Goal: Task Accomplishment & Management: Manage account settings

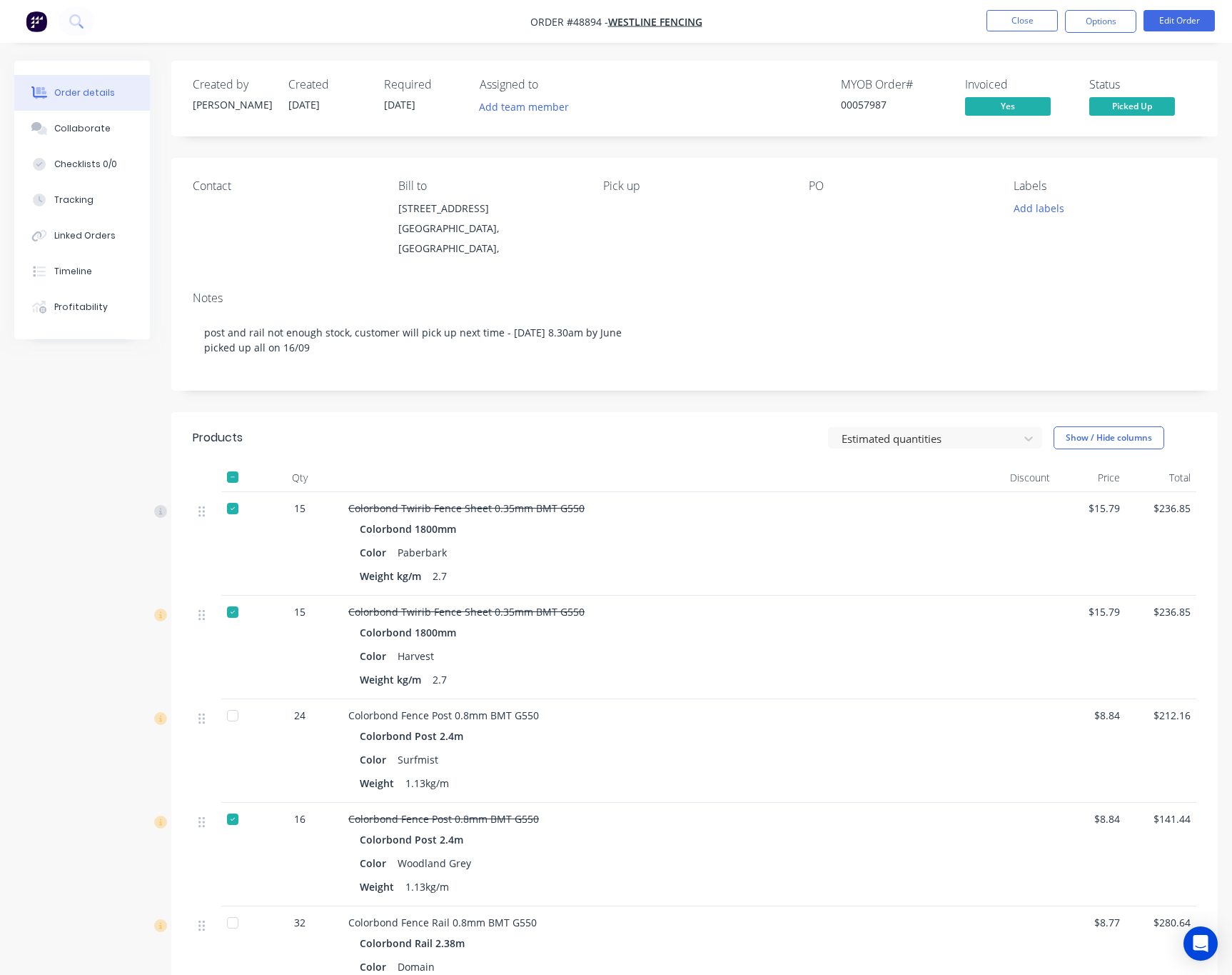
scroll to position [349, 0]
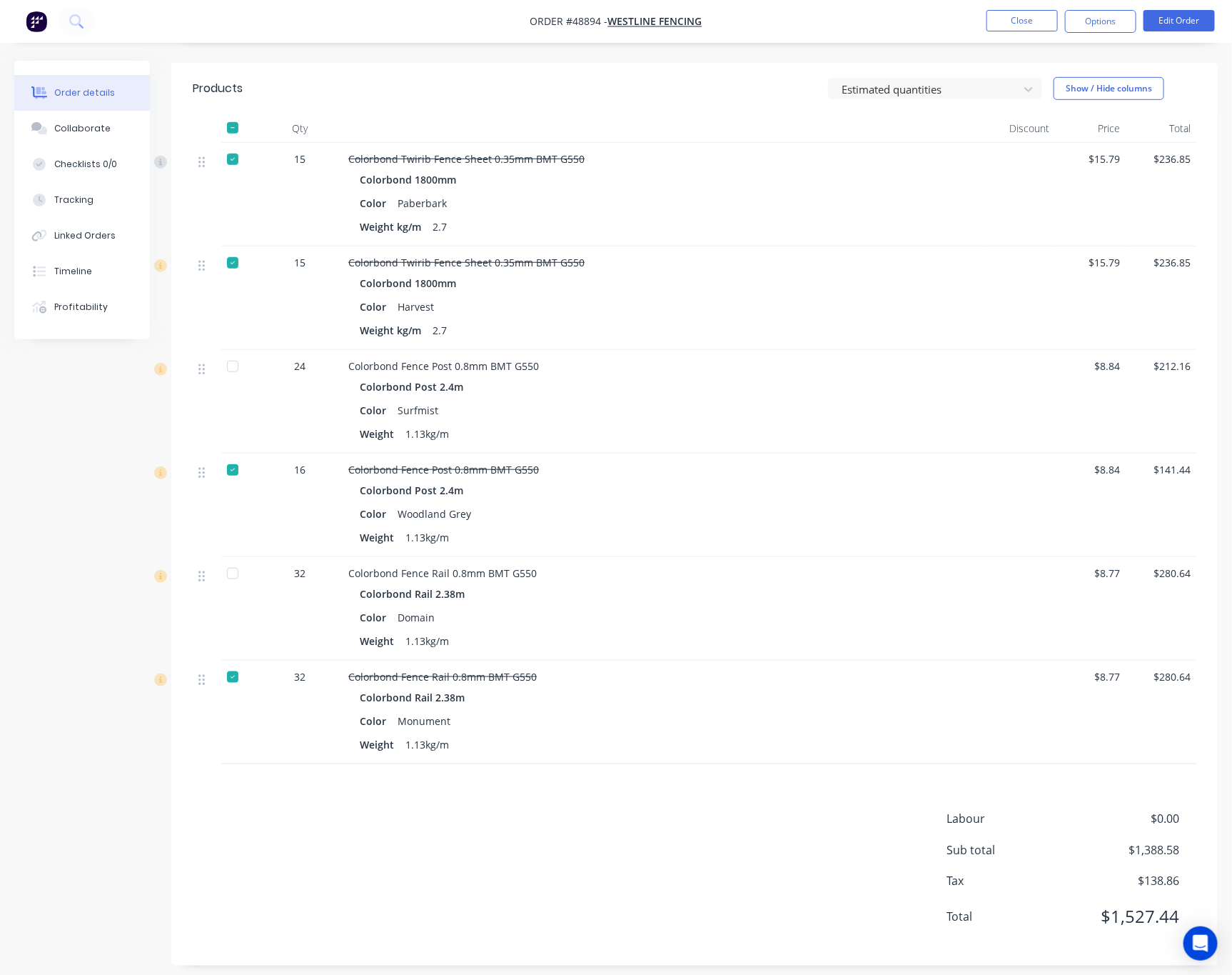
click at [131, 94] on button "Order details" at bounding box center [82, 92] width 136 height 36
click at [131, 93] on button "Order details" at bounding box center [82, 92] width 136 height 36
click at [121, 104] on button "Order details" at bounding box center [82, 92] width 136 height 36
click at [150, 111] on div "Order details Collaborate Checklists 0/0 Tracking Linked Orders Timeline Profit…" at bounding box center [93, 200] width 157 height 278
click at [150, 114] on div "Order details Collaborate Checklists 0/0 Tracking Linked Orders Timeline Profit…" at bounding box center [93, 200] width 157 height 278
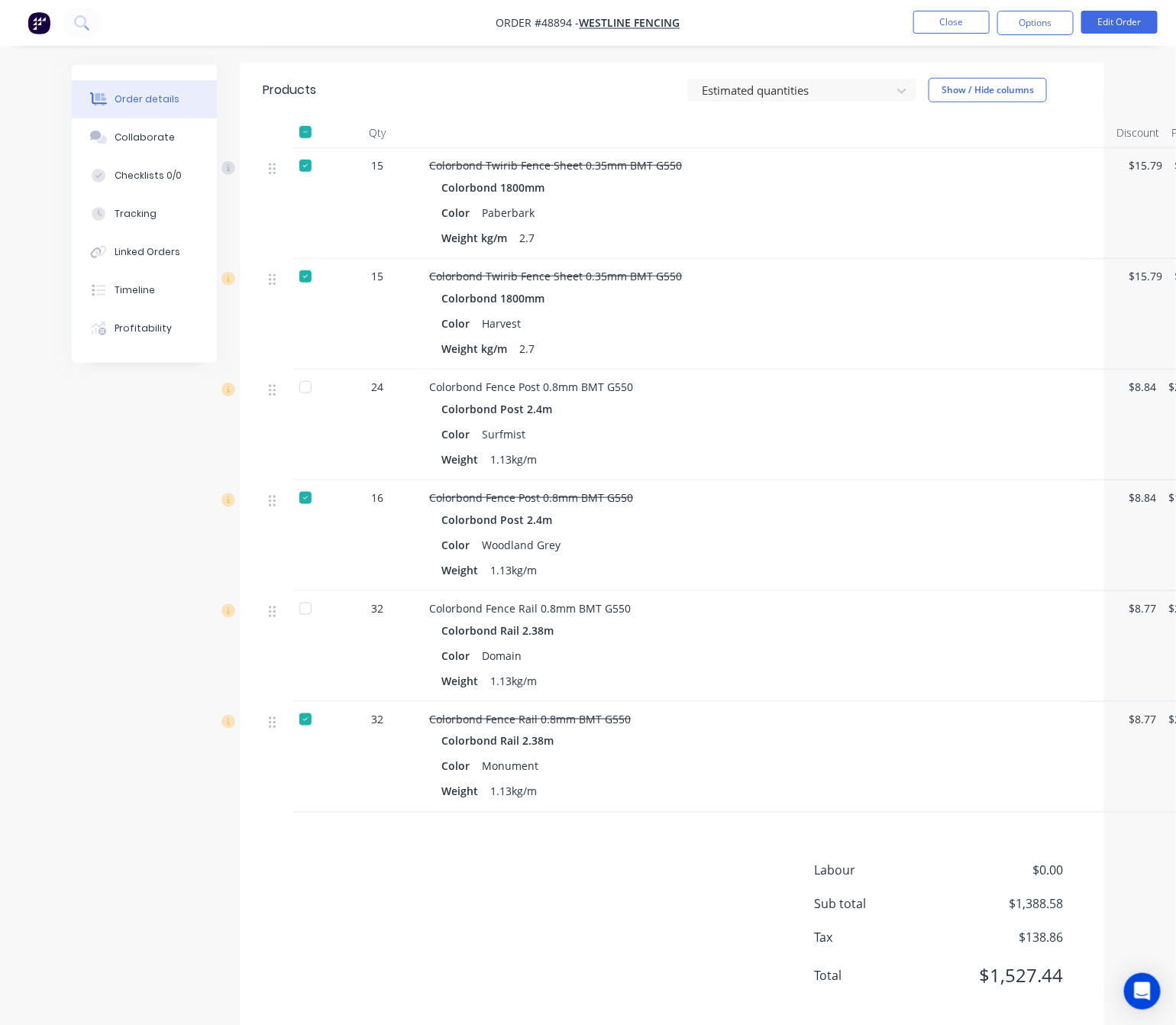
scroll to position [454, 0]
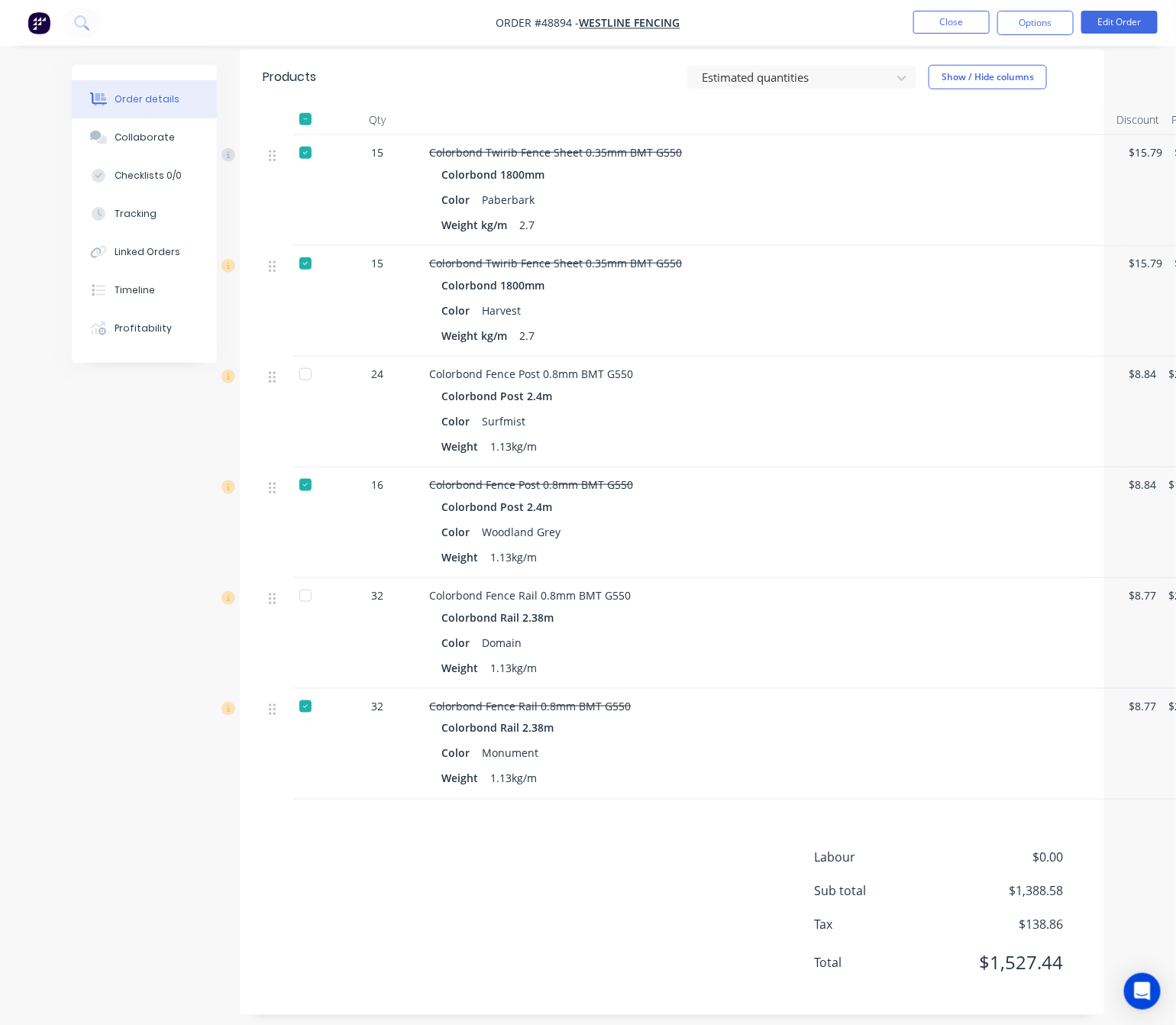
click at [302, 363] on div at bounding box center [304, 374] width 30 height 30
click at [303, 580] on div at bounding box center [304, 595] width 30 height 30
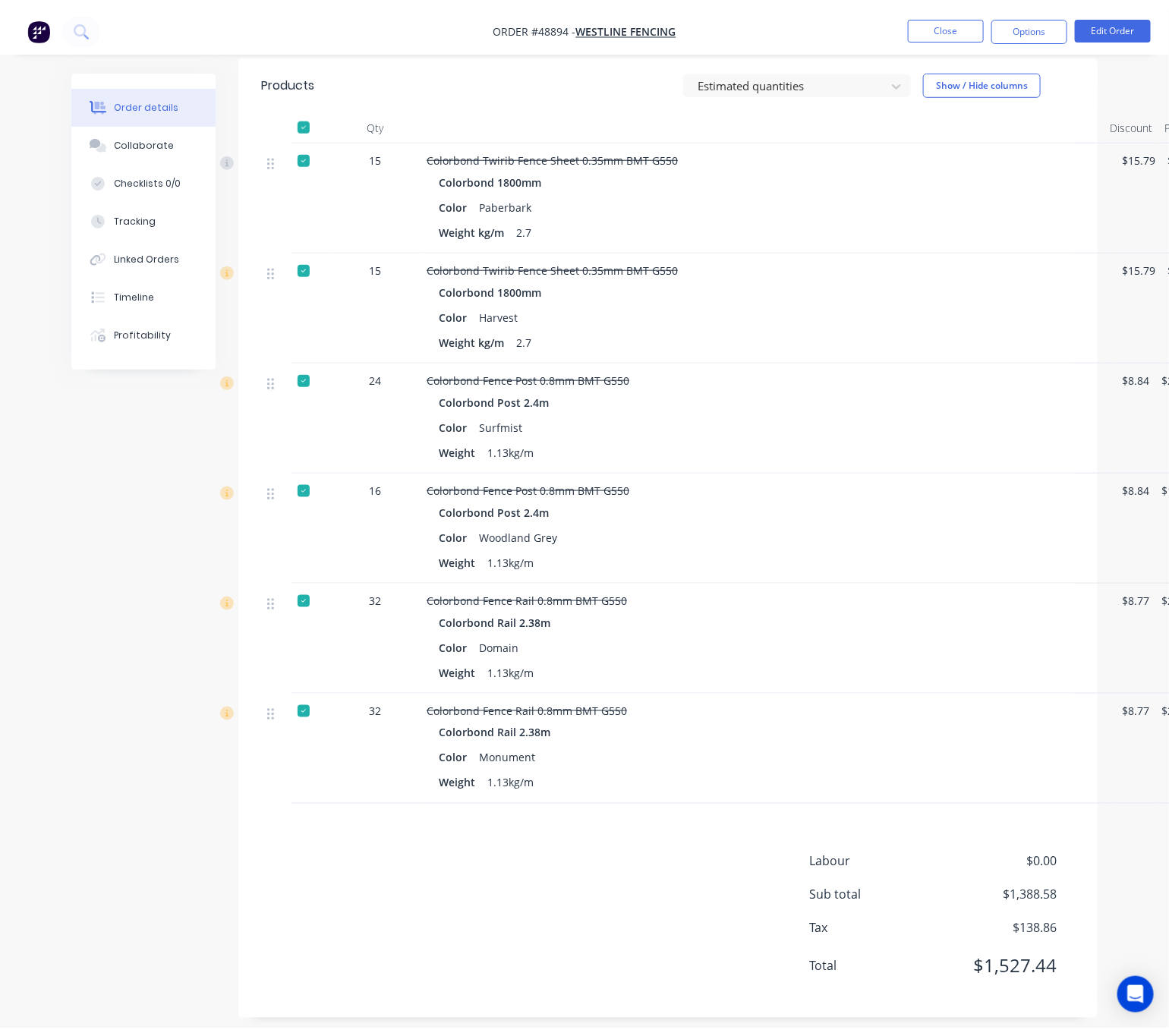
scroll to position [0, 0]
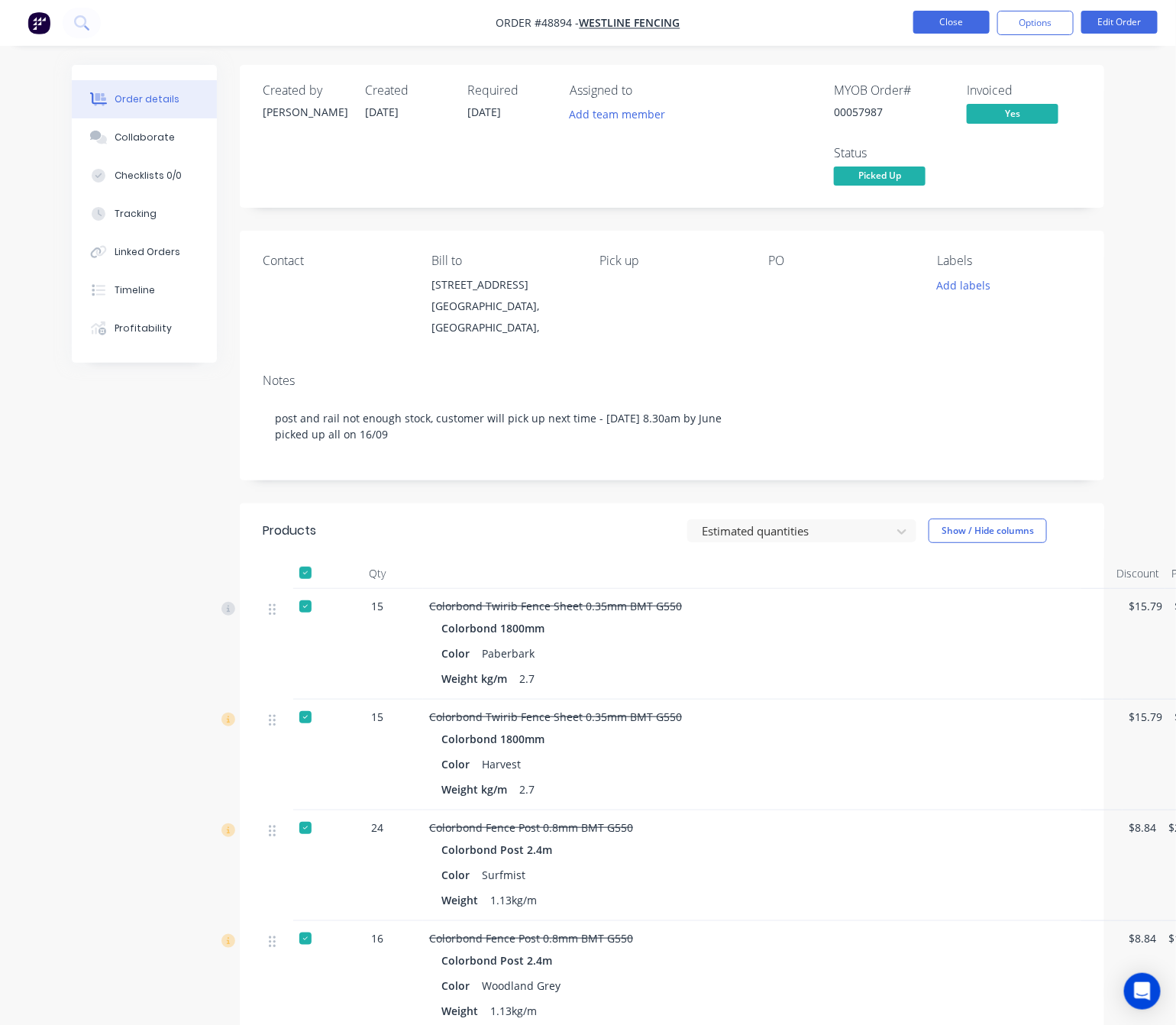
click at [940, 21] on button "Close" at bounding box center [951, 22] width 76 height 23
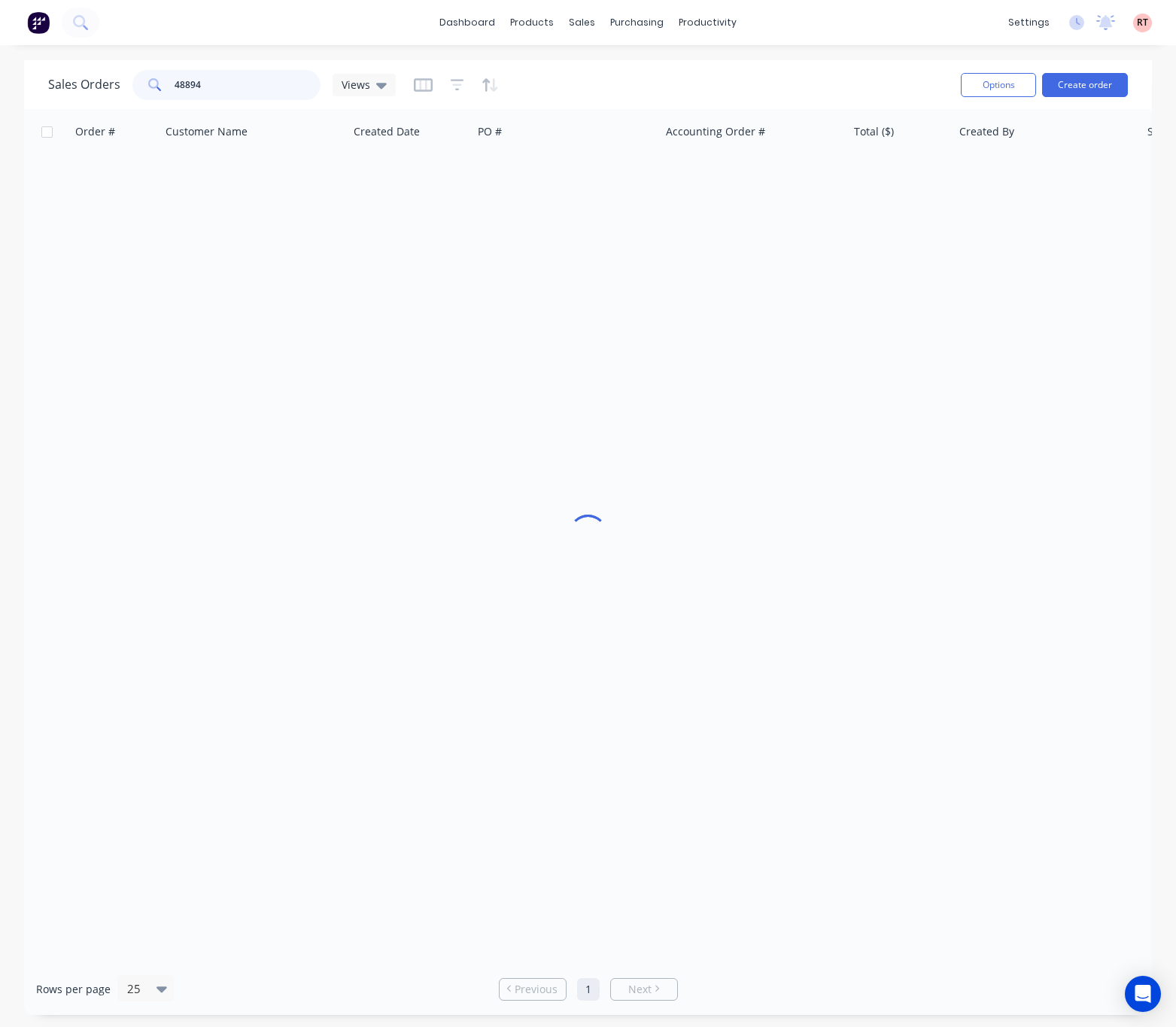
drag, startPoint x: 264, startPoint y: 81, endPoint x: 57, endPoint y: 109, distance: 208.9
click at [66, 109] on div "Sales Orders 48894 Views Options Create order Order # Customer Name Created Dat…" at bounding box center [587, 537] width 1128 height 954
click at [601, 103] on div at bounding box center [591, 103] width 22 height 14
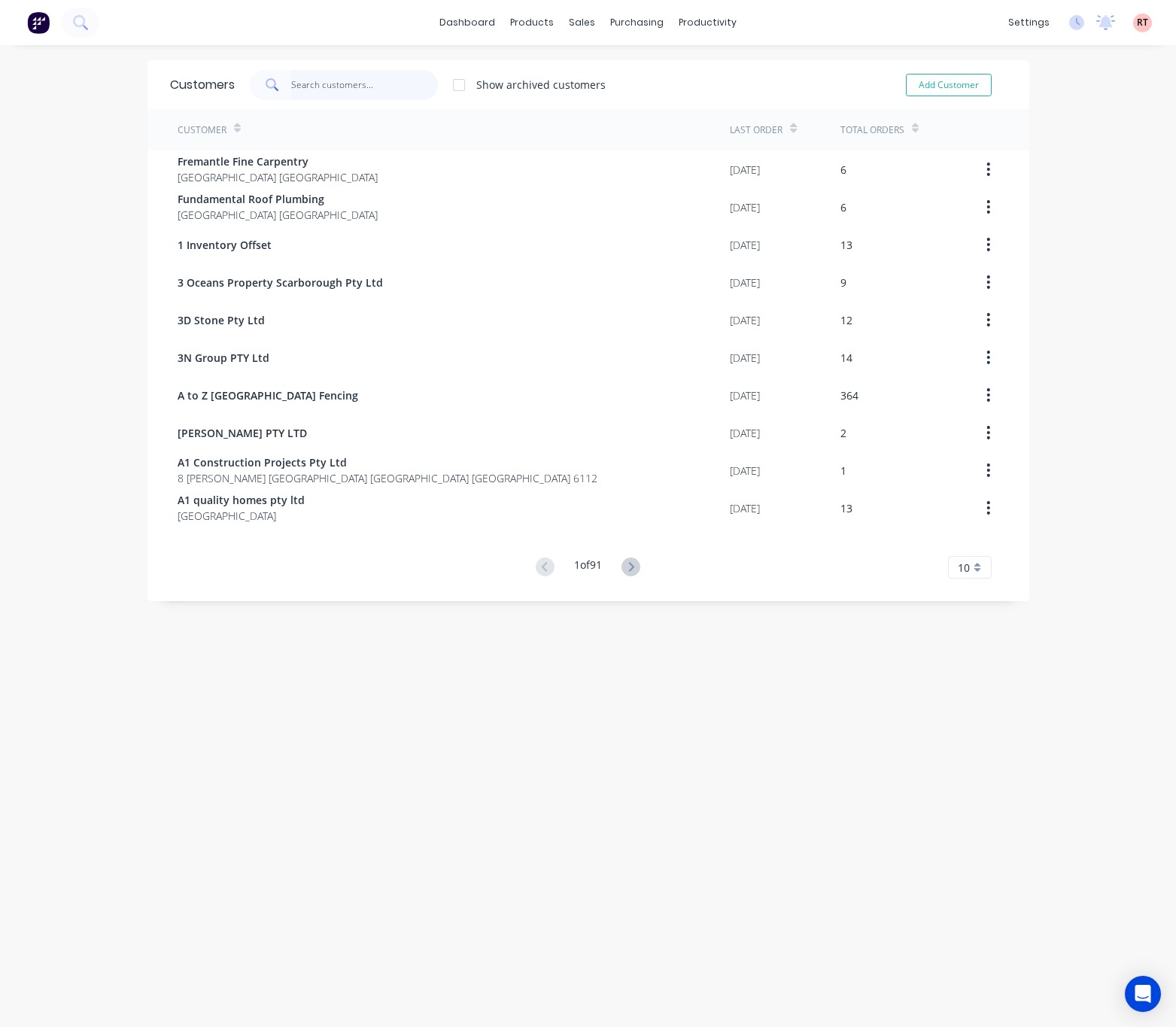
click at [329, 77] on input "text" at bounding box center [364, 84] width 147 height 30
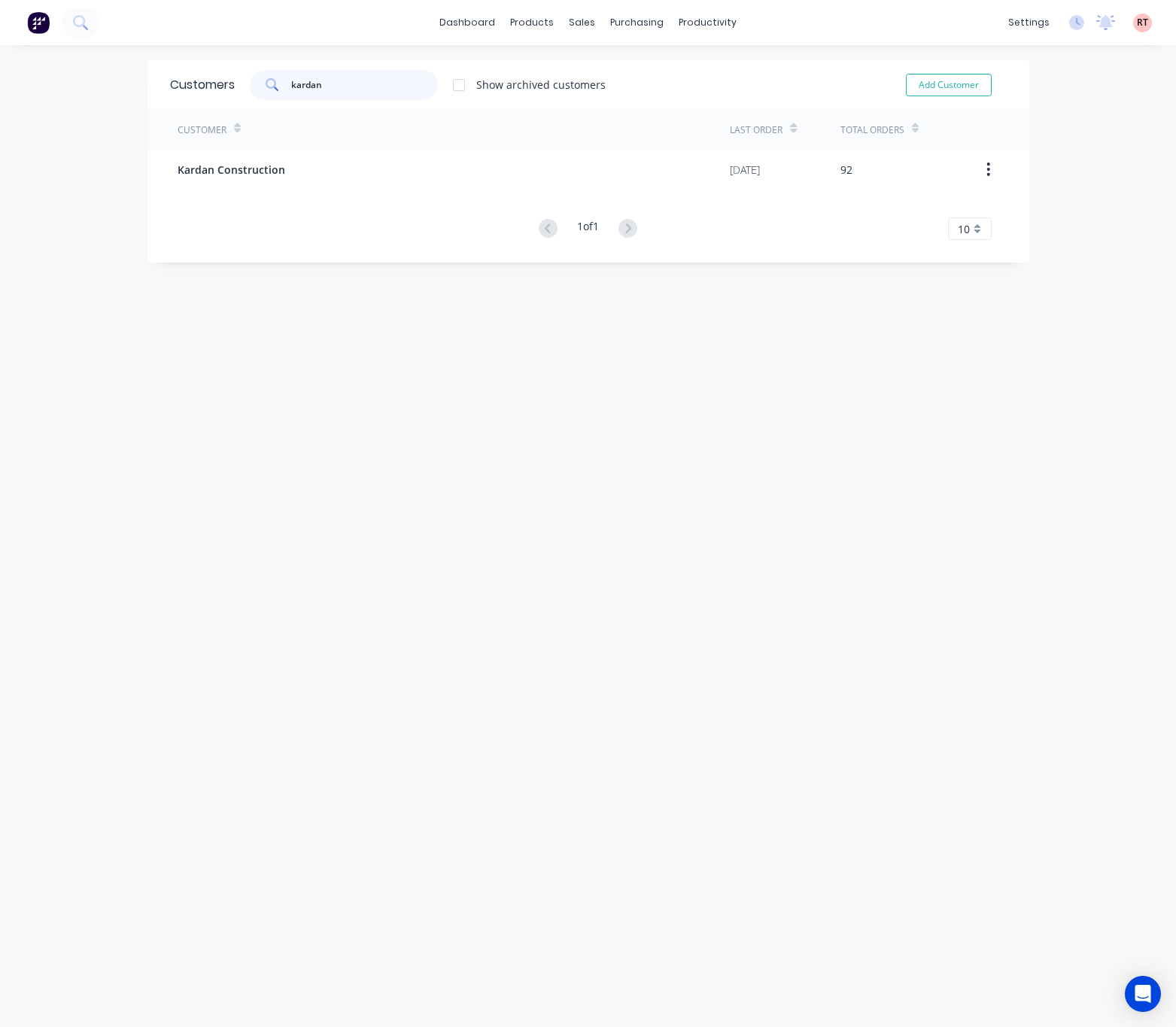
type input "kardan"
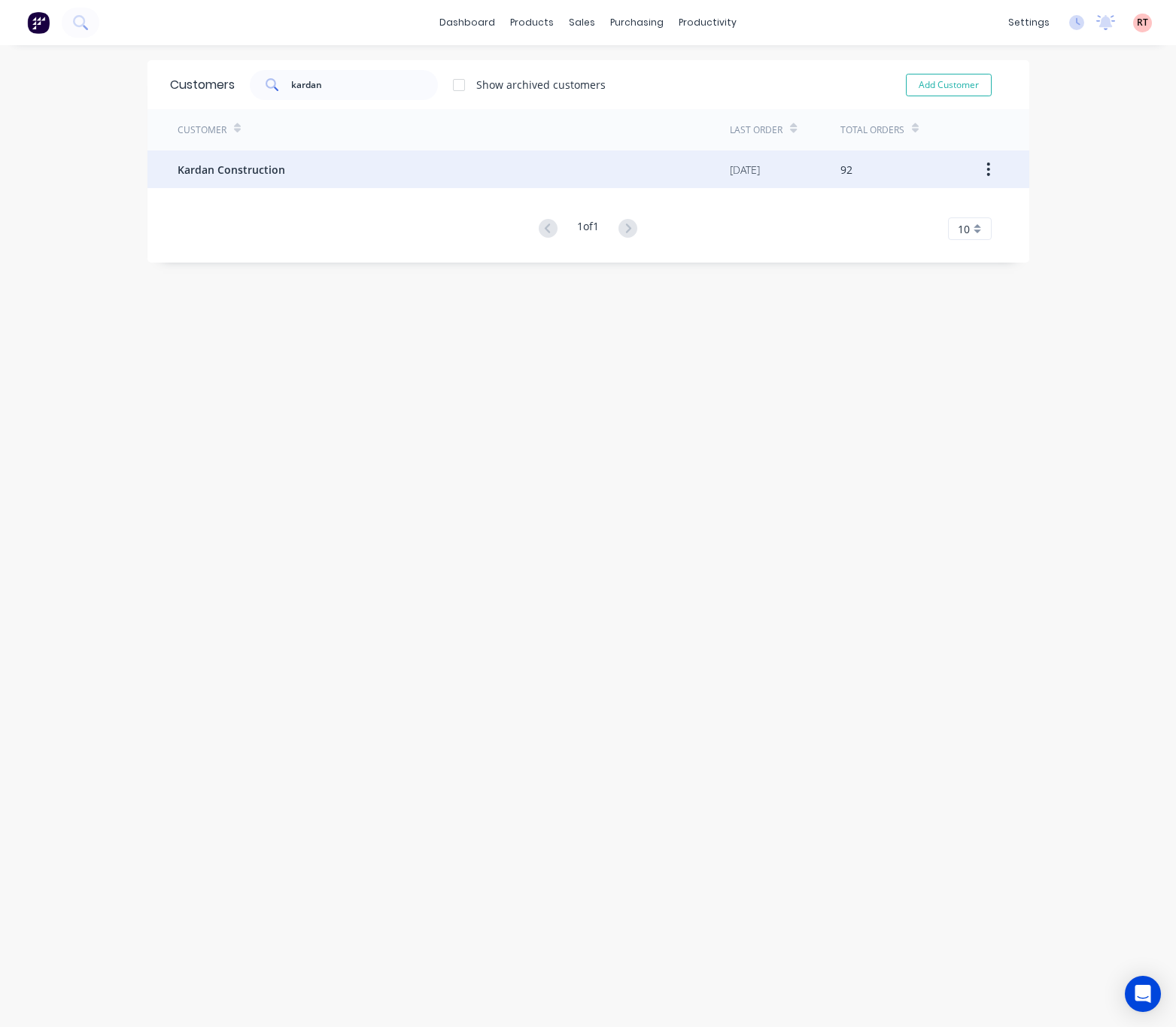
click at [336, 174] on div "Kardan Construction" at bounding box center [454, 169] width 553 height 37
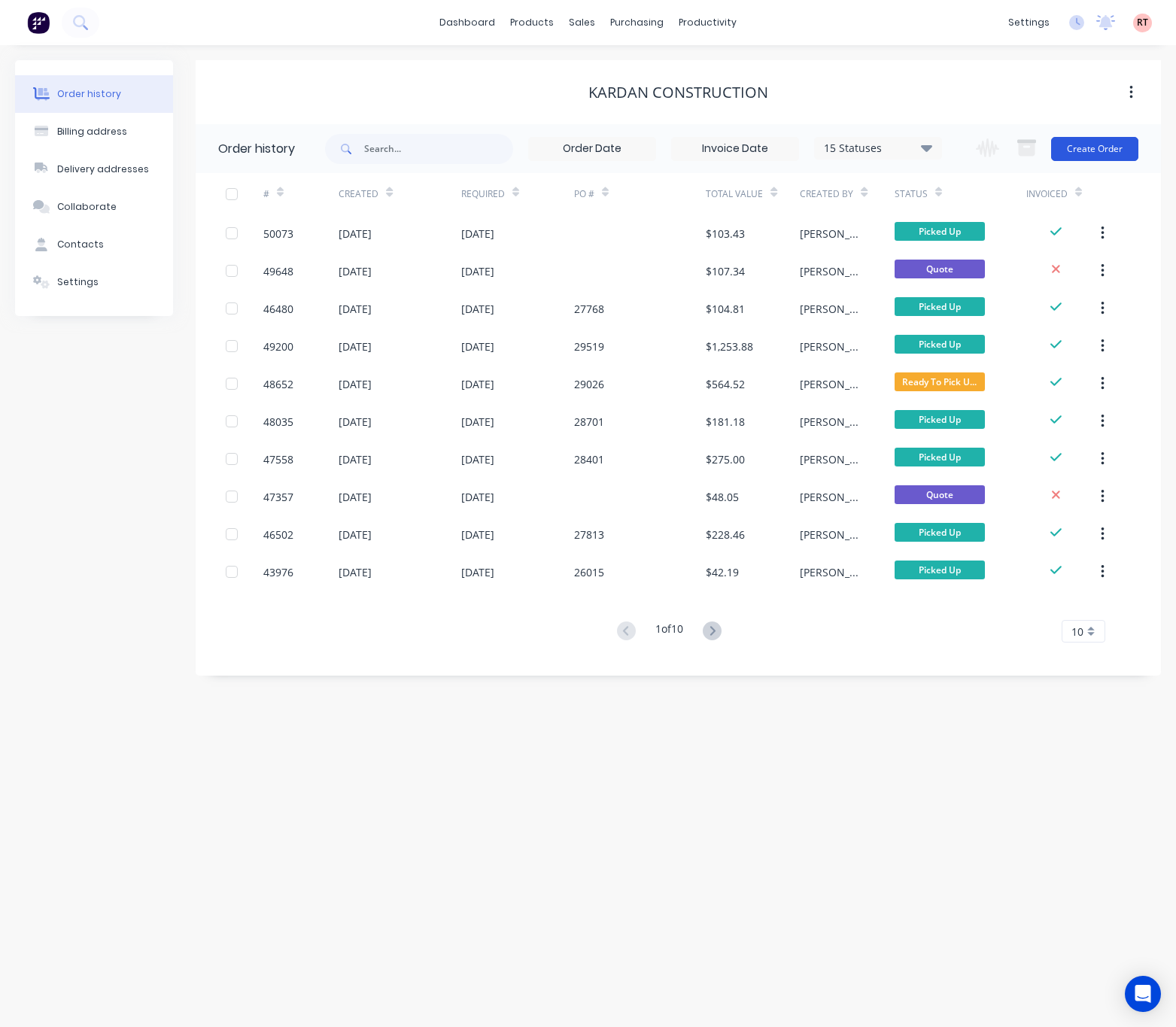
click at [1102, 147] on button "Create Order" at bounding box center [1095, 148] width 87 height 24
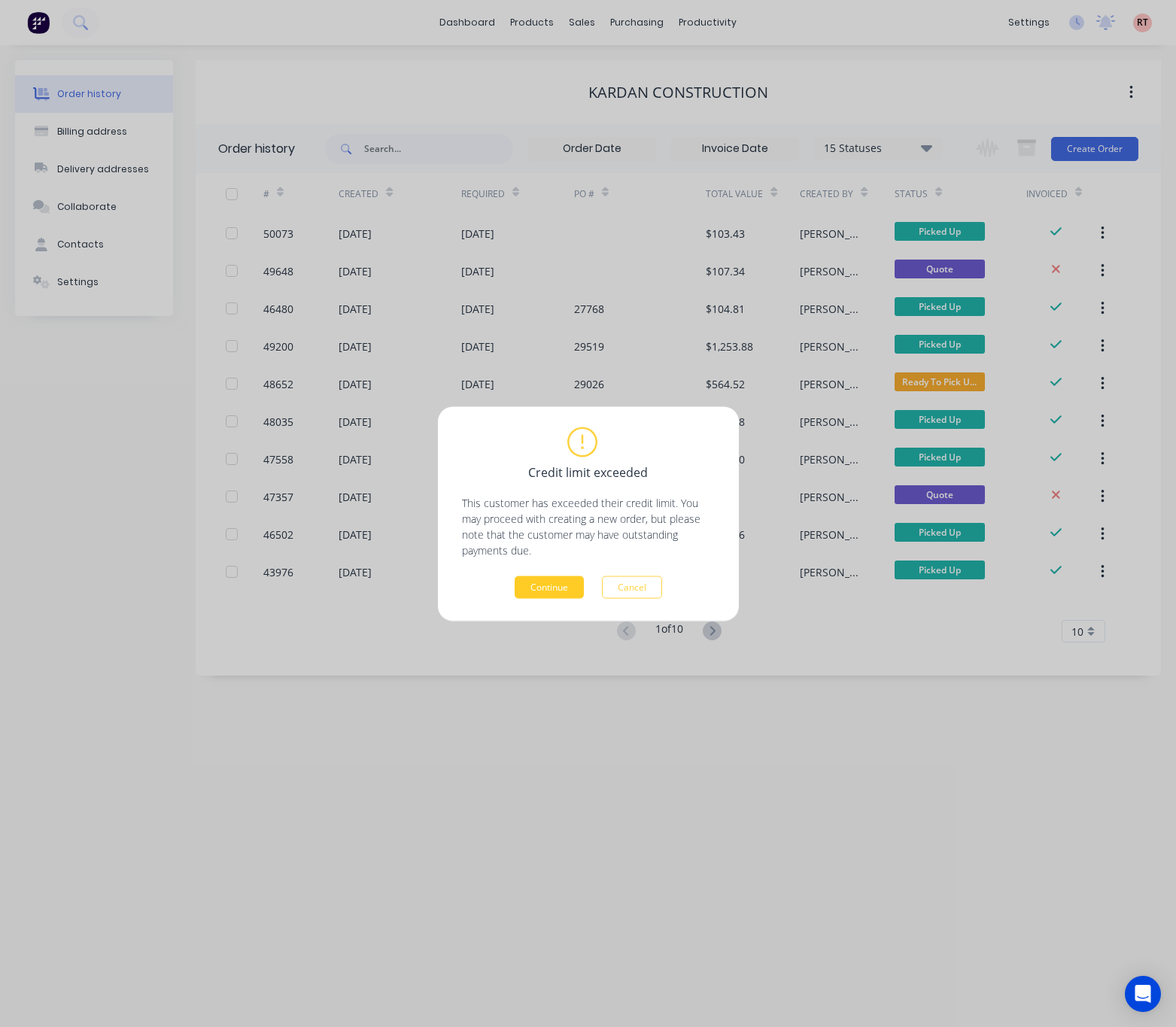
click at [528, 591] on button "Continue" at bounding box center [549, 586] width 69 height 22
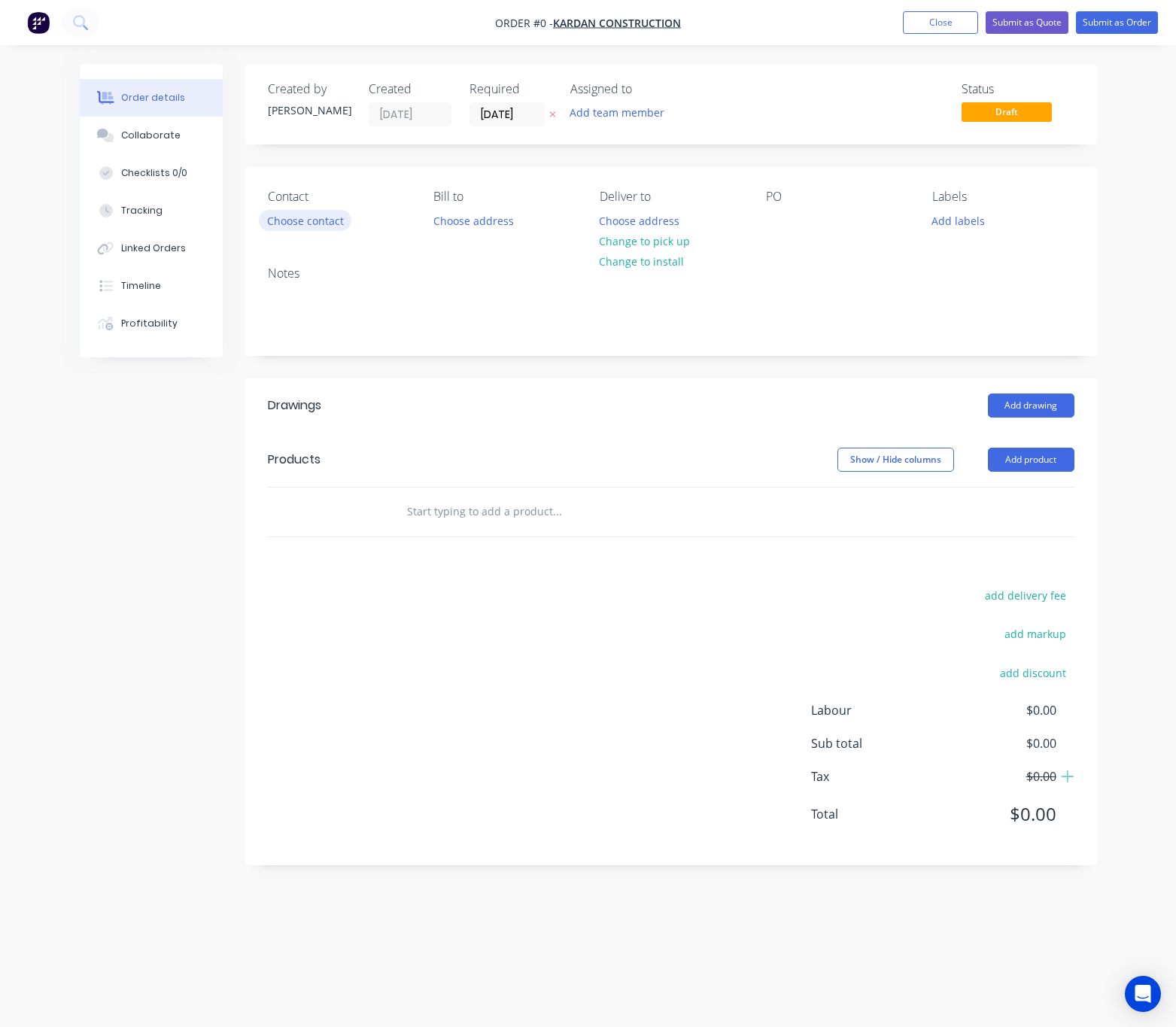
click at [321, 230] on button "Choose contact" at bounding box center [305, 220] width 93 height 21
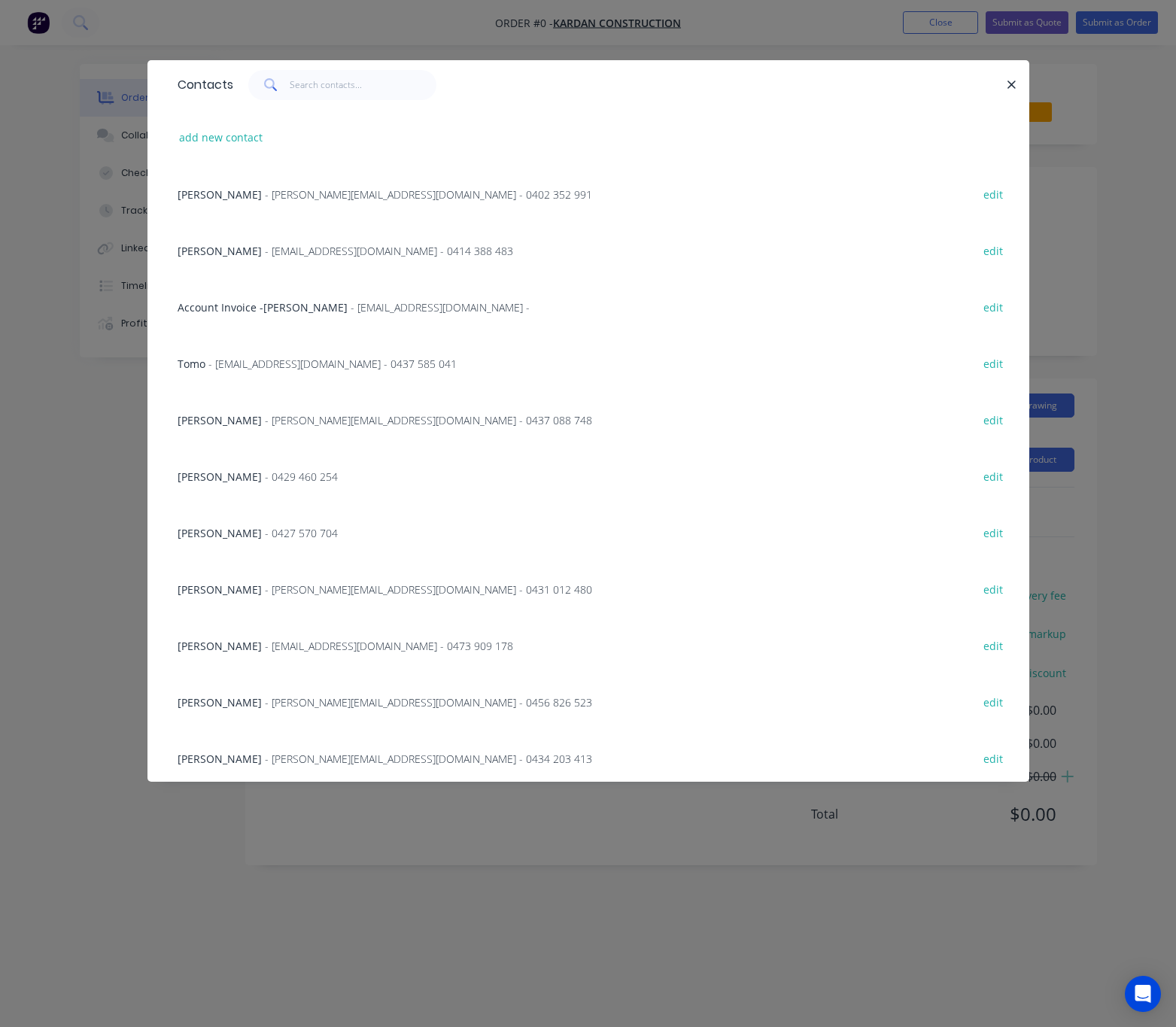
click at [256, 705] on span "Hannes Altermann" at bounding box center [220, 702] width 84 height 15
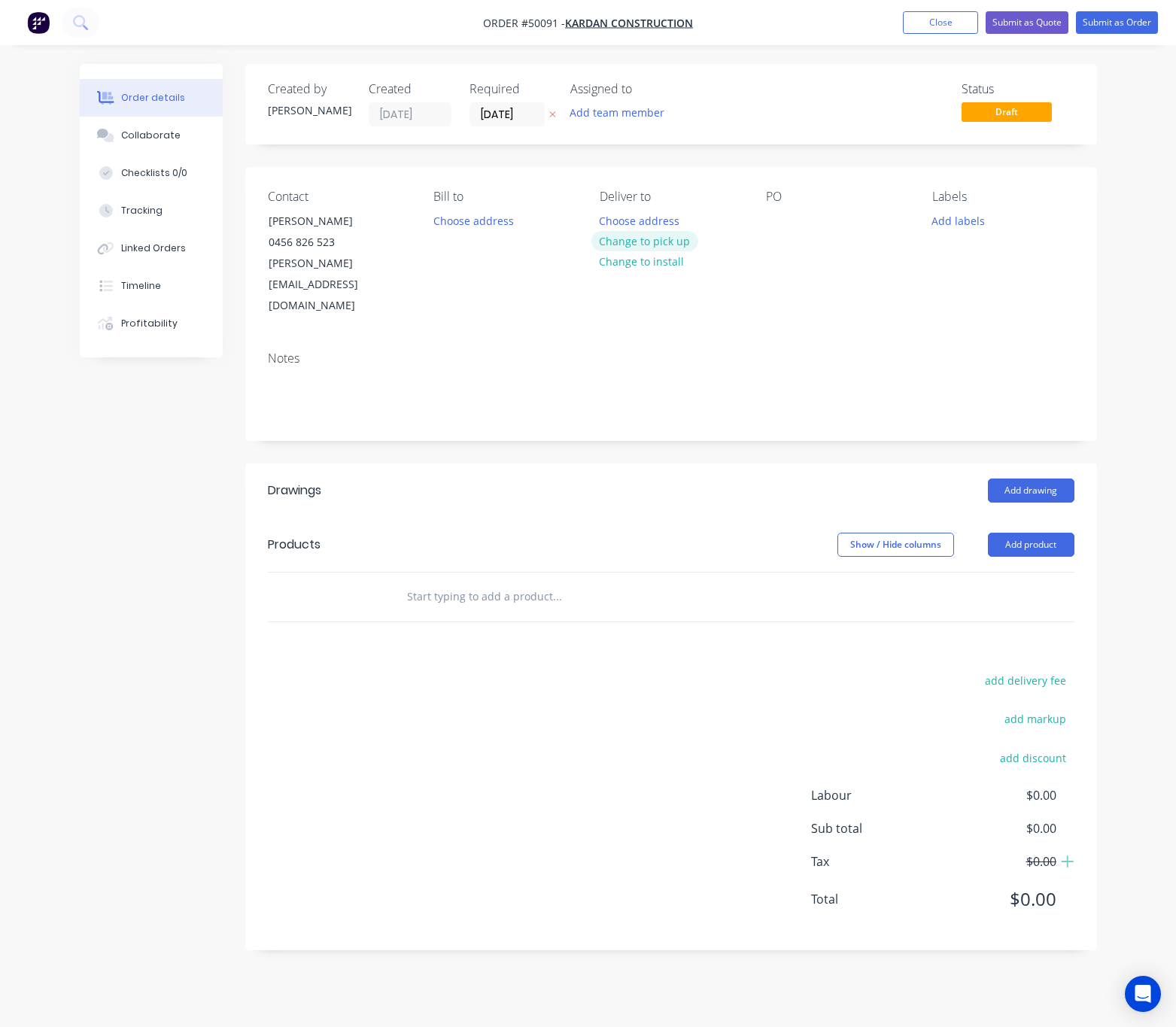
click at [648, 240] on button "Change to pick up" at bounding box center [645, 241] width 107 height 21
click at [1030, 478] on button "Add drawing" at bounding box center [1031, 490] width 87 height 24
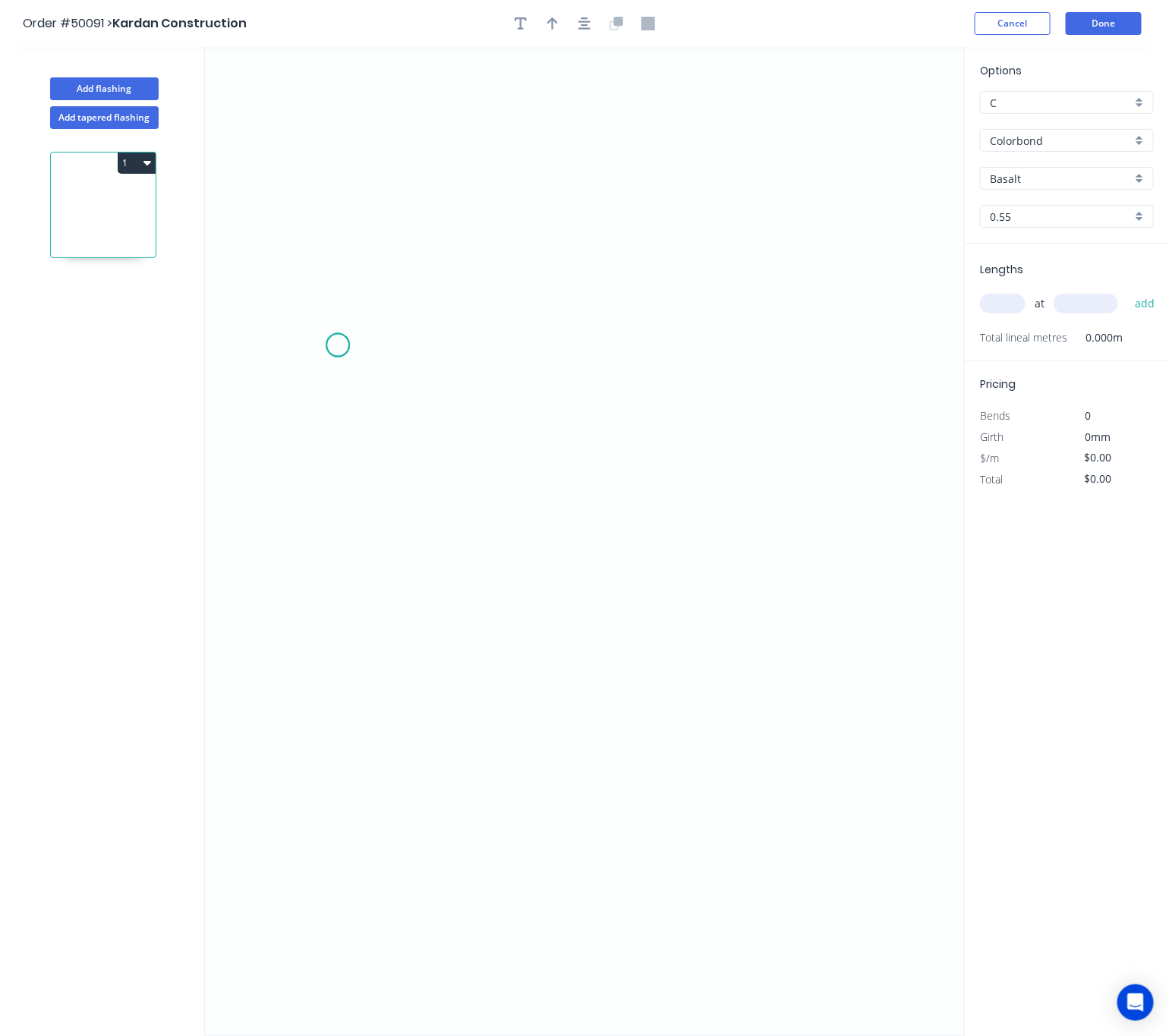
click at [337, 346] on icon "0" at bounding box center [584, 541] width 760 height 989
click at [335, 653] on icon "0" at bounding box center [584, 541] width 760 height 989
click at [890, 647] on icon "0 ?" at bounding box center [584, 541] width 760 height 989
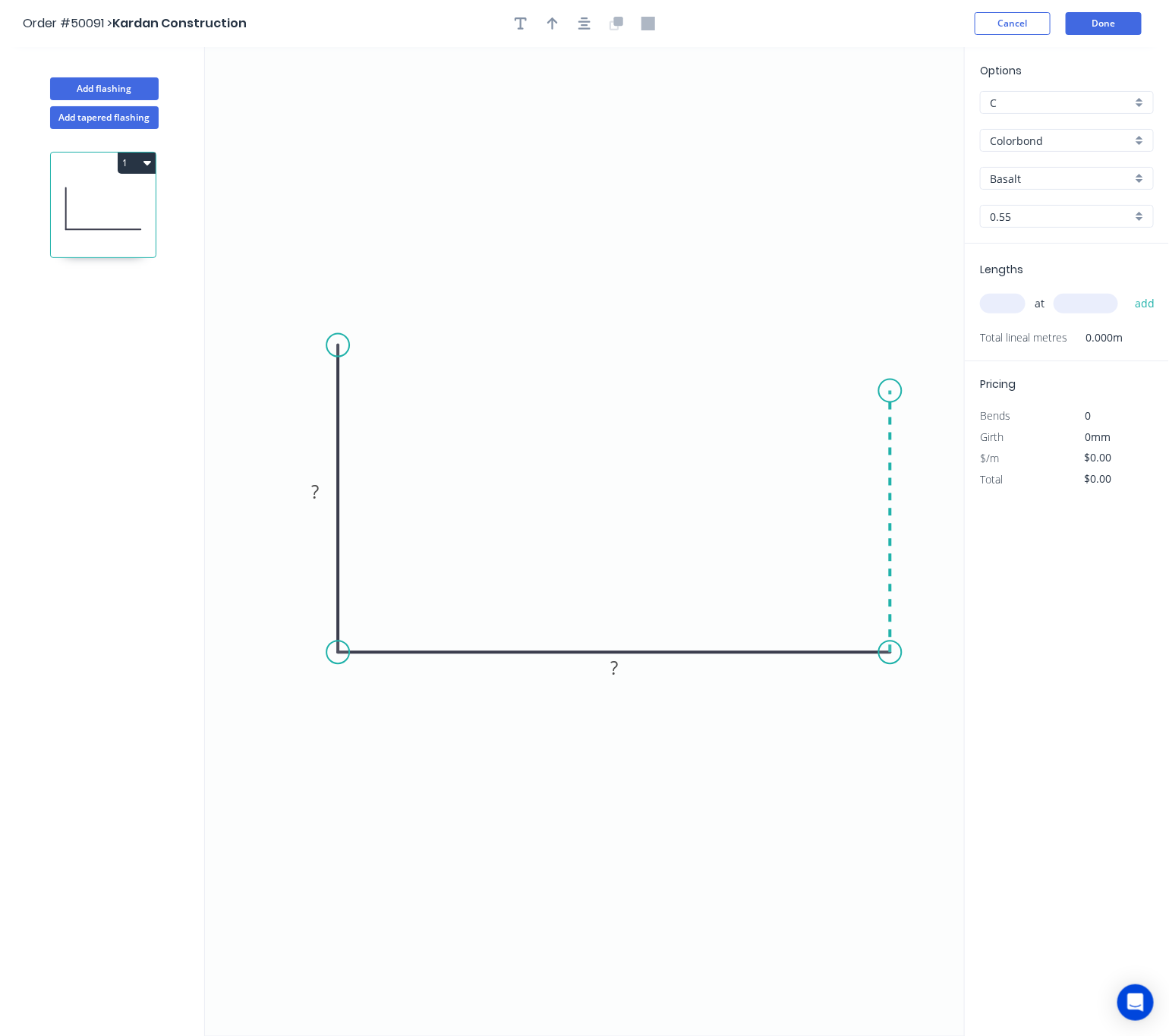
click at [879, 391] on icon "0 ? ?" at bounding box center [584, 541] width 760 height 989
click at [879, 391] on circle at bounding box center [889, 390] width 22 height 22
click at [893, 396] on circle at bounding box center [889, 390] width 22 height 22
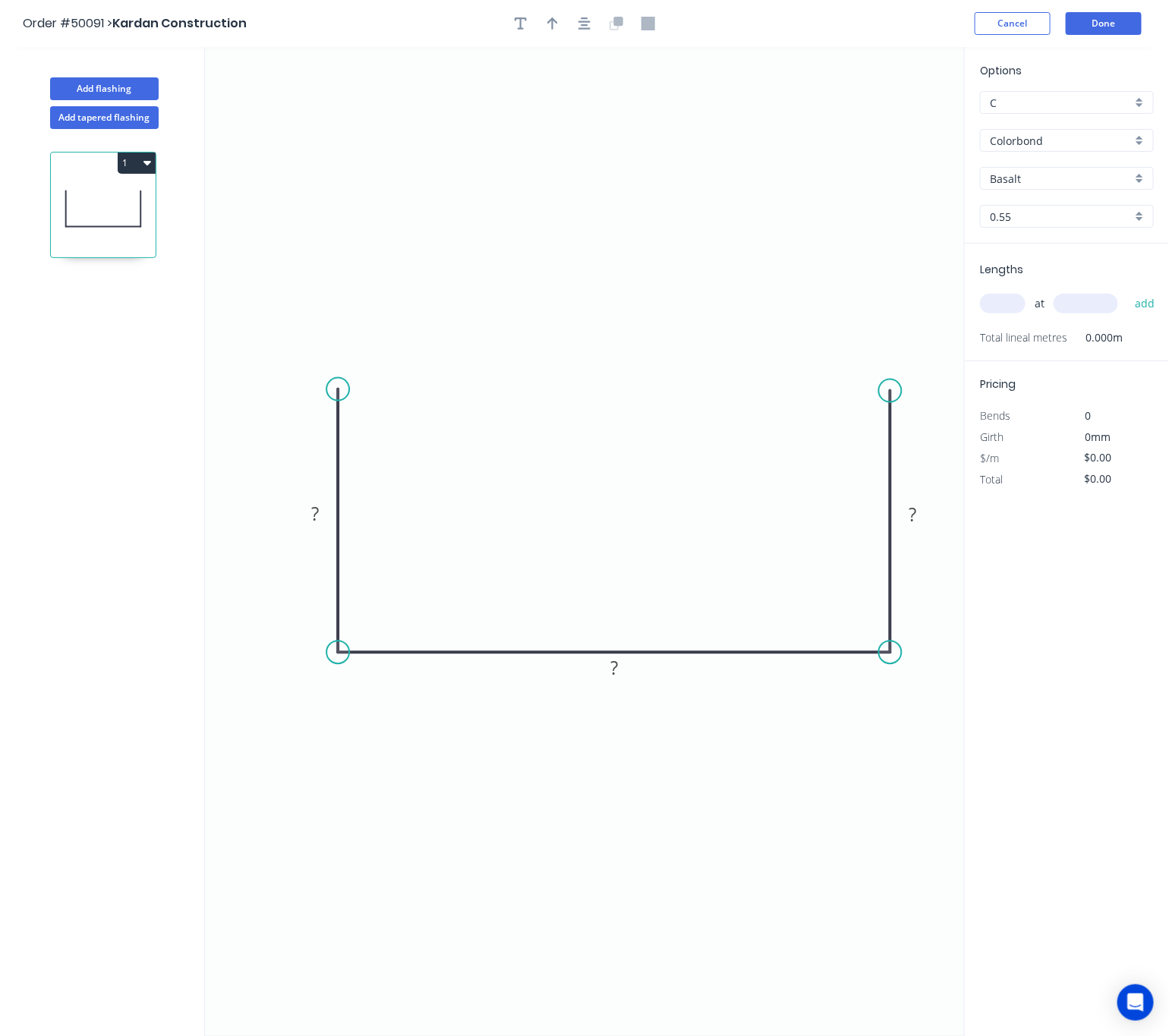
drag, startPoint x: 337, startPoint y: 344, endPoint x: 346, endPoint y: 390, distance: 46.9
click at [346, 390] on circle at bounding box center [337, 388] width 22 height 22
click at [337, 397] on circle at bounding box center [337, 399] width 22 height 22
click at [387, 445] on div "Crush & Fold" at bounding box center [413, 449] width 153 height 31
click at [382, 446] on div "Flip bend" at bounding box center [418, 445] width 153 height 31
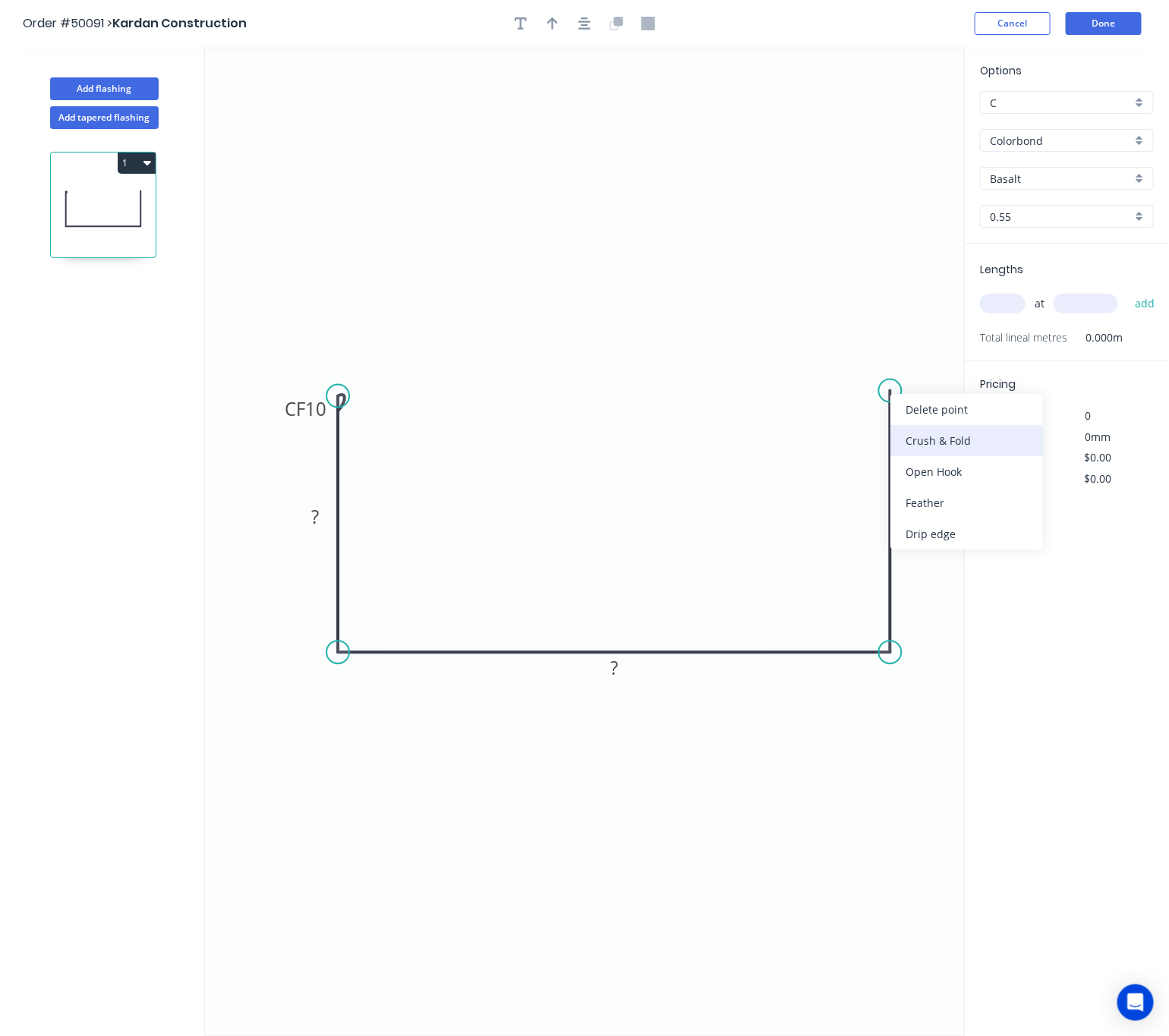
click at [911, 444] on div "Crush & Fold" at bounding box center [967, 440] width 153 height 31
click at [311, 517] on tspan "?" at bounding box center [315, 517] width 8 height 25
click at [910, 514] on tspan "?" at bounding box center [913, 514] width 8 height 25
click at [618, 672] on rect at bounding box center [613, 669] width 30 height 22
click at [557, 22] on button "button" at bounding box center [552, 23] width 22 height 22
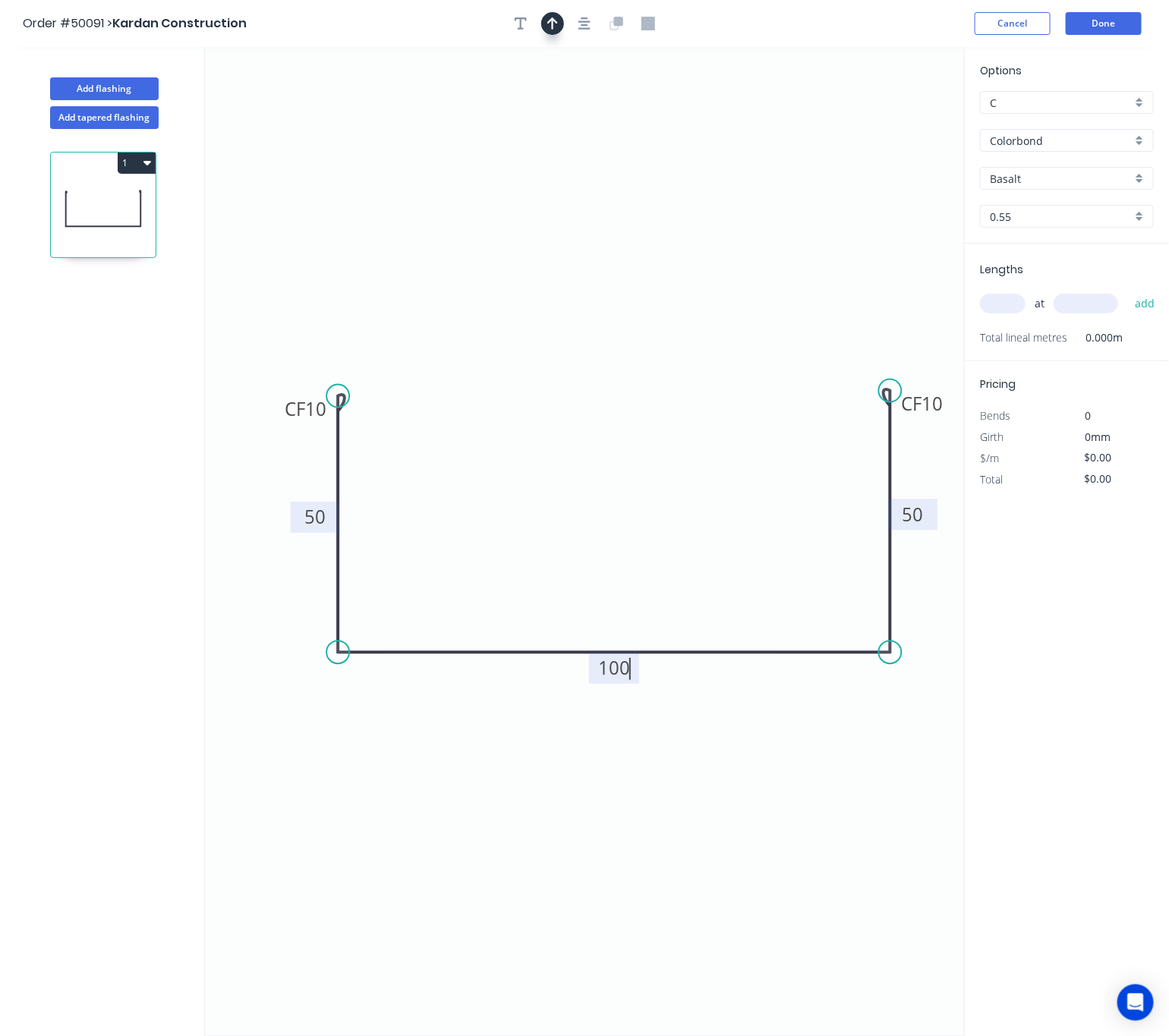
type input "$11.81"
click at [884, 116] on icon "0 CF 10 50 100 CF 10 50" at bounding box center [584, 541] width 760 height 989
click at [889, 121] on icon at bounding box center [889, 105] width 14 height 49
click at [889, 121] on icon at bounding box center [900, 110] width 44 height 44
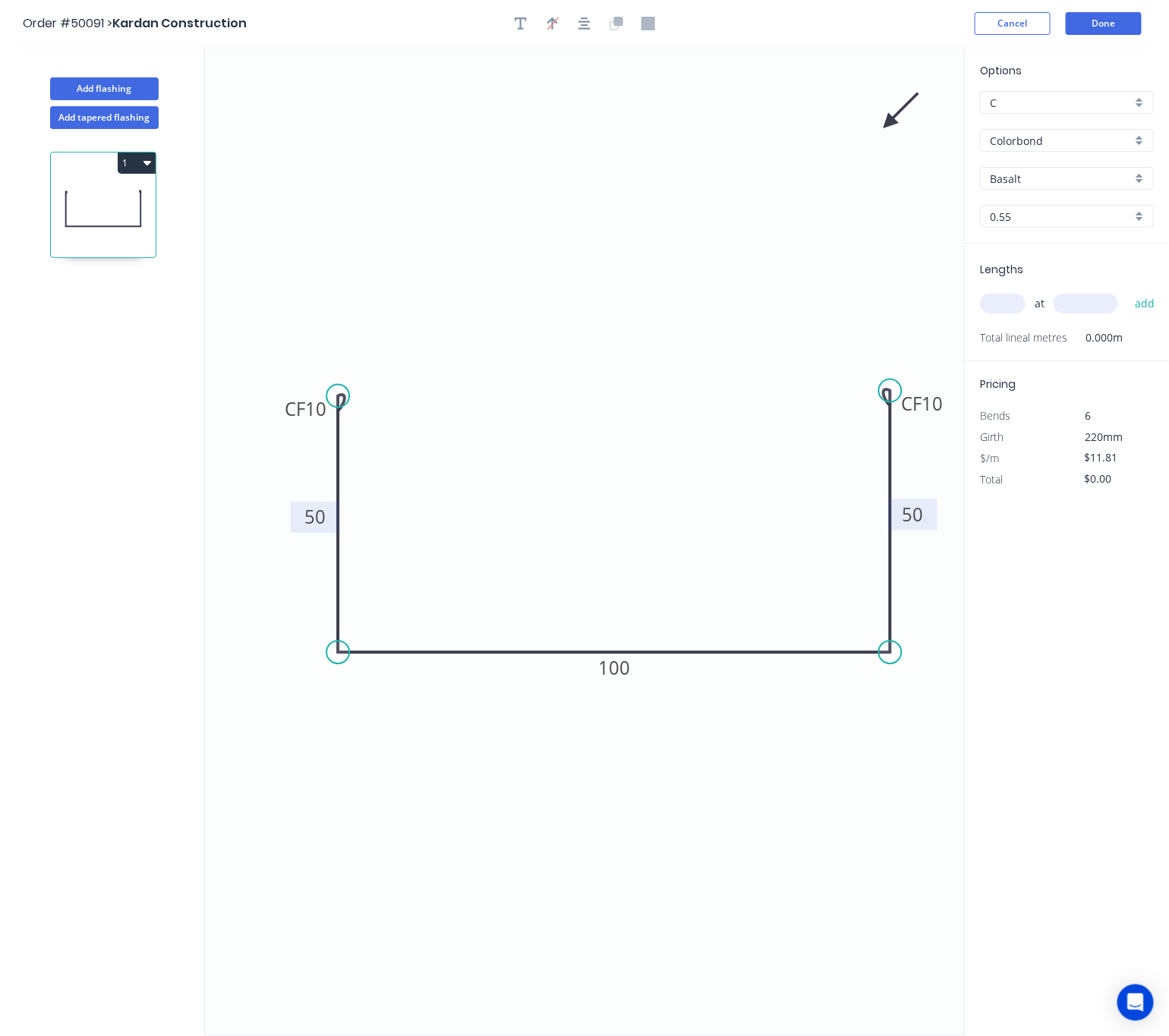
click at [889, 121] on icon at bounding box center [900, 110] width 44 height 44
click at [889, 121] on icon at bounding box center [900, 134] width 44 height 44
drag, startPoint x: 889, startPoint y: 121, endPoint x: 618, endPoint y: 833, distance: 761.8
click at [598, 828] on icon at bounding box center [599, 847] width 14 height 49
click at [1083, 178] on input "Basalt" at bounding box center [1061, 178] width 142 height 16
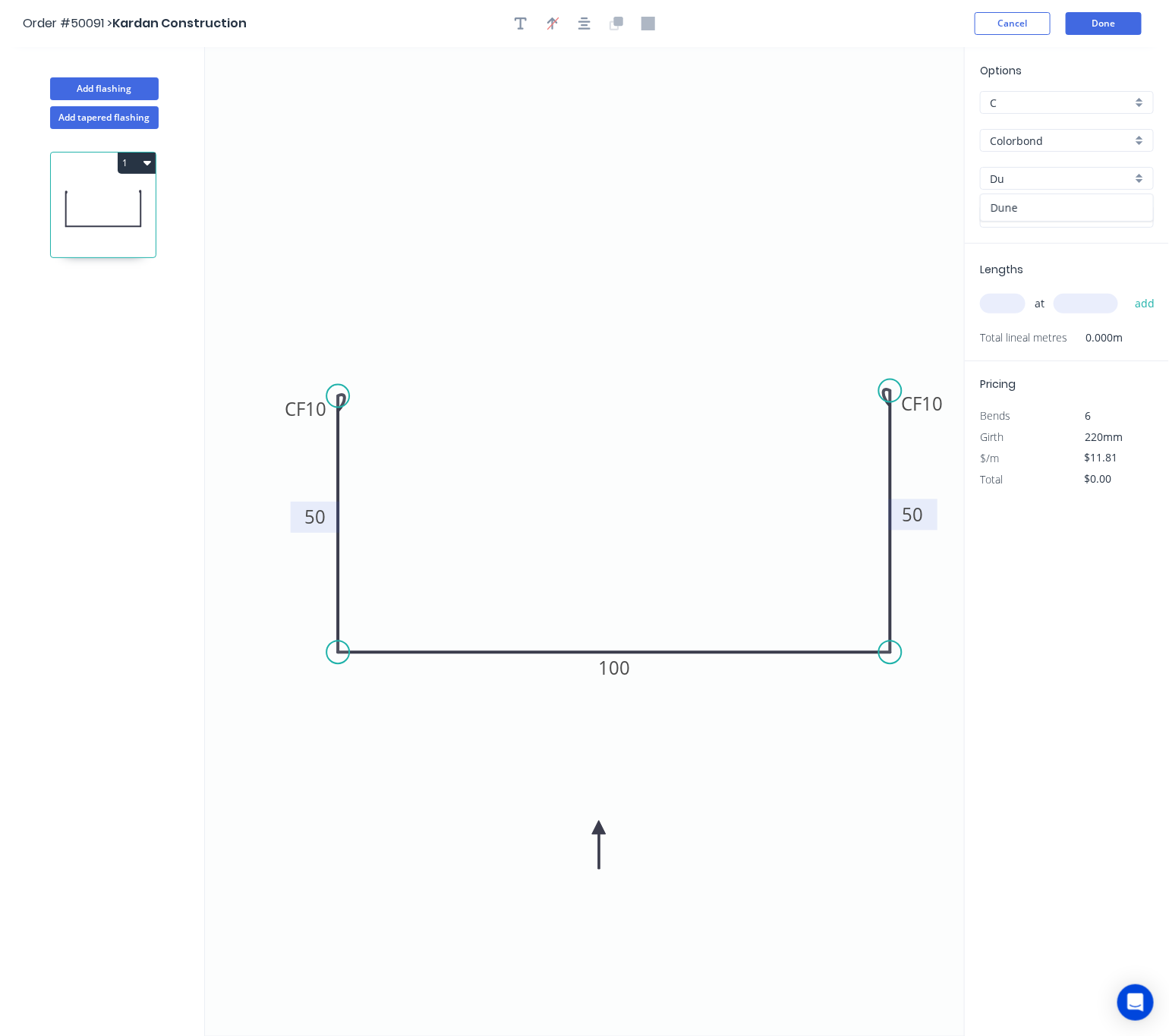
click at [1041, 202] on div "Dune" at bounding box center [1066, 208] width 172 height 26
type input "Dune"
click at [1011, 298] on input "text" at bounding box center [1002, 303] width 46 height 20
type input "1"
click at [1084, 310] on input "text" at bounding box center [1086, 303] width 65 height 20
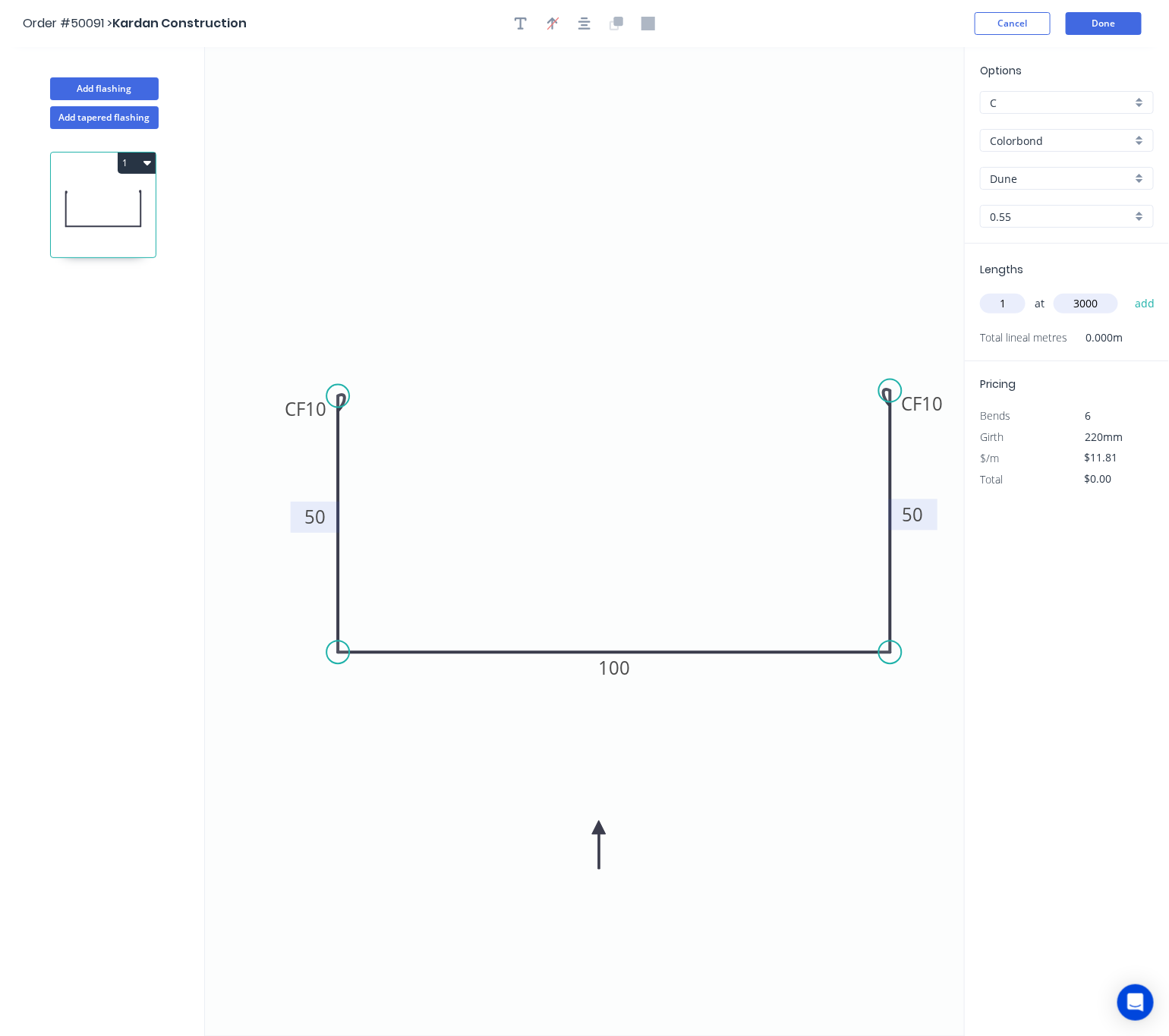
type input "3000"
click at [1127, 290] on button "add" at bounding box center [1144, 303] width 36 height 25
type input "$35.43"
click at [1114, 28] on button "Done" at bounding box center [1103, 23] width 76 height 22
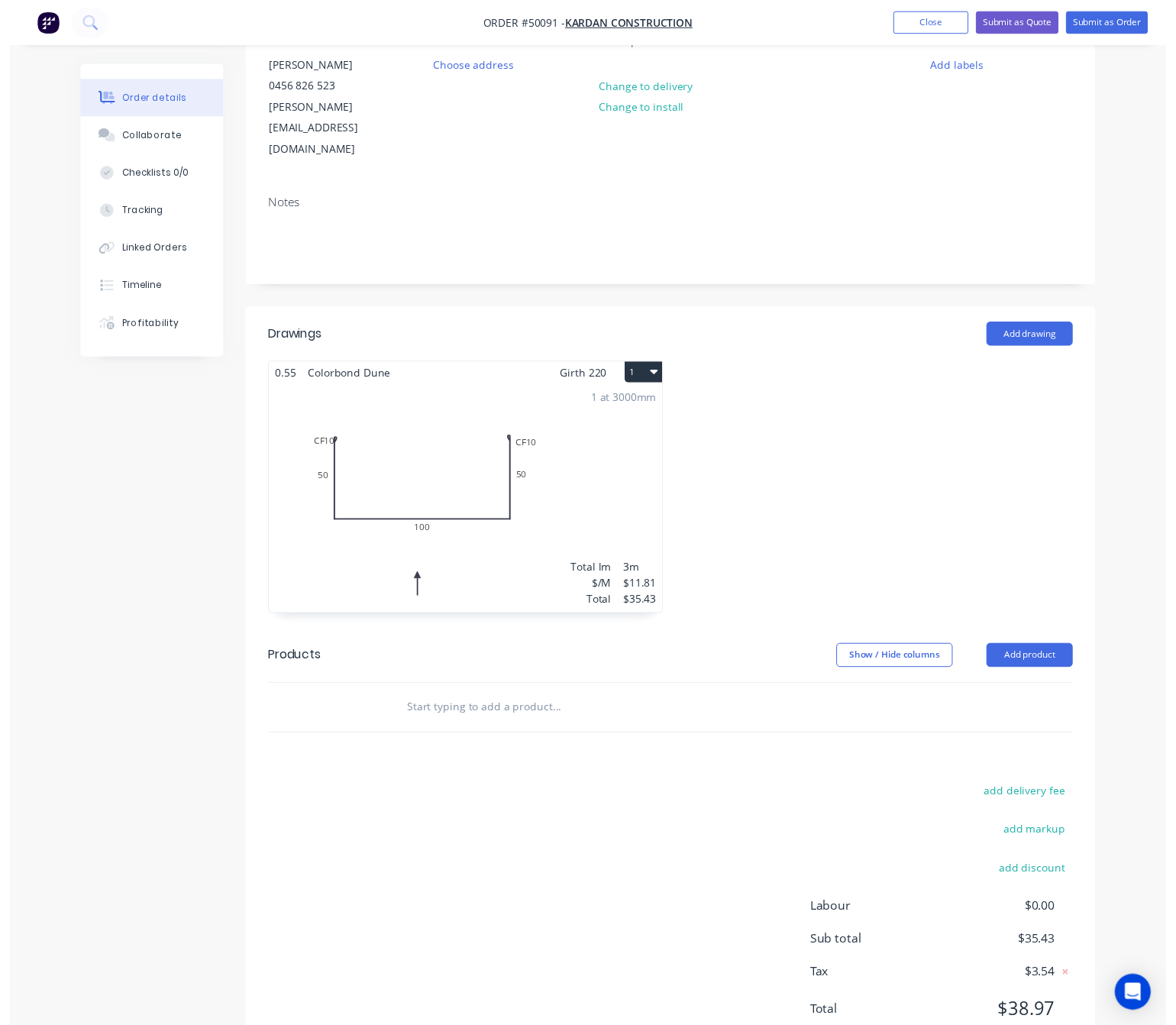
scroll to position [179, 0]
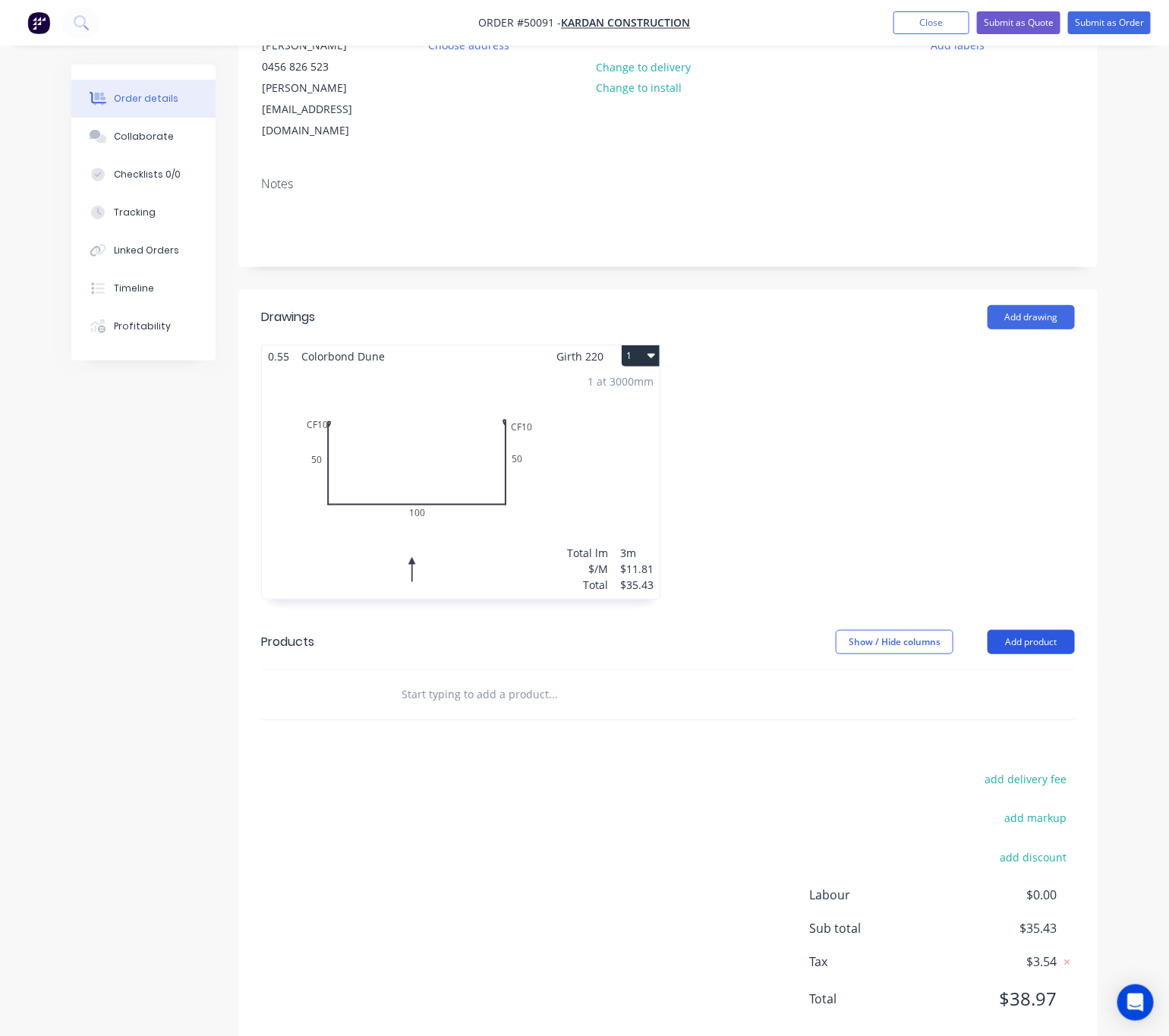
click at [1032, 630] on button "Add product" at bounding box center [1031, 642] width 87 height 24
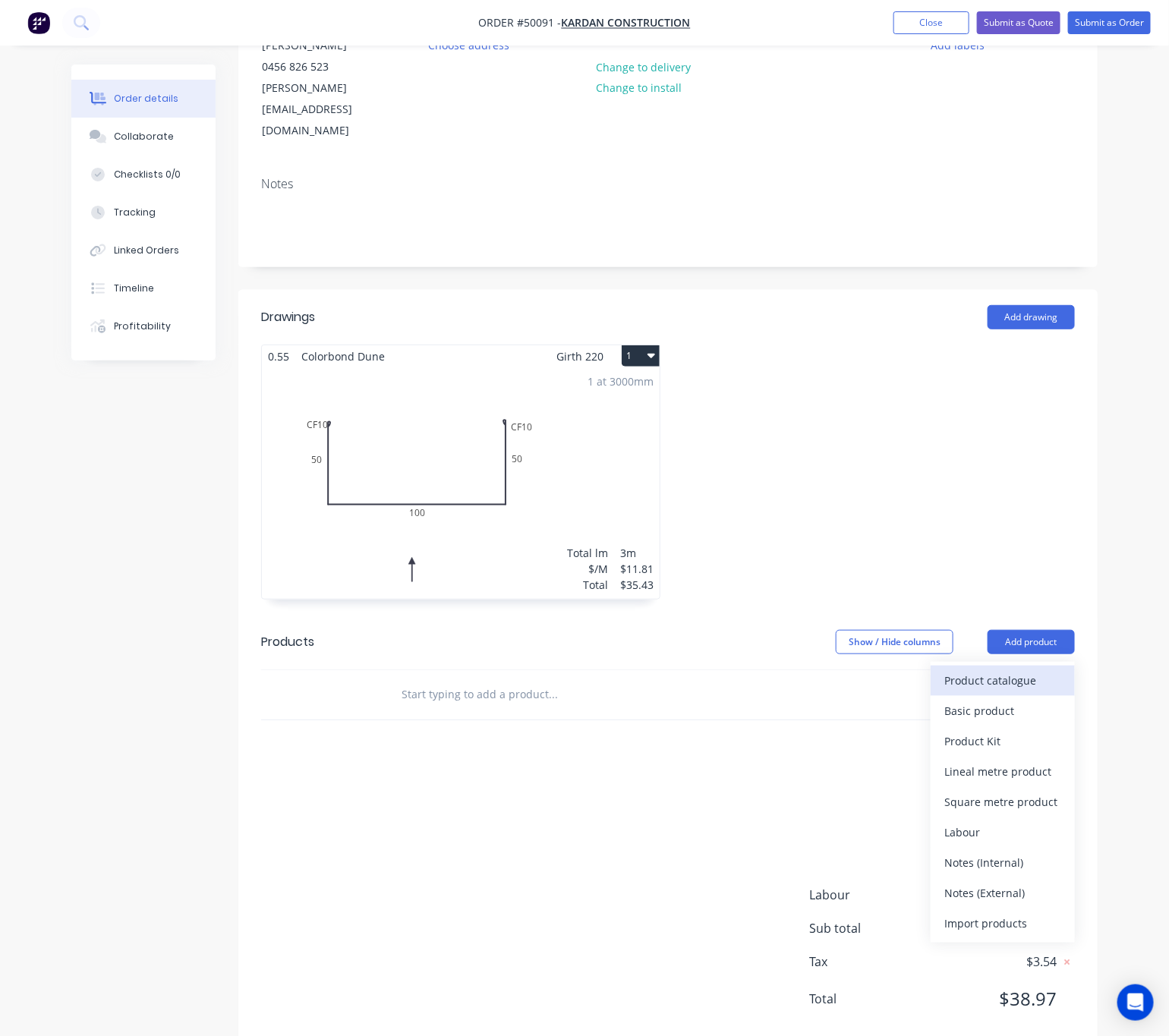
click at [986, 669] on div "Product catalogue" at bounding box center [1002, 680] width 117 height 22
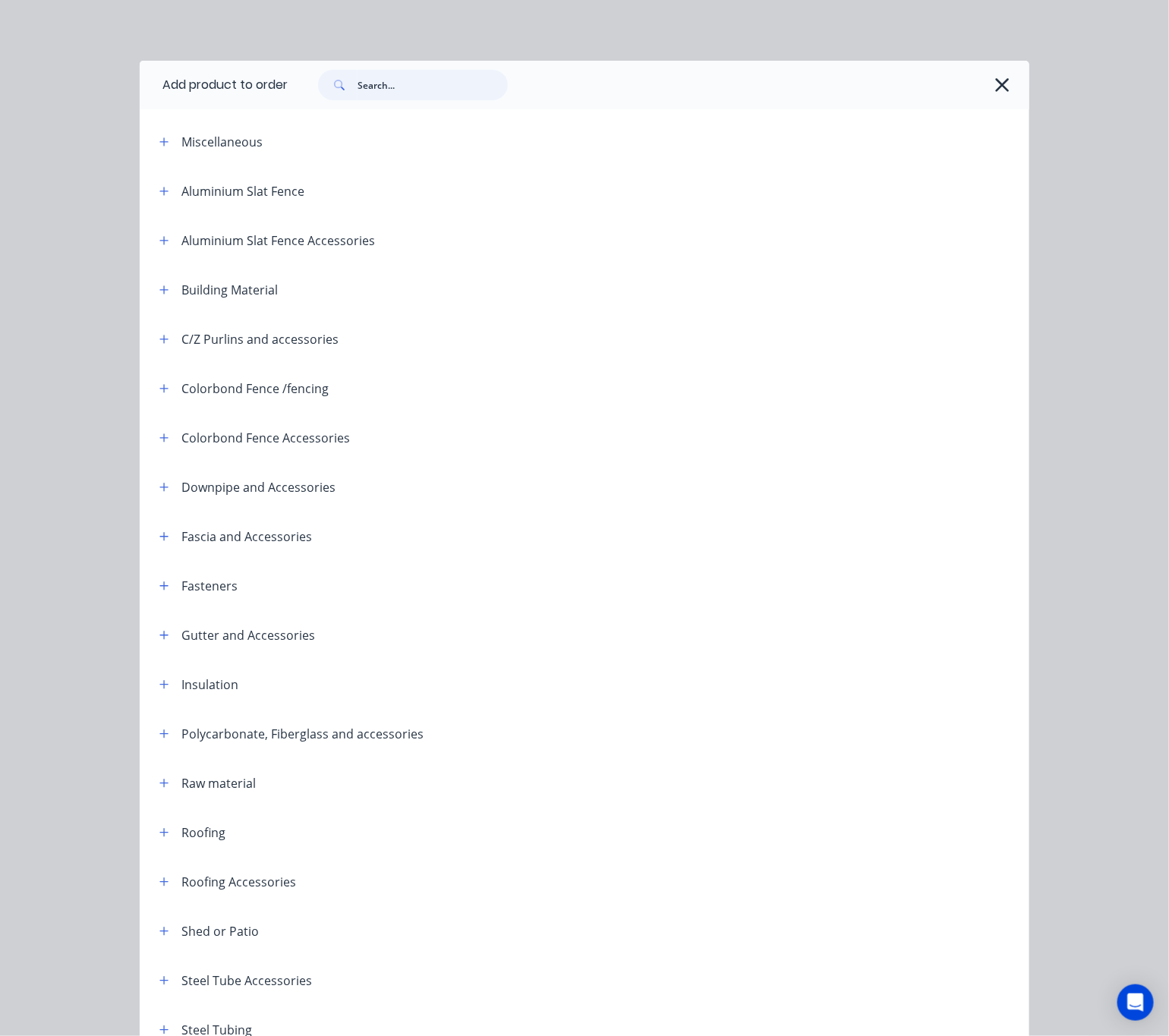
click at [415, 82] on input "text" at bounding box center [432, 84] width 151 height 30
type input "box gutter"
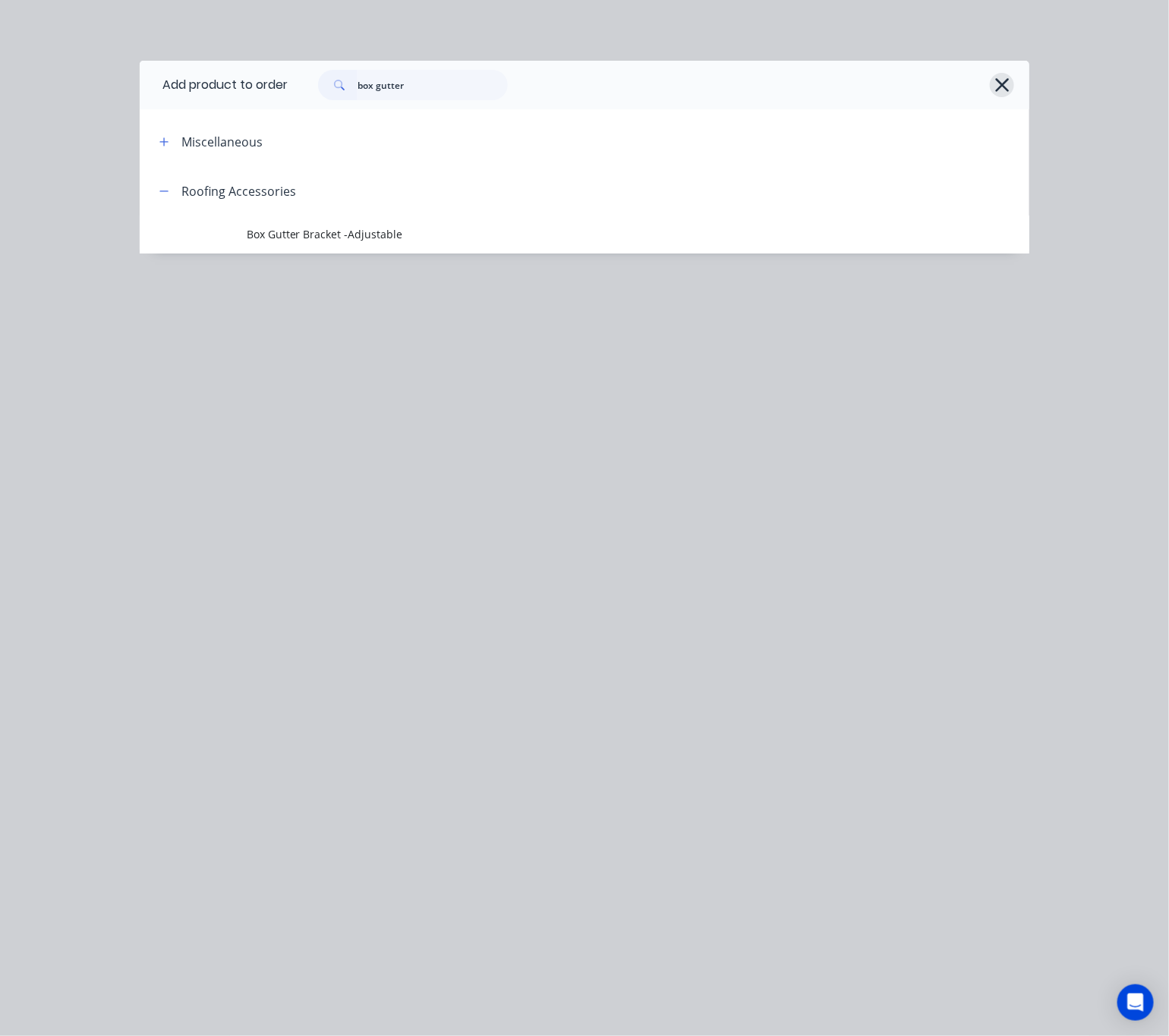
click at [1008, 83] on icon "button" at bounding box center [1001, 85] width 16 height 22
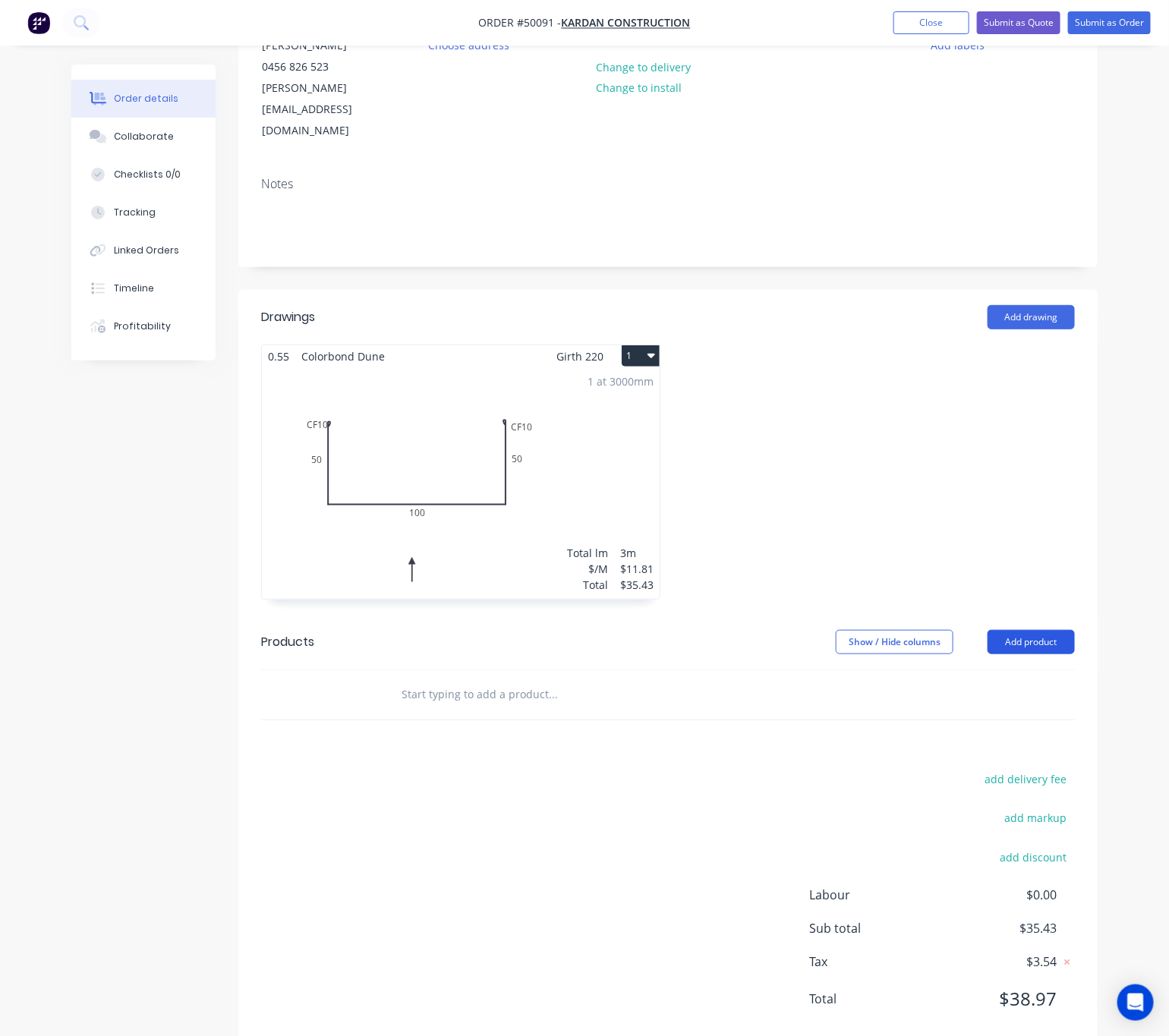
click at [1025, 630] on button "Add product" at bounding box center [1031, 642] width 87 height 24
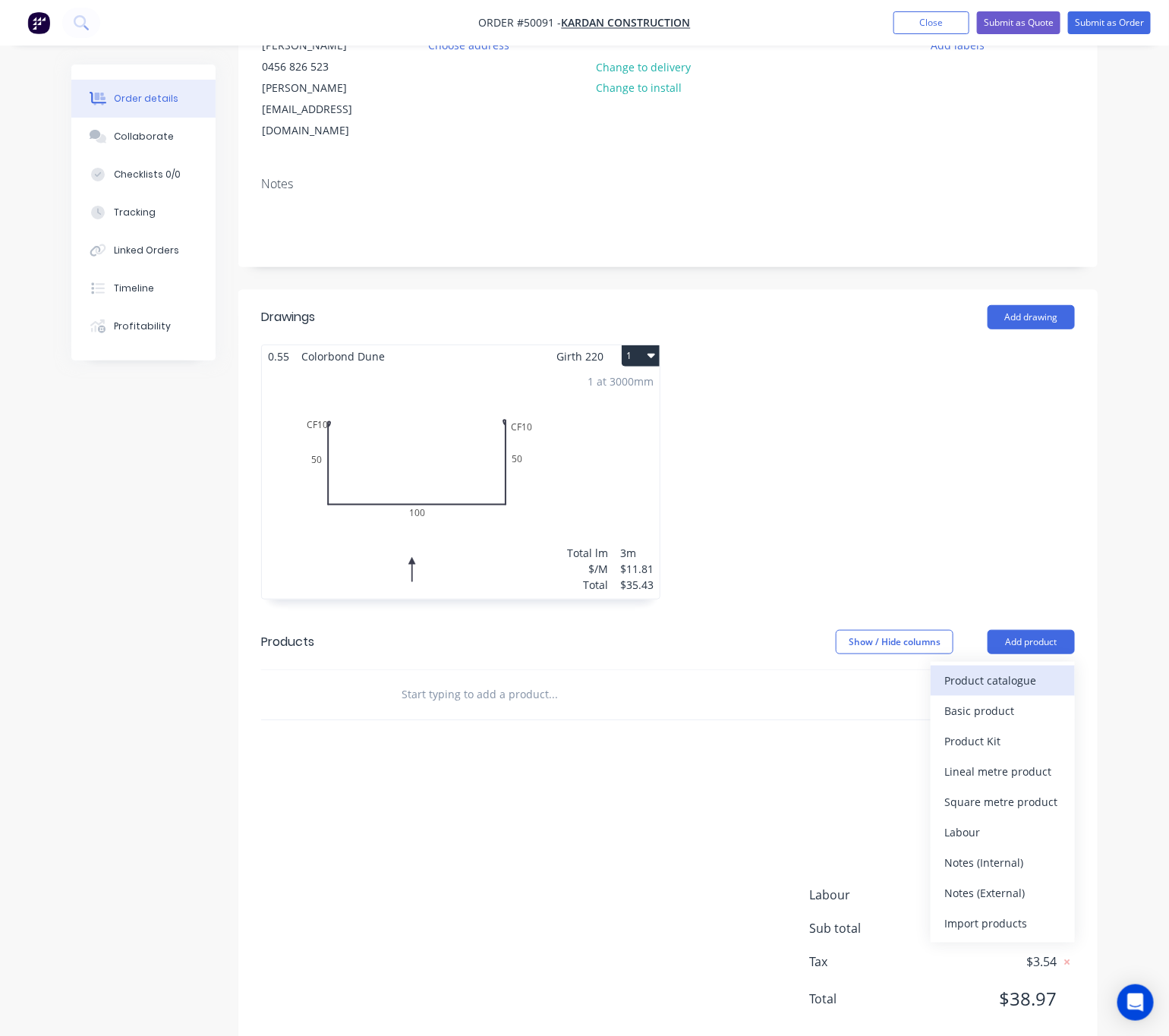
click at [1021, 669] on div "Product catalogue" at bounding box center [1002, 680] width 117 height 22
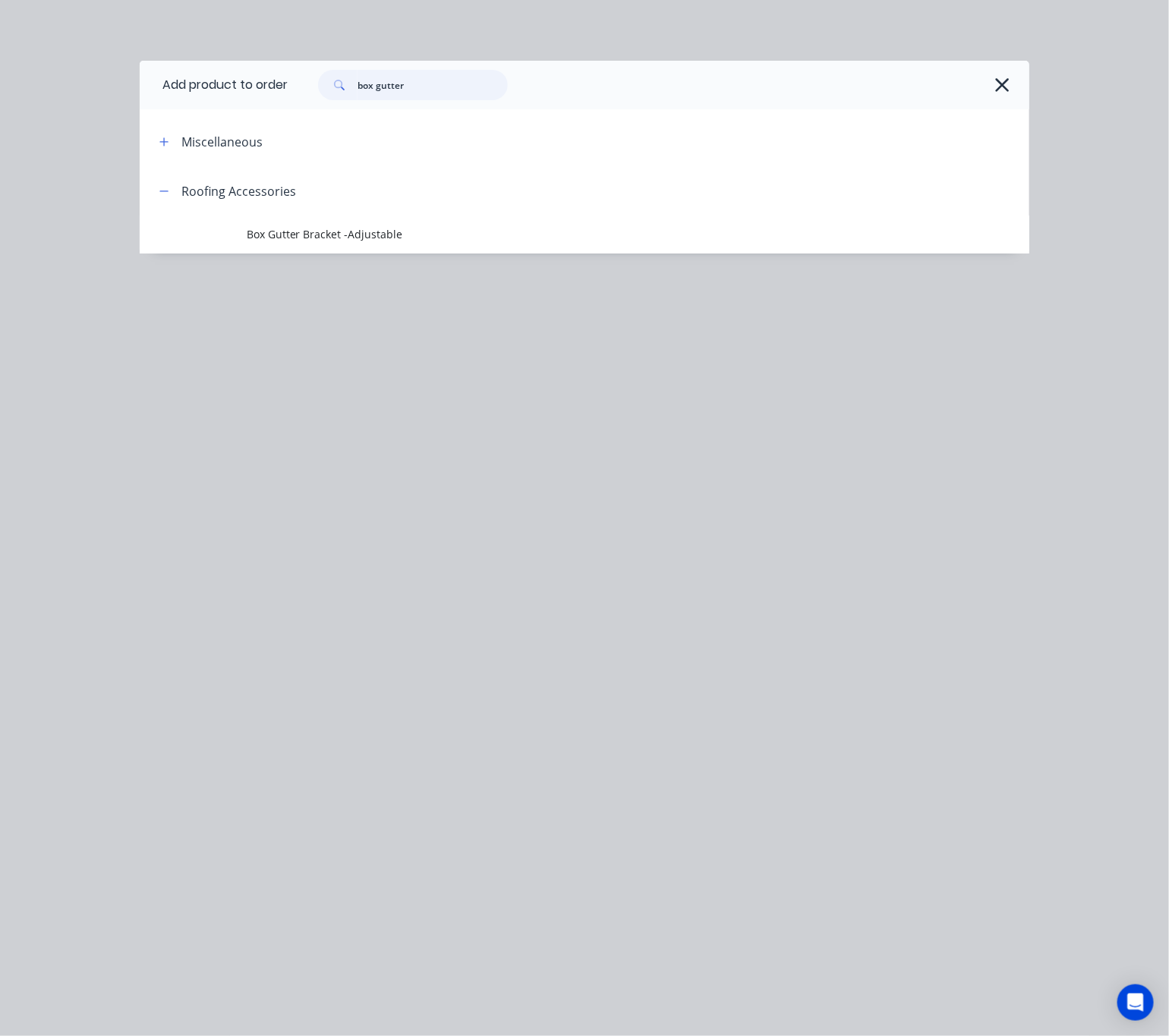
drag, startPoint x: 419, startPoint y: 77, endPoint x: 337, endPoint y: 106, distance: 87.0
click at [337, 106] on div "box gutter" at bounding box center [658, 85] width 741 height 49
click at [1002, 80] on icon "button" at bounding box center [1001, 85] width 16 height 22
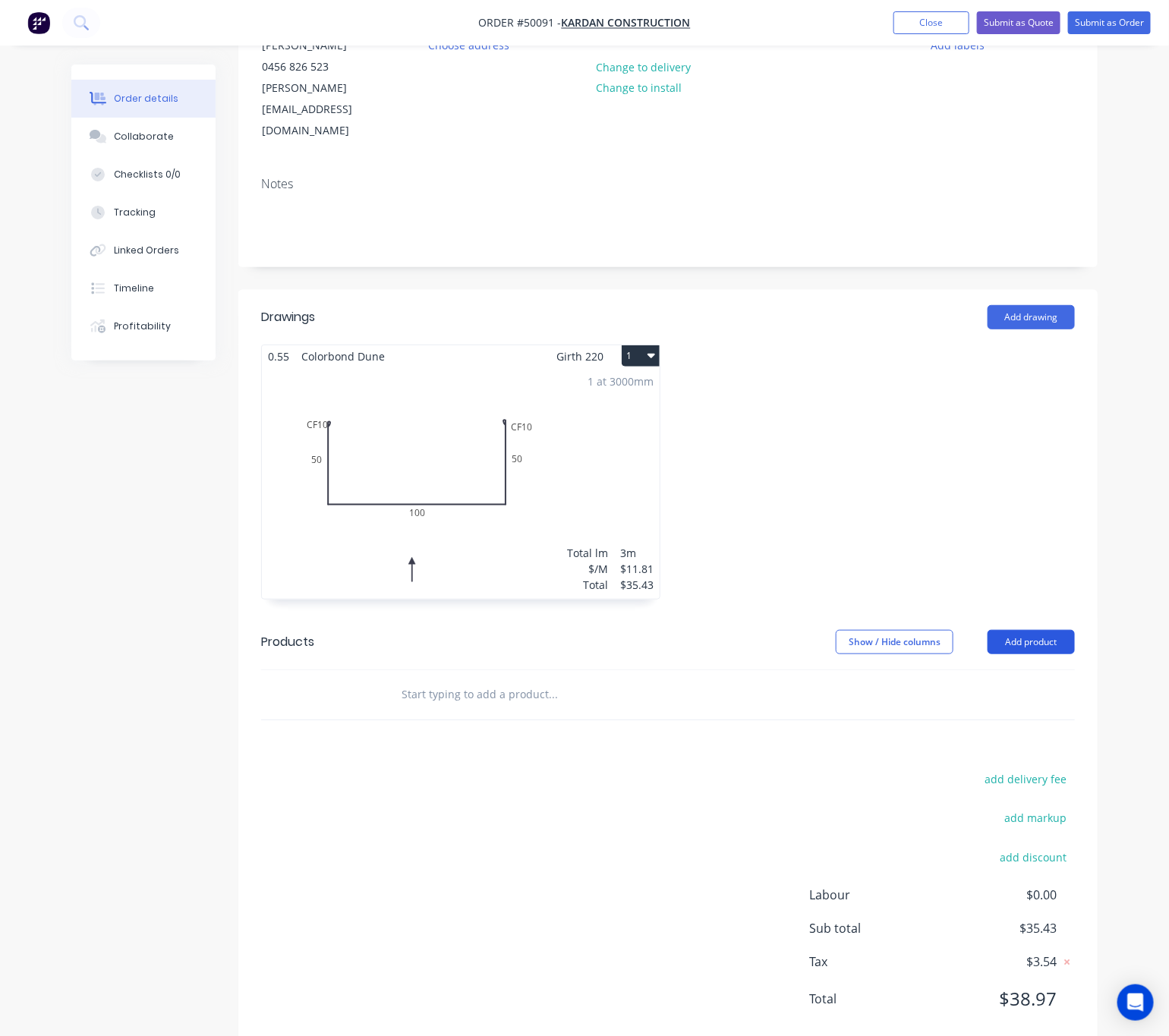
click at [1050, 630] on button "Add product" at bounding box center [1031, 642] width 87 height 24
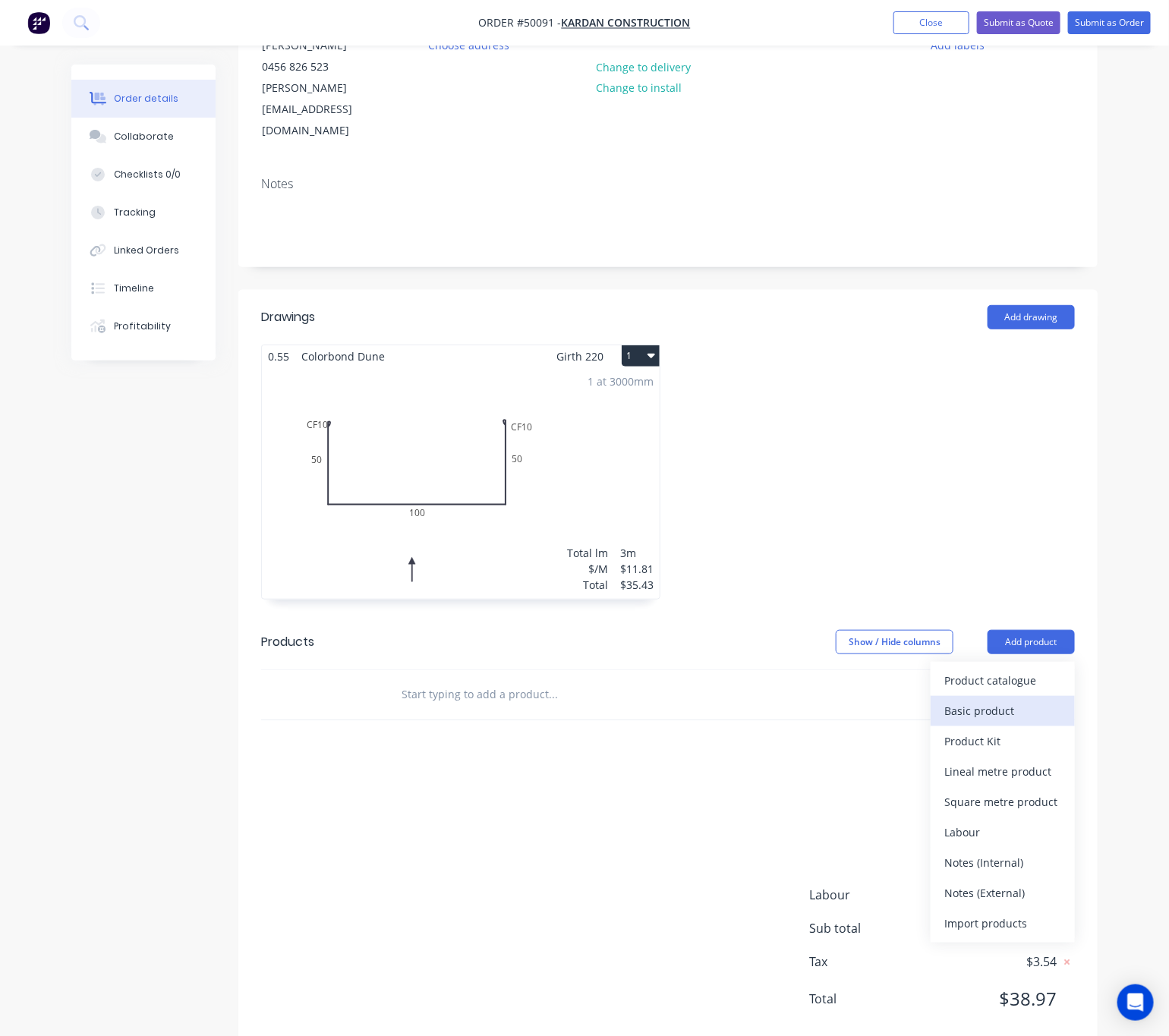
click at [1023, 699] on div "Basic product" at bounding box center [1002, 710] width 117 height 22
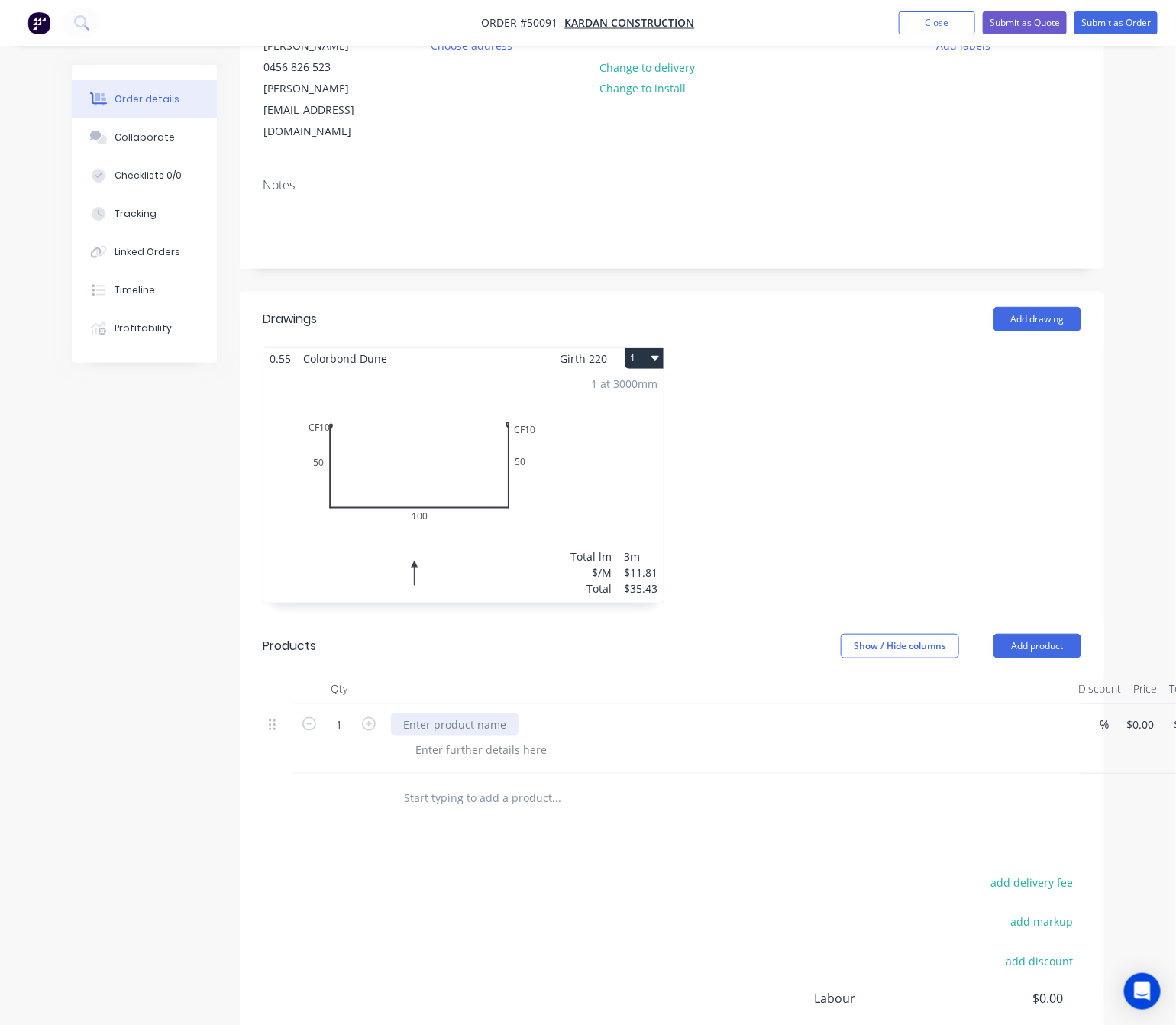
click at [489, 713] on div at bounding box center [454, 724] width 127 height 23
click at [339, 713] on input "1" at bounding box center [339, 724] width 40 height 23
type input "2"
click at [503, 738] on div at bounding box center [481, 749] width 155 height 23
click at [1081, 704] on div "2 Box Gutter Stop End - L*1 + R*1 % 0 $0.00 $0.00 $0.00" at bounding box center [672, 738] width 819 height 69
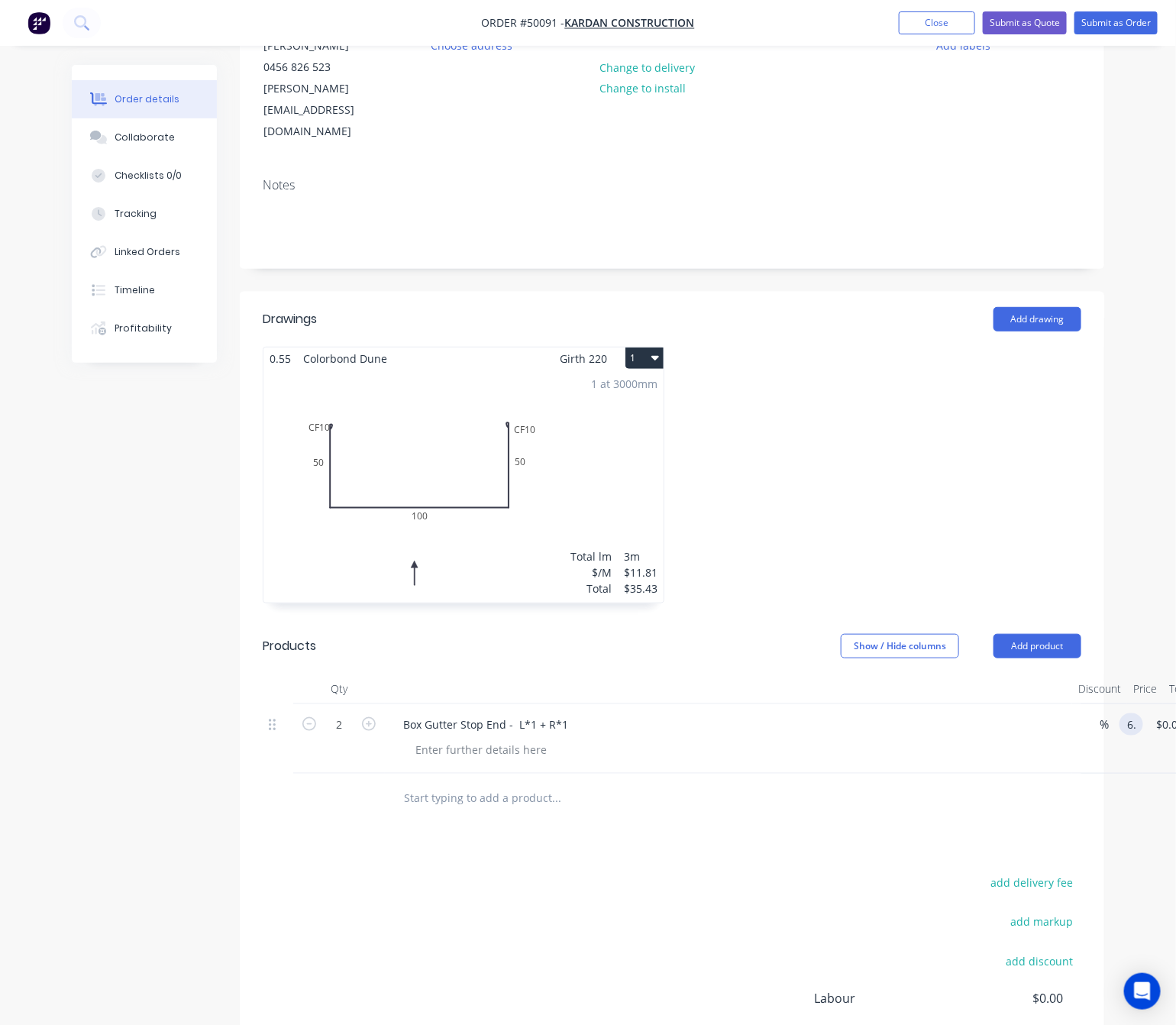
type input "6"
type input "$6.00"
type input "$12.00"
click at [845, 782] on div at bounding box center [659, 799] width 550 height 50
click at [476, 738] on div at bounding box center [481, 749] width 155 height 23
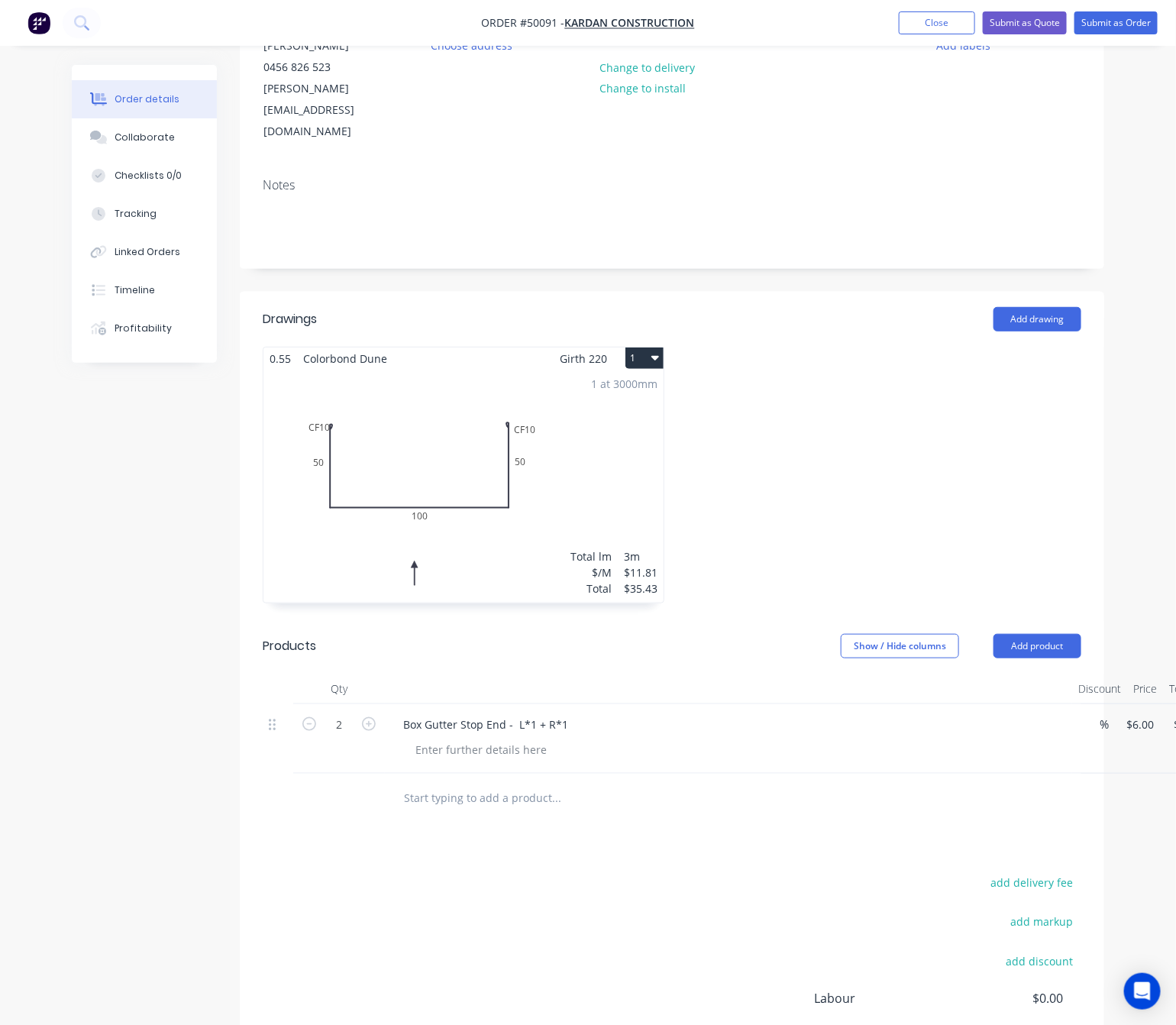
click at [550, 793] on div "Drawings Add drawing 0.55 Colorbond Dune Girth 220 1 0 CF 10 50 100 CF 10 50 0 …" at bounding box center [672, 723] width 865 height 865
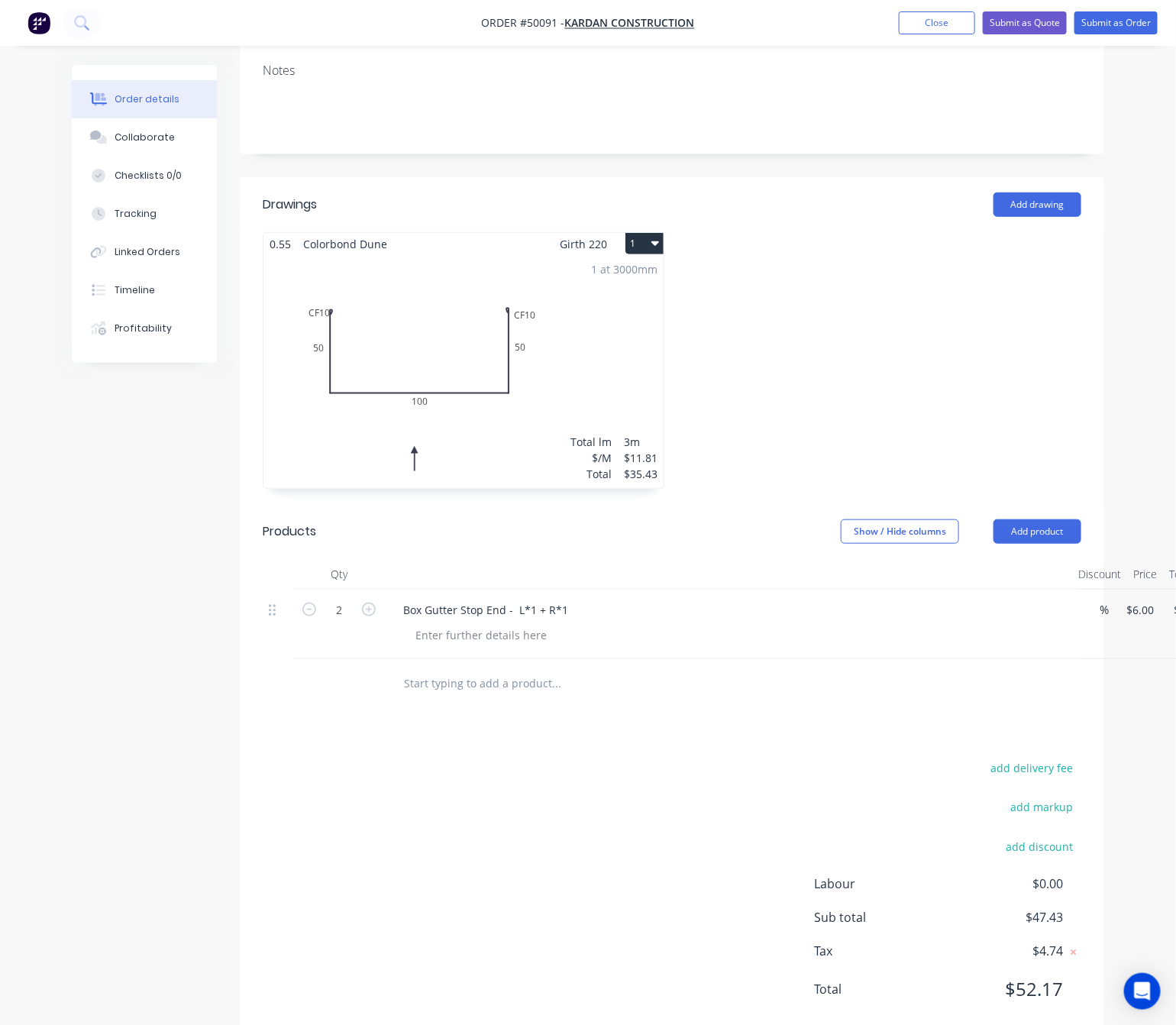
scroll to position [293, 75]
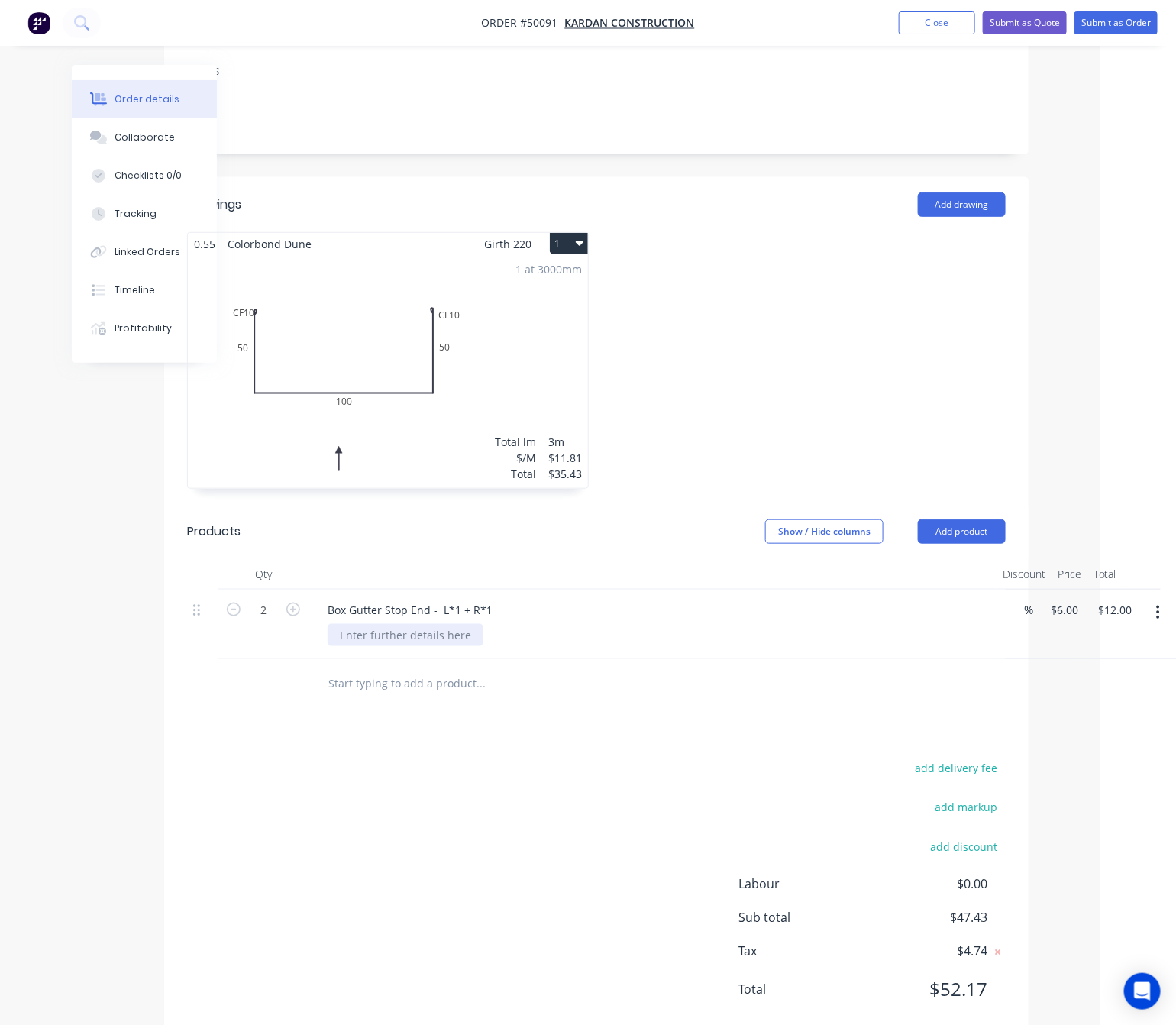
click at [412, 624] on div at bounding box center [405, 635] width 155 height 23
click at [563, 718] on div "Drawings Add drawing 0.55 Colorbond Dune Girth 220 1 0 CF 10 50 100 CF 10 50 0 …" at bounding box center [596, 609] width 865 height 865
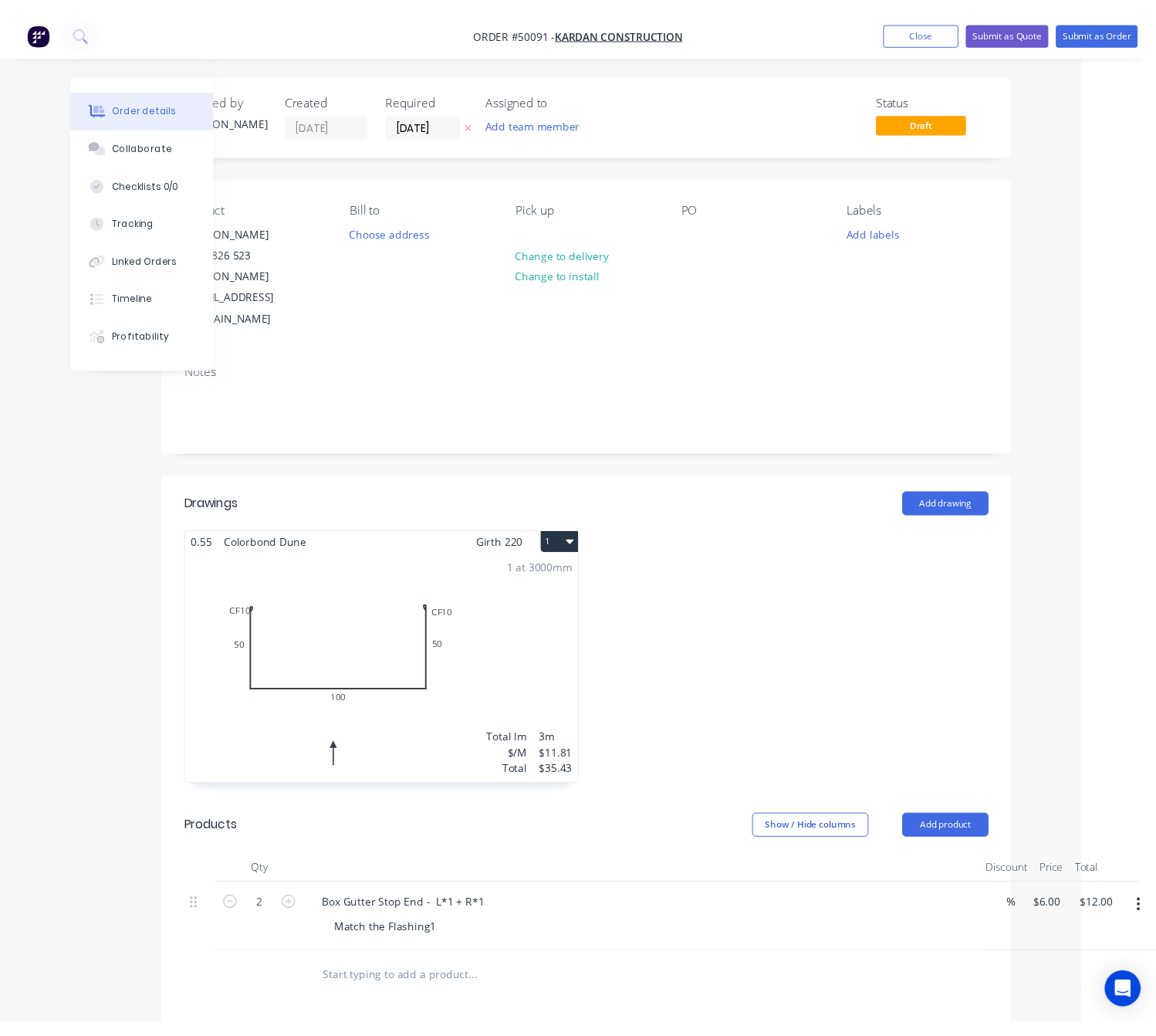
scroll to position [0, 0]
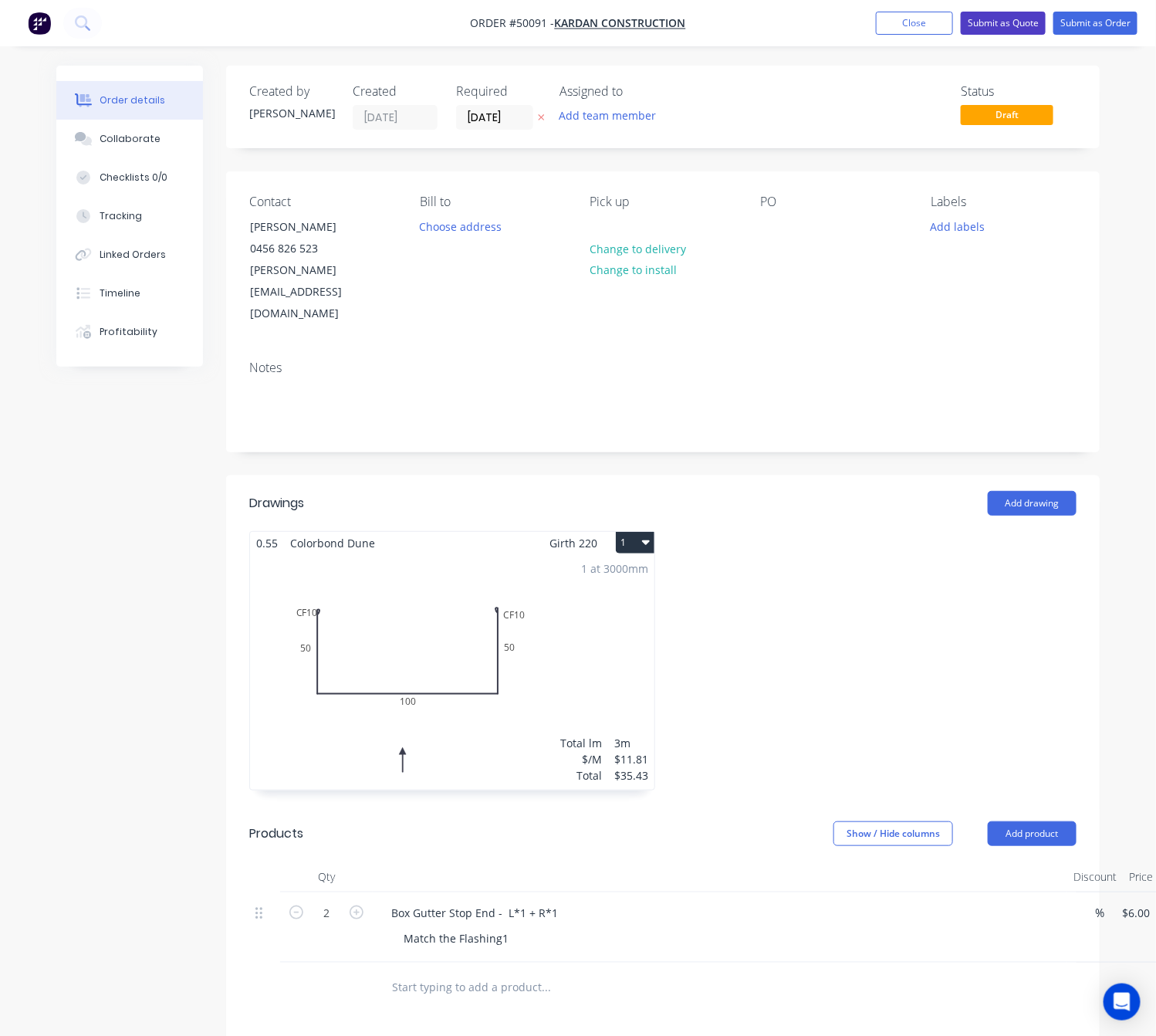
click at [993, 22] on button "Submit as Quote" at bounding box center [1004, 23] width 85 height 23
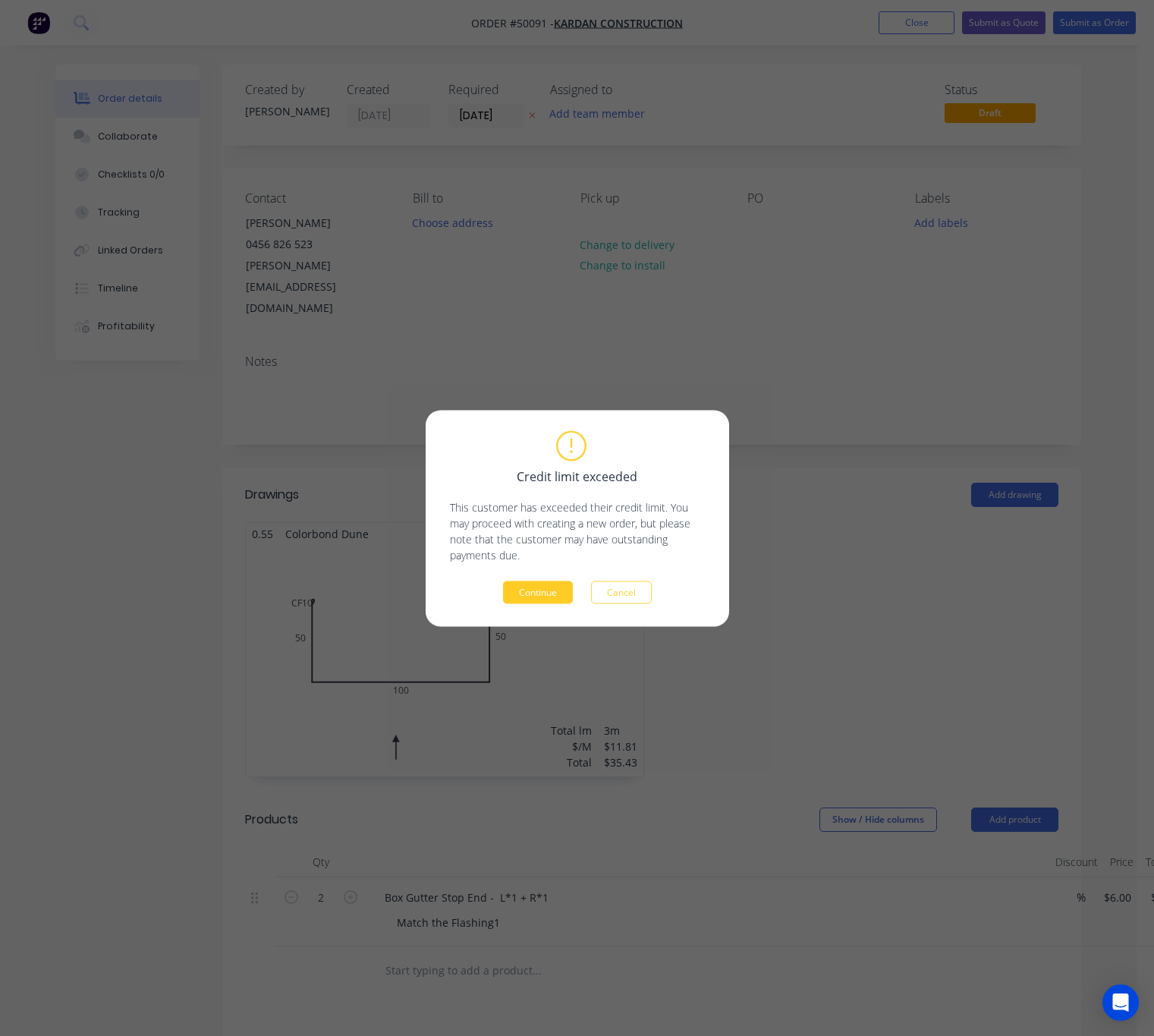
click at [531, 588] on button "Continue" at bounding box center [538, 591] width 69 height 22
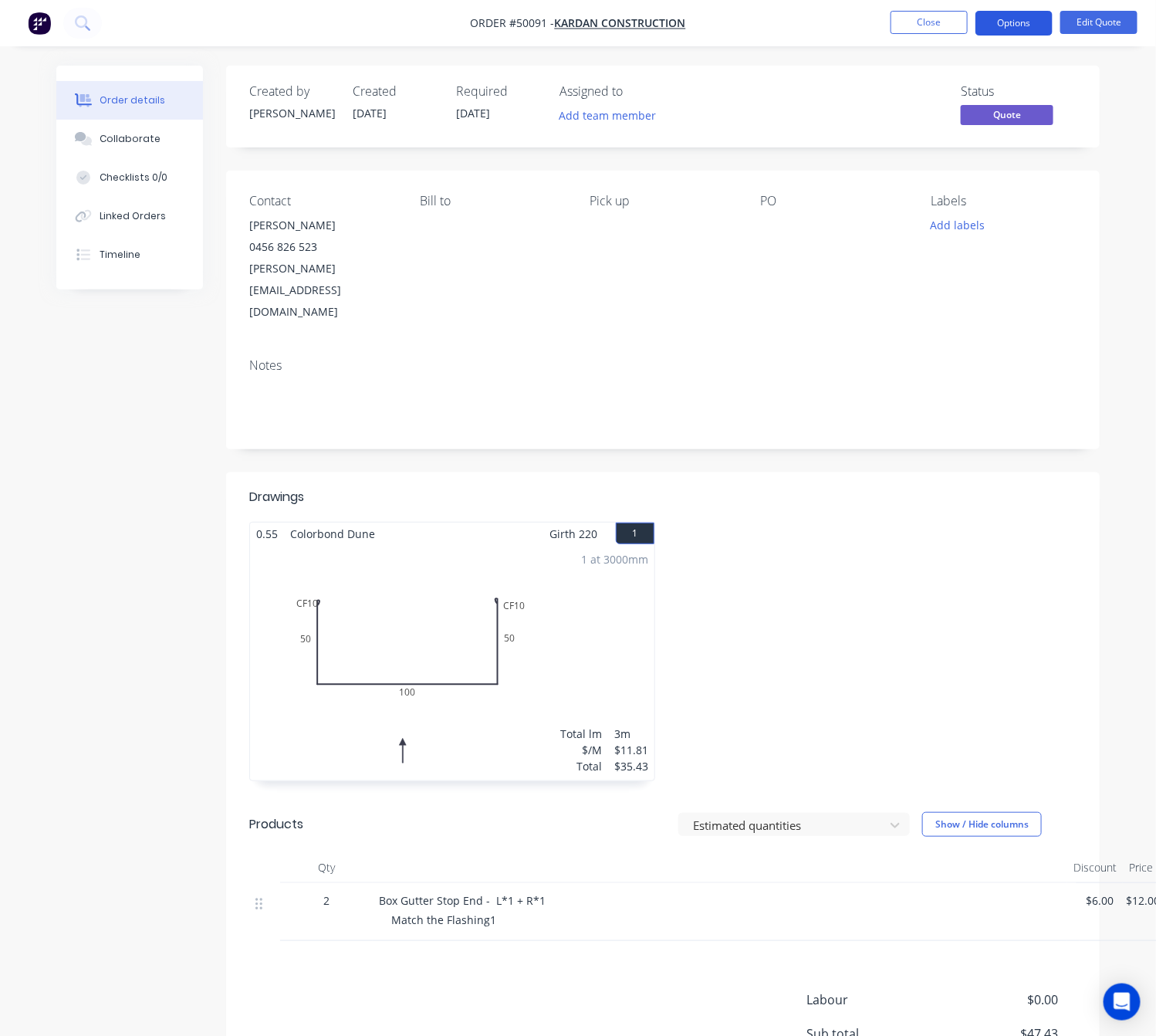
click at [1026, 15] on button "Options" at bounding box center [1014, 23] width 77 height 24
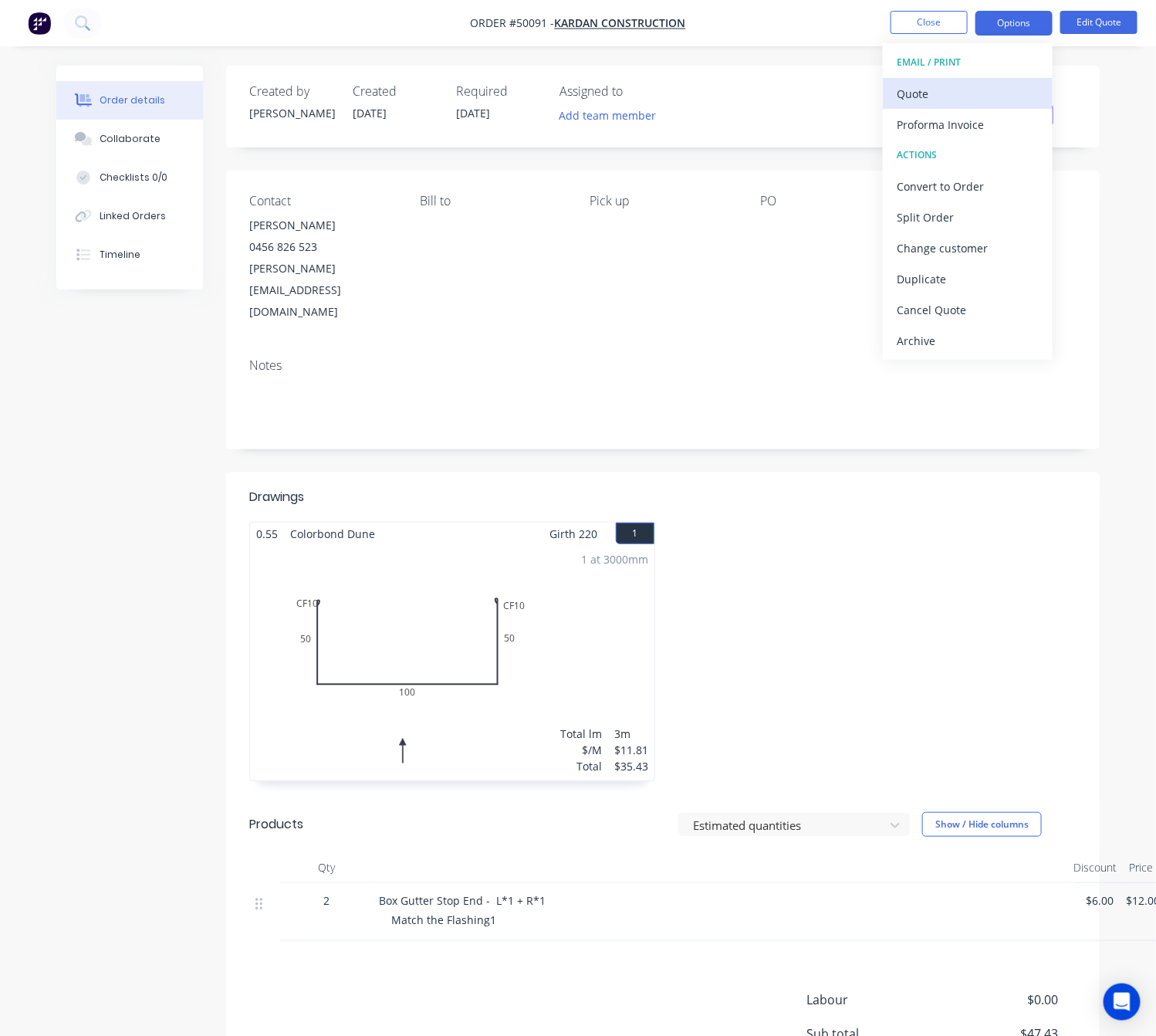
click at [945, 91] on div "Quote" at bounding box center [968, 93] width 142 height 23
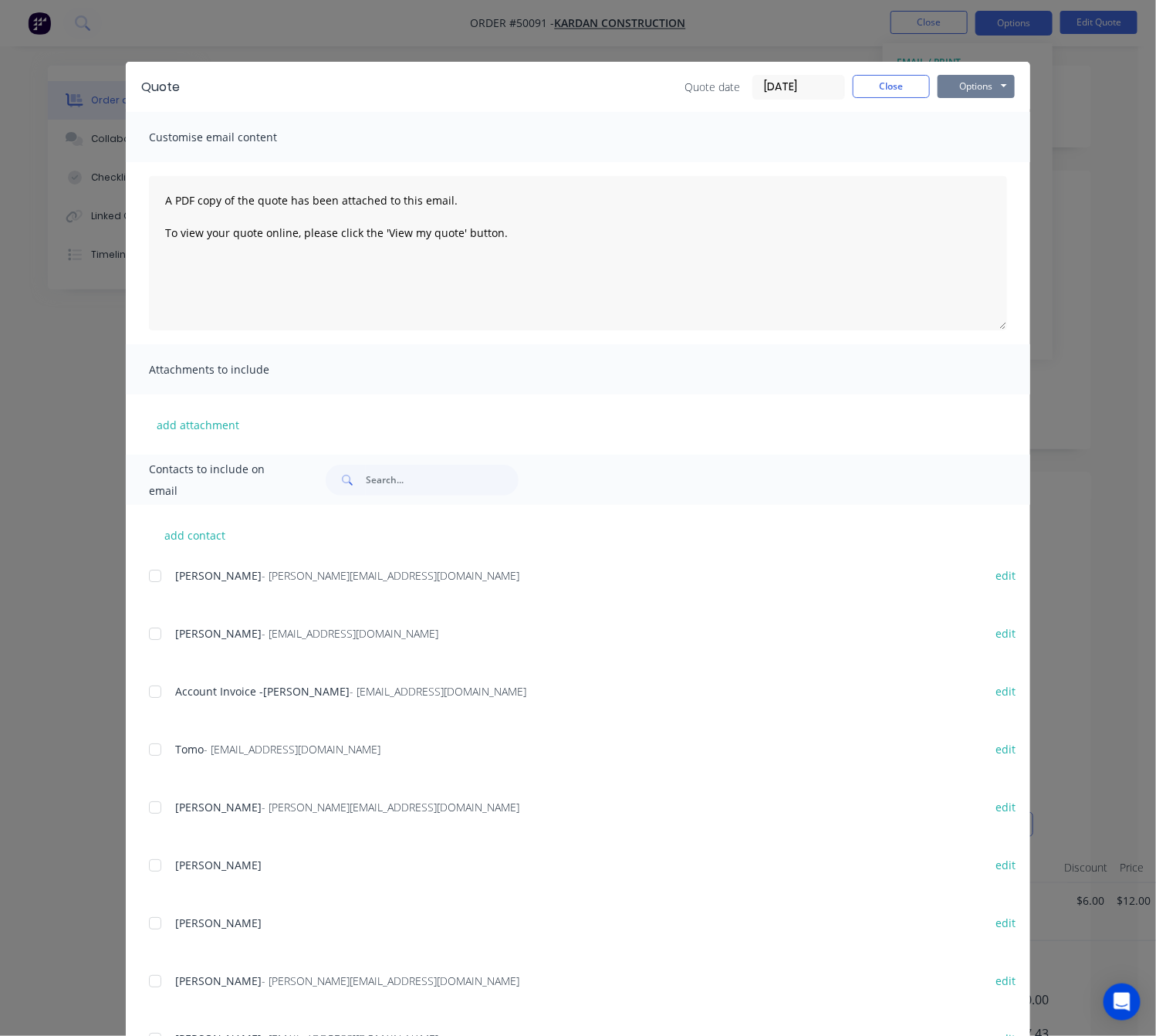
click at [957, 89] on button "Options" at bounding box center [976, 86] width 77 height 23
click at [986, 157] on button "Email" at bounding box center [987, 165] width 99 height 25
click at [977, 79] on button "Options" at bounding box center [976, 86] width 77 height 23
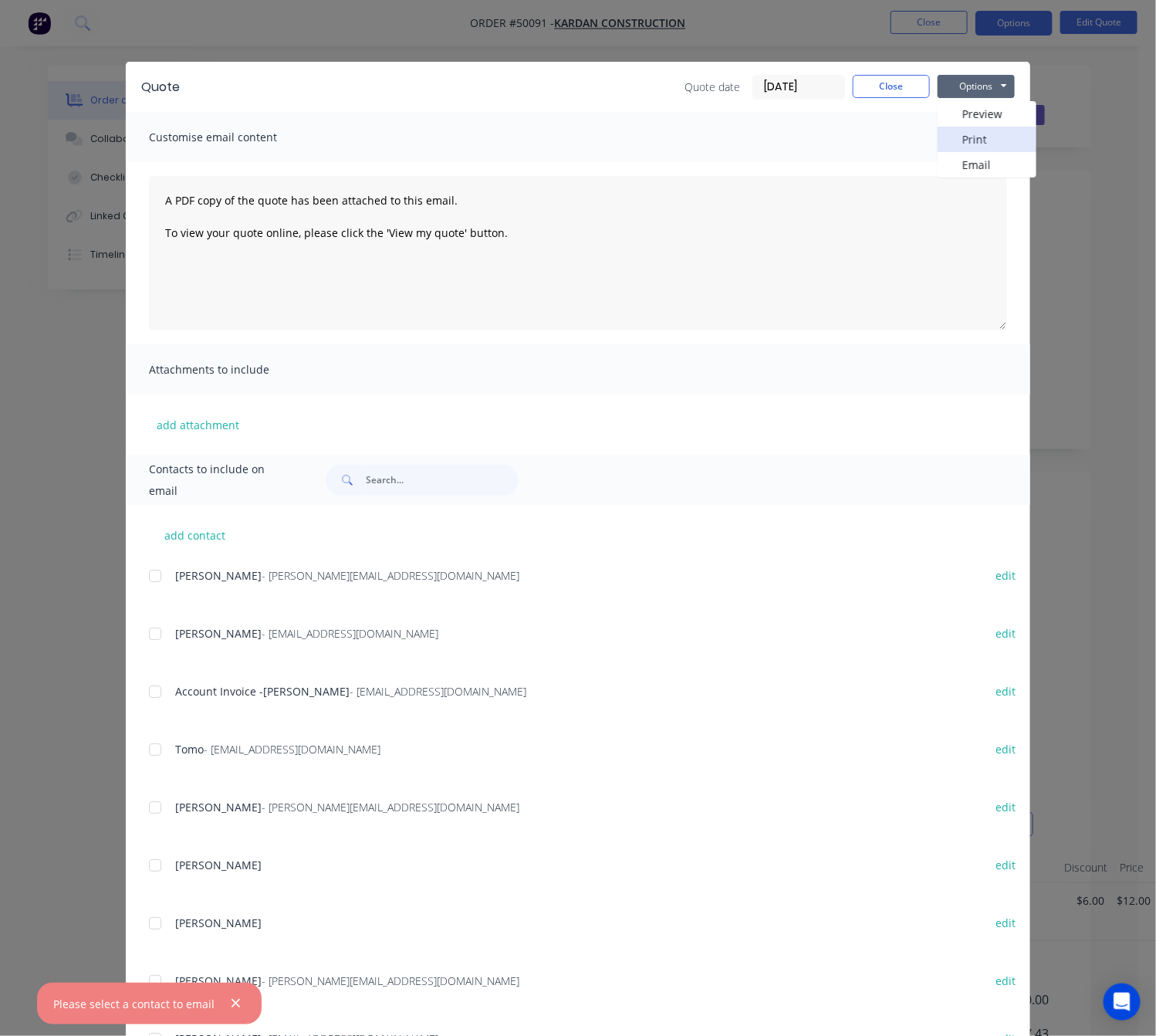
click at [992, 137] on button "Print" at bounding box center [987, 139] width 99 height 25
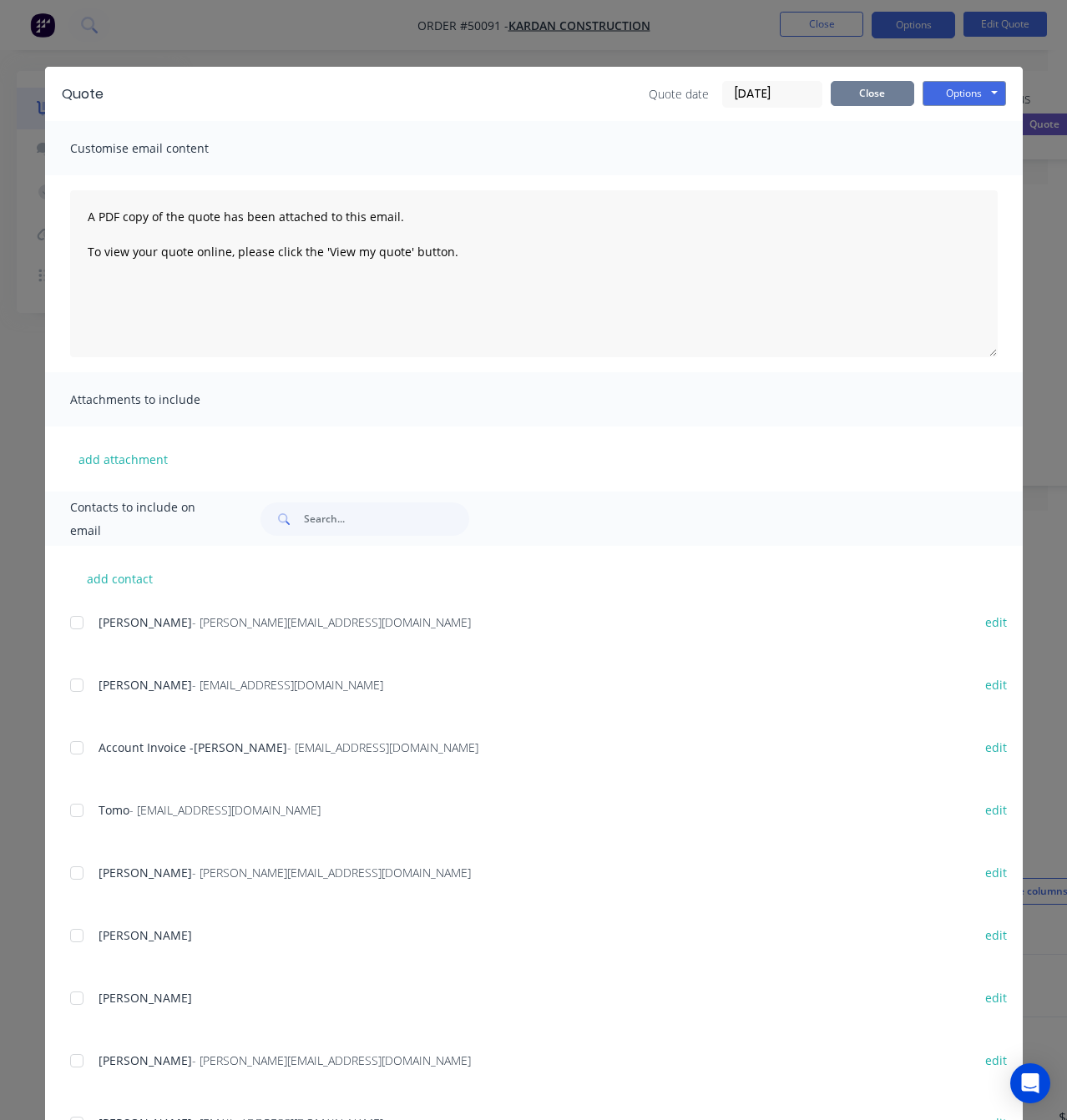
click at [869, 86] on button "Close" at bounding box center [872, 93] width 83 height 25
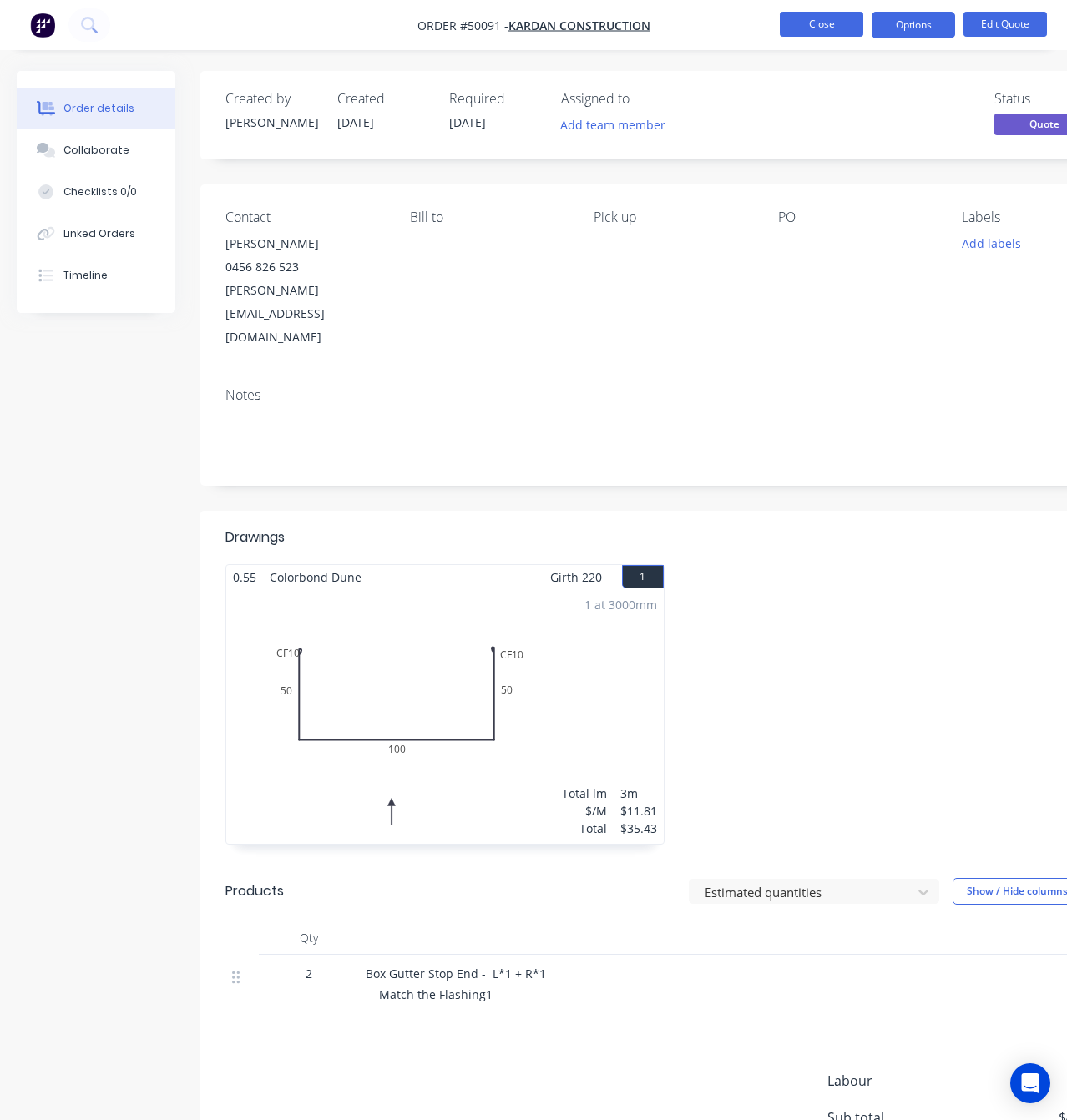
click at [819, 27] on button "Close" at bounding box center [821, 24] width 83 height 25
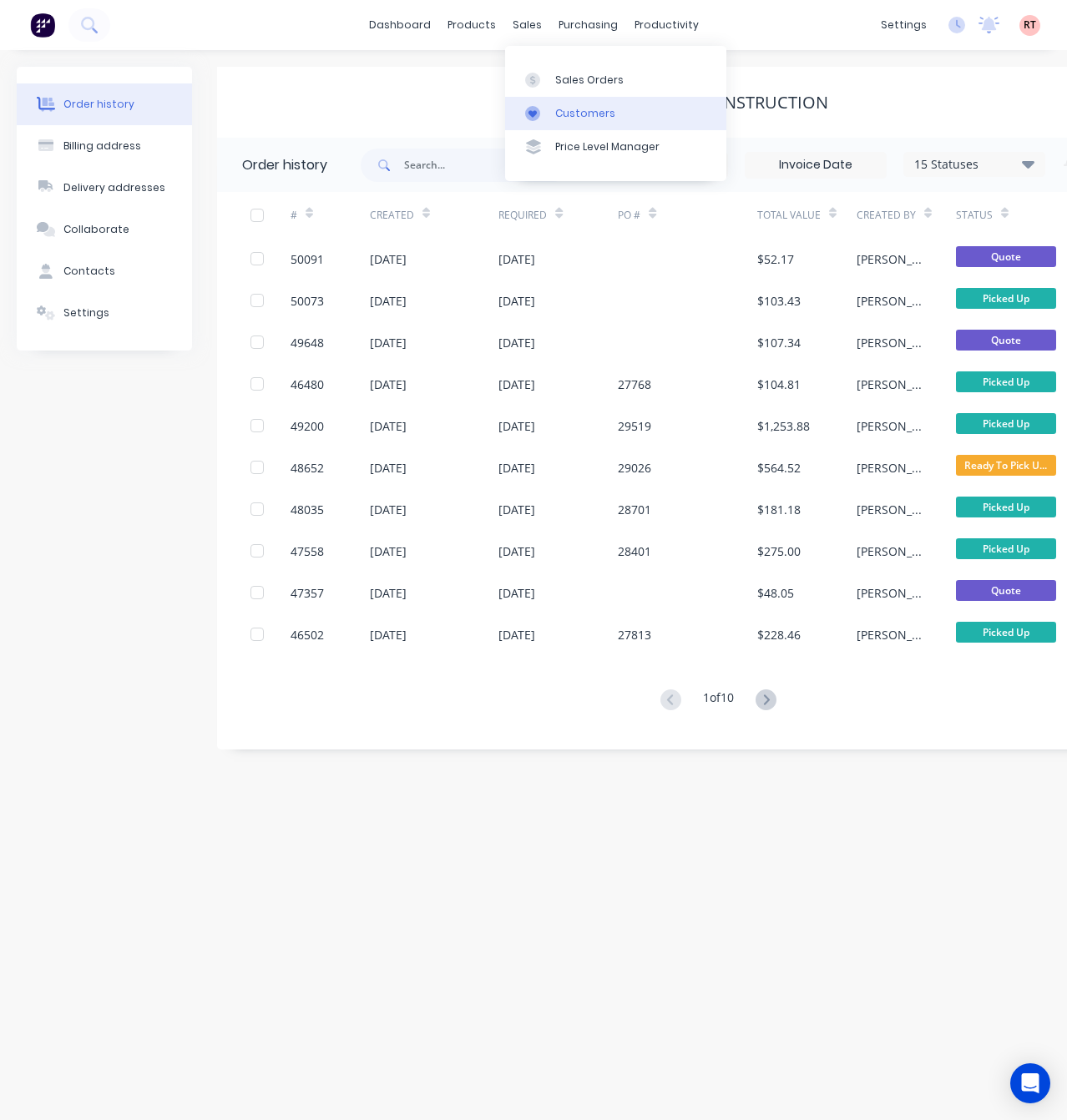
click at [587, 105] on link "Customers" at bounding box center [616, 113] width 221 height 33
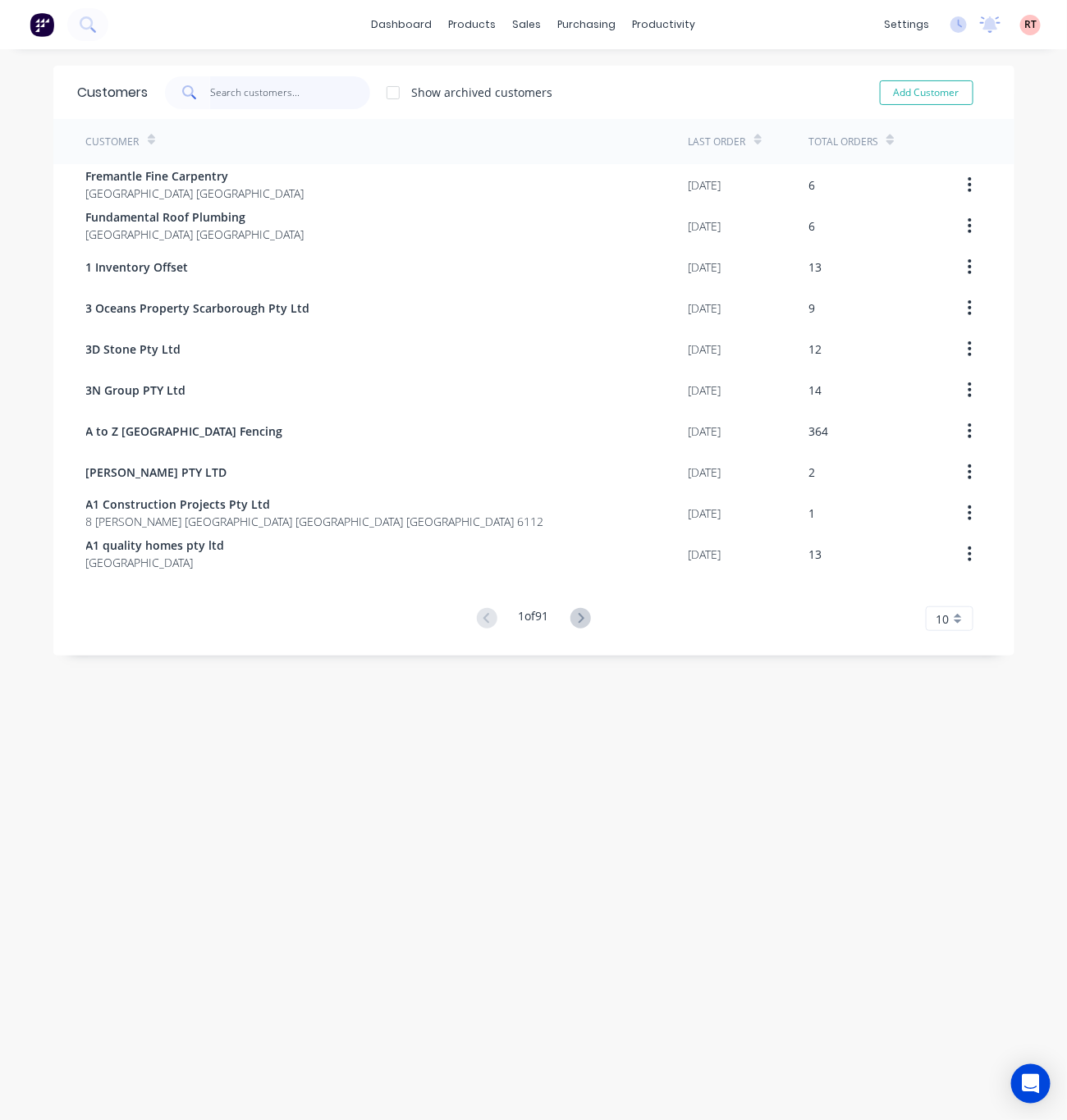
click at [313, 97] on input "text" at bounding box center [291, 92] width 160 height 33
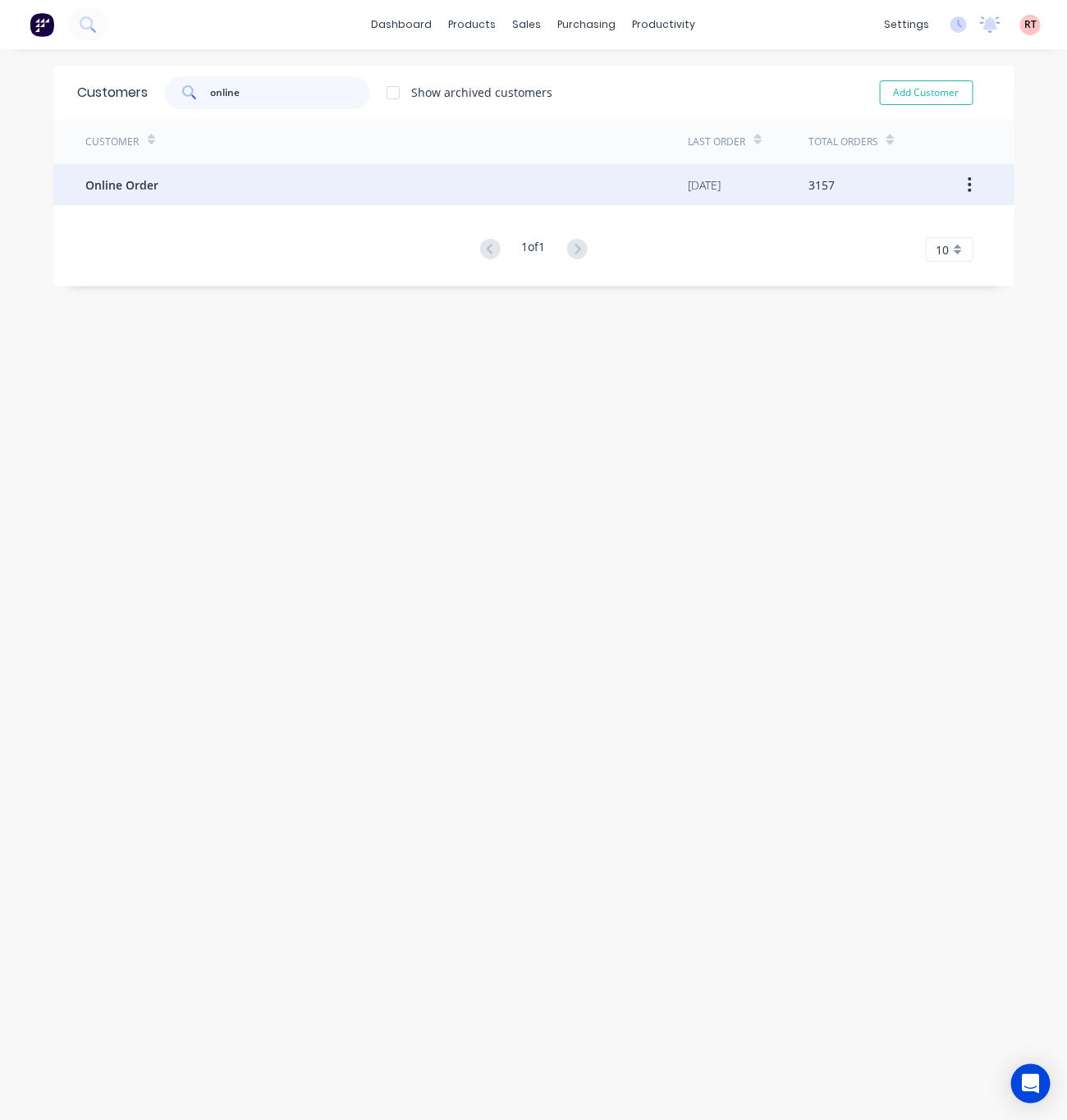
type input "online"
click at [320, 194] on div "Online Order" at bounding box center [387, 184] width 602 height 41
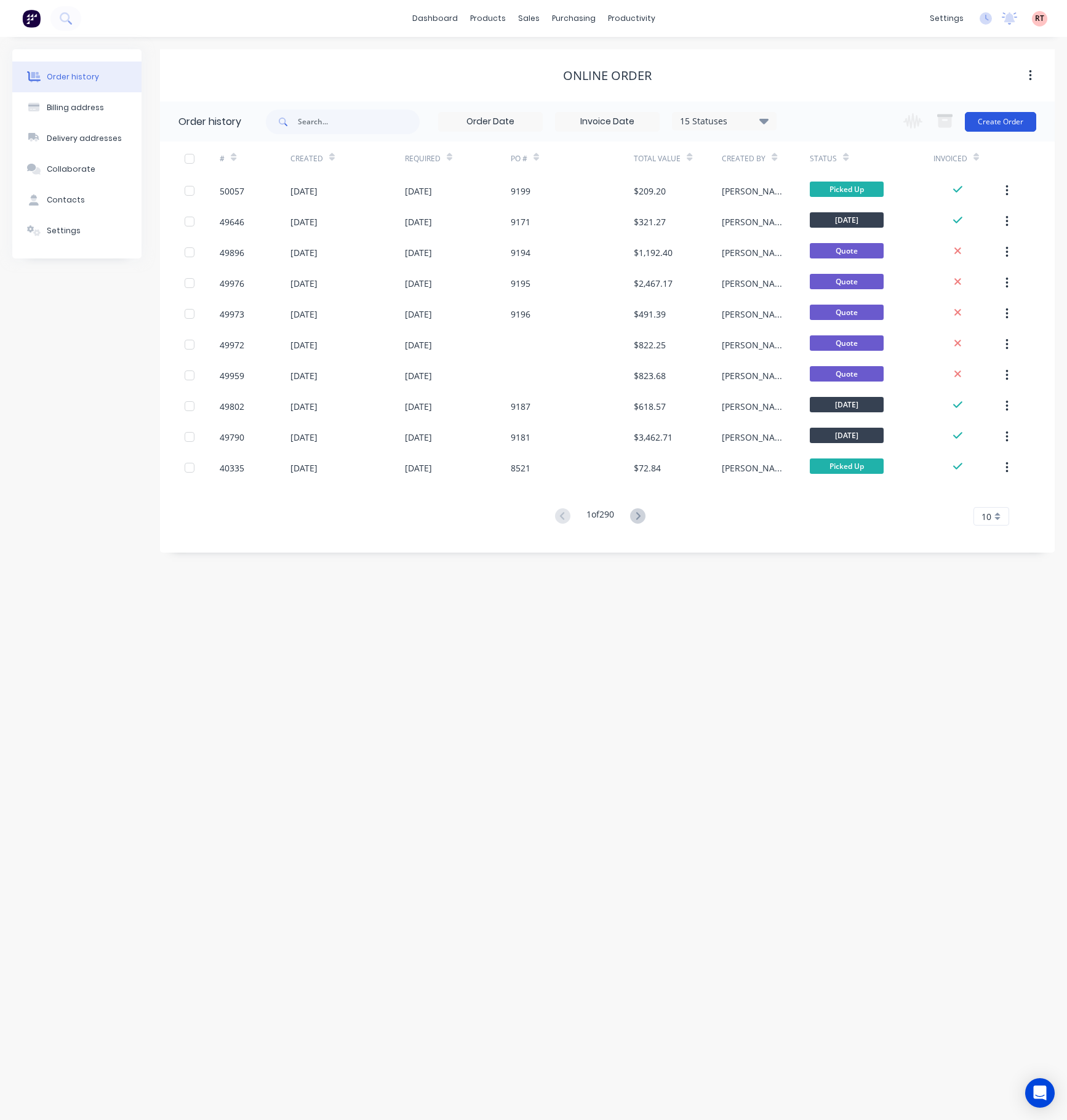
click at [1019, 121] on button "Create Order" at bounding box center [1001, 121] width 71 height 19
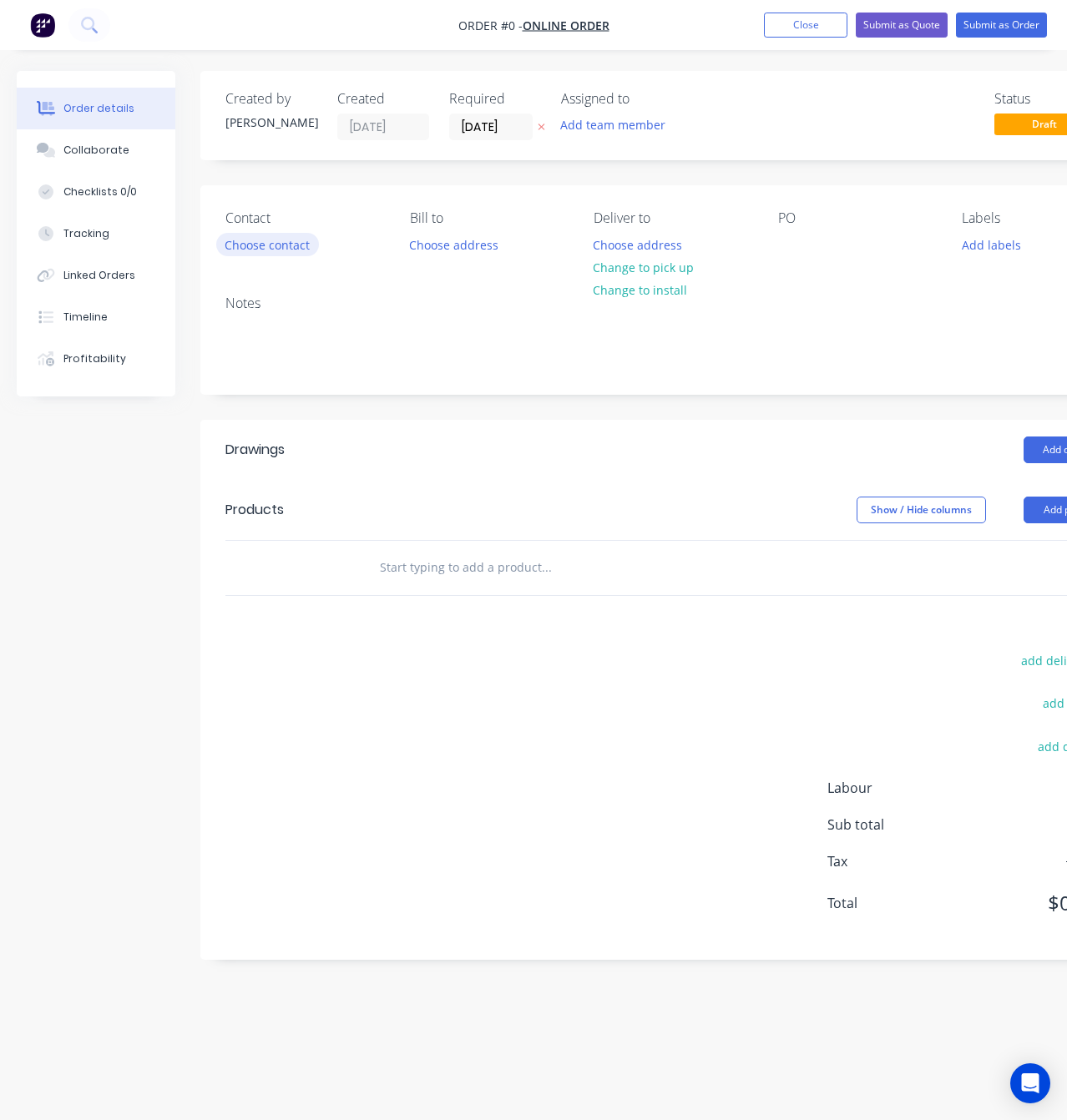
click at [270, 251] on button "Choose contact" at bounding box center [268, 244] width 103 height 23
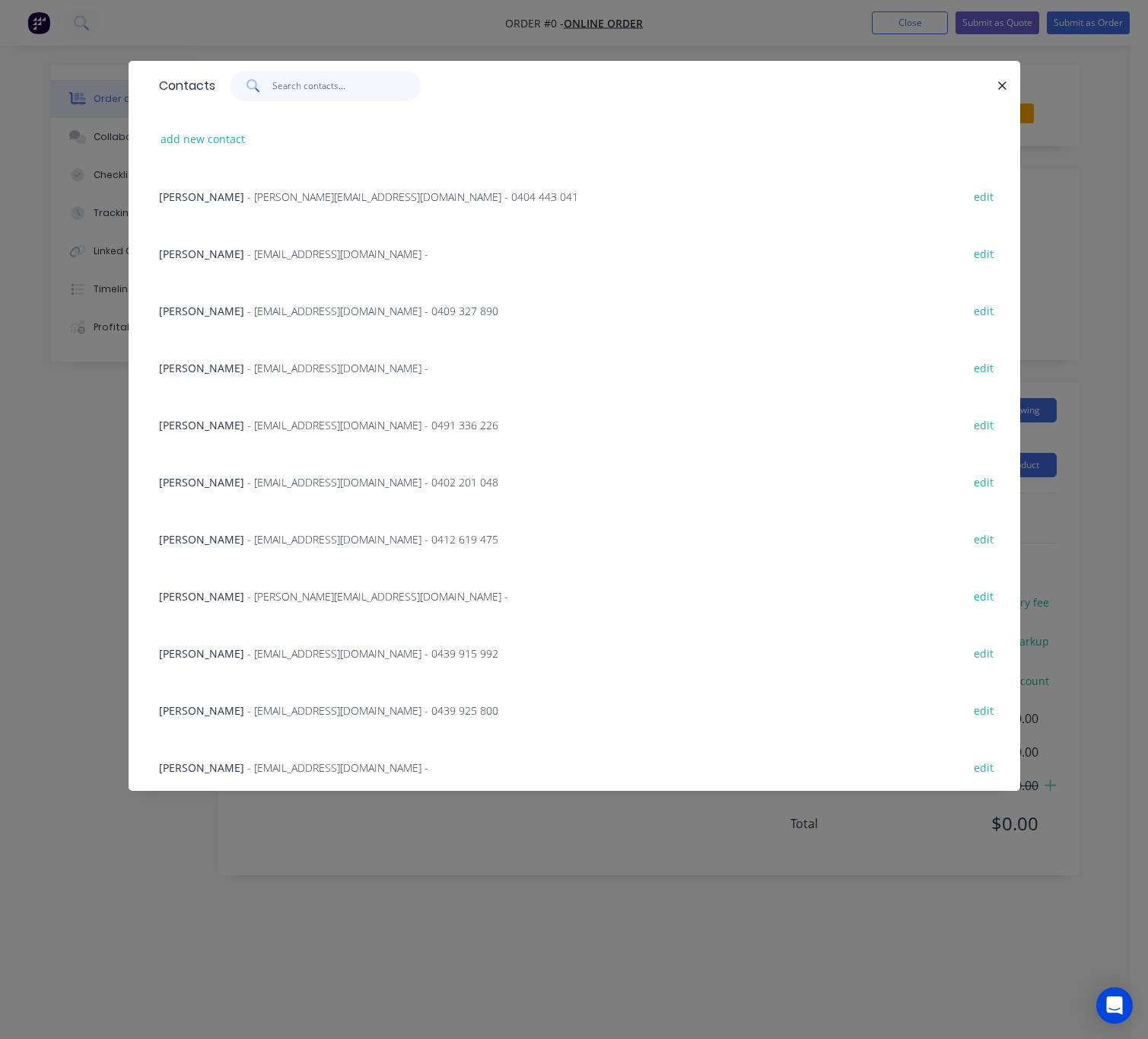
click at [342, 81] on input "text" at bounding box center [347, 85] width 149 height 30
paste input "Jos Montanus"
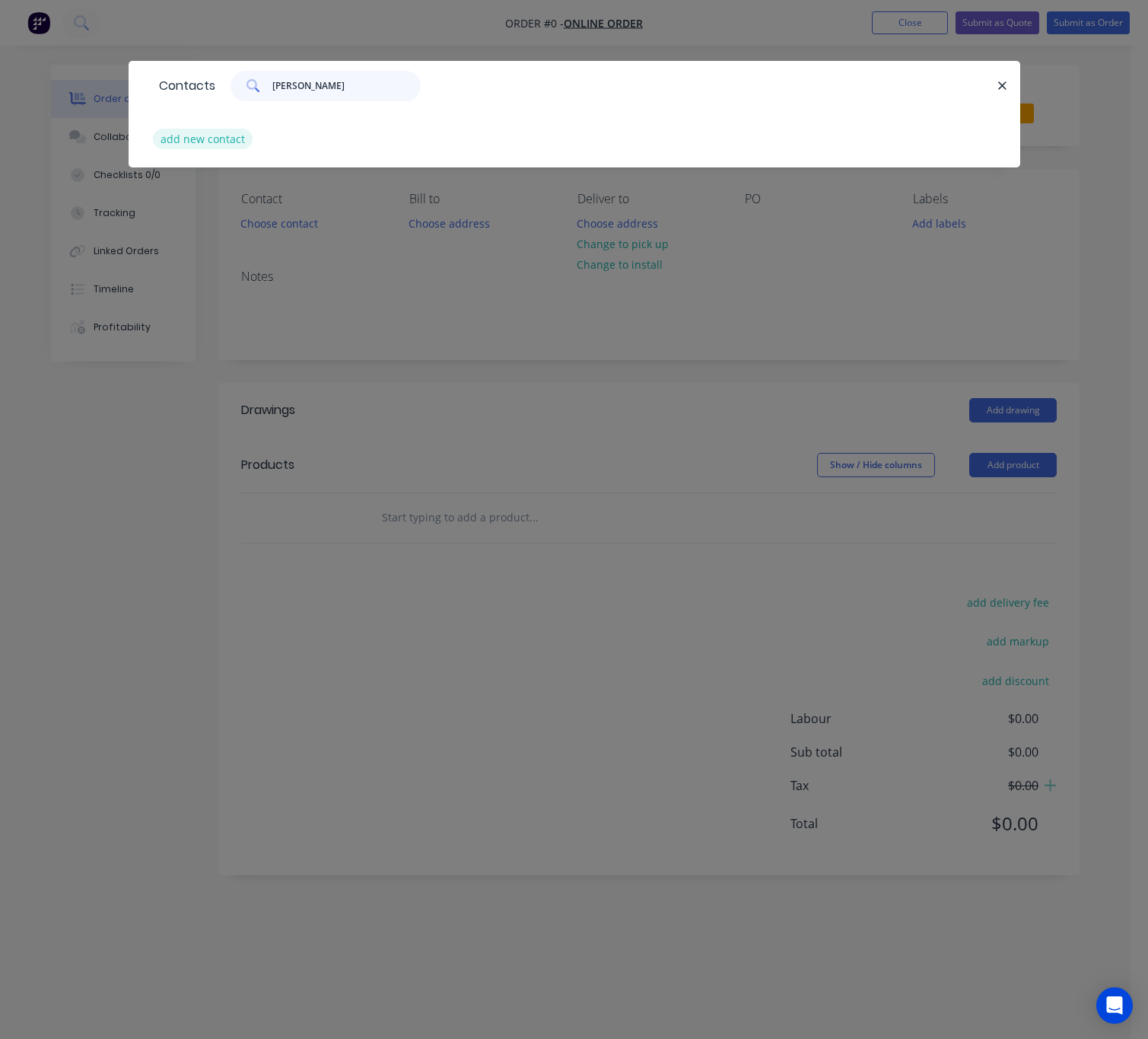
type input "Jos Montanus"
click at [240, 135] on button "add new contact" at bounding box center [204, 139] width 101 height 21
select select "AU"
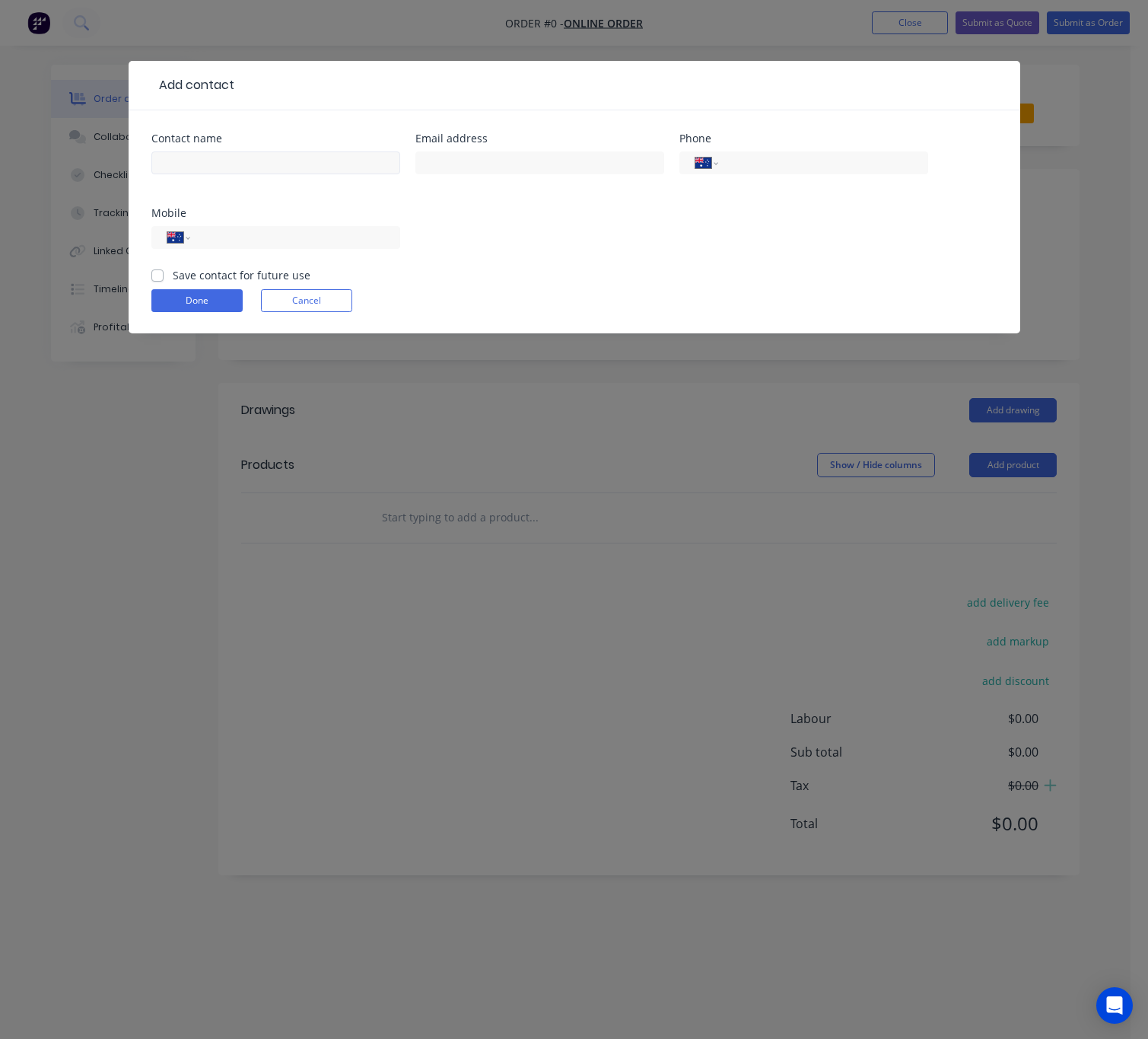
click at [227, 148] on div at bounding box center [276, 170] width 248 height 45
click at [227, 160] on input "text" at bounding box center [276, 163] width 248 height 22
paste input "Jos Montanus"
type input "Jos Montanus"
click at [507, 159] on input "text" at bounding box center [540, 163] width 248 height 22
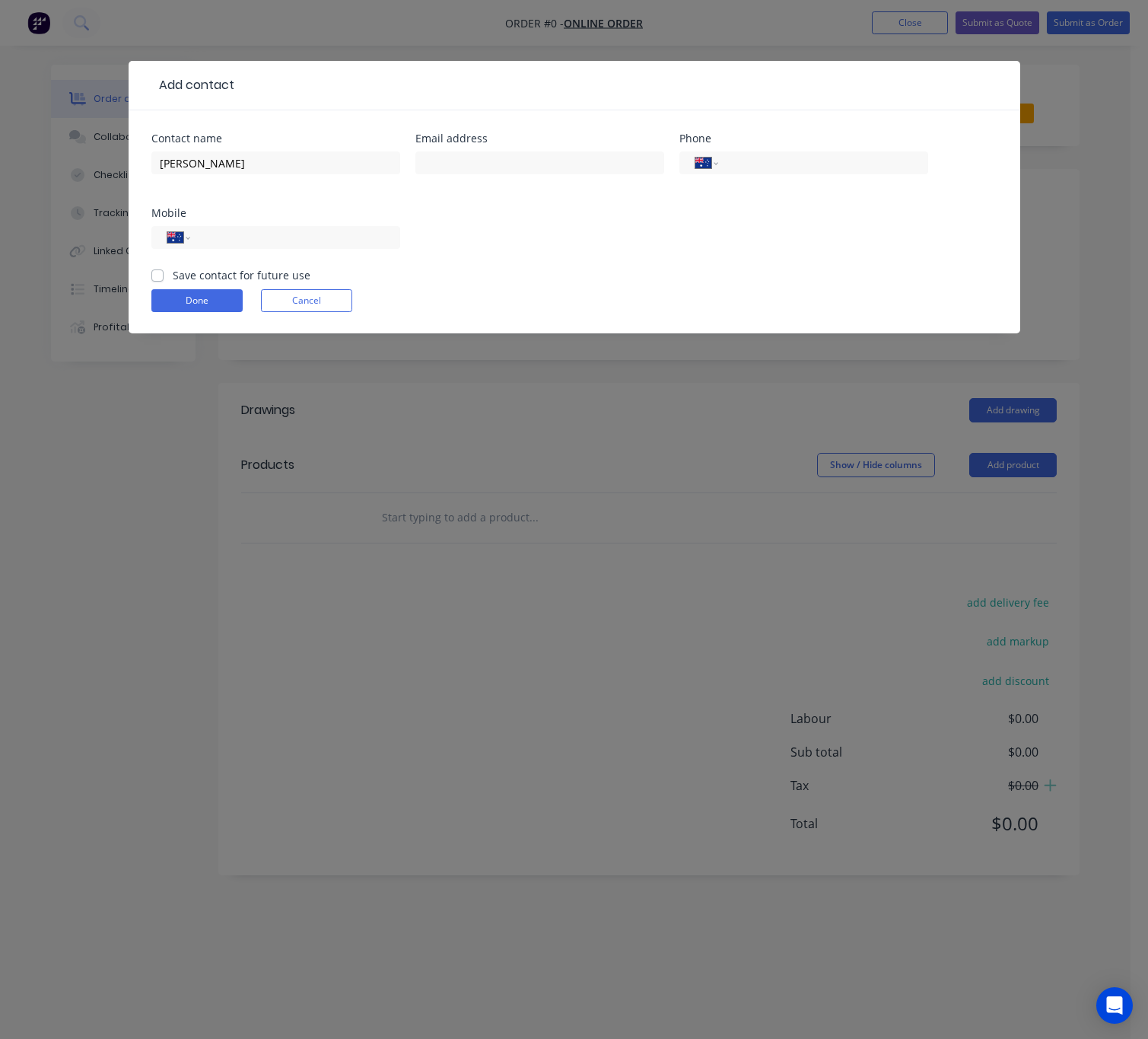
click at [464, 146] on div "Email address" at bounding box center [540, 163] width 248 height 60
click at [461, 166] on input "text" at bounding box center [540, 163] width 248 height 22
paste input "josmontanus82@live.nl"
type input "josmontanus82@live.nl"
click at [275, 241] on input "tel" at bounding box center [292, 238] width 183 height 18
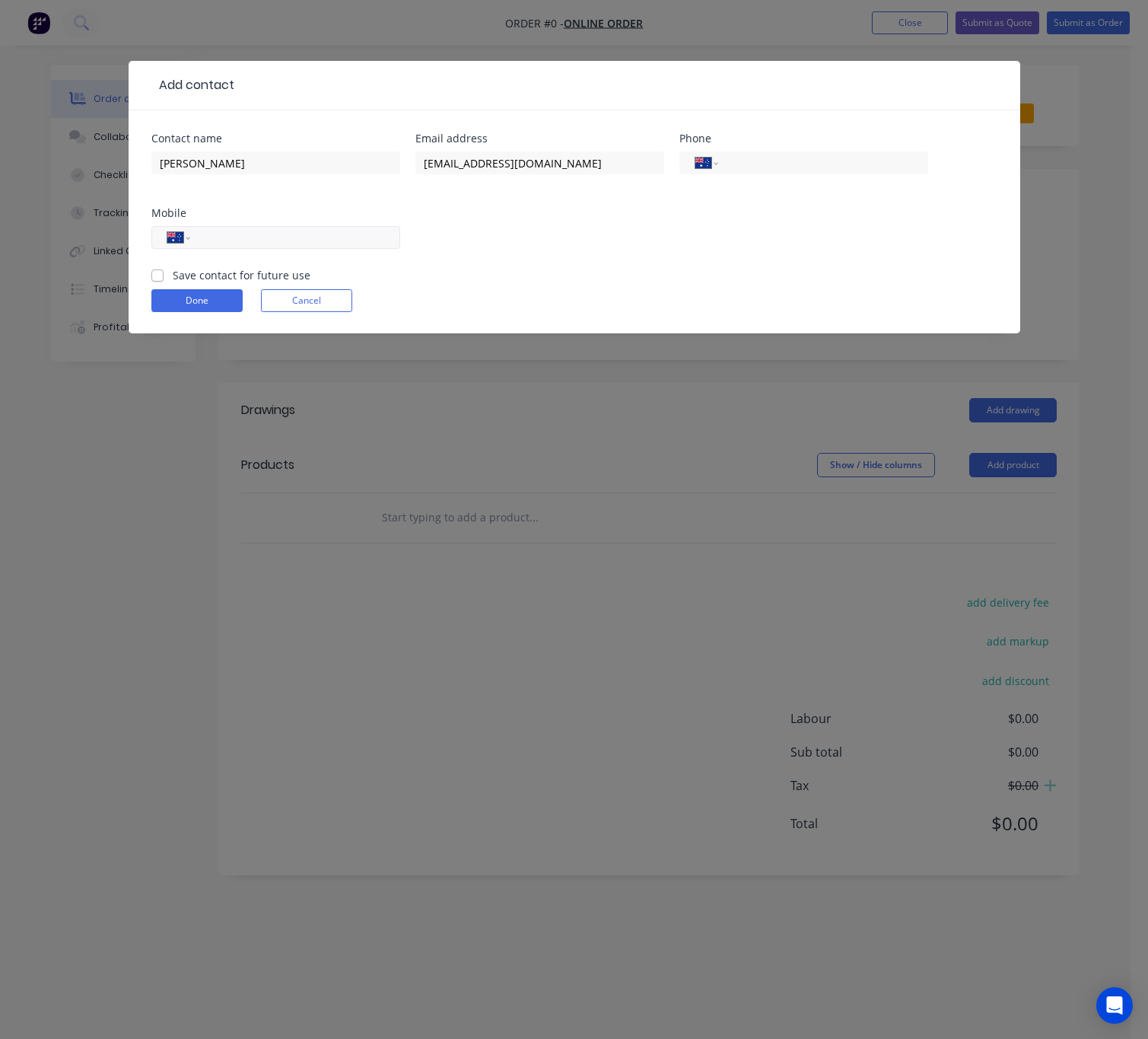
click at [282, 249] on div "International Afghanistan Åland Islands Albania Algeria American Samoa Andorra …" at bounding box center [276, 237] width 248 height 22
click at [290, 245] on input "tel" at bounding box center [292, 238] width 183 height 18
paste input "0413 283 511"
type input "0413 283 511"
click at [213, 295] on button "Done" at bounding box center [197, 300] width 91 height 22
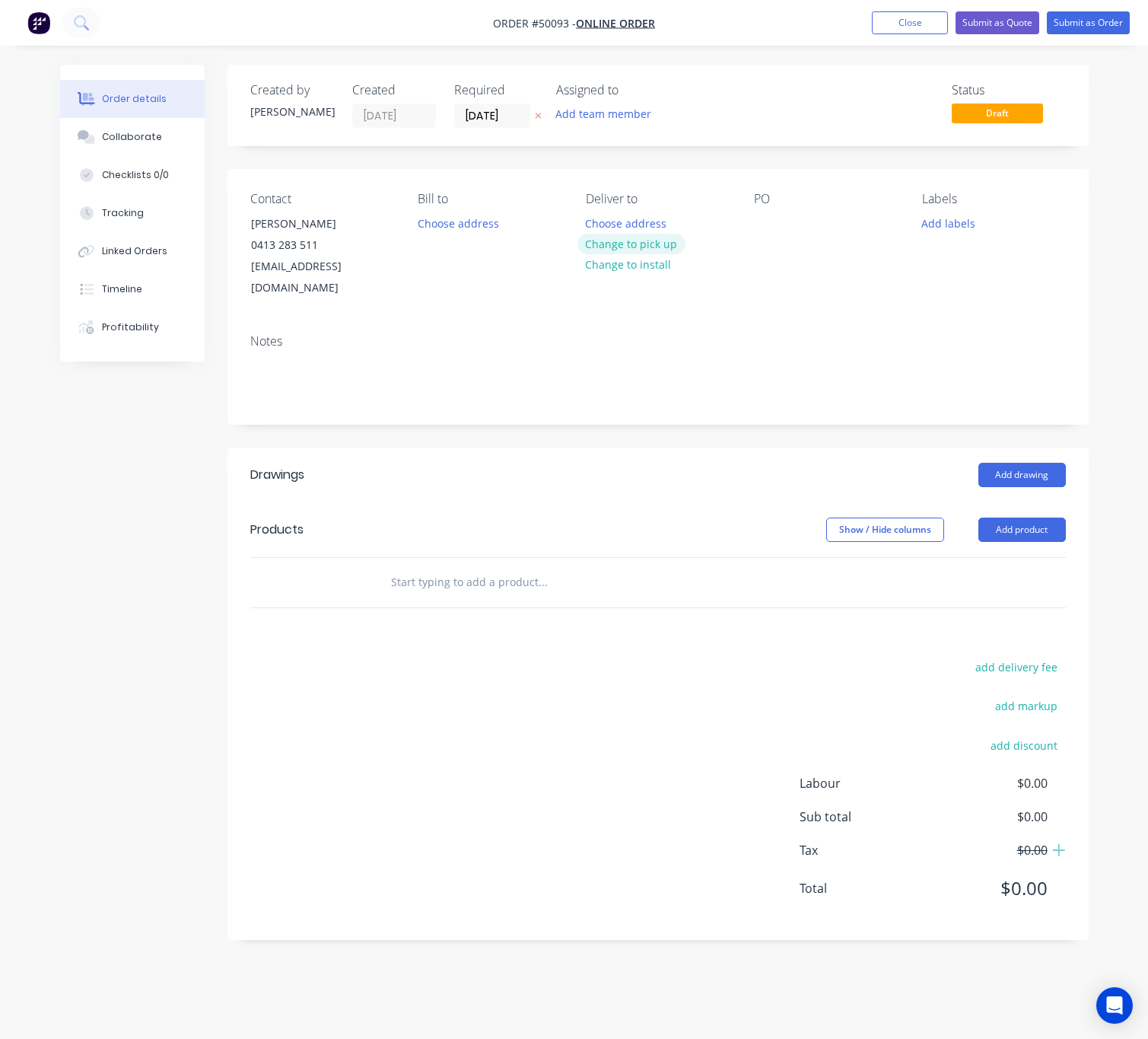
click at [650, 241] on button "Change to pick up" at bounding box center [632, 244] width 108 height 21
click at [758, 221] on div at bounding box center [766, 223] width 24 height 22
click at [1011, 517] on button "Add product" at bounding box center [1022, 529] width 87 height 24
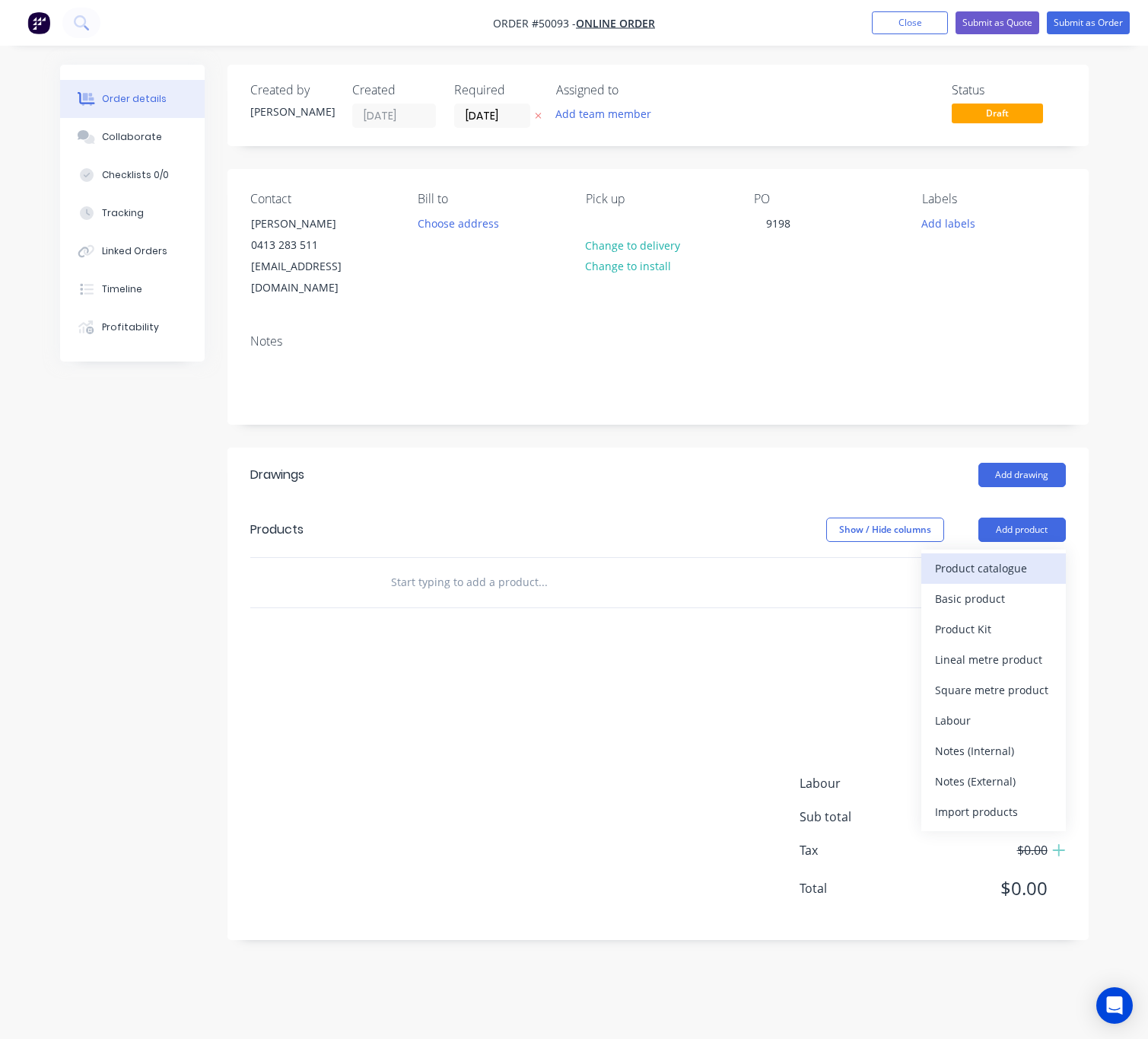
click at [957, 557] on div "Product catalogue" at bounding box center [993, 568] width 117 height 22
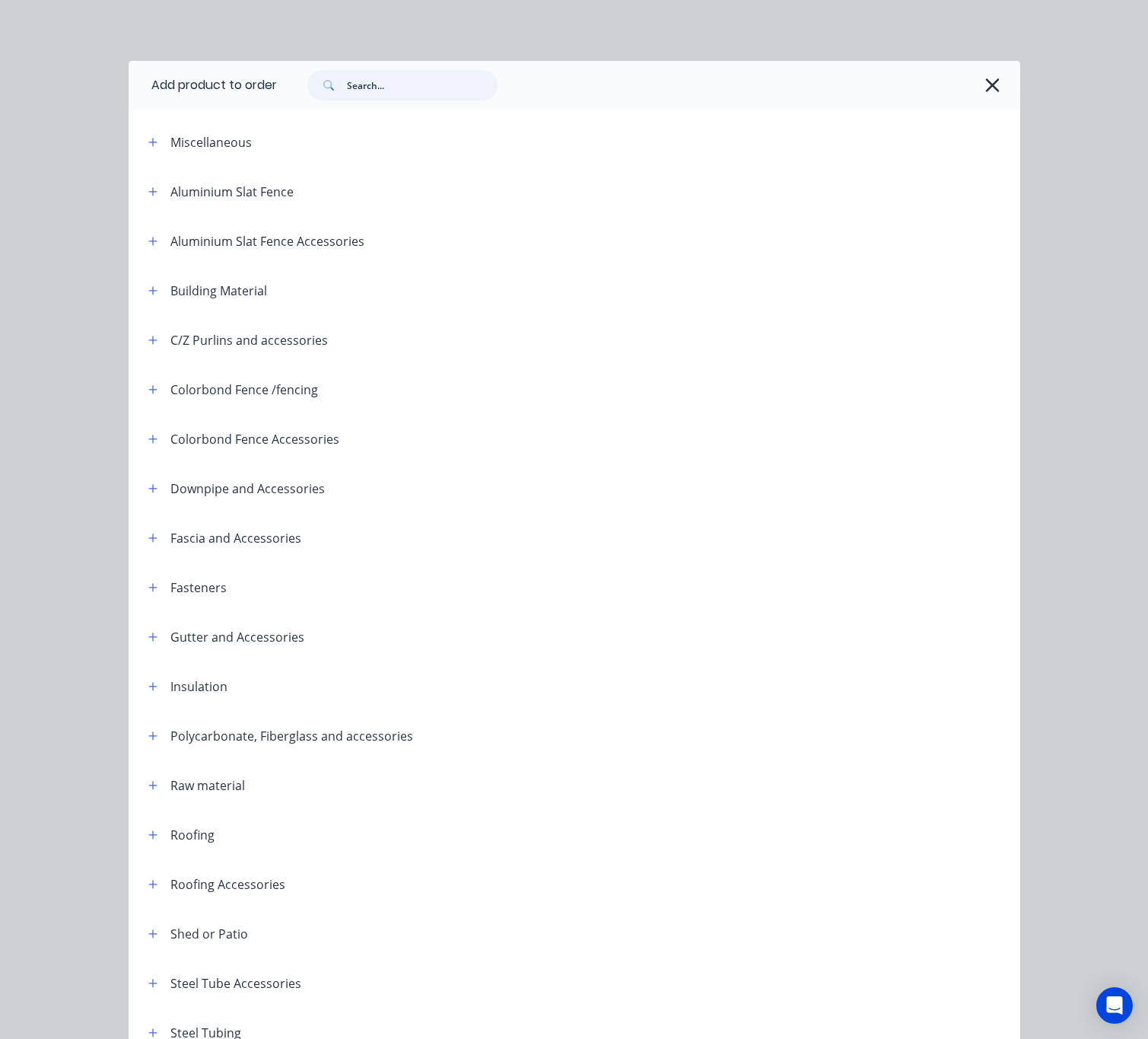
click at [373, 89] on input "text" at bounding box center [422, 84] width 151 height 30
type input "rhs"
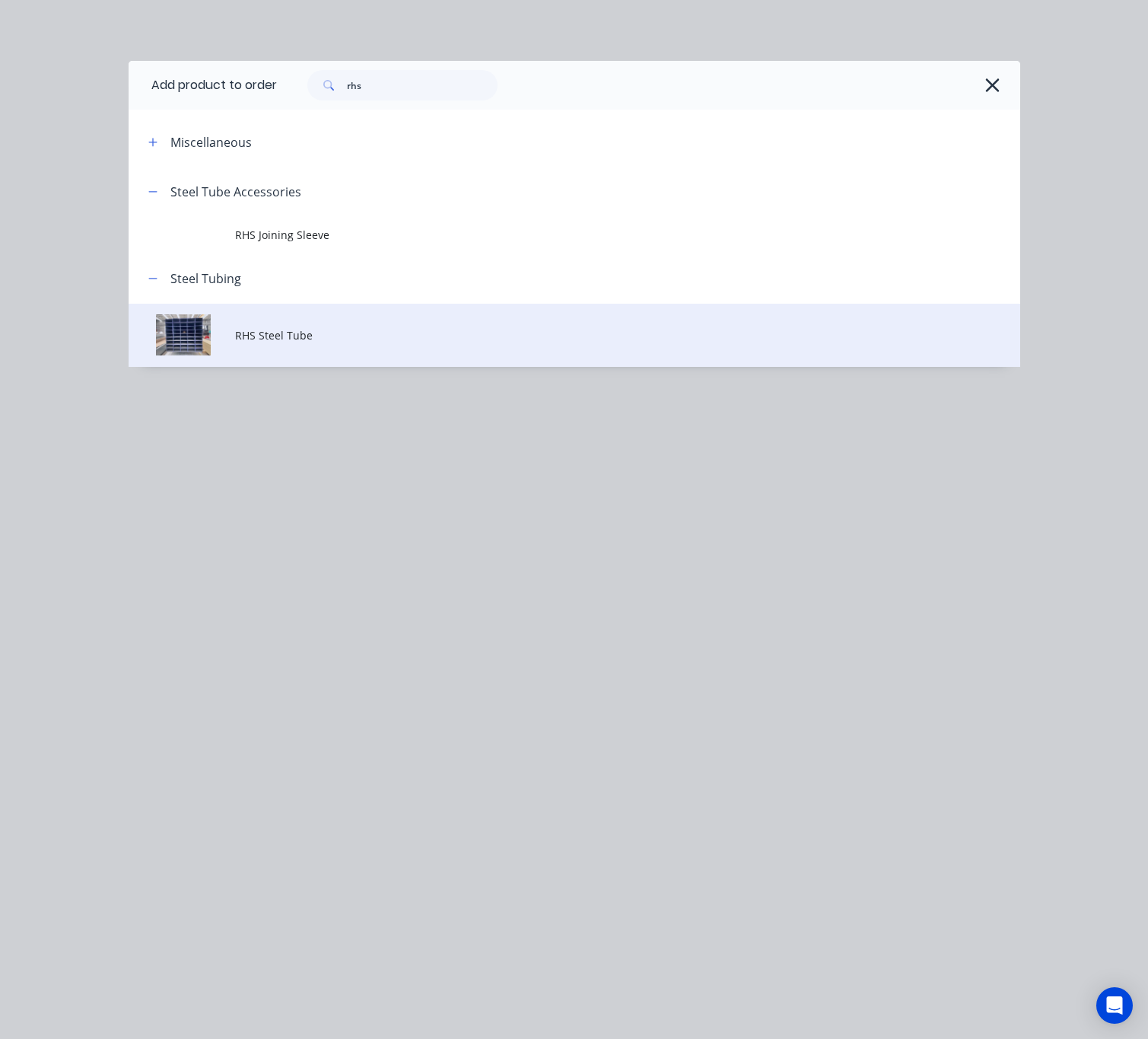
click at [375, 332] on span "RHS Steel Tube" at bounding box center [549, 335] width 628 height 16
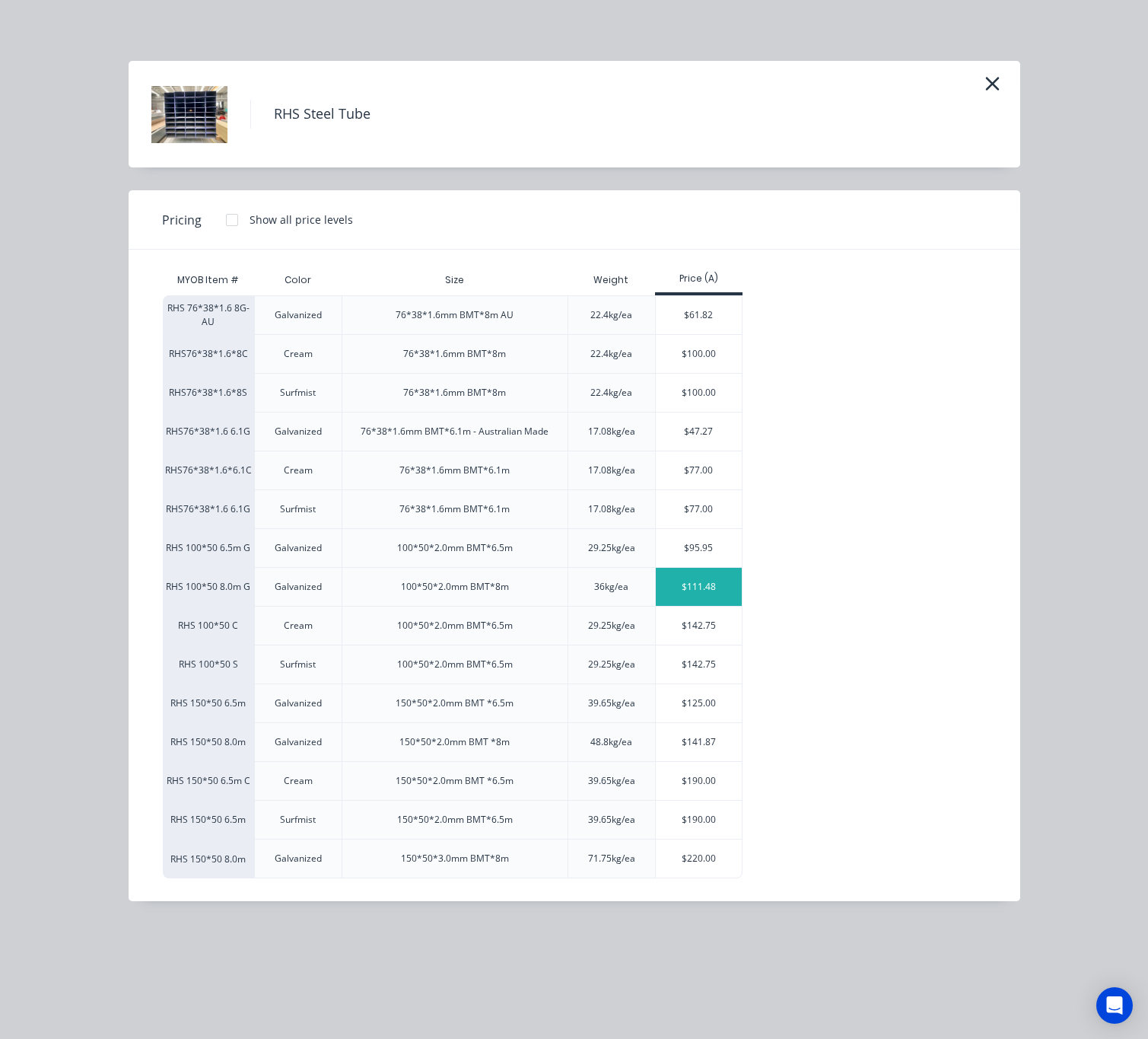
click at [698, 588] on div "$111.48" at bounding box center [698, 586] width 86 height 38
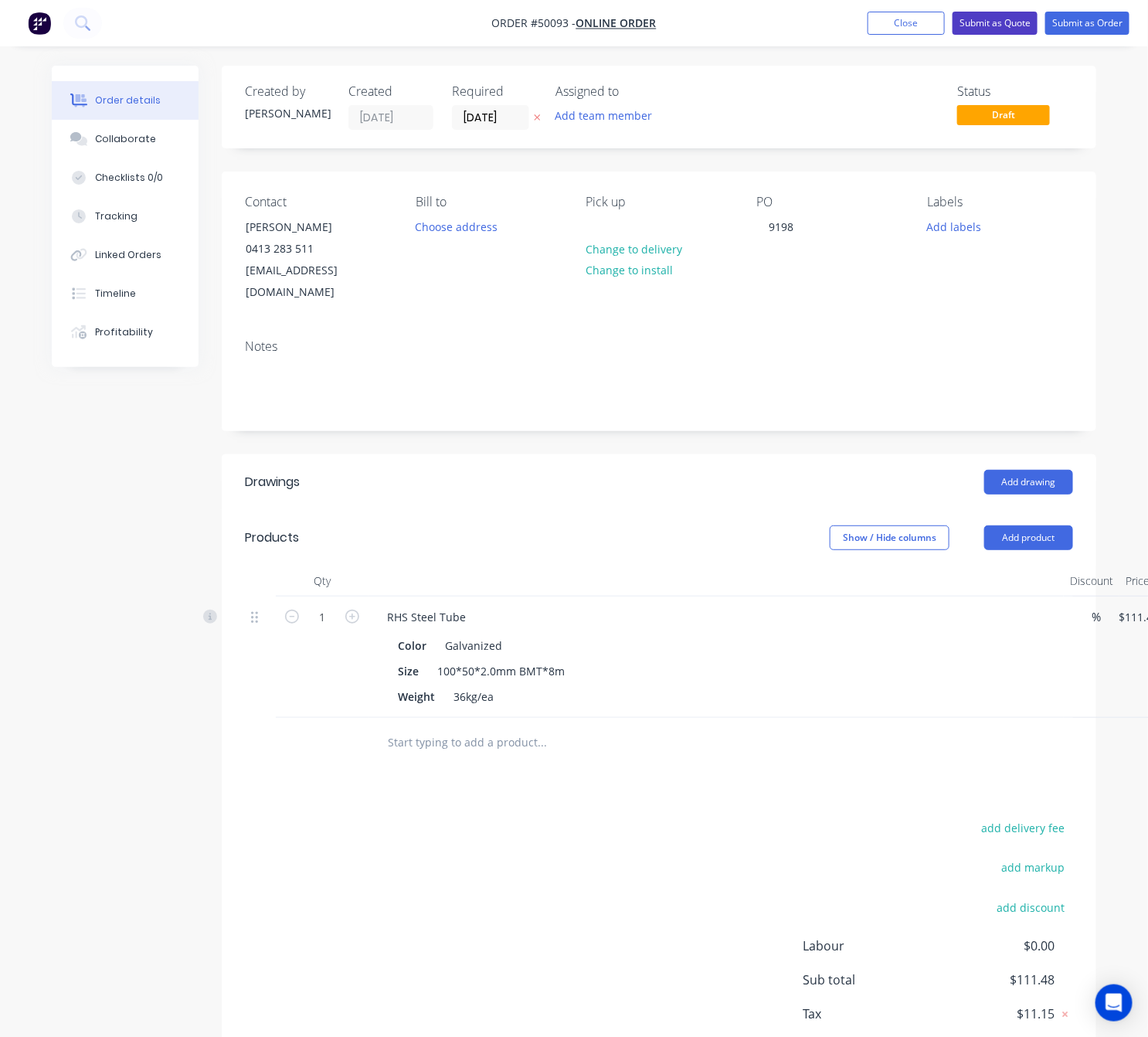
click at [971, 24] on button "Submit as Quote" at bounding box center [995, 23] width 85 height 23
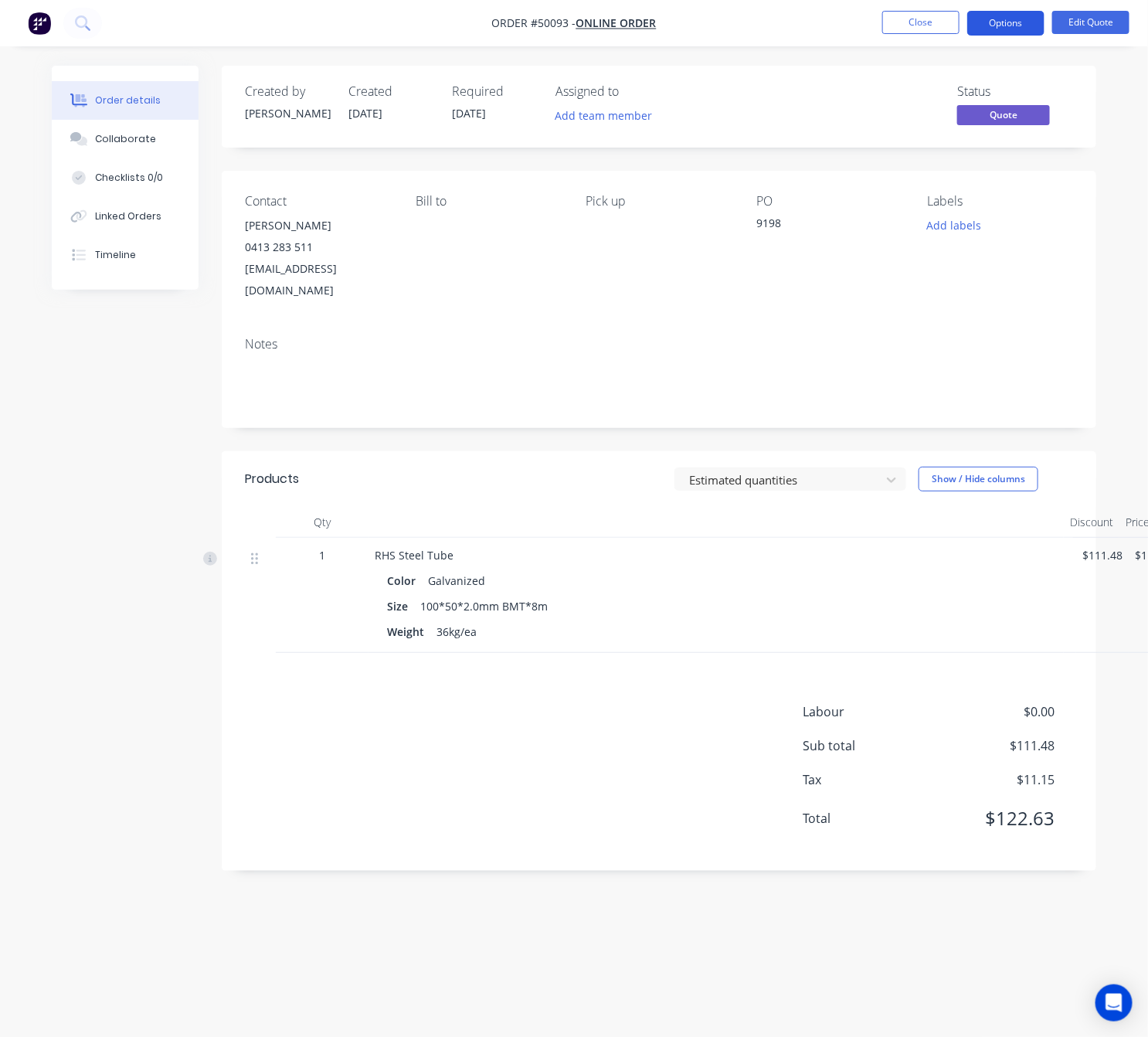
click at [999, 24] on button "Options" at bounding box center [1006, 23] width 77 height 24
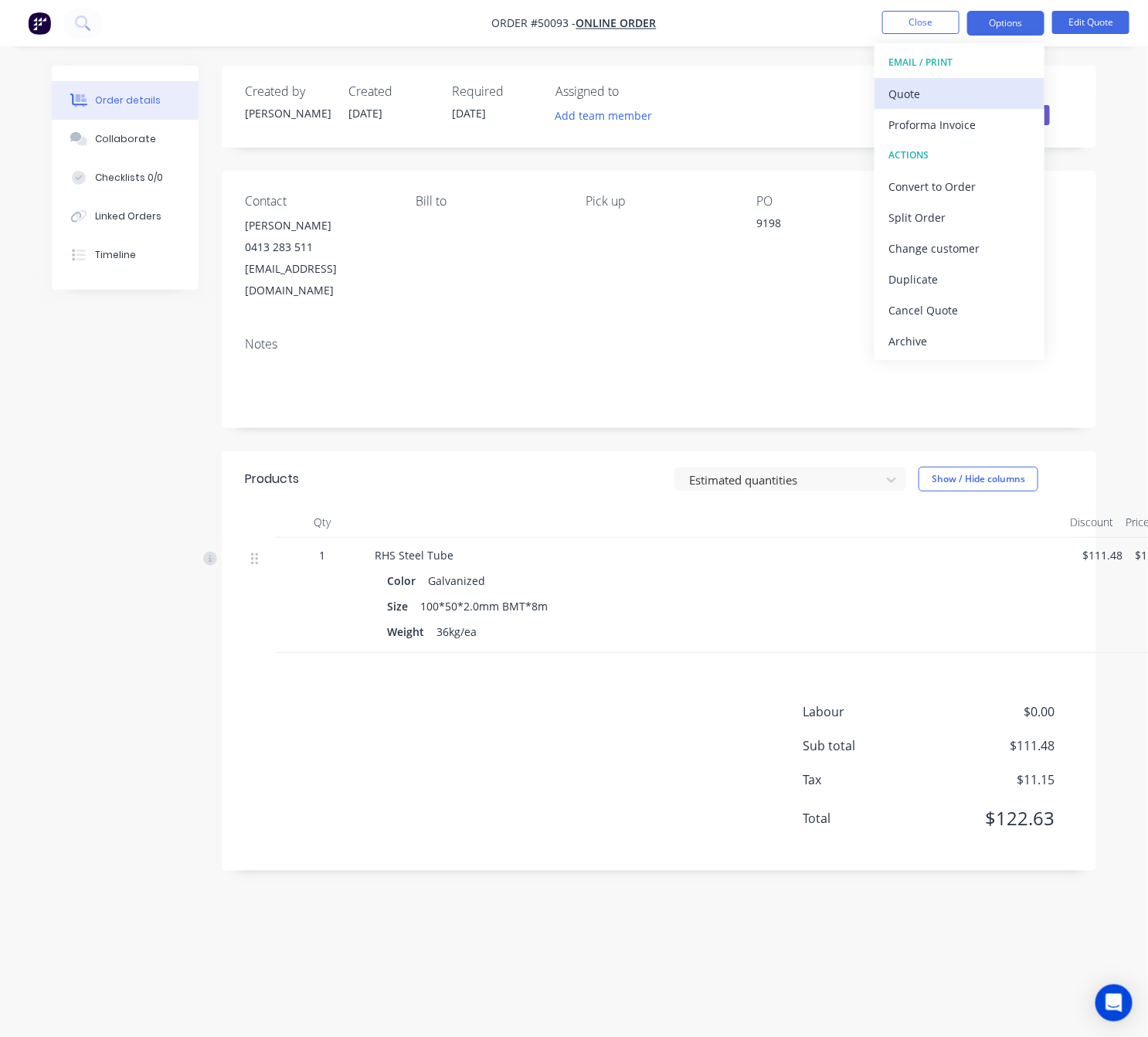
click at [976, 90] on div "Quote" at bounding box center [959, 94] width 142 height 23
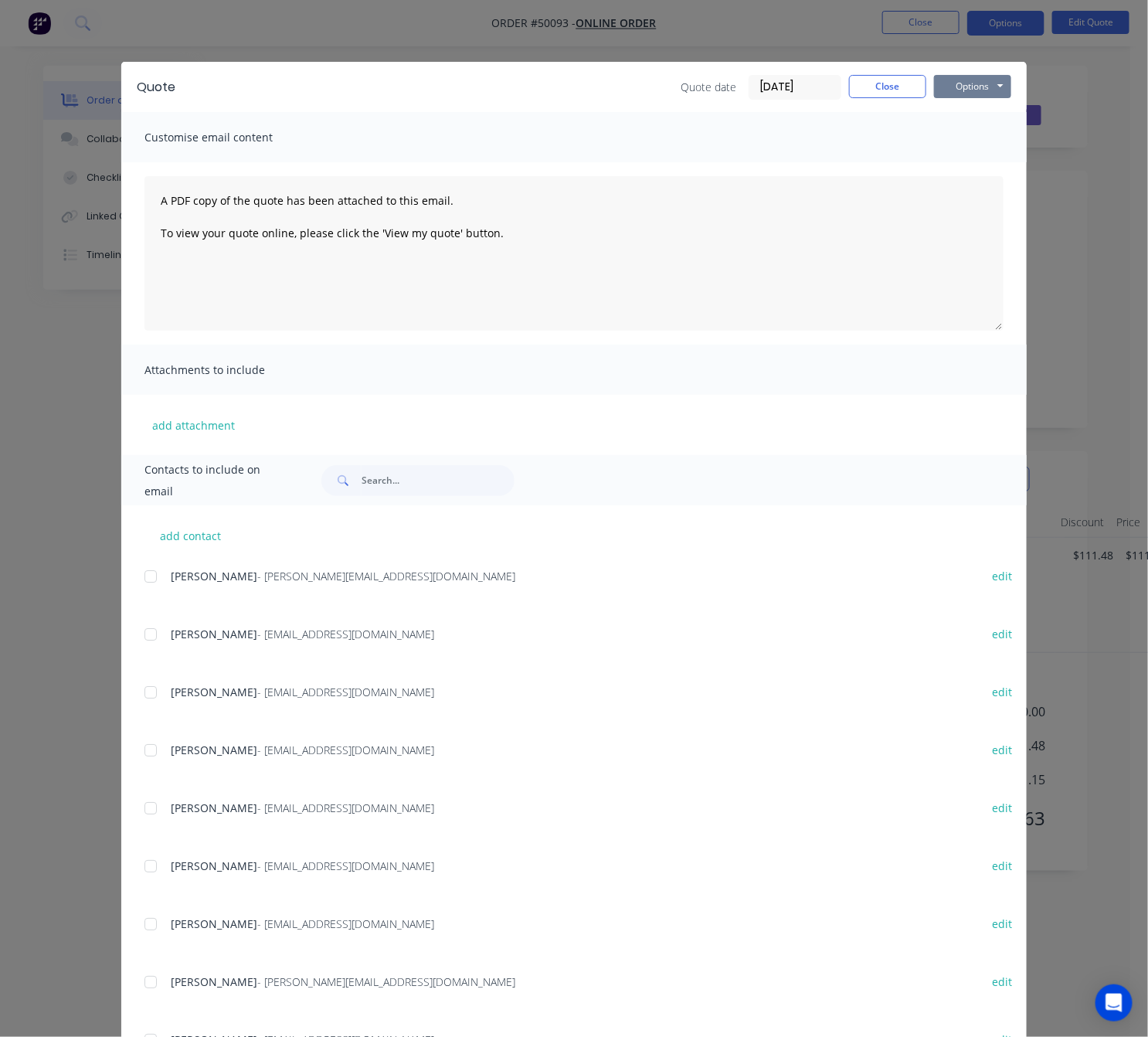
click at [972, 79] on button "Options" at bounding box center [973, 86] width 77 height 23
click at [986, 135] on button "Print" at bounding box center [984, 139] width 99 height 25
click at [1037, 241] on div "Quote Quote date 07/10/25 Close Options Preview Print Email Customise email con…" at bounding box center [574, 518] width 1148 height 1037
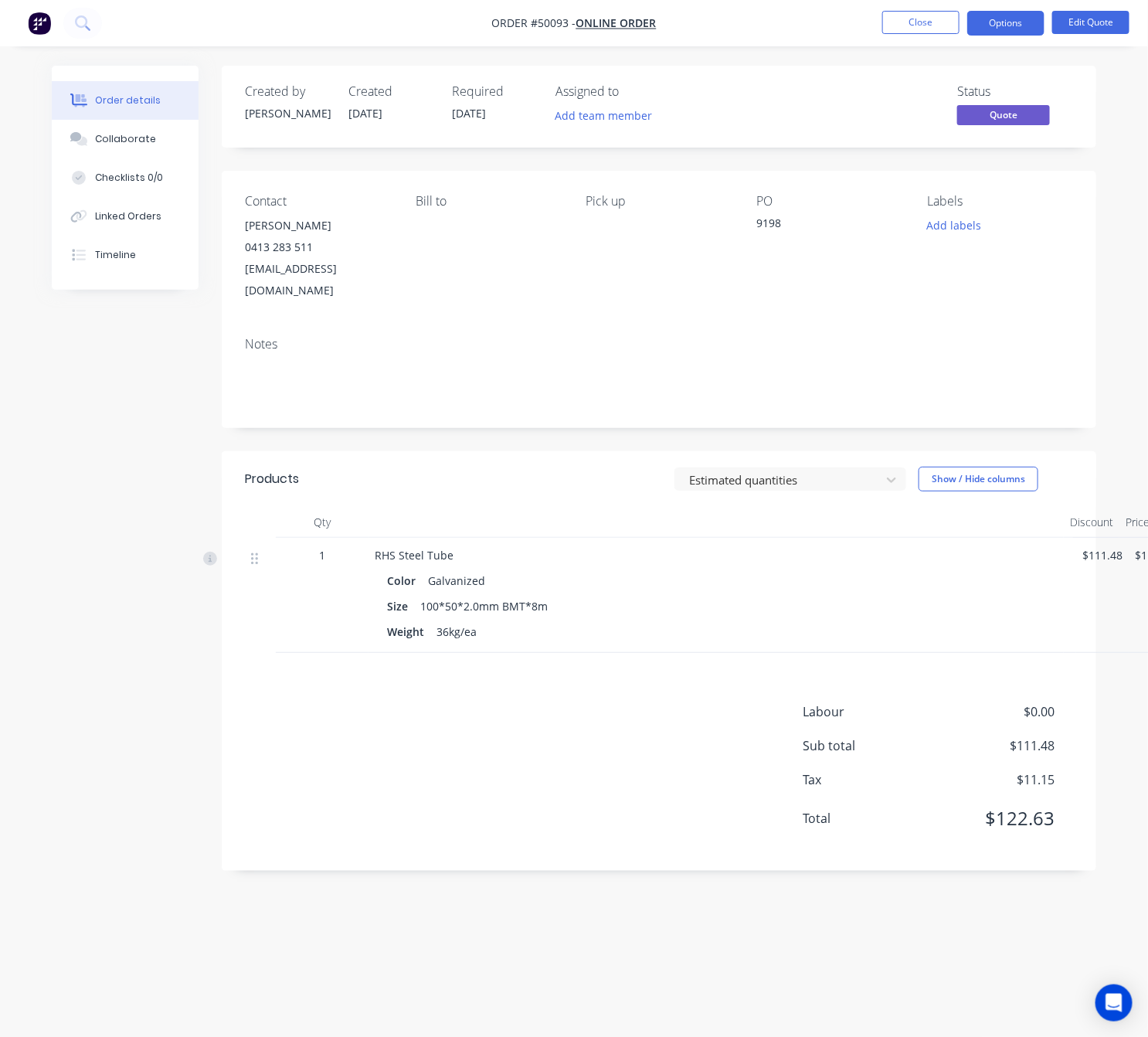
click at [991, 30] on button "Options" at bounding box center [1006, 23] width 77 height 24
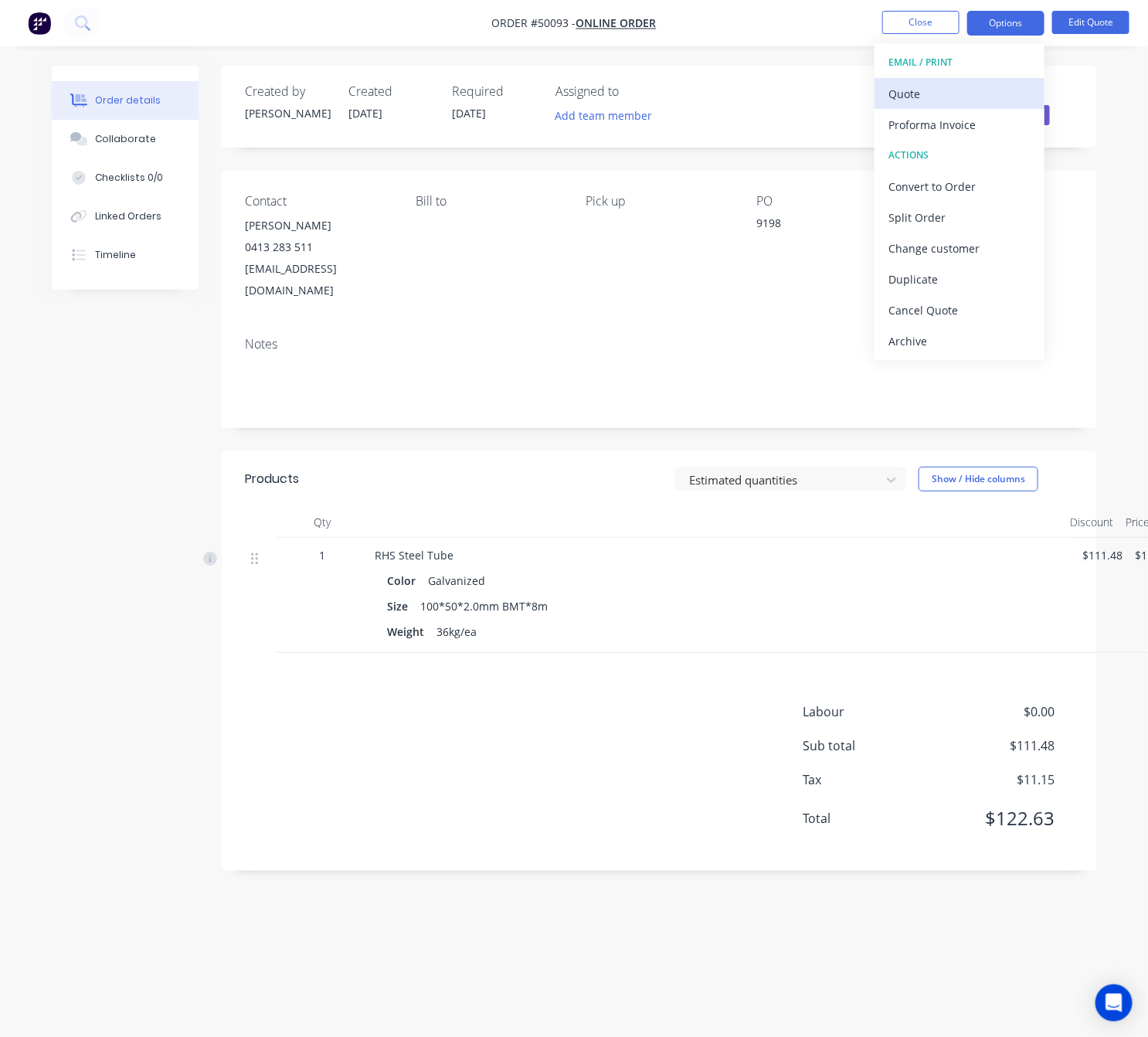
click at [998, 91] on div "Quote" at bounding box center [959, 94] width 142 height 23
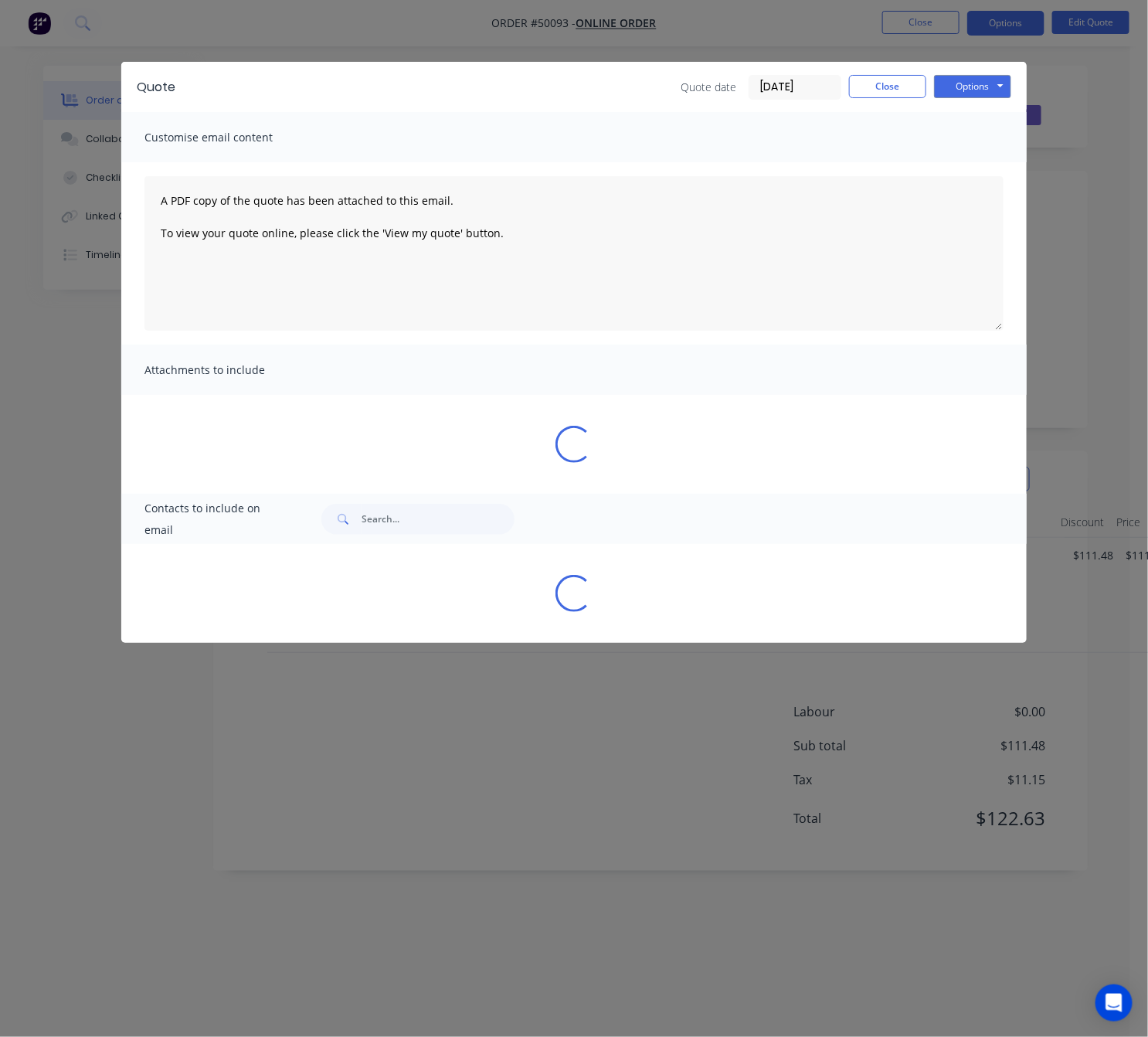
click at [362, 693] on div "Quote Quote date 07/10/25 Close Options Preview Print Email Customise email con…" at bounding box center [574, 518] width 1148 height 1037
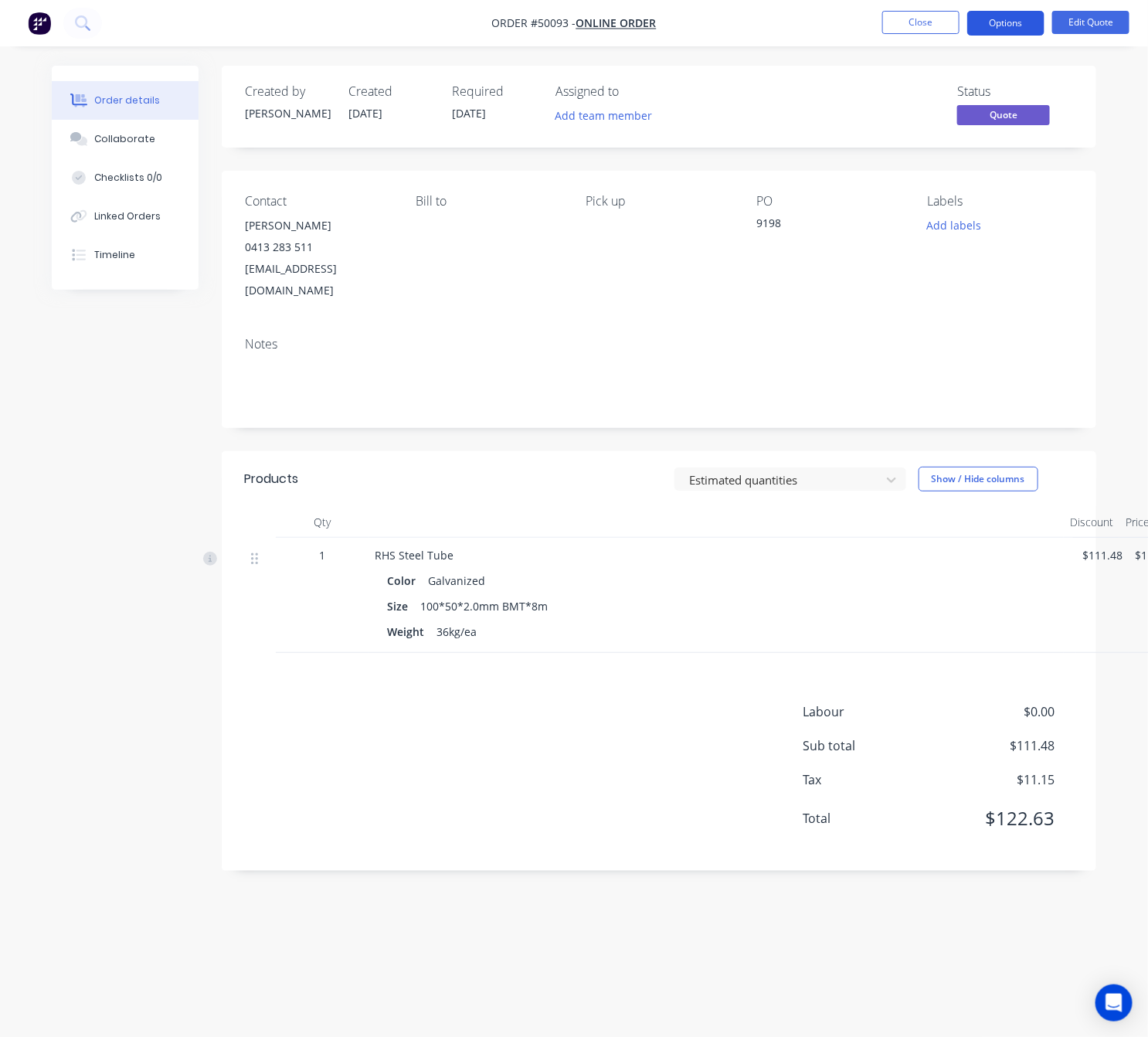
click at [999, 17] on button "Options" at bounding box center [1006, 23] width 77 height 24
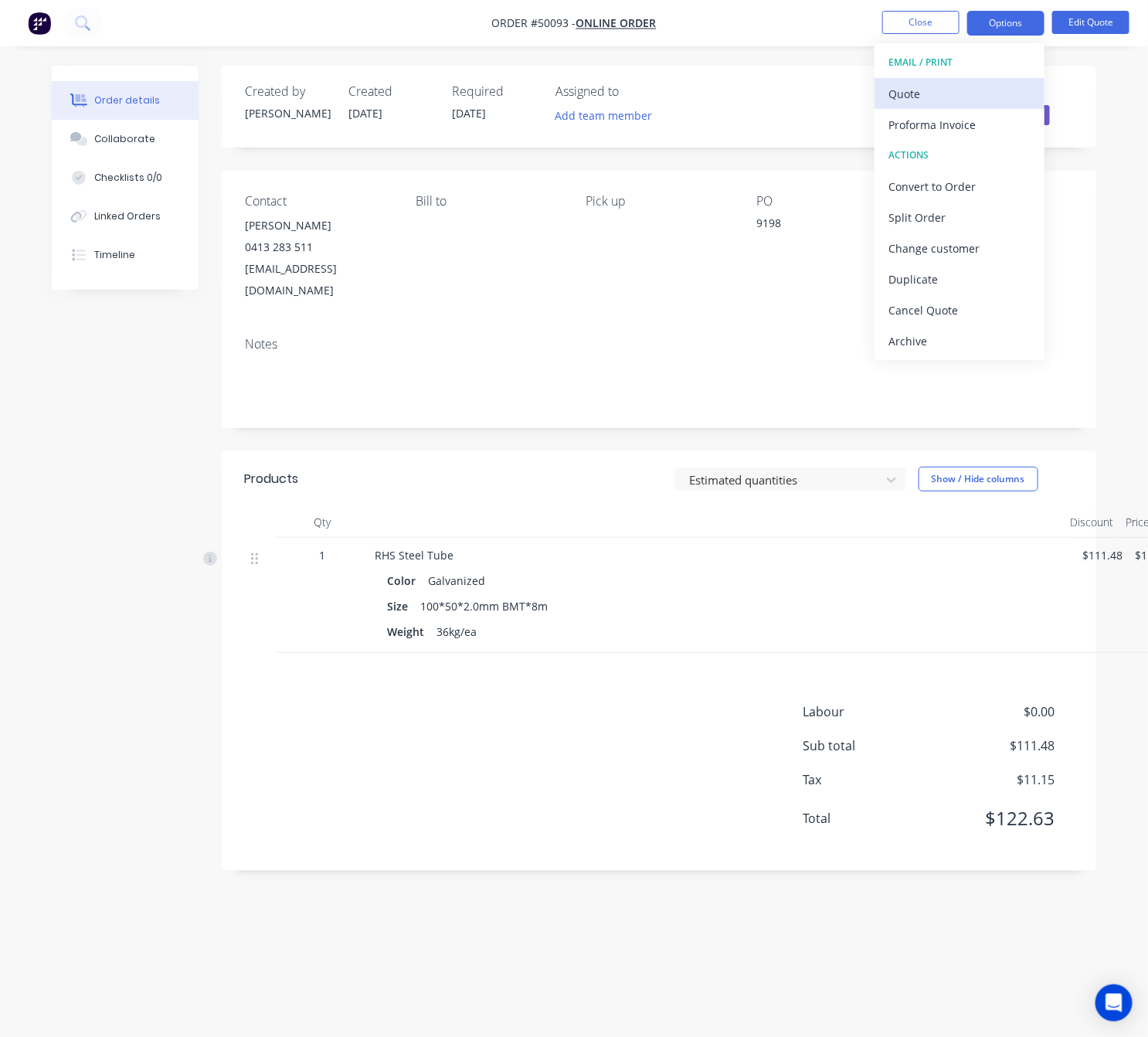
click at [988, 100] on div "Quote" at bounding box center [959, 94] width 142 height 23
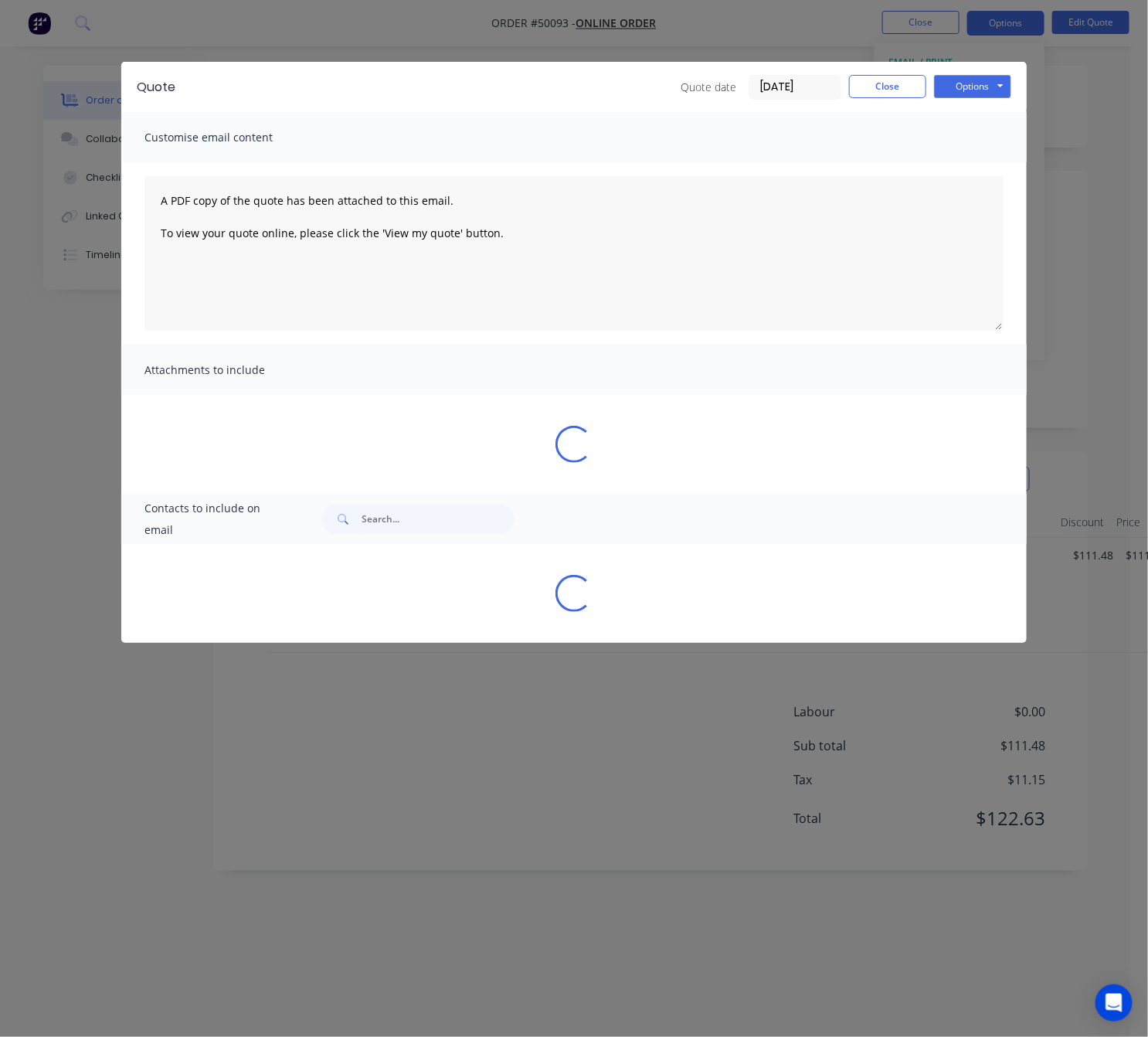
click at [401, 742] on div "Quote Quote date 07/10/25 Close Options Preview Print Email Customise email con…" at bounding box center [574, 518] width 1148 height 1037
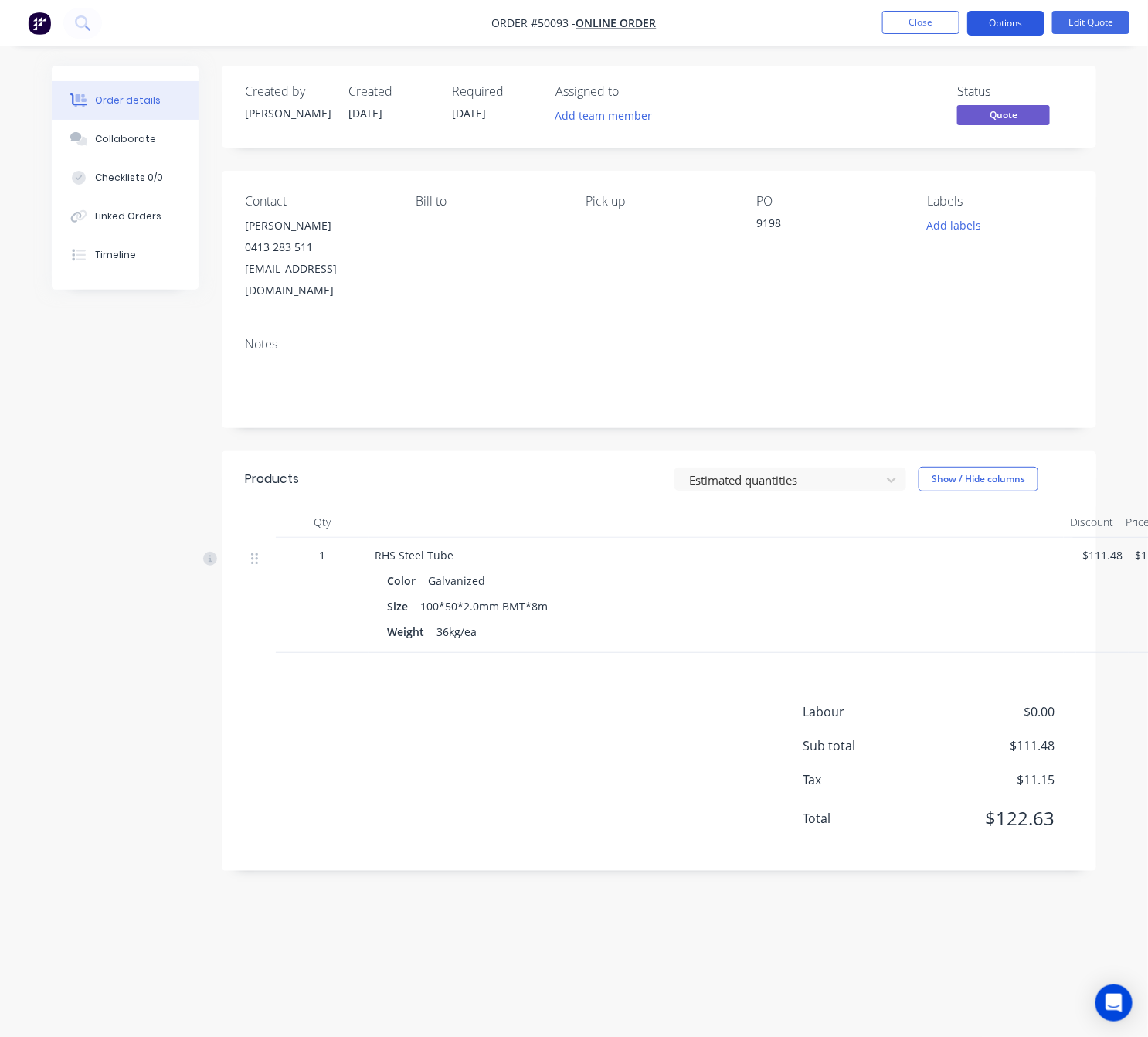
click at [995, 28] on button "Options" at bounding box center [1006, 23] width 77 height 24
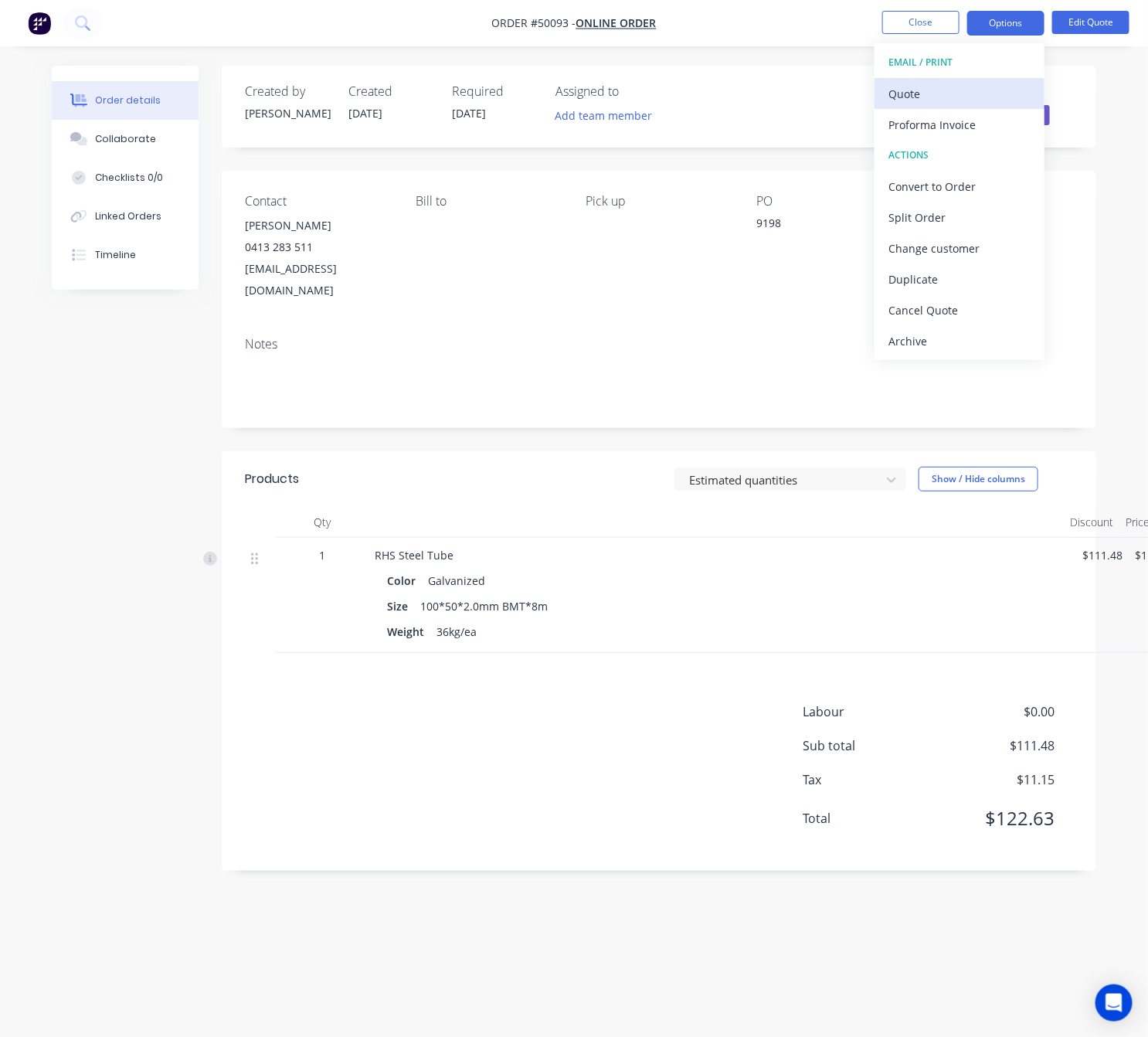
click at [988, 86] on div "Quote" at bounding box center [959, 94] width 142 height 23
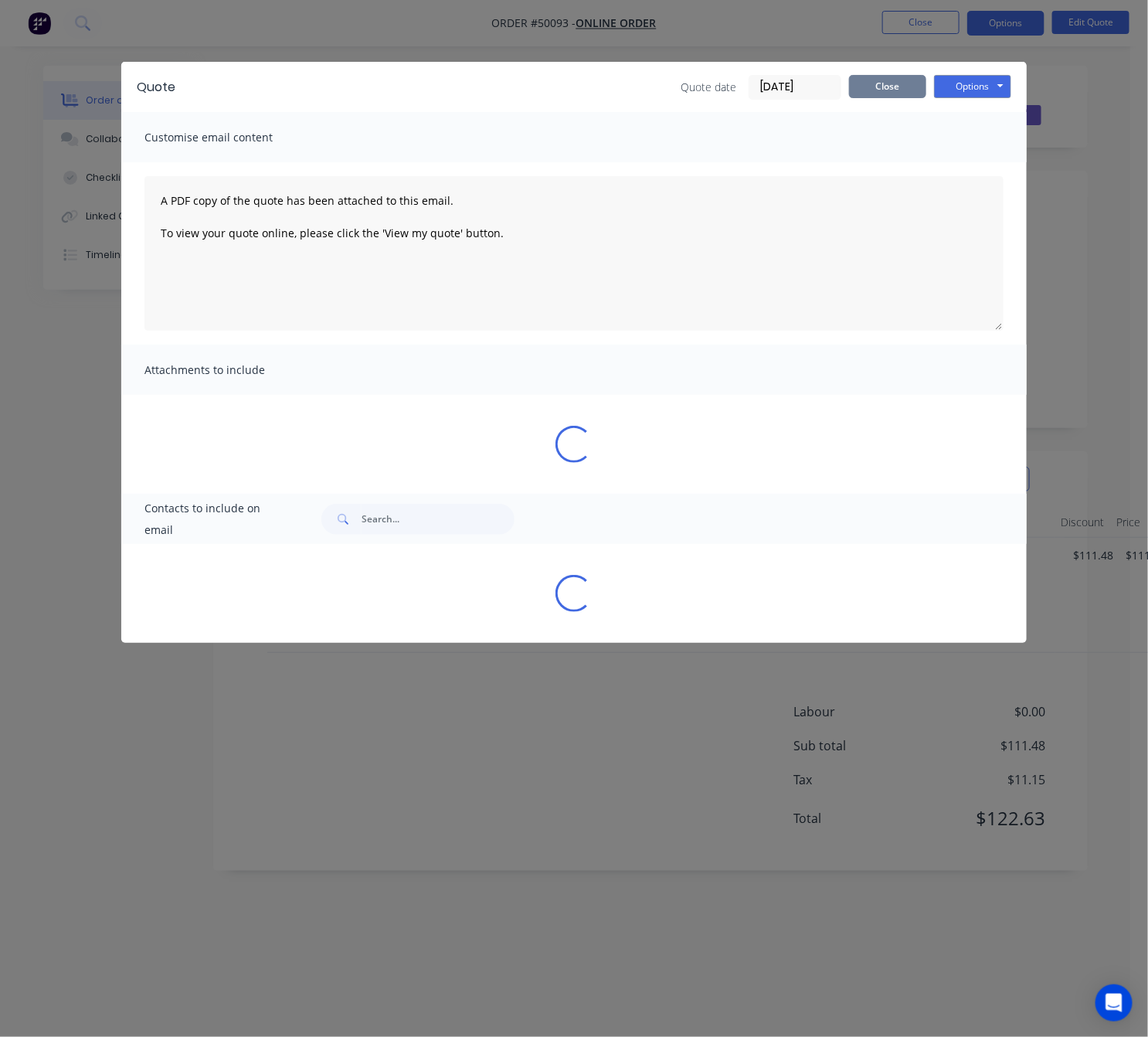
click at [879, 91] on button "Close" at bounding box center [888, 86] width 77 height 23
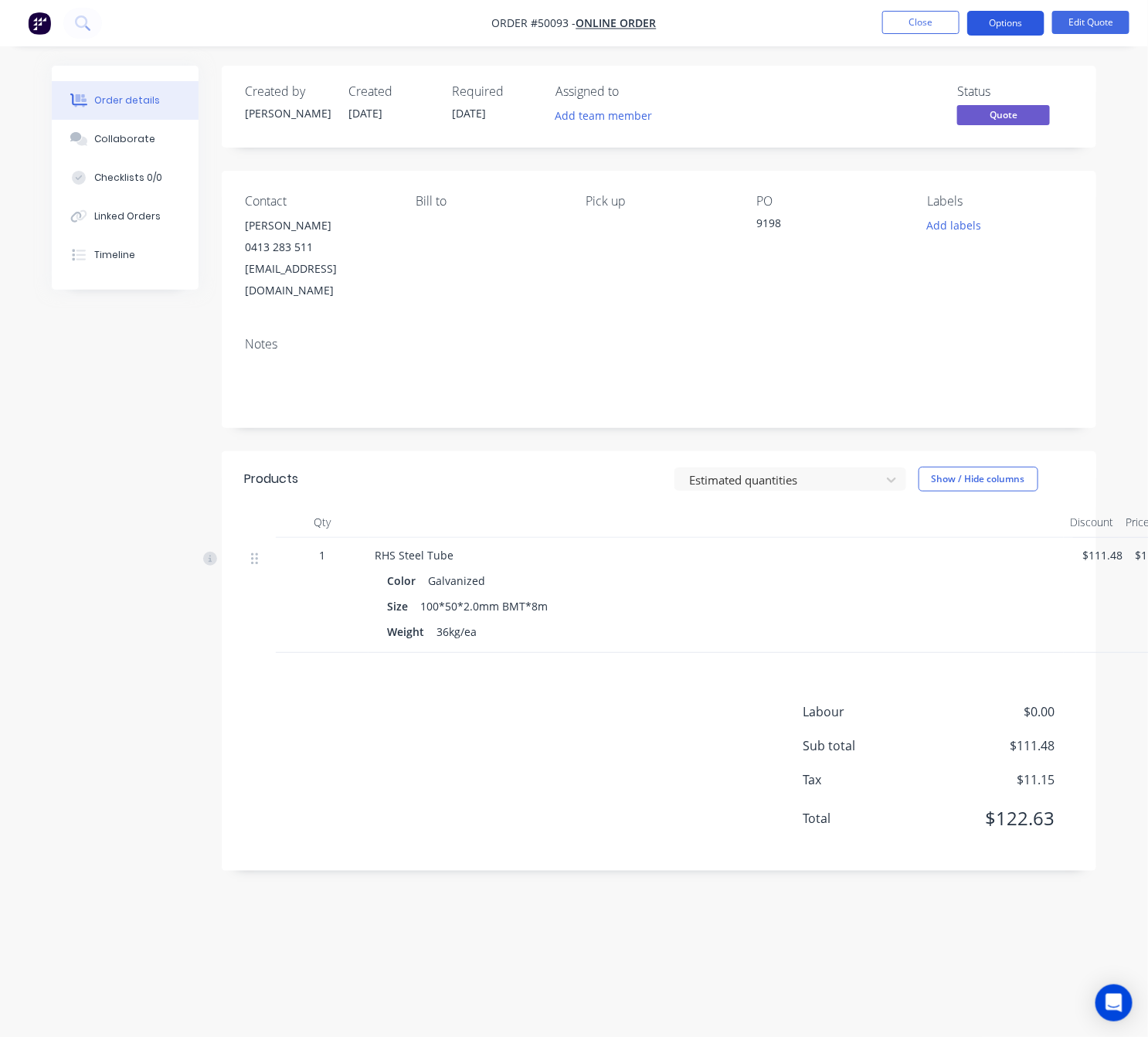
click at [1014, 21] on button "Options" at bounding box center [1006, 23] width 77 height 24
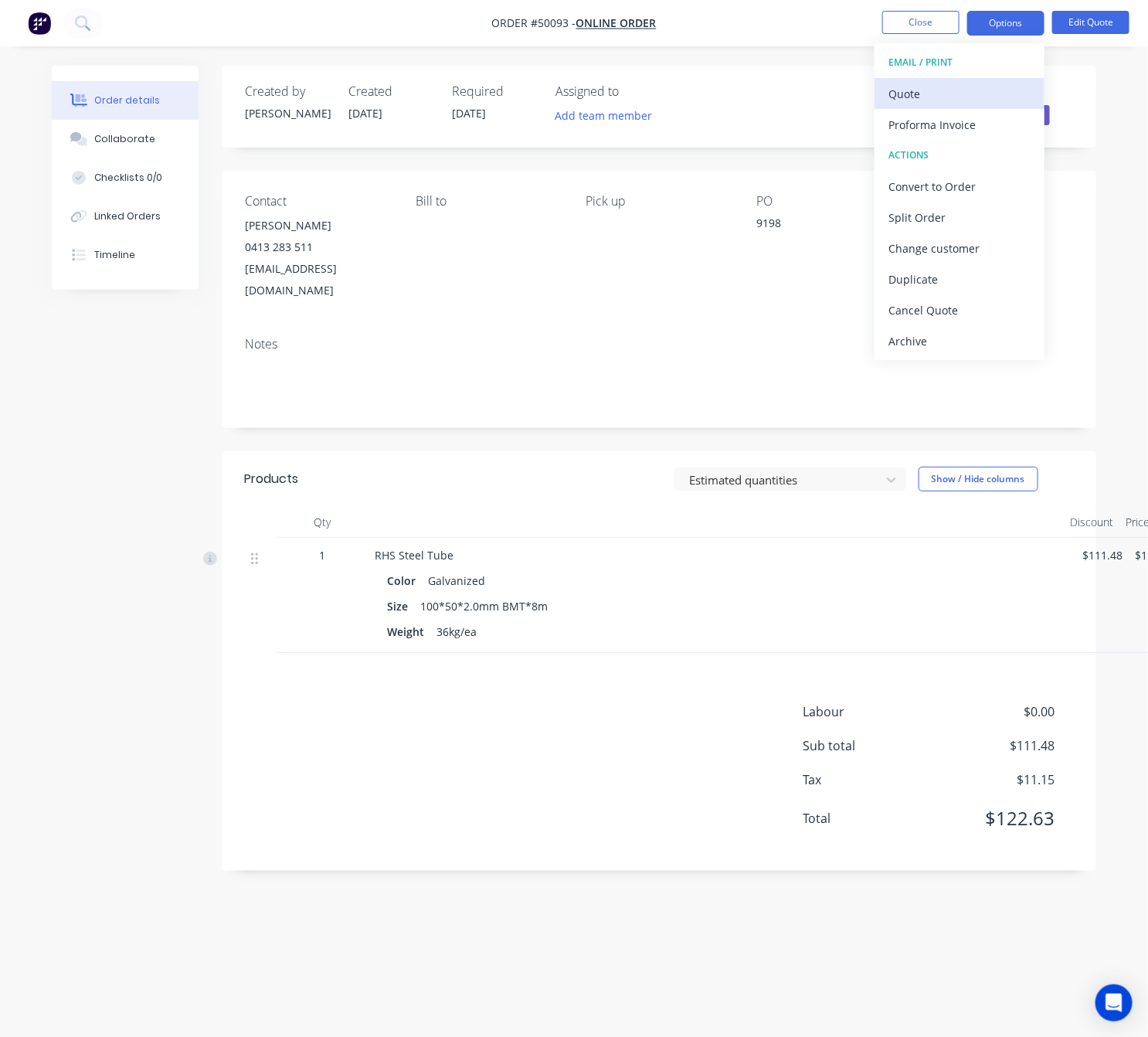
click at [954, 91] on div "Quote" at bounding box center [959, 94] width 142 height 23
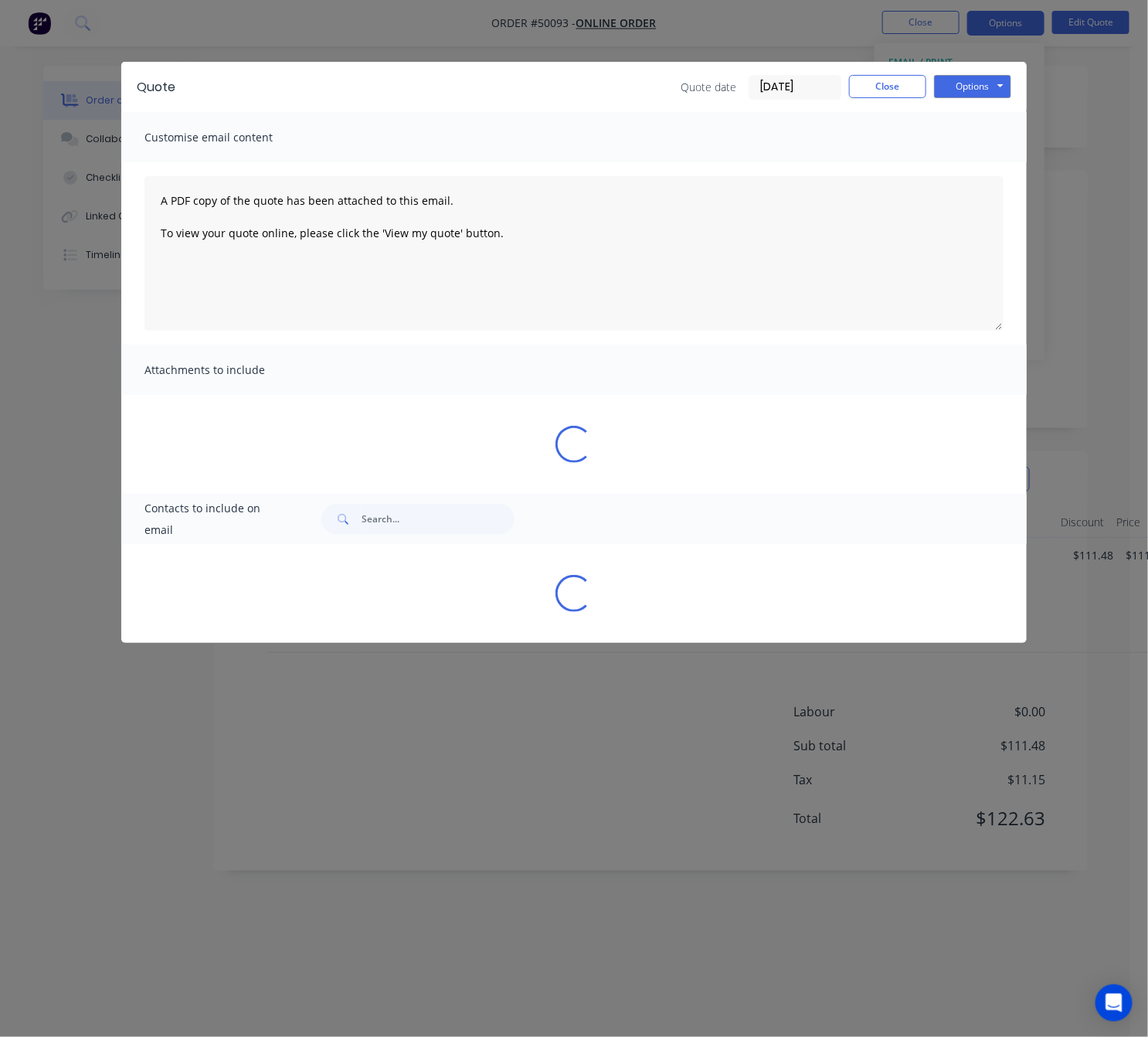
drag, startPoint x: 482, startPoint y: 824, endPoint x: 473, endPoint y: 763, distance: 61.7
click at [482, 826] on div "Quote Quote date 07/10/25 Close Options Preview Print Email Customise email con…" at bounding box center [574, 518] width 1148 height 1037
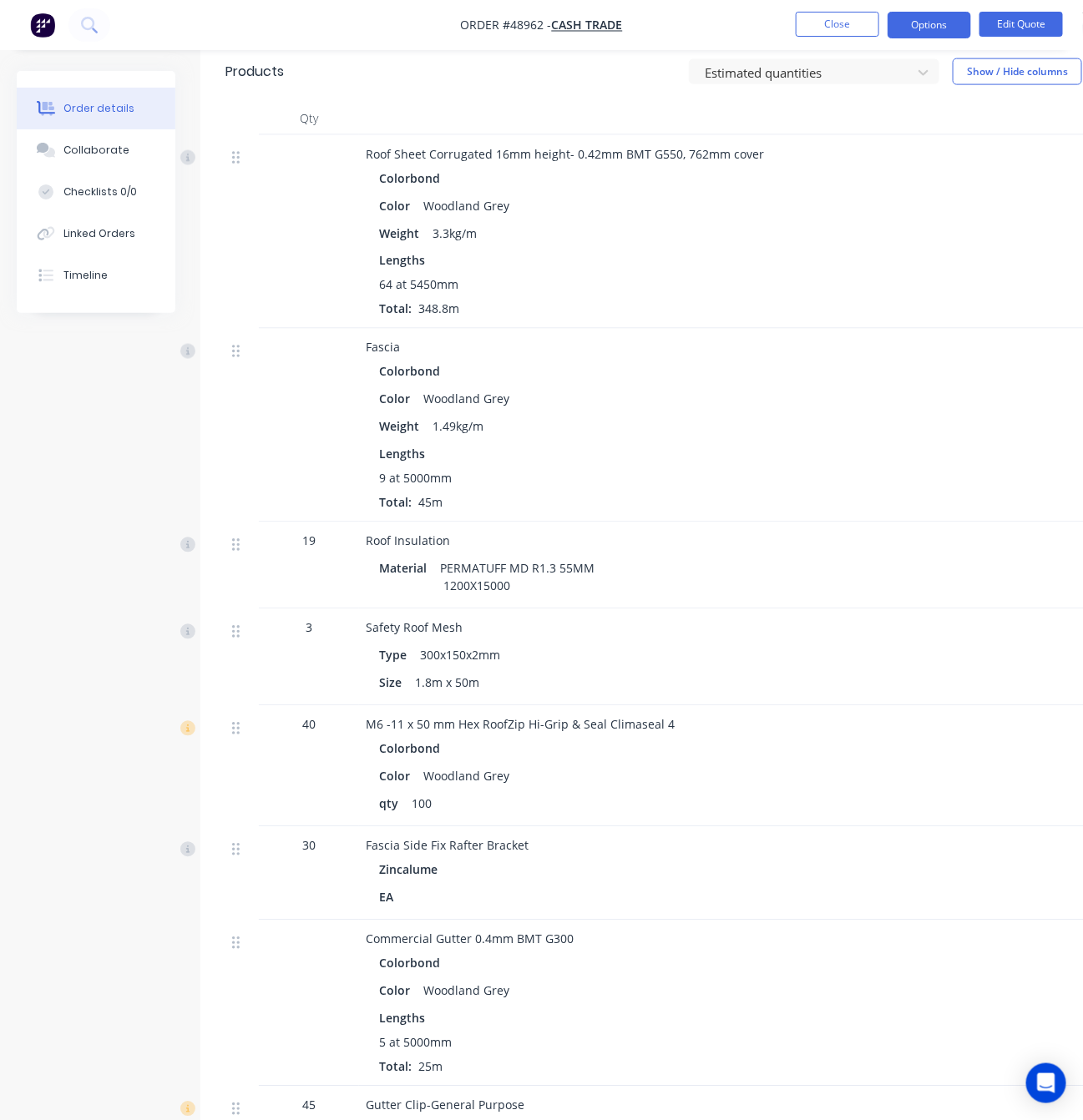
scroll to position [876, 0]
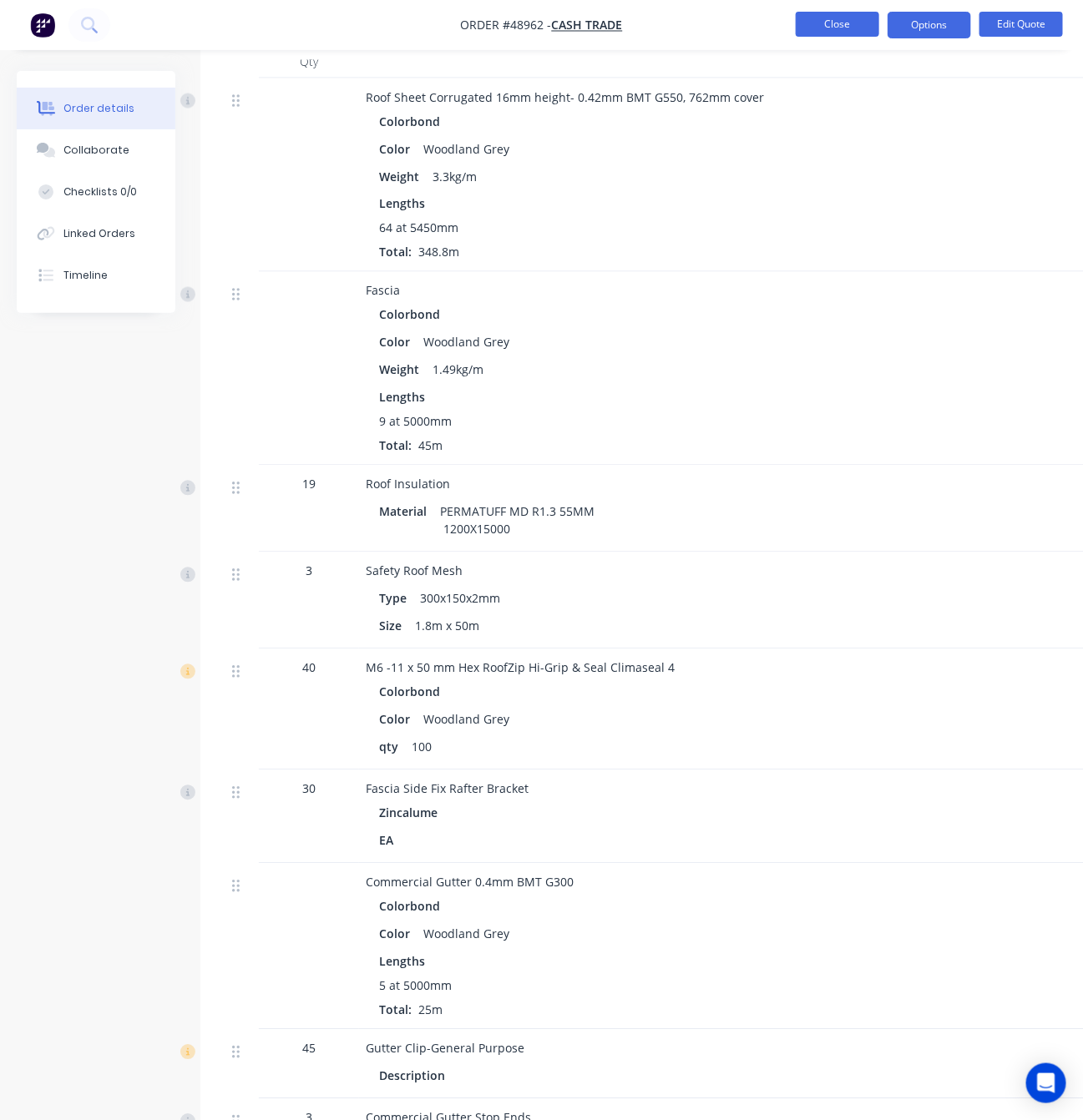
click at [838, 25] on button "Close" at bounding box center [838, 24] width 83 height 25
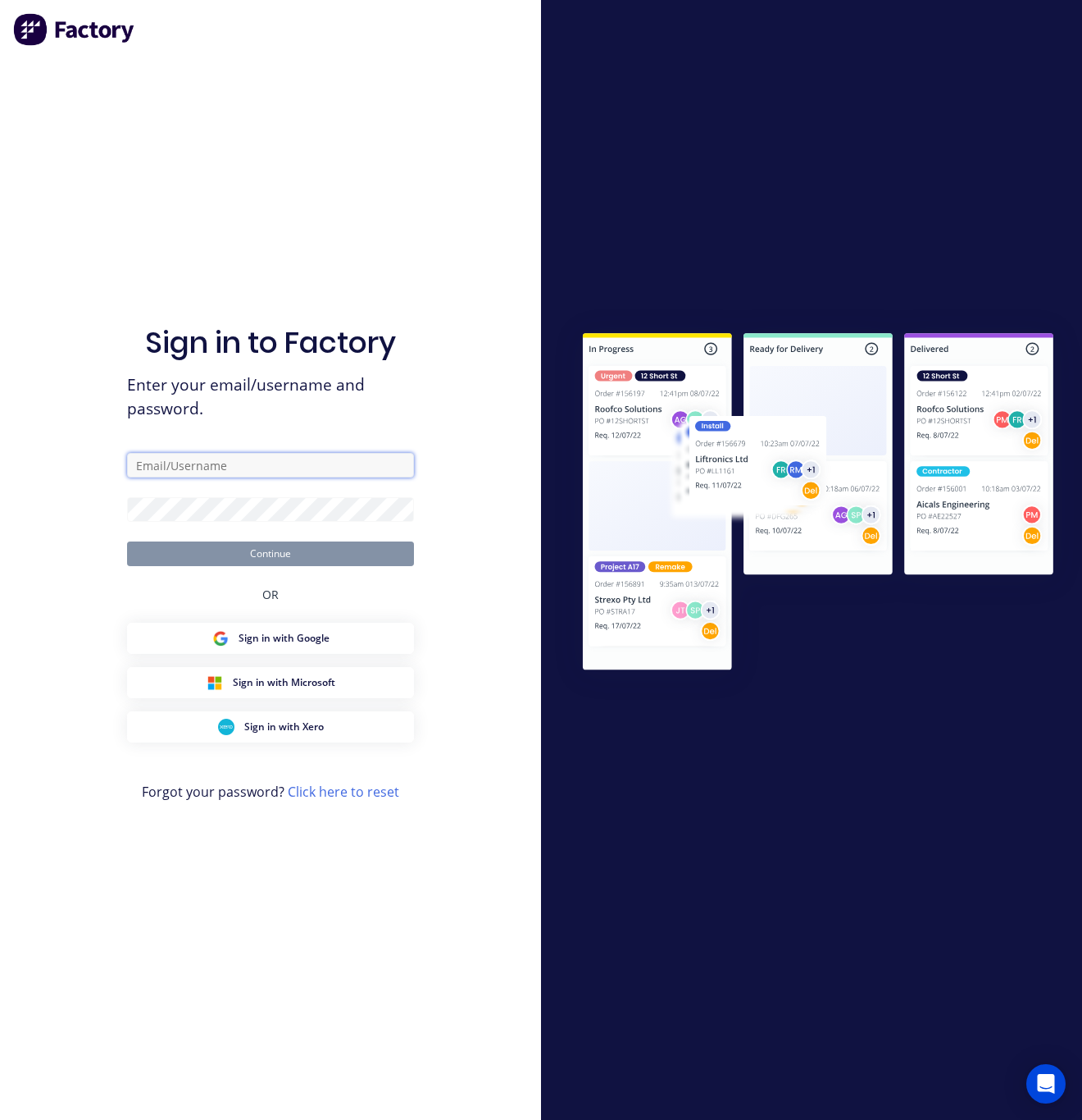
type input "Rachel@dynamicsteelform.com.au"
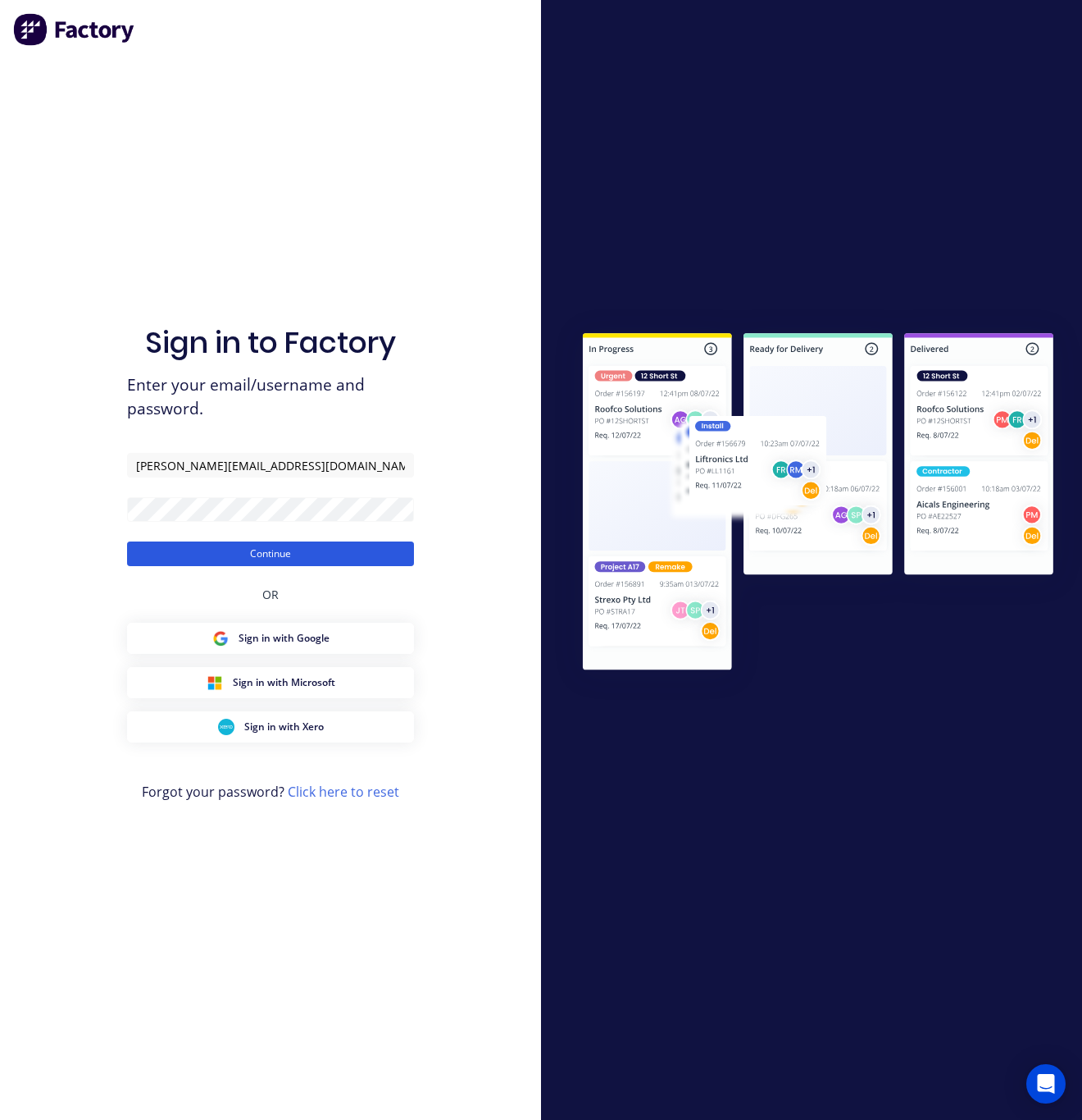
click at [335, 549] on button "Continue" at bounding box center [270, 553] width 287 height 24
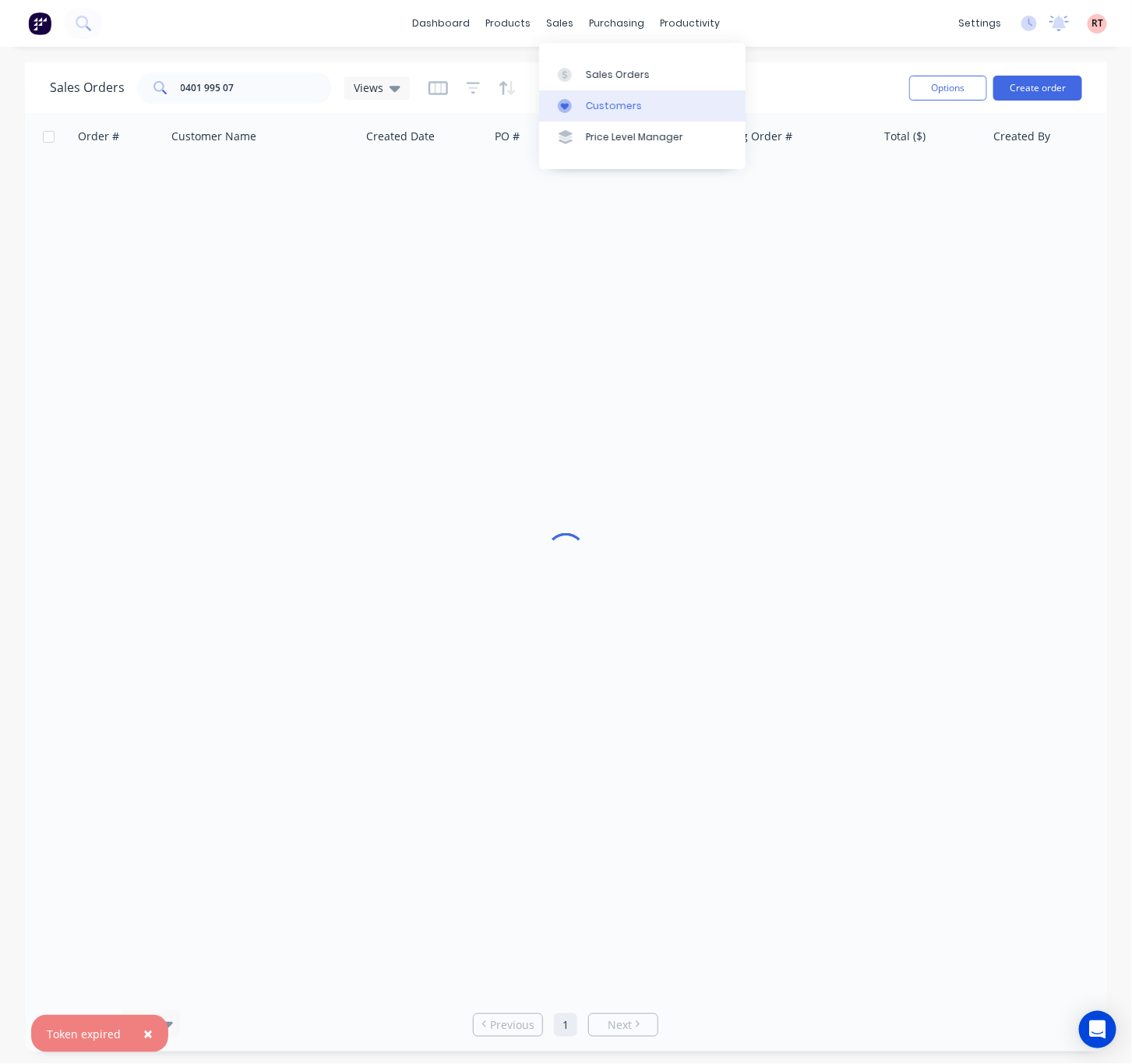
click at [578, 105] on div at bounding box center [569, 106] width 23 height 14
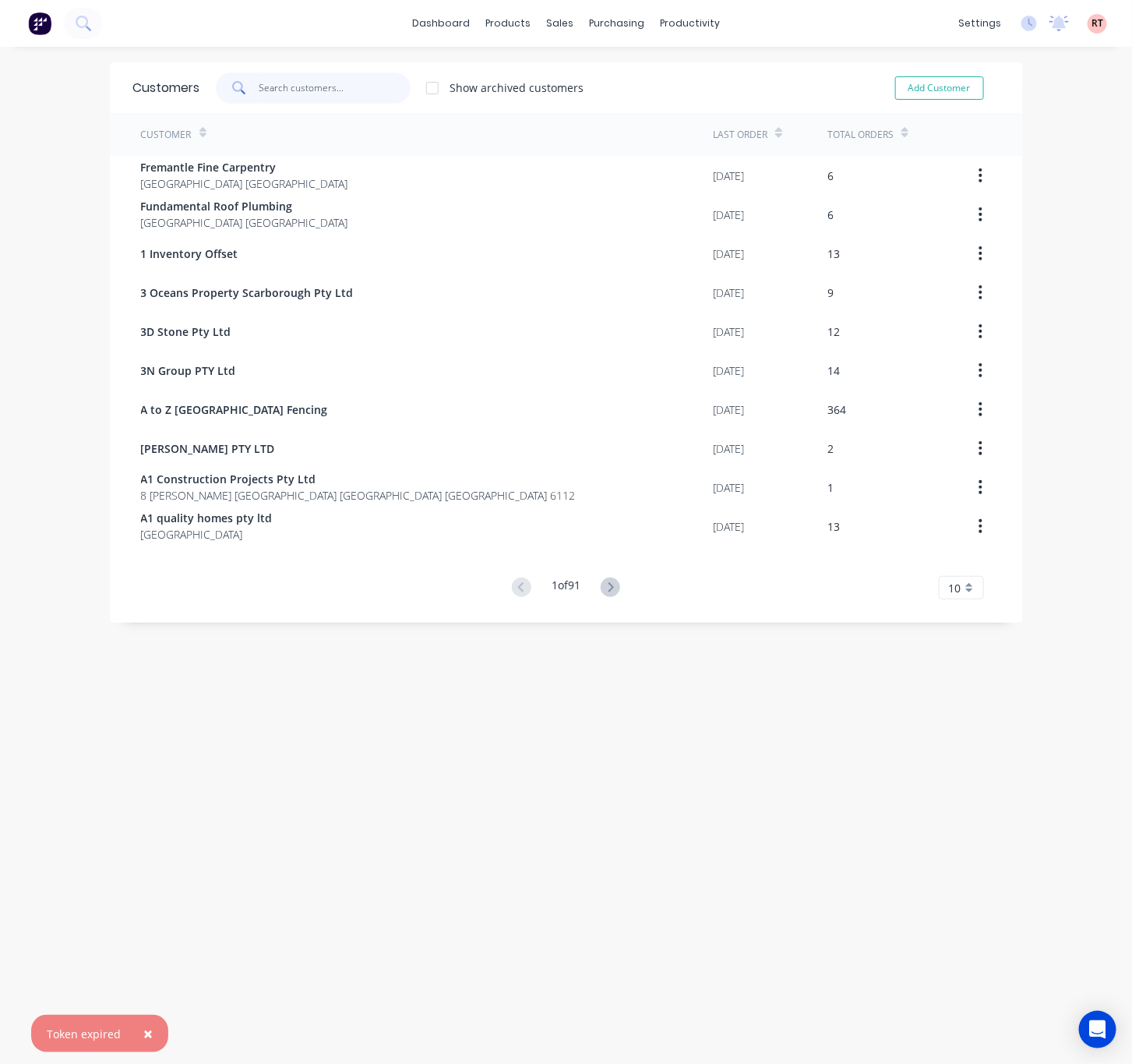
click at [262, 85] on input "text" at bounding box center [335, 87] width 152 height 31
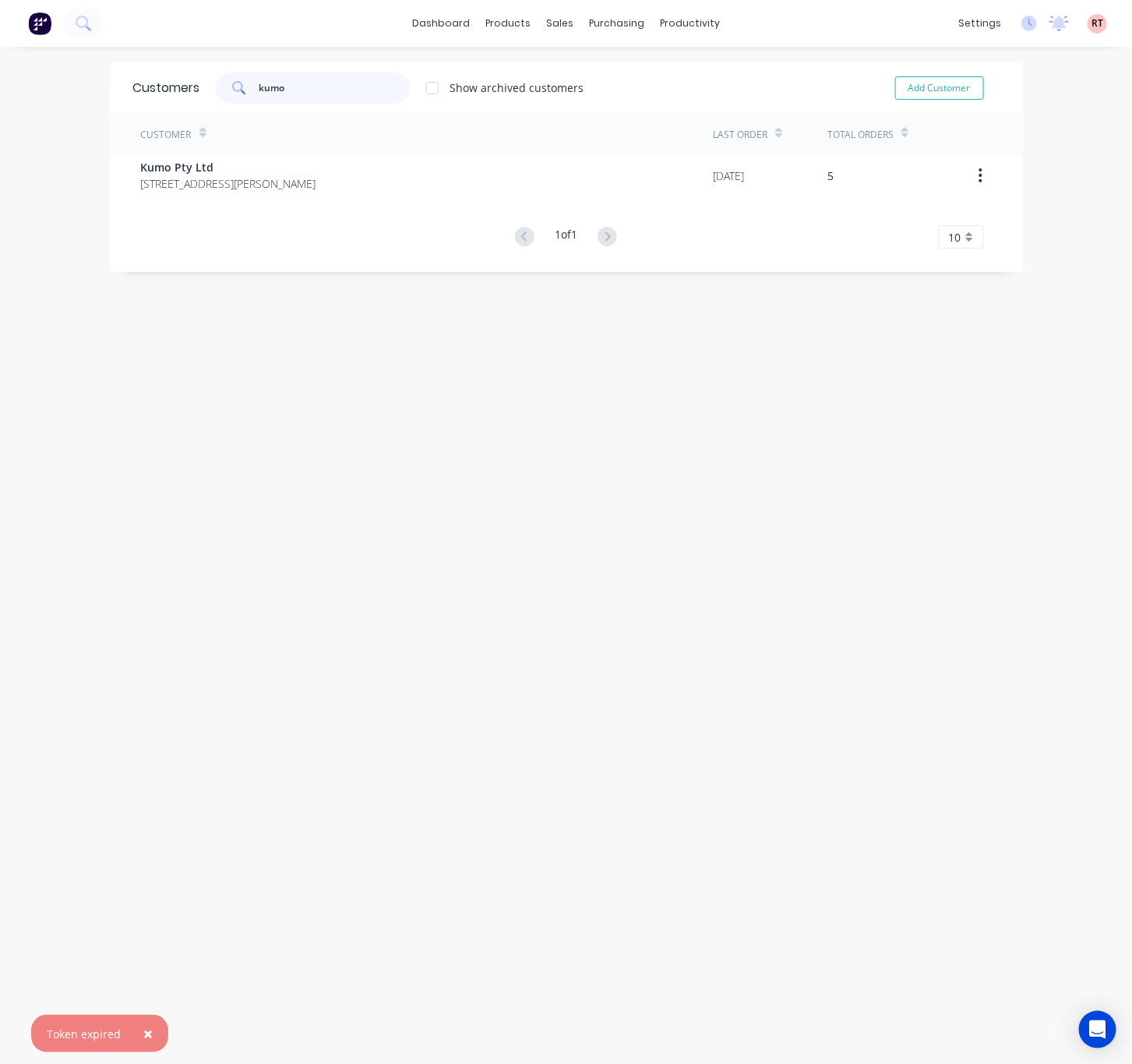
type input "kumo"
click at [331, 195] on div "Customer Last Order Total Orders Kumo Pty Ltd Unit7/ 39 Simpson St Applecross W…" at bounding box center [567, 181] width 913 height 136
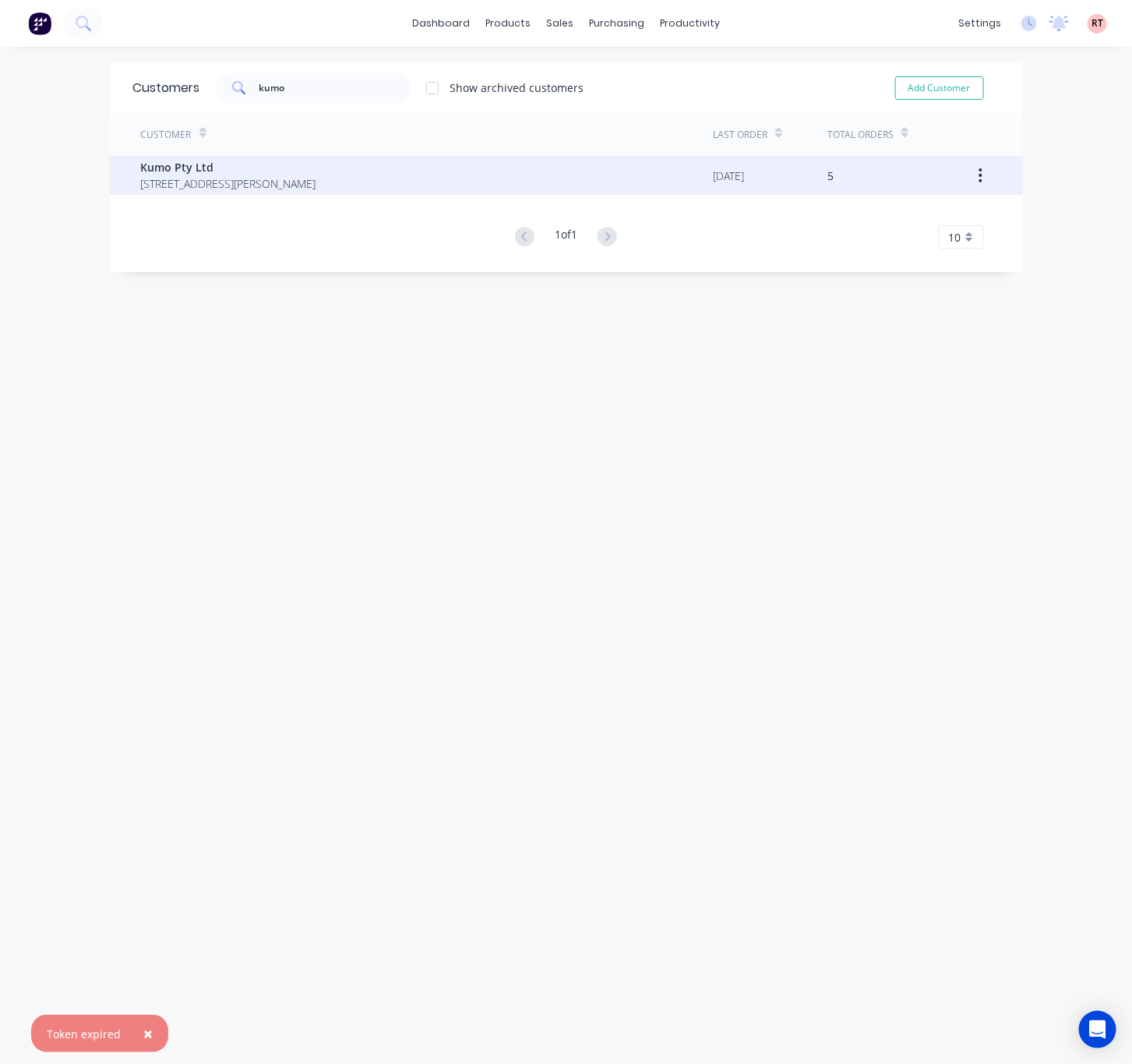
click at [316, 186] on span "Unit7/ 39 Simpson St Applecross Western Australia Australia 6153" at bounding box center [228, 183] width 175 height 17
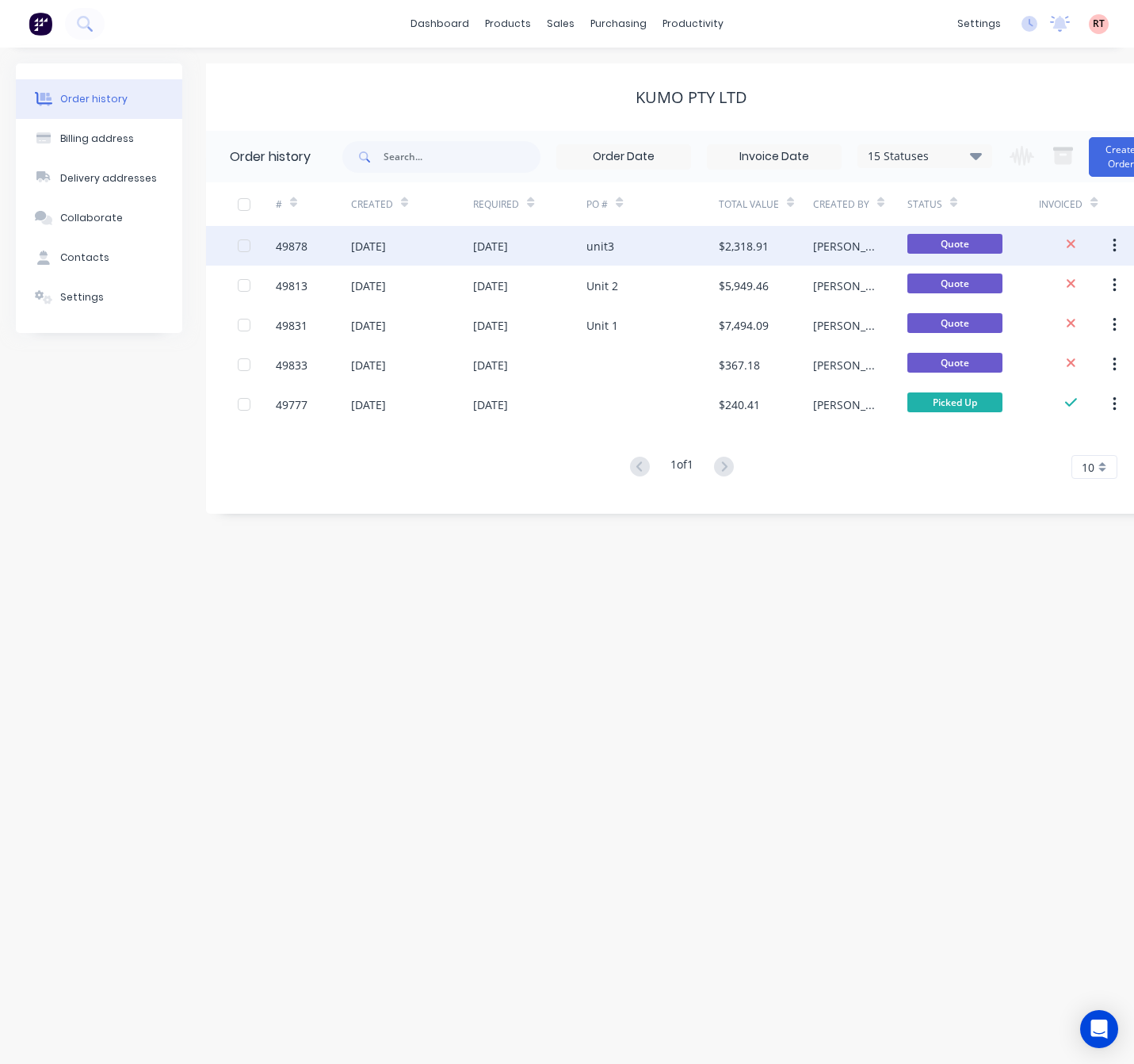
click at [652, 239] on div "unit3" at bounding box center [652, 245] width 132 height 40
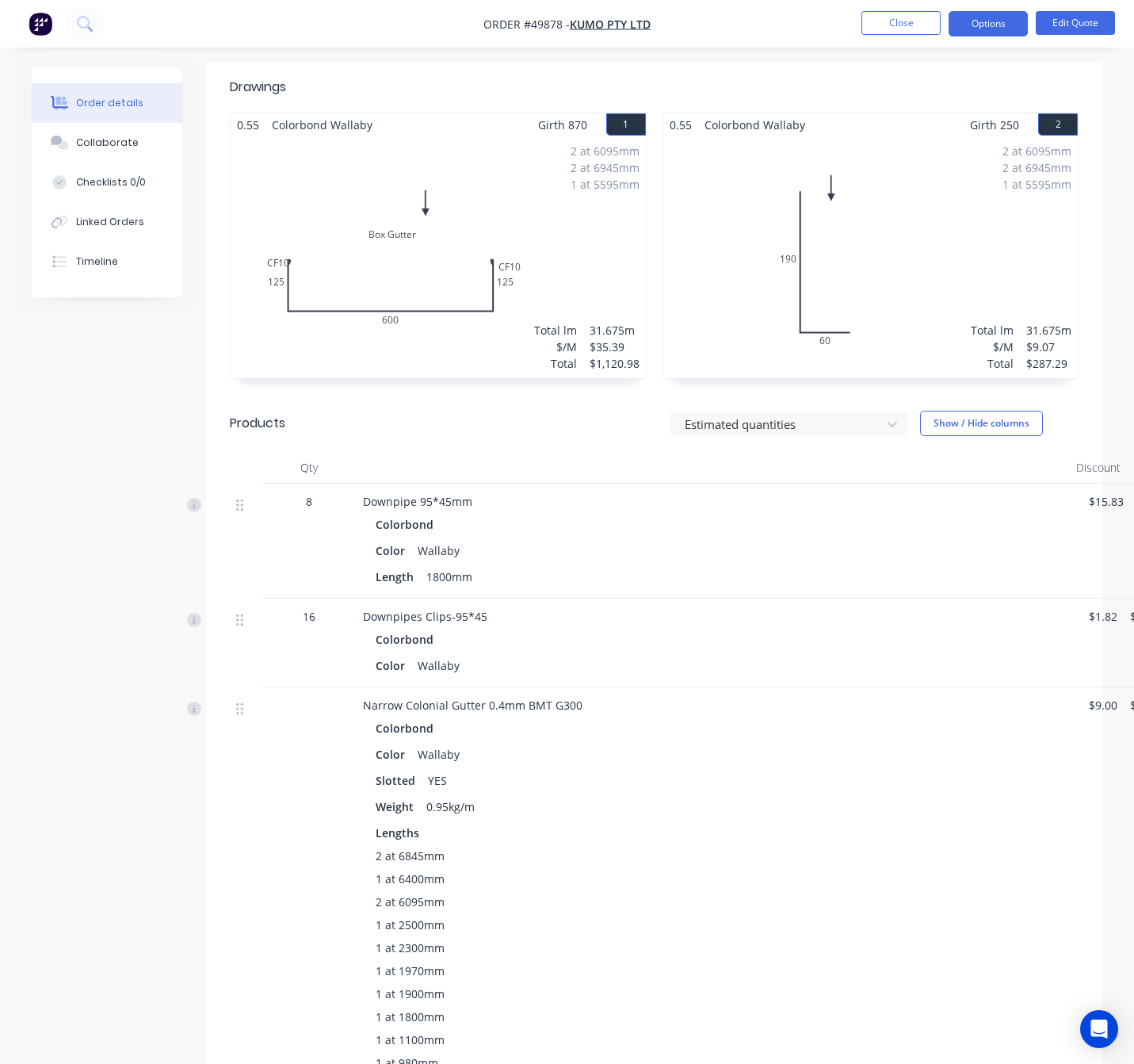
scroll to position [858, 0]
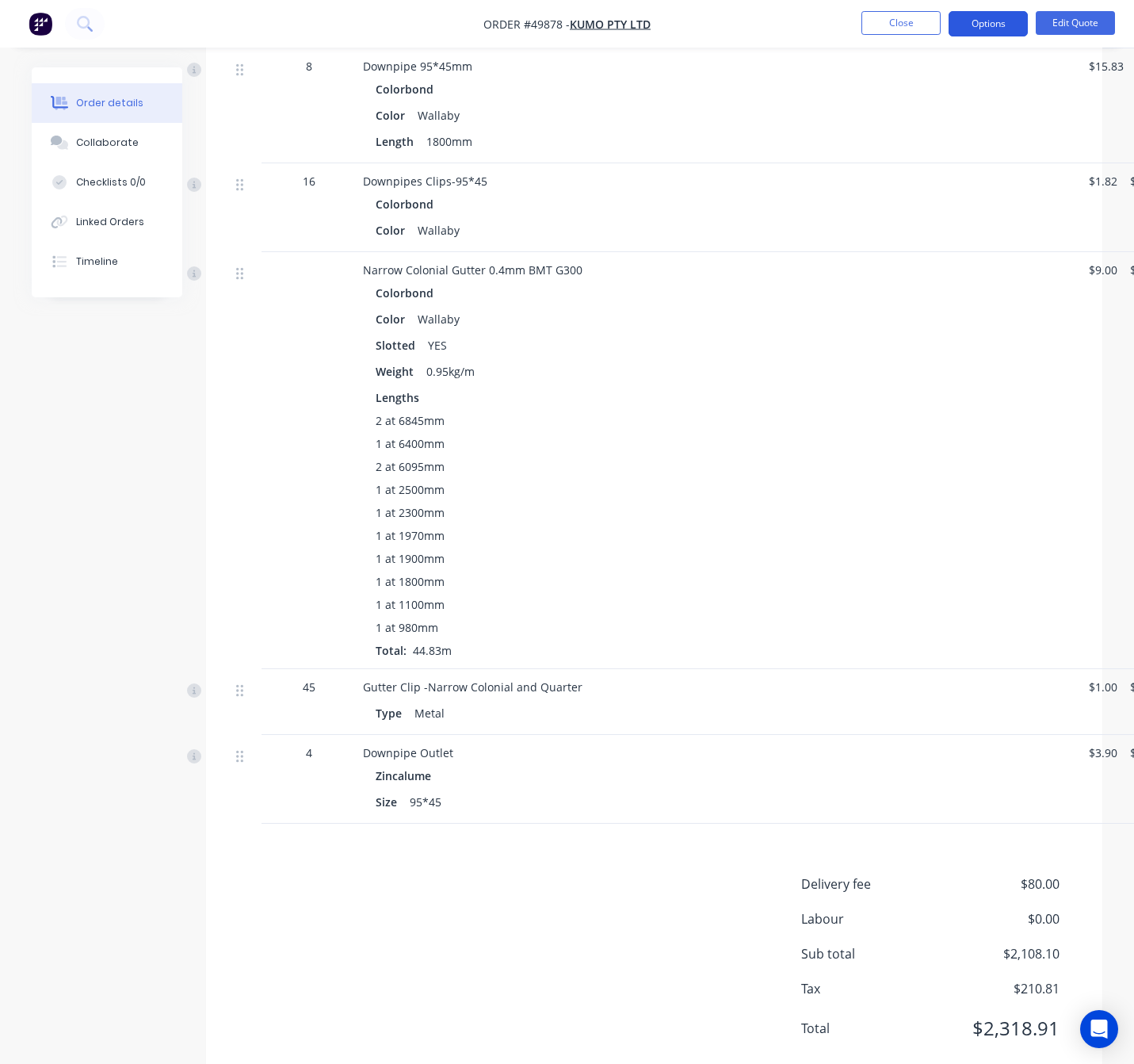
click at [994, 23] on button "Options" at bounding box center [988, 23] width 79 height 25
click at [1028, 17] on button "Edit Quote" at bounding box center [1076, 23] width 79 height 23
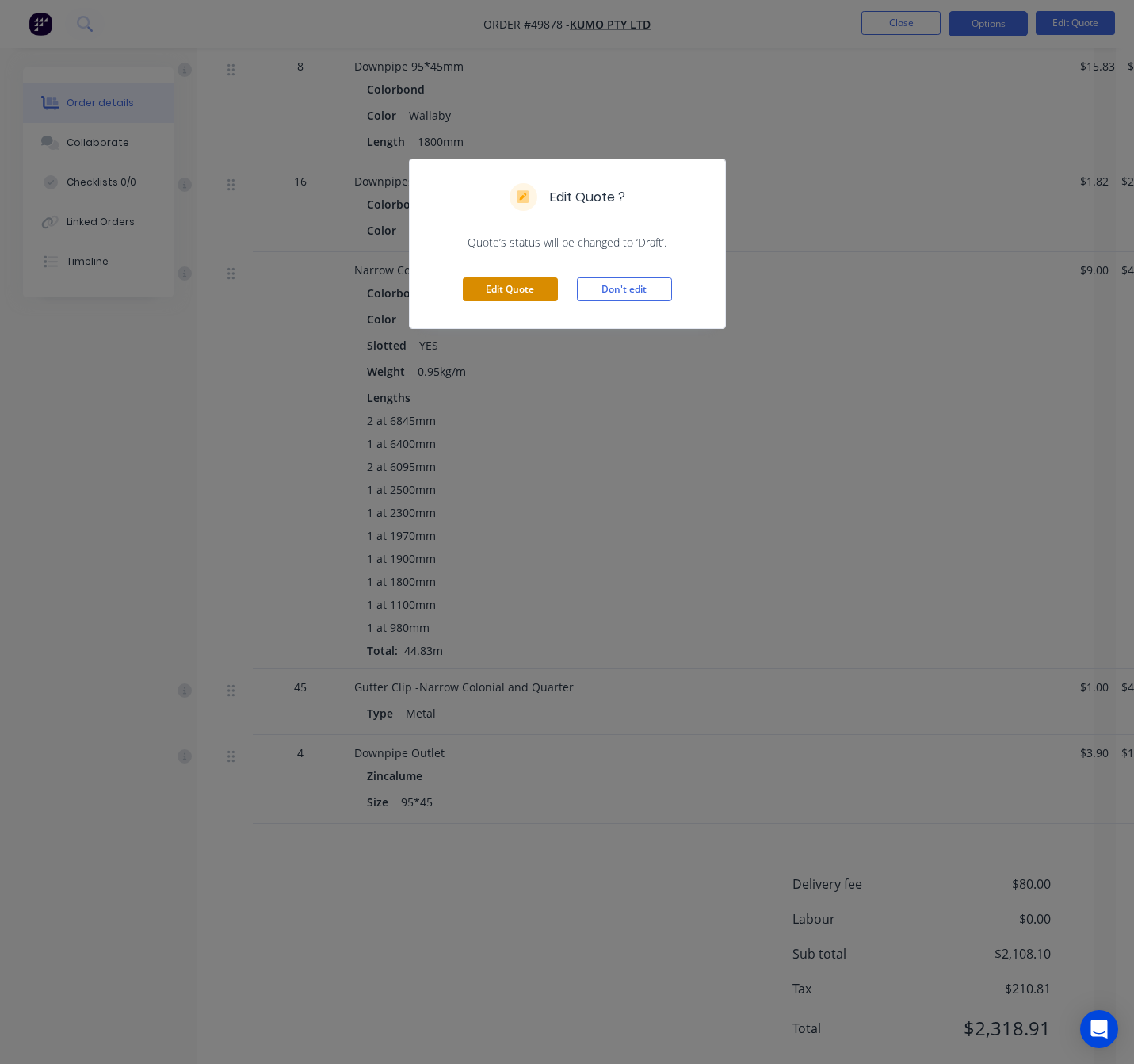
click at [522, 286] on button "Edit Quote" at bounding box center [511, 289] width 95 height 23
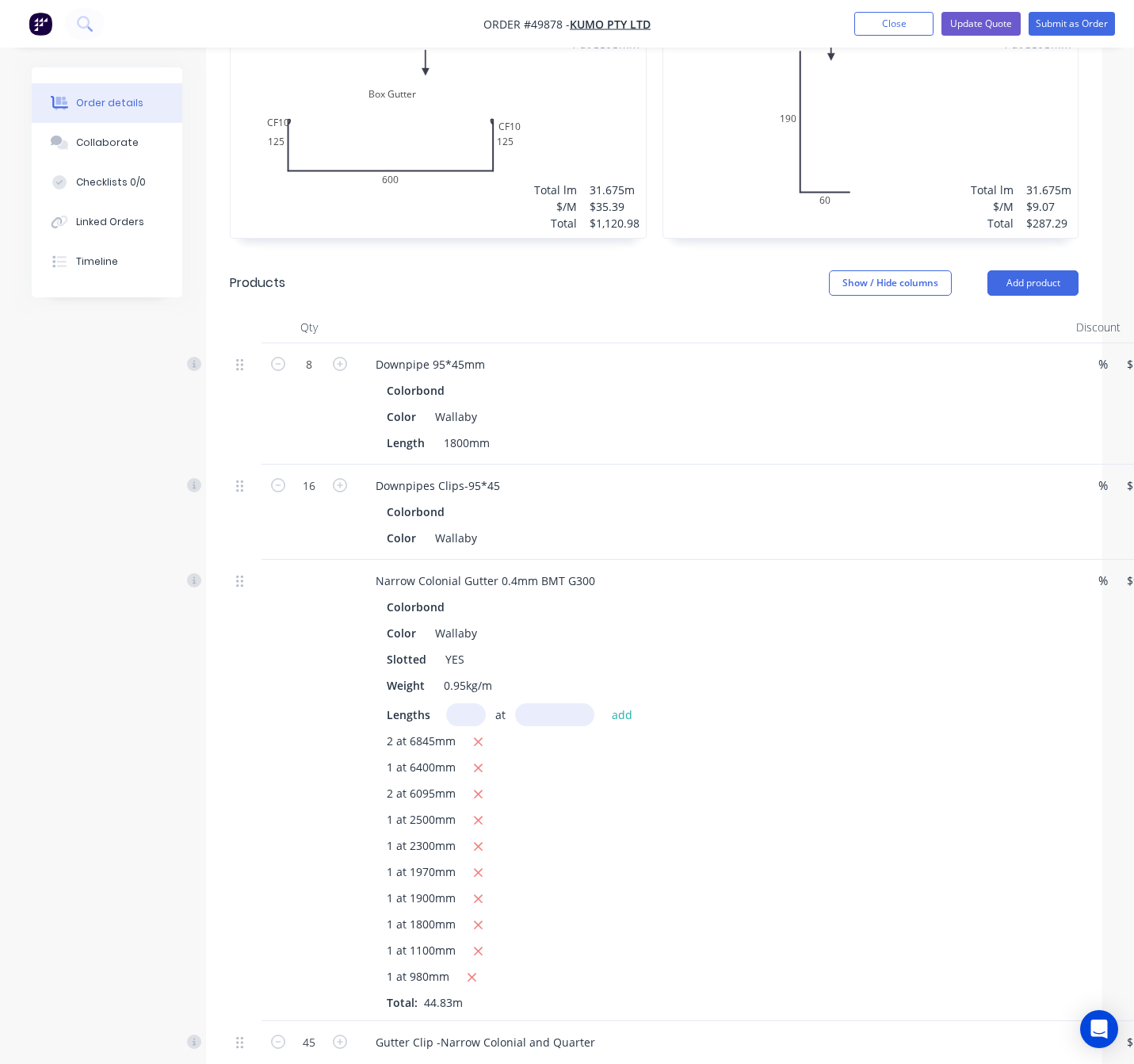
scroll to position [595, 135]
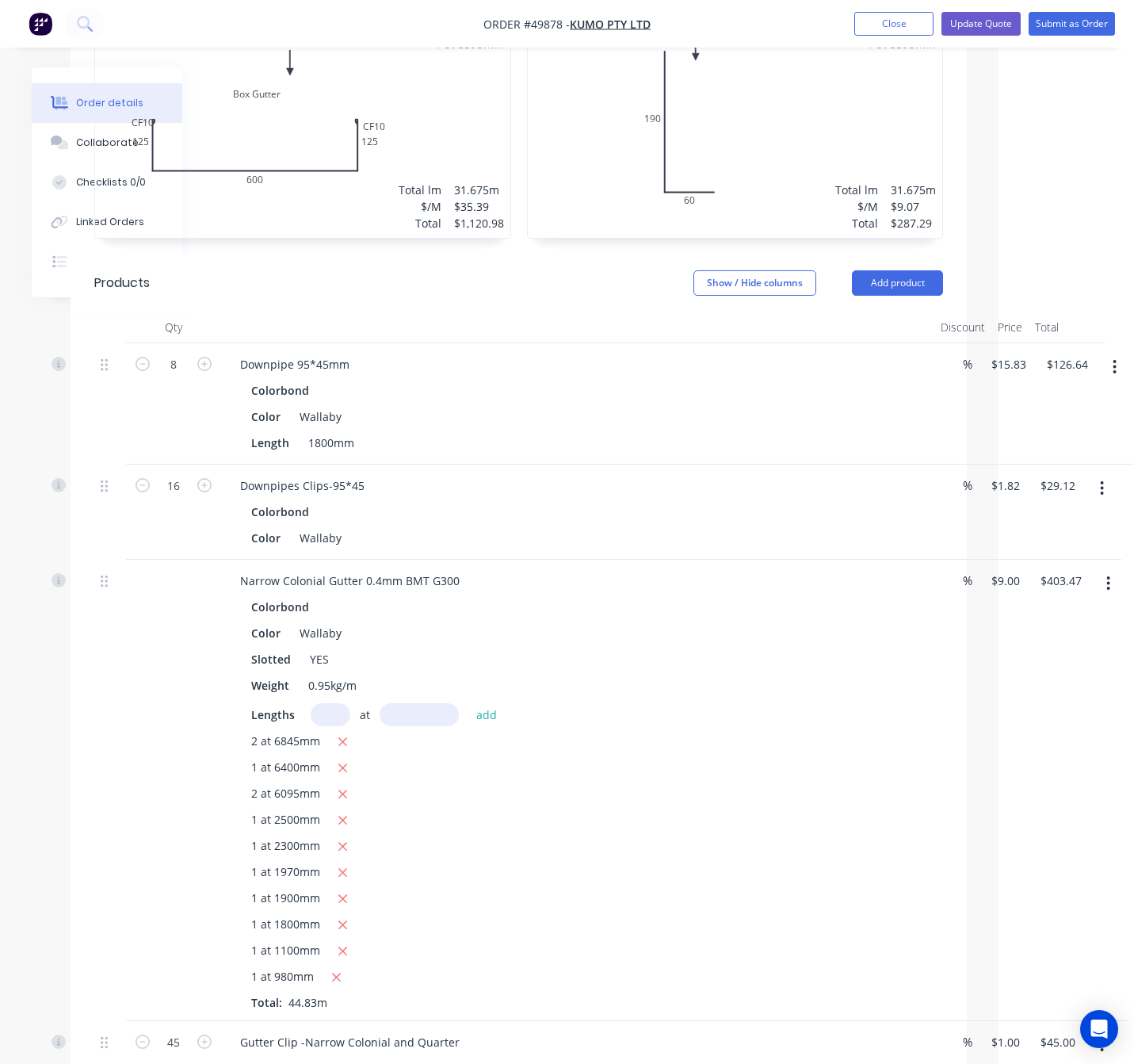
click at [1028, 575] on icon "button" at bounding box center [1108, 584] width 4 height 18
click at [1028, 614] on div "Edit" at bounding box center [1053, 625] width 122 height 23
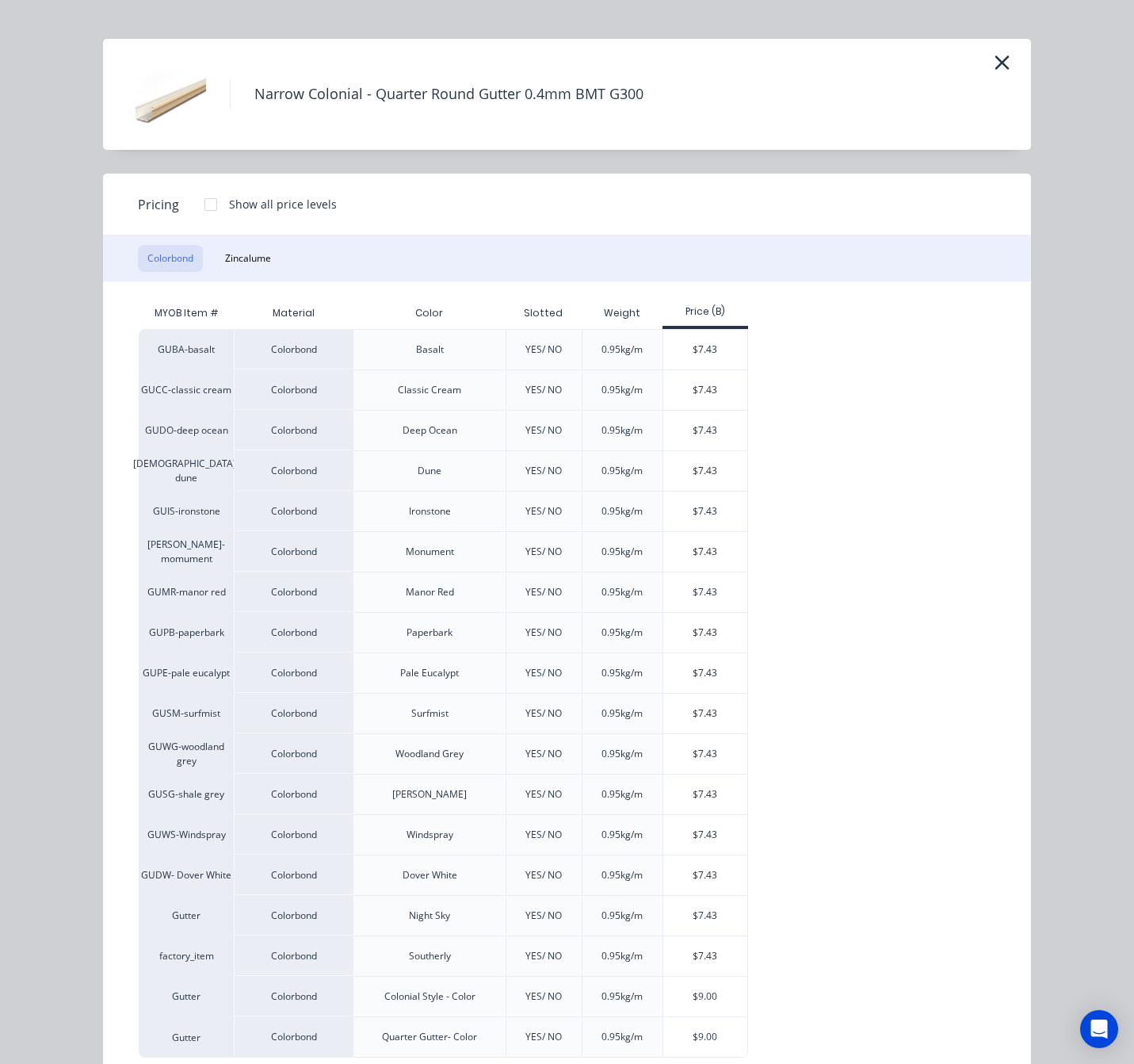
scroll to position [0, 0]
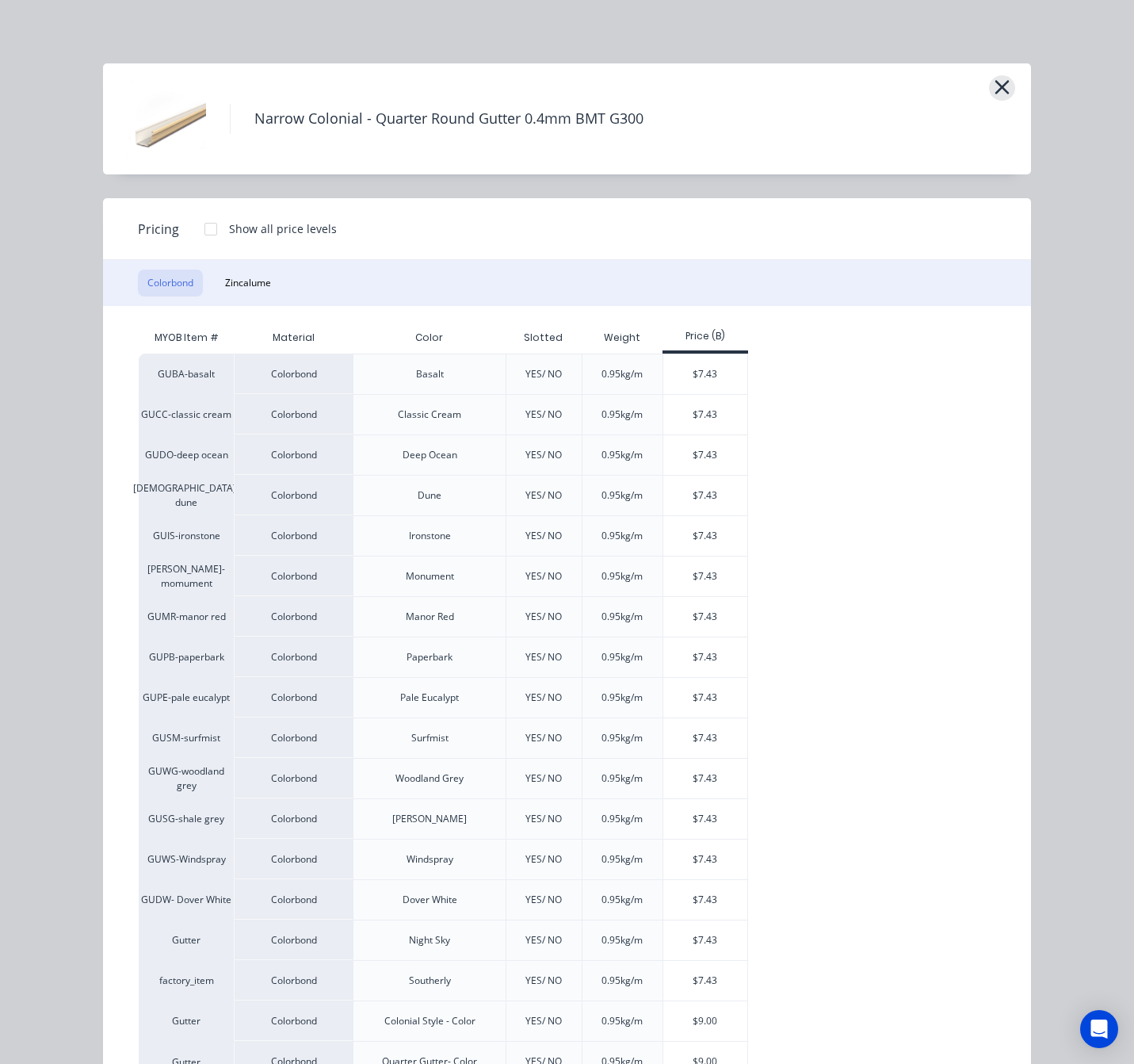
click at [994, 88] on icon "button" at bounding box center [1002, 87] width 17 height 23
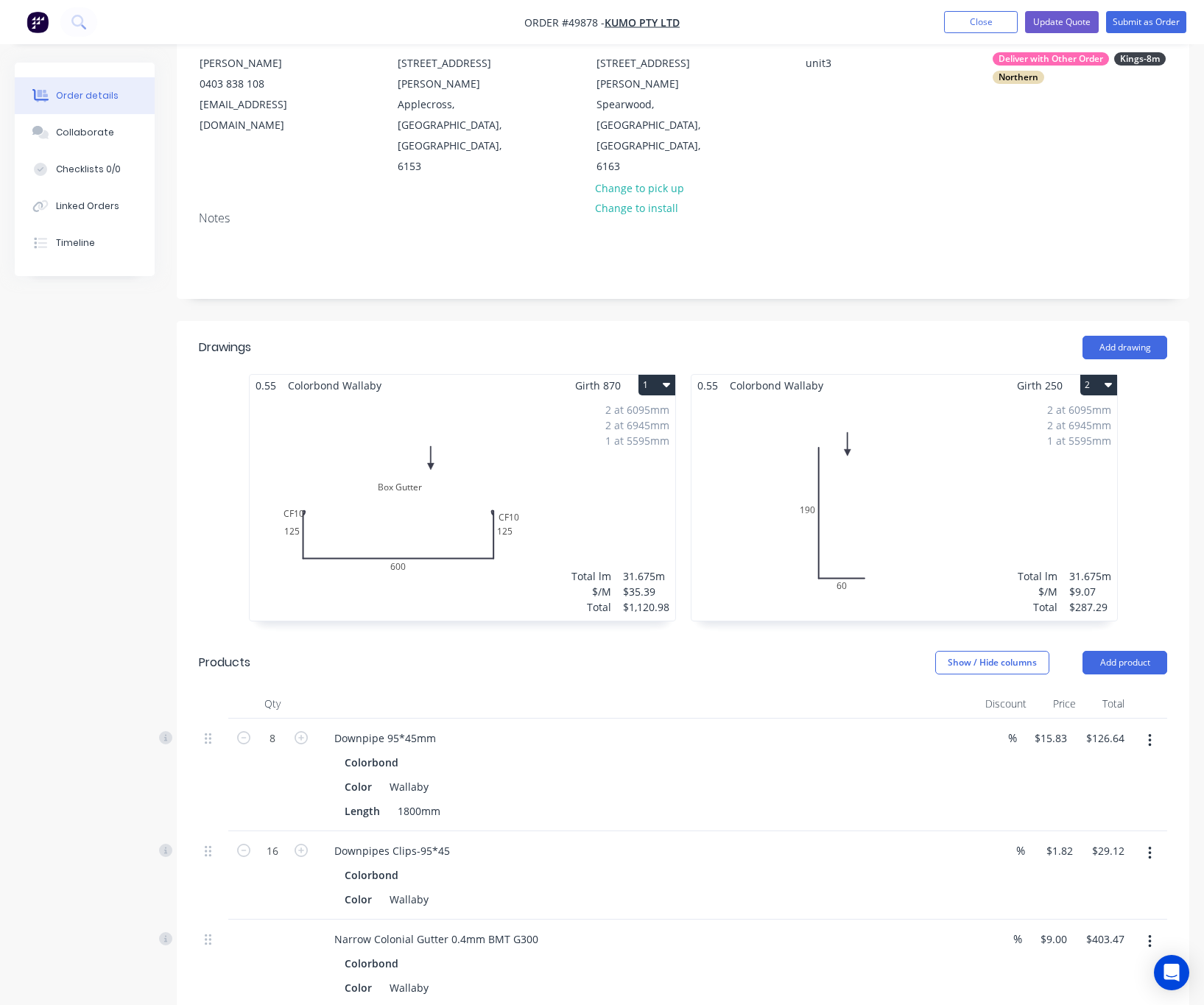
scroll to position [222, 0]
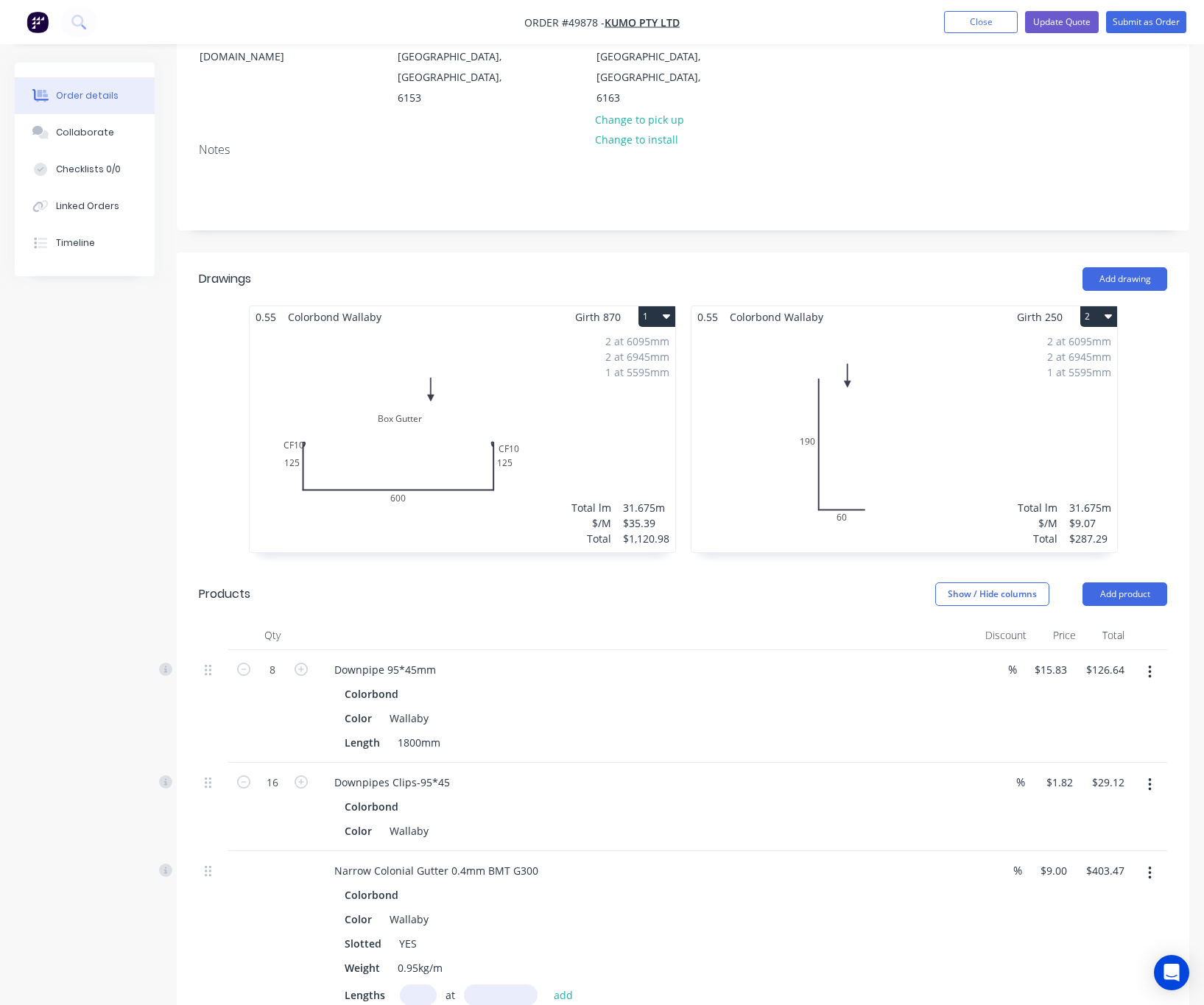
click at [665, 306] on button "1" at bounding box center [656, 317] width 37 height 21
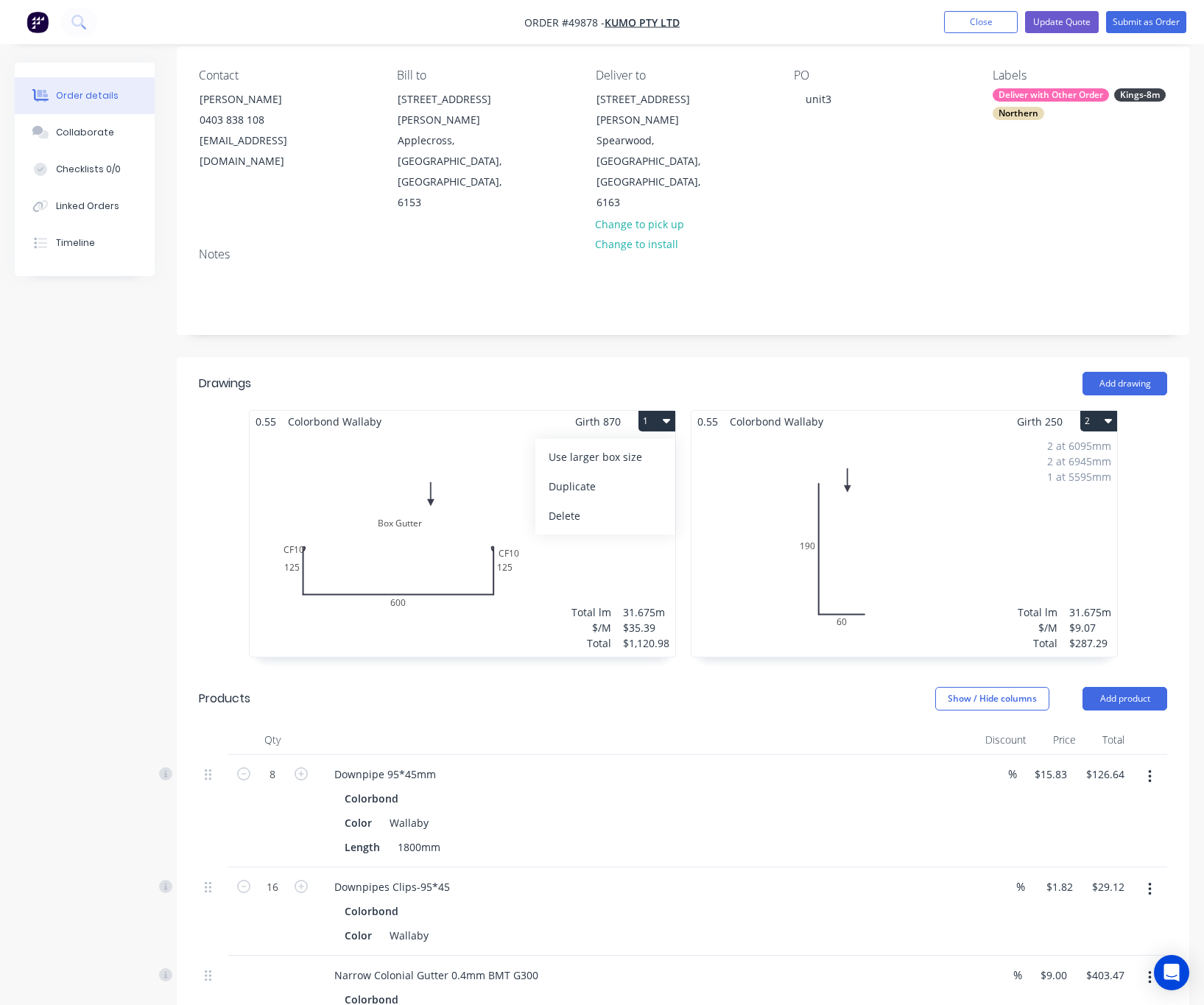
scroll to position [111, 0]
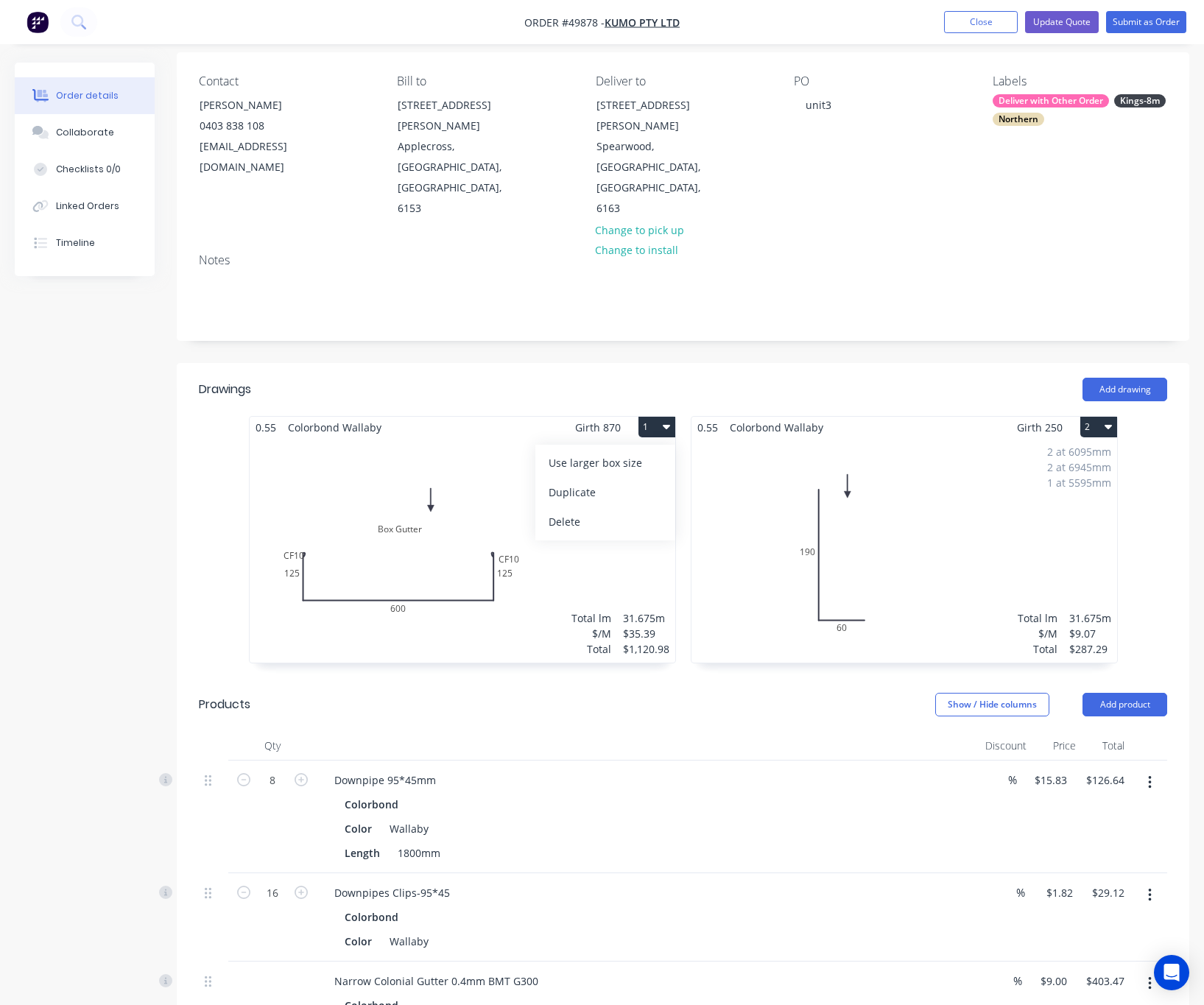
click at [82, 566] on div "Created by Rachel Created 01/10/25 Required 17/10/25 Assigned to Add team membe…" at bounding box center [602, 940] width 1175 height 1977
click at [955, 693] on button "Add product" at bounding box center [1125, 704] width 85 height 23
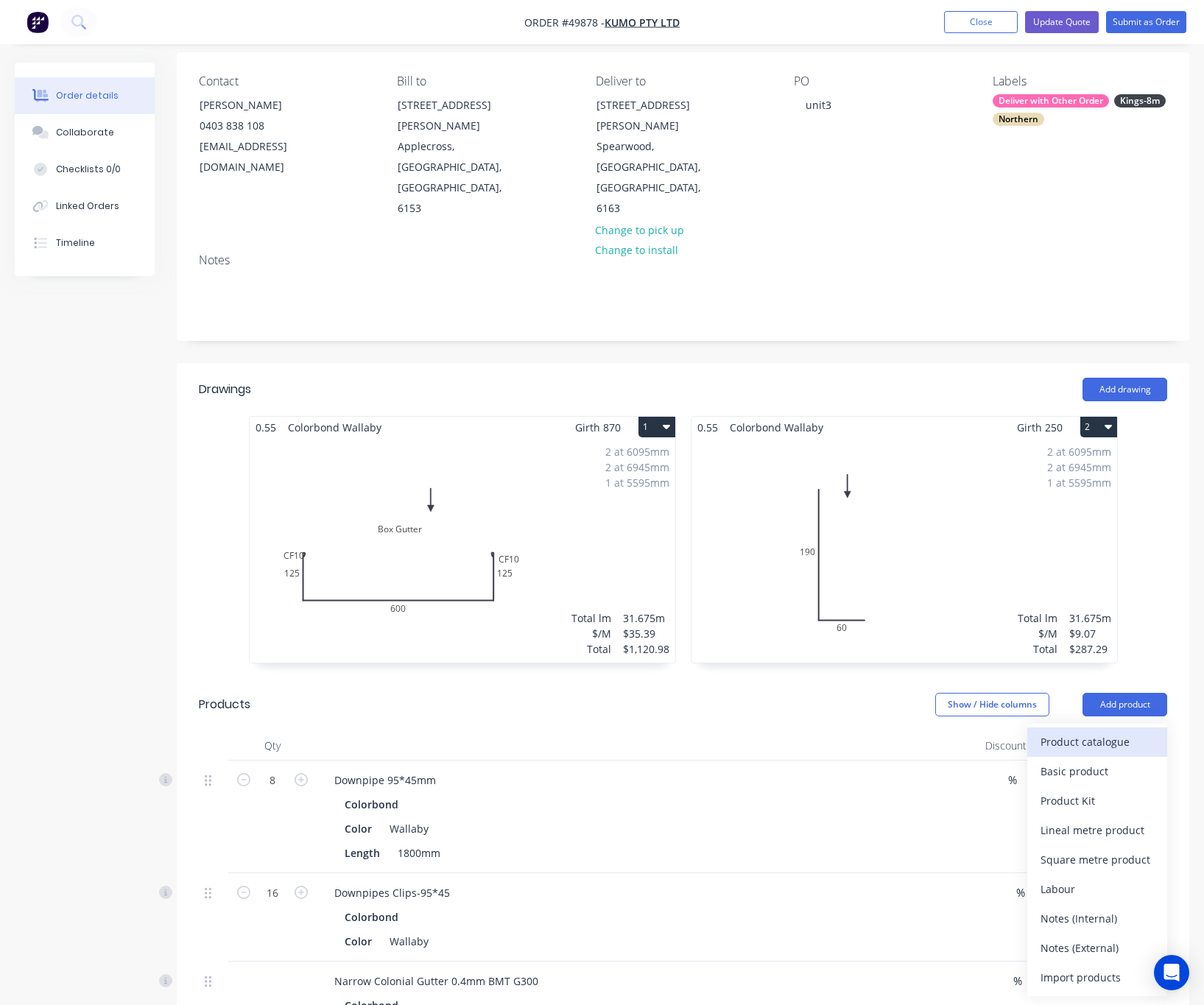
click at [955, 731] on div "Product catalogue" at bounding box center [1097, 741] width 113 height 22
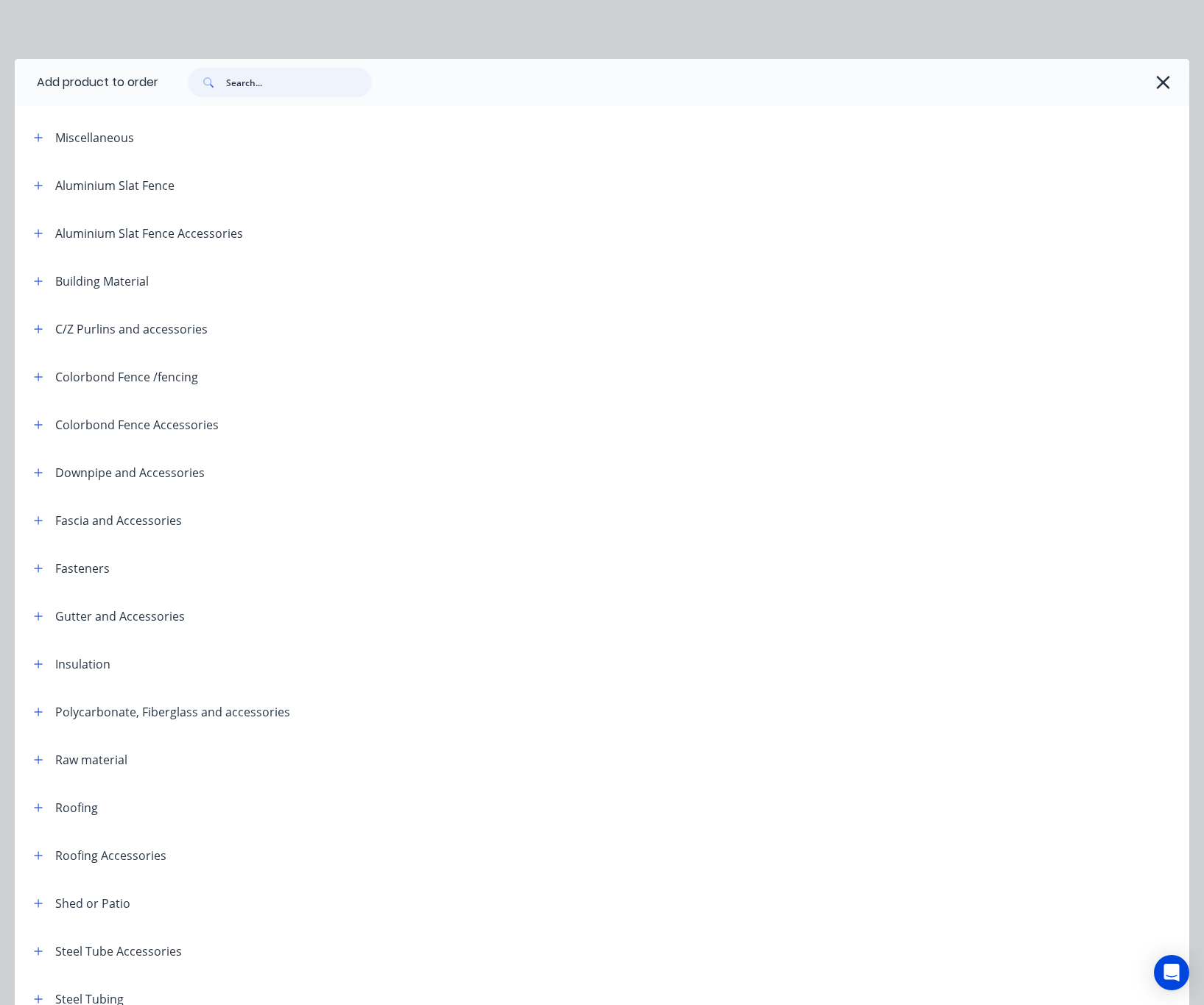
click at [330, 78] on input "text" at bounding box center [299, 82] width 146 height 29
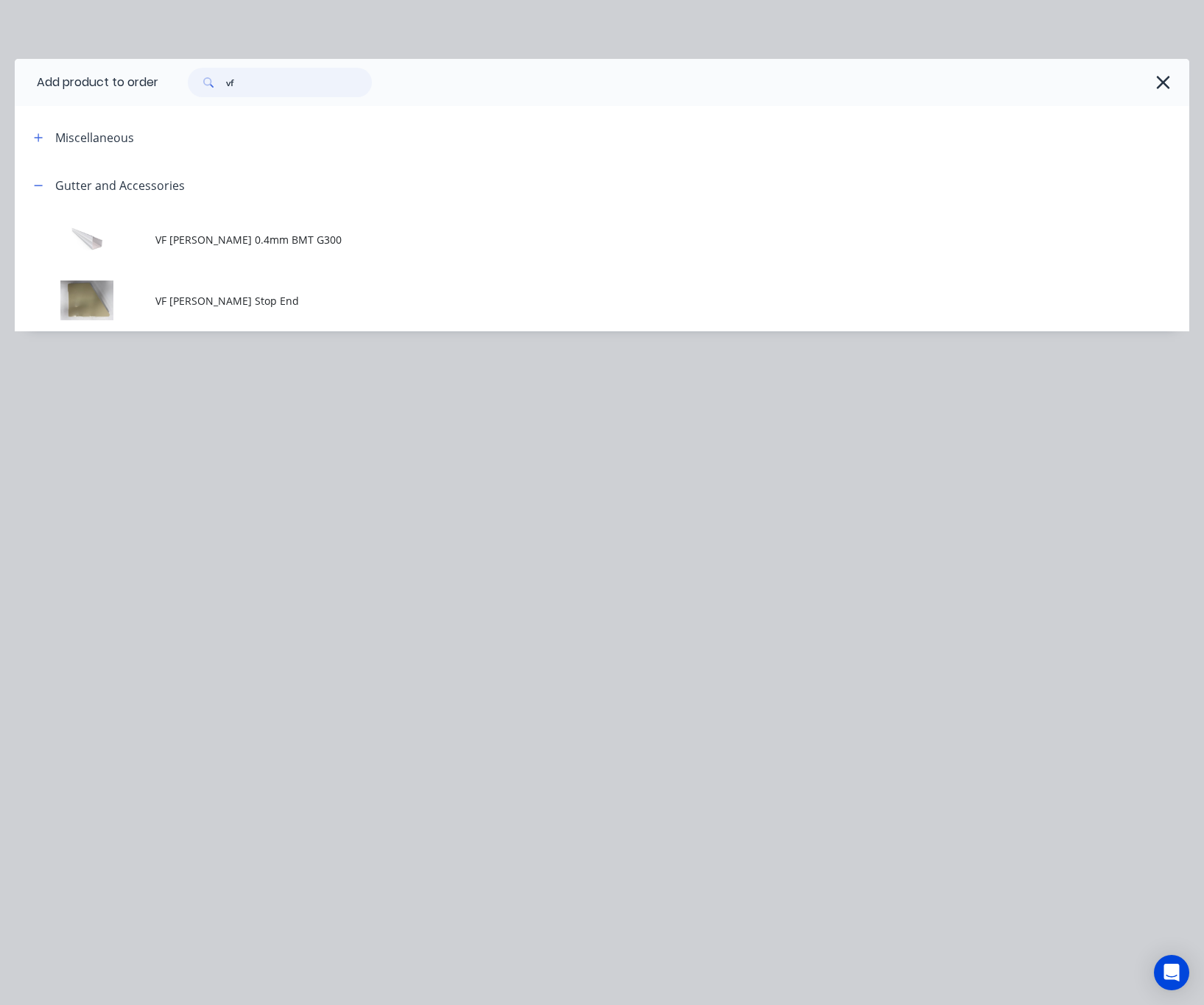
type input "vf"
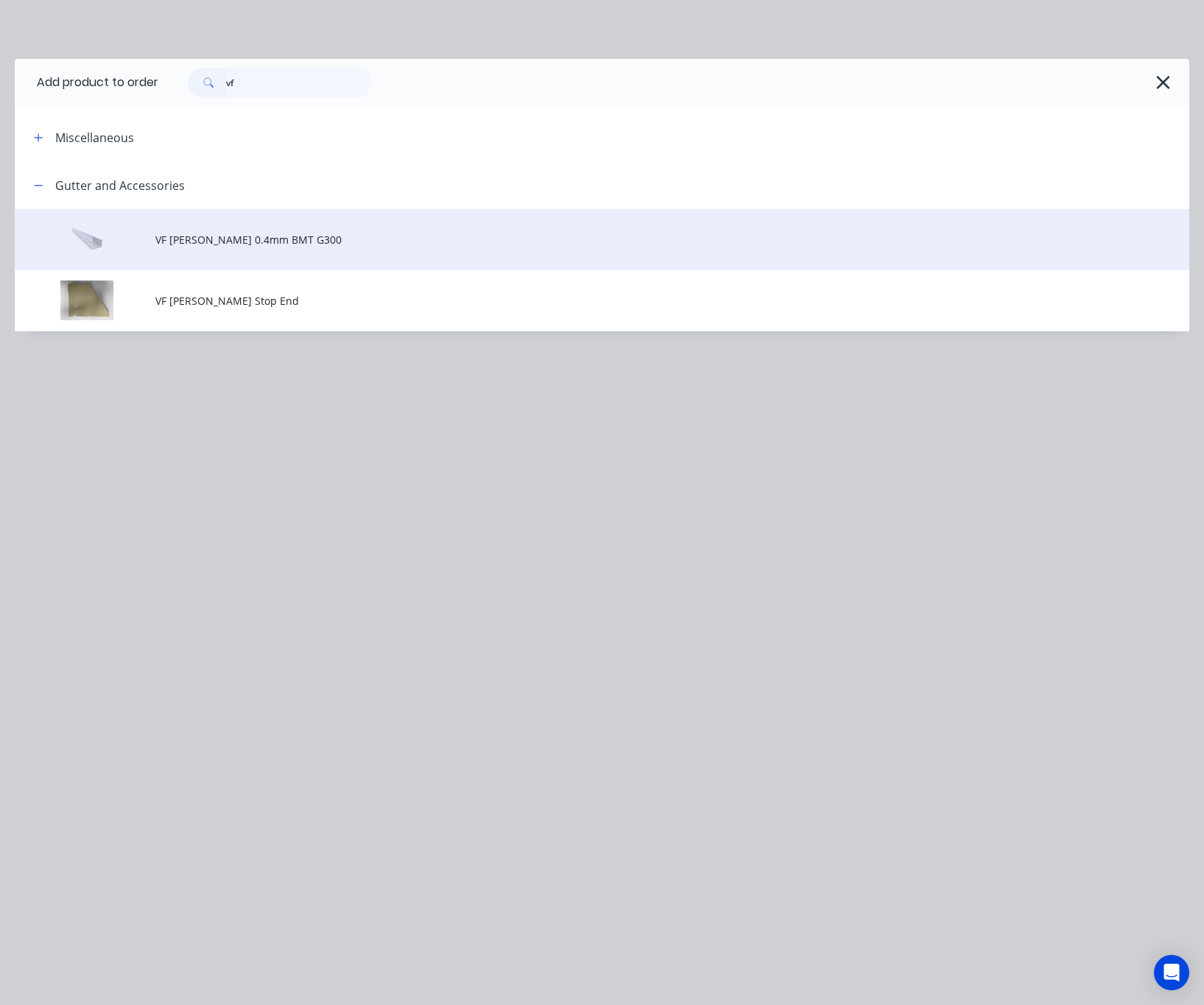
click at [398, 243] on span "VF [PERSON_NAME] 0.4mm BMT G300" at bounding box center [569, 240] width 827 height 16
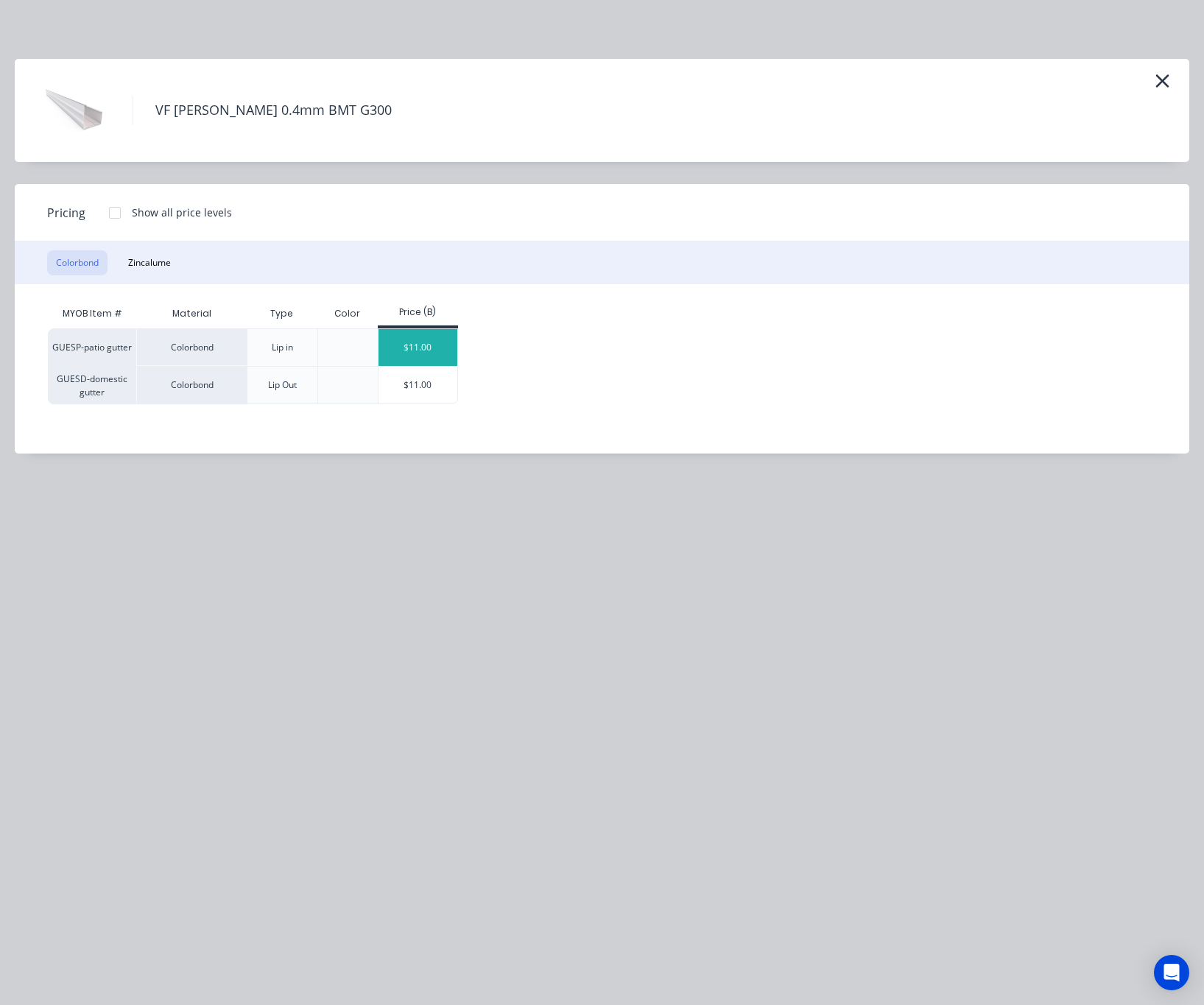
click at [433, 343] on div "$11.00" at bounding box center [417, 347] width 79 height 37
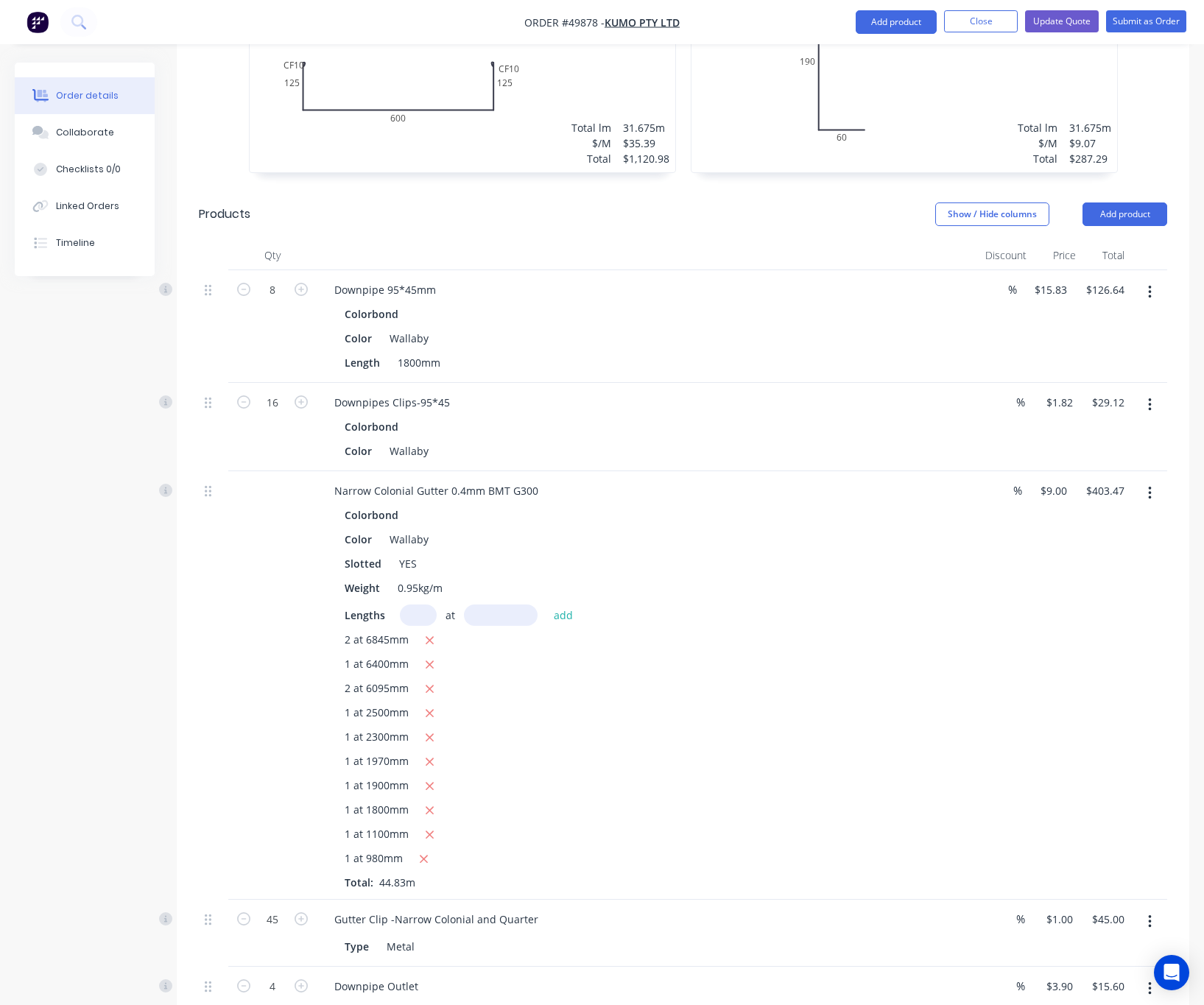
scroll to position [884, 0]
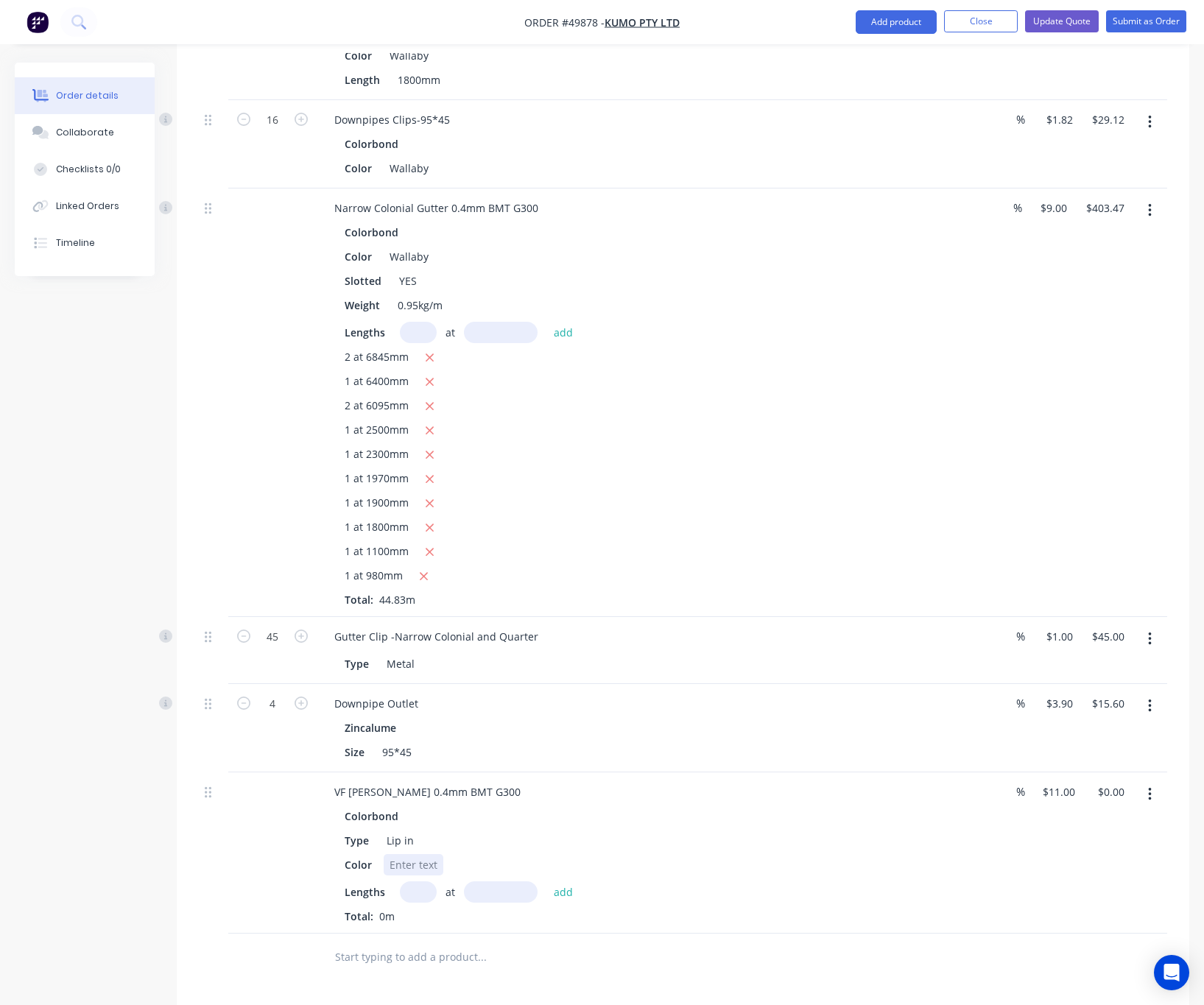
click at [409, 854] on div at bounding box center [414, 864] width 60 height 22
click at [411, 881] on input "text" at bounding box center [418, 891] width 37 height 22
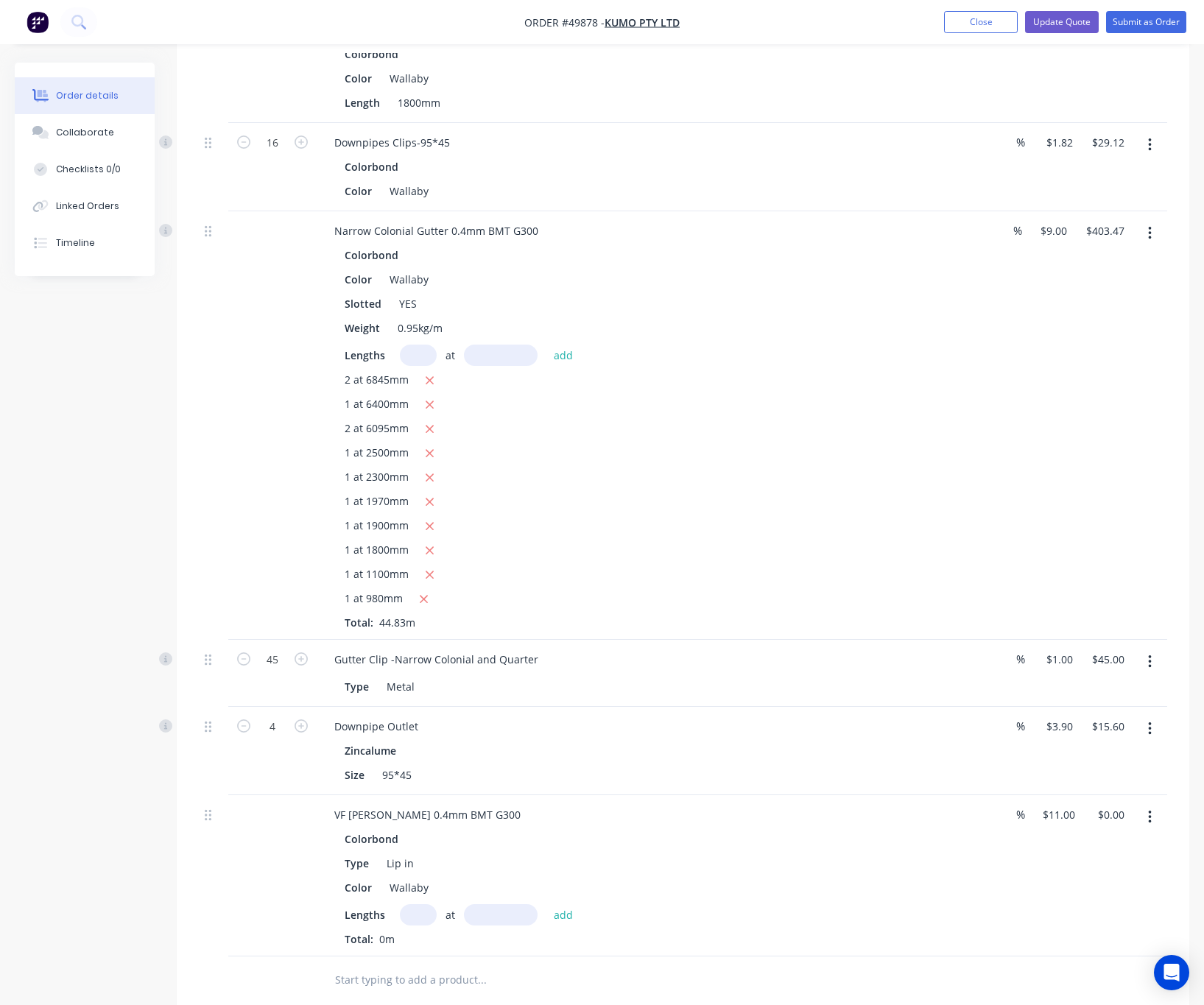
scroll to position [995, 0]
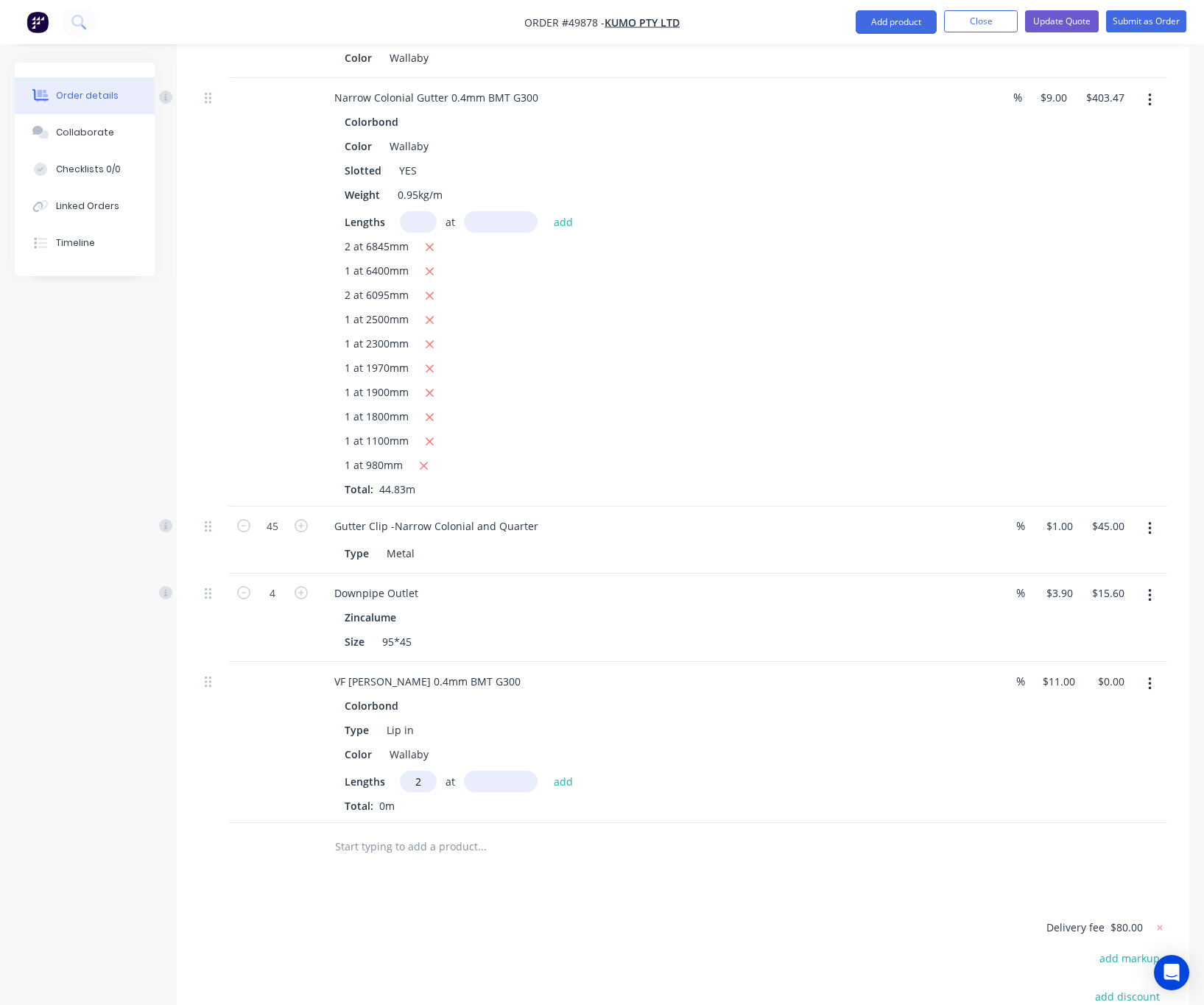
type input "2"
click at [511, 771] on input "text" at bounding box center [500, 781] width 73 height 22
type input "6095"
click at [546, 771] on button "add" at bounding box center [563, 780] width 34 height 20
type input "$134.09"
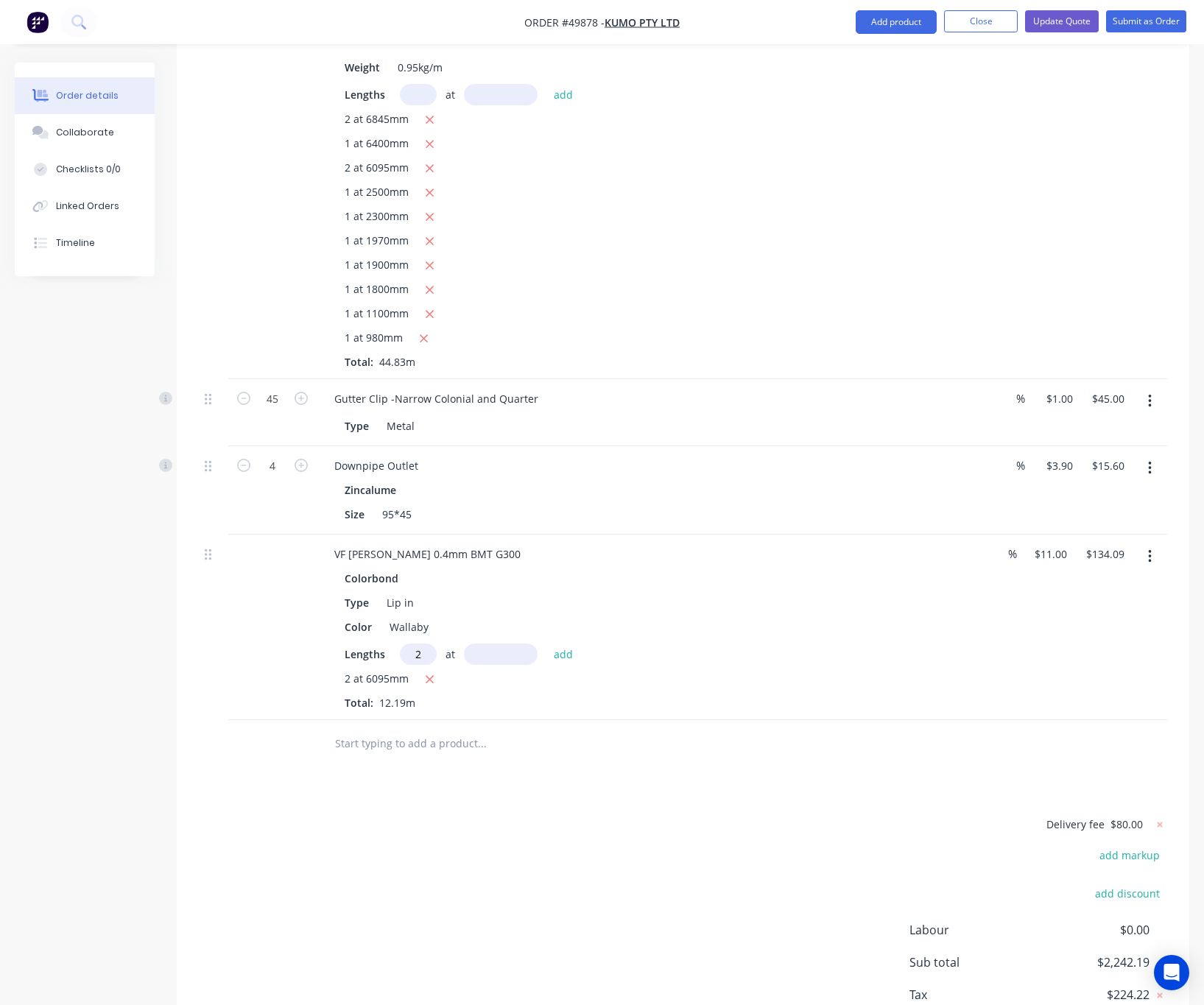
scroll to position [1164, 0]
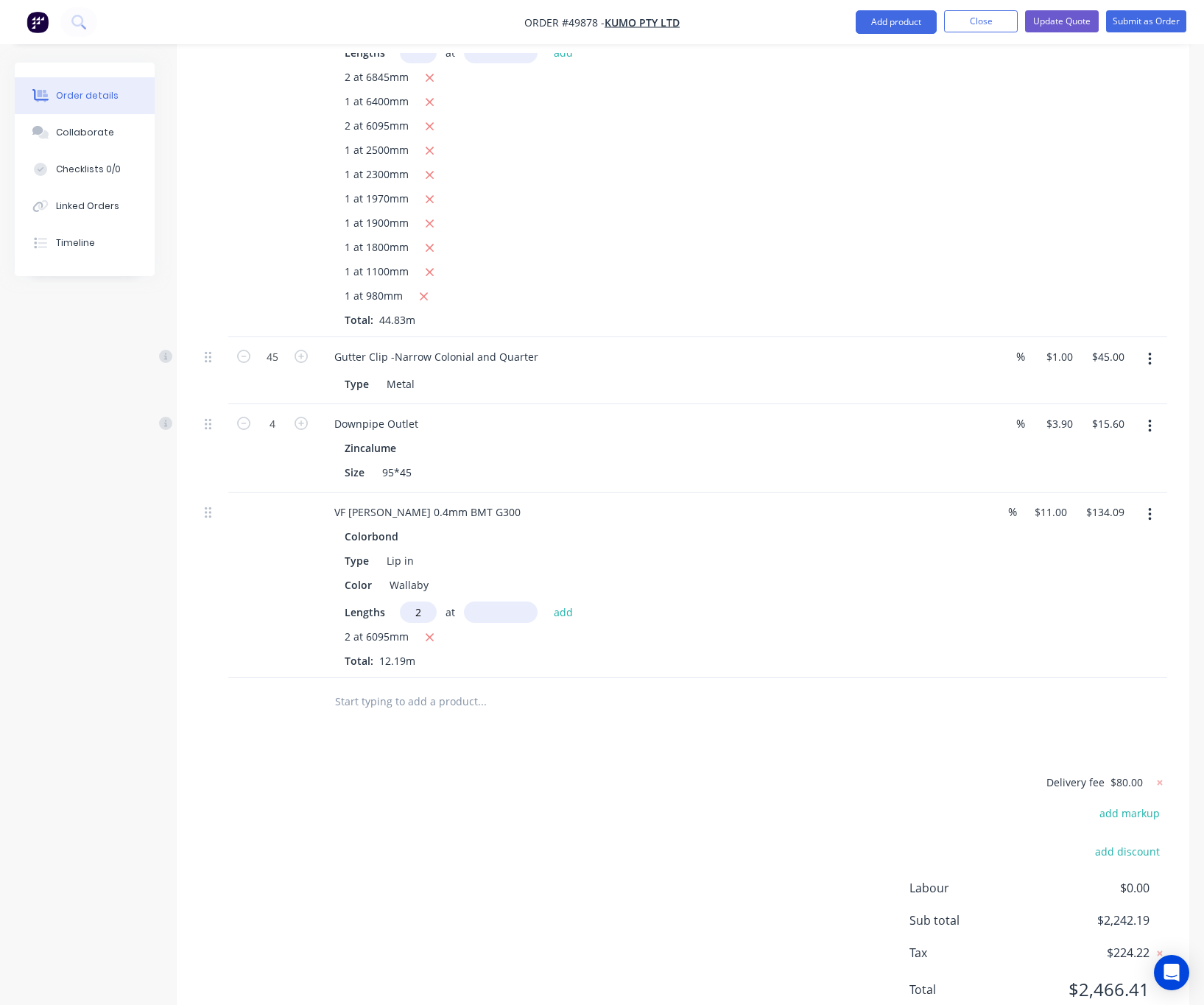
type input "2"
click at [502, 601] on input "text" at bounding box center [500, 612] width 73 height 22
type input "6945"
click at [546, 601] on button "add" at bounding box center [563, 611] width 34 height 20
type input "$286.88"
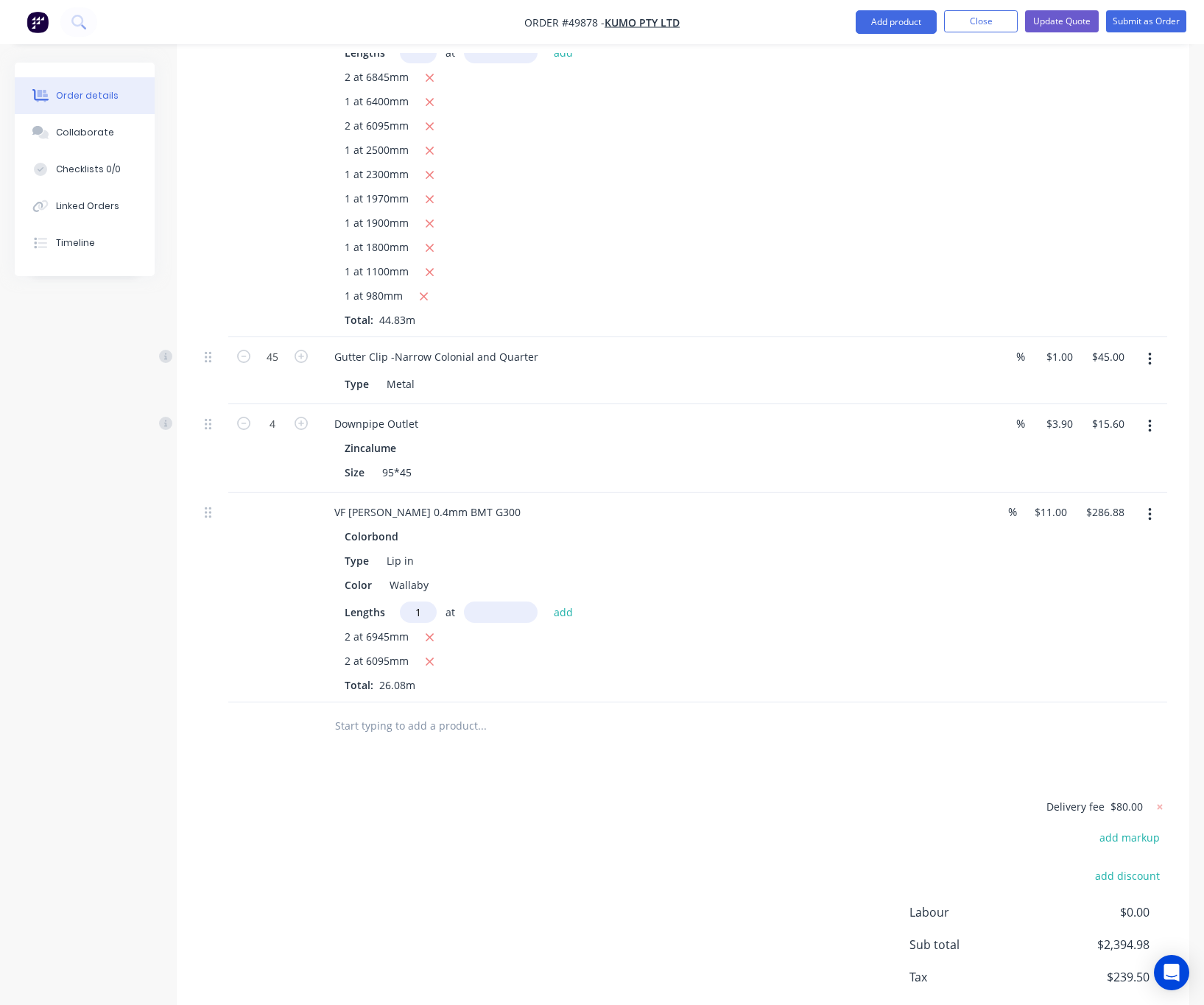
type input "1"
click at [499, 601] on input "text" at bounding box center [500, 612] width 73 height 22
type input "5595"
click at [546, 601] on button "add" at bounding box center [563, 611] width 34 height 20
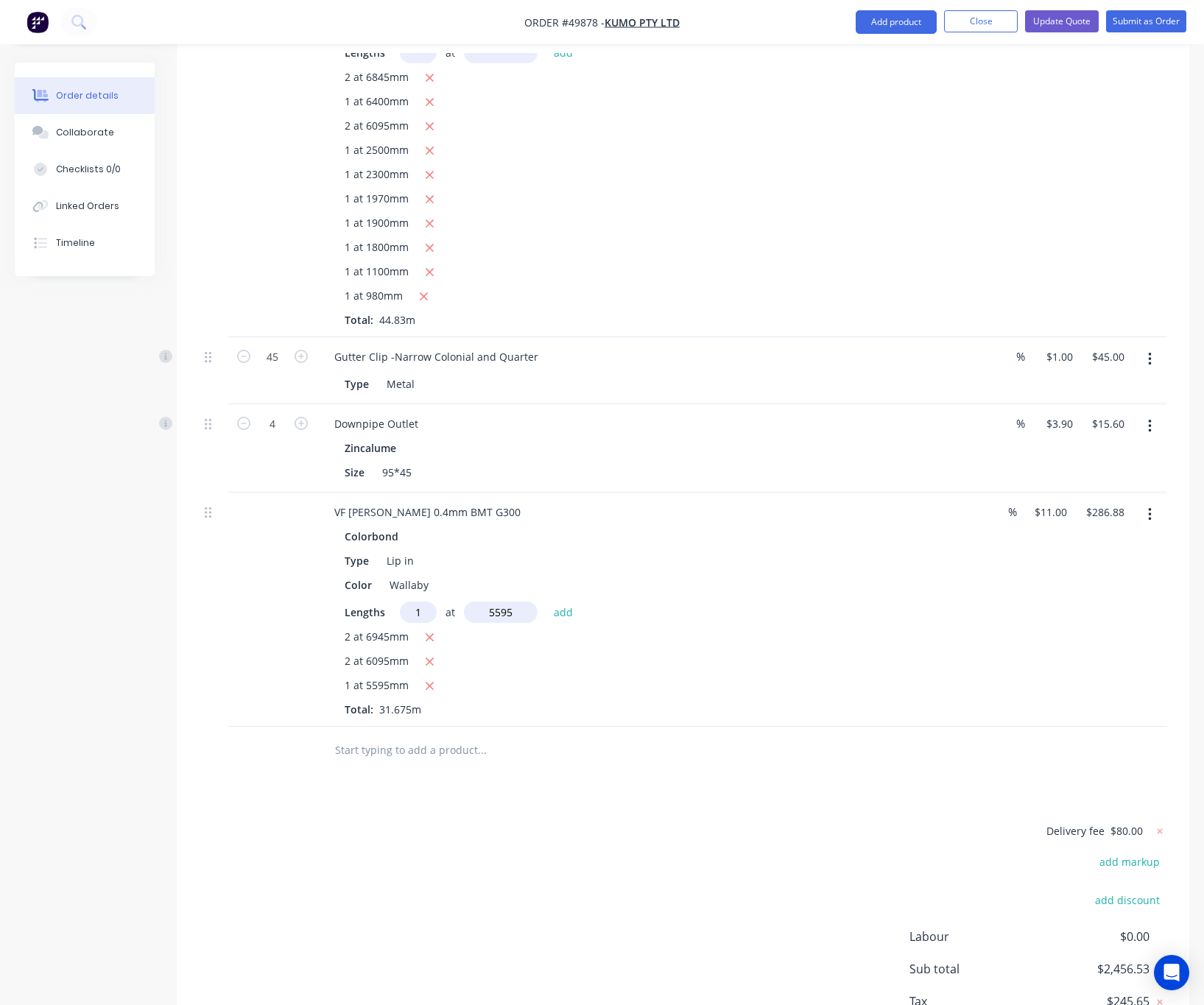
type input "$348.43"
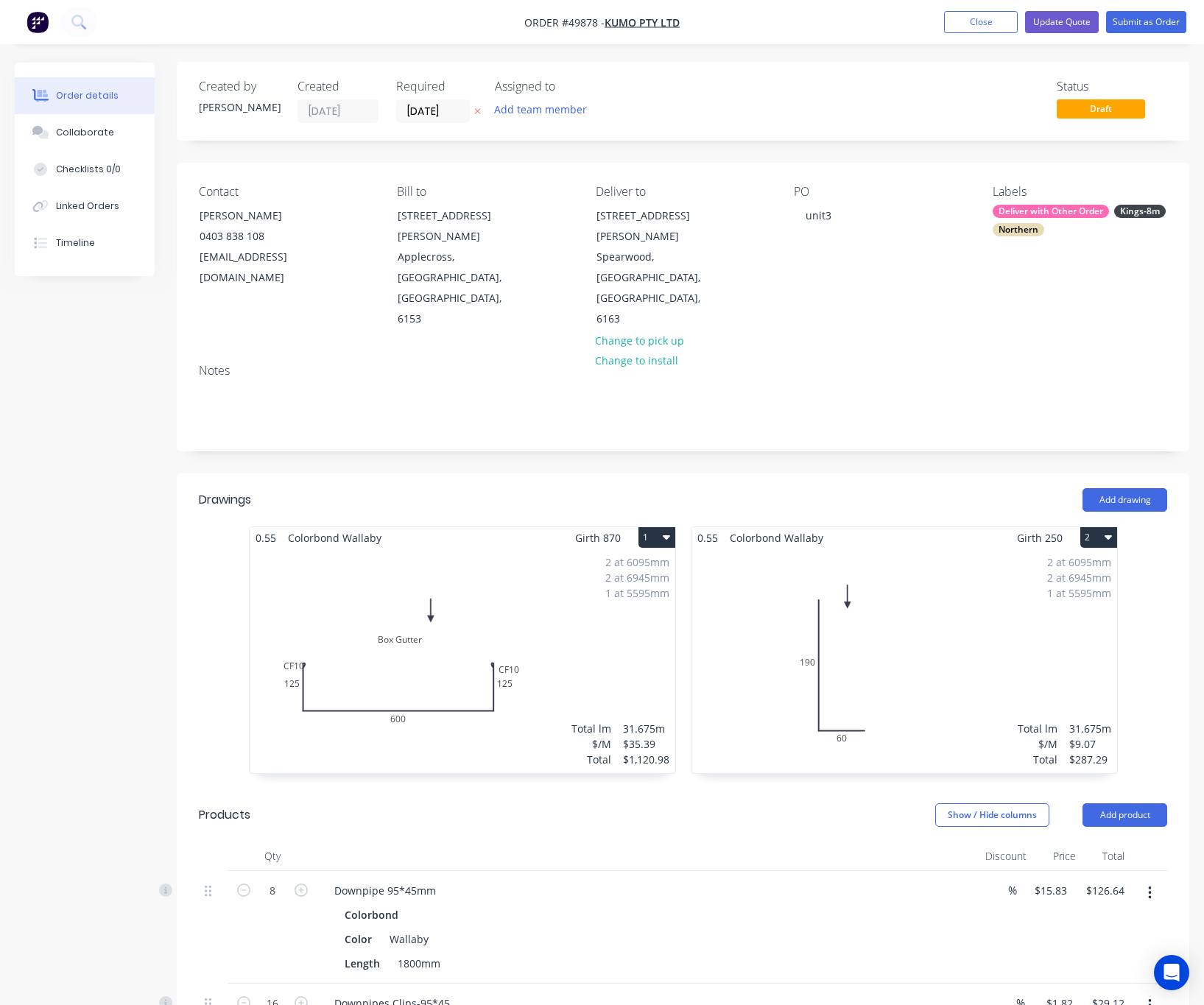
scroll to position [0, 0]
click at [661, 528] on button "1" at bounding box center [656, 538] width 37 height 21
click at [620, 622] on div "Delete" at bounding box center [605, 632] width 113 height 22
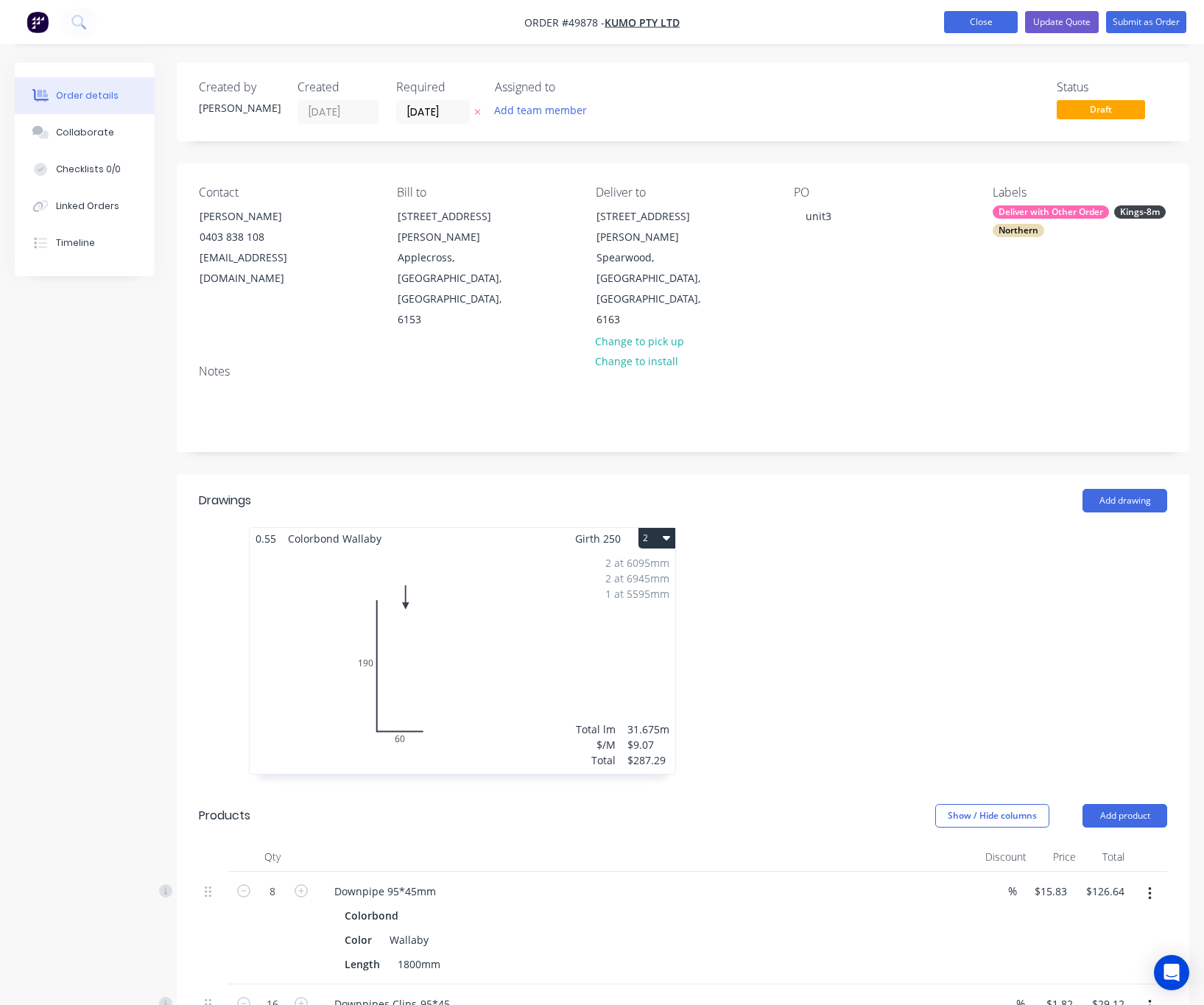
click at [955, 26] on button "Close" at bounding box center [981, 22] width 73 height 22
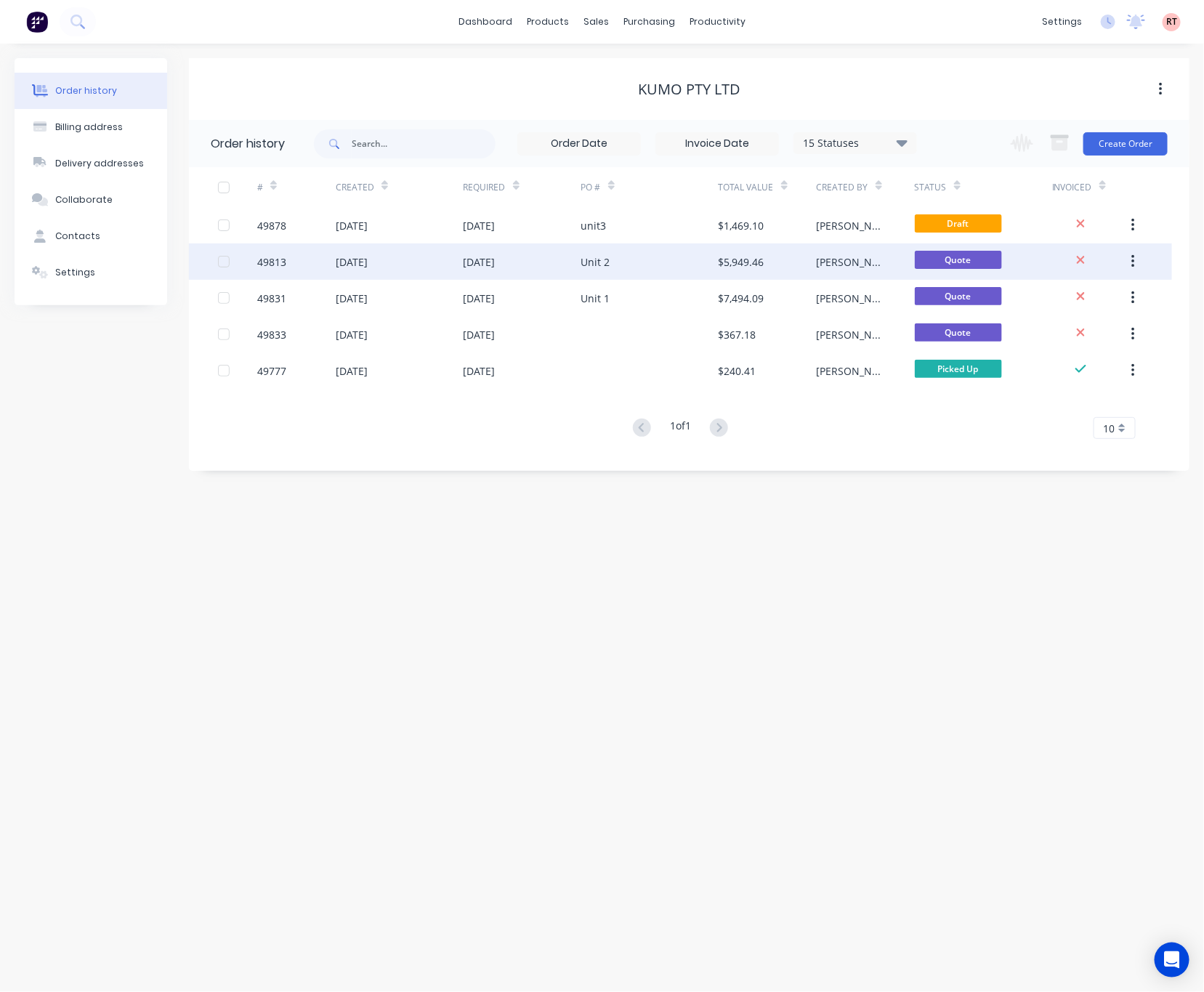
click at [735, 268] on div "$5,949.46" at bounding box center [741, 262] width 46 height 16
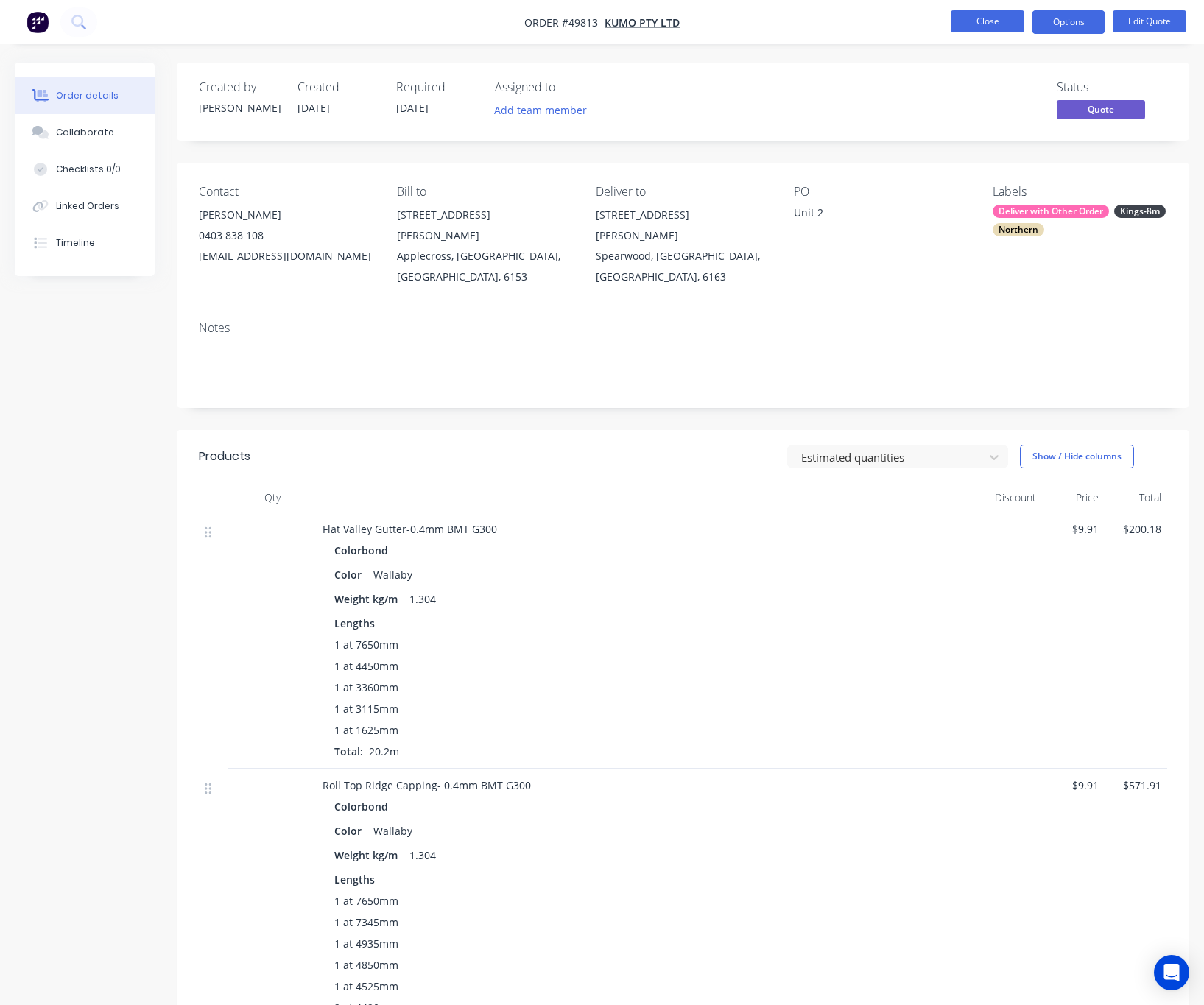
click at [955, 26] on button "Close" at bounding box center [987, 21] width 73 height 22
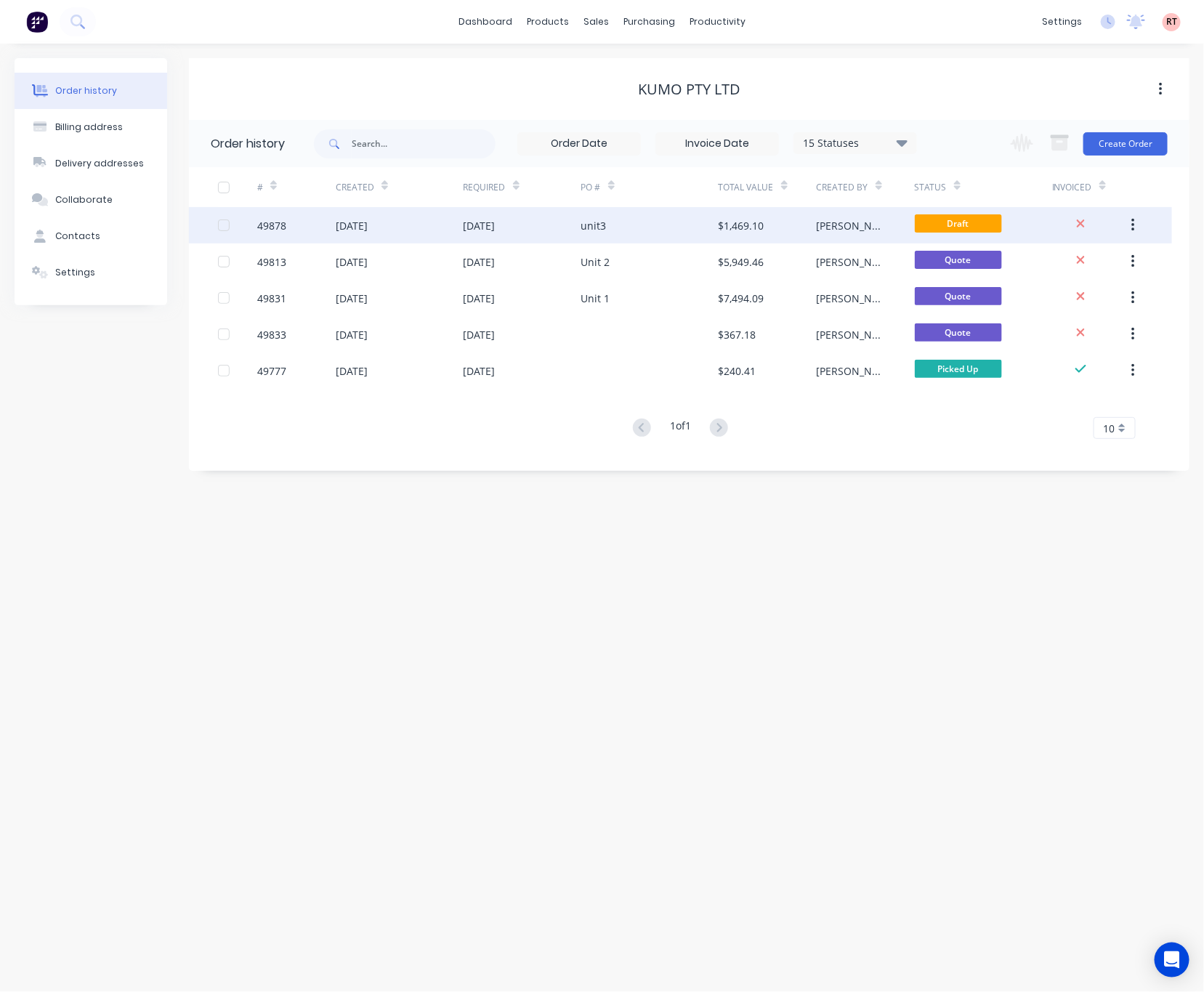
click at [650, 225] on div "unit3" at bounding box center [650, 225] width 137 height 36
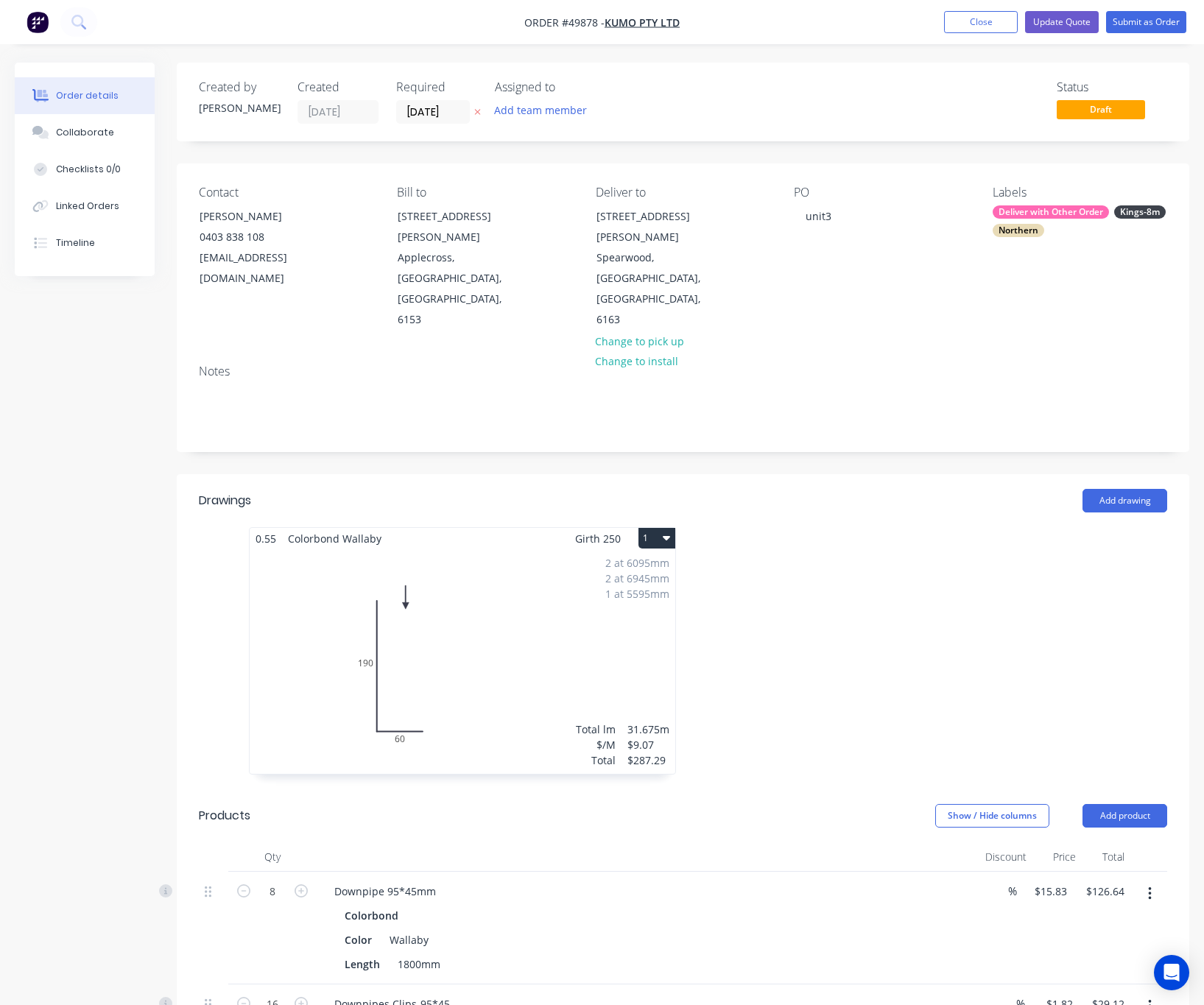
click at [955, 206] on div "Deliver with Other Order" at bounding box center [1050, 212] width 116 height 13
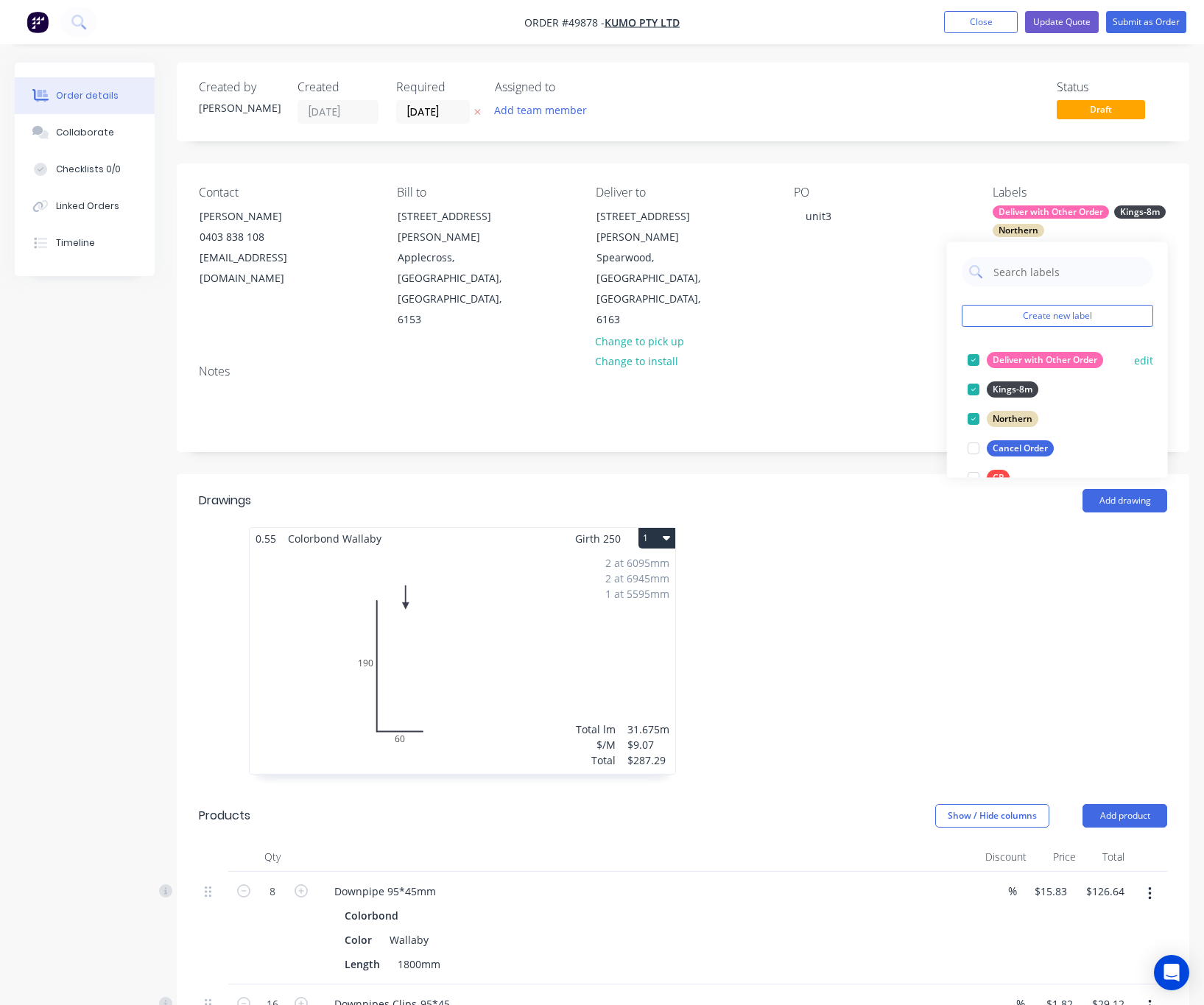
click at [955, 360] on div at bounding box center [973, 359] width 29 height 29
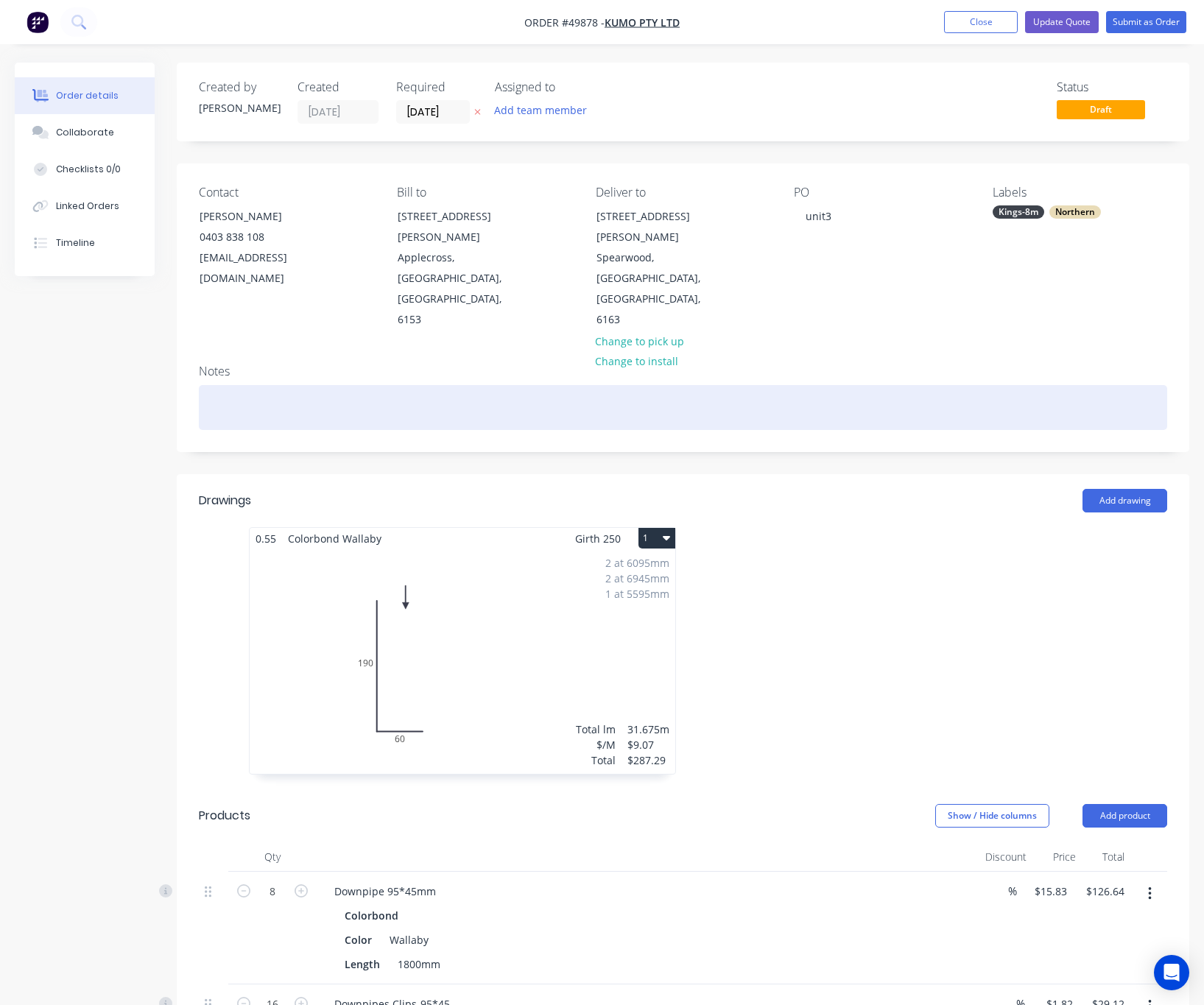
click at [898, 385] on div at bounding box center [683, 407] width 968 height 45
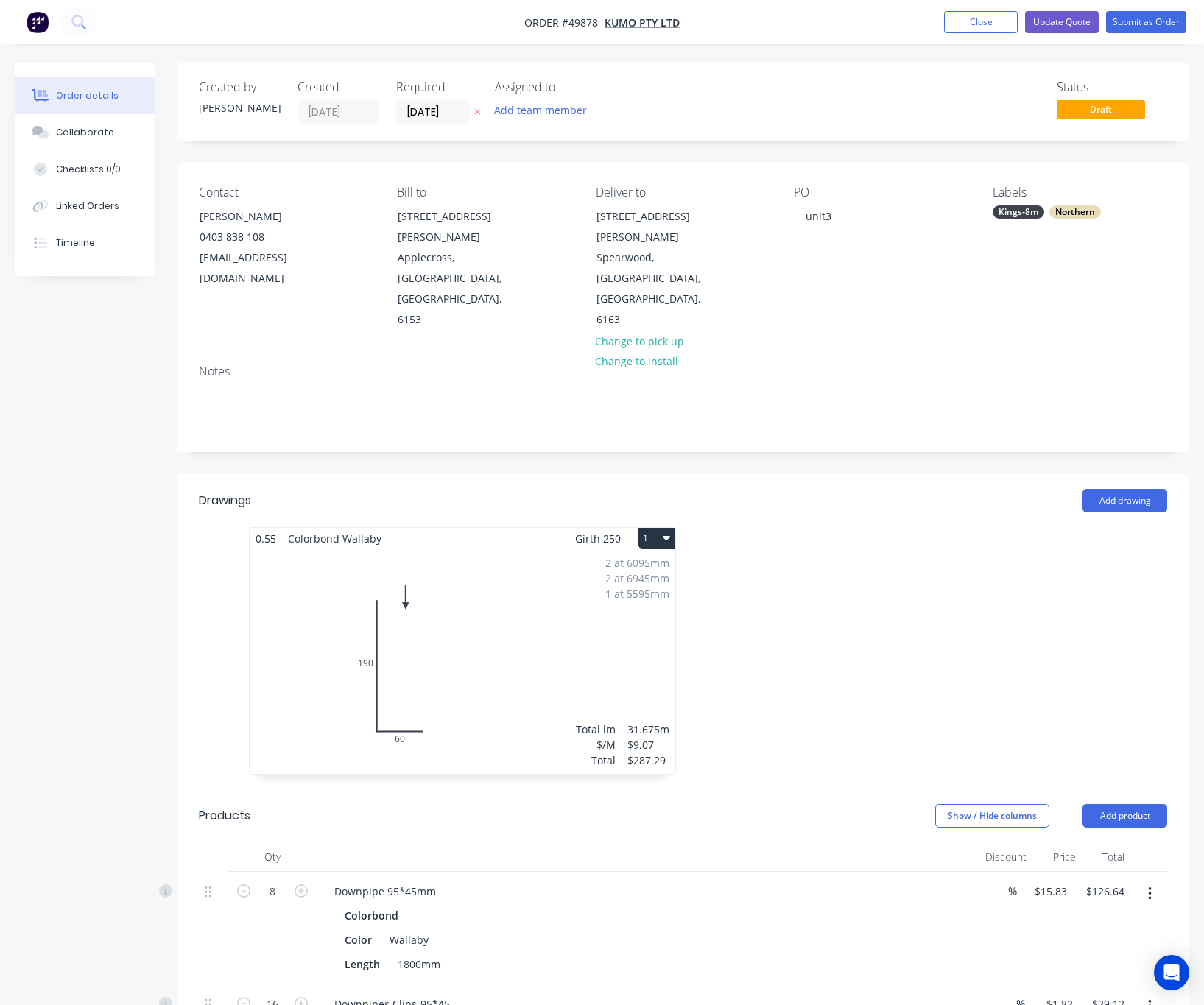
click at [955, 210] on div "Northern" at bounding box center [1075, 212] width 52 height 13
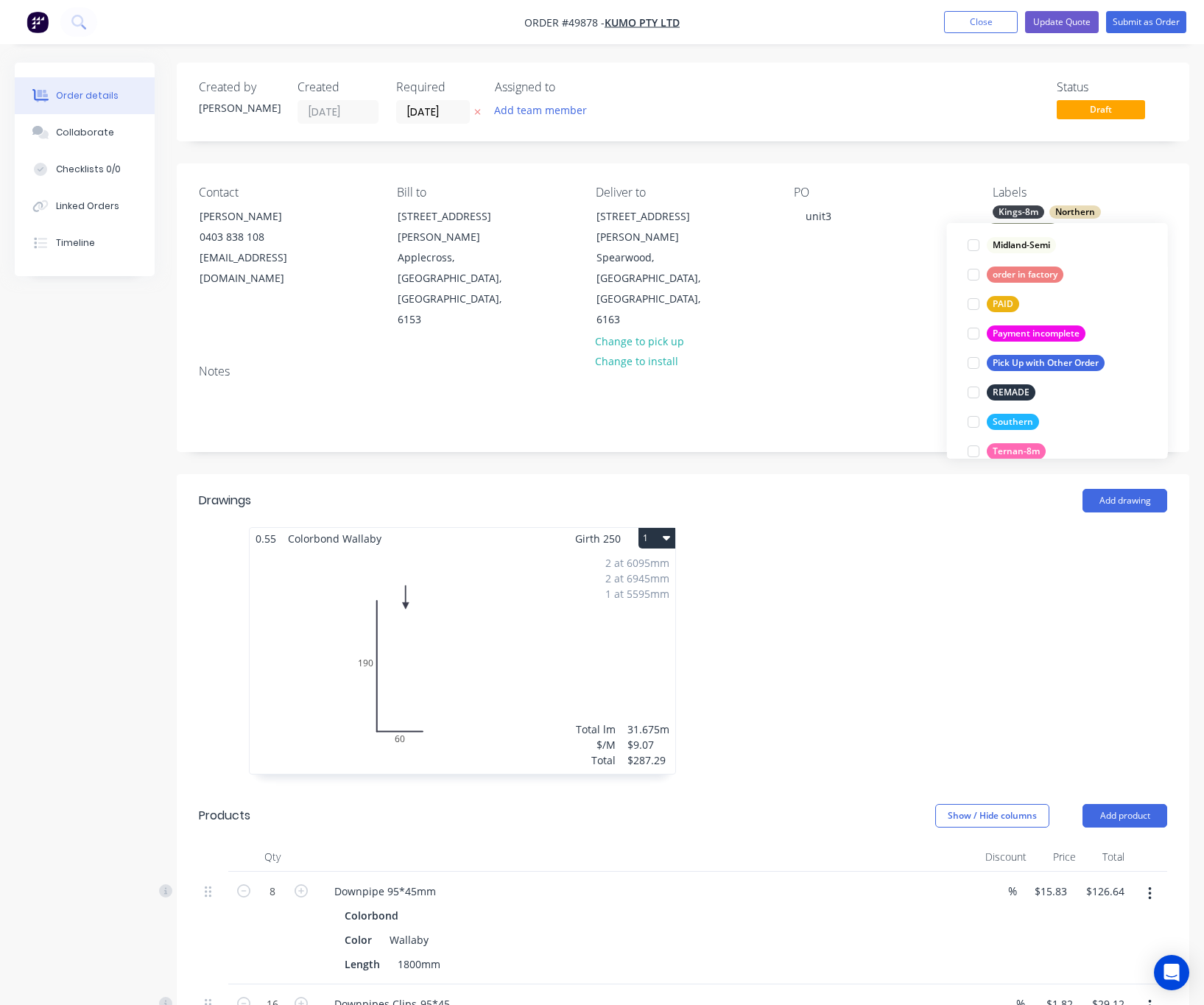
scroll to position [413, 0]
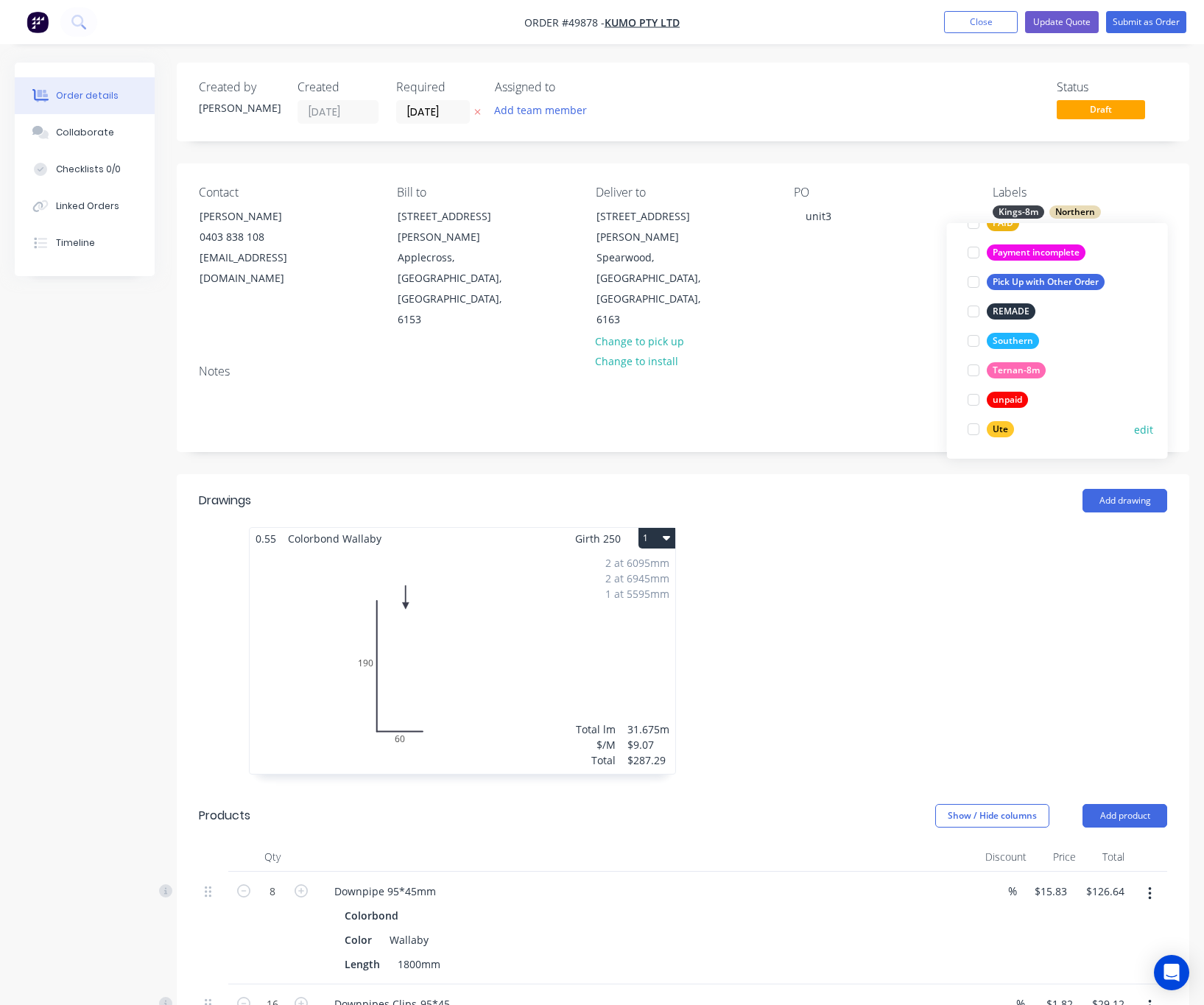
click at [955, 431] on div at bounding box center [973, 428] width 29 height 29
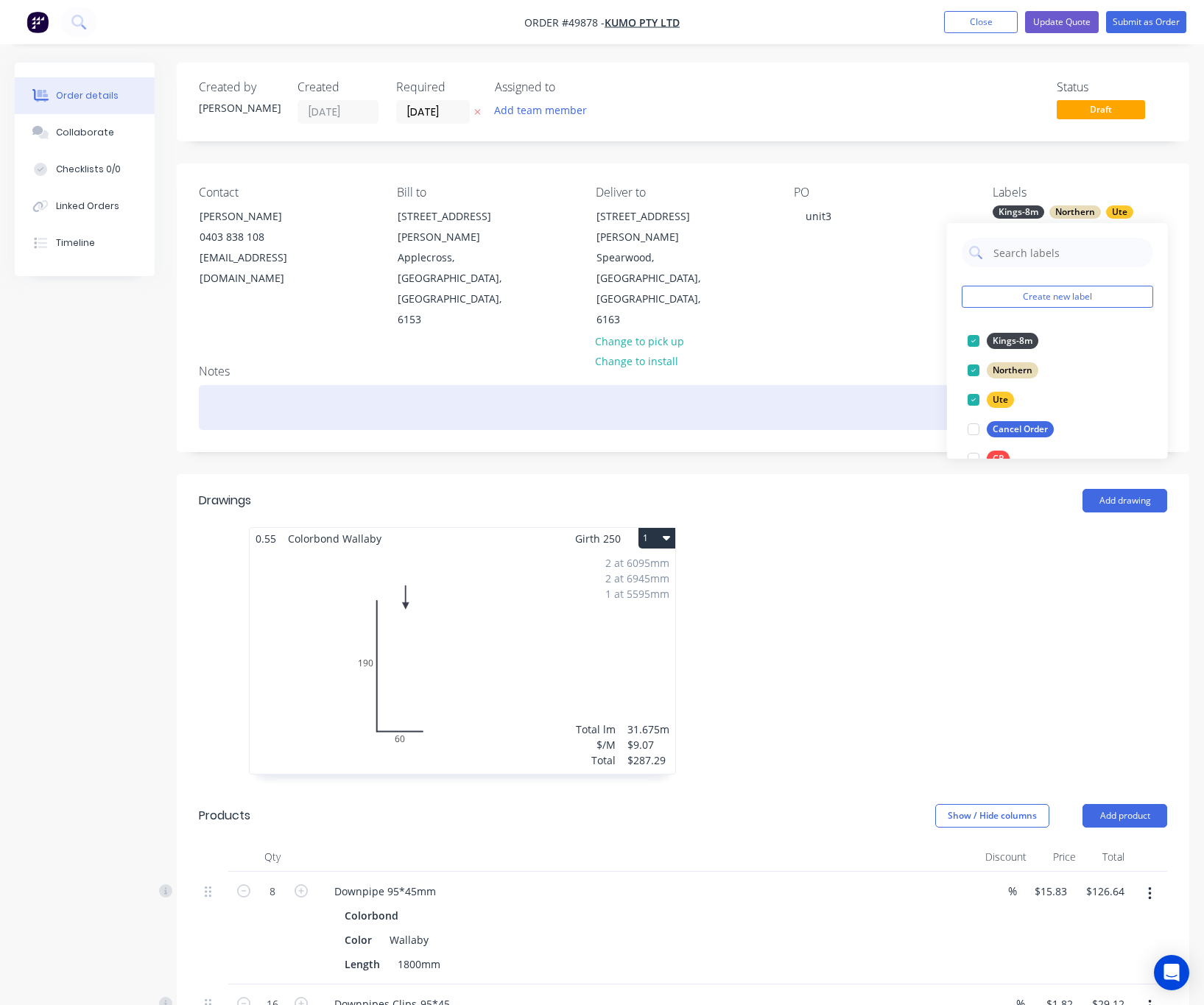
click at [884, 385] on div at bounding box center [683, 407] width 968 height 45
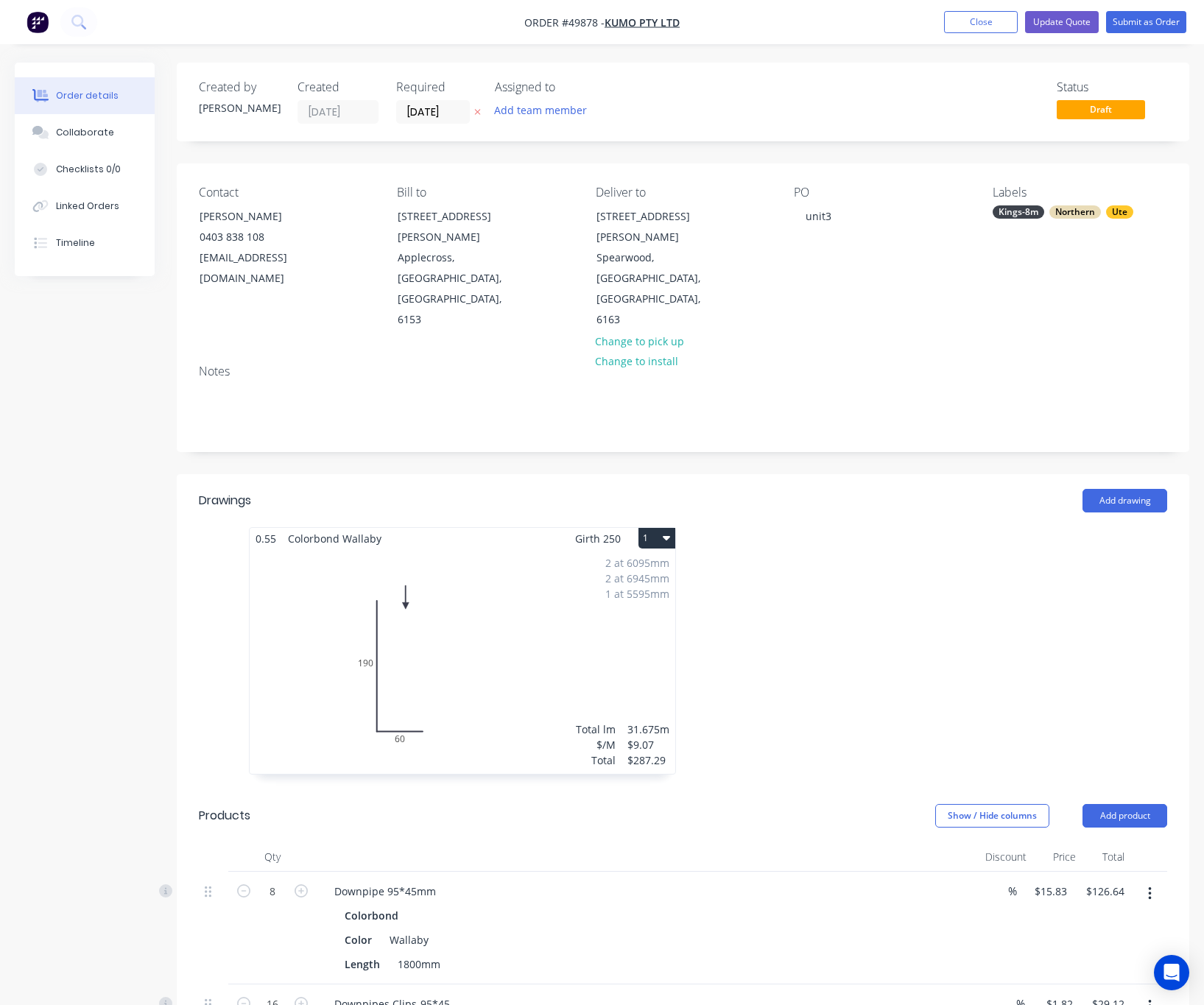
click at [955, 9] on nav "Order #49878 - Kumo Pty Ltd Add product Close Update Quote Submit as Order" at bounding box center [602, 22] width 1204 height 44
click at [955, 20] on button "Update Quote" at bounding box center [1062, 22] width 73 height 22
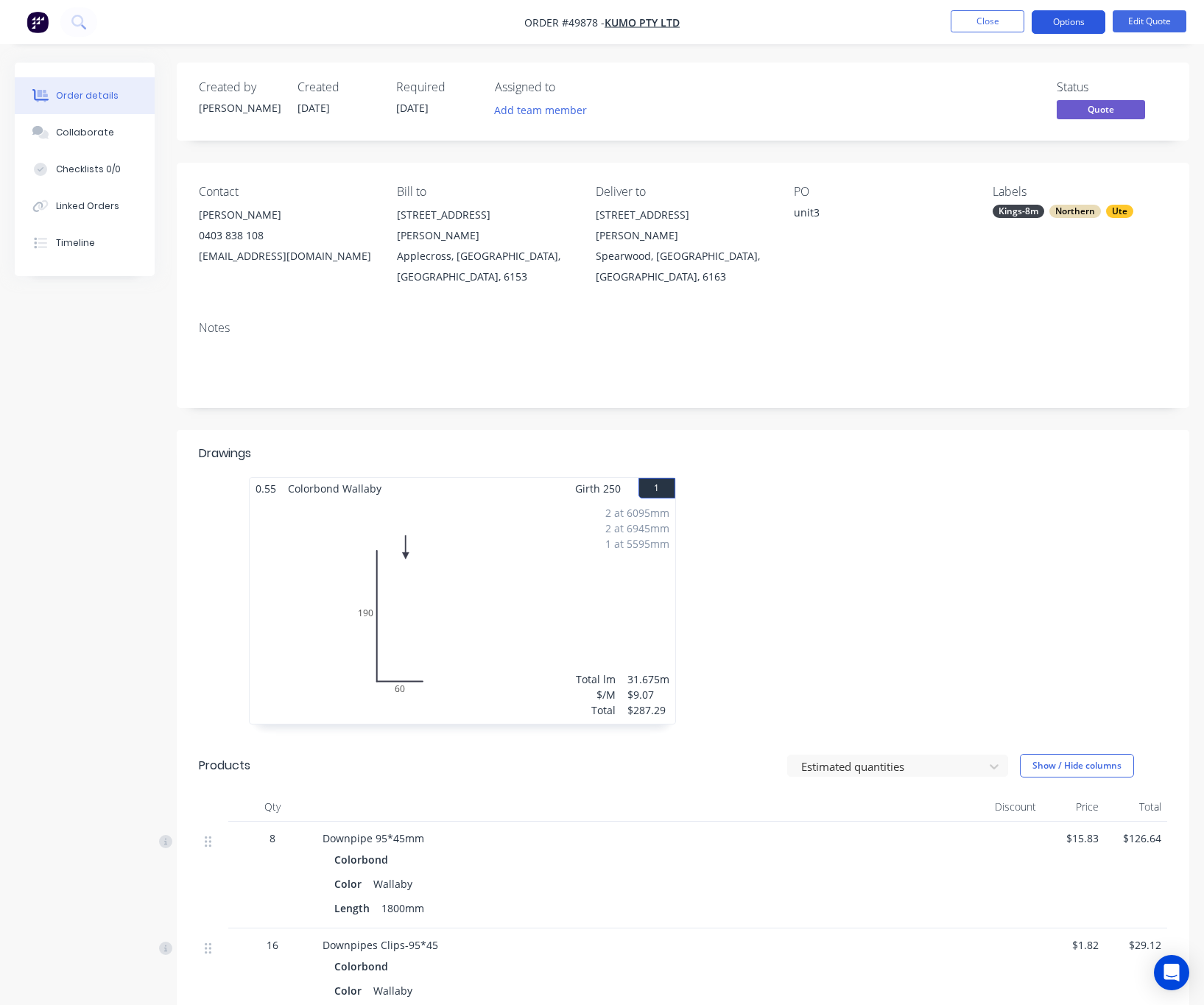
click at [955, 19] on button "Options" at bounding box center [1068, 22] width 73 height 23
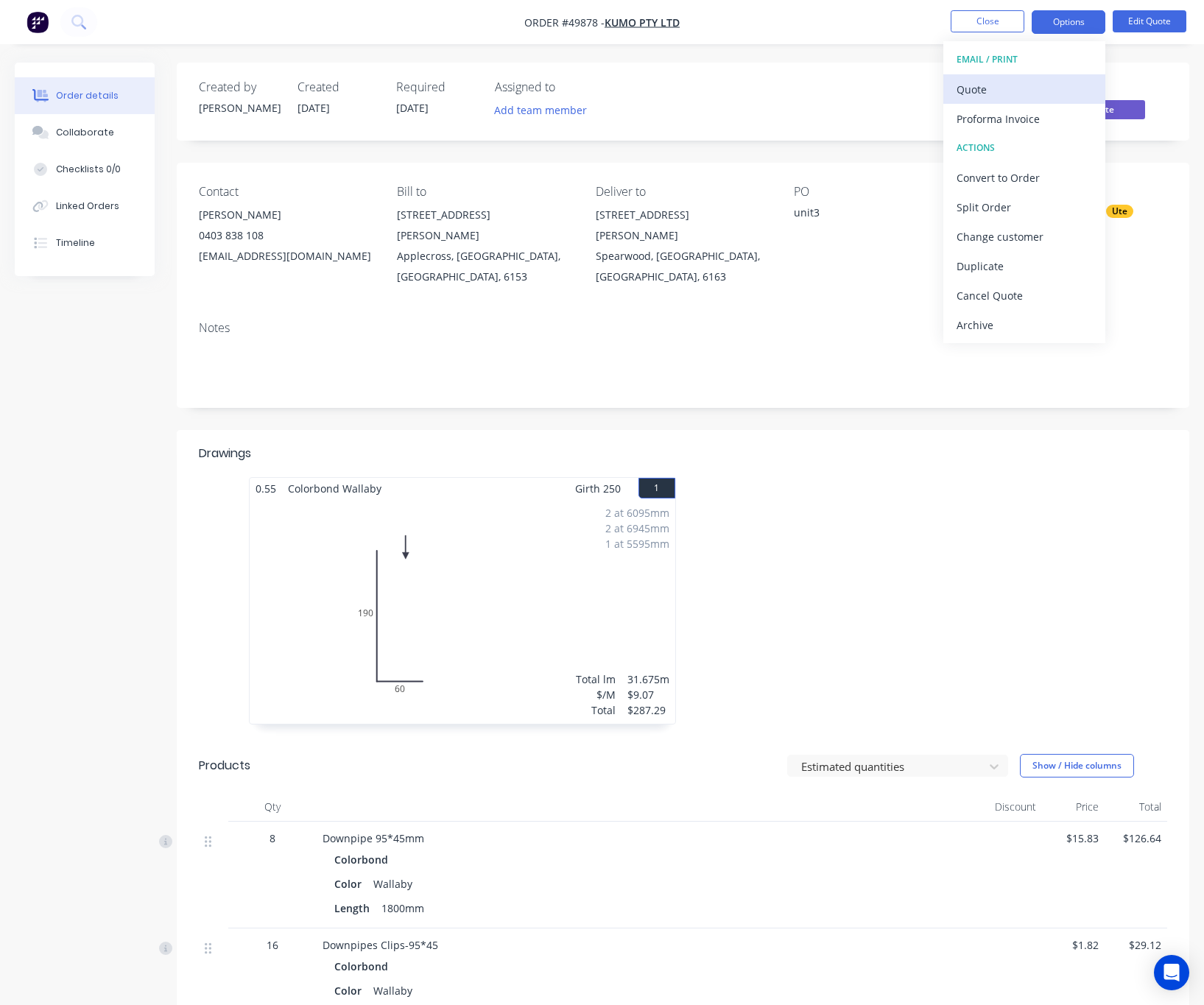
click at [955, 86] on div "Quote" at bounding box center [1024, 89] width 136 height 22
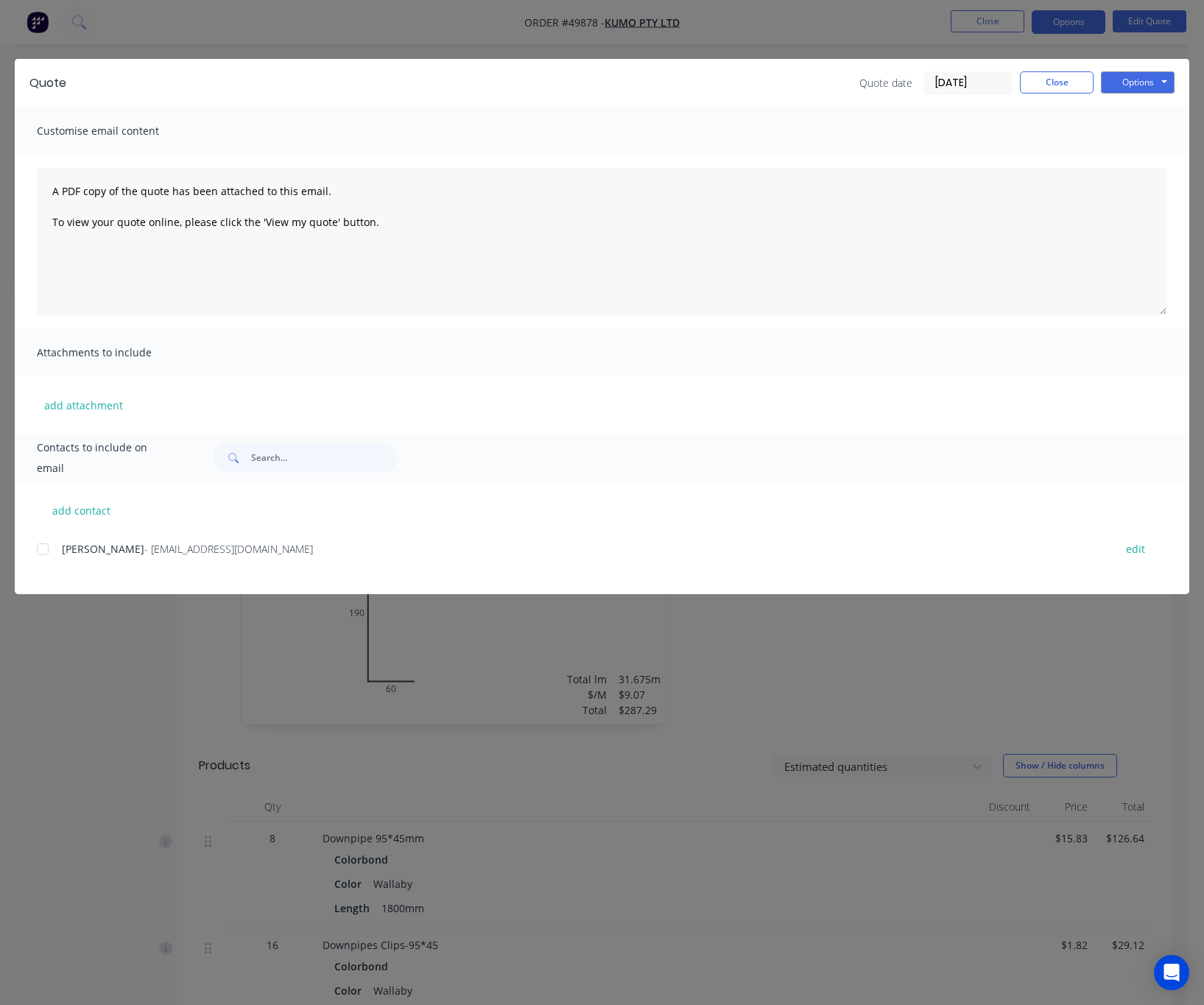
click at [47, 552] on div at bounding box center [42, 549] width 29 height 29
click at [955, 75] on button "Options" at bounding box center [1137, 82] width 73 height 22
click at [955, 157] on button "Email" at bounding box center [1148, 157] width 94 height 24
click at [107, 736] on div "Quote Quote date 07/10/25 Close Options Preview Print Email Customise email con…" at bounding box center [602, 502] width 1204 height 1005
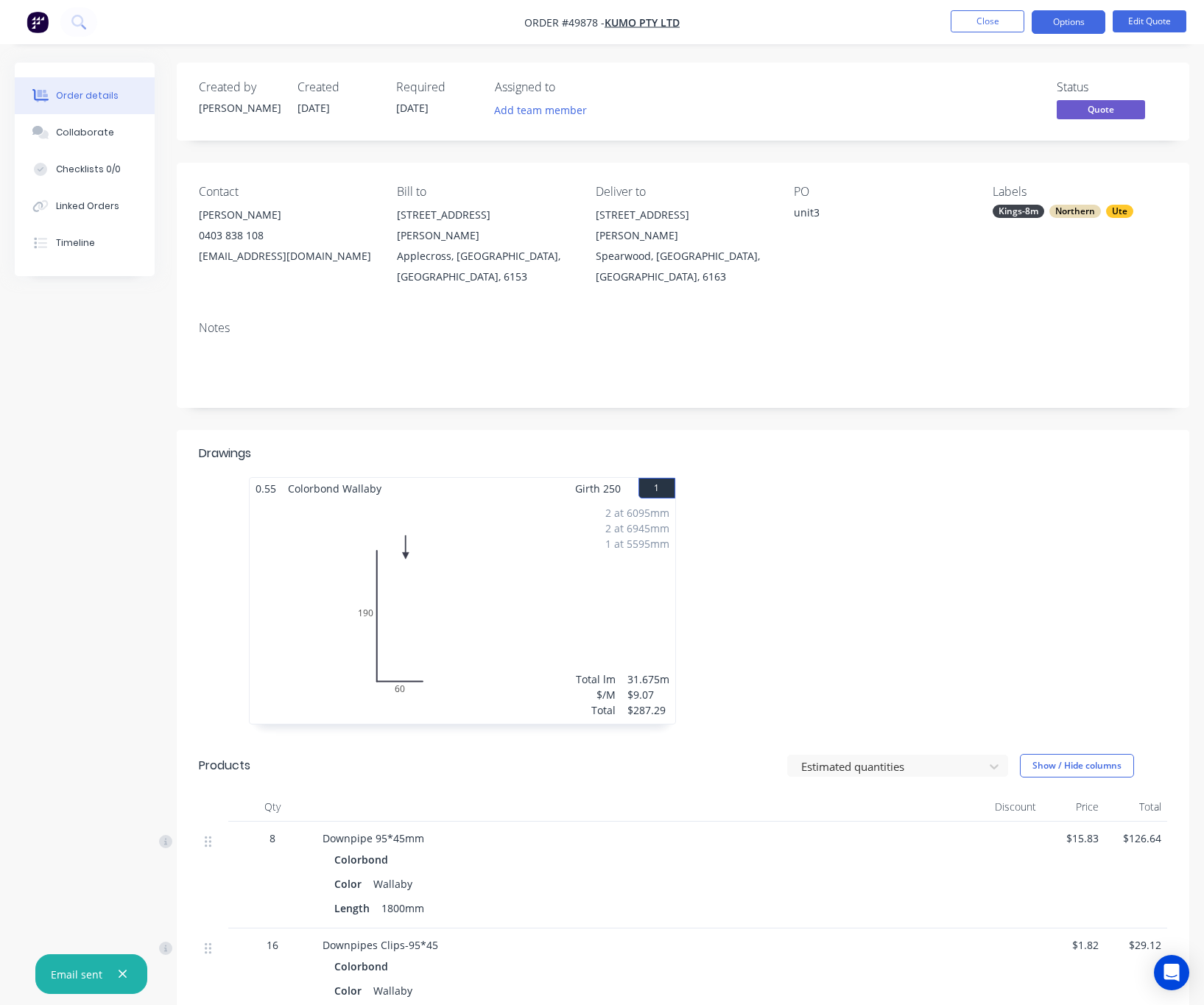
click at [955, 216] on div "Kings-8m" at bounding box center [1018, 211] width 52 height 13
click at [955, 340] on div at bounding box center [973, 339] width 29 height 29
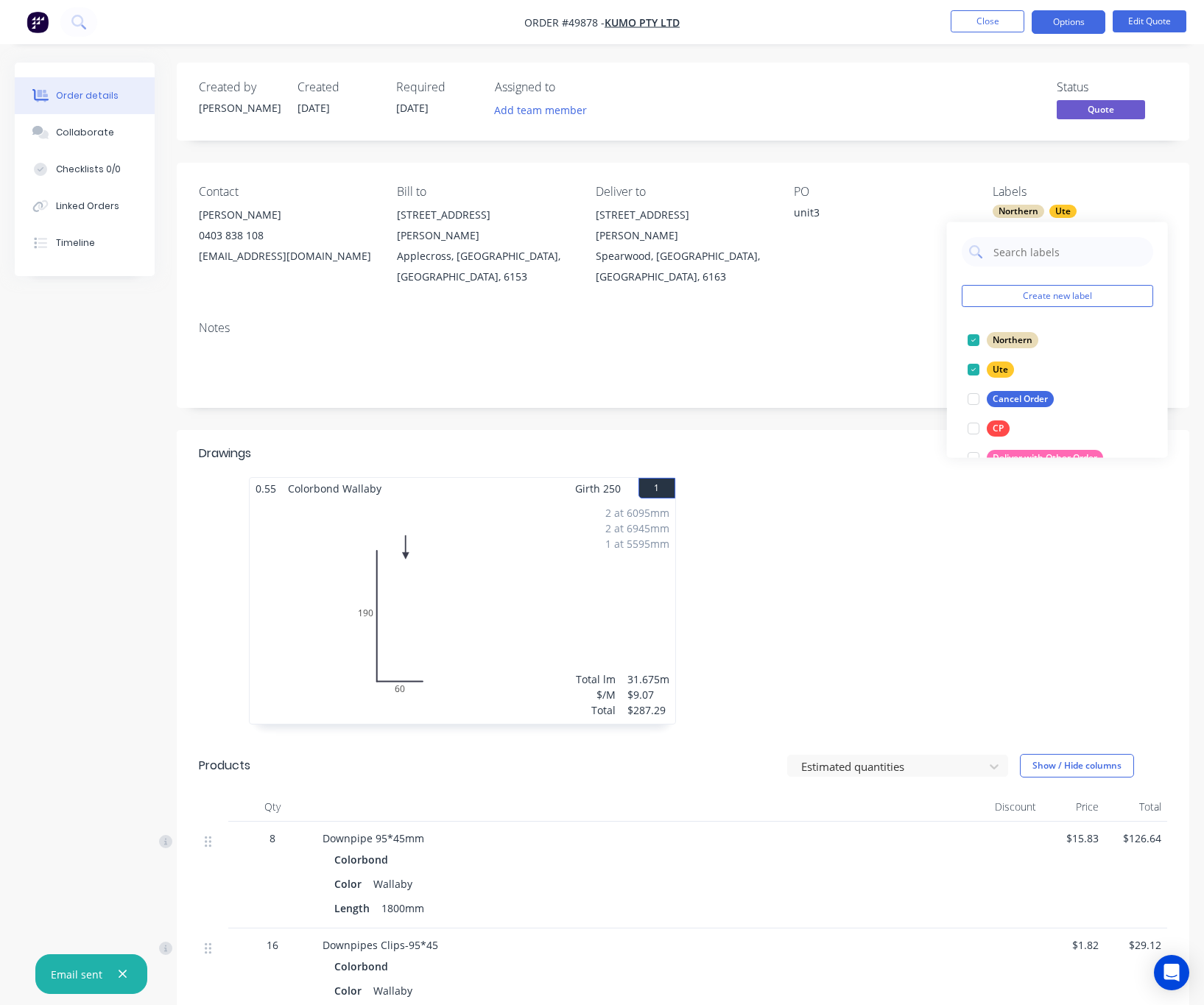
click at [776, 321] on div "Notes" at bounding box center [683, 328] width 968 height 14
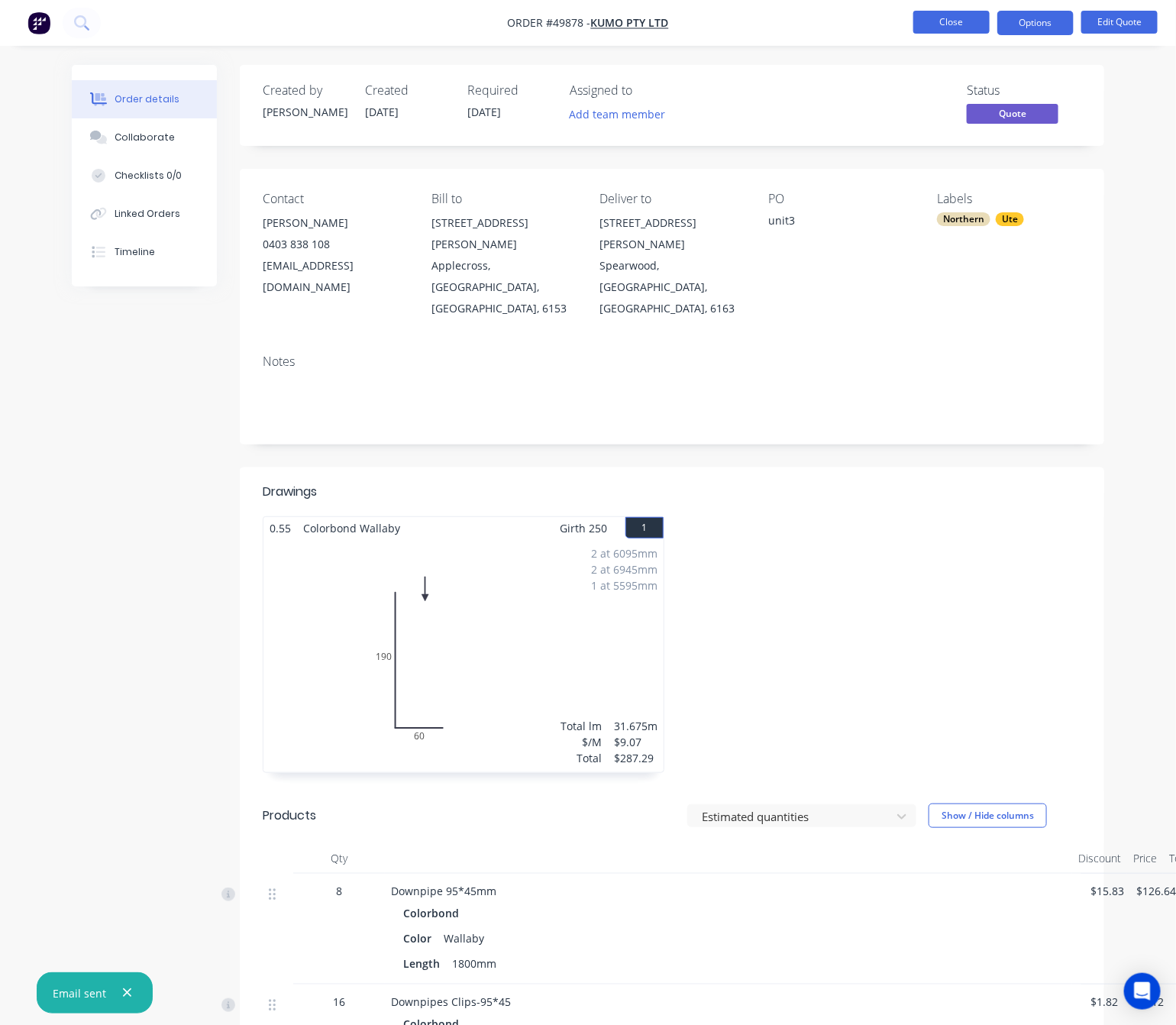
click at [945, 23] on button "Close" at bounding box center [951, 22] width 76 height 23
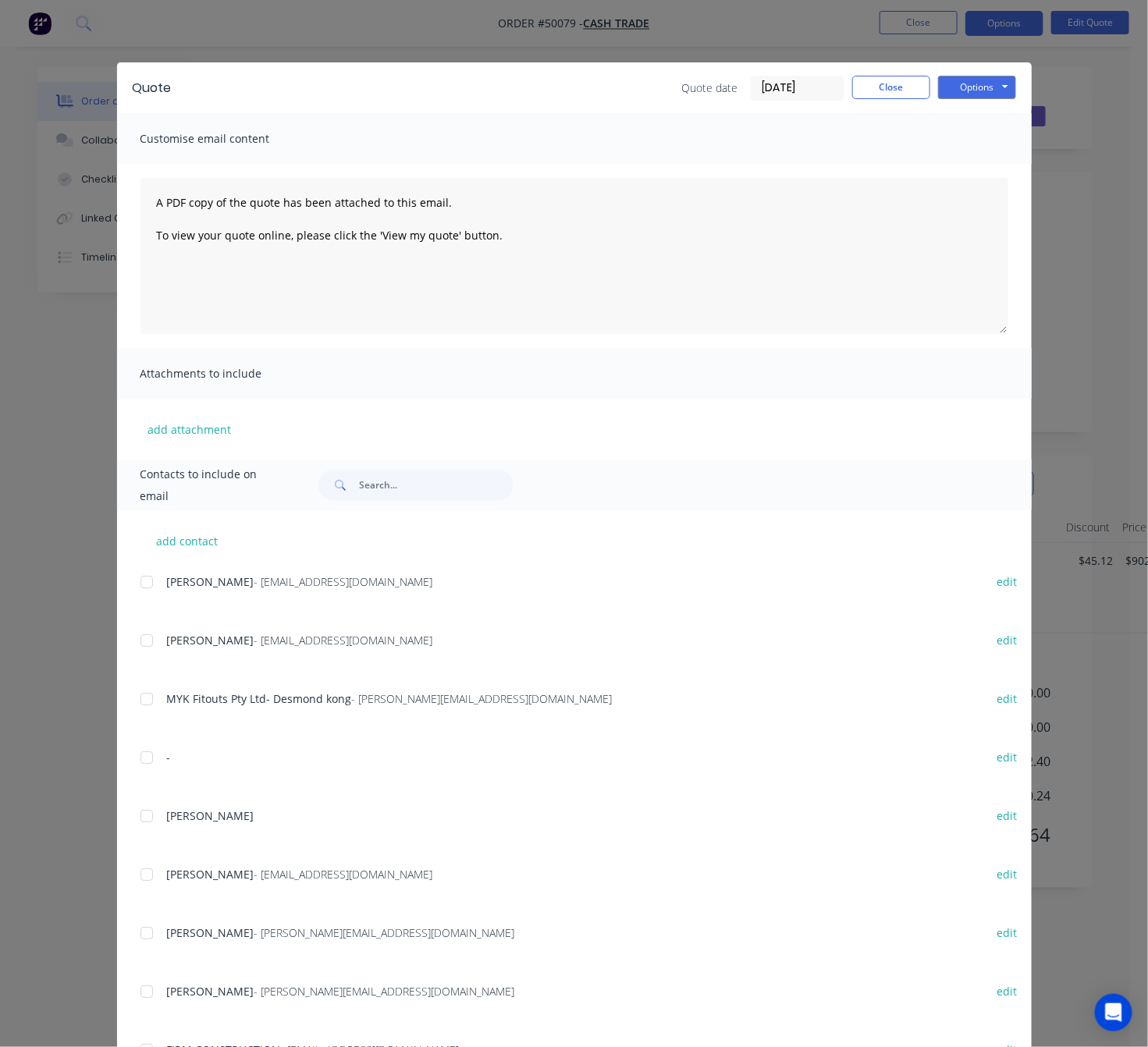
click at [431, 3] on div "Quote Quote date 07/10/25 Close Options Preview Print Email Customise email con…" at bounding box center [574, 523] width 1148 height 1047
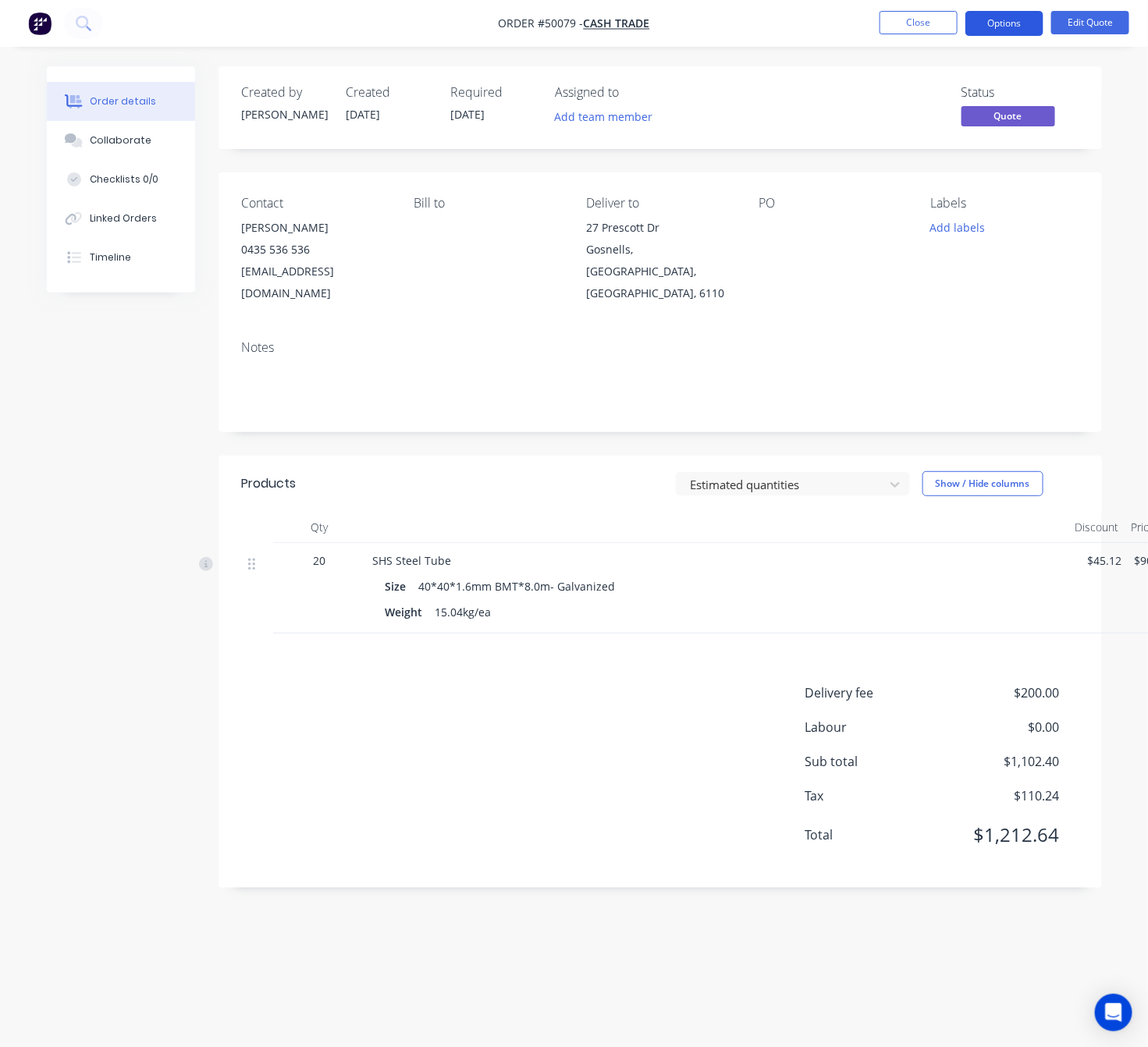
click at [988, 24] on button "Options" at bounding box center [1004, 23] width 78 height 25
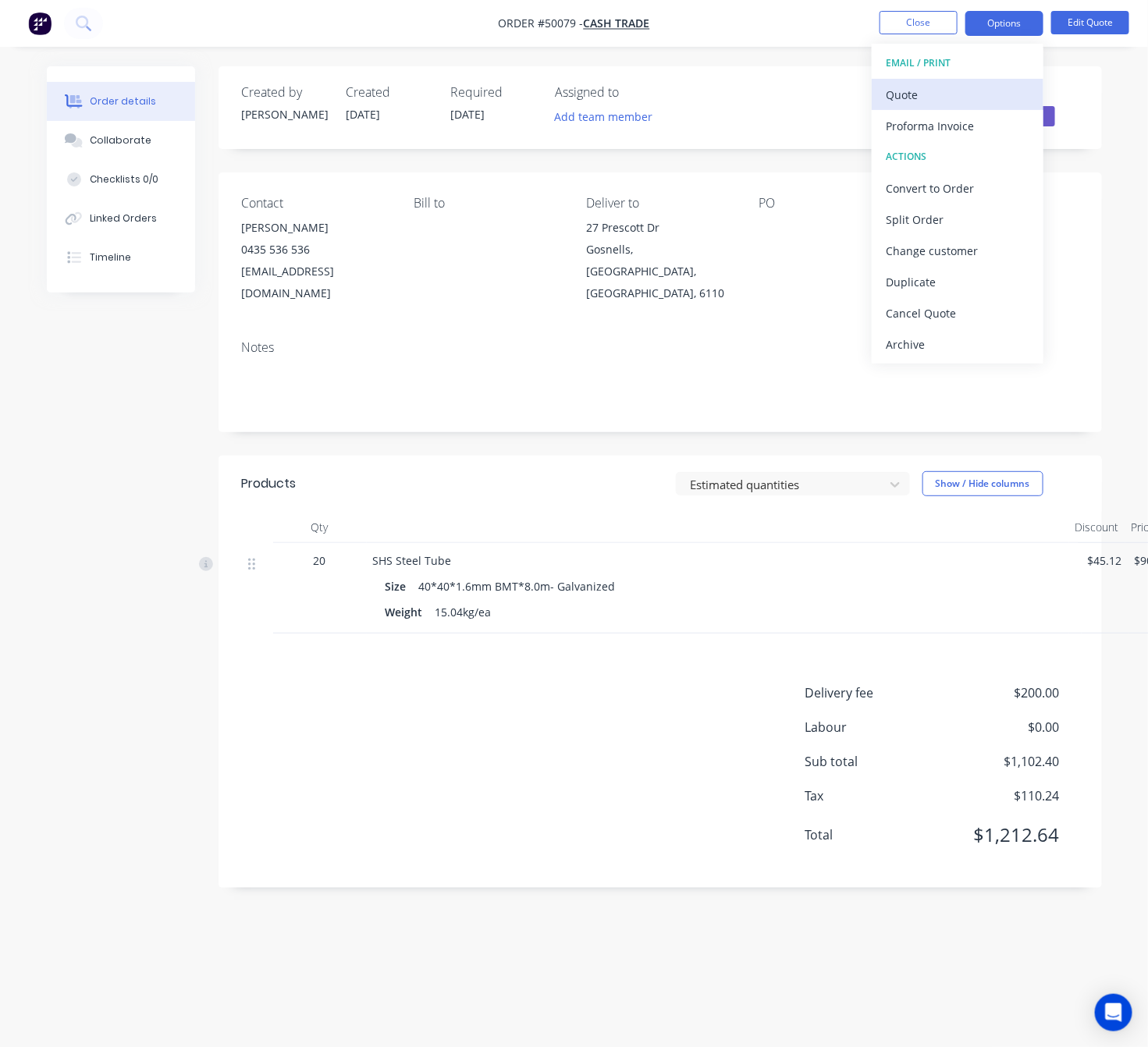
click at [972, 89] on div "Quote" at bounding box center [957, 94] width 144 height 23
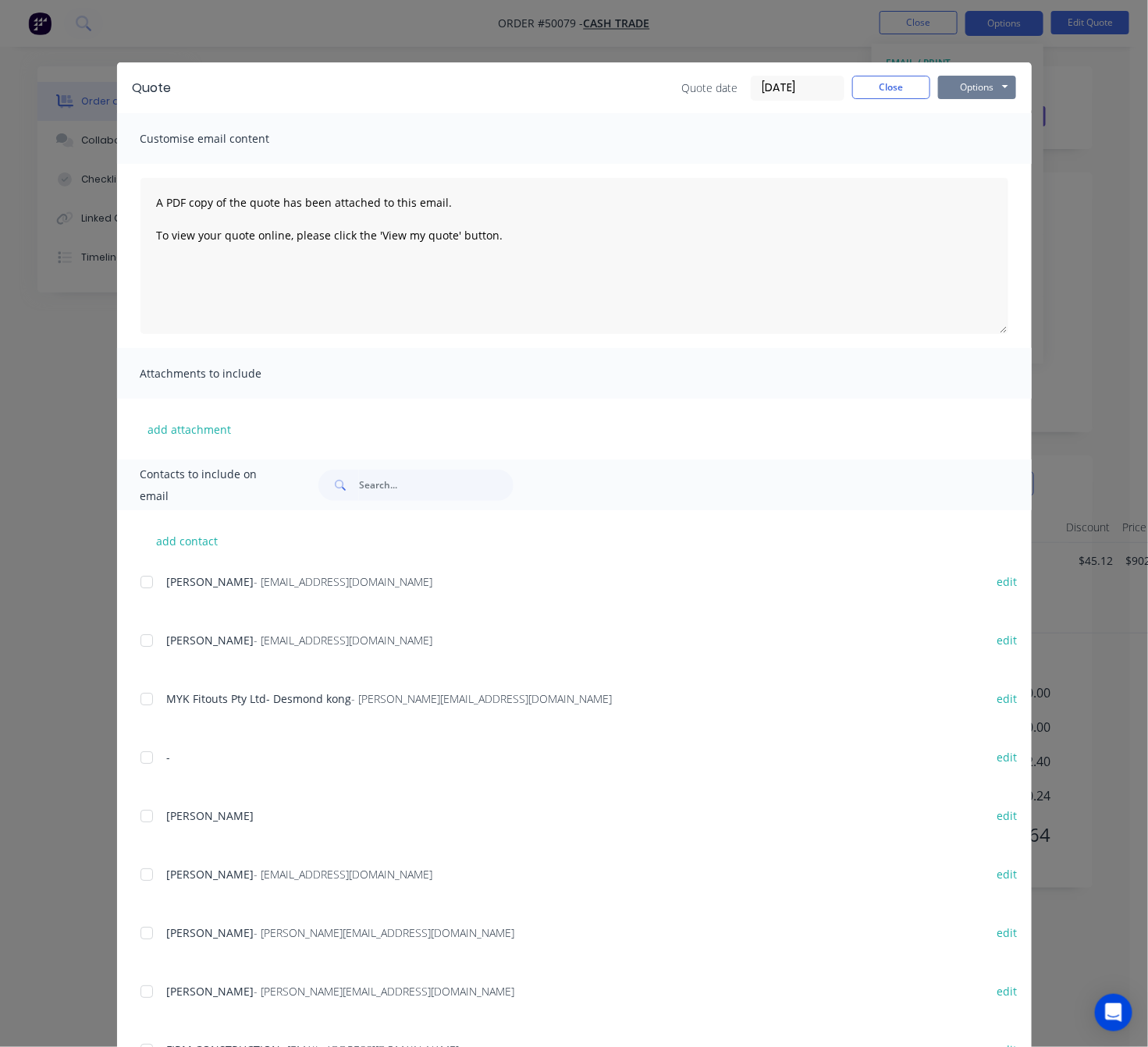
click at [974, 85] on button "Options" at bounding box center [977, 87] width 78 height 23
click at [977, 143] on button "Print" at bounding box center [988, 140] width 100 height 25
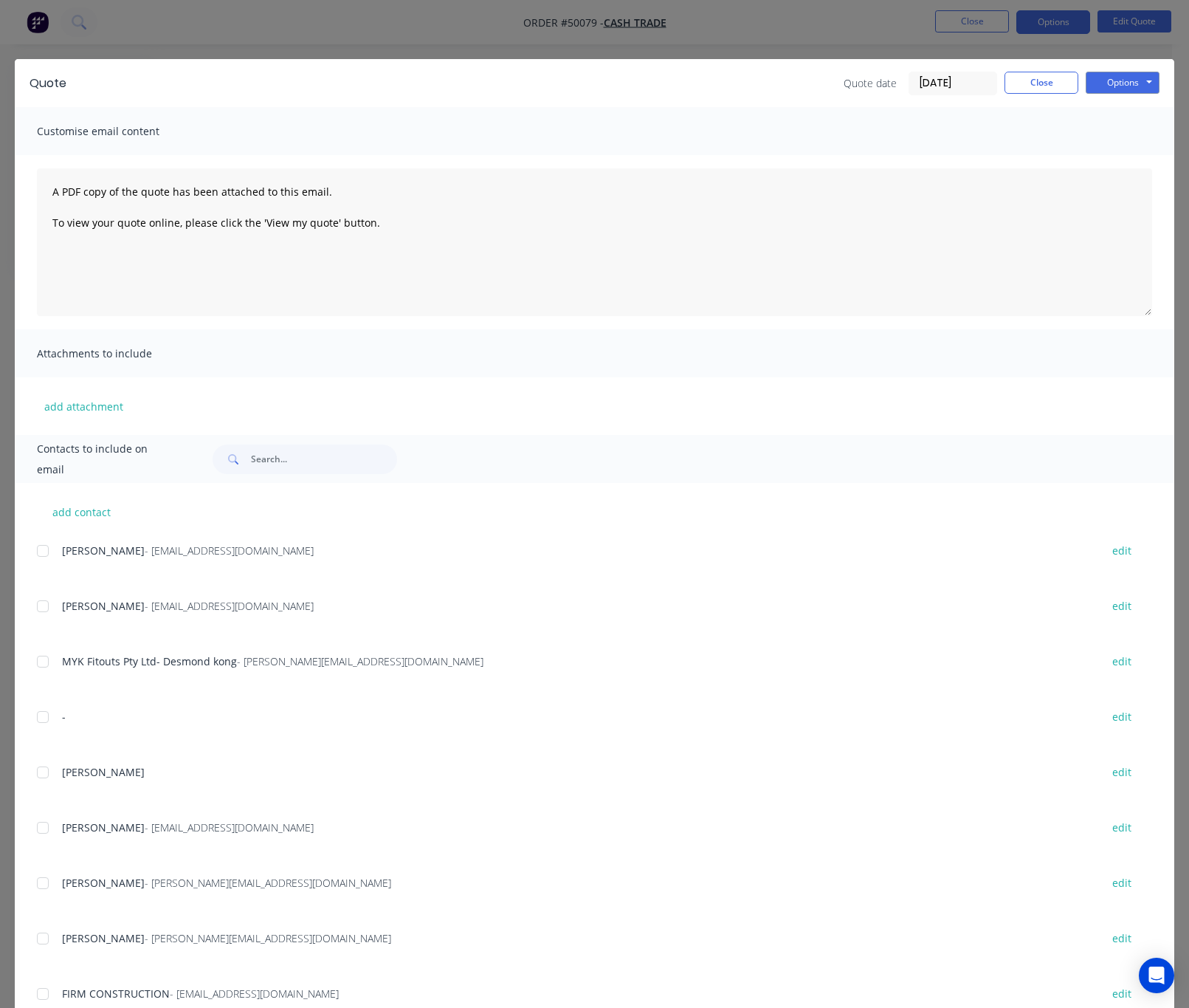
click at [186, 25] on div "Quote Quote date 07/10/25 Close Options Preview Print Email Customise email con…" at bounding box center [594, 504] width 1189 height 1008
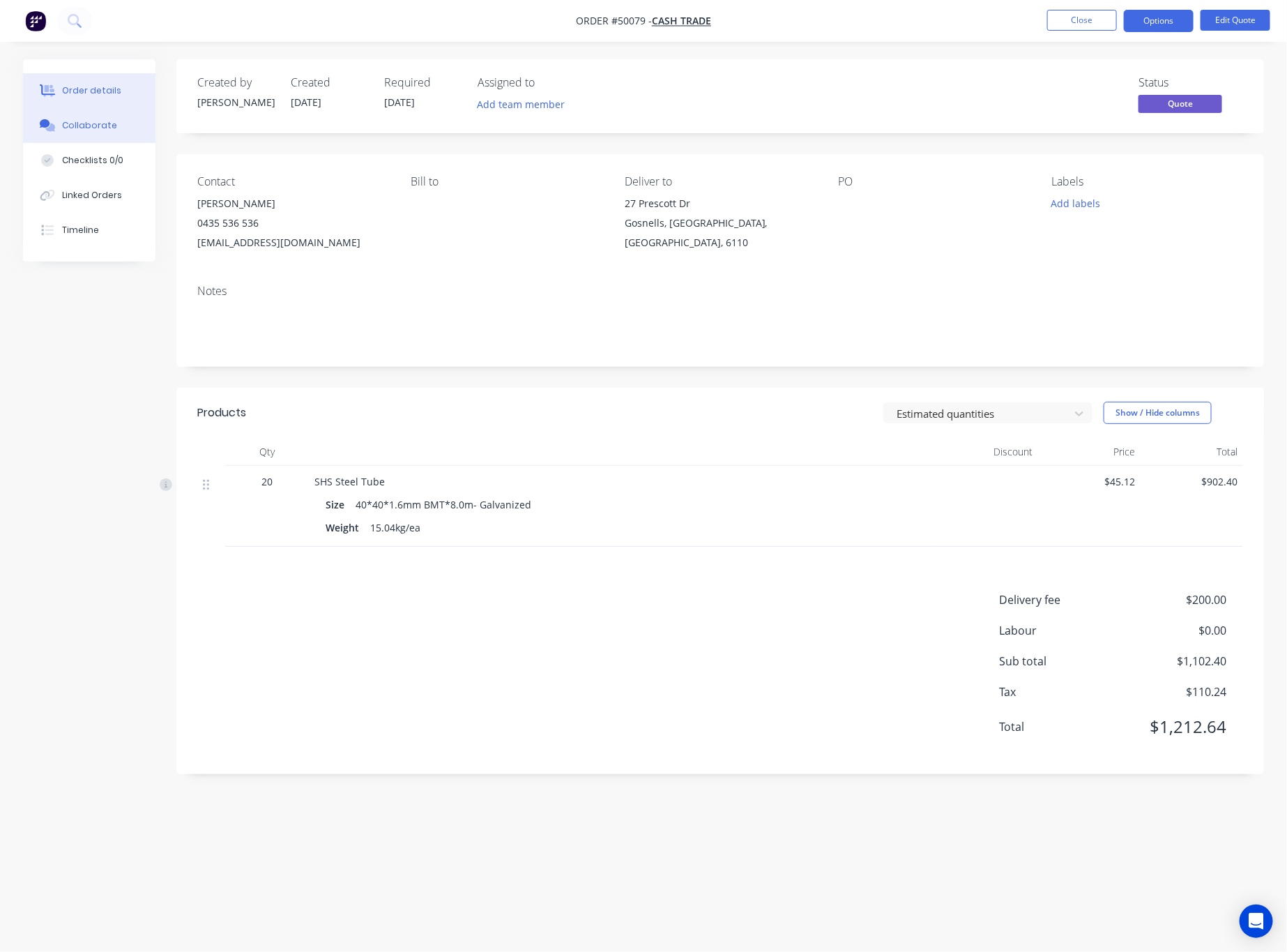
click at [117, 119] on button "Collaborate" at bounding box center [89, 125] width 133 height 35
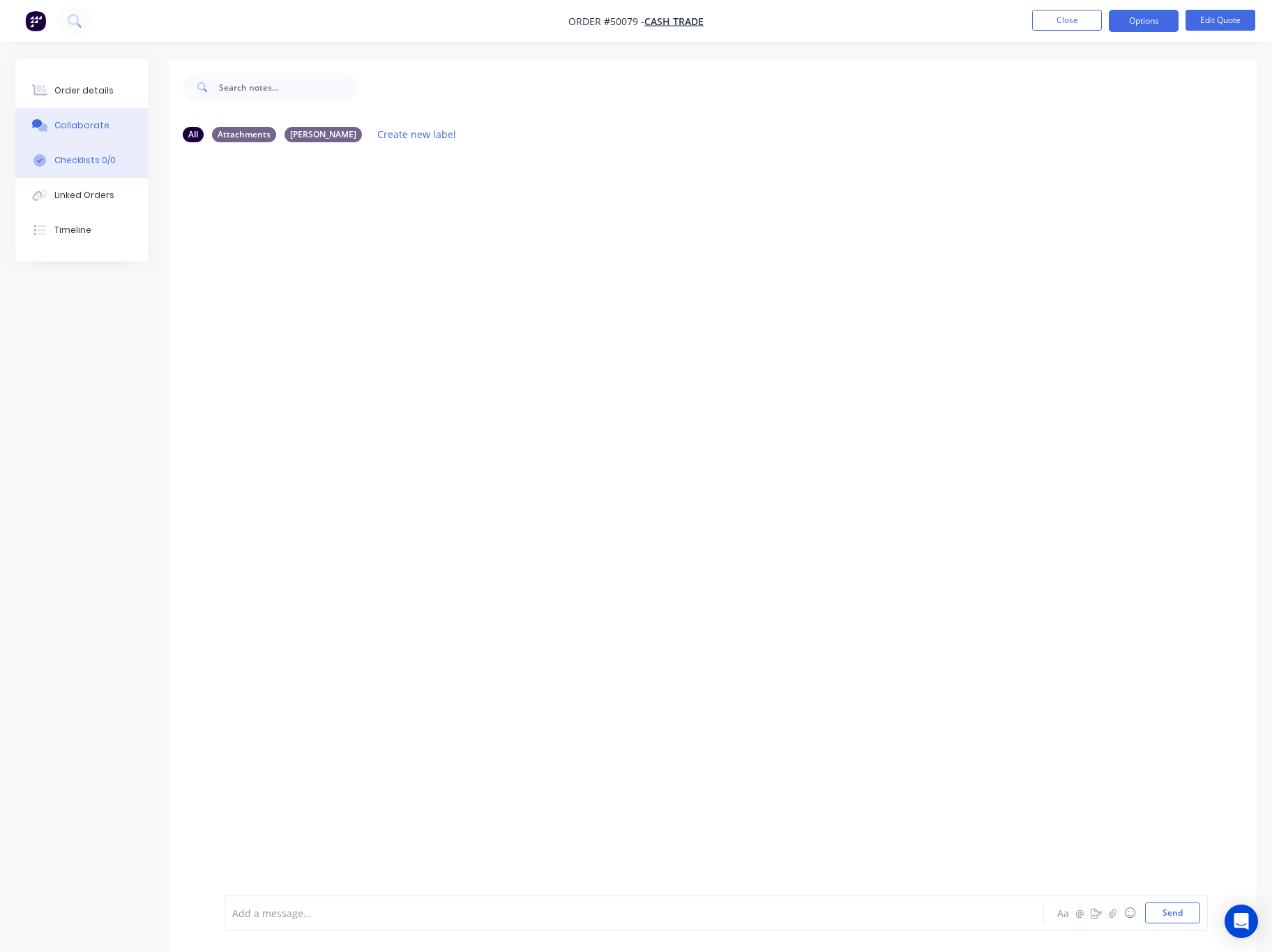
click at [106, 166] on div "Checklists 0/0" at bounding box center [85, 160] width 61 height 13
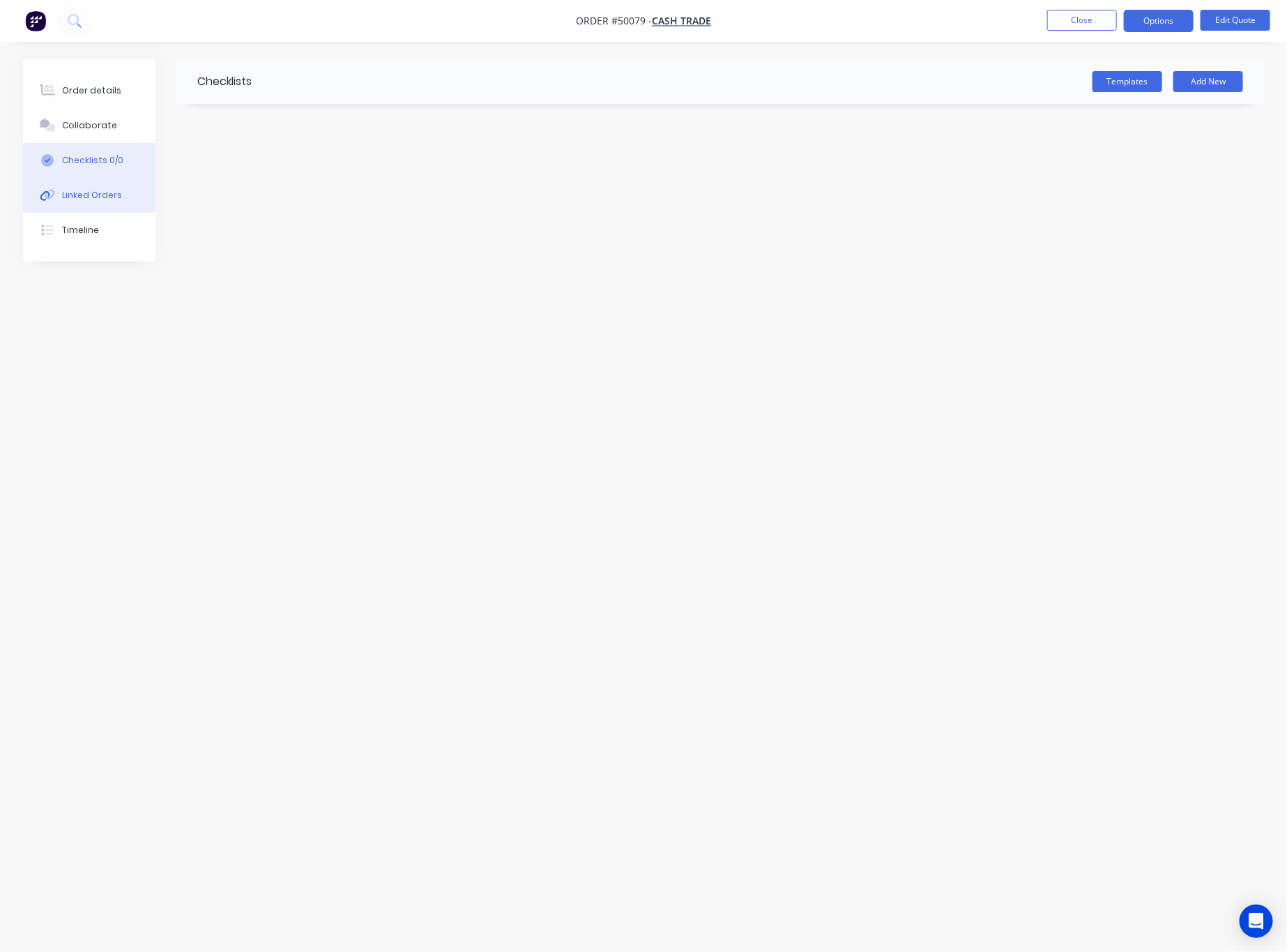
click at [115, 191] on div "Linked Orders" at bounding box center [92, 195] width 60 height 13
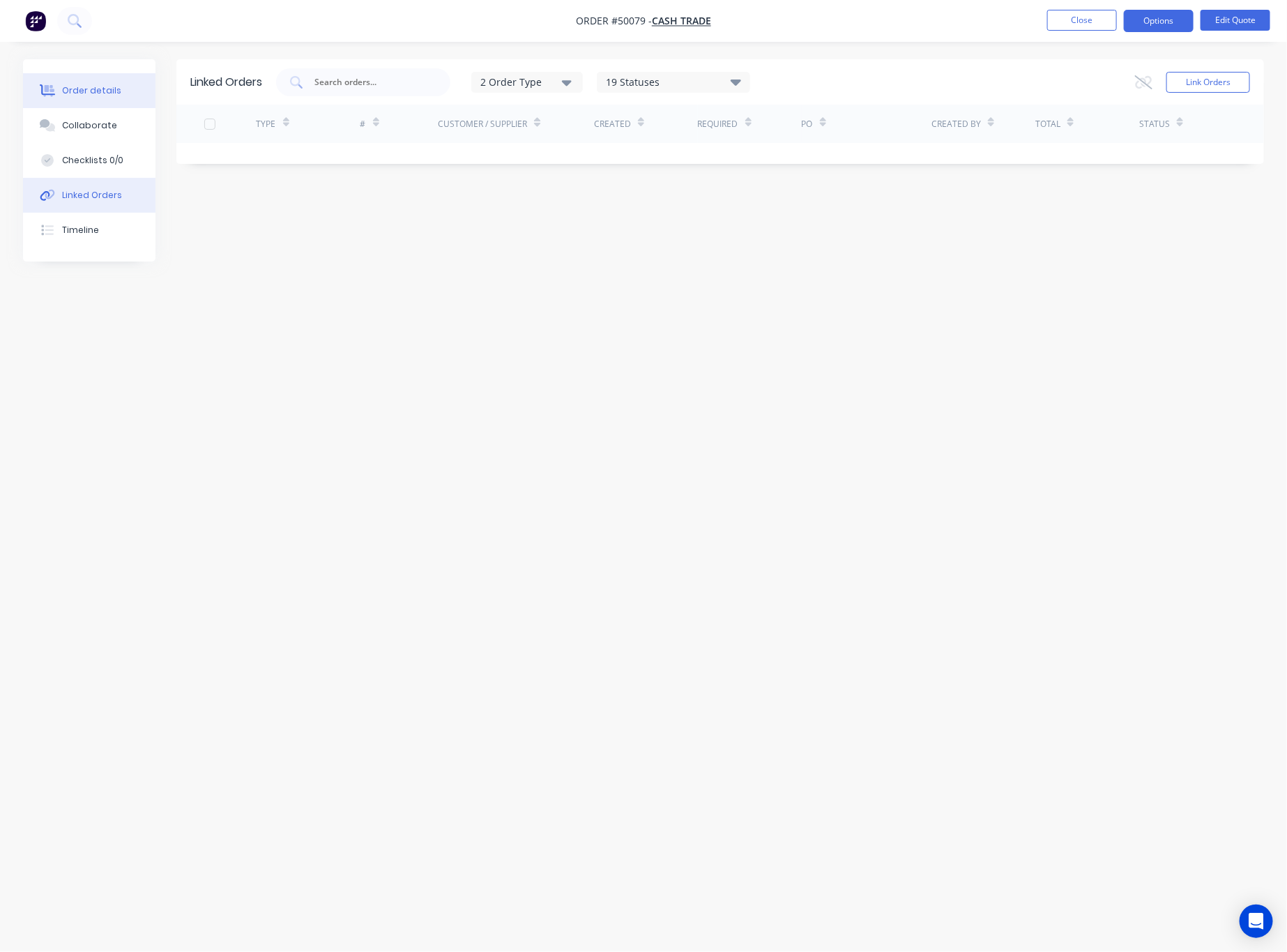
click at [105, 93] on div "Order details" at bounding box center [92, 91] width 60 height 13
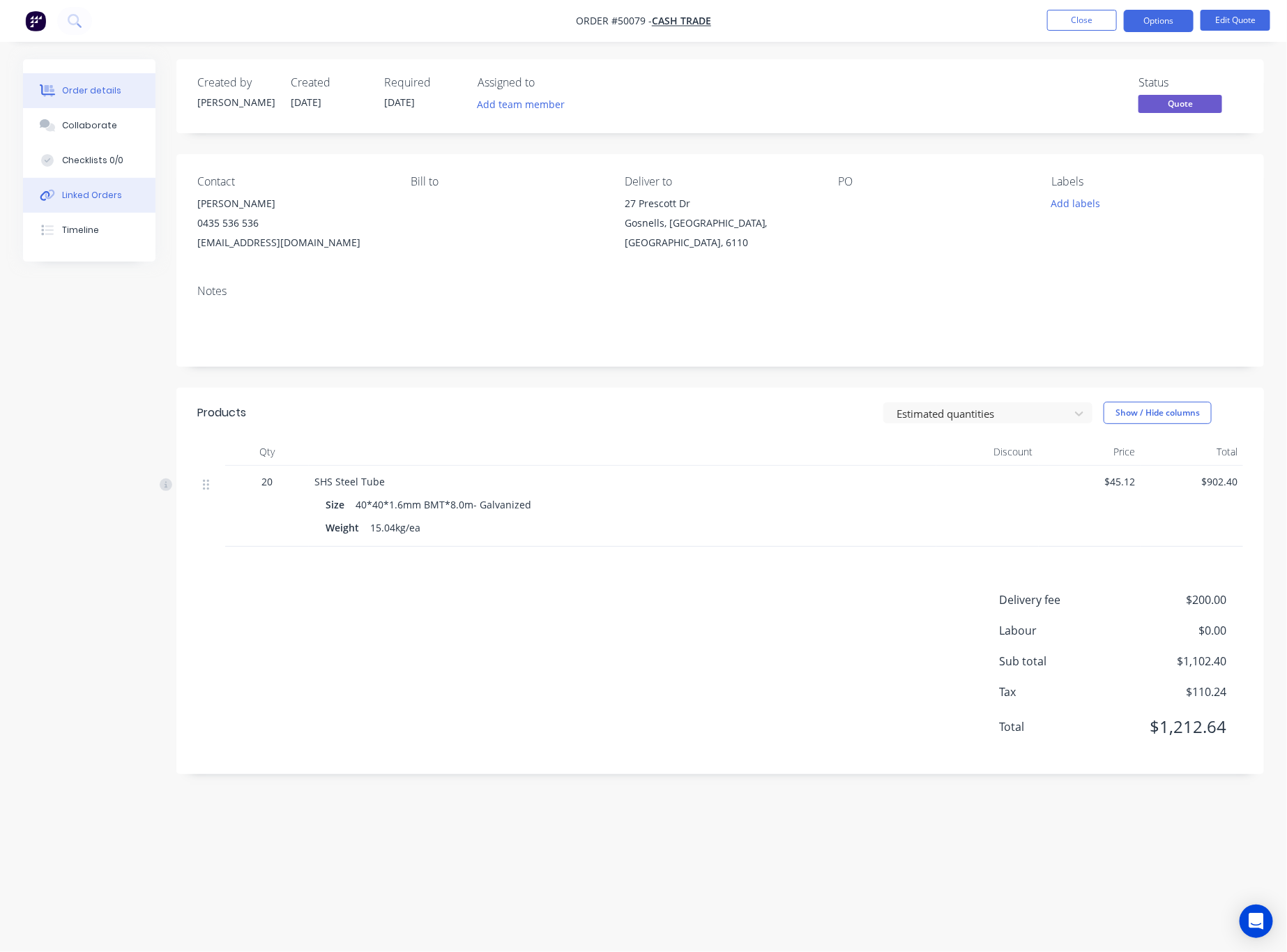
click at [122, 199] on button "Linked Orders" at bounding box center [89, 195] width 133 height 35
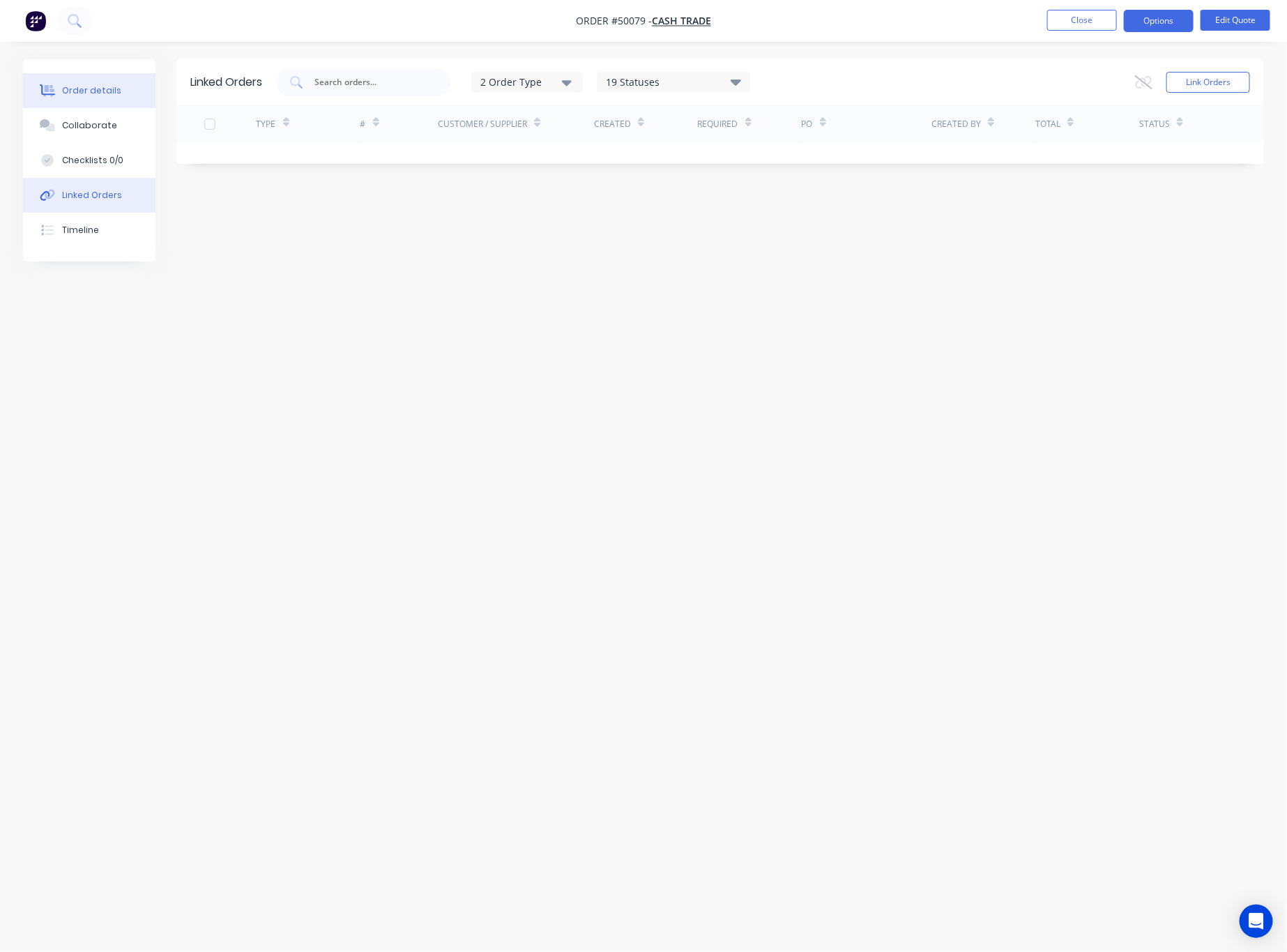
click at [109, 88] on div "Order details" at bounding box center [92, 91] width 60 height 13
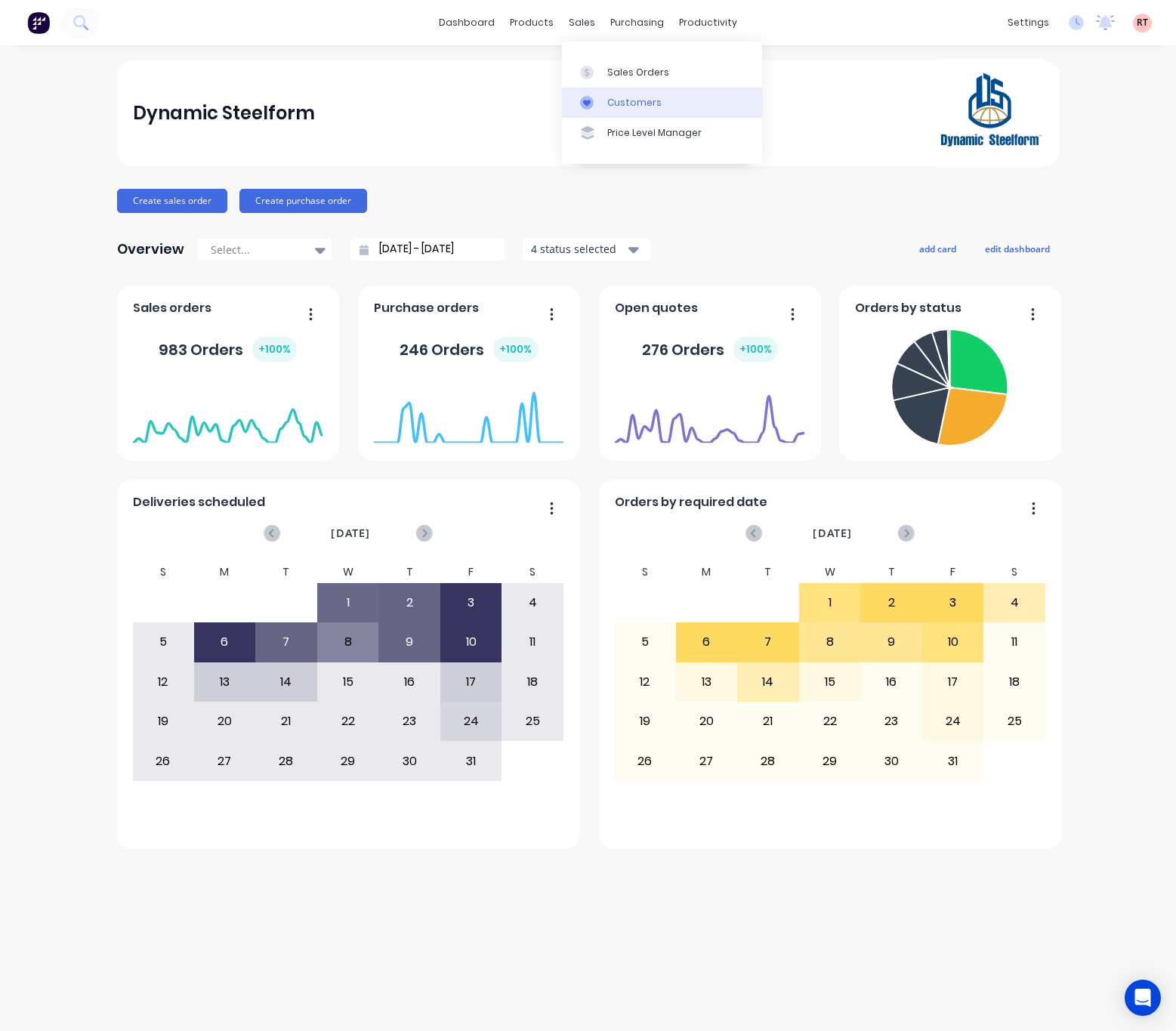
click at [616, 98] on div "Customers" at bounding box center [634, 103] width 55 height 14
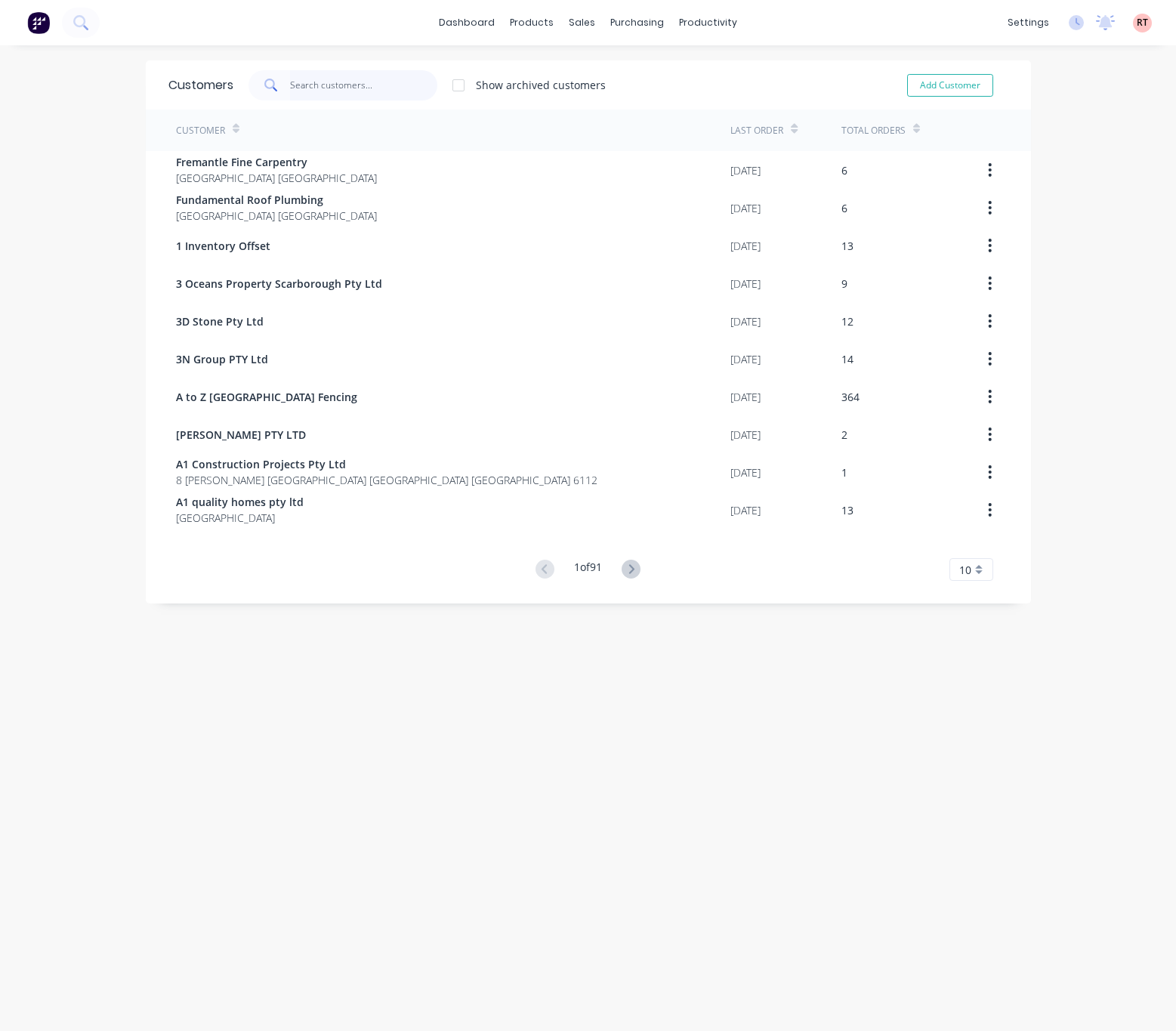
click at [329, 86] on input "text" at bounding box center [364, 85] width 148 height 30
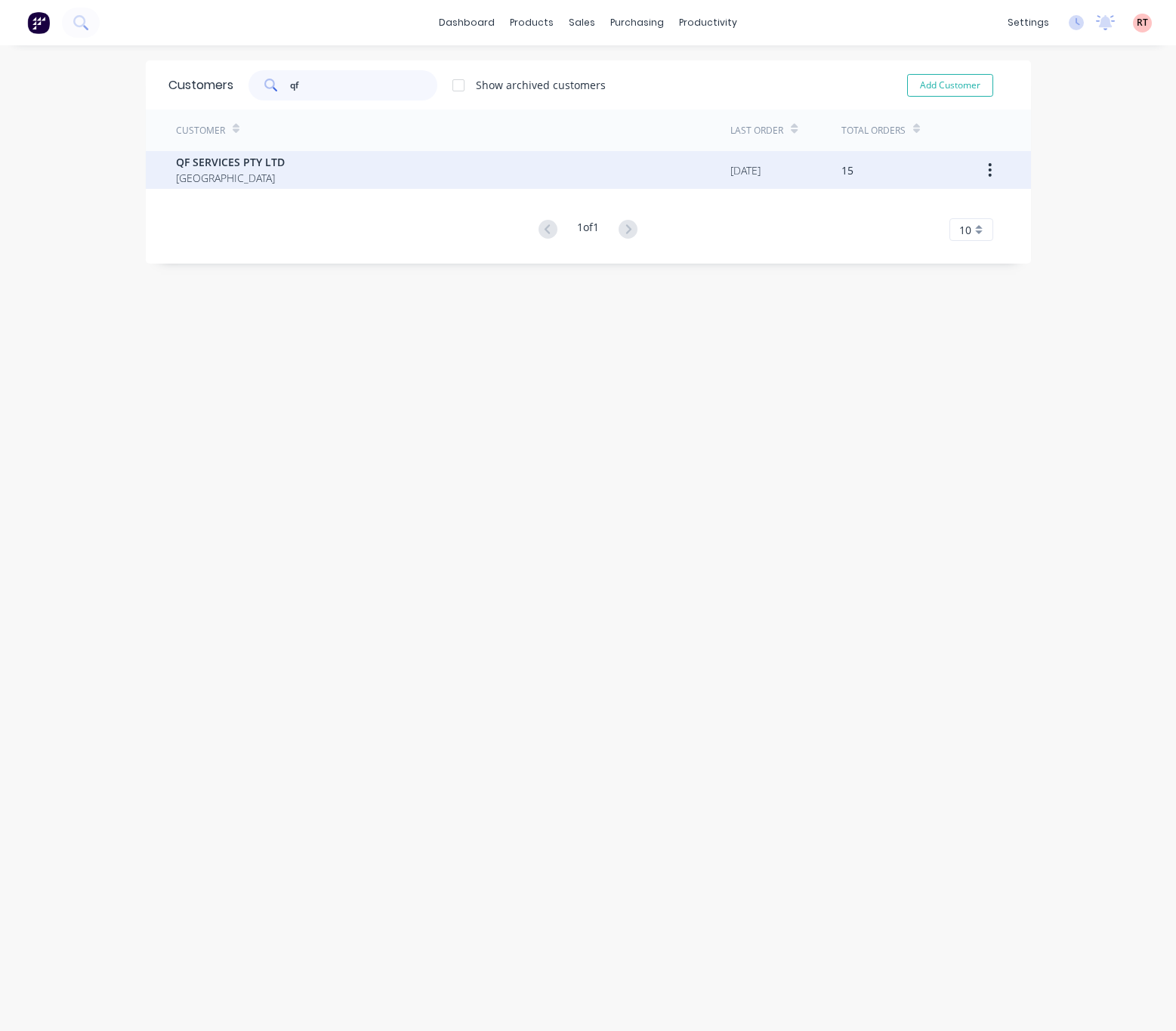
type input "qf"
click at [370, 174] on div "QF SERVICES PTY LTD [GEOGRAPHIC_DATA]" at bounding box center [453, 170] width 555 height 38
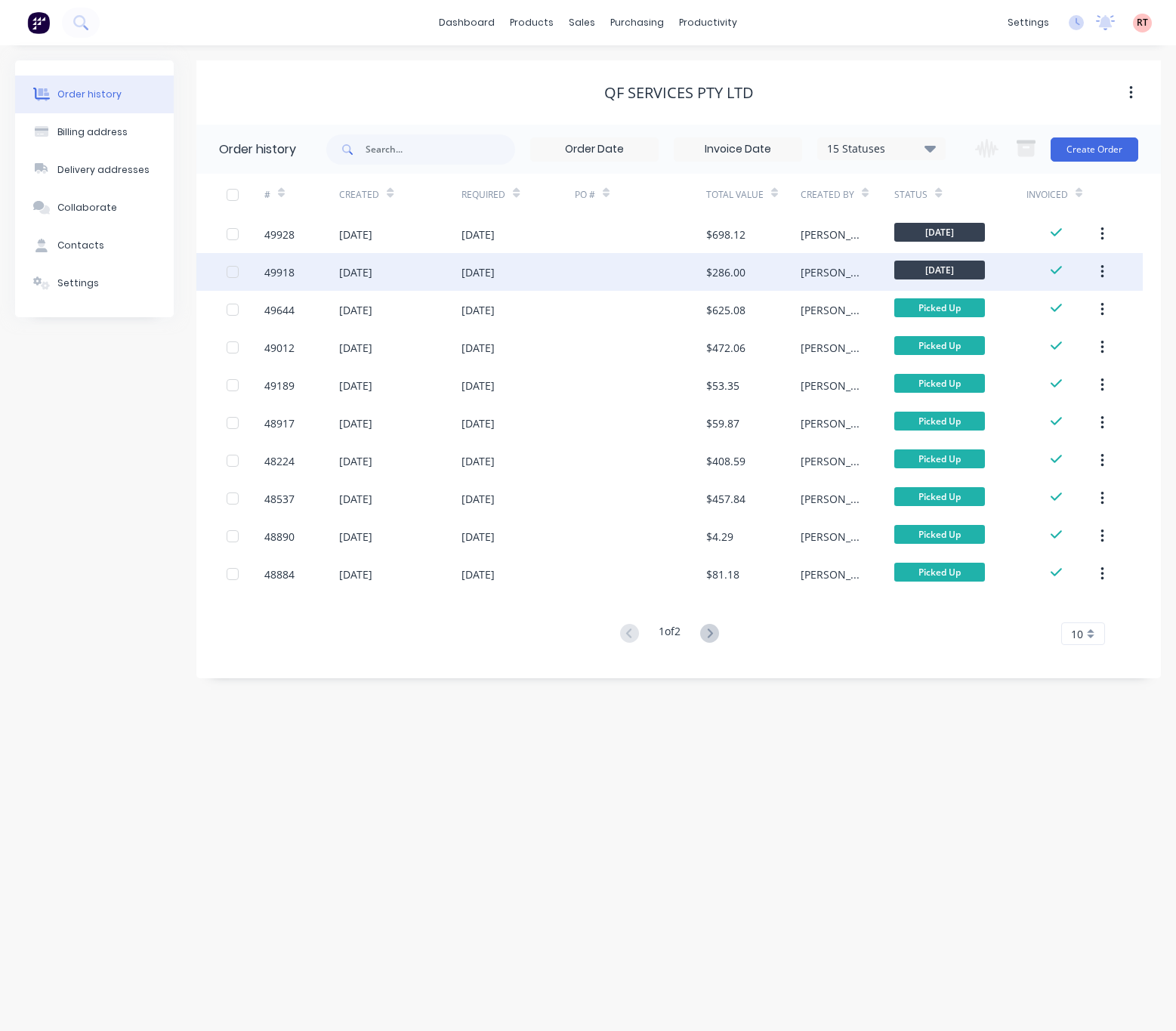
click at [600, 274] on div at bounding box center [640, 271] width 131 height 38
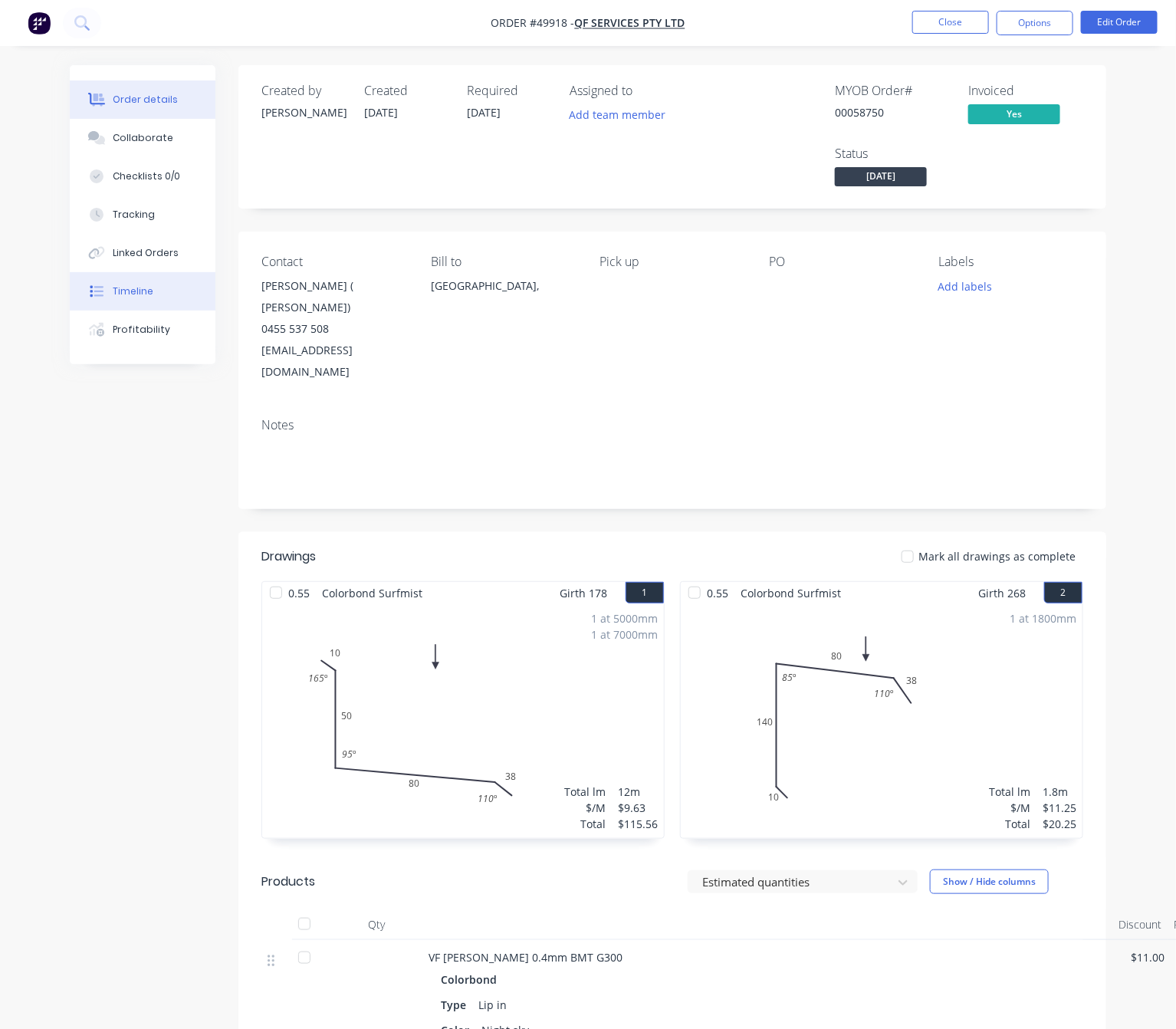
click at [171, 276] on button "Timeline" at bounding box center [142, 291] width 146 height 38
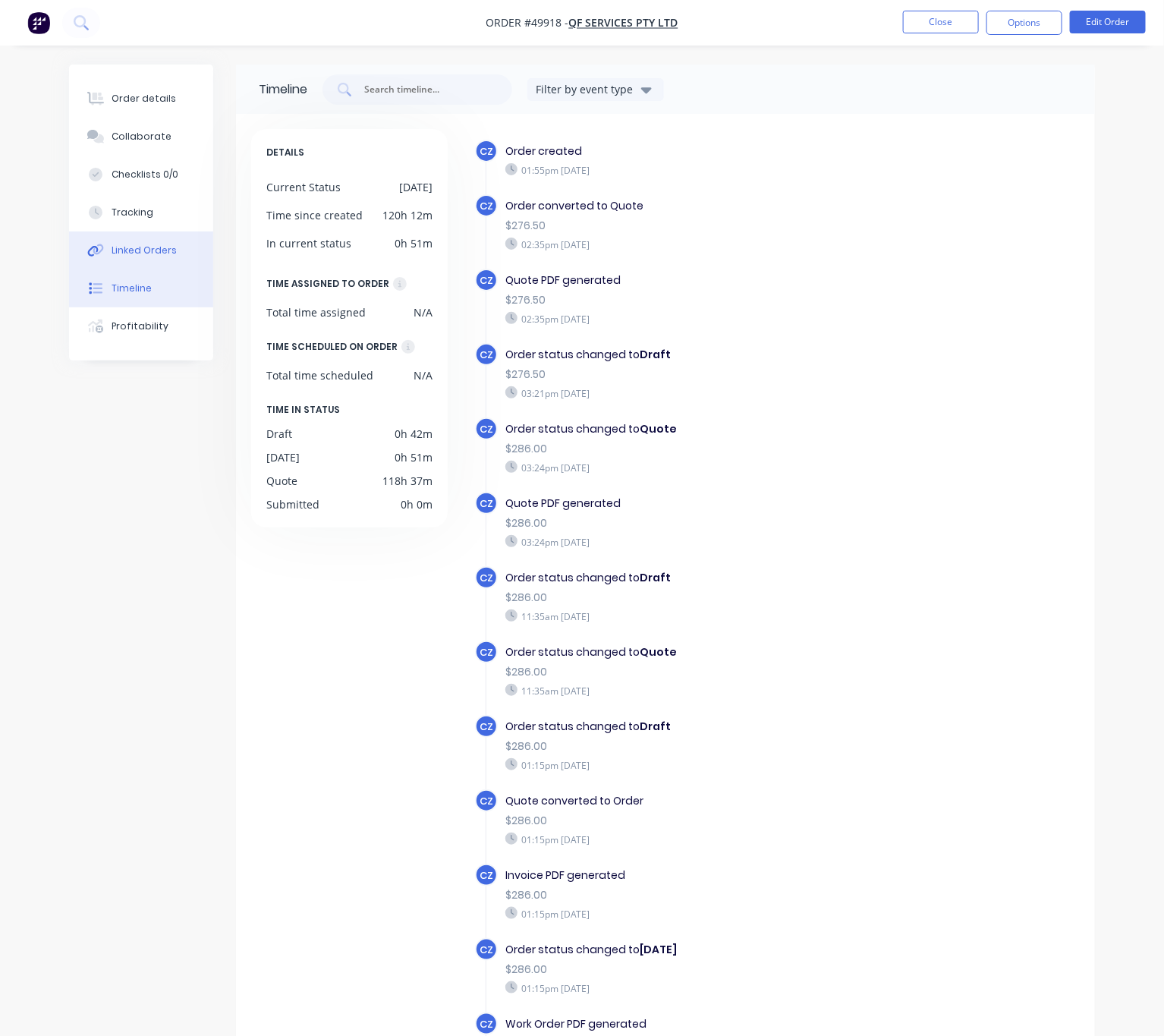
click at [167, 250] on div "Linked Orders" at bounding box center [144, 250] width 66 height 14
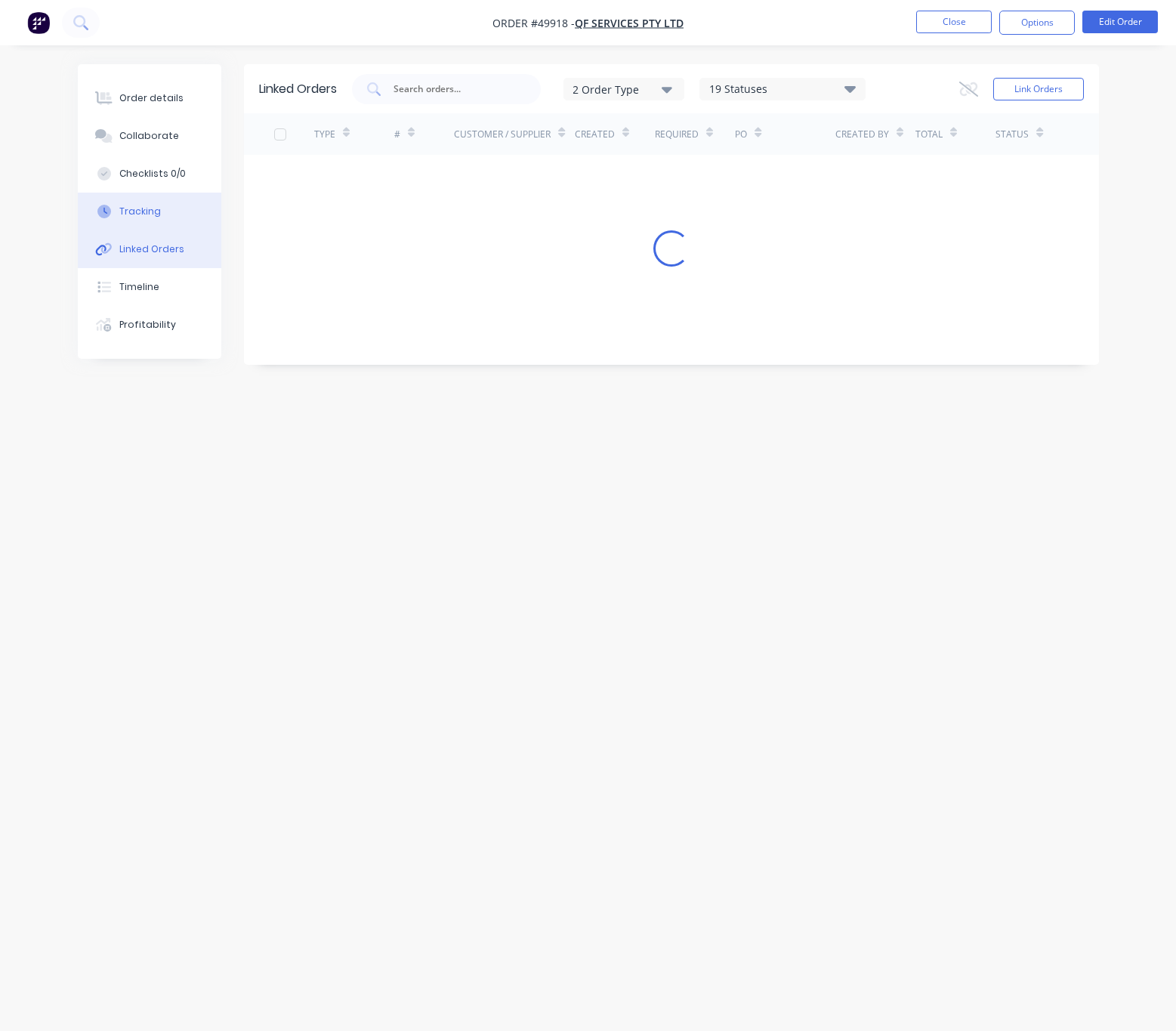
click at [161, 211] on button "Tracking" at bounding box center [149, 211] width 144 height 38
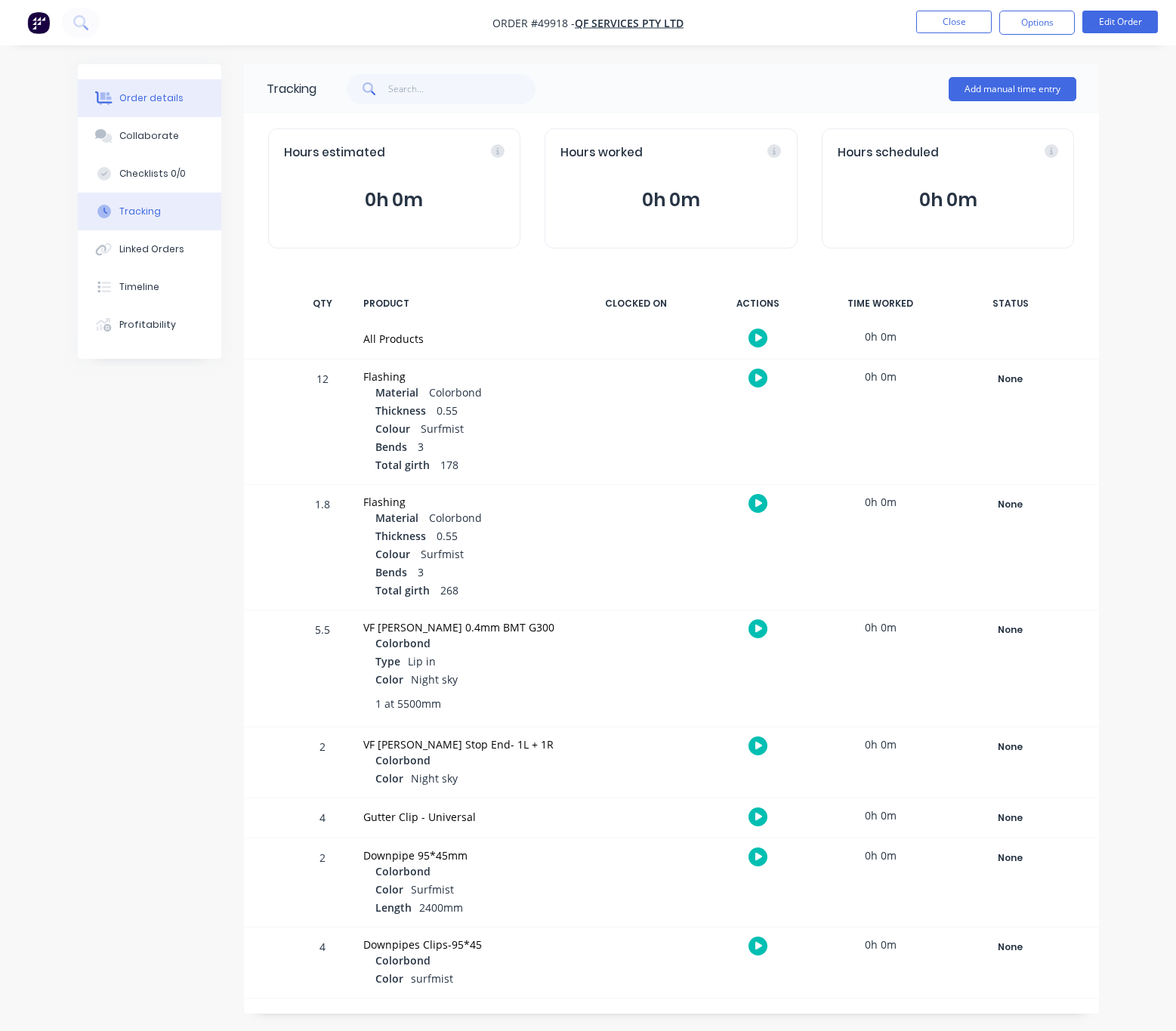
click at [143, 95] on div "Order details" at bounding box center [151, 98] width 65 height 14
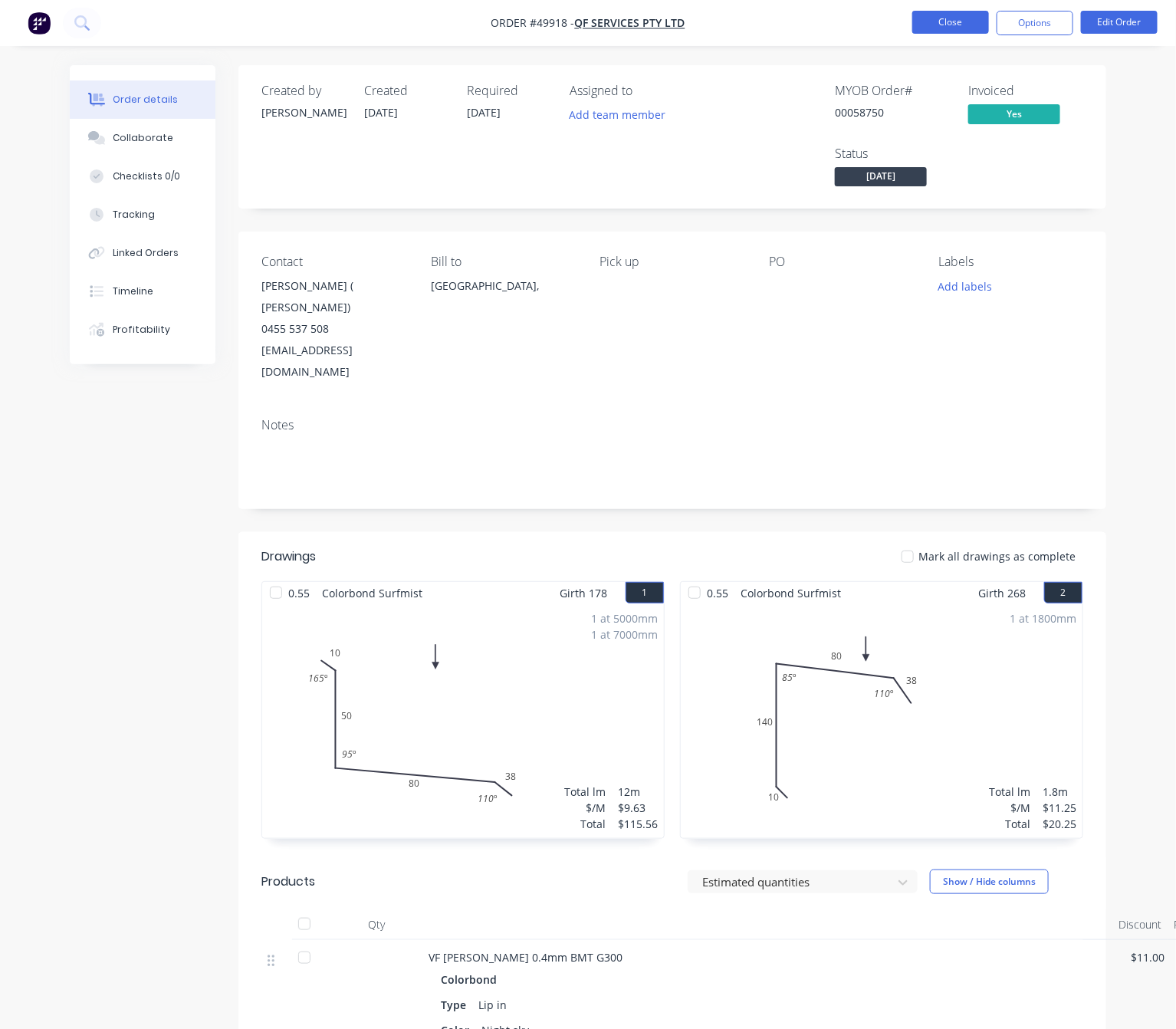
click at [962, 16] on button "Close" at bounding box center [951, 22] width 76 height 23
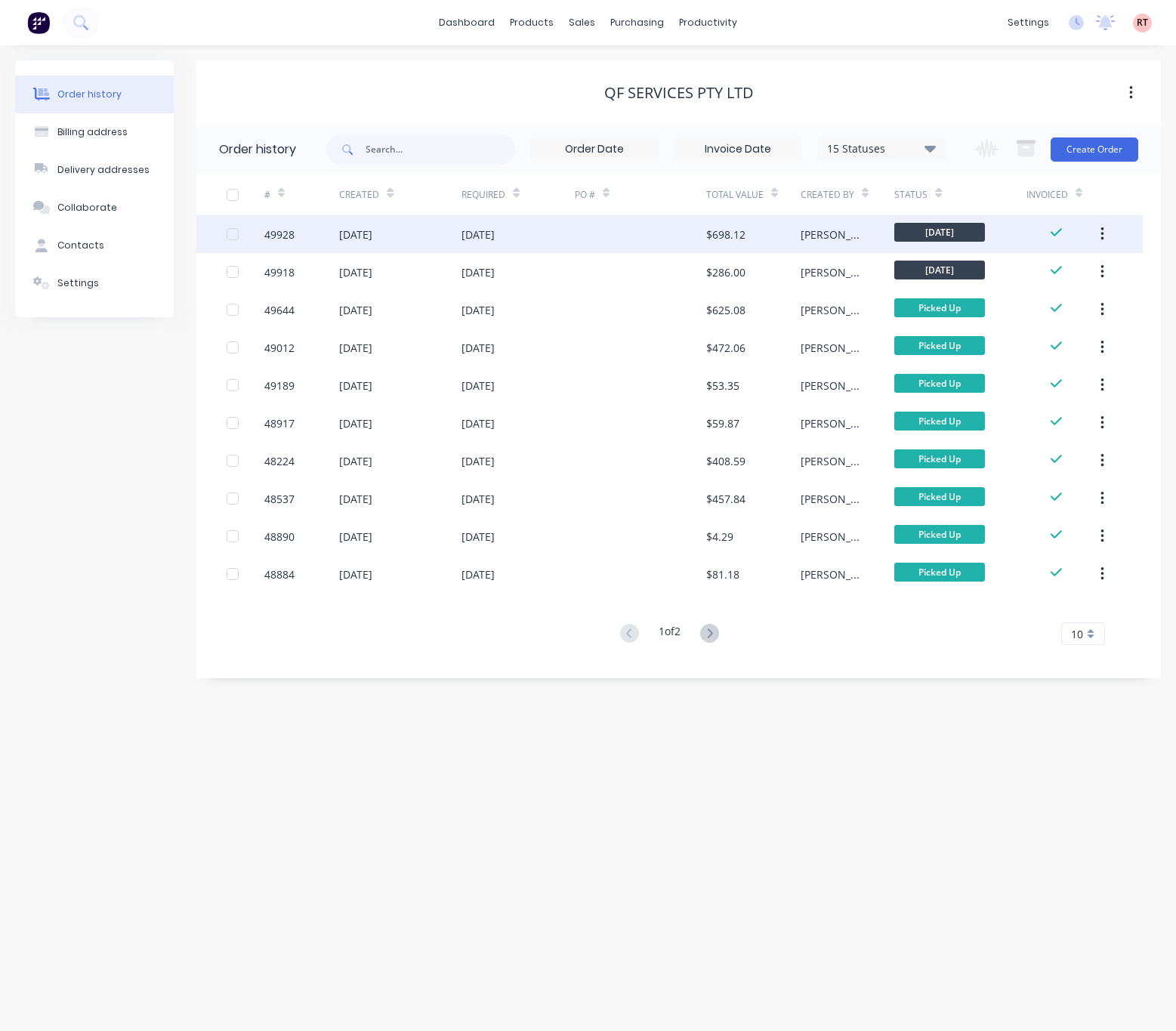
click at [615, 243] on div at bounding box center [640, 234] width 131 height 38
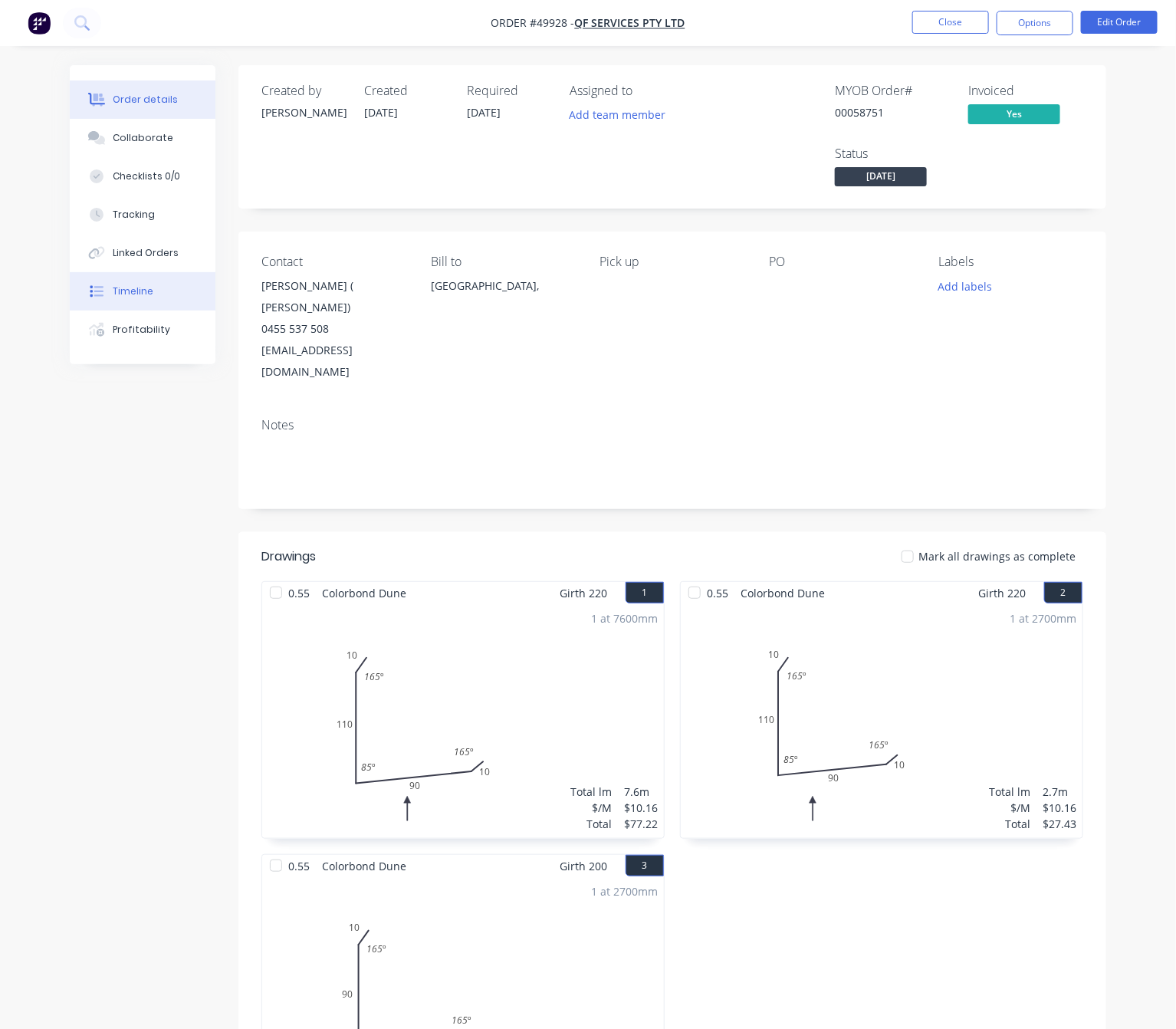
click at [150, 297] on div "Timeline" at bounding box center [133, 292] width 41 height 14
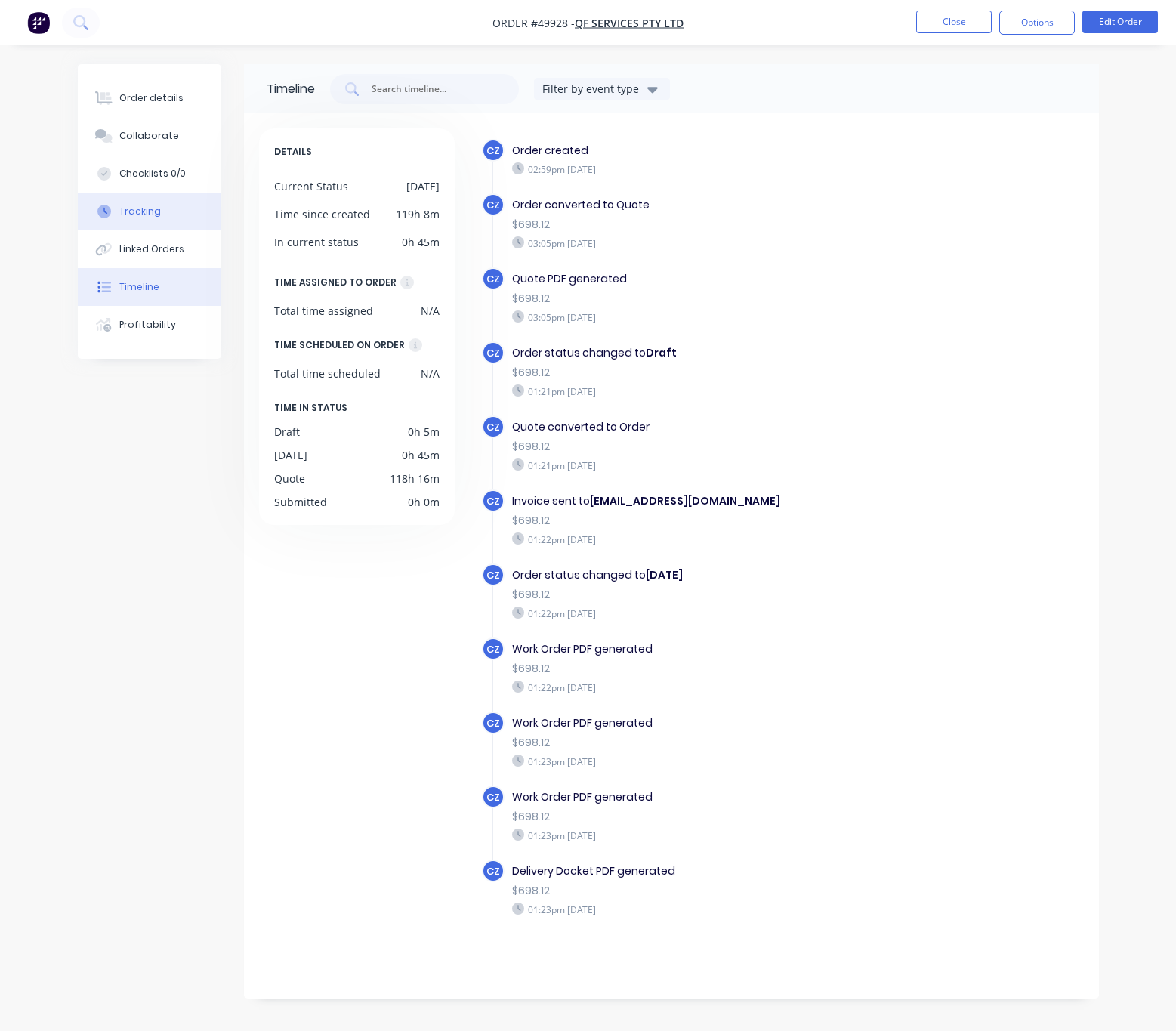
click at [166, 217] on button "Tracking" at bounding box center [149, 211] width 144 height 38
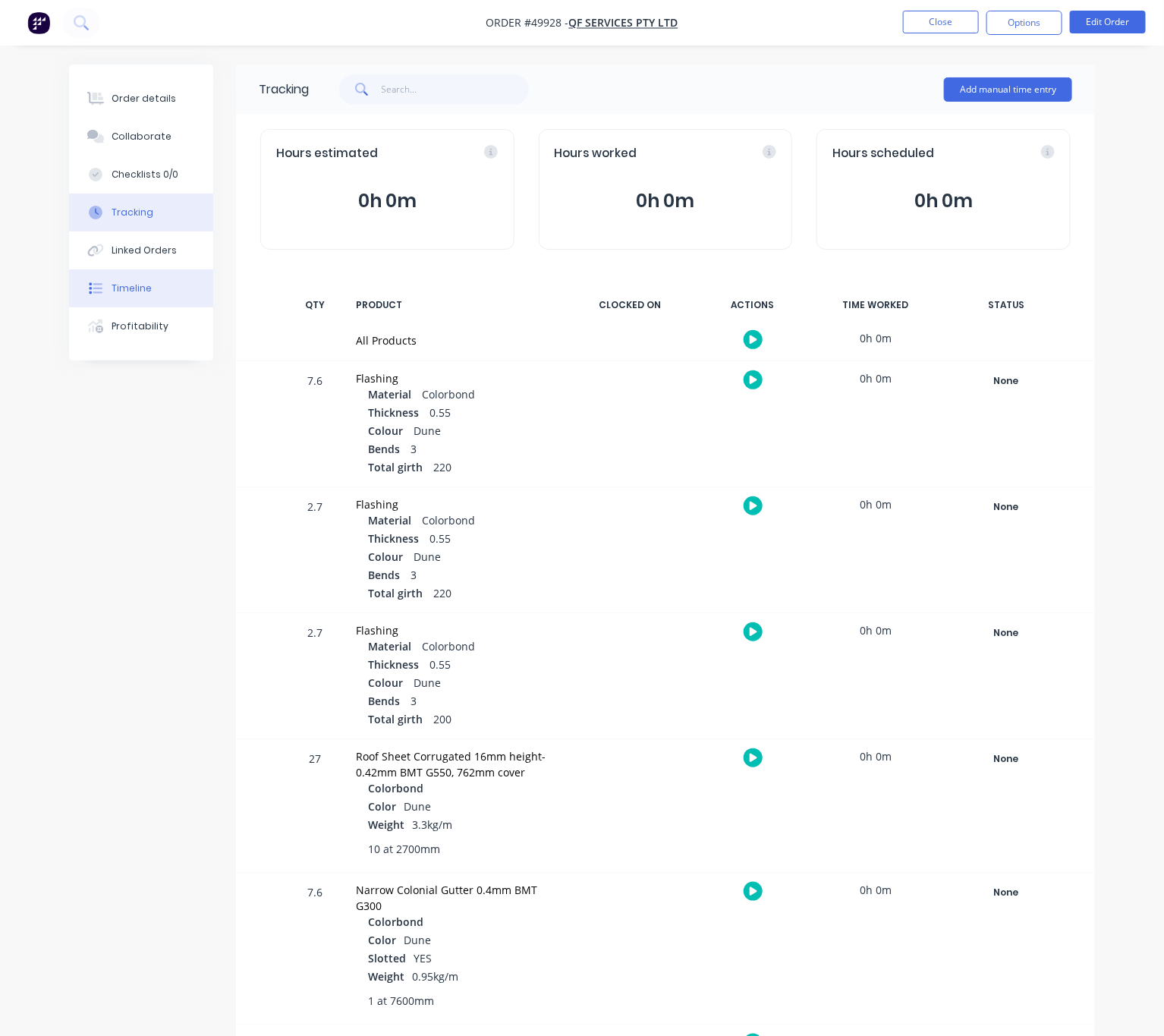
click at [162, 289] on button "Timeline" at bounding box center [140, 288] width 144 height 38
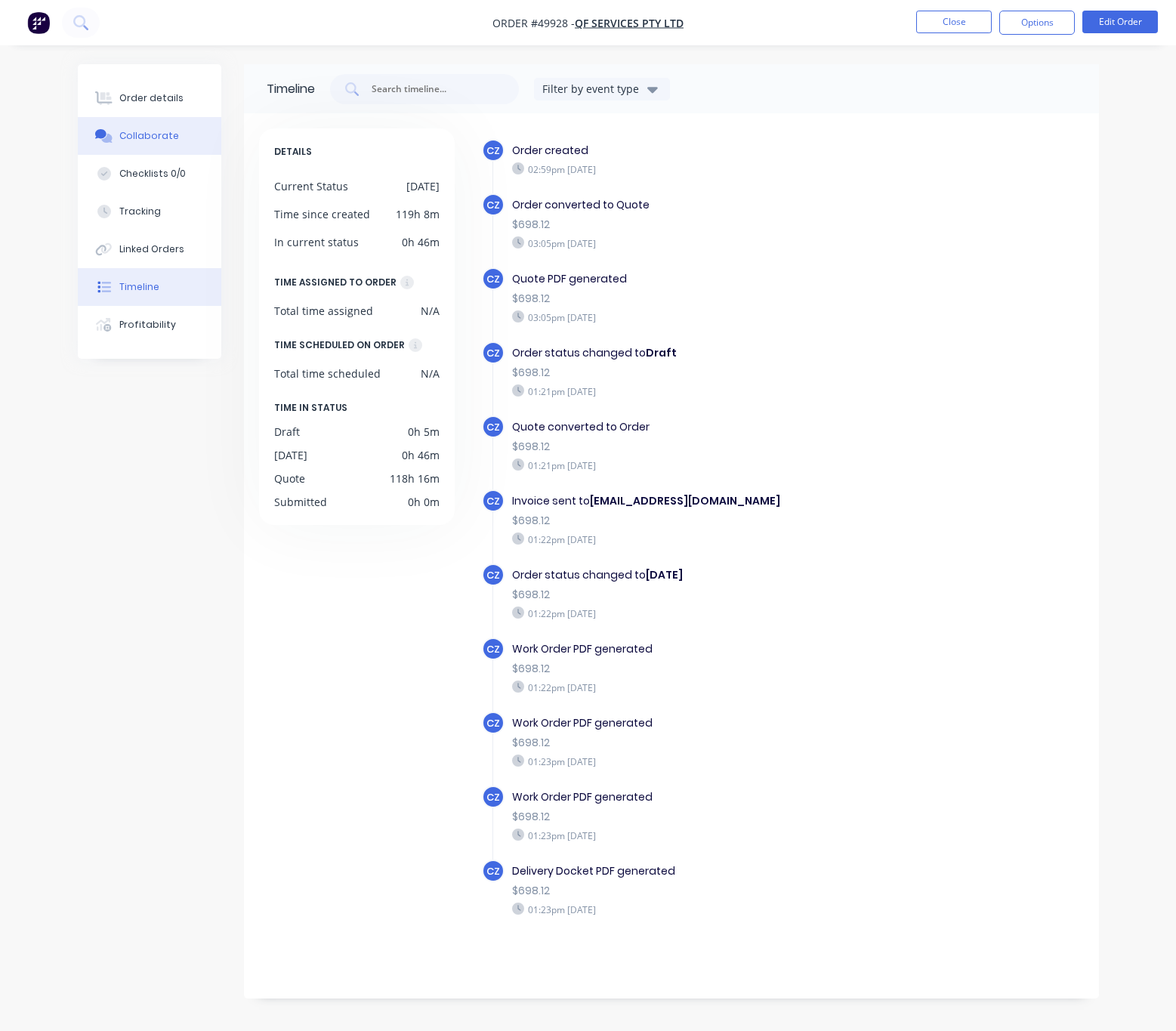
click at [145, 124] on button "Collaborate" at bounding box center [149, 135] width 144 height 38
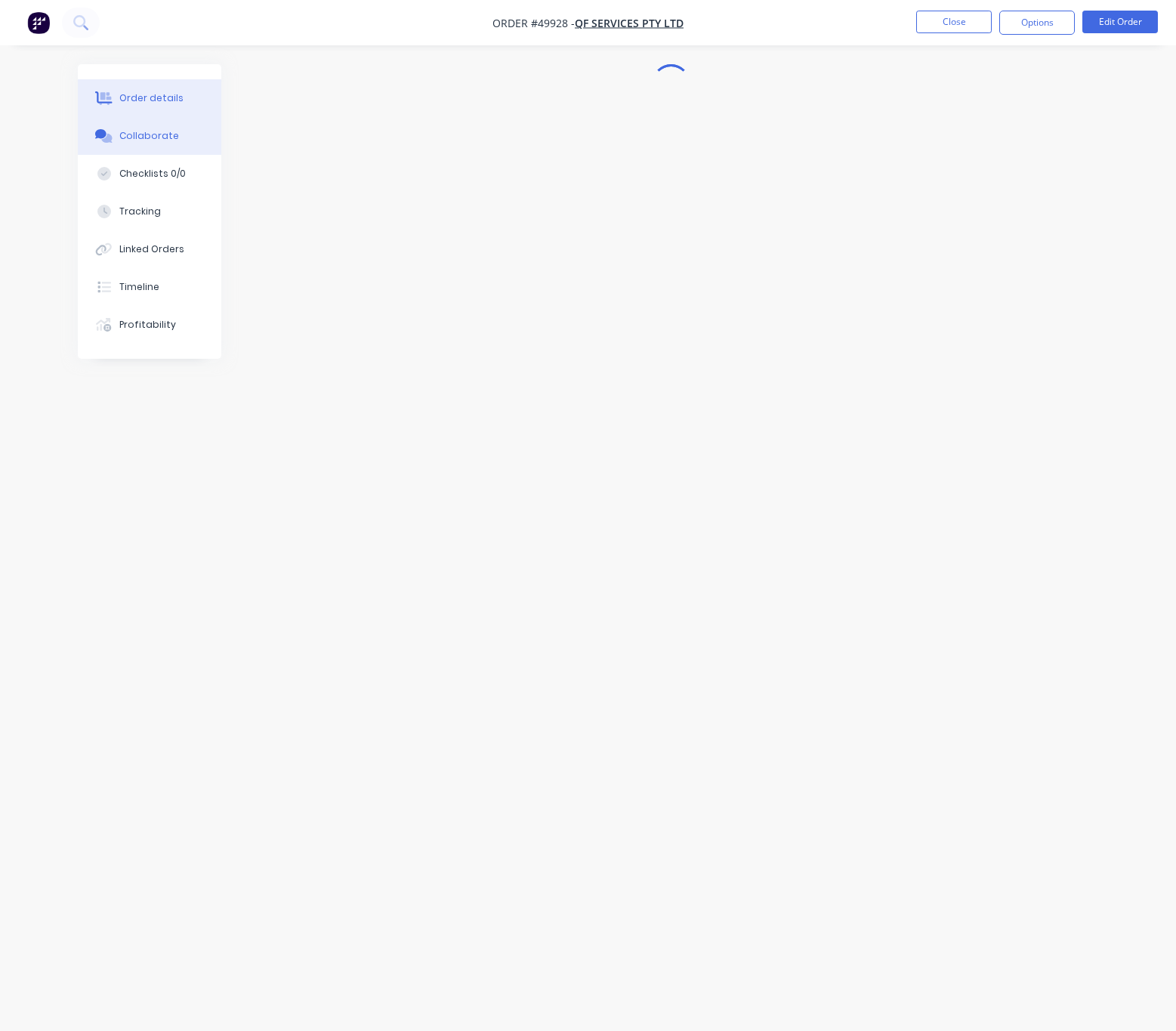
click at [148, 108] on button "Order details" at bounding box center [149, 98] width 144 height 38
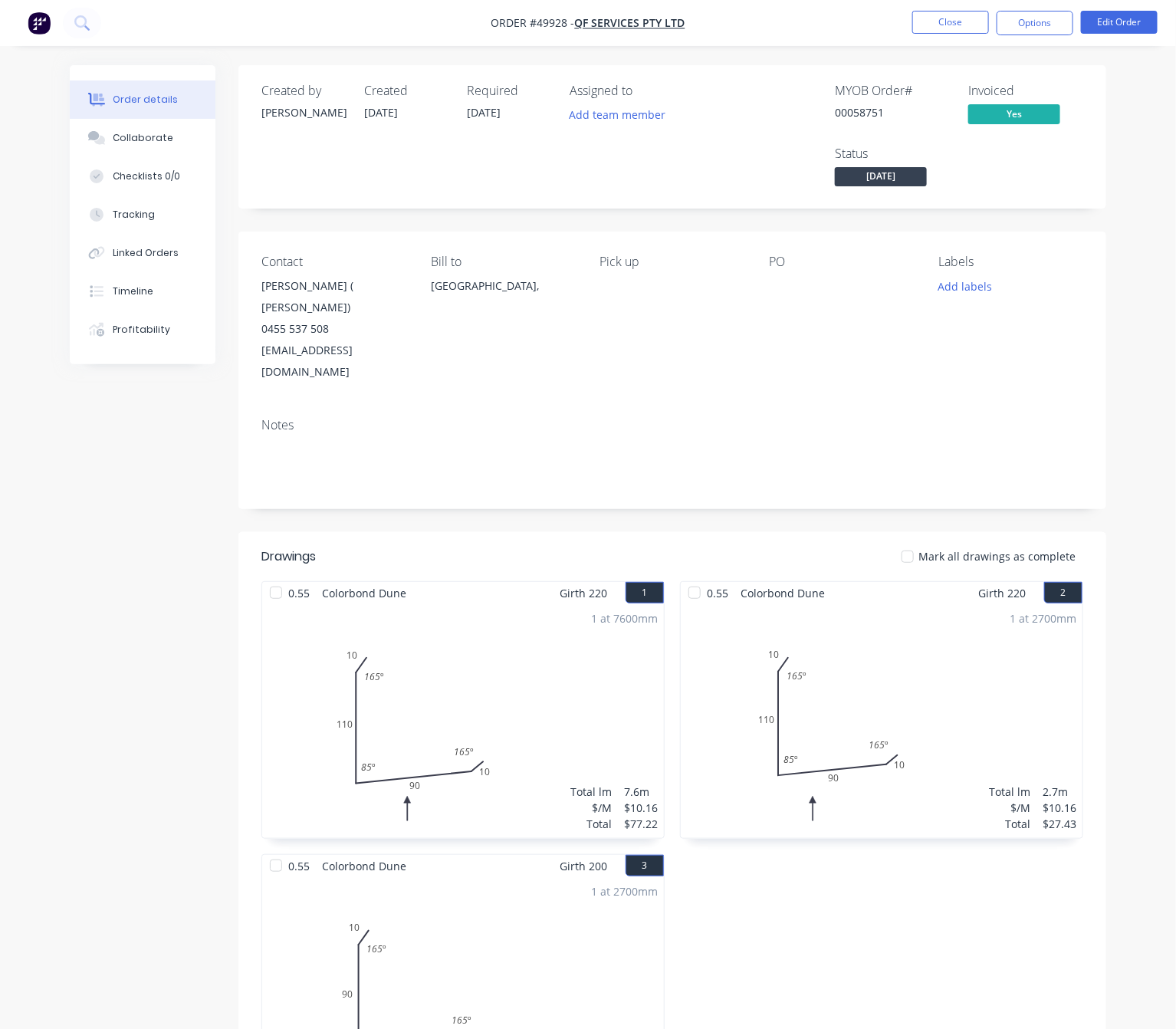
click at [939, 12] on button "Close" at bounding box center [951, 22] width 76 height 23
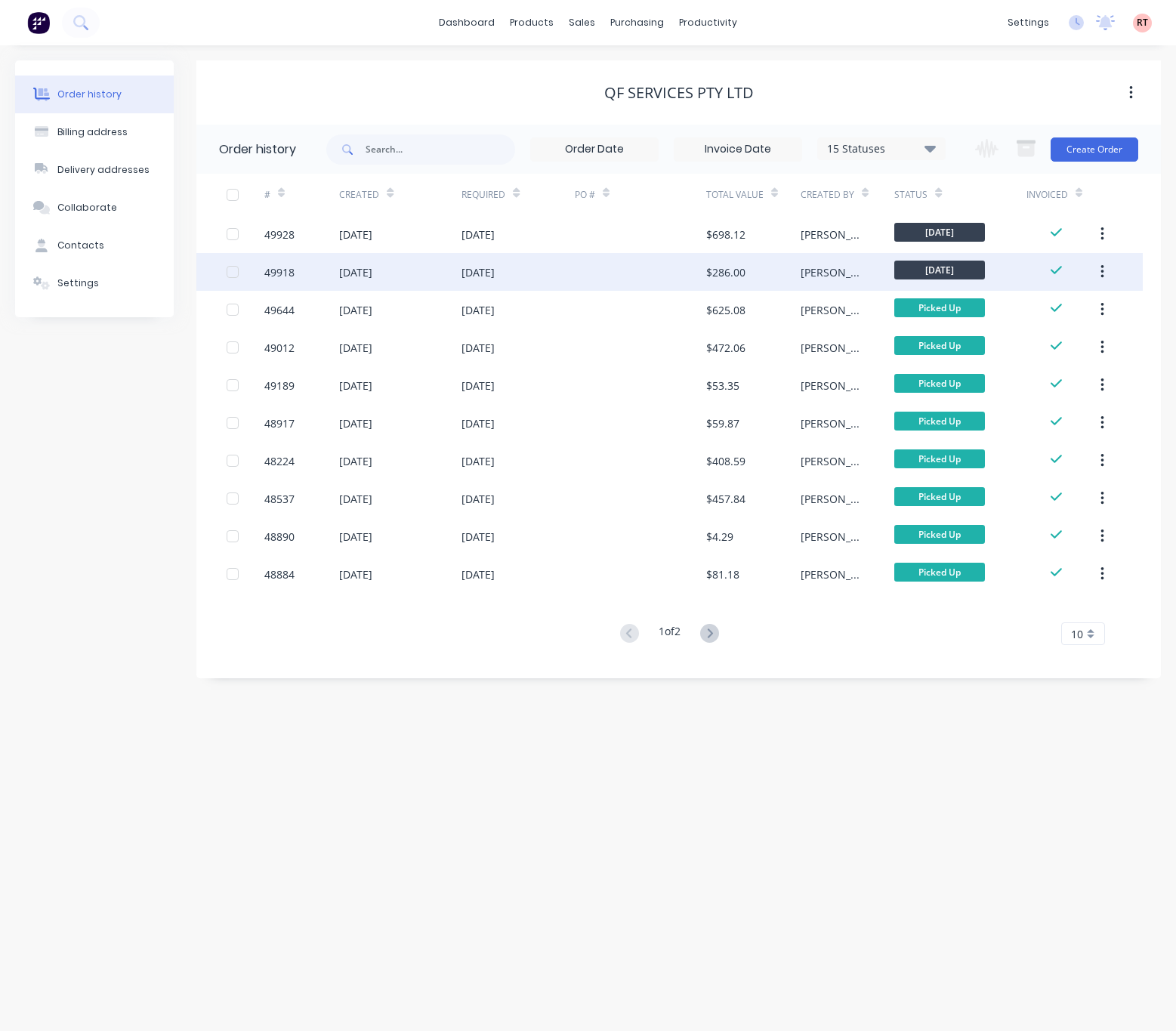
click at [598, 284] on div at bounding box center [640, 271] width 131 height 38
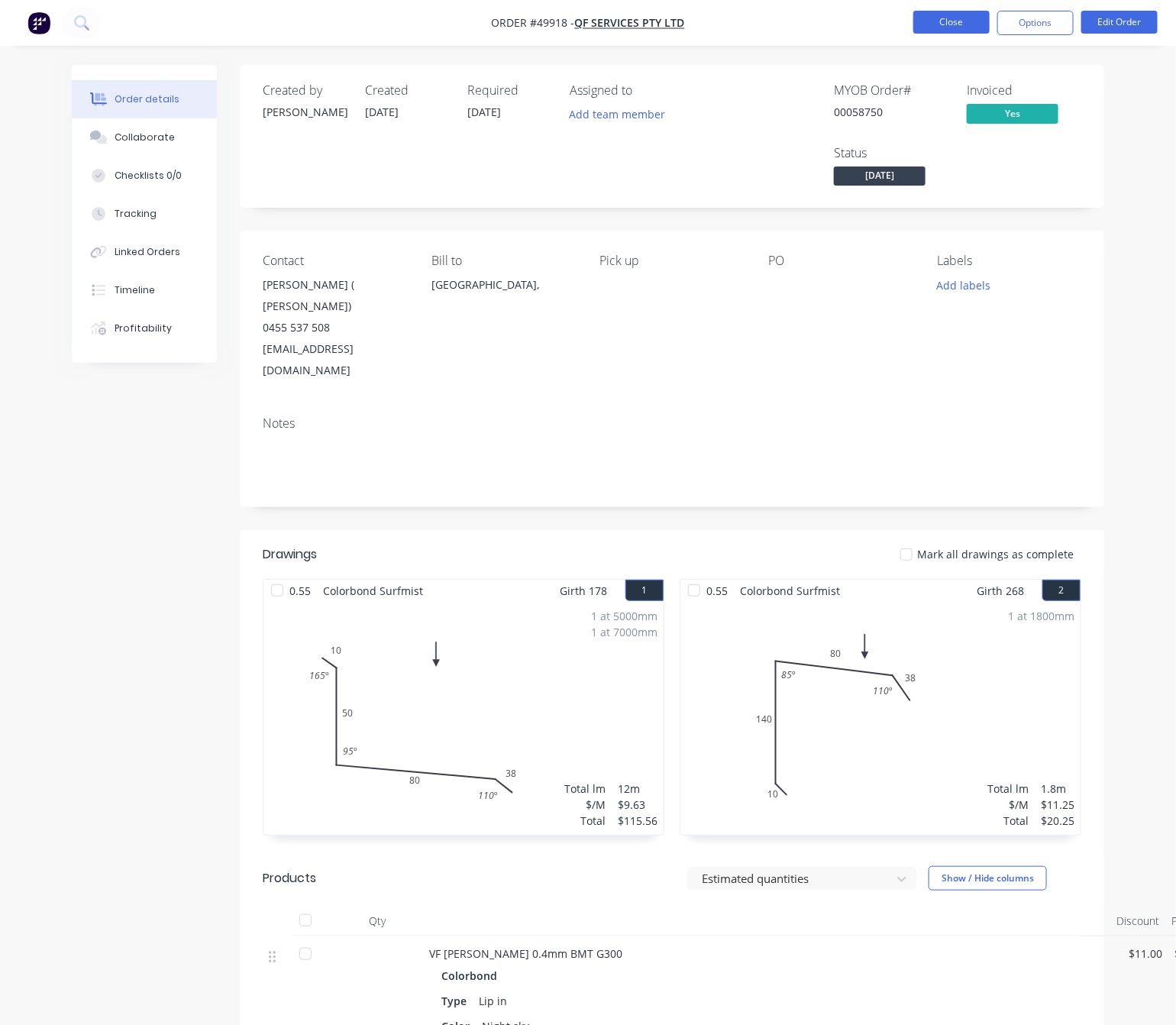
click at [951, 12] on button "Close" at bounding box center [951, 22] width 76 height 23
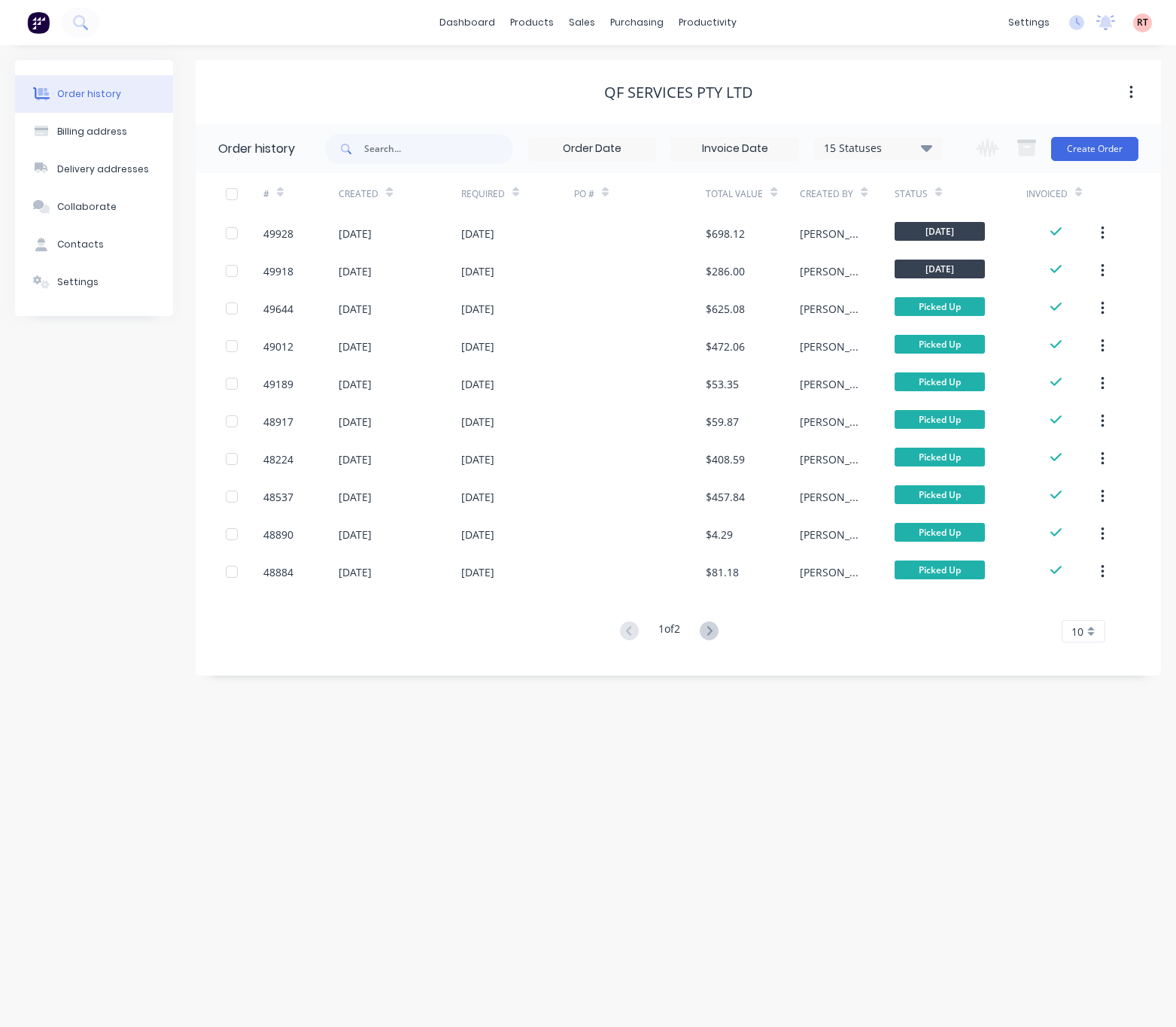
click at [824, 70] on div "QF SERVICES PTY LTD" at bounding box center [678, 93] width 965 height 64
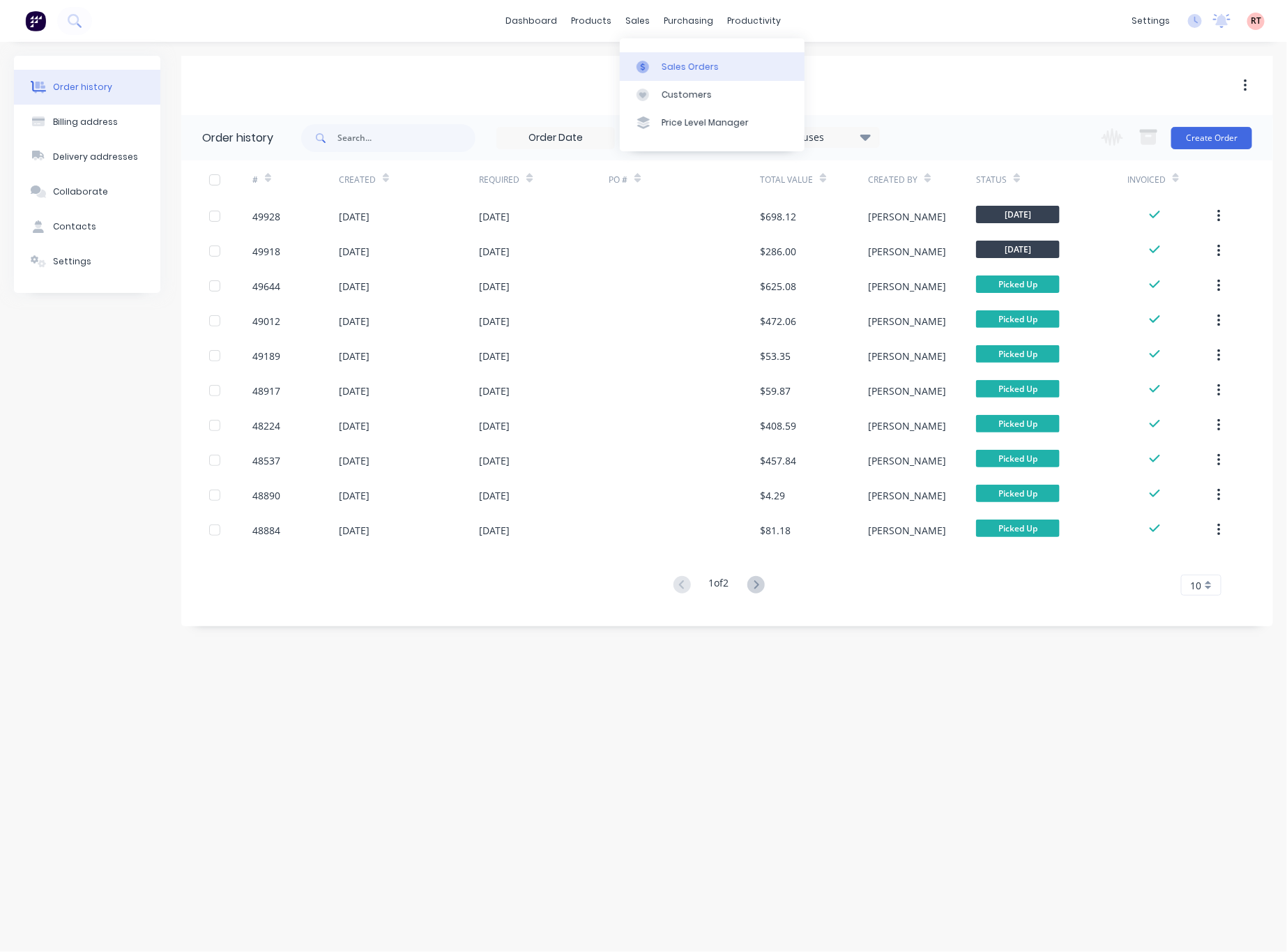
click at [662, 65] on div "Sales Orders" at bounding box center [690, 67] width 57 height 13
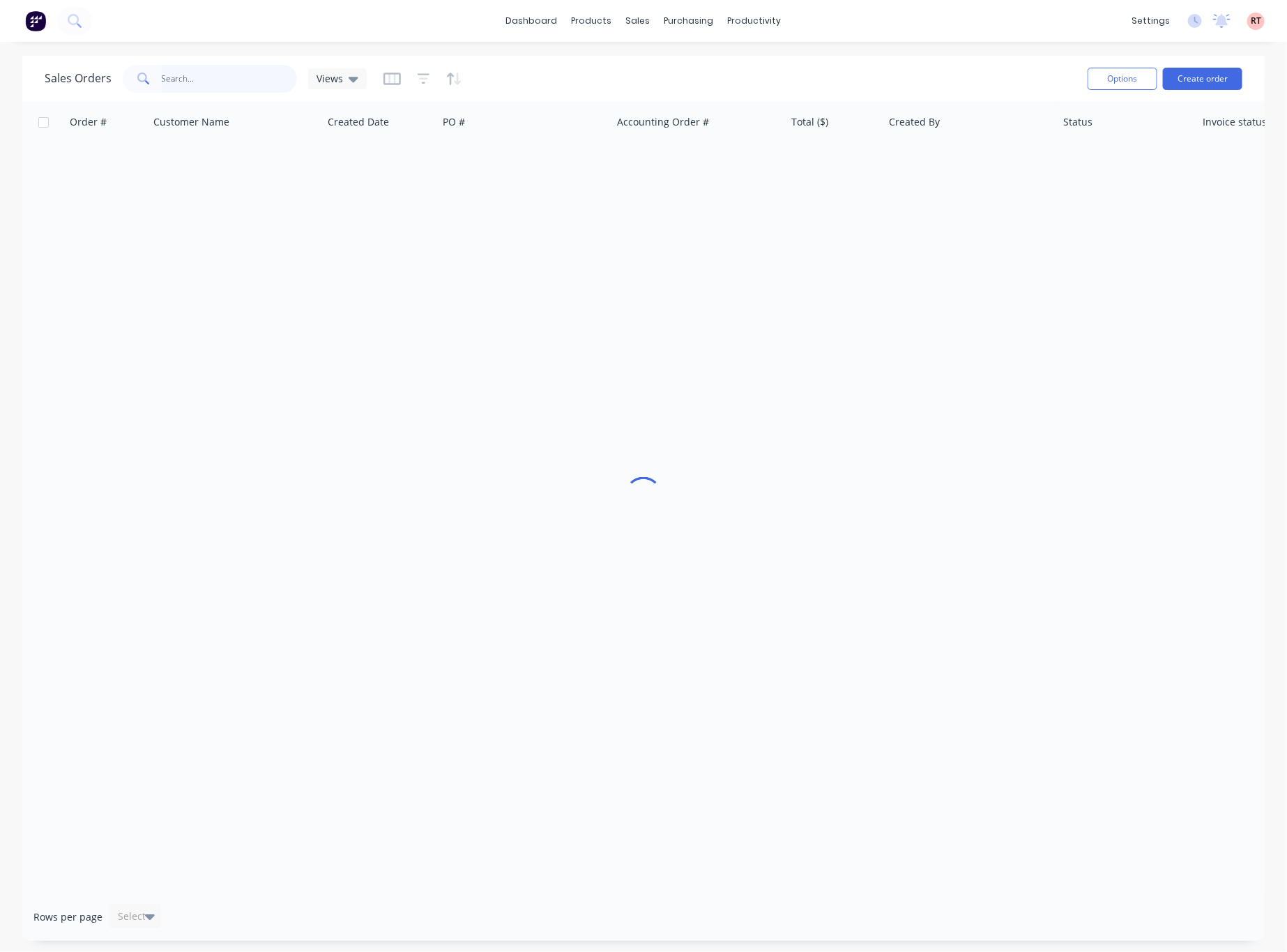
click at [239, 82] on input "text" at bounding box center [230, 78] width 136 height 28
type input "49016"
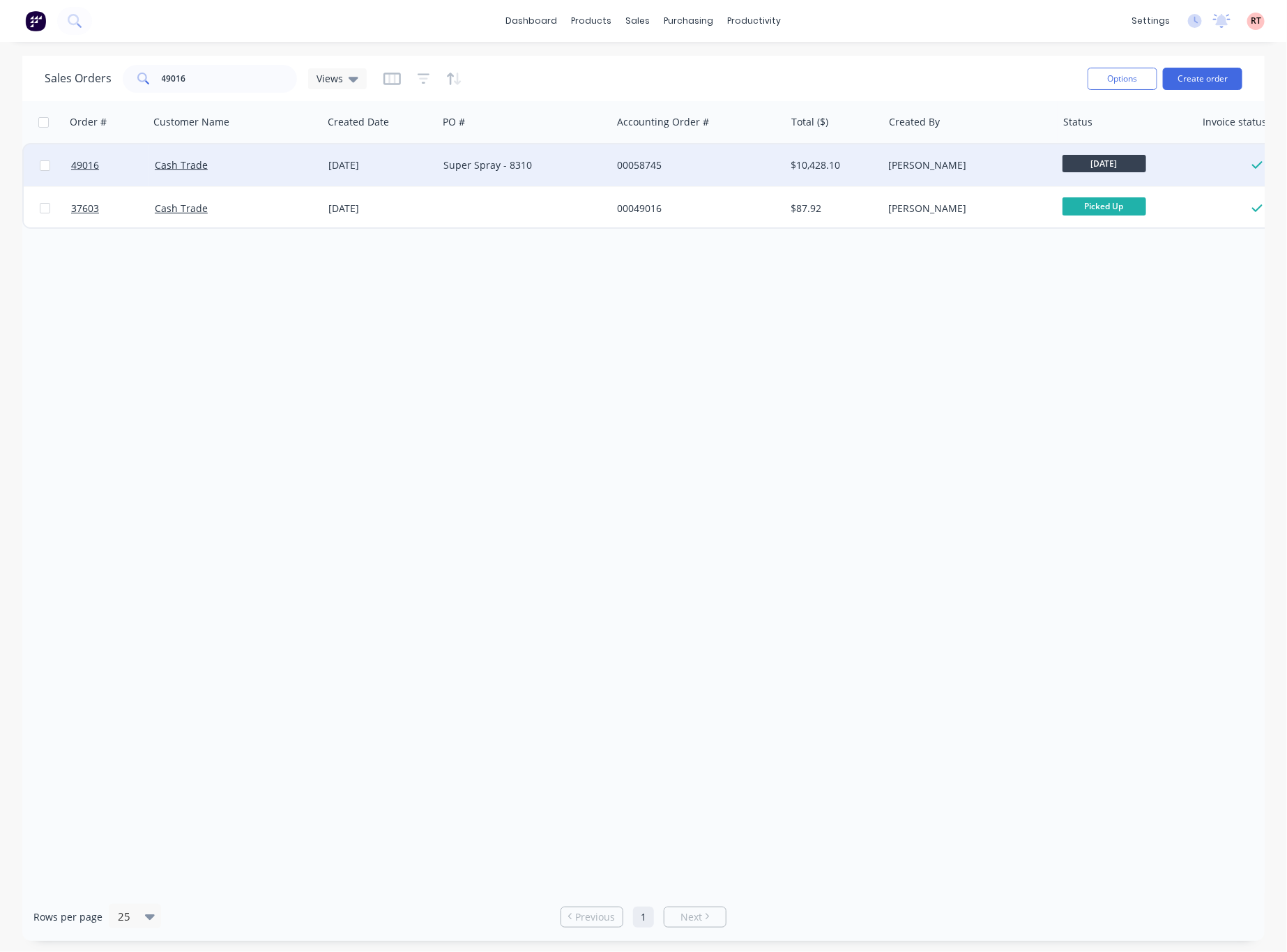
click at [715, 172] on div "00058745" at bounding box center [695, 165] width 155 height 14
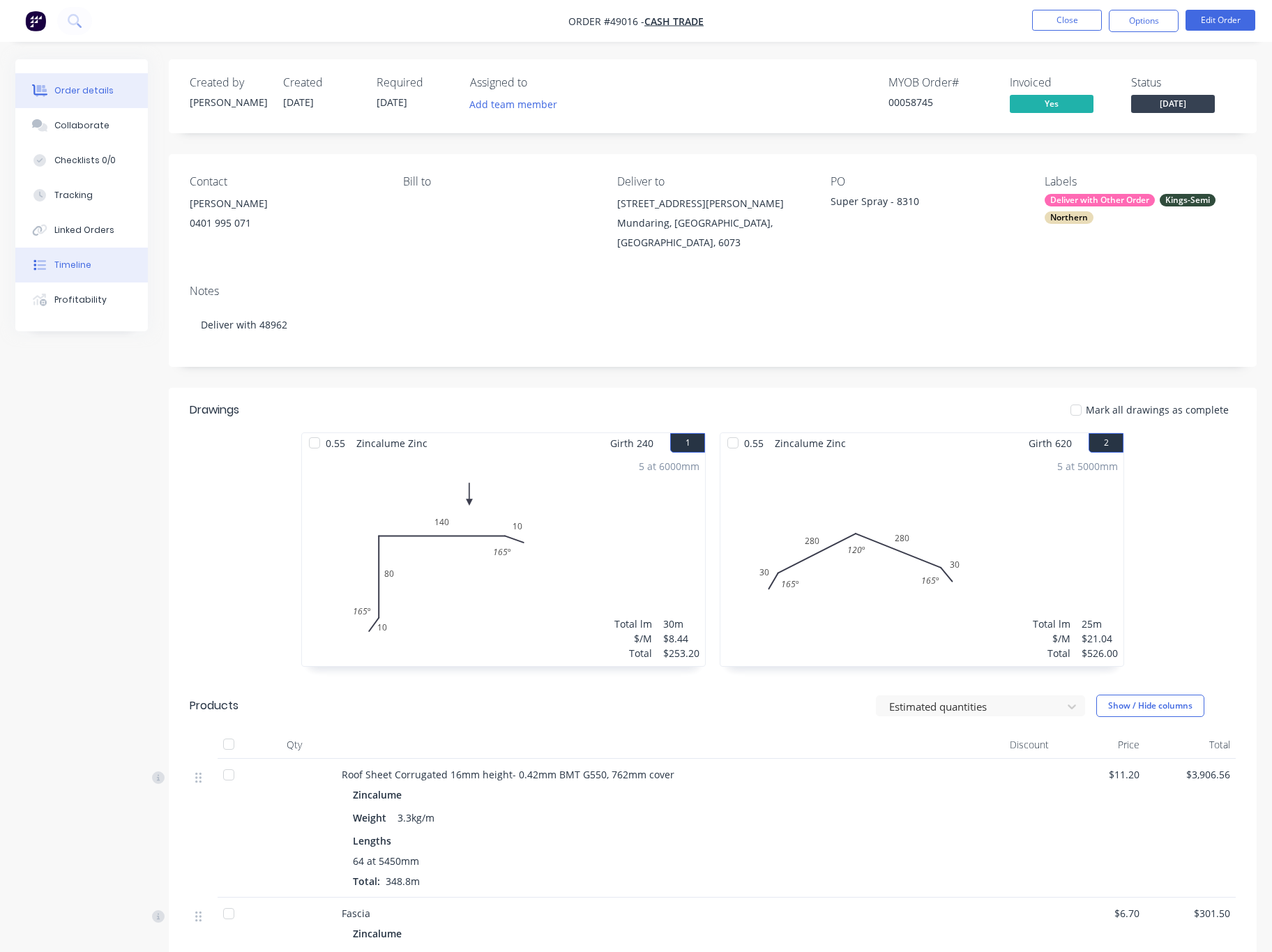
click at [82, 265] on div "Timeline" at bounding box center [73, 265] width 37 height 13
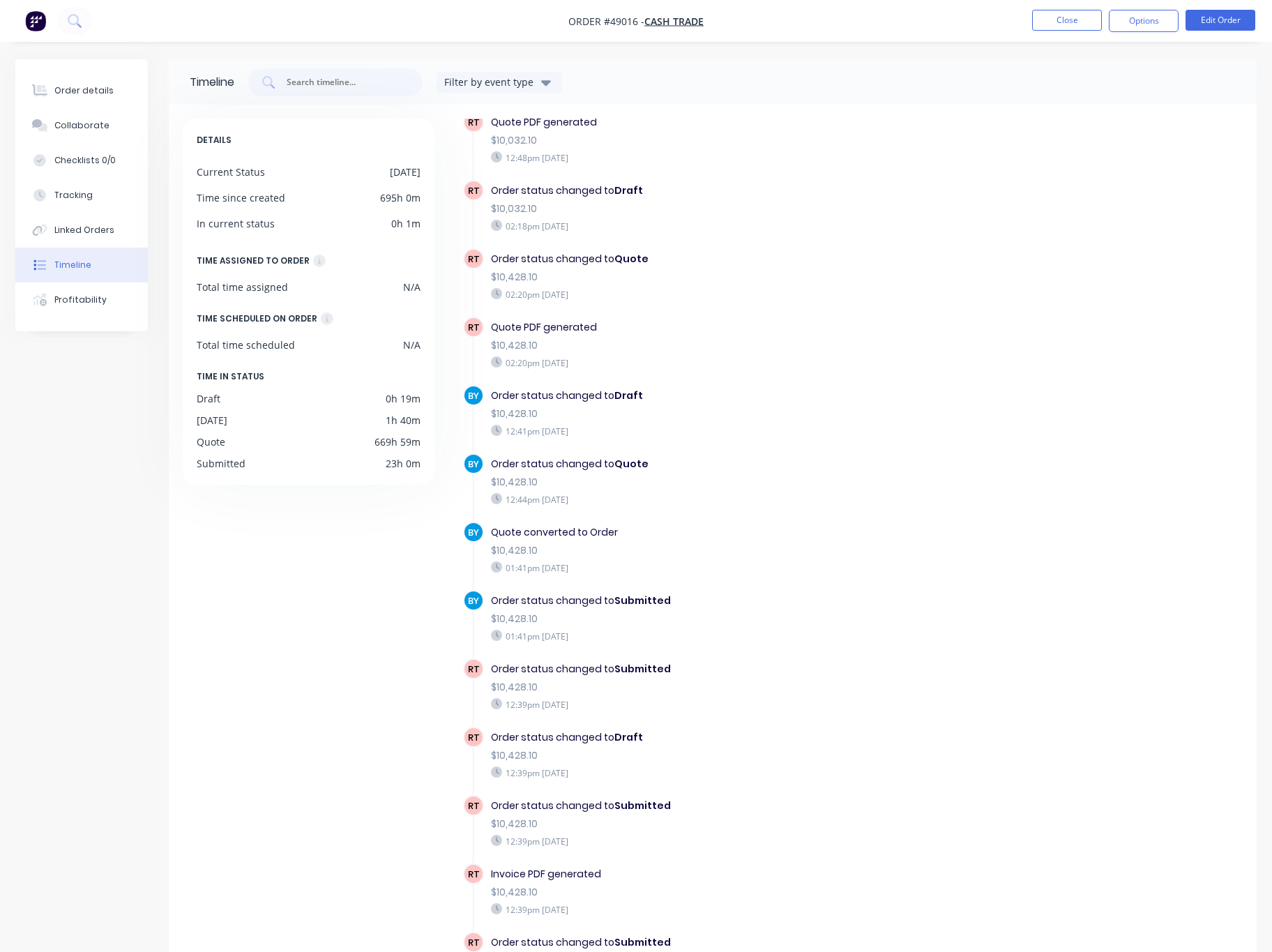
scroll to position [941, 0]
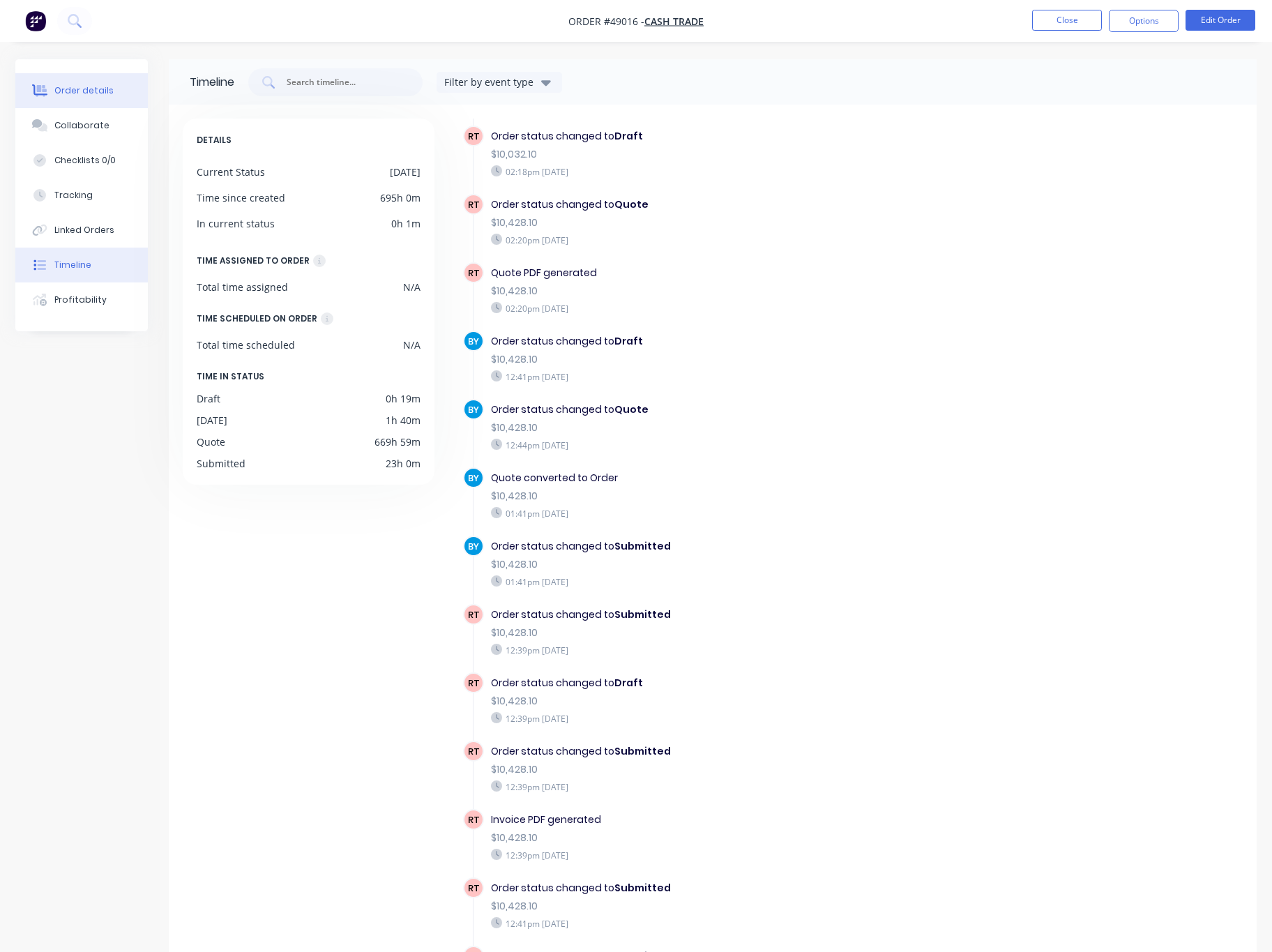
click at [88, 99] on button "Order details" at bounding box center [82, 90] width 133 height 35
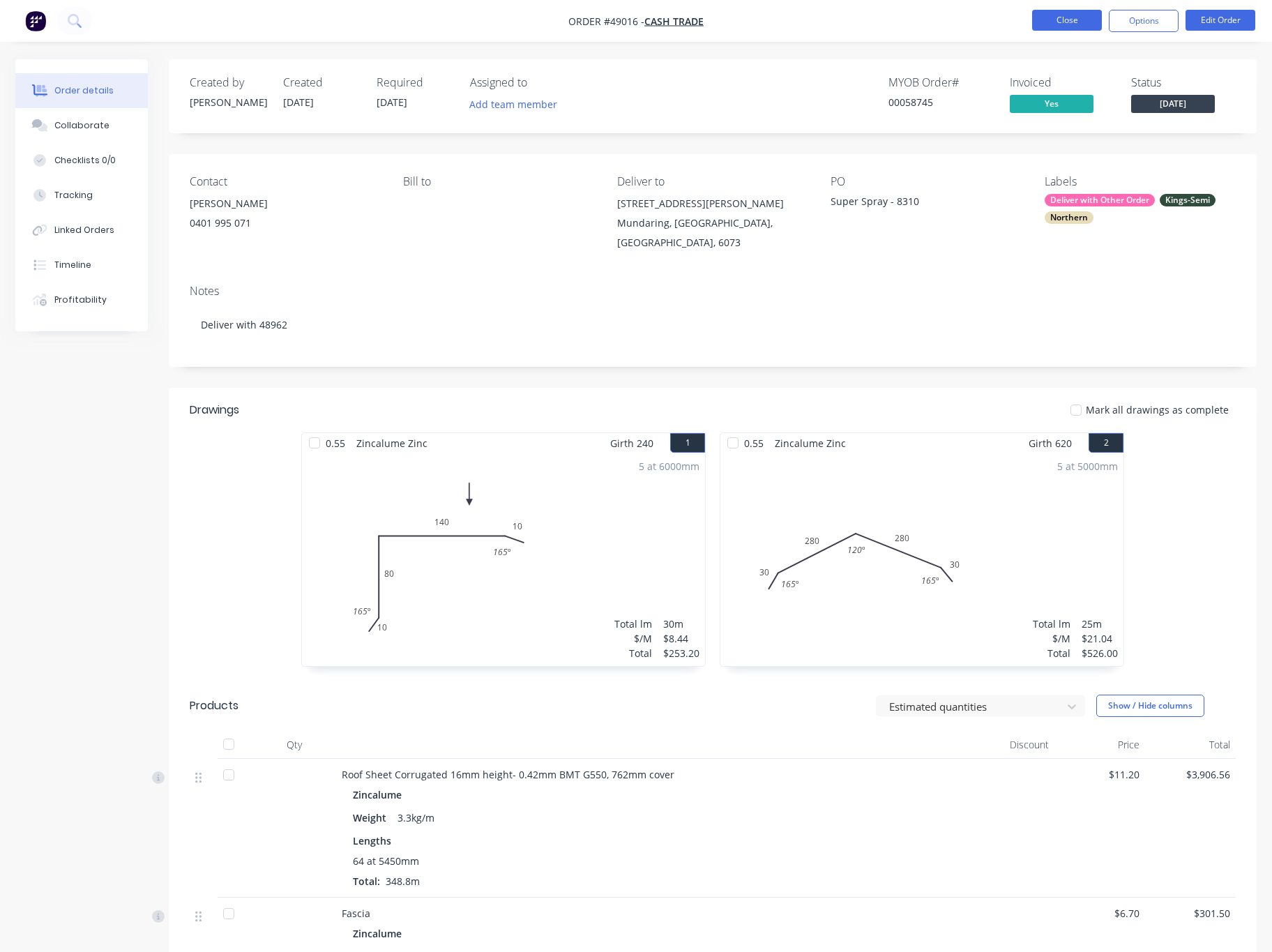
click at [1067, 16] on button "Close" at bounding box center [1067, 20] width 70 height 21
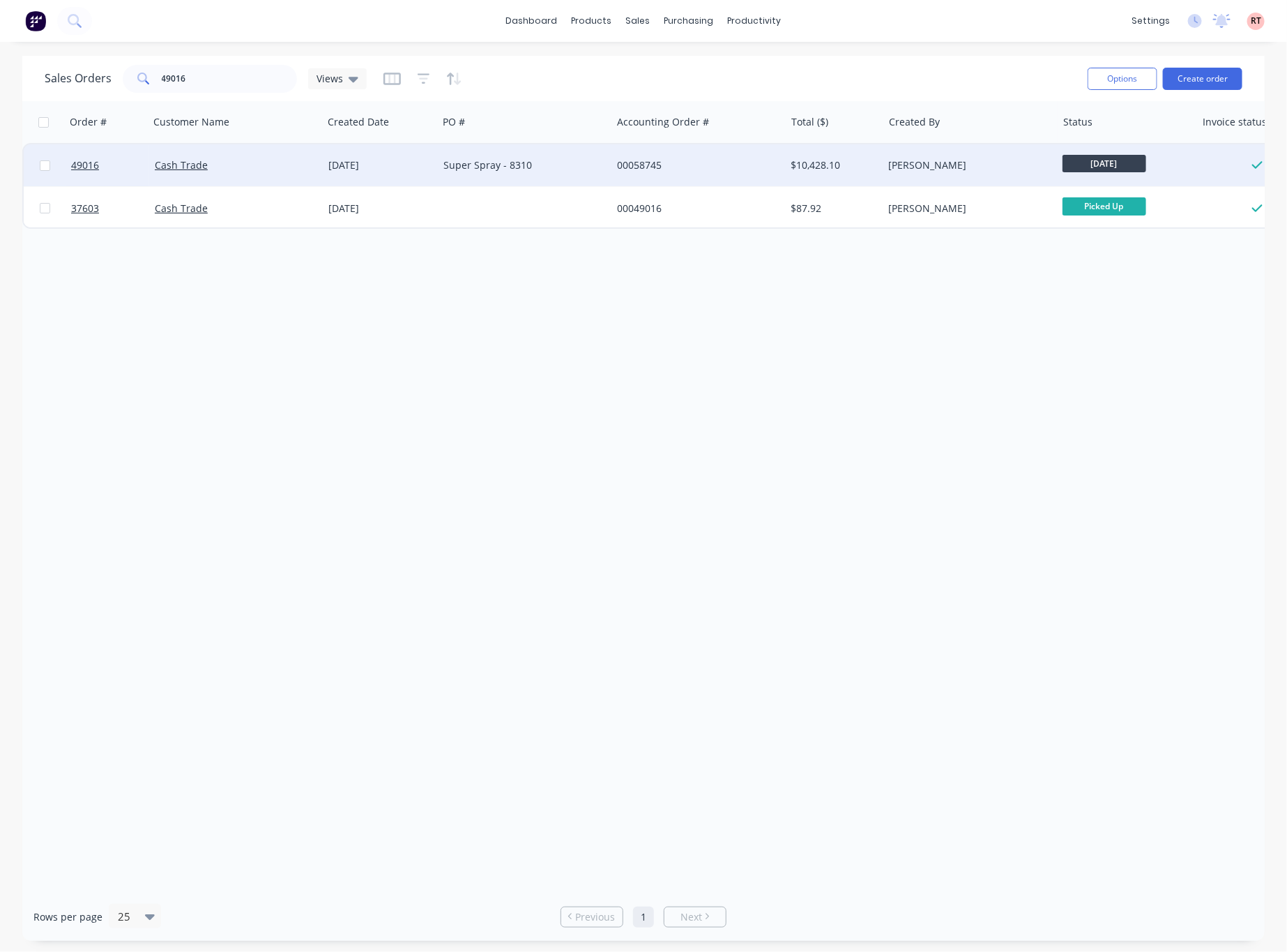
click at [600, 165] on div "Super Spray - 8310" at bounding box center [524, 165] width 162 height 14
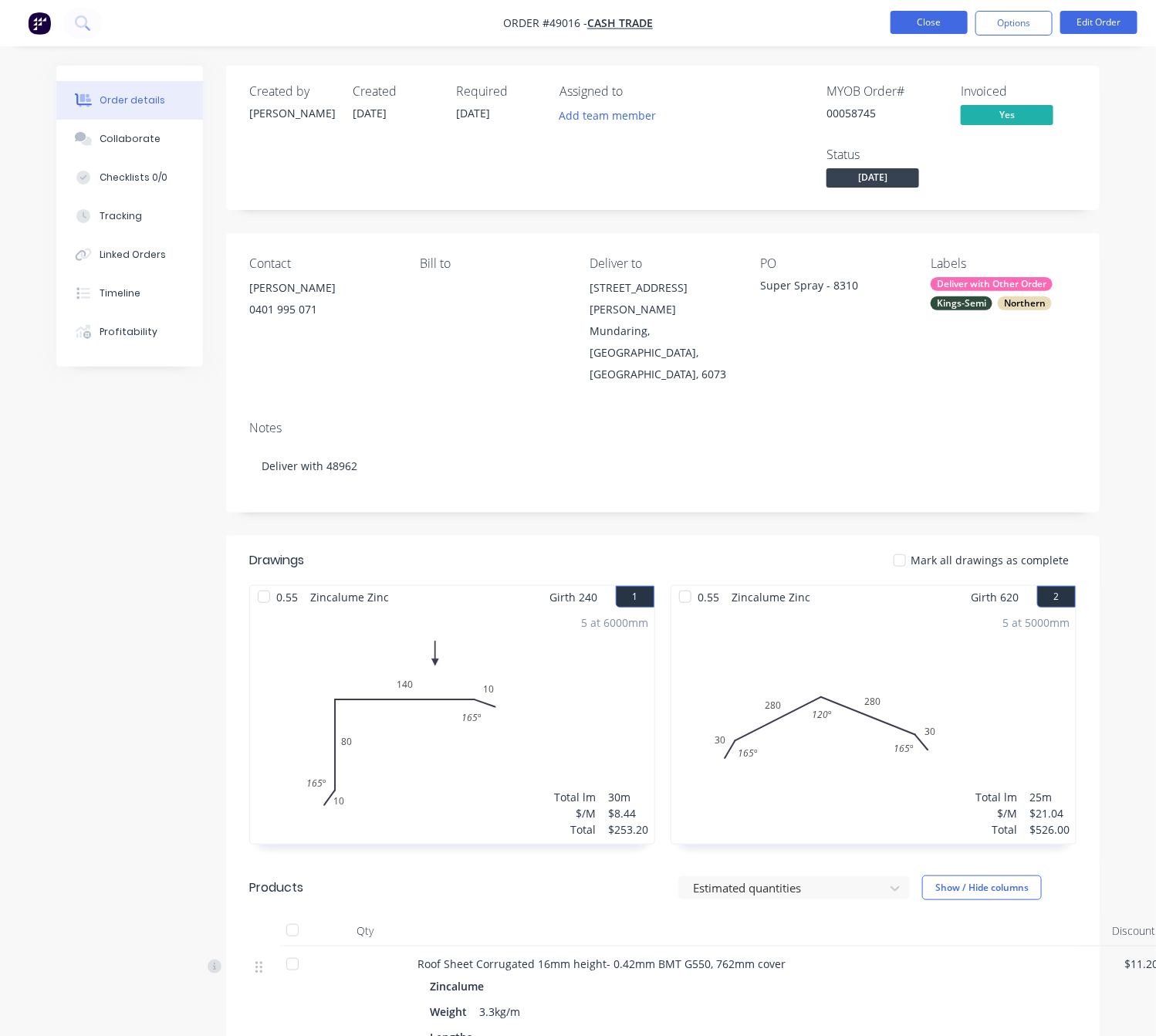
click at [902, 20] on button "Close" at bounding box center [929, 22] width 77 height 23
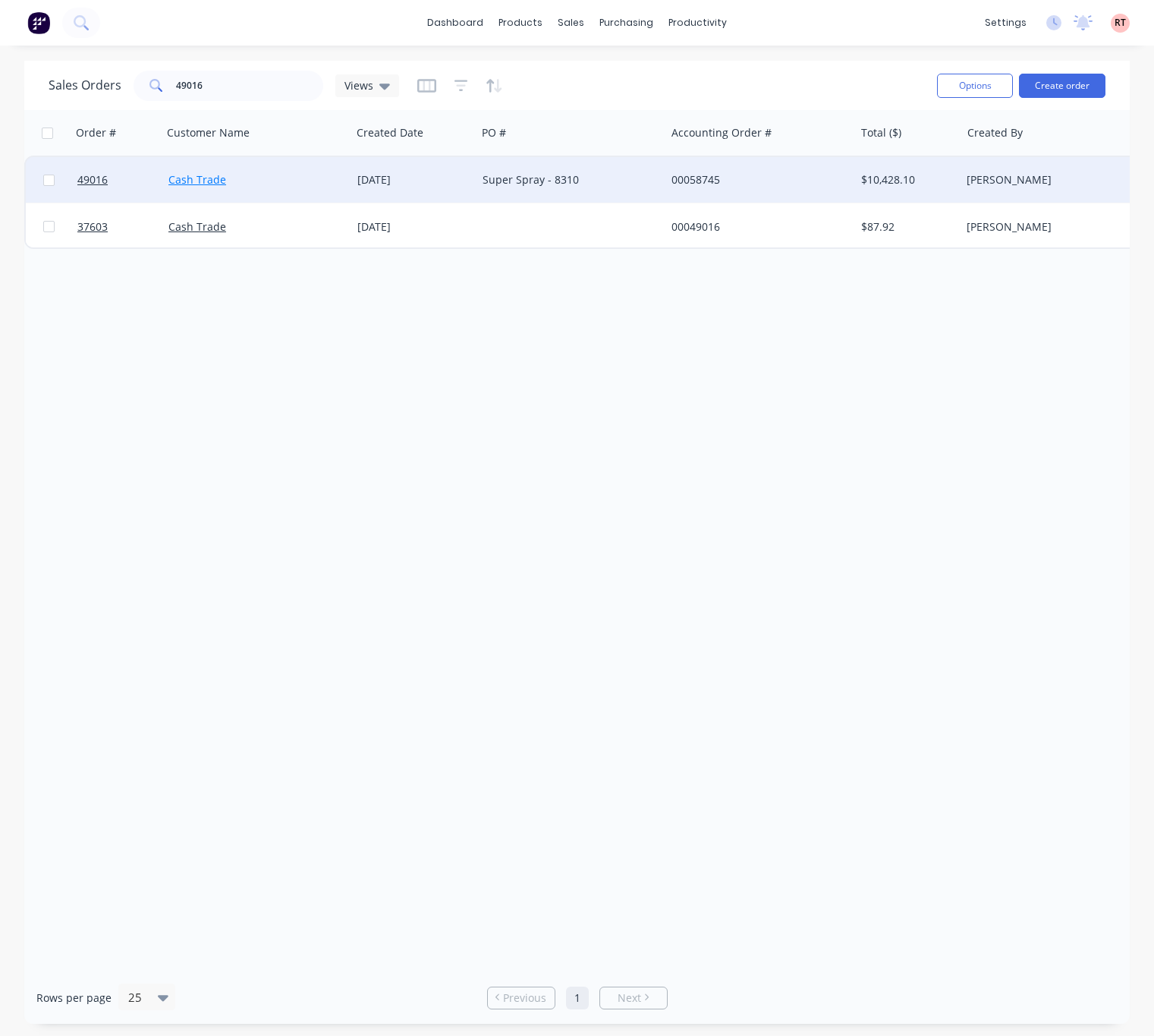
click at [190, 187] on link "Cash Trade" at bounding box center [197, 179] width 58 height 15
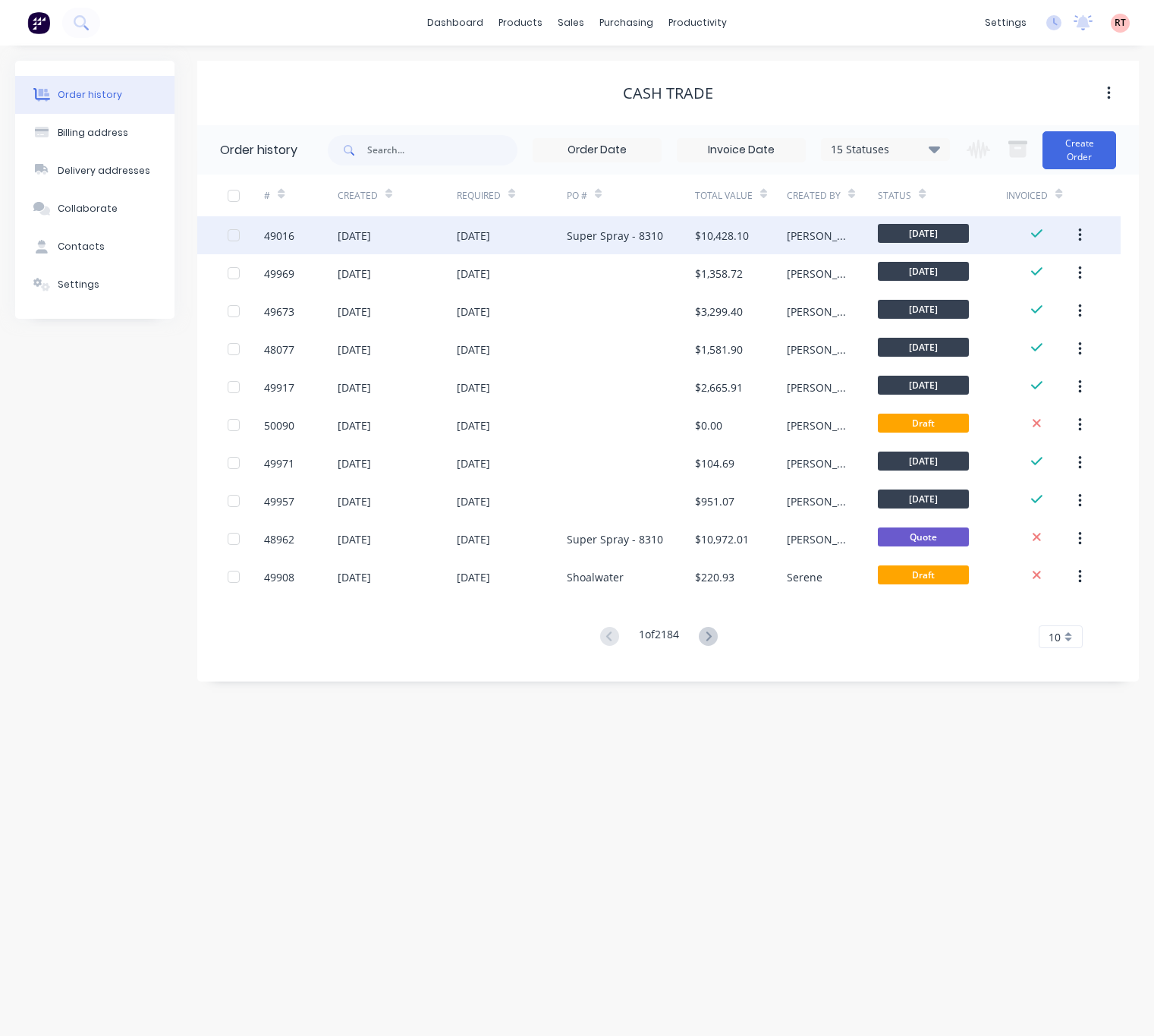
click at [519, 238] on div "[DATE]" at bounding box center [512, 235] width 110 height 38
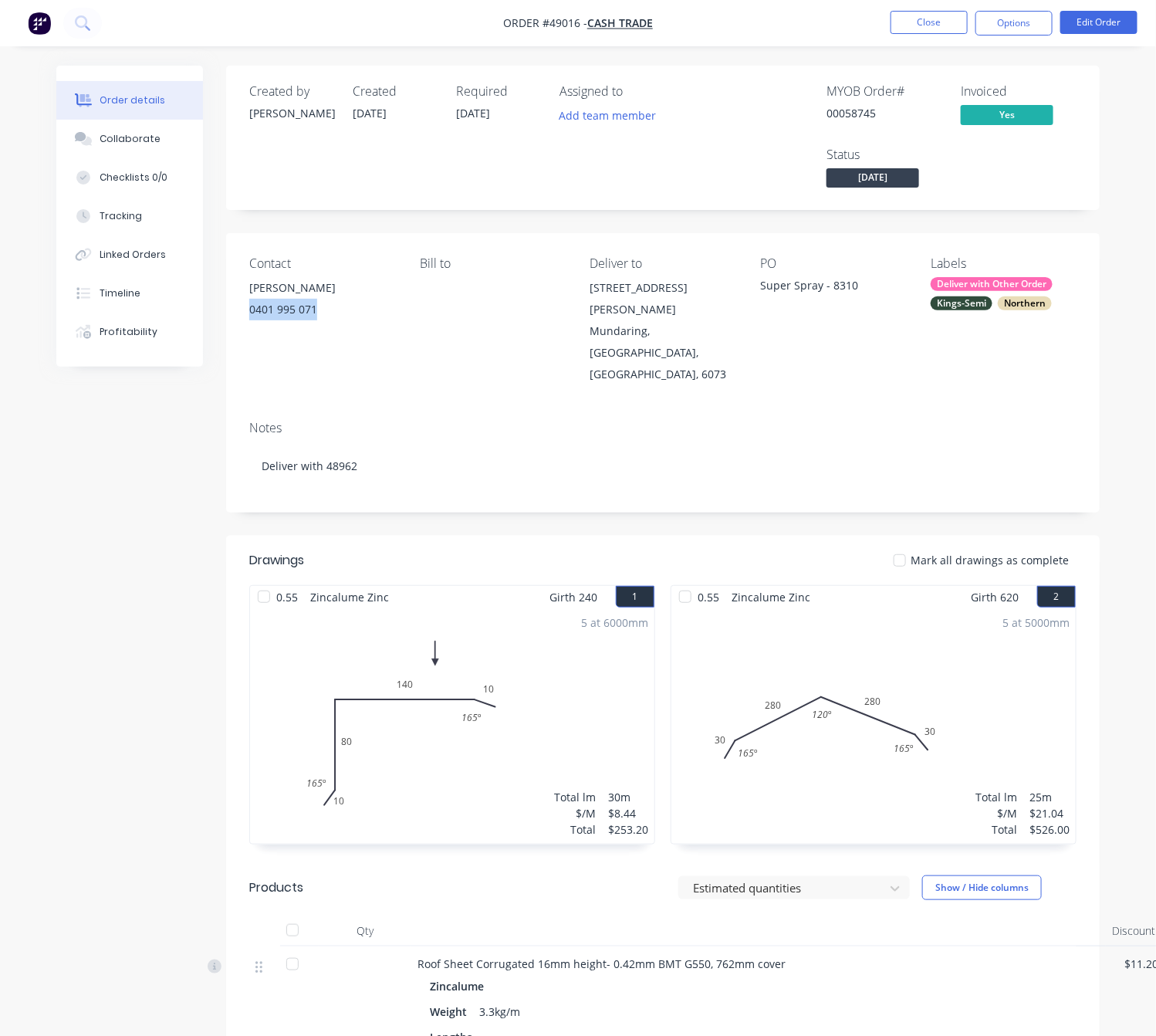
drag, startPoint x: 334, startPoint y: 297, endPoint x: 323, endPoint y: 317, distance: 22.8
click at [323, 317] on div "Len Nielsen 0401 995 071" at bounding box center [322, 302] width 146 height 49
click at [920, 40] on nav "Order #49016 - Cash Trade Close Options Edit Order" at bounding box center [578, 23] width 1156 height 46
click at [920, 21] on button "Close" at bounding box center [929, 22] width 77 height 23
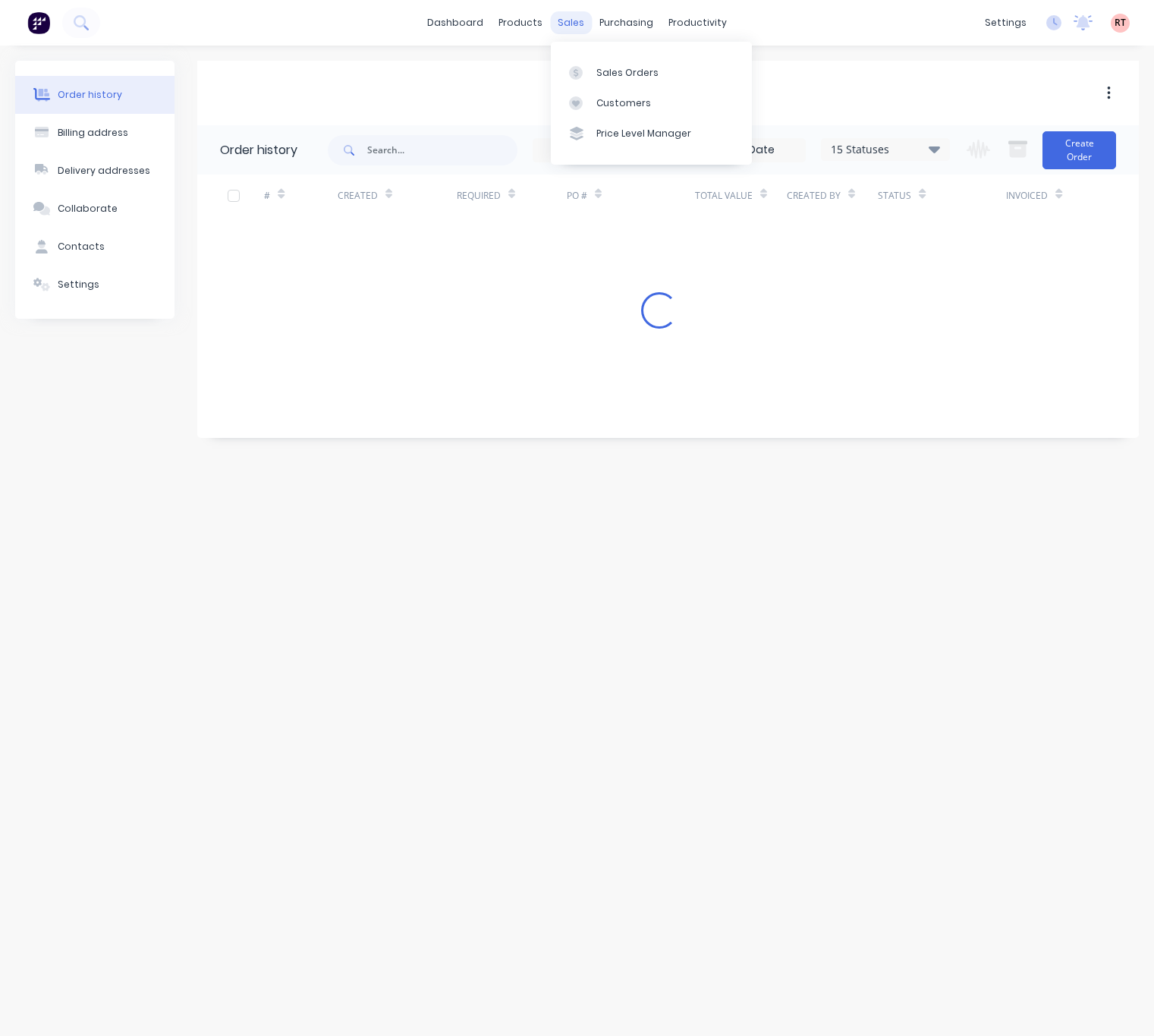
click at [577, 27] on div "sales" at bounding box center [571, 22] width 42 height 22
click at [615, 71] on div "Sales Orders" at bounding box center [627, 73] width 63 height 14
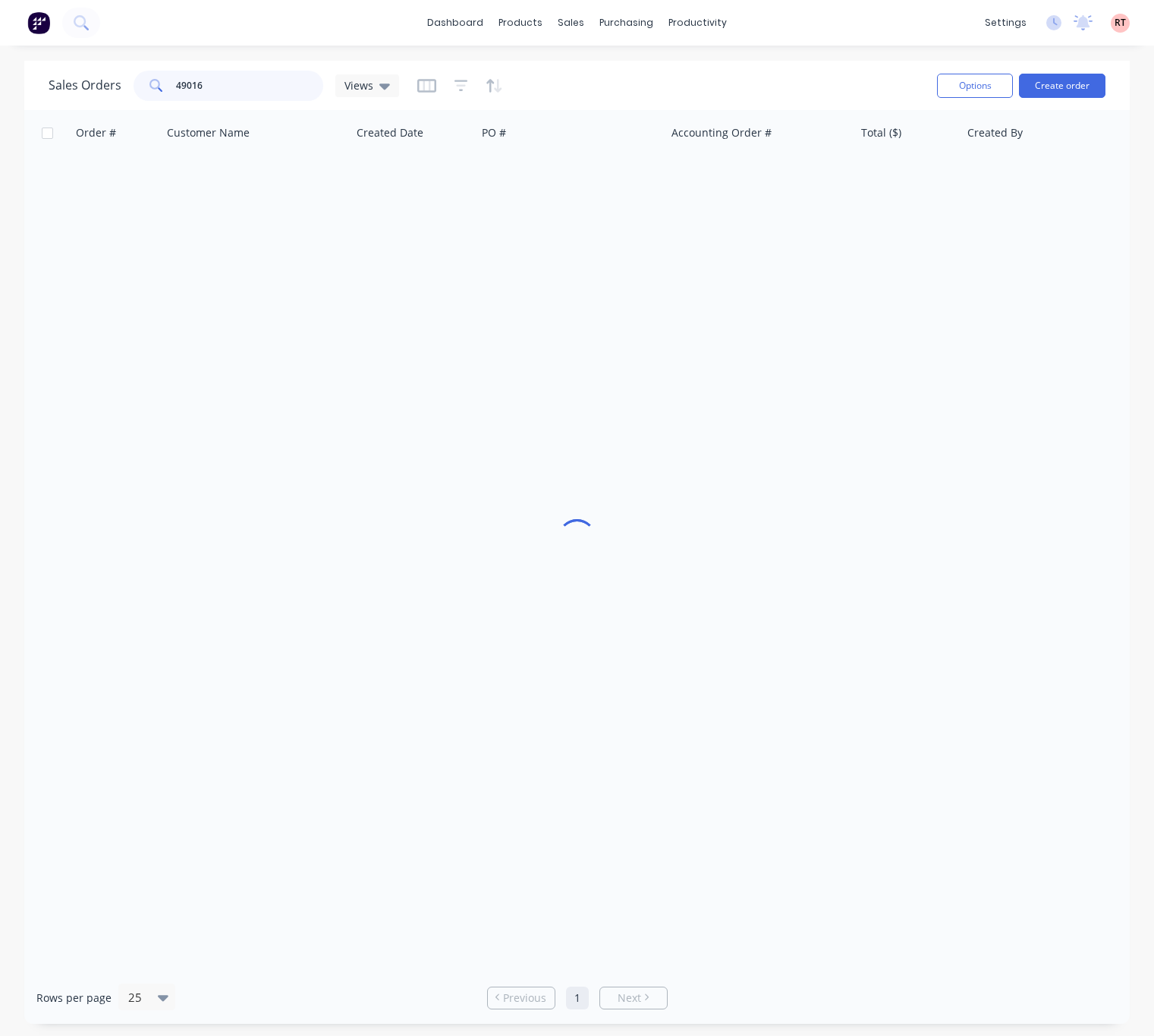
drag, startPoint x: 230, startPoint y: 84, endPoint x: 125, endPoint y: 100, distance: 106.2
click at [142, 100] on div "49016" at bounding box center [228, 85] width 190 height 30
type input "48962"
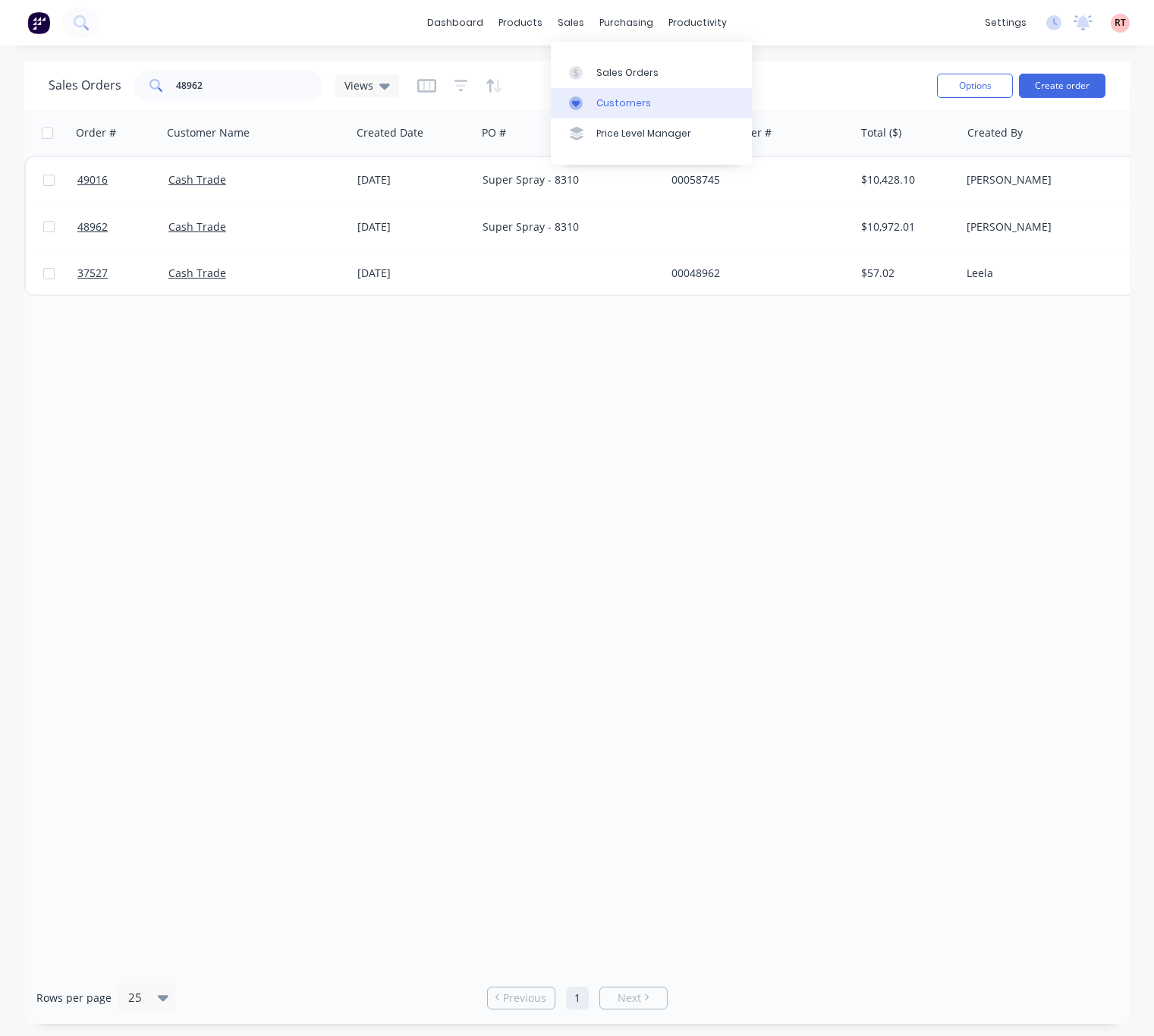
click at [599, 103] on div "Customers" at bounding box center [623, 103] width 55 height 14
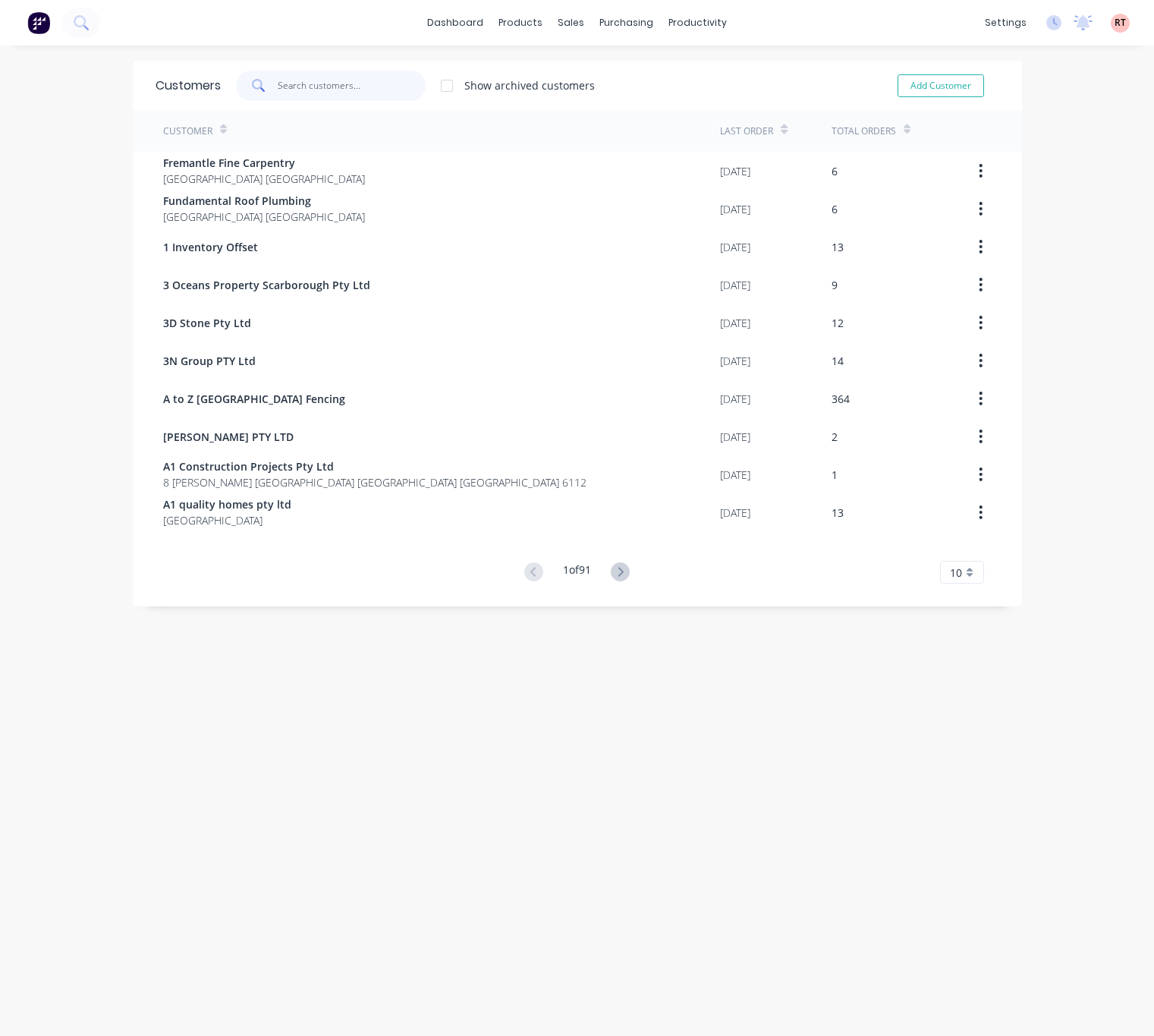
click at [315, 85] on input "text" at bounding box center [352, 85] width 148 height 30
click at [324, 98] on input "text" at bounding box center [352, 85] width 148 height 30
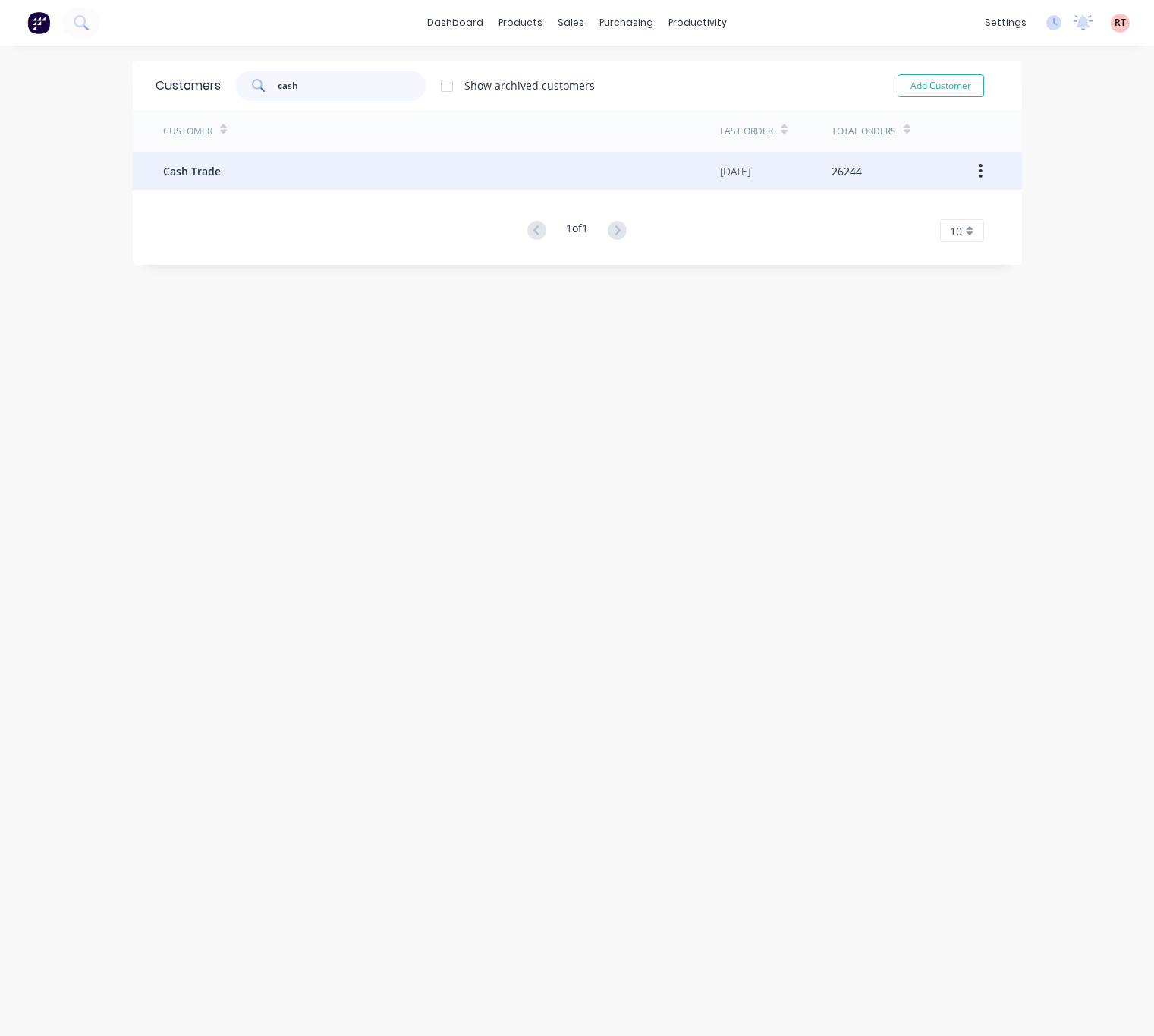
type input "cash"
click at [300, 181] on div "Cash Trade" at bounding box center [442, 171] width 557 height 38
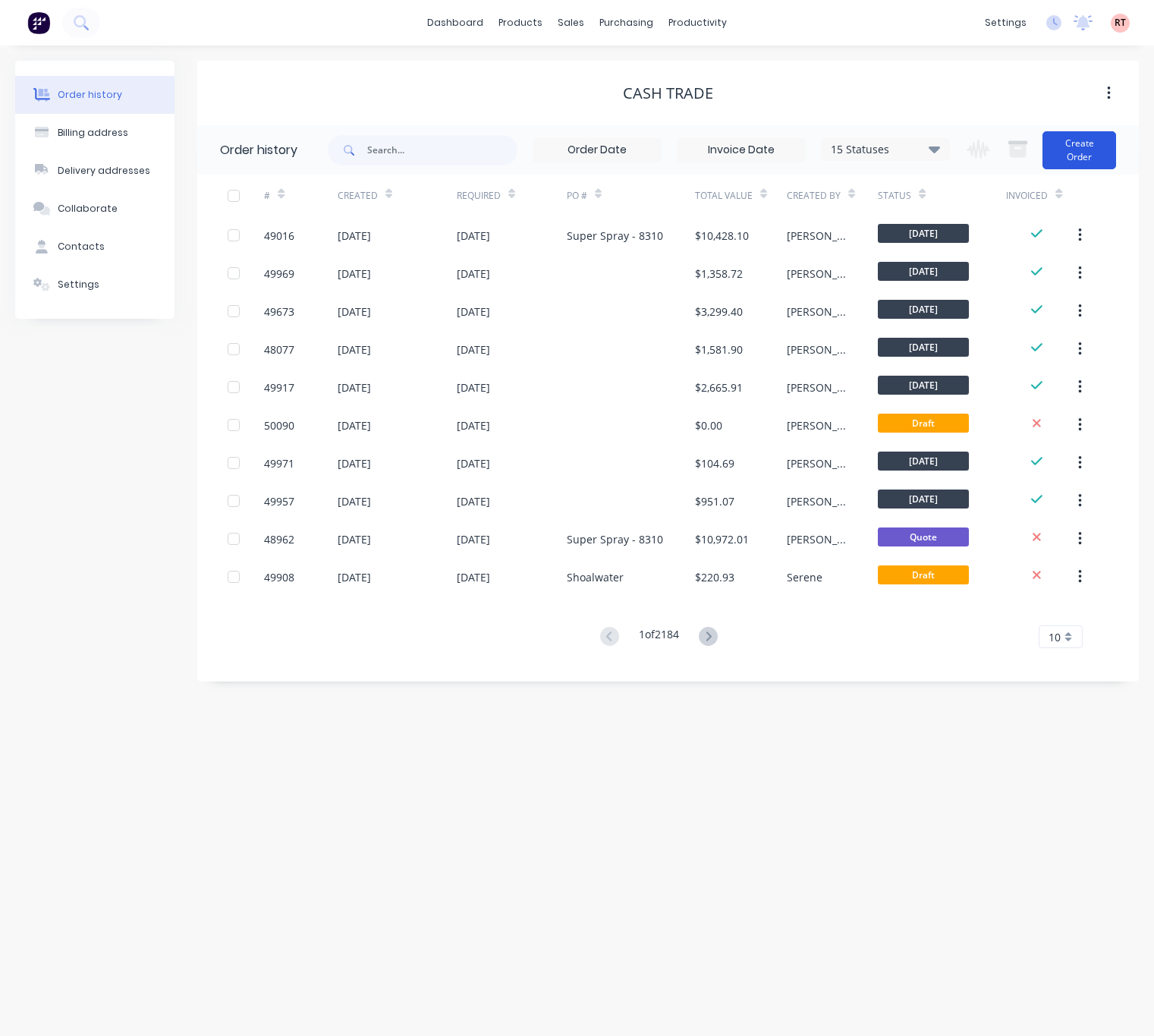
click at [1086, 149] on button "Create Order" at bounding box center [1078, 150] width 73 height 38
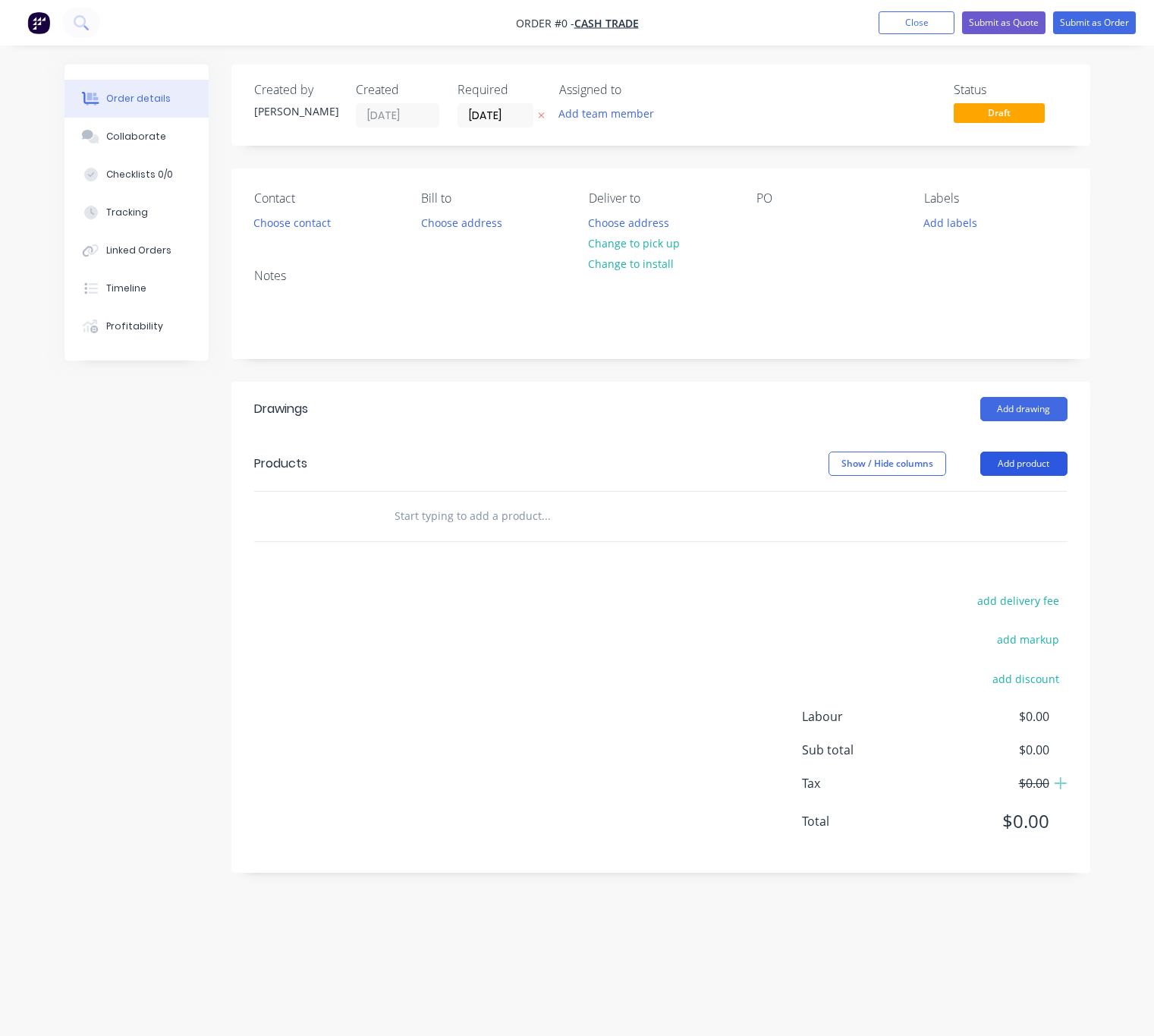
click at [1011, 469] on button "Add product" at bounding box center [1024, 463] width 87 height 24
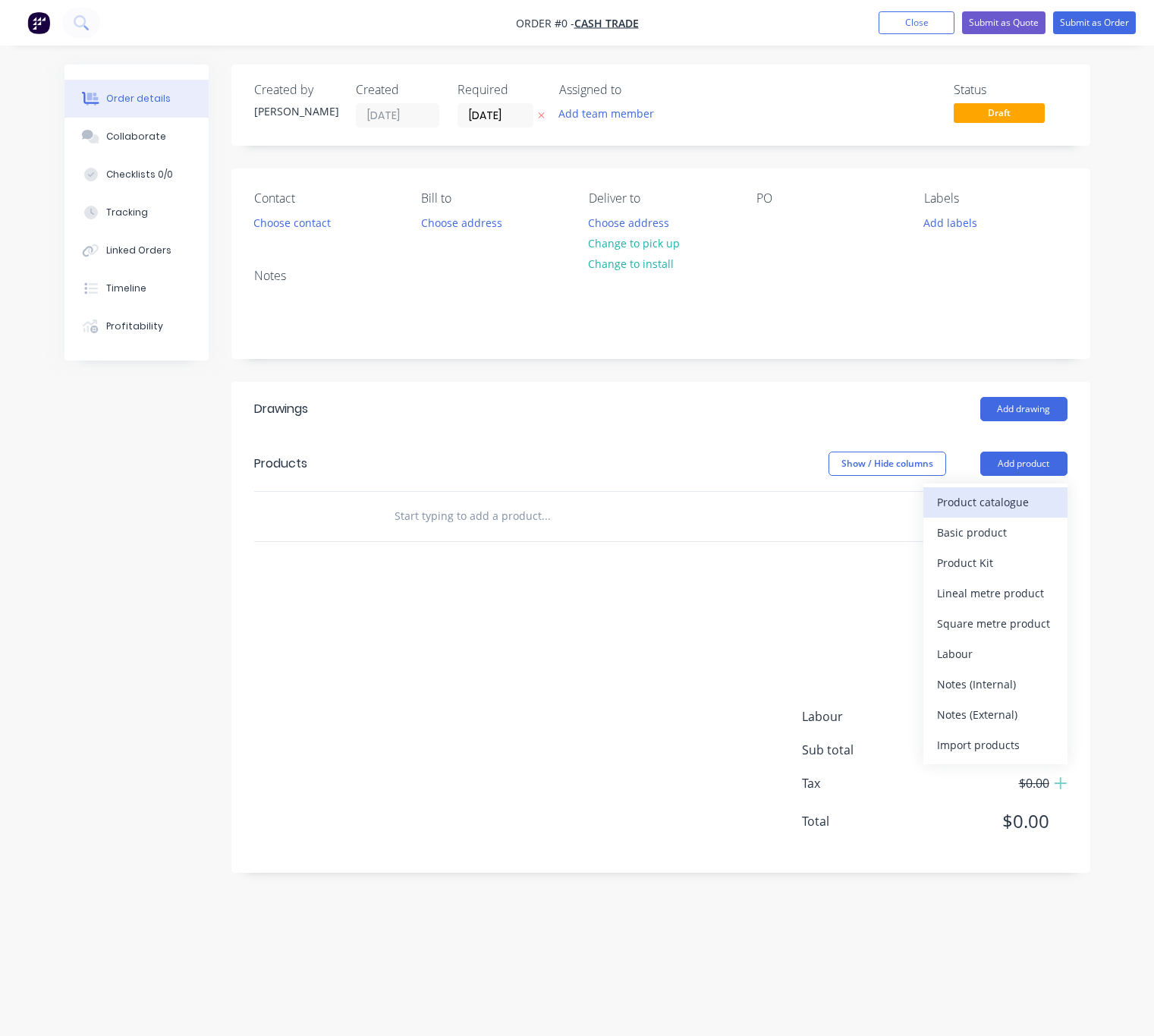
click at [974, 502] on div "Product catalogue" at bounding box center [995, 502] width 117 height 22
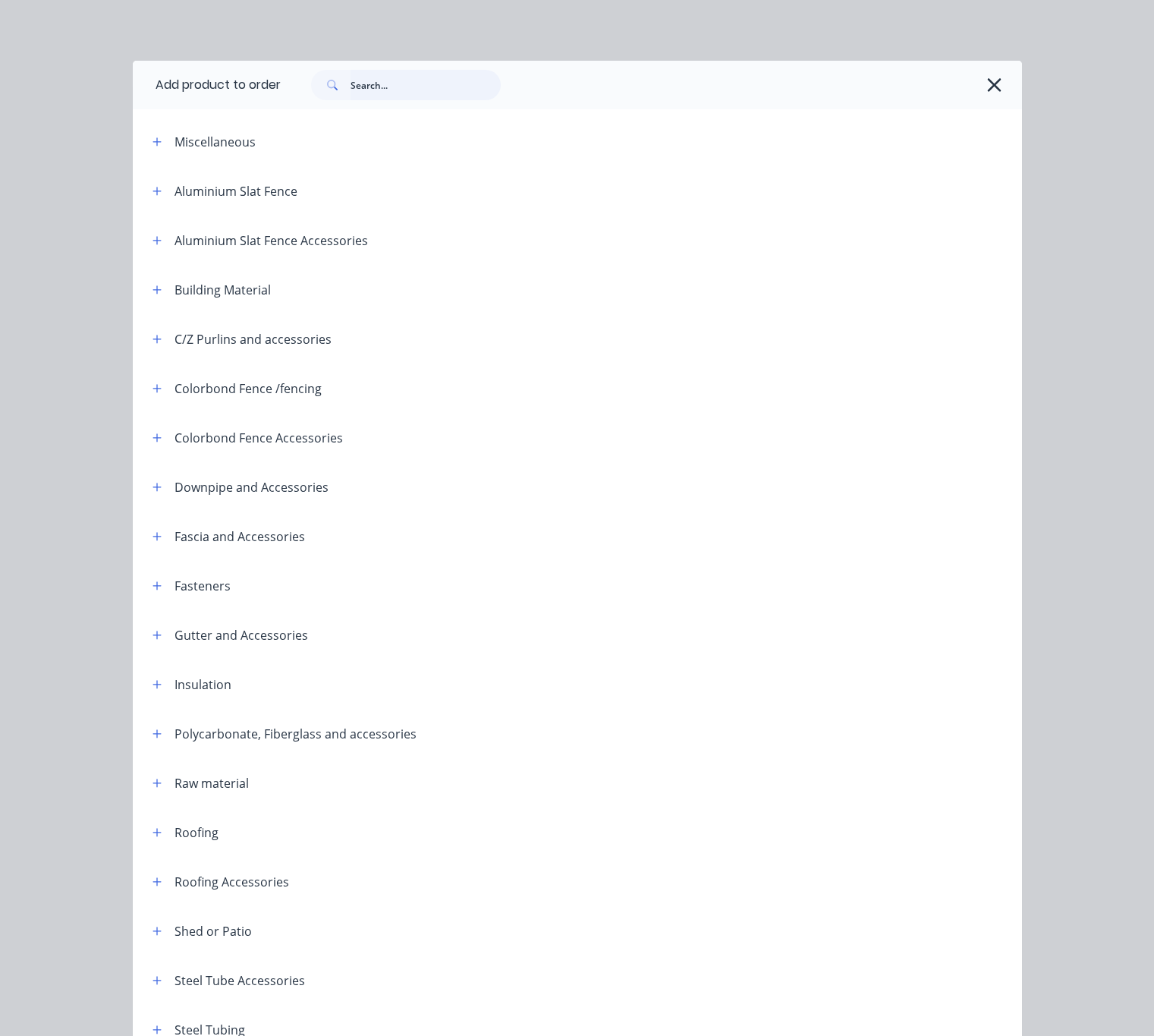
click at [492, 80] on input "text" at bounding box center [425, 84] width 151 height 30
type input "roof"
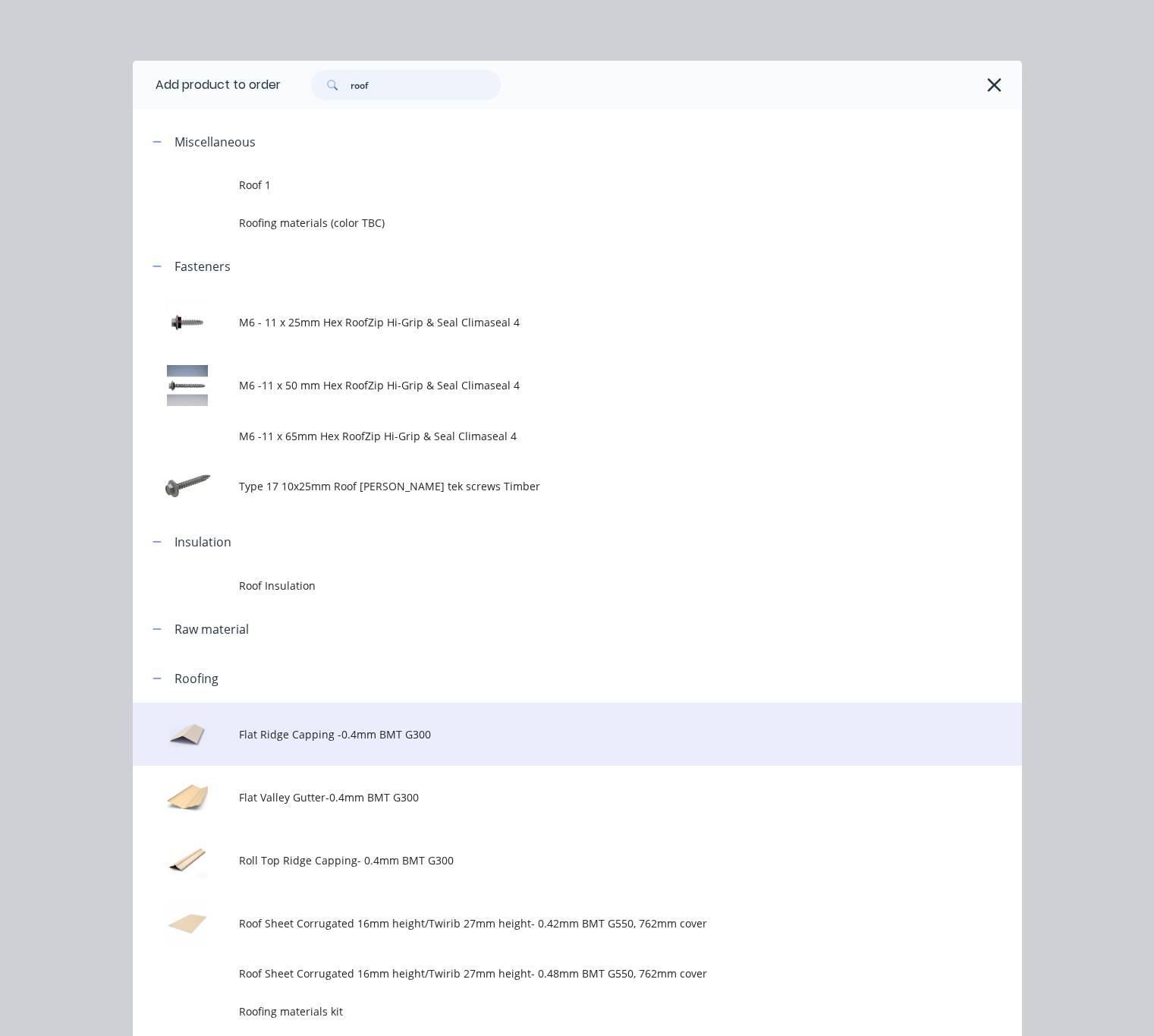
scroll to position [797, 0]
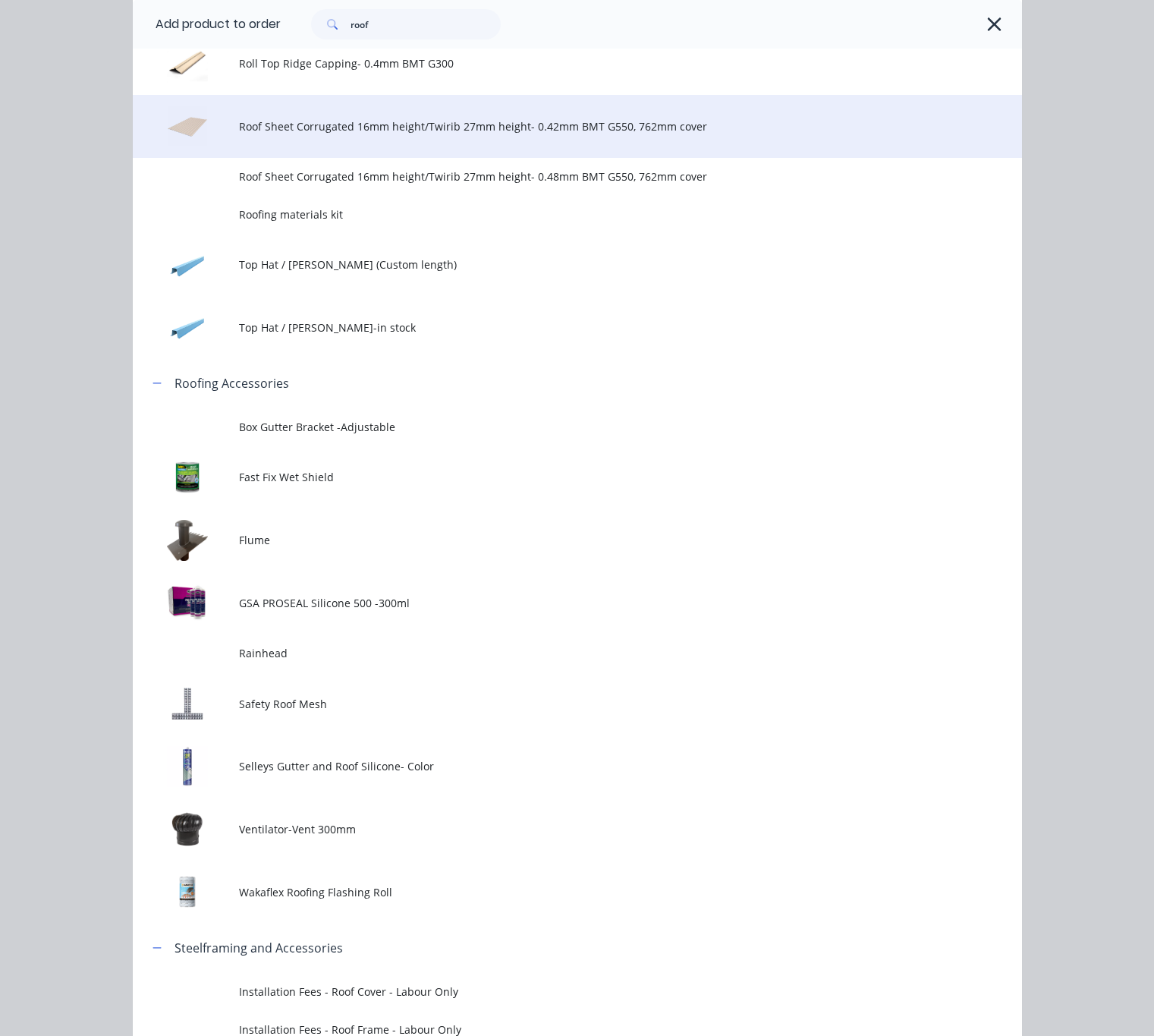
click at [442, 123] on span "Roof Sheet Corrugated 16mm height/Twirib 27mm height- 0.42mm BMT G550, 762mm co…" at bounding box center [552, 126] width 626 height 16
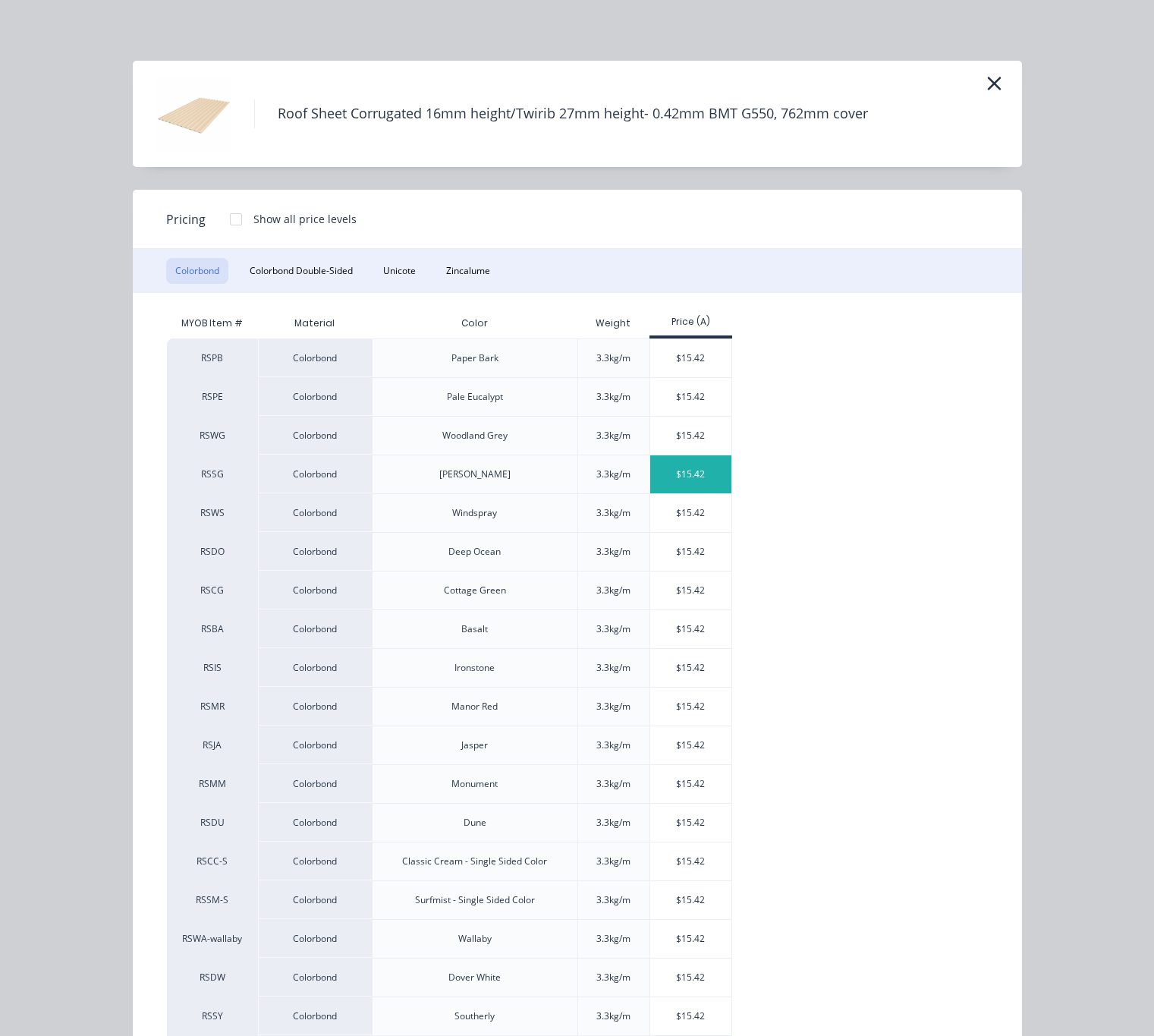
click at [677, 485] on div "$15.42" at bounding box center [690, 474] width 81 height 38
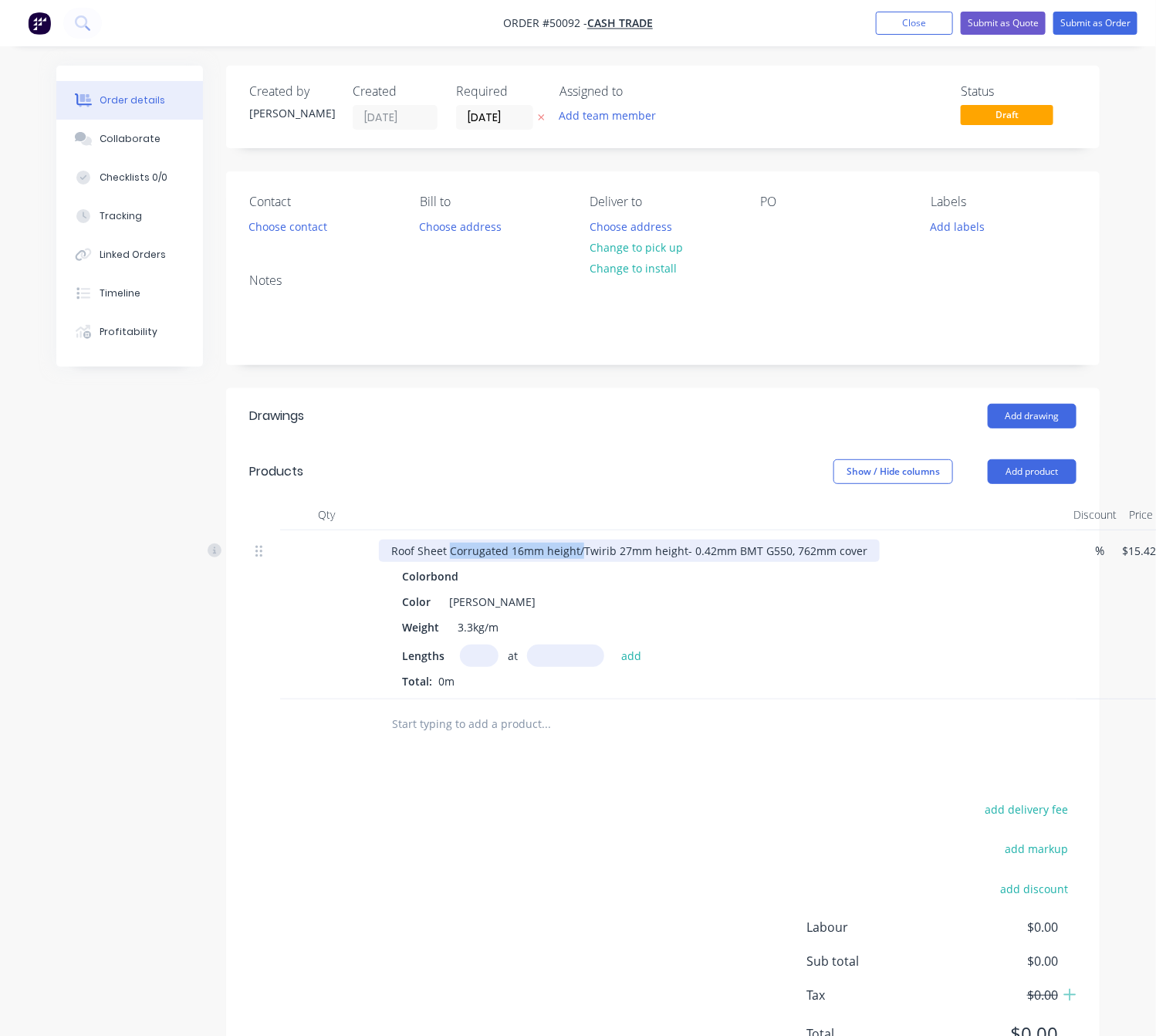
drag, startPoint x: 580, startPoint y: 555, endPoint x: 449, endPoint y: 554, distance: 131.0
click at [449, 554] on div "Roof Sheet Corrugated 16mm height/Twirib 27mm height- 0.42mm BMT G550, 762mm co…" at bounding box center [630, 551] width 501 height 23
click at [480, 655] on input "text" at bounding box center [479, 656] width 38 height 23
type input "28"
click at [542, 650] on input "text" at bounding box center [565, 656] width 77 height 23
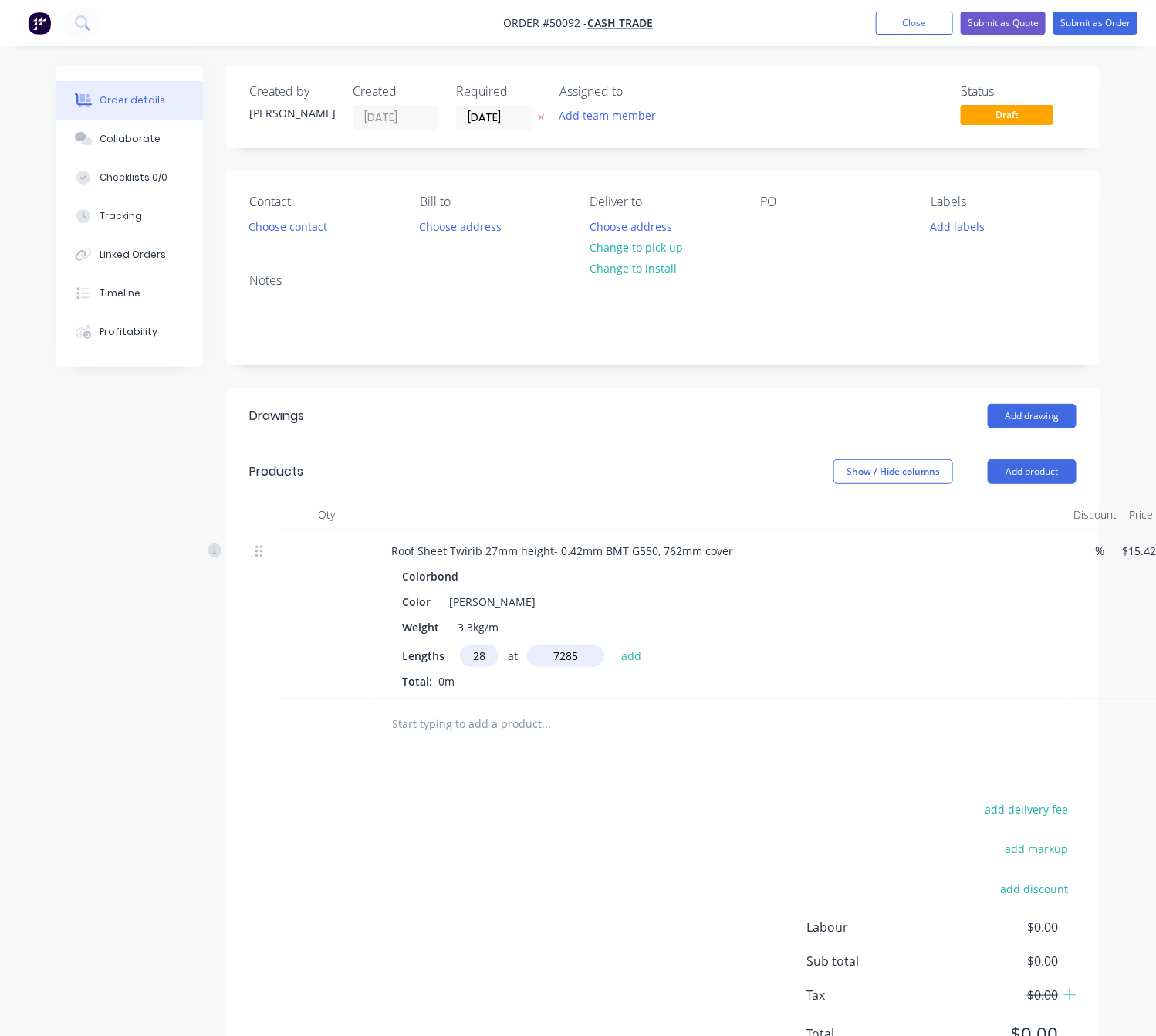
type input "7285"
click at [613, 645] on button "add" at bounding box center [631, 655] width 36 height 21
type input "$3,145.37"
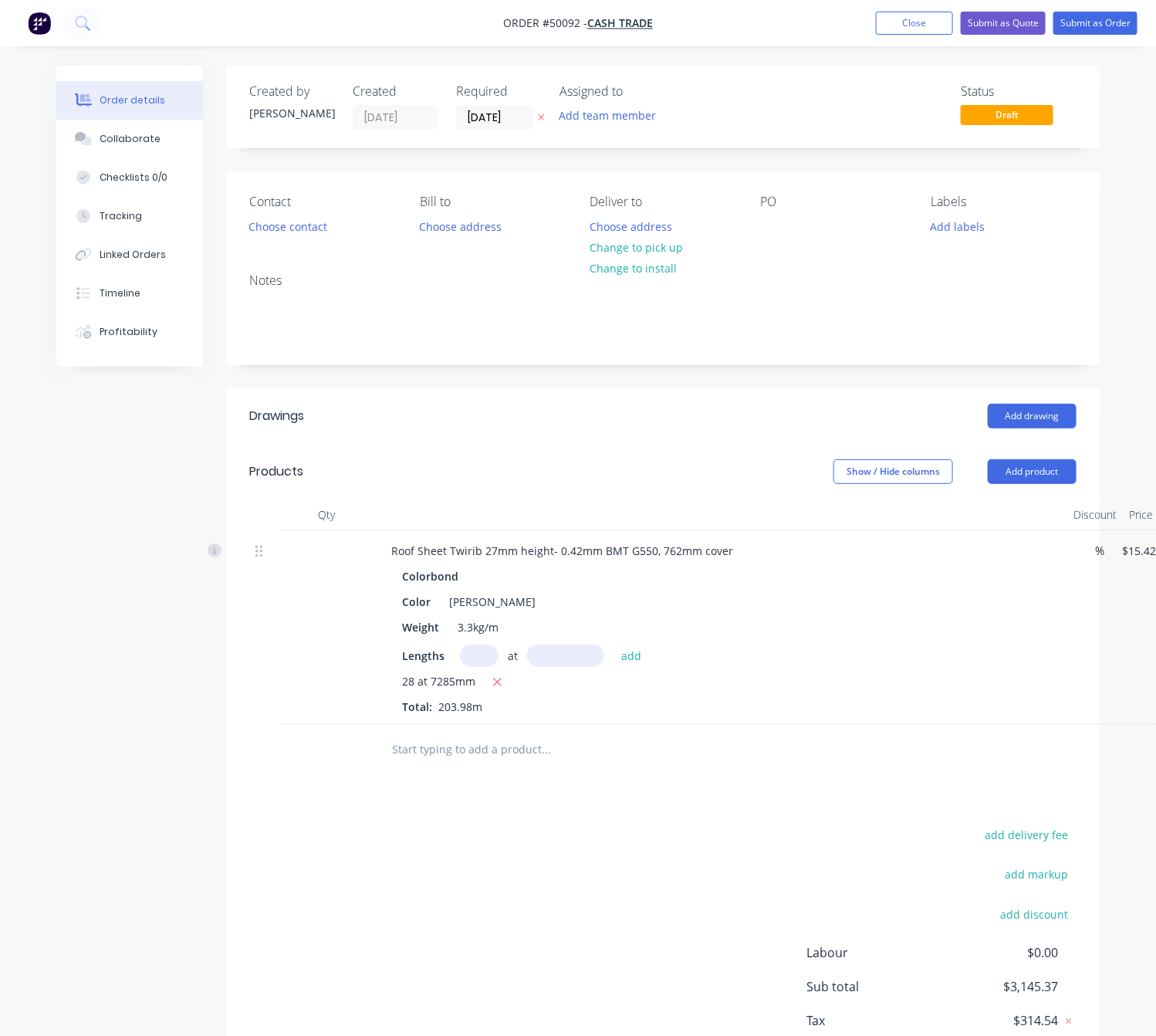
click at [653, 843] on div "add delivery fee add markup add discount Labour $0.00 Sub total $3,145.37 Tax $…" at bounding box center [663, 957] width 828 height 264
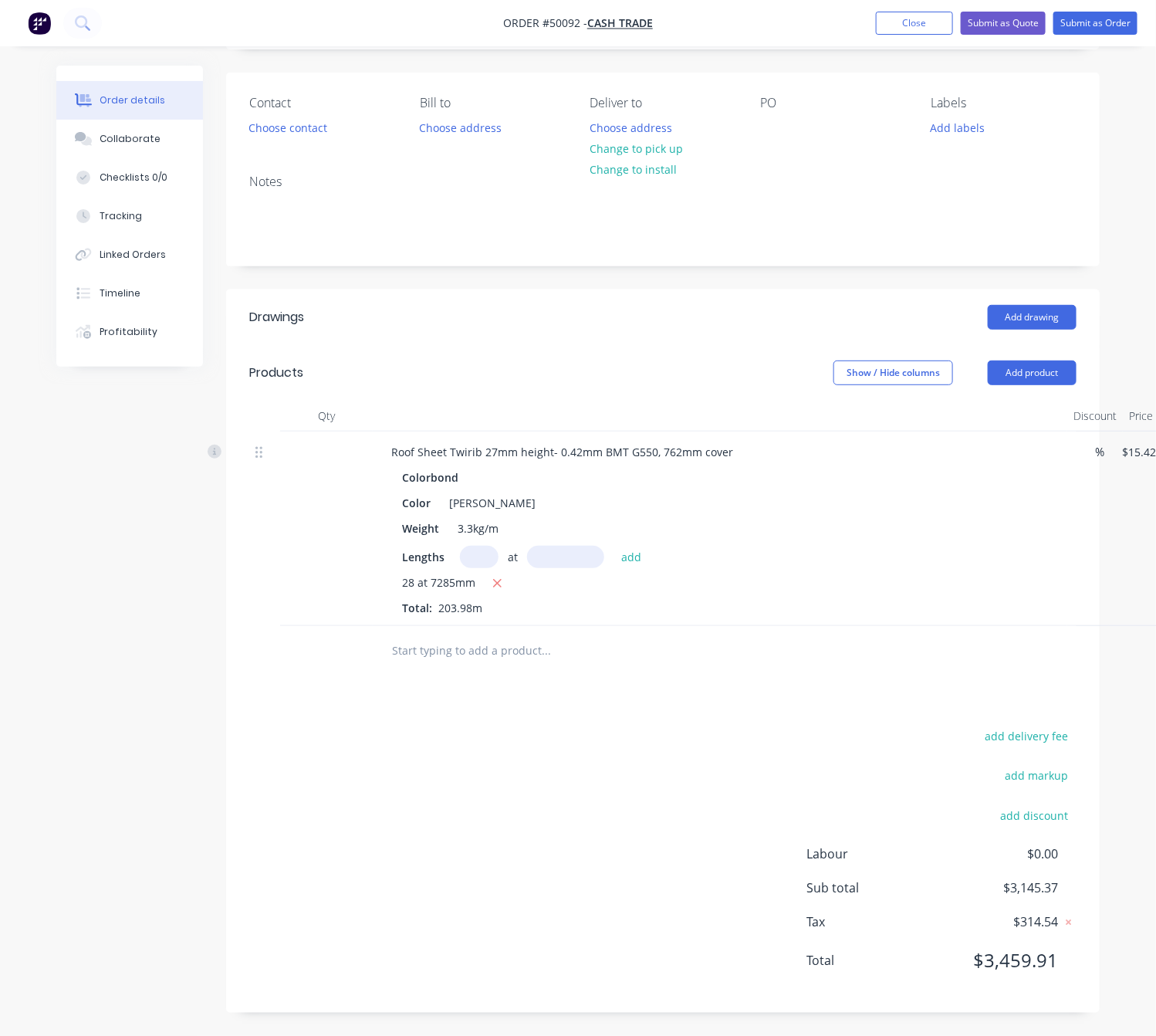
scroll to position [101, 0]
click at [1019, 379] on button "Add product" at bounding box center [1032, 372] width 89 height 24
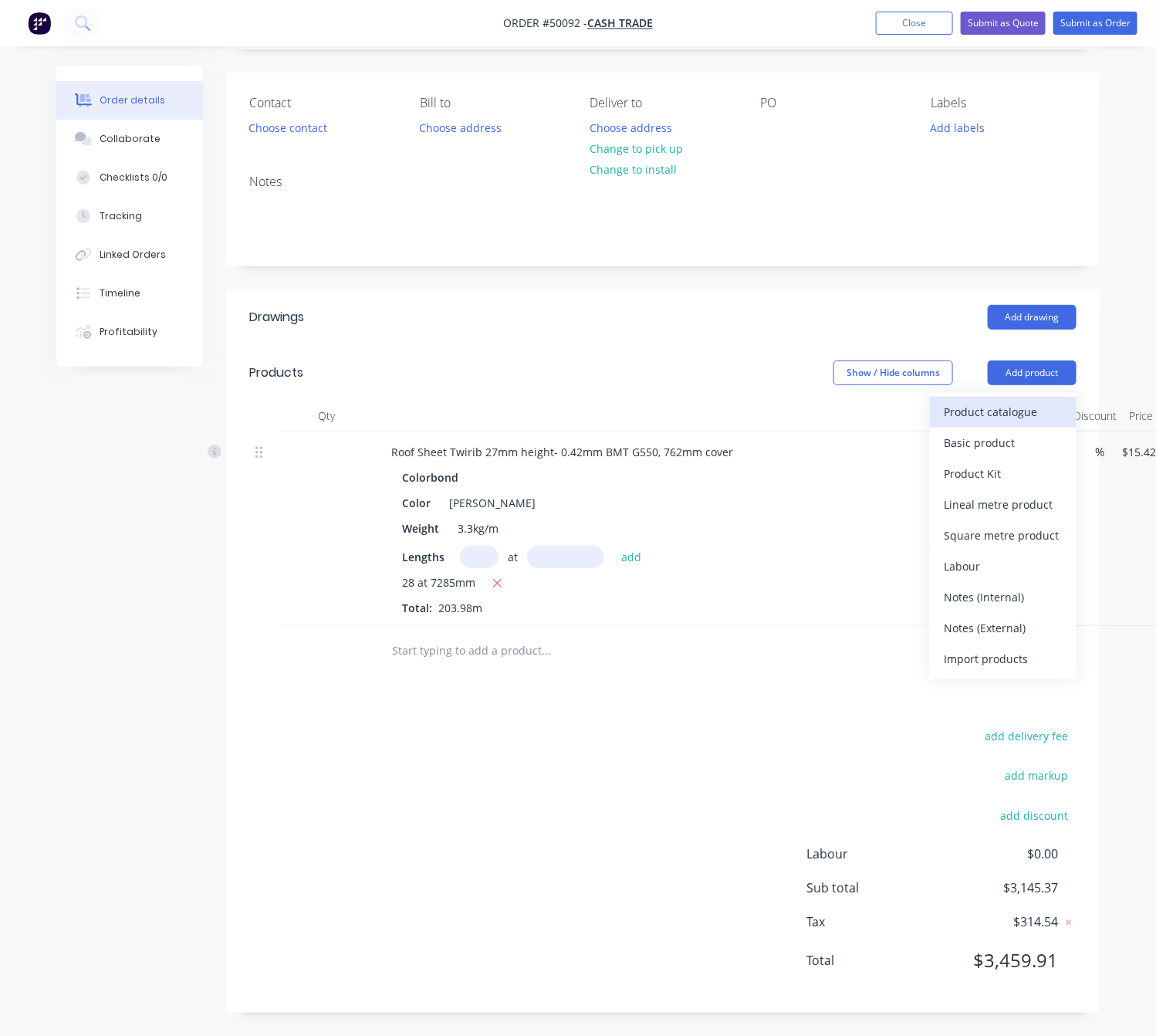
click at [1024, 412] on div "Product catalogue" at bounding box center [1003, 412] width 119 height 23
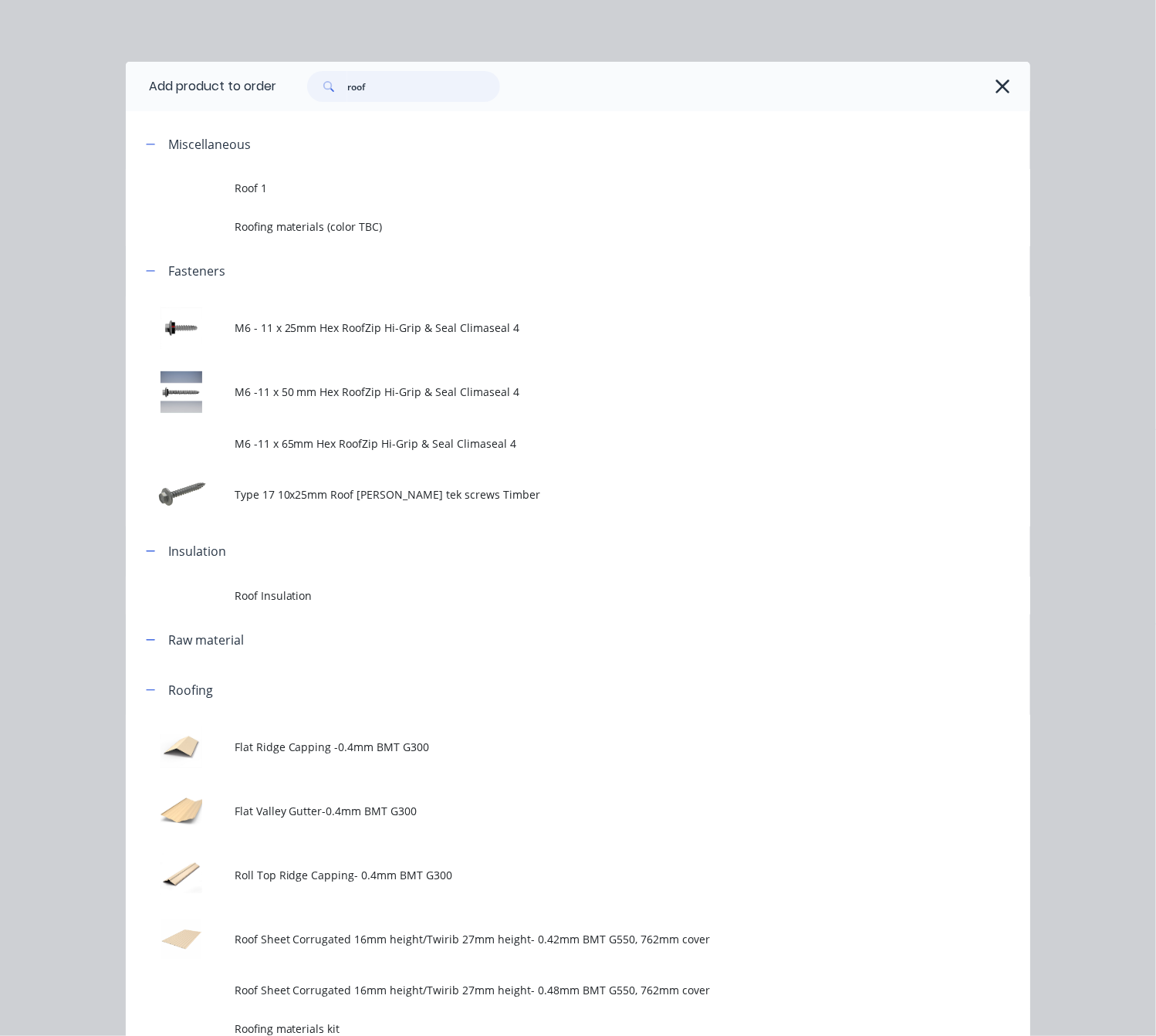
drag, startPoint x: 375, startPoint y: 95, endPoint x: 284, endPoint y: 104, distance: 91.4
click at [286, 104] on div "roof" at bounding box center [653, 86] width 754 height 49
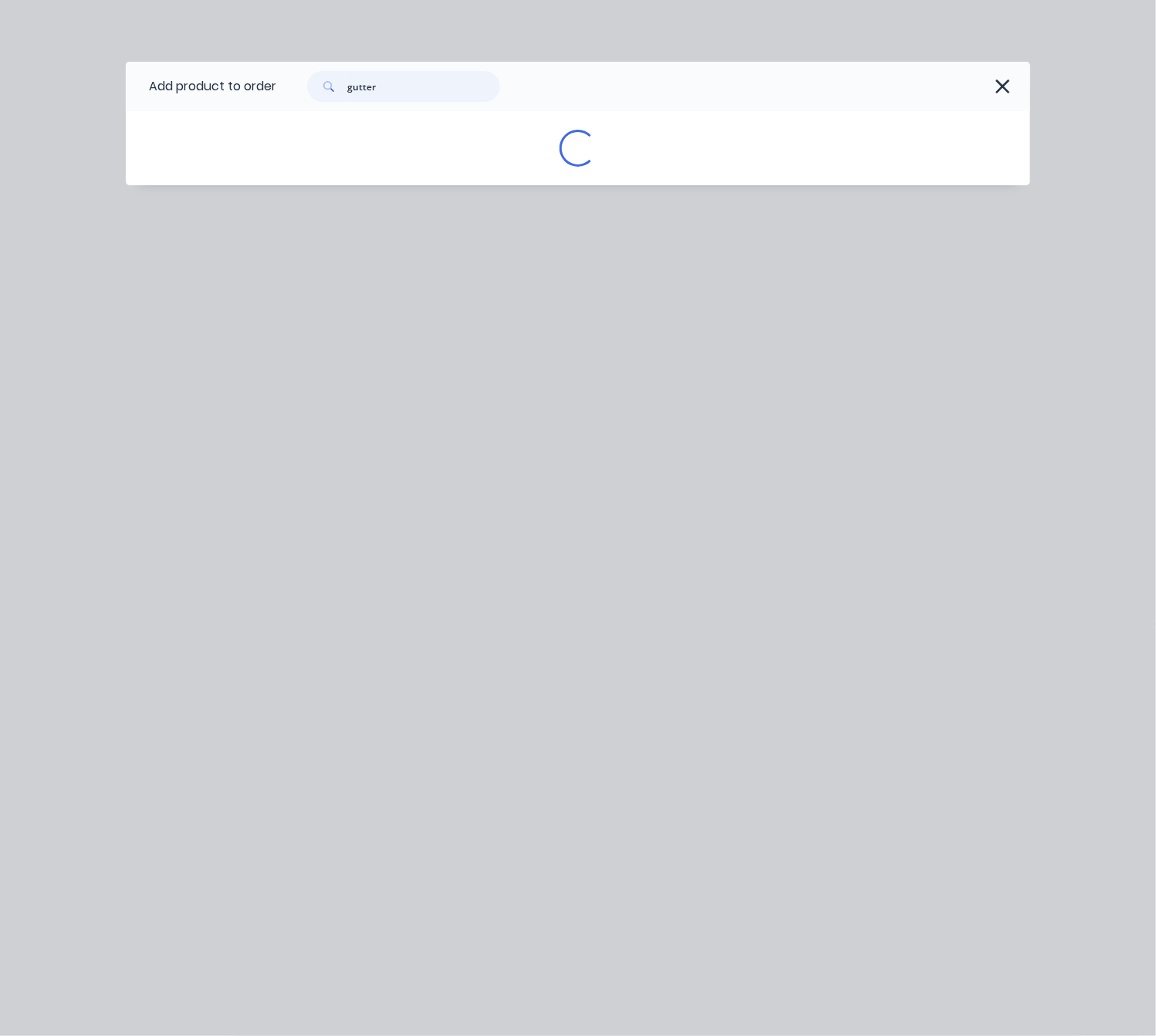
type input "gutter"
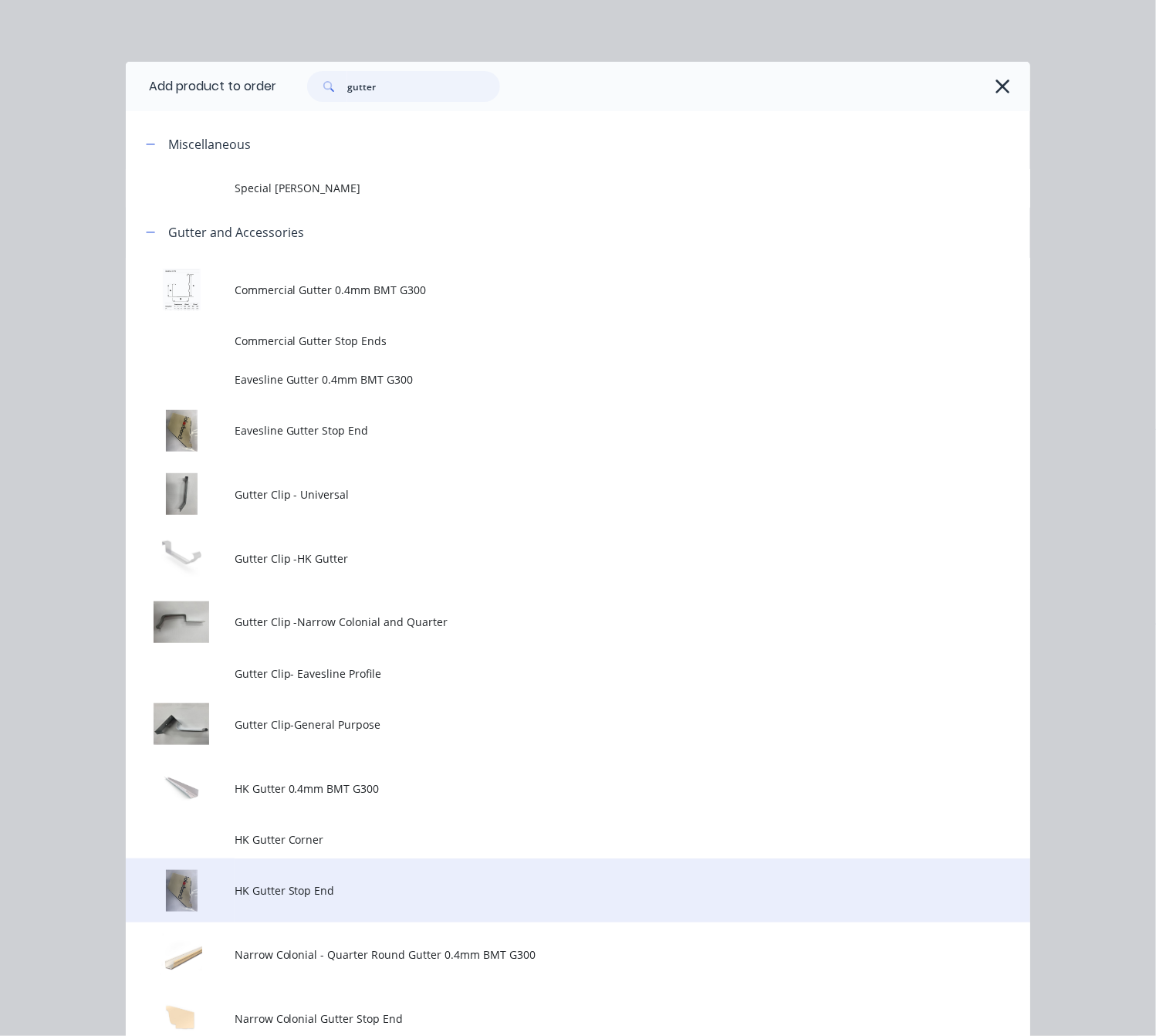
scroll to position [115, 0]
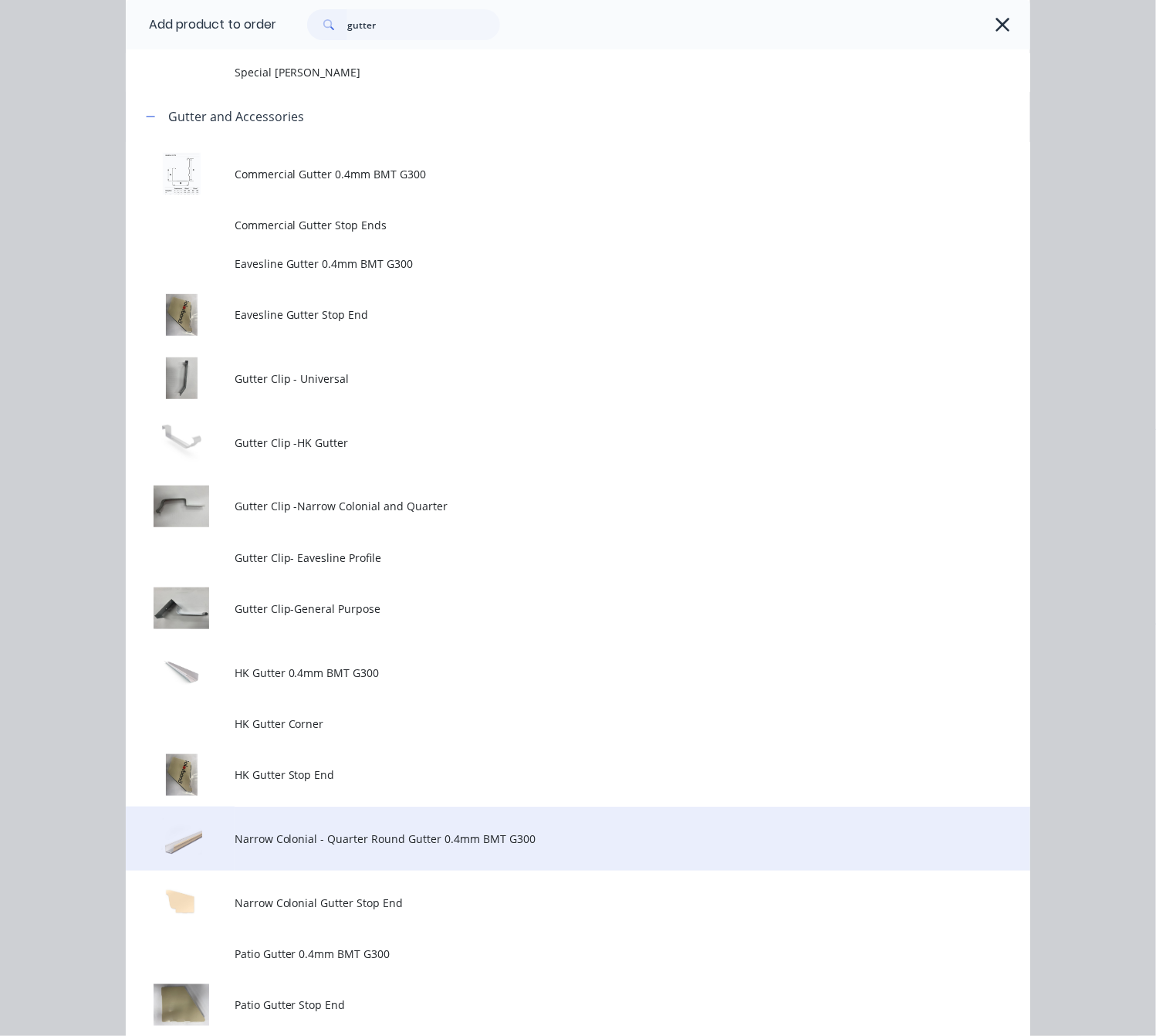
click at [598, 836] on span "Narrow Colonial - Quarter Round Gutter 0.4mm BMT G300" at bounding box center [553, 839] width 637 height 16
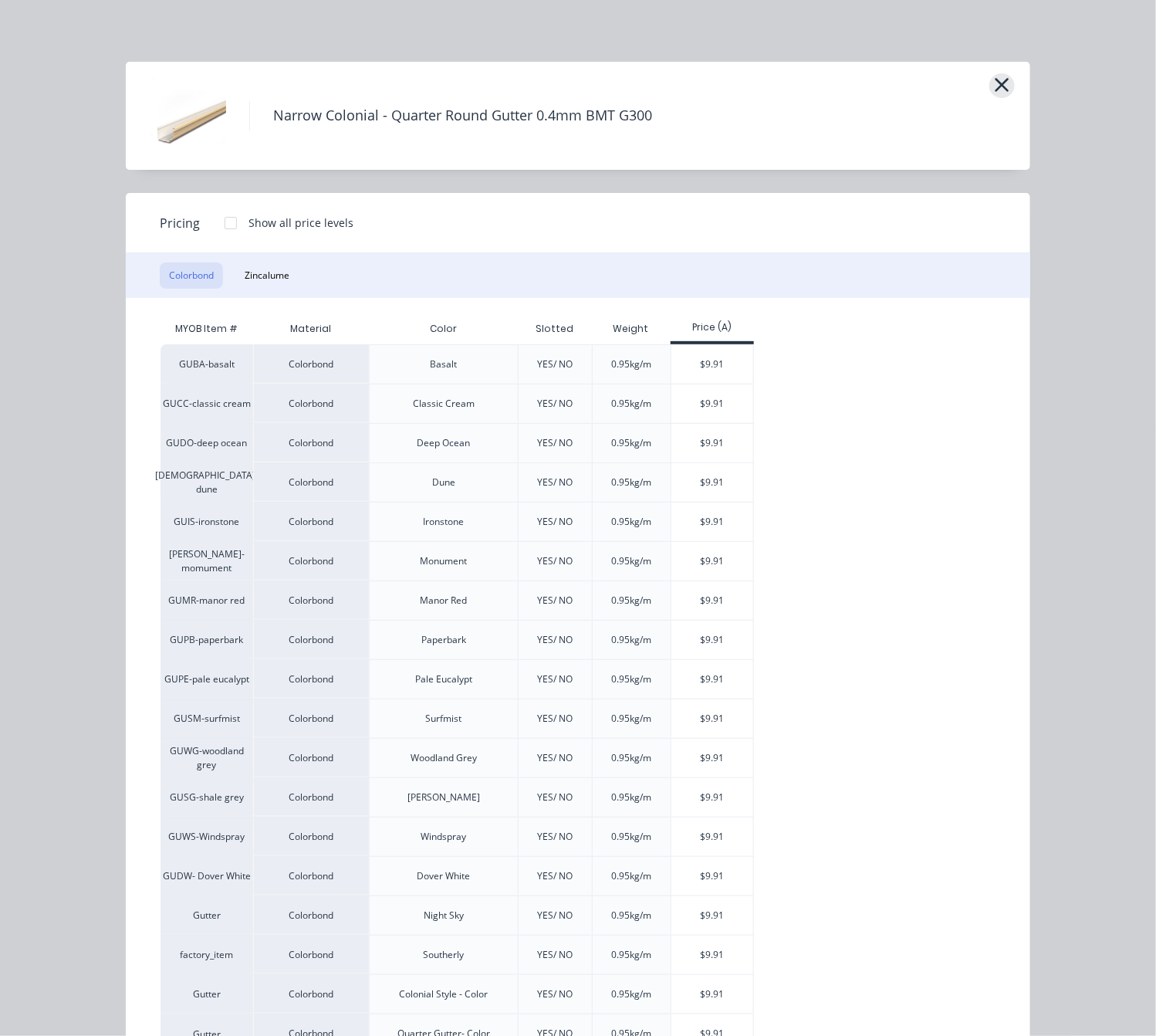
click at [996, 84] on icon "button" at bounding box center [1003, 85] width 14 height 14
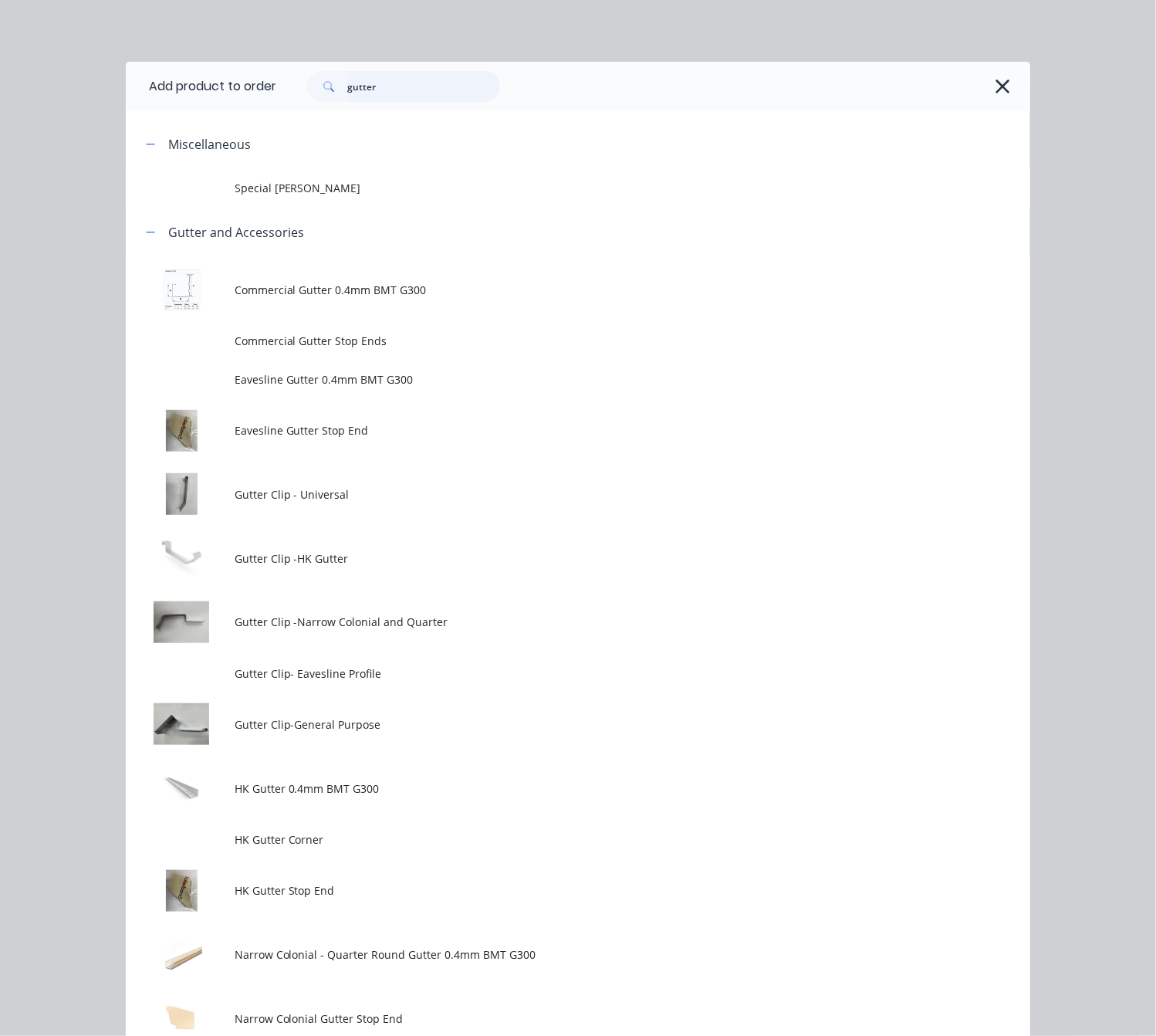
drag, startPoint x: 399, startPoint y: 96, endPoint x: 306, endPoint y: 83, distance: 93.9
click at [317, 86] on div "gutter" at bounding box center [404, 86] width 193 height 31
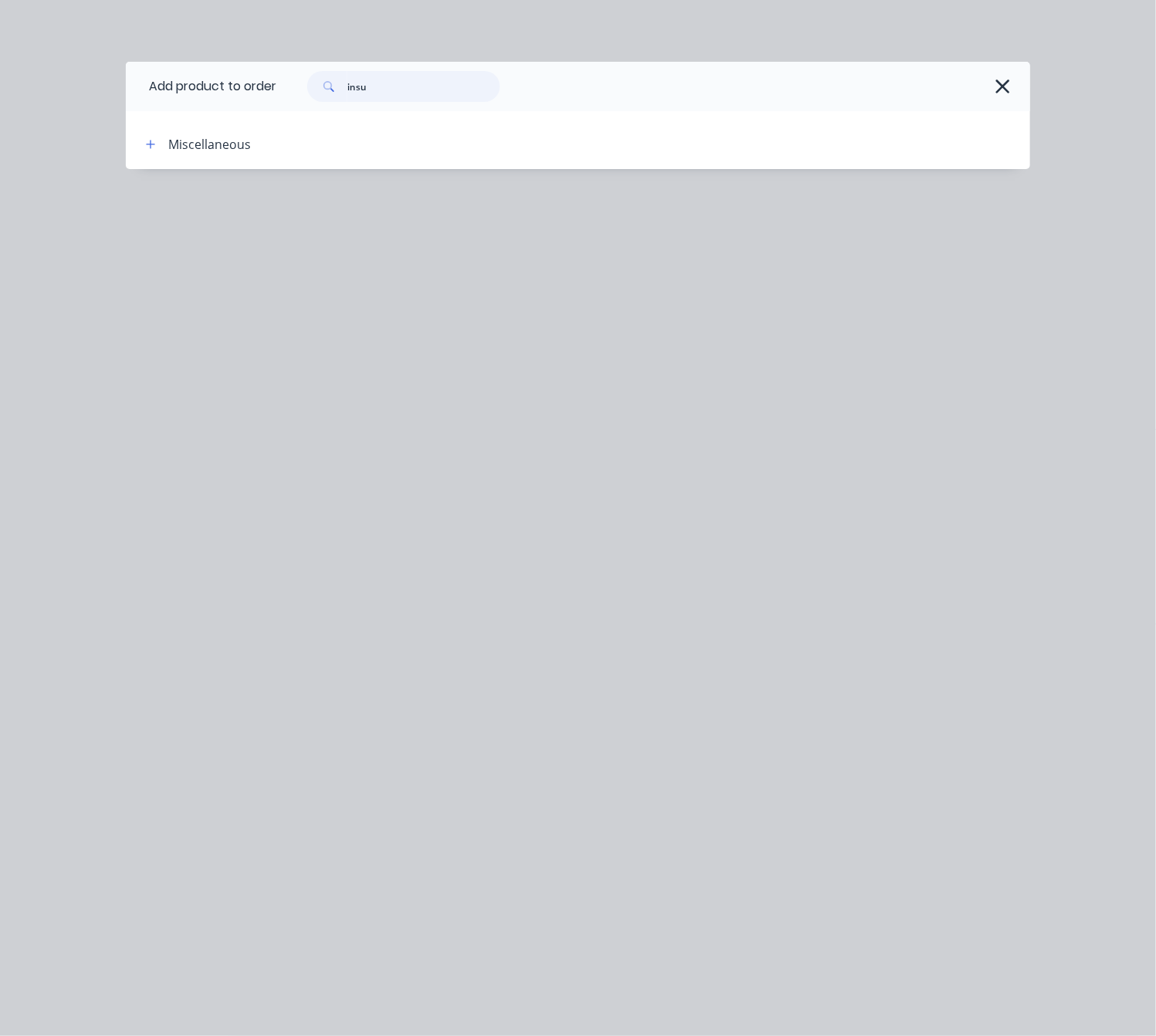
type input "insu"
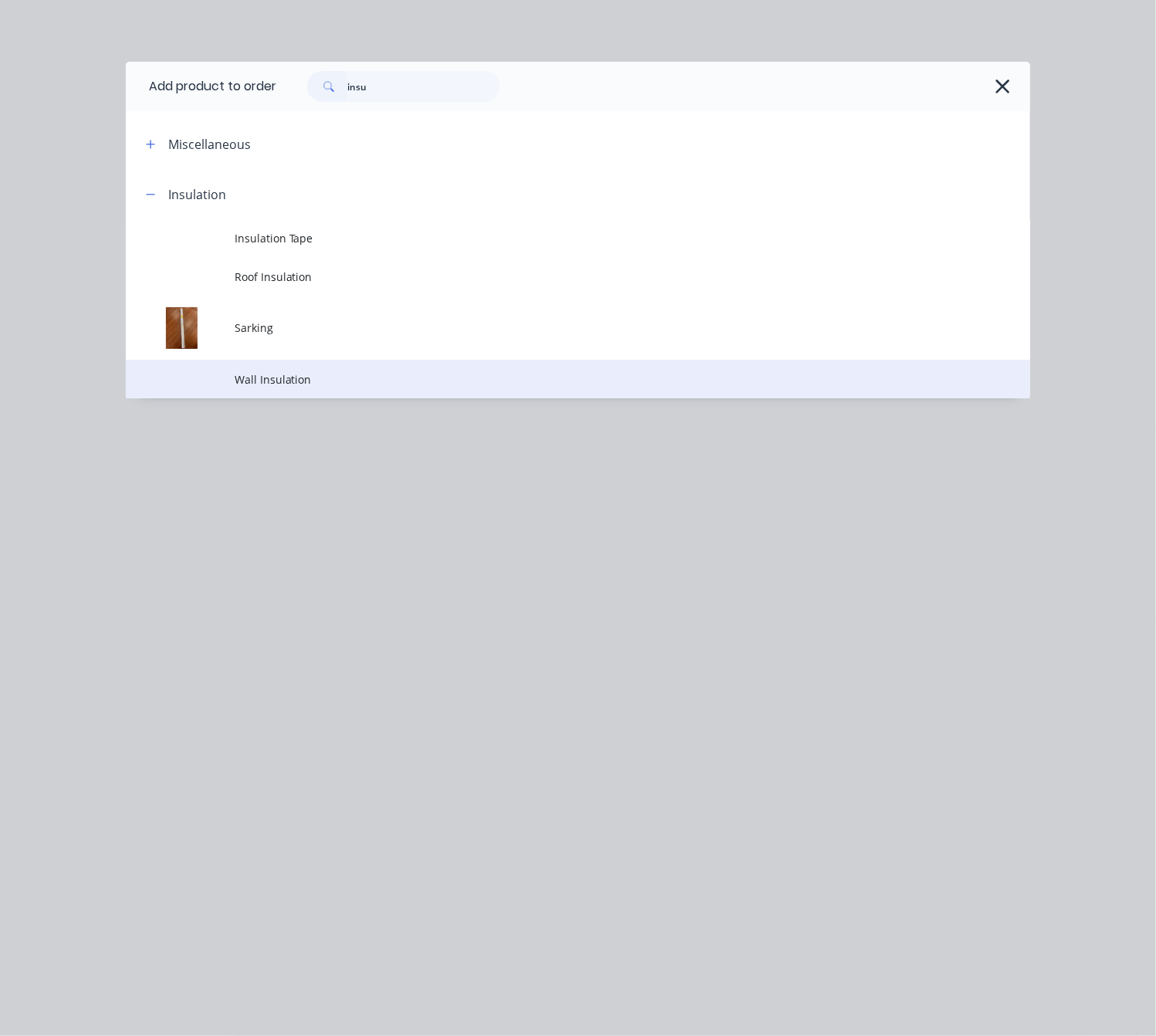
click at [514, 378] on span "Wall Insulation" at bounding box center [553, 379] width 637 height 16
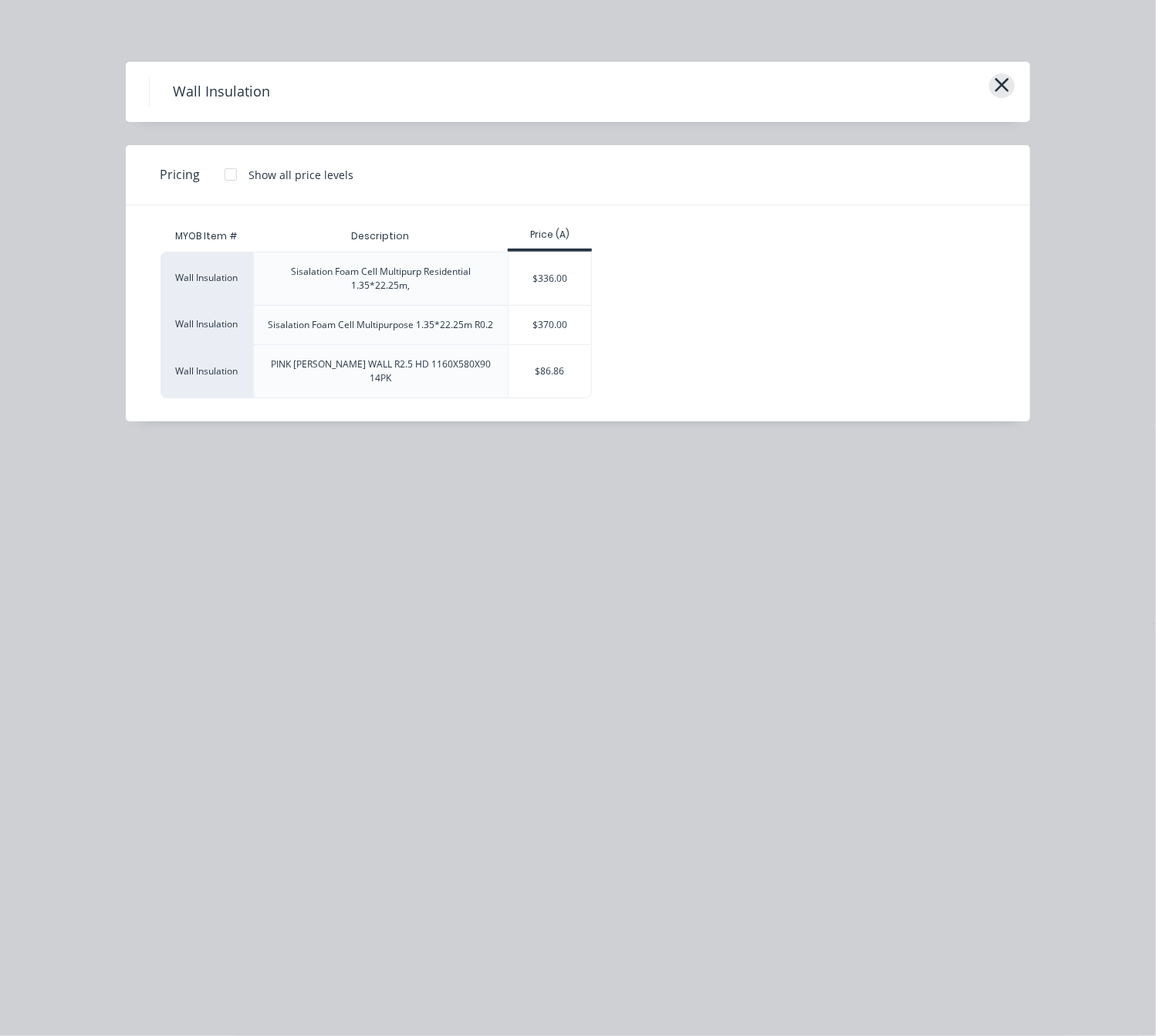
click at [1001, 84] on icon "button" at bounding box center [1002, 85] width 16 height 22
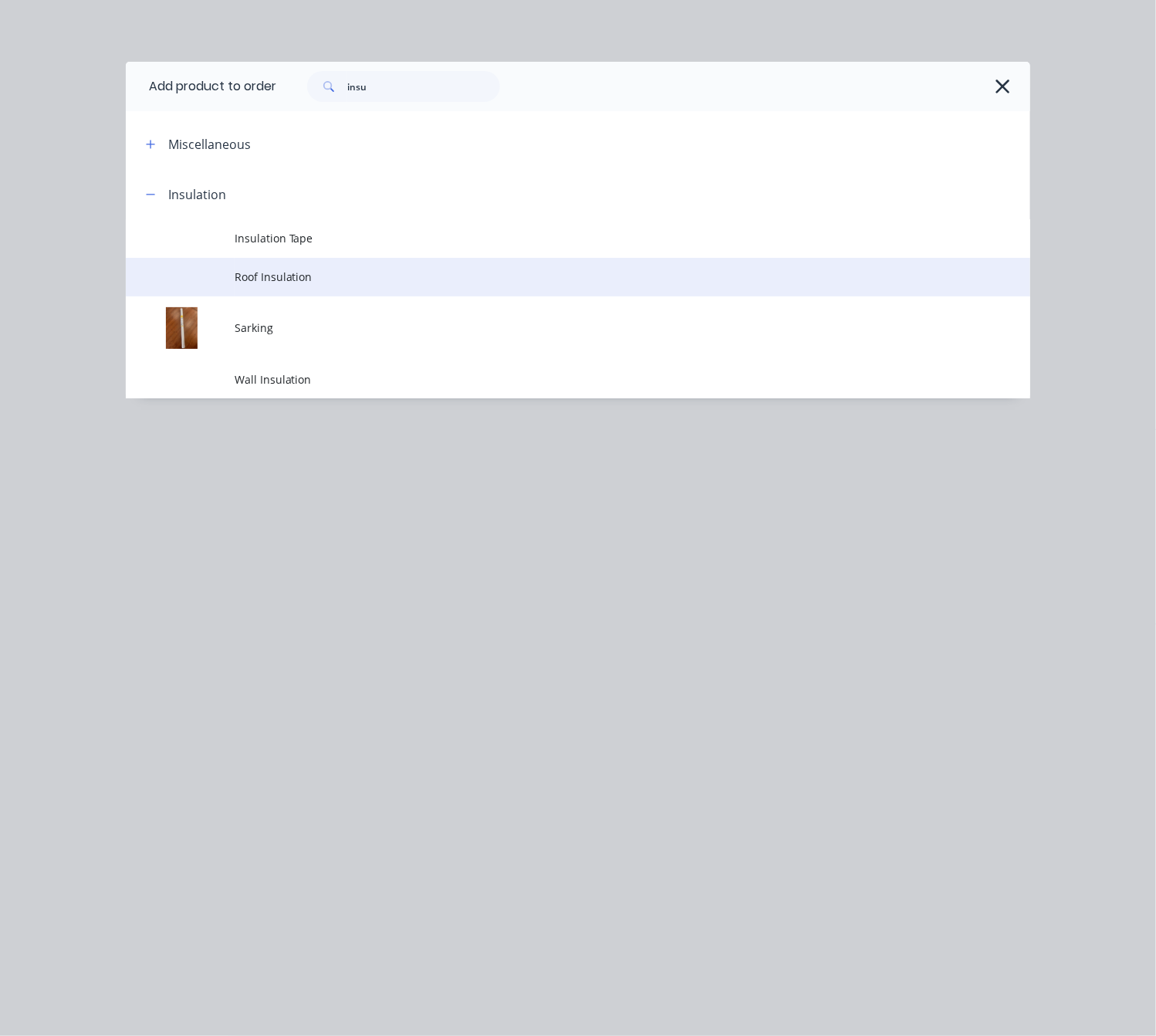
click at [390, 267] on td "Roof Insulation" at bounding box center [632, 276] width 796 height 38
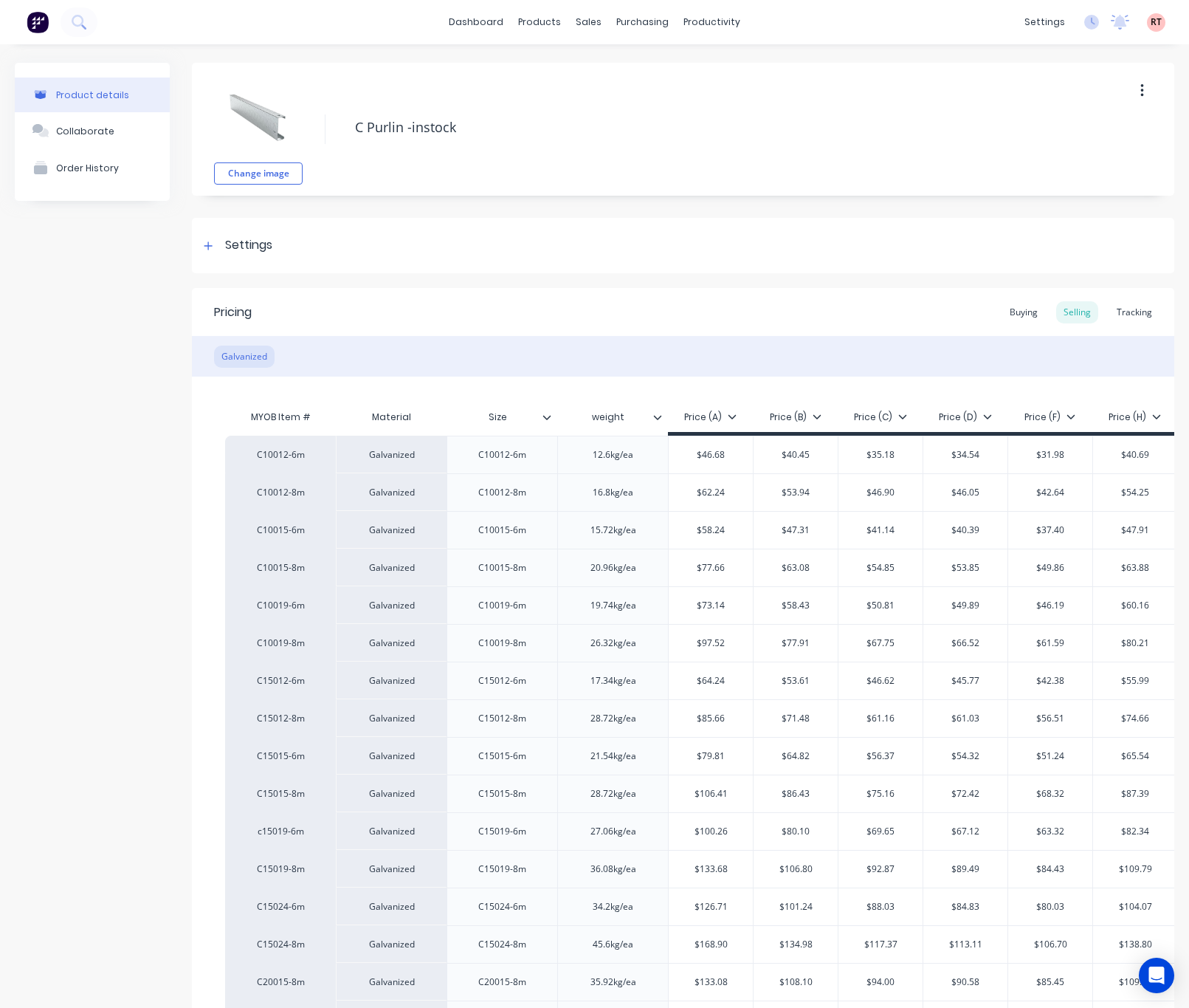
scroll to position [222, 0]
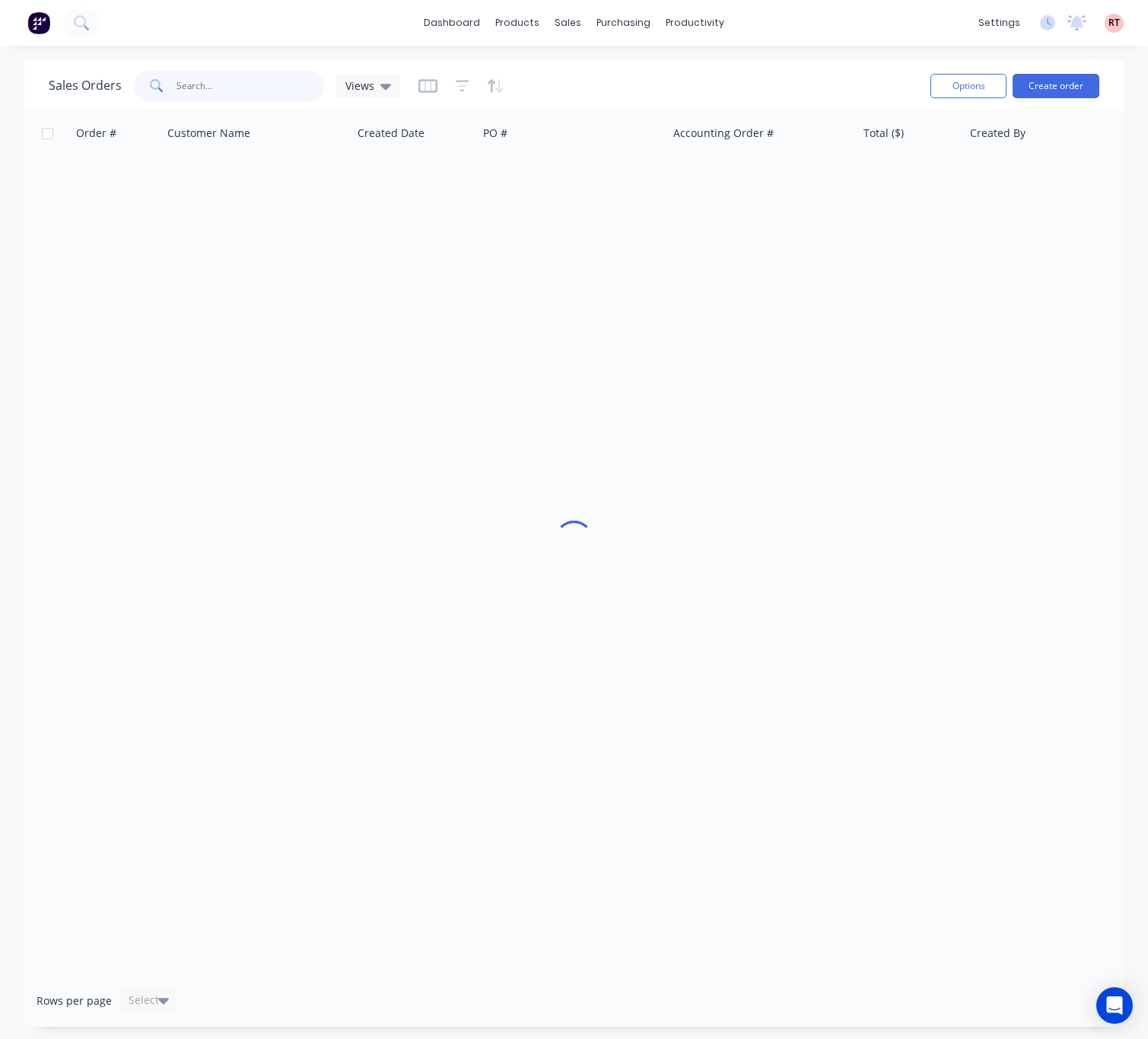
click at [224, 90] on input "text" at bounding box center [251, 85] width 149 height 30
type input "49869"
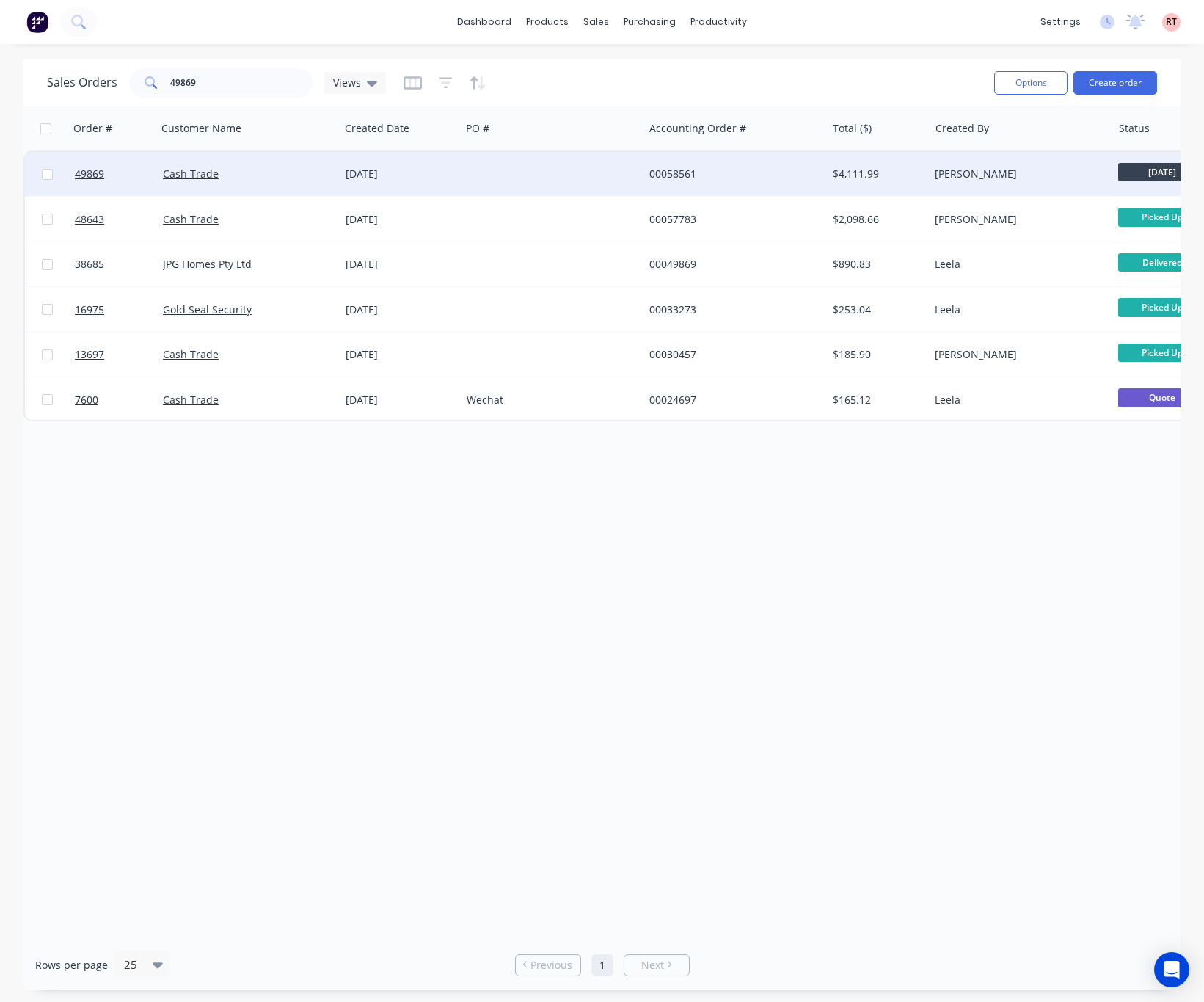
click at [543, 168] on div at bounding box center [552, 173] width 183 height 44
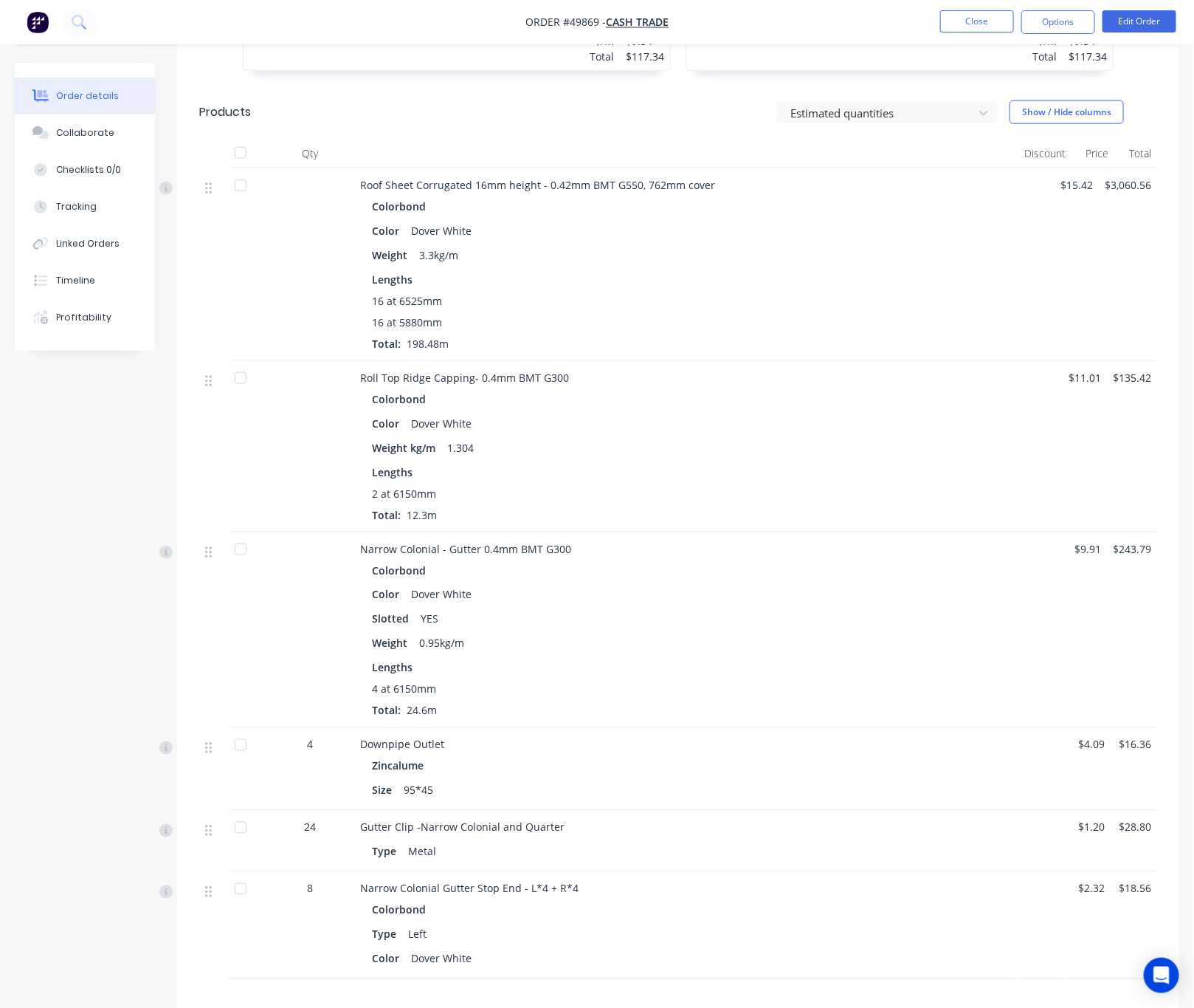
scroll to position [824, 0]
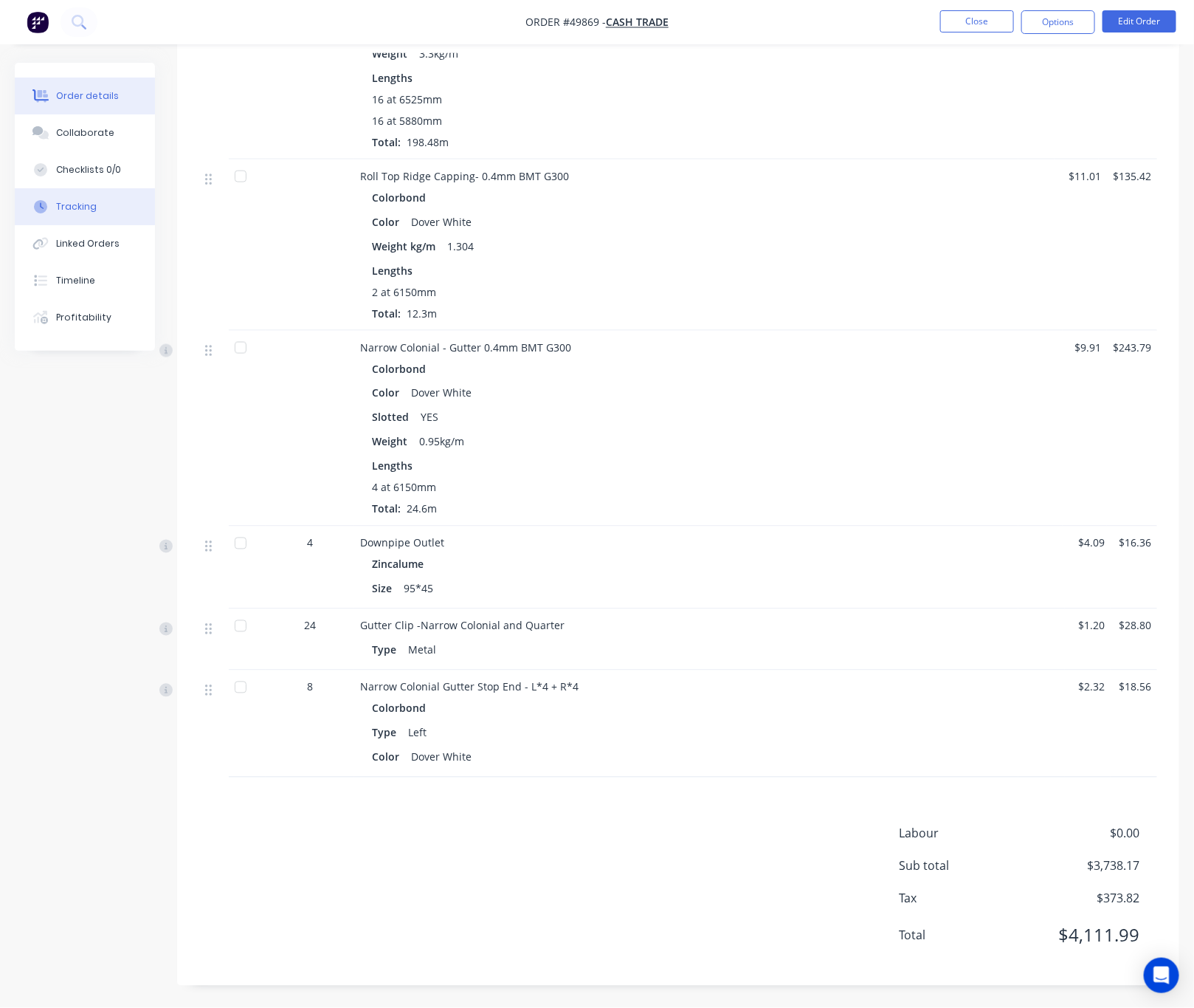
click at [95, 218] on button "Tracking" at bounding box center [85, 207] width 140 height 37
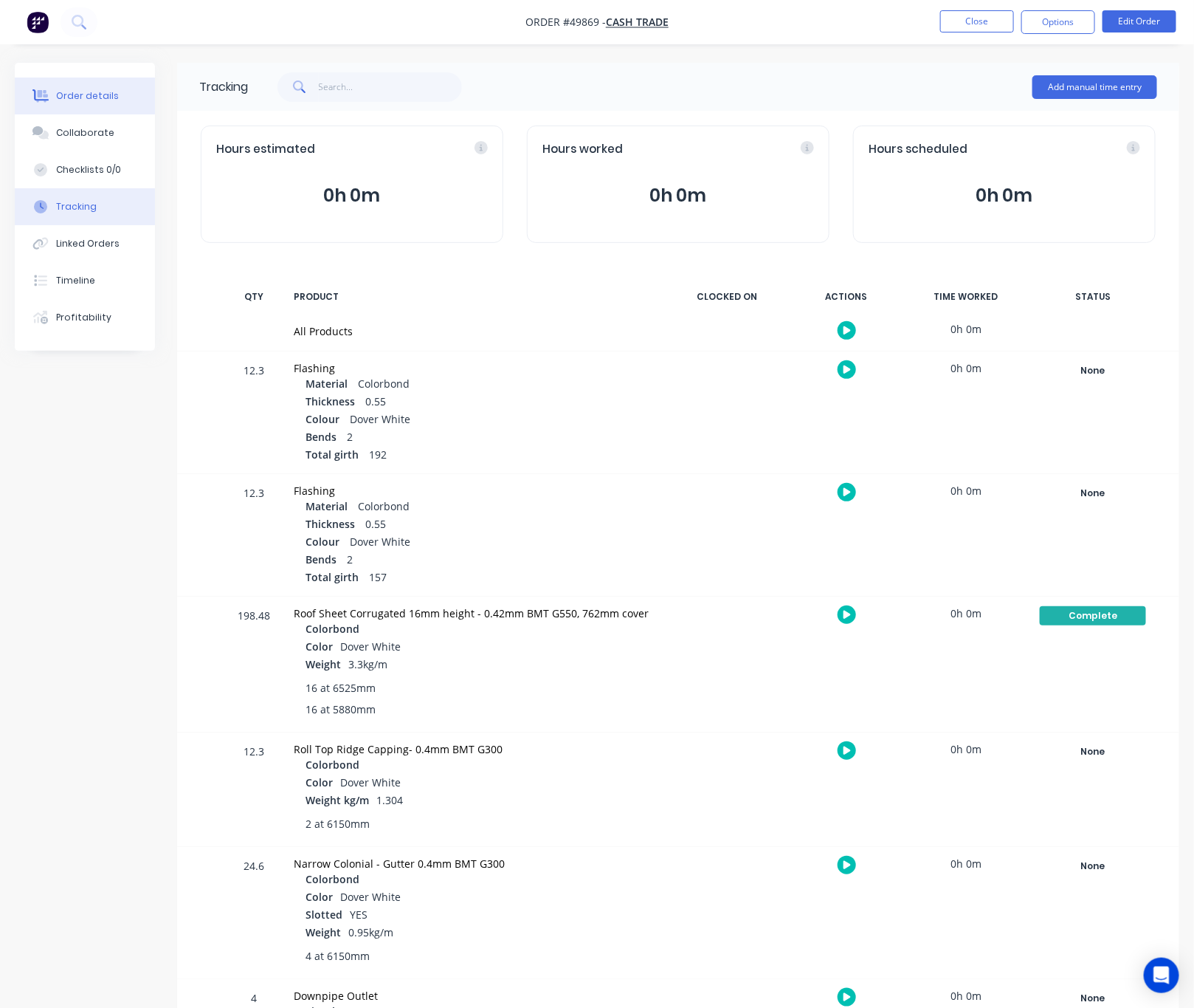
click at [105, 93] on div "Order details" at bounding box center [88, 96] width 63 height 14
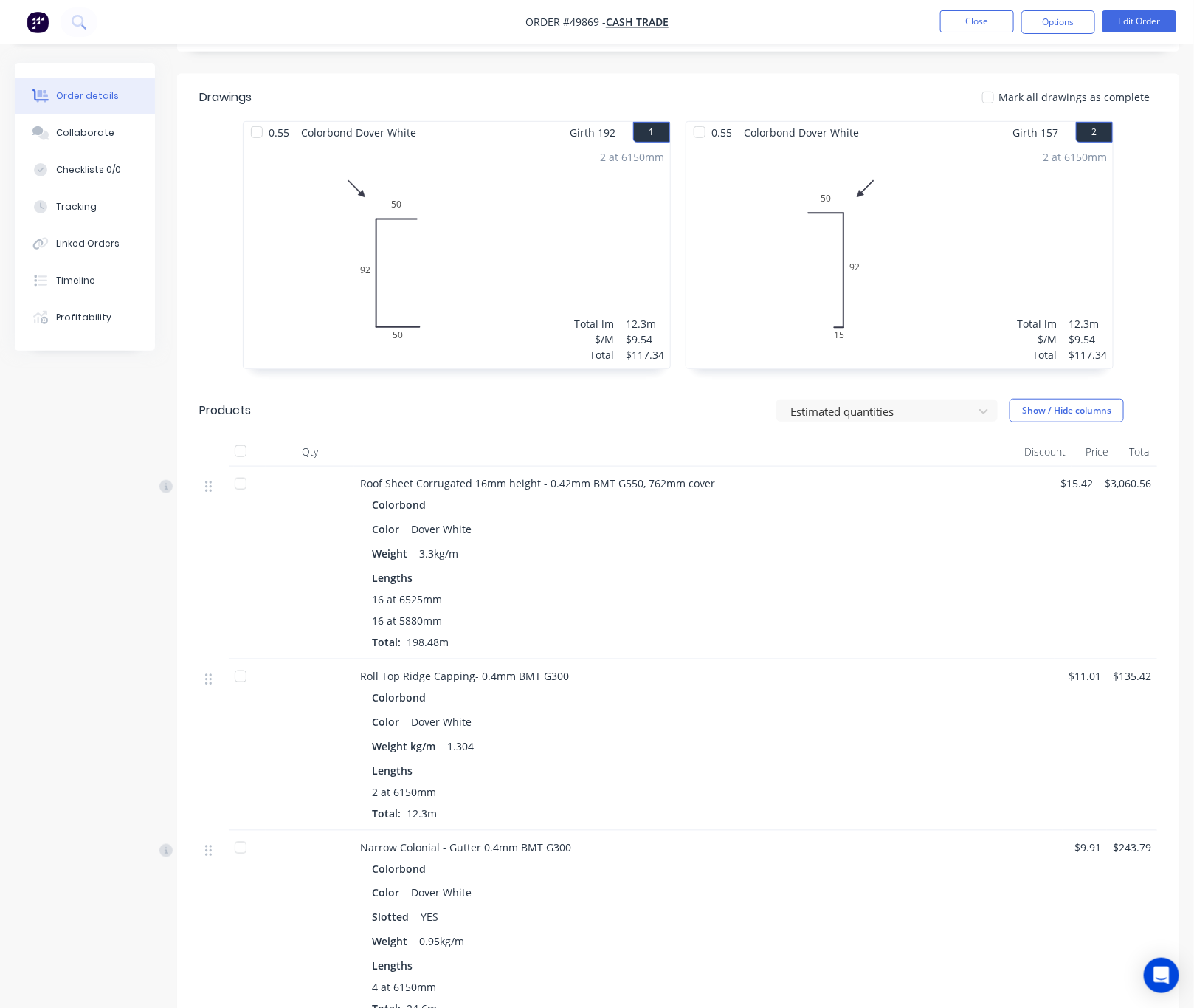
scroll to position [270, 0]
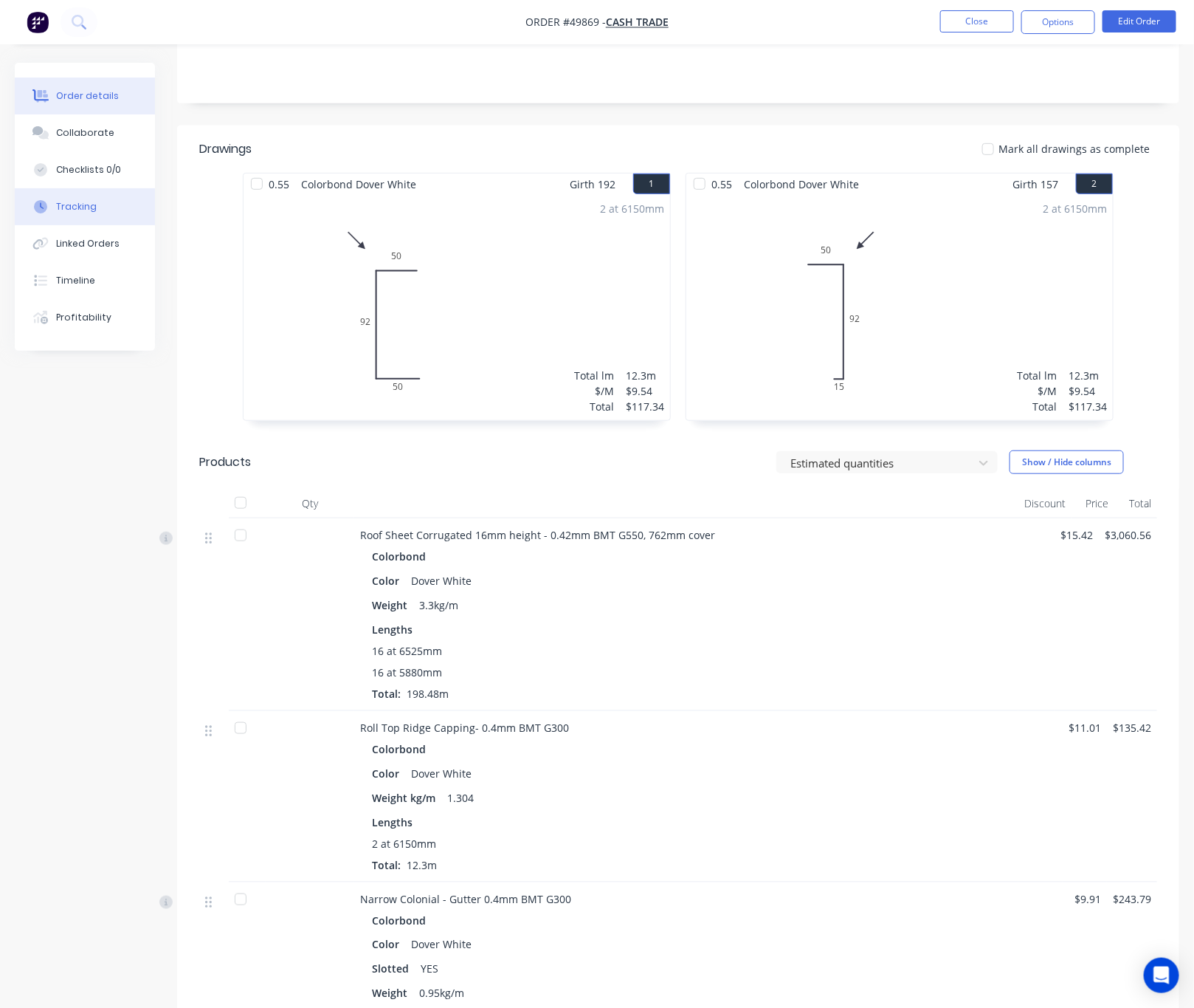
click at [101, 215] on button "Tracking" at bounding box center [85, 207] width 140 height 37
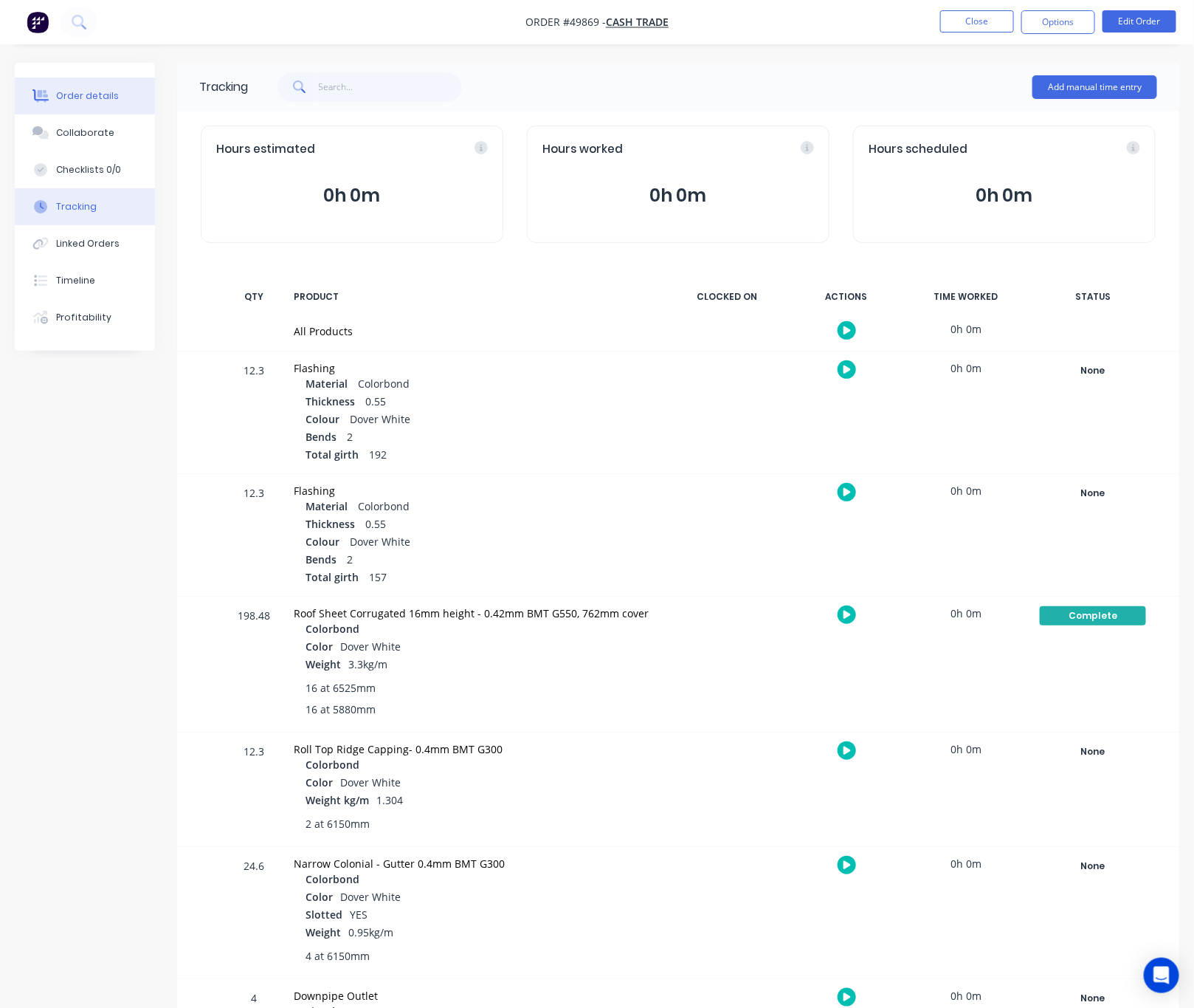
click at [94, 104] on button "Order details" at bounding box center [85, 95] width 140 height 37
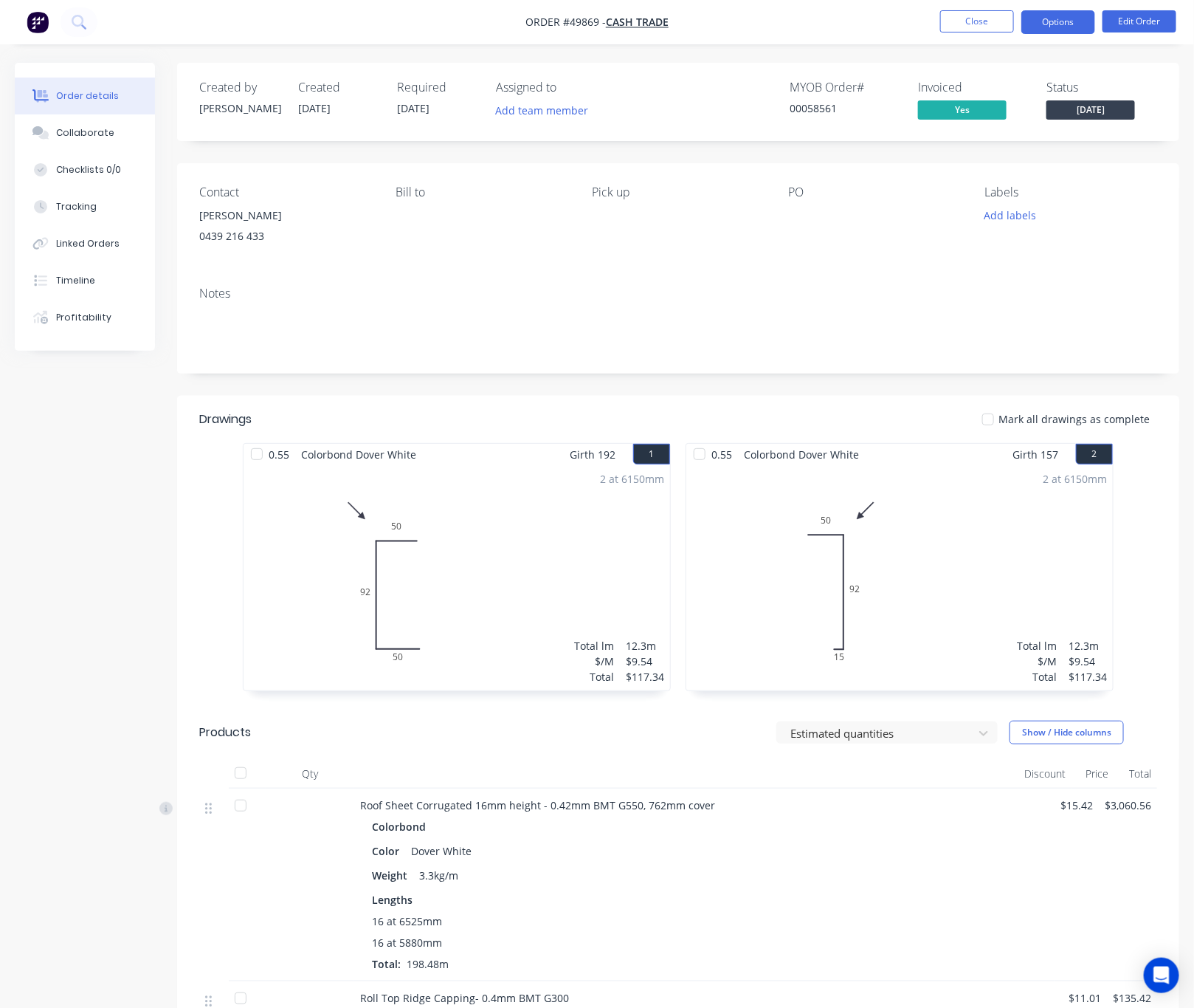
click at [1076, 16] on button "Options" at bounding box center [1058, 22] width 74 height 23
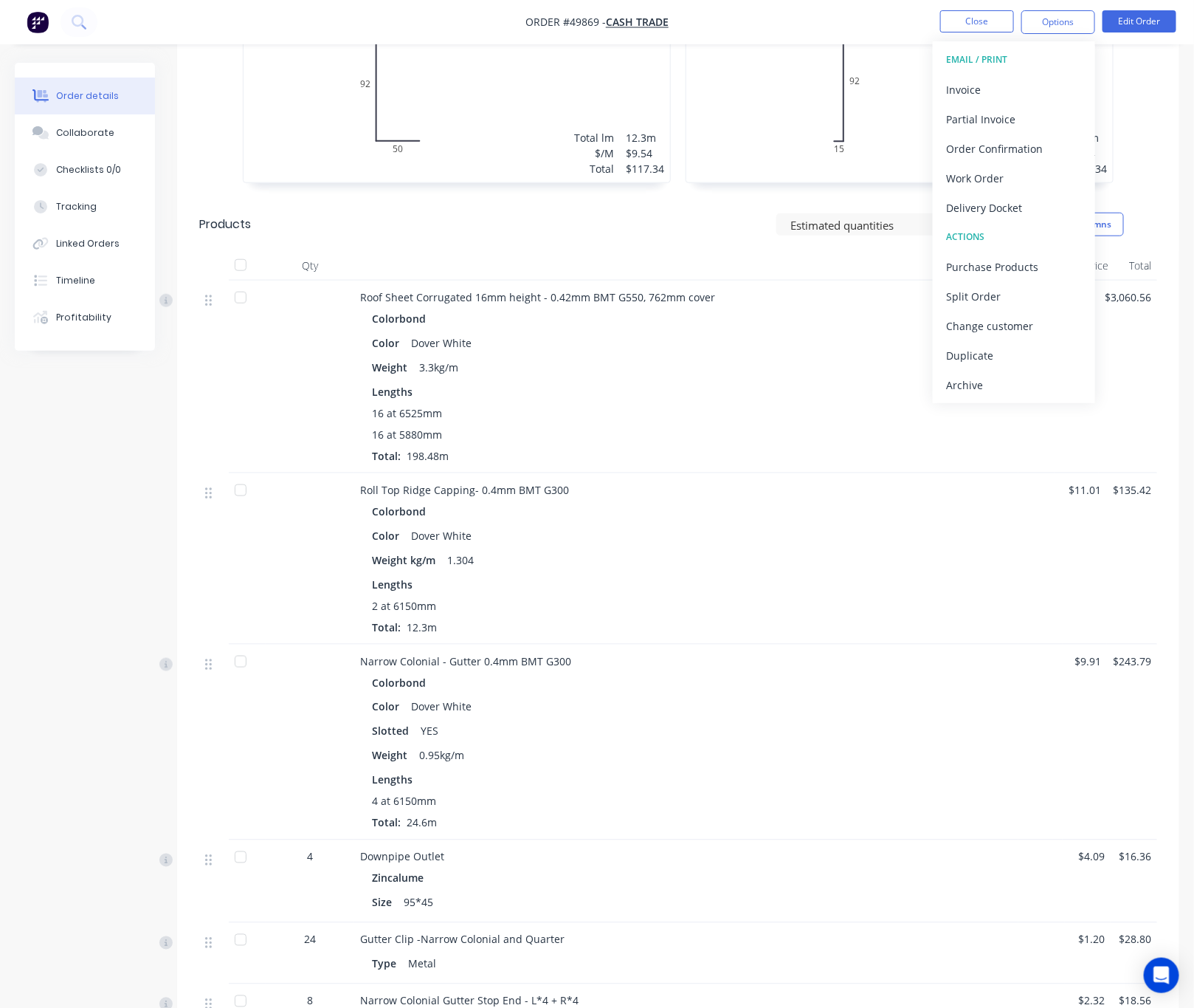
scroll to position [443, 0]
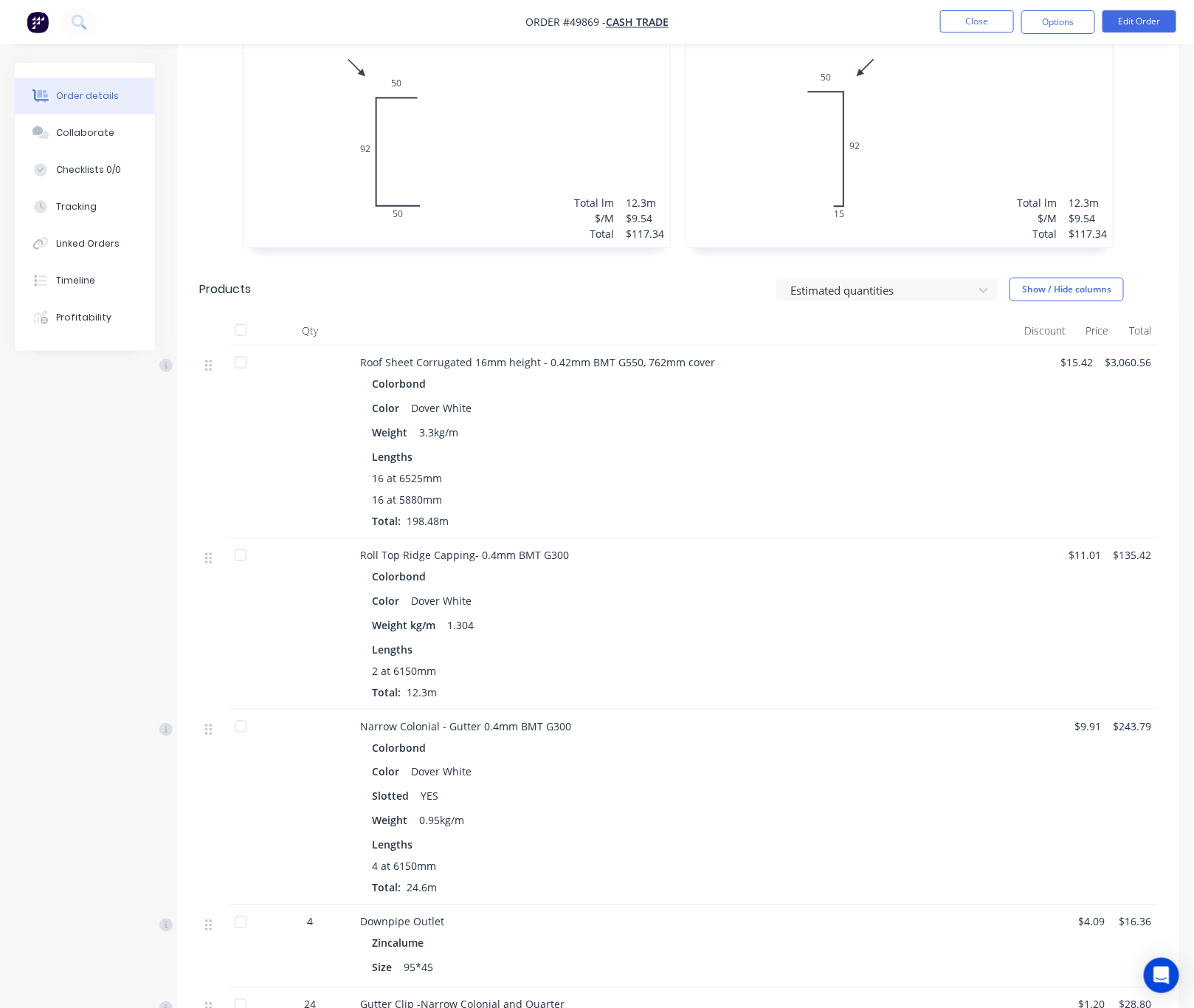
click at [240, 370] on div at bounding box center [240, 362] width 29 height 29
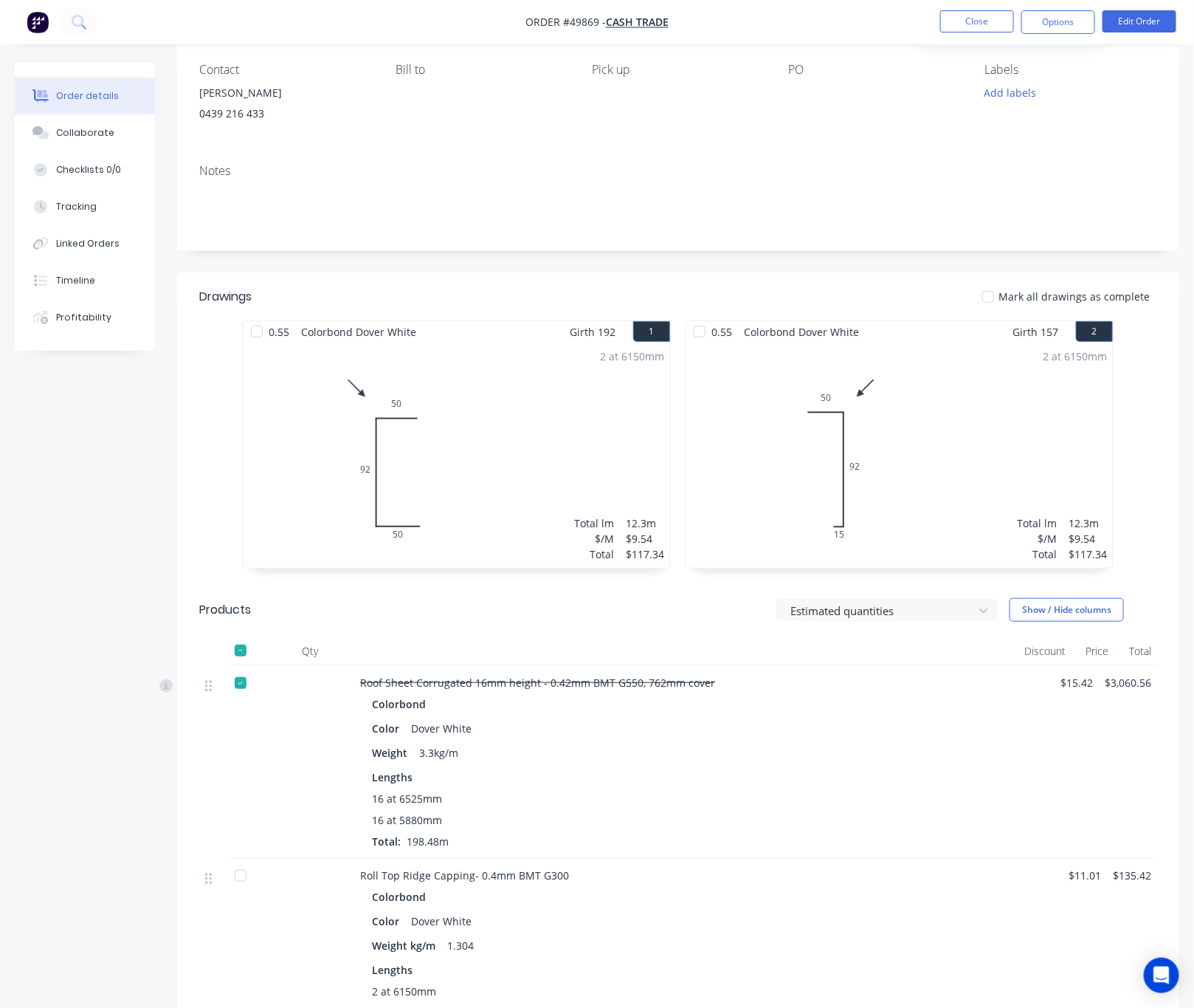
scroll to position [0, 0]
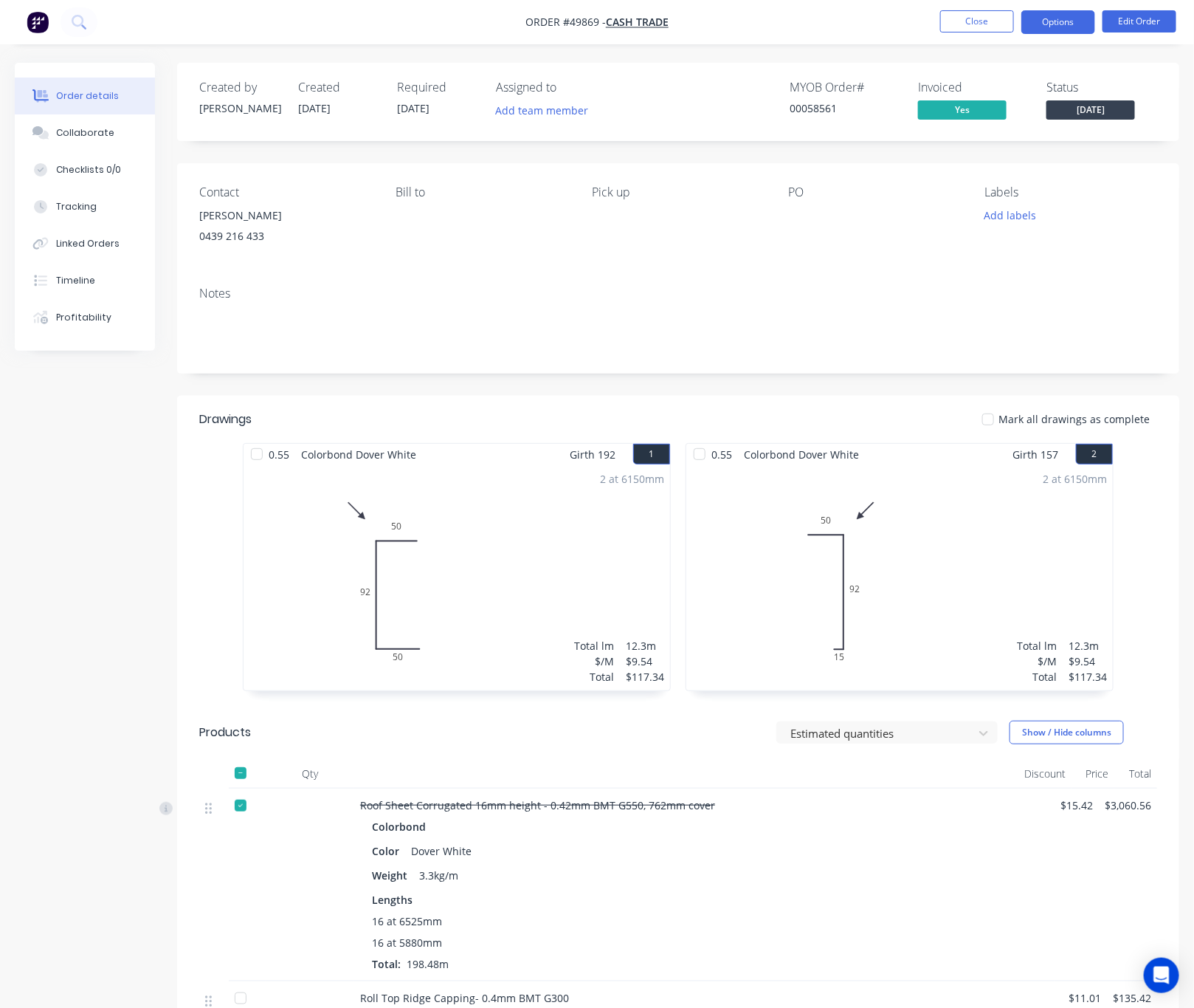
click at [1045, 14] on button "Options" at bounding box center [1058, 22] width 74 height 23
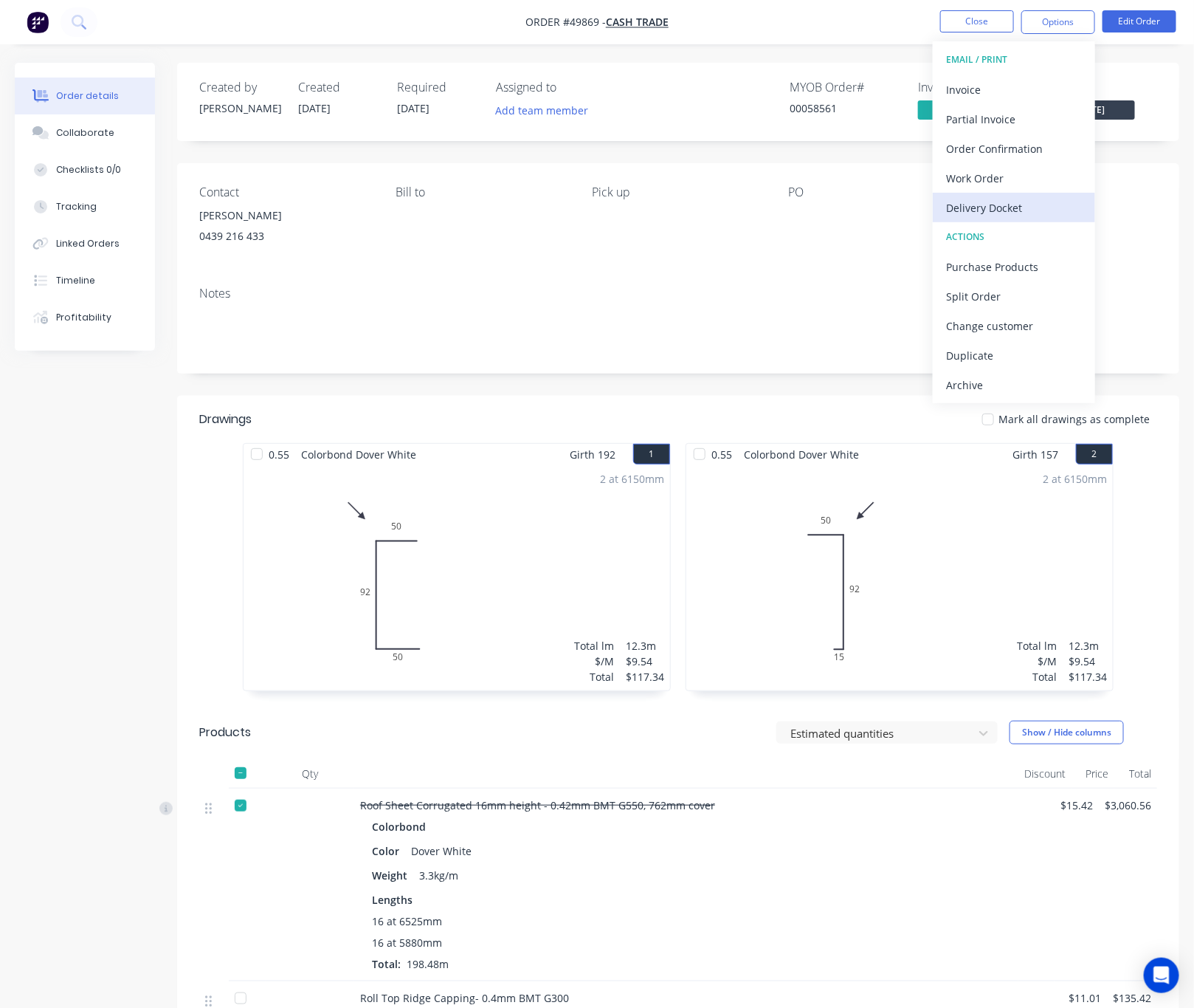
click at [1030, 201] on div "Delivery Docket" at bounding box center [1014, 207] width 136 height 22
click at [1021, 178] on div "Custom" at bounding box center [1014, 178] width 136 height 22
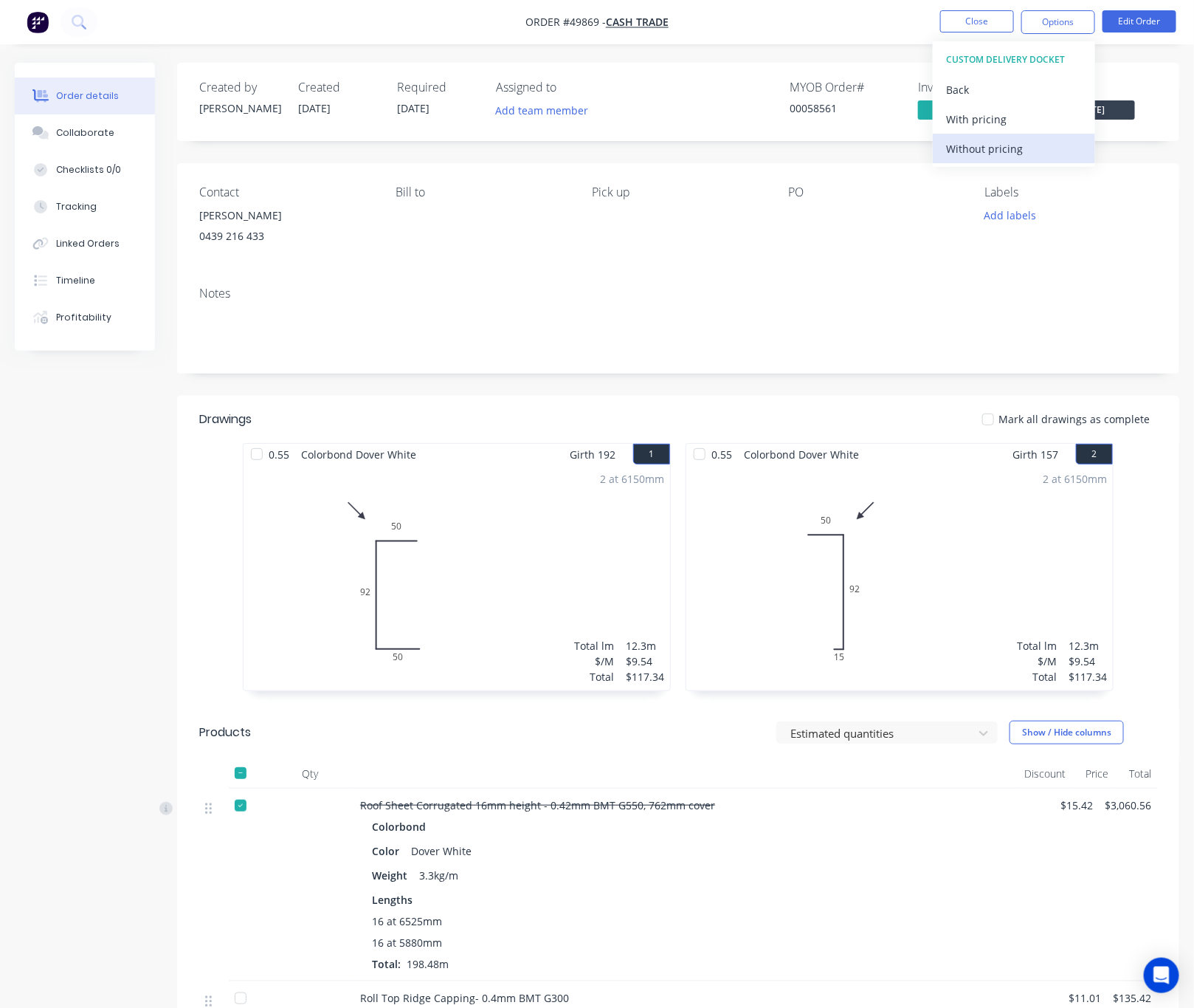
click at [1021, 150] on div "Without pricing" at bounding box center [1014, 149] width 136 height 22
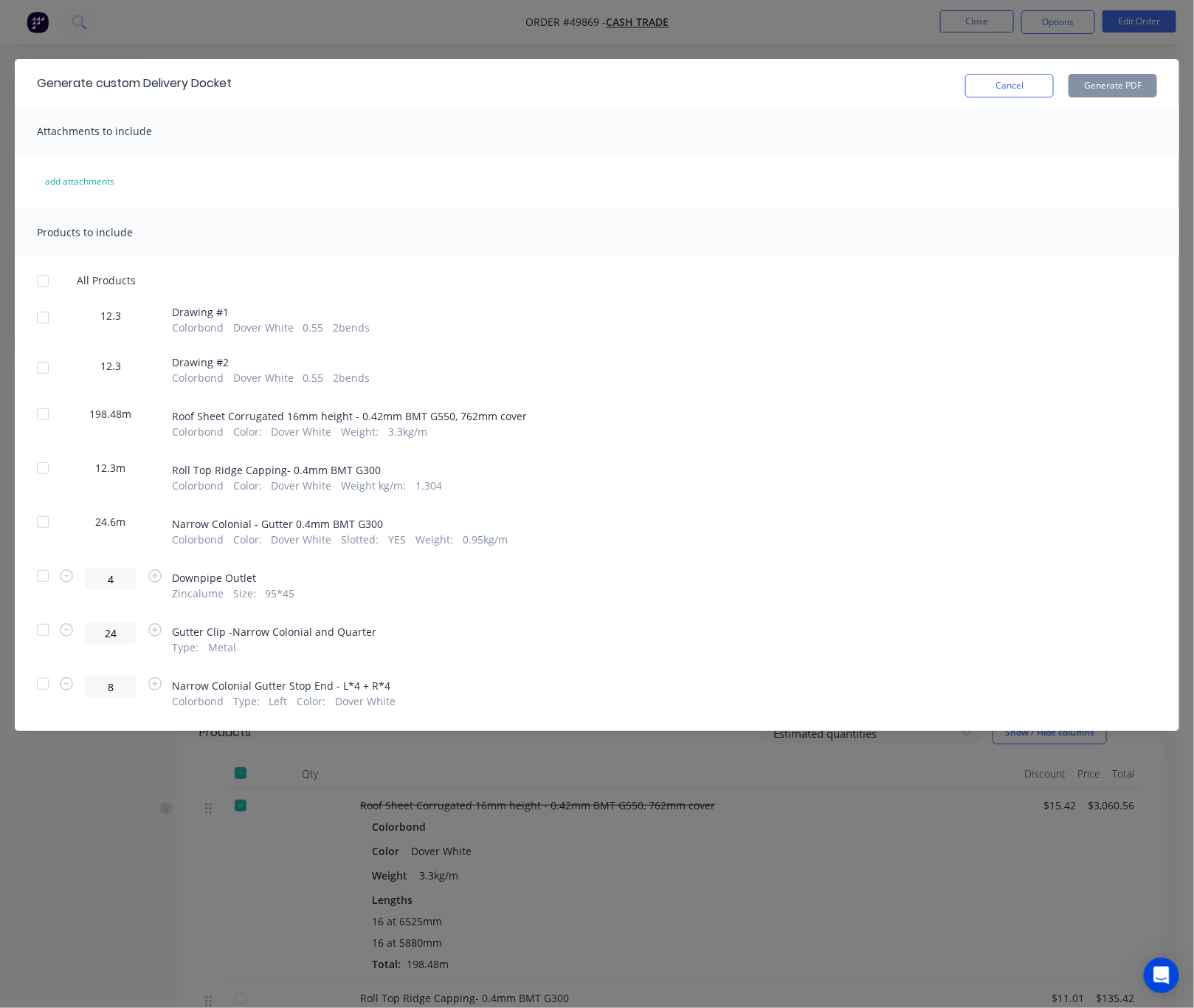
click at [45, 410] on div at bounding box center [42, 414] width 29 height 29
click at [1113, 86] on button "Generate PDF" at bounding box center [1113, 85] width 89 height 23
click at [500, 10] on div "Generate custom Delivery Docket Cancel Generate PDF Attachments to include add …" at bounding box center [597, 504] width 1194 height 1008
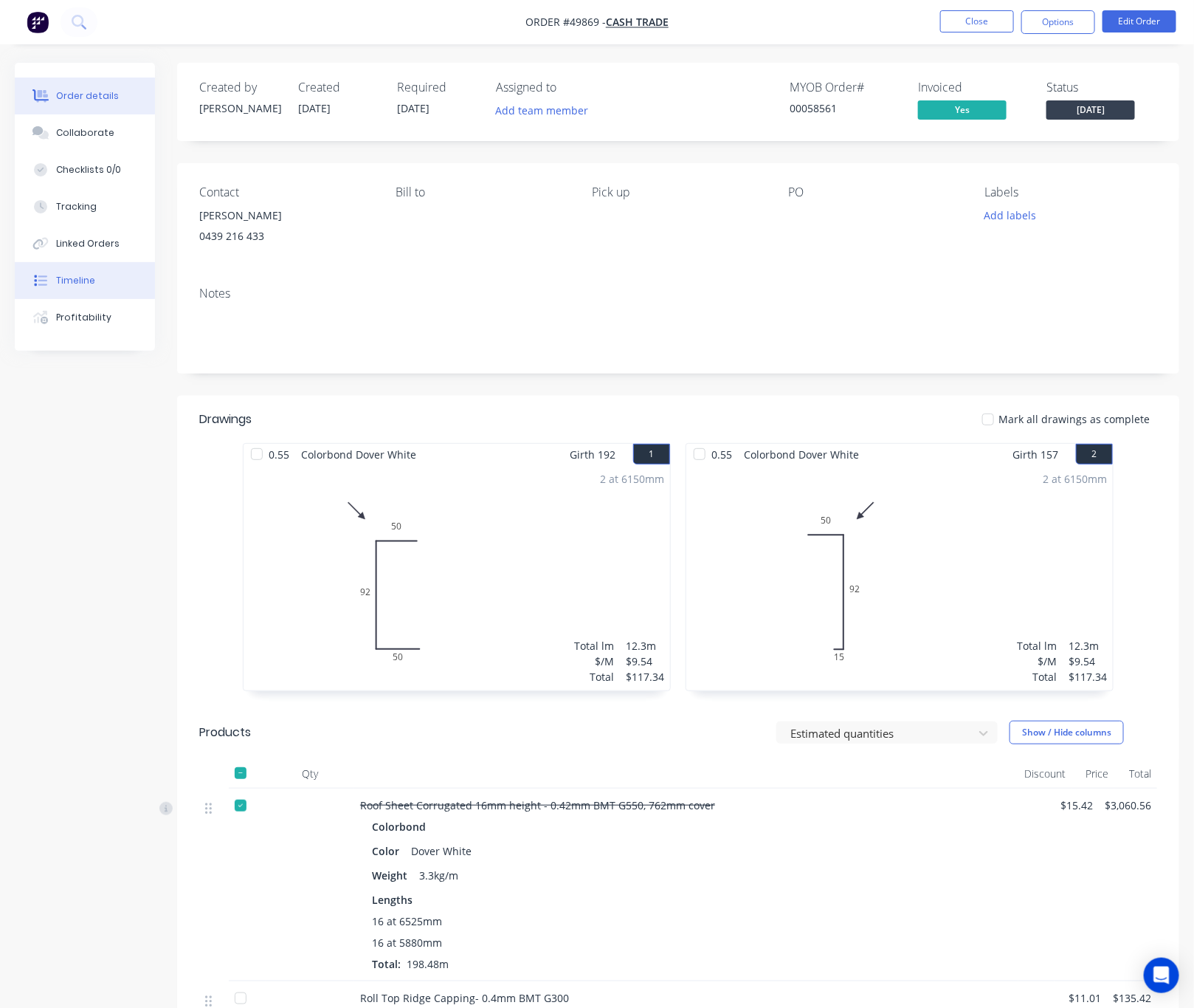
click at [107, 279] on button "Timeline" at bounding box center [85, 280] width 140 height 37
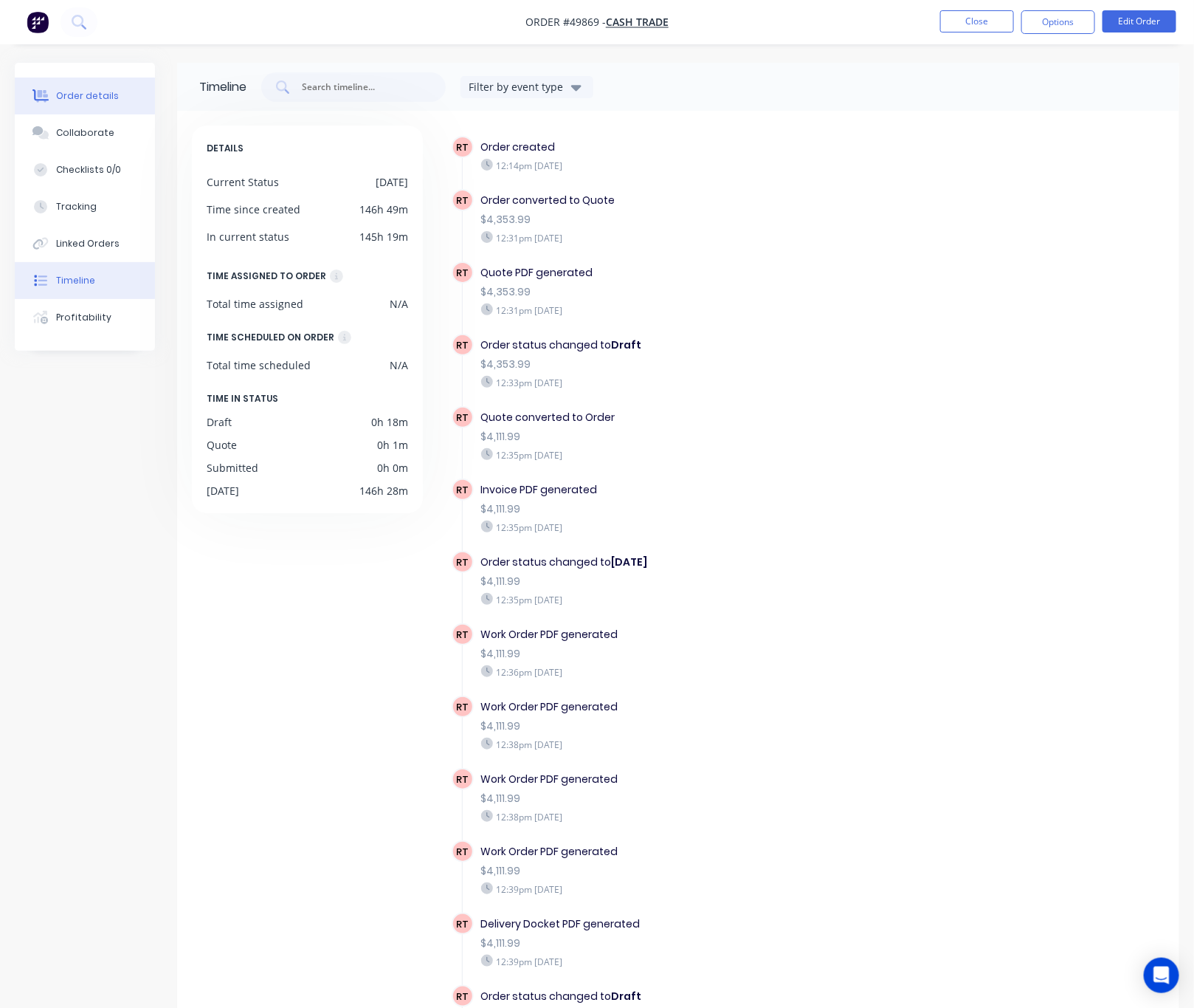
click at [82, 100] on div "Order details" at bounding box center [88, 96] width 63 height 14
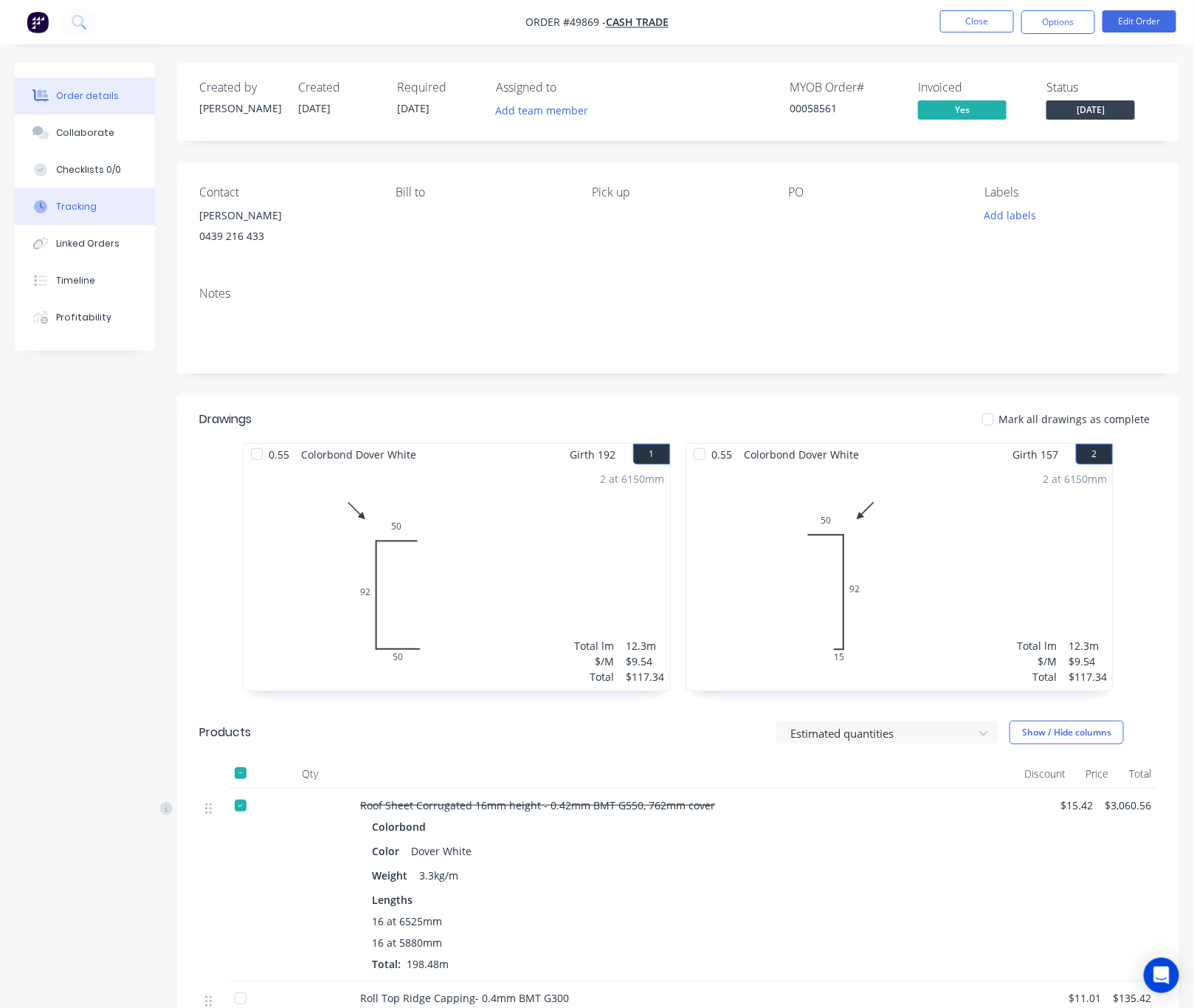
click at [101, 215] on button "Tracking" at bounding box center [85, 207] width 140 height 37
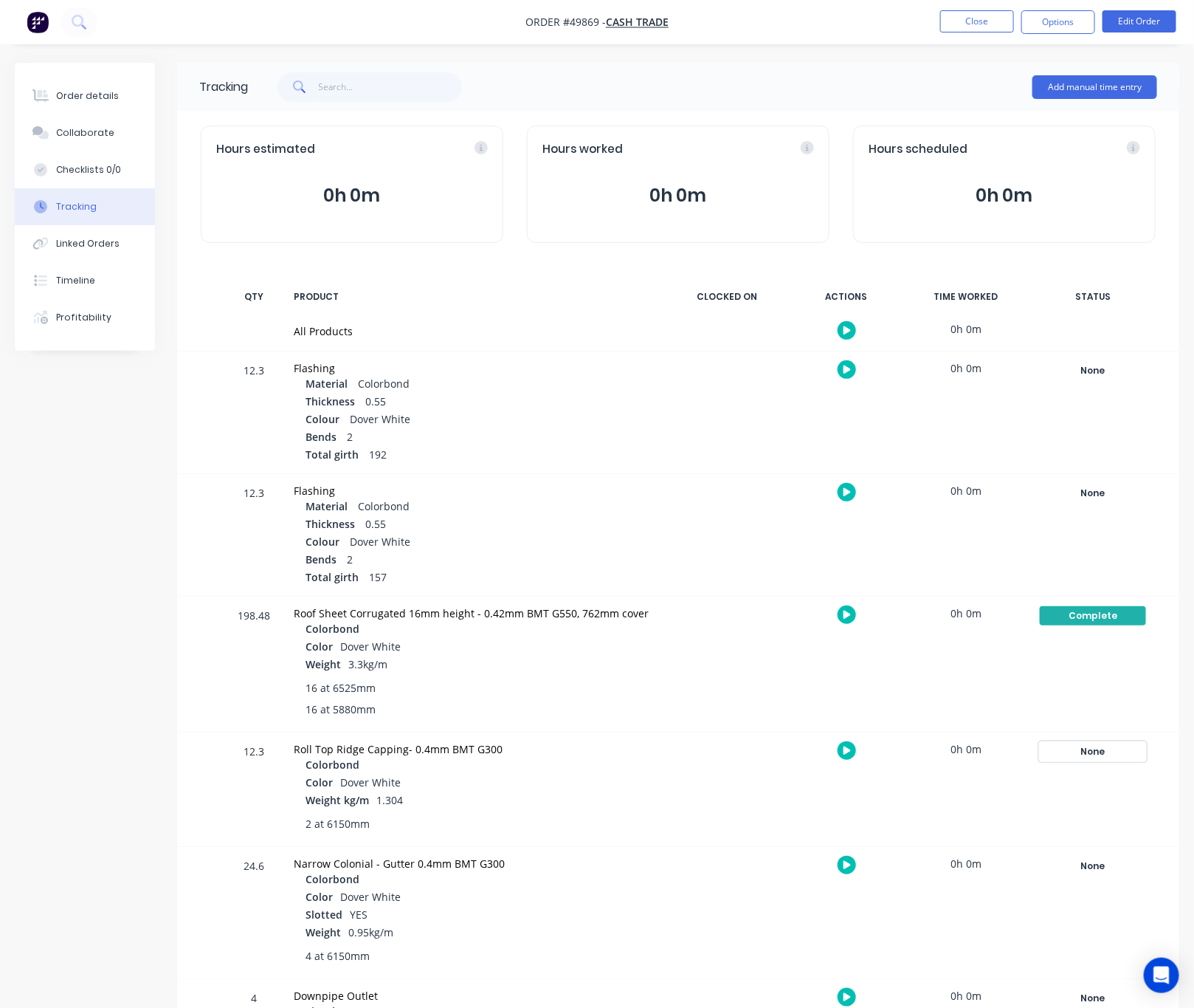
click at [1096, 751] on div "None" at bounding box center [1093, 752] width 107 height 20
click at [873, 867] on button "Complete" at bounding box center [875, 869] width 64 height 20
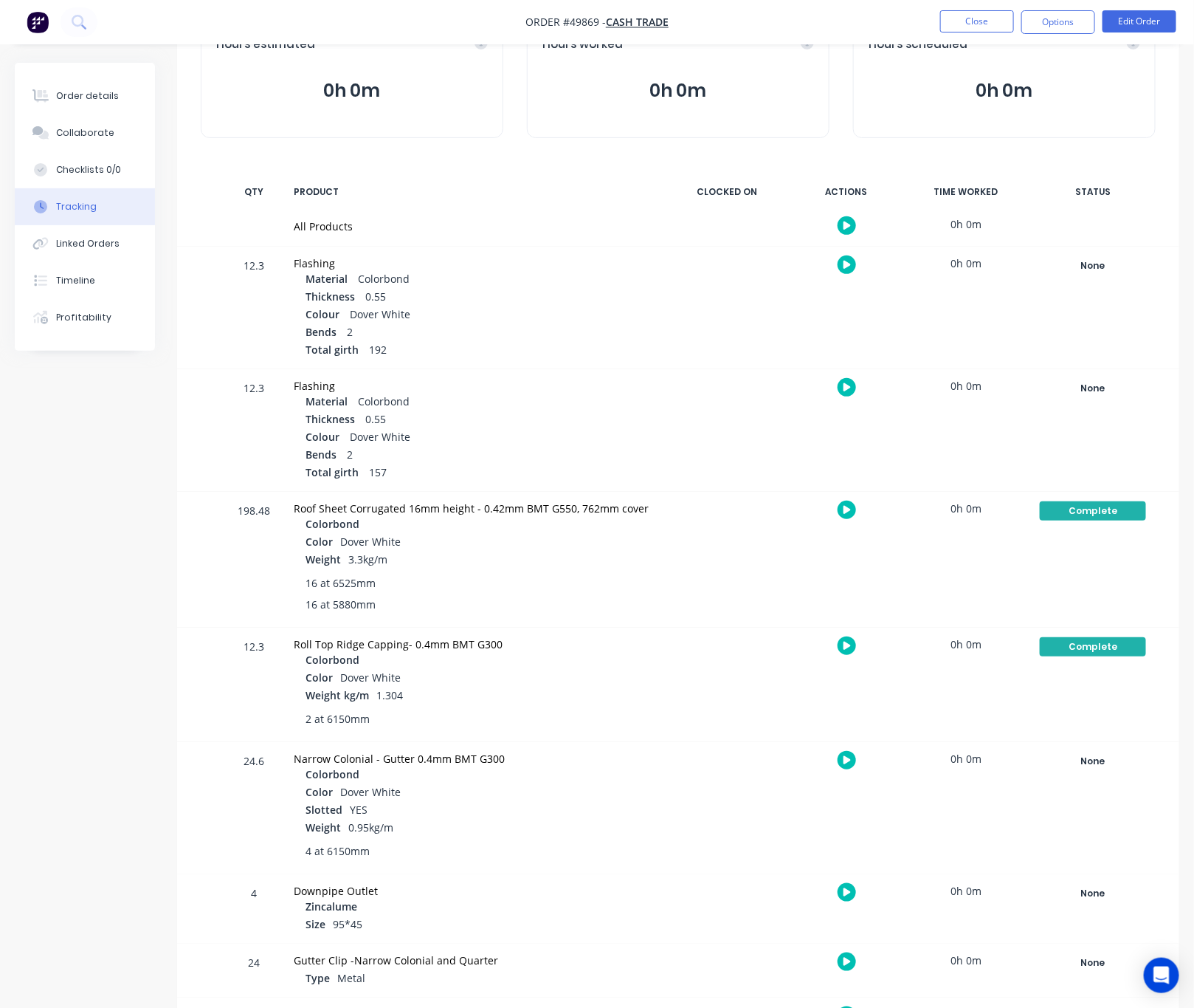
scroll to position [195, 0]
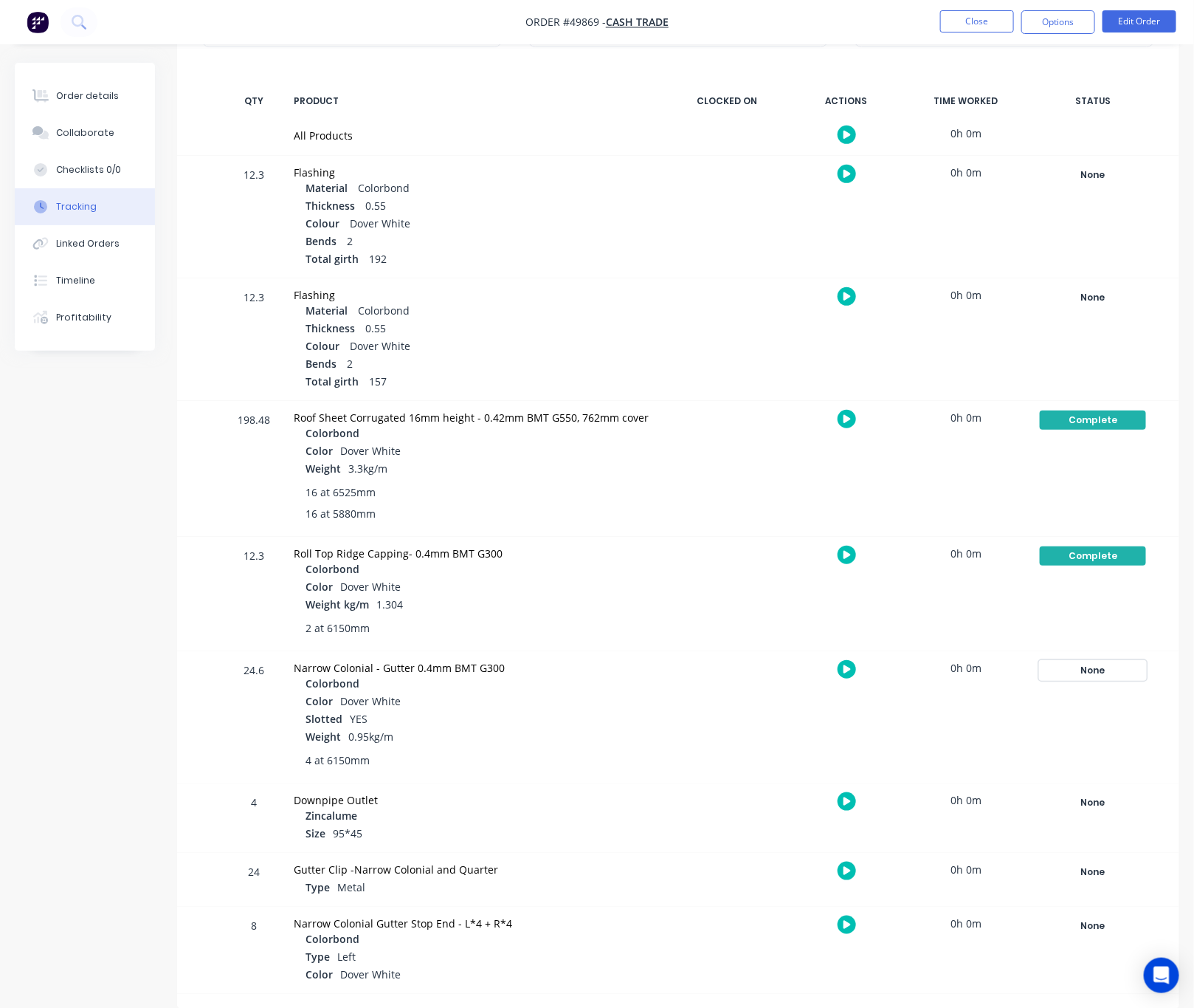
click at [1083, 666] on div "None" at bounding box center [1093, 671] width 107 height 20
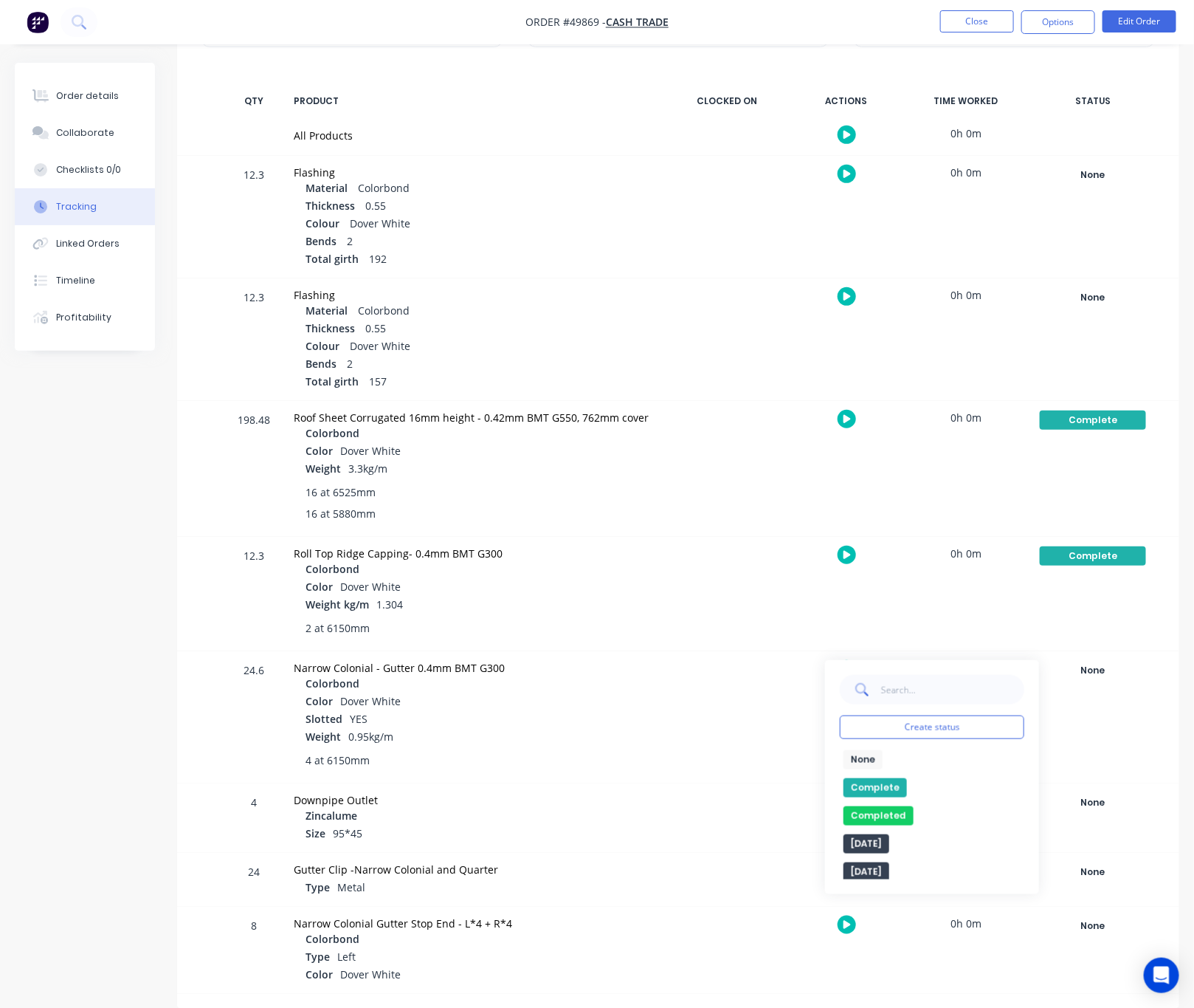
click at [883, 789] on button "Complete" at bounding box center [875, 788] width 64 height 20
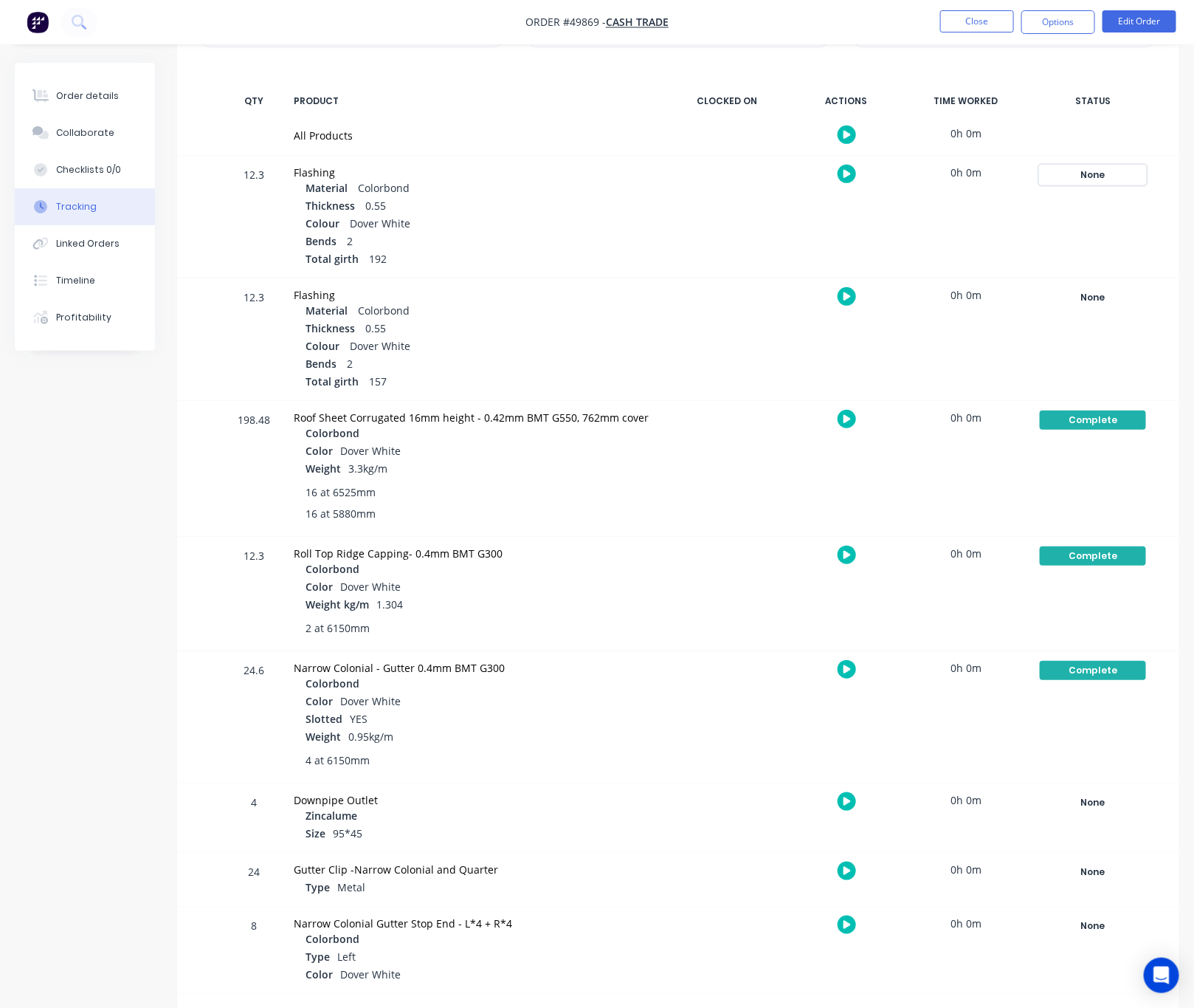
click at [1085, 176] on div "None" at bounding box center [1093, 175] width 107 height 20
click at [876, 288] on button "Complete" at bounding box center [875, 292] width 64 height 20
click at [1063, 300] on div "None" at bounding box center [1093, 297] width 107 height 20
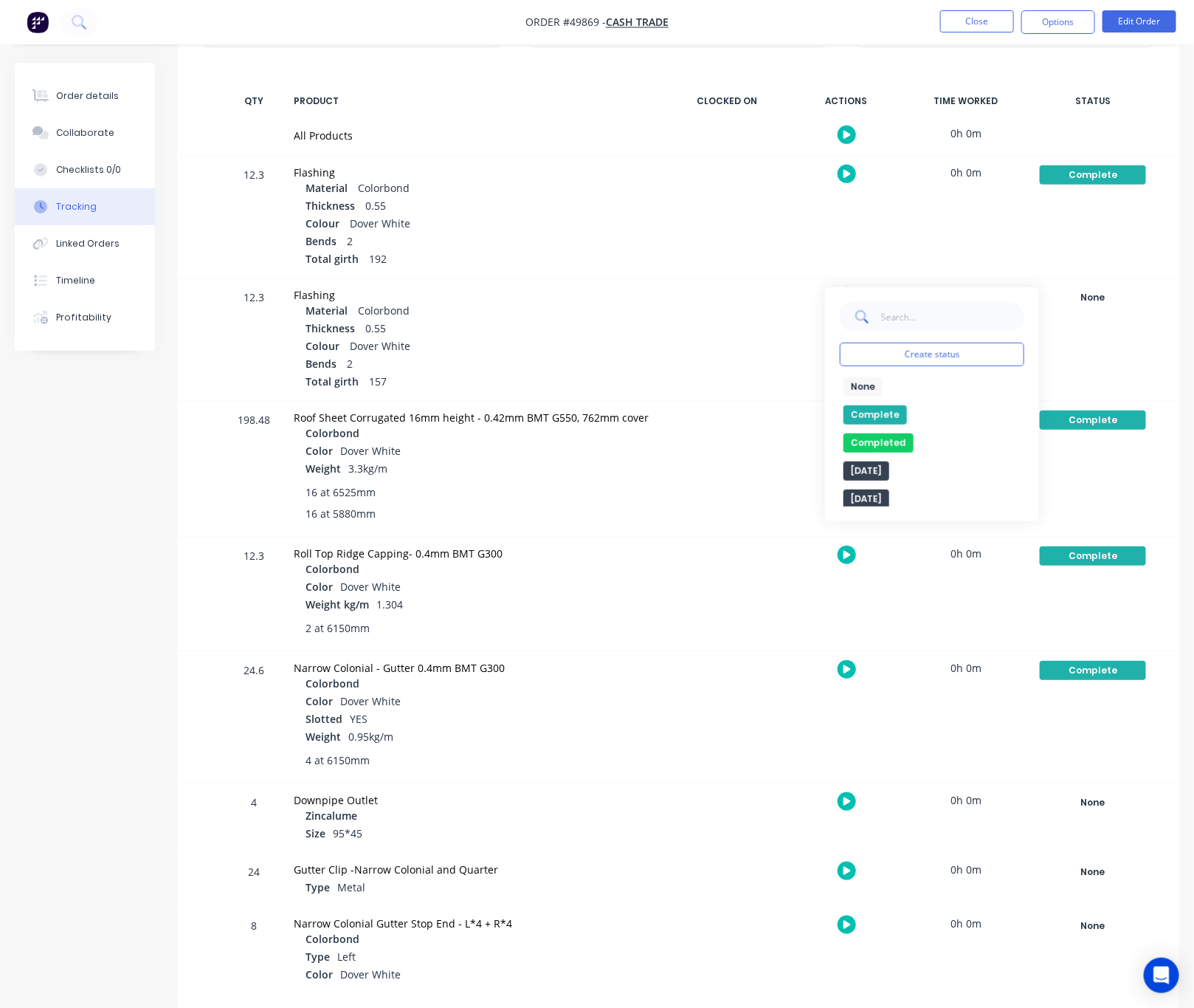
click at [864, 410] on button "Complete" at bounding box center [875, 415] width 64 height 20
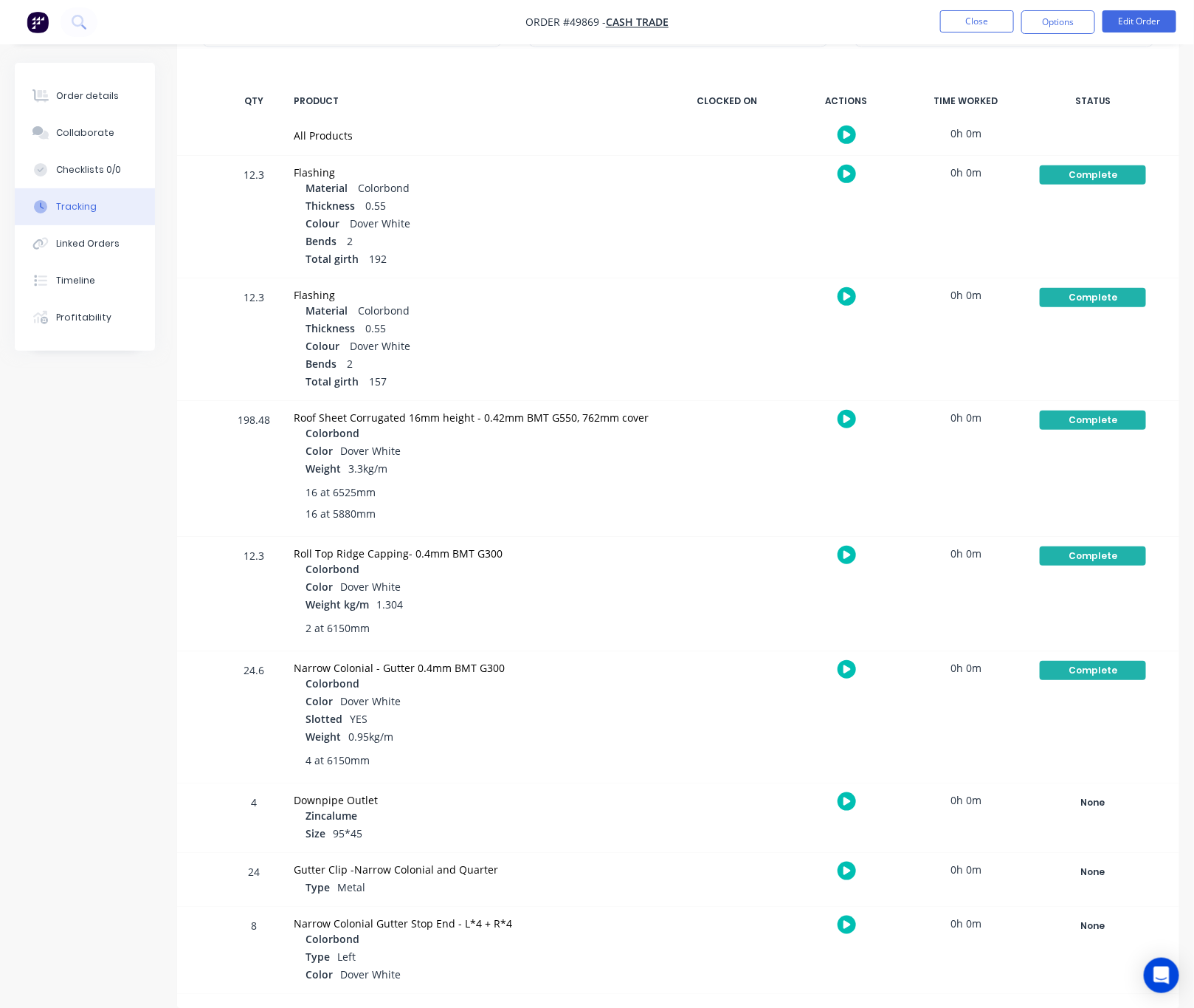
scroll to position [0, 0]
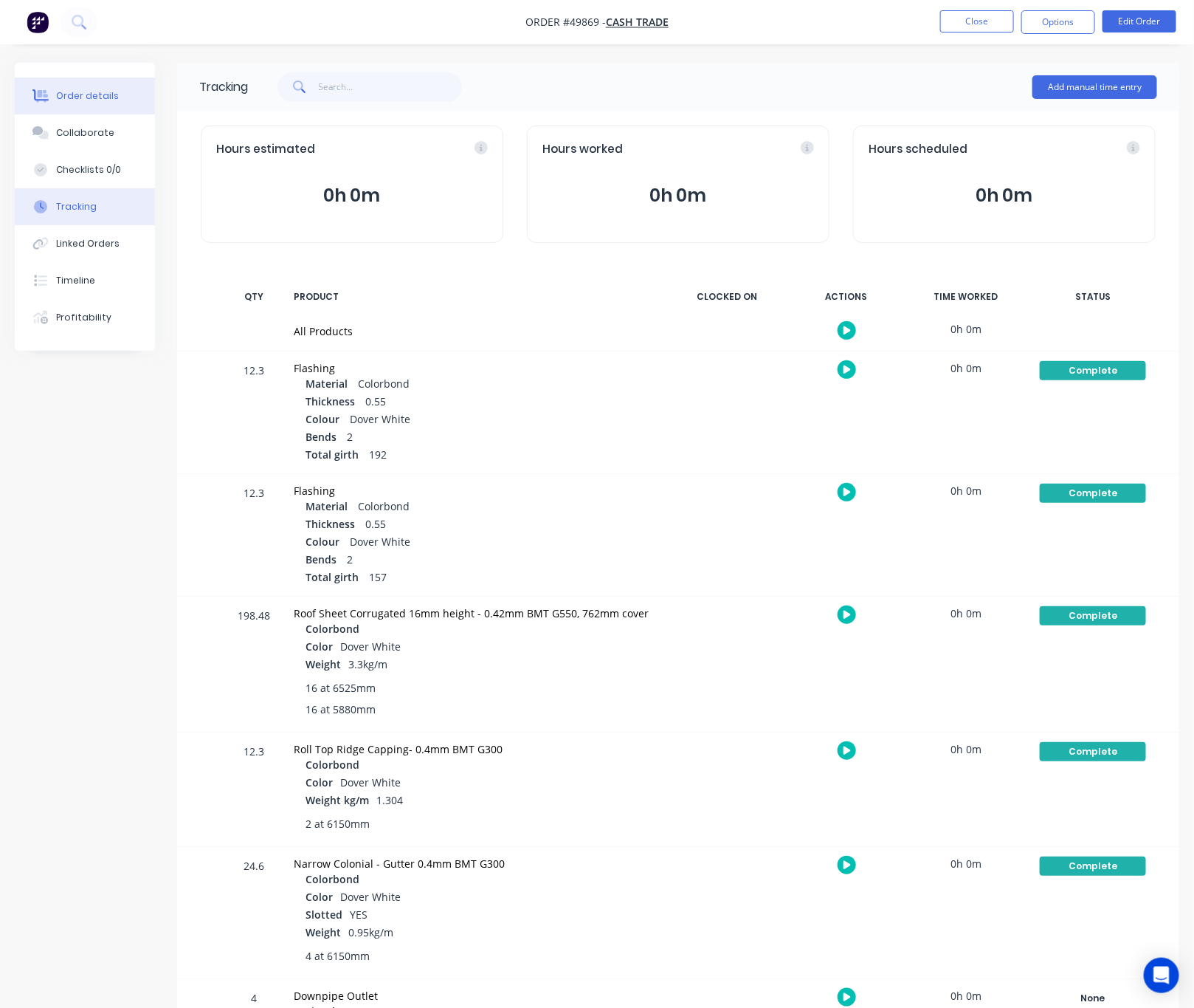
drag, startPoint x: 93, startPoint y: 96, endPoint x: 133, endPoint y: 103, distance: 40.6
click at [93, 98] on div "Order details" at bounding box center [88, 96] width 63 height 14
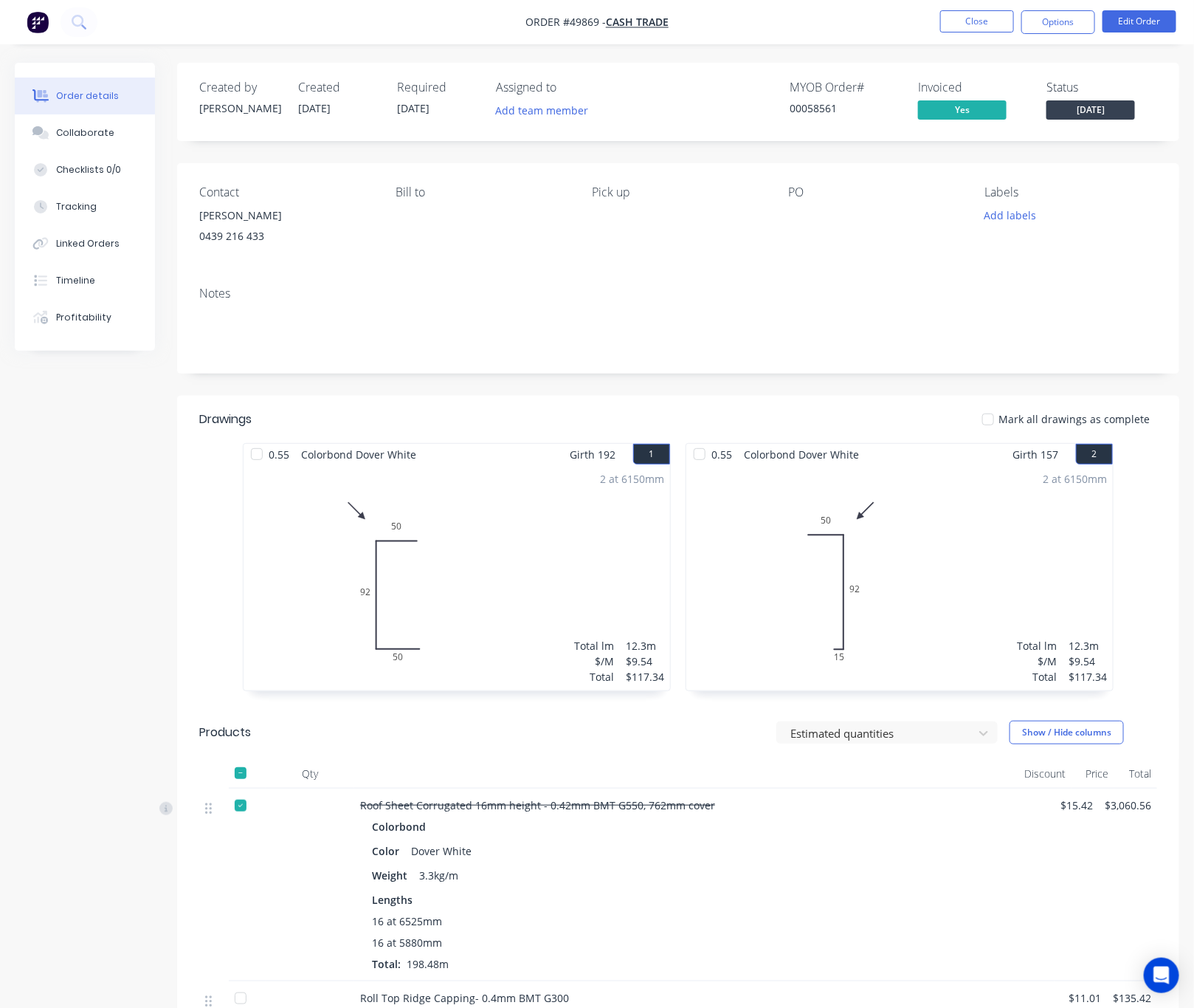
click at [1096, 109] on span "[DATE]" at bounding box center [1091, 110] width 89 height 19
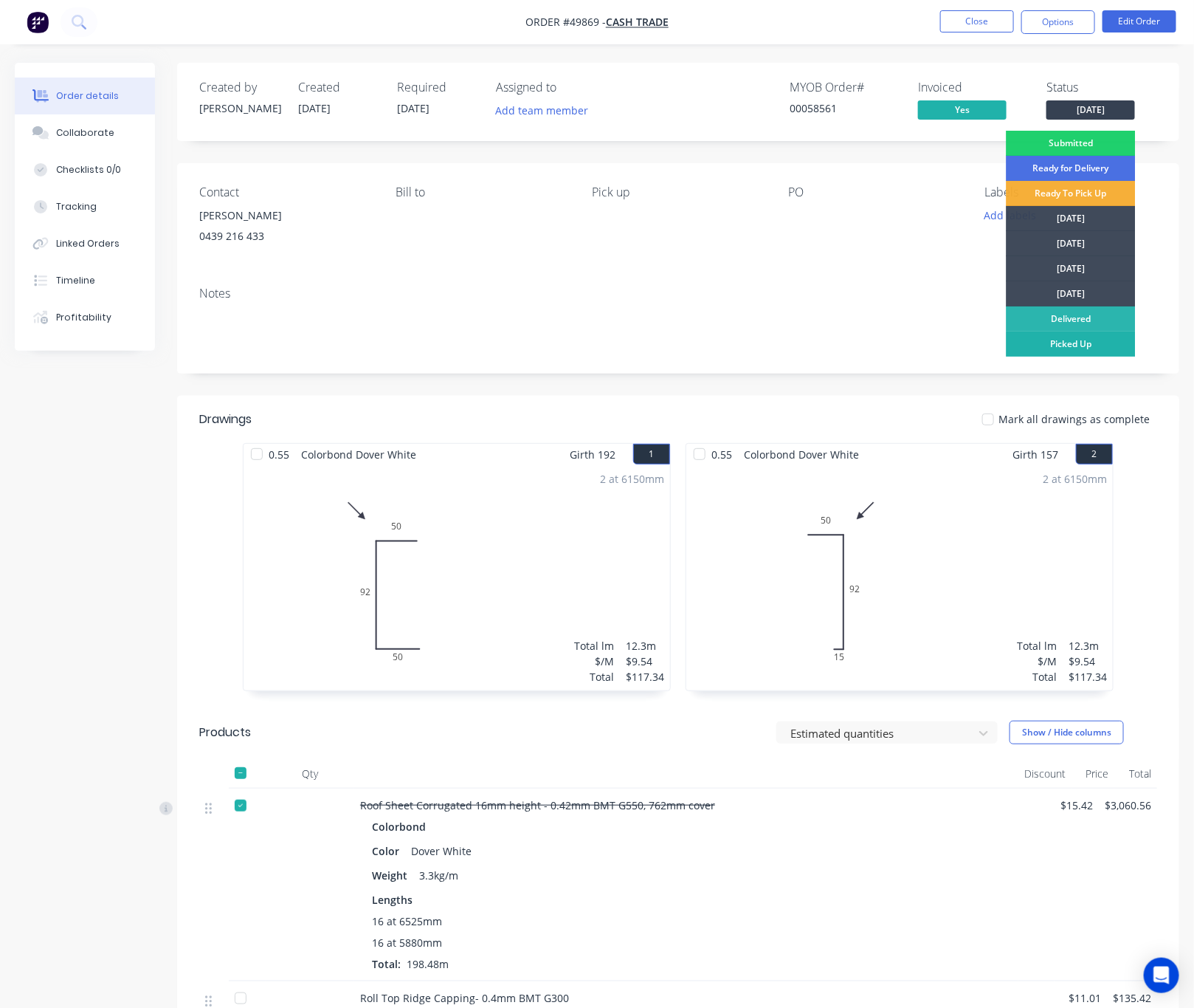
click at [1074, 343] on div "Picked Up" at bounding box center [1072, 343] width 129 height 25
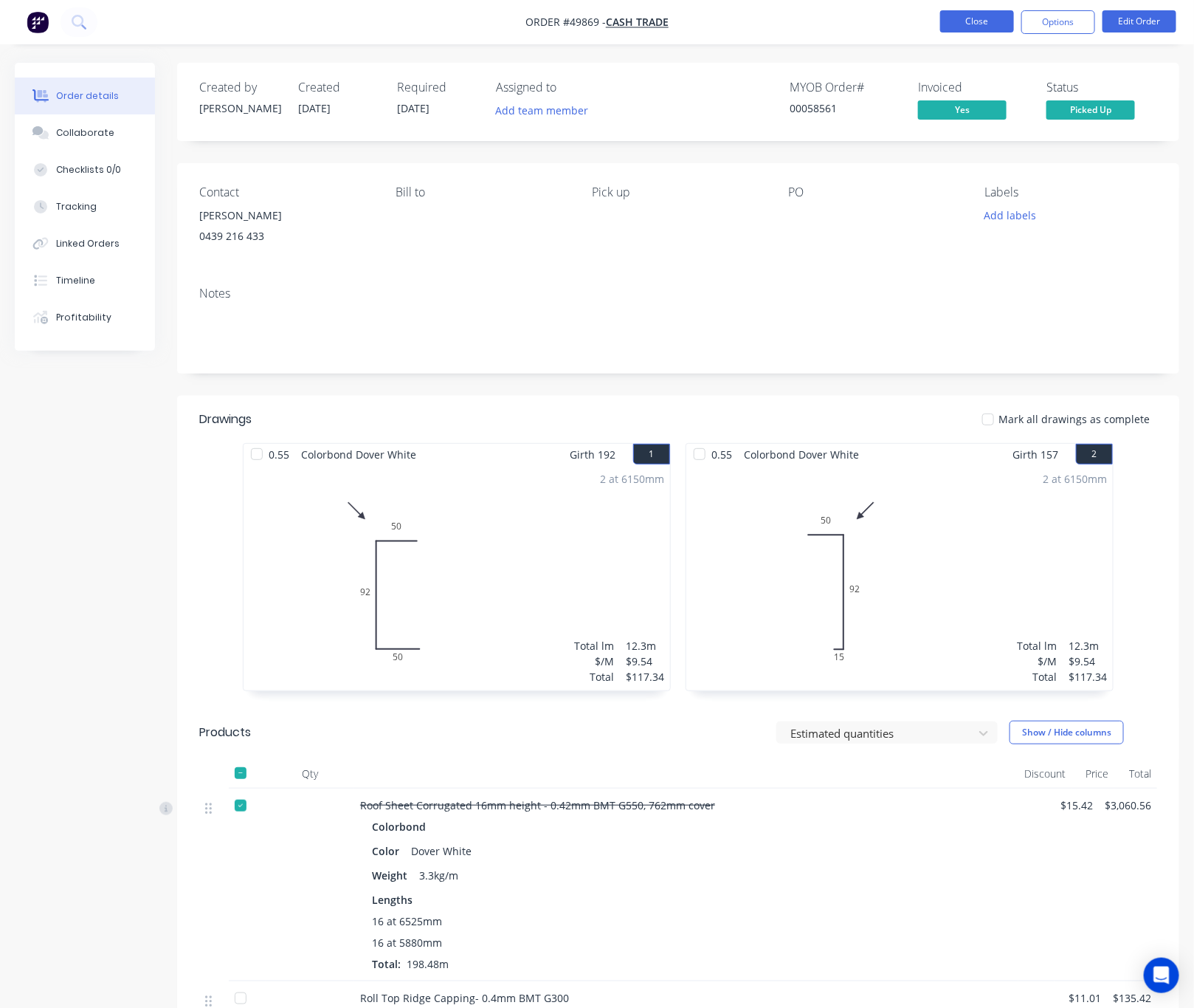
click at [972, 26] on button "Close" at bounding box center [977, 21] width 74 height 22
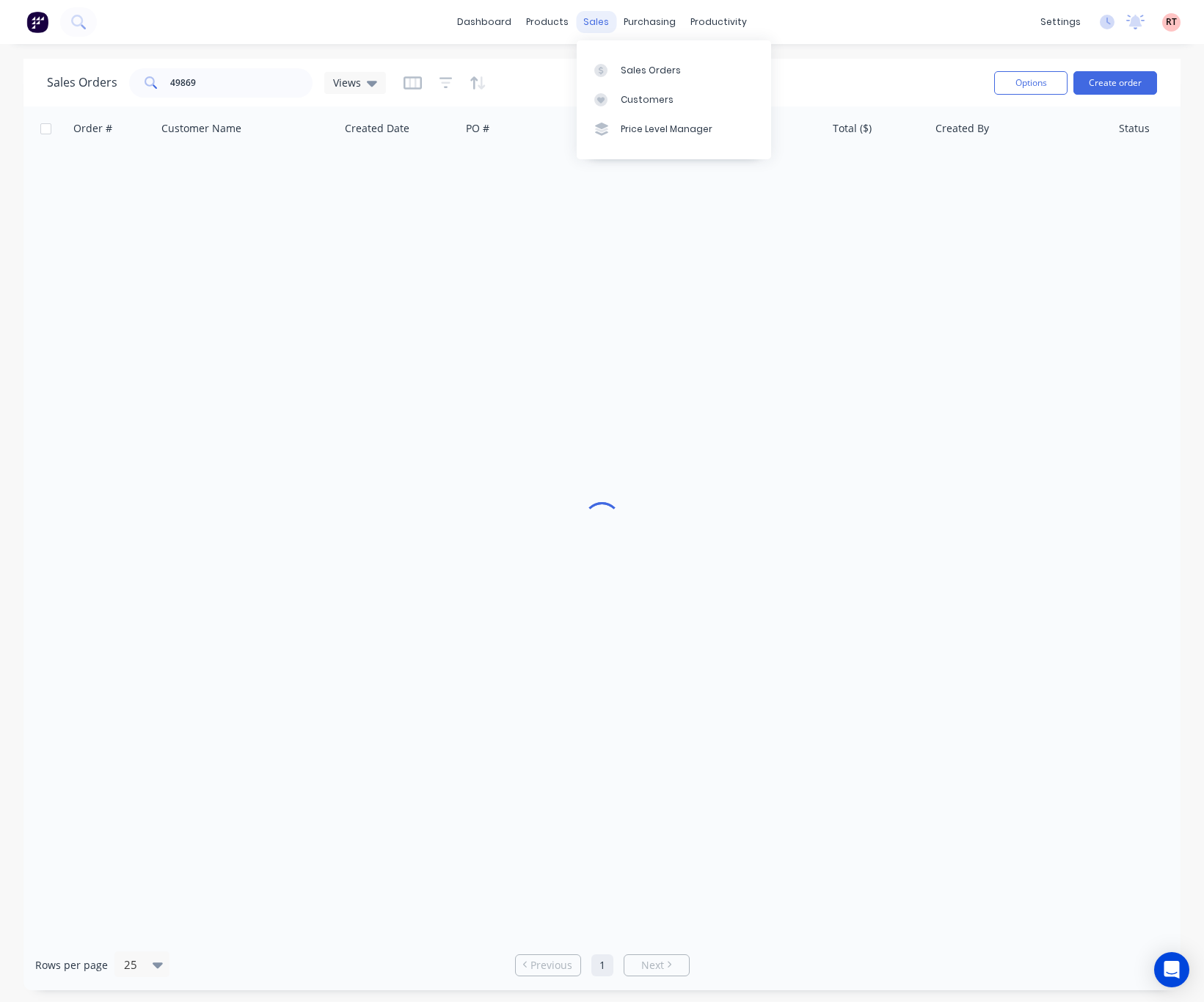
click at [595, 20] on div "sales" at bounding box center [596, 22] width 40 height 22
click at [664, 100] on div "Customers" at bounding box center [646, 100] width 53 height 13
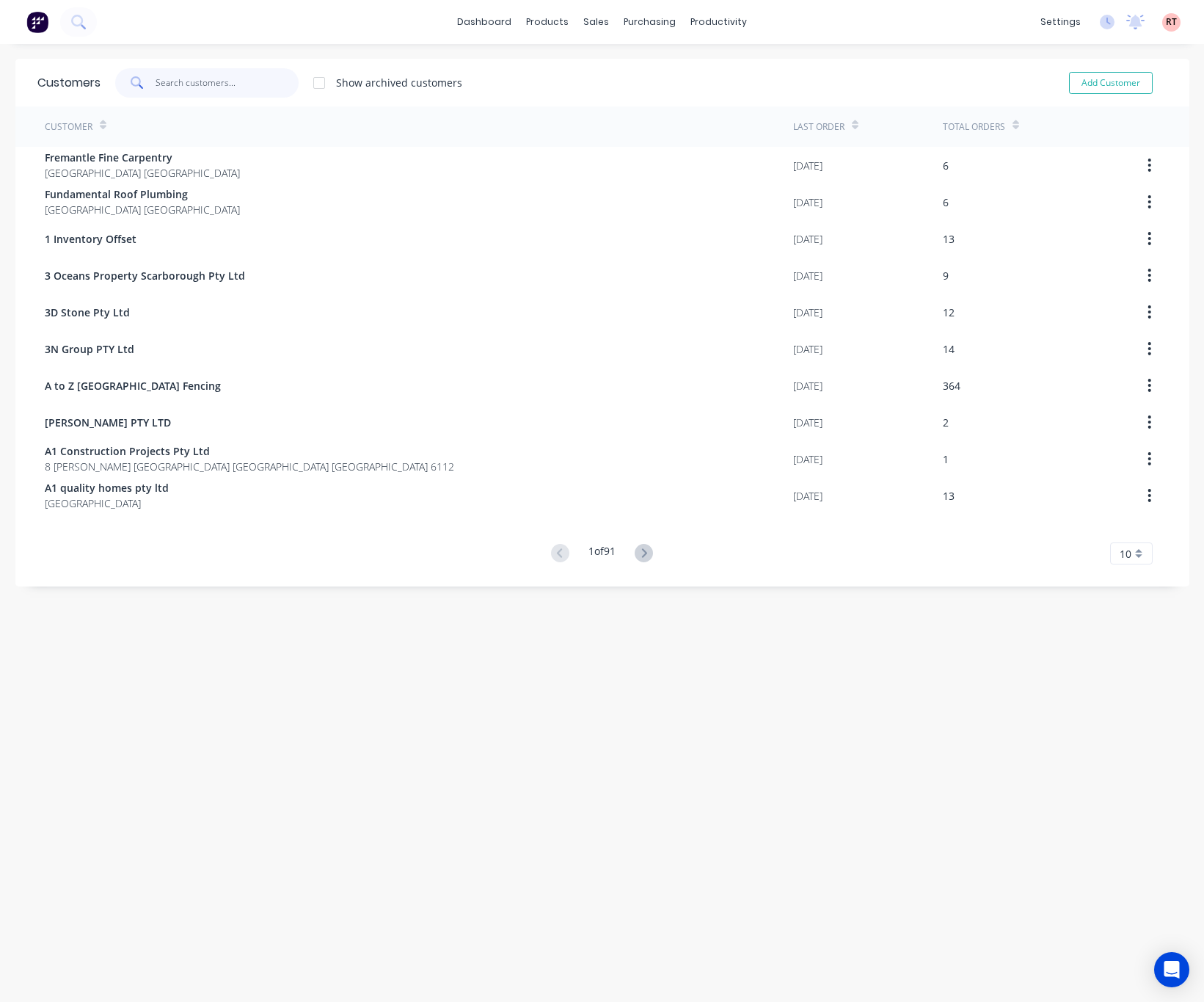
click at [172, 86] on input "text" at bounding box center [227, 82] width 143 height 29
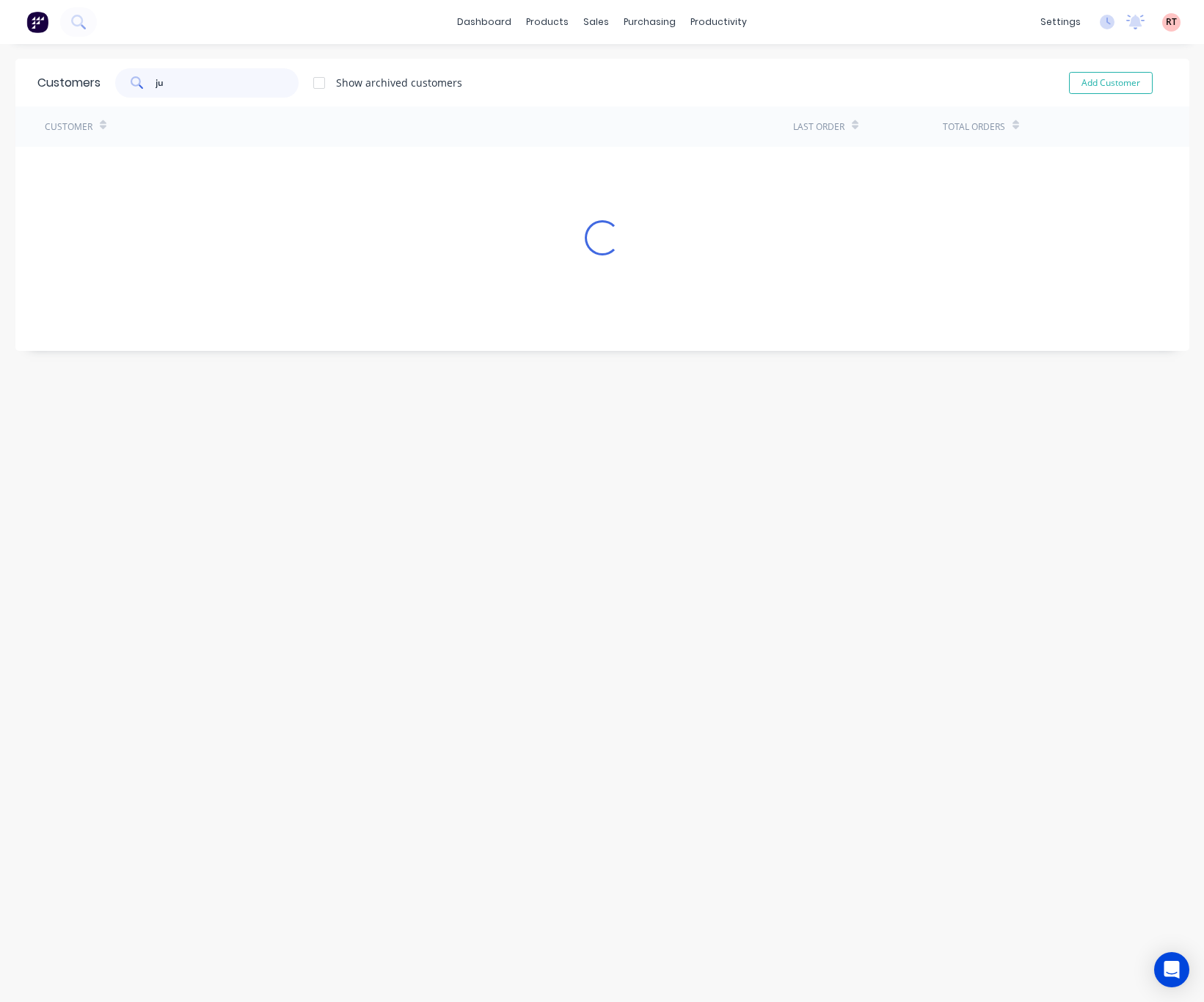
type input "j"
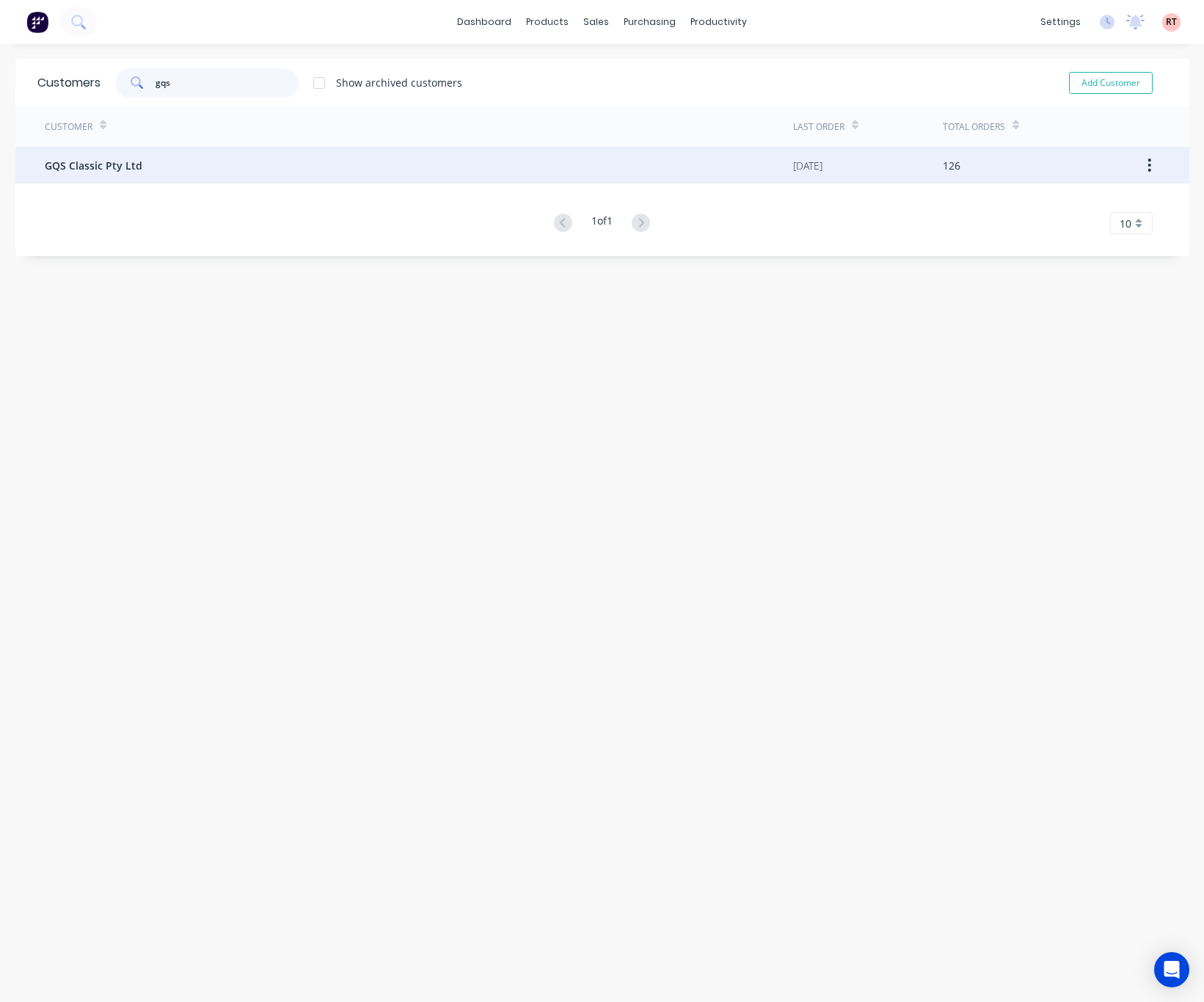
type input "gqs"
click at [377, 163] on div "GQS Classic Pty Ltd" at bounding box center [419, 165] width 748 height 37
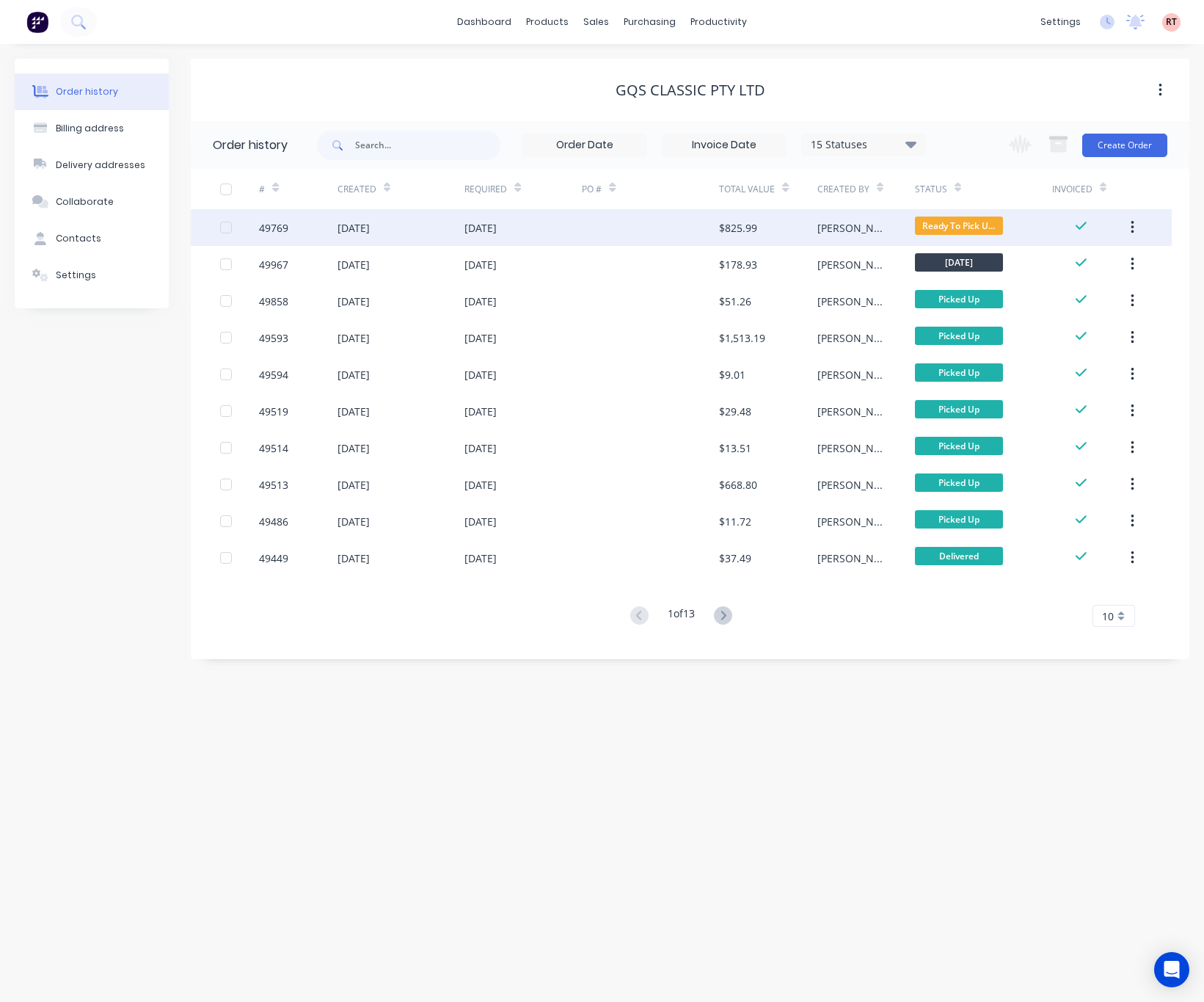
click at [623, 234] on div at bounding box center [650, 227] width 137 height 37
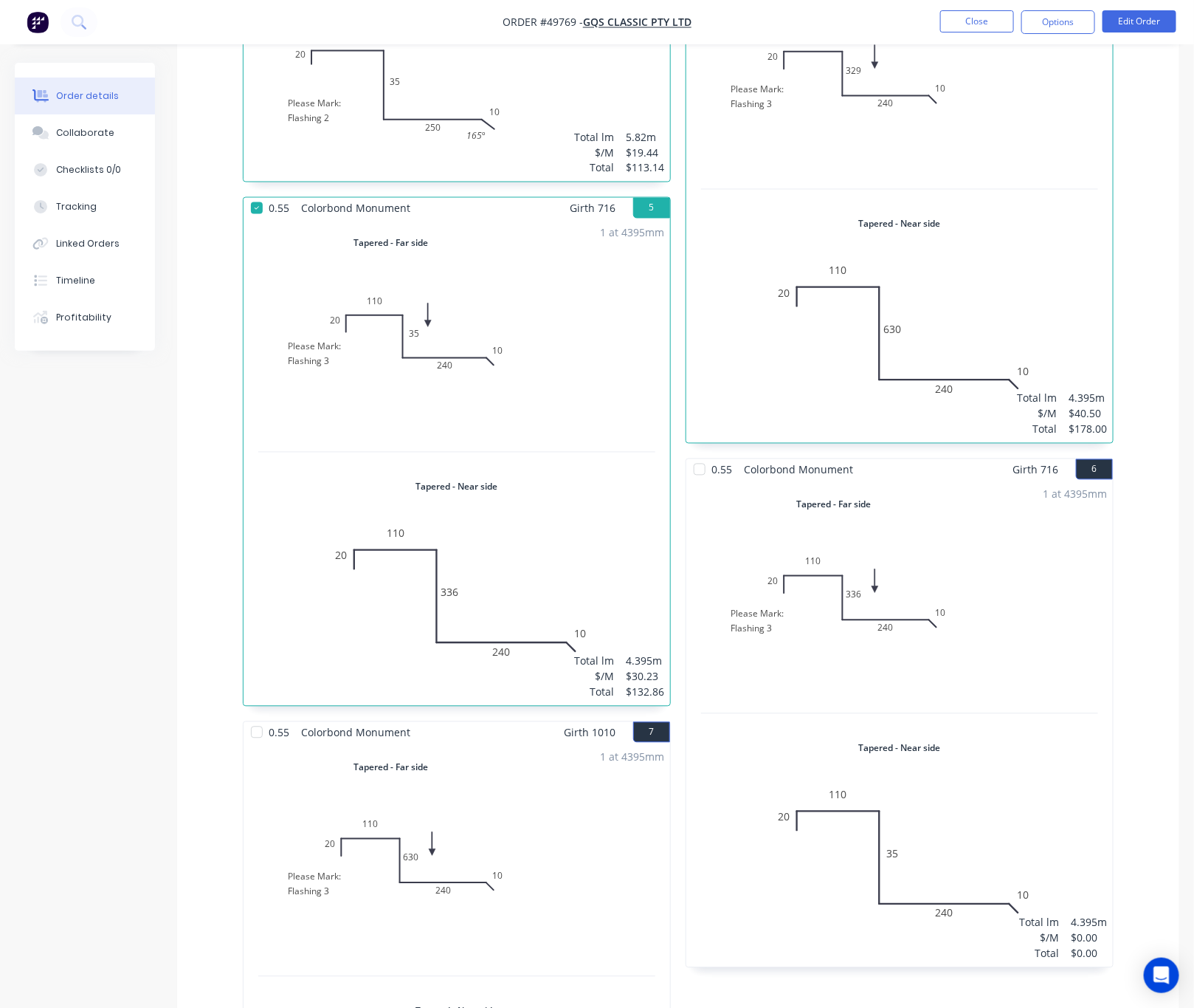
scroll to position [542, 0]
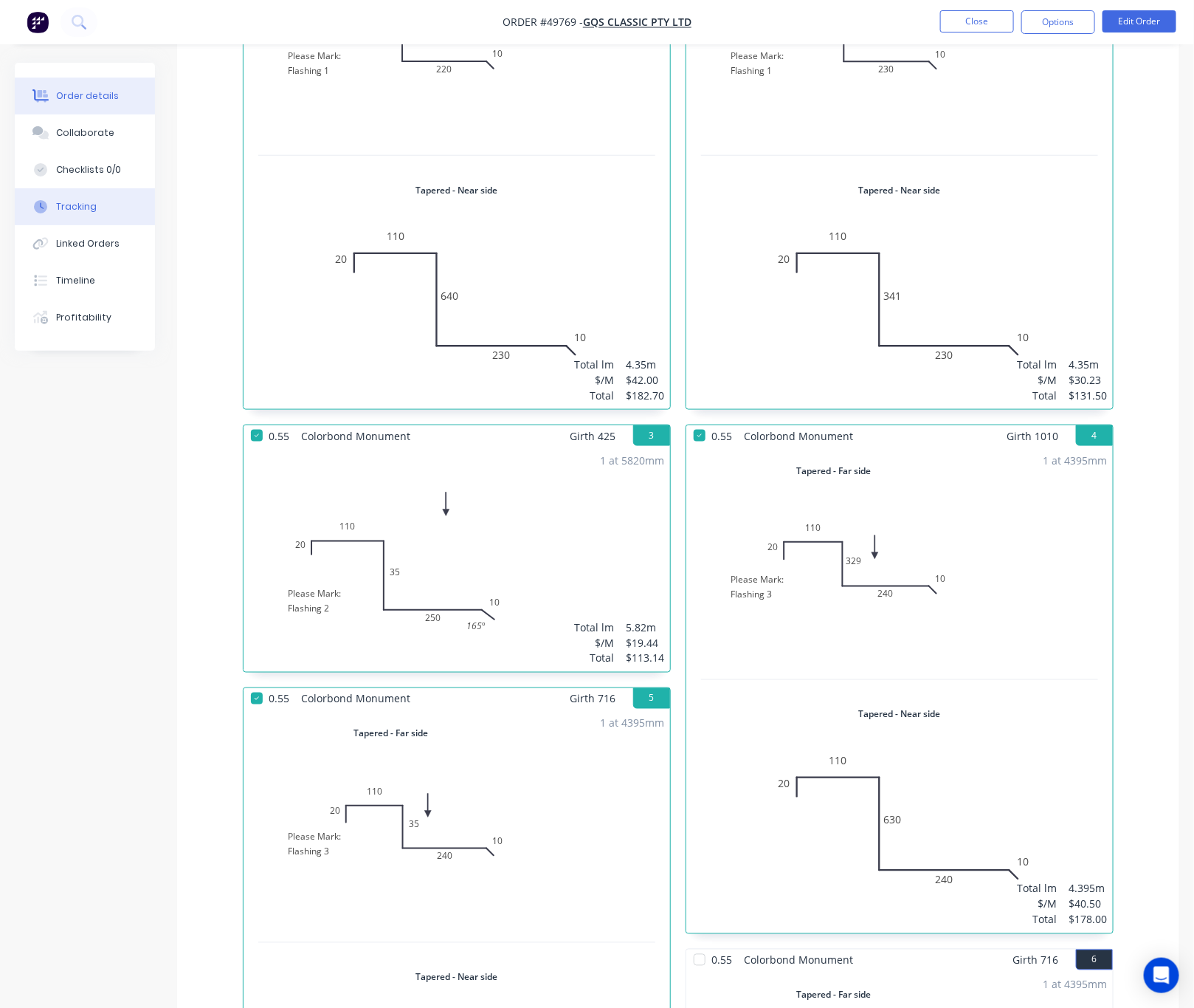
click at [117, 191] on button "Tracking" at bounding box center [85, 207] width 140 height 37
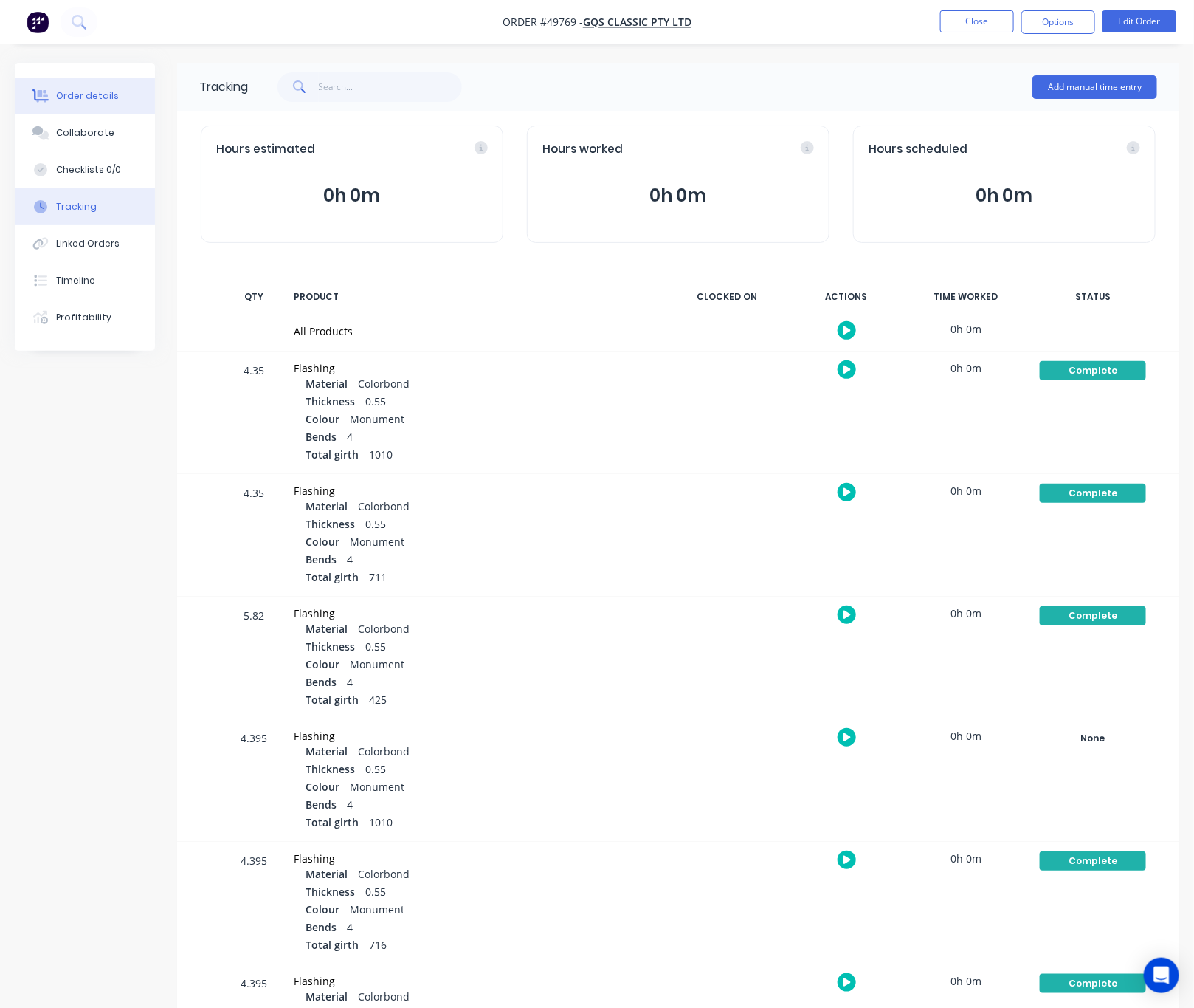
click at [107, 87] on button "Order details" at bounding box center [85, 95] width 140 height 37
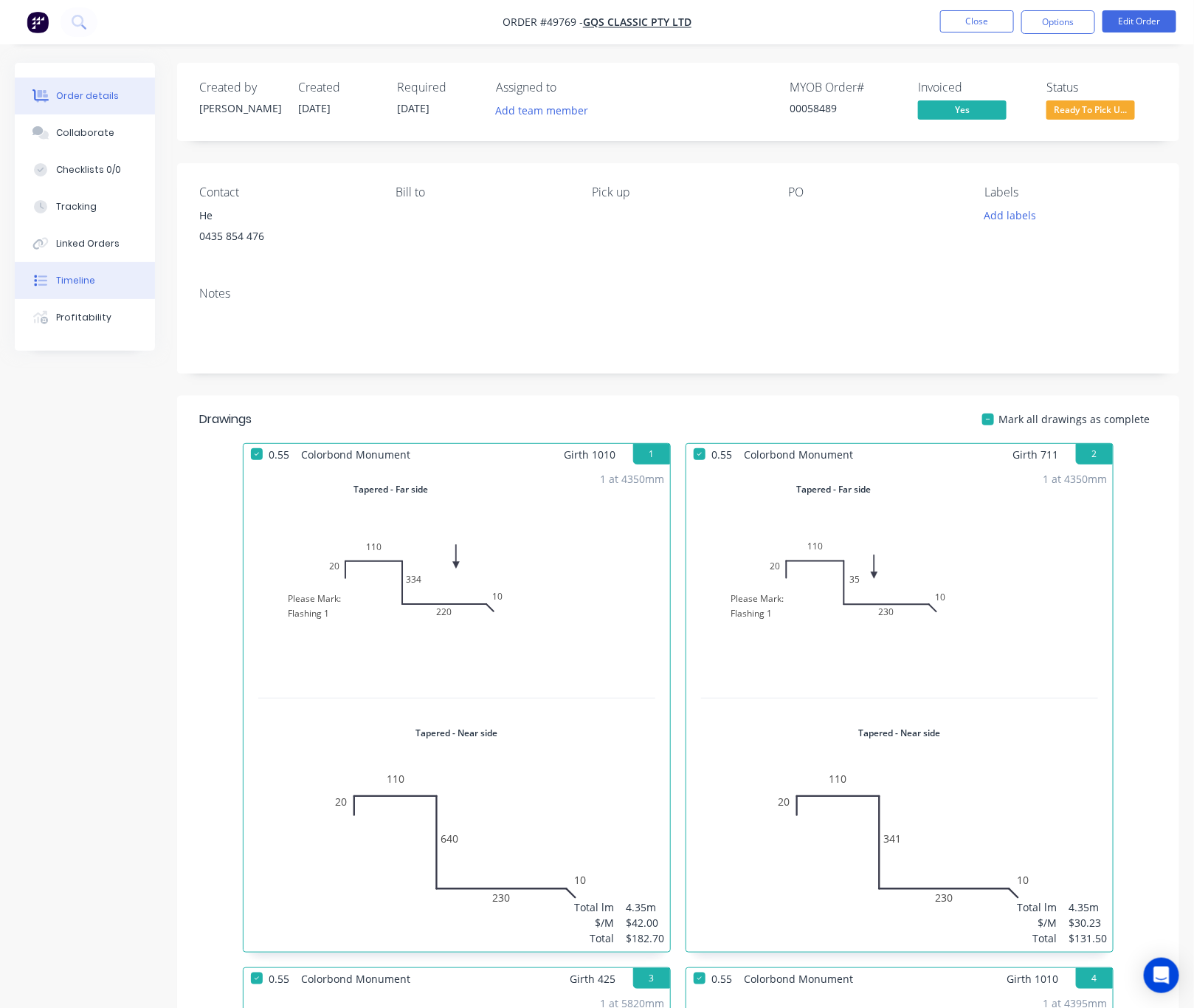
click at [80, 267] on button "Timeline" at bounding box center [85, 280] width 140 height 37
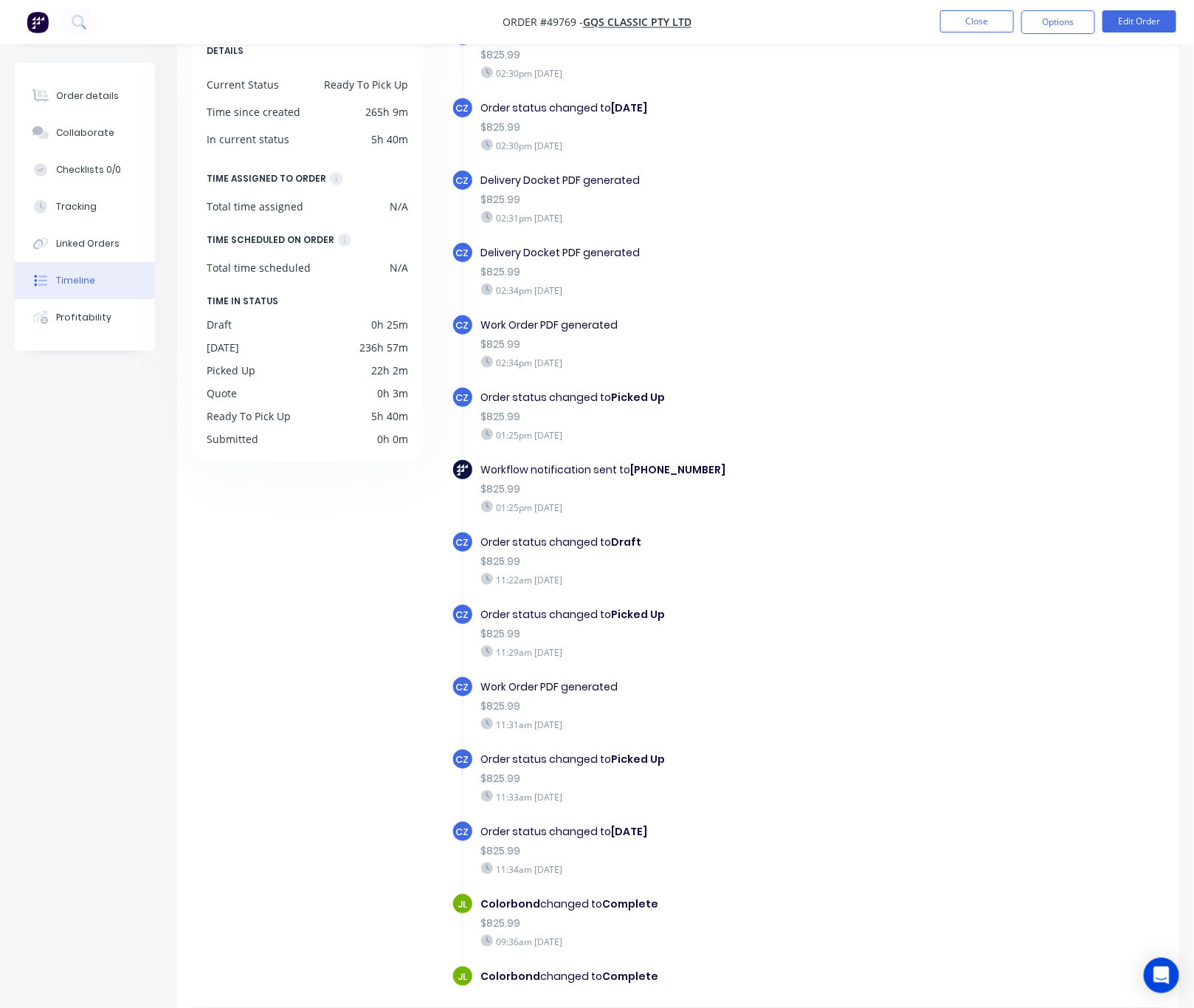
scroll to position [122, 0]
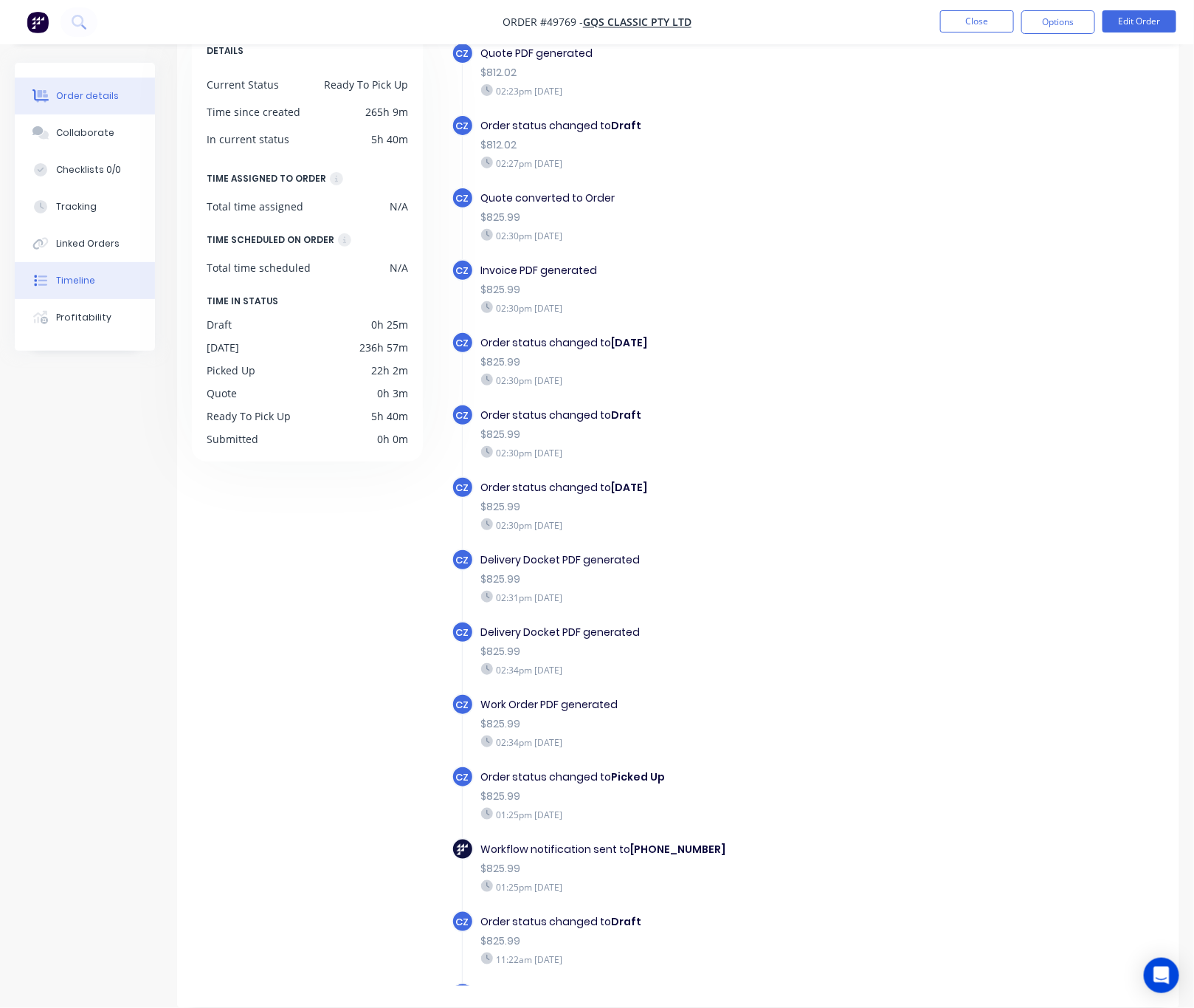
click at [95, 94] on div "Order details" at bounding box center [88, 96] width 63 height 14
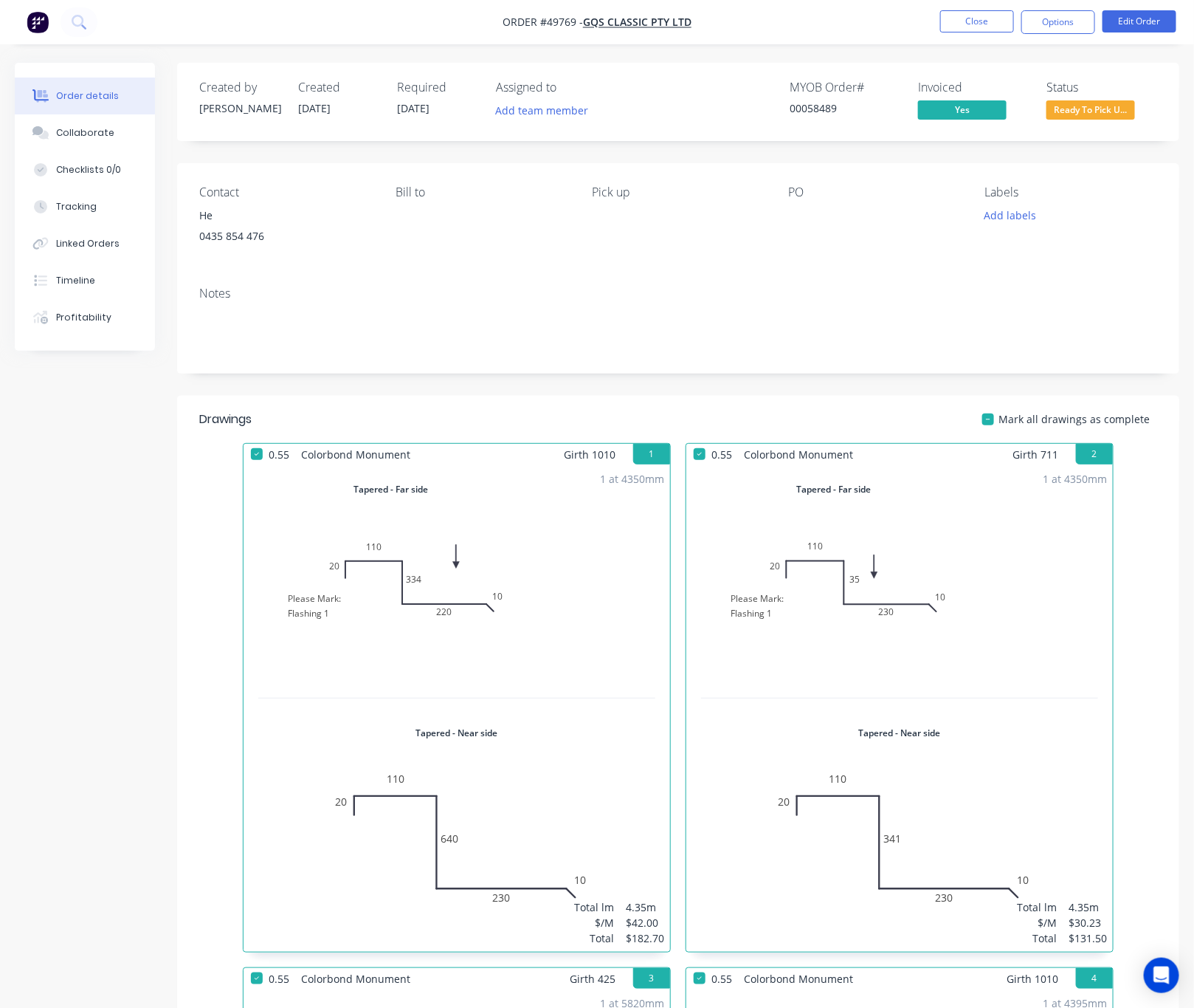
click at [654, 12] on nav "Order #49769 - GQS Classic Pty Ltd Close Options Edit Order" at bounding box center [597, 22] width 1194 height 44
click at [658, 24] on span "GQS Classic Pty Ltd" at bounding box center [637, 23] width 108 height 14
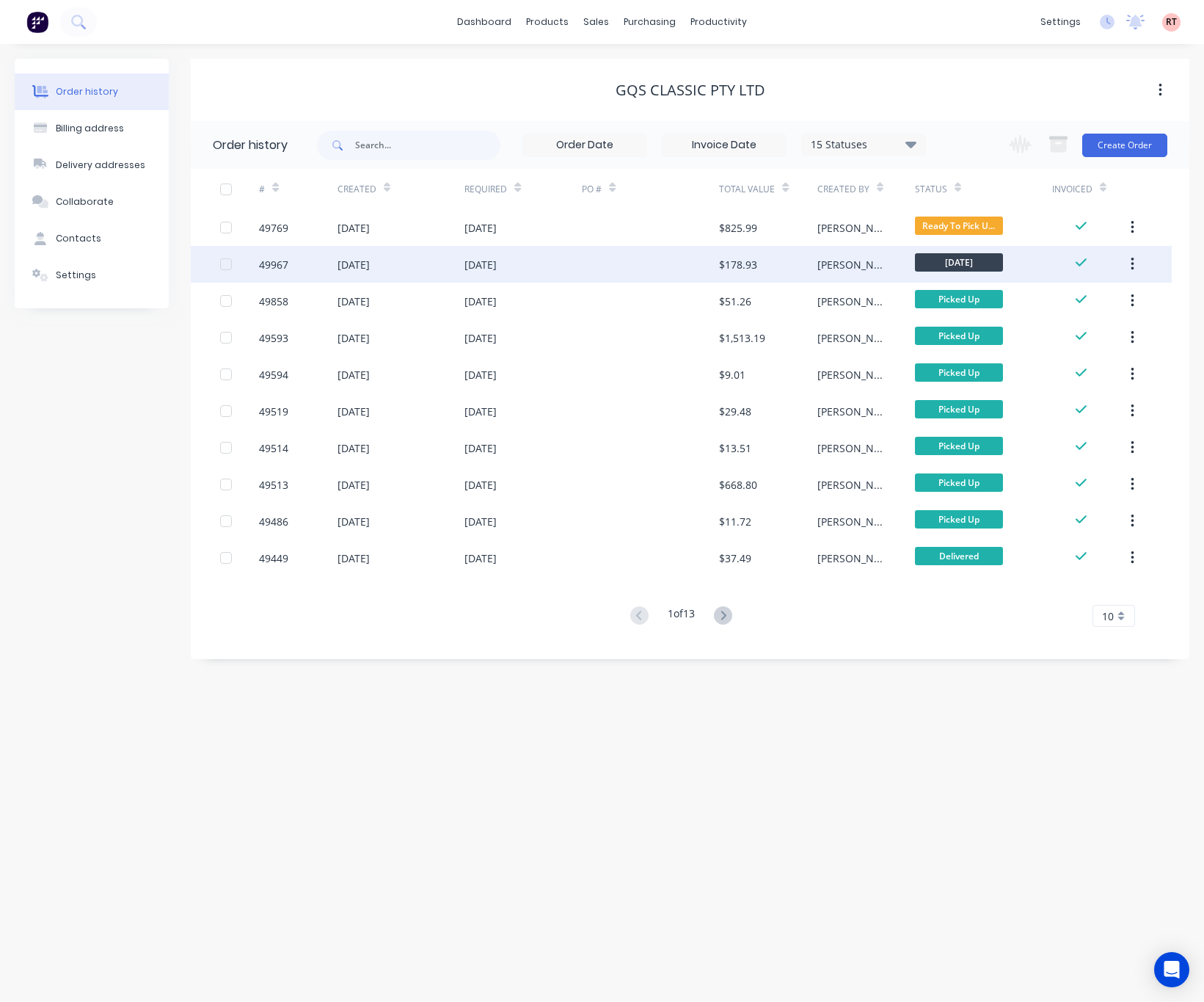
click at [658, 265] on div at bounding box center [650, 264] width 137 height 37
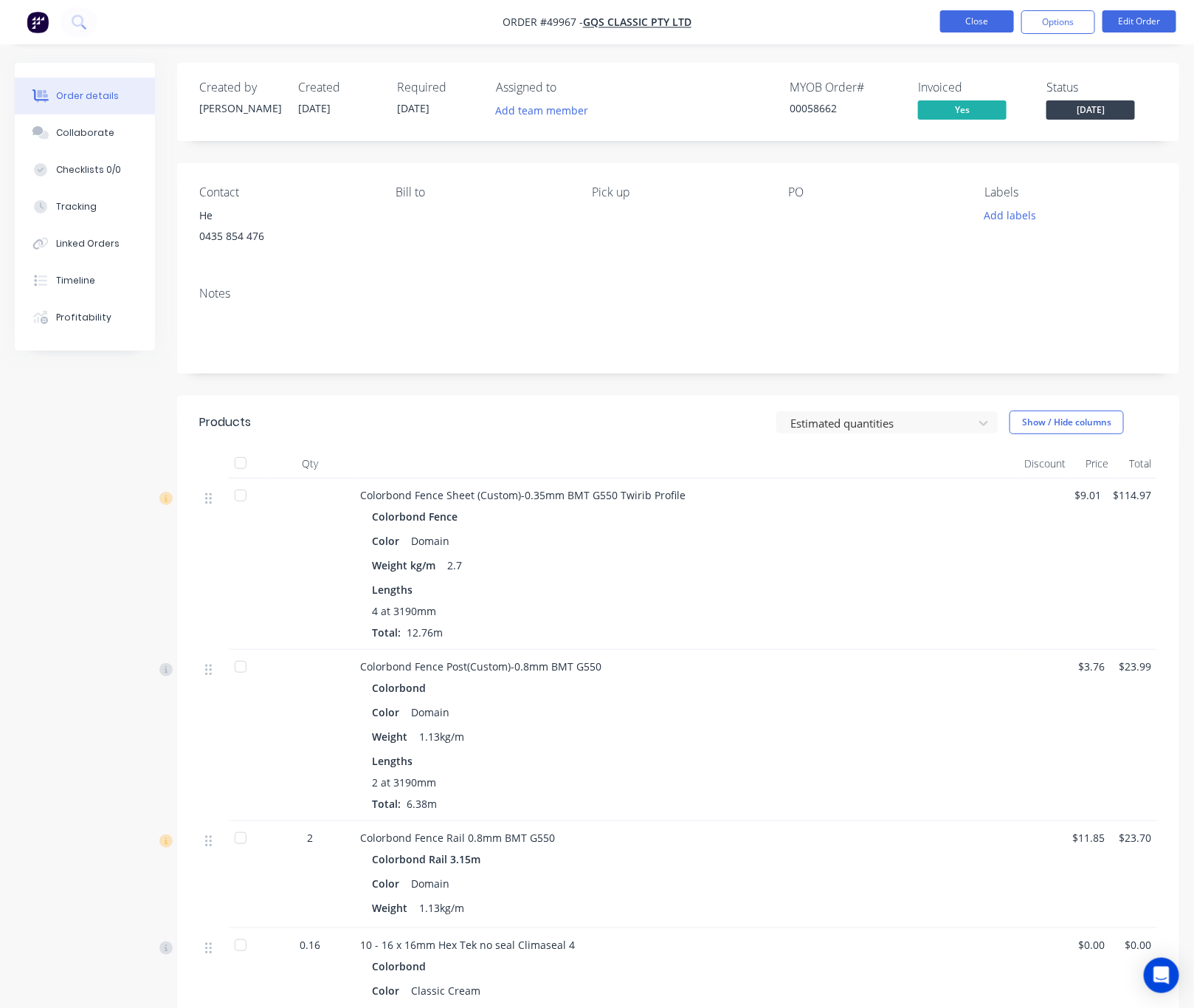
click at [951, 22] on button "Close" at bounding box center [977, 21] width 74 height 22
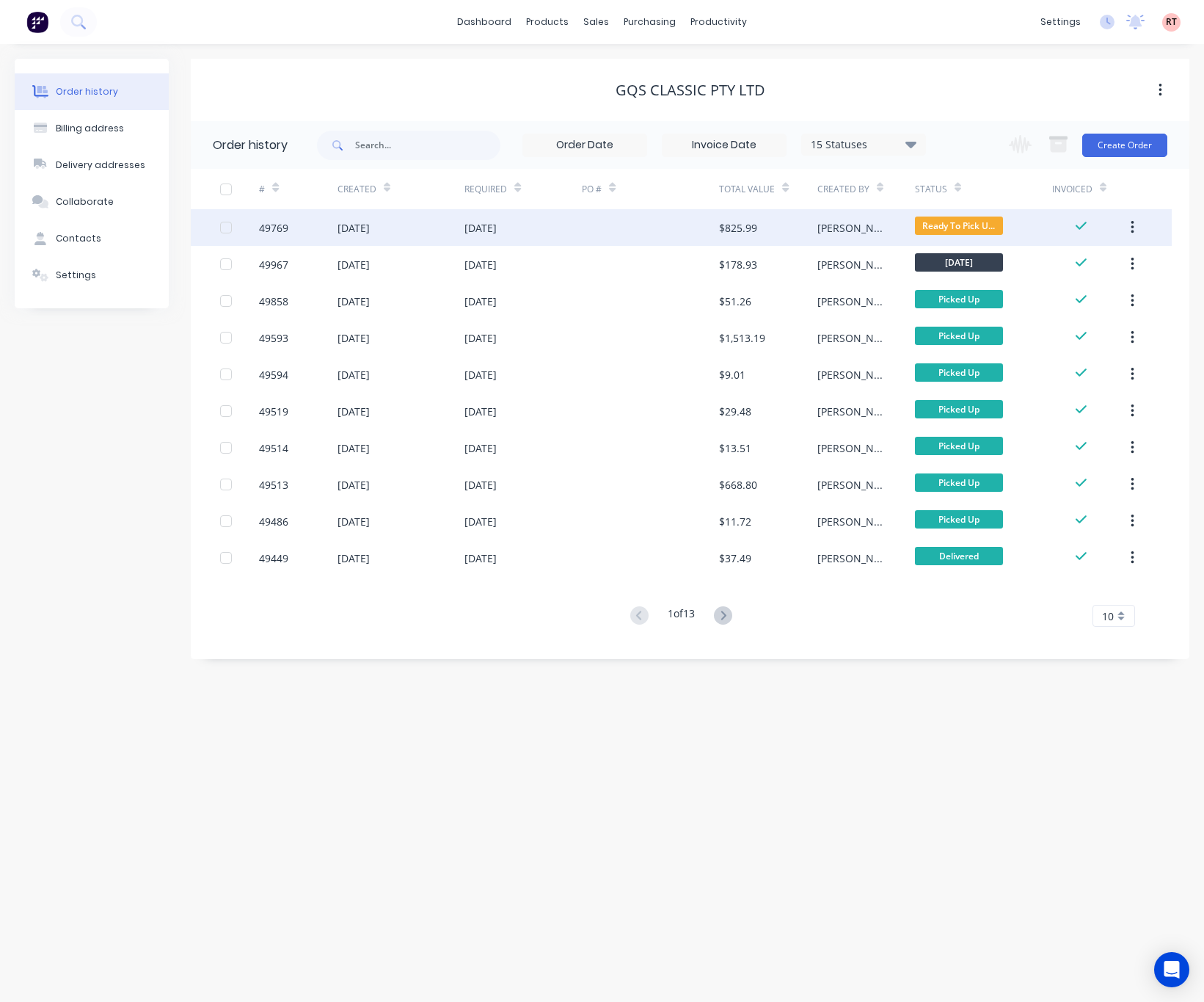
click at [683, 234] on div at bounding box center [650, 227] width 137 height 37
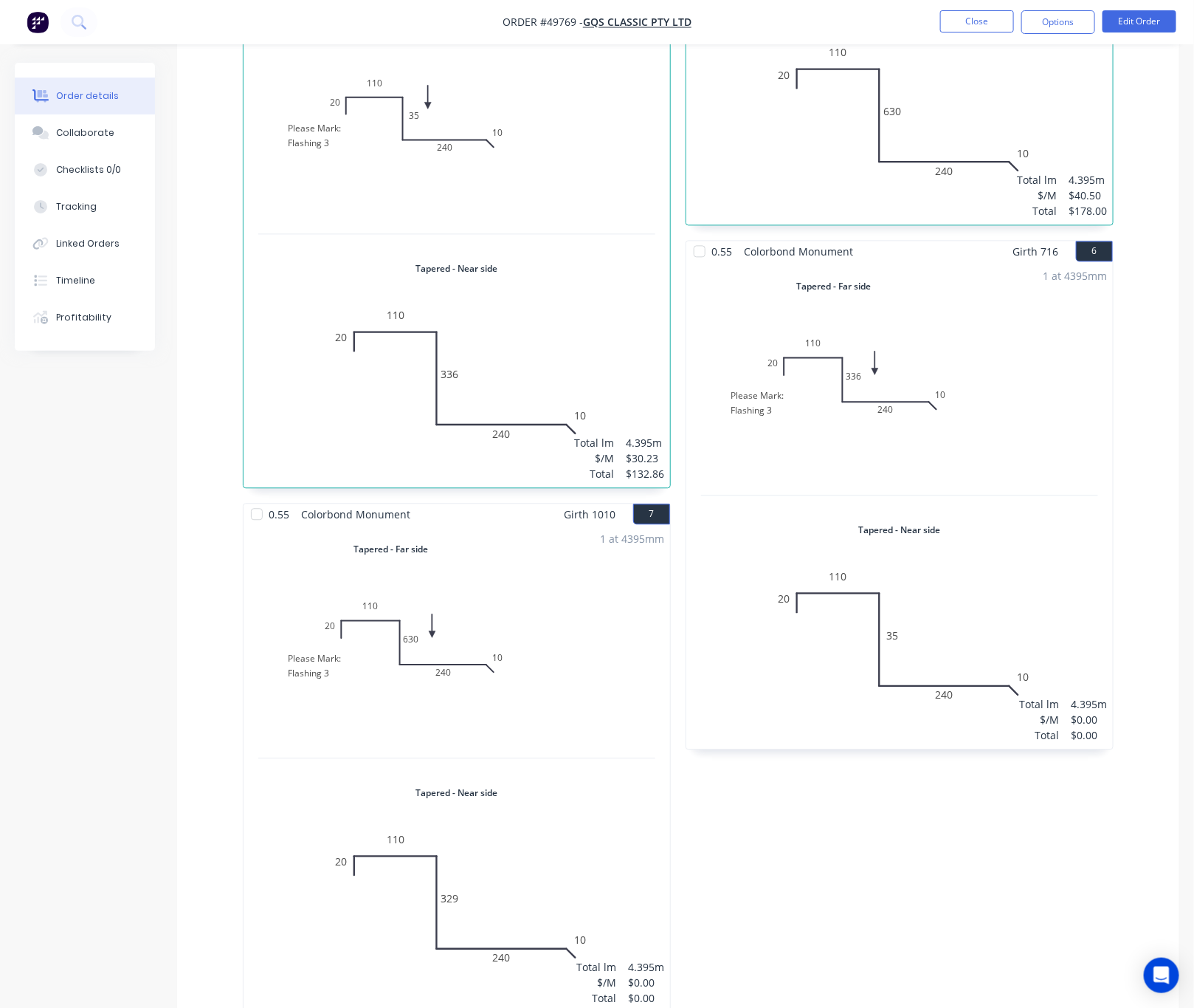
scroll to position [985, 0]
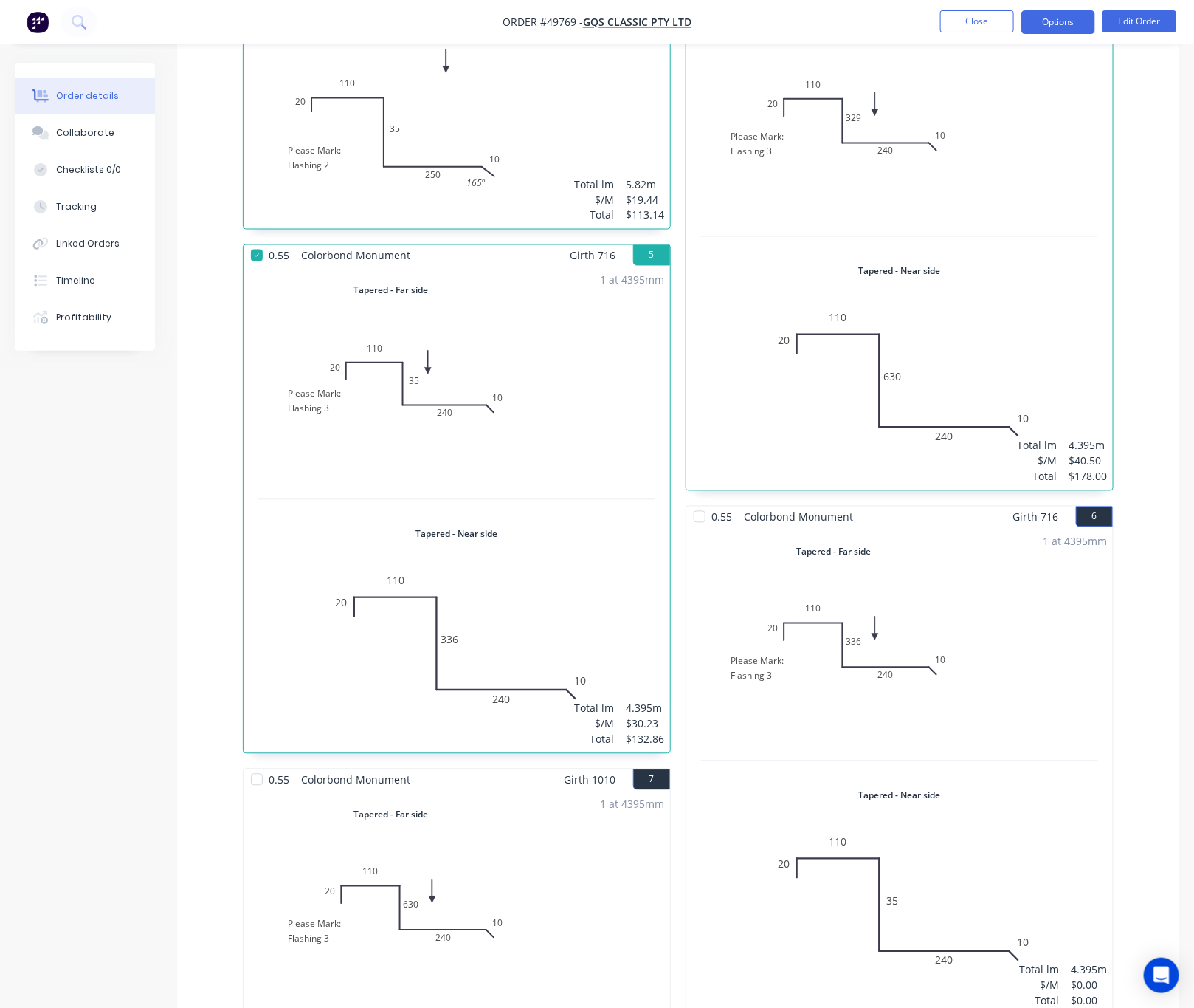
click at [1063, 21] on button "Options" at bounding box center [1058, 22] width 74 height 23
click at [1014, 211] on div "Delivery Docket" at bounding box center [1014, 207] width 136 height 22
click at [1028, 177] on div "Custom" at bounding box center [1014, 178] width 136 height 22
click at [1018, 153] on div "Without pricing" at bounding box center [1014, 149] width 136 height 22
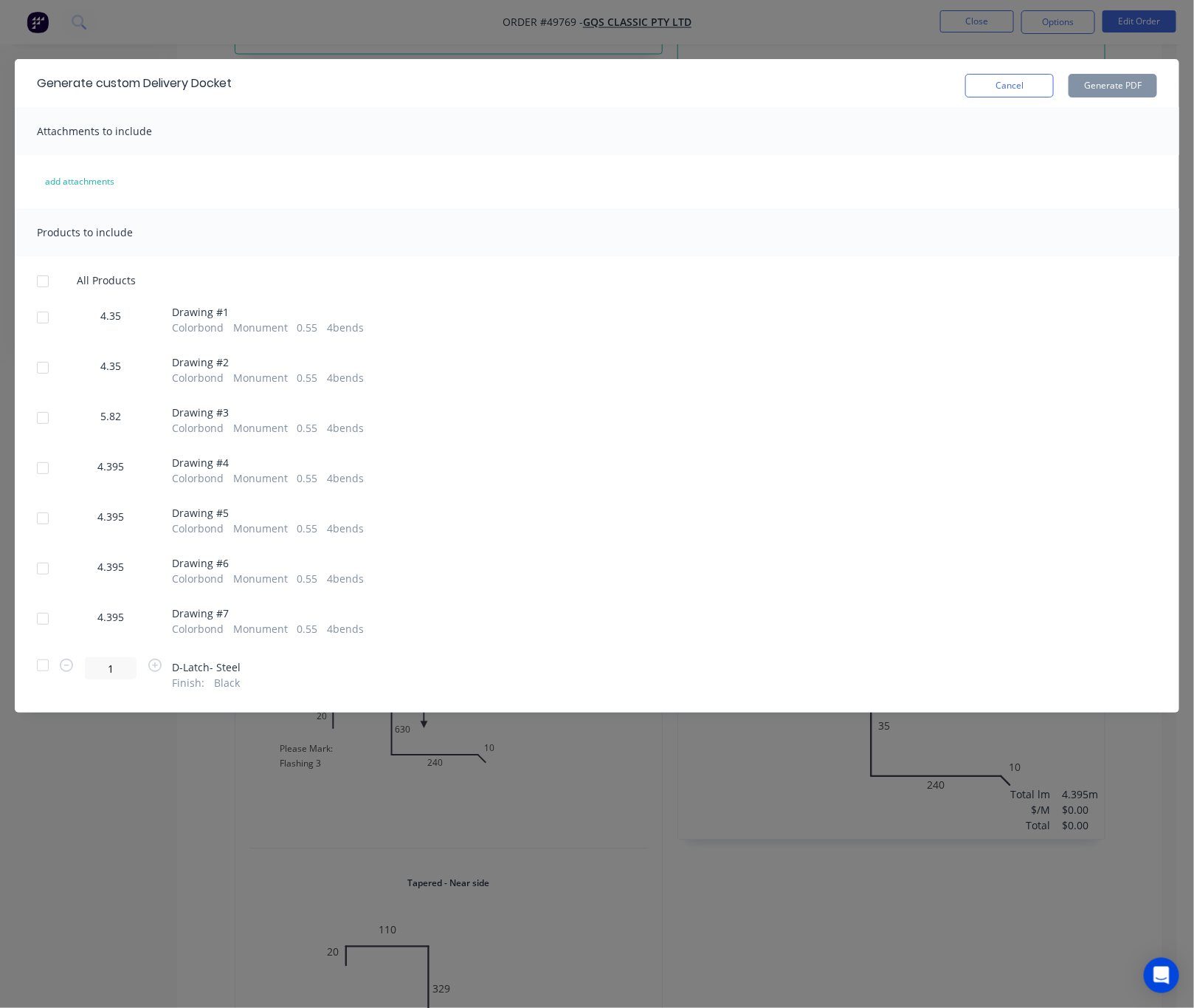
scroll to position [1096, 0]
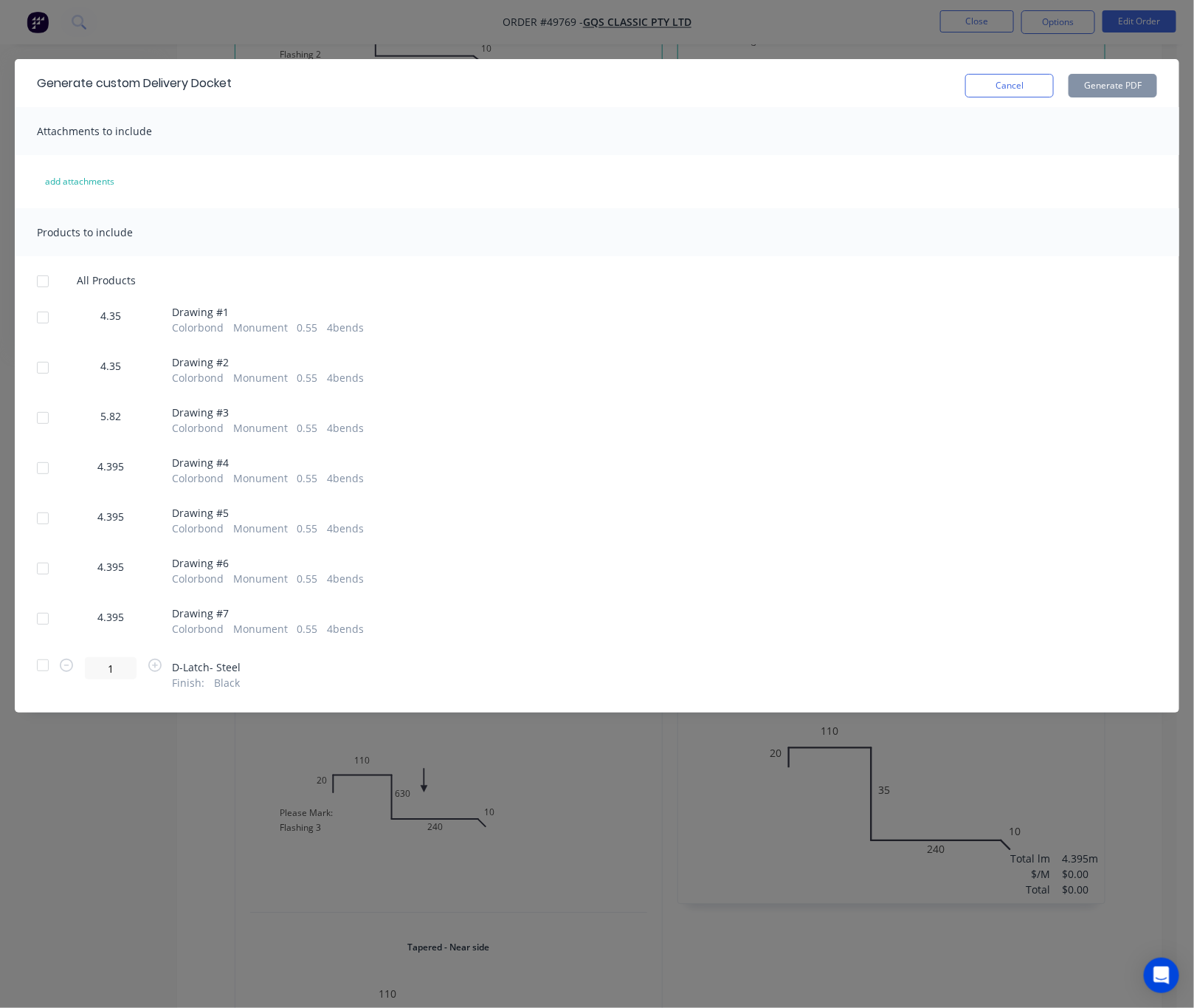
click at [41, 569] on div at bounding box center [42, 568] width 29 height 29
click at [47, 621] on div at bounding box center [42, 618] width 29 height 29
click at [1113, 86] on button "Generate PDF" at bounding box center [1113, 85] width 89 height 23
click at [880, 29] on div "Generate custom Delivery Docket Cancel Generate PDF Attachments to include add …" at bounding box center [597, 504] width 1194 height 1008
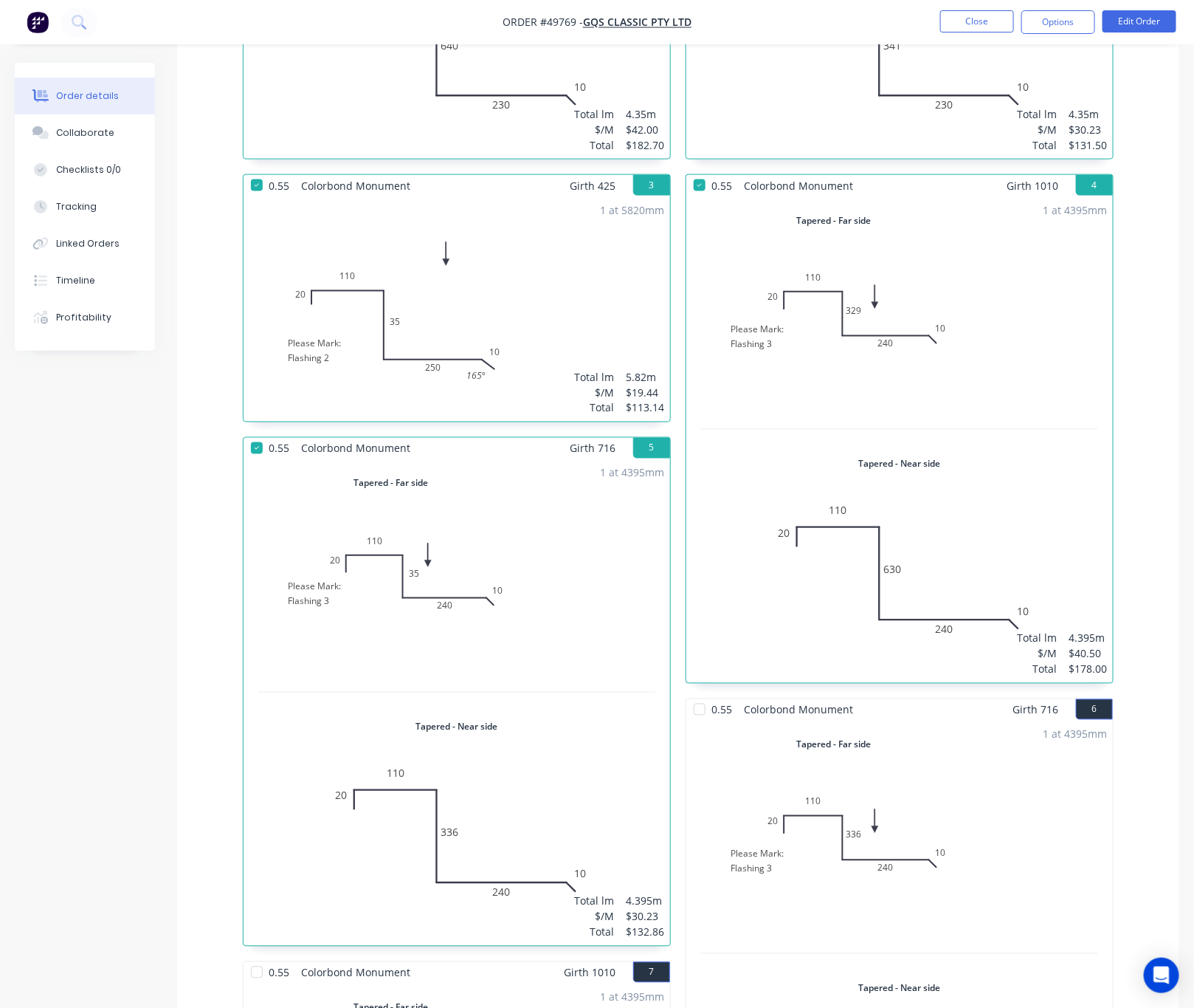
scroll to position [432, 0]
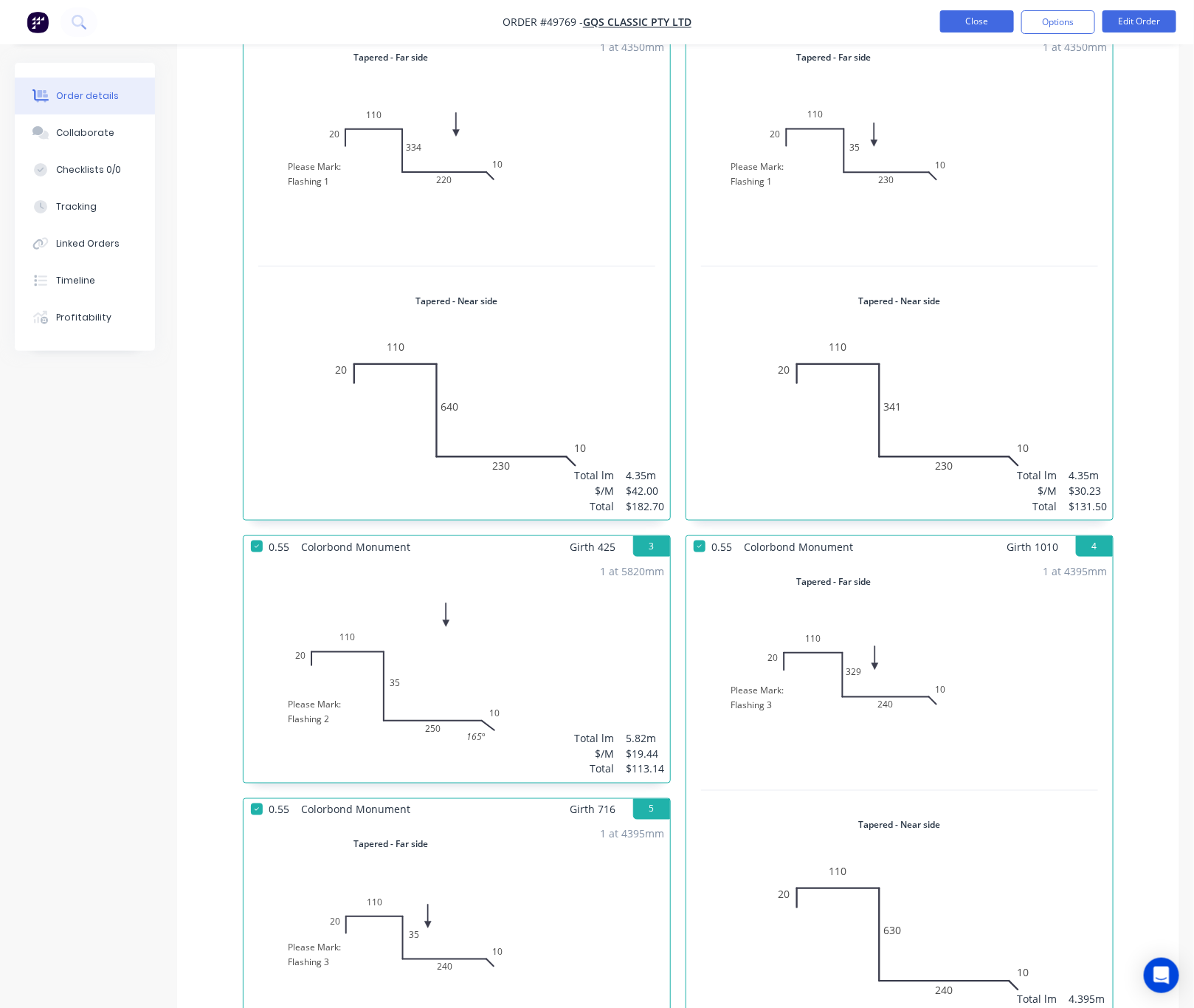
click at [953, 22] on button "Close" at bounding box center [977, 21] width 74 height 22
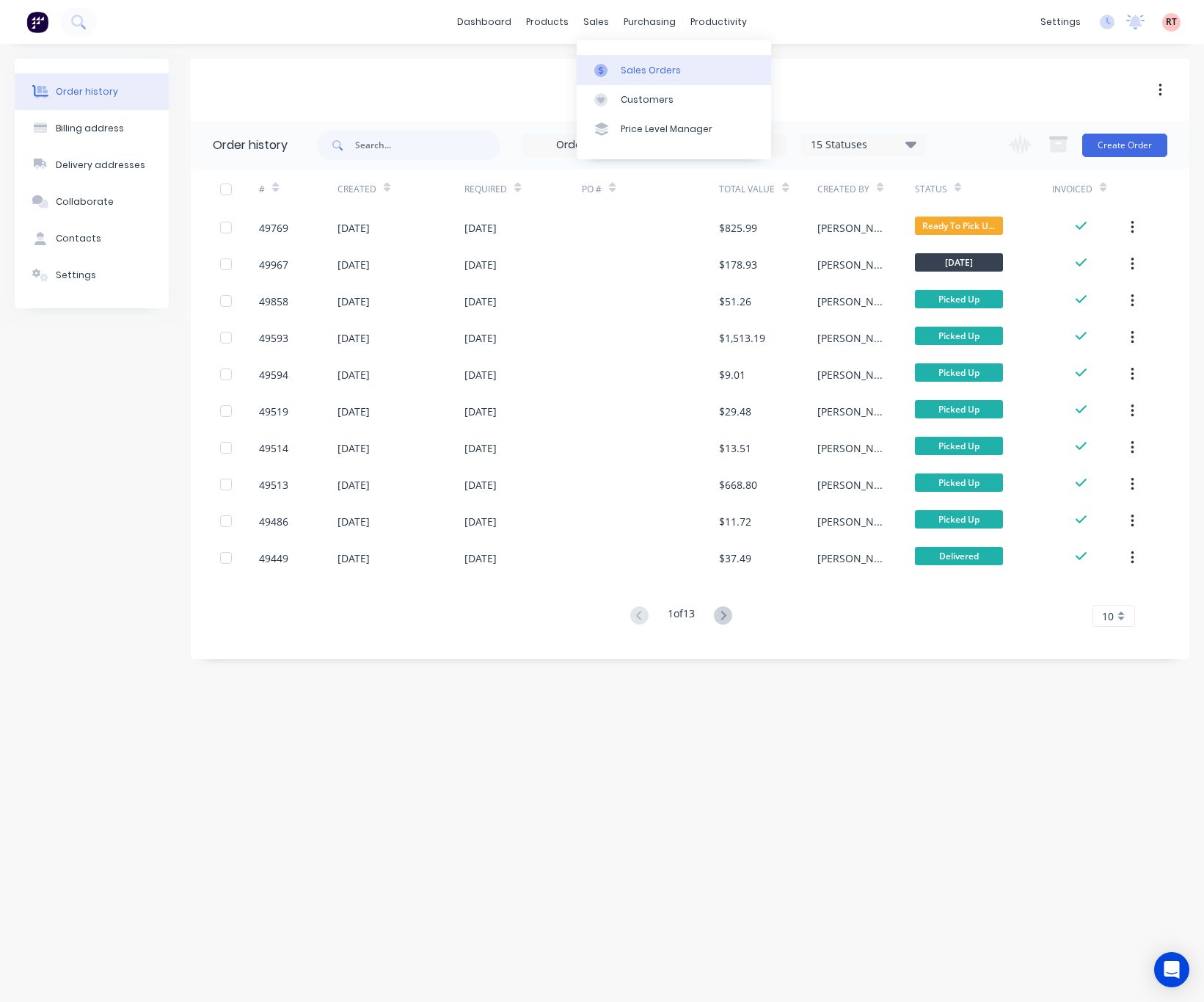
click at [606, 72] on icon at bounding box center [601, 71] width 13 height 13
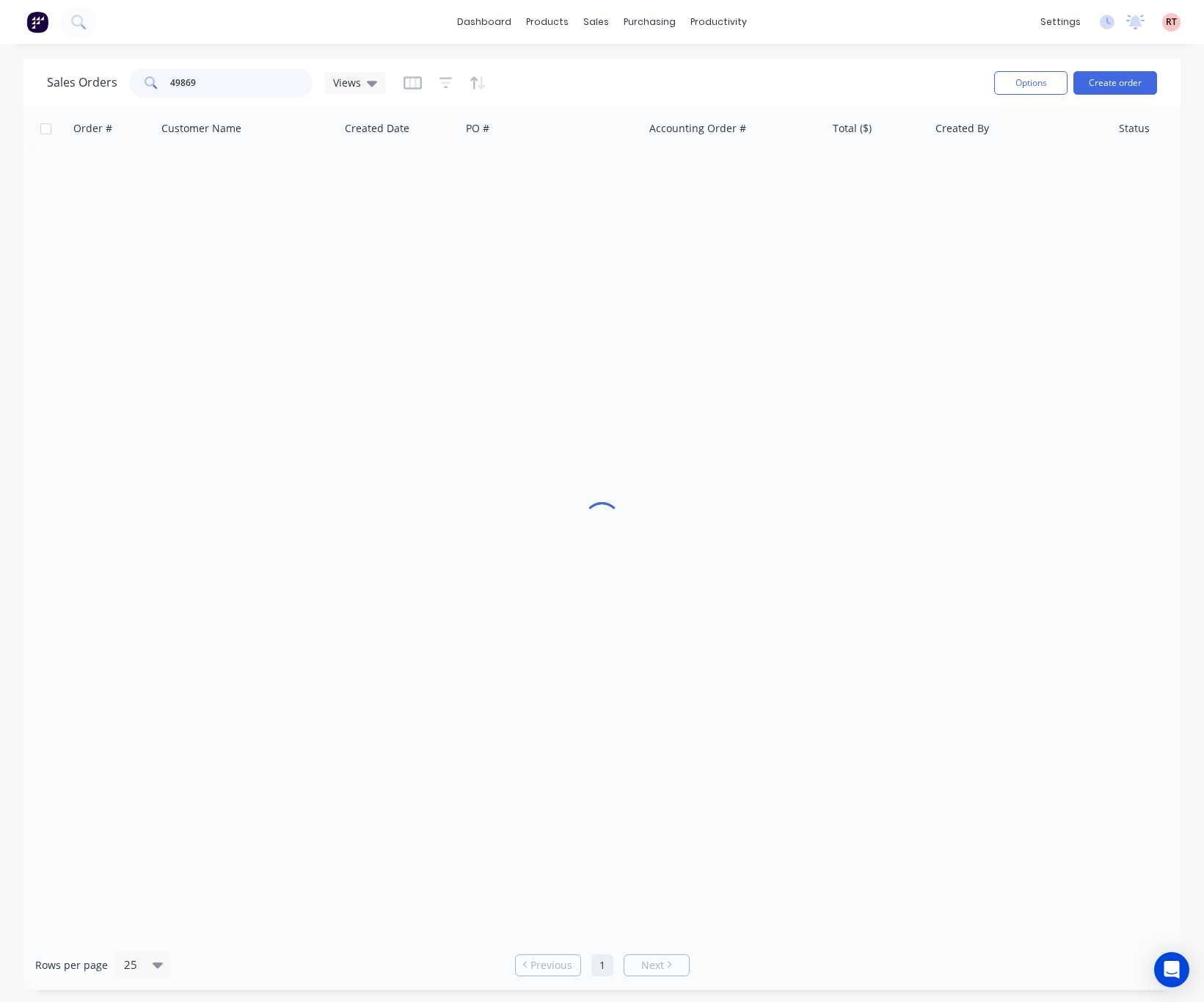
drag, startPoint x: 219, startPoint y: 82, endPoint x: 60, endPoint y: 84, distance: 159.0
click at [62, 84] on div "Sales Orders 49869 Views" at bounding box center [216, 82] width 339 height 29
type input "9178"
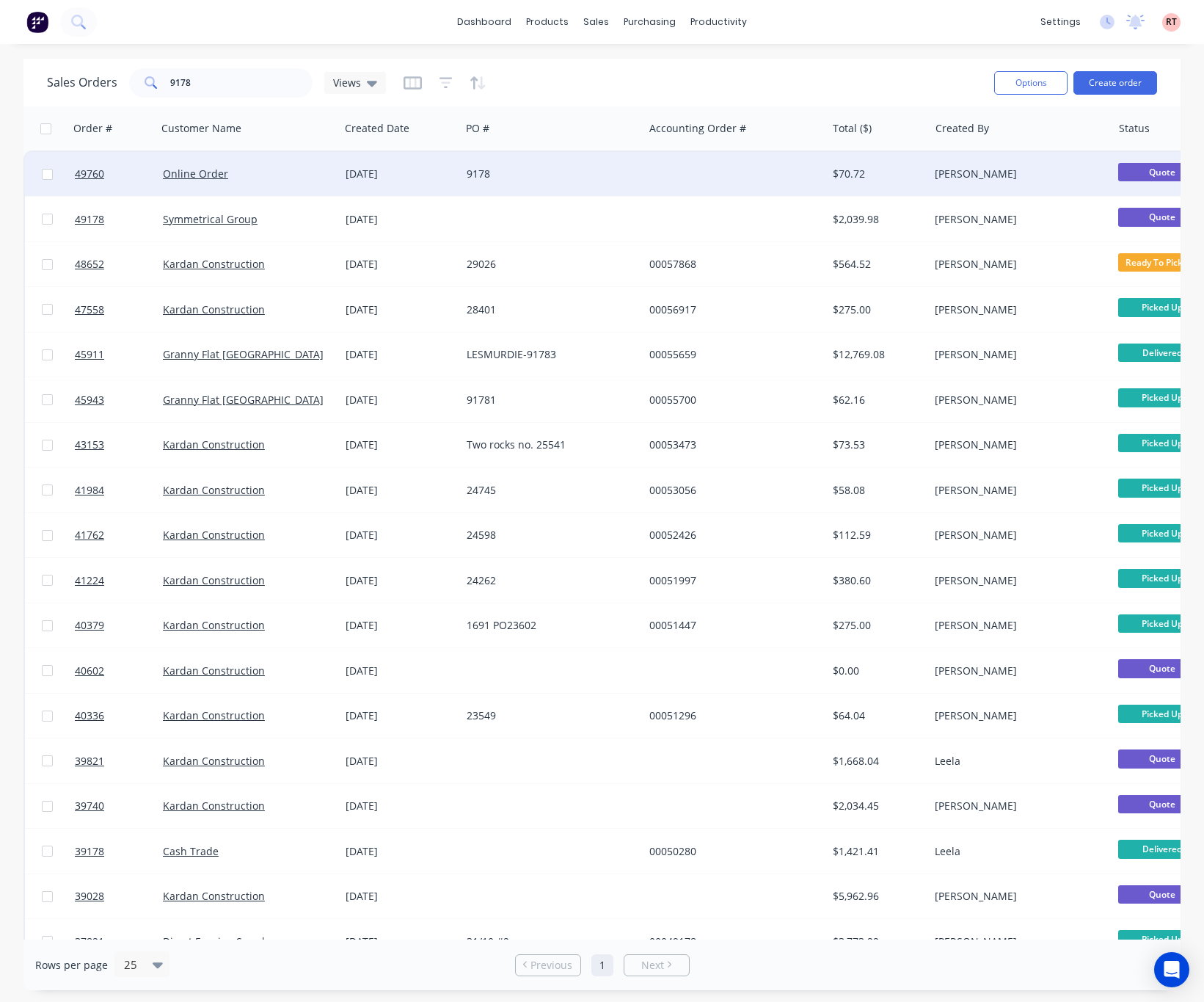
click at [630, 174] on div "9178" at bounding box center [552, 174] width 171 height 15
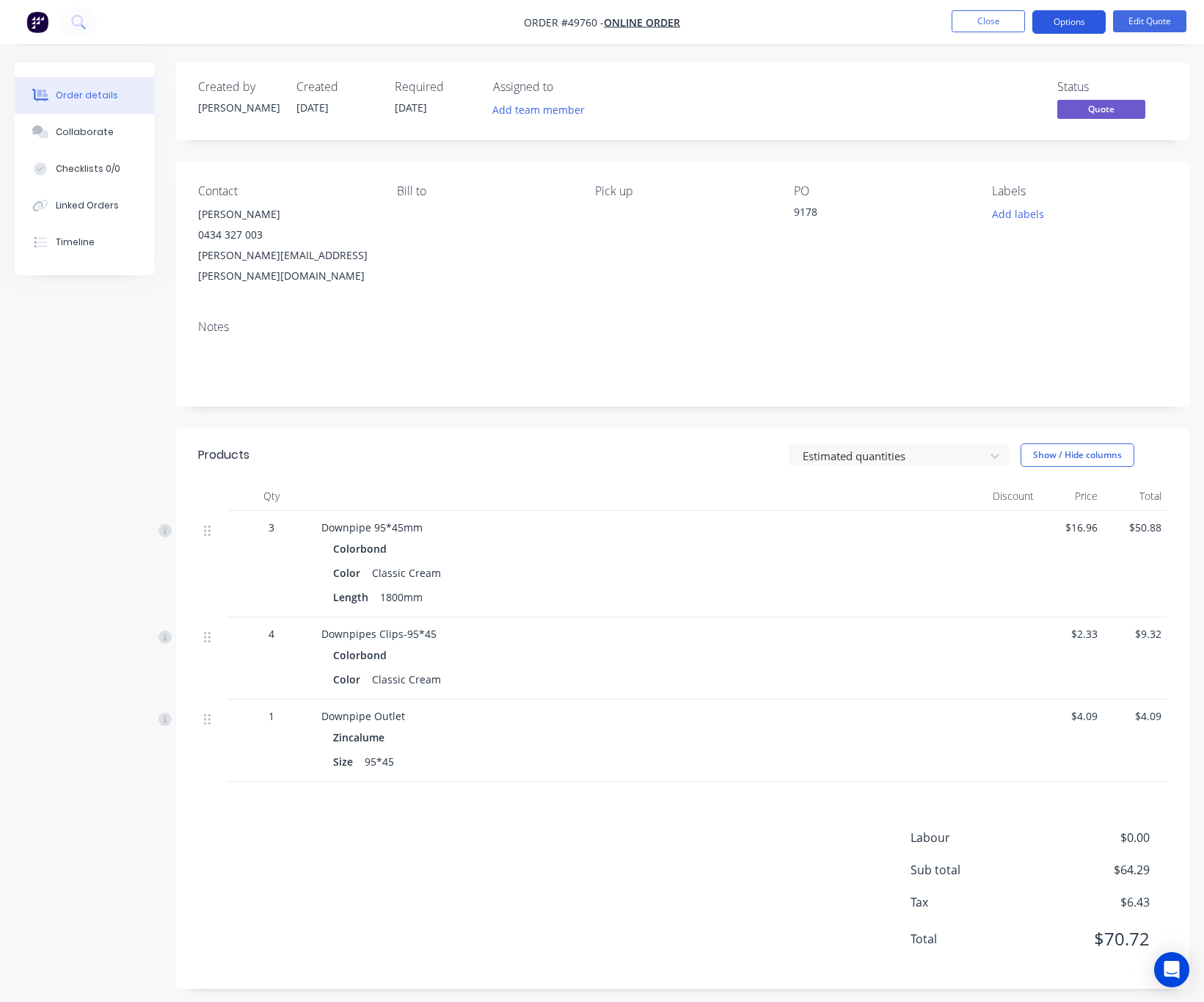
click at [1082, 22] on button "Options" at bounding box center [1069, 22] width 73 height 23
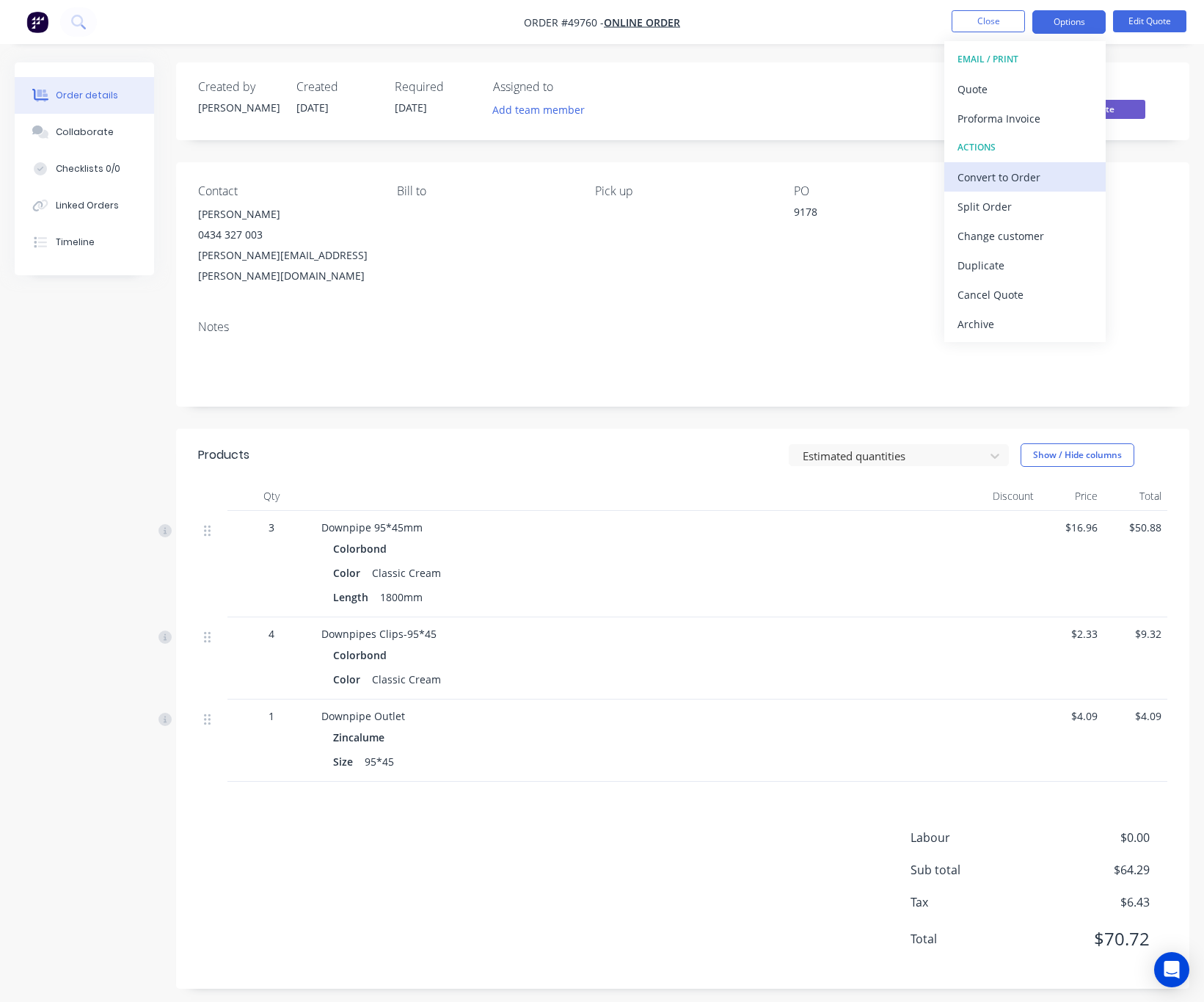
click at [1031, 183] on div "Convert to Order" at bounding box center [1025, 177] width 135 height 22
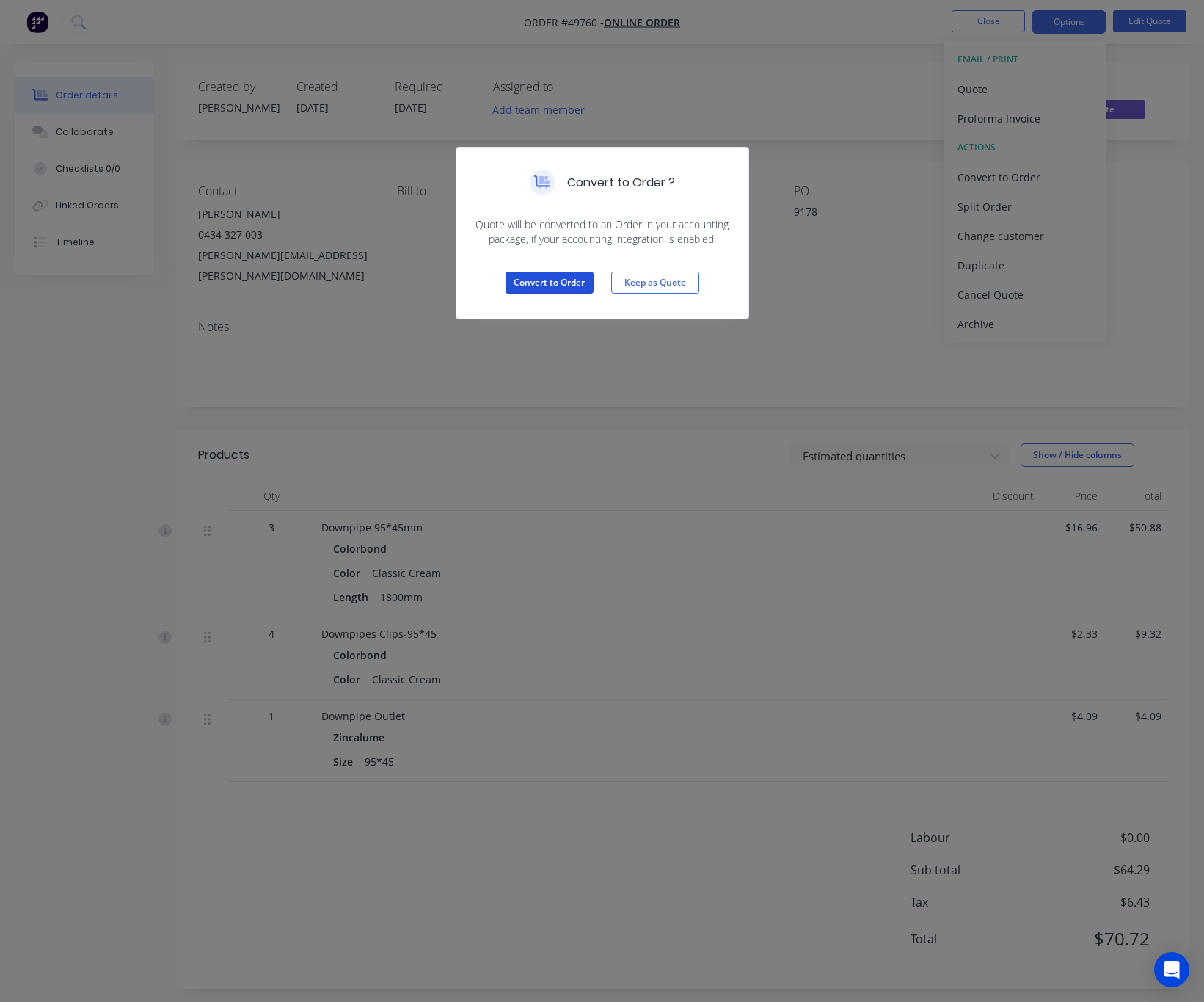
click at [540, 282] on button "Convert to Order" at bounding box center [549, 282] width 88 height 22
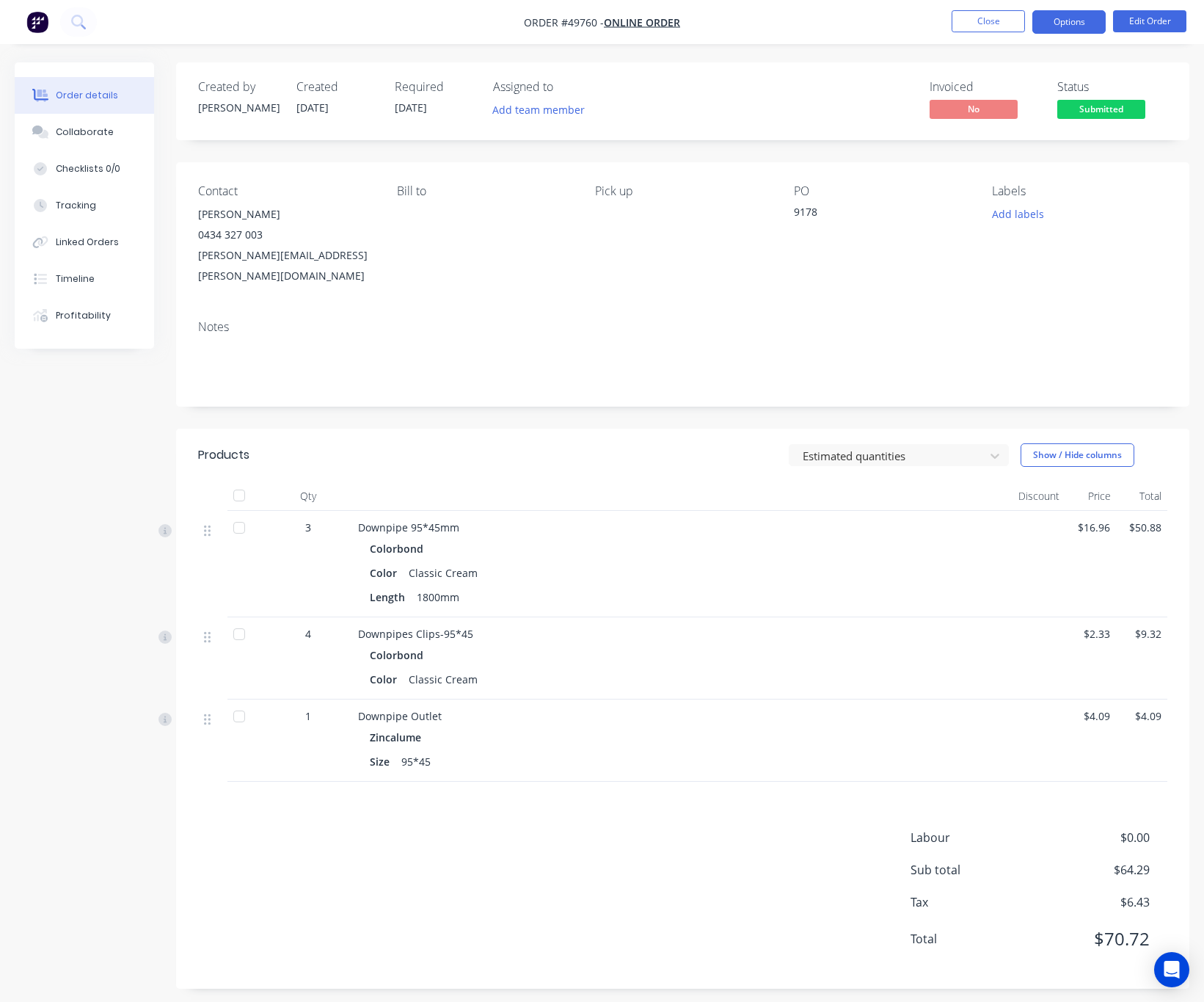
click at [1072, 27] on button "Options" at bounding box center [1069, 22] width 73 height 23
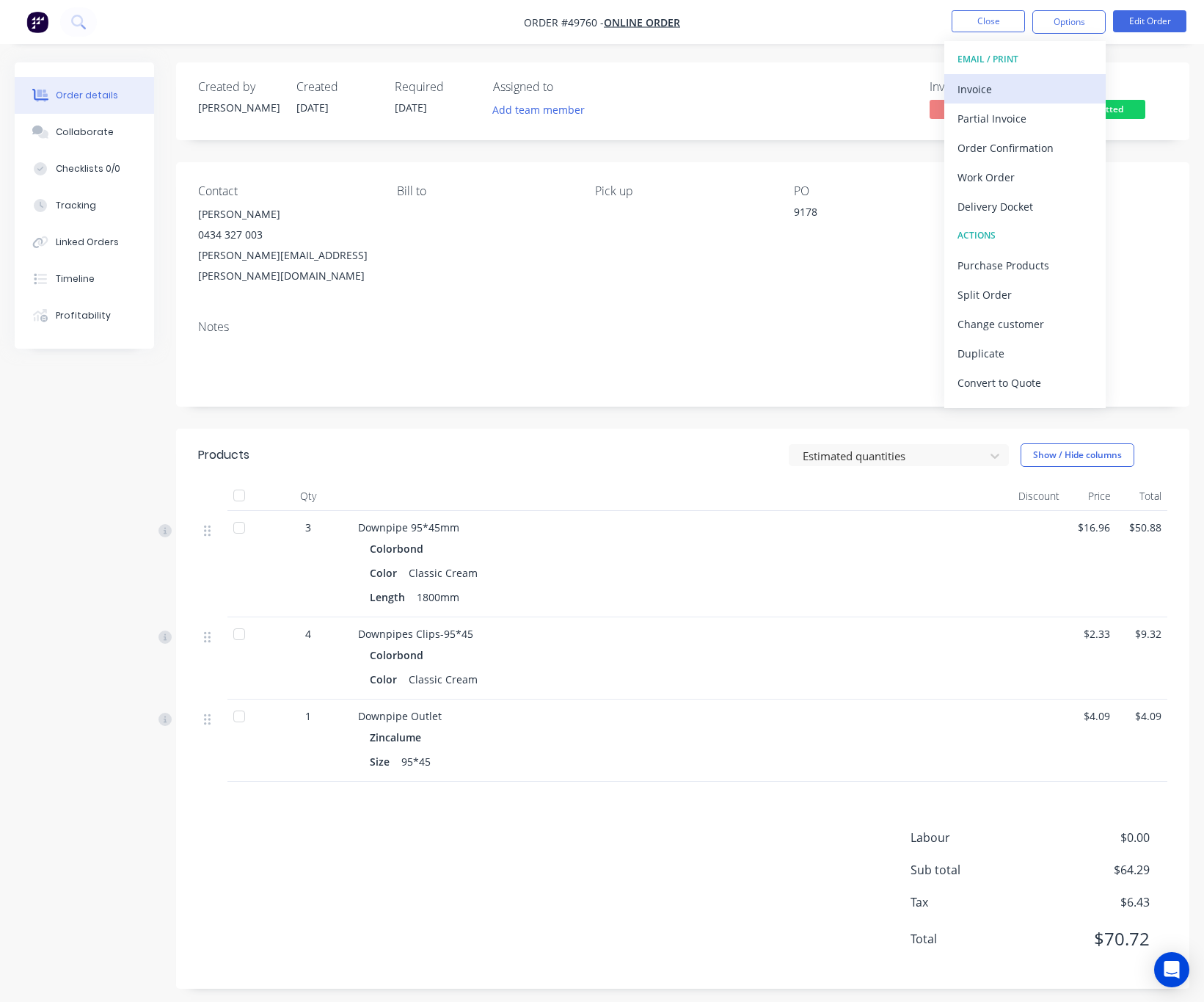
click at [1039, 82] on div "Invoice" at bounding box center [1025, 89] width 135 height 22
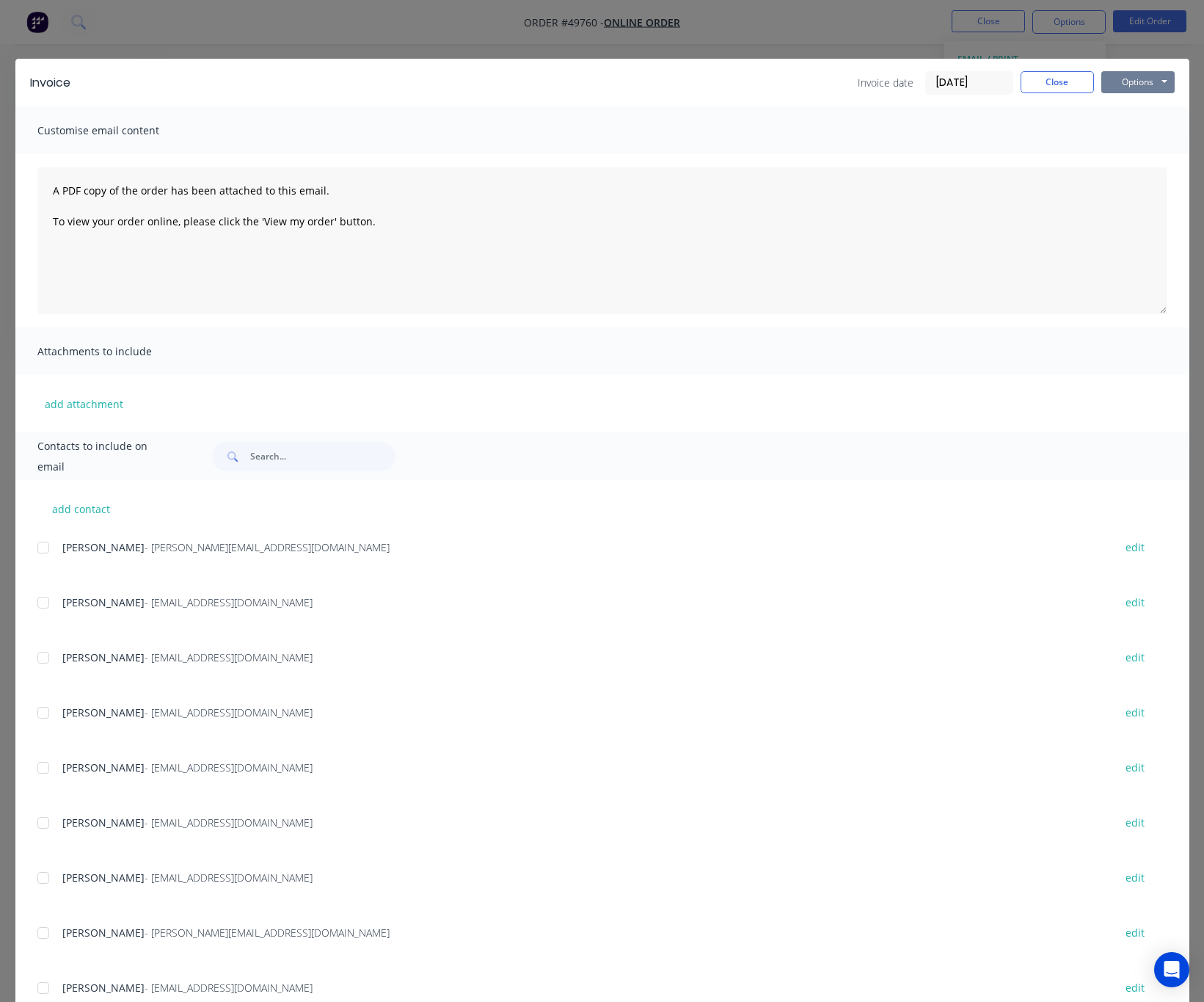
click at [1106, 86] on button "Options" at bounding box center [1138, 81] width 73 height 22
click at [1106, 130] on button "Print" at bounding box center [1148, 132] width 94 height 24
click at [1106, 77] on button "Options" at bounding box center [1138, 81] width 73 height 22
click at [885, 45] on div "Invoice Invoice date 07/10/25 Close Options Preview Print Email Customise email…" at bounding box center [602, 501] width 1204 height 1002
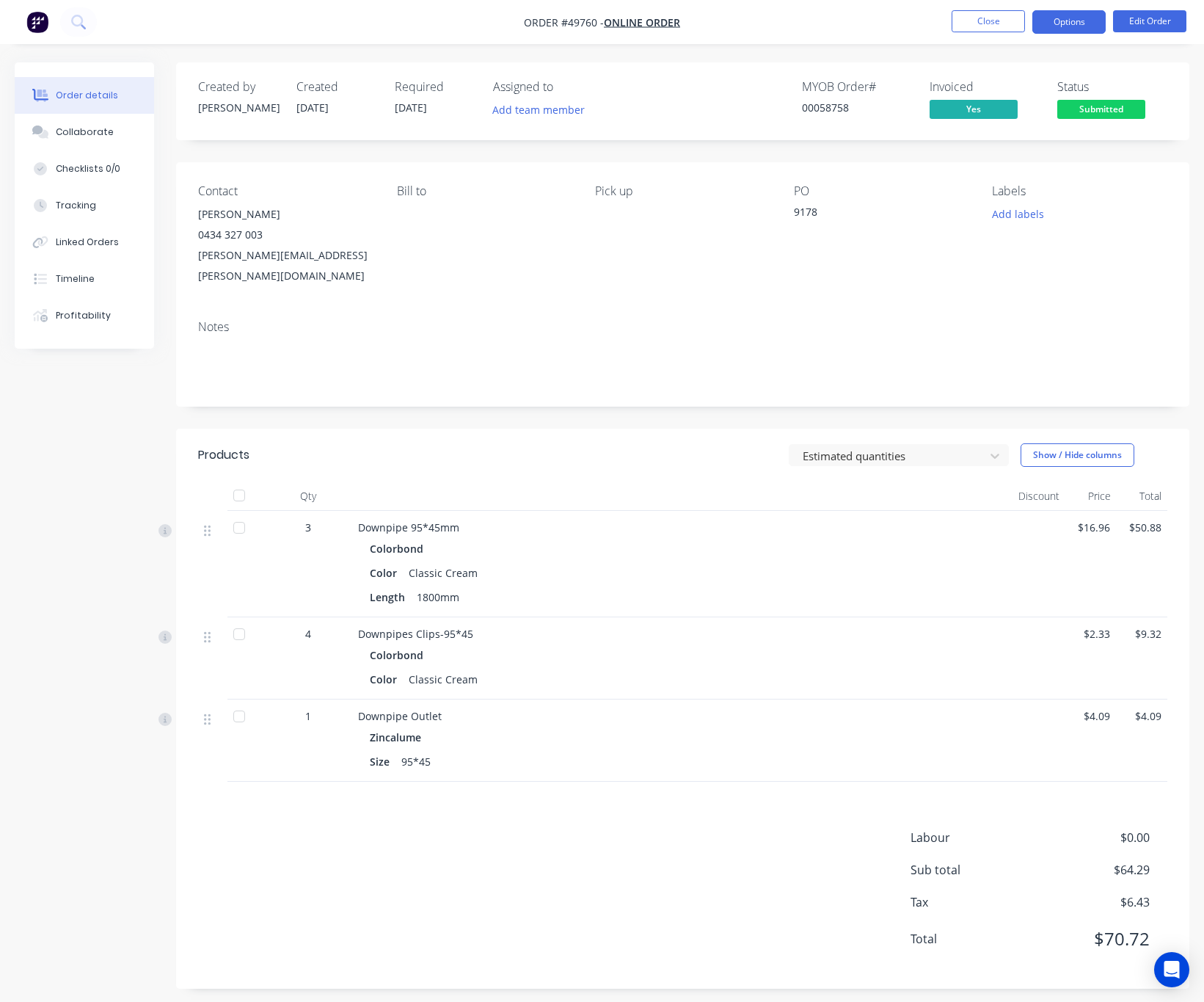
click at [1070, 27] on button "Options" at bounding box center [1069, 22] width 73 height 23
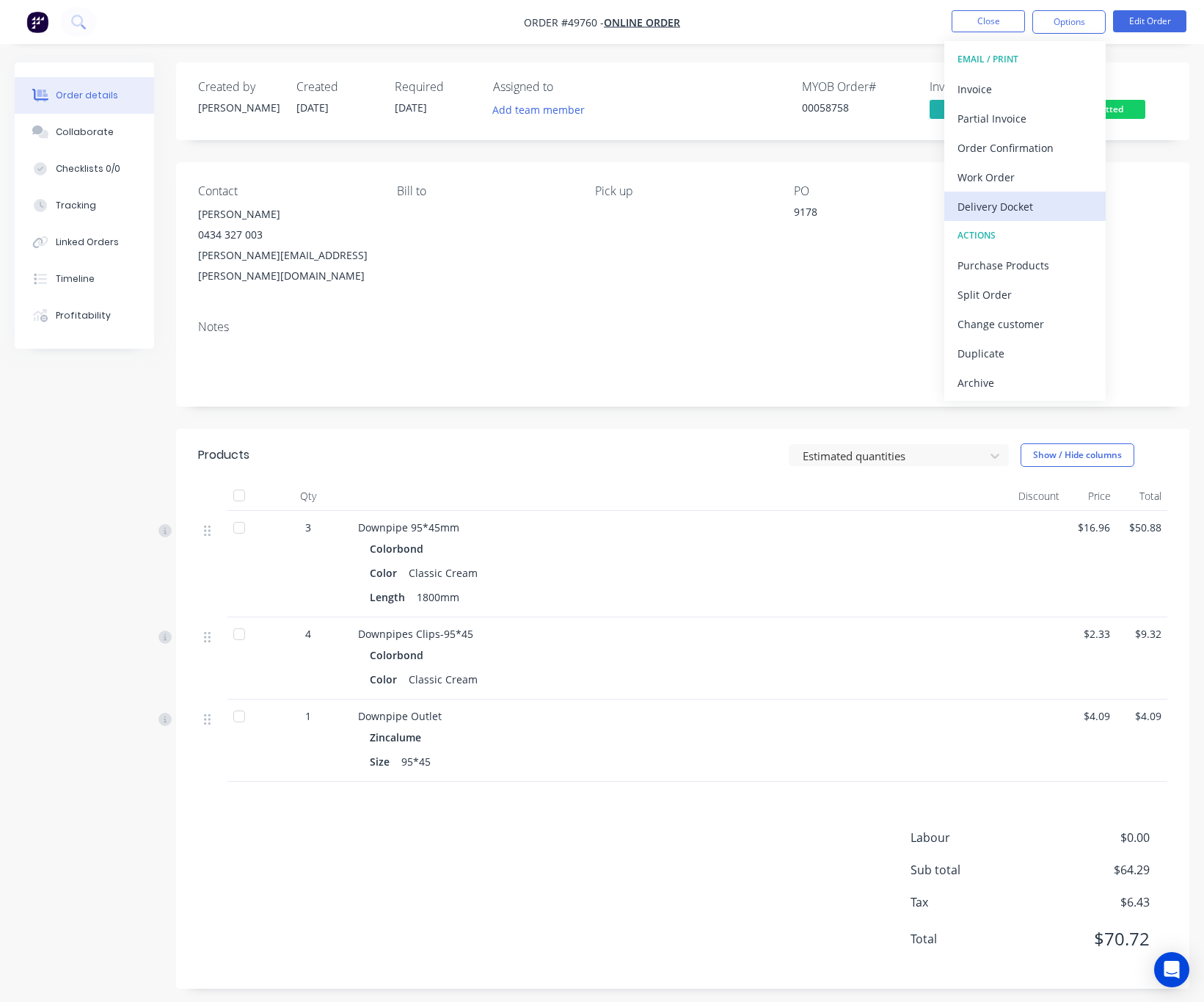
click at [1066, 199] on div "Delivery Docket" at bounding box center [1025, 206] width 135 height 22
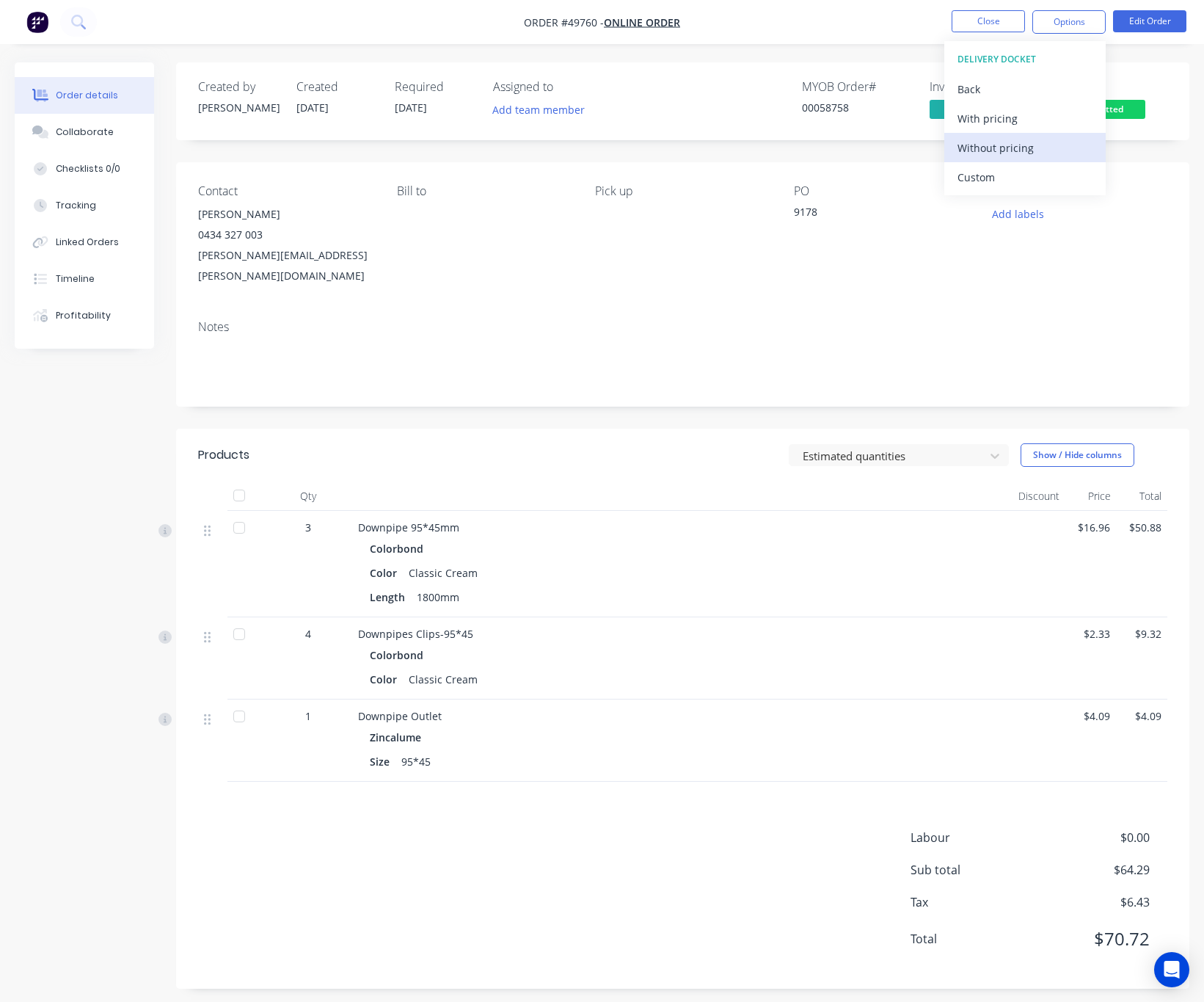
click at [1049, 149] on div "Without pricing" at bounding box center [1025, 148] width 135 height 22
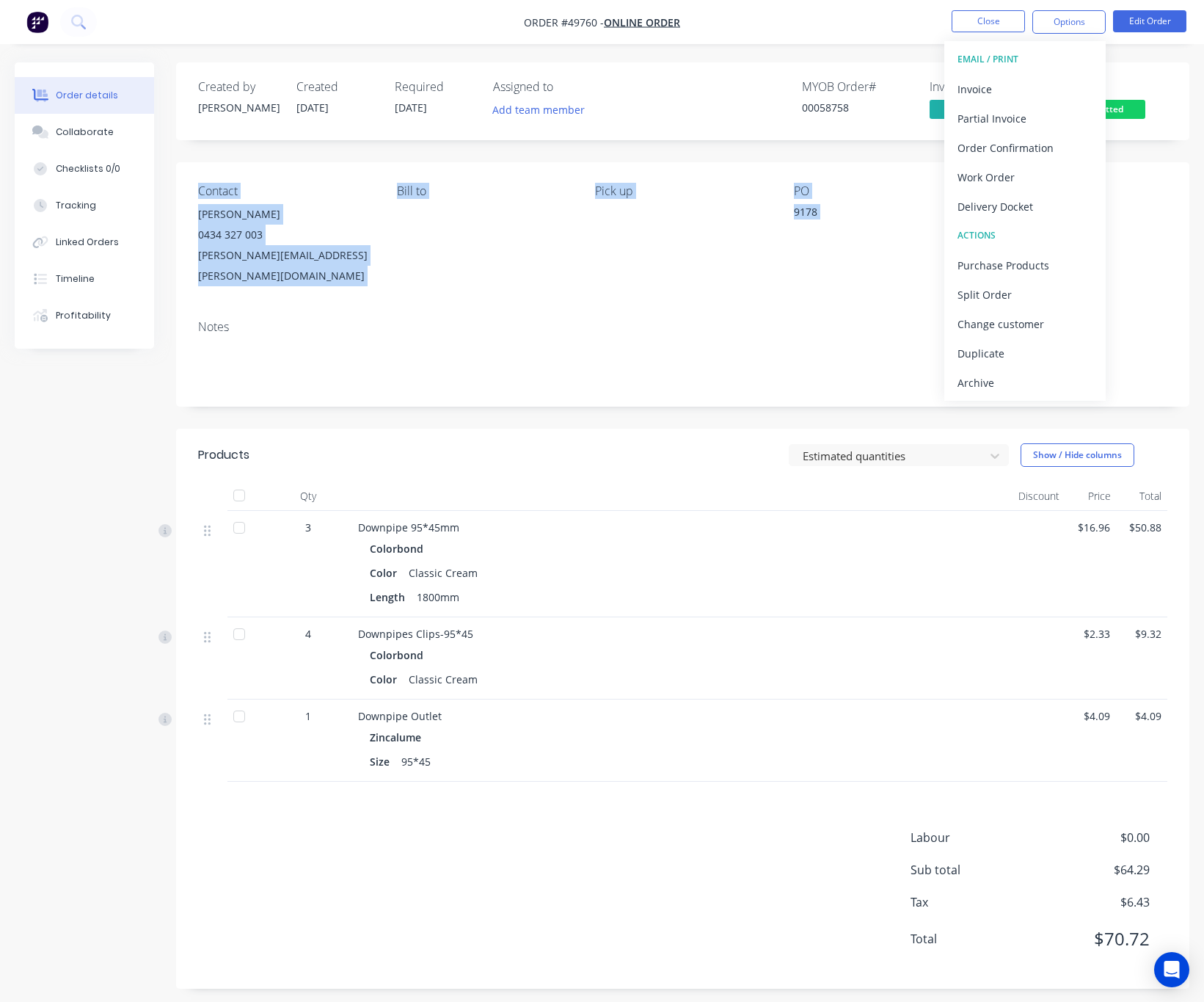
click at [1106, 141] on div "Created by Cathy Created 07/10/25 Required 26/09/25 Assigned to Add team member…" at bounding box center [682, 526] width 1013 height 926
click at [1106, 100] on span "Submitted" at bounding box center [1101, 109] width 88 height 19
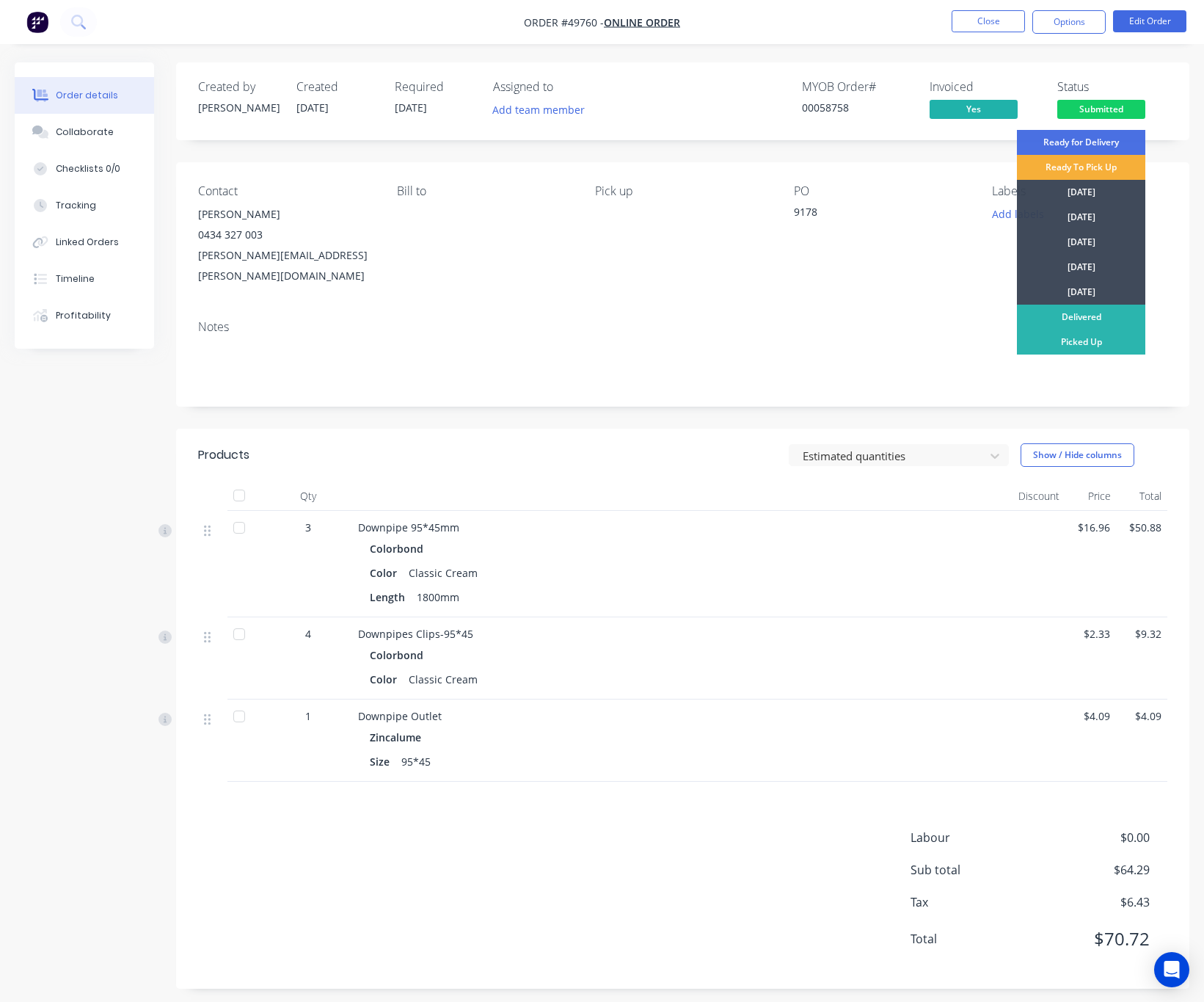
click at [1106, 352] on div "Notes" at bounding box center [682, 358] width 1013 height 99
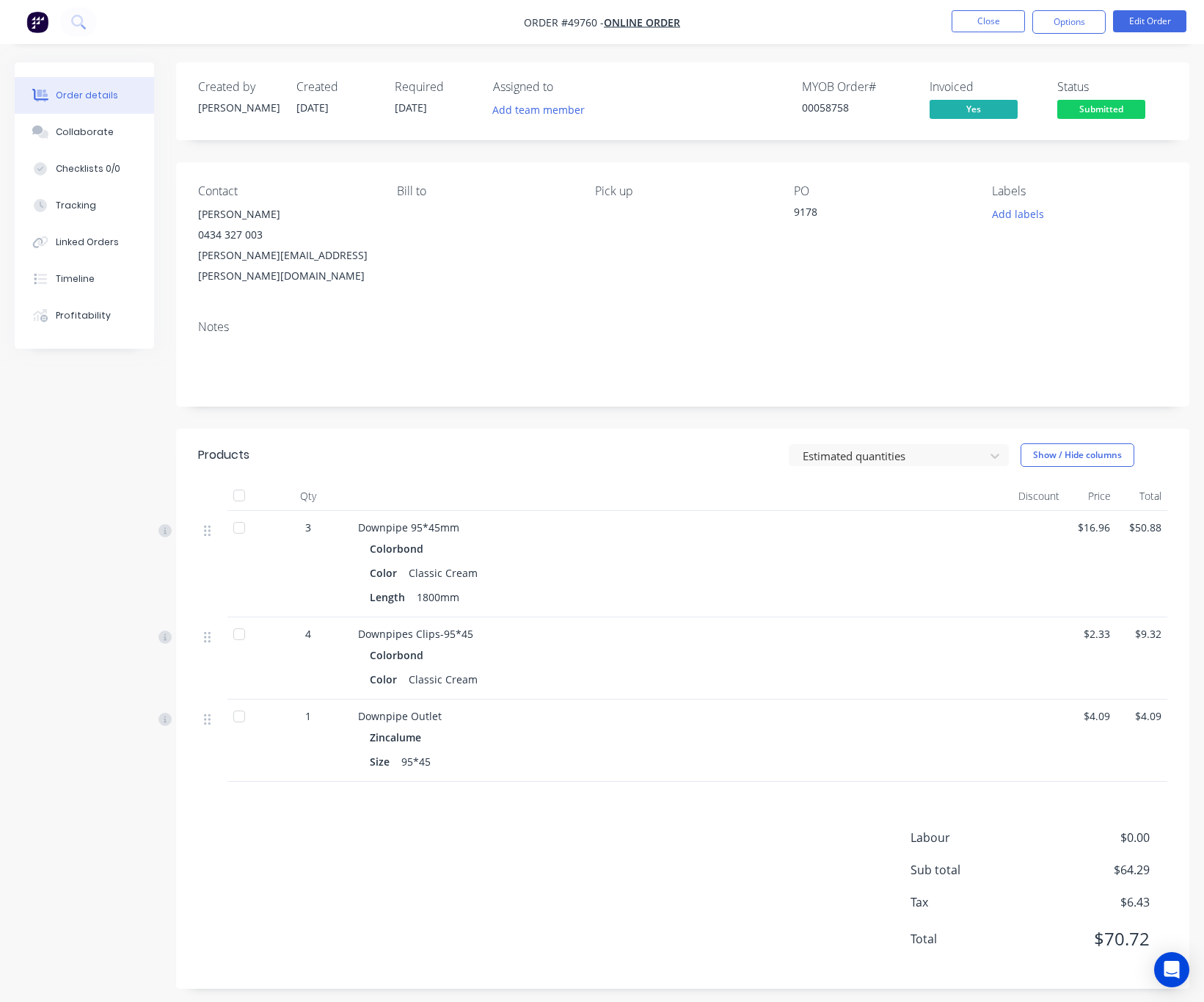
click at [1103, 105] on span "Submitted" at bounding box center [1101, 109] width 88 height 19
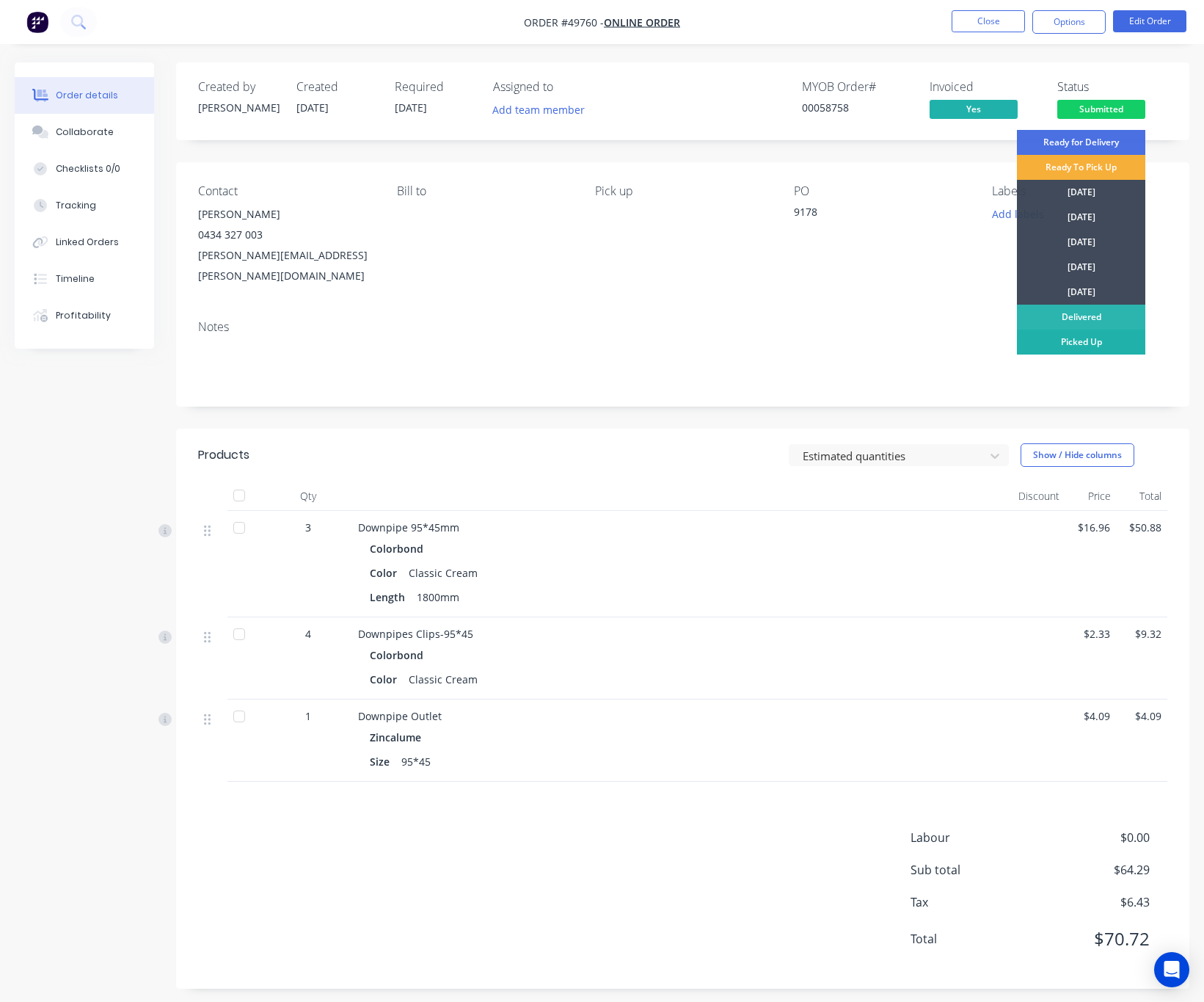
click at [1106, 337] on div "Picked Up" at bounding box center [1081, 341] width 128 height 25
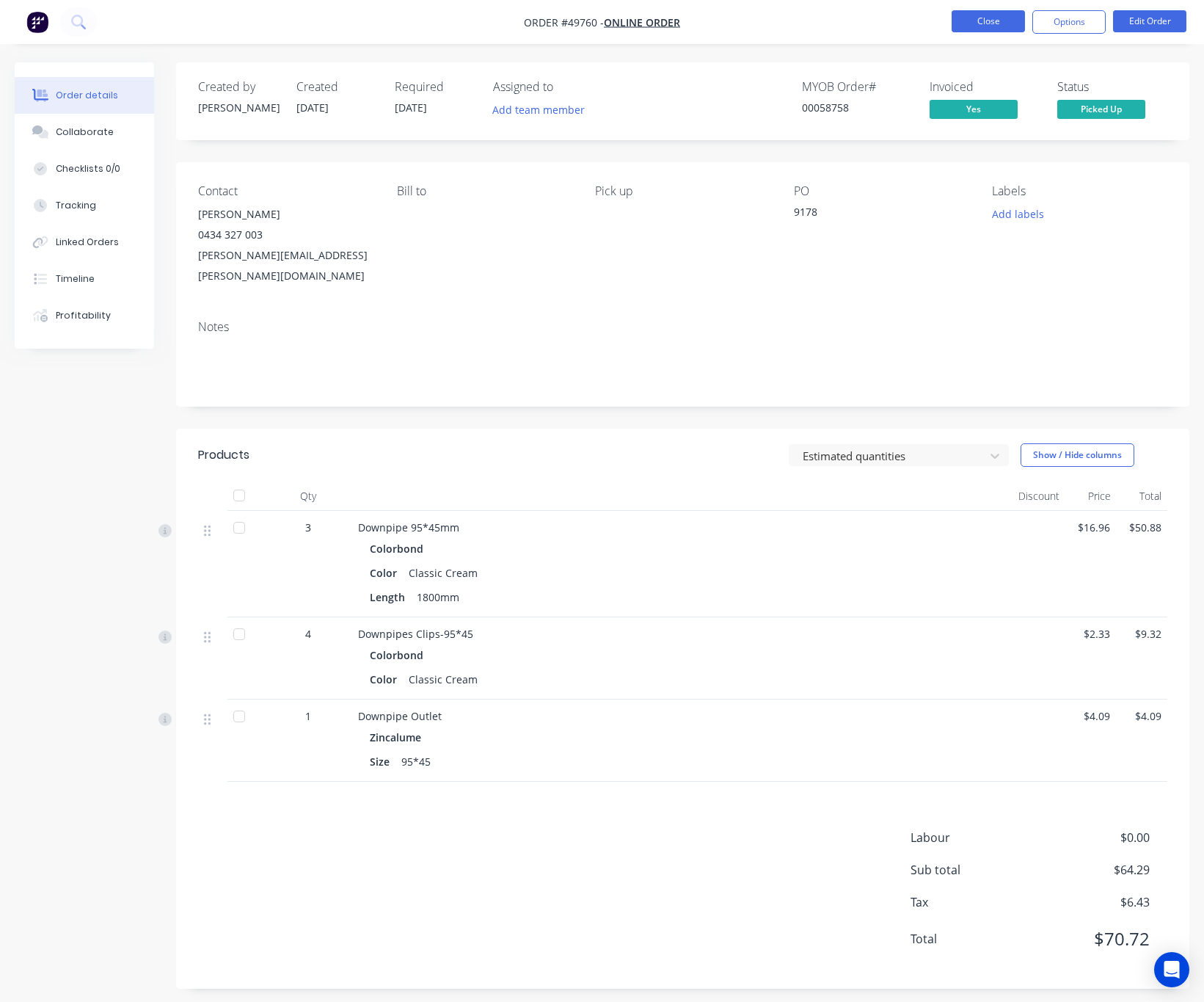
click at [989, 26] on button "Close" at bounding box center [988, 21] width 73 height 22
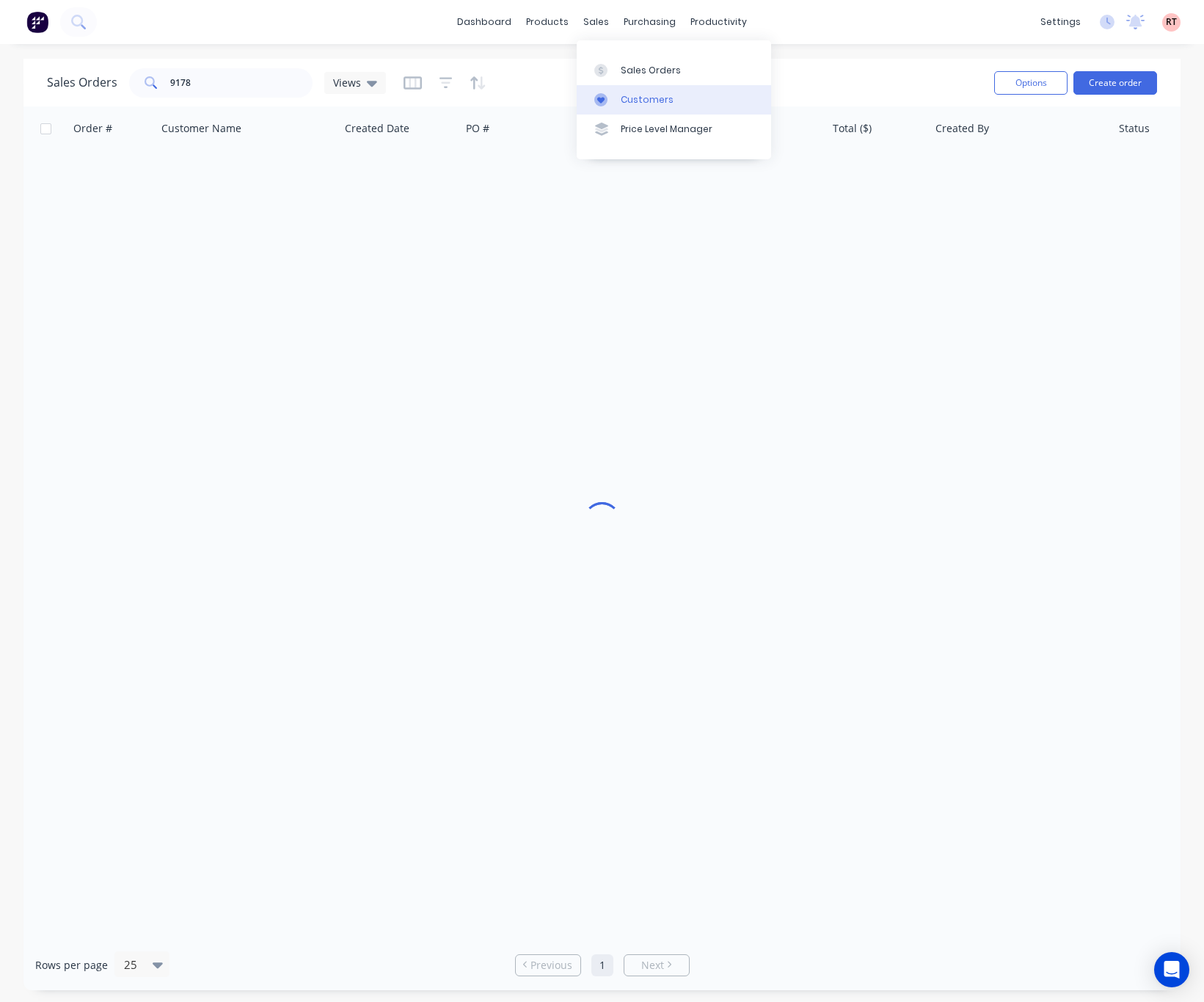
click at [632, 104] on div "Customers" at bounding box center [646, 100] width 53 height 13
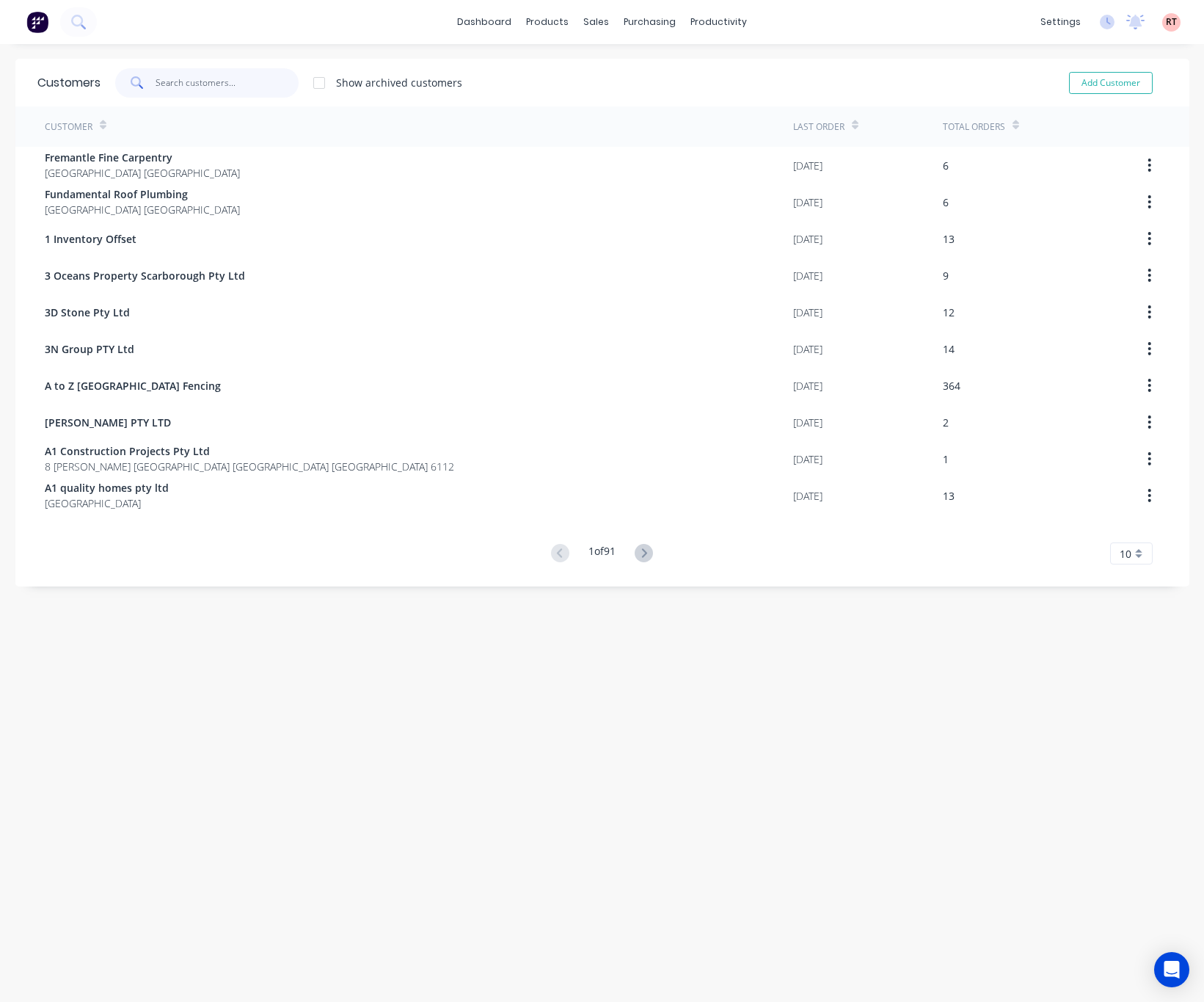
click at [225, 82] on input "text" at bounding box center [227, 82] width 143 height 29
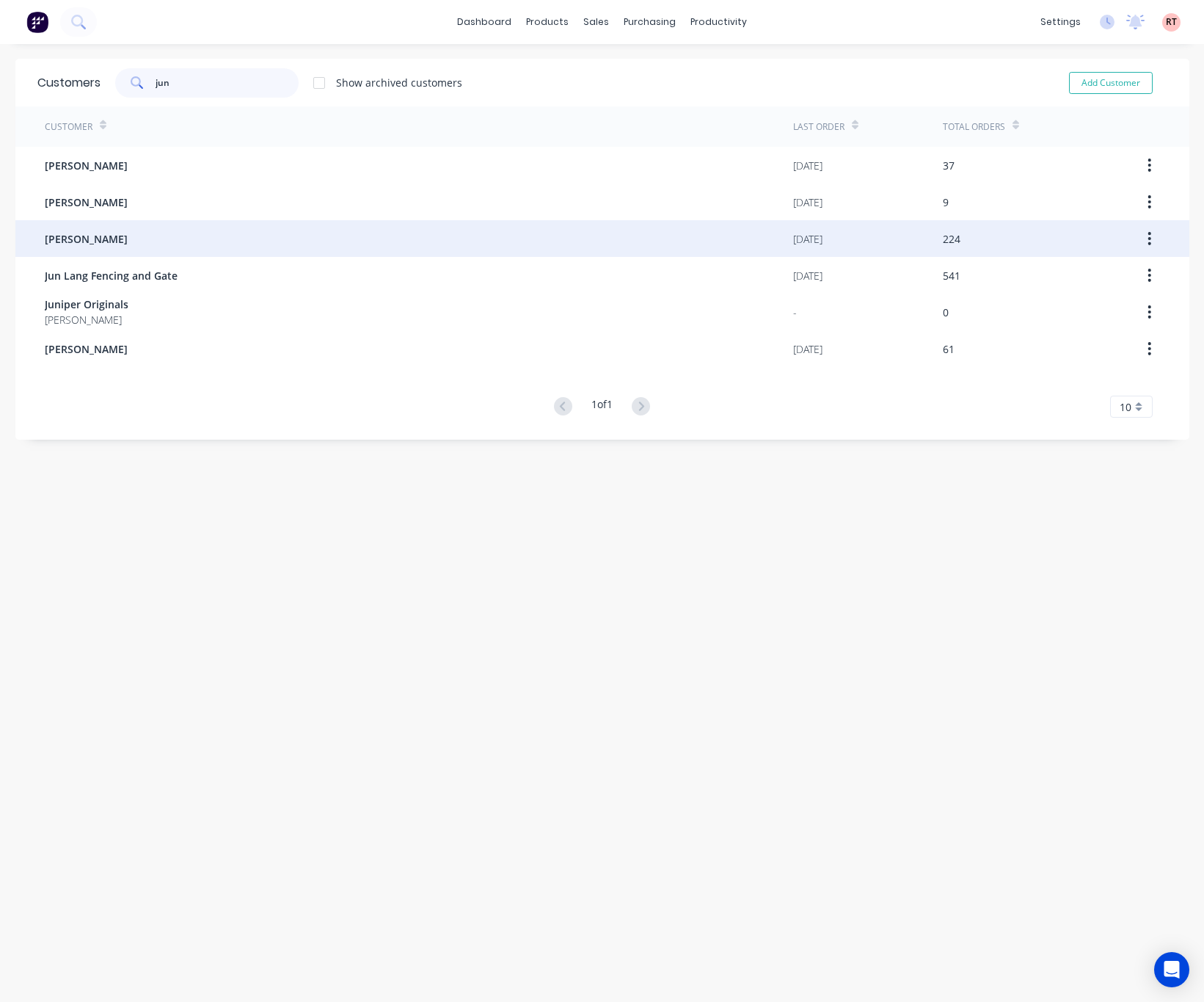
type input "jun"
click at [428, 232] on div "[PERSON_NAME]" at bounding box center [419, 238] width 748 height 37
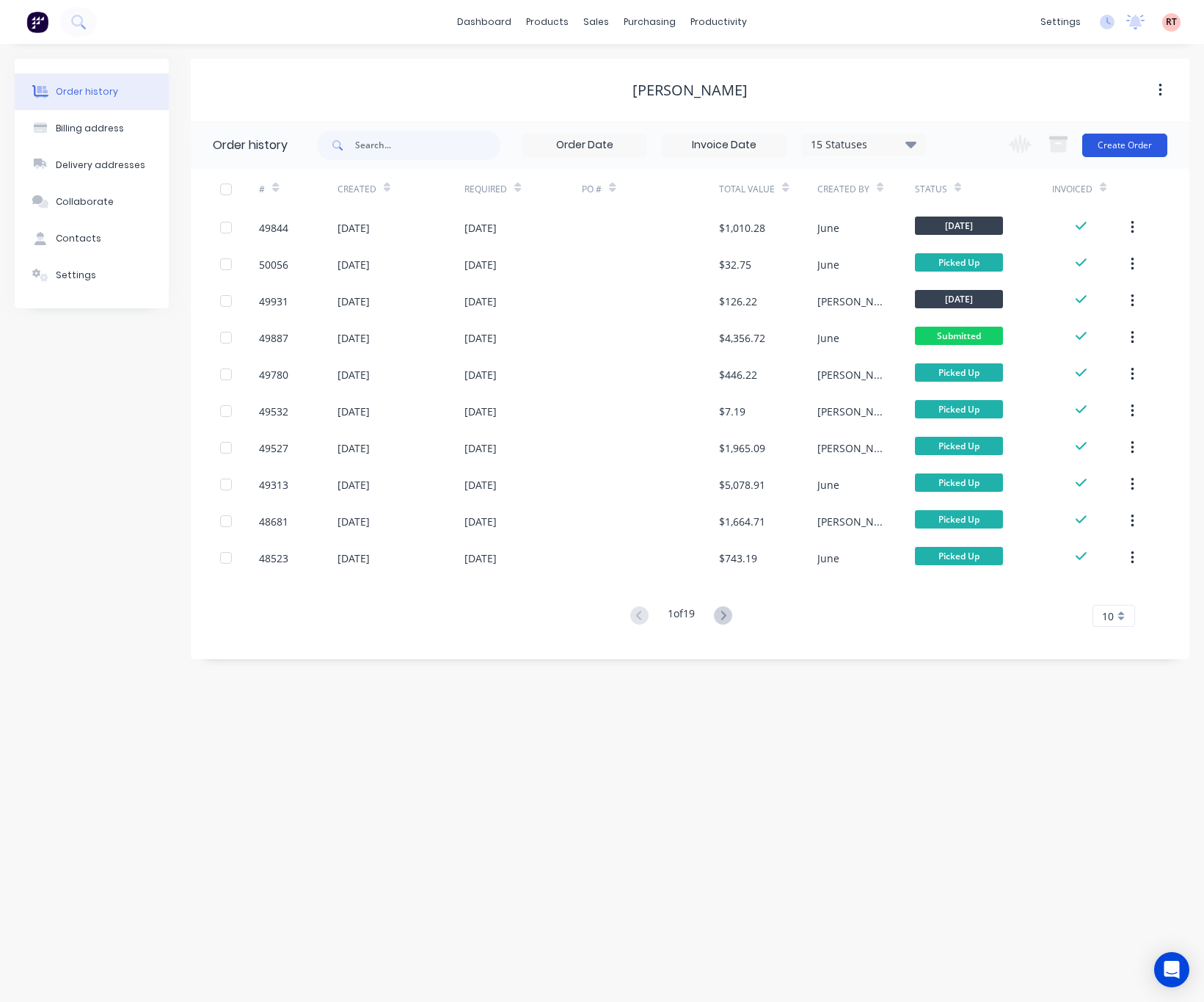
click at [1106, 141] on button "Create Order" at bounding box center [1125, 145] width 85 height 23
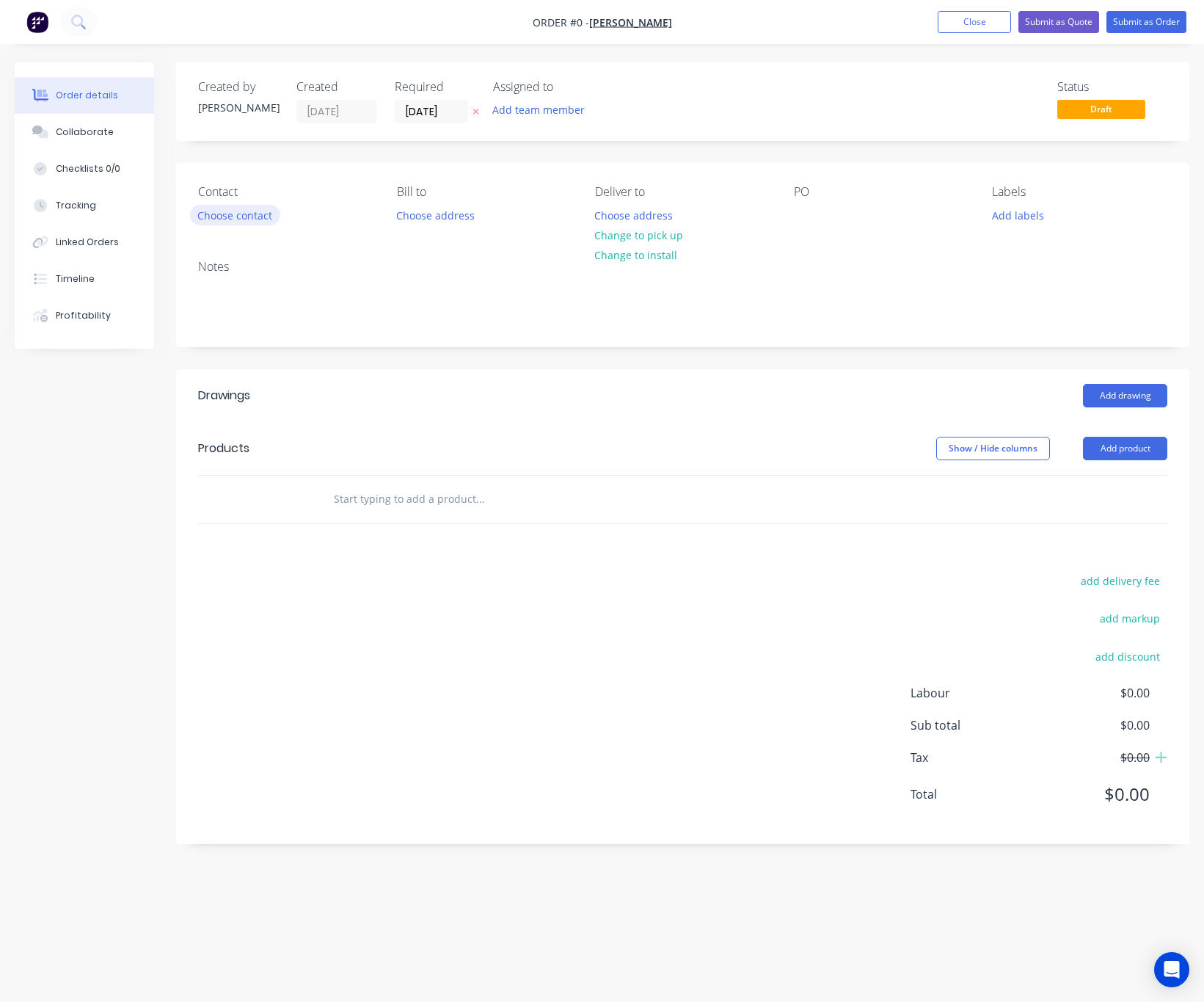
click at [225, 218] on button "Choose contact" at bounding box center [235, 214] width 90 height 20
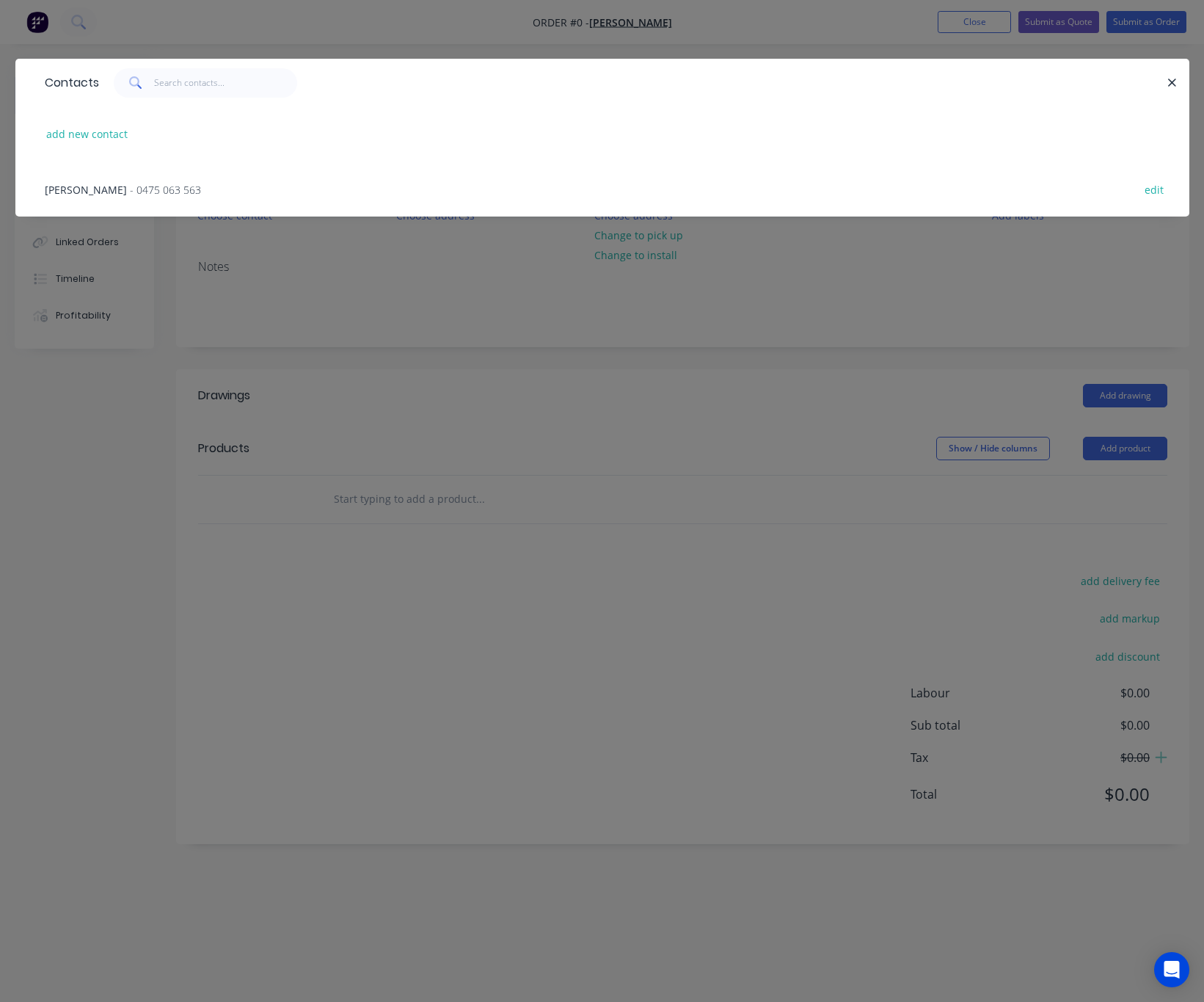
click at [128, 179] on div "Jun Chen - 0475 063 563 edit" at bounding box center [602, 189] width 1130 height 55
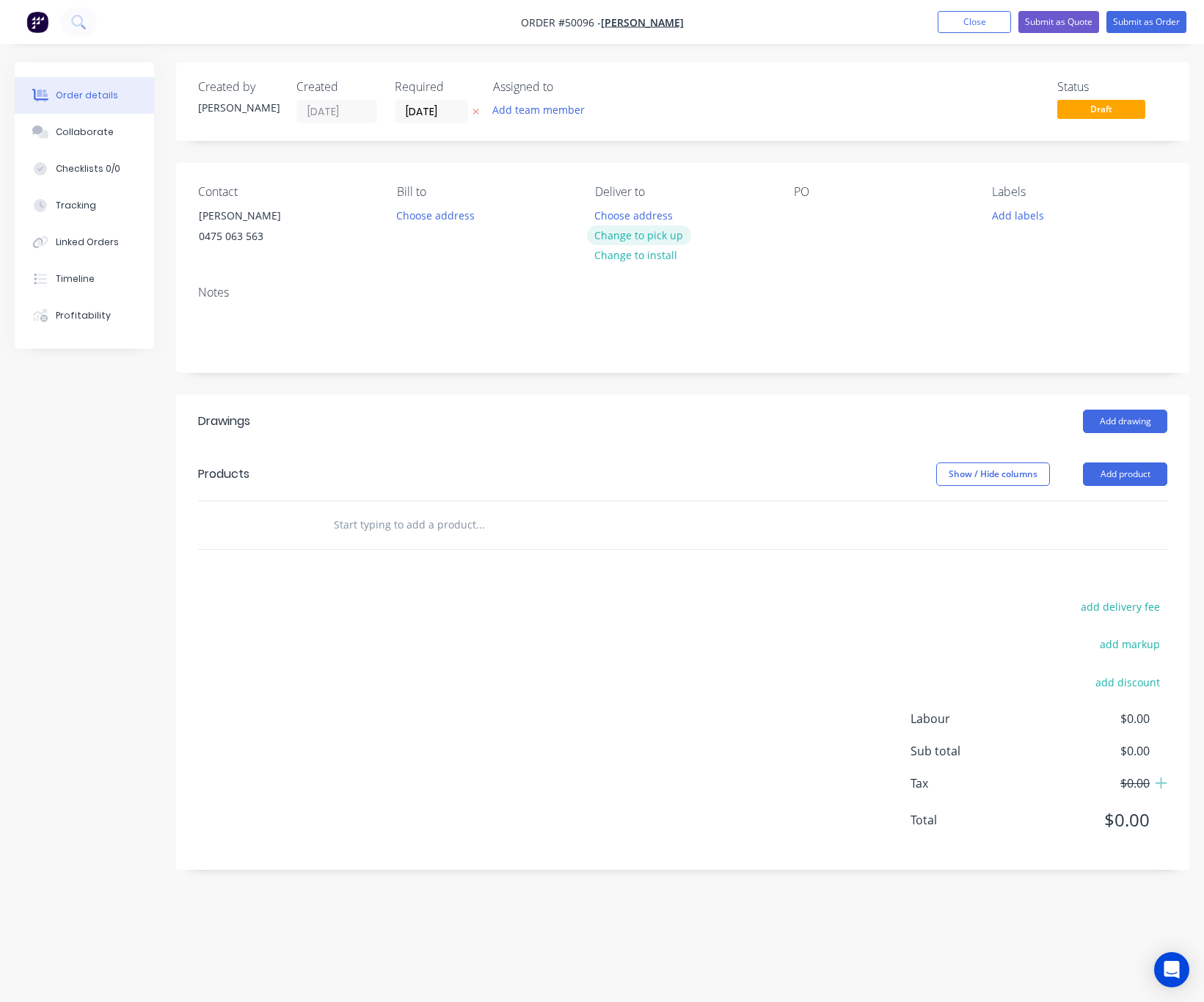
click at [654, 237] on button "Change to pick up" at bounding box center [639, 235] width 105 height 20
click at [1106, 473] on button "Add product" at bounding box center [1125, 473] width 84 height 23
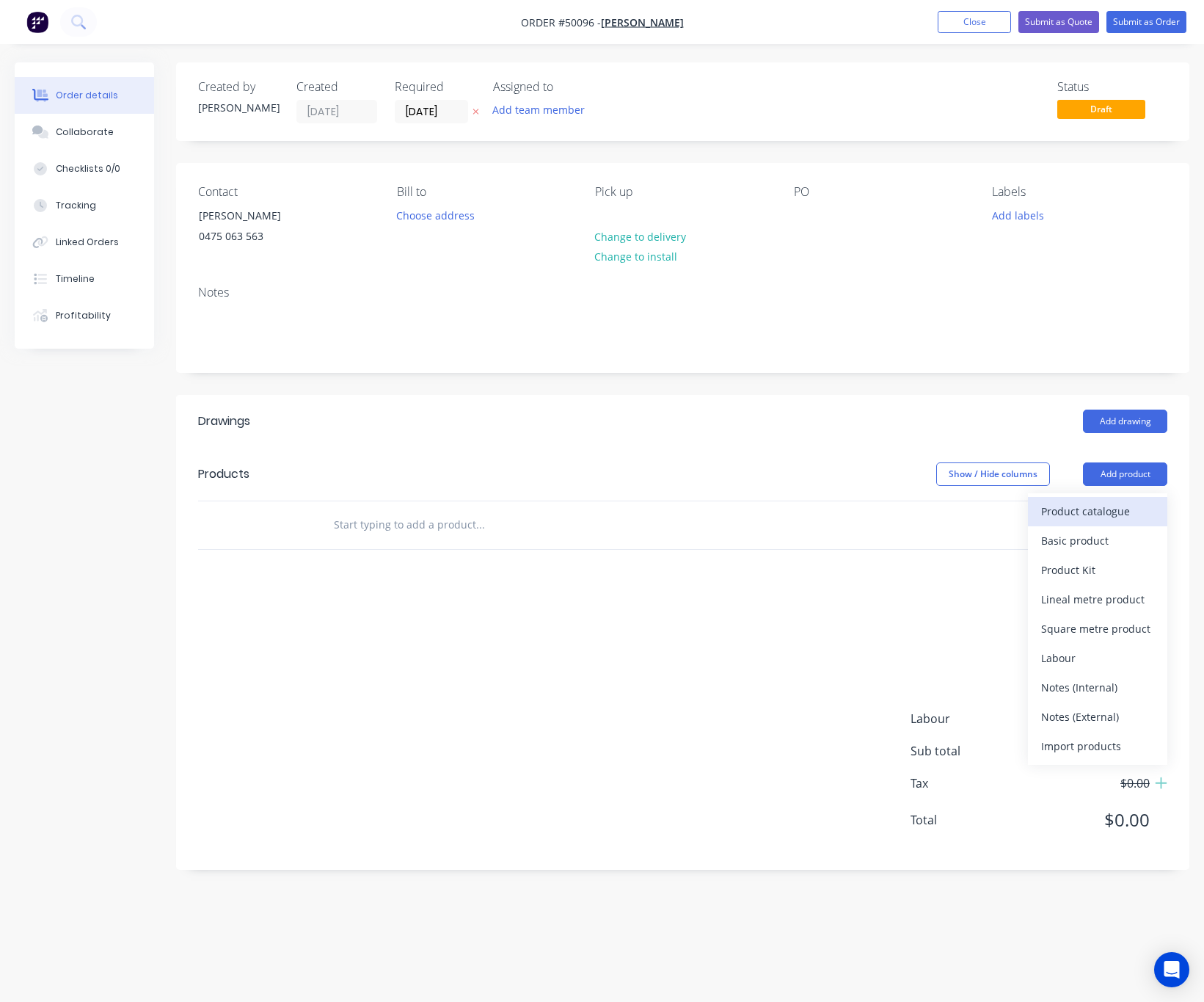
click at [1106, 511] on div "Product catalogue" at bounding box center [1097, 511] width 113 height 22
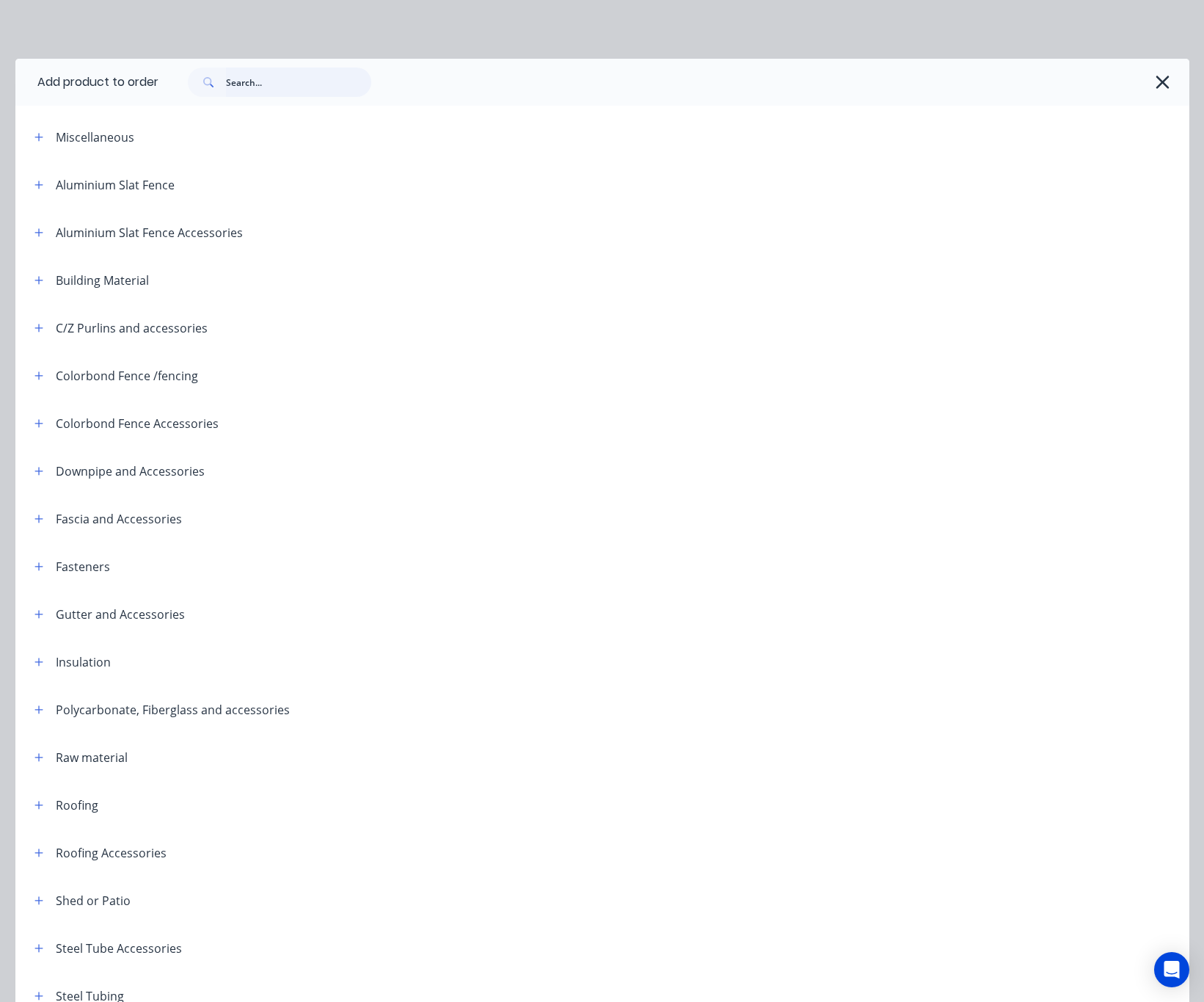
click at [289, 89] on input "text" at bounding box center [299, 81] width 146 height 29
type input "fence"
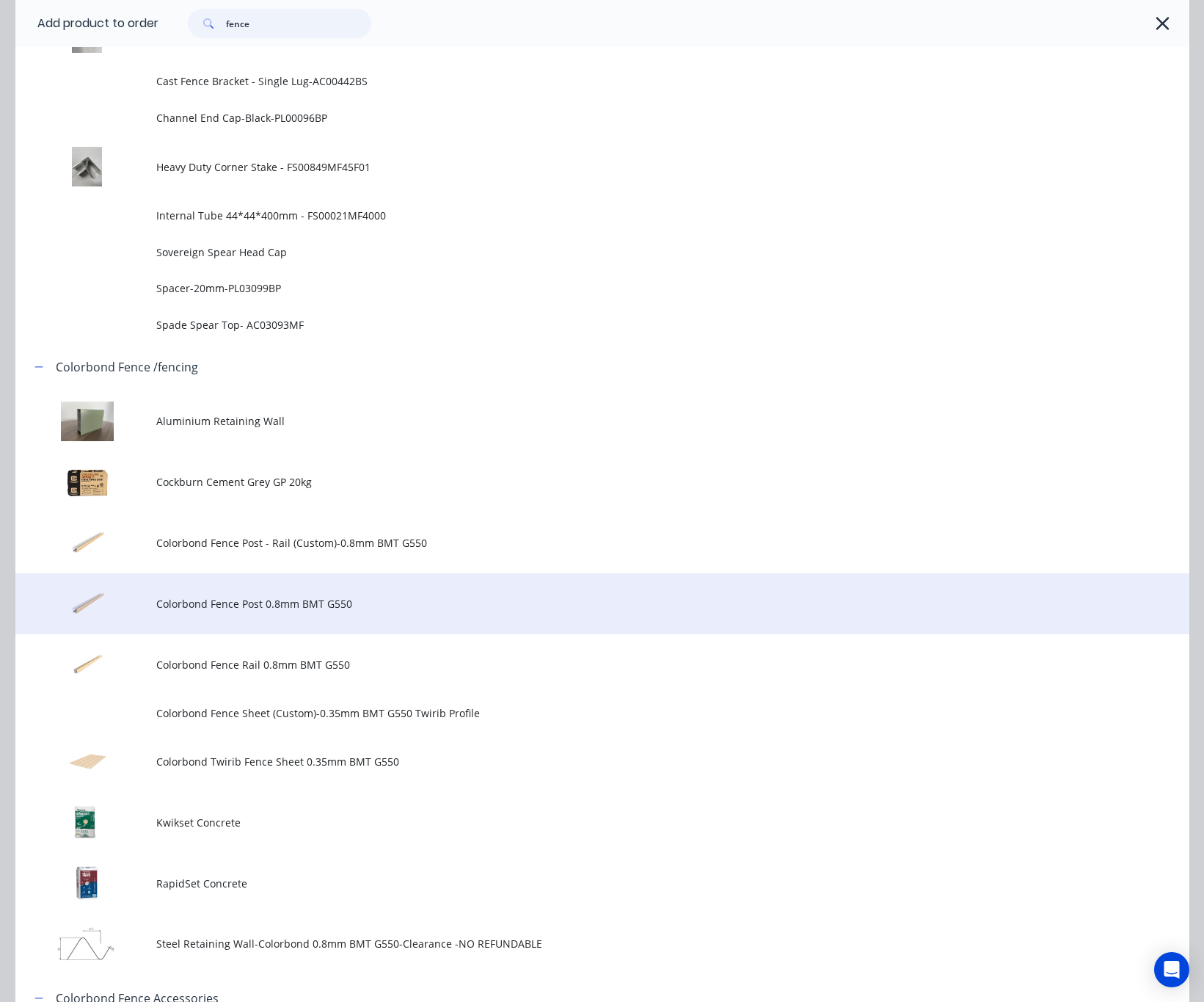
scroll to position [991, 0]
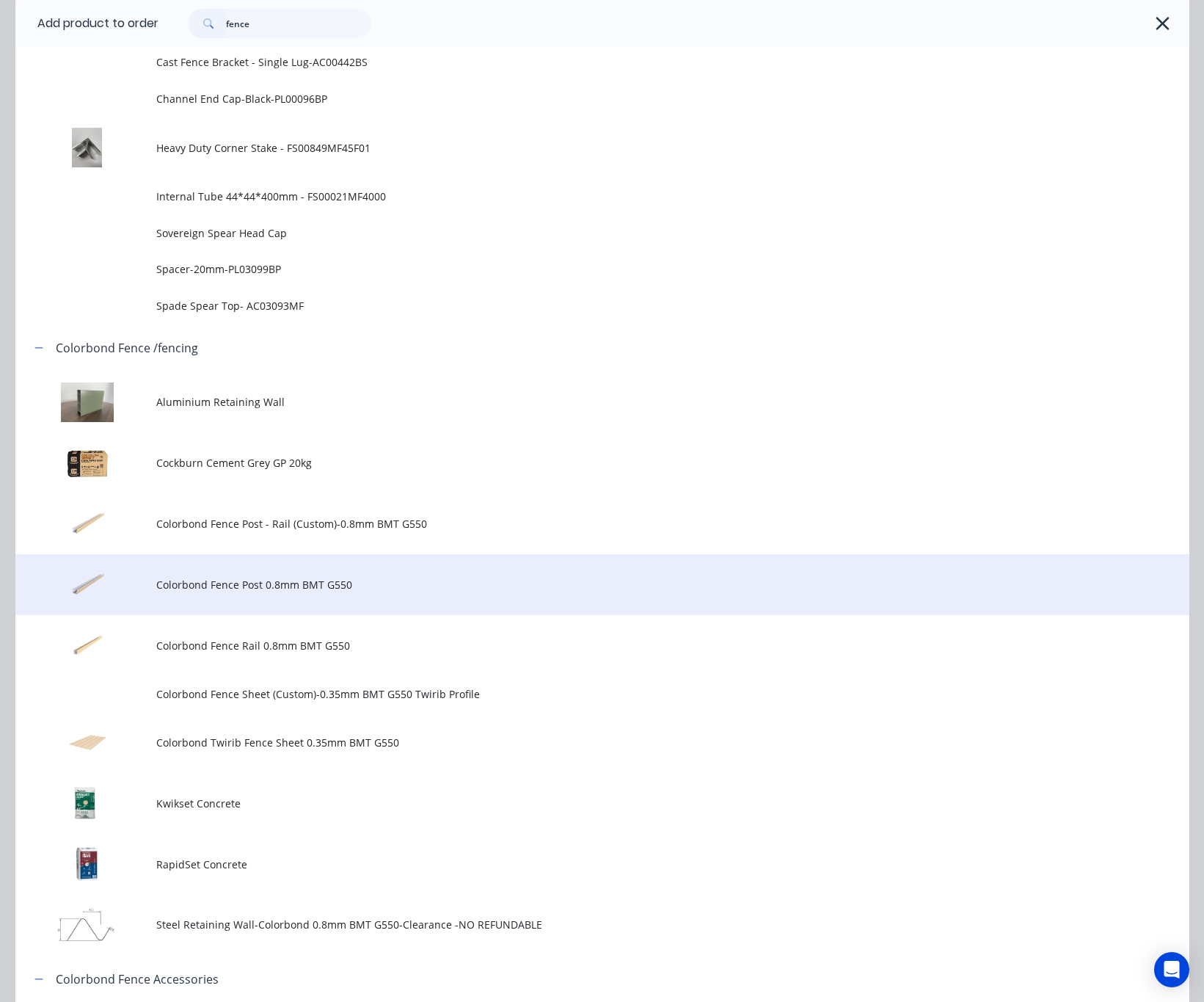
click at [397, 588] on span "Colorbond Fence Post 0.8mm BMT G550" at bounding box center [569, 584] width 826 height 16
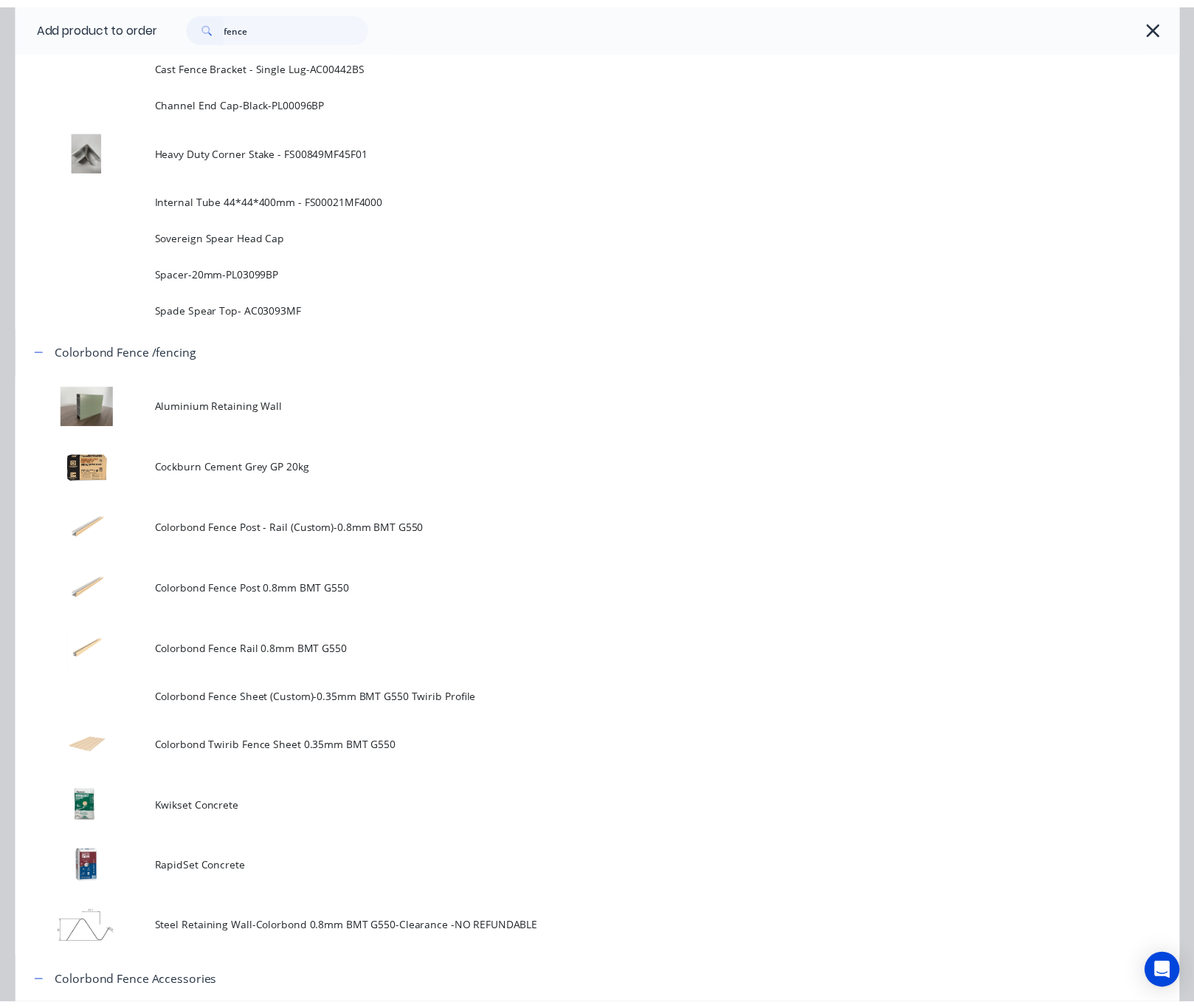
scroll to position [0, 0]
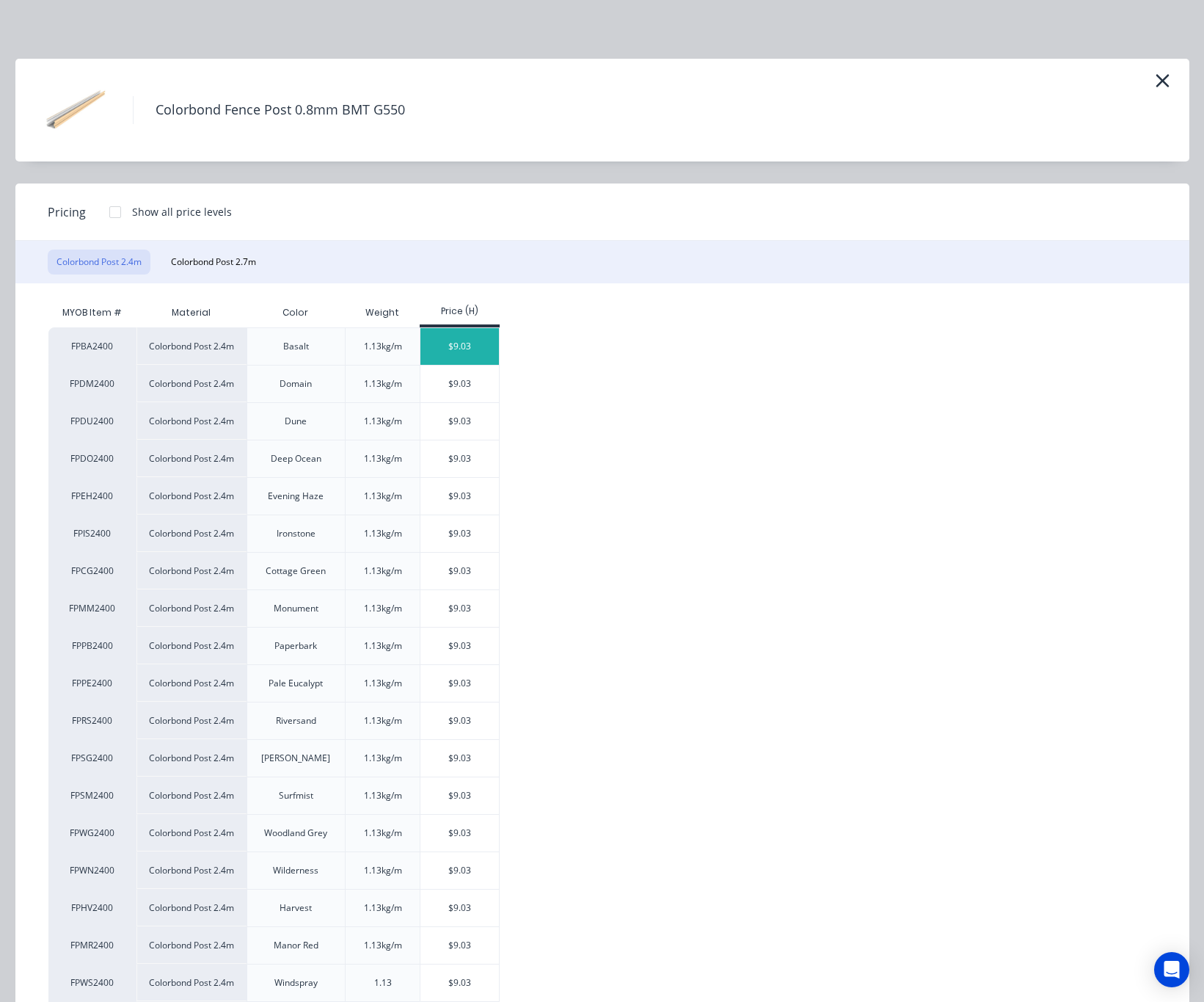
click at [465, 348] on div "$9.03" at bounding box center [459, 346] width 78 height 37
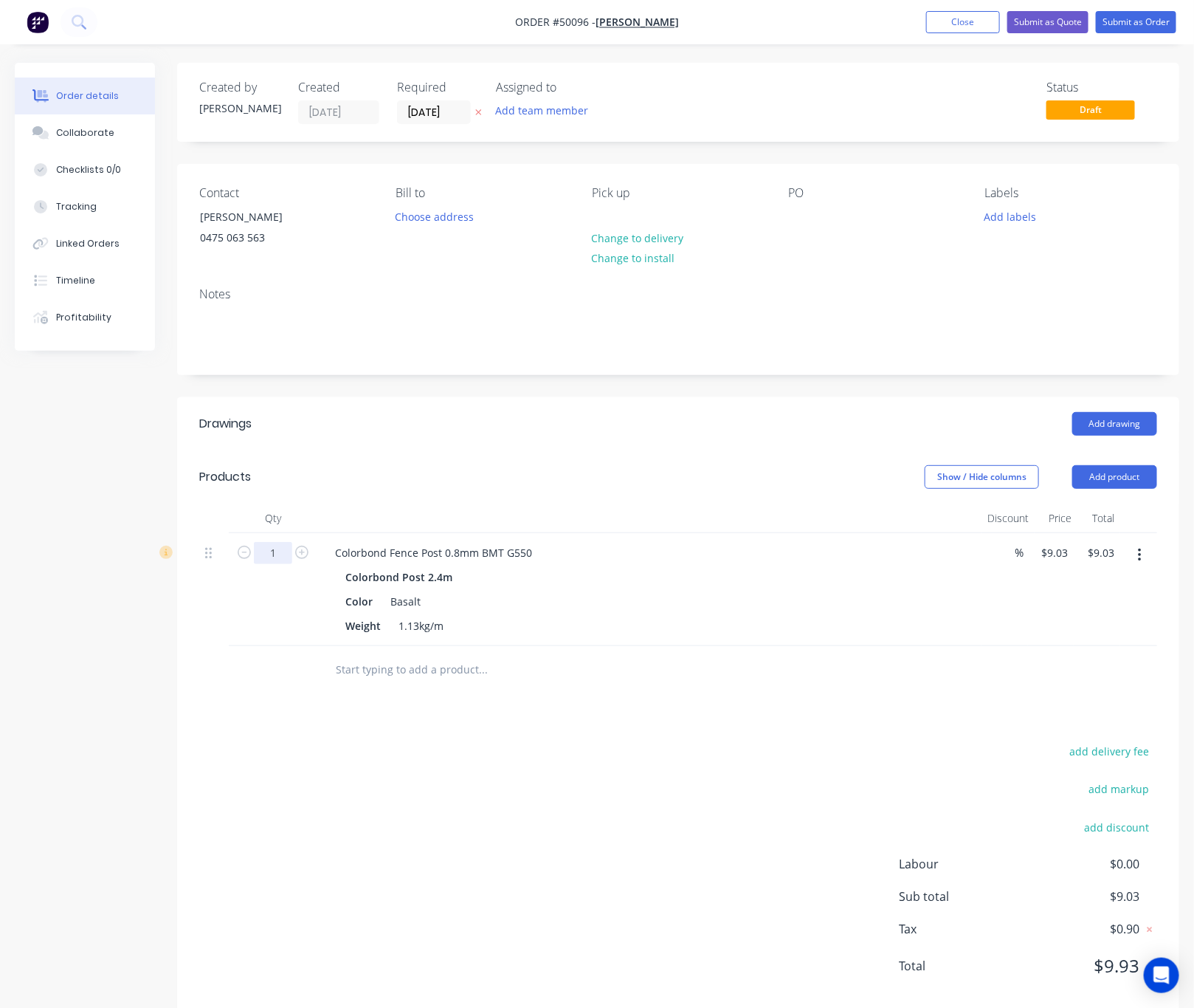
click at [277, 550] on input "1" at bounding box center [273, 552] width 38 height 22
type input "14"
type input "$126.42"
click at [698, 496] on header "Products Show / Hide columns Add product" at bounding box center [678, 477] width 1003 height 53
click at [1105, 479] on button "Add product" at bounding box center [1114, 476] width 85 height 23
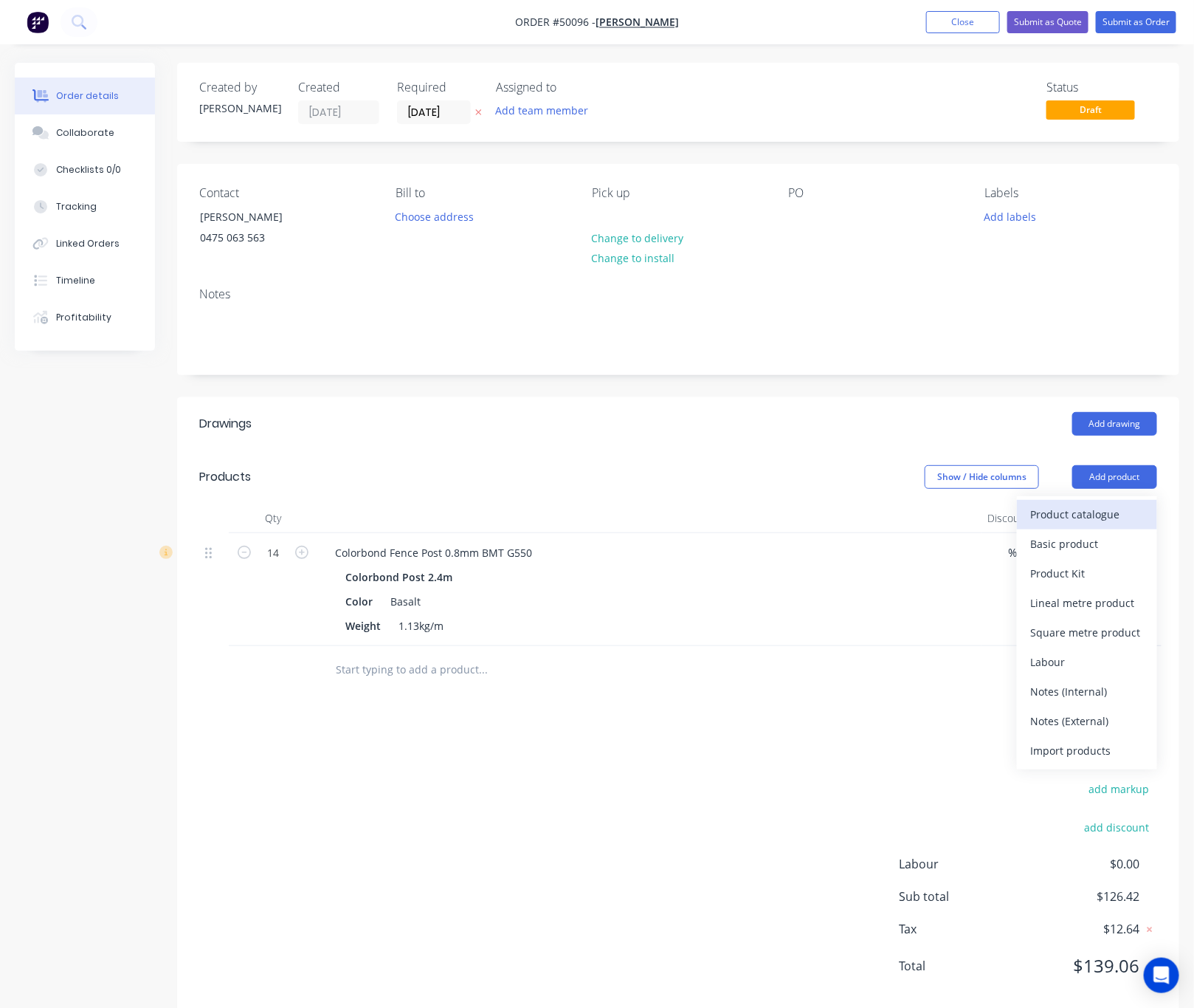
click at [1072, 524] on div "Product catalogue" at bounding box center [1087, 514] width 113 height 22
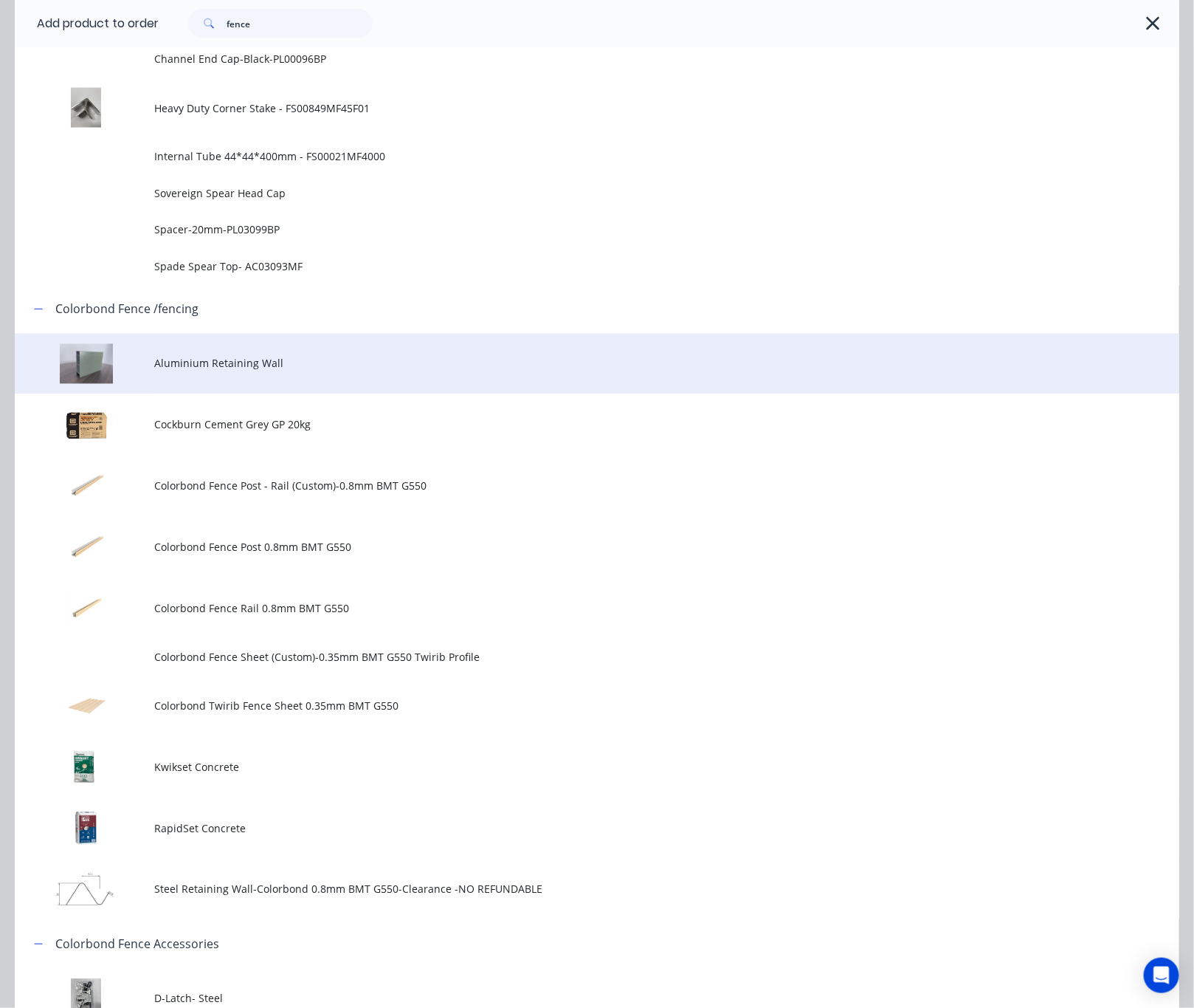
scroll to position [1107, 0]
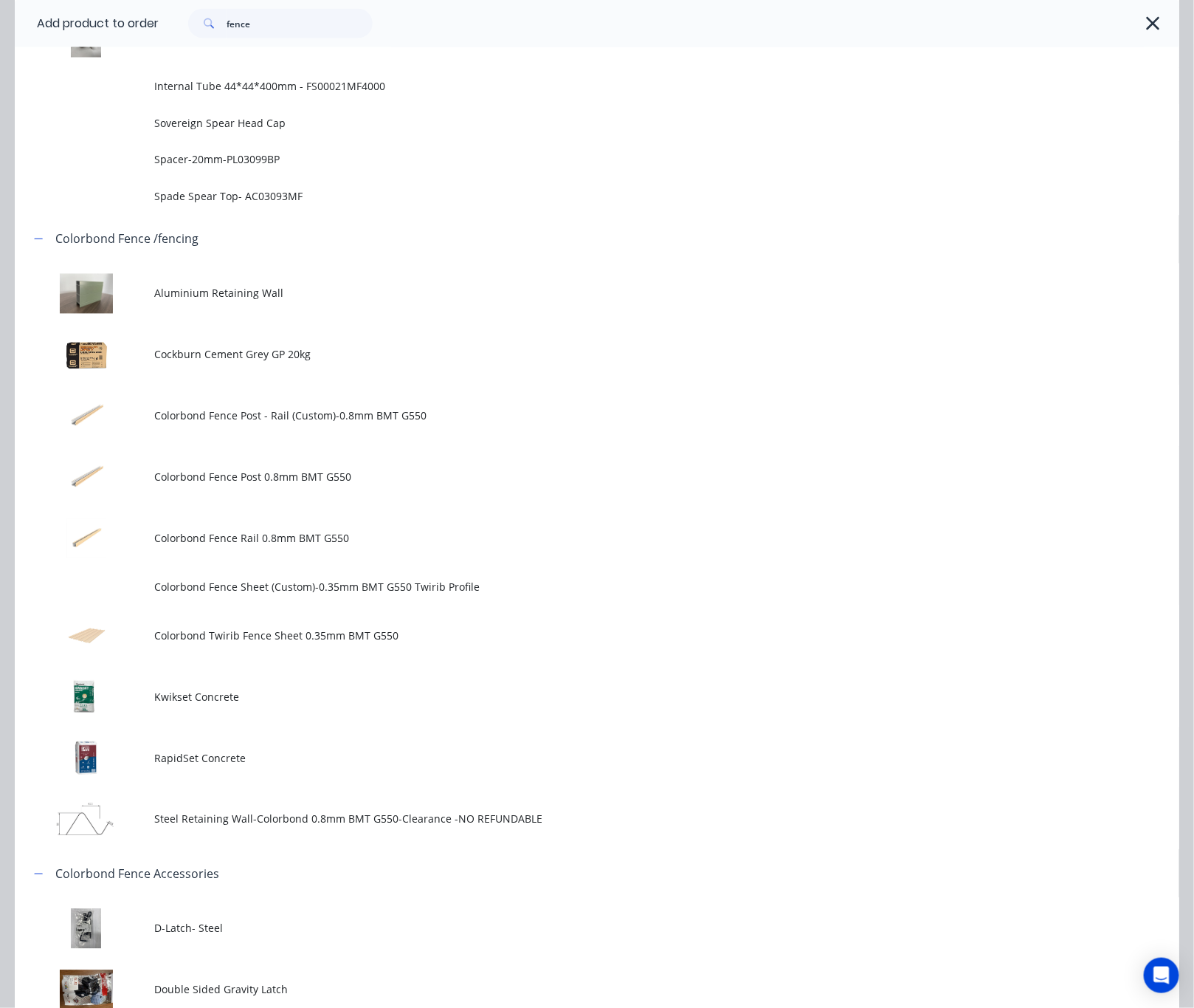
click at [483, 481] on span "Colorbond Fence Post 0.8mm BMT G550" at bounding box center [564, 477] width 820 height 16
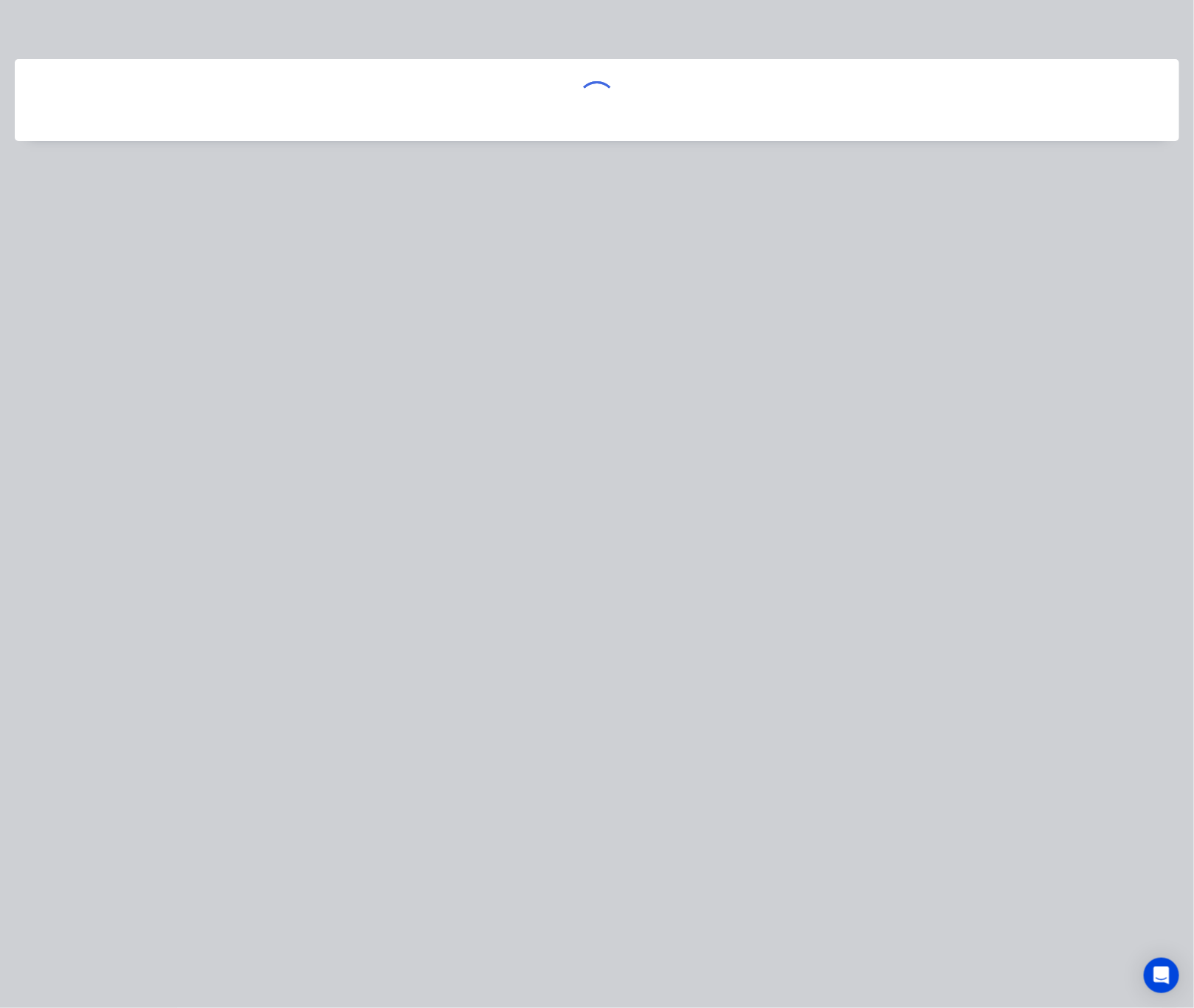
scroll to position [0, 0]
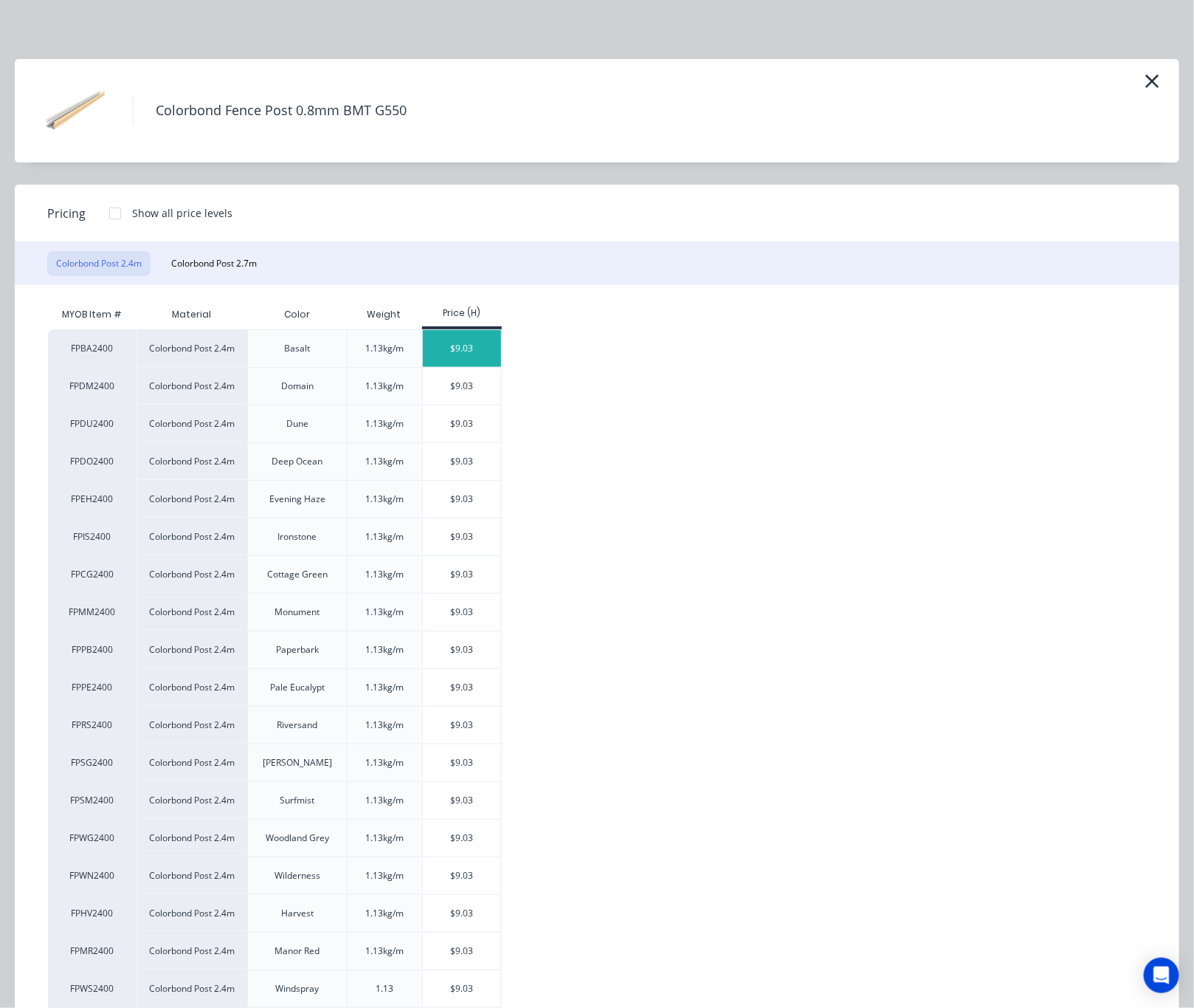
click at [470, 357] on div "$9.03" at bounding box center [462, 348] width 79 height 37
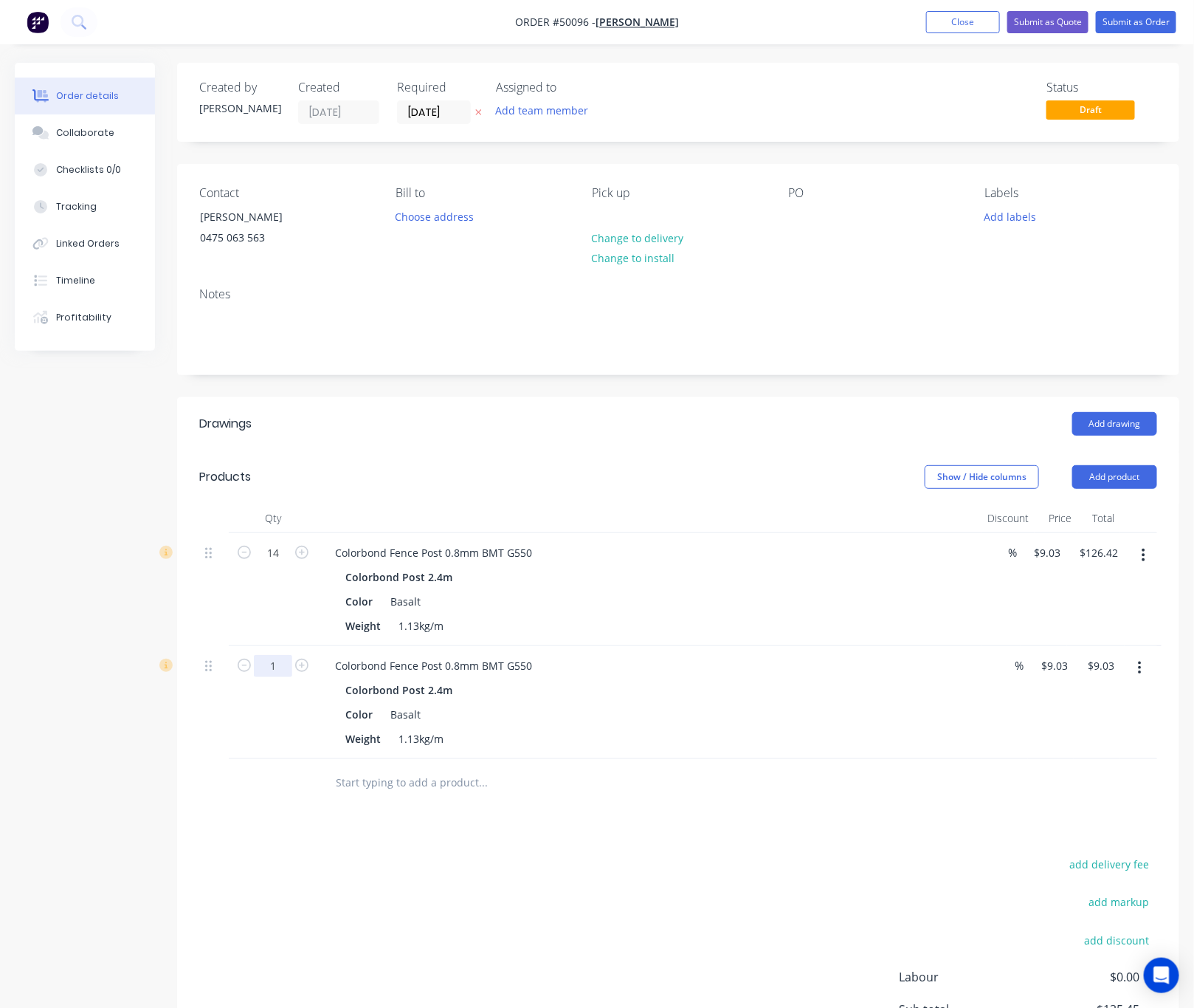
click at [276, 665] on input "1" at bounding box center [273, 665] width 38 height 22
type input "1"
type input "40"
type input "$361.20"
click at [538, 899] on div "add delivery fee add markup add discount Labour $0.00 Sub total $487.62 Tax $48…" at bounding box center [678, 980] width 958 height 252
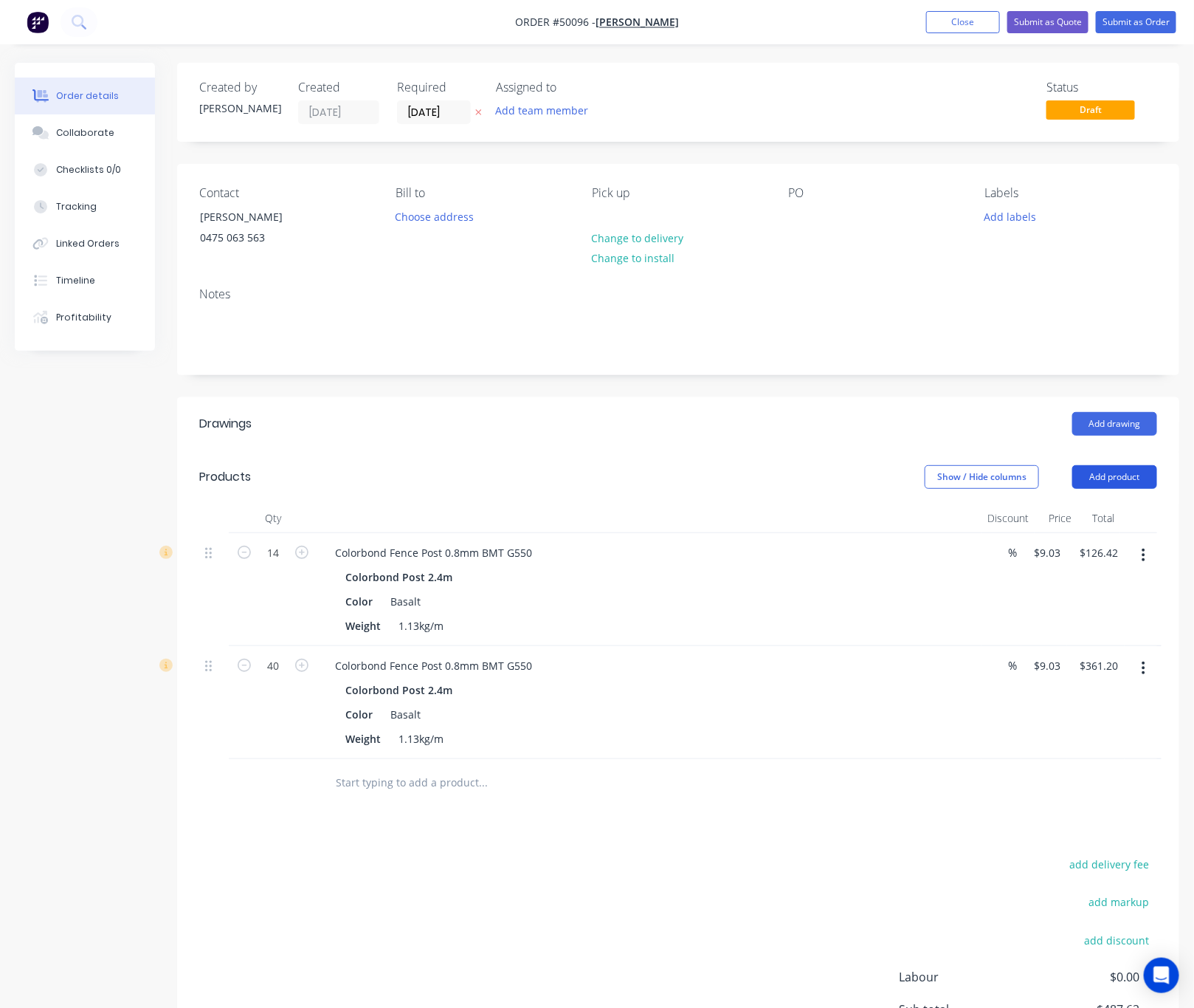
click at [1113, 478] on button "Add product" at bounding box center [1114, 476] width 85 height 23
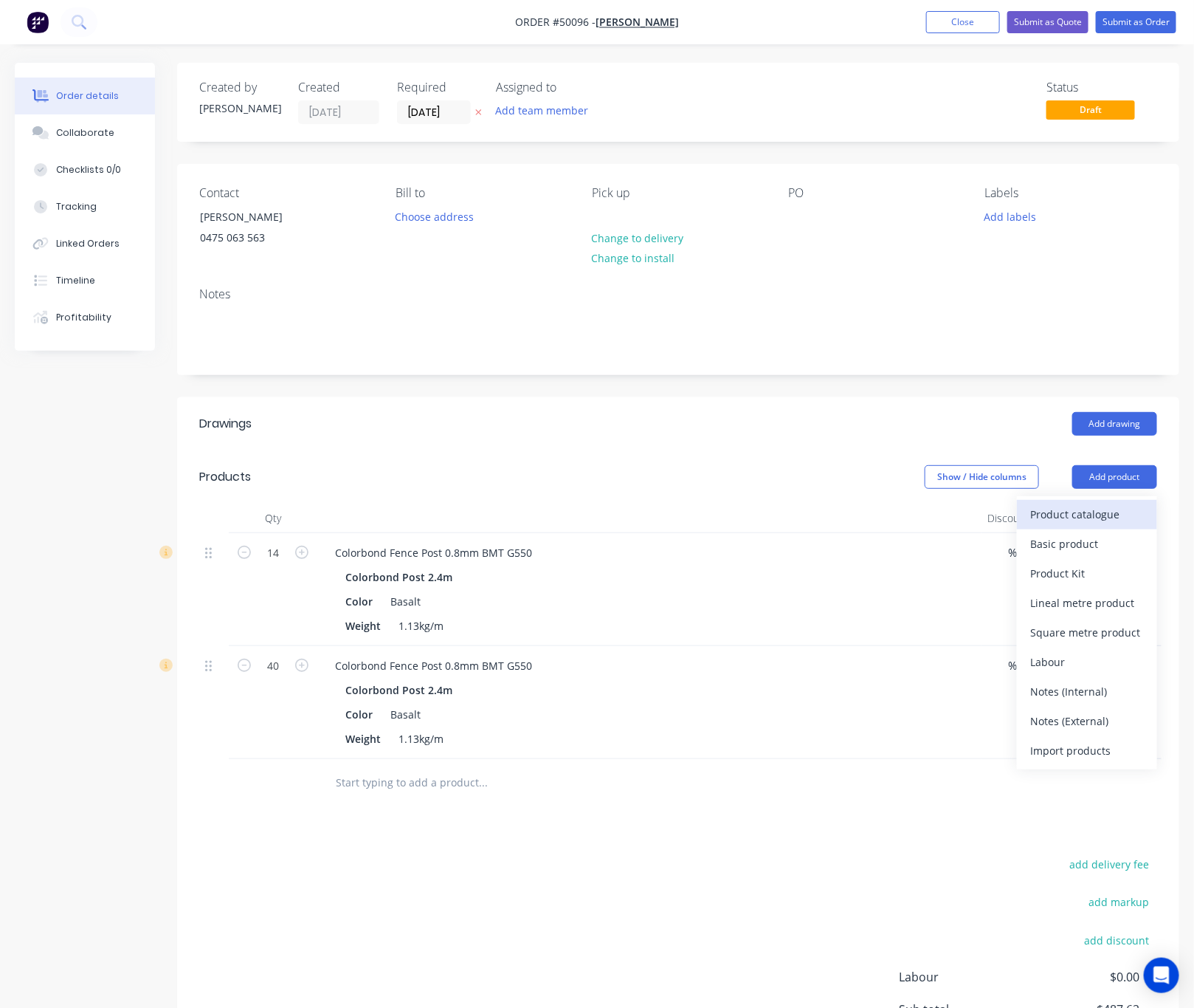
click at [1109, 523] on div "Product catalogue" at bounding box center [1087, 514] width 113 height 22
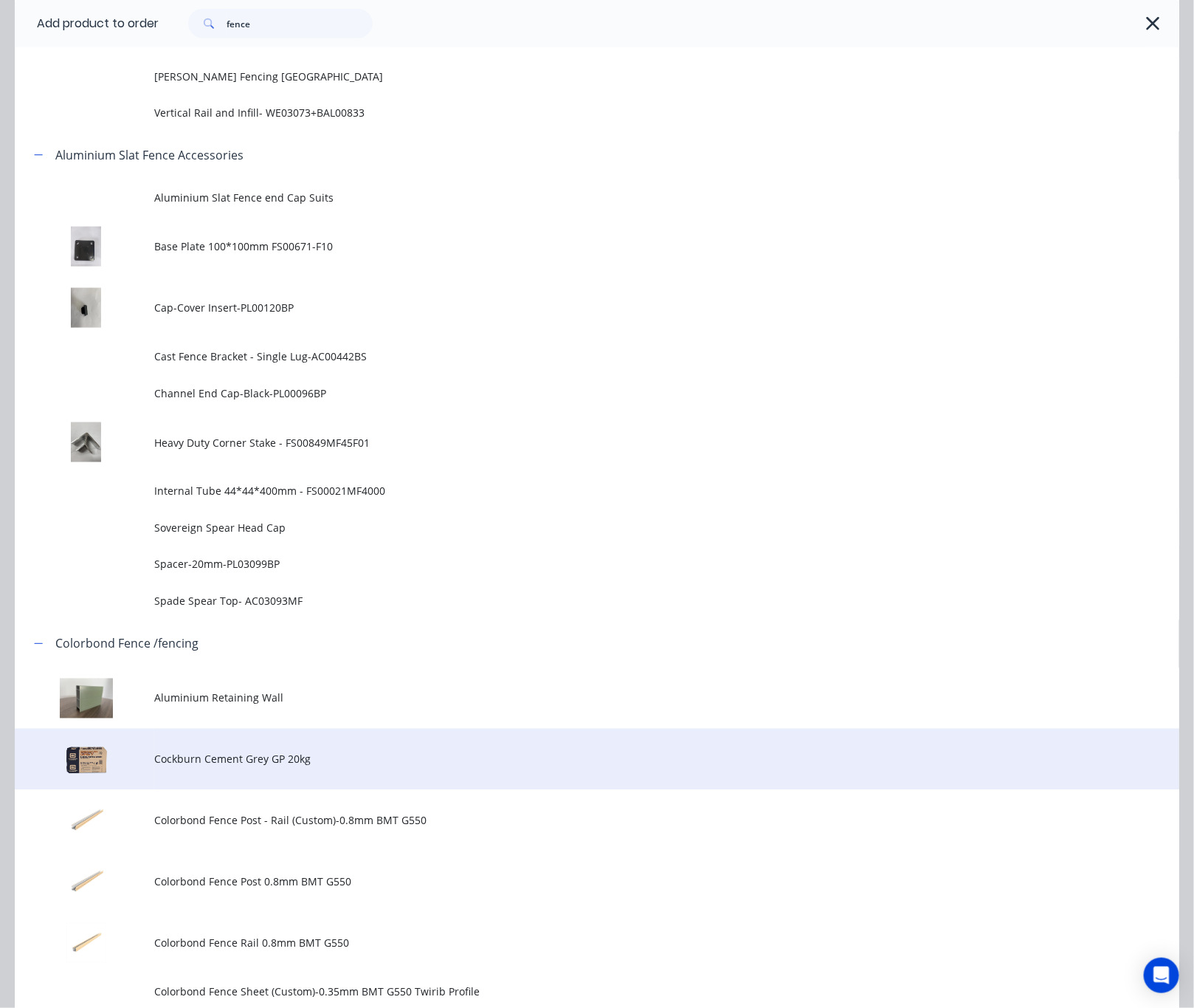
scroll to position [886, 0]
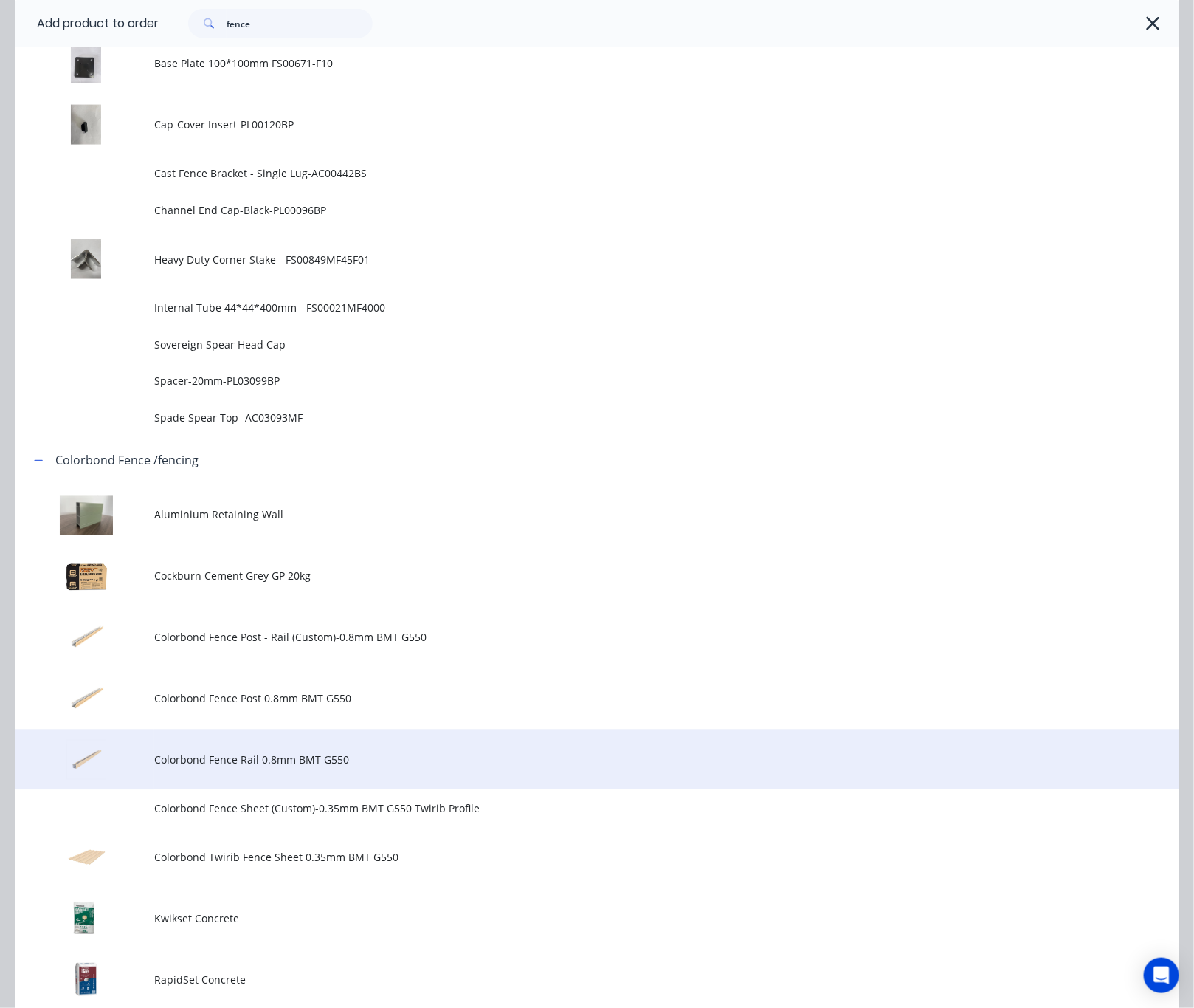
click at [493, 780] on td "Colorbond Fence Rail 0.8mm BMT G550" at bounding box center [666, 760] width 1025 height 62
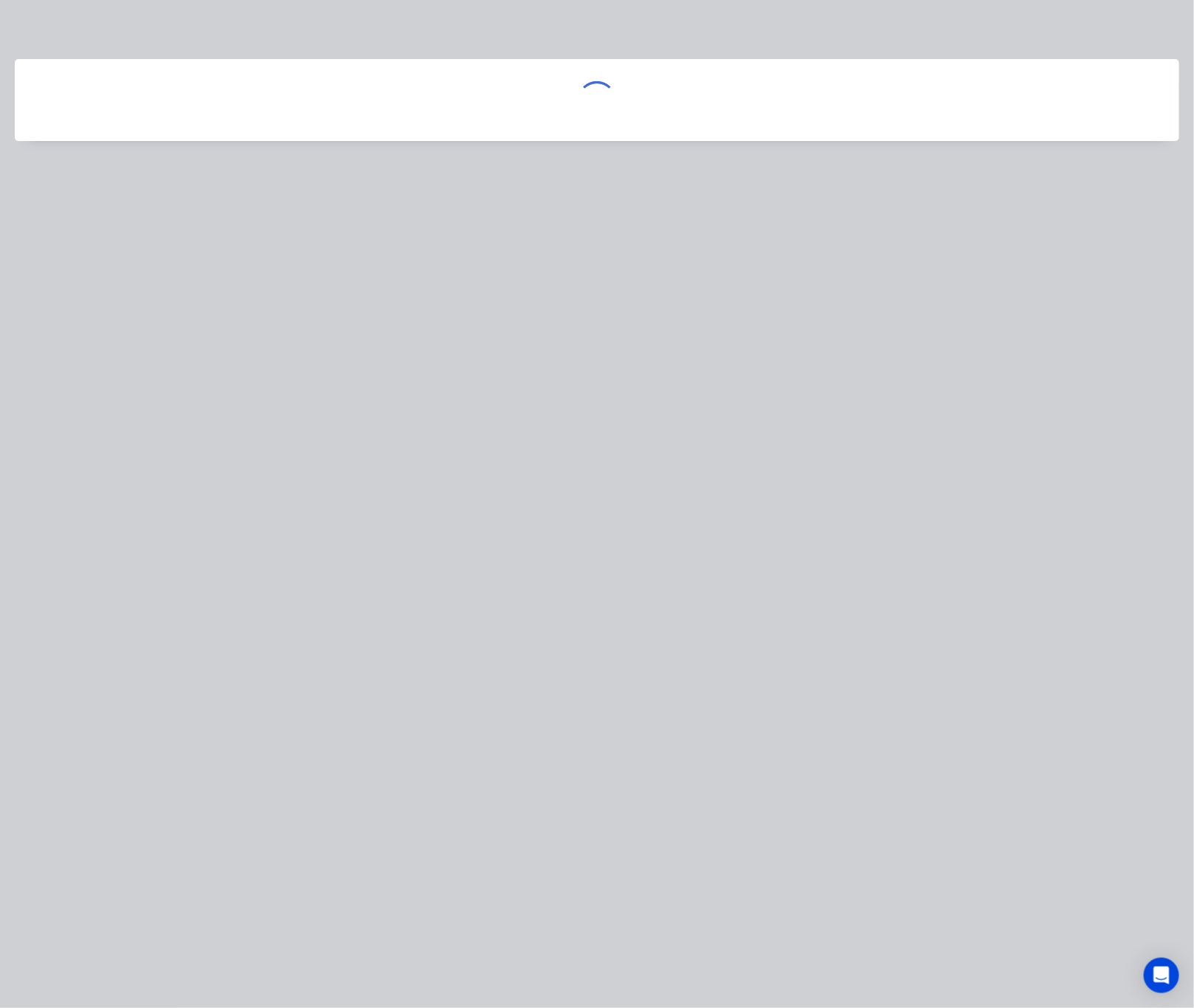
scroll to position [0, 0]
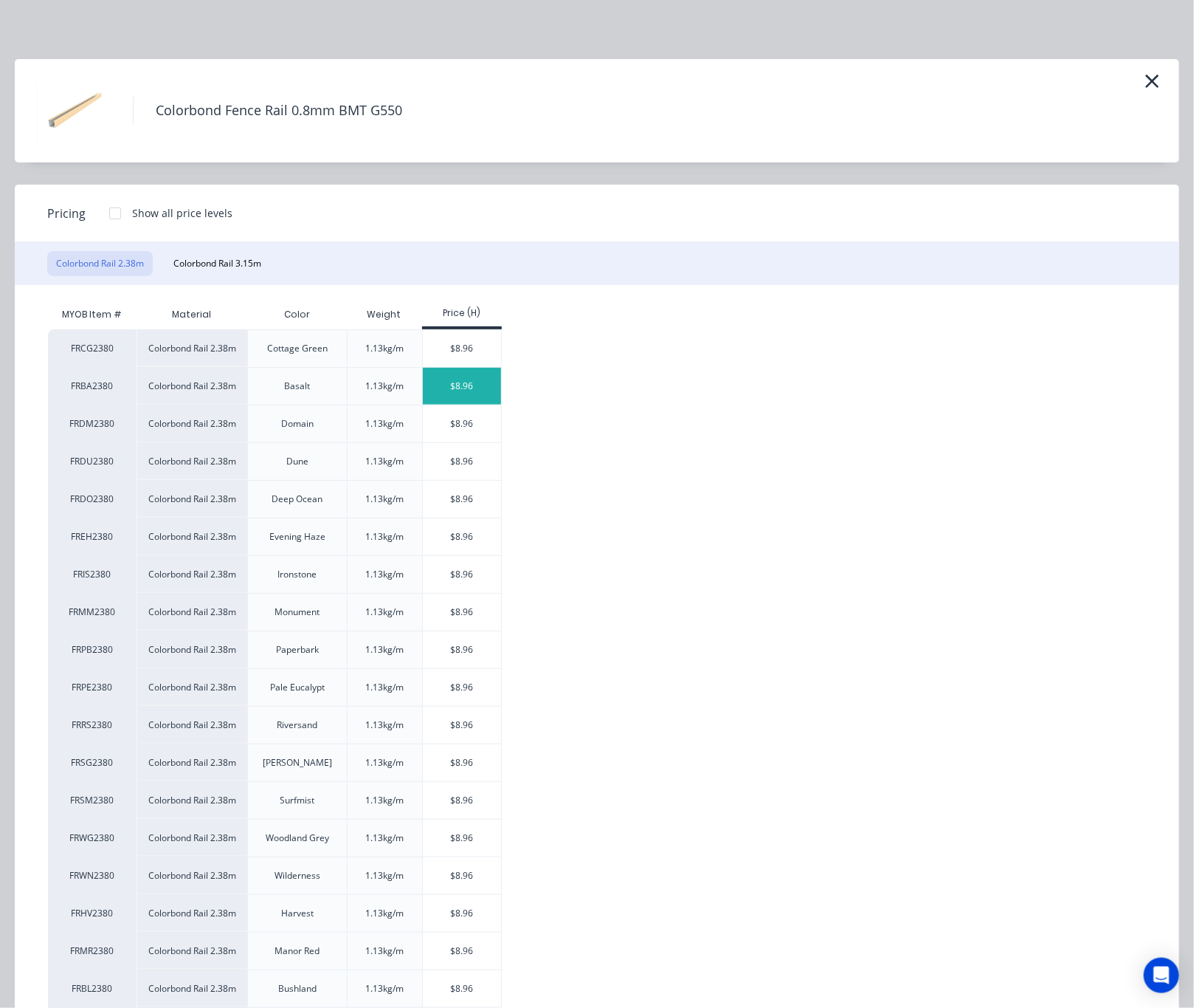
click at [472, 391] on div "$8.96" at bounding box center [462, 385] width 79 height 37
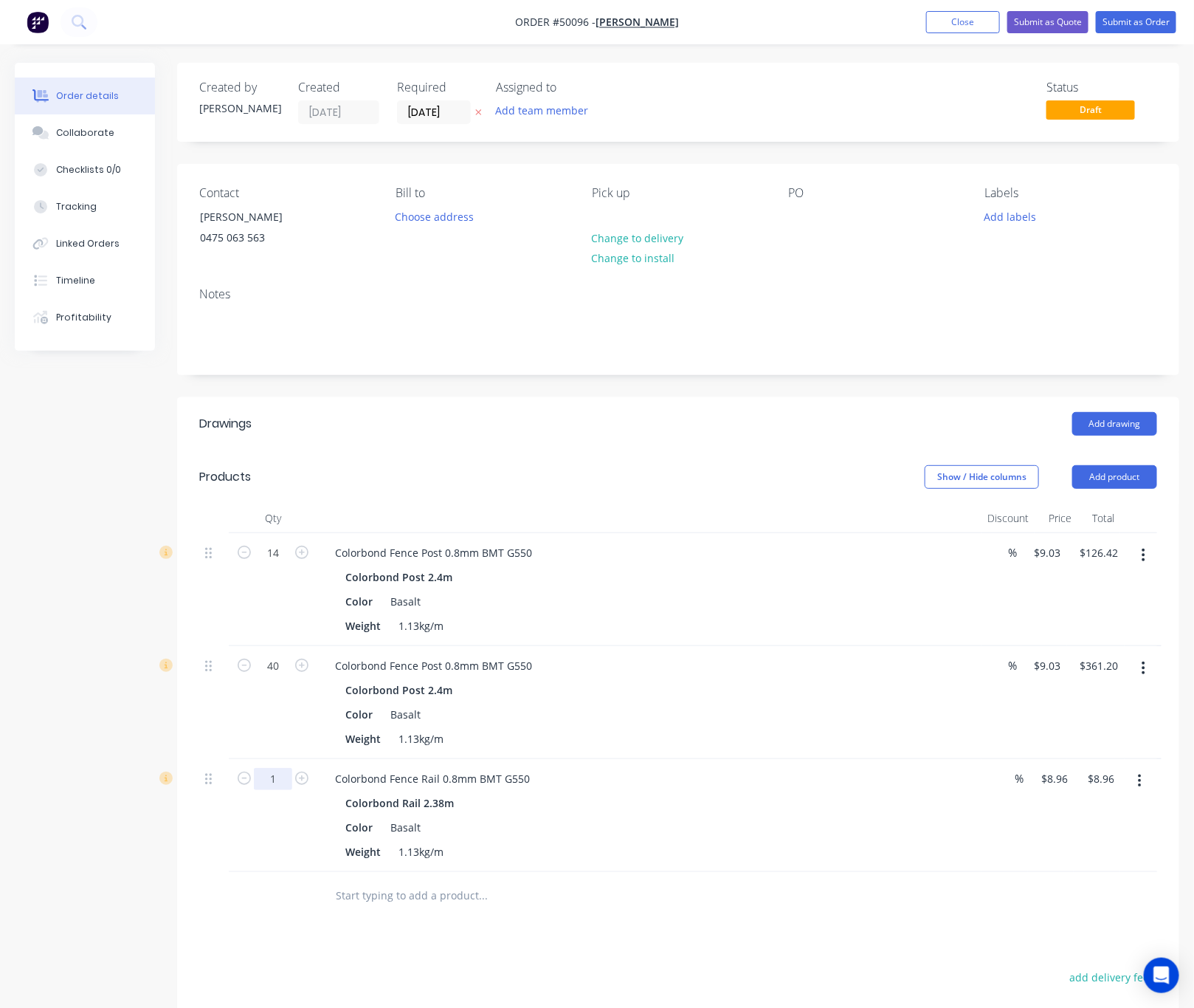
click at [278, 780] on input "1" at bounding box center [273, 778] width 38 height 22
type input "54"
type input "$483.84"
click at [281, 919] on div at bounding box center [273, 896] width 89 height 48
drag, startPoint x: 1125, startPoint y: 483, endPoint x: 1127, endPoint y: 496, distance: 13.2
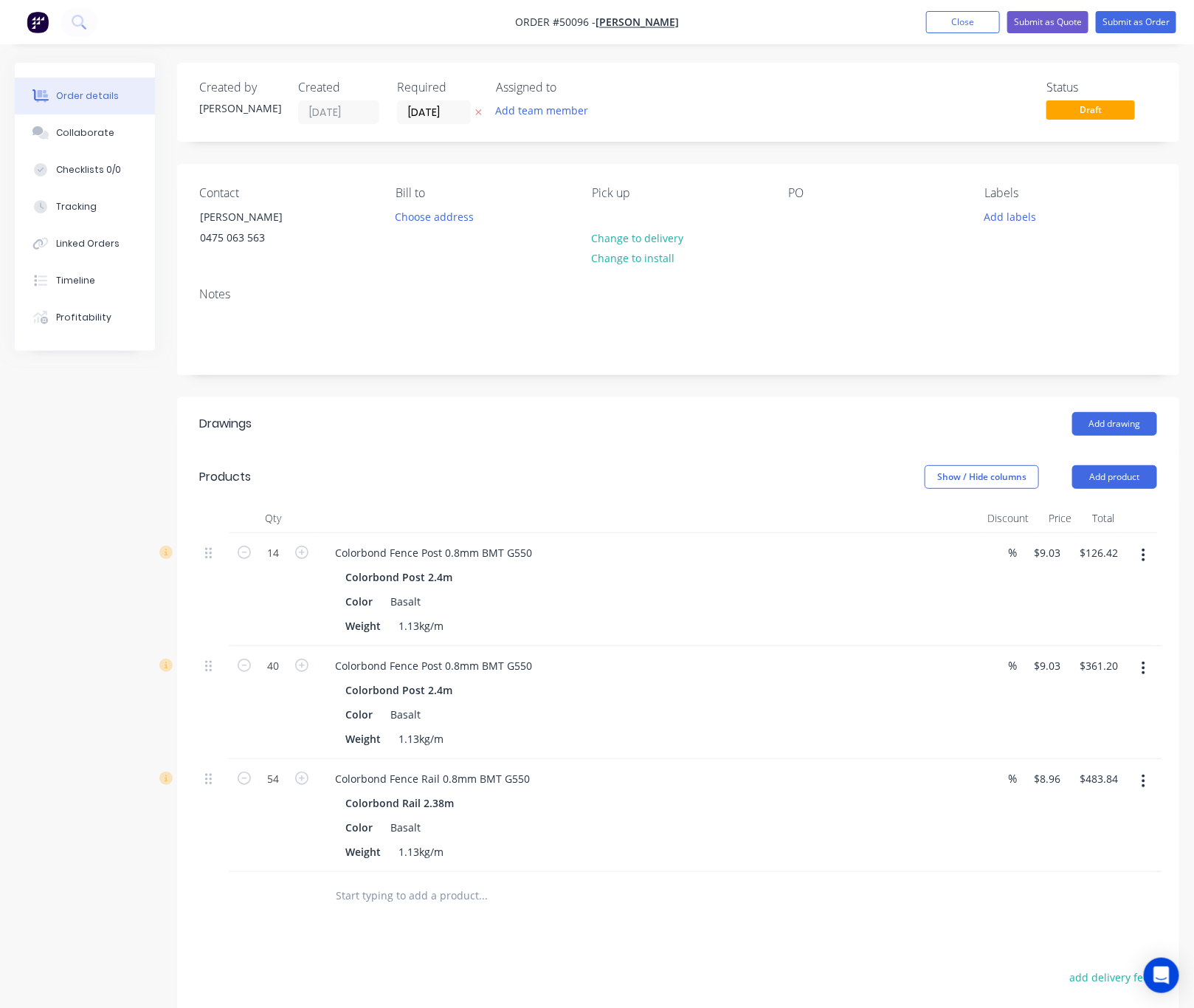
click at [1113, 493] on header "Products Show / Hide columns Add product" at bounding box center [678, 477] width 1003 height 53
click at [1113, 469] on button "Add product" at bounding box center [1114, 476] width 85 height 23
click at [1096, 510] on div "Product catalogue" at bounding box center [1087, 514] width 113 height 22
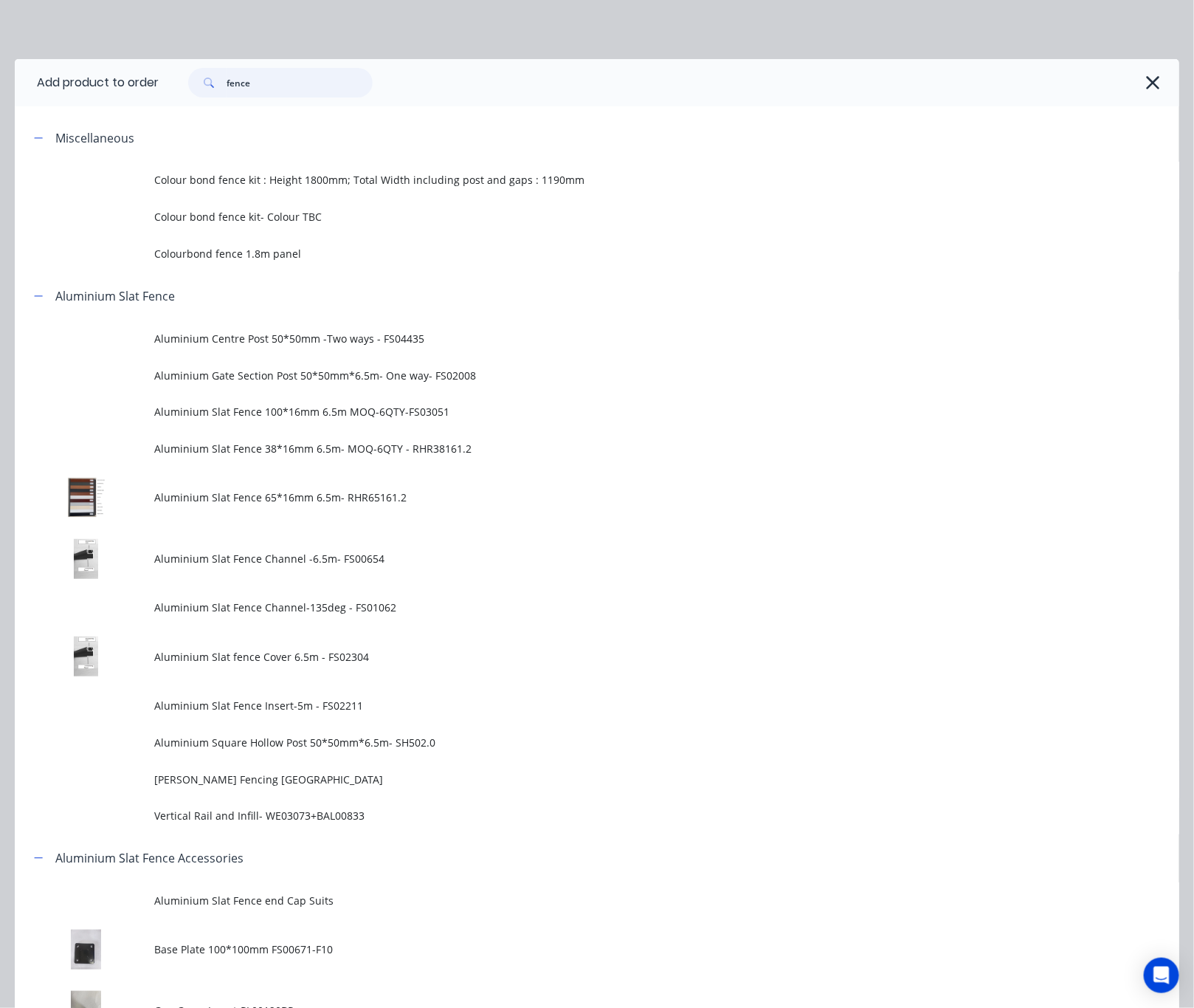
drag, startPoint x: 304, startPoint y: 82, endPoint x: 126, endPoint y: 107, distance: 179.7
type input "gp"
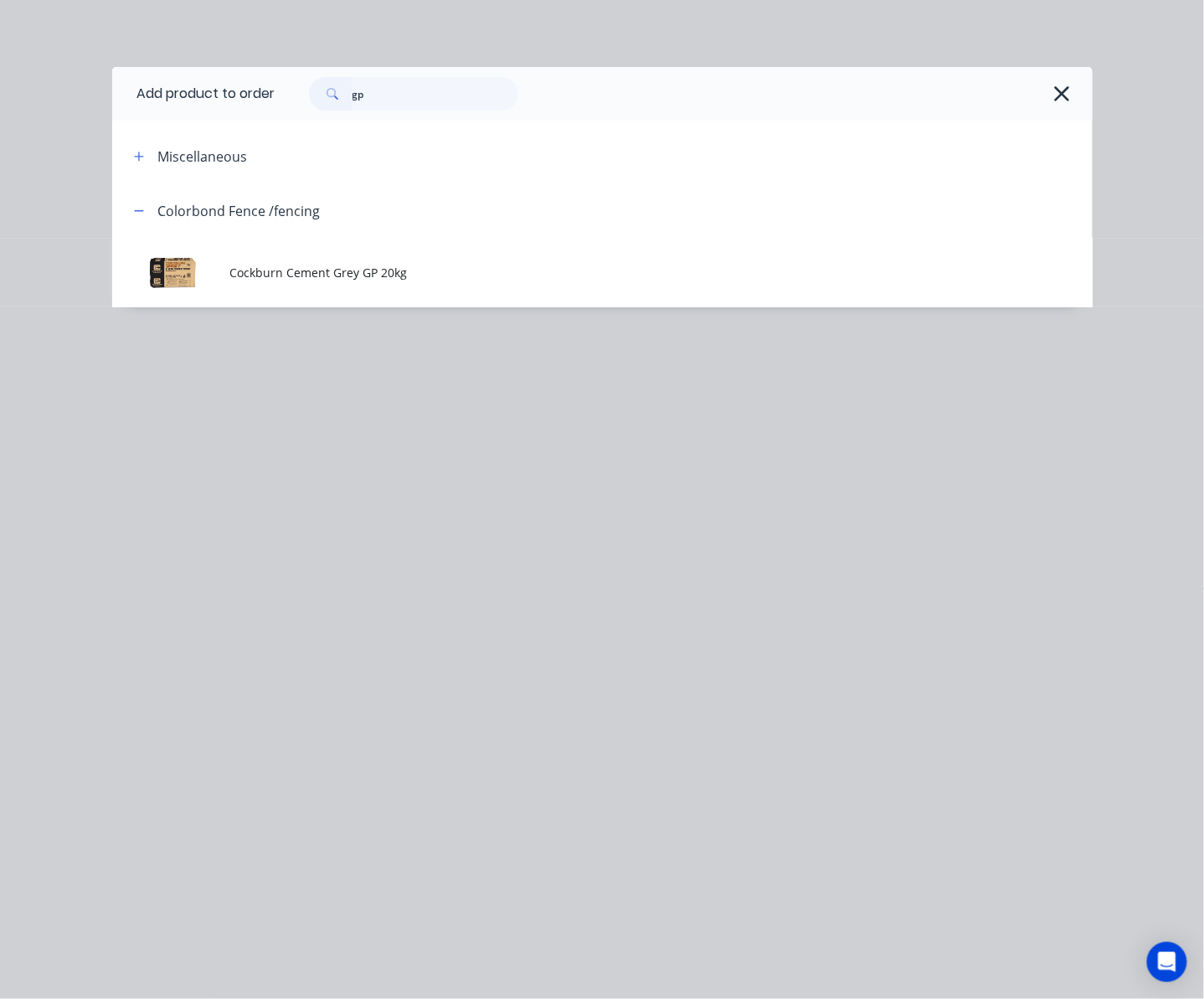
click at [291, 278] on span "Cockburn Cement Grey GP 20kg" at bounding box center [574, 273] width 690 height 18
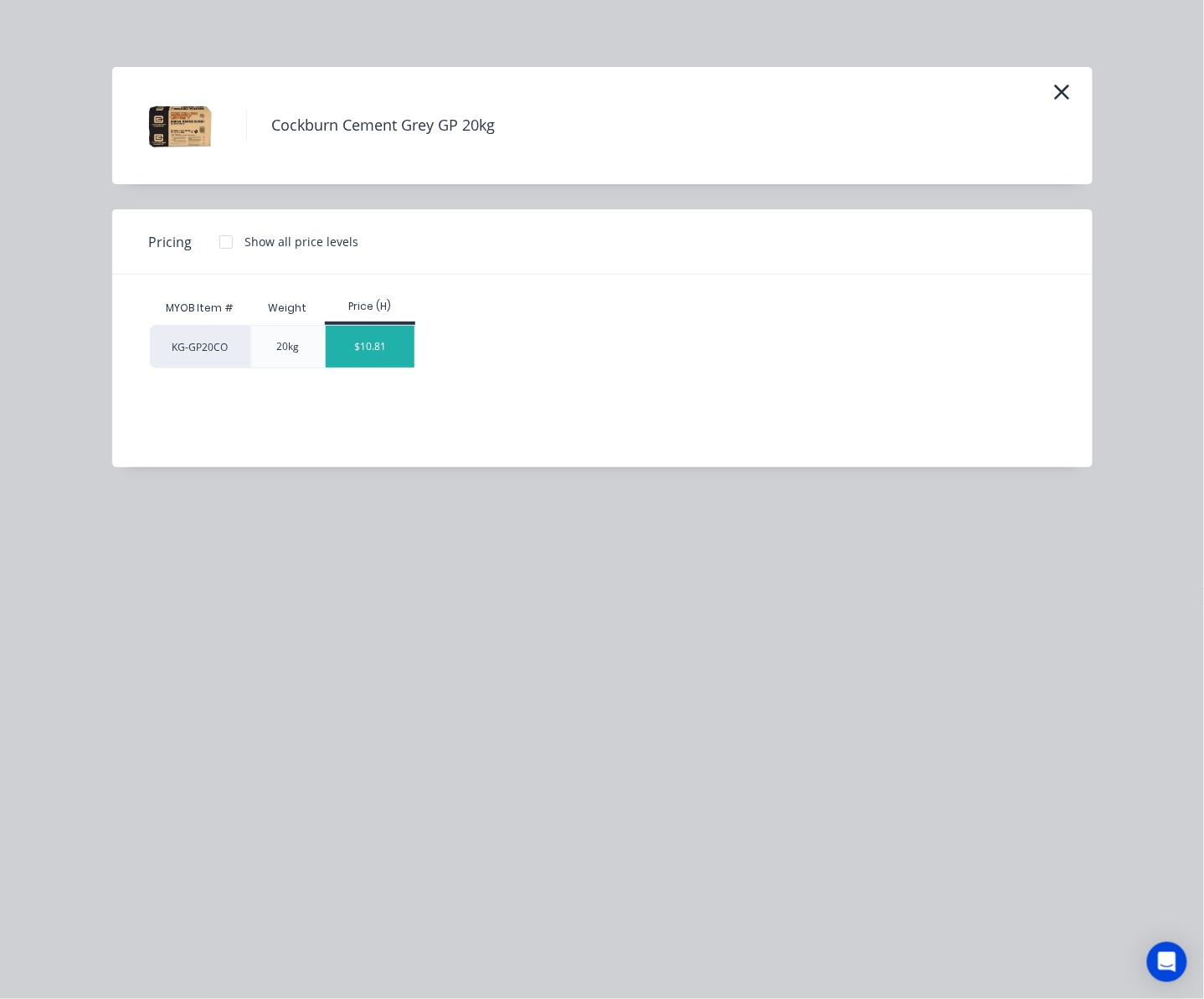
click at [385, 353] on div "$10.81" at bounding box center [370, 346] width 89 height 42
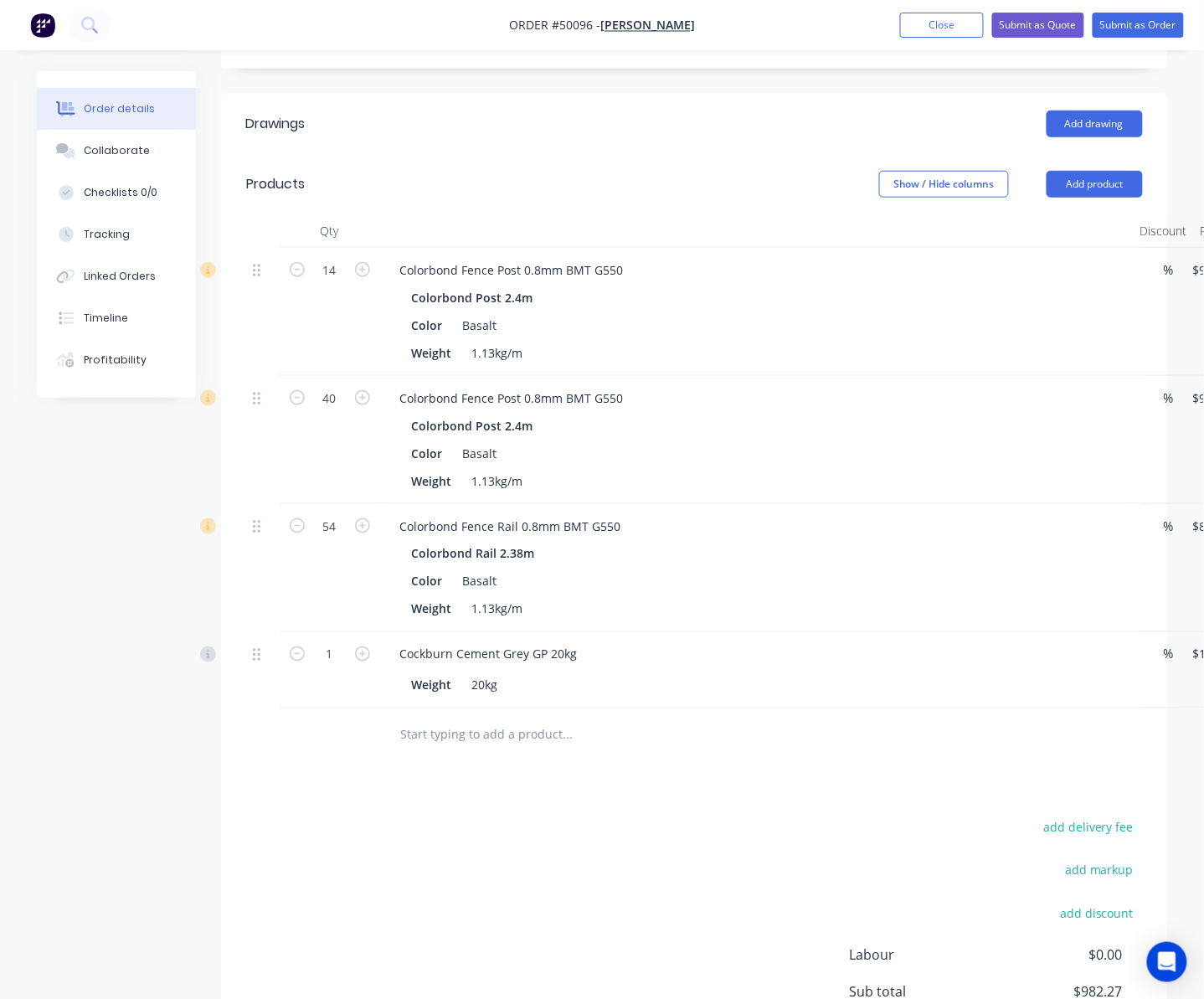
scroll to position [513, 0]
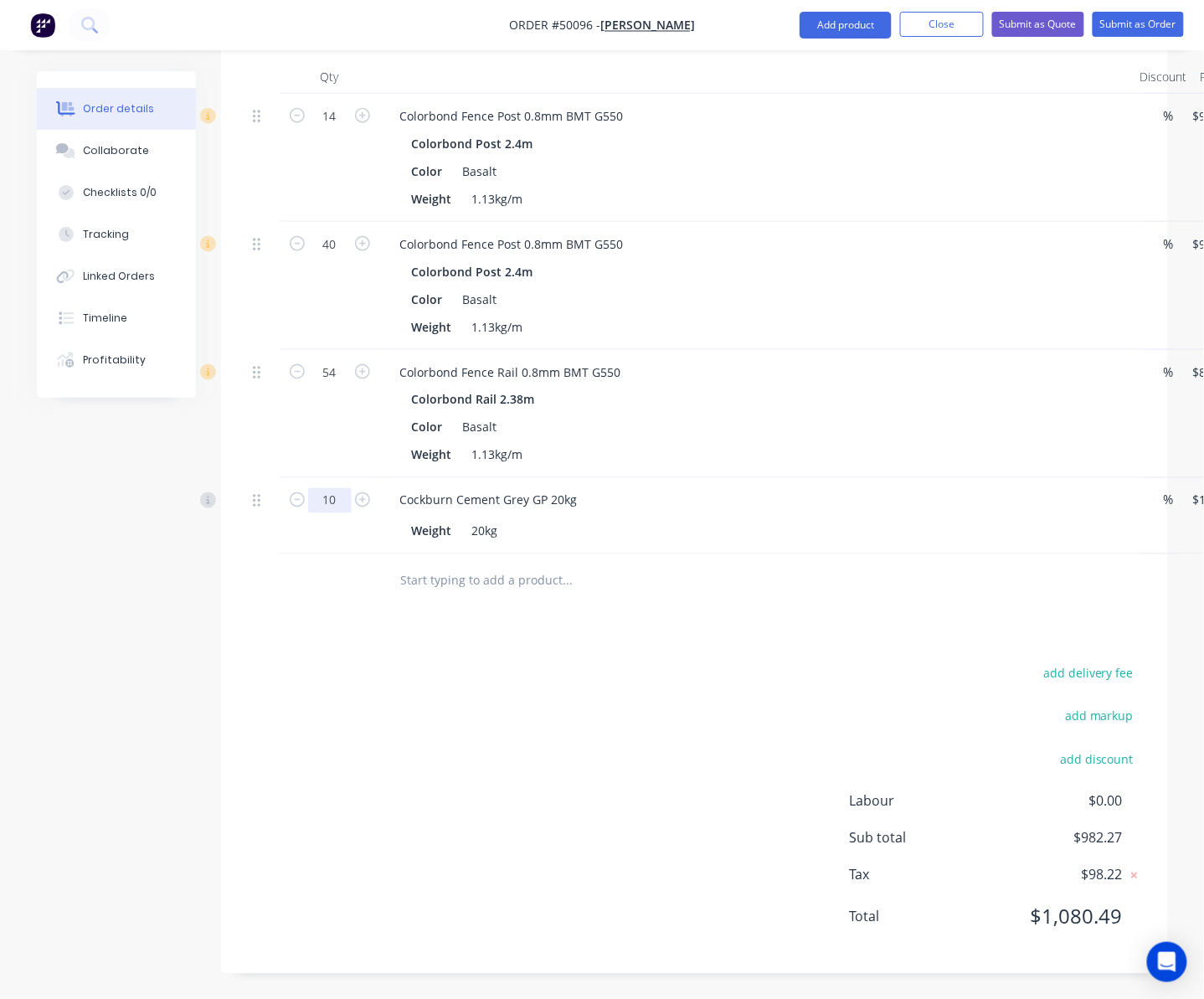
type input "10"
type input "$108.10"
click at [591, 641] on div "Drawings Add drawing Products Show / Hide columns Add product Qty Discount Pric…" at bounding box center [694, 456] width 948 height 1034
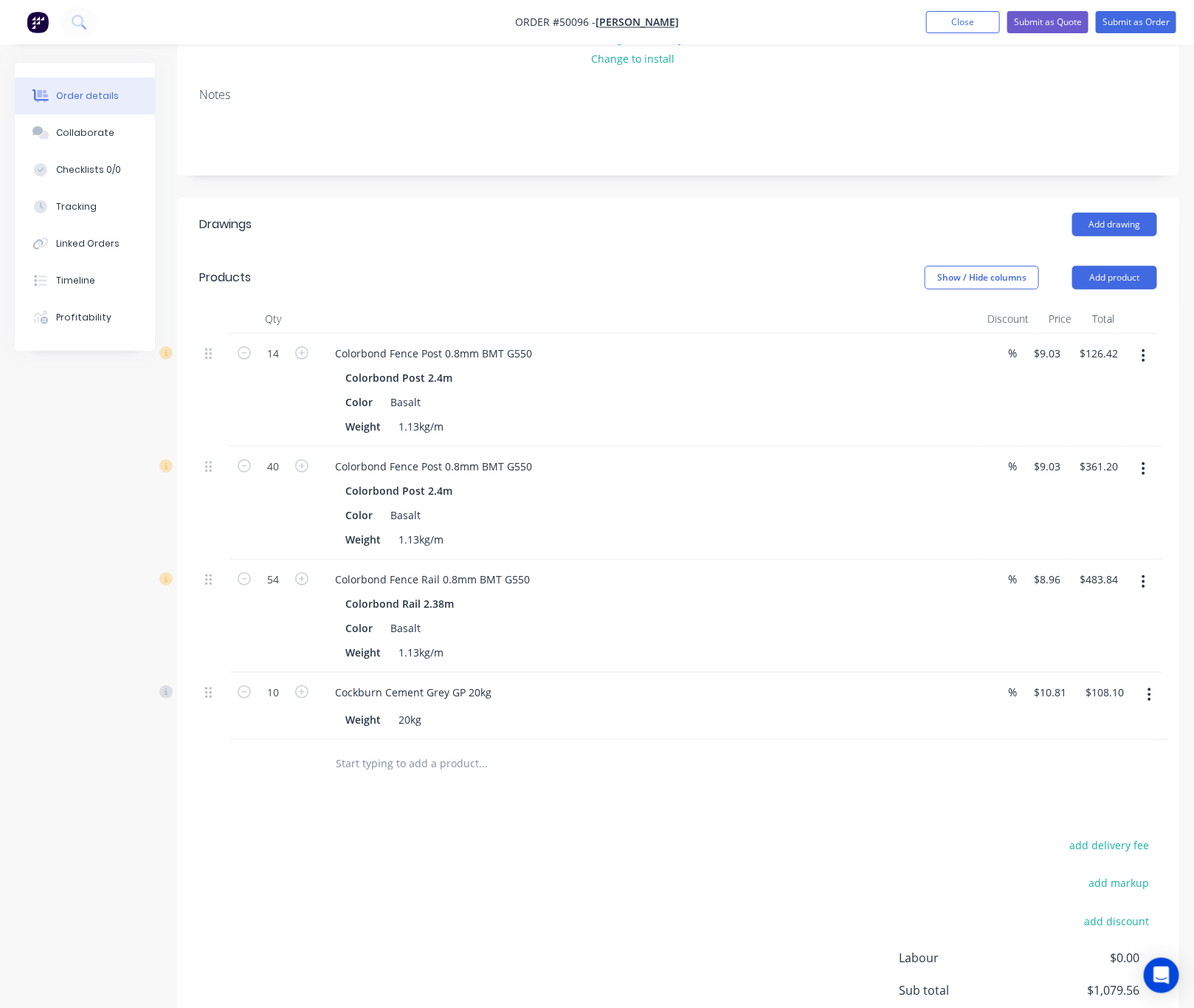
scroll to position [222, 0]
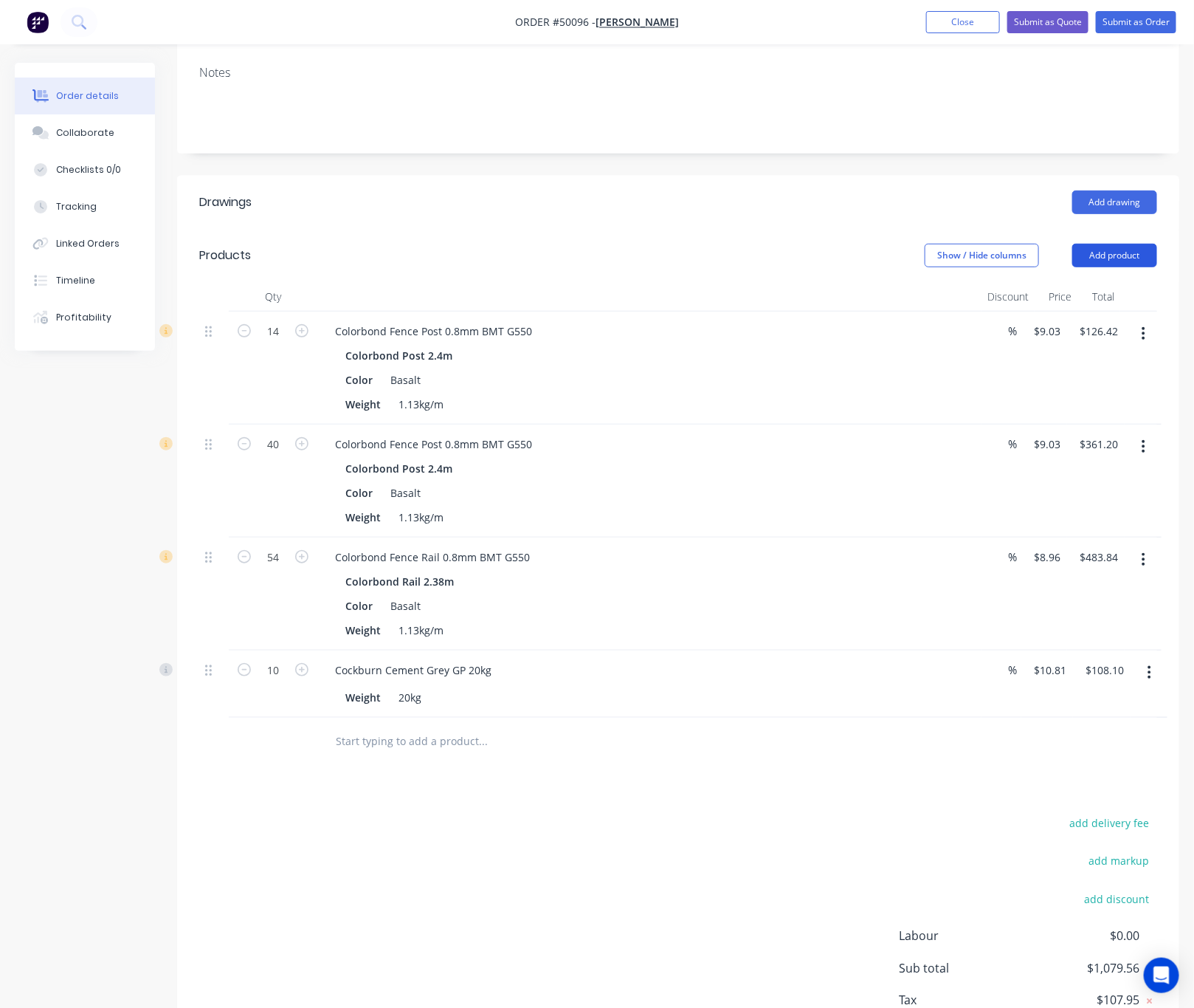
click at [1113, 255] on button "Add product" at bounding box center [1114, 255] width 85 height 23
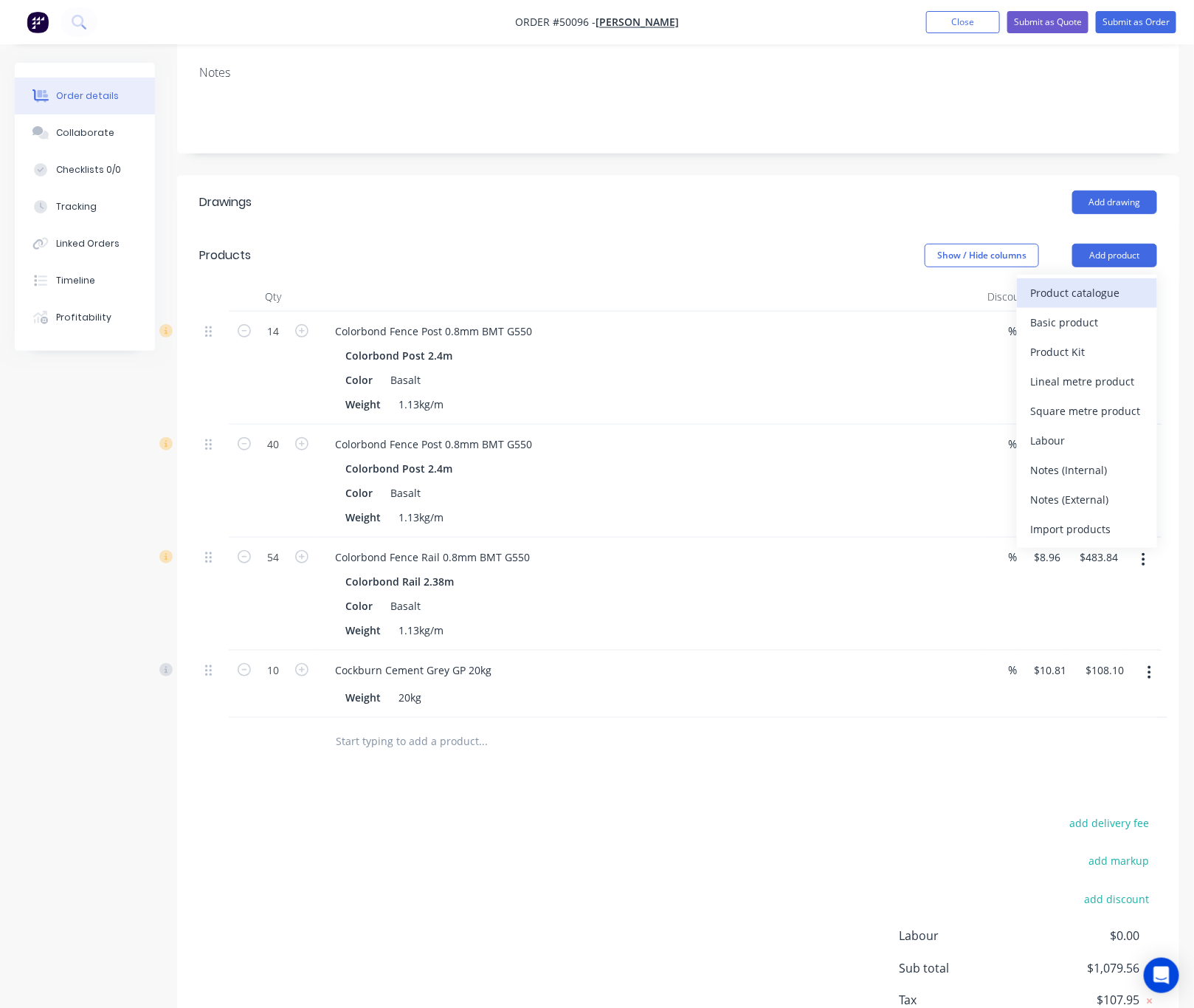
click at [1092, 301] on div "Product catalogue" at bounding box center [1087, 292] width 113 height 22
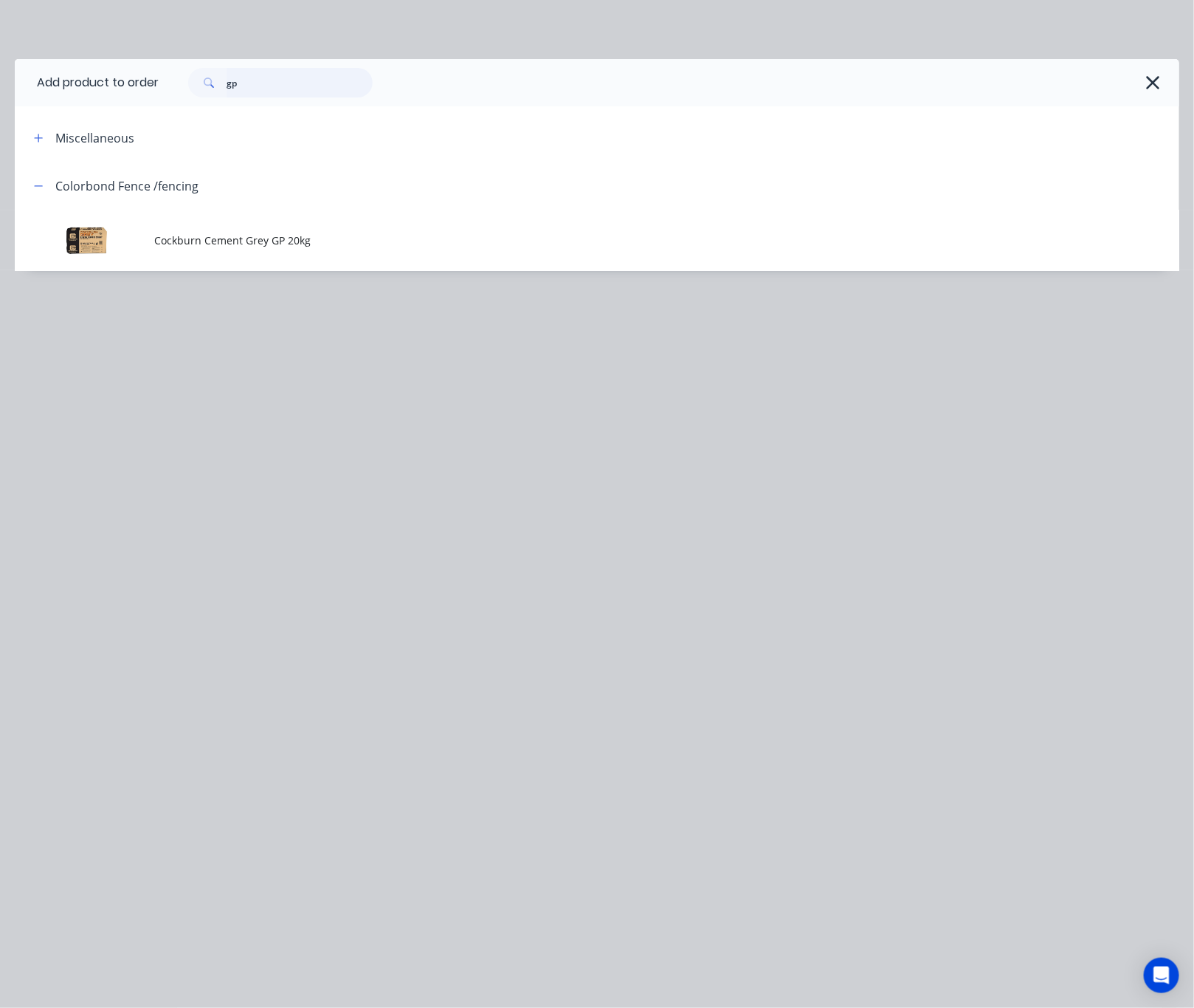
drag, startPoint x: 281, startPoint y: 80, endPoint x: 184, endPoint y: 86, distance: 97.2
click at [194, 86] on div "gp" at bounding box center [281, 82] width 185 height 29
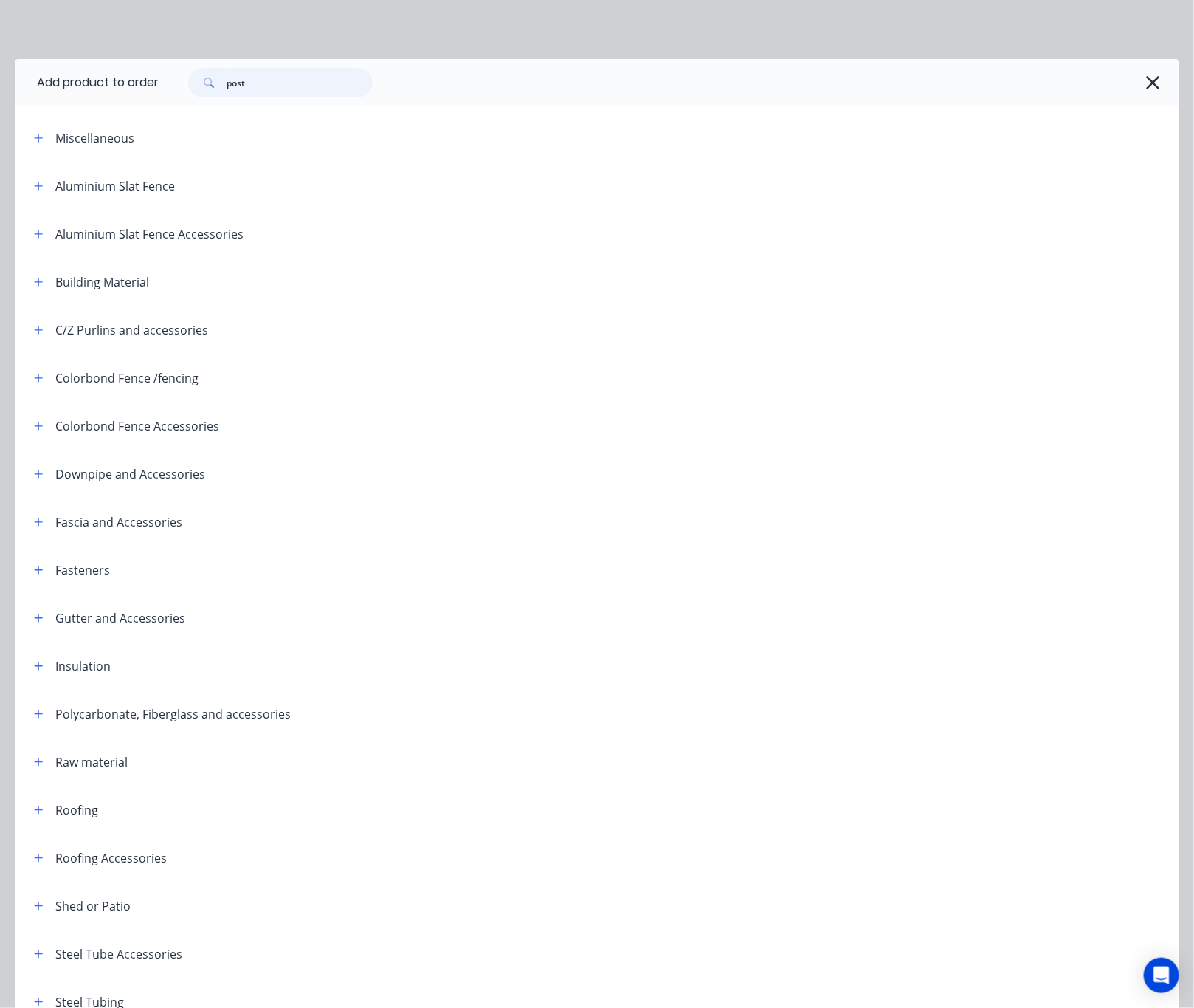
type input "post"
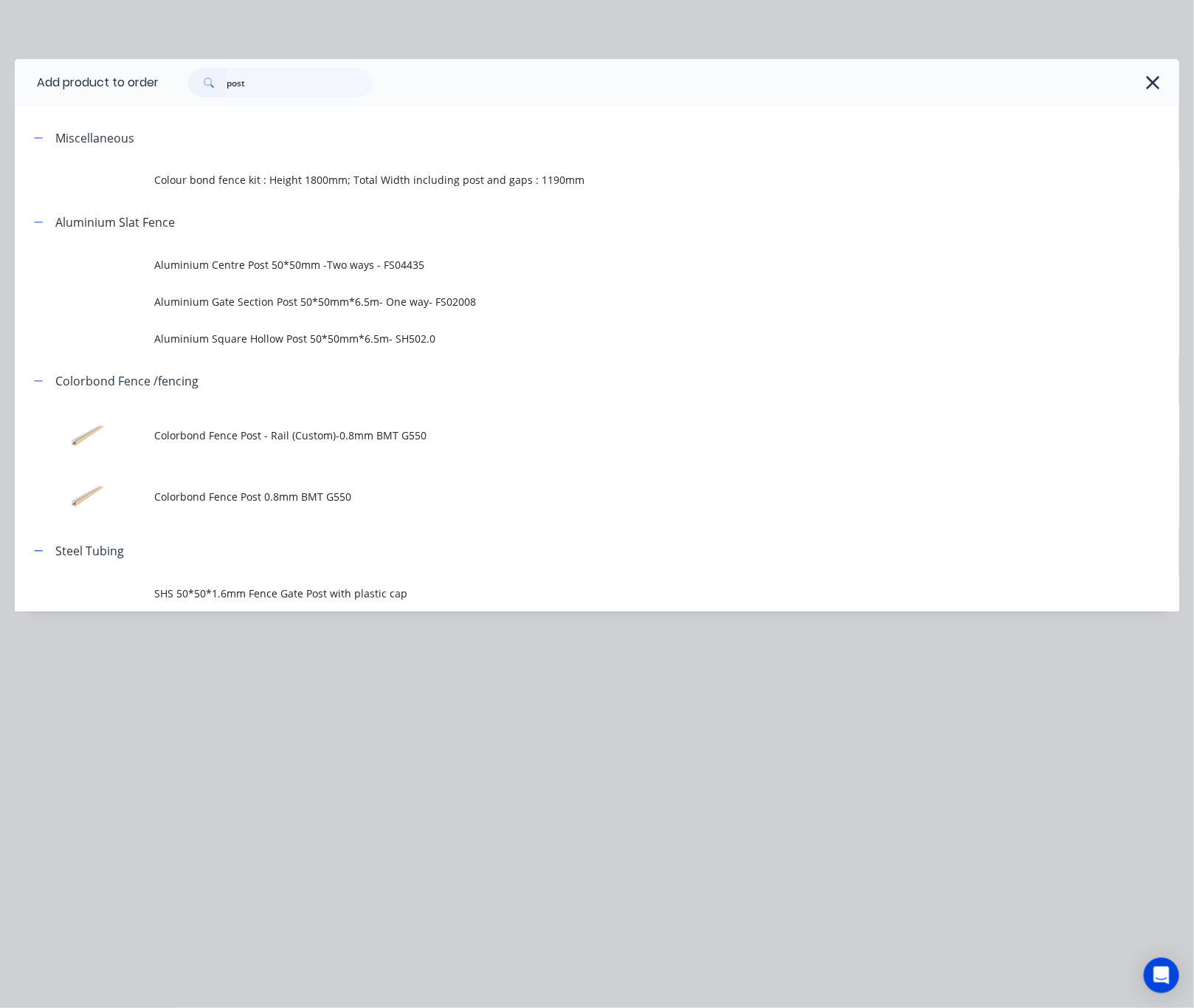
click at [503, 596] on span "SHS 50*50*1.6mm Fence Gate Post with plastic cap" at bounding box center [564, 593] width 820 height 16
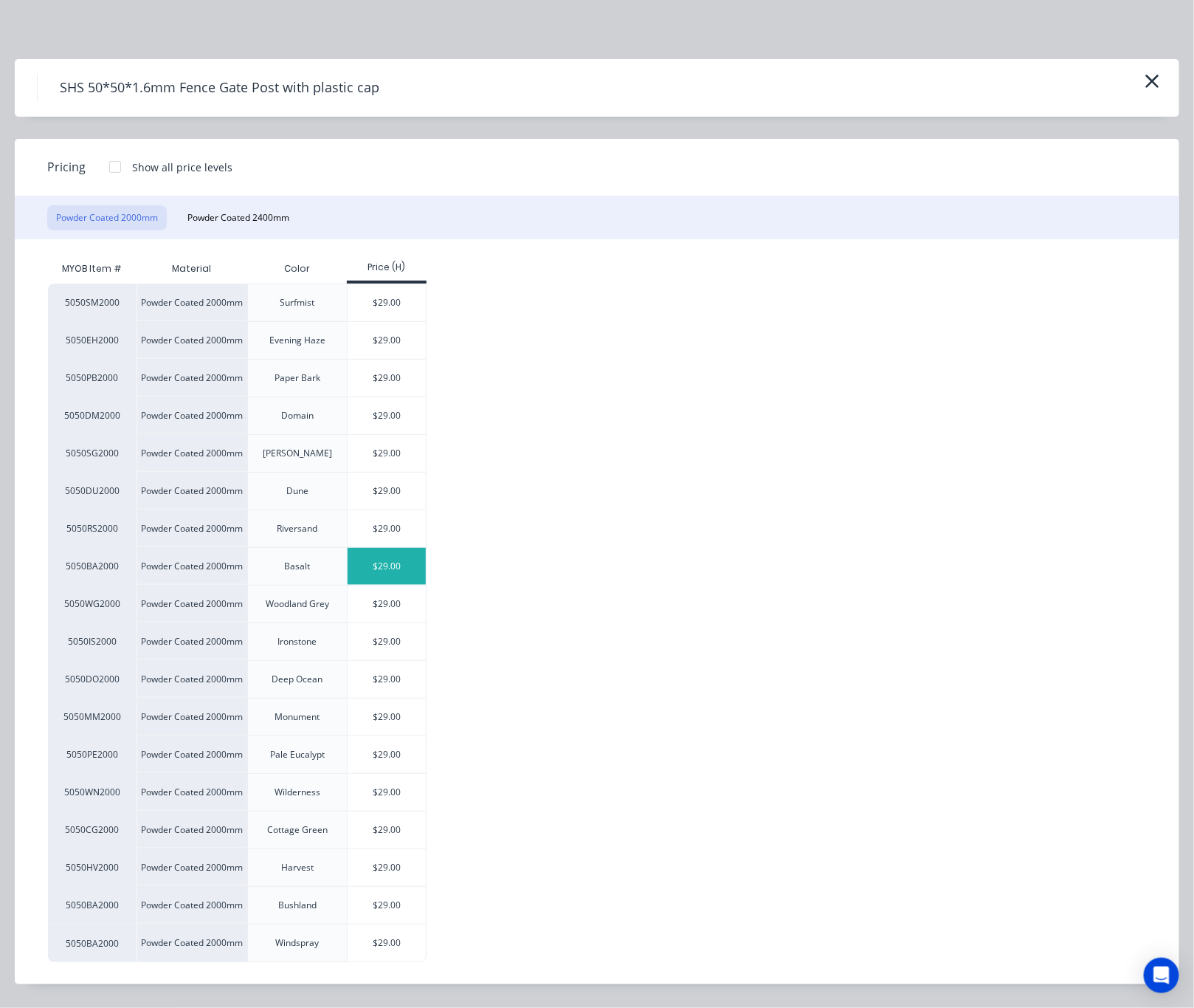
click at [392, 569] on div "$29.00" at bounding box center [387, 566] width 79 height 37
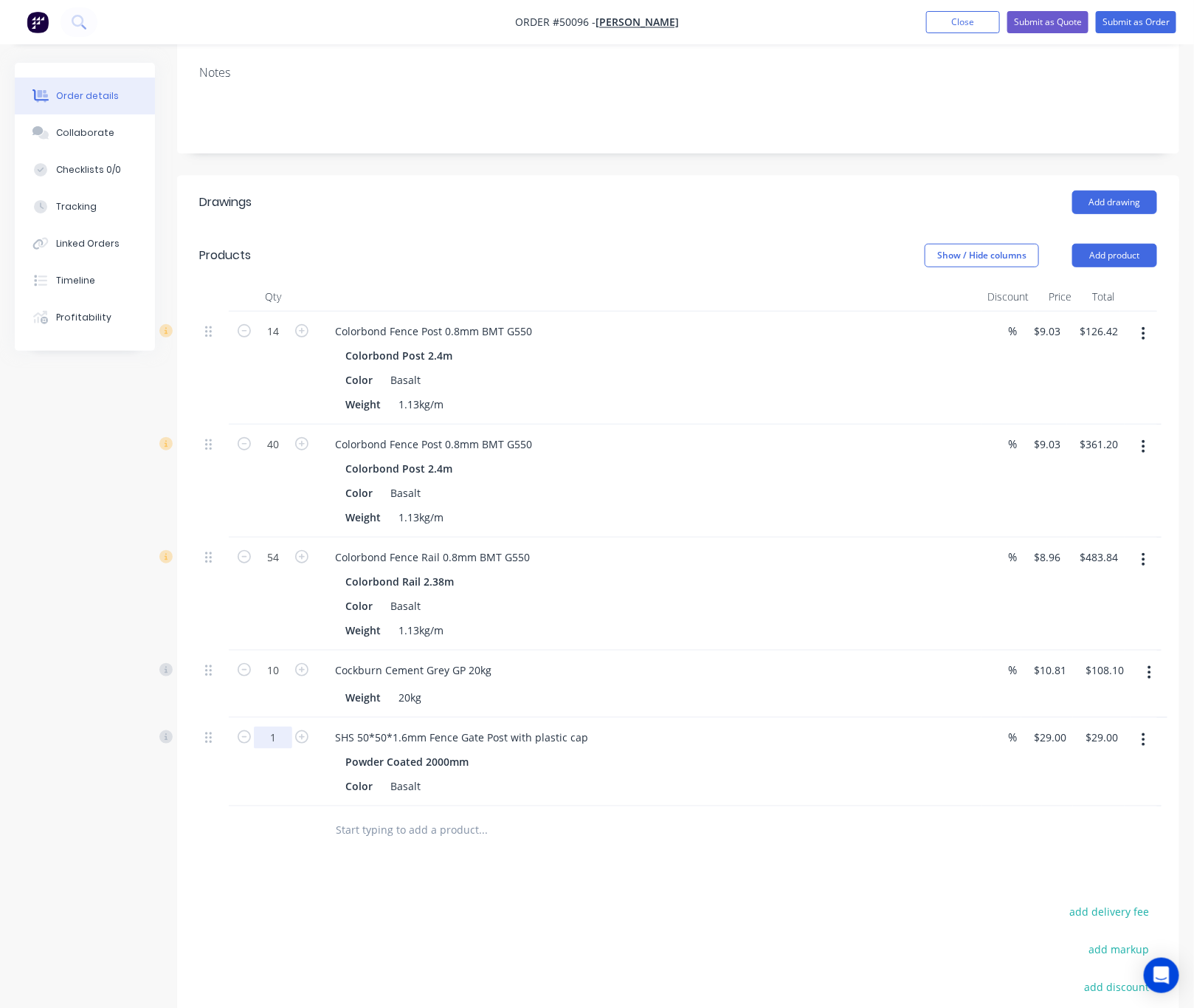
click at [279, 742] on input "1" at bounding box center [273, 737] width 38 height 22
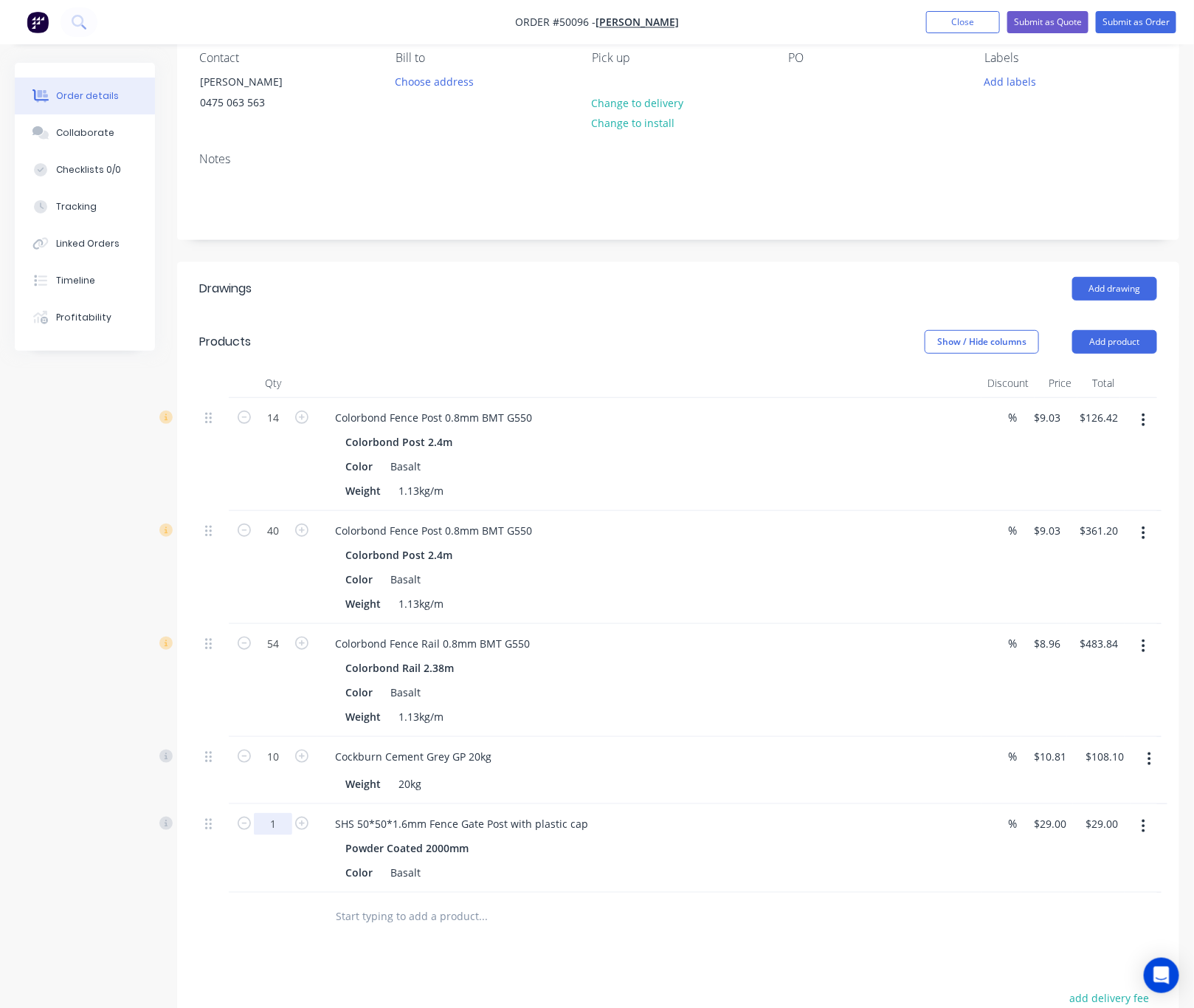
scroll to position [110, 0]
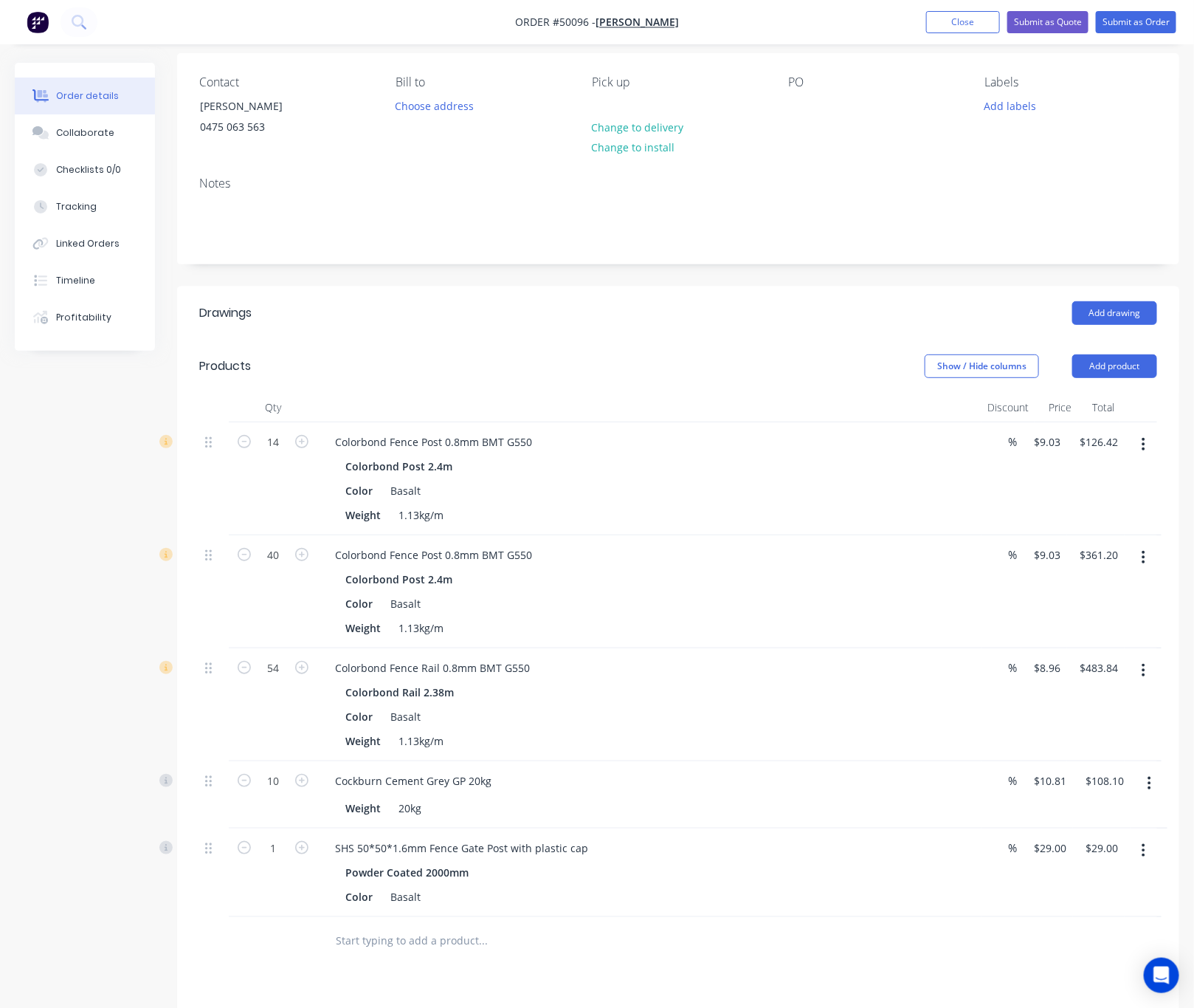
click at [614, 946] on input "text" at bounding box center [482, 940] width 295 height 29
click at [1102, 368] on button "Add product" at bounding box center [1114, 366] width 85 height 23
click at [1103, 397] on div "Product catalogue" at bounding box center [1087, 403] width 113 height 22
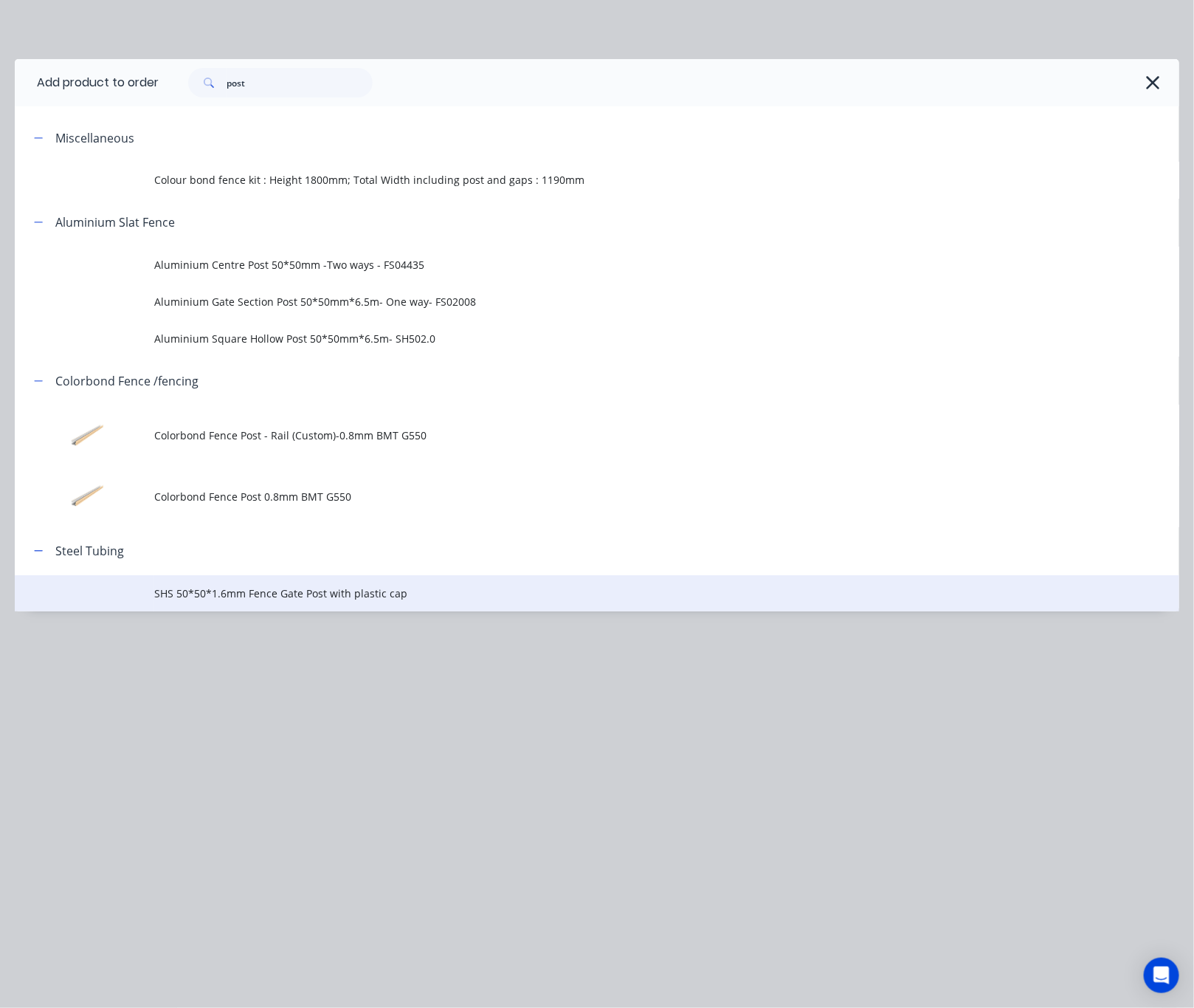
click at [402, 587] on span "SHS 50*50*1.6mm Fence Gate Post with plastic cap" at bounding box center [564, 593] width 820 height 16
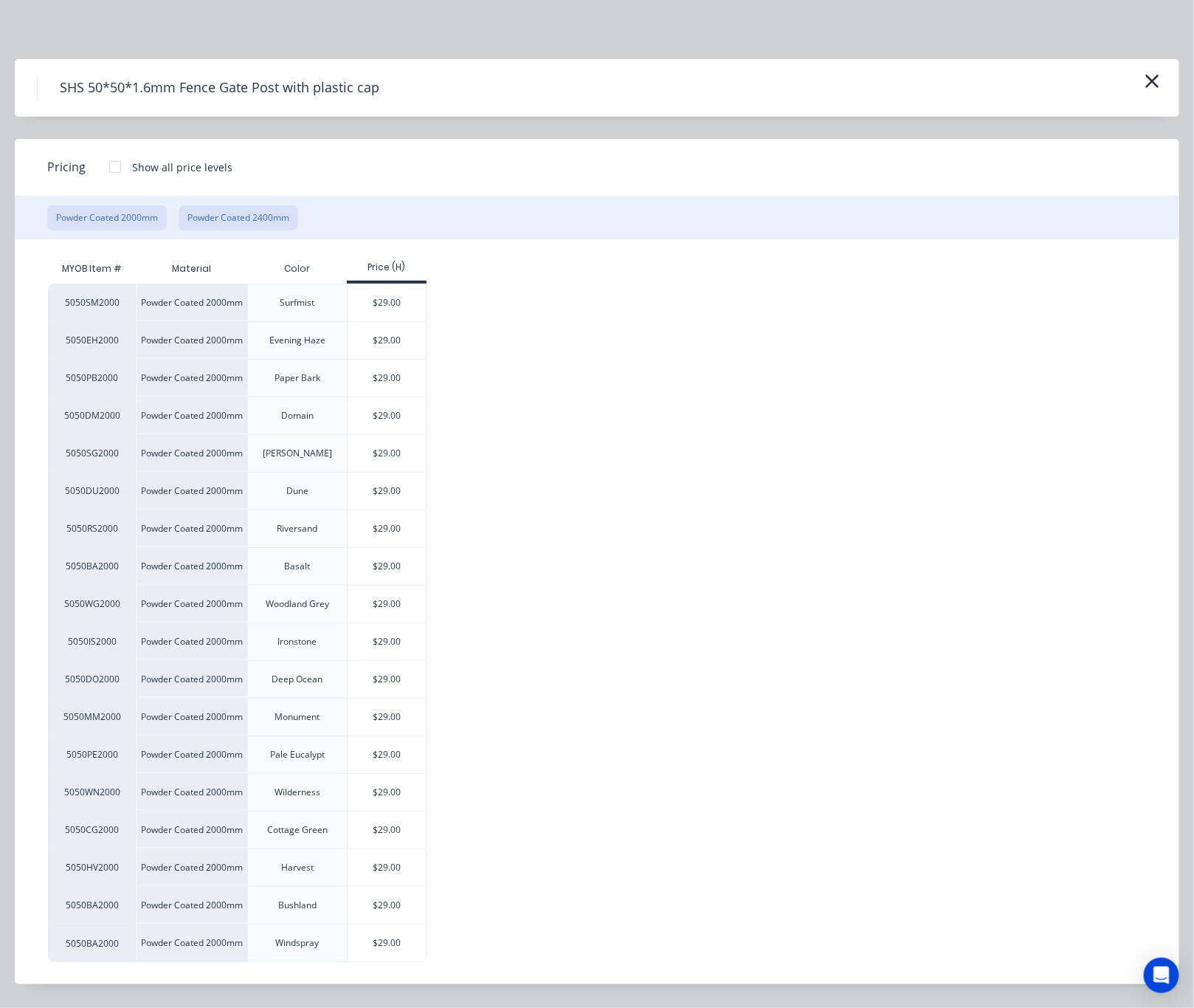
click at [231, 209] on button "Powder Coated 2400mm" at bounding box center [238, 217] width 119 height 25
click at [414, 574] on div "$33.10" at bounding box center [387, 566] width 79 height 37
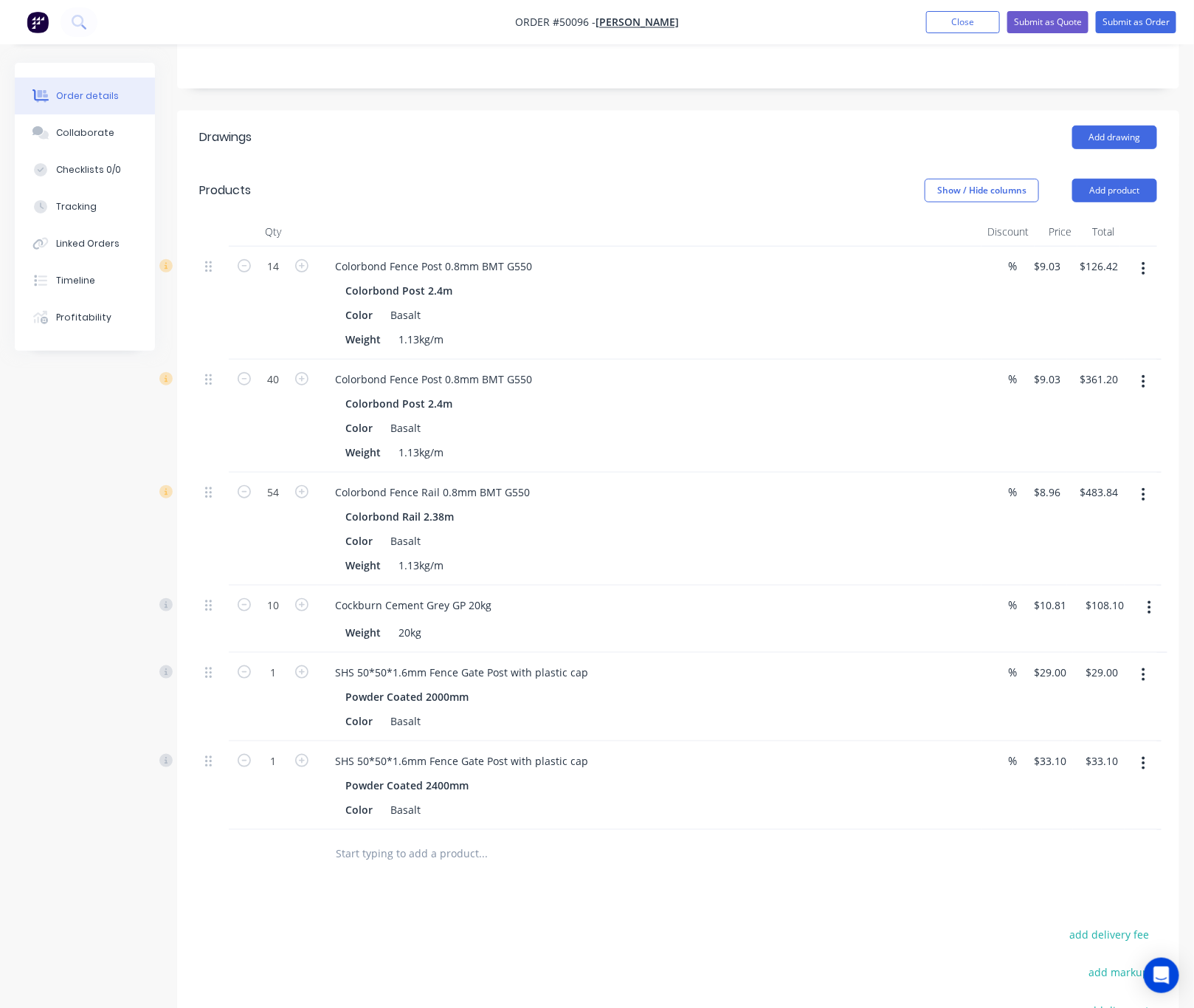
scroll to position [282, 0]
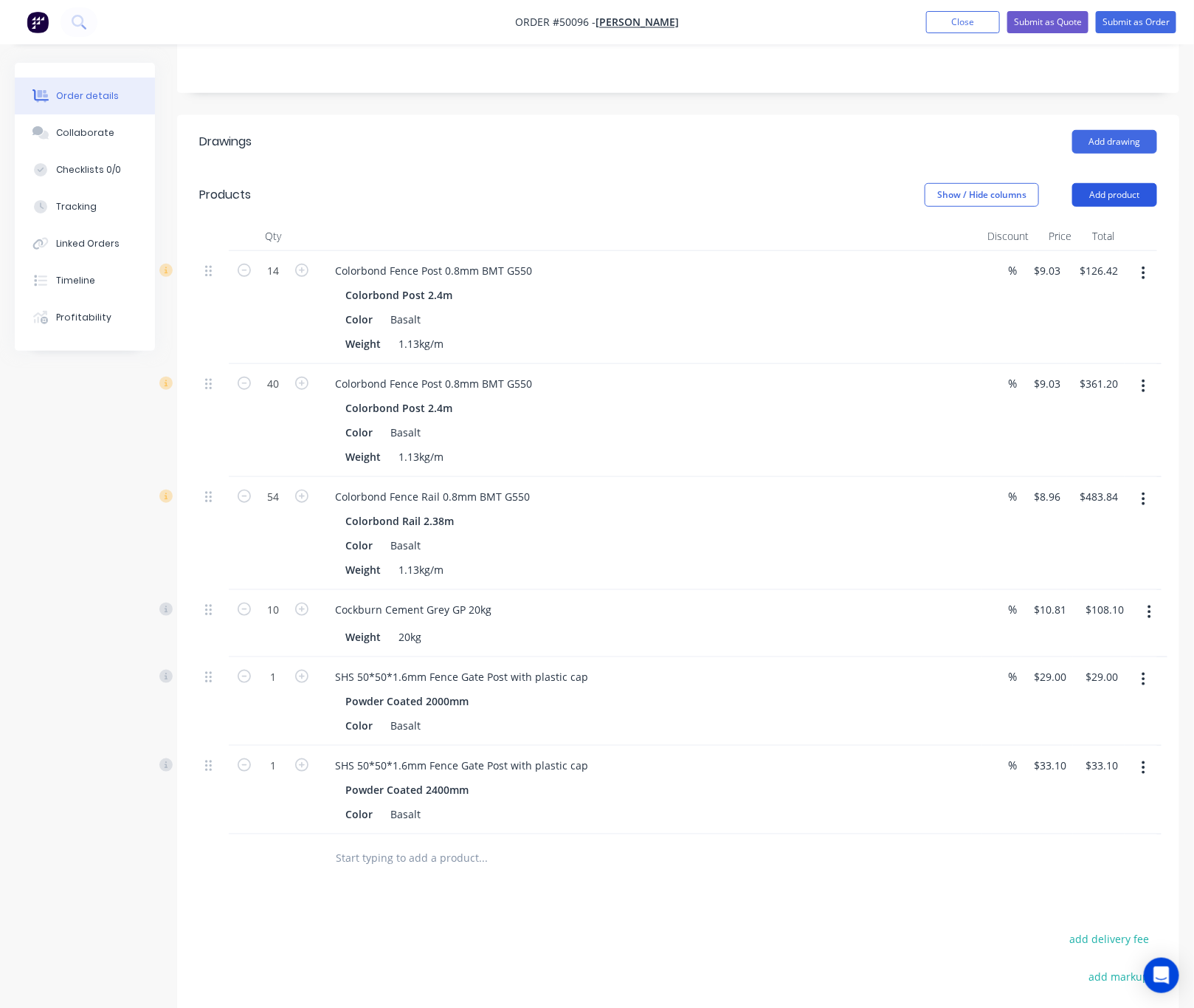
click at [1113, 197] on button "Add product" at bounding box center [1114, 195] width 85 height 23
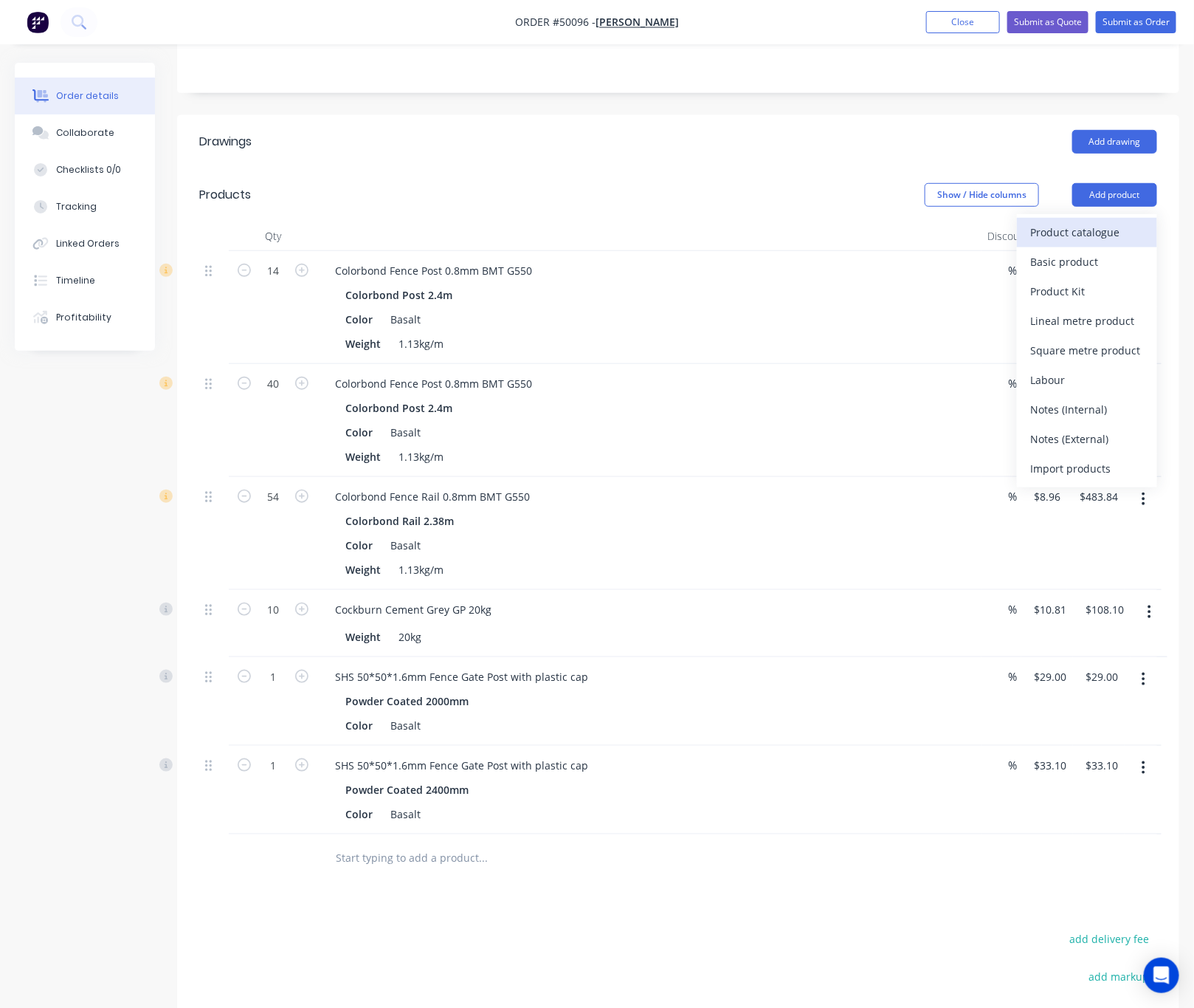
click at [1090, 234] on div "Product catalogue" at bounding box center [1087, 232] width 113 height 22
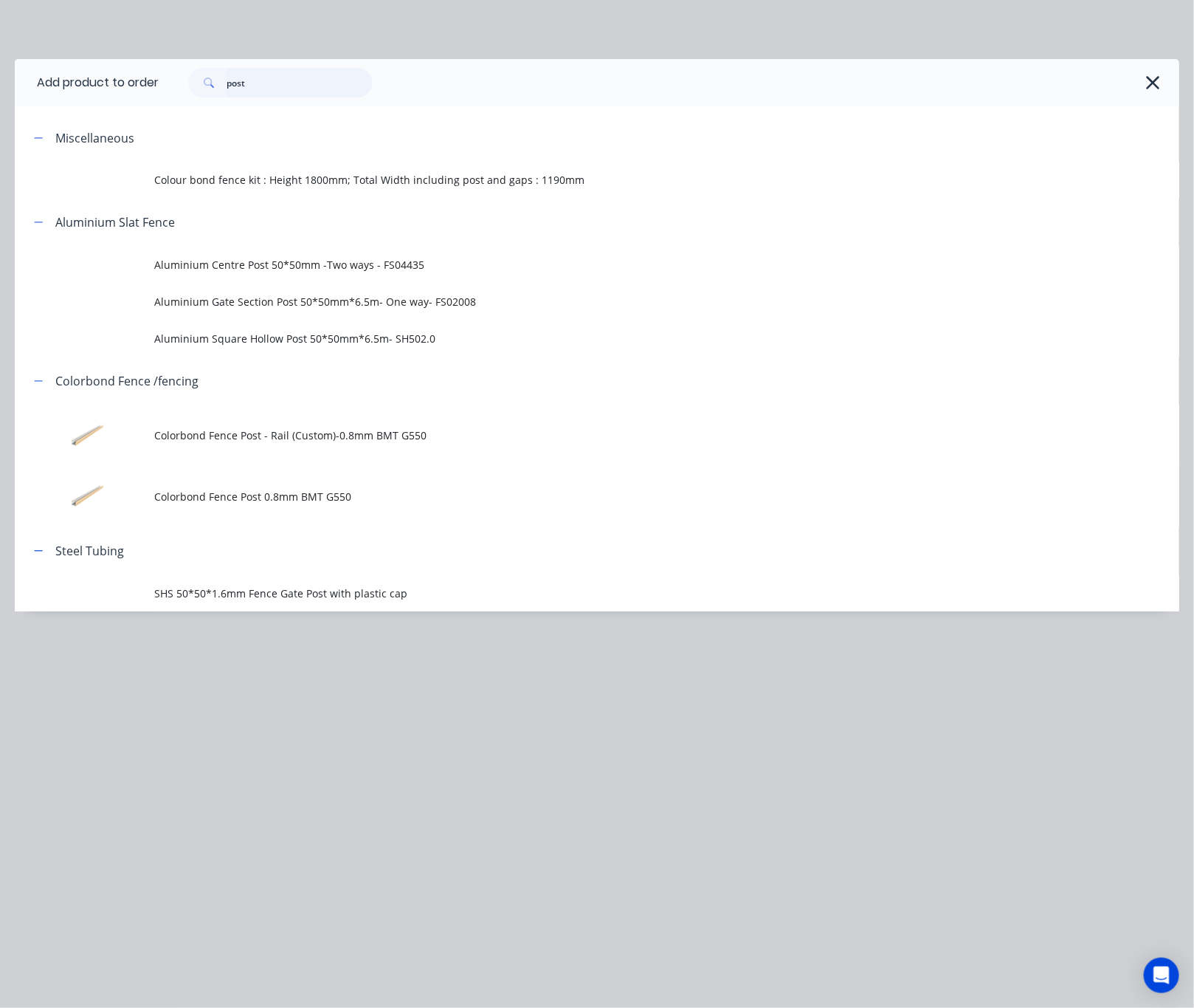
drag, startPoint x: 291, startPoint y: 87, endPoint x: 110, endPoint y: 65, distance: 182.3
click at [110, 65] on header "Add product to order post" at bounding box center [597, 83] width 1165 height 47
type input "16"
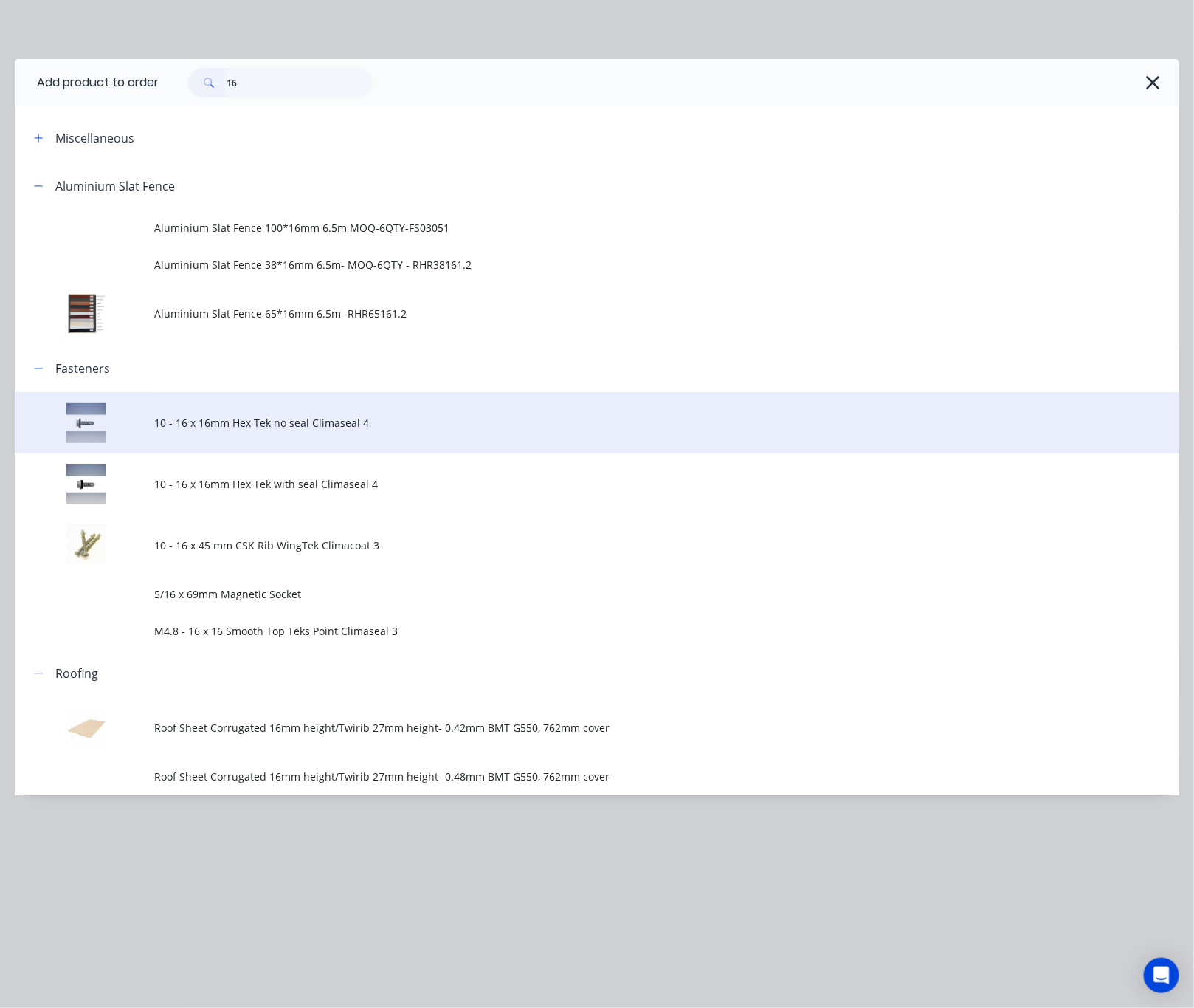
click at [503, 430] on span "10 - 16 x 16mm Hex Tek no seal Climaseal 4" at bounding box center [564, 422] width 820 height 16
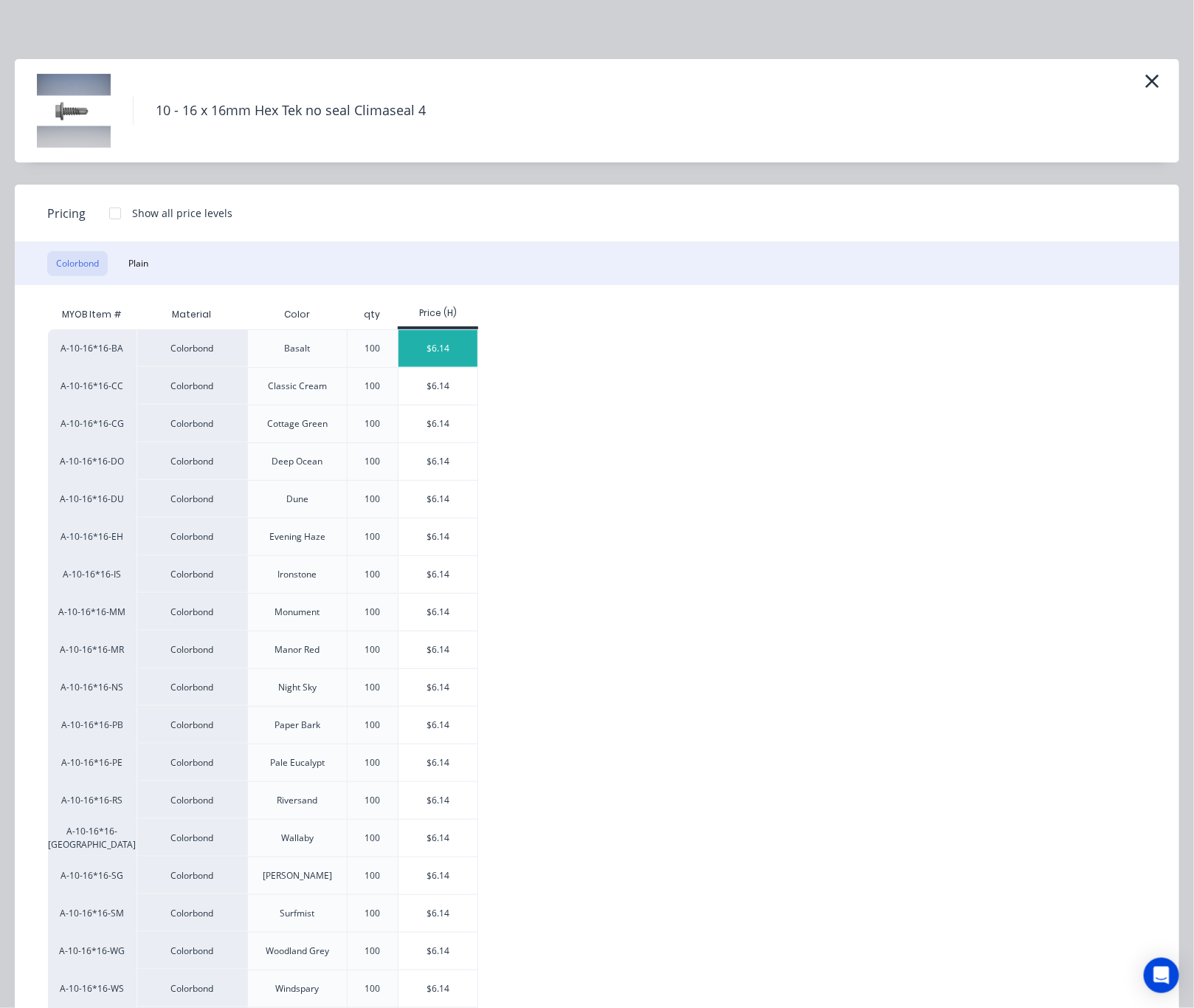
click at [424, 353] on div "$6.14" at bounding box center [438, 348] width 79 height 37
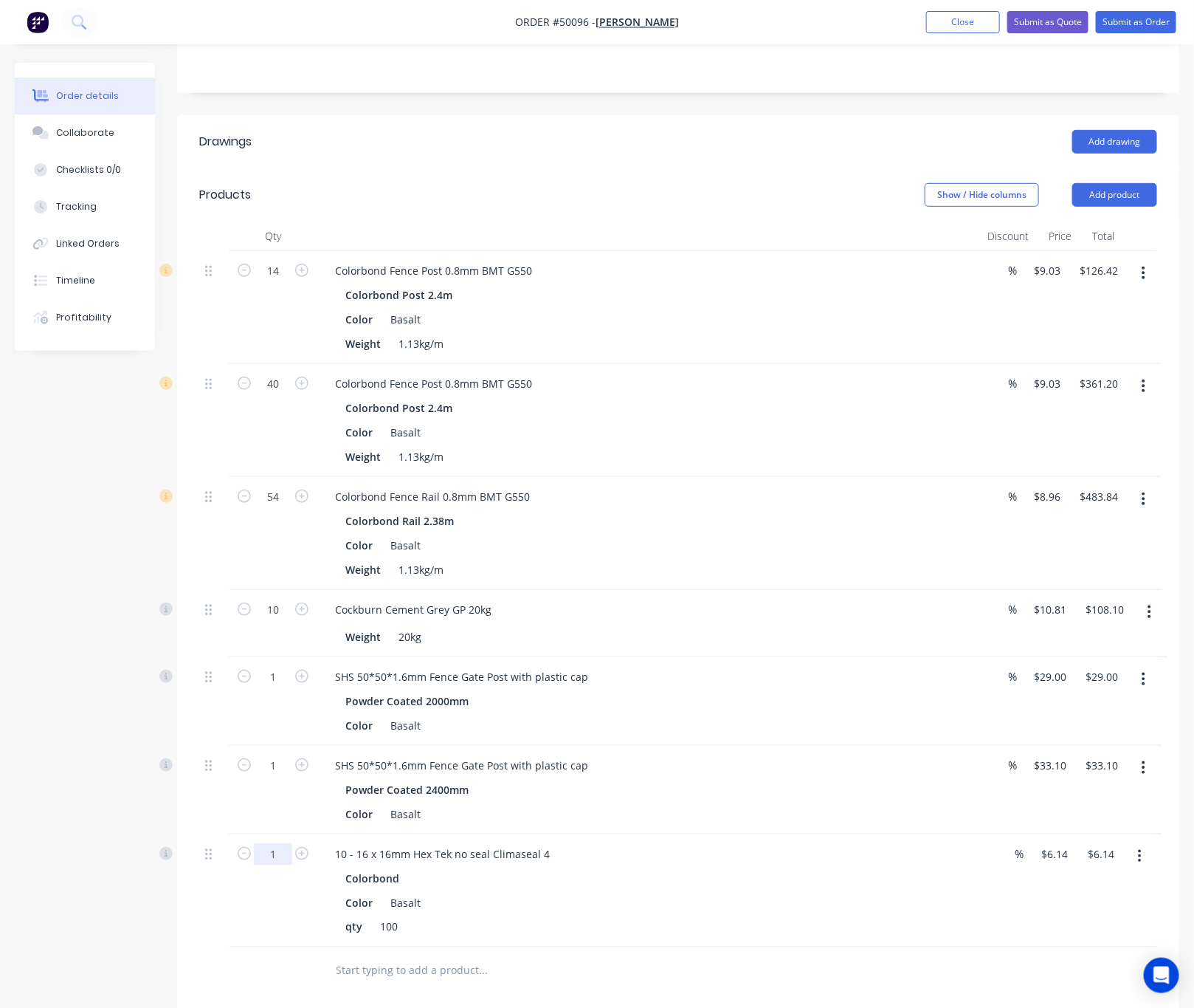
click at [282, 856] on input "1" at bounding box center [273, 853] width 38 height 22
type input "4.5"
type input "$27.63"
click at [248, 922] on div "4.5" at bounding box center [273, 891] width 89 height 113
click at [1048, 858] on input "6.14" at bounding box center [1054, 853] width 28 height 22
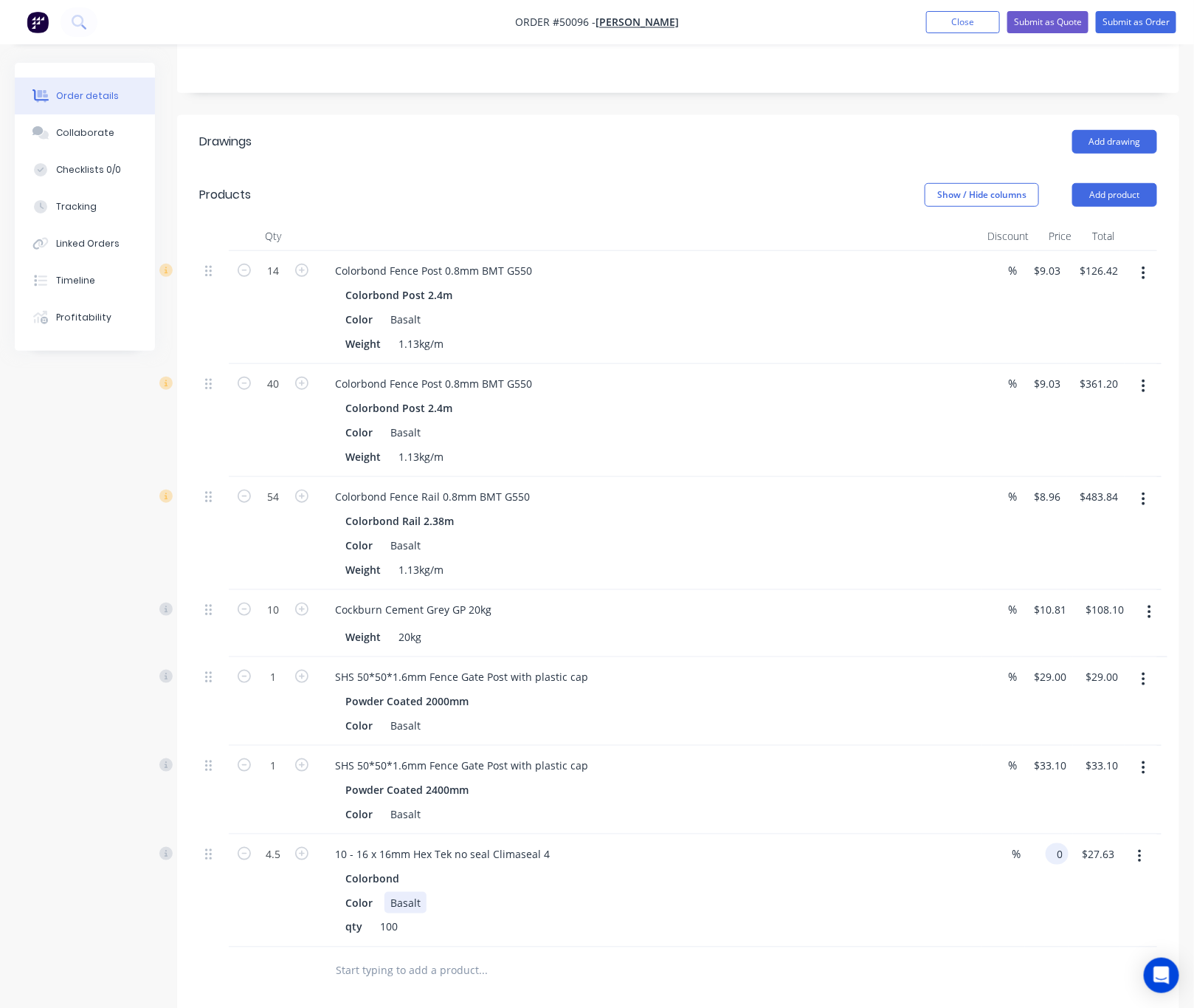
type input "$0.00"
click at [897, 909] on div "Color Basalt" at bounding box center [647, 902] width 614 height 22
click at [277, 865] on input "4.5" at bounding box center [273, 853] width 38 height 22
type input "4.4"
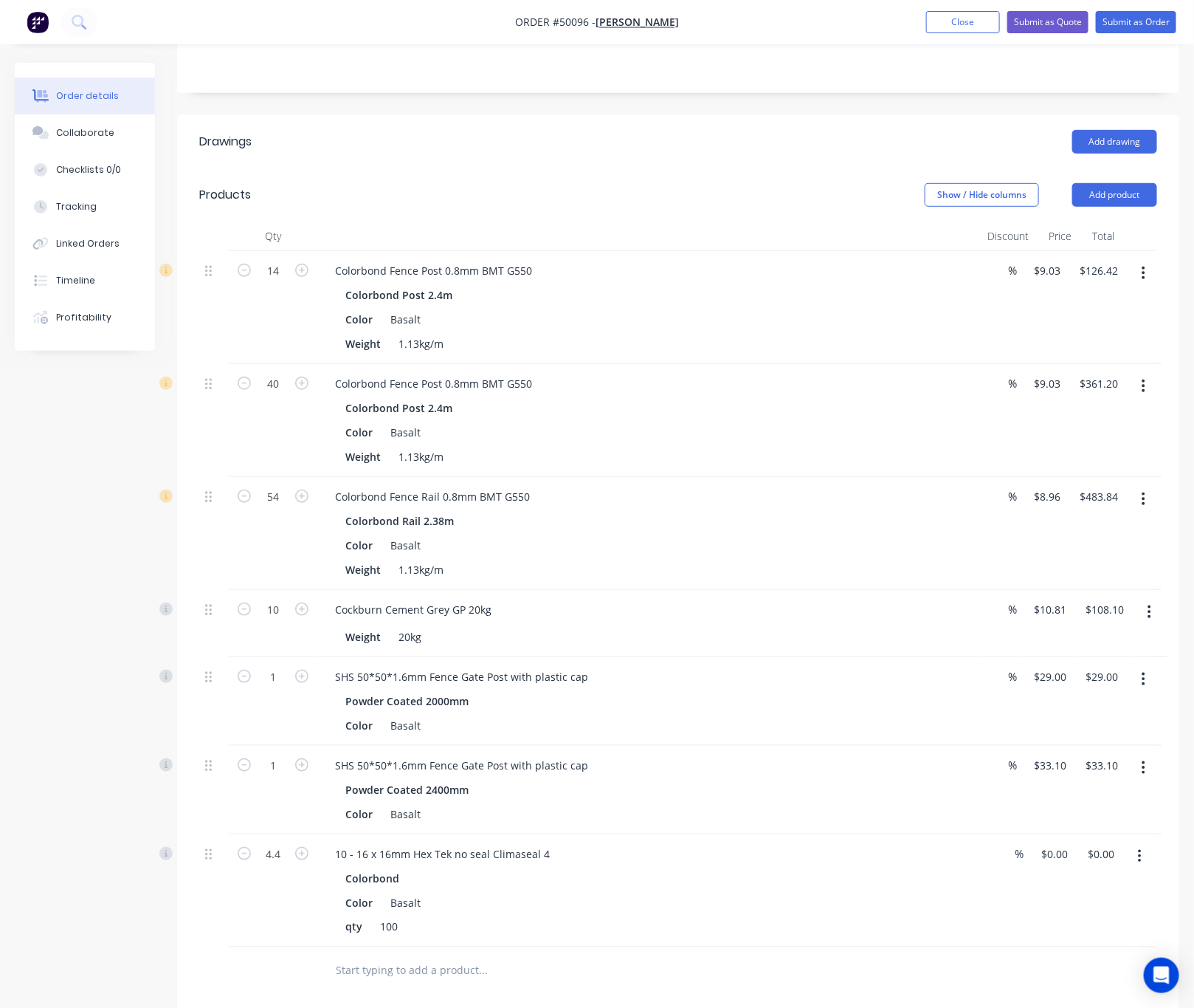
click at [279, 883] on div "4.4" at bounding box center [273, 891] width 89 height 113
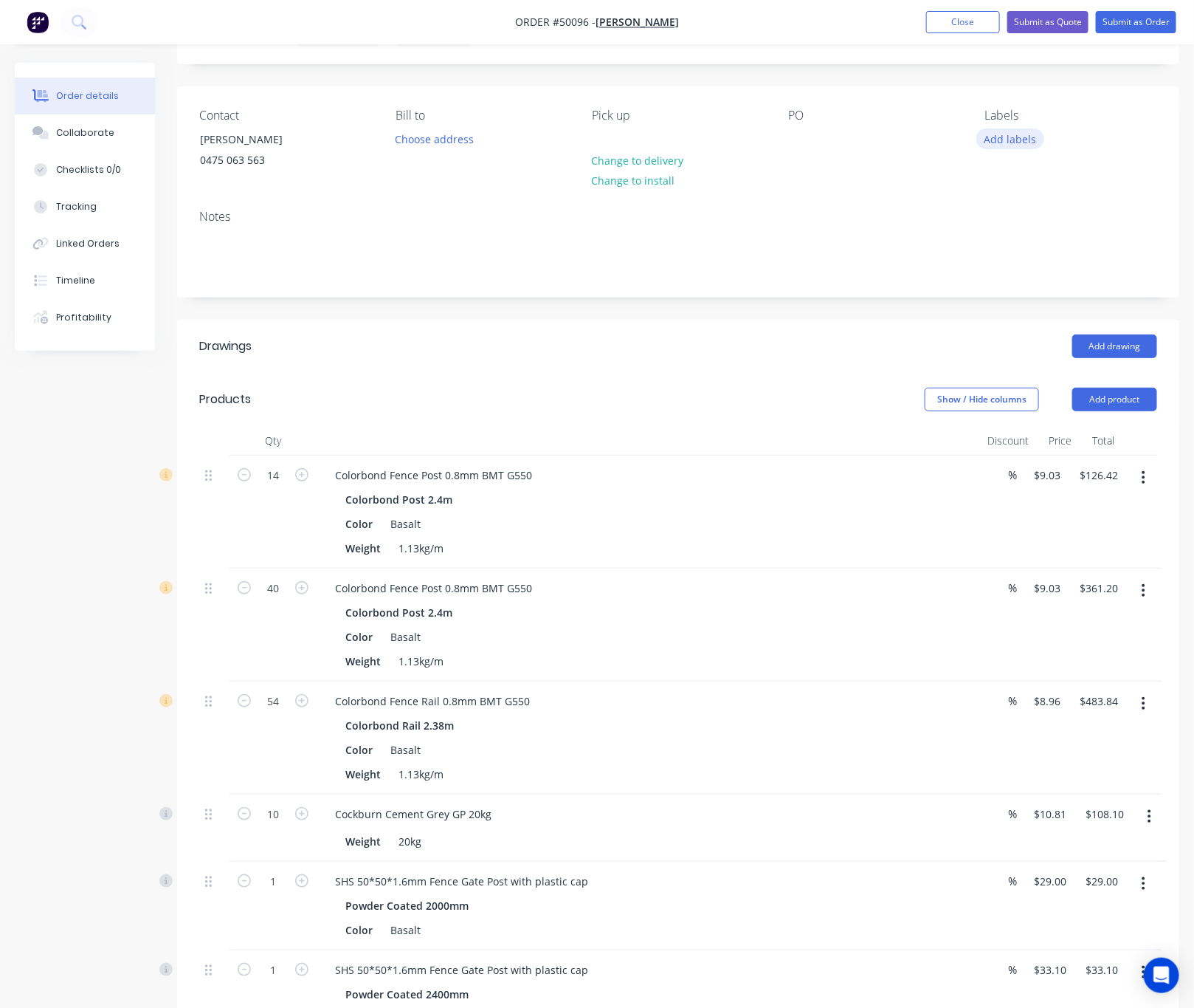
scroll to position [0, 0]
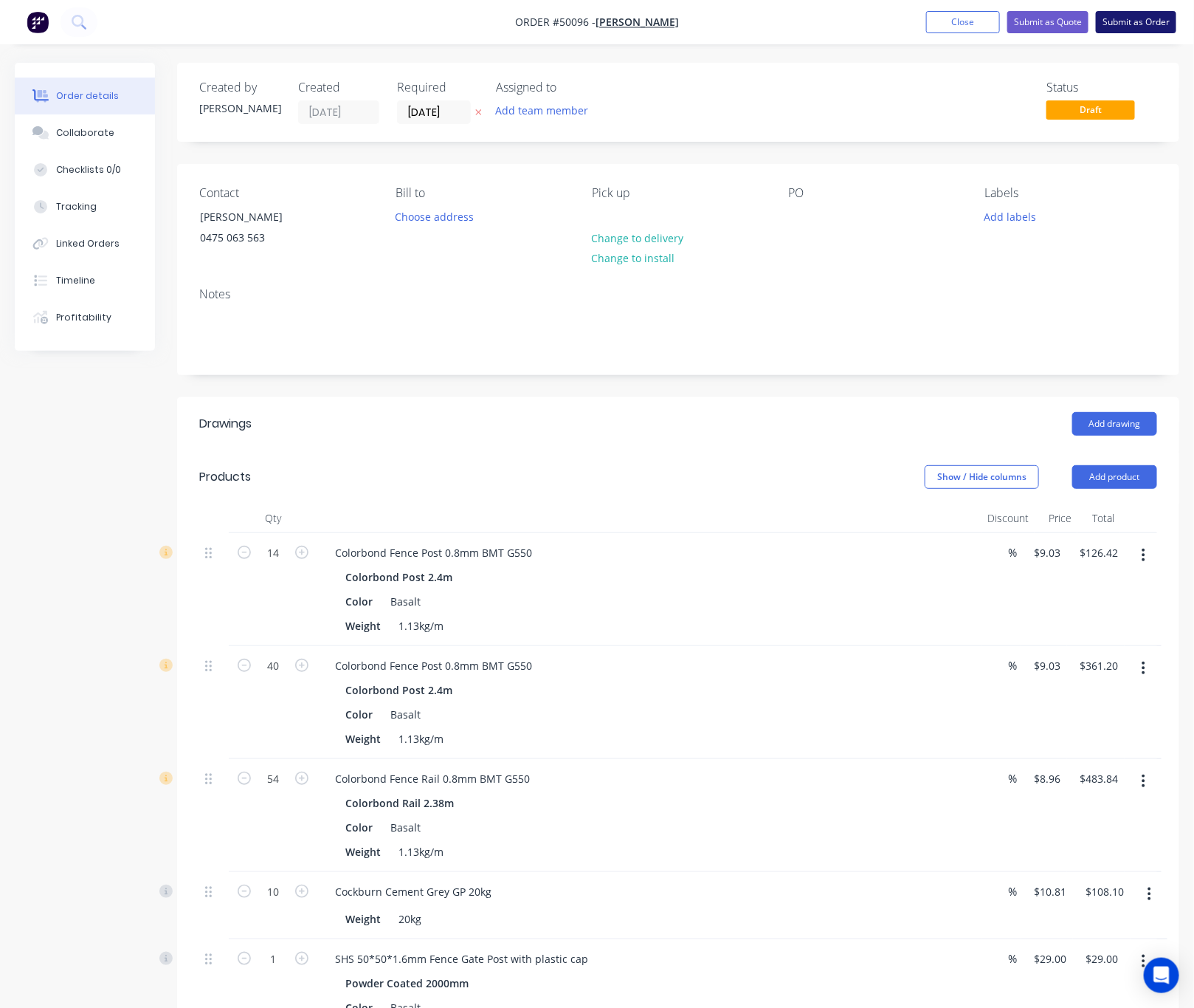
click at [1113, 24] on button "Submit as Order" at bounding box center [1135, 22] width 80 height 22
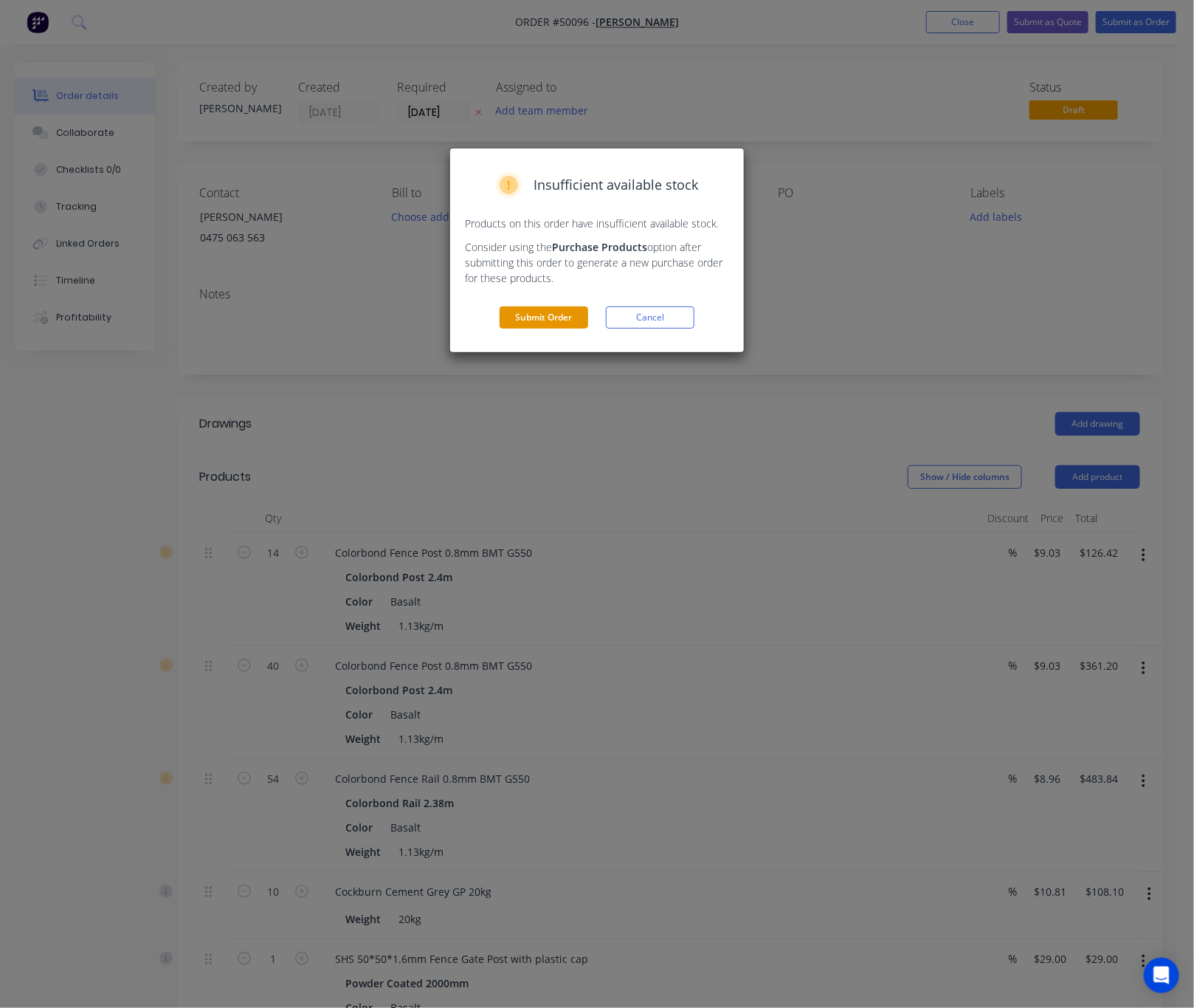
click at [568, 311] on button "Submit Order" at bounding box center [544, 317] width 89 height 22
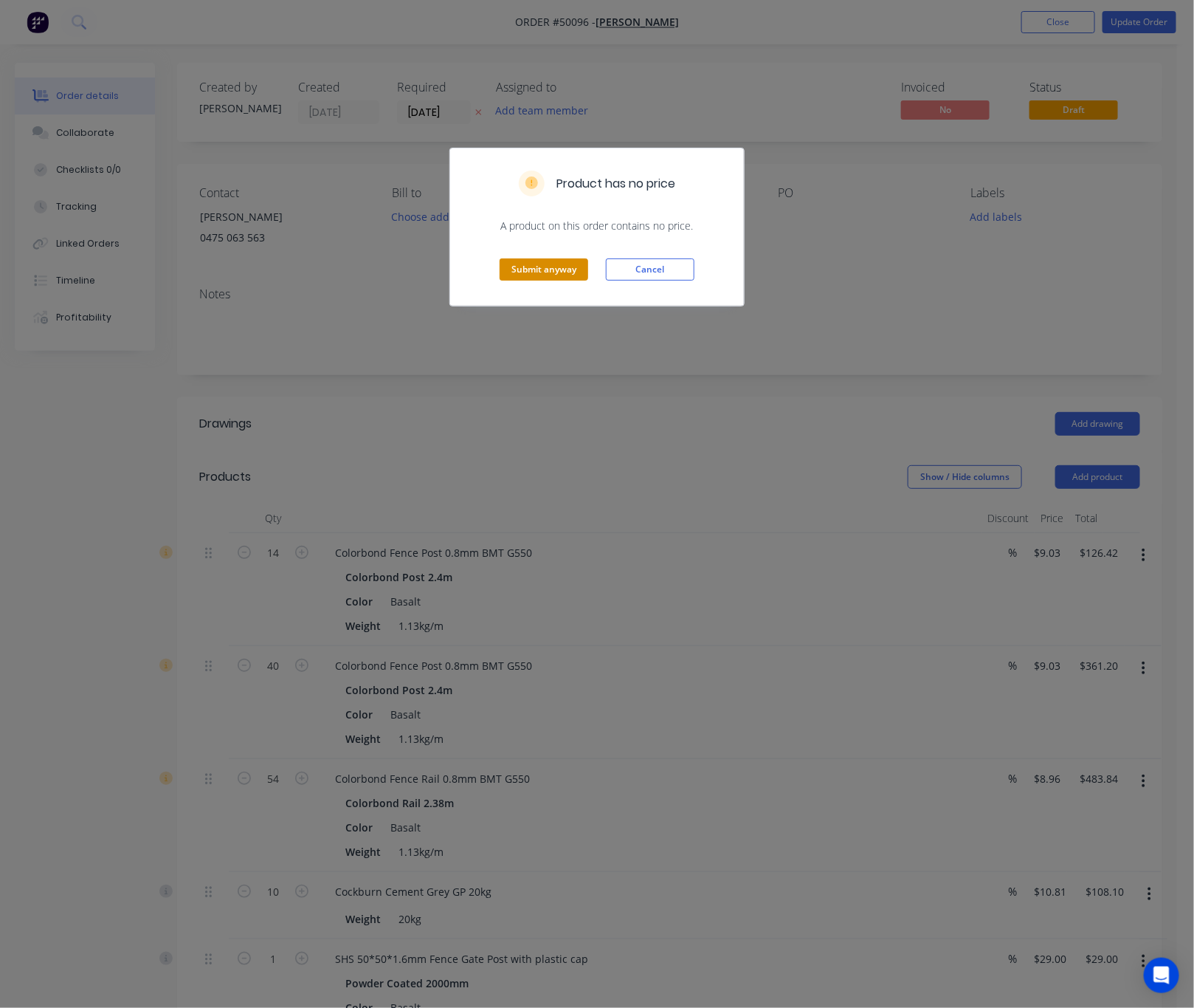
click at [536, 262] on button "Submit anyway" at bounding box center [544, 269] width 89 height 22
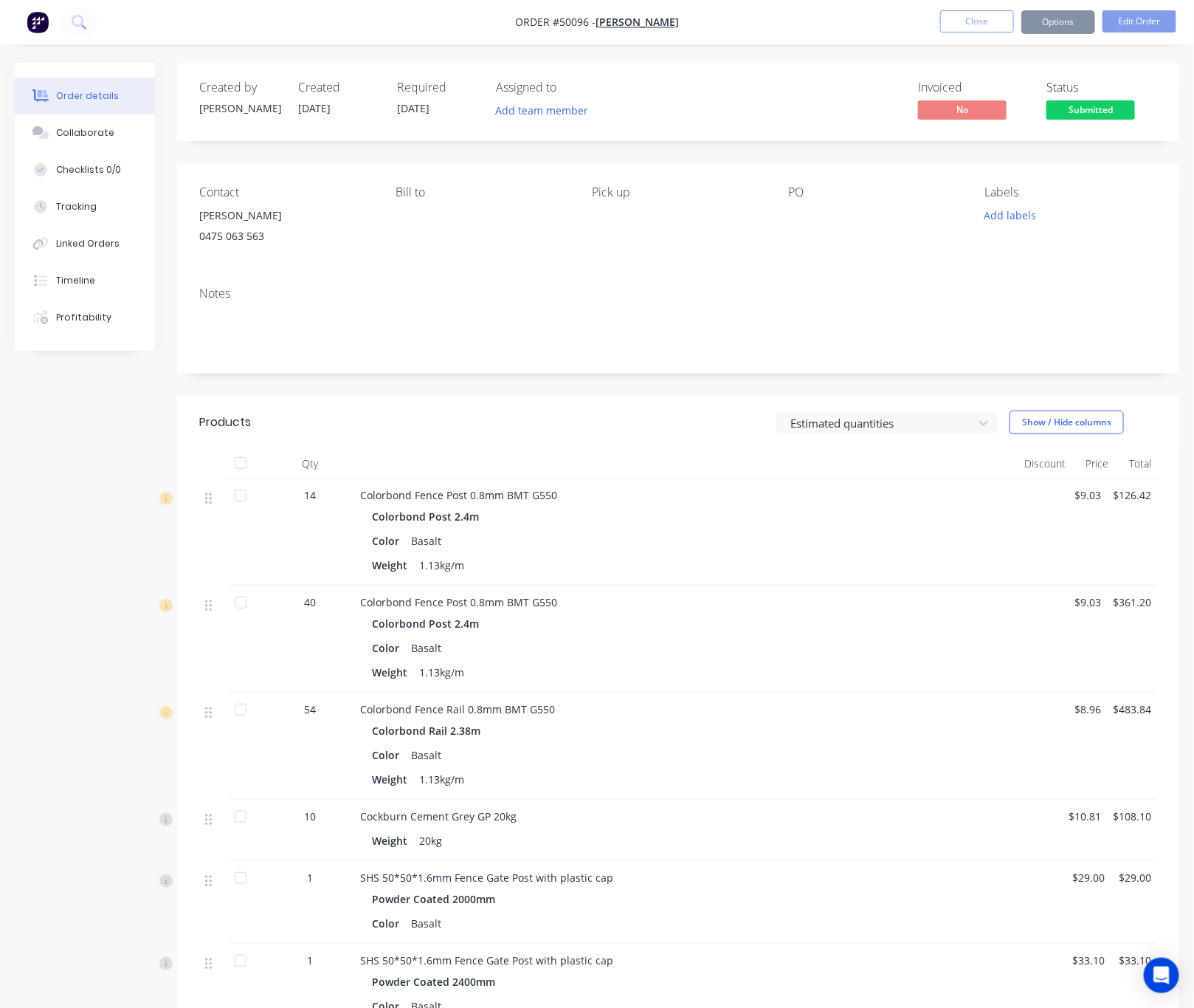
click at [1063, 22] on button "Options" at bounding box center [1058, 22] width 74 height 23
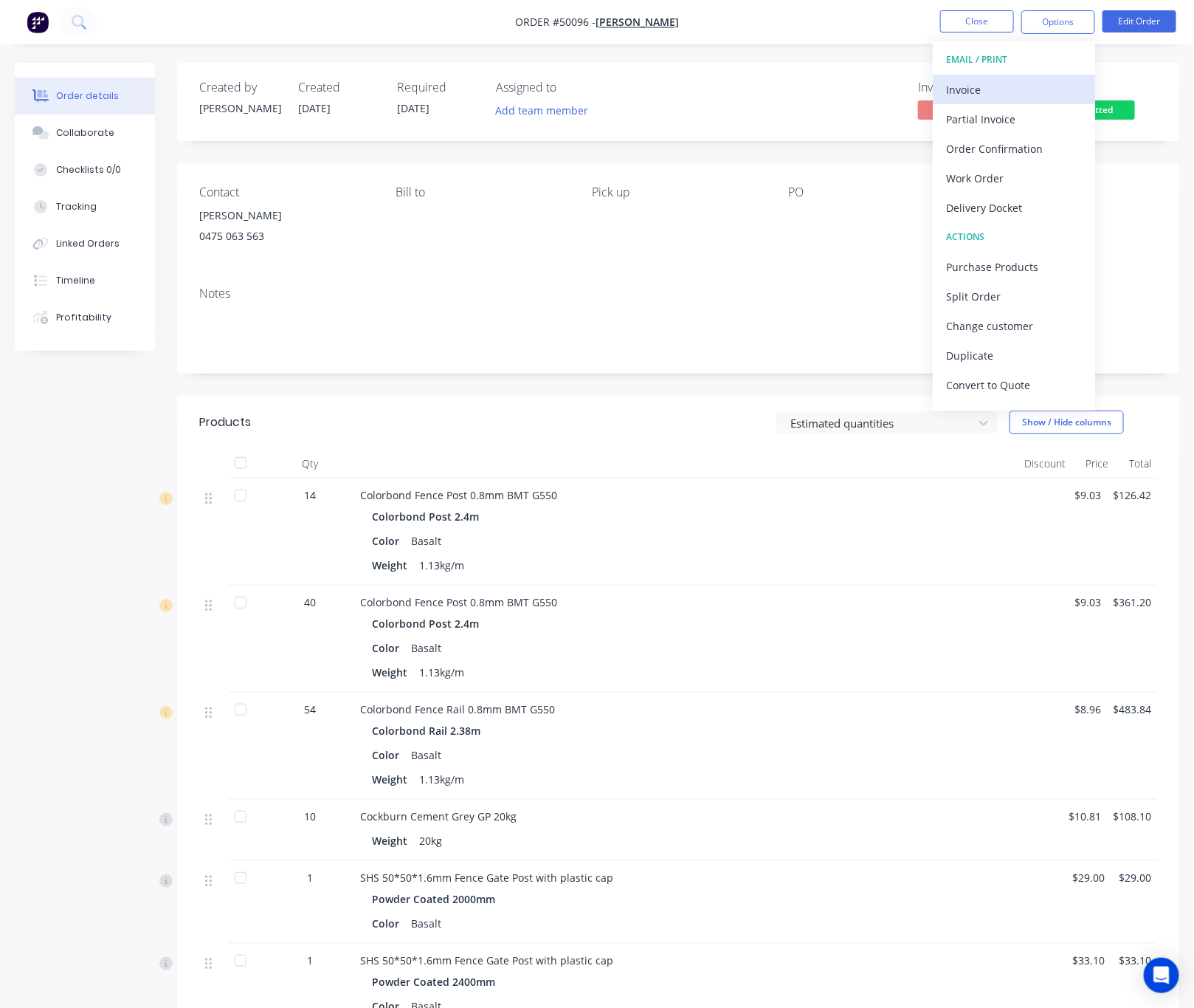
click at [1008, 89] on div "Invoice" at bounding box center [1014, 89] width 136 height 22
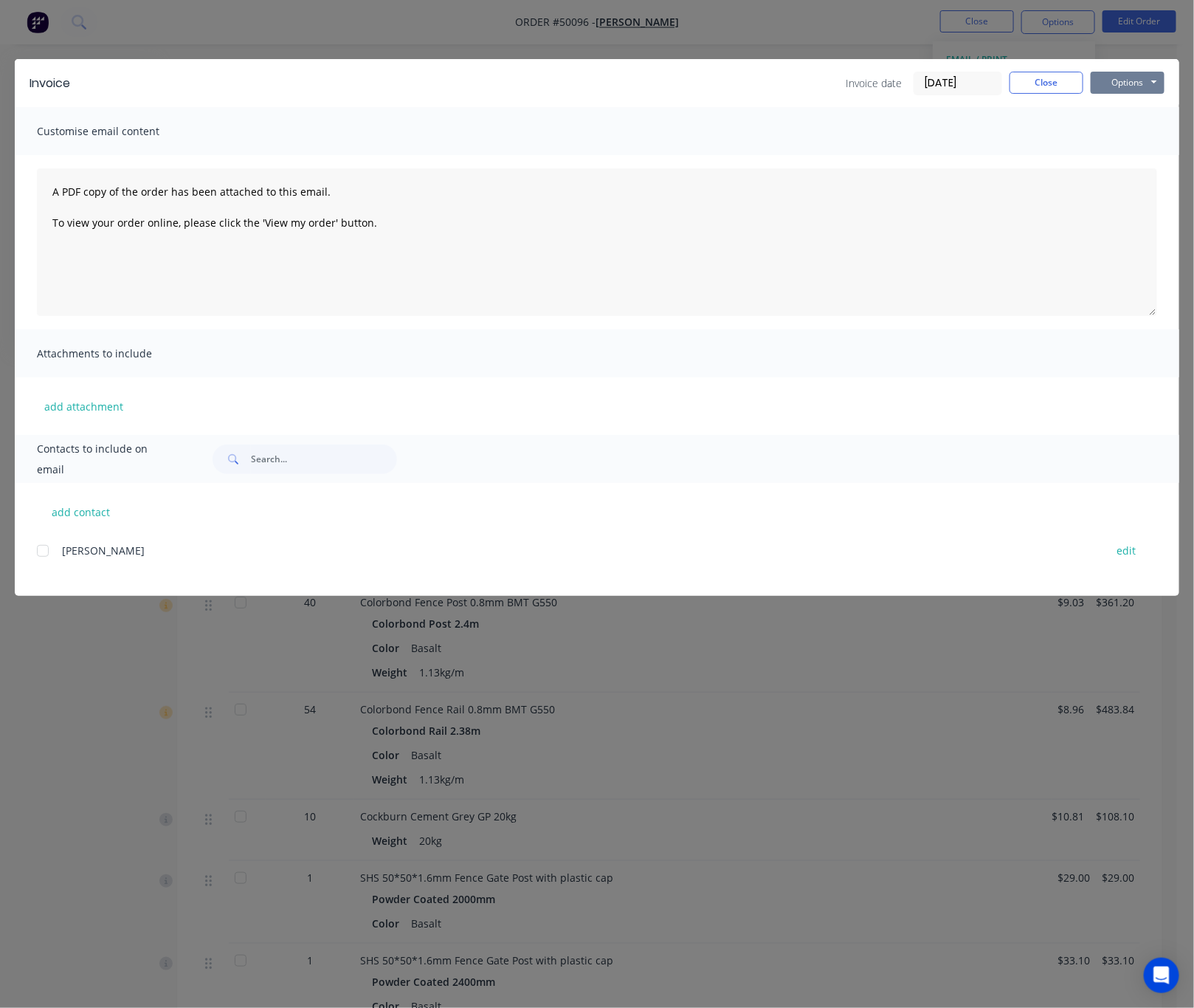
click at [1113, 83] on button "Options" at bounding box center [1128, 82] width 74 height 22
click at [1113, 131] on button "Print" at bounding box center [1138, 133] width 95 height 24
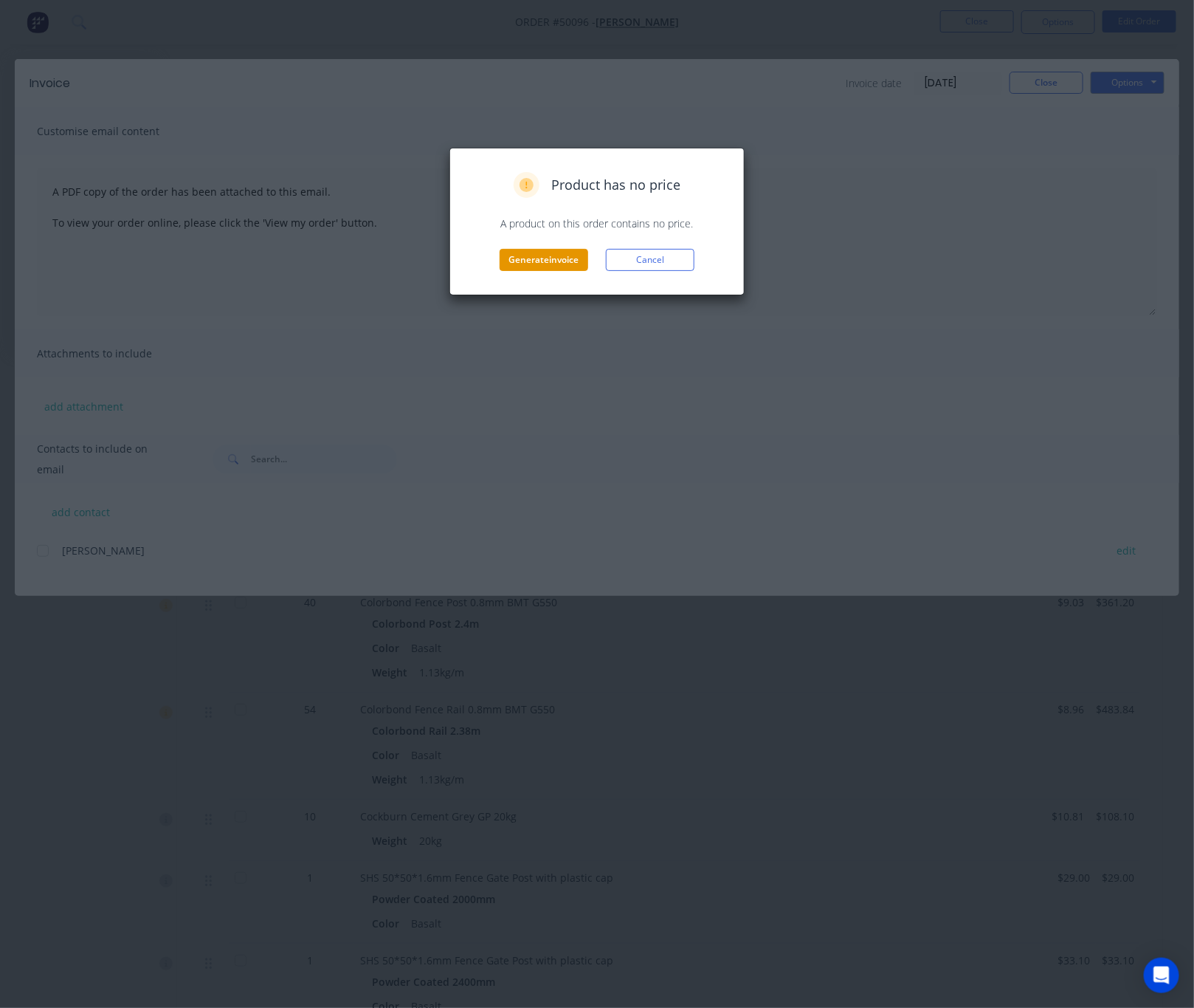
click at [528, 266] on button "Generate invoice" at bounding box center [544, 259] width 89 height 22
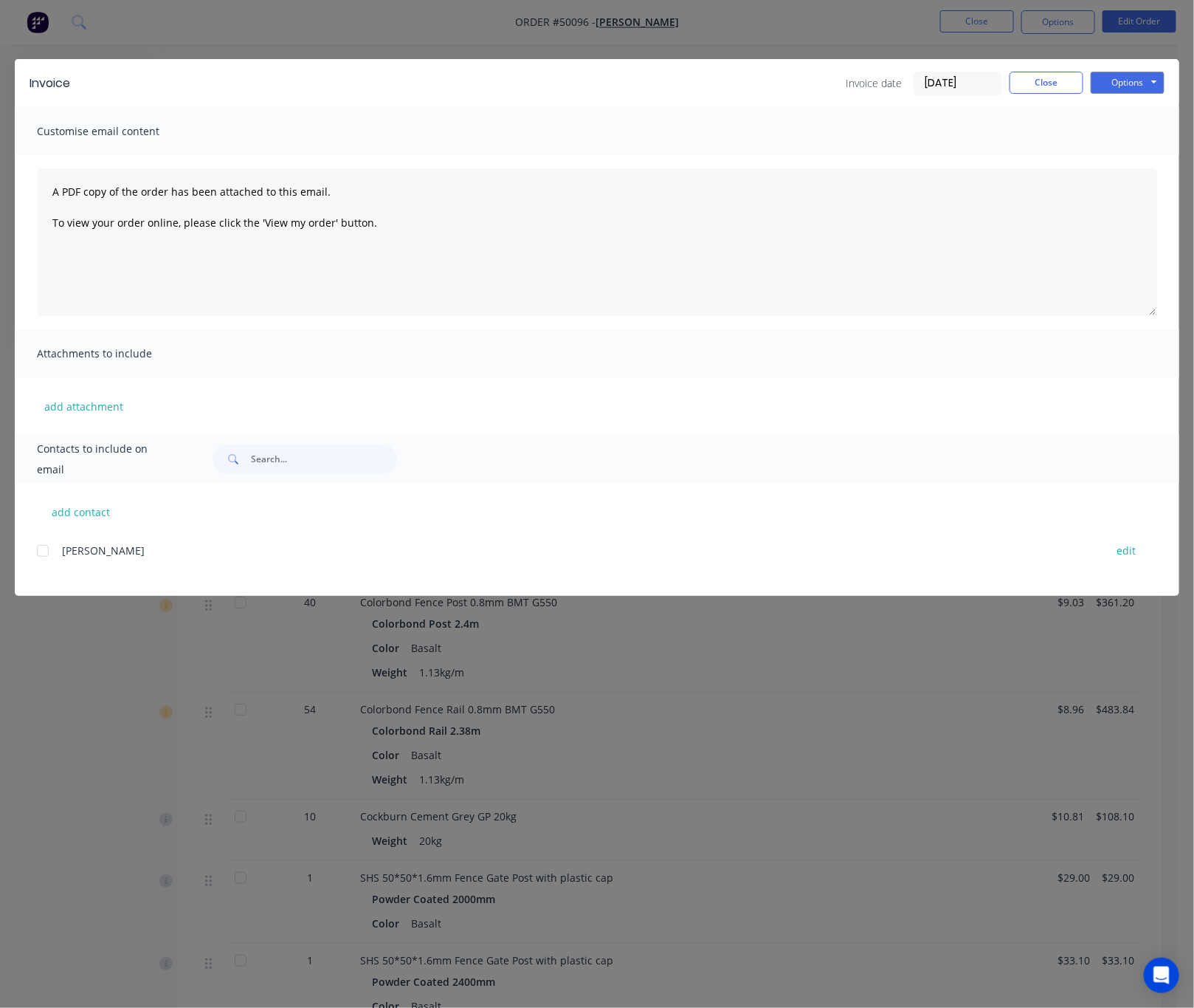
click at [825, 29] on div "Invoice Invoice date 07/10/25 Close Options Preview Print Email Customise email…" at bounding box center [597, 504] width 1194 height 1008
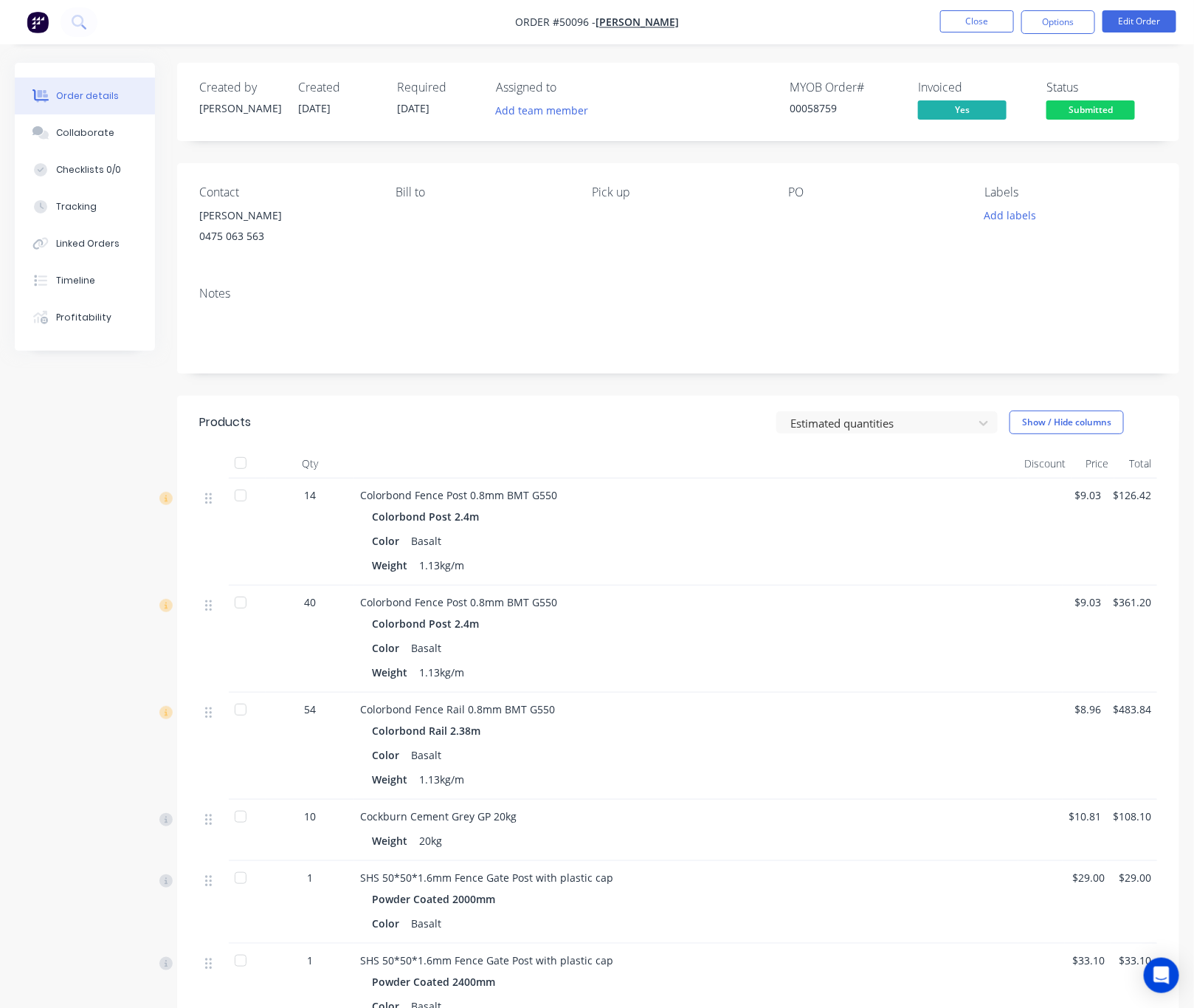
click at [1111, 107] on span "Submitted" at bounding box center [1091, 110] width 89 height 19
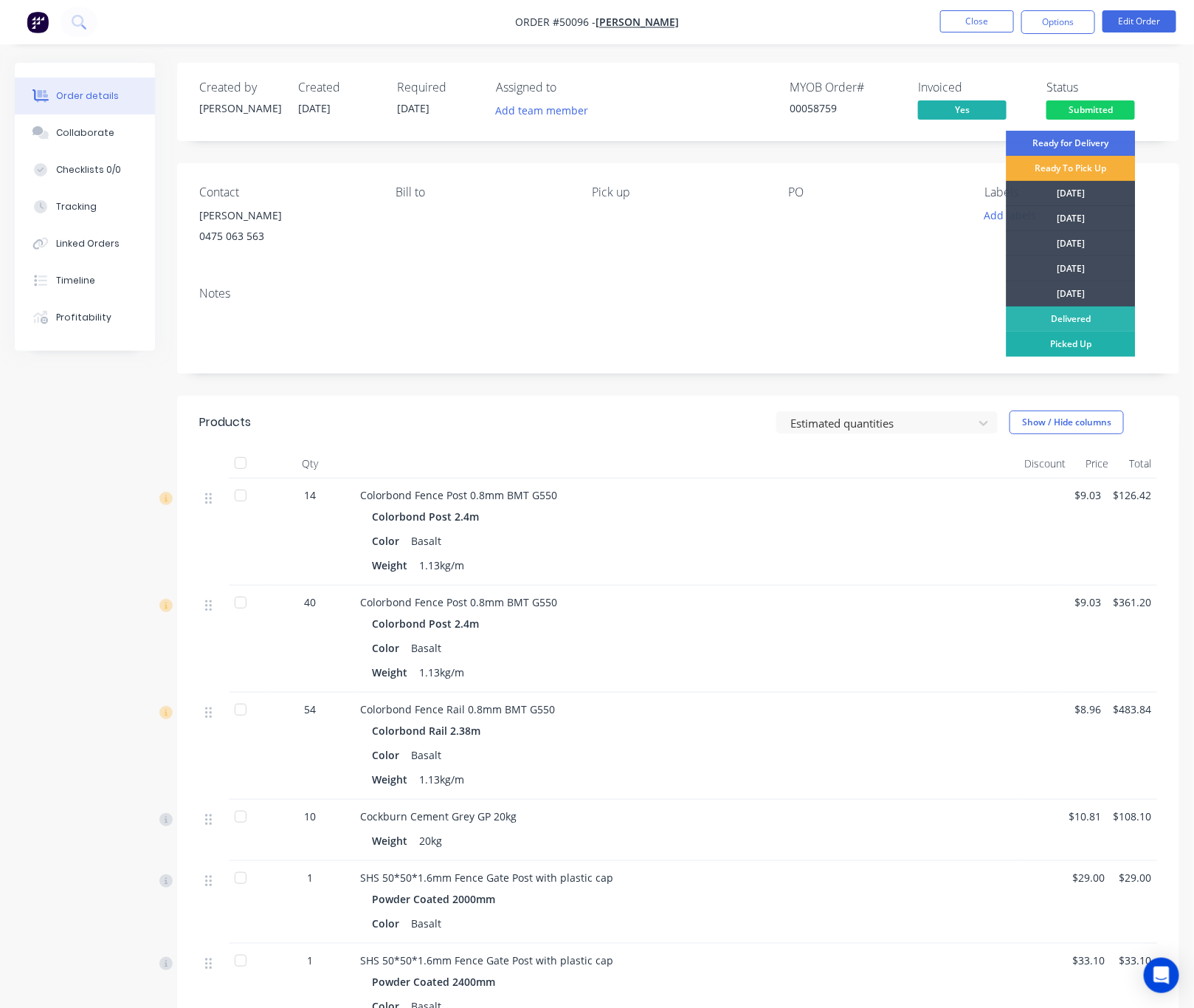
click at [1087, 344] on div "Picked Up" at bounding box center [1072, 343] width 129 height 25
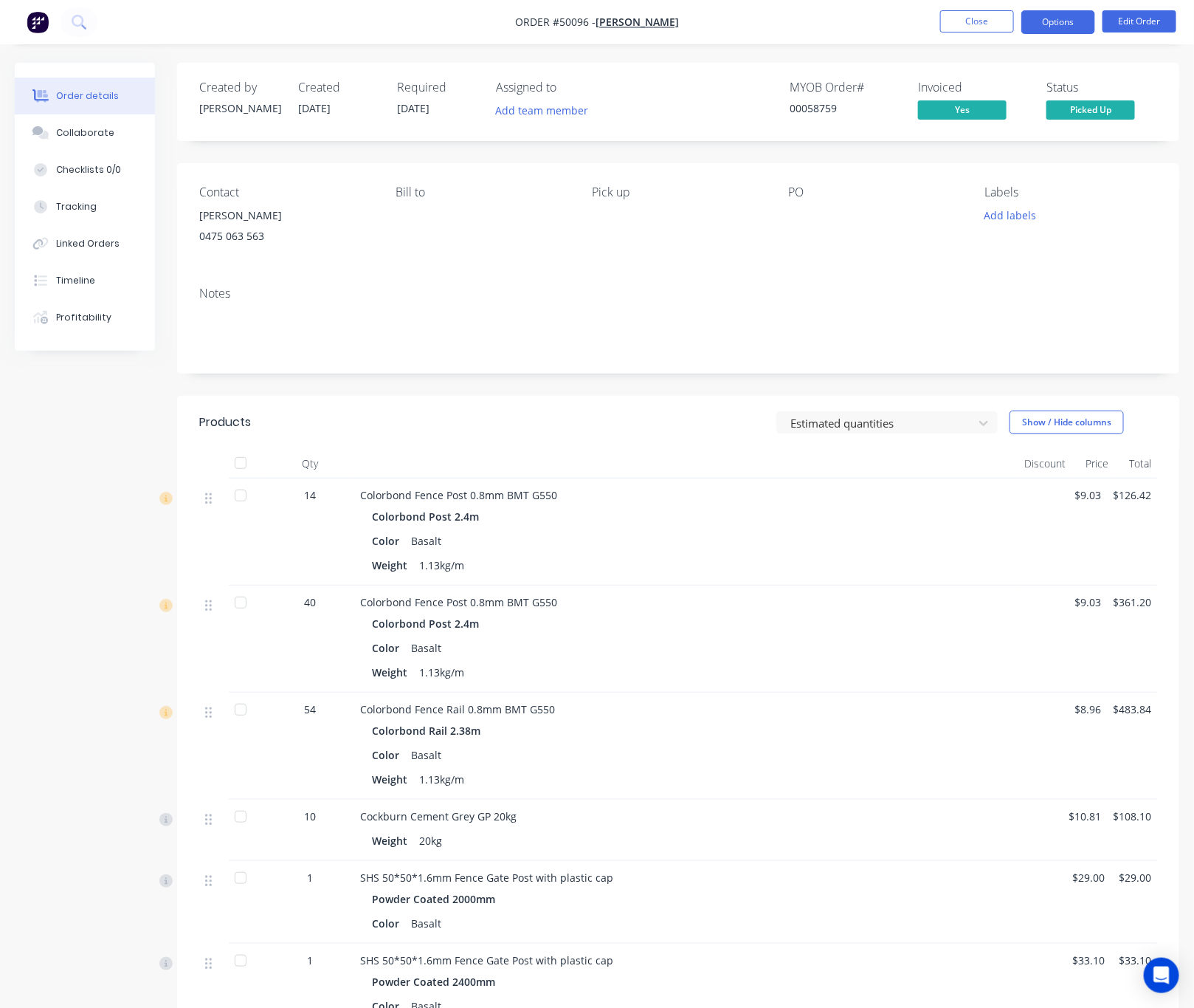
click at [1054, 21] on button "Options" at bounding box center [1058, 22] width 74 height 23
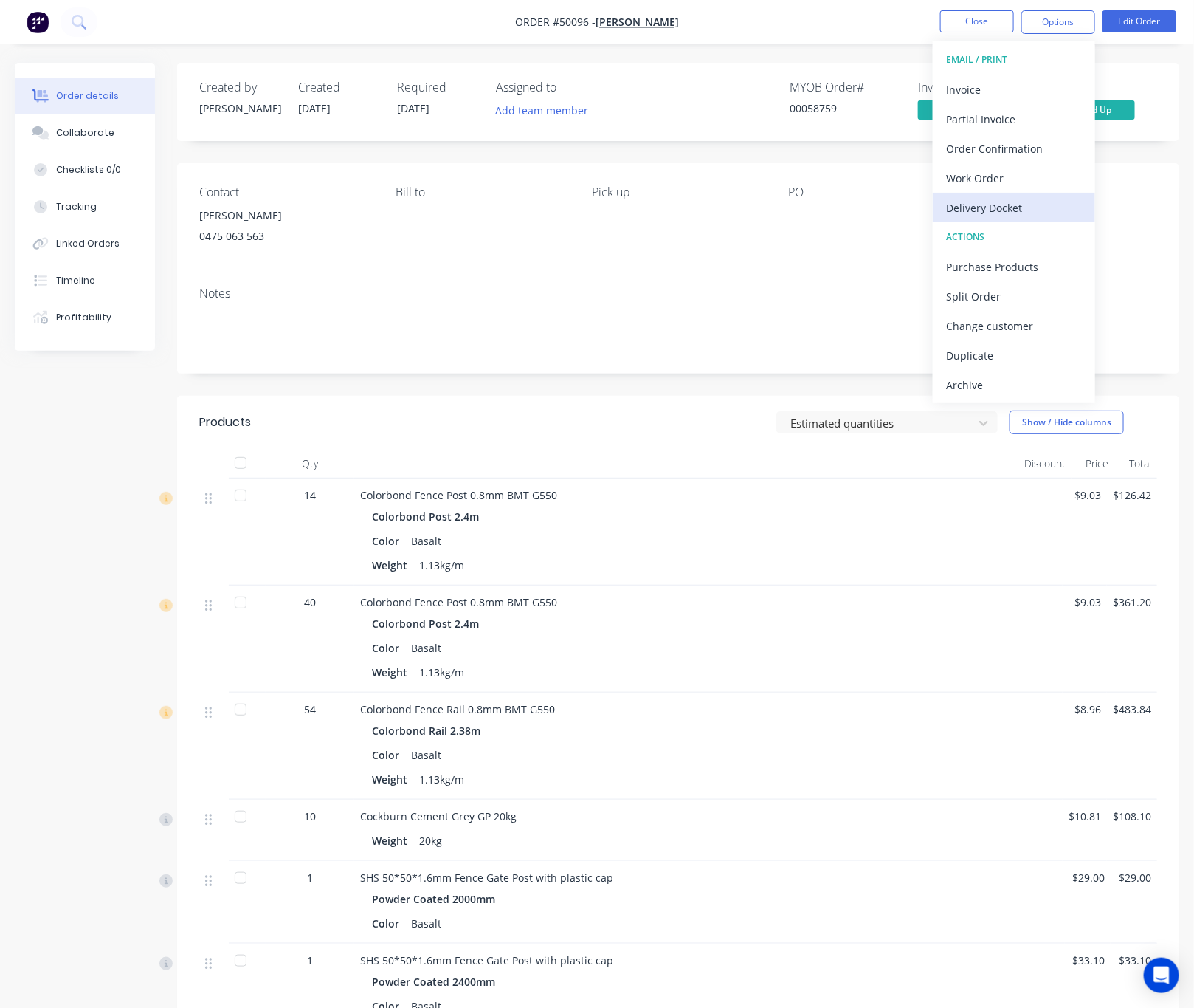
click at [1012, 207] on div "Delivery Docket" at bounding box center [1014, 207] width 136 height 22
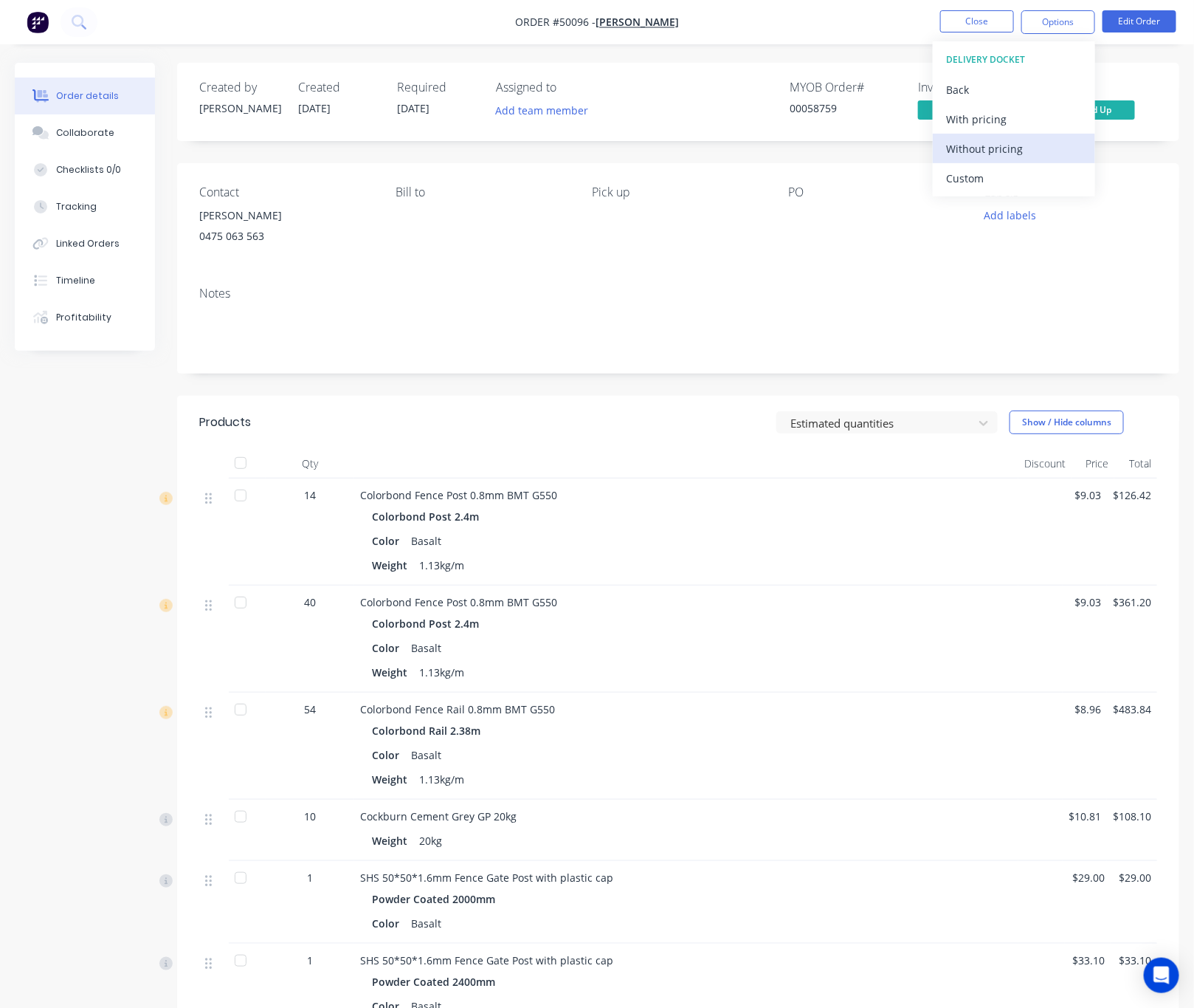
click at [1014, 152] on div "Without pricing" at bounding box center [1014, 149] width 136 height 22
click at [710, 166] on div "Contact Jun Chen 0475 063 563 Bill to Pick up PO Labels Add labels" at bounding box center [678, 219] width 1003 height 111
click at [977, 21] on button "Close" at bounding box center [977, 21] width 74 height 22
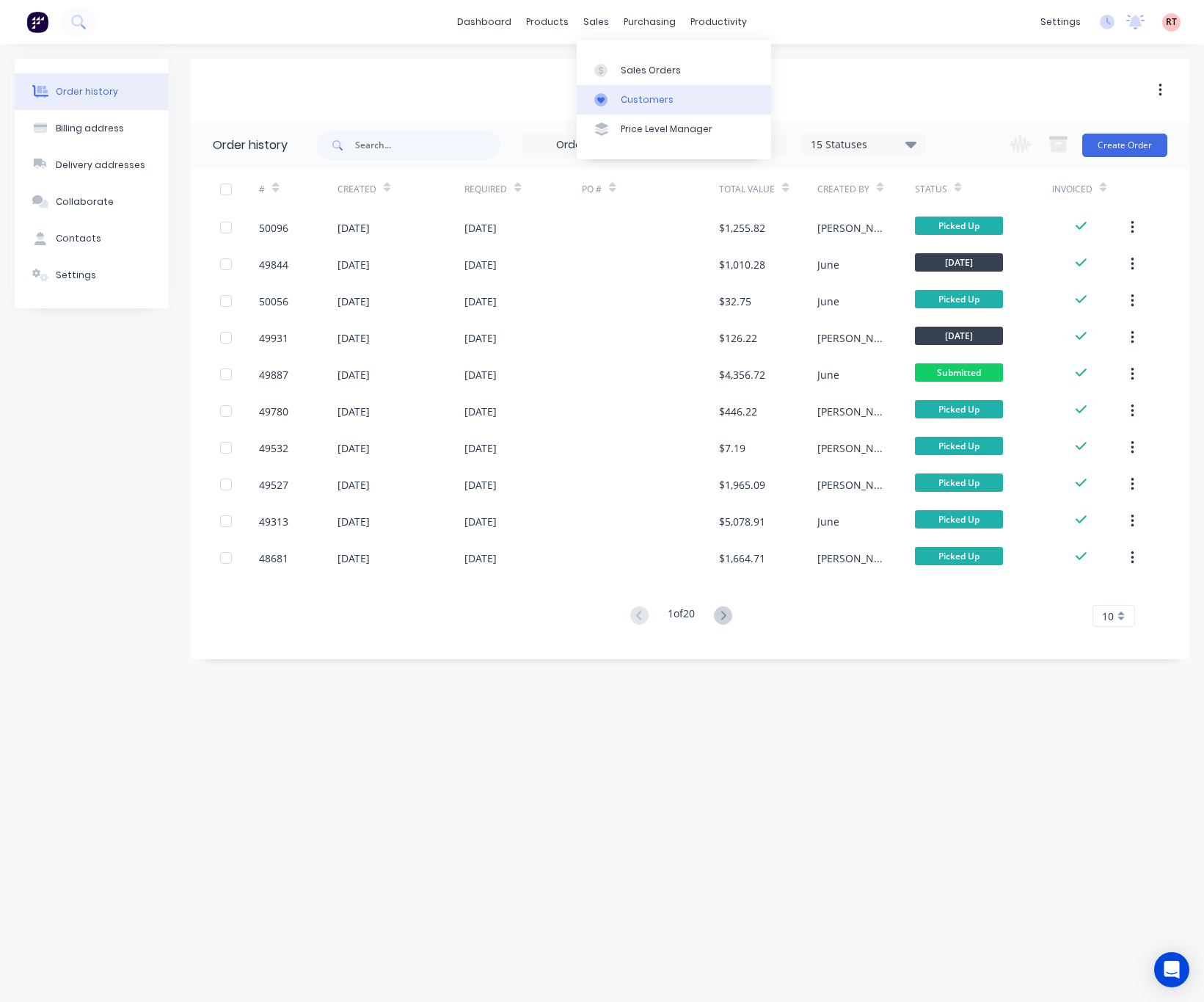
click at [626, 95] on div "Customers" at bounding box center [646, 100] width 53 height 13
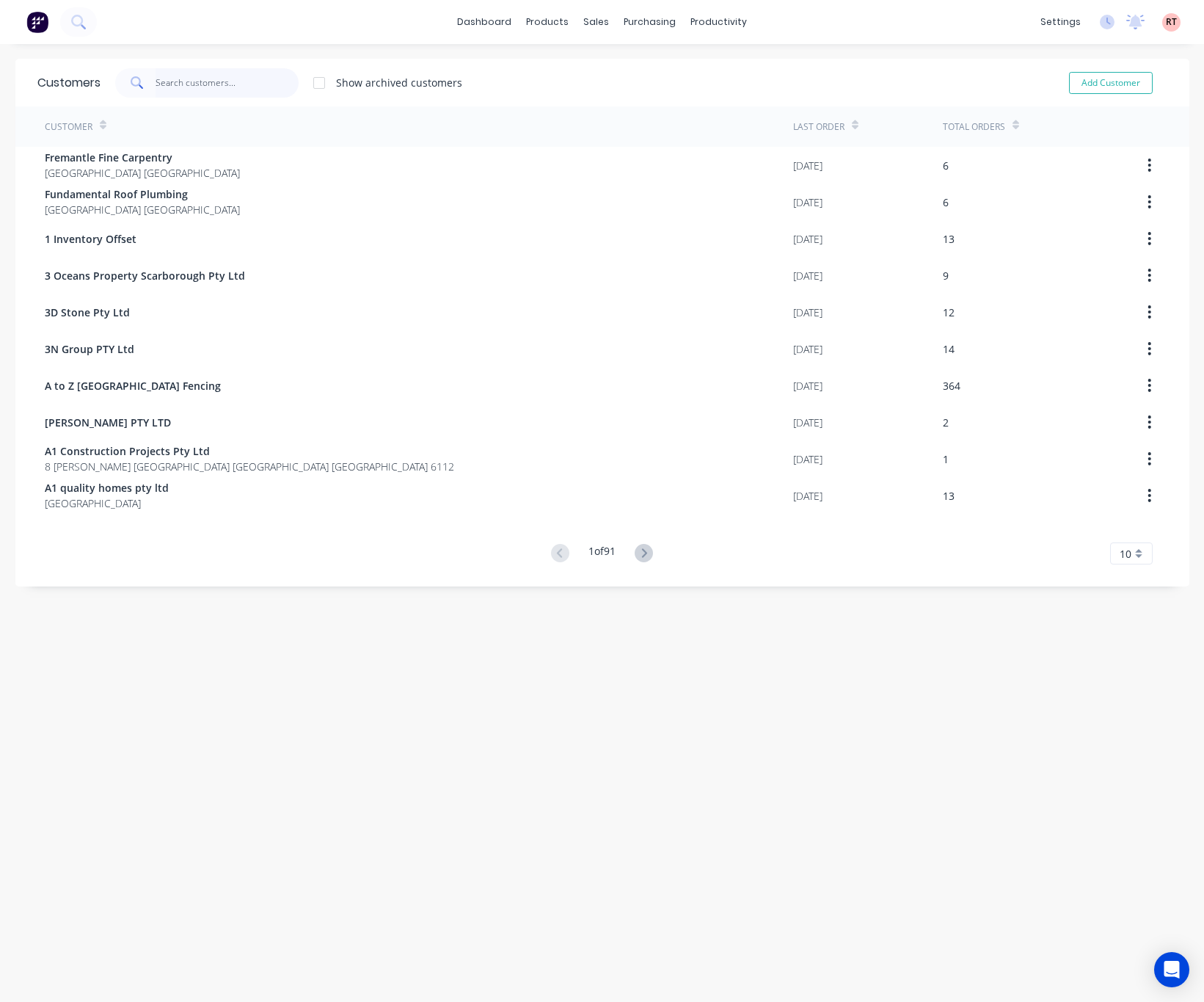
click at [220, 84] on input "text" at bounding box center [227, 82] width 143 height 29
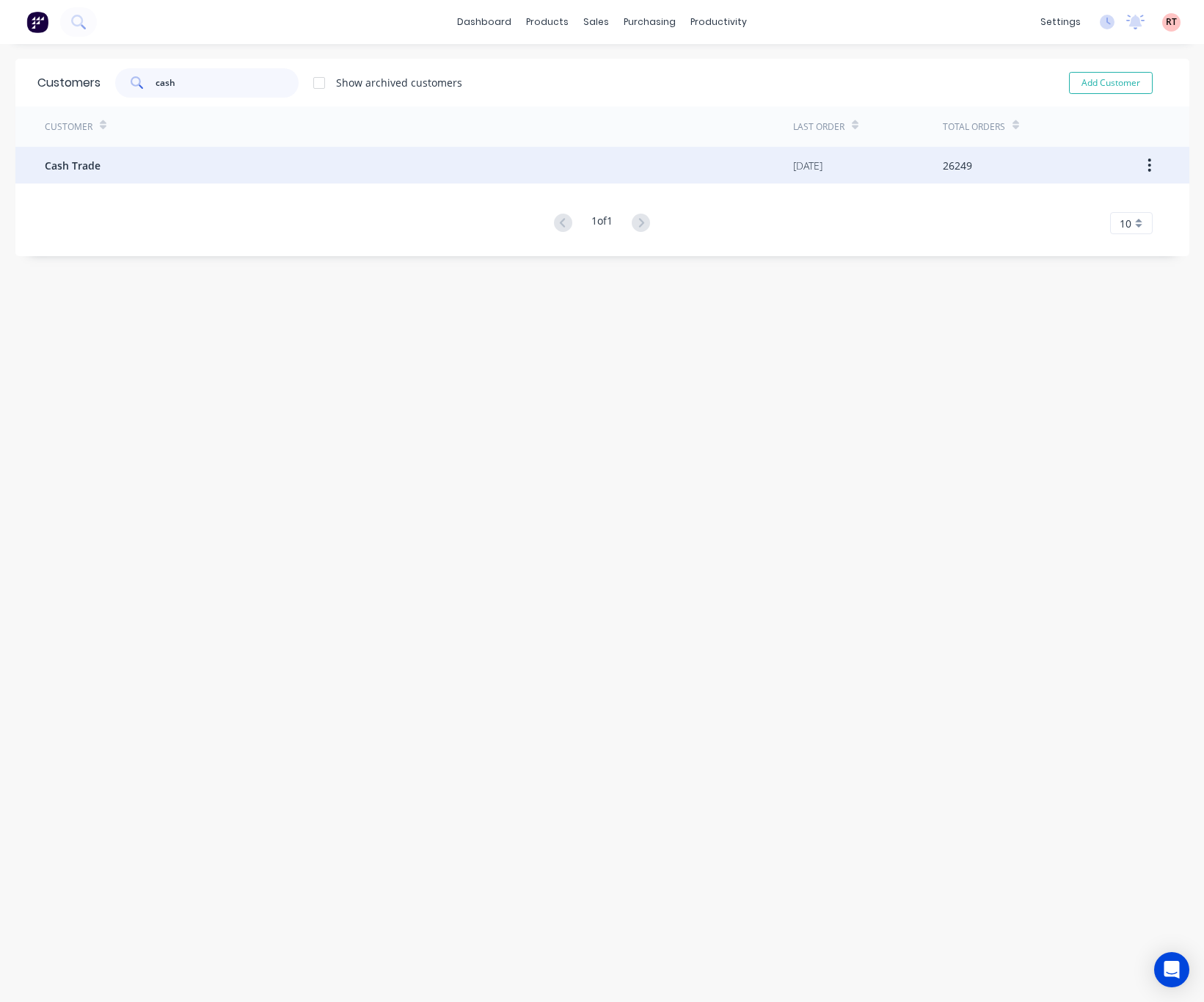
type input "cash"
click at [422, 159] on div "Cash Trade" at bounding box center [419, 165] width 748 height 37
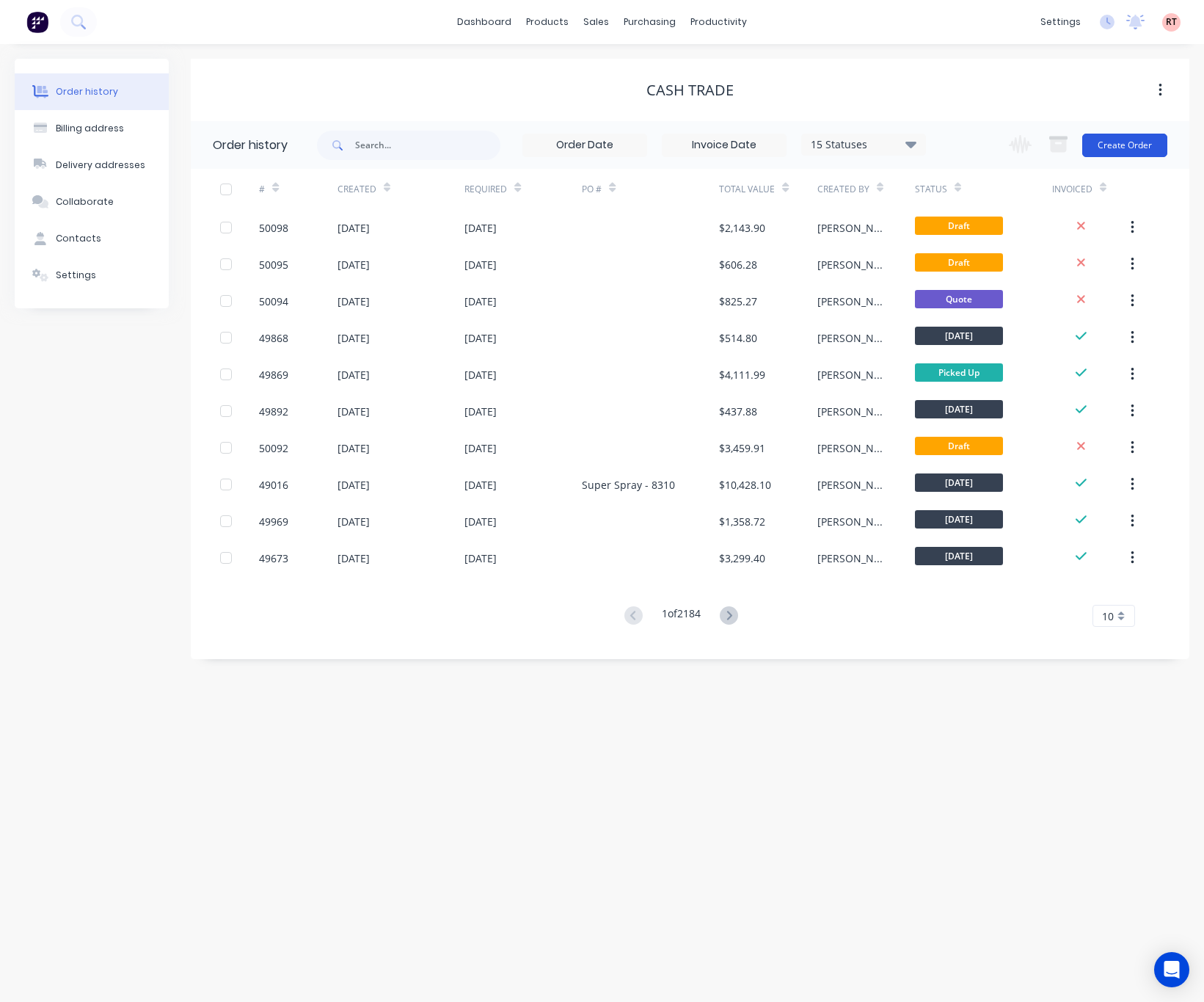
click at [1106, 140] on button "Create Order" at bounding box center [1125, 145] width 85 height 23
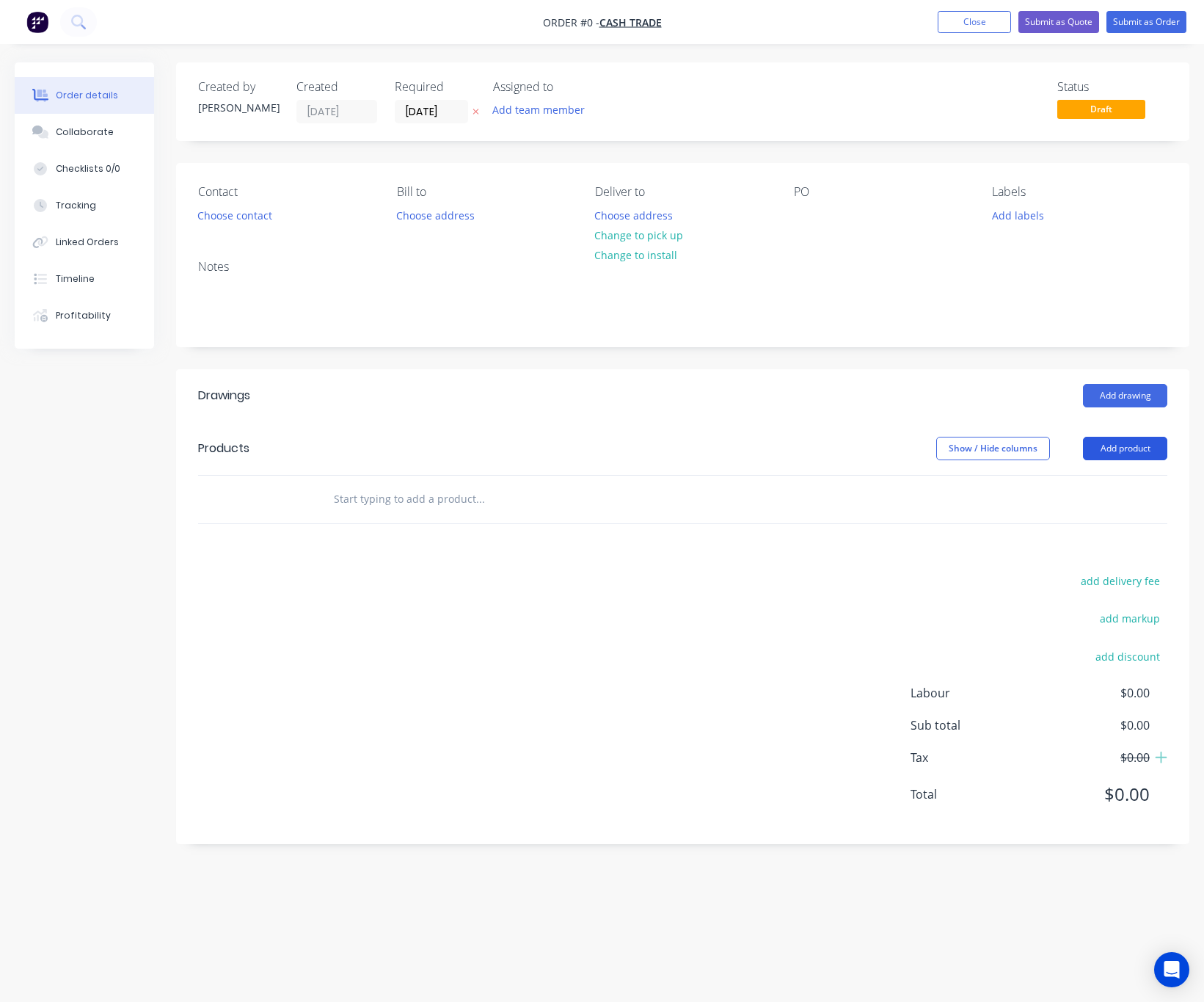
click at [1106, 449] on button "Add product" at bounding box center [1125, 448] width 84 height 23
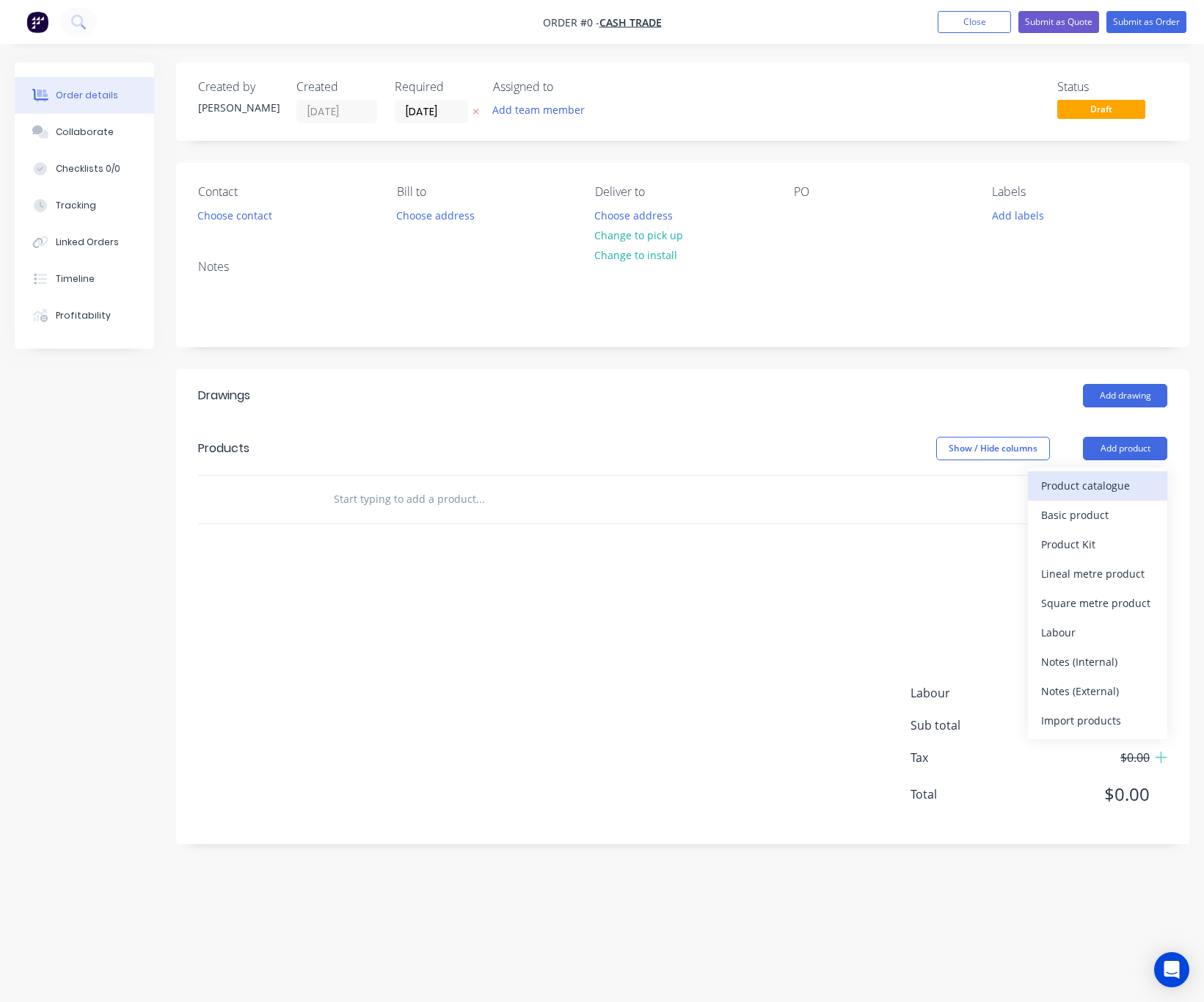
click at [1106, 485] on div "Product catalogue" at bounding box center [1097, 485] width 113 height 22
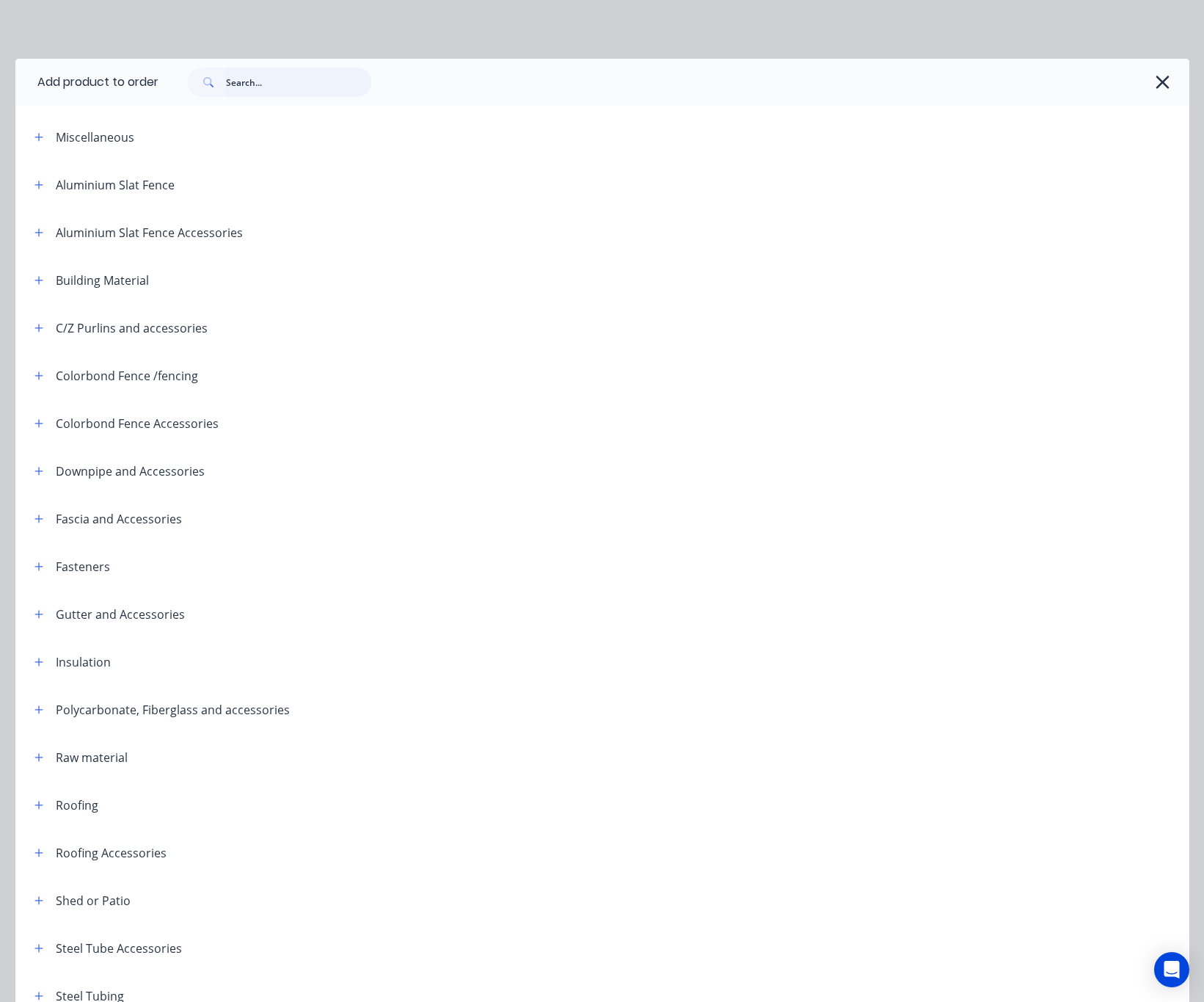
click at [266, 73] on input "text" at bounding box center [299, 81] width 146 height 29
type input "50"
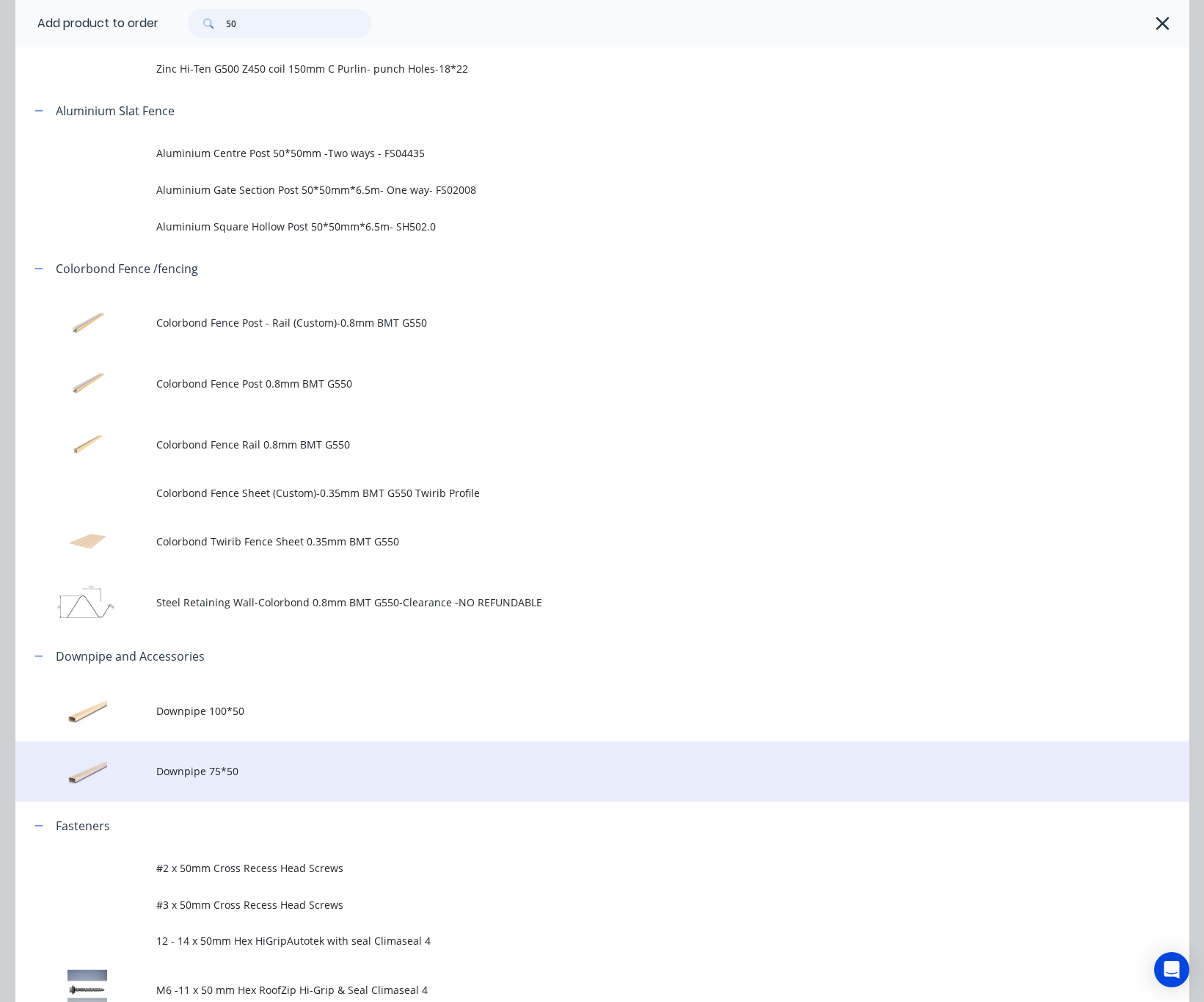
scroll to position [441, 0]
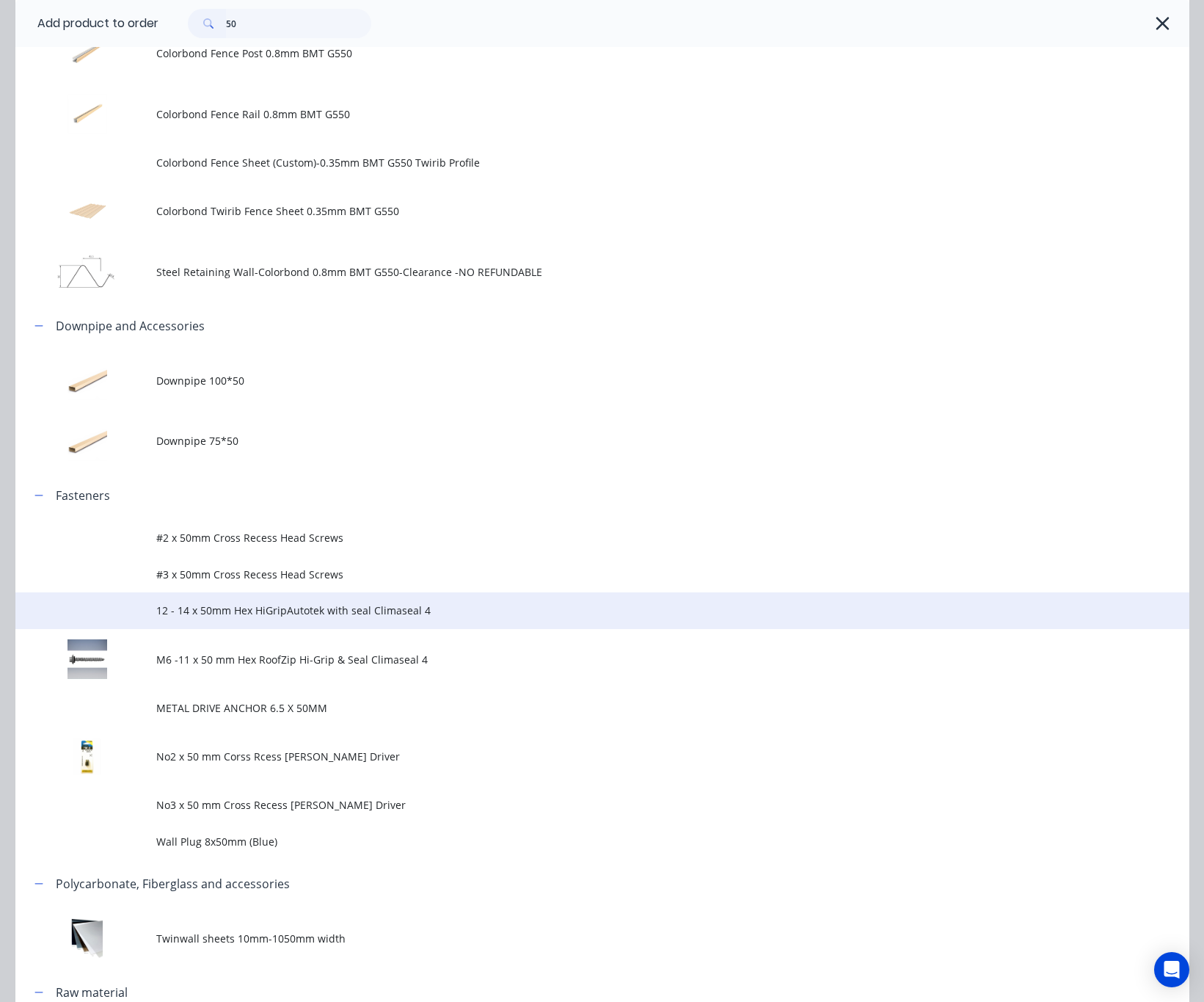
click at [489, 617] on span "12 - 14 x 50mm Hex HiGripAutotek with seal Climaseal 4" at bounding box center [569, 610] width 826 height 16
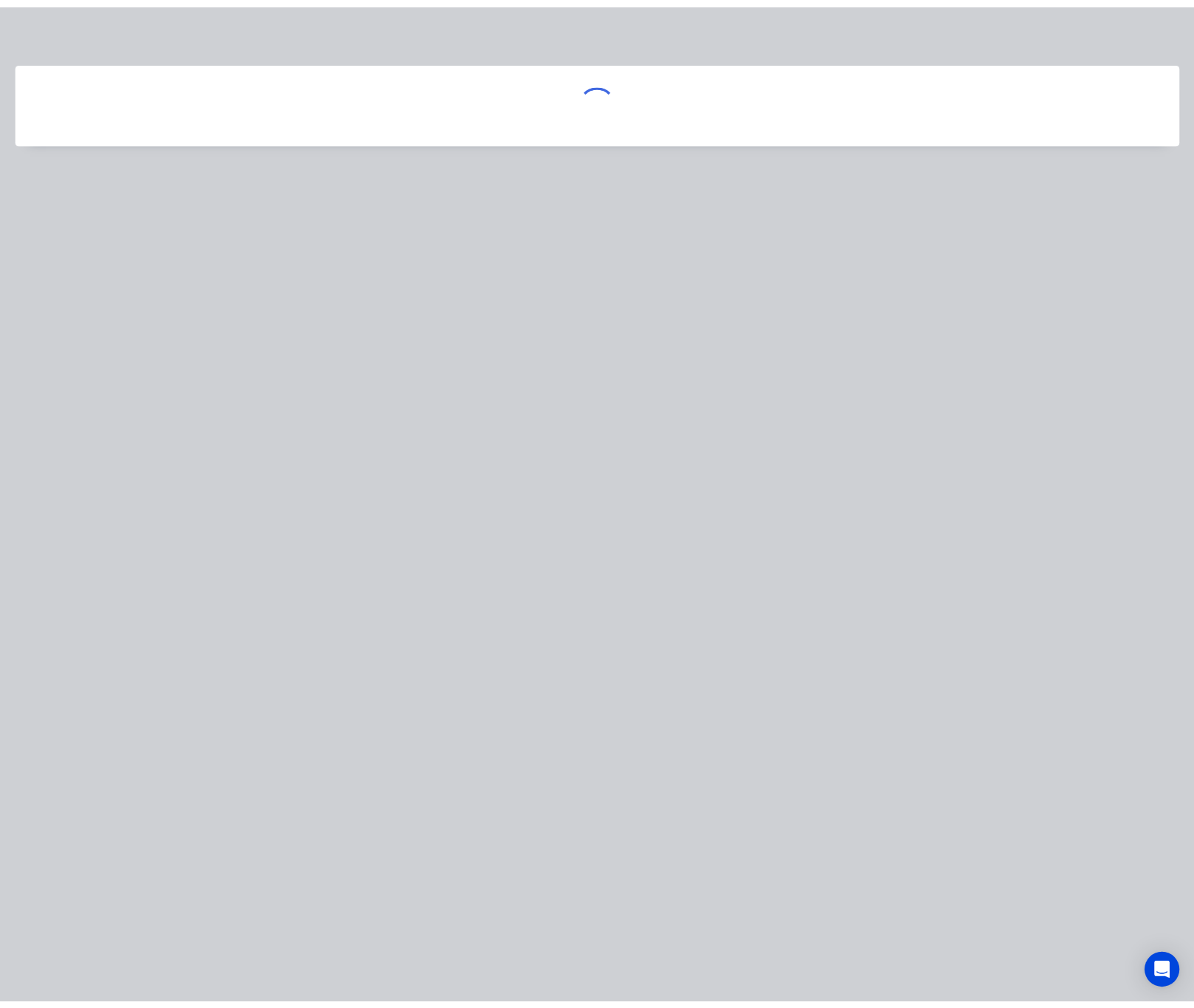
scroll to position [0, 0]
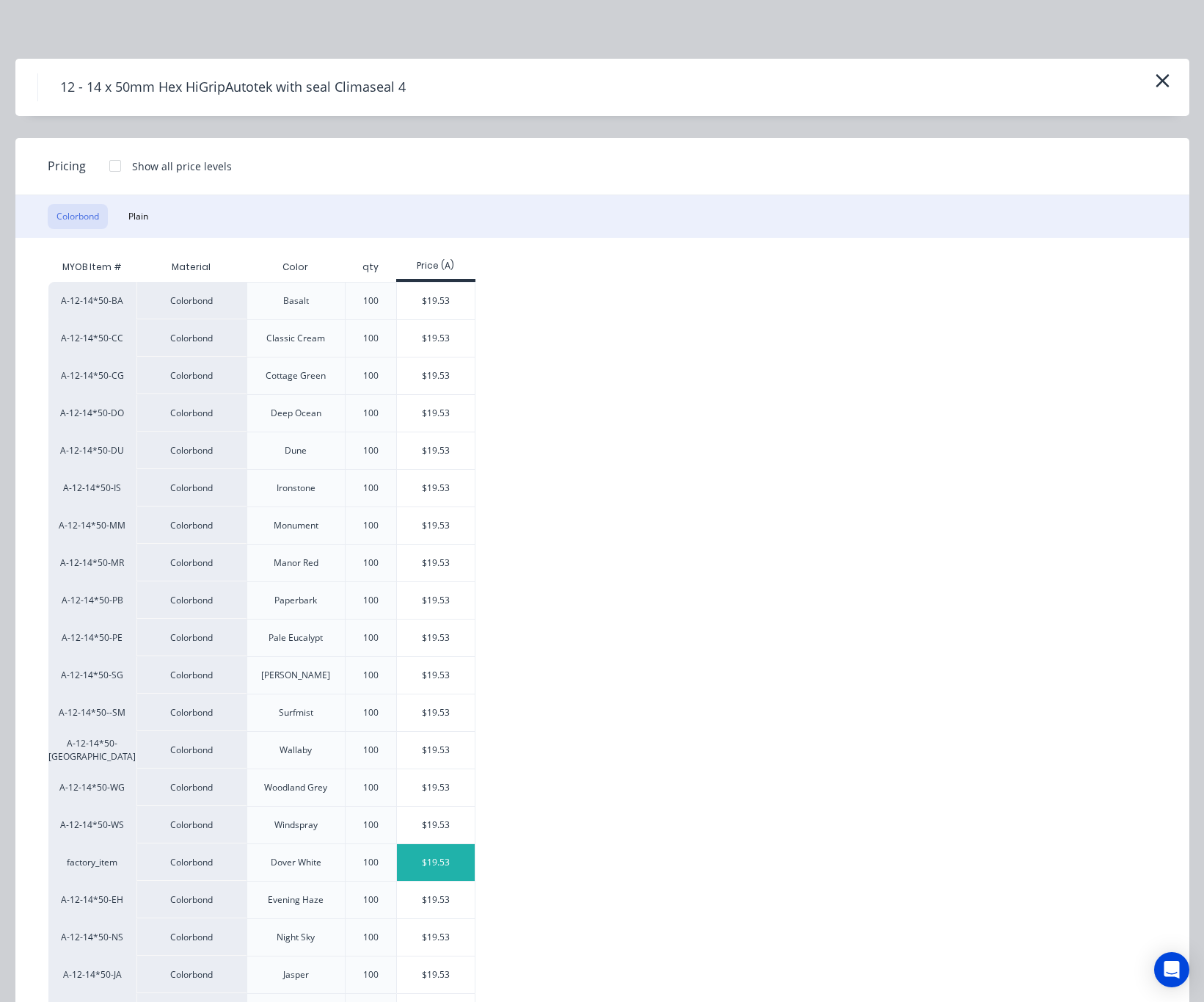
click at [449, 862] on div "$19.53" at bounding box center [436, 862] width 78 height 37
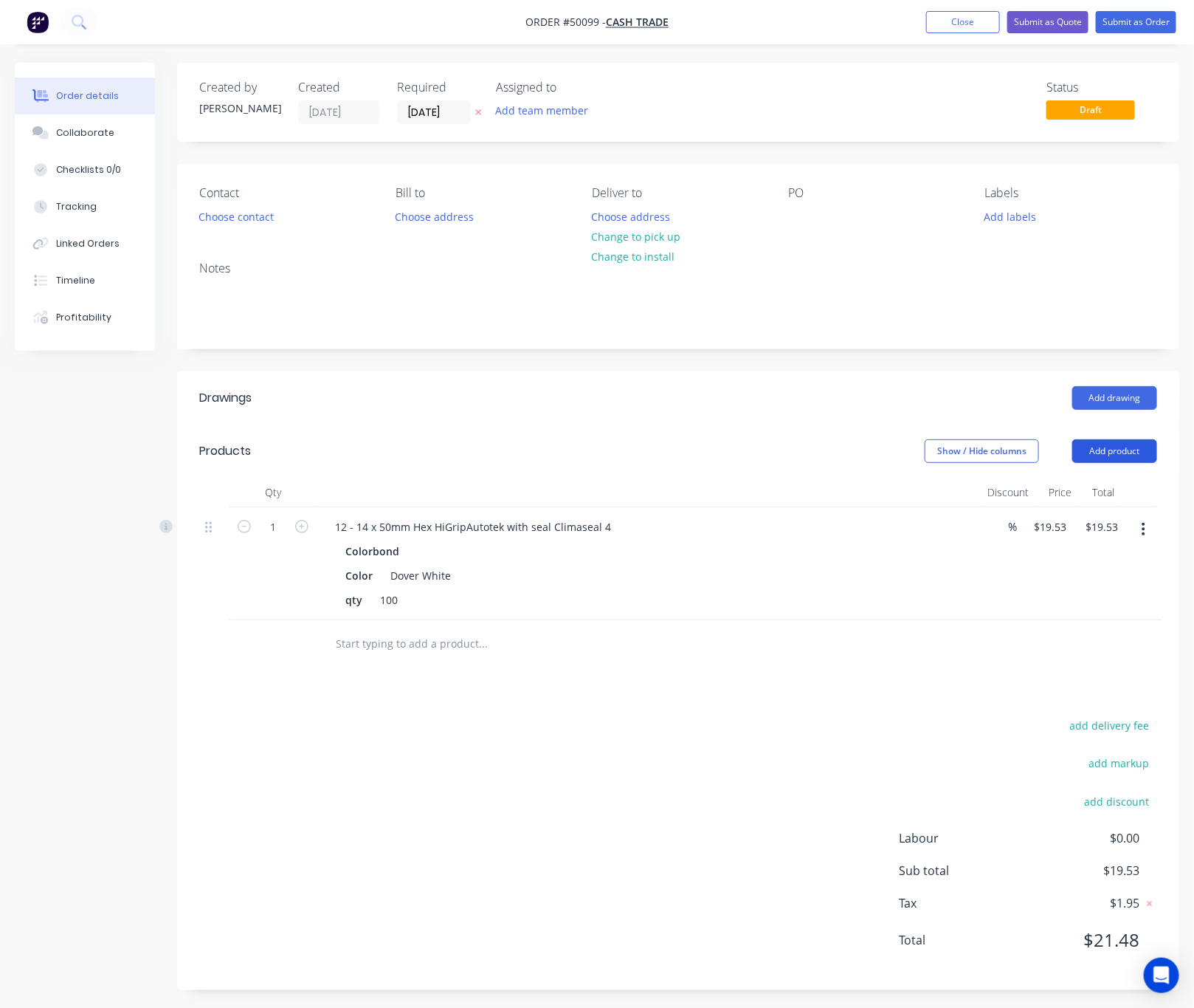
click at [1113, 448] on button "Add product" at bounding box center [1114, 451] width 85 height 23
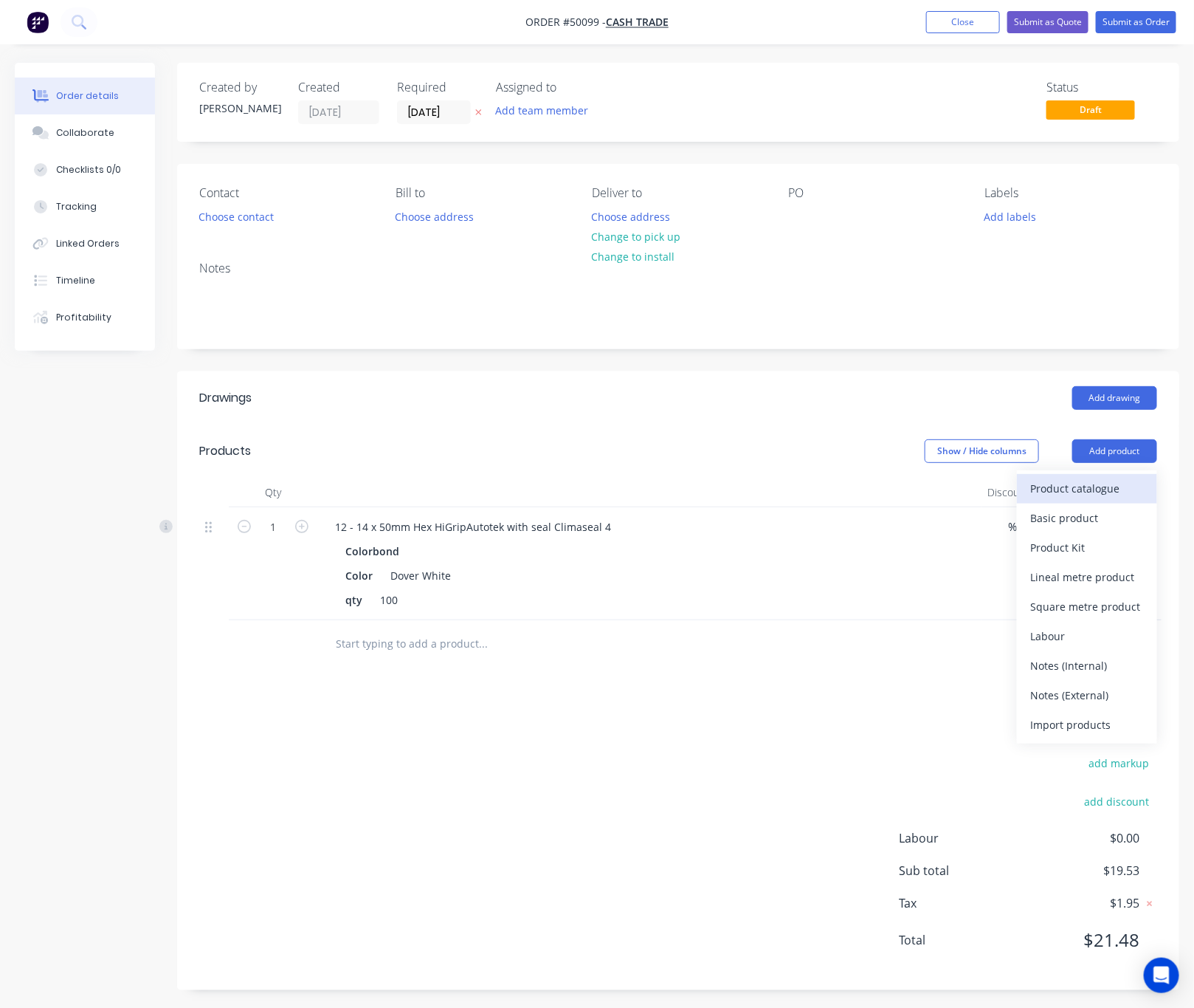
click at [1102, 481] on div "Product catalogue" at bounding box center [1087, 488] width 113 height 22
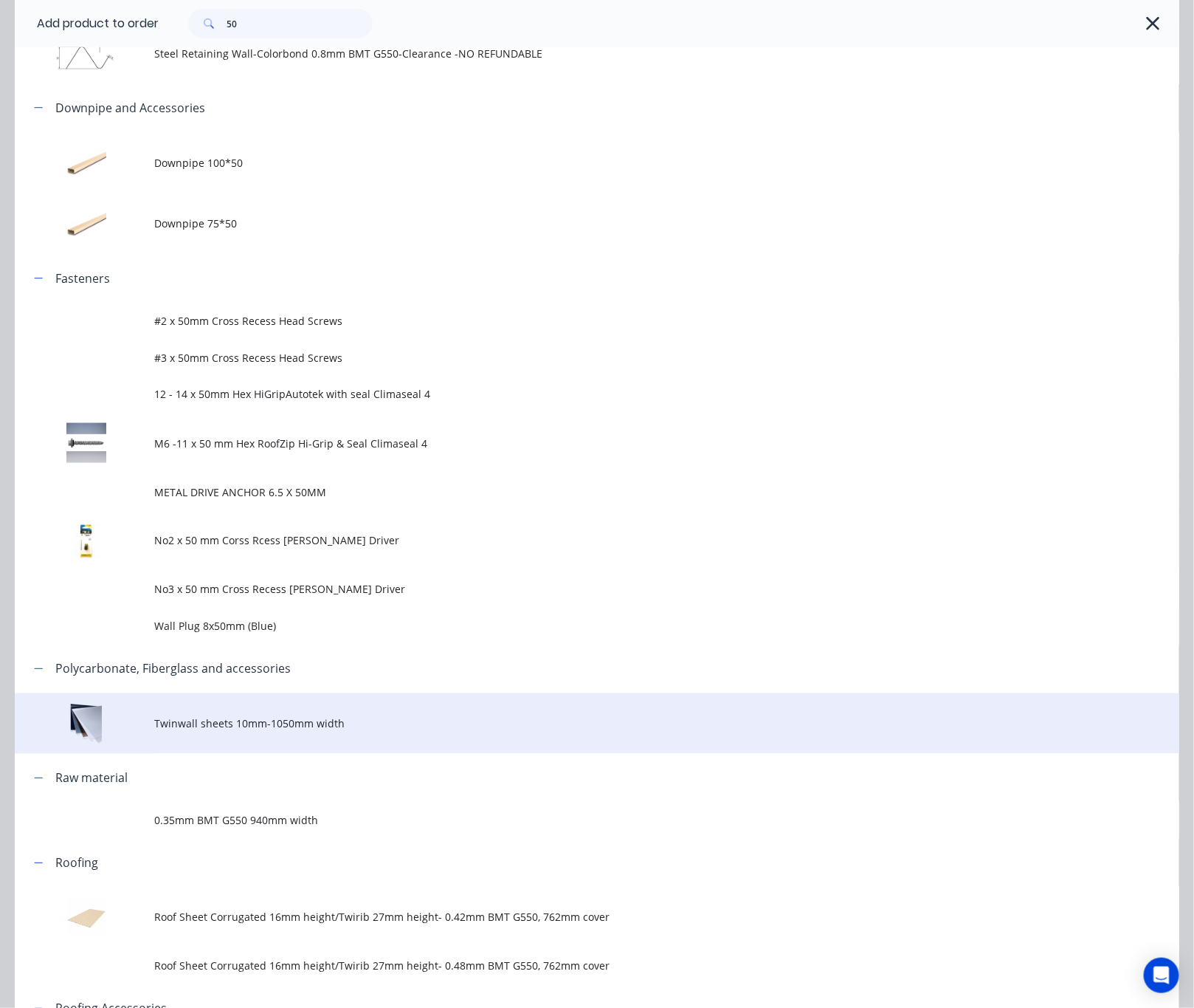
scroll to position [665, 0]
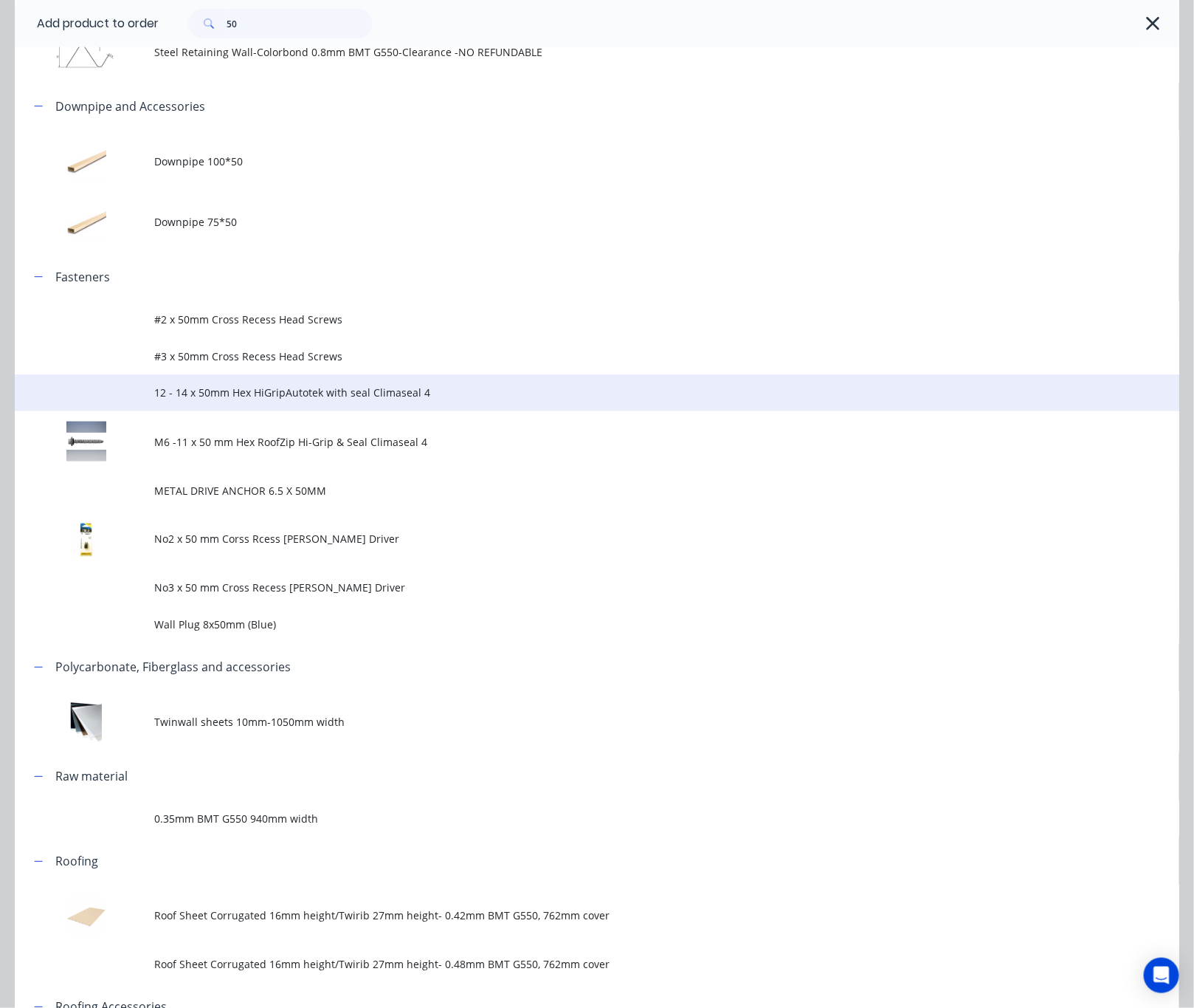
click at [523, 394] on span "12 - 14 x 50mm Hex HiGripAutotek with seal Climaseal 4" at bounding box center [564, 392] width 820 height 16
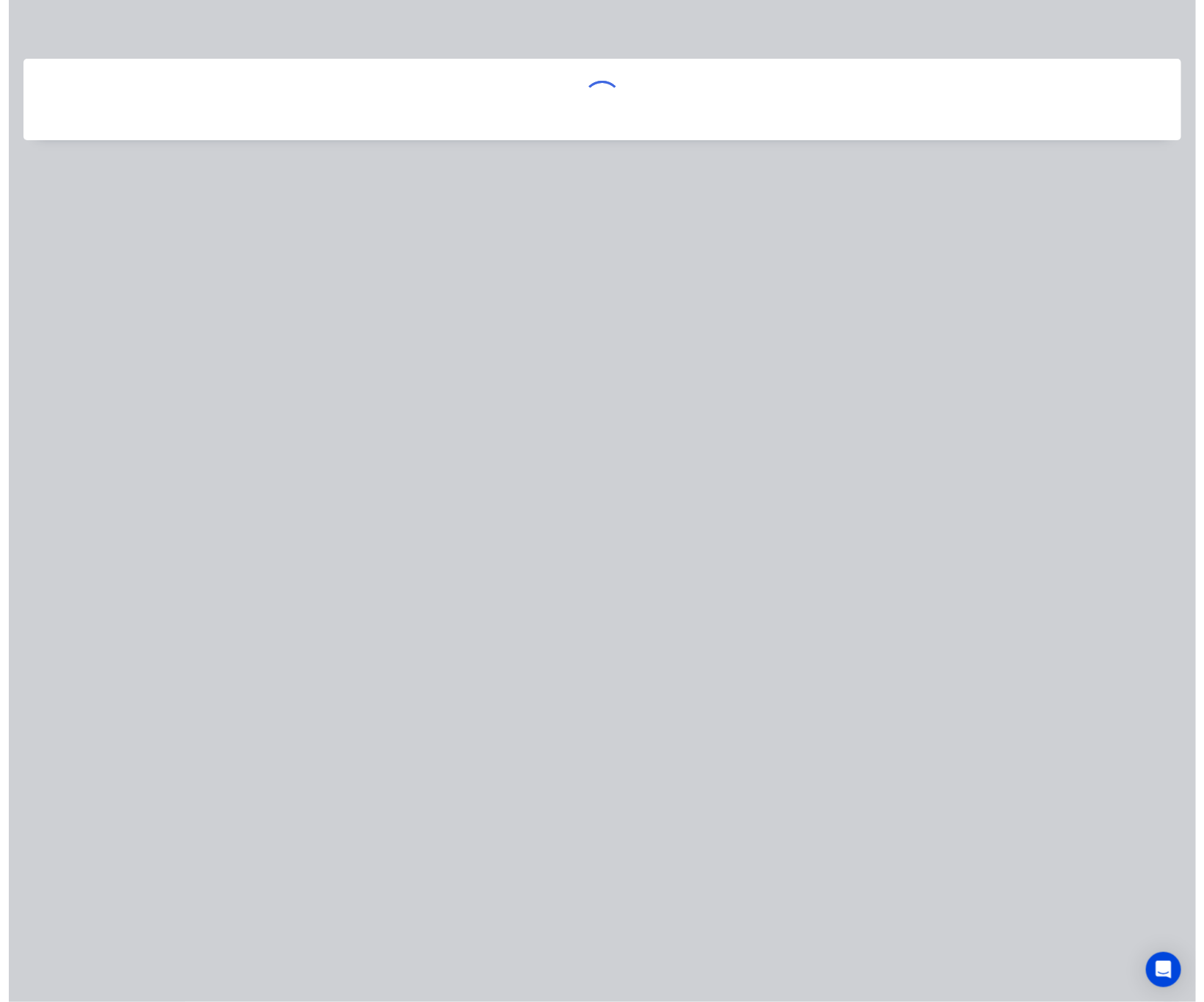
scroll to position [0, 0]
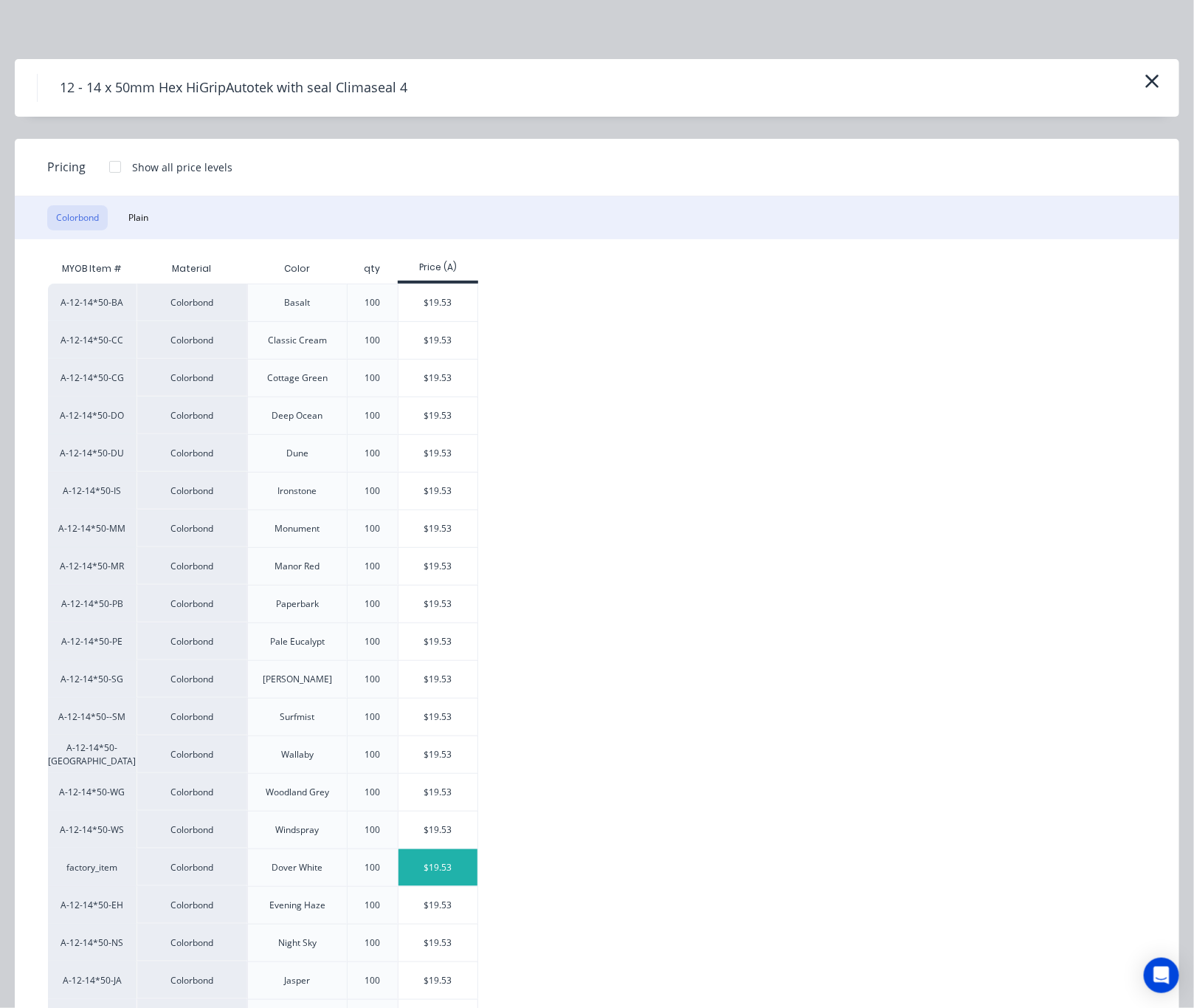
click at [445, 875] on div "$19.53" at bounding box center [438, 867] width 79 height 37
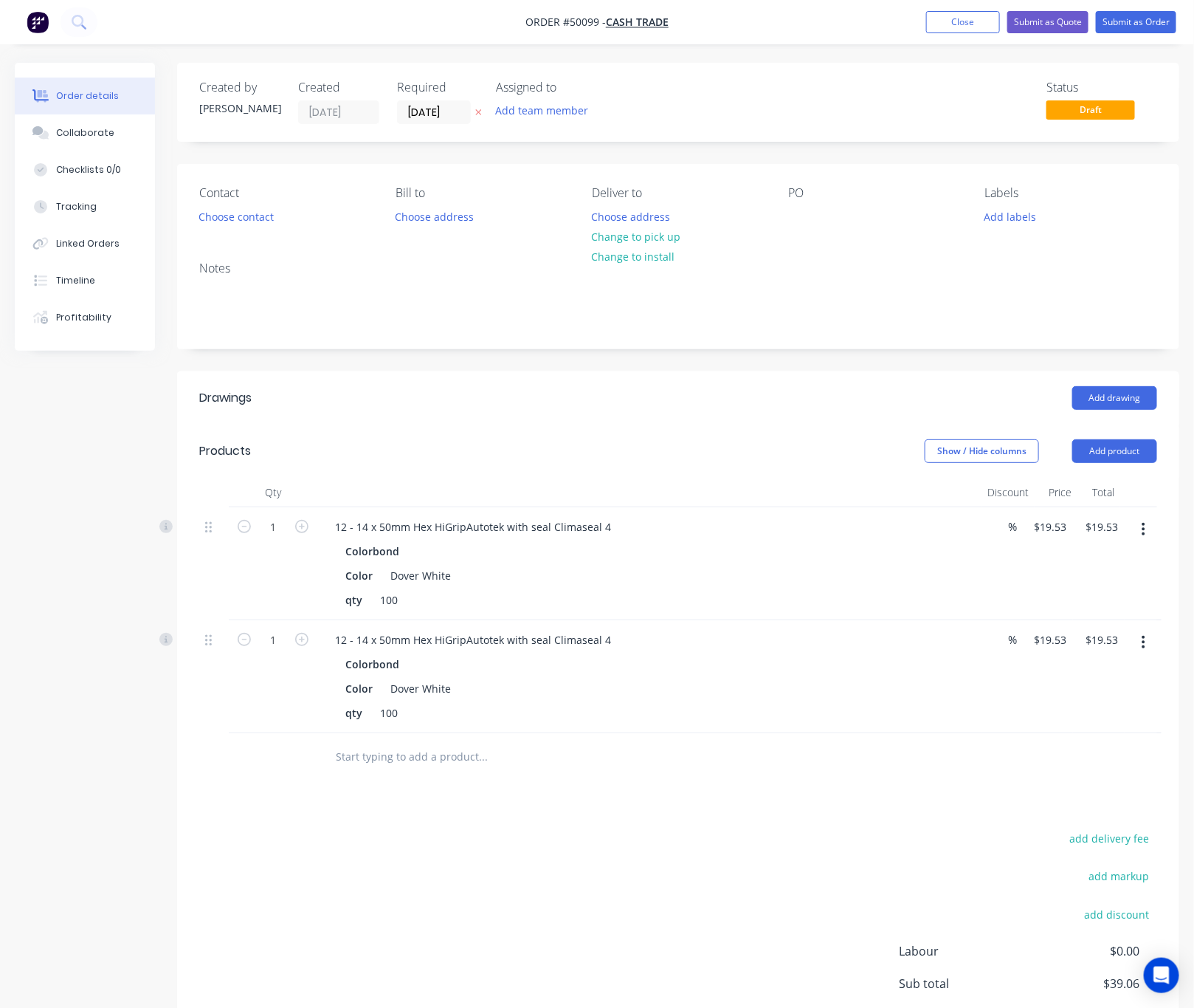
click at [1113, 526] on button "button" at bounding box center [1144, 529] width 35 height 26
click at [1096, 652] on div "Delete" at bounding box center [1091, 656] width 113 height 22
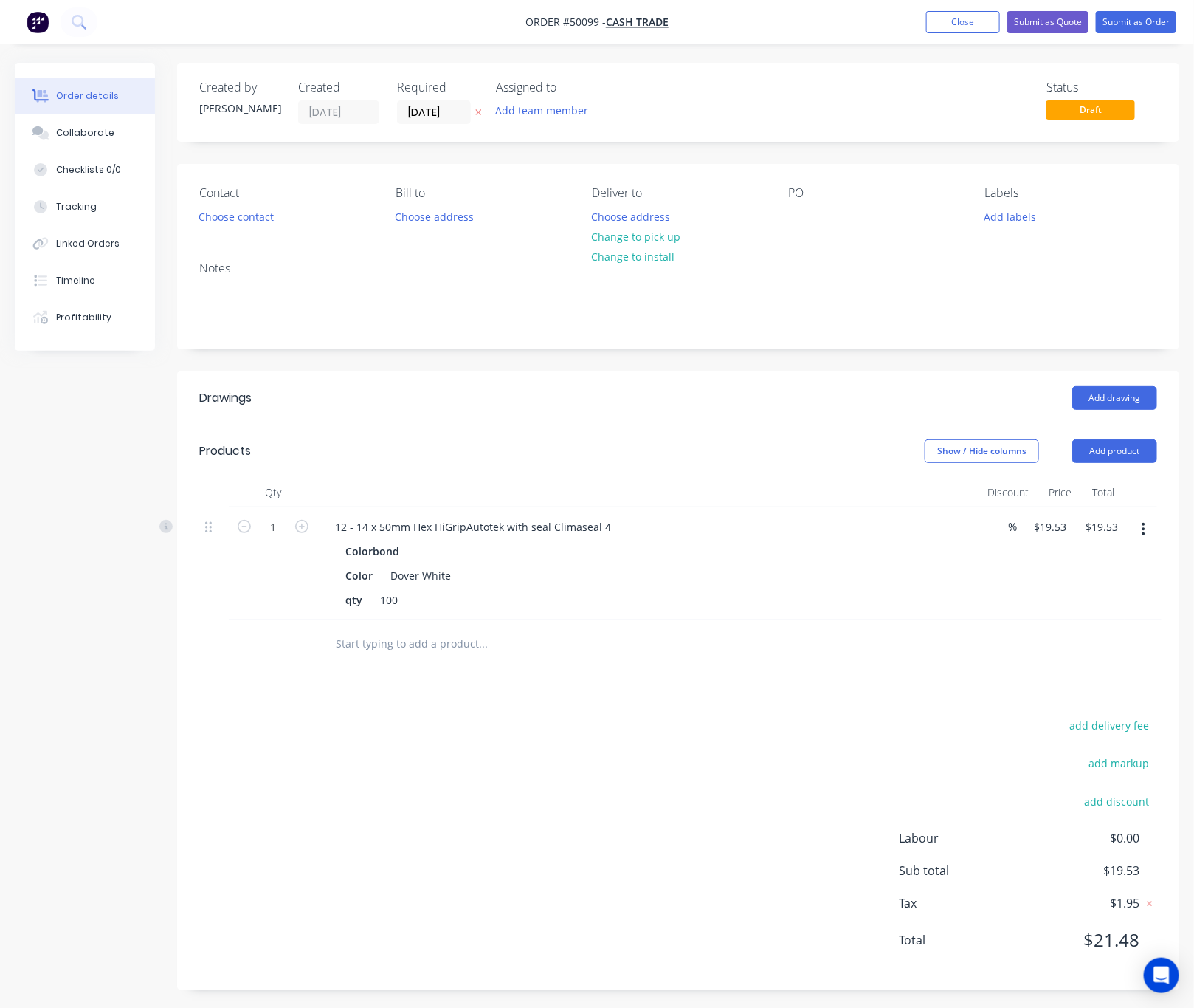
click at [1113, 535] on button "button" at bounding box center [1144, 529] width 35 height 26
click at [1103, 662] on div "Delete" at bounding box center [1091, 656] width 113 height 22
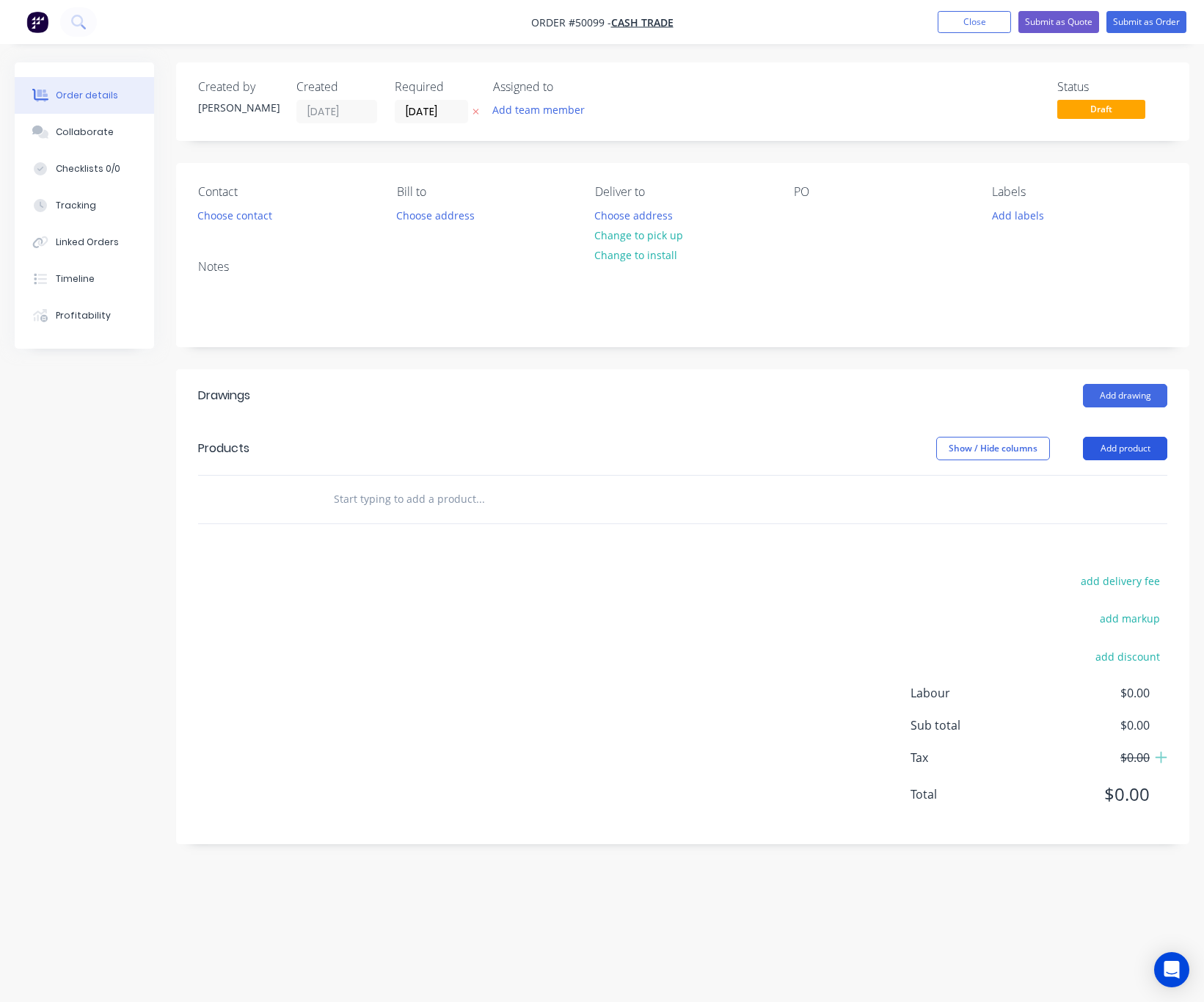
click at [1106, 449] on button "Add product" at bounding box center [1125, 448] width 84 height 23
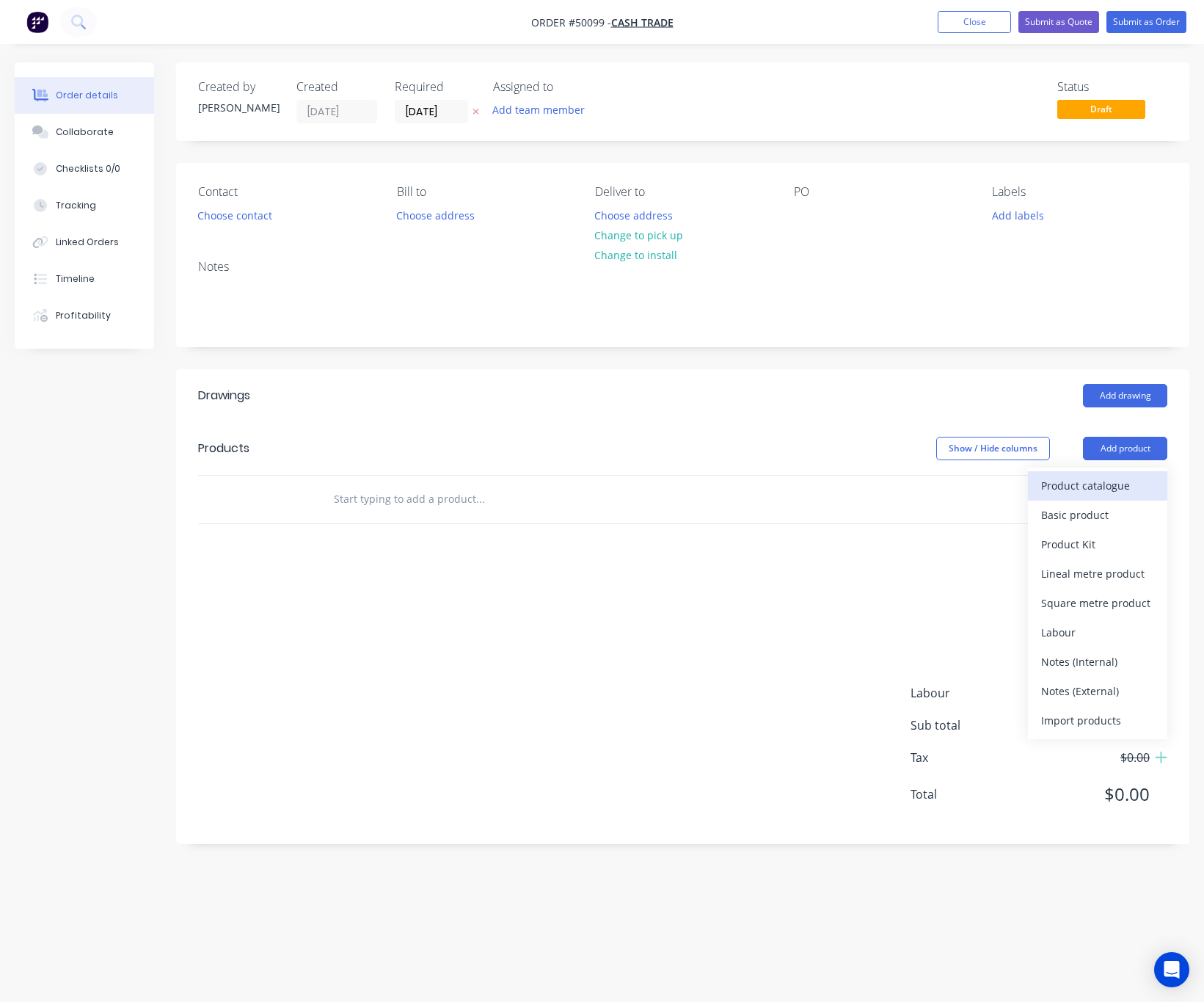
click at [1100, 494] on div "Product catalogue" at bounding box center [1097, 485] width 113 height 22
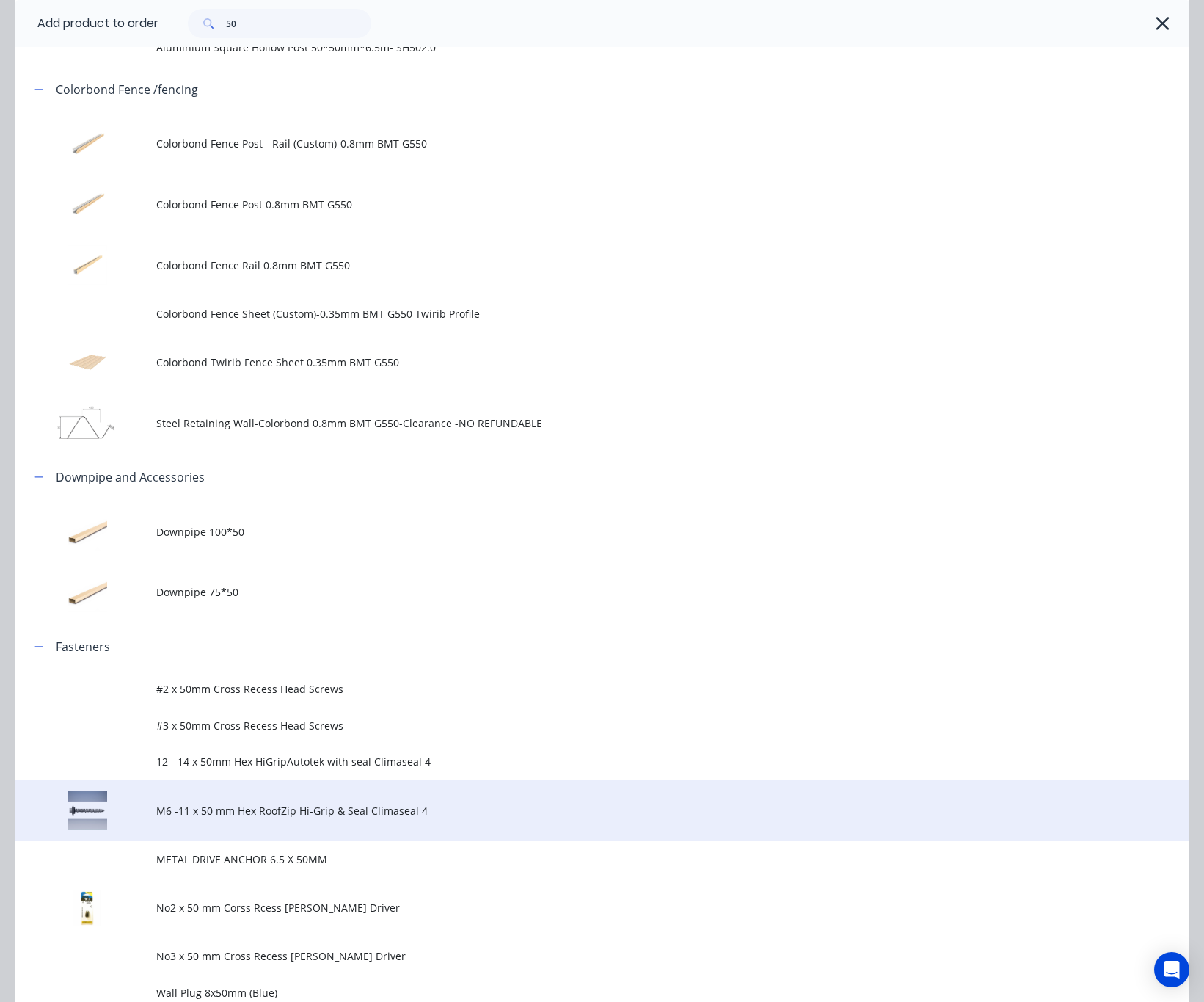
scroll to position [550, 0]
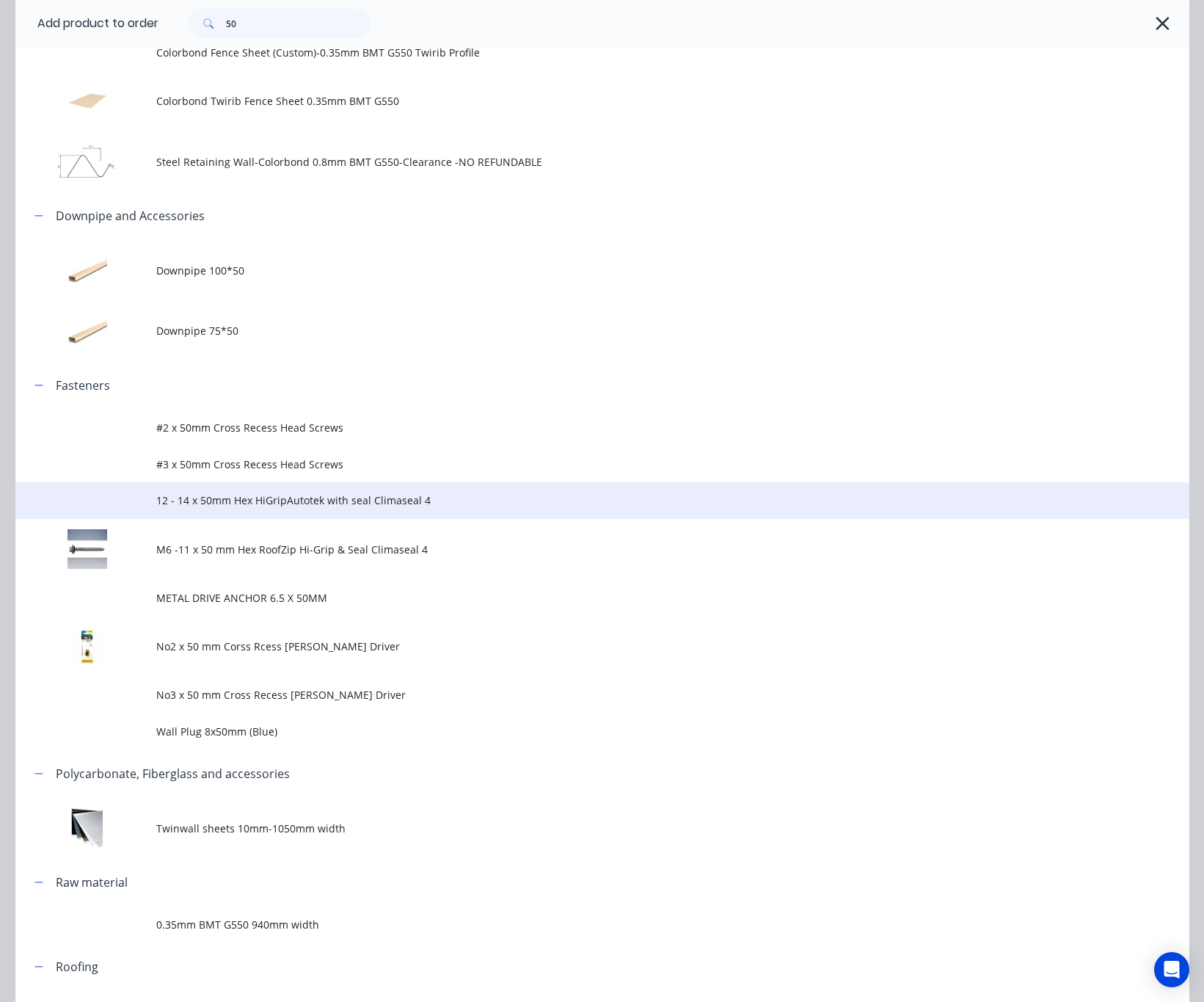
click at [355, 509] on td "12 - 14 x 50mm Hex HiGripAutotek with seal Climaseal 4" at bounding box center [673, 500] width 1033 height 37
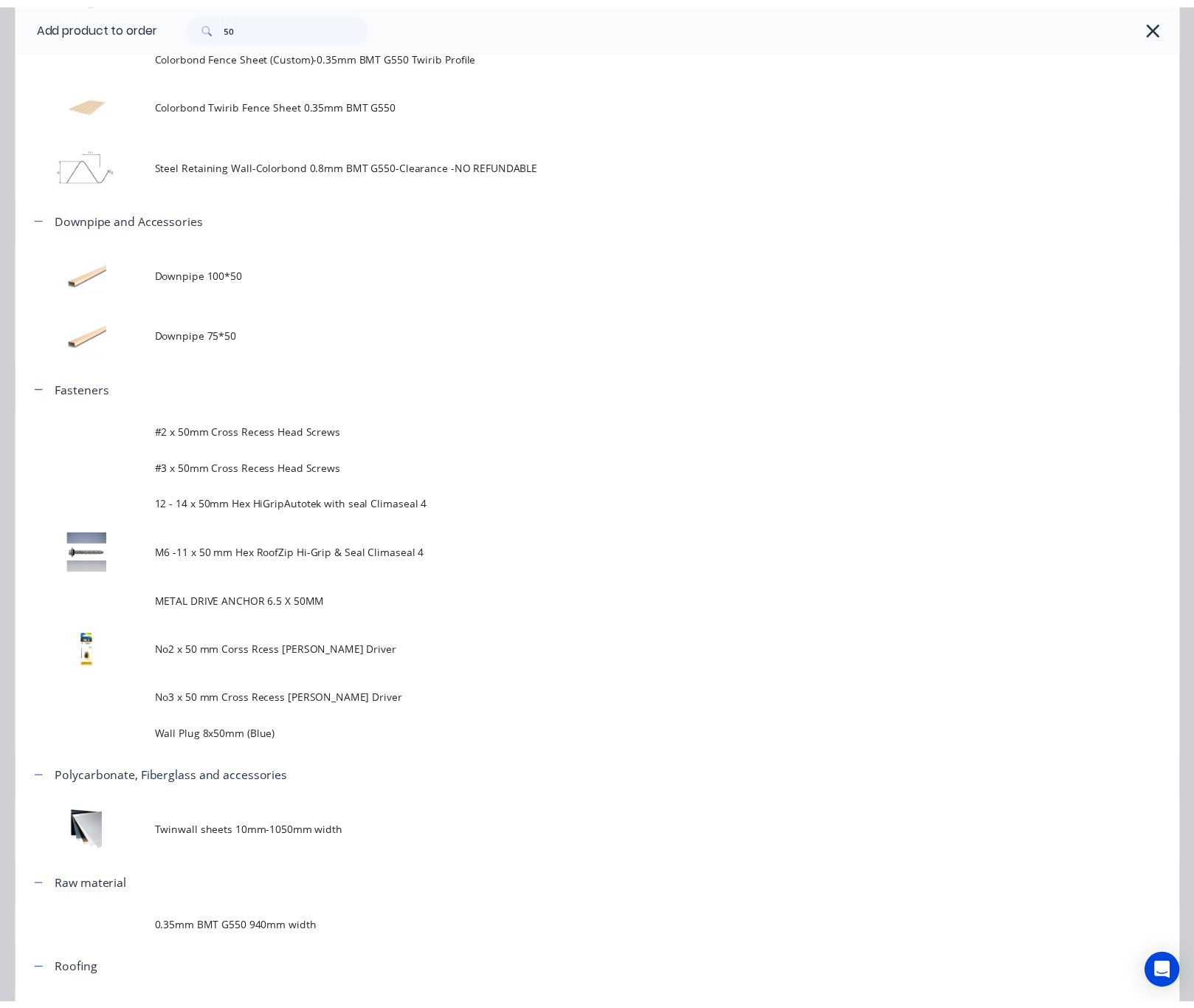
scroll to position [0, 0]
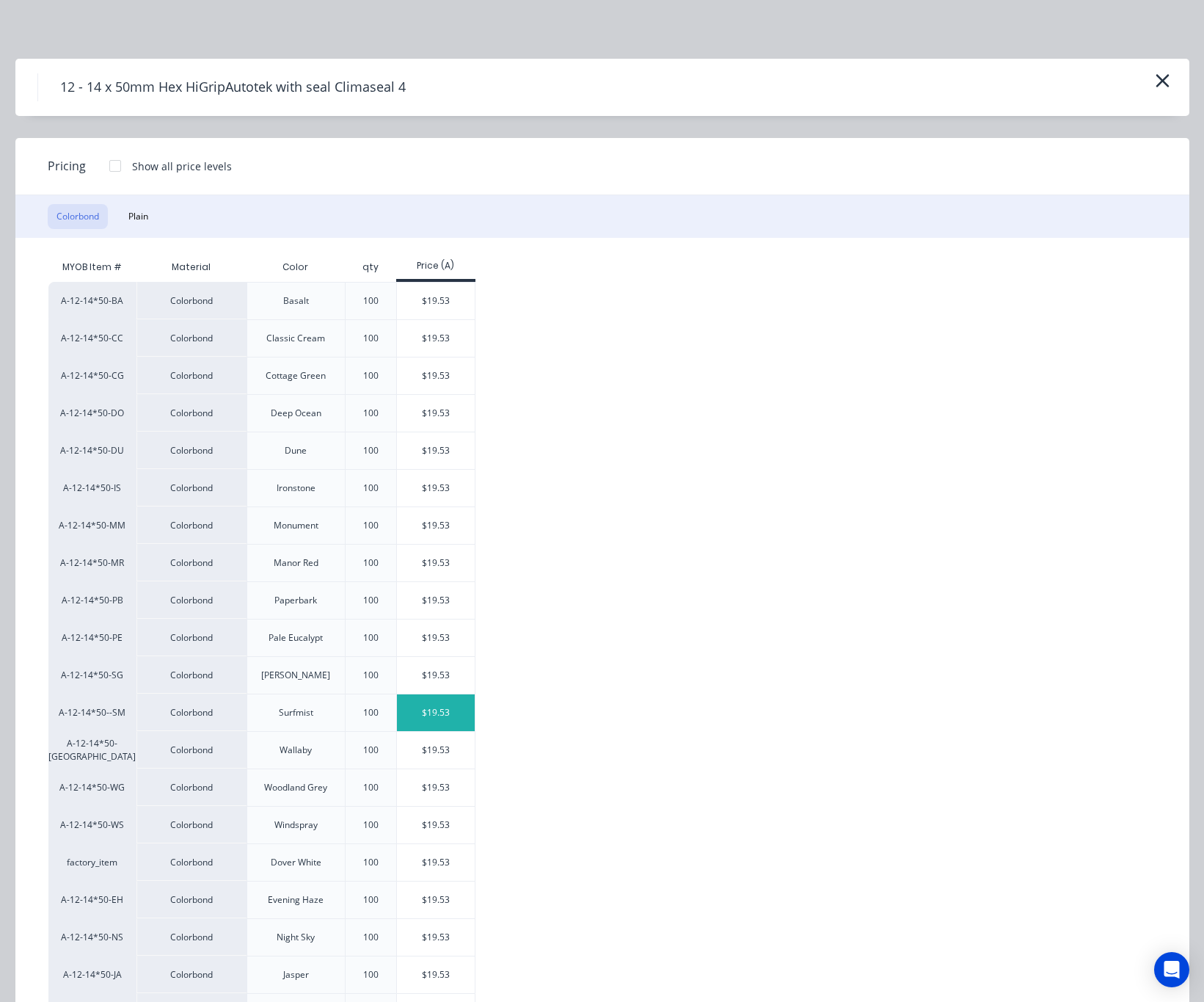
click at [437, 713] on div "$19.53" at bounding box center [436, 712] width 78 height 37
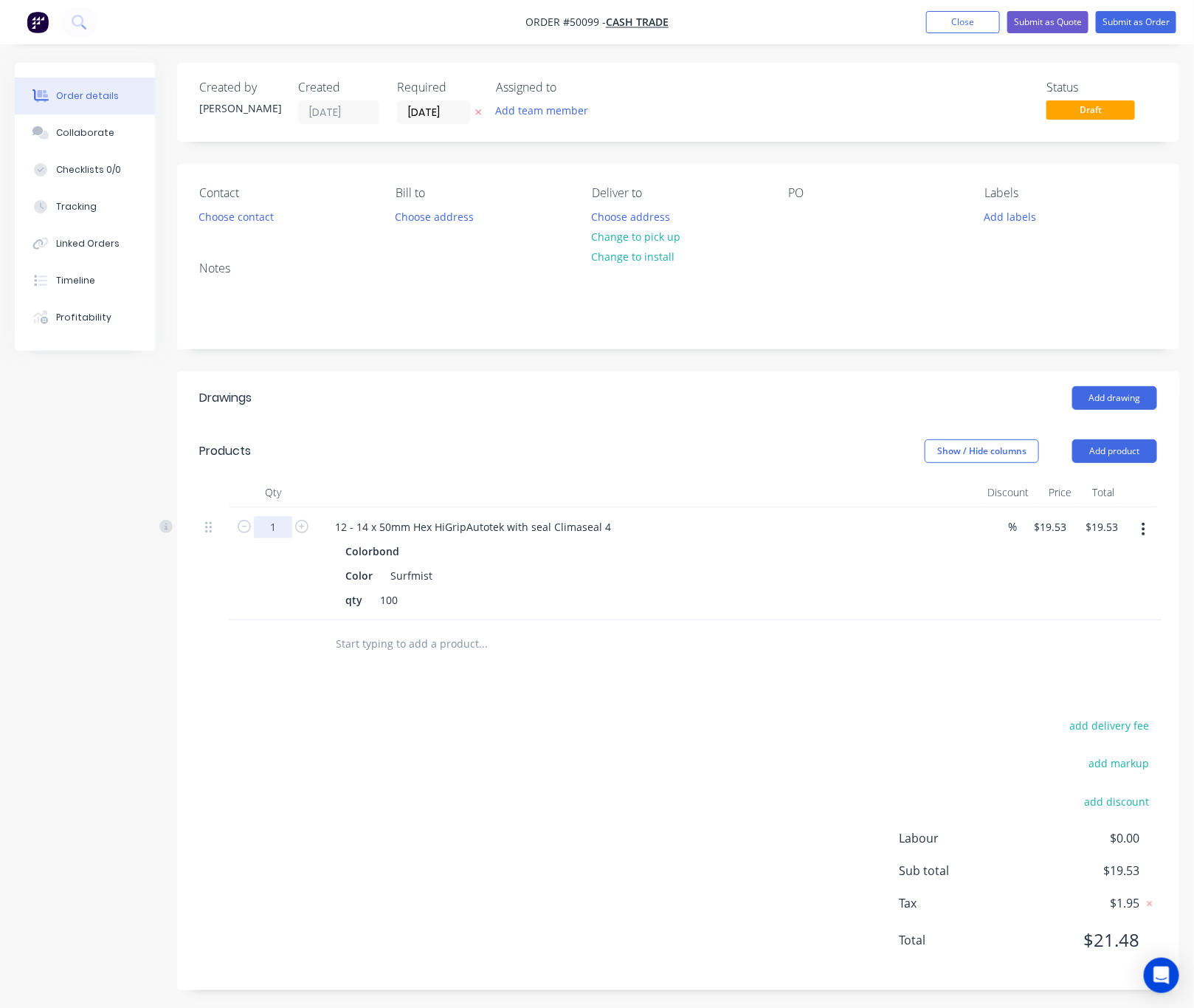
click at [286, 526] on input "1" at bounding box center [273, 527] width 38 height 22
type input "10"
type input "$195.30"
click at [433, 448] on div "Show / Hide columns Add product" at bounding box center [780, 451] width 754 height 23
click at [709, 827] on div "add delivery fee add markup add discount Labour $0.00 Sub total $195.30 Tax $19…" at bounding box center [678, 841] width 958 height 252
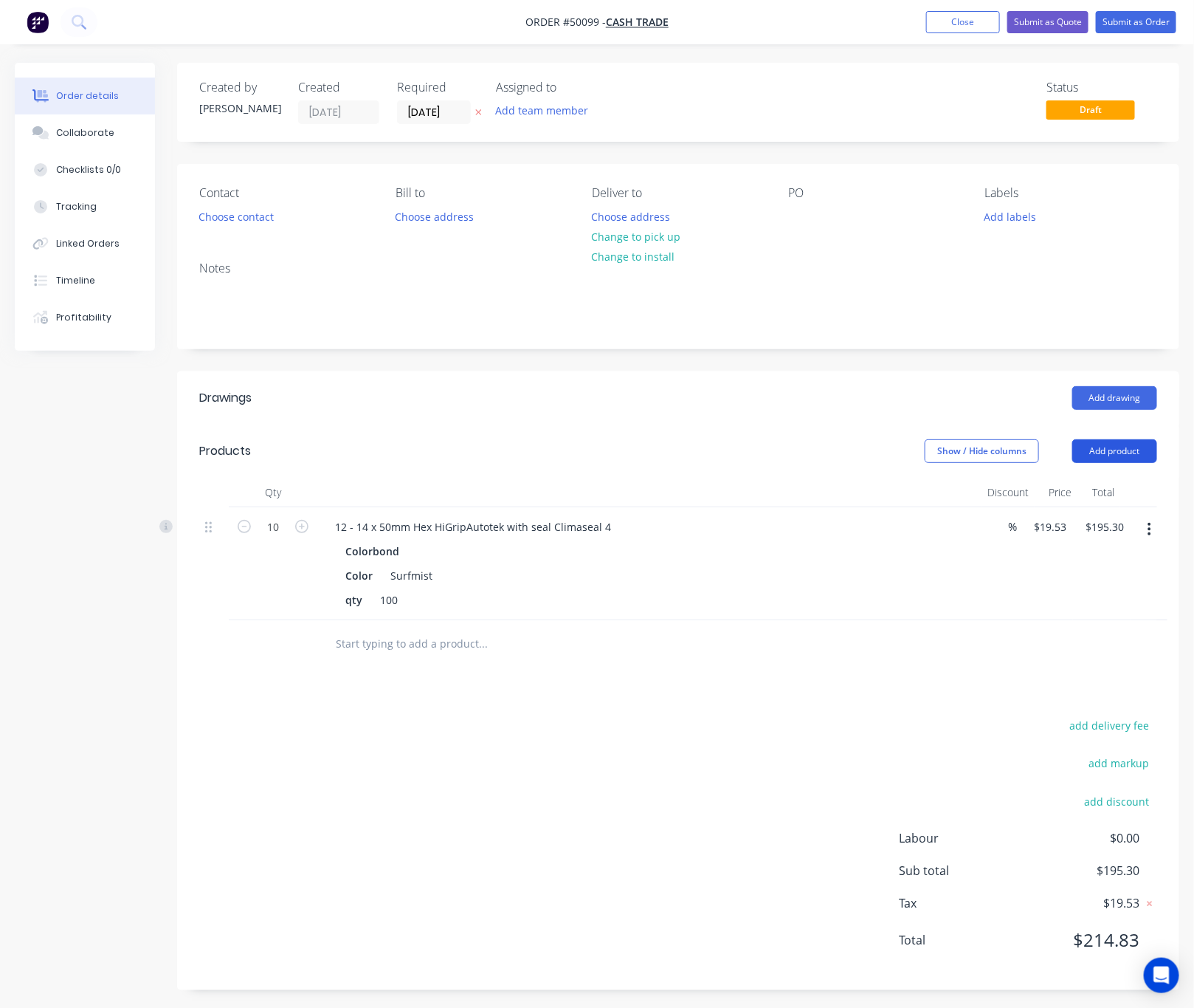
click at [1113, 448] on button "Add product" at bounding box center [1114, 451] width 85 height 23
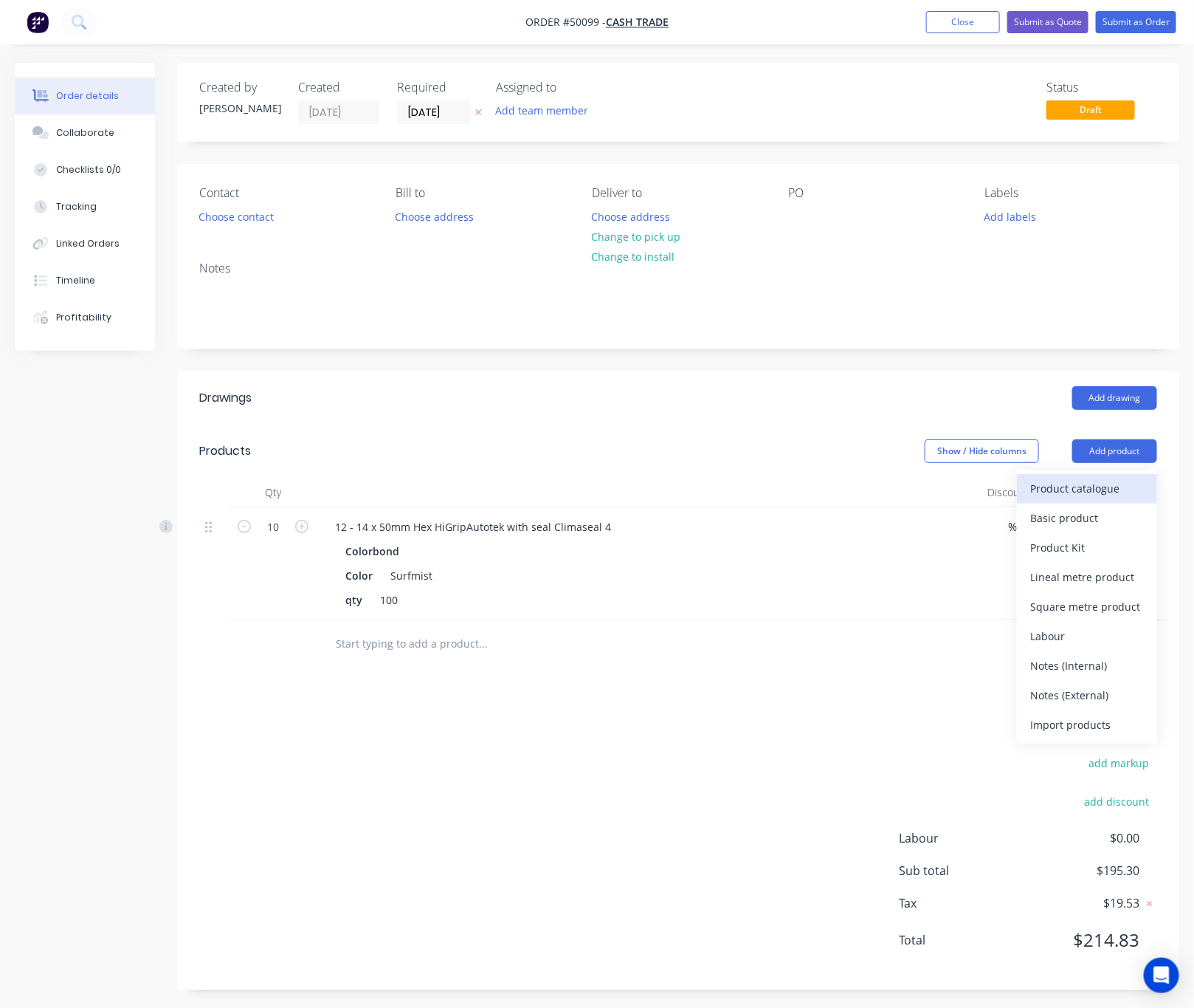
click at [1090, 490] on div "Product catalogue" at bounding box center [1087, 488] width 113 height 22
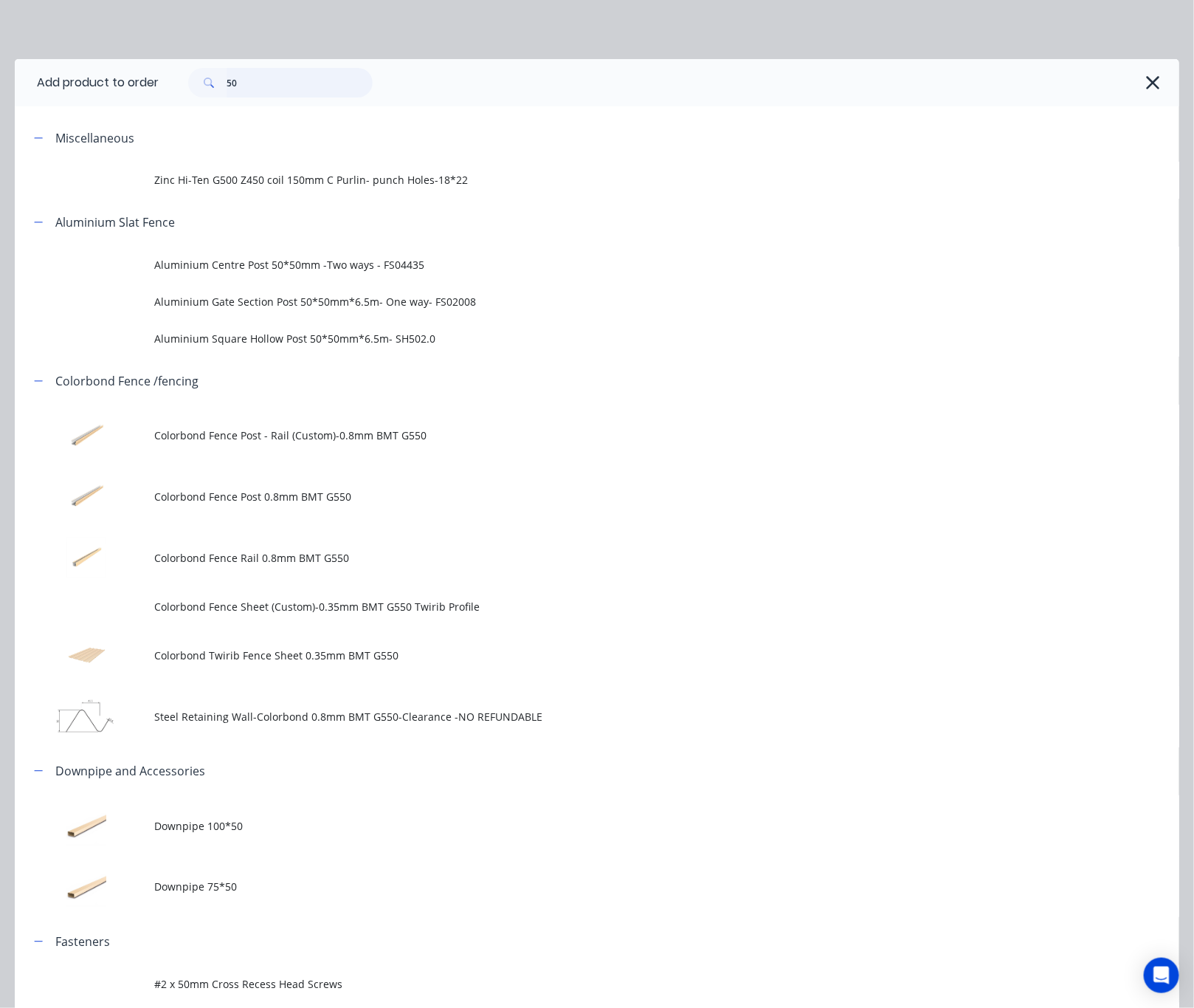
drag, startPoint x: 311, startPoint y: 83, endPoint x: 135, endPoint y: 82, distance: 176.0
click at [138, 82] on header "Add product to order 50" at bounding box center [597, 83] width 1165 height 47
type input "16"
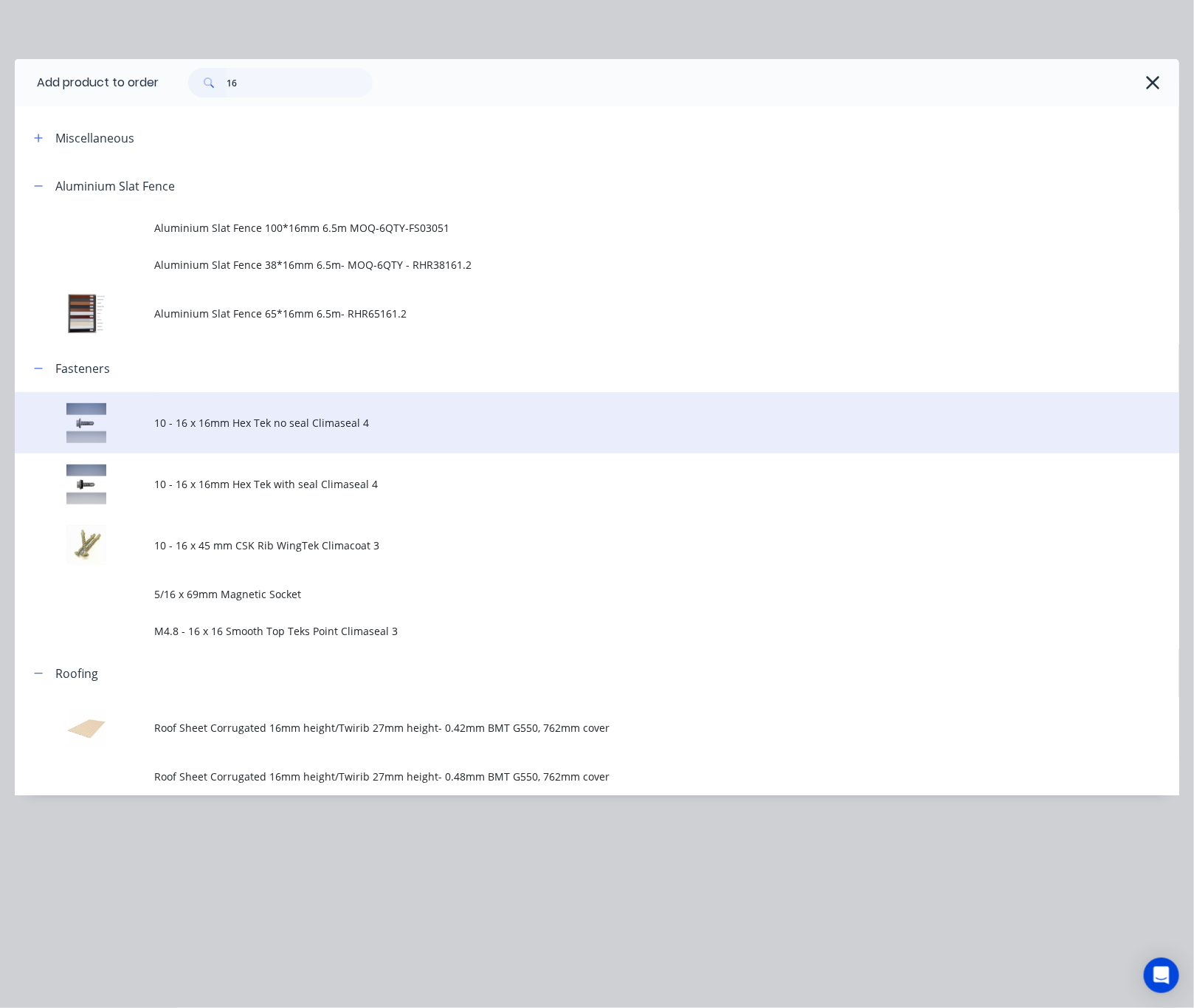
click at [334, 430] on span "10 - 16 x 16mm Hex Tek no seal Climaseal 4" at bounding box center [564, 422] width 820 height 16
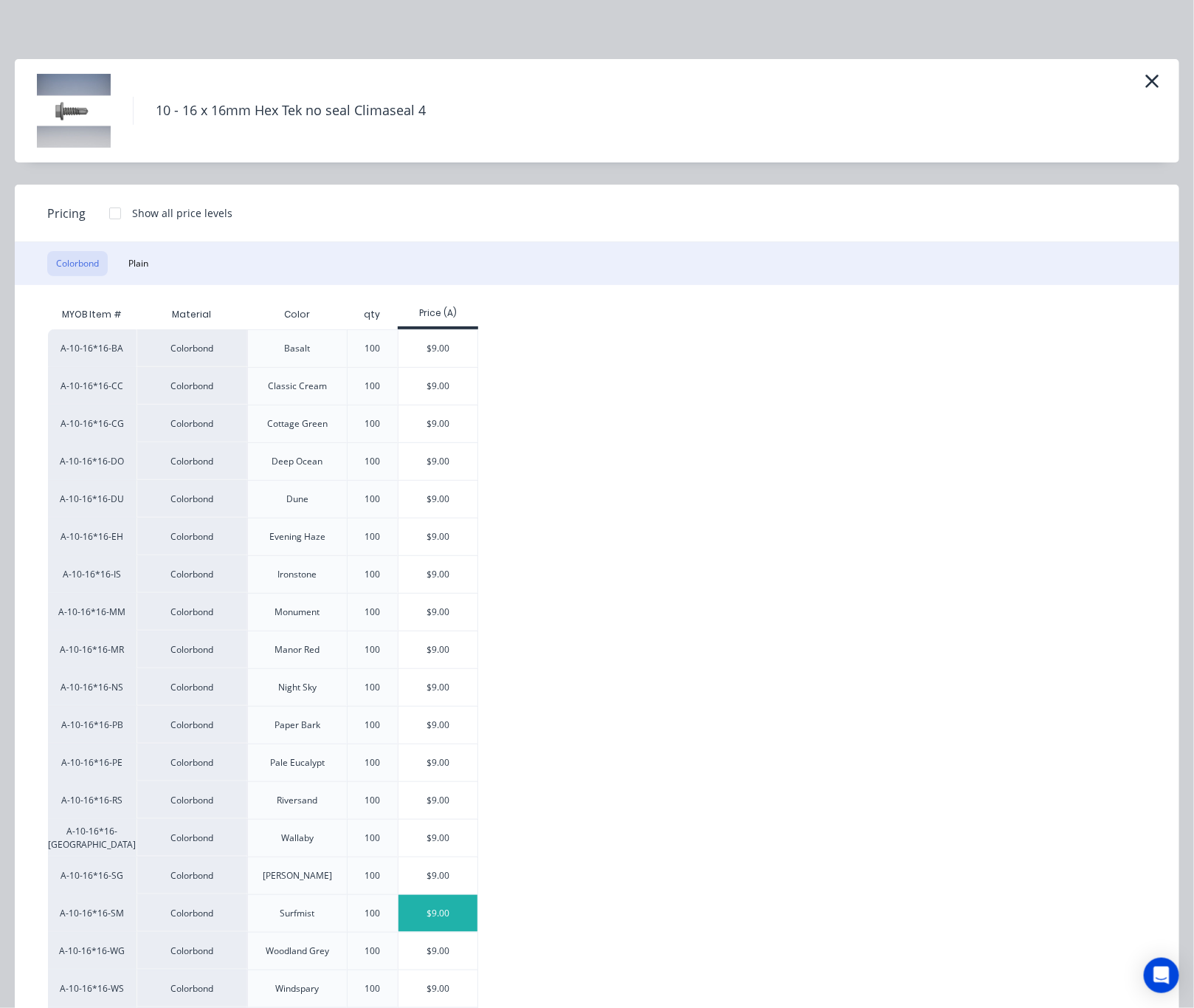
click at [439, 931] on div "$9.00" at bounding box center [438, 913] width 79 height 37
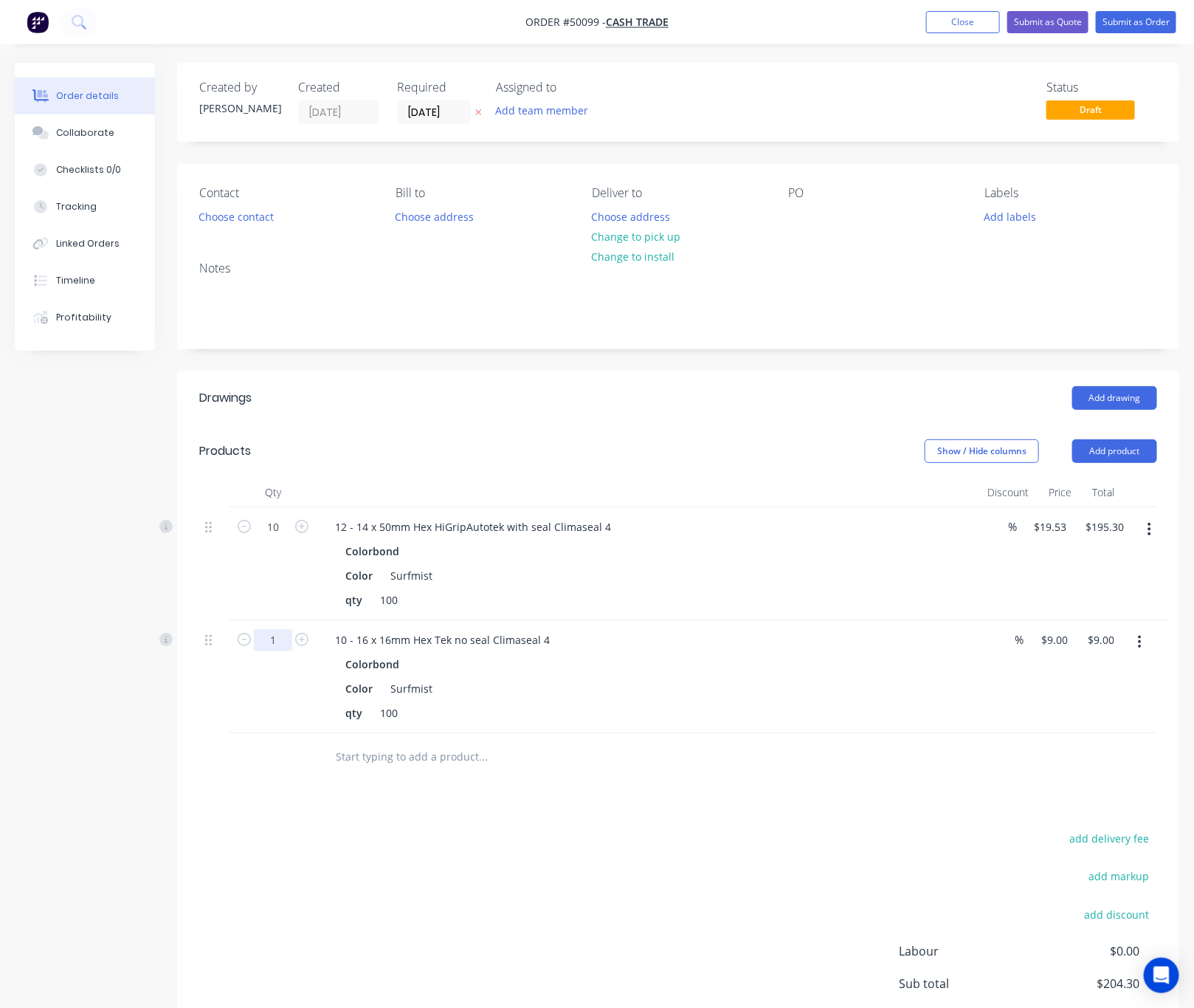
click at [281, 642] on input "1" at bounding box center [273, 639] width 38 height 22
type input "2"
type input "$18.00"
click at [668, 853] on div "add delivery fee add markup add discount Labour $0.00 Sub total $213.30 Tax $21…" at bounding box center [678, 955] width 958 height 252
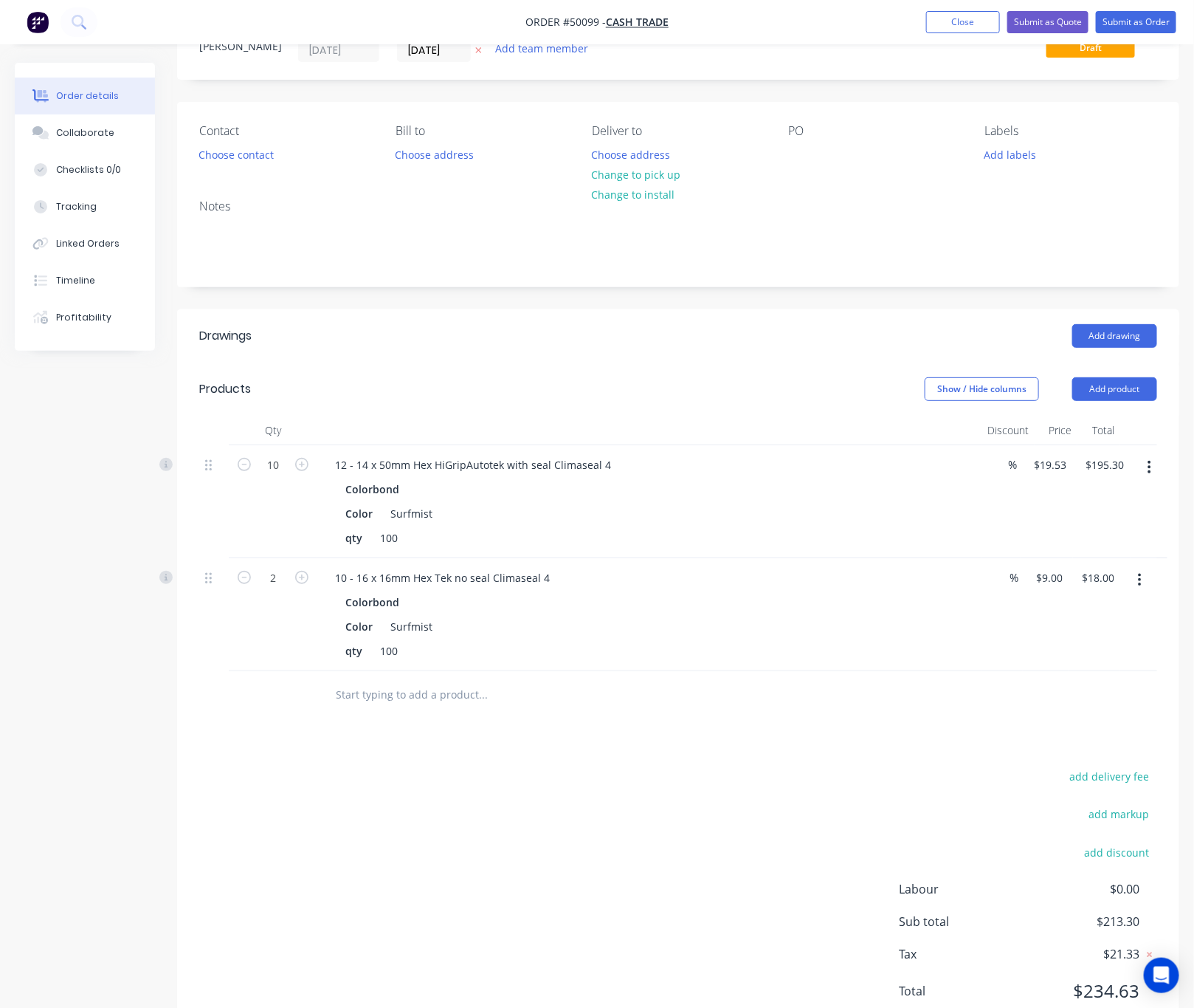
scroll to position [119, 0]
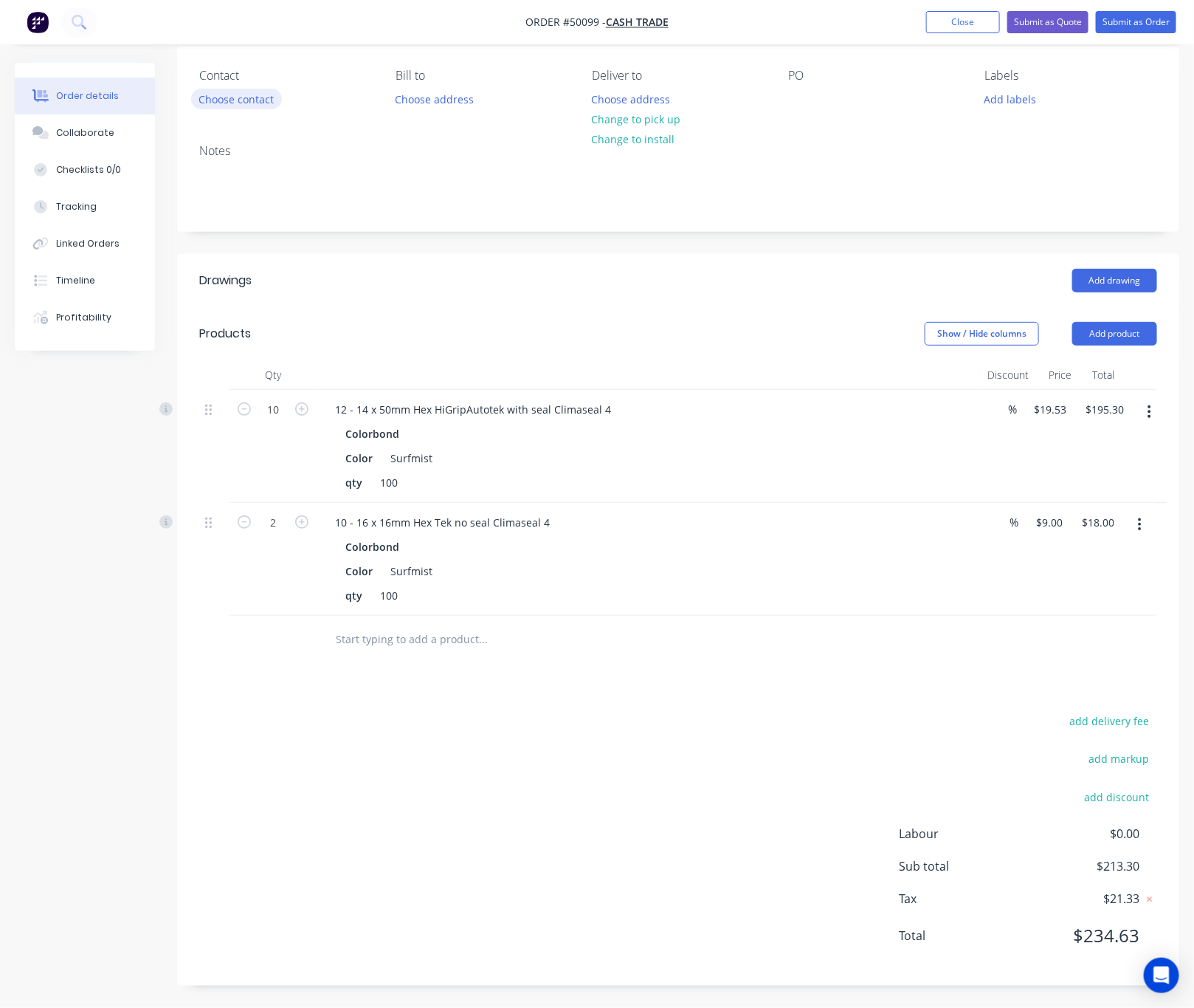
click at [236, 93] on button "Choose contact" at bounding box center [237, 98] width 91 height 20
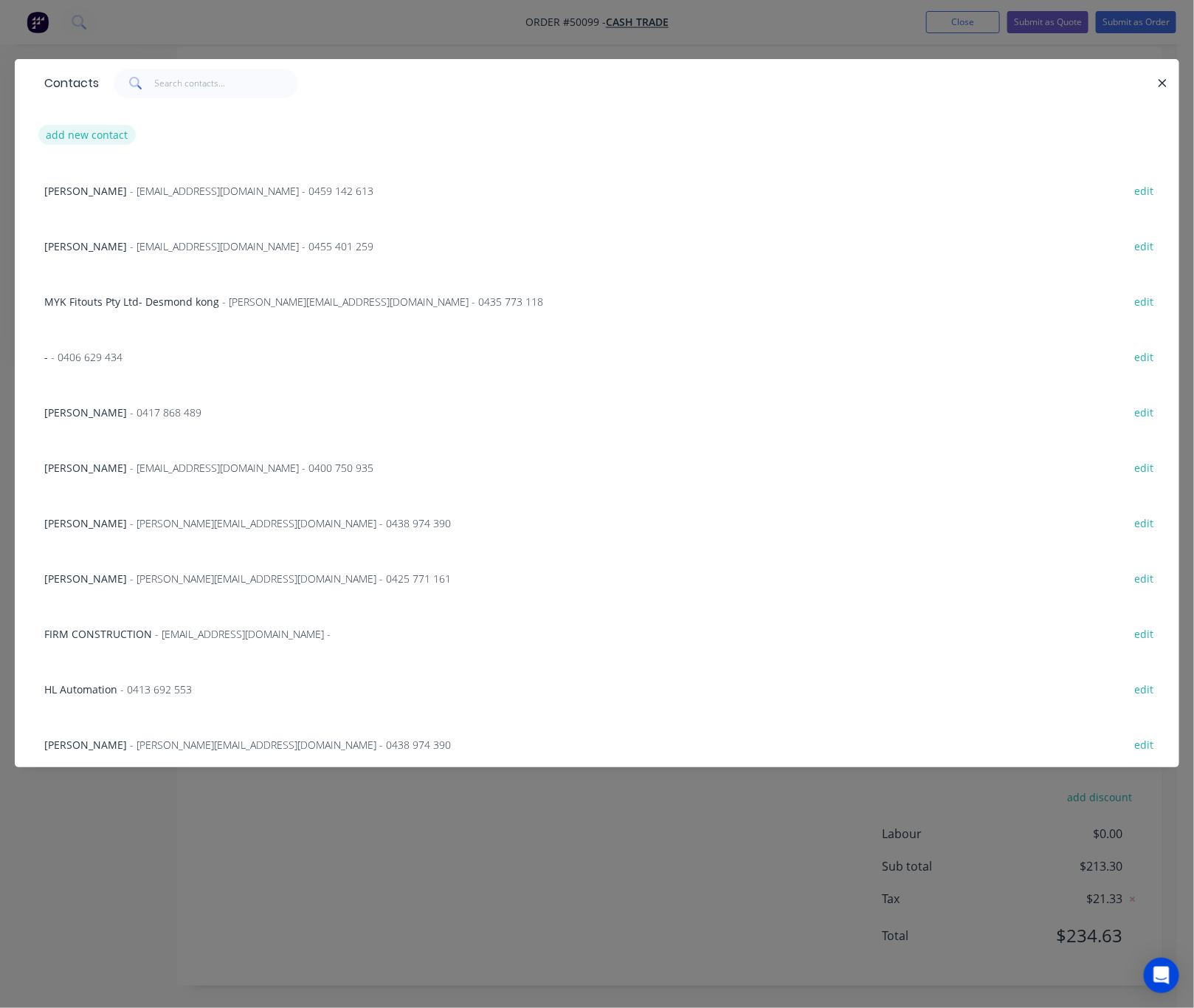
click at [94, 134] on button "add new contact" at bounding box center [87, 134] width 98 height 20
select select "AU"
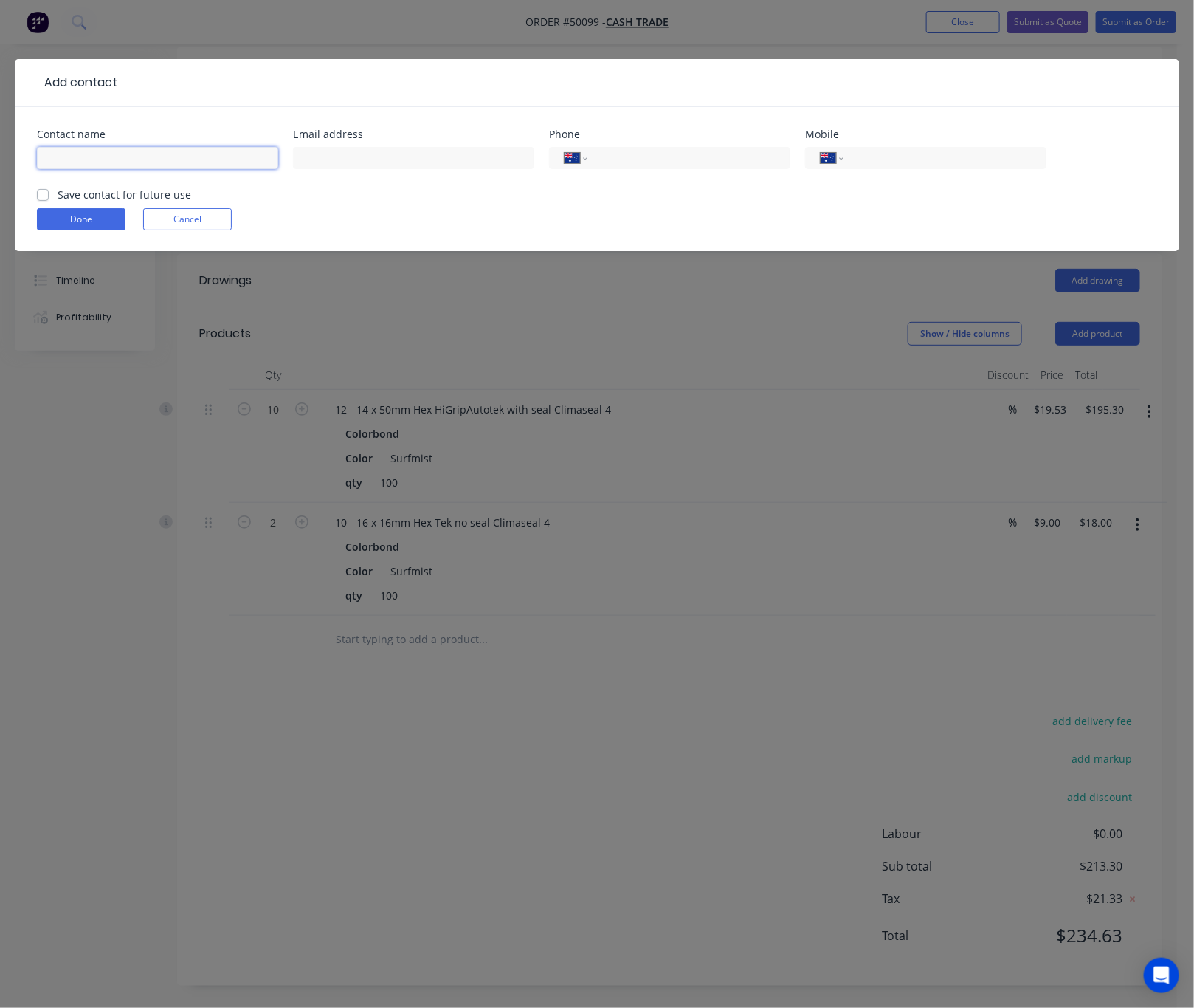
click at [89, 161] on input "text" at bounding box center [157, 158] width 241 height 22
type input "Frank"
click at [915, 151] on input "tel" at bounding box center [942, 158] width 177 height 17
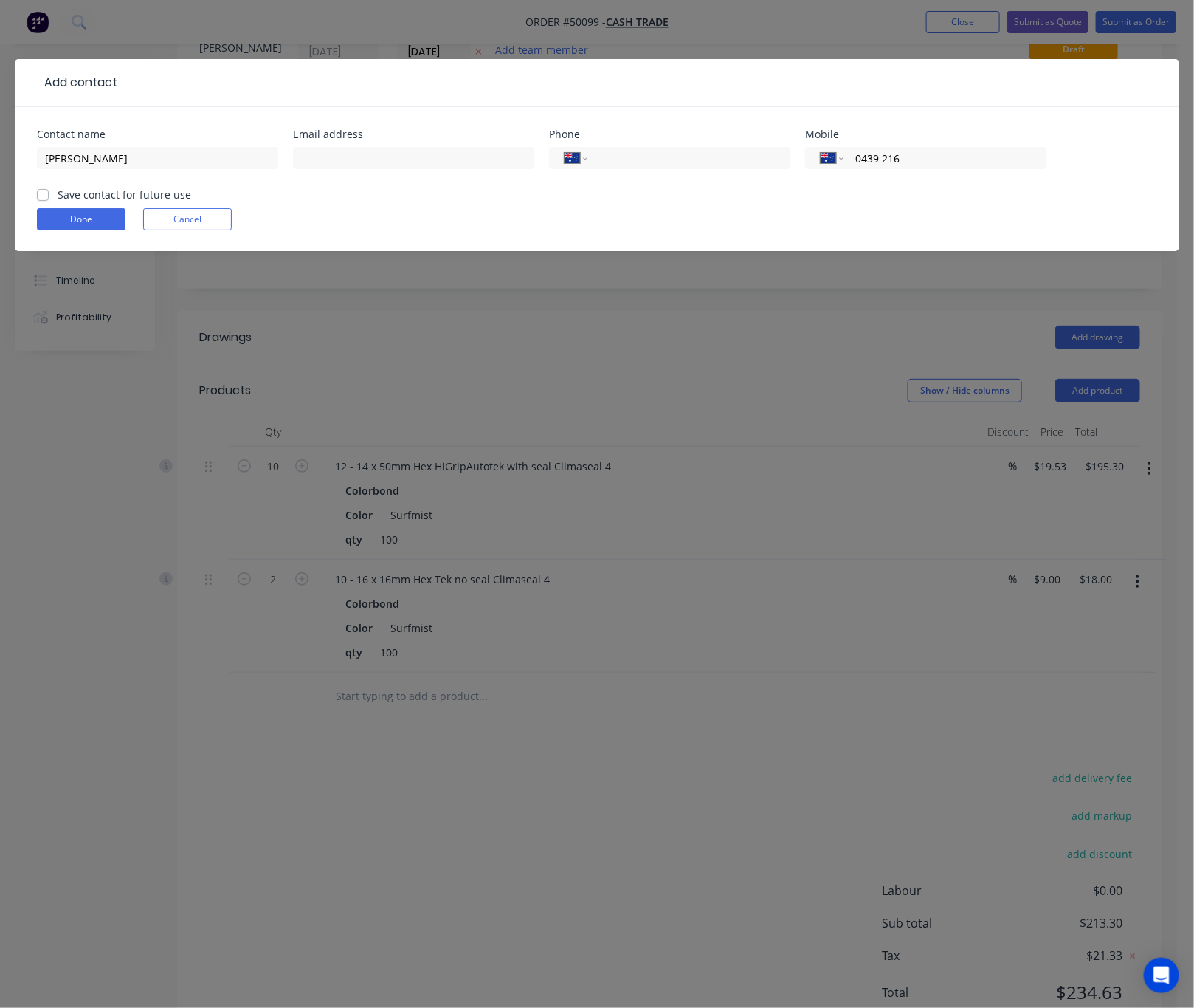
scroll to position [9, 0]
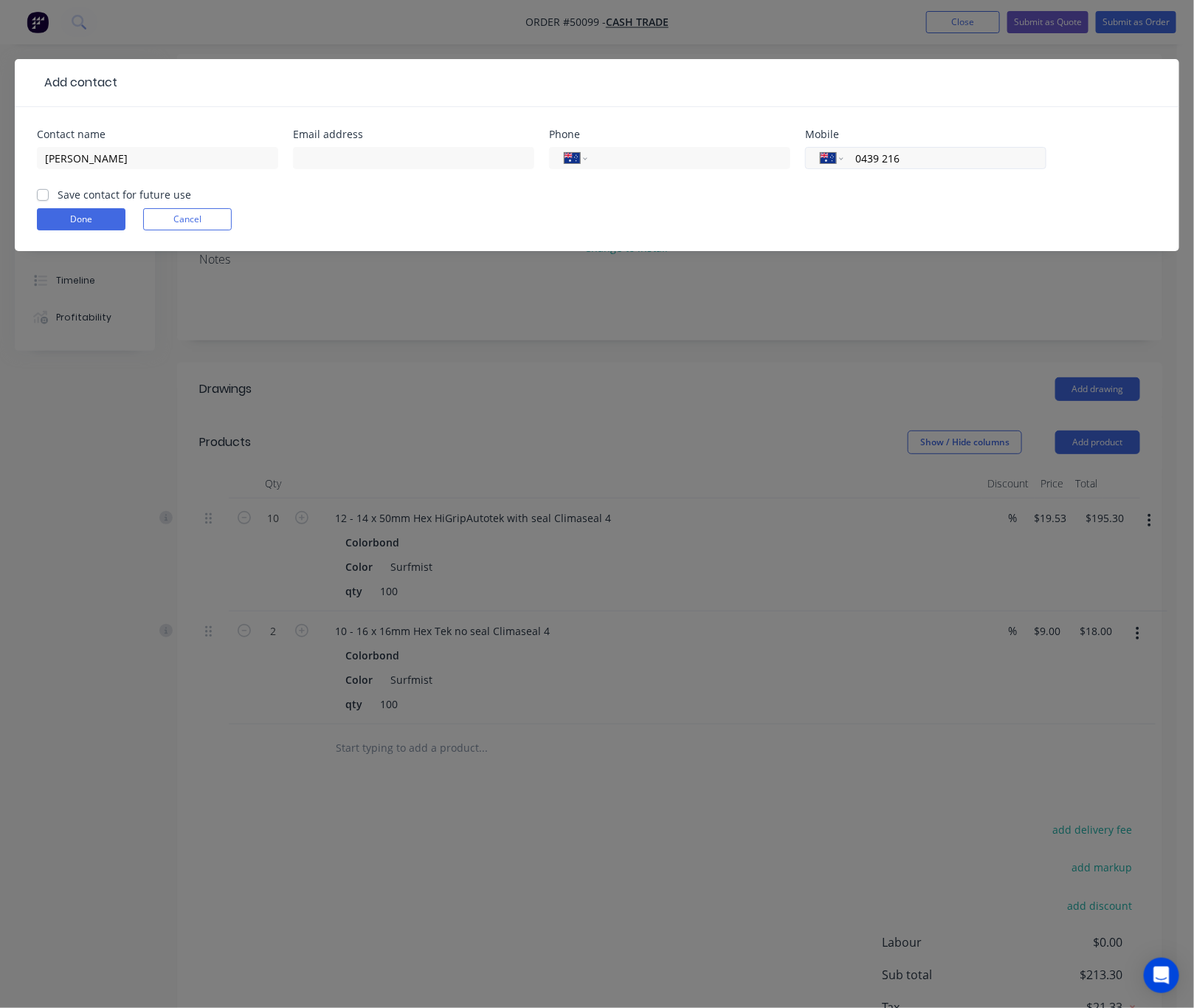
click at [944, 157] on input "0439 216" at bounding box center [942, 158] width 177 height 17
type input "0439 216 433"
click at [83, 222] on button "Done" at bounding box center [81, 219] width 89 height 22
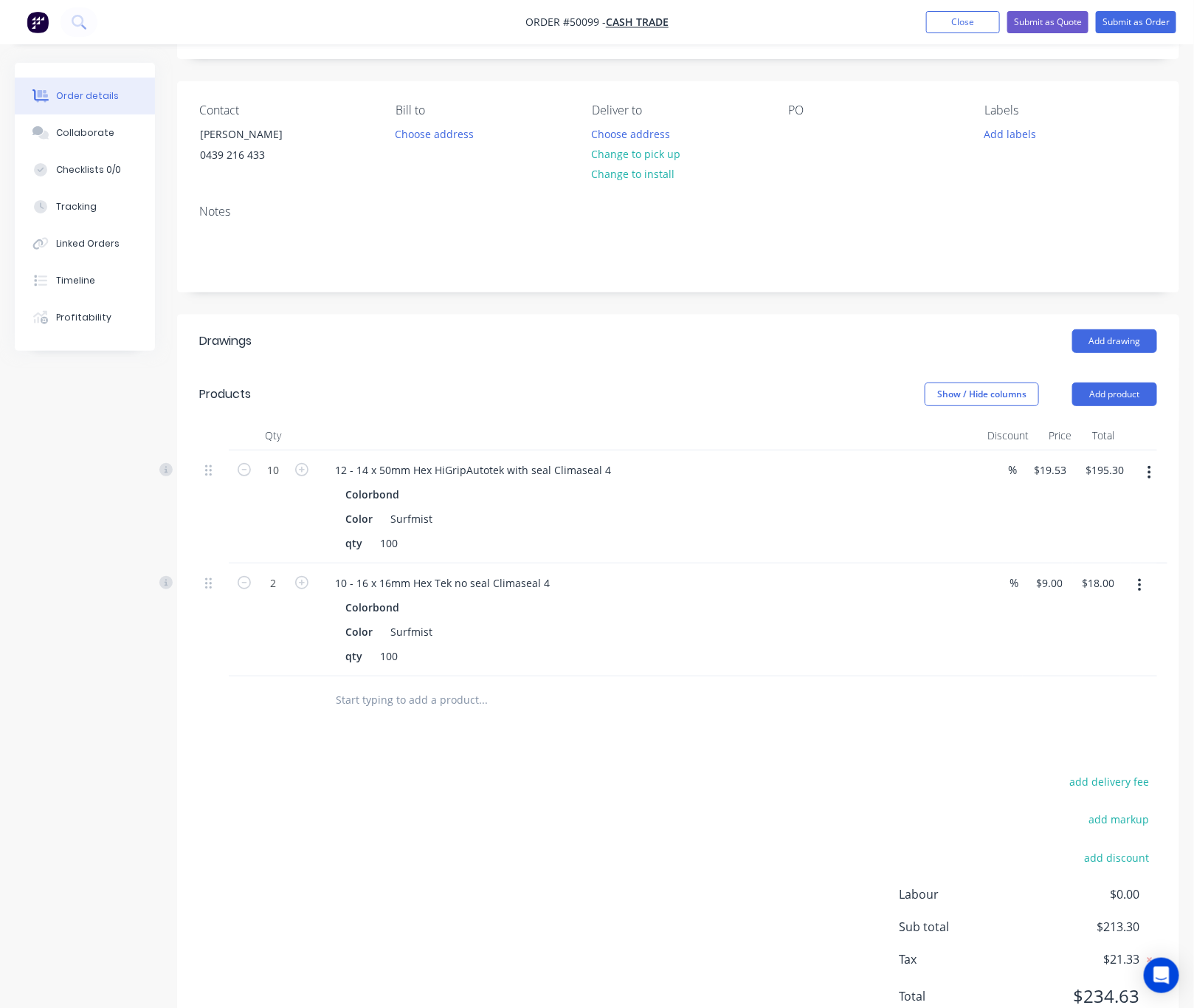
scroll to position [146, 0]
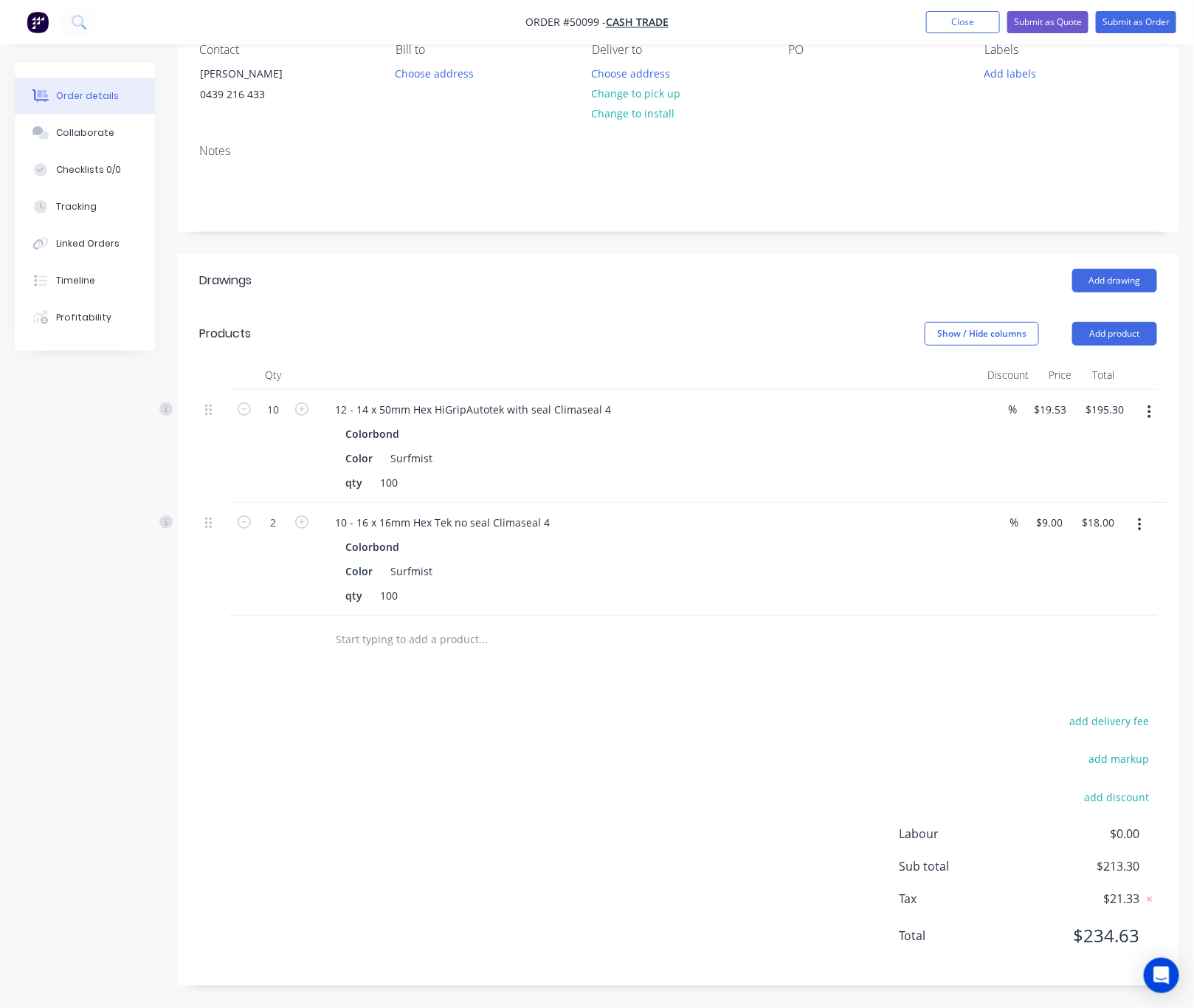
click at [1113, 410] on button "button" at bounding box center [1150, 412] width 35 height 26
click at [1069, 539] on div "Delete" at bounding box center [1097, 539] width 113 height 22
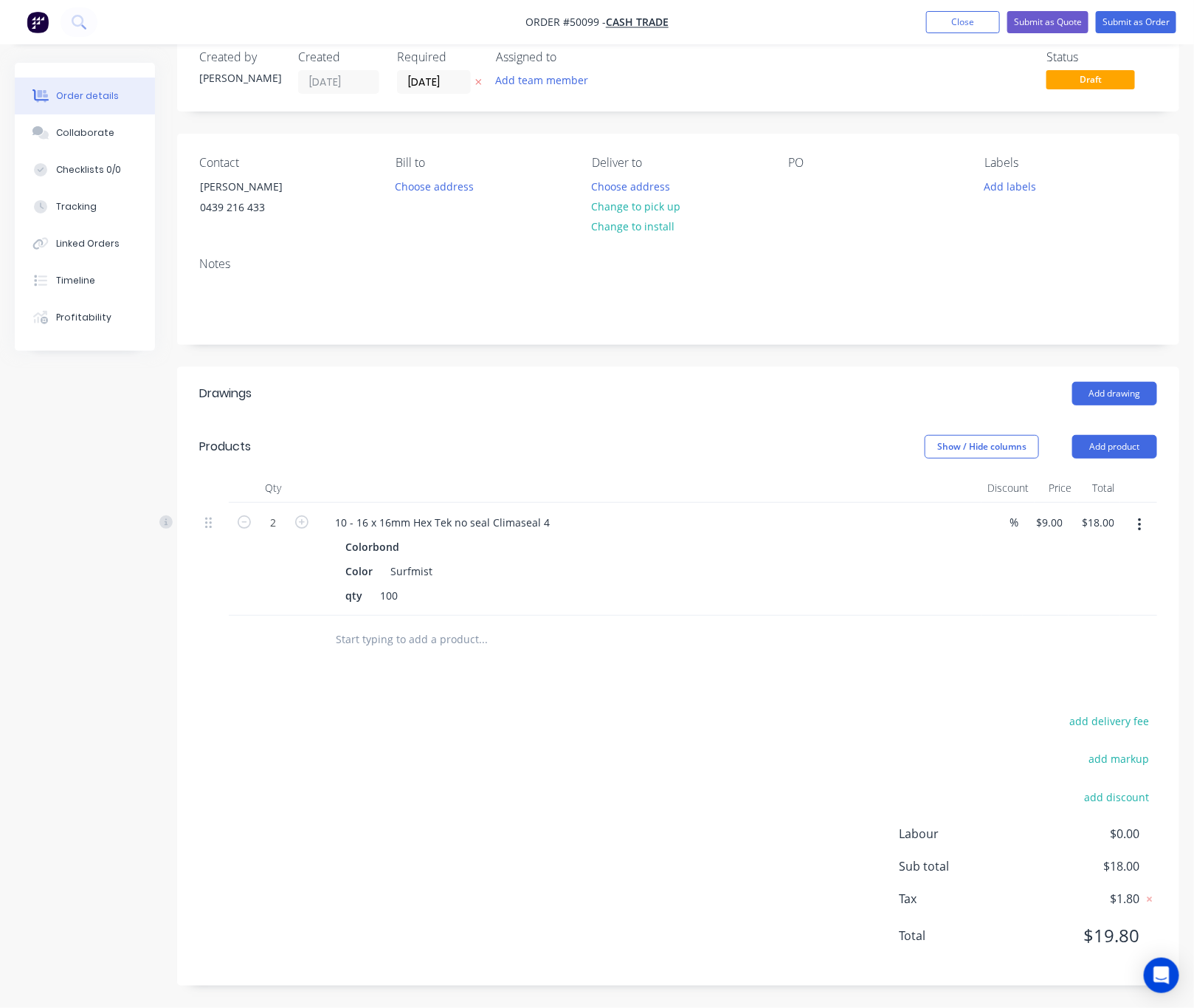
scroll to position [32, 0]
click at [603, 760] on div "add delivery fee add markup add discount Labour $0.00 Sub total $18.00 Tax $1.8…" at bounding box center [678, 837] width 958 height 252
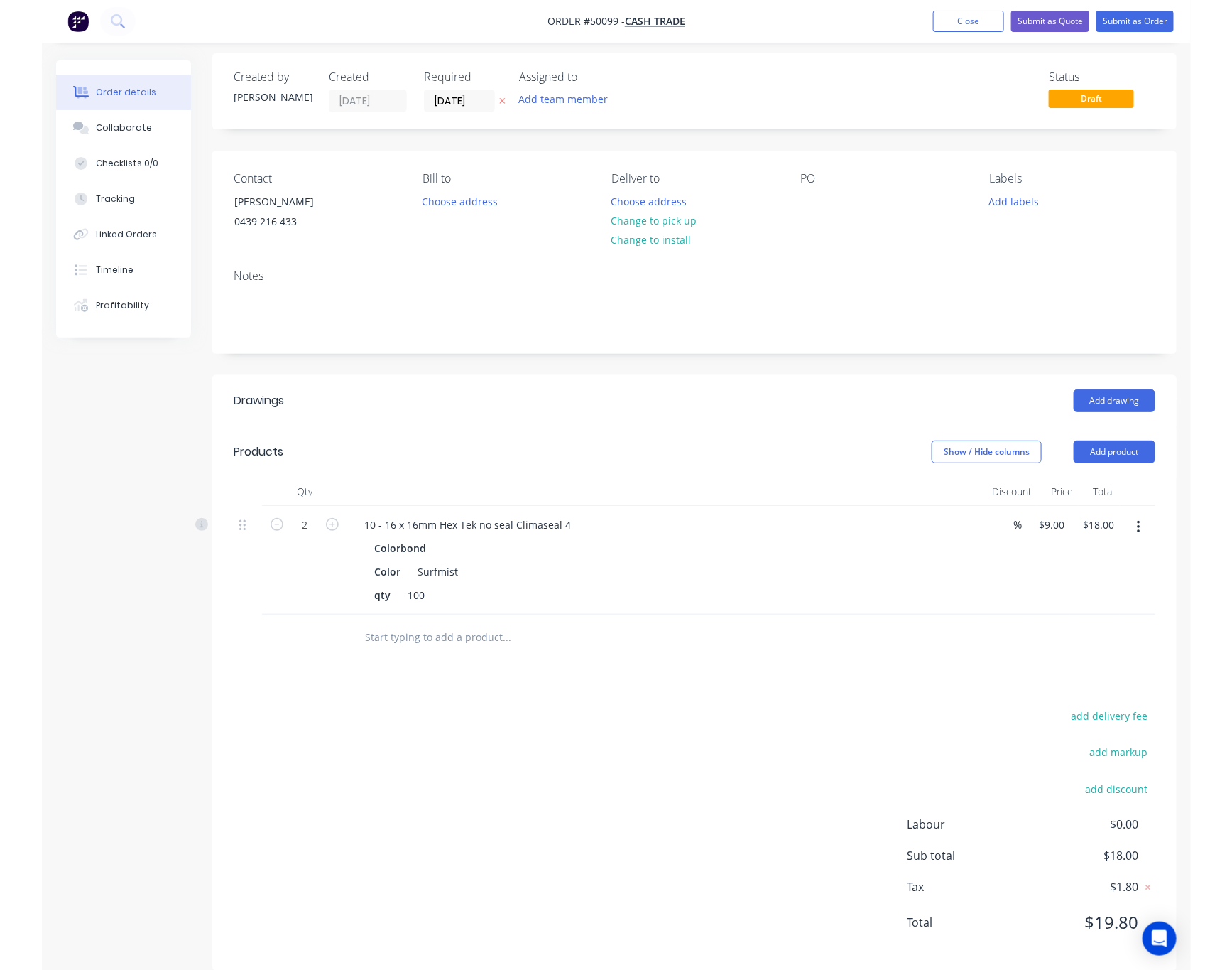
scroll to position [0, 0]
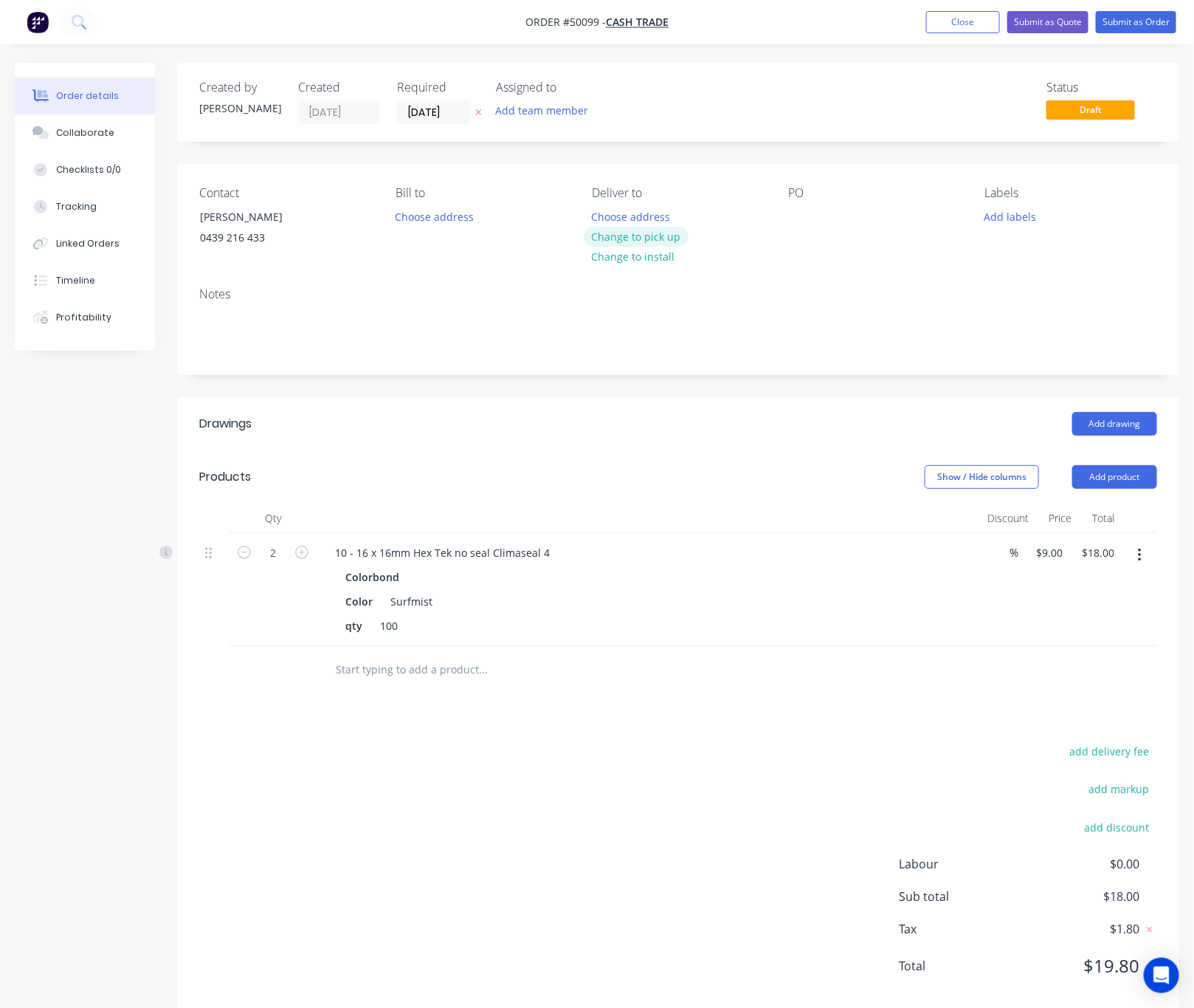
click at [661, 237] on button "Change to pick up" at bounding box center [636, 237] width 105 height 20
click at [1113, 14] on button "Submit as Order" at bounding box center [1135, 22] width 80 height 22
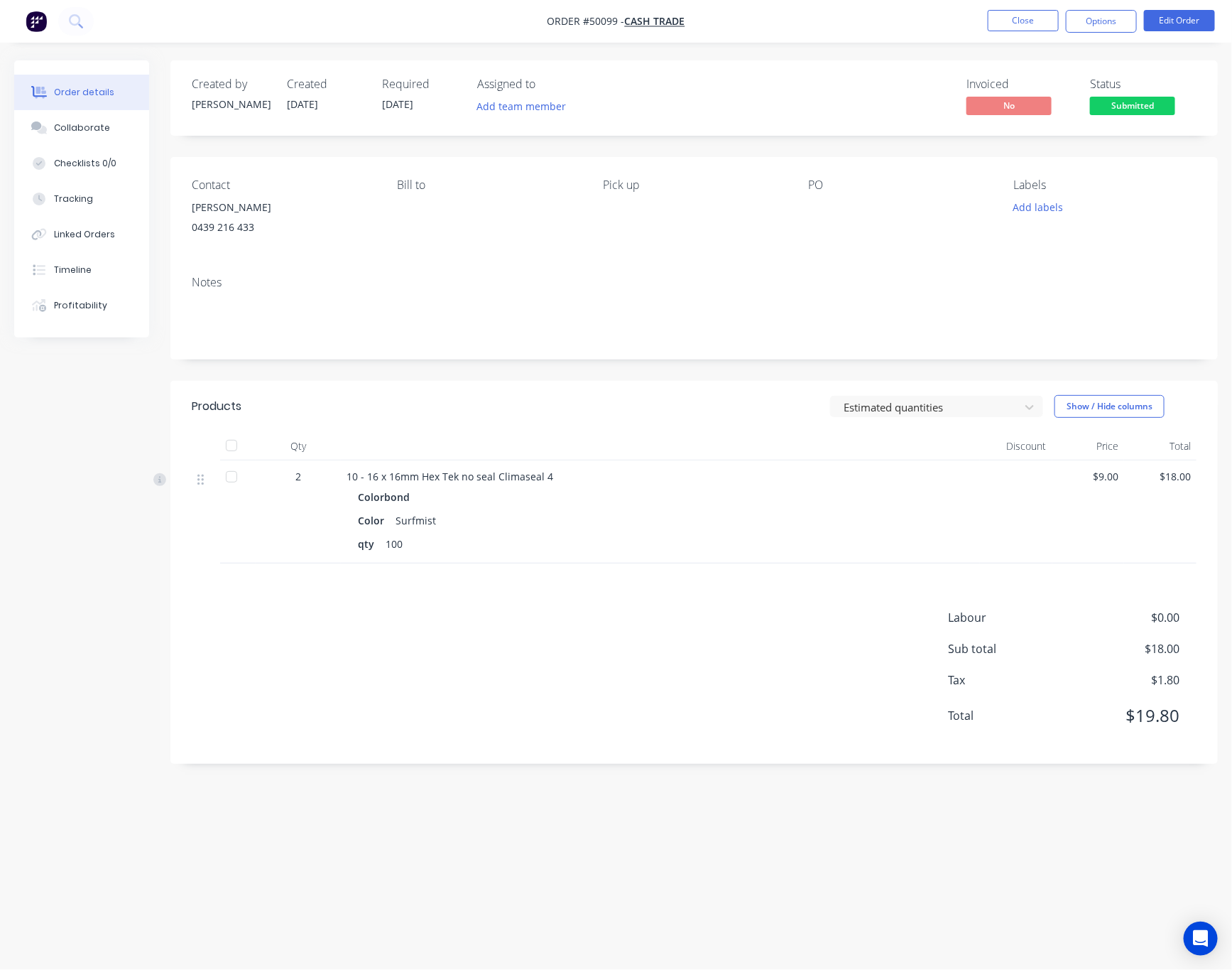
click at [1071, 9] on nav "Order #50099 - Cash Trade Close Options Edit Order" at bounding box center [616, 21] width 1232 height 43
click at [1071, 20] on button "Options" at bounding box center [1101, 21] width 71 height 22
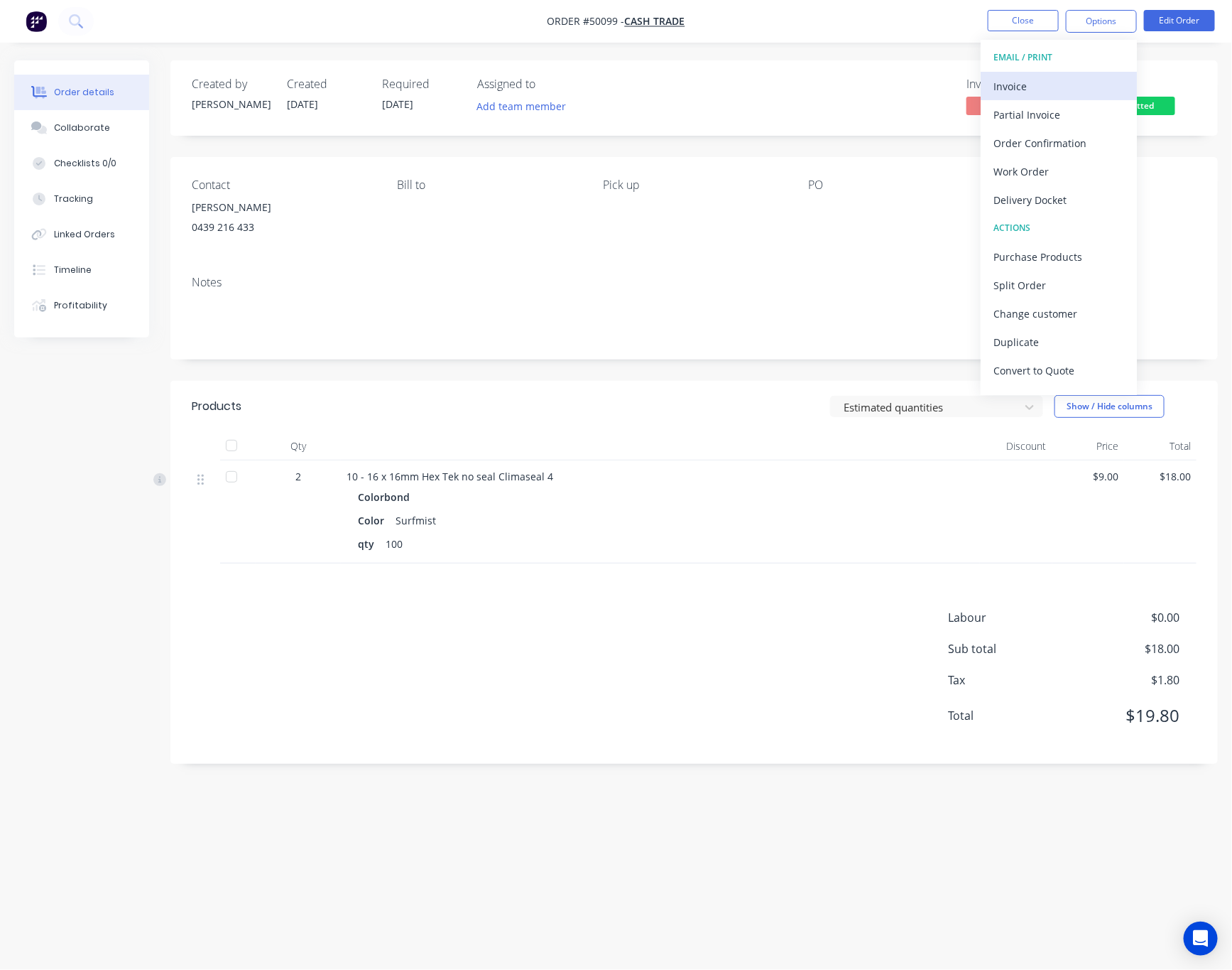
click at [1051, 87] on div "Invoice" at bounding box center [1059, 86] width 131 height 21
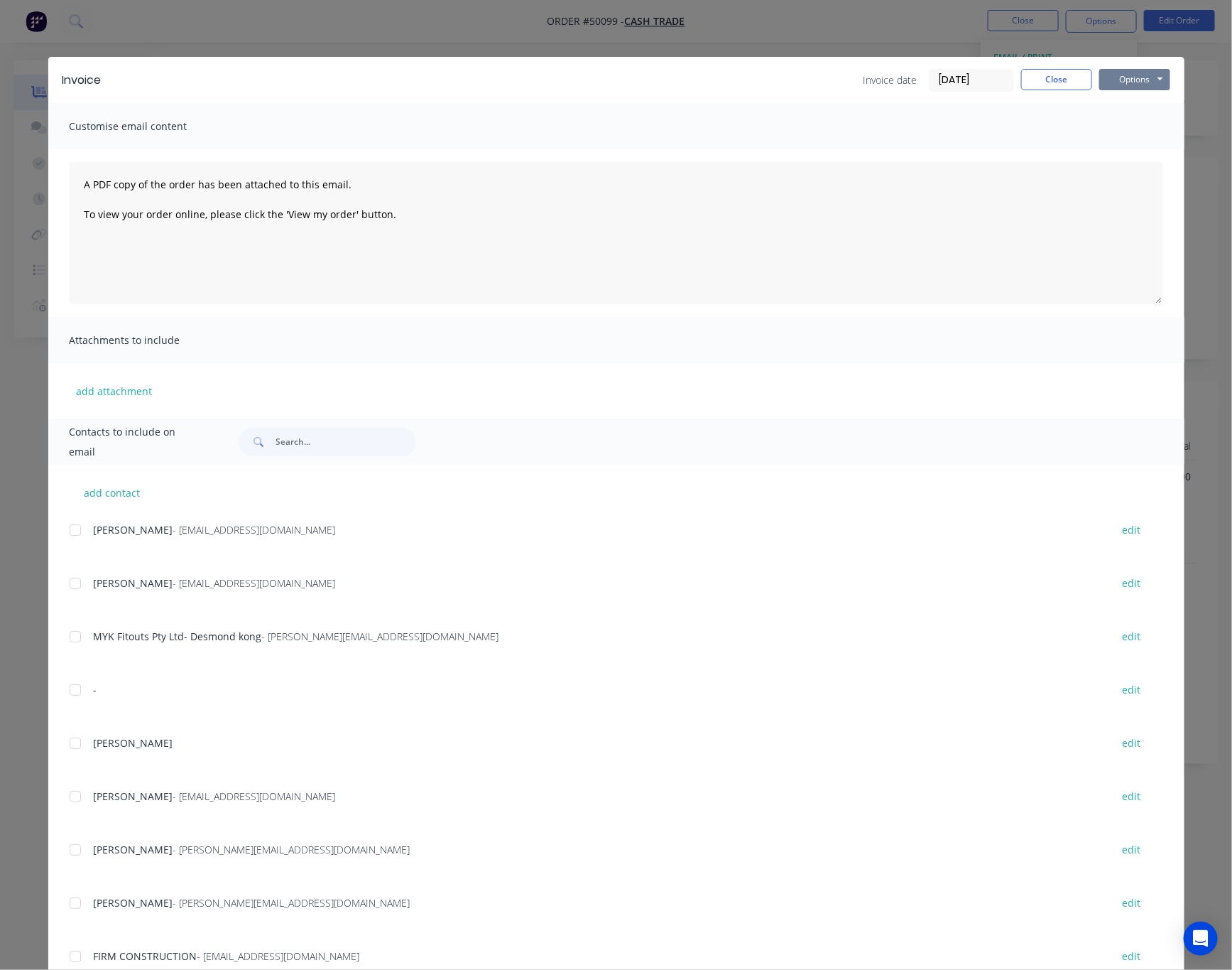
click at [1071, 75] on button "Options" at bounding box center [1134, 79] width 71 height 21
click at [1071, 128] on button "Print" at bounding box center [1145, 128] width 91 height 23
click at [914, 46] on div "Invoice Invoice date 07/10/25 Close Options Preview Print Email Customise email…" at bounding box center [616, 485] width 1232 height 970
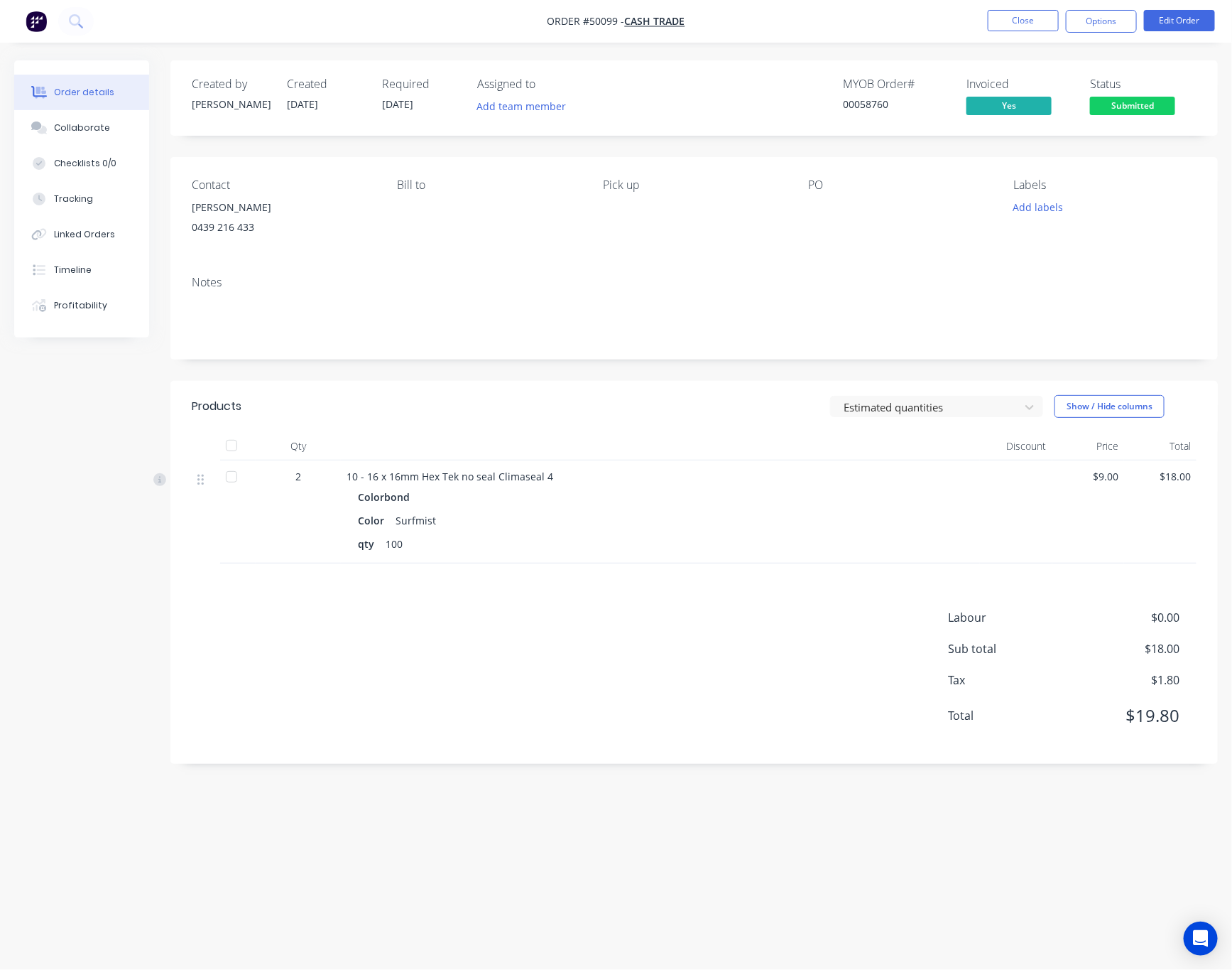
click at [1071, 111] on span "Submitted" at bounding box center [1133, 106] width 85 height 18
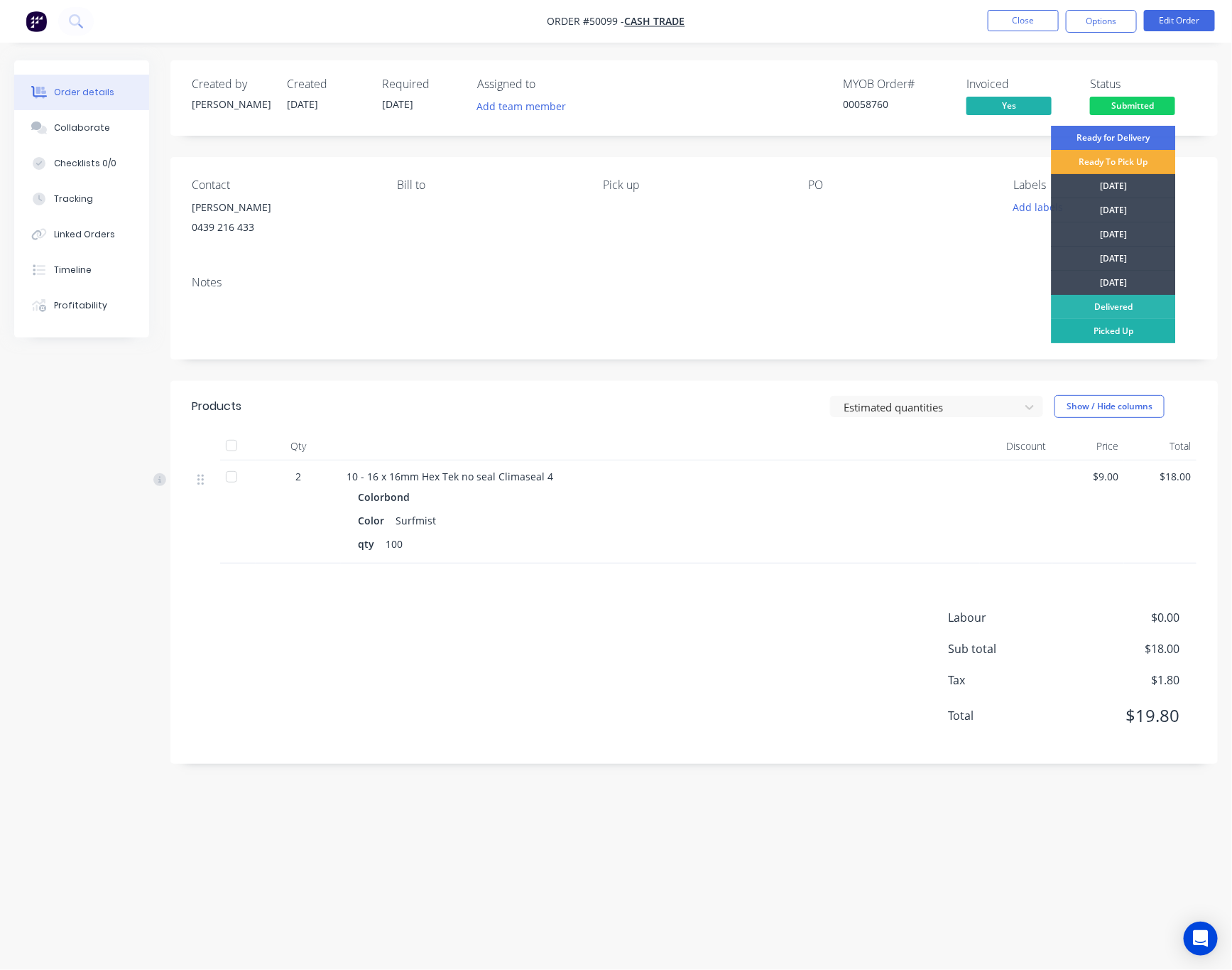
click at [1071, 322] on div "Picked Up" at bounding box center [1114, 330] width 124 height 24
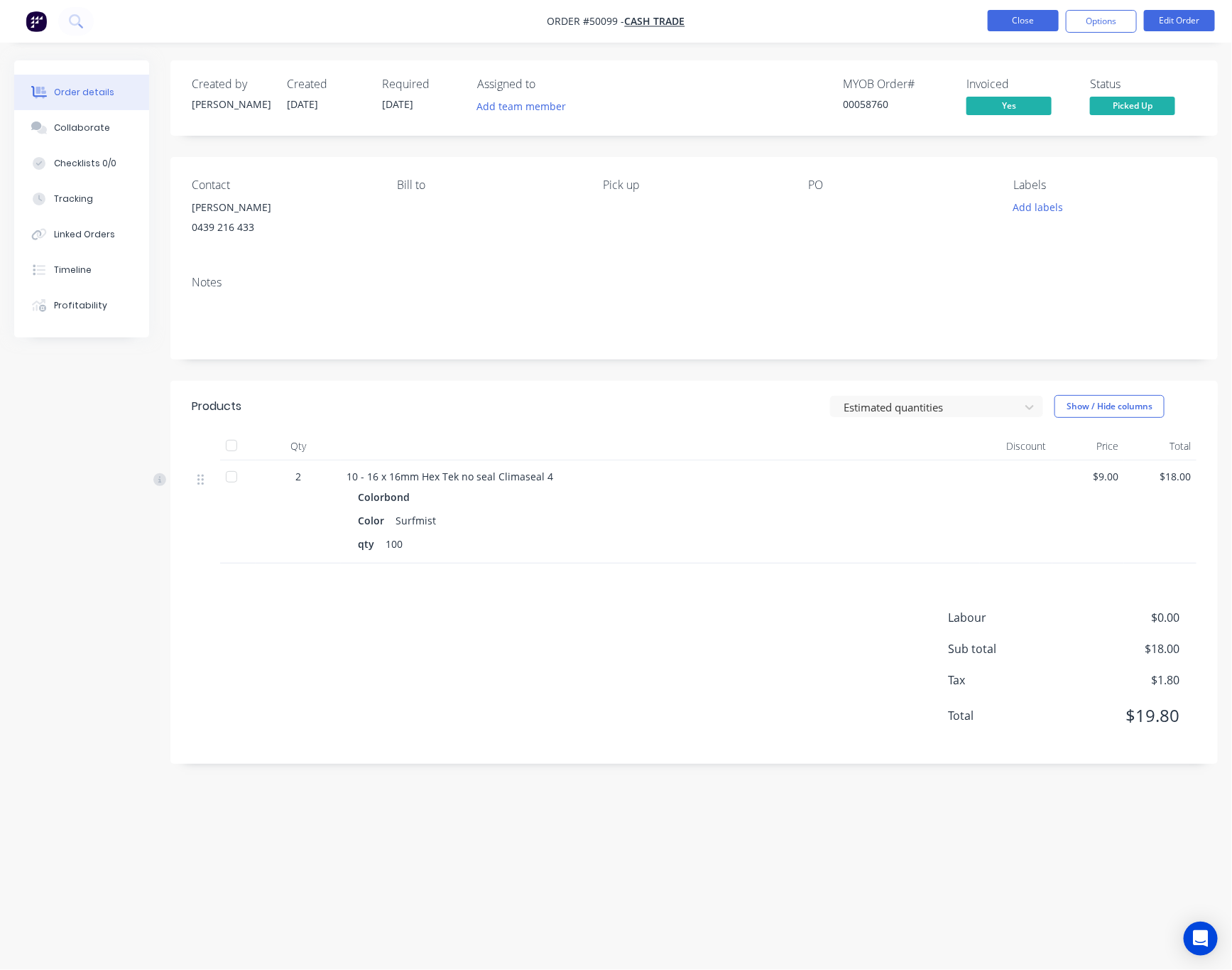
click at [1016, 24] on button "Close" at bounding box center [1023, 20] width 71 height 21
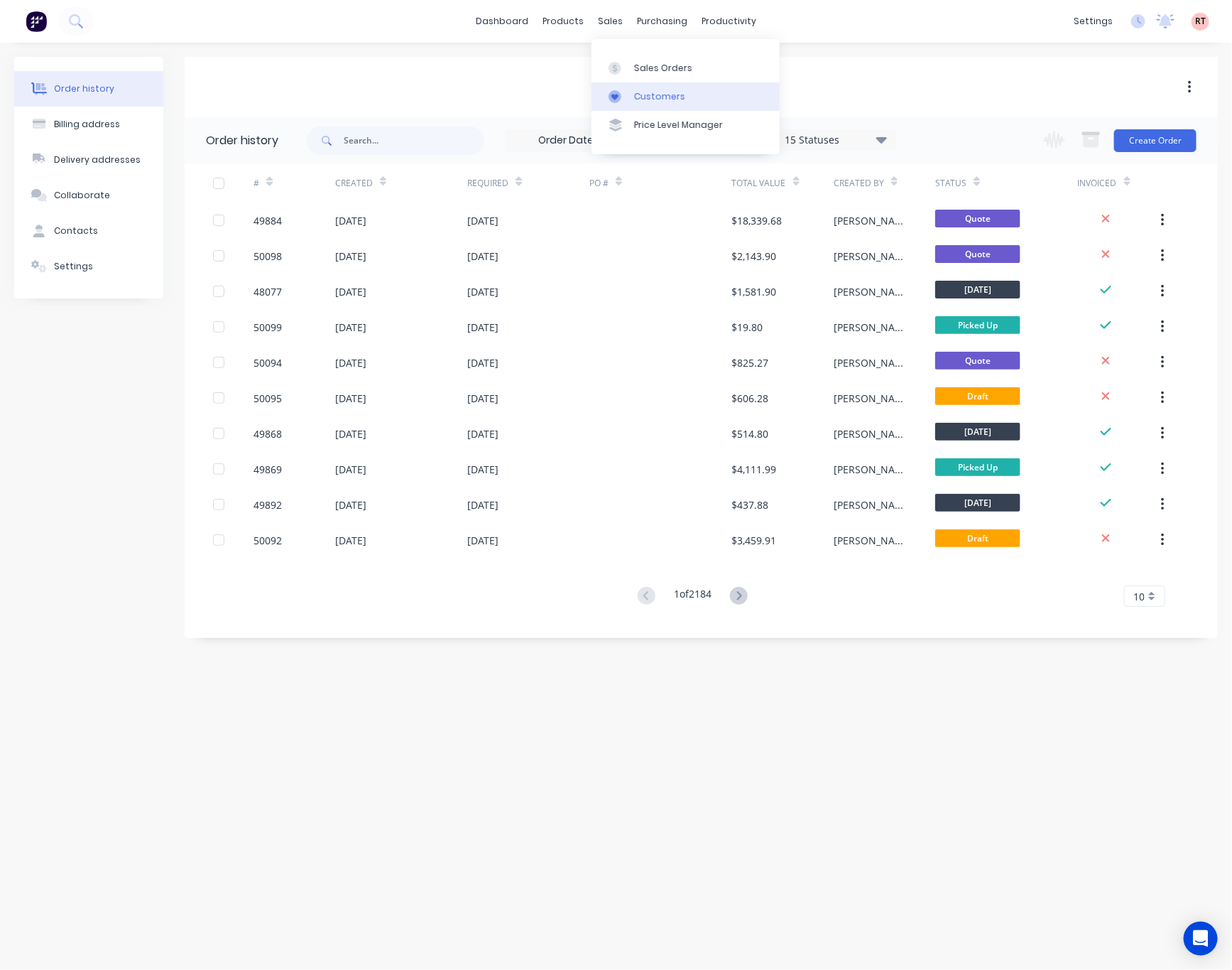
click at [644, 98] on div "Customers" at bounding box center [660, 97] width 51 height 13
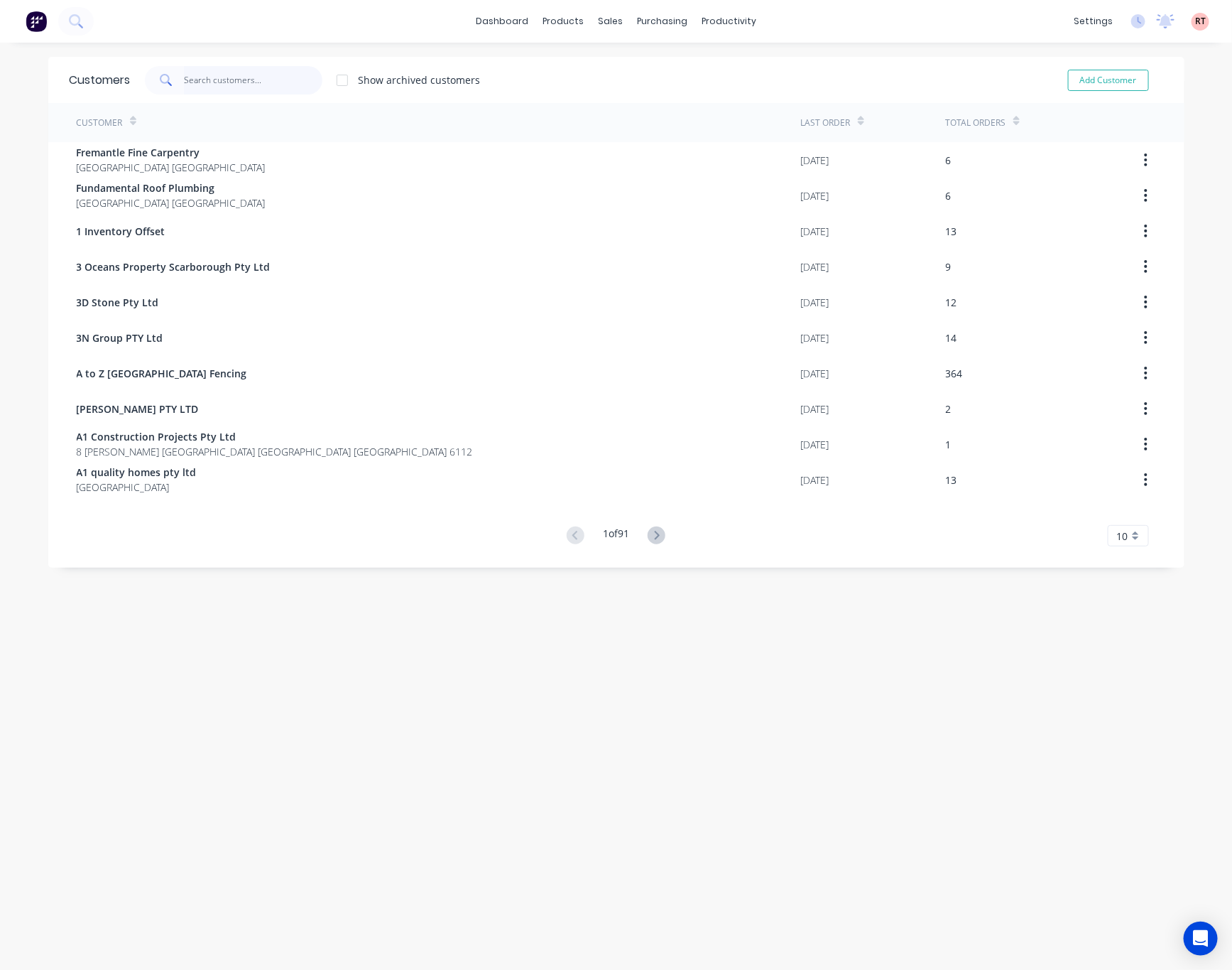
click at [248, 68] on input "text" at bounding box center [254, 80] width 139 height 28
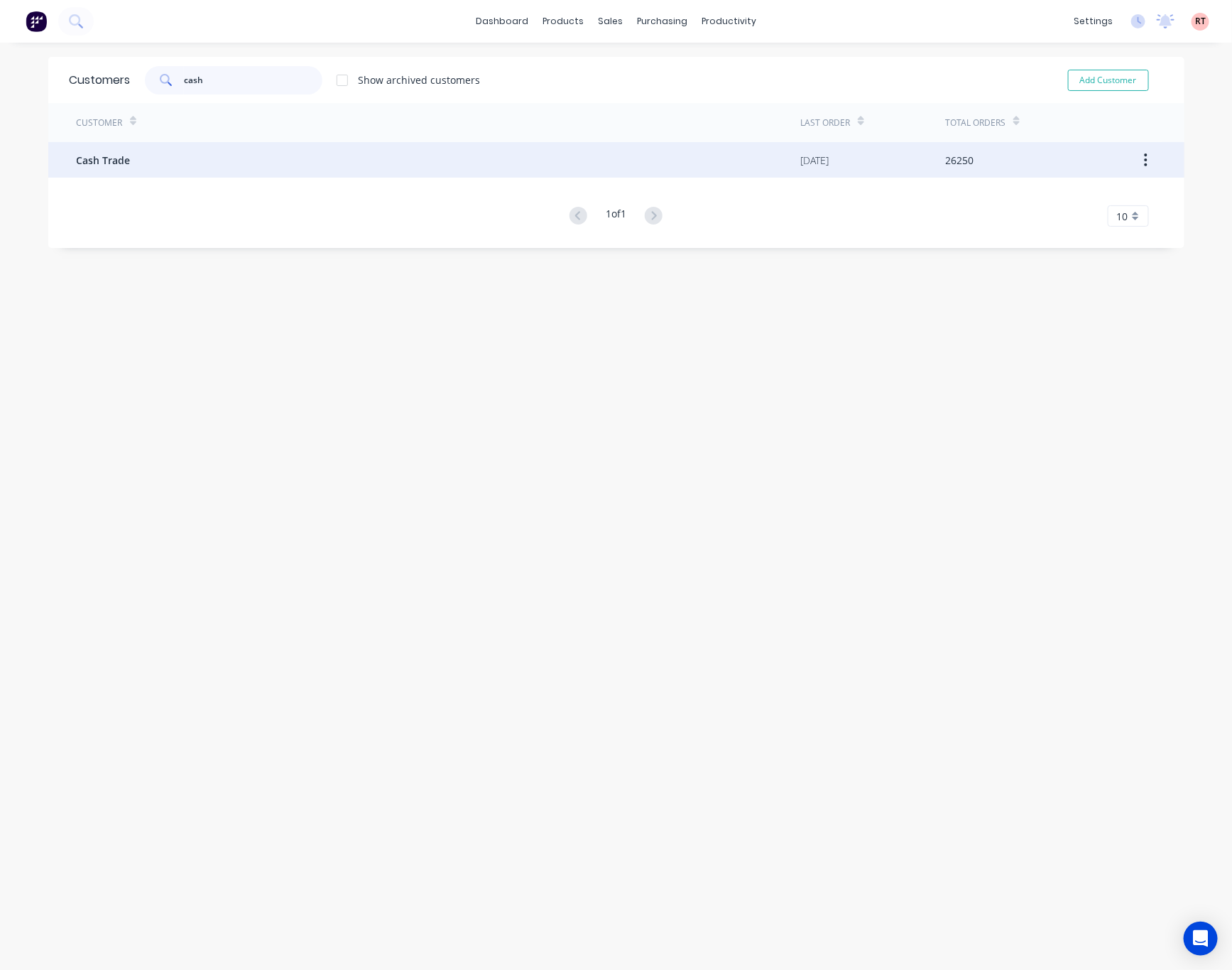
type input "cash"
click at [318, 173] on div "Cash Trade" at bounding box center [439, 160] width 724 height 35
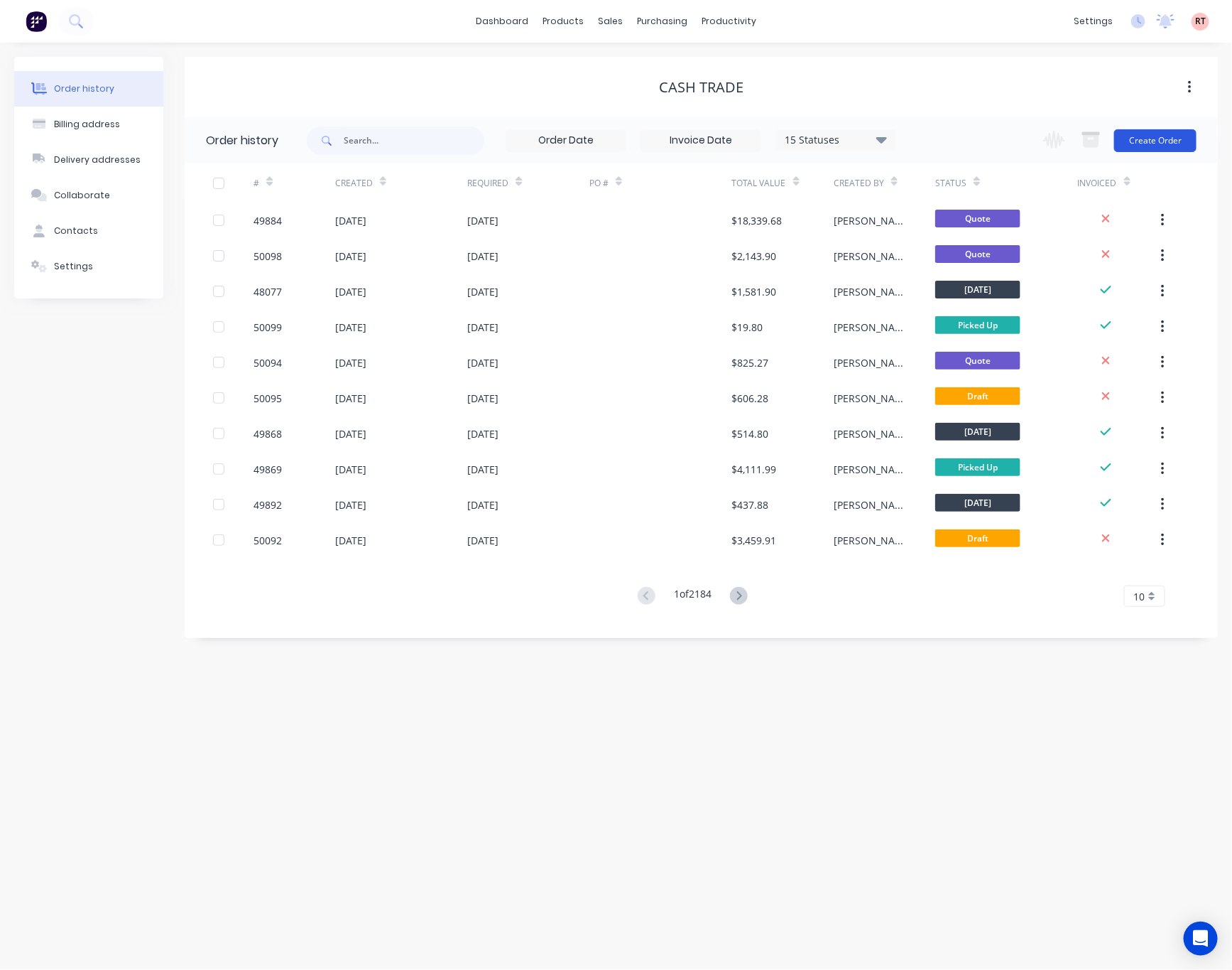
click at [1071, 140] on button "Create Order" at bounding box center [1155, 140] width 82 height 22
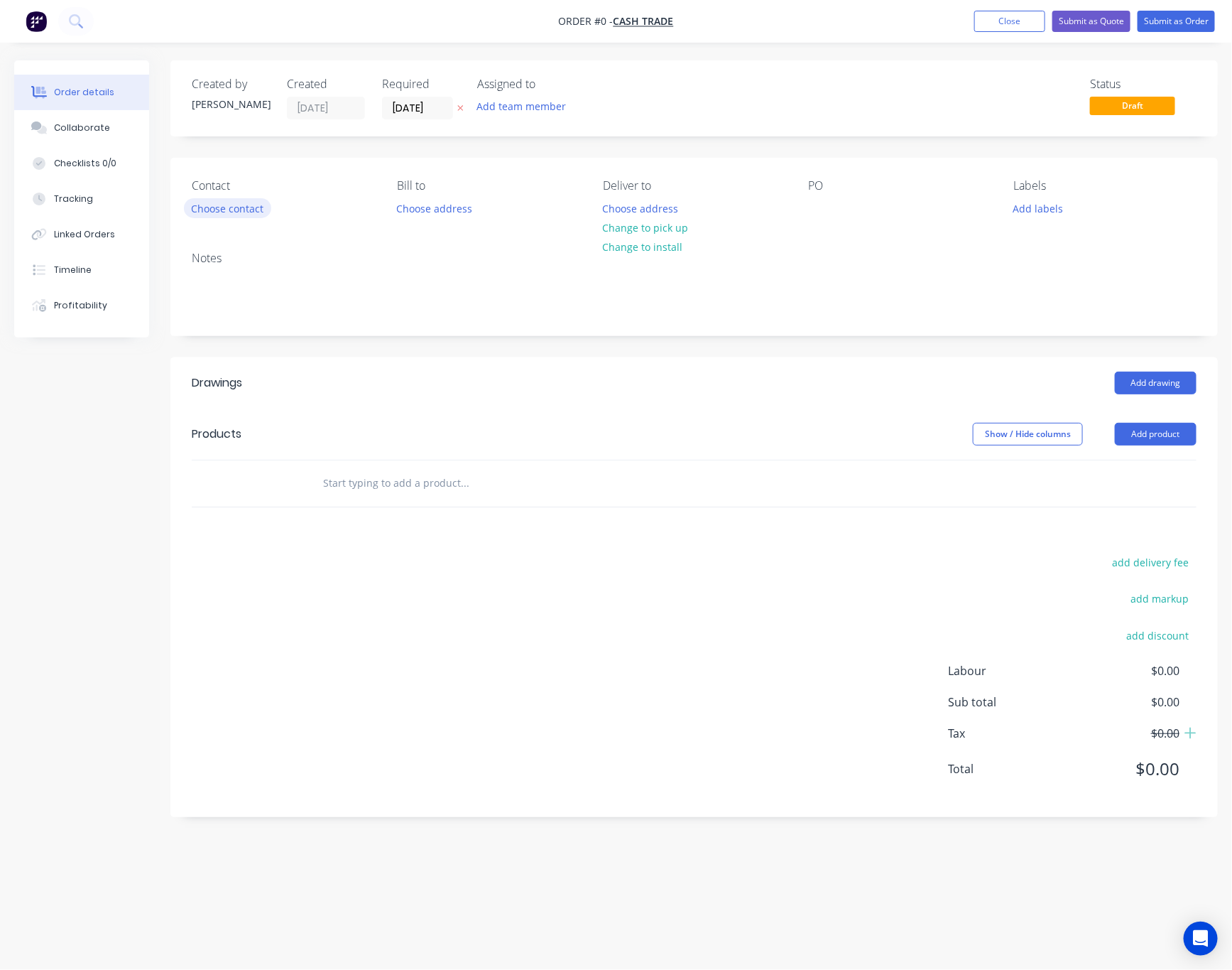
click at [227, 211] on button "Choose contact" at bounding box center [228, 207] width 87 height 20
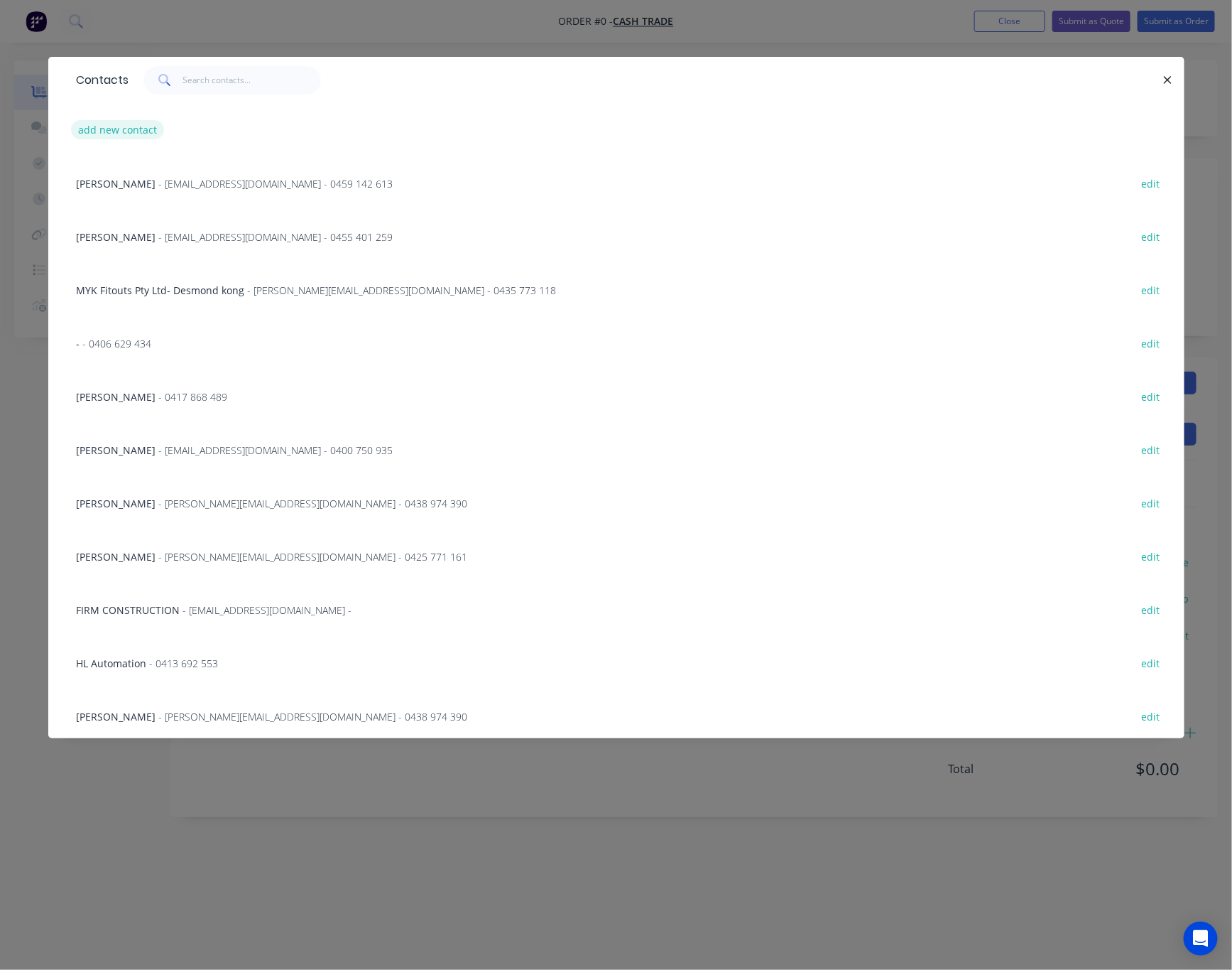
click at [135, 130] on button "add new contact" at bounding box center [118, 129] width 94 height 20
select select "AU"
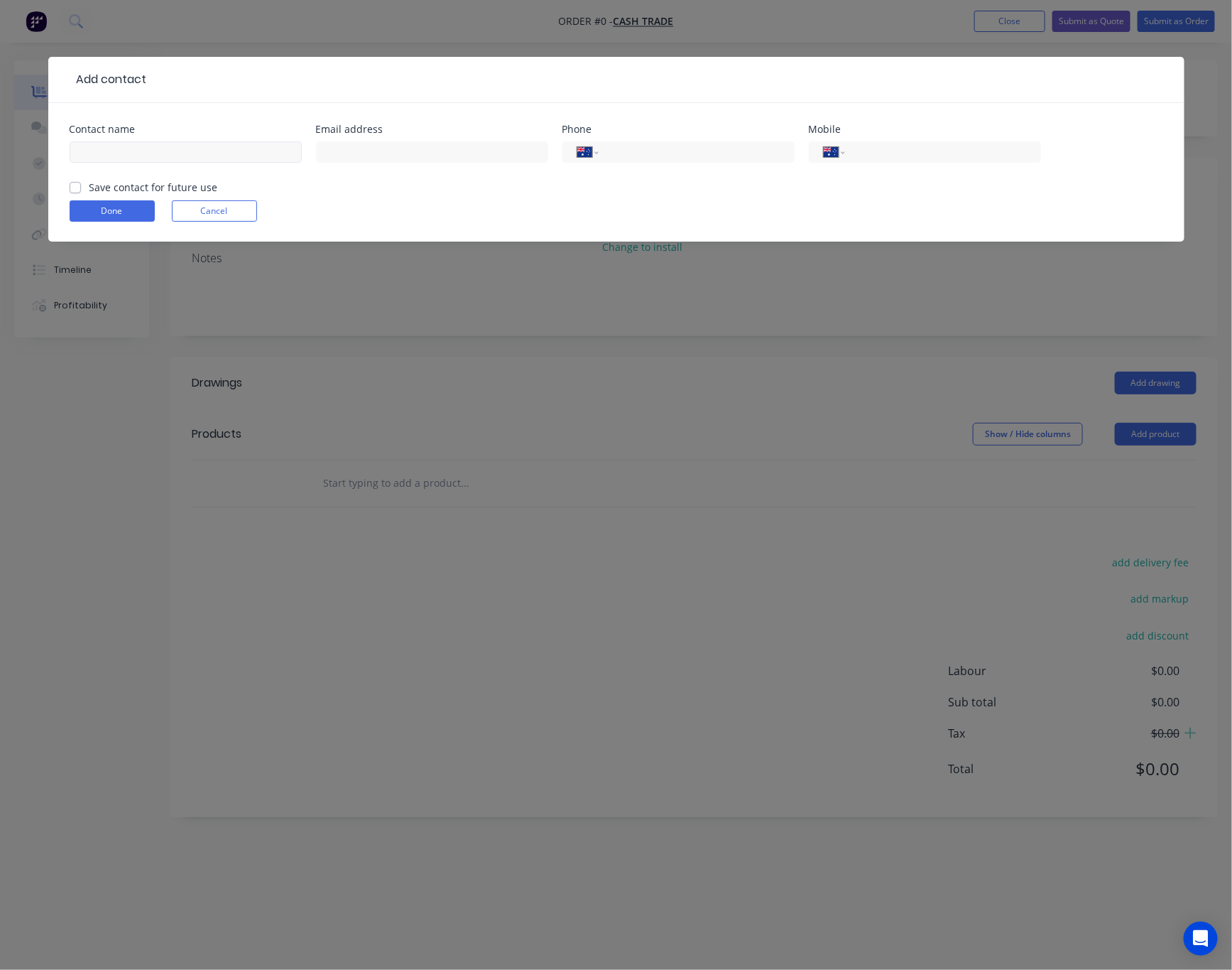
click at [147, 141] on div at bounding box center [185, 159] width 232 height 42
click at [151, 155] on input "text" at bounding box center [185, 152] width 232 height 21
type input "Starbus WA"
click at [917, 155] on input "tel" at bounding box center [940, 153] width 171 height 17
type input "0422 352 137"
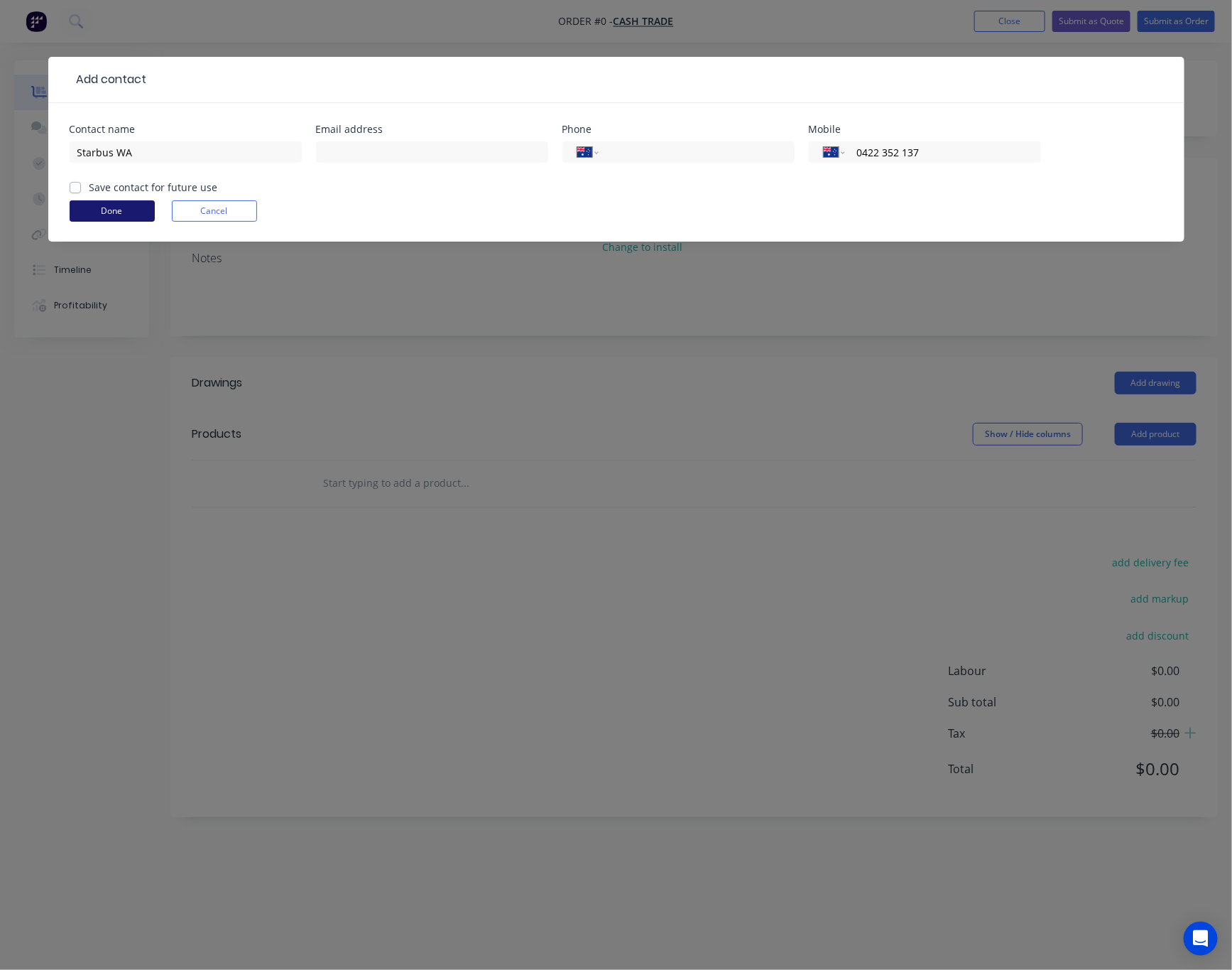
click at [95, 209] on button "Done" at bounding box center [112, 210] width 85 height 21
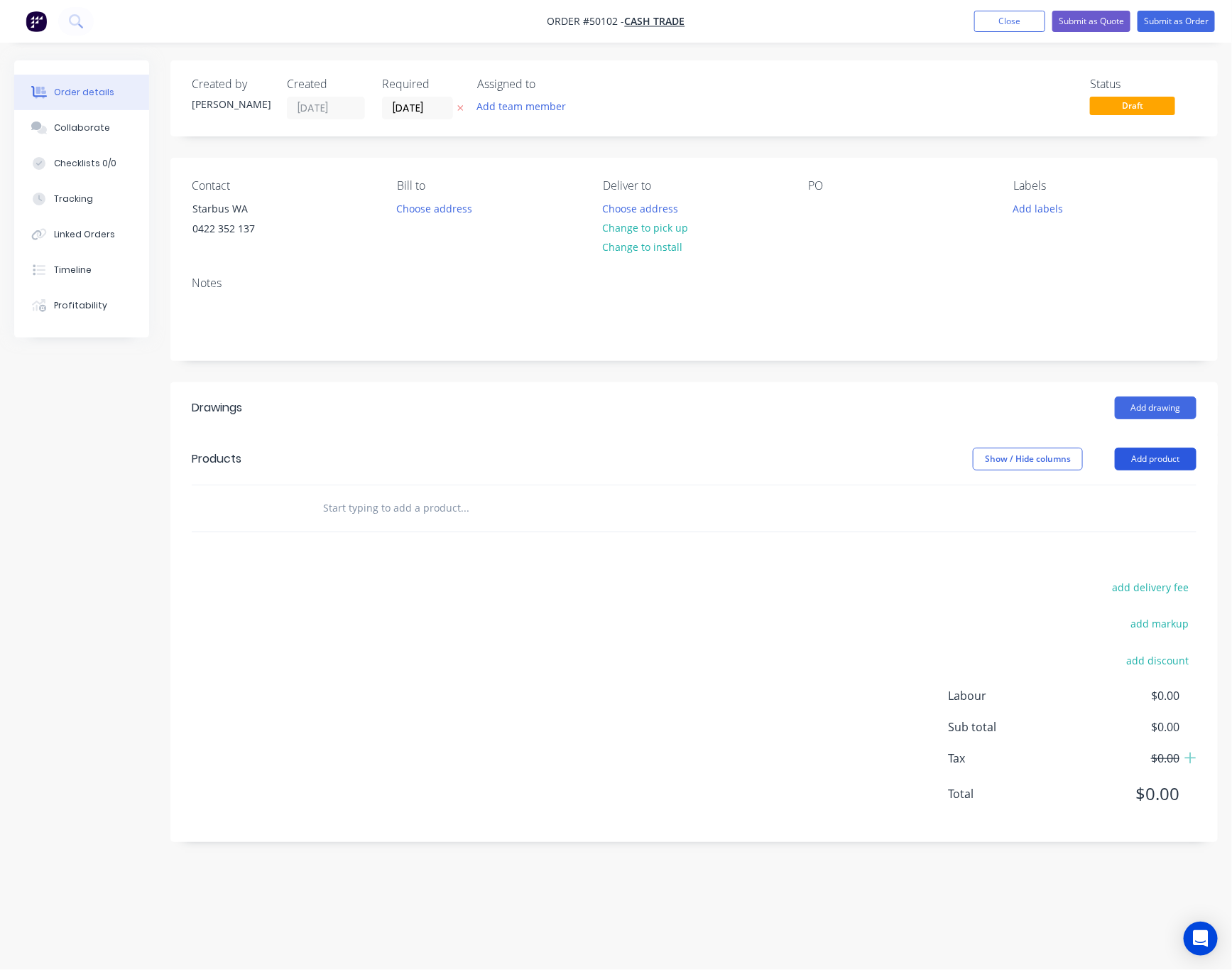
click at [1071, 457] on button "Add product" at bounding box center [1155, 458] width 82 height 22
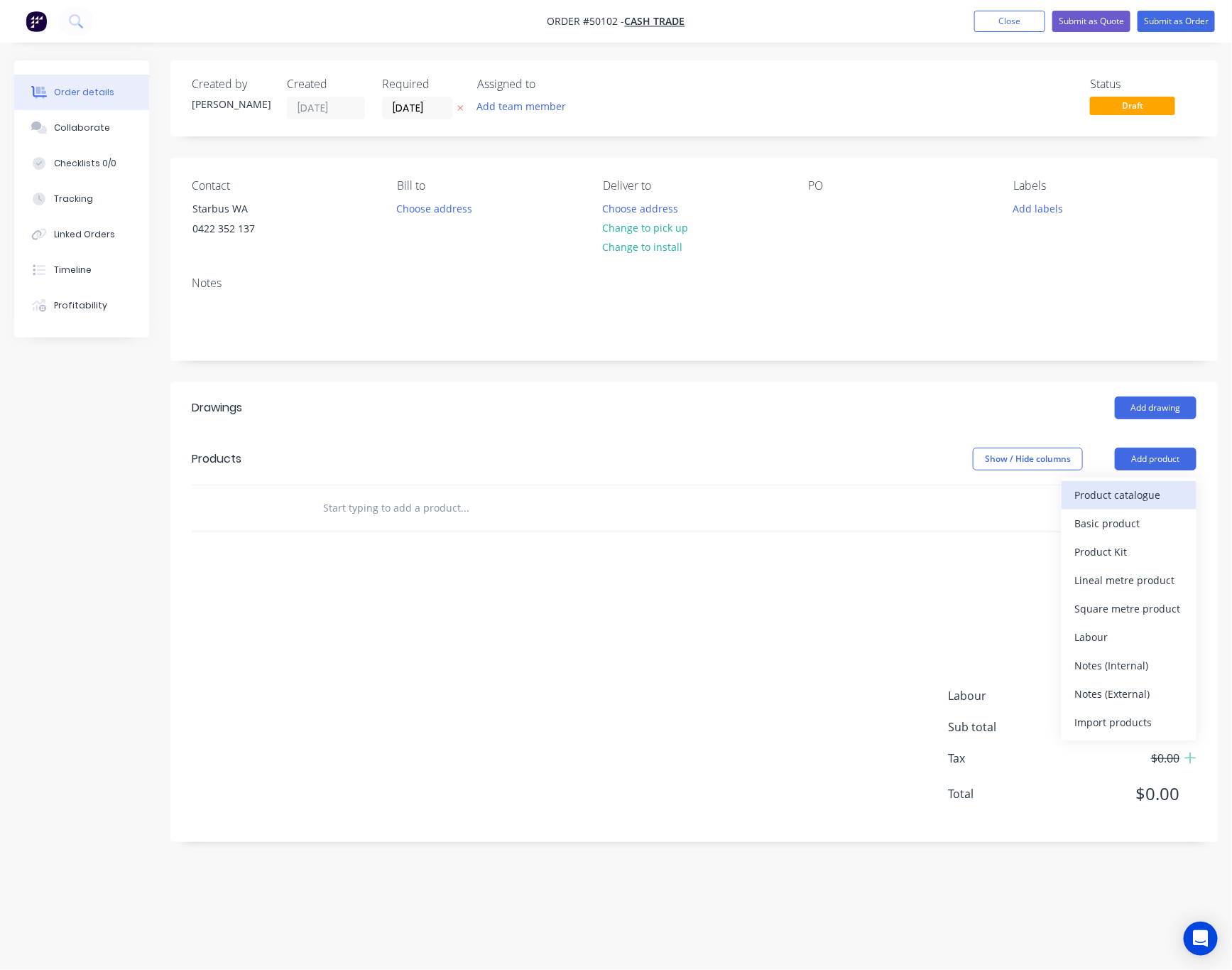
click at [1071, 497] on div "Product catalogue" at bounding box center [1129, 494] width 109 height 21
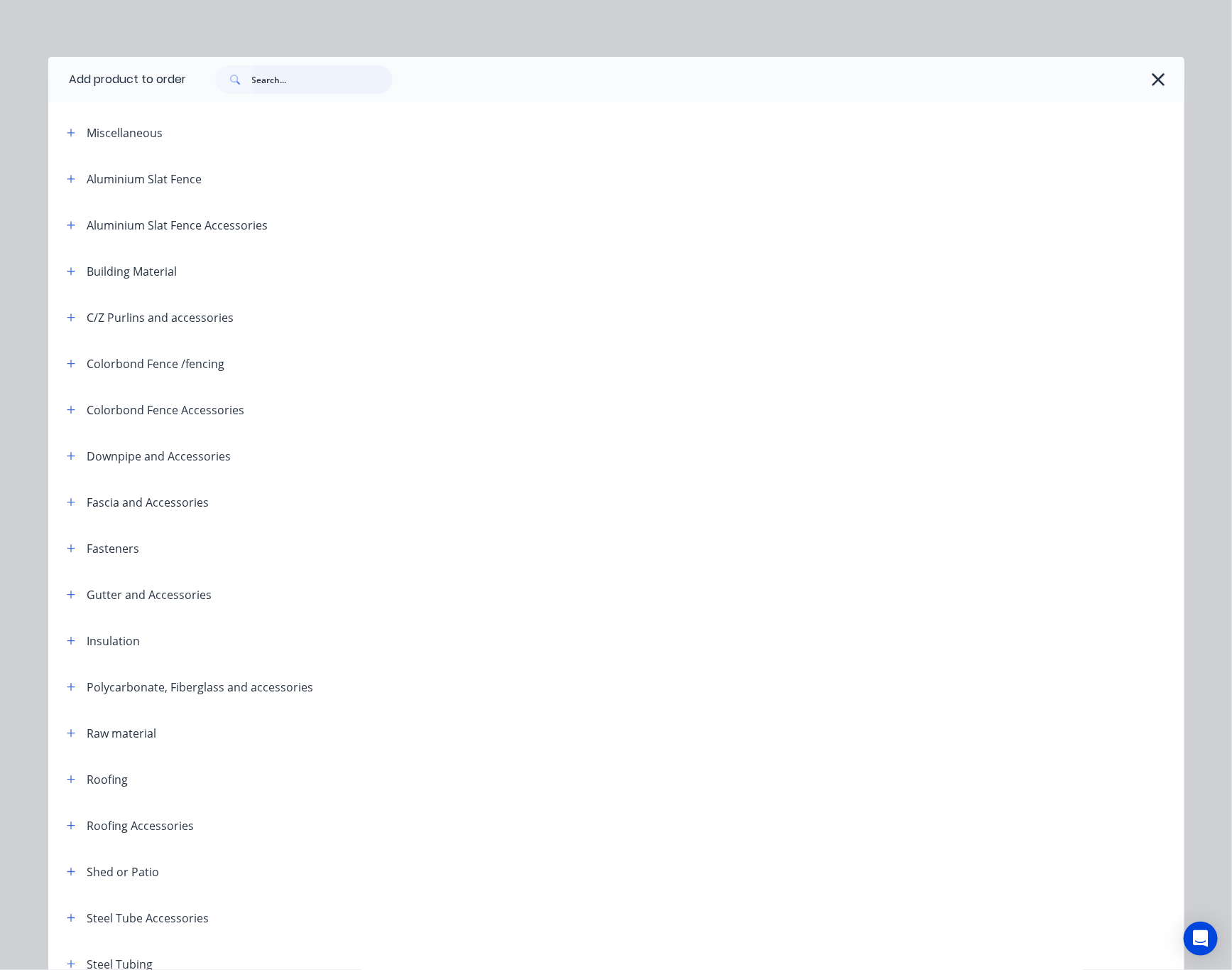
click at [308, 84] on input "text" at bounding box center [322, 79] width 141 height 28
type input "tube"
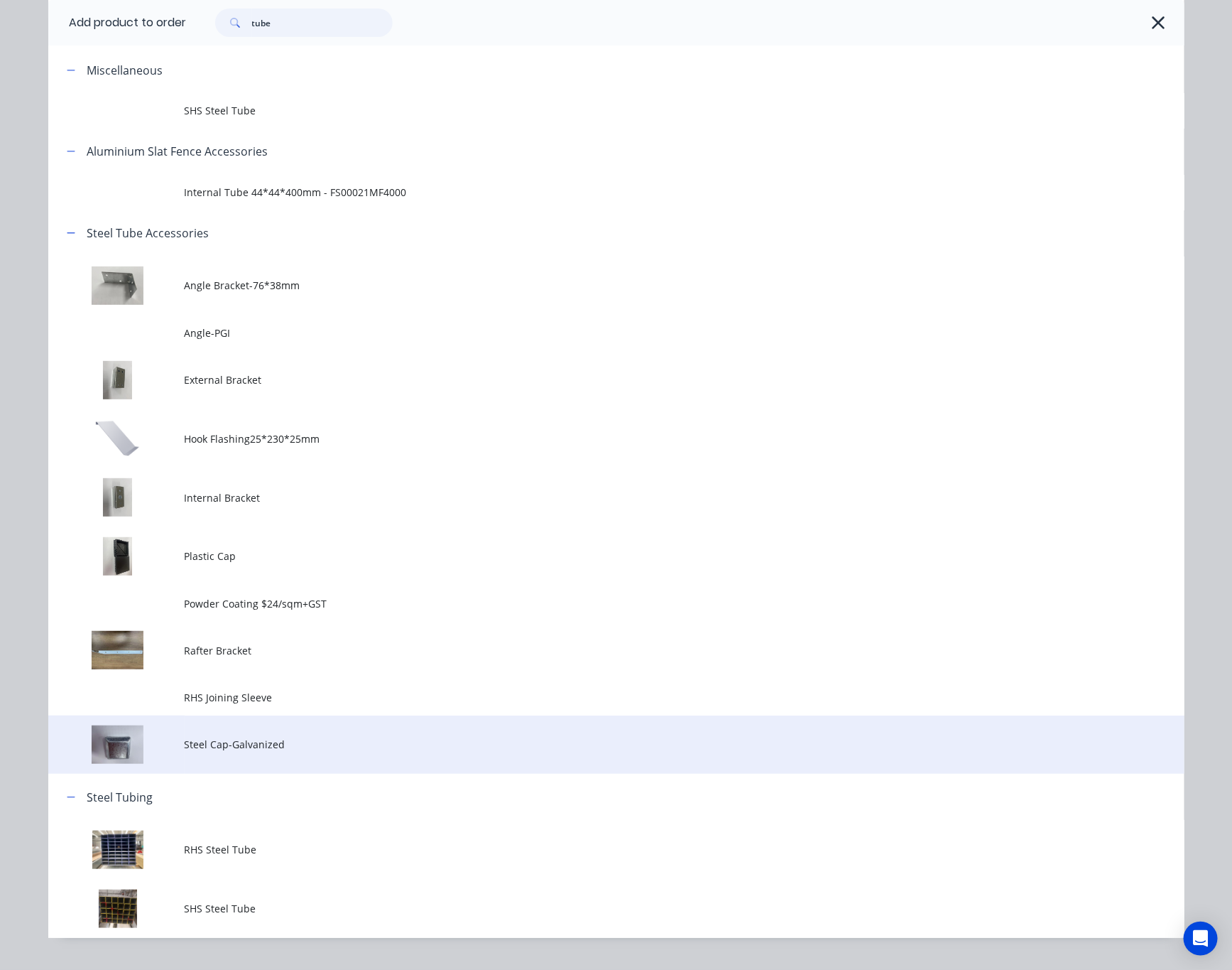
scroll to position [93, 0]
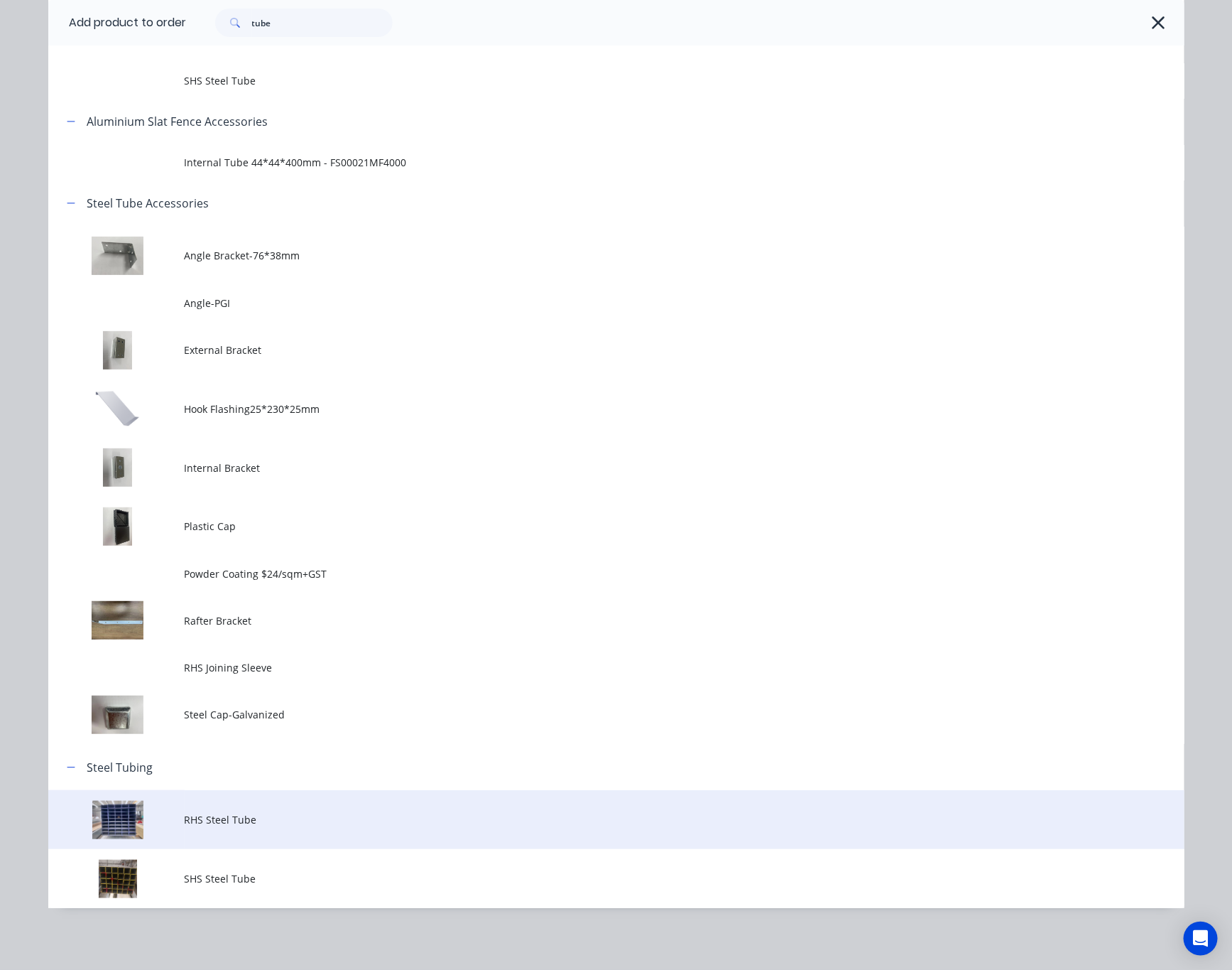
click at [313, 818] on span "RHS Steel Tube" at bounding box center [585, 819] width 800 height 15
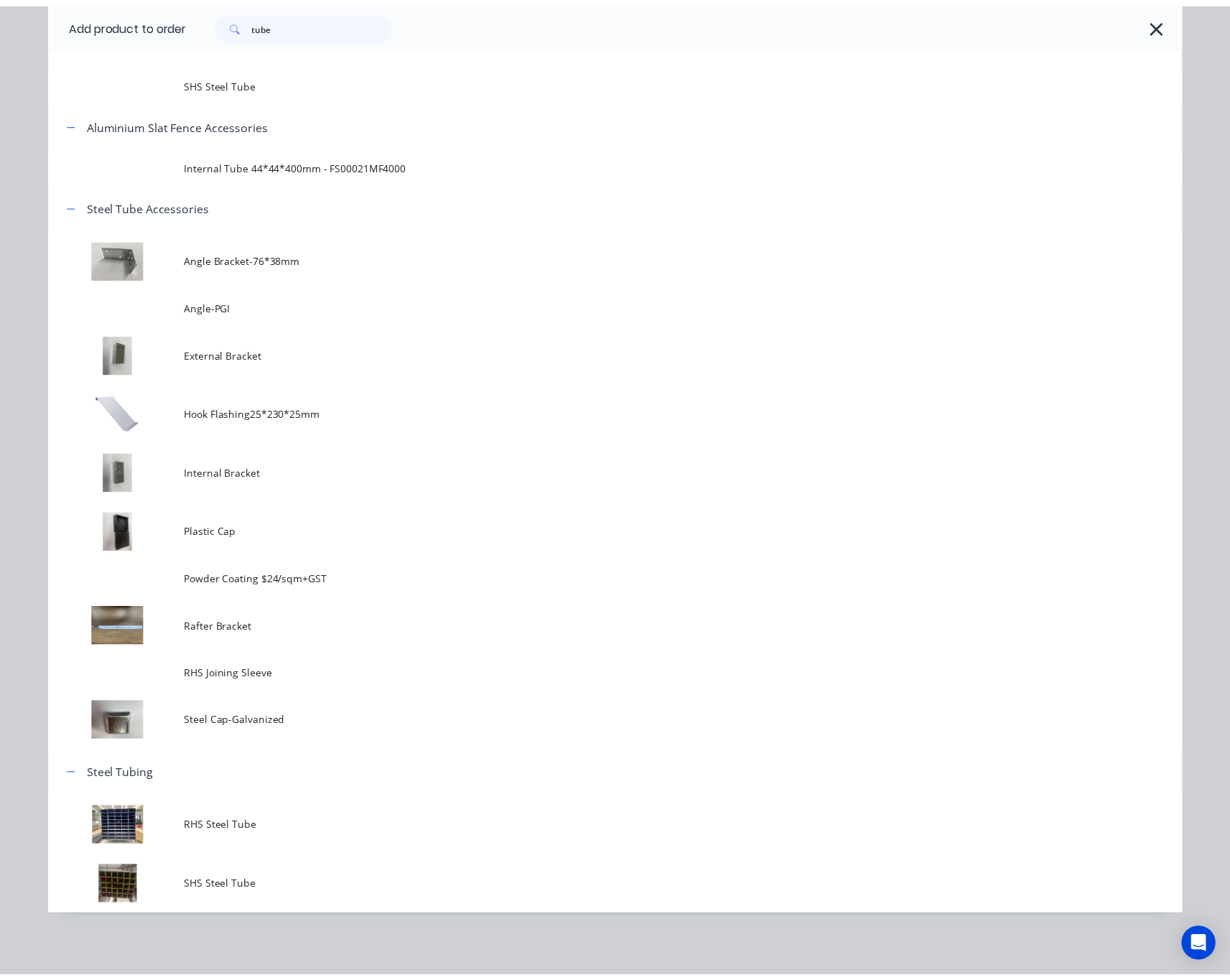
scroll to position [0, 0]
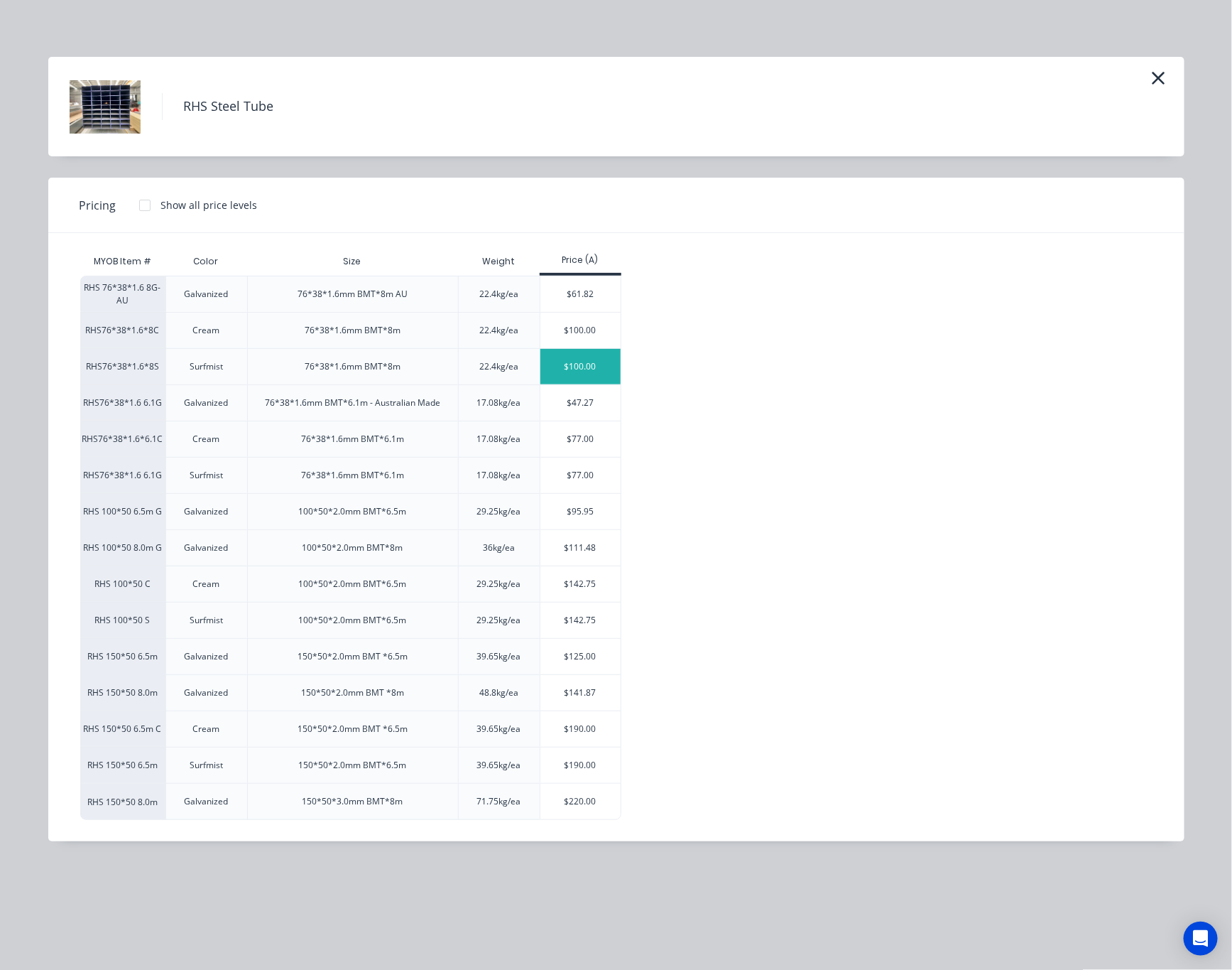
click at [613, 359] on div "$100.00" at bounding box center [580, 366] width 80 height 35
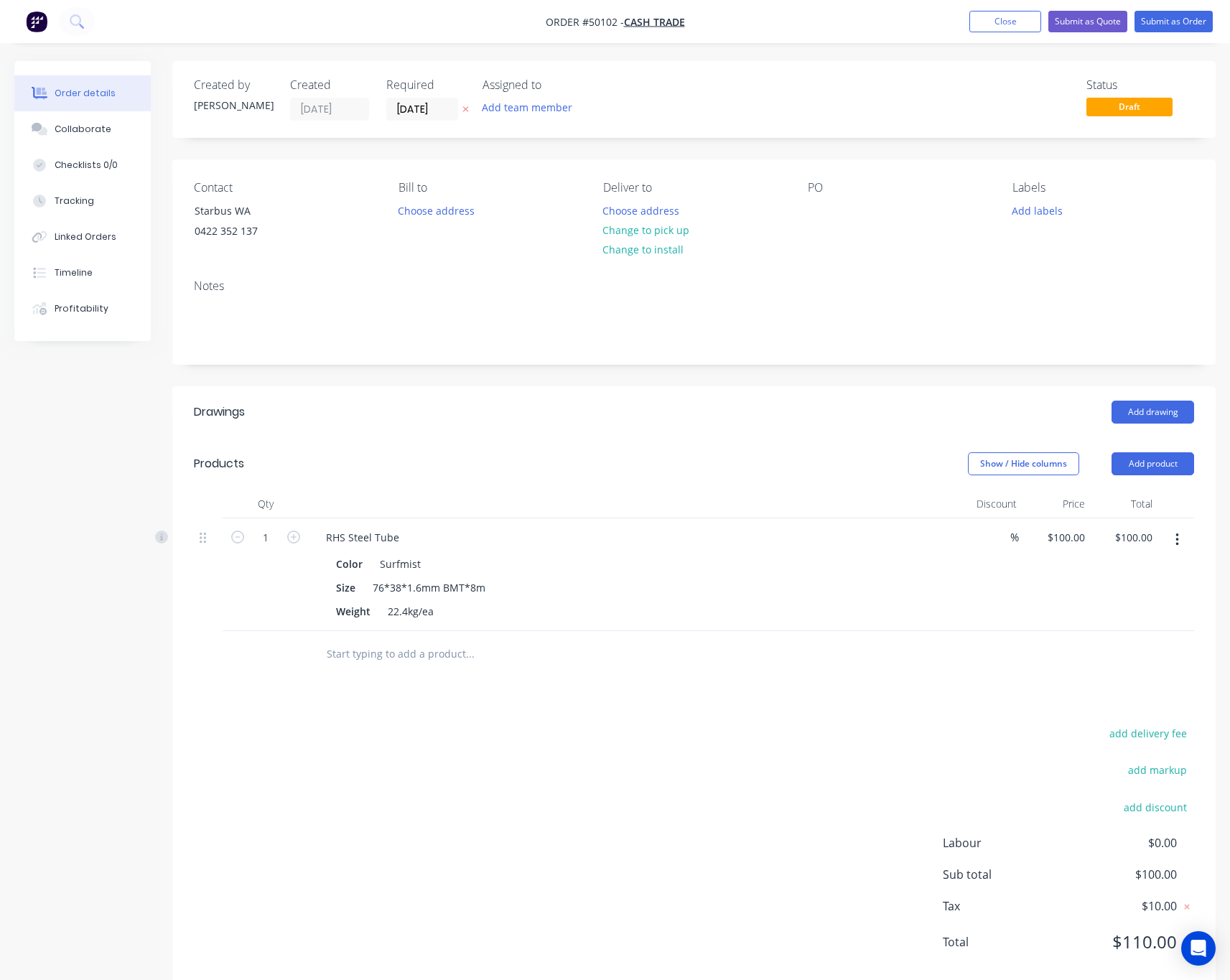
click at [745, 401] on header "Drawings Add drawing" at bounding box center [694, 412] width 1043 height 52
click at [1082, 4] on nav "Order #50102 - Cash Trade Add product Close Submit as Quote Submit as Order" at bounding box center [615, 21] width 1230 height 43
click at [1082, 23] on button "Submit as Quote" at bounding box center [1088, 21] width 79 height 21
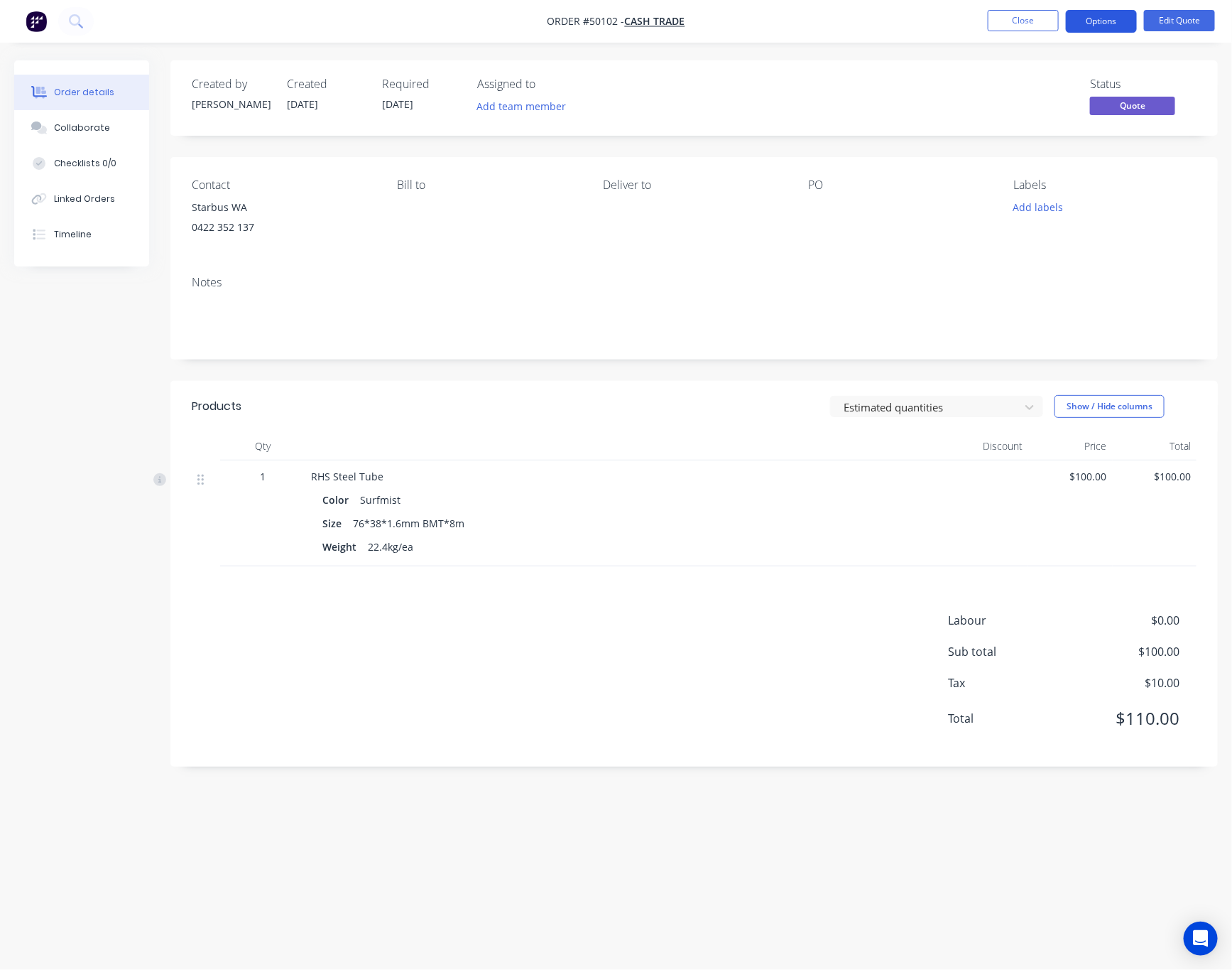
click at [1071, 10] on button "Options" at bounding box center [1101, 21] width 71 height 22
click at [1065, 100] on button "Proforma Invoice" at bounding box center [1059, 114] width 156 height 28
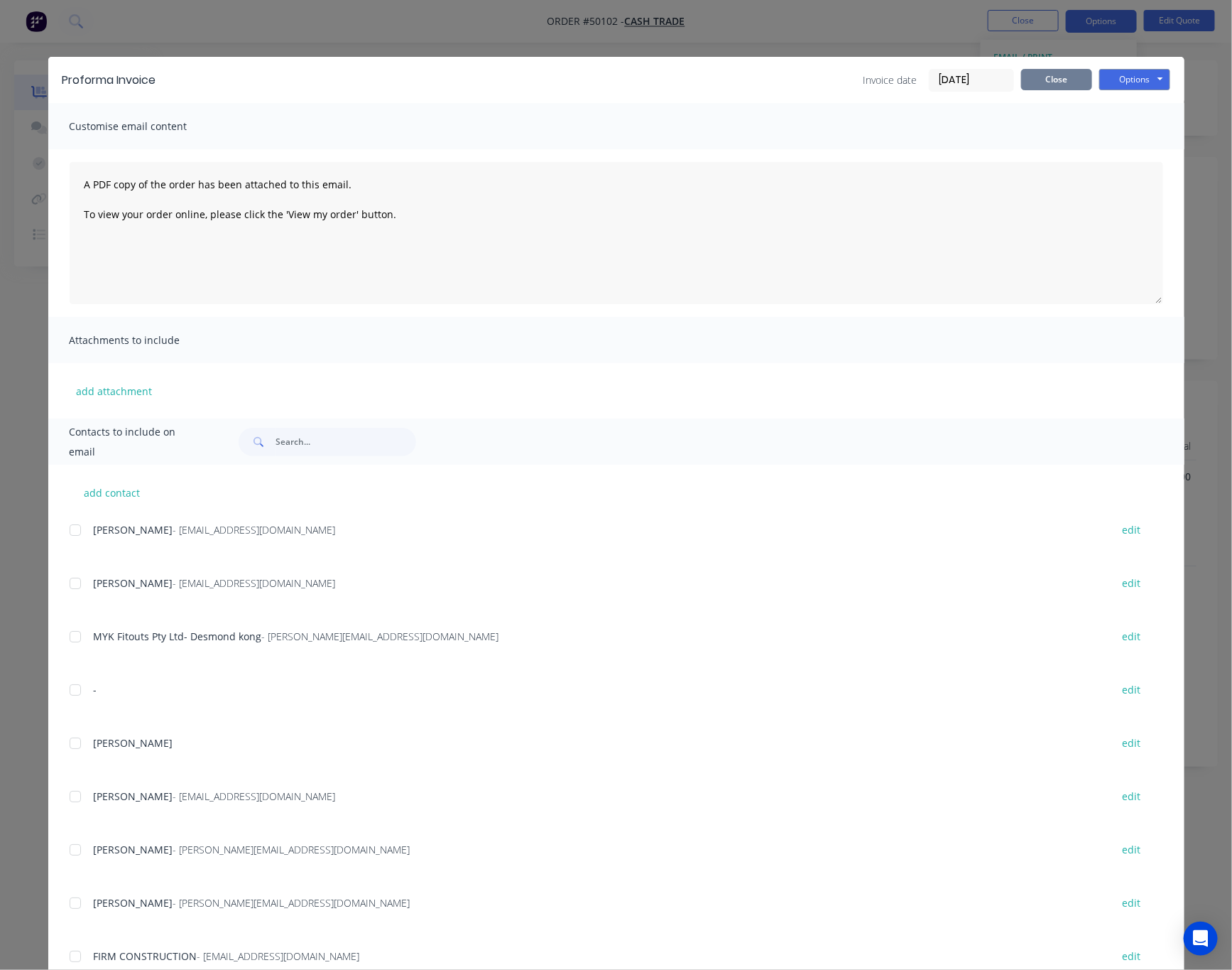
click at [1043, 70] on button "Close" at bounding box center [1056, 79] width 71 height 21
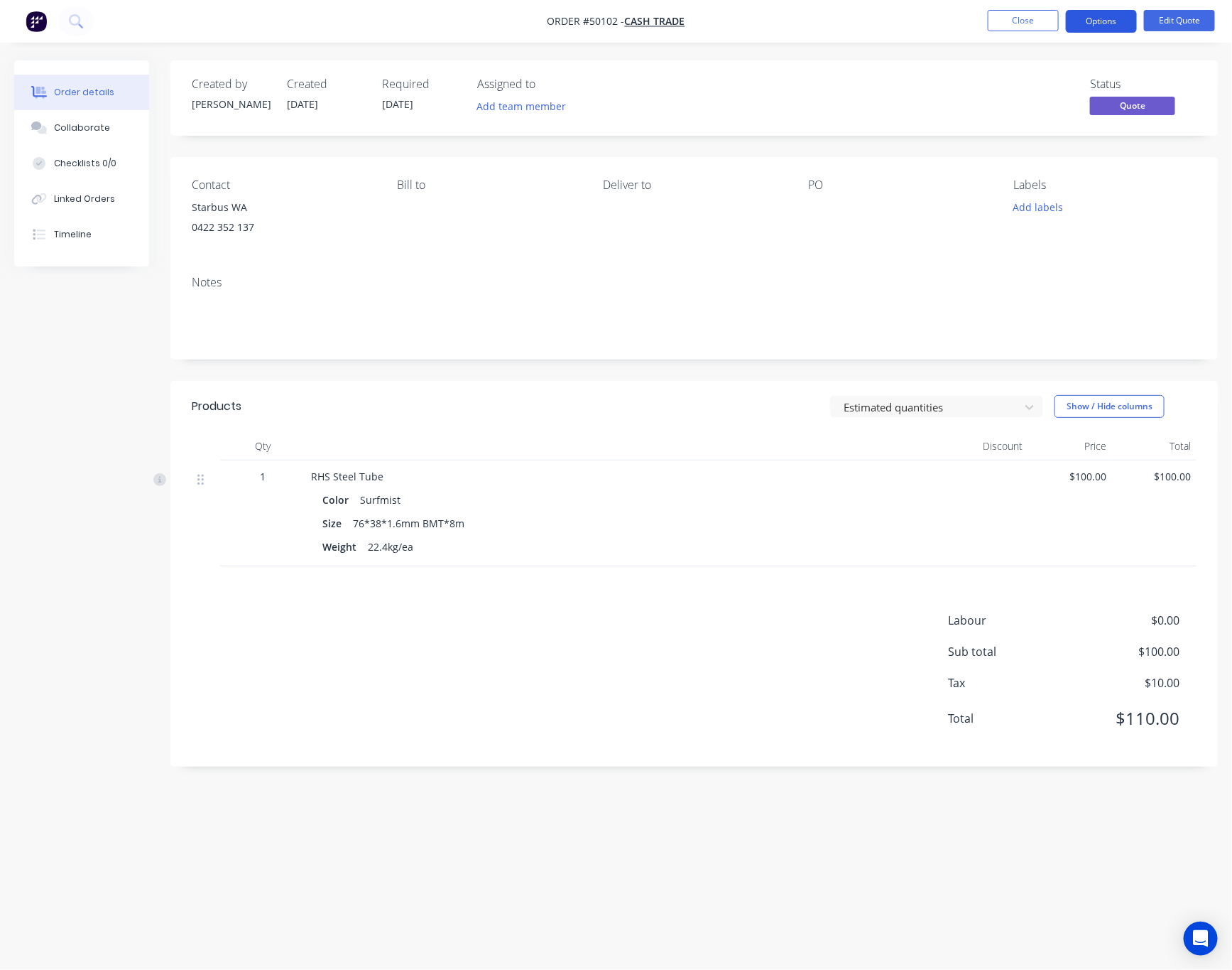
click at [1071, 16] on button "Options" at bounding box center [1101, 21] width 71 height 22
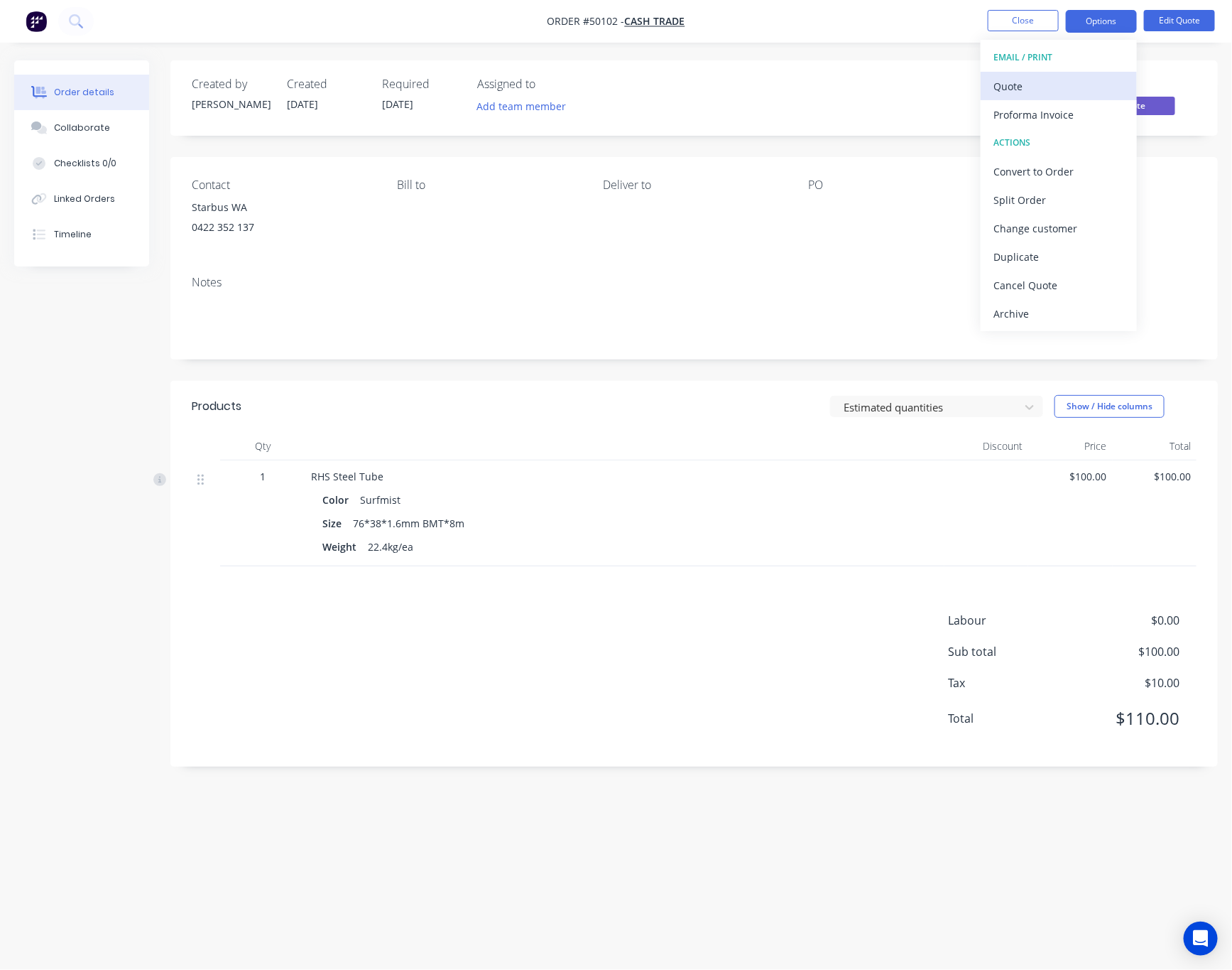
click at [1071, 80] on div "Quote" at bounding box center [1059, 86] width 131 height 21
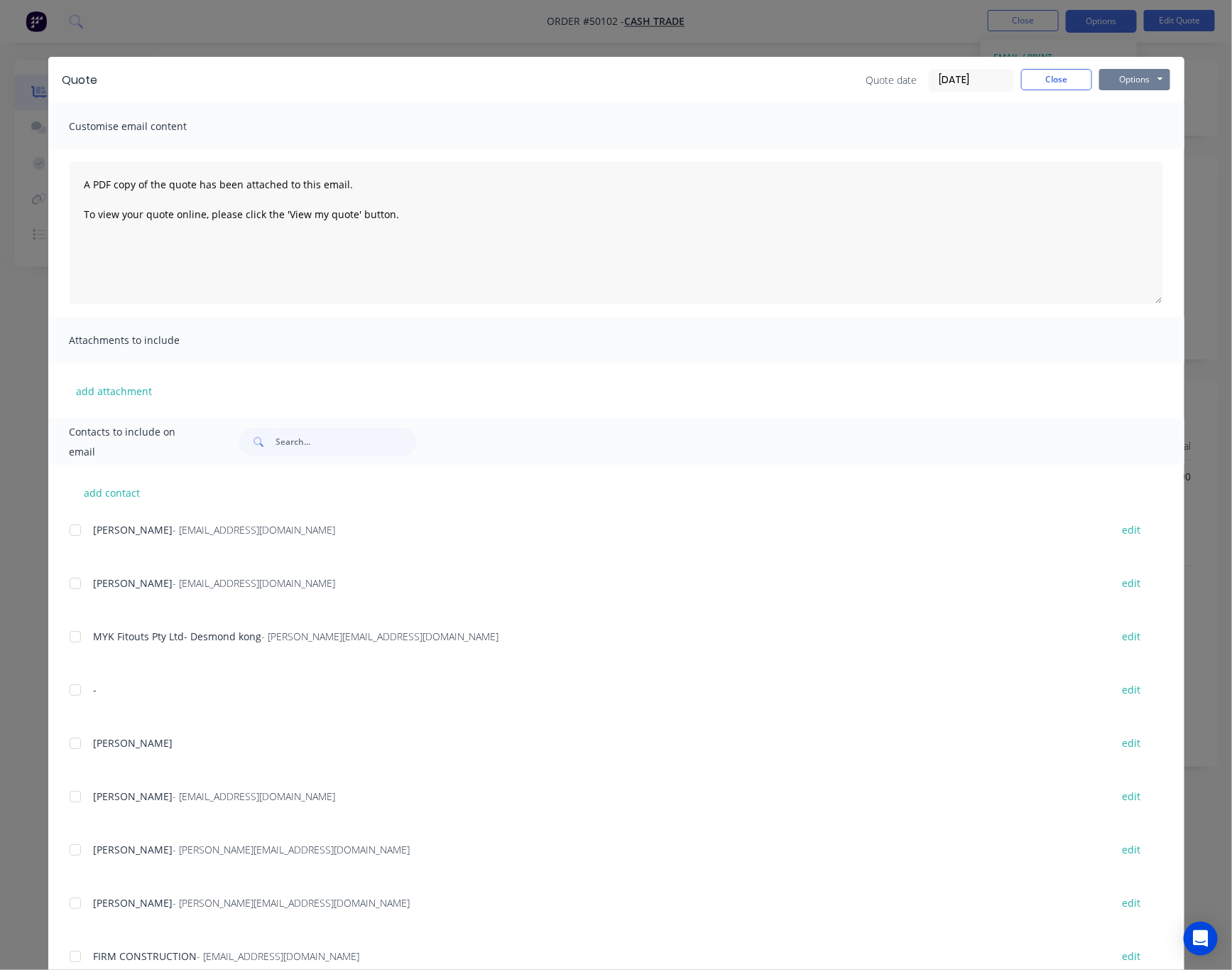
click at [1071, 80] on button "Options" at bounding box center [1134, 79] width 71 height 21
click at [1071, 129] on button "Print" at bounding box center [1145, 128] width 91 height 23
click at [463, 34] on div "Quote Quote date 07/10/25 Close Options Preview Print Email Customise email con…" at bounding box center [616, 485] width 1232 height 970
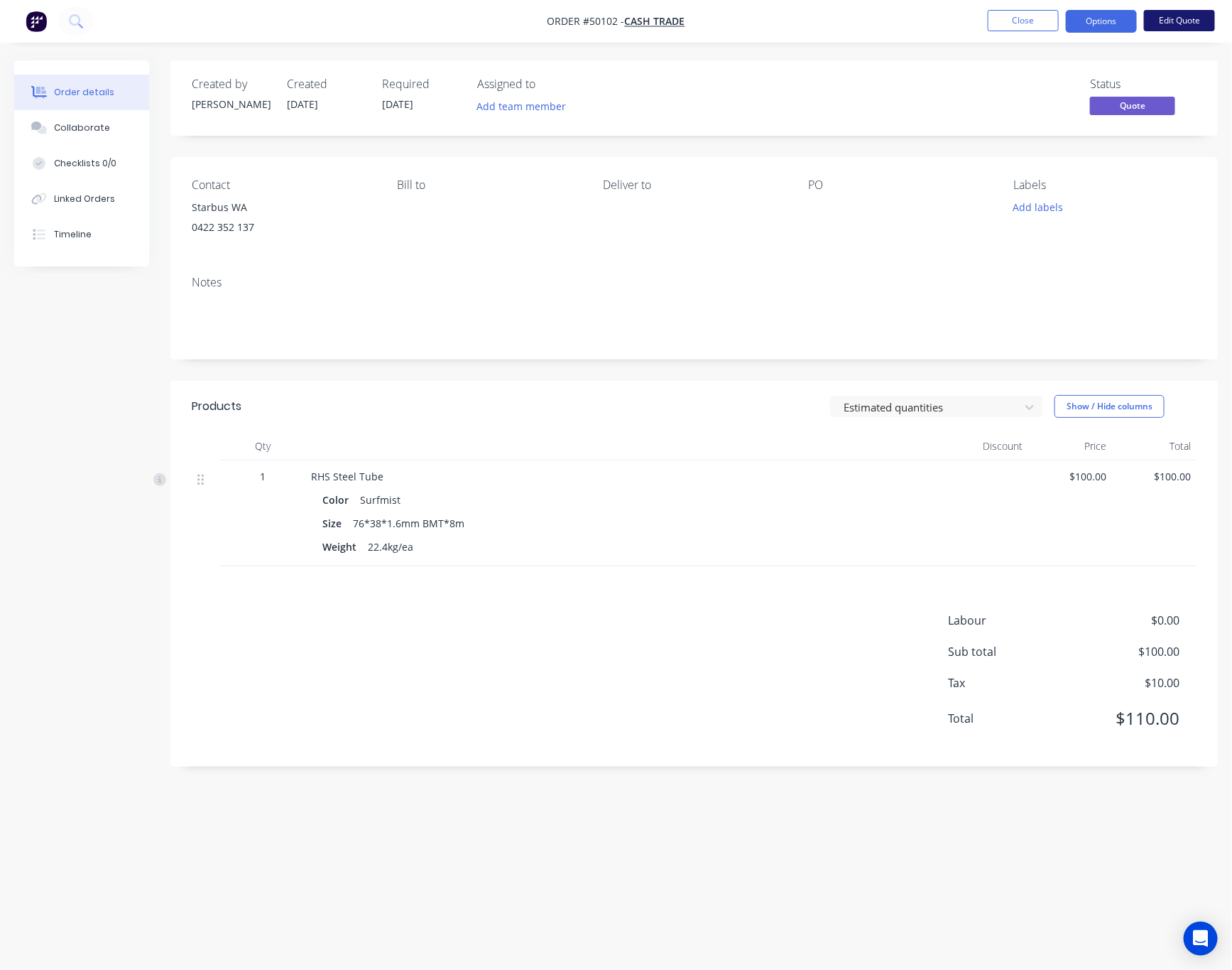
click at [1071, 18] on button "Edit Quote" at bounding box center [1179, 20] width 71 height 21
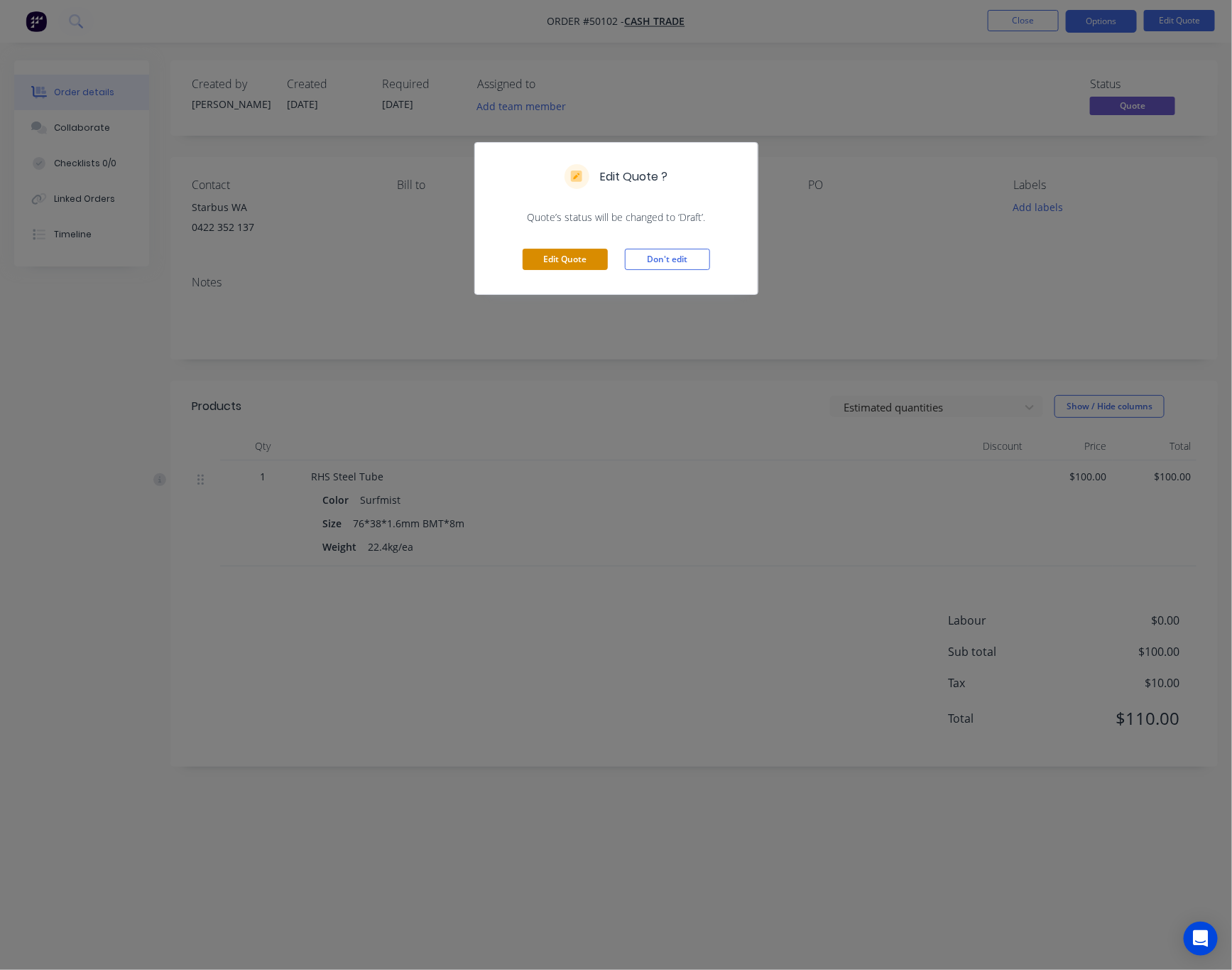
click at [582, 262] on button "Edit Quote" at bounding box center [565, 259] width 85 height 21
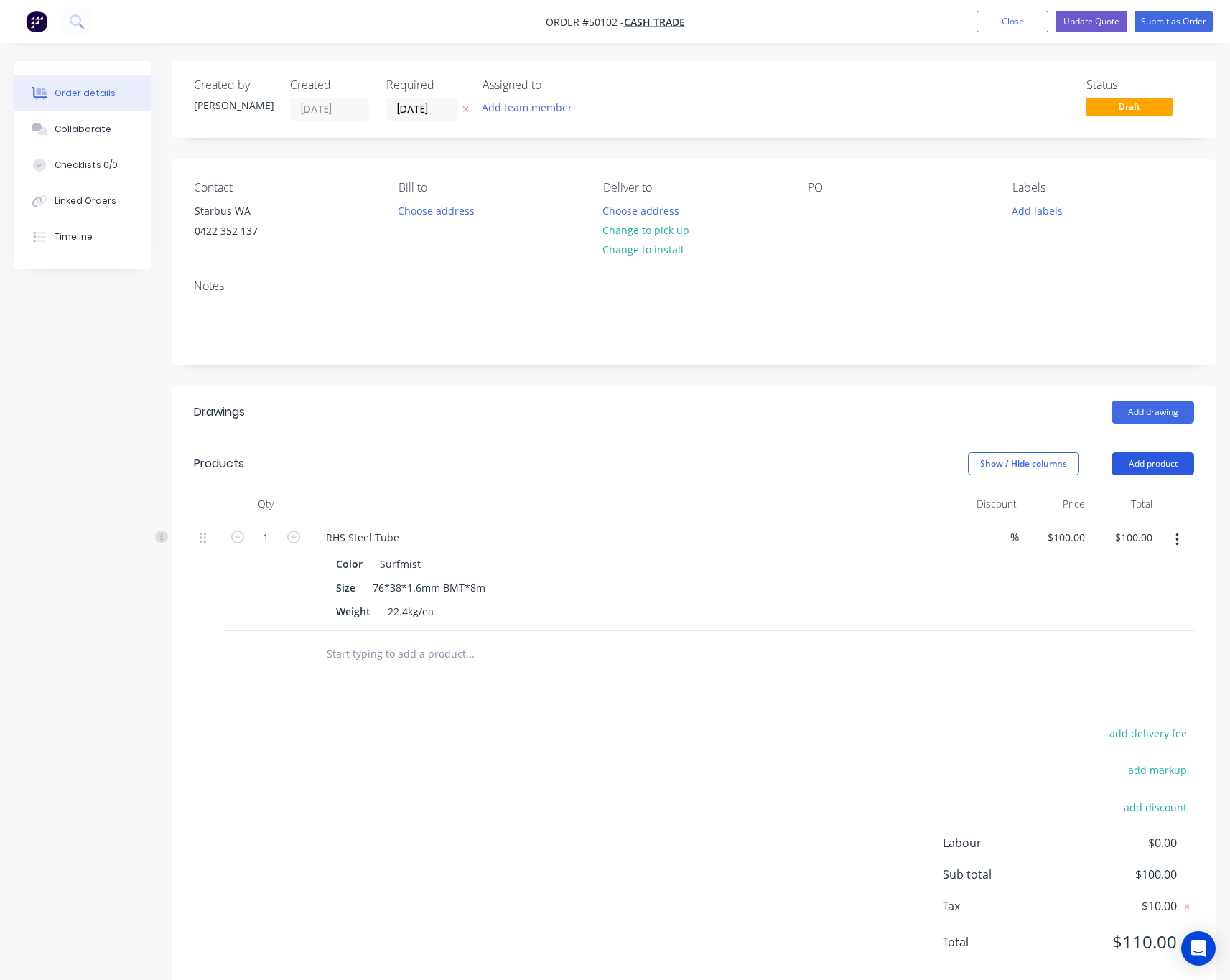
click at [1082, 470] on button "Add product" at bounding box center [1152, 463] width 83 height 23
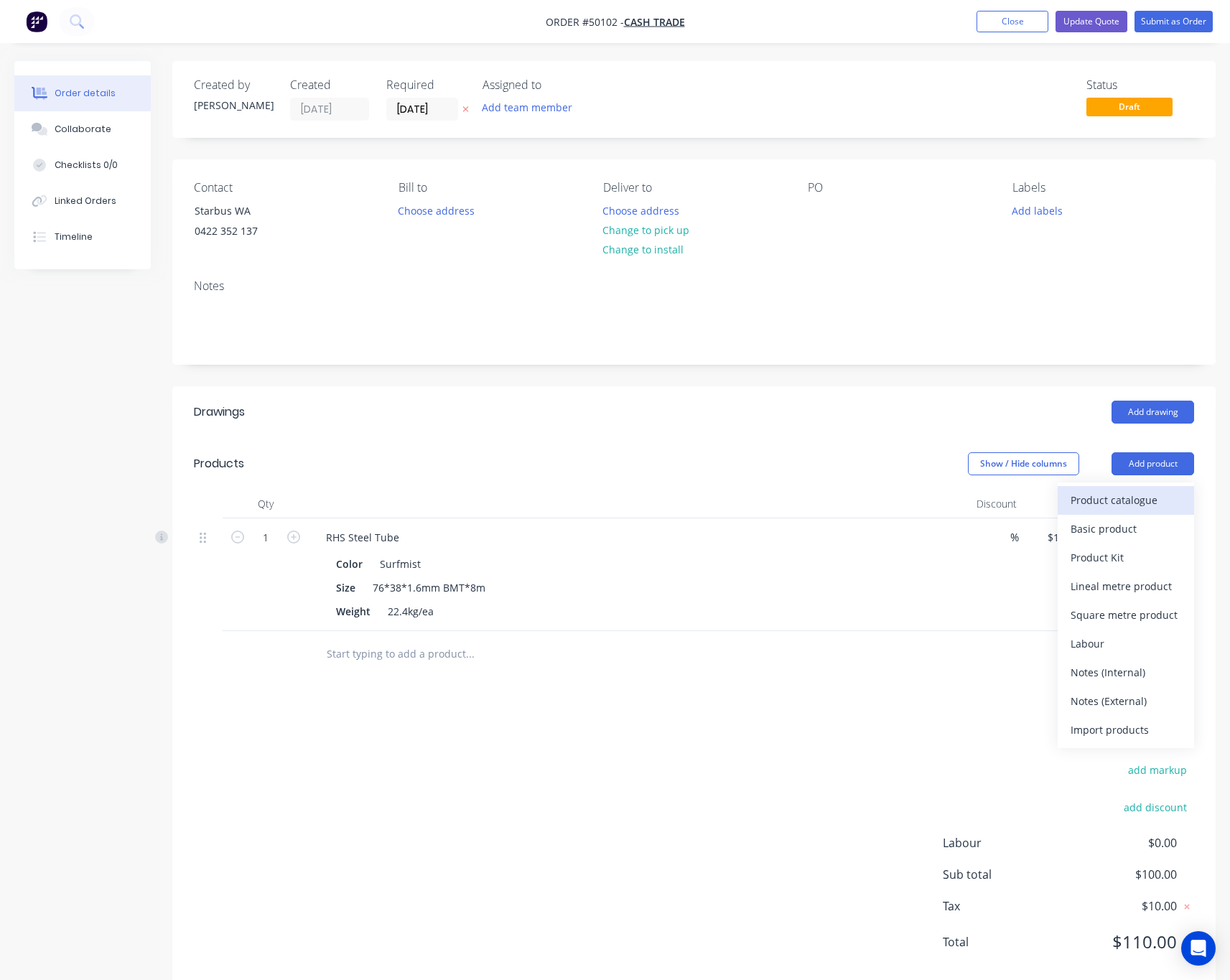
click at [1082, 505] on div "Product catalogue" at bounding box center [1125, 499] width 110 height 21
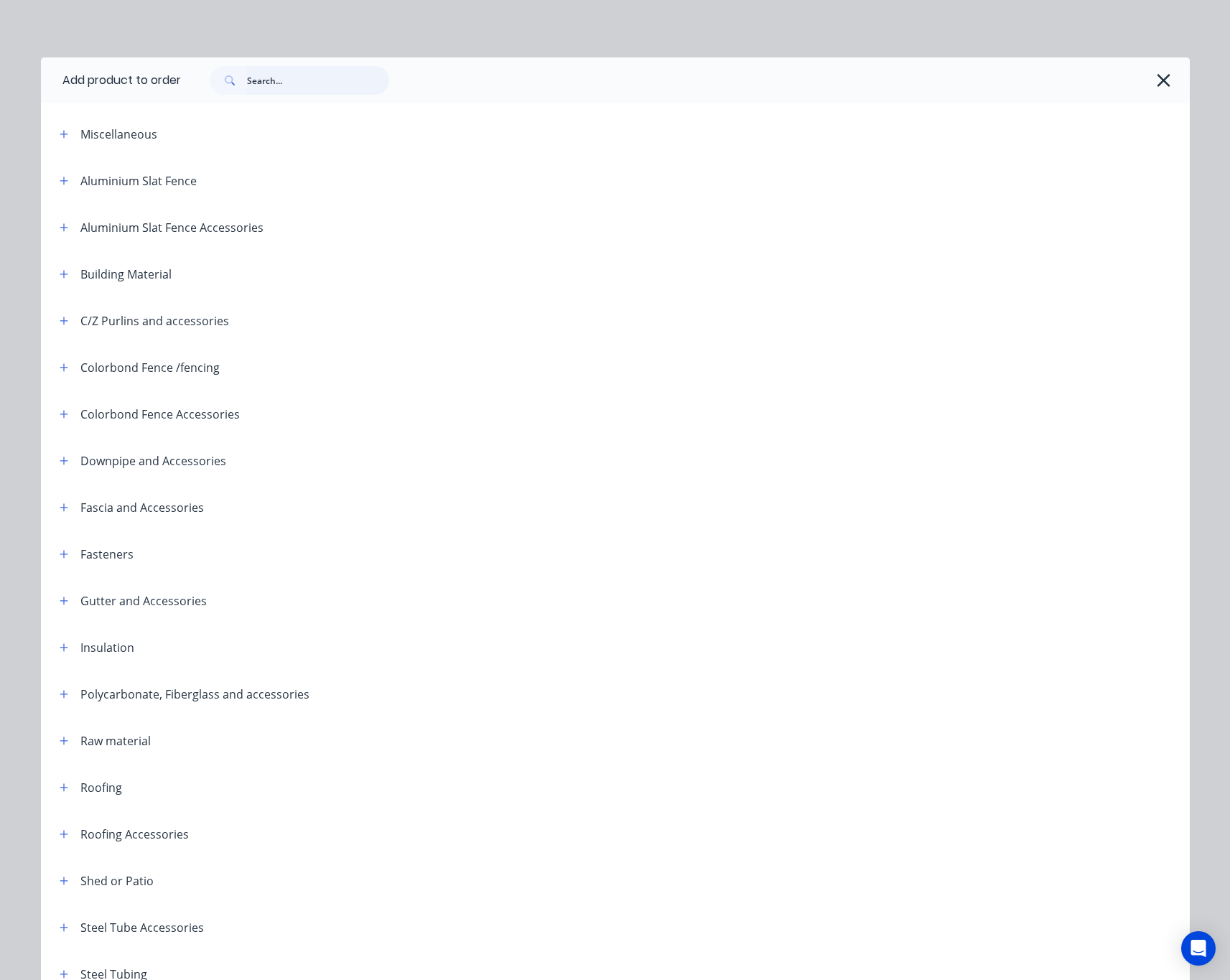
click at [274, 80] on input "text" at bounding box center [318, 80] width 142 height 28
type input "slat"
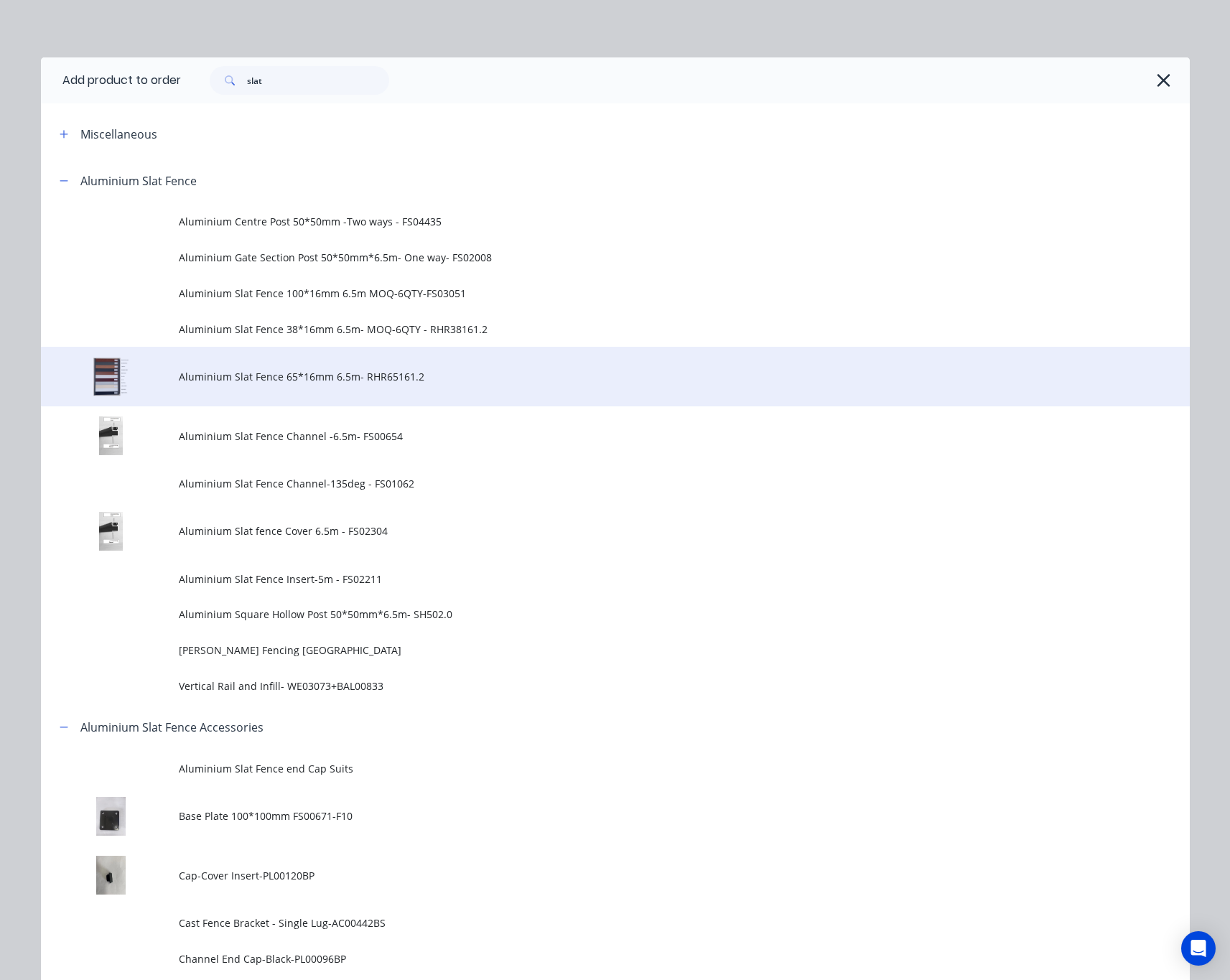
click at [411, 379] on span "Aluminium Slat Fence 65*16mm 6.5m- RHR65161.2" at bounding box center [583, 376] width 809 height 15
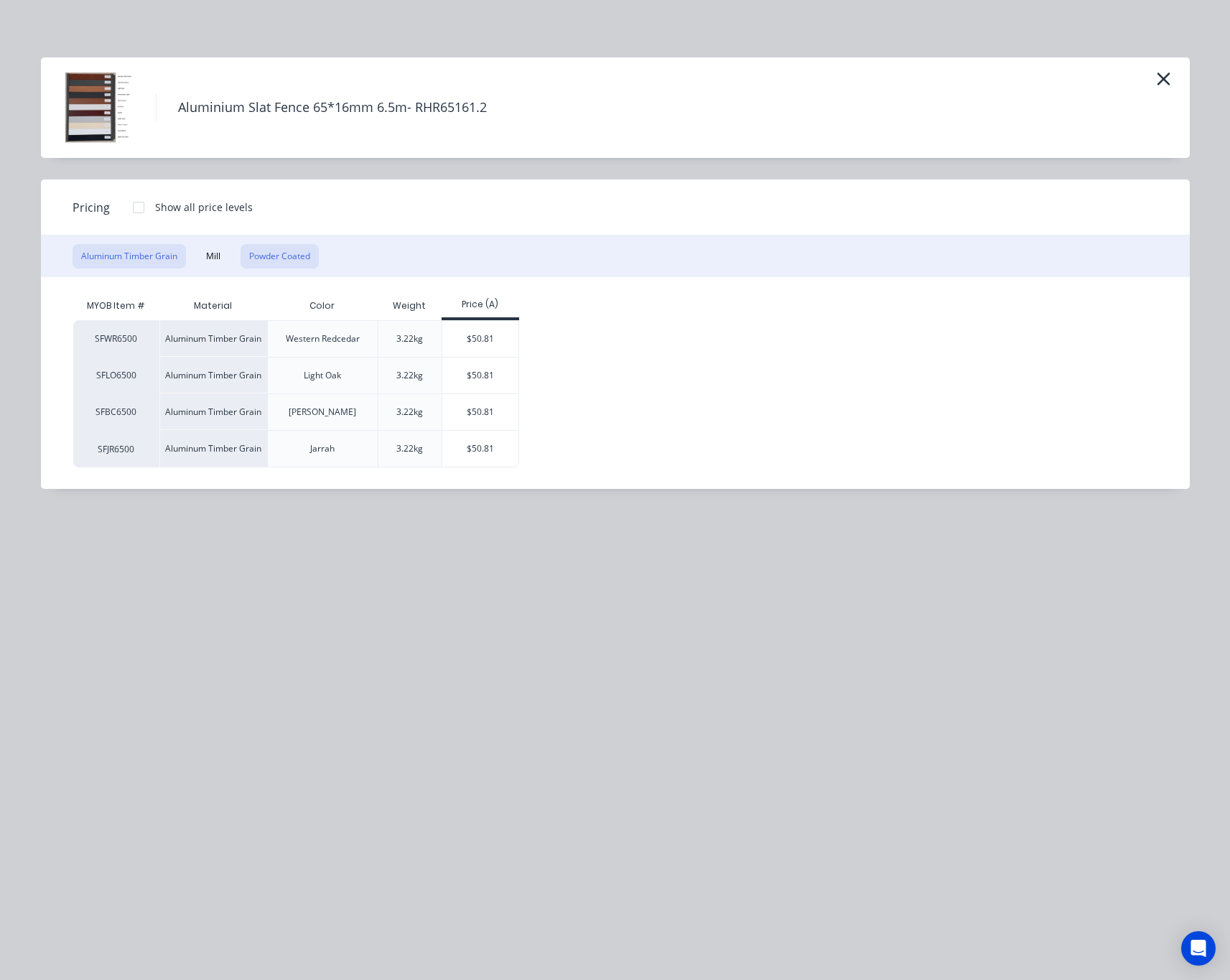
click at [284, 248] on button "Powder Coated" at bounding box center [279, 256] width 78 height 24
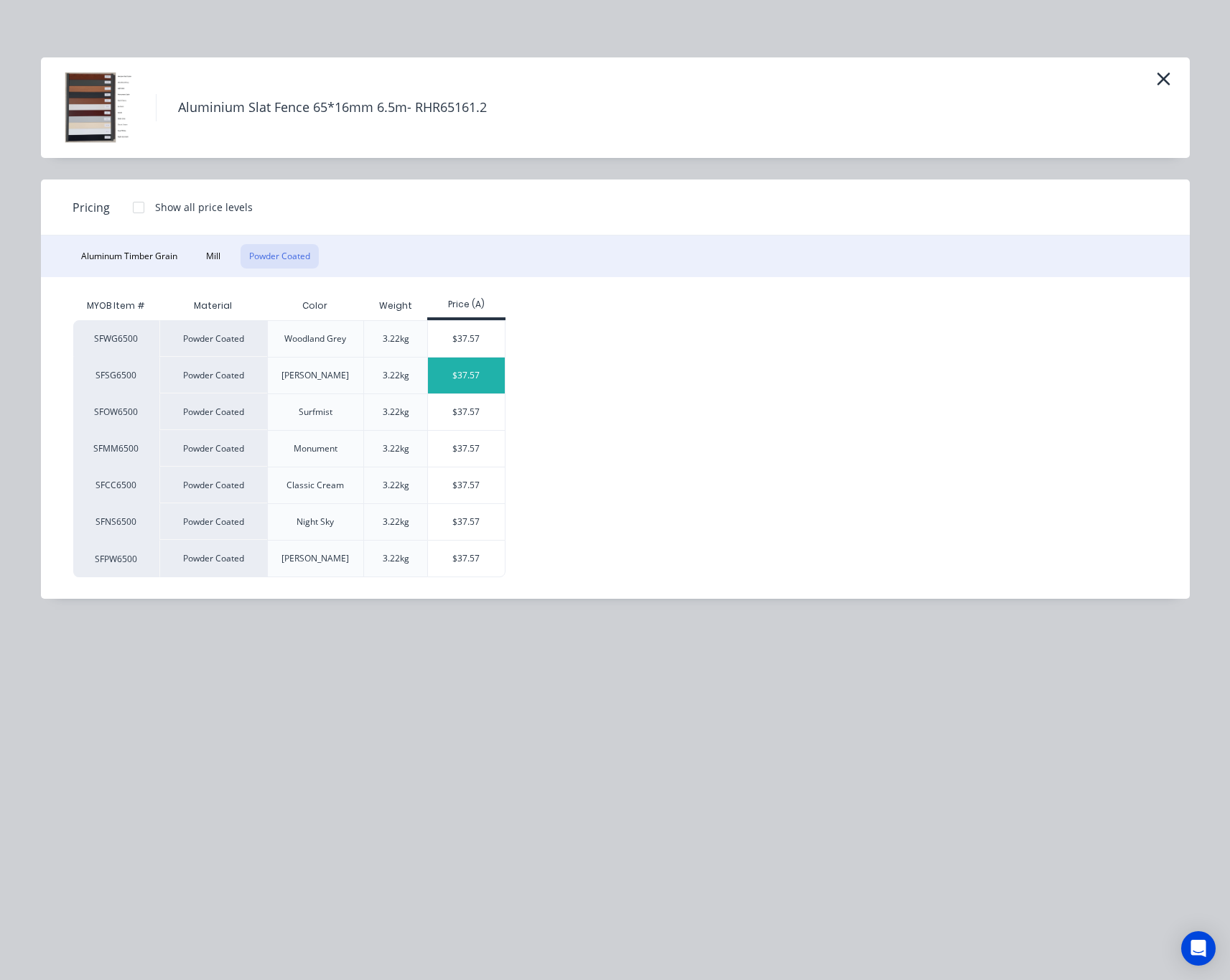
click at [466, 390] on div "$37.57" at bounding box center [466, 375] width 77 height 36
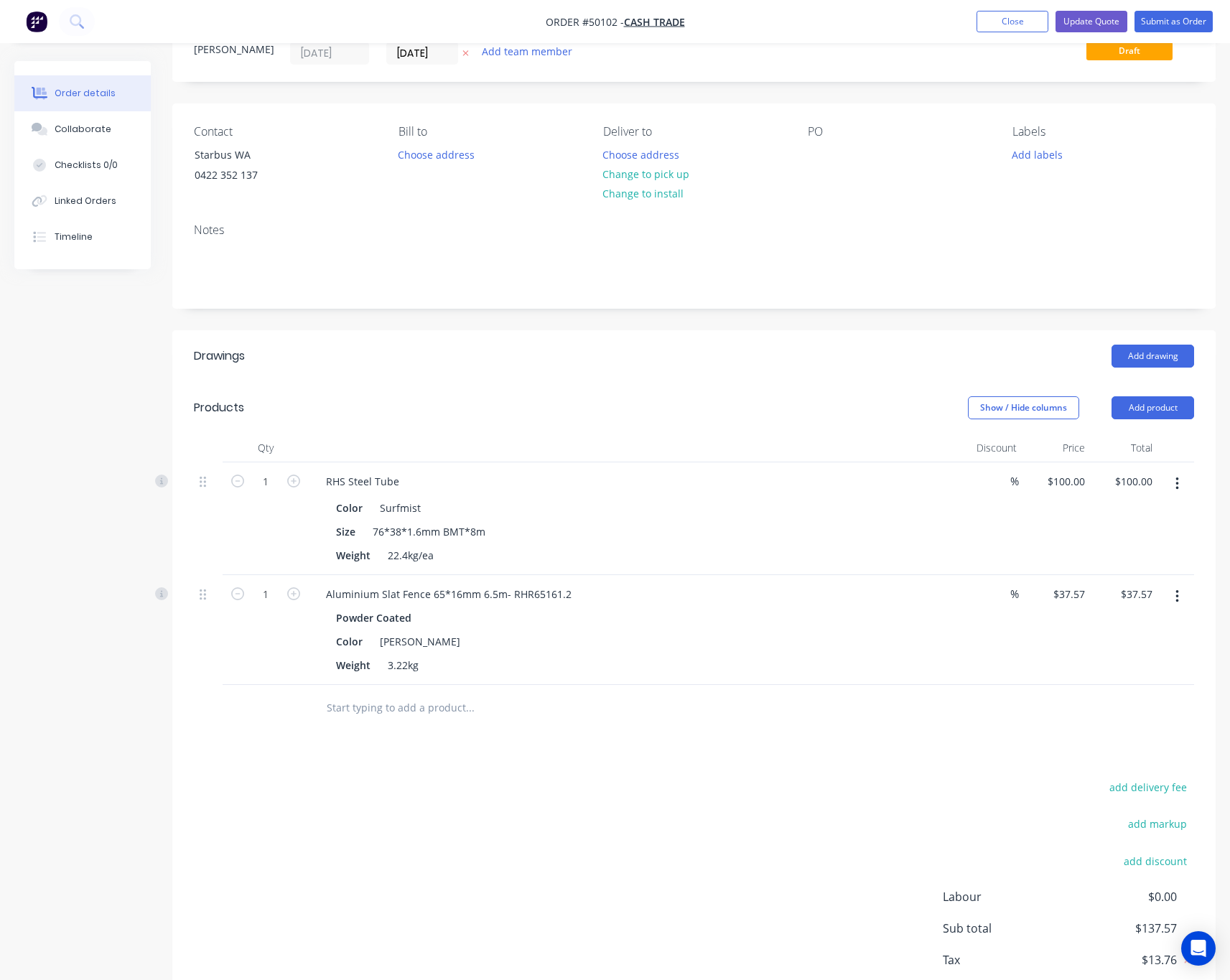
scroll to position [145, 0]
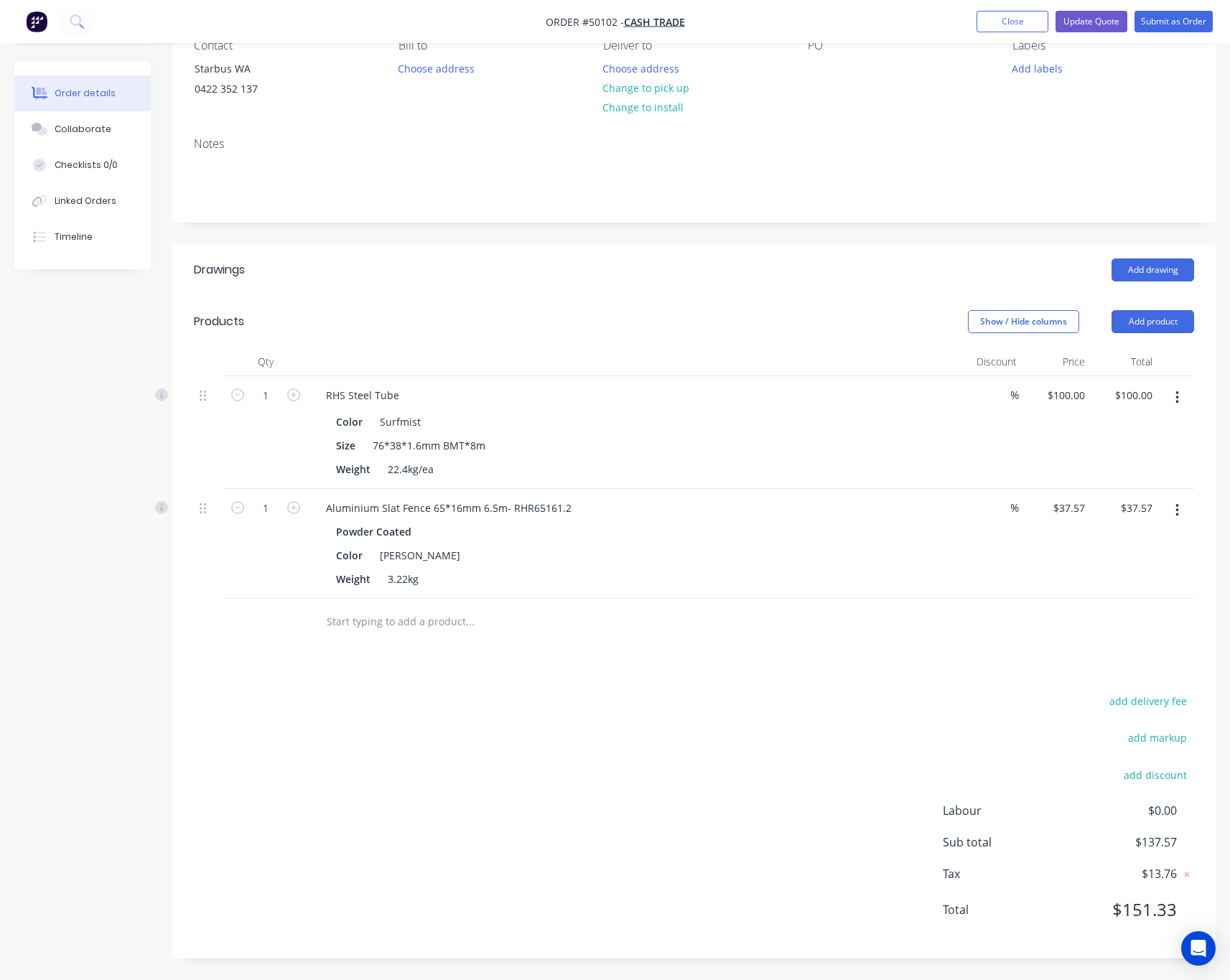
click at [1082, 397] on icon "button" at bounding box center [1177, 398] width 3 height 13
click at [1082, 530] on div "Delete" at bounding box center [1125, 521] width 110 height 21
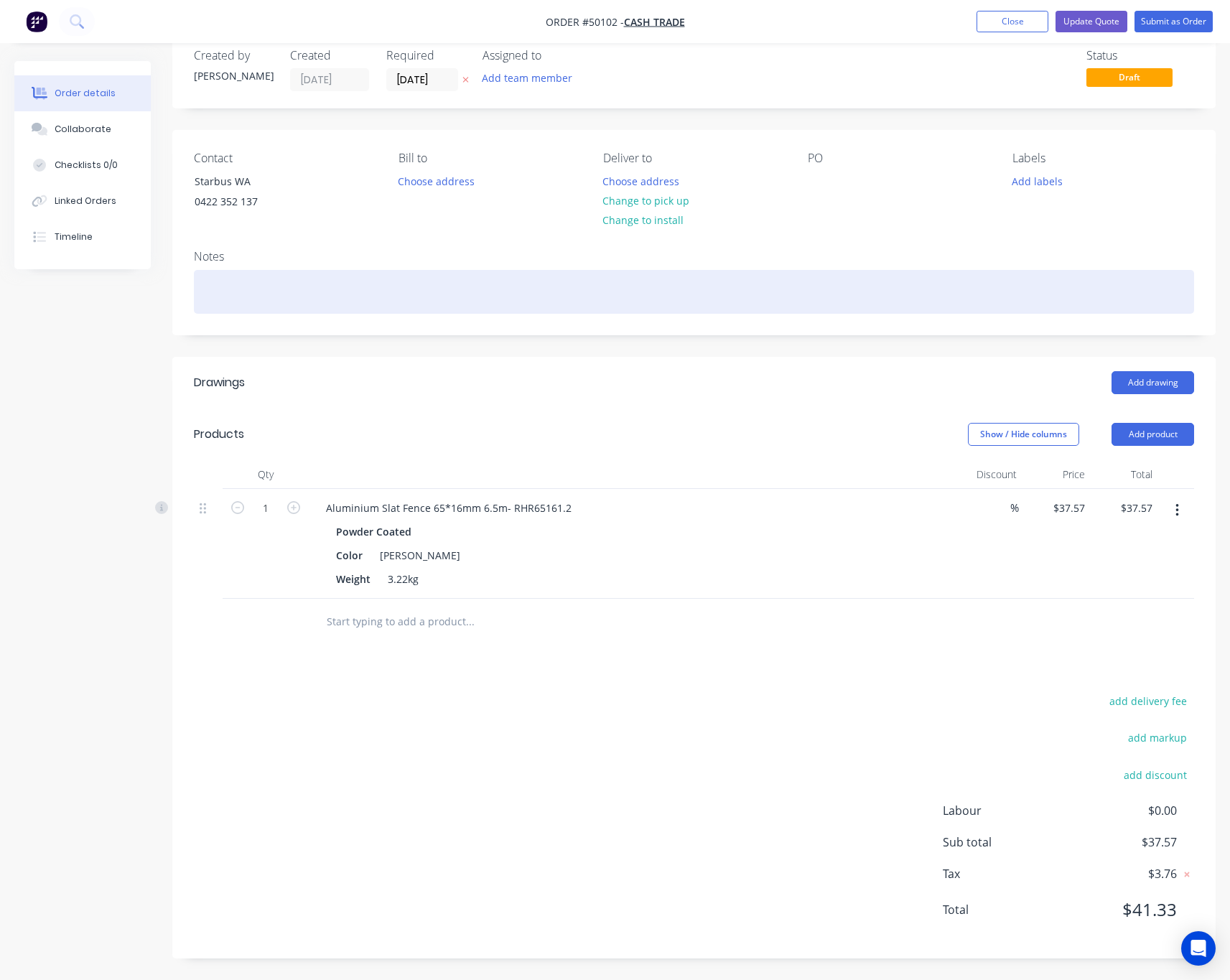
scroll to position [0, 0]
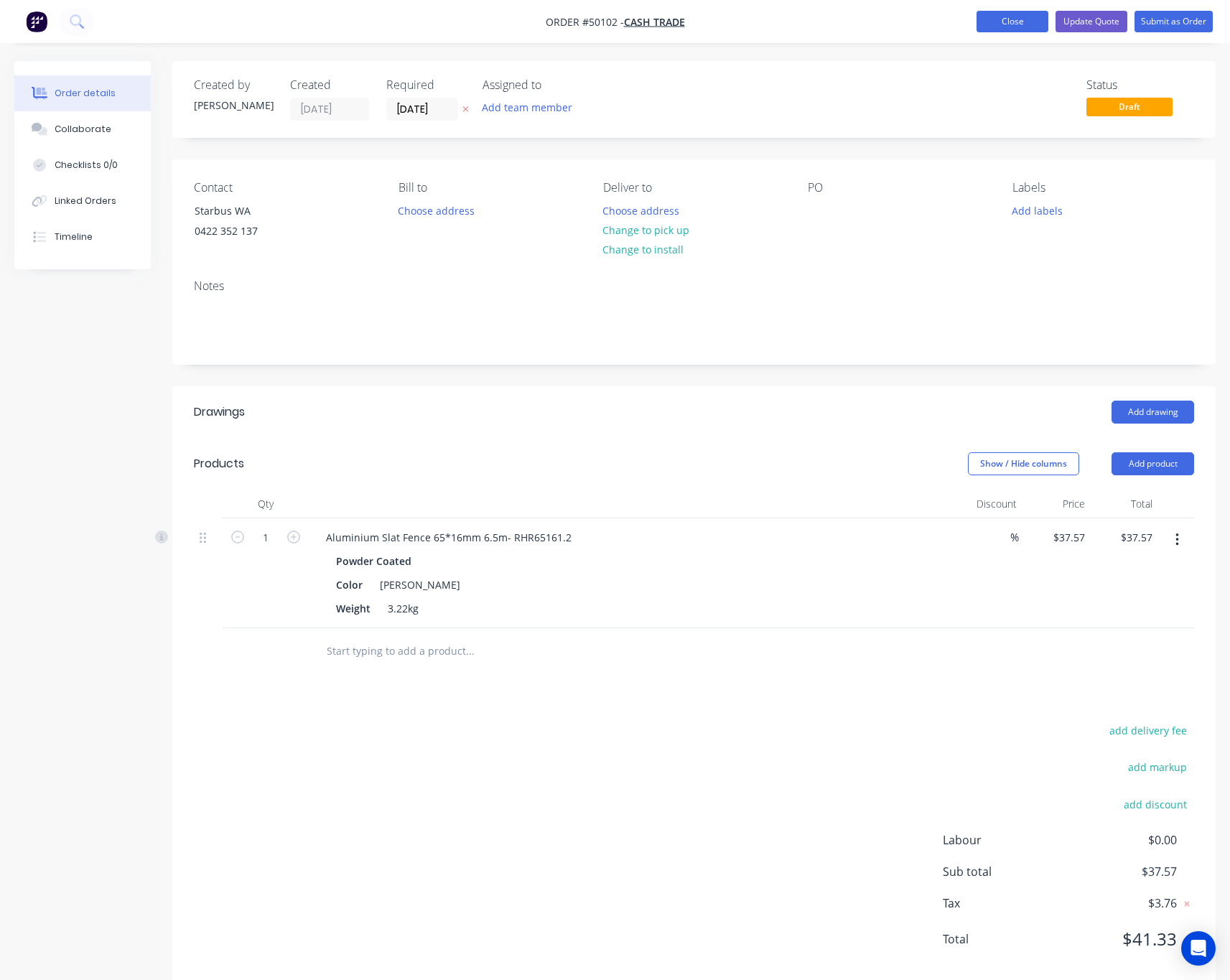
click at [1008, 21] on button "Close" at bounding box center [1012, 21] width 72 height 21
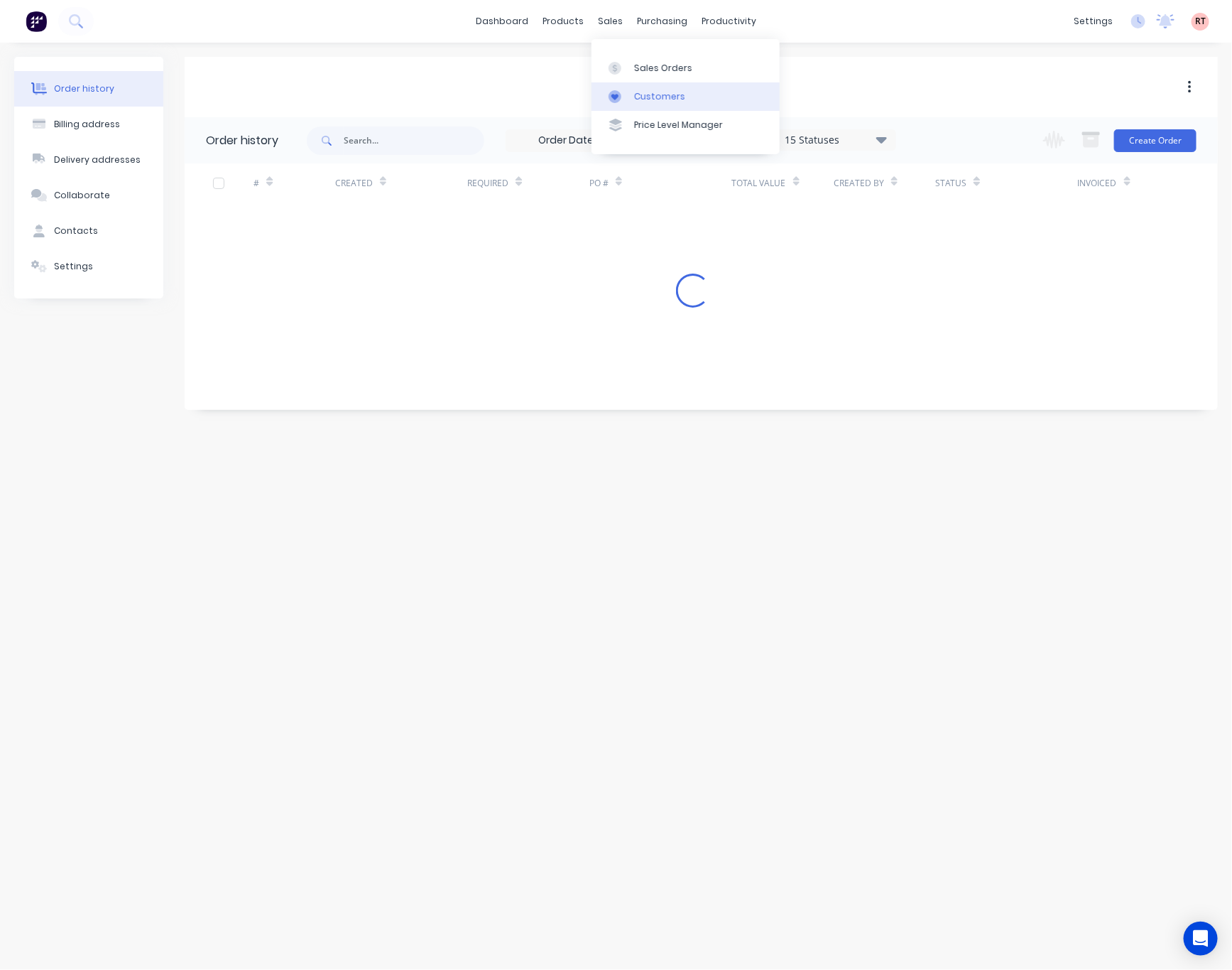
click at [650, 93] on div "Customers" at bounding box center [660, 97] width 51 height 13
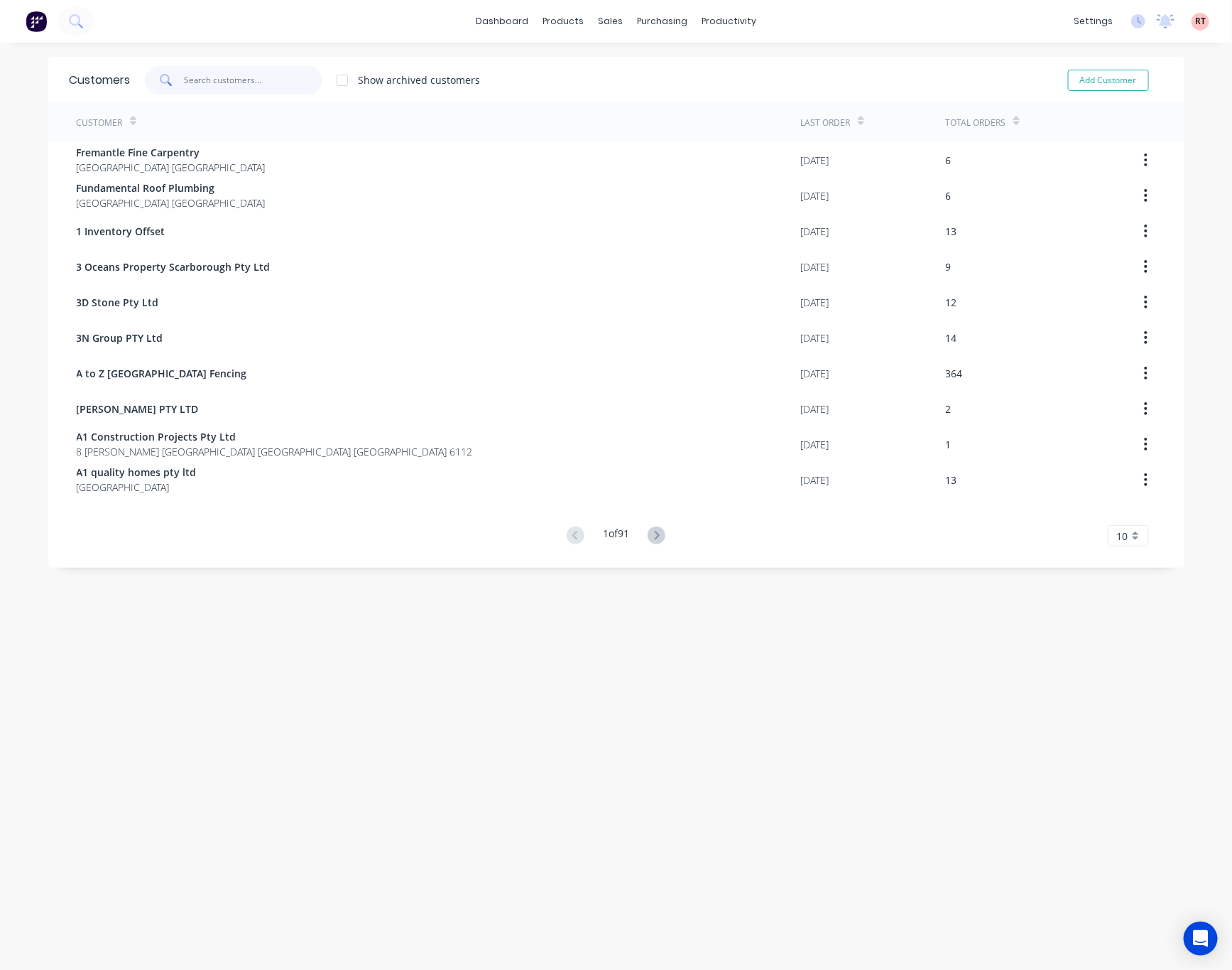
click at [271, 81] on input "text" at bounding box center [254, 80] width 139 height 28
click at [620, 62] on div at bounding box center [611, 69] width 21 height 13
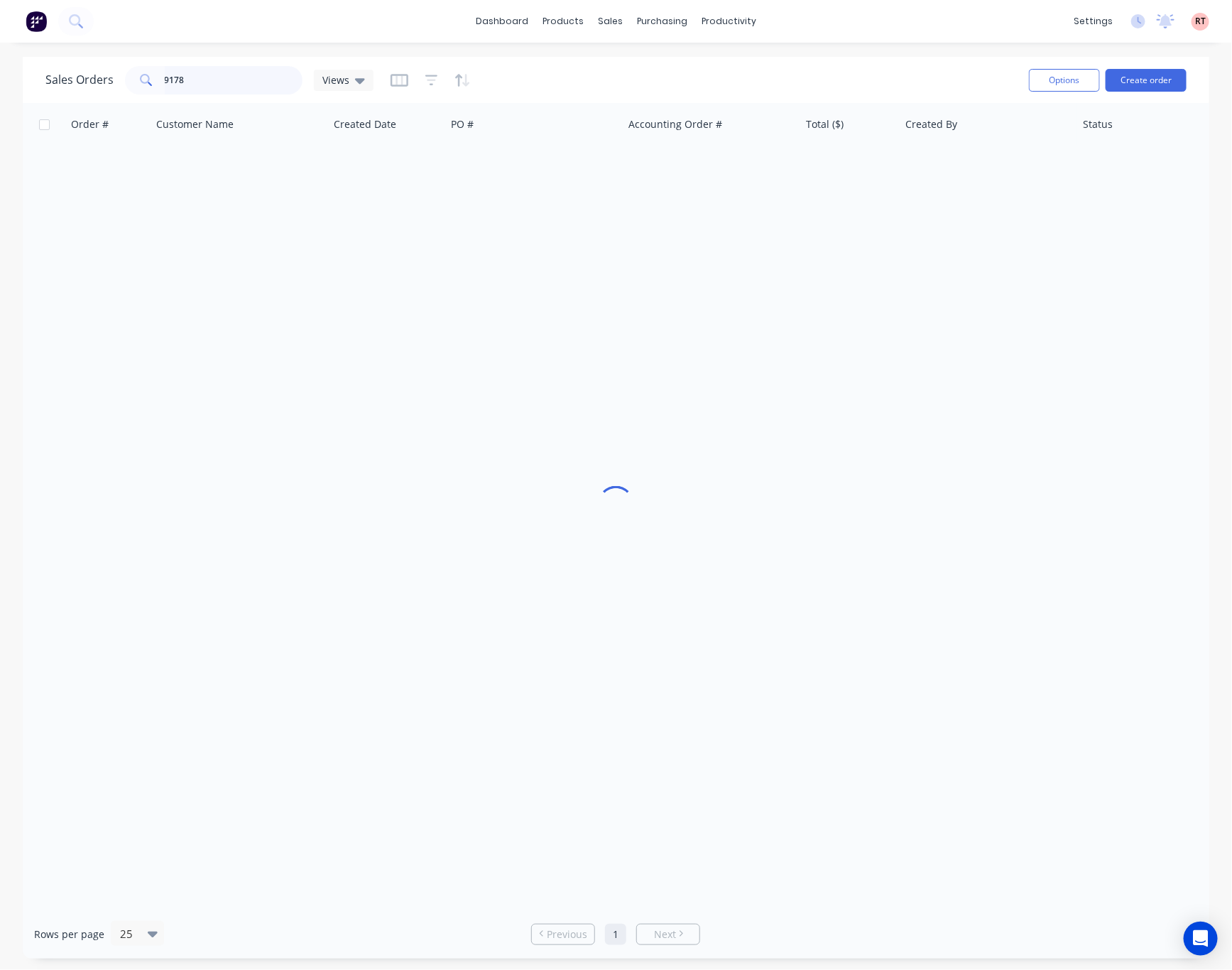
click at [257, 82] on input "9178" at bounding box center [234, 80] width 139 height 28
drag, startPoint x: 256, startPoint y: 81, endPoint x: 132, endPoint y: 82, distance: 124.0
click at [133, 82] on div "9178" at bounding box center [214, 80] width 178 height 28
type input "49045"
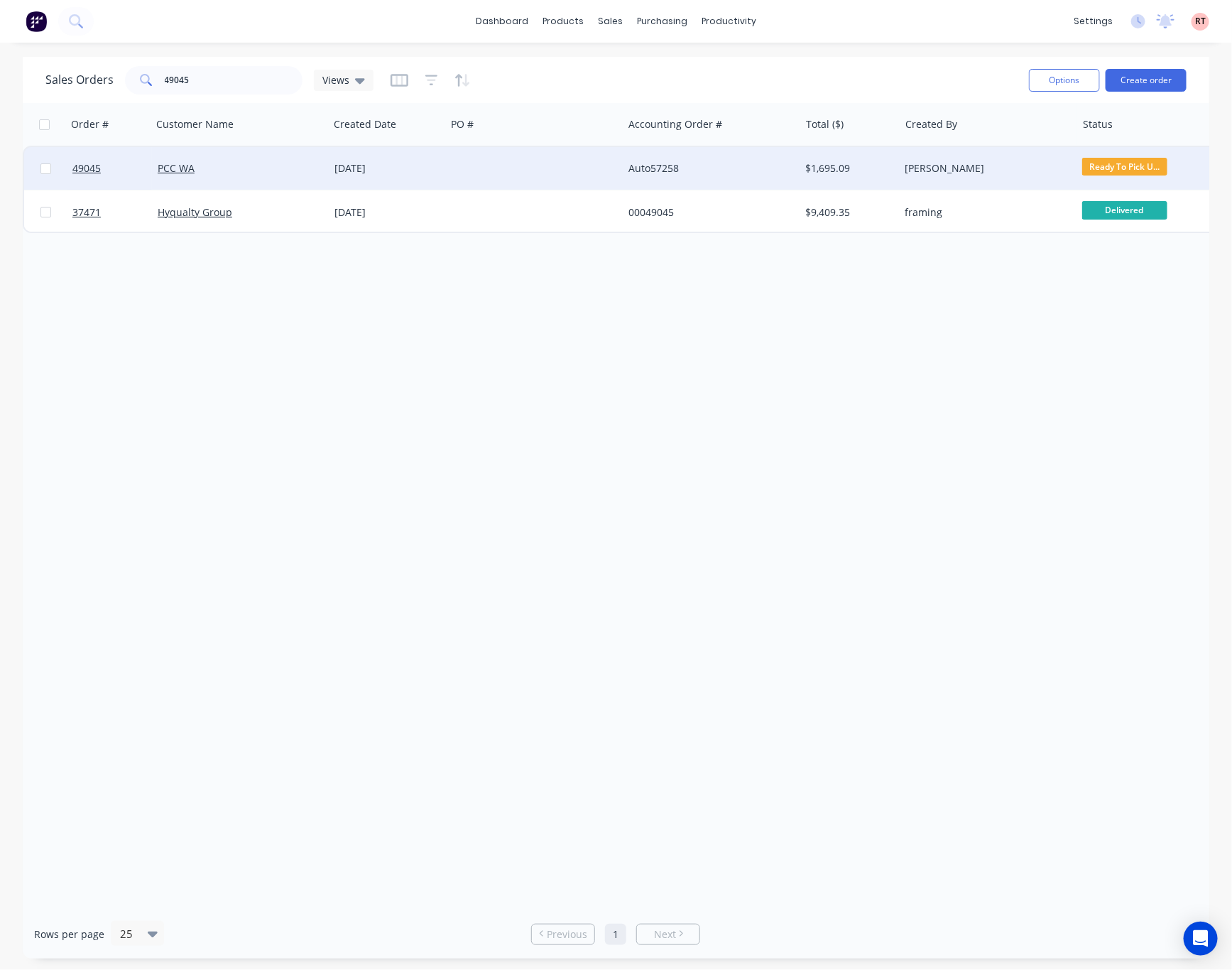
click at [632, 165] on div "Auto57258" at bounding box center [707, 168] width 158 height 14
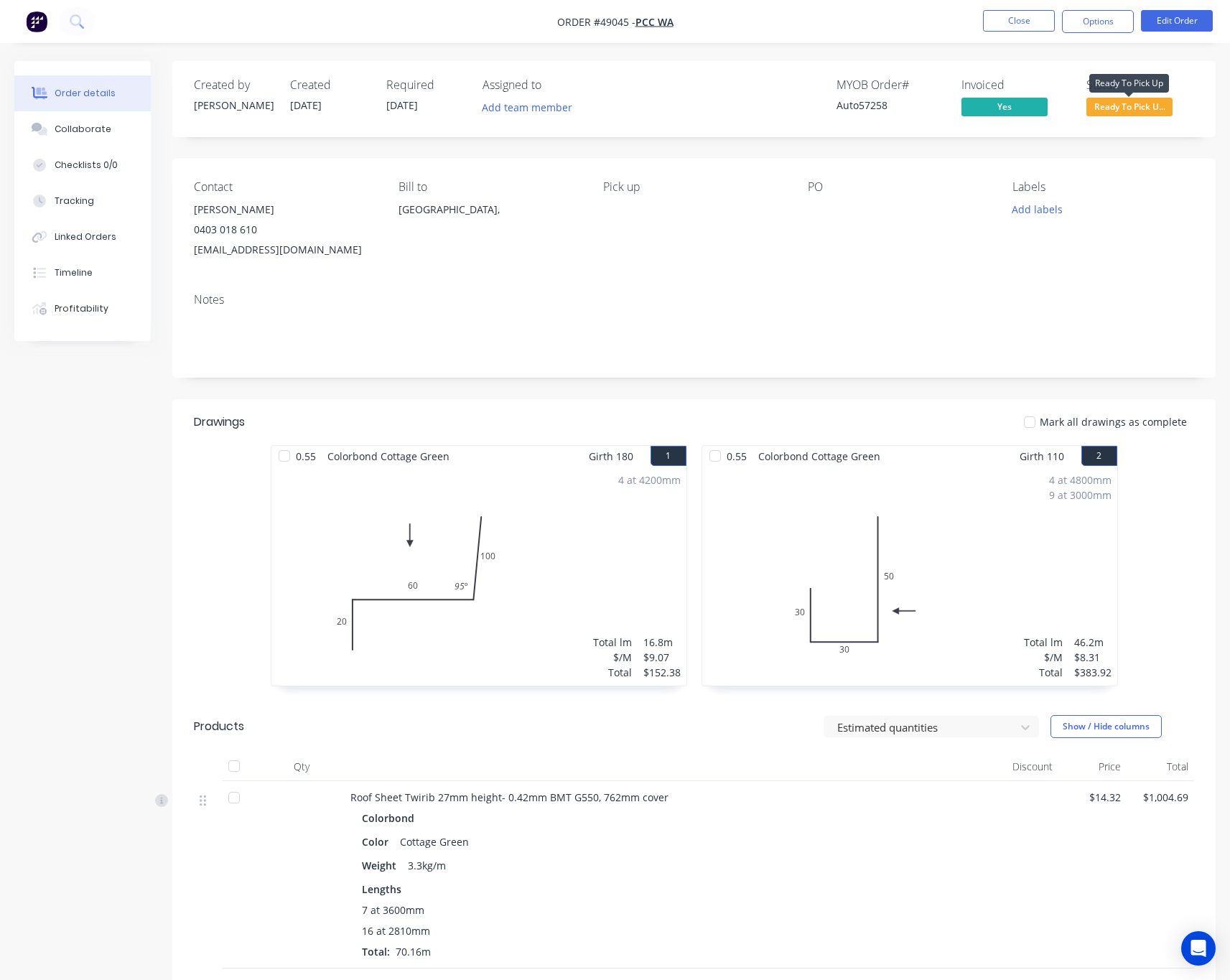
click at [1082, 107] on span "Ready To Pick U..." at bounding box center [1129, 107] width 86 height 18
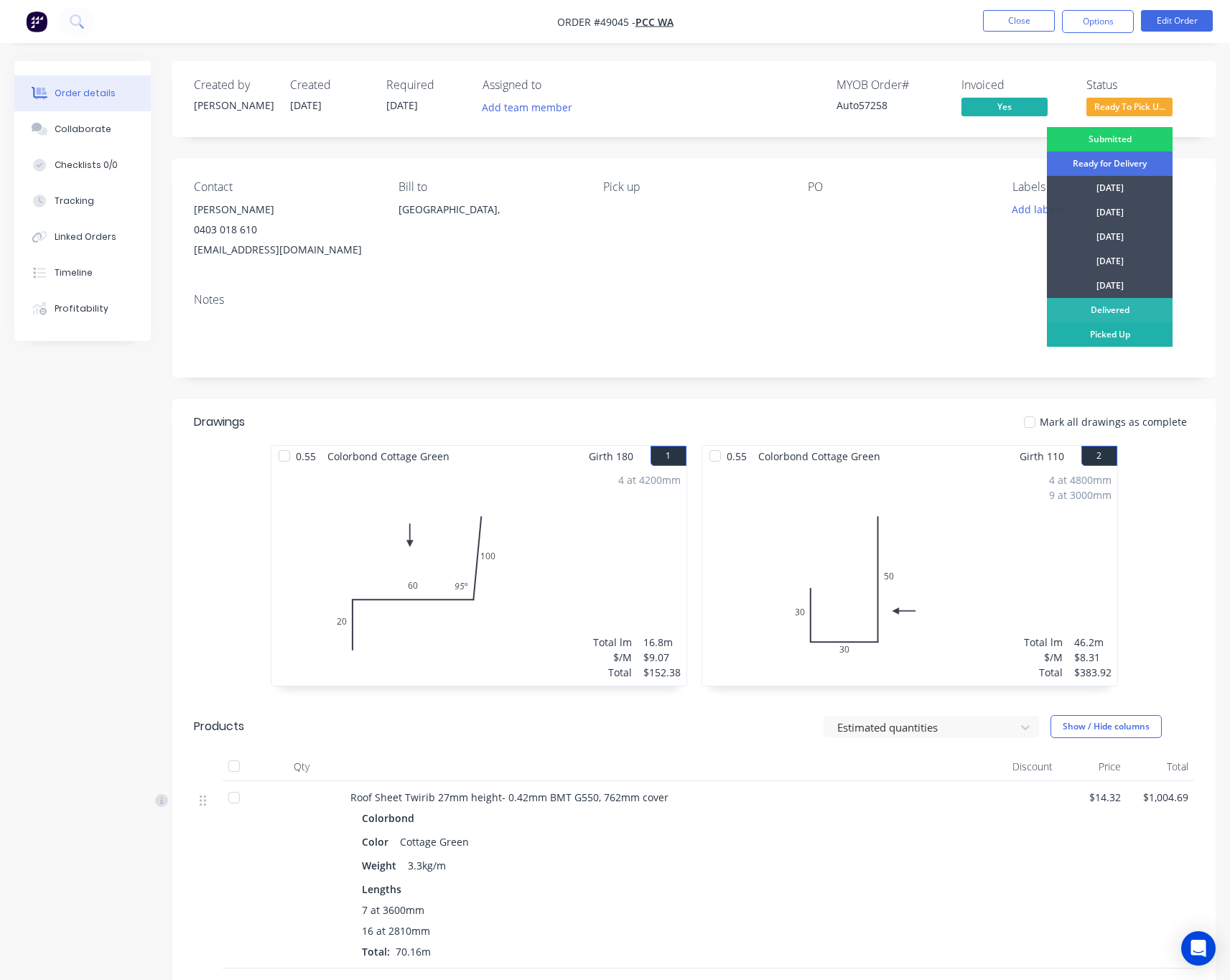
click at [1082, 336] on div "Picked Up" at bounding box center [1109, 334] width 126 height 24
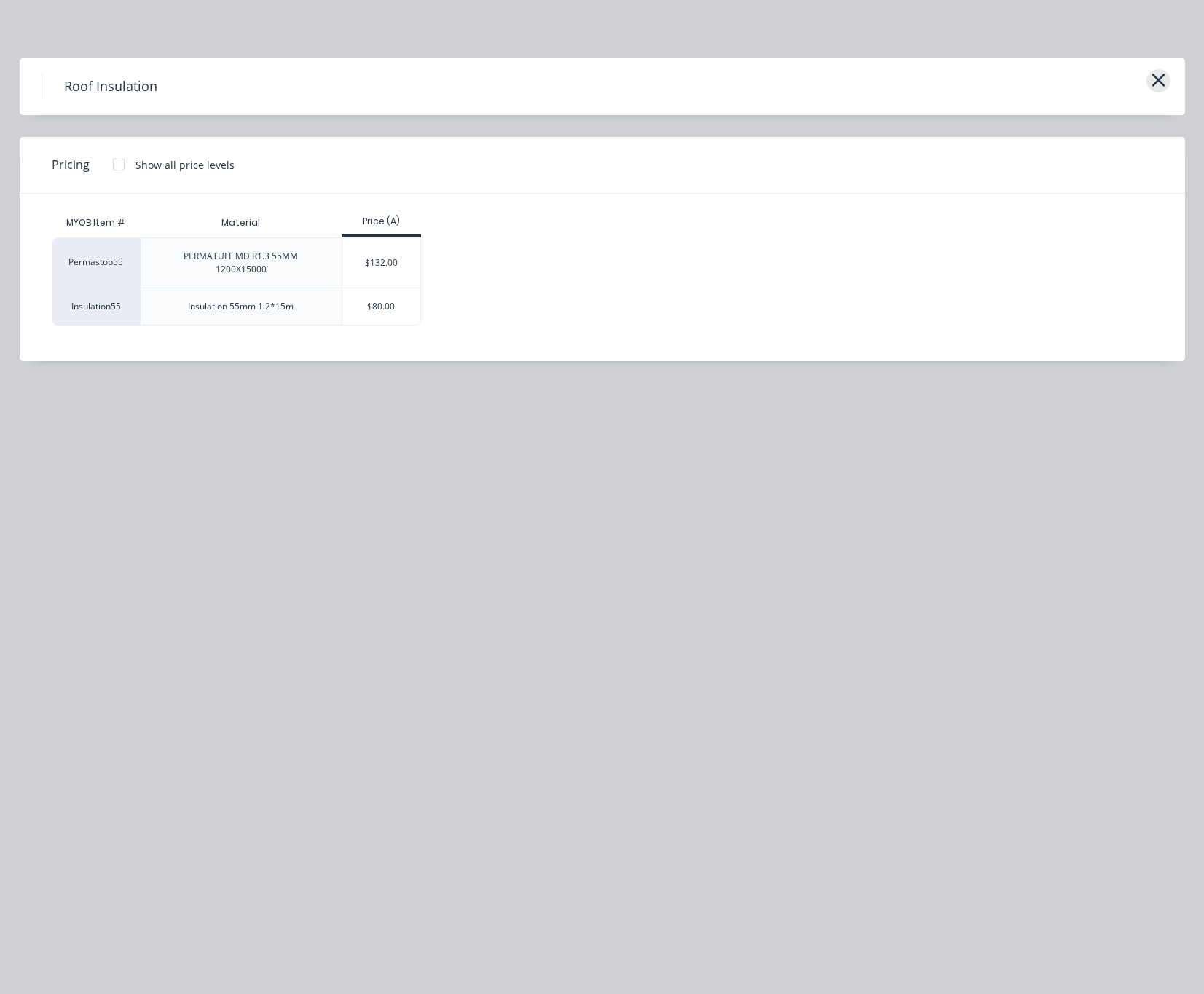
scroll to position [95, 0]
click at [1163, 83] on icon "button" at bounding box center [1158, 80] width 16 height 21
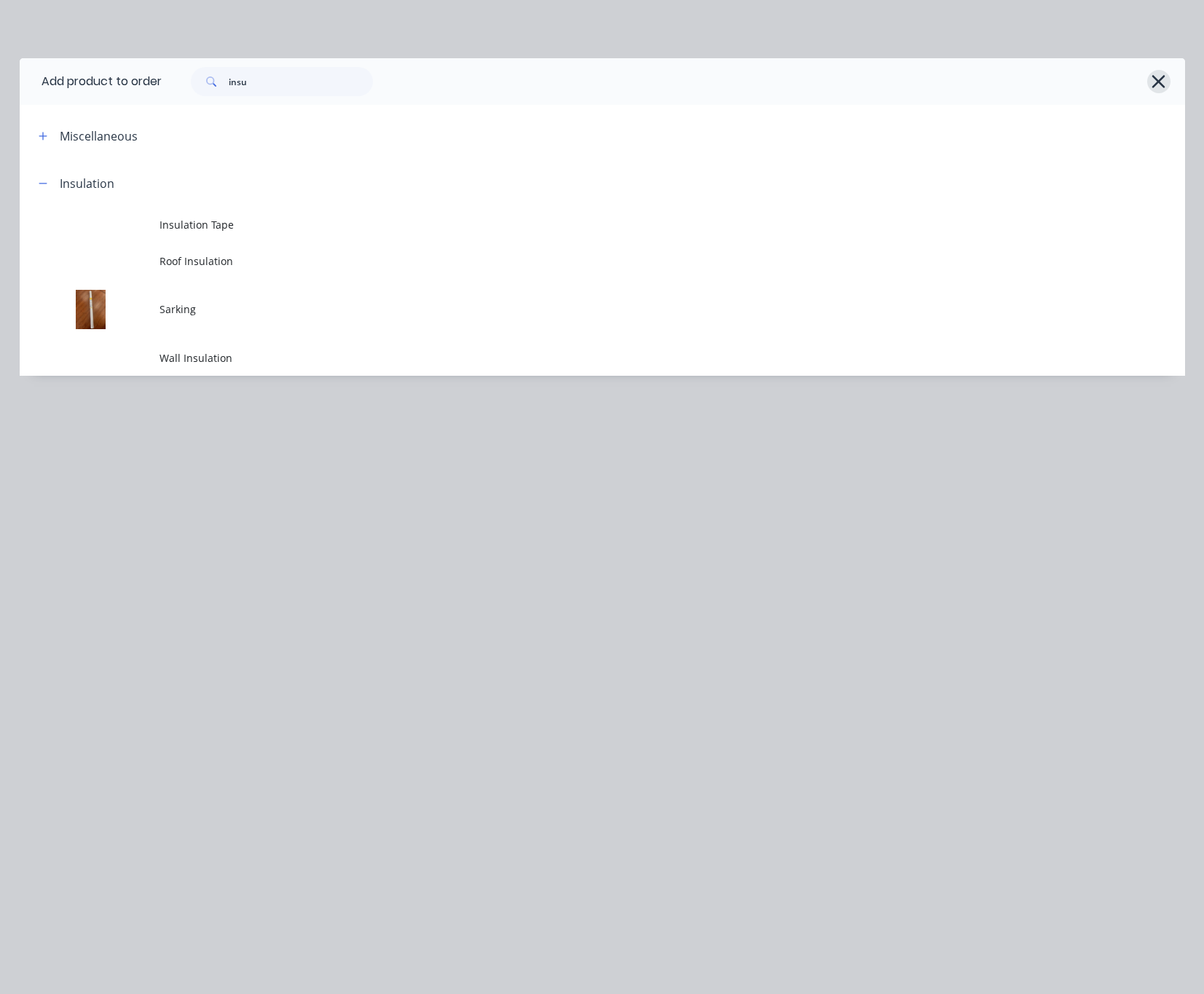
click at [1148, 83] on button "button" at bounding box center [1158, 81] width 23 height 23
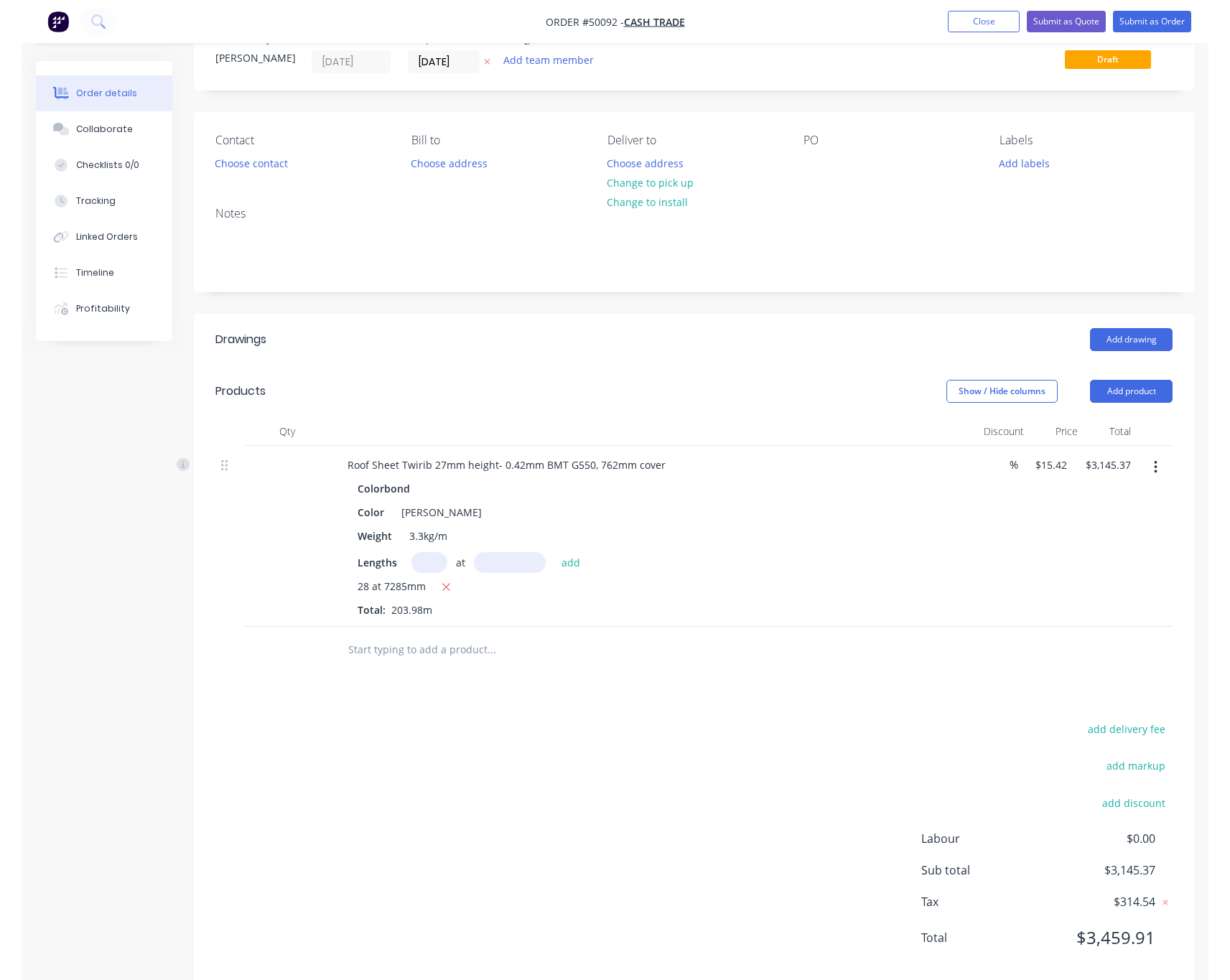
scroll to position [0, 0]
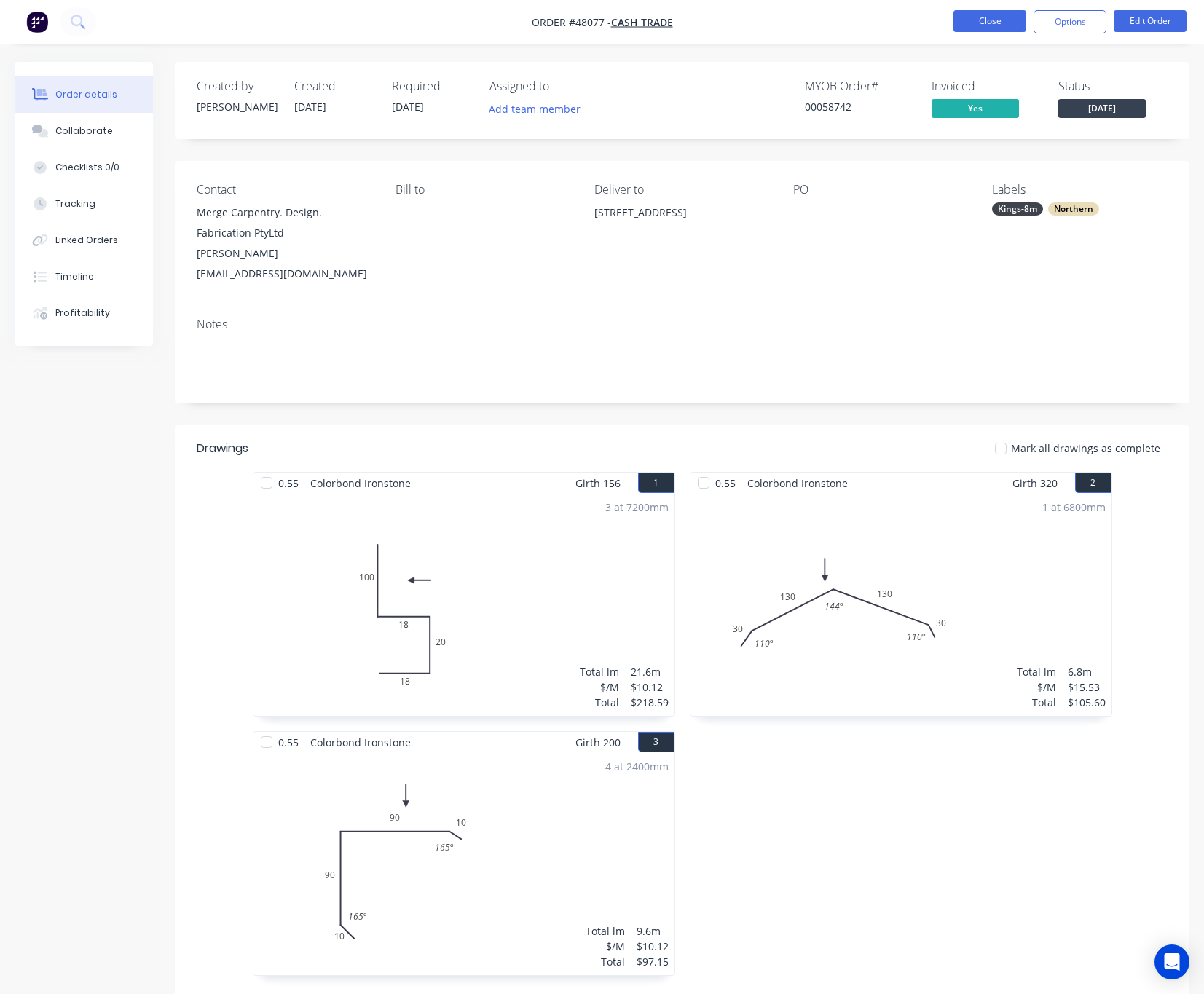
click at [992, 18] on button "Close" at bounding box center [990, 21] width 73 height 21
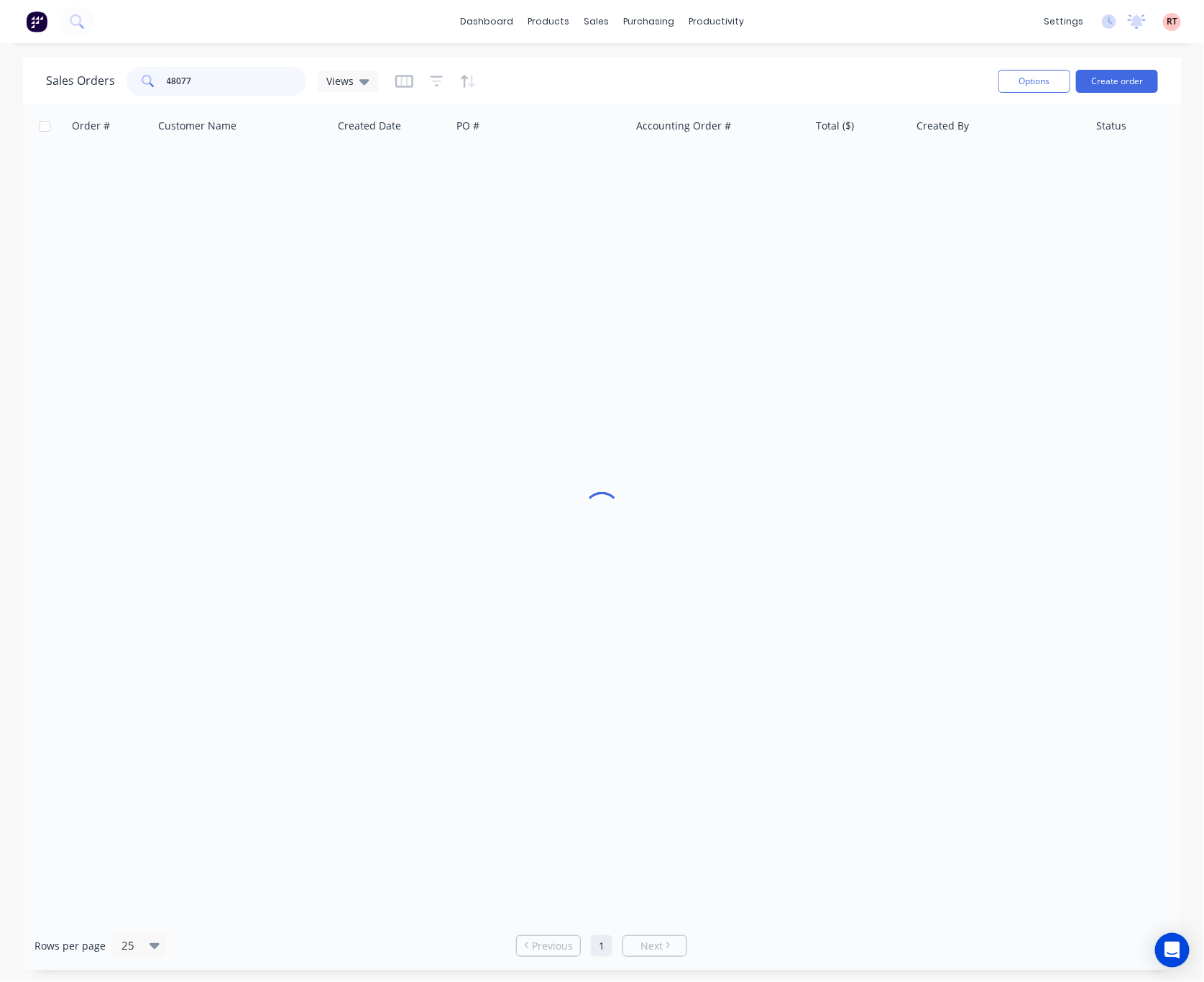
drag, startPoint x: 249, startPoint y: 89, endPoint x: 11, endPoint y: 72, distance: 238.6
click at [11, 72] on div "Sales Orders 48077 Views Options Create order Order # Customer Name Created Dat…" at bounding box center [602, 514] width 1204 height 912
type input "50098"
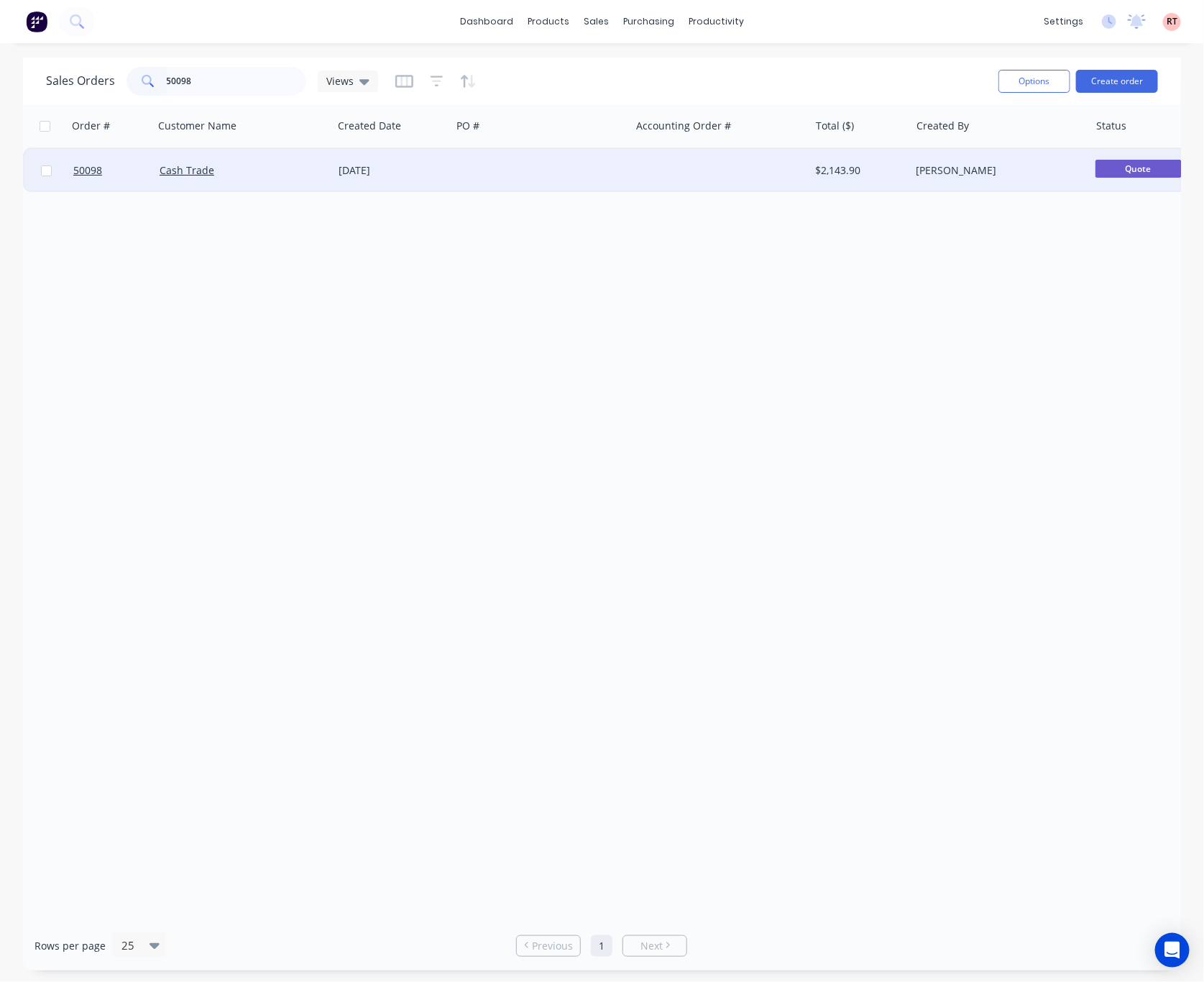
click at [615, 173] on div at bounding box center [541, 170] width 179 height 43
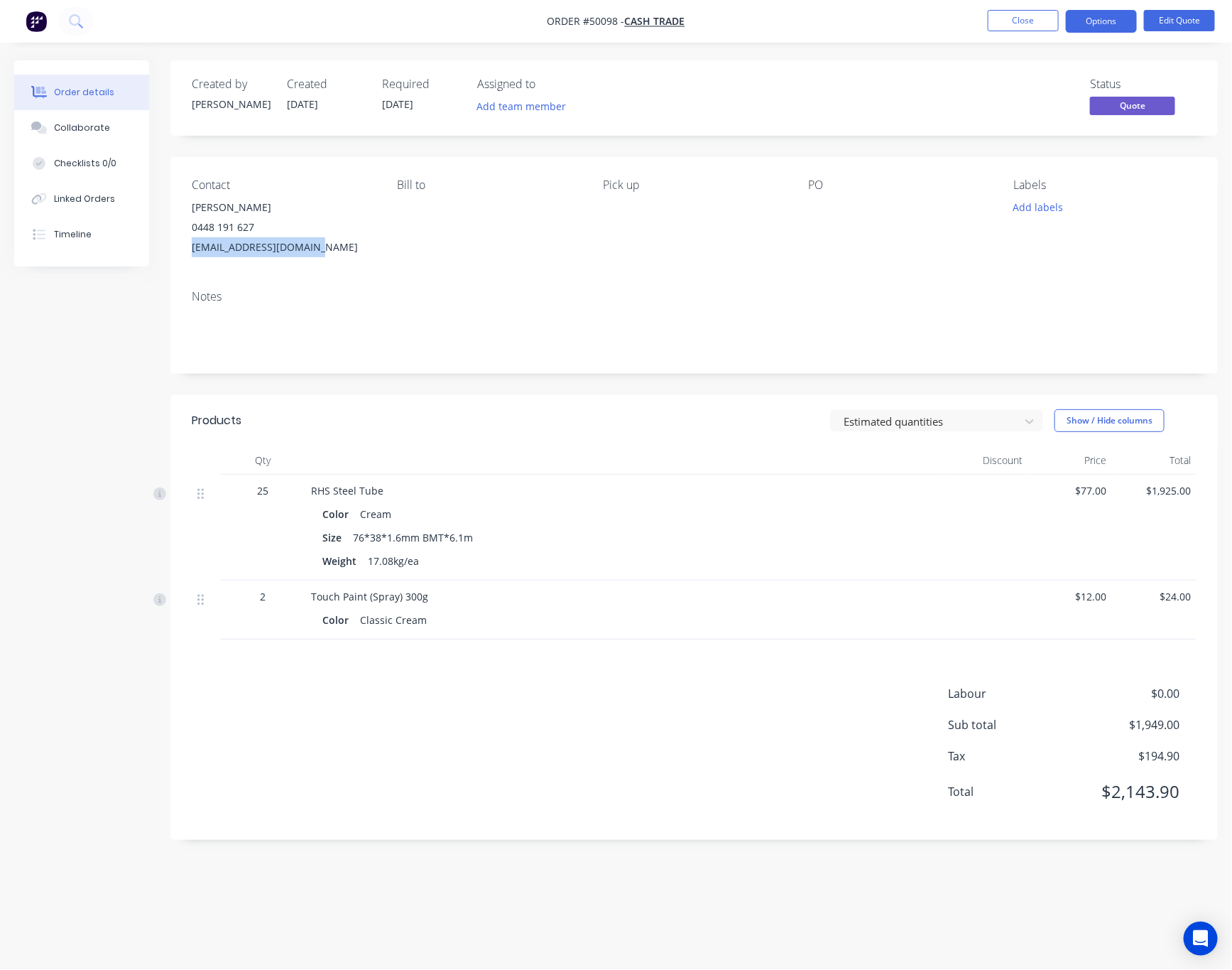
drag, startPoint x: 324, startPoint y: 243, endPoint x: 186, endPoint y: 250, distance: 138.2
click at [186, 250] on div "Contact [PERSON_NAME] [PHONE_NUMBER] [EMAIL_ADDRESS][DOMAIN_NAME] [PERSON_NAME]…" at bounding box center [694, 218] width 1048 height 121
copy div "[EMAIL_ADDRESS][DOMAIN_NAME]"
click at [1173, 21] on button "Edit Quote" at bounding box center [1179, 20] width 71 height 21
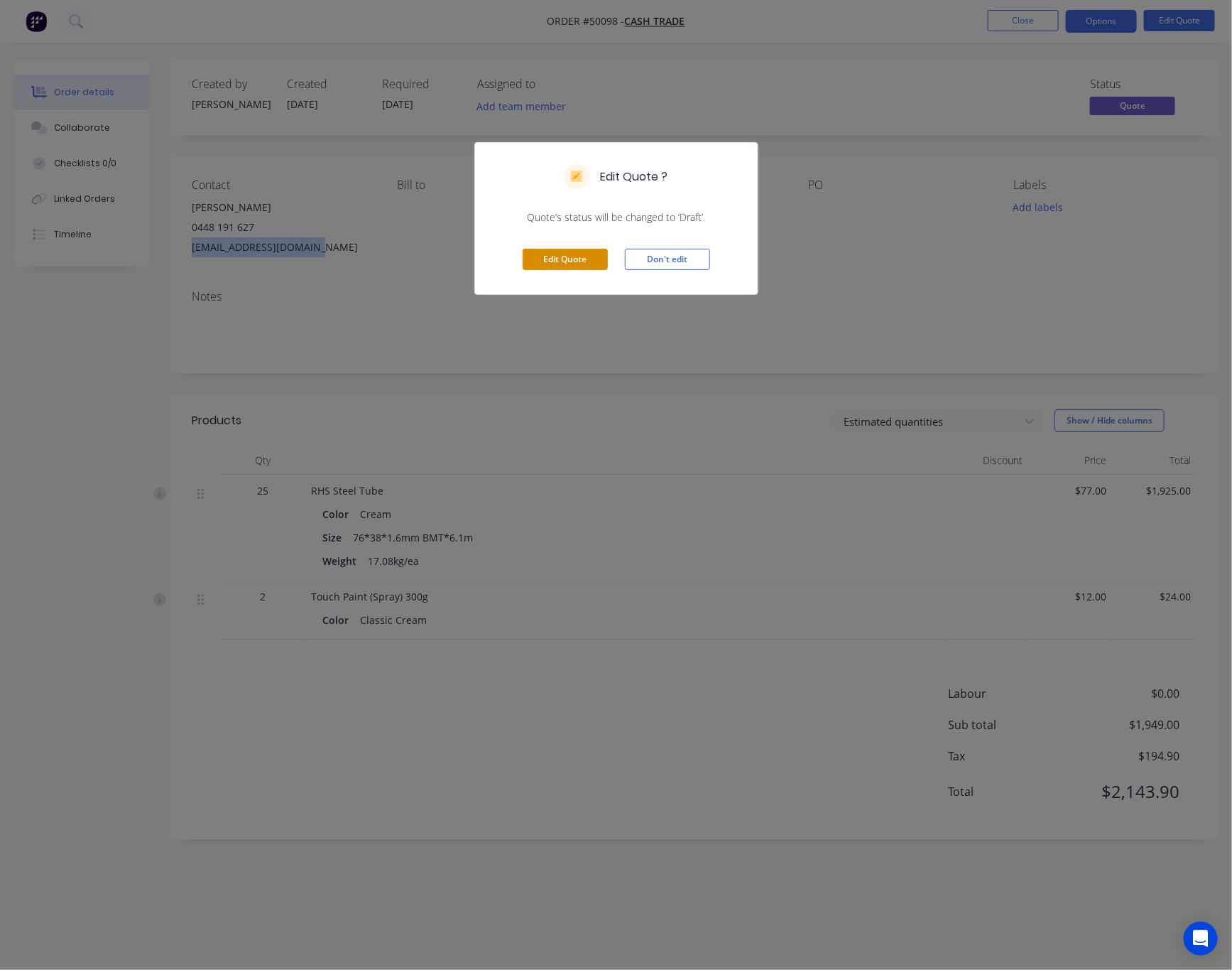
click at [577, 258] on button "Edit Quote" at bounding box center [565, 259] width 85 height 21
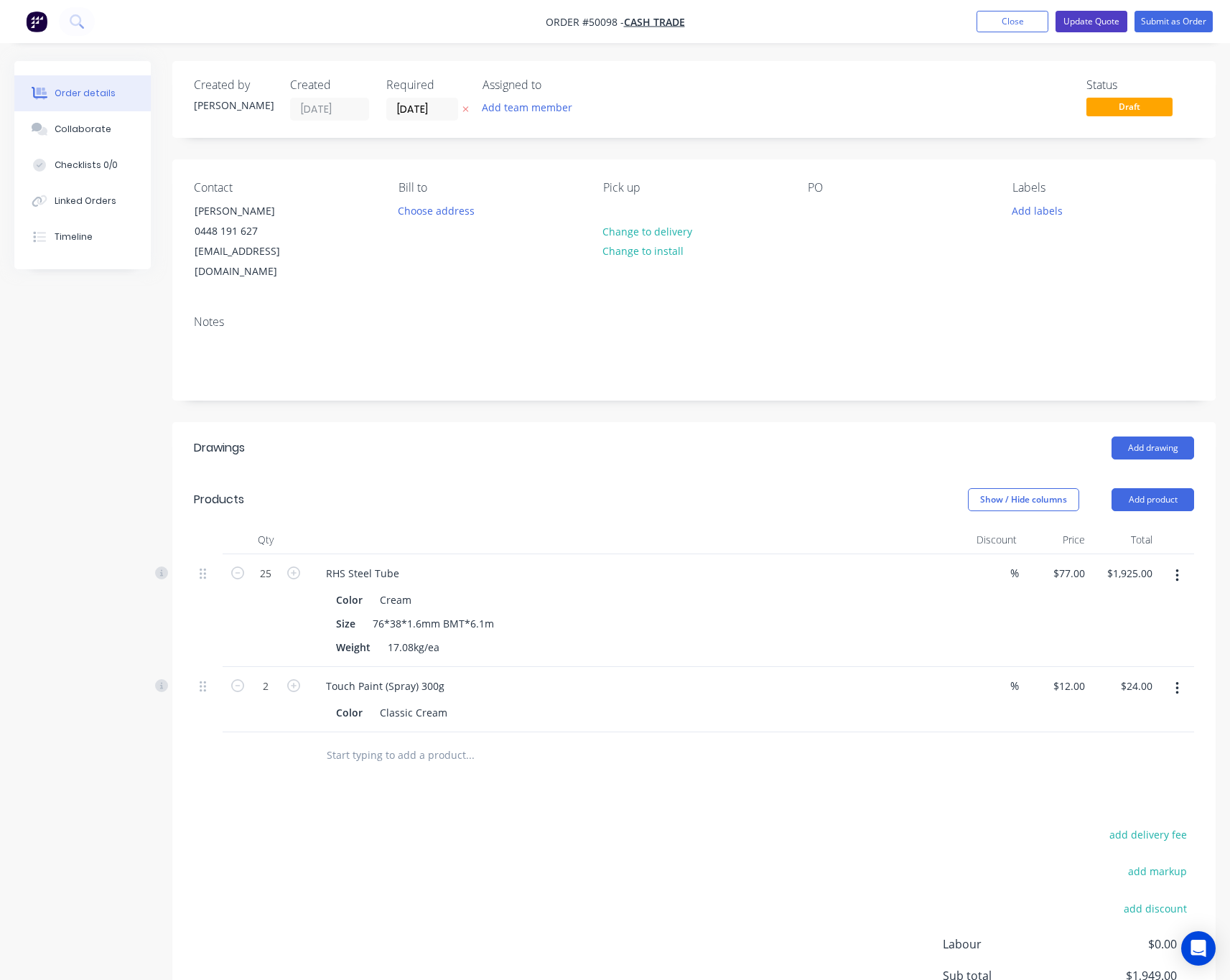
click at [1085, 23] on button "Update Quote" at bounding box center [1091, 21] width 72 height 21
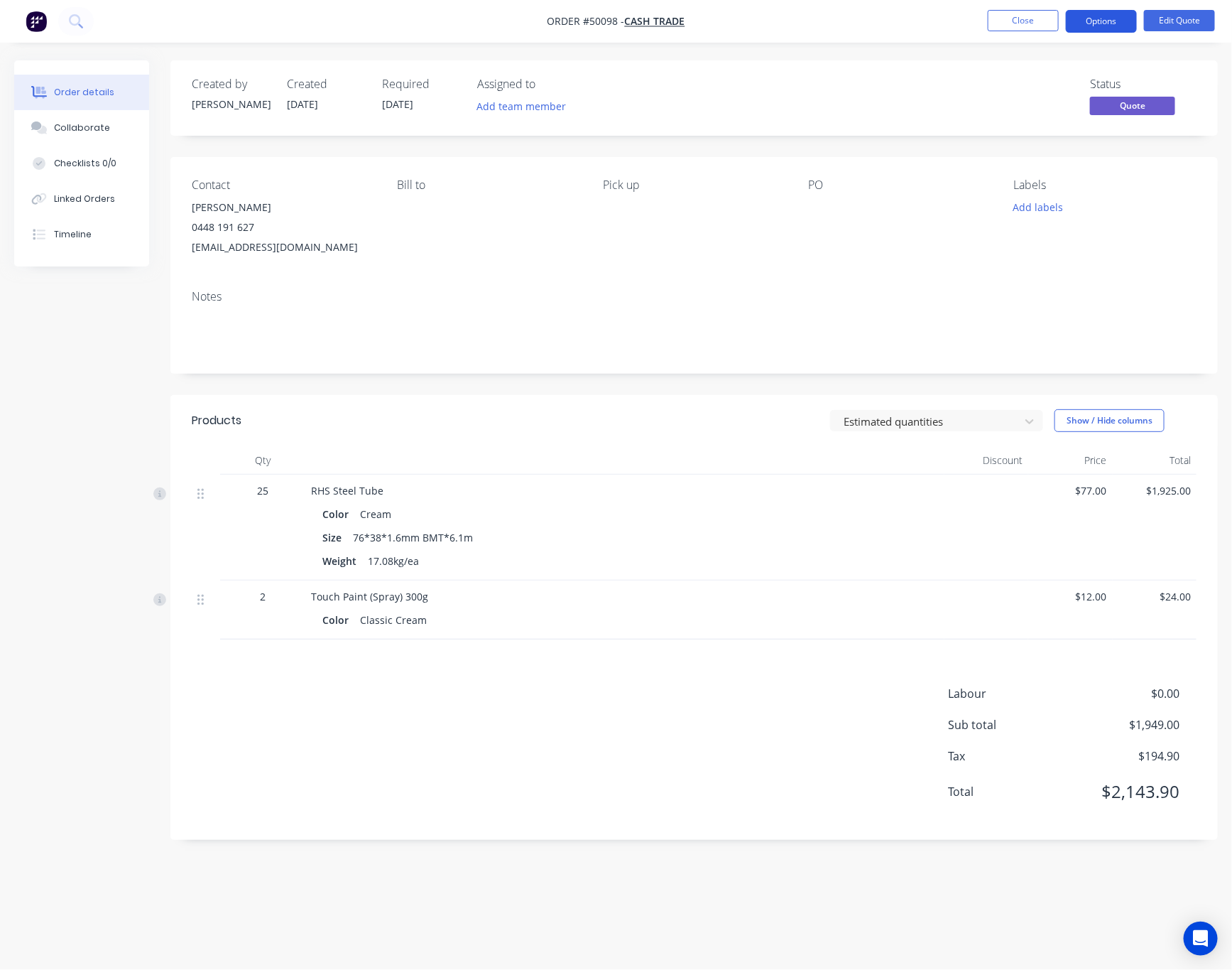
click at [1104, 20] on button "Options" at bounding box center [1101, 21] width 71 height 22
click at [876, 81] on div "Status Quote" at bounding box center [908, 98] width 577 height 41
click at [1104, 18] on button "Options" at bounding box center [1101, 21] width 71 height 22
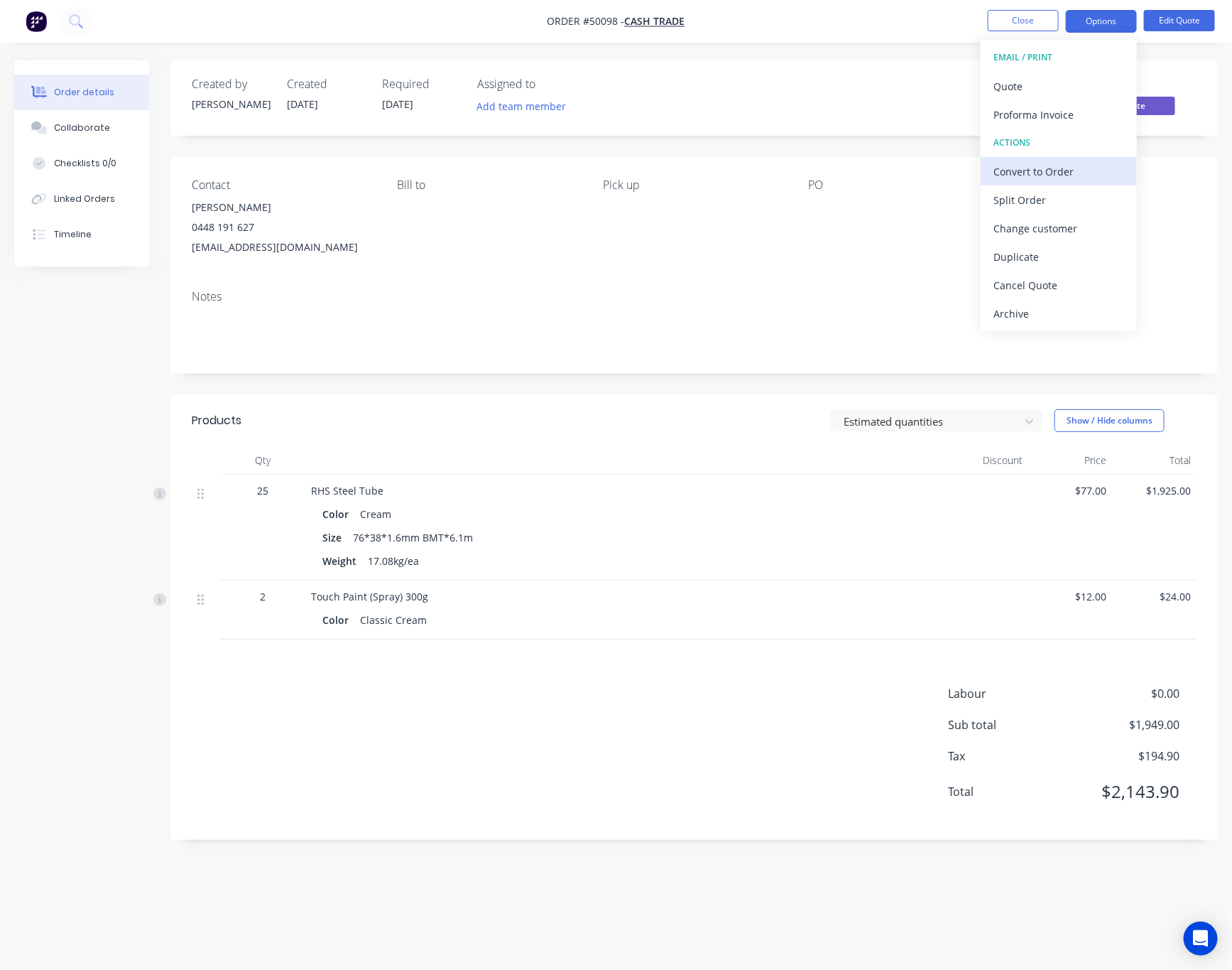
click at [1074, 163] on div "Convert to Order" at bounding box center [1059, 171] width 131 height 21
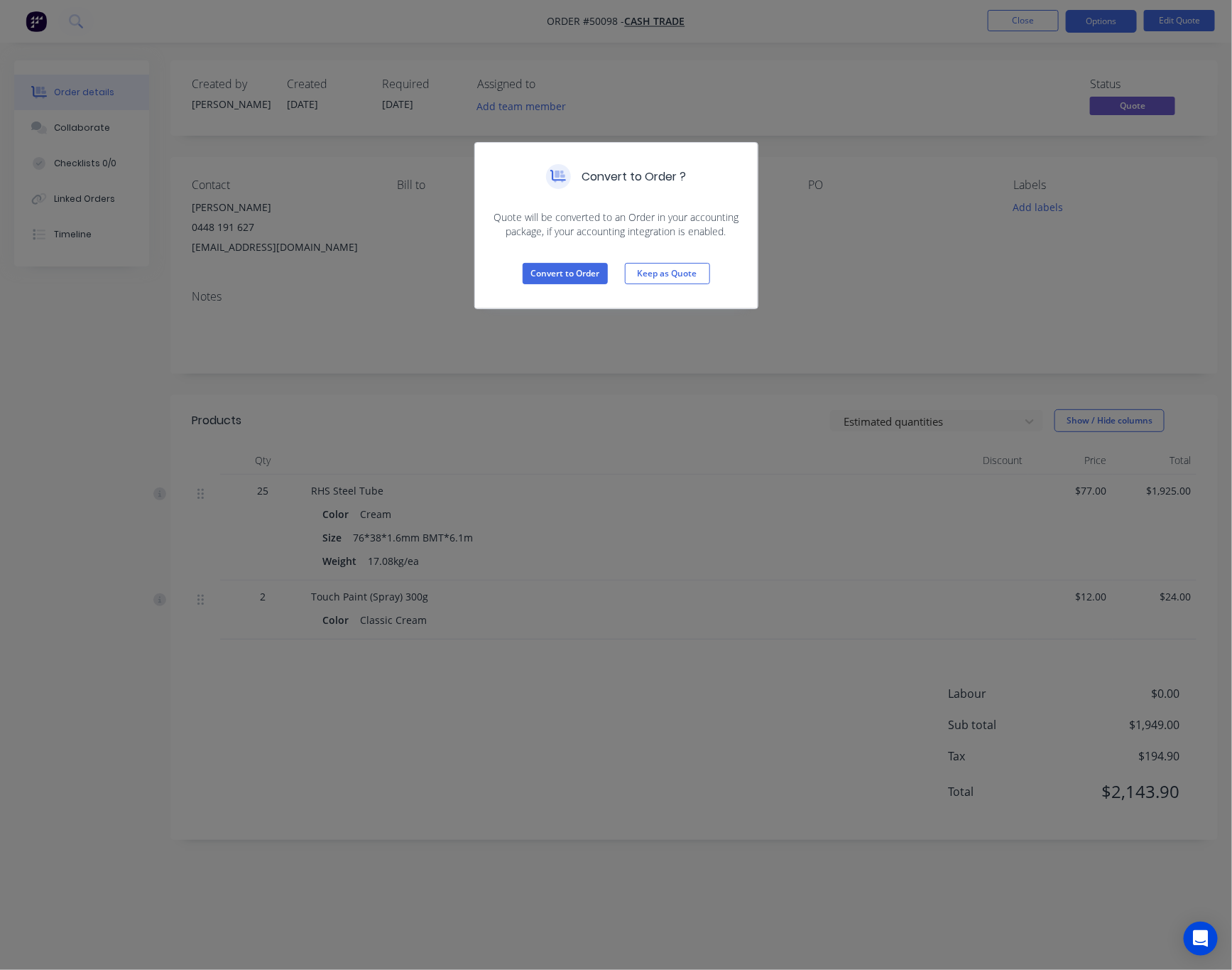
click at [861, 205] on div "Convert to Order ? Quote will be converted to an Order in your accounting packa…" at bounding box center [616, 485] width 1232 height 970
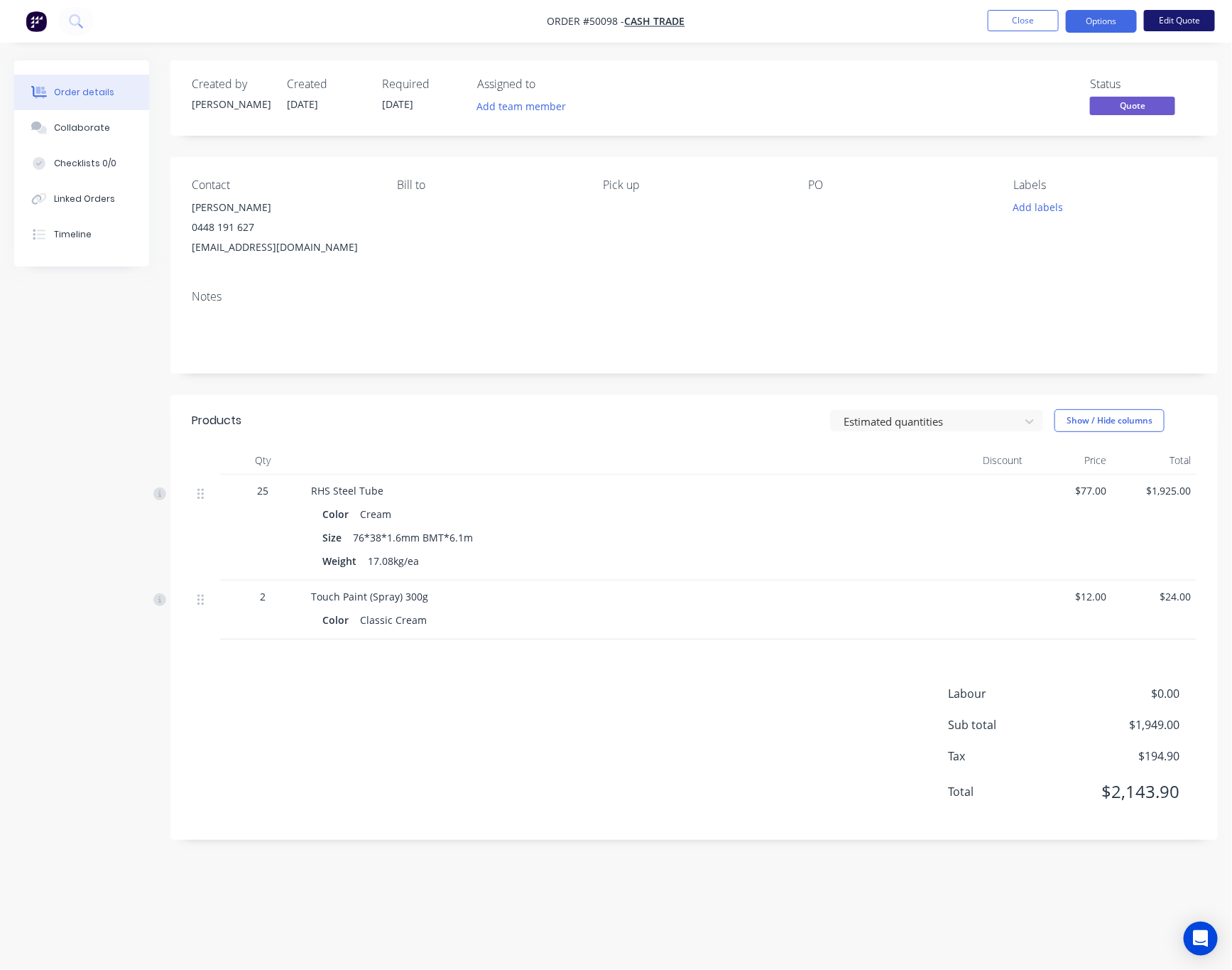
click at [1173, 20] on button "Edit Quote" at bounding box center [1179, 20] width 71 height 21
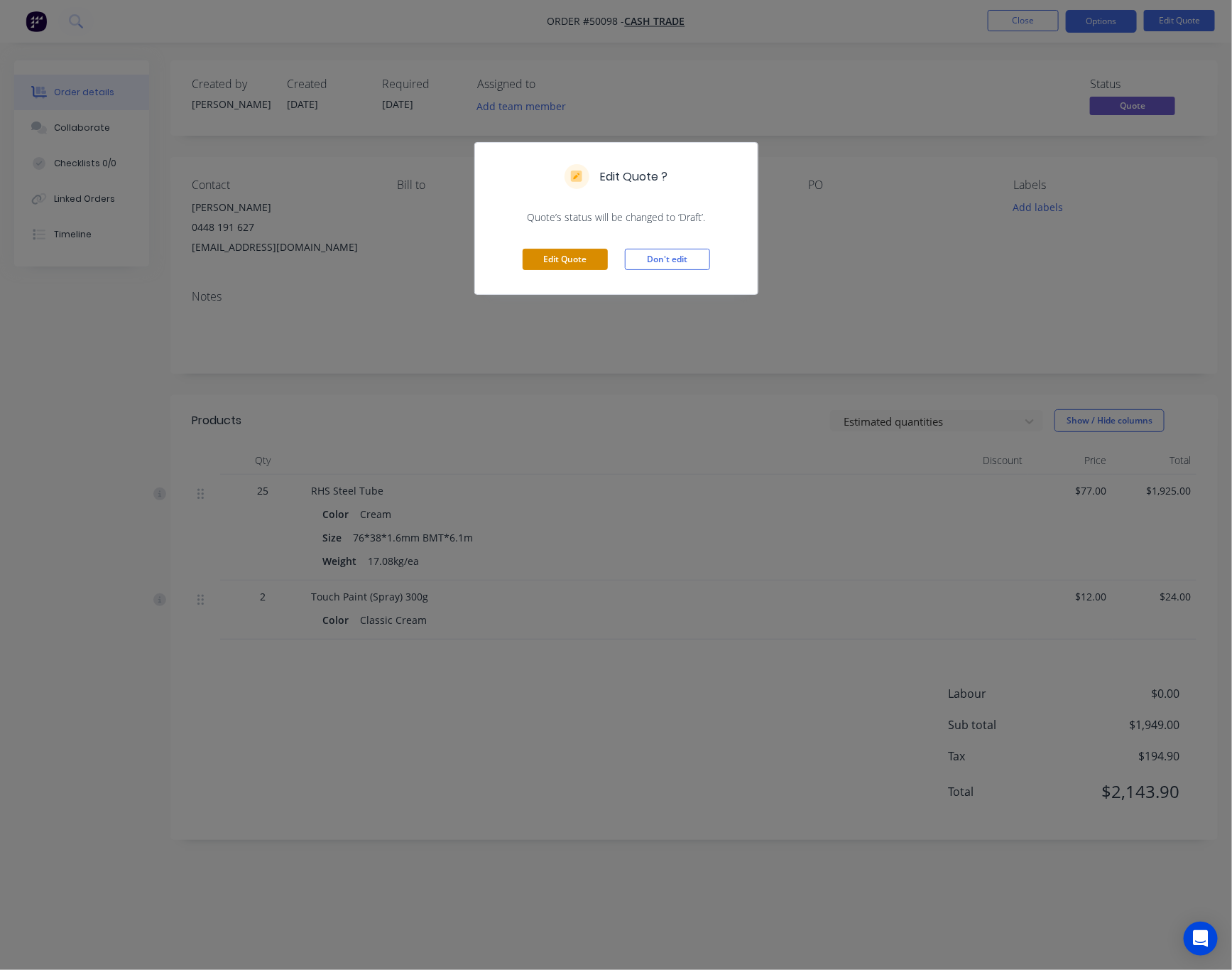
click at [582, 258] on button "Edit Quote" at bounding box center [565, 259] width 85 height 21
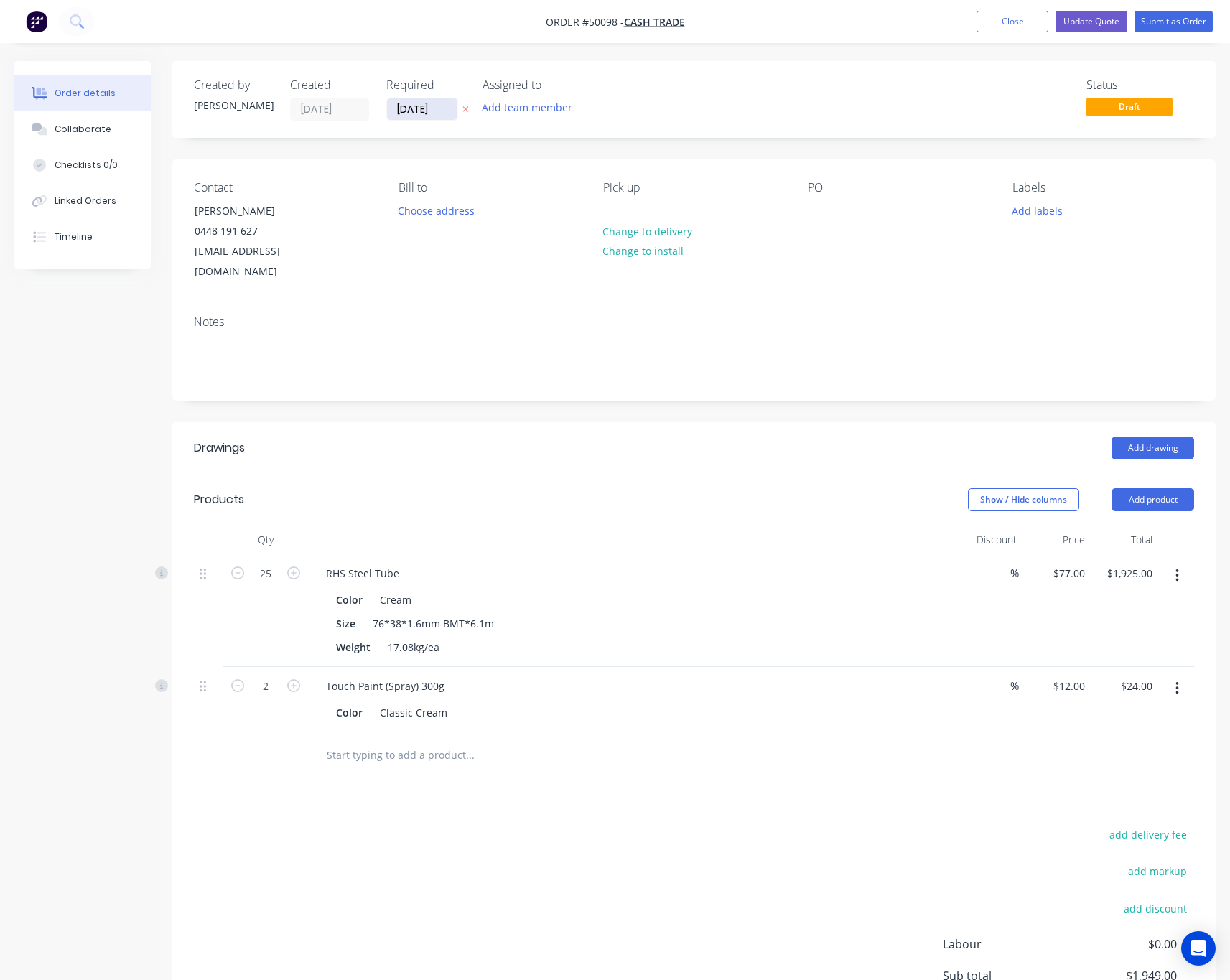
click at [424, 110] on input "[DATE]" at bounding box center [422, 109] width 70 height 21
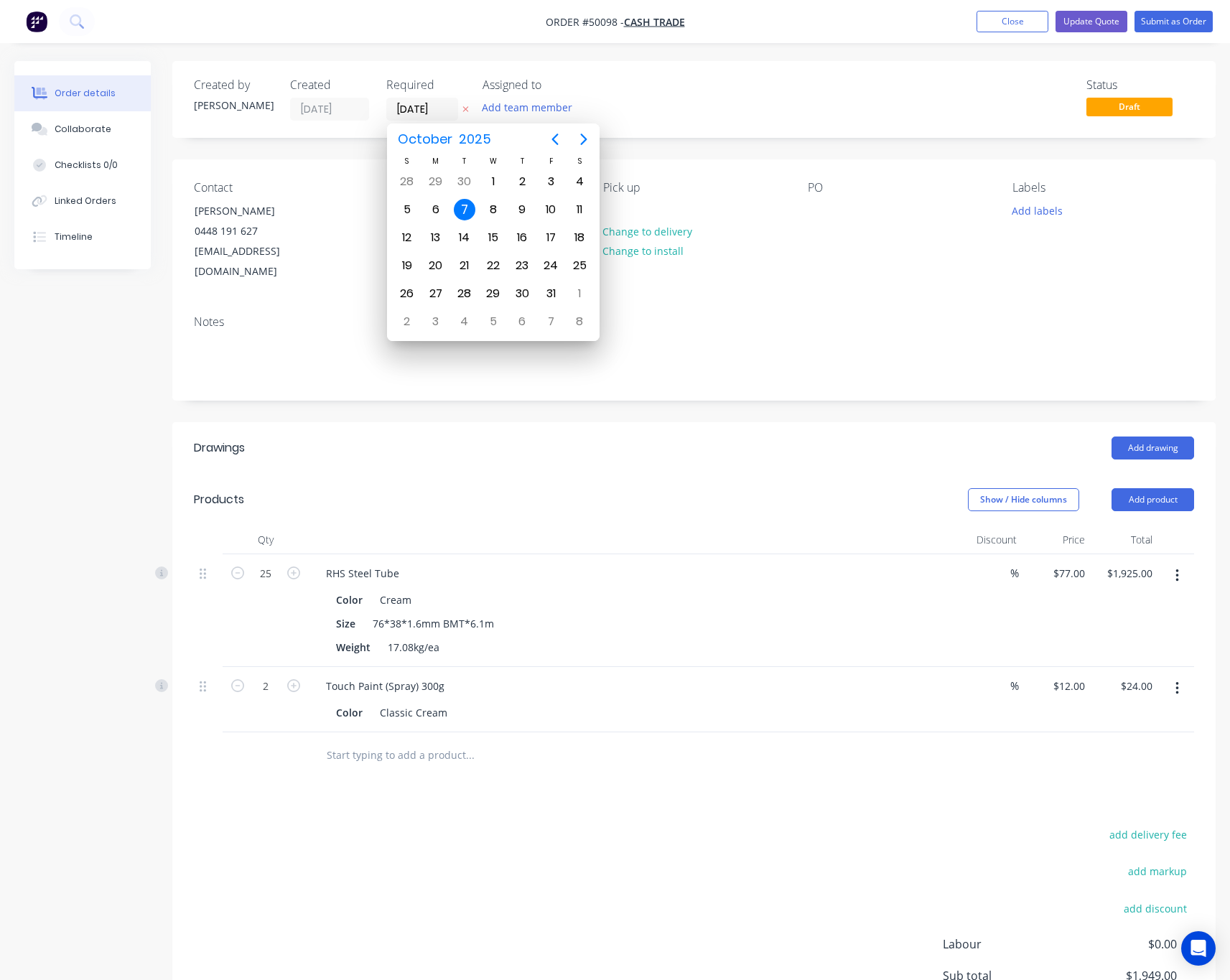
click at [461, 210] on div "7" at bounding box center [464, 209] width 21 height 21
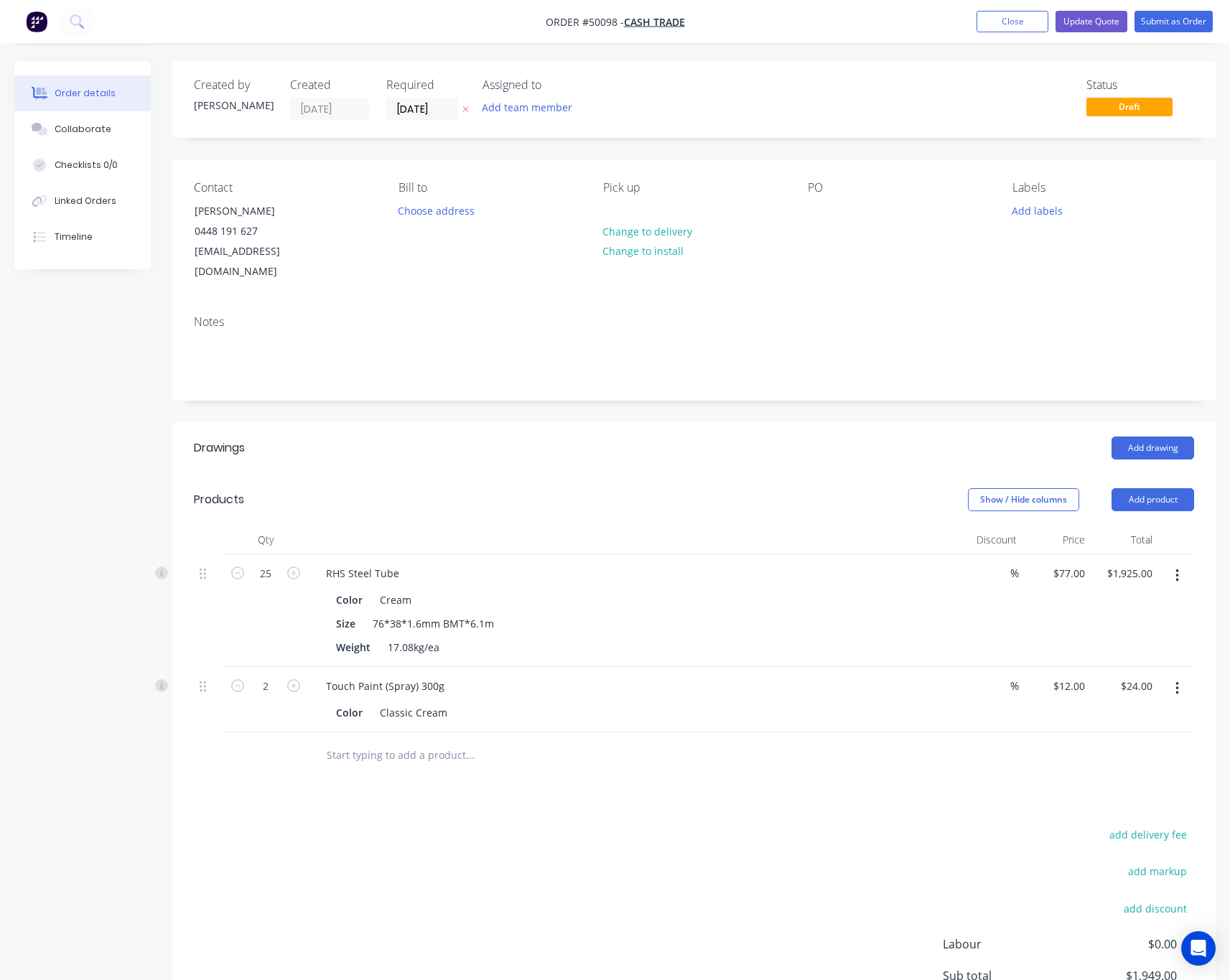
click at [736, 91] on div "Status Draft" at bounding box center [909, 99] width 568 height 42
click at [1185, 26] on button "Submit as Order" at bounding box center [1173, 21] width 78 height 21
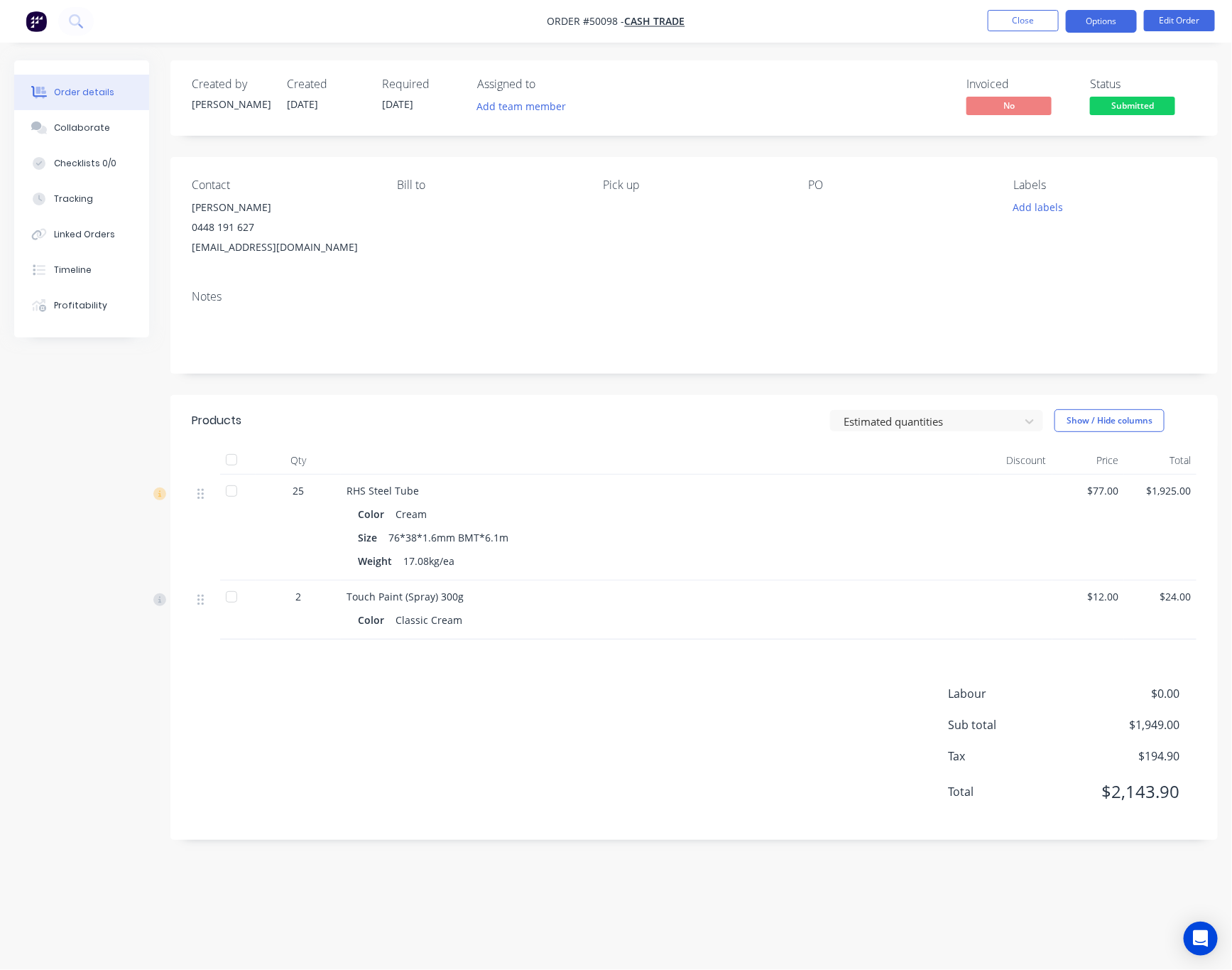
click at [1101, 14] on button "Options" at bounding box center [1101, 21] width 71 height 22
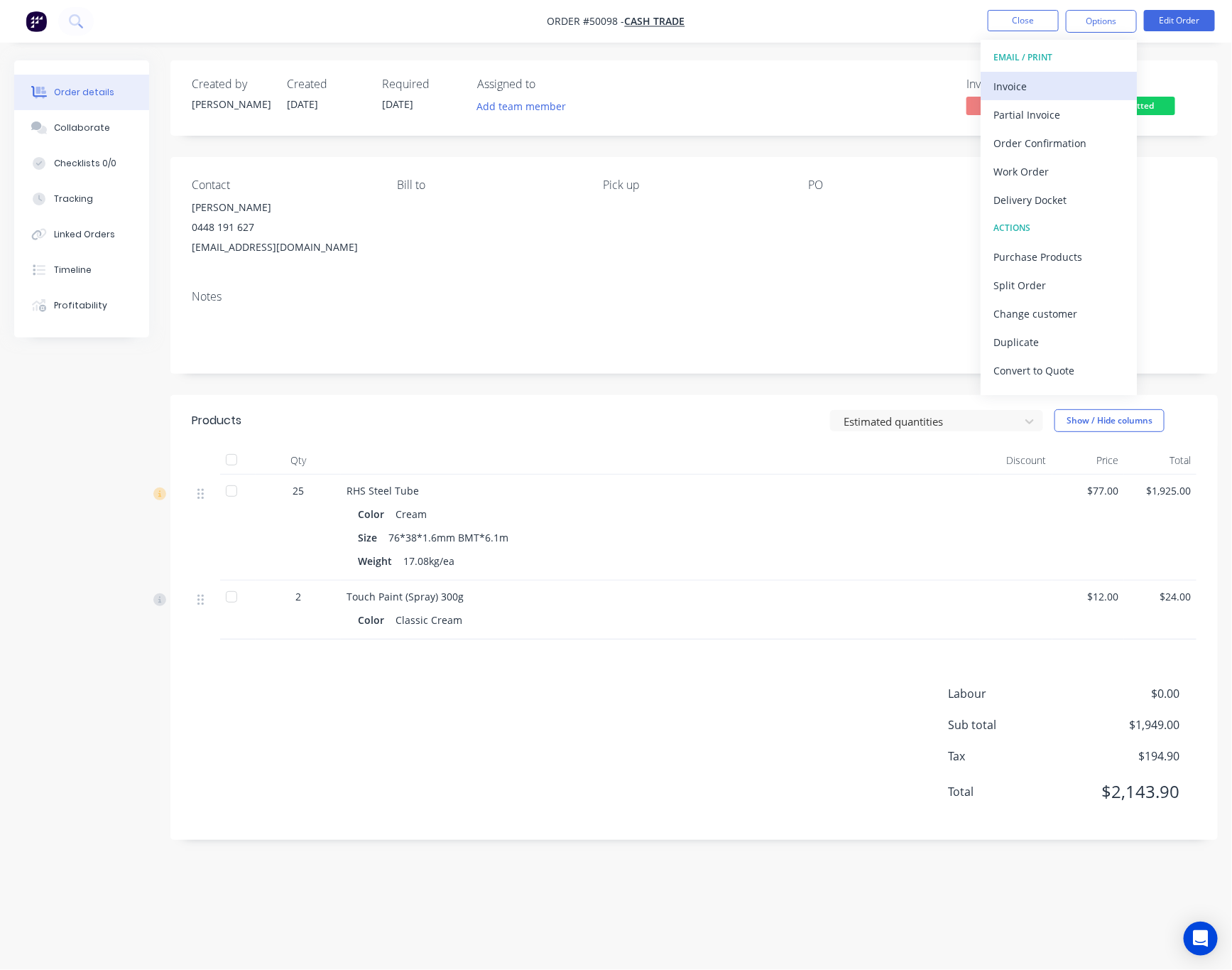
click at [1080, 83] on div "Invoice" at bounding box center [1059, 86] width 131 height 21
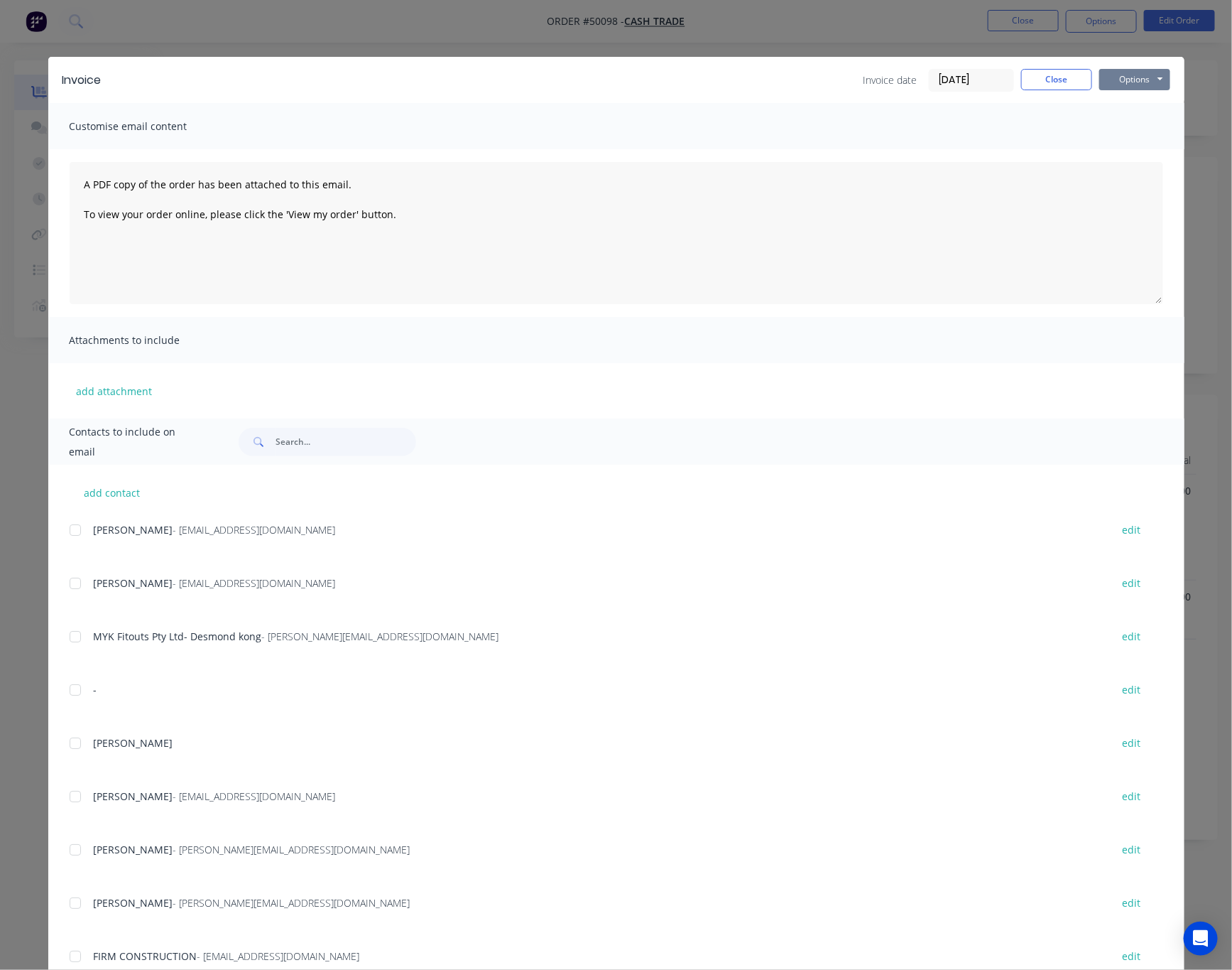
click at [1132, 77] on button "Options" at bounding box center [1134, 79] width 71 height 21
click at [1137, 126] on button "Print" at bounding box center [1145, 128] width 91 height 23
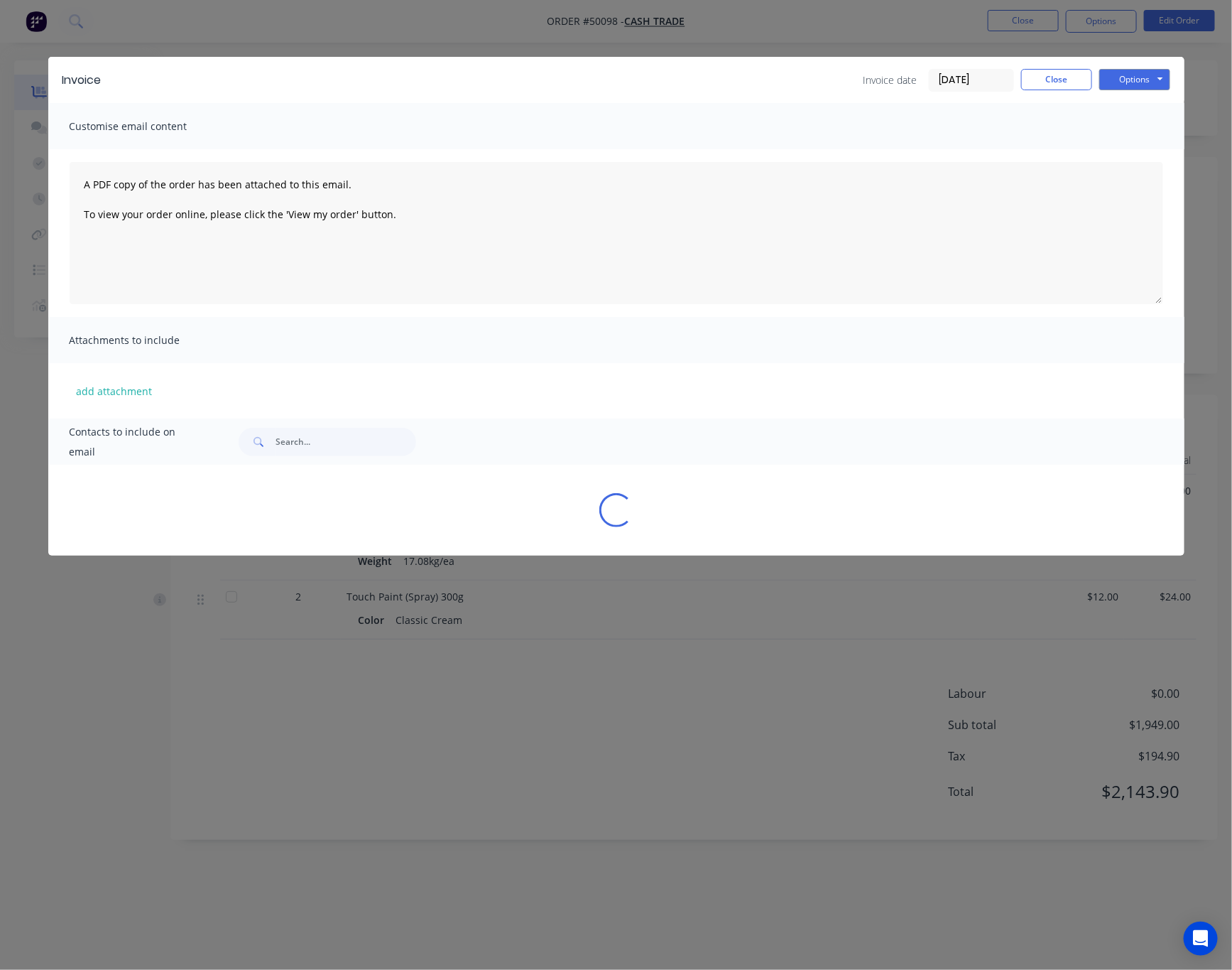
click at [465, 38] on div "Invoice Invoice date [DATE] Close Options Preview Print Email Customise email c…" at bounding box center [616, 485] width 1232 height 970
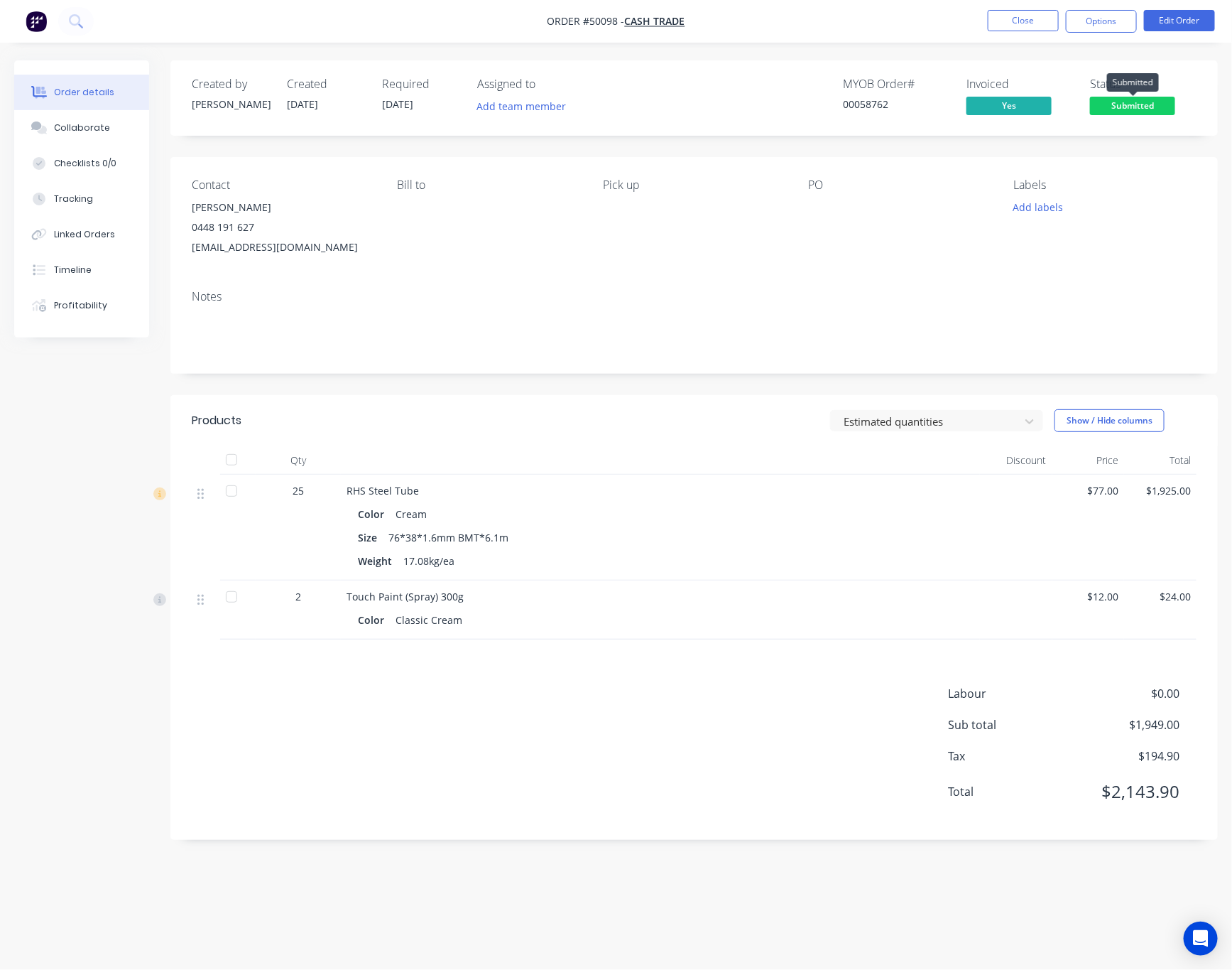
click at [1119, 106] on span "Submitted" at bounding box center [1133, 106] width 85 height 18
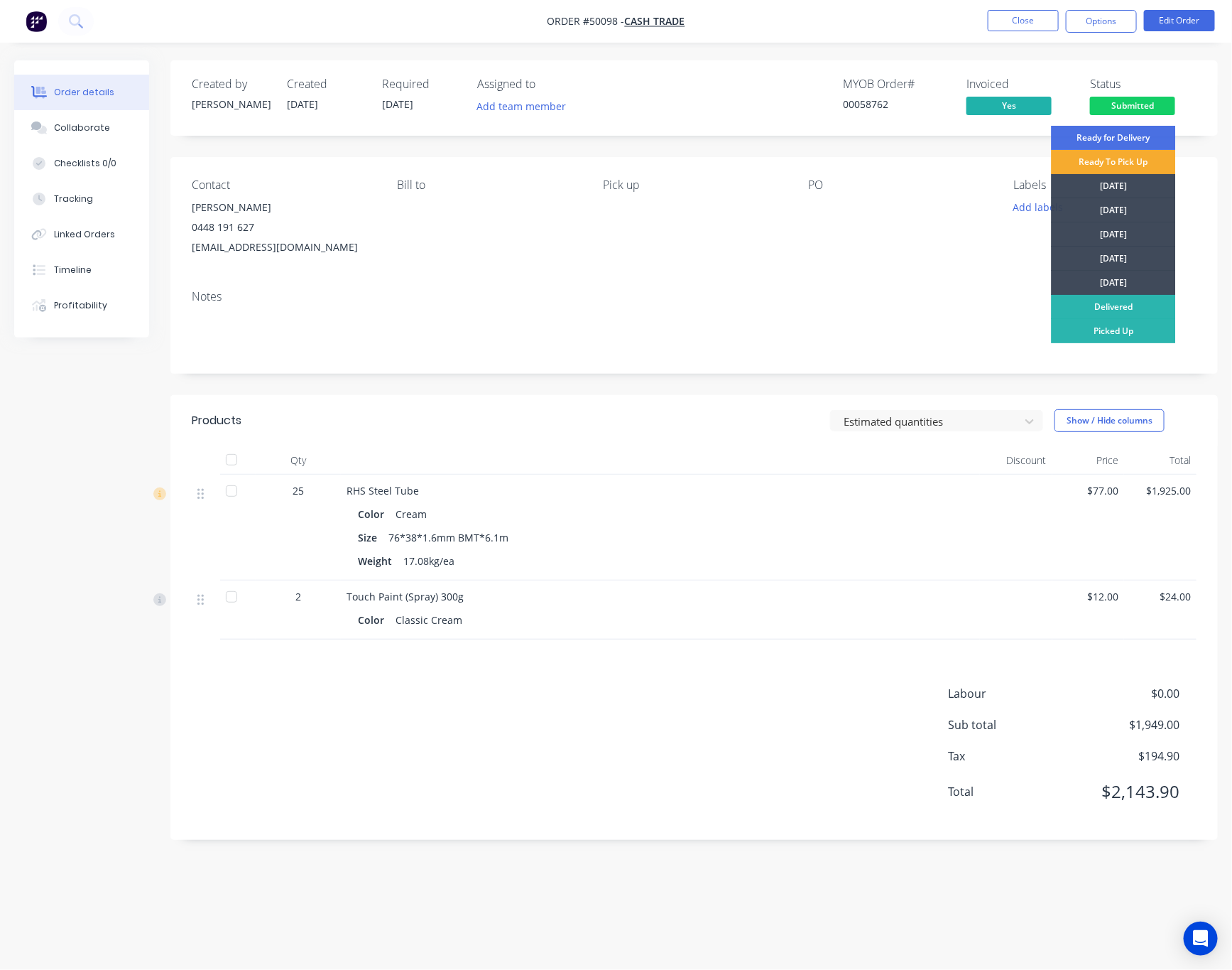
click at [1142, 164] on div "Ready To Pick Up" at bounding box center [1114, 161] width 124 height 24
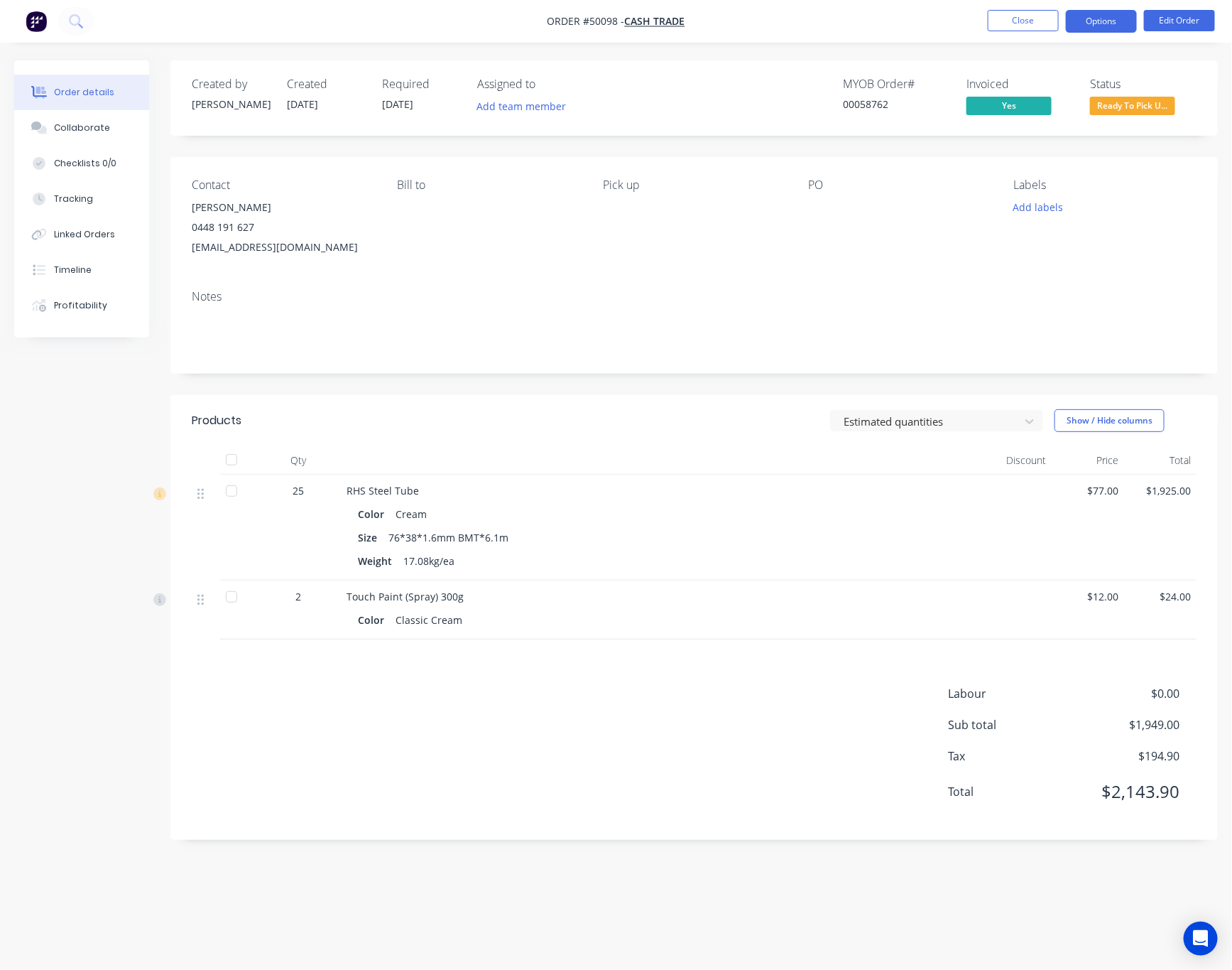
click at [1112, 20] on button "Options" at bounding box center [1101, 21] width 71 height 22
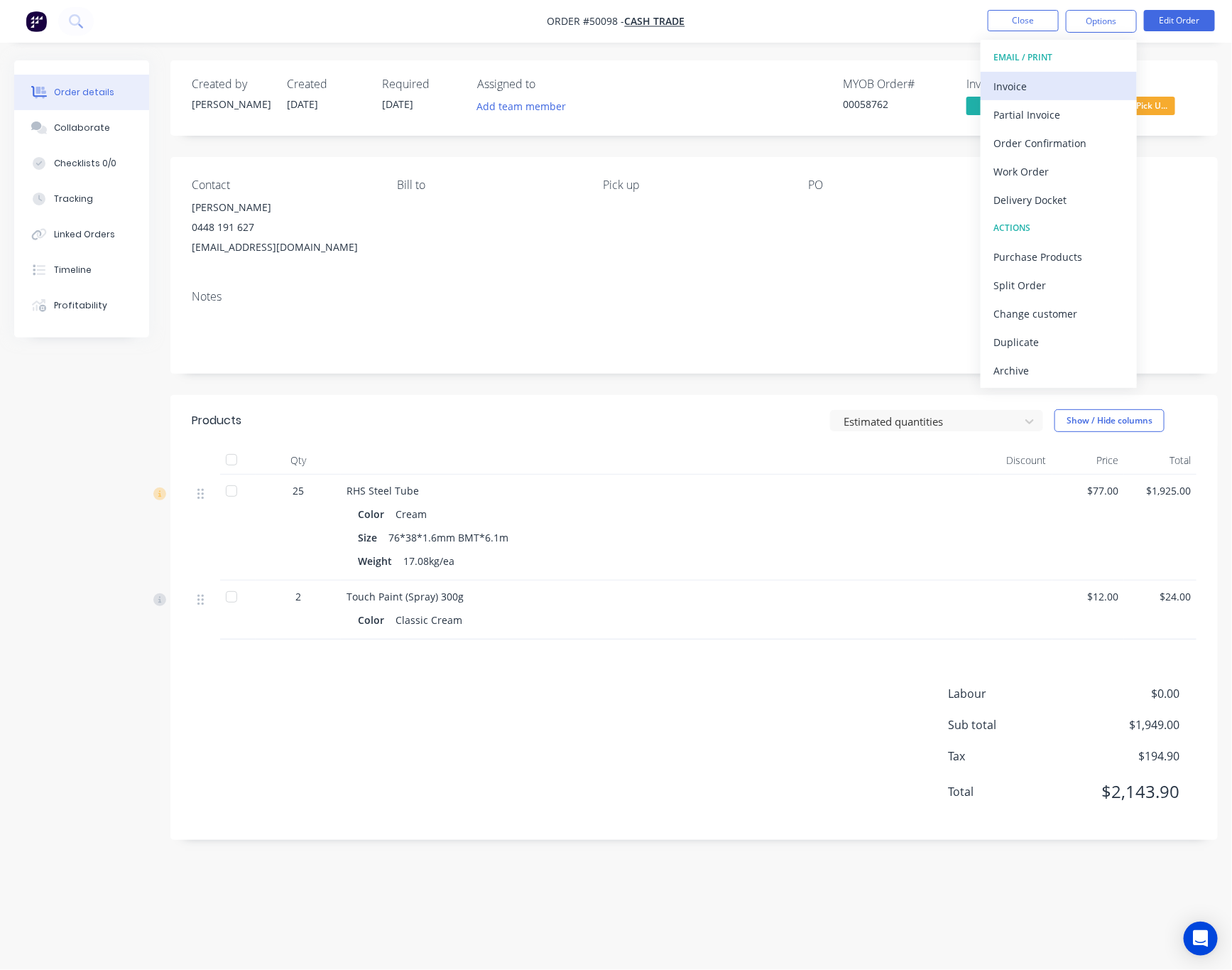
click at [1063, 85] on div "Invoice" at bounding box center [1059, 86] width 131 height 21
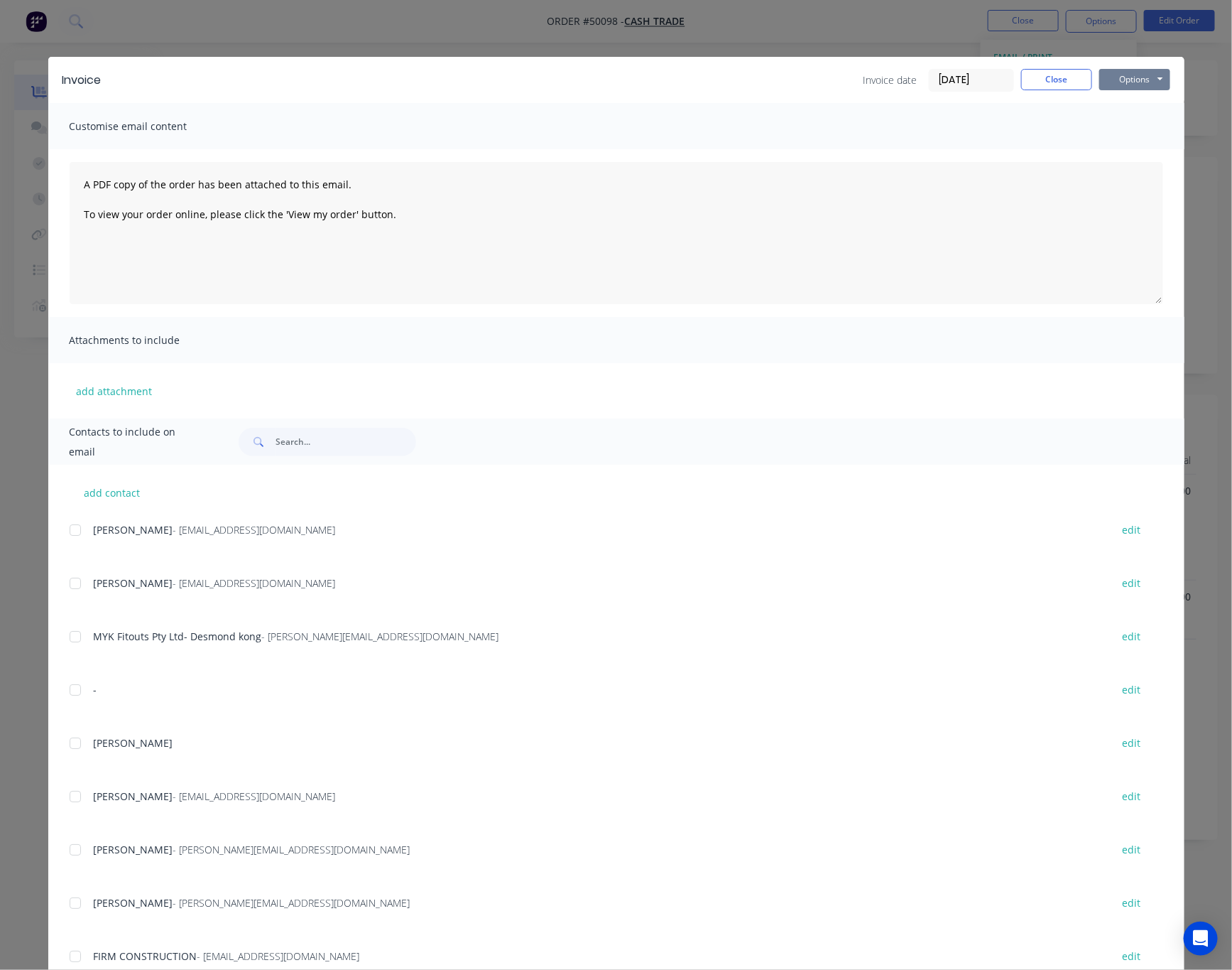
click at [1137, 72] on button "Options" at bounding box center [1134, 79] width 71 height 21
click at [1142, 128] on button "Print" at bounding box center [1145, 128] width 91 height 23
click at [723, 24] on div "Invoice Invoice date 07/10/25 Close Options Preview Print Email Customise email…" at bounding box center [616, 485] width 1232 height 970
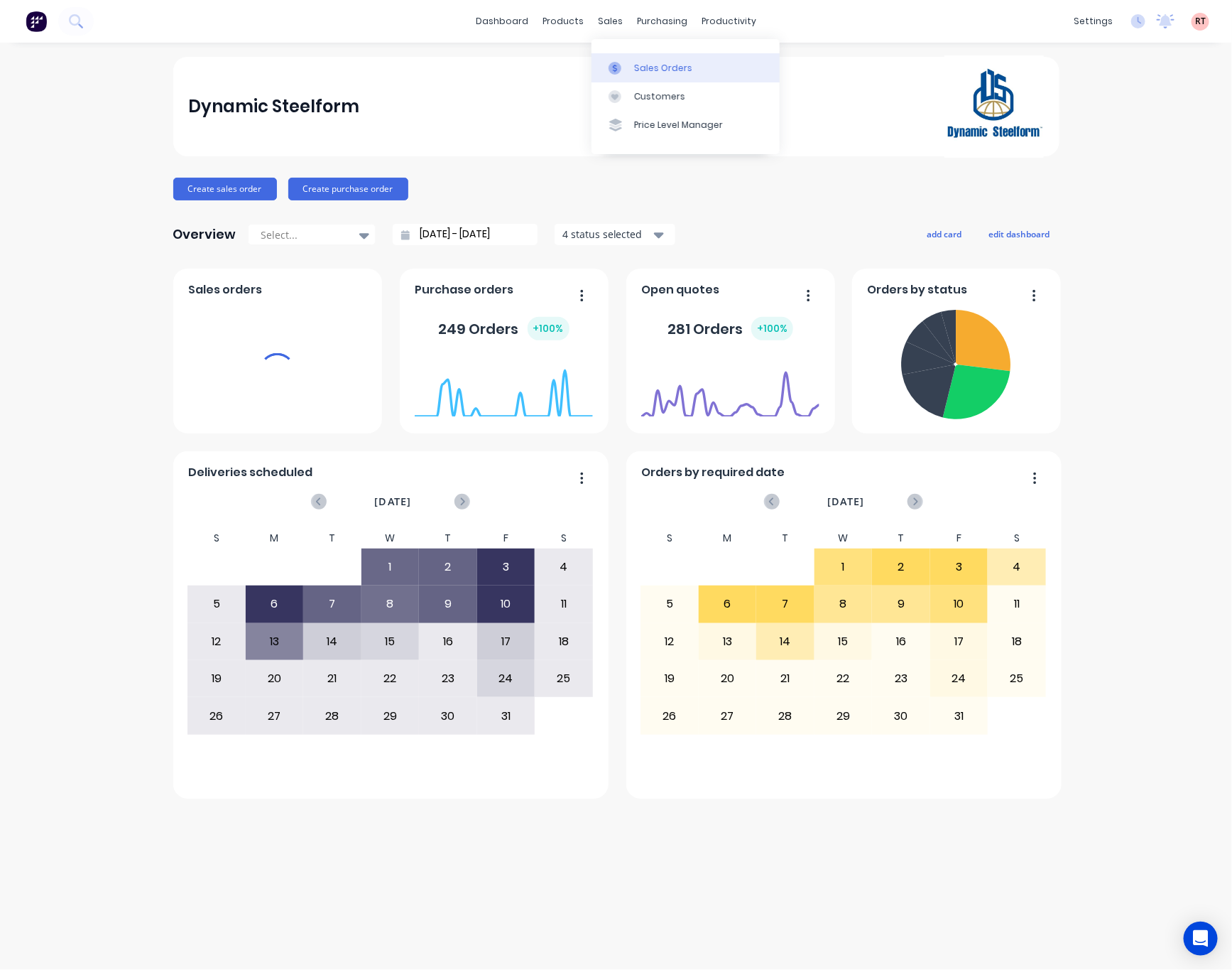
click at [627, 64] on div at bounding box center [619, 69] width 21 height 13
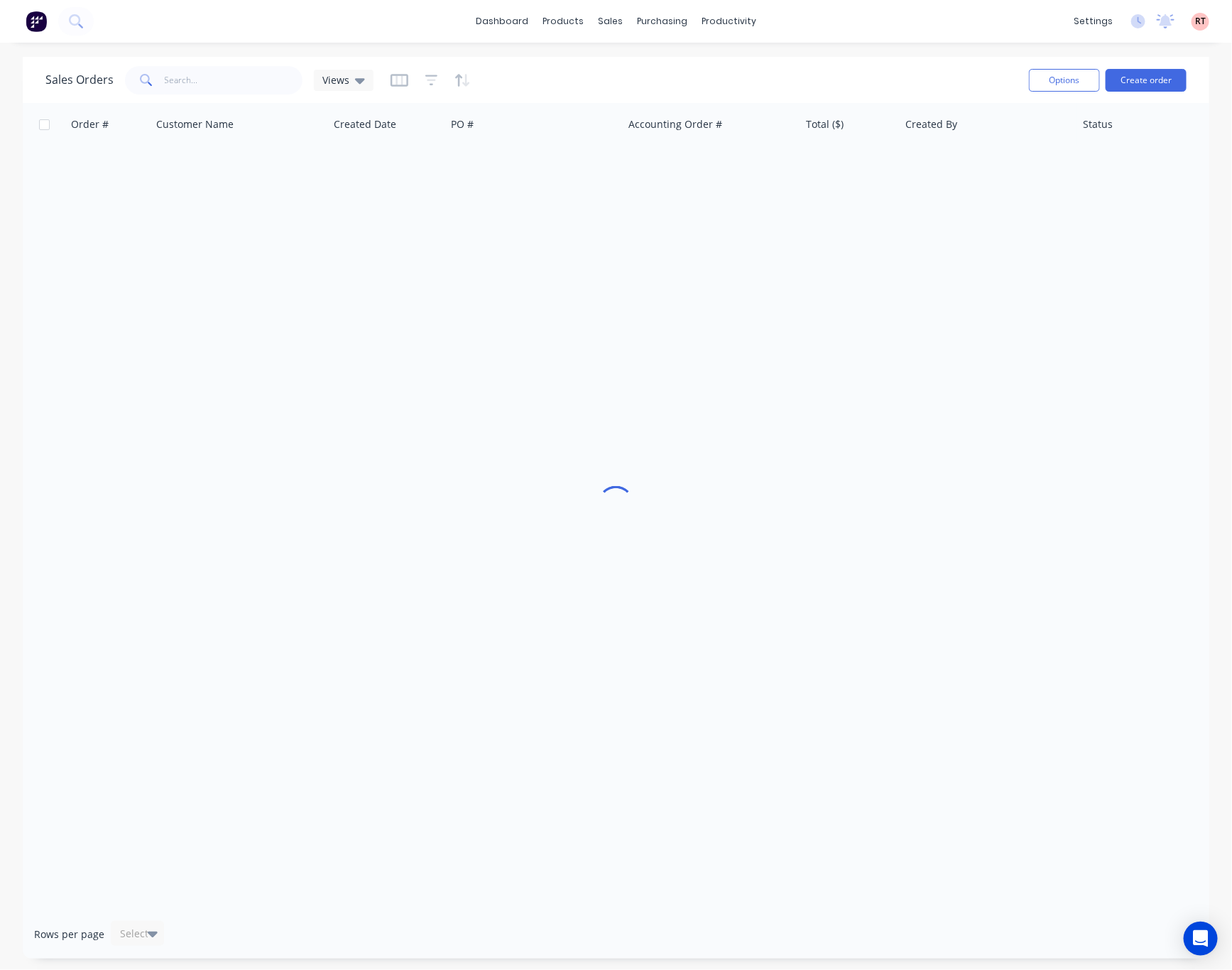
click at [149, 90] on span at bounding box center [145, 80] width 40 height 28
click at [200, 77] on input "text" at bounding box center [234, 80] width 139 height 28
type input "412919911"
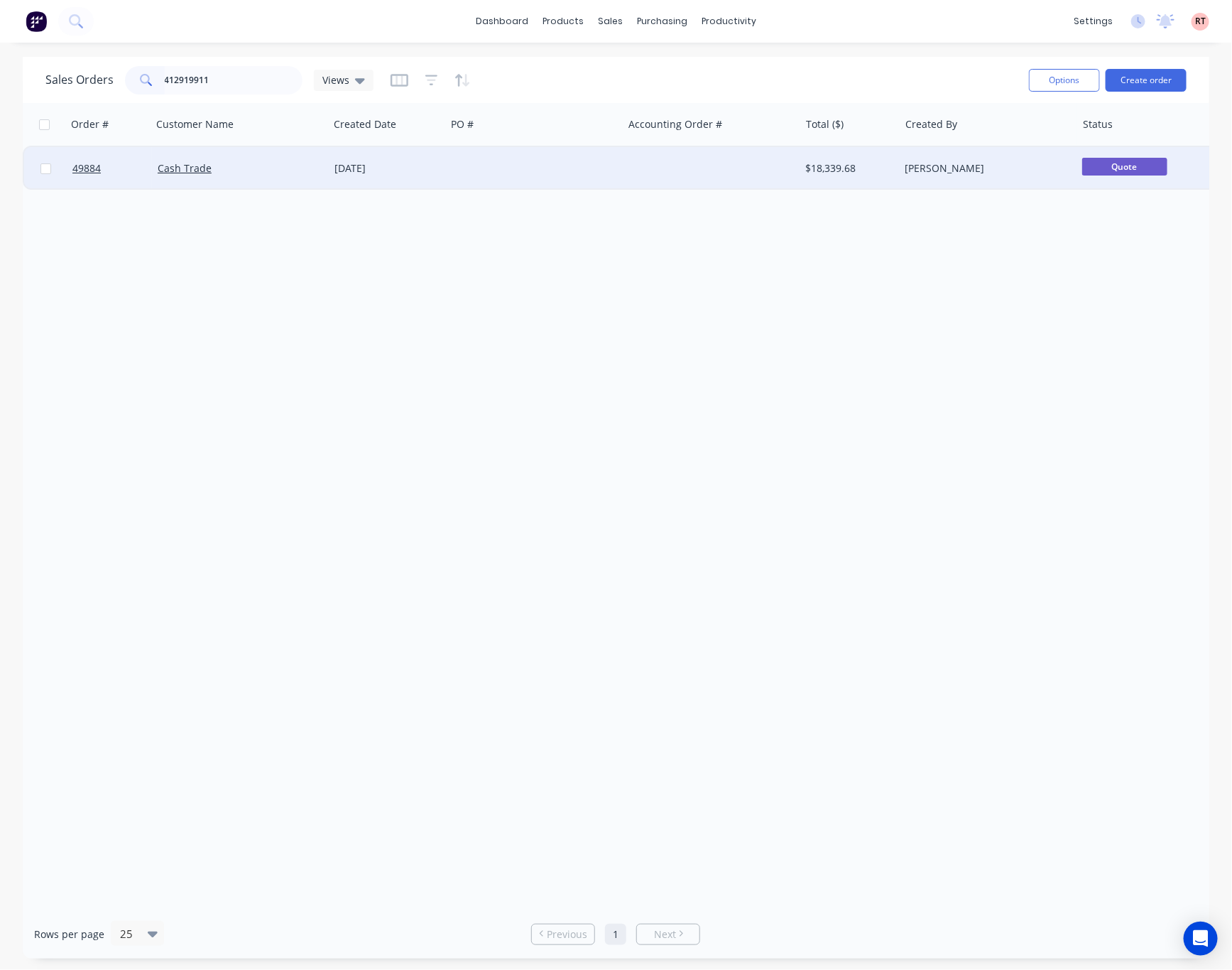
click at [654, 165] on div at bounding box center [711, 168] width 177 height 43
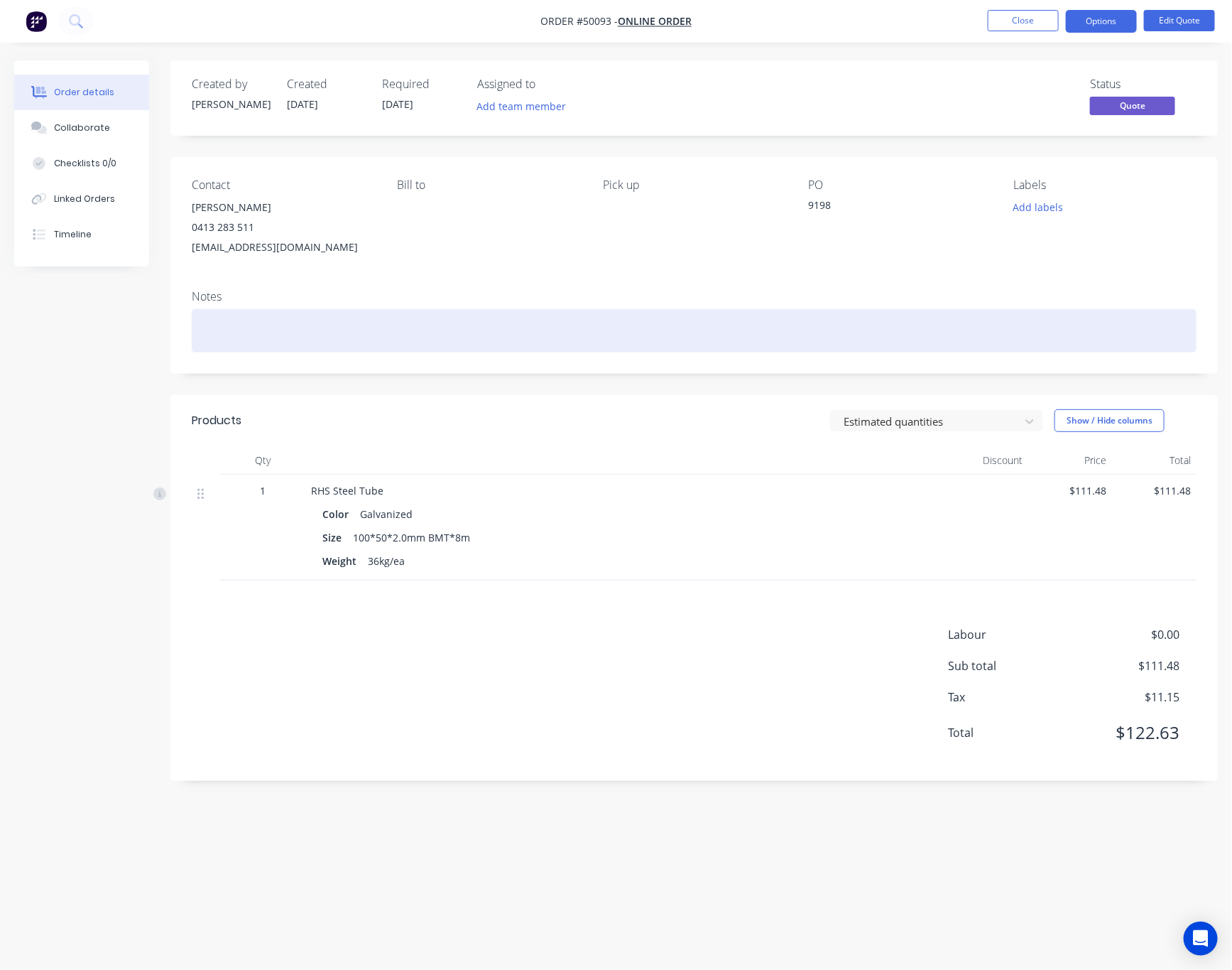
click at [635, 338] on div at bounding box center [694, 331] width 1005 height 43
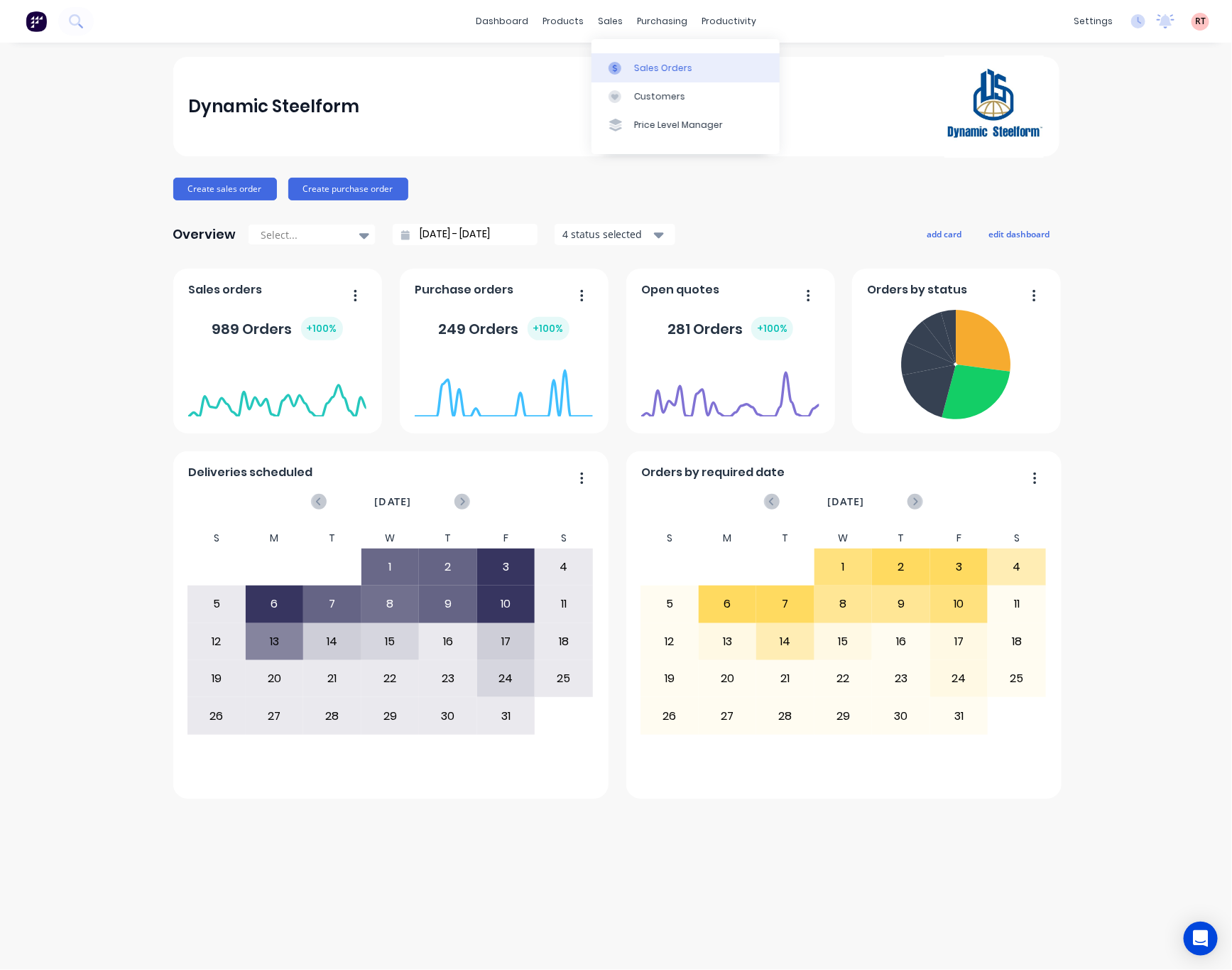
click at [646, 66] on div "Sales Orders" at bounding box center [663, 69] width 59 height 13
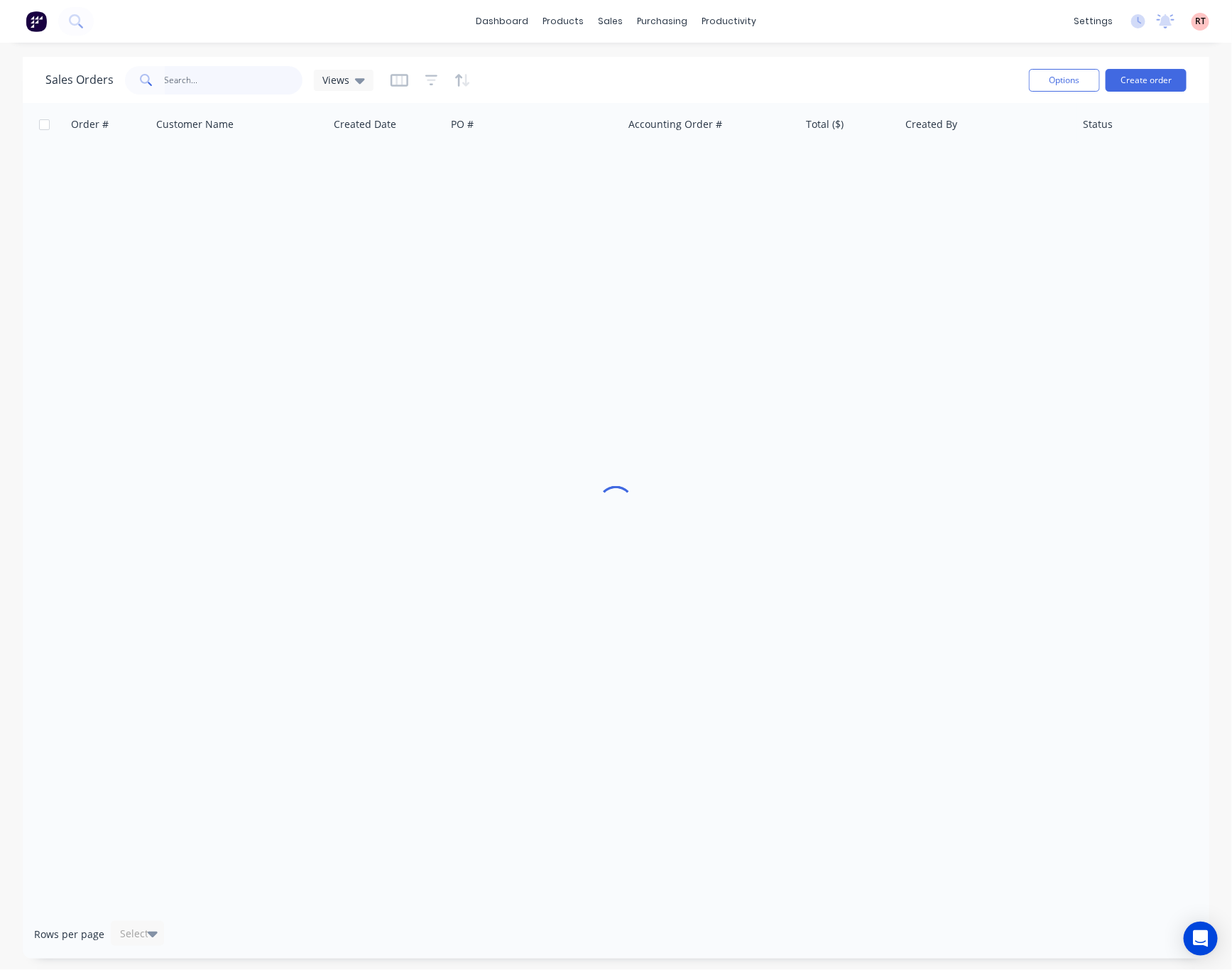
click at [197, 73] on input "text" at bounding box center [234, 80] width 139 height 28
type input "50096"
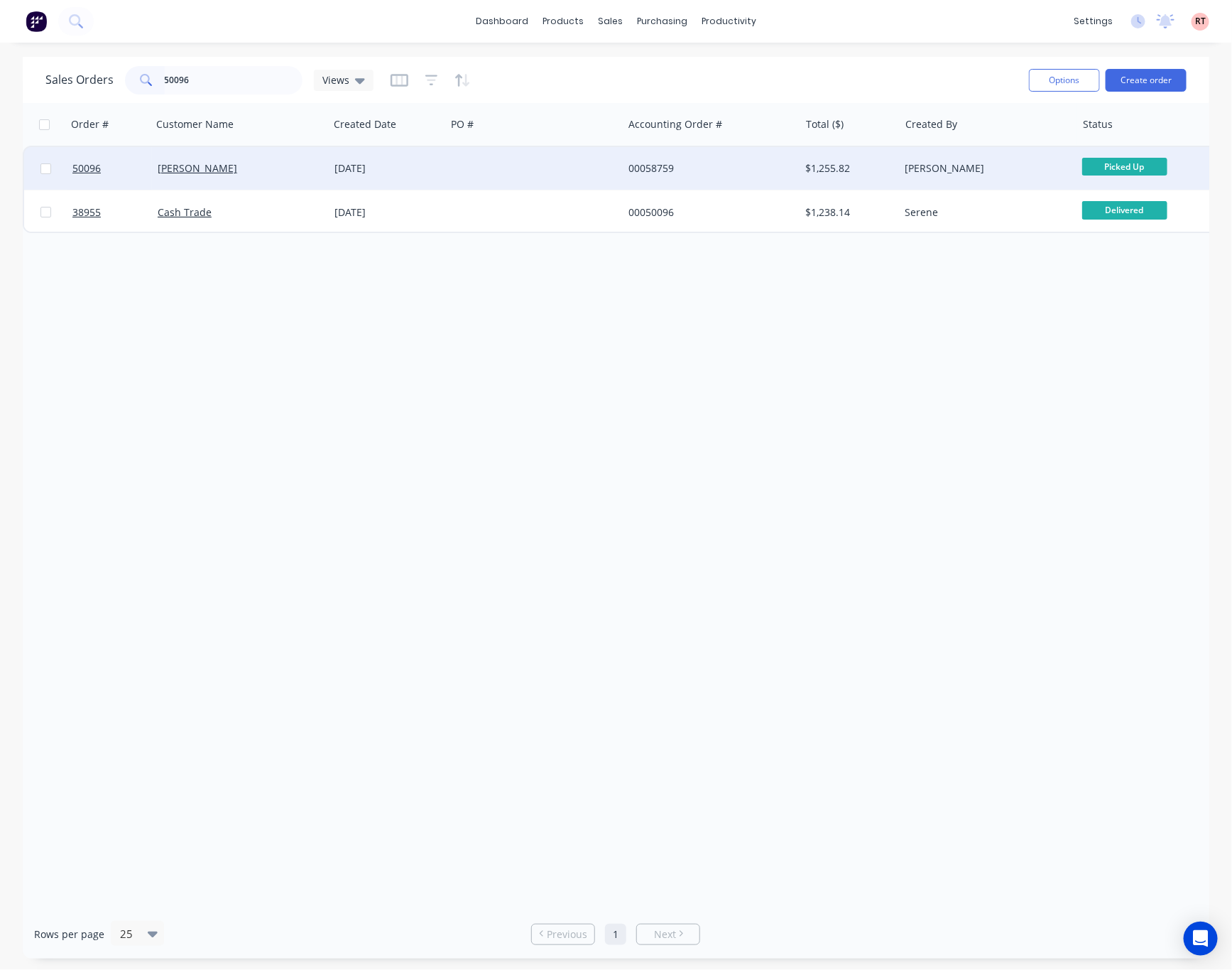
click at [719, 168] on div "00058759" at bounding box center [707, 168] width 158 height 14
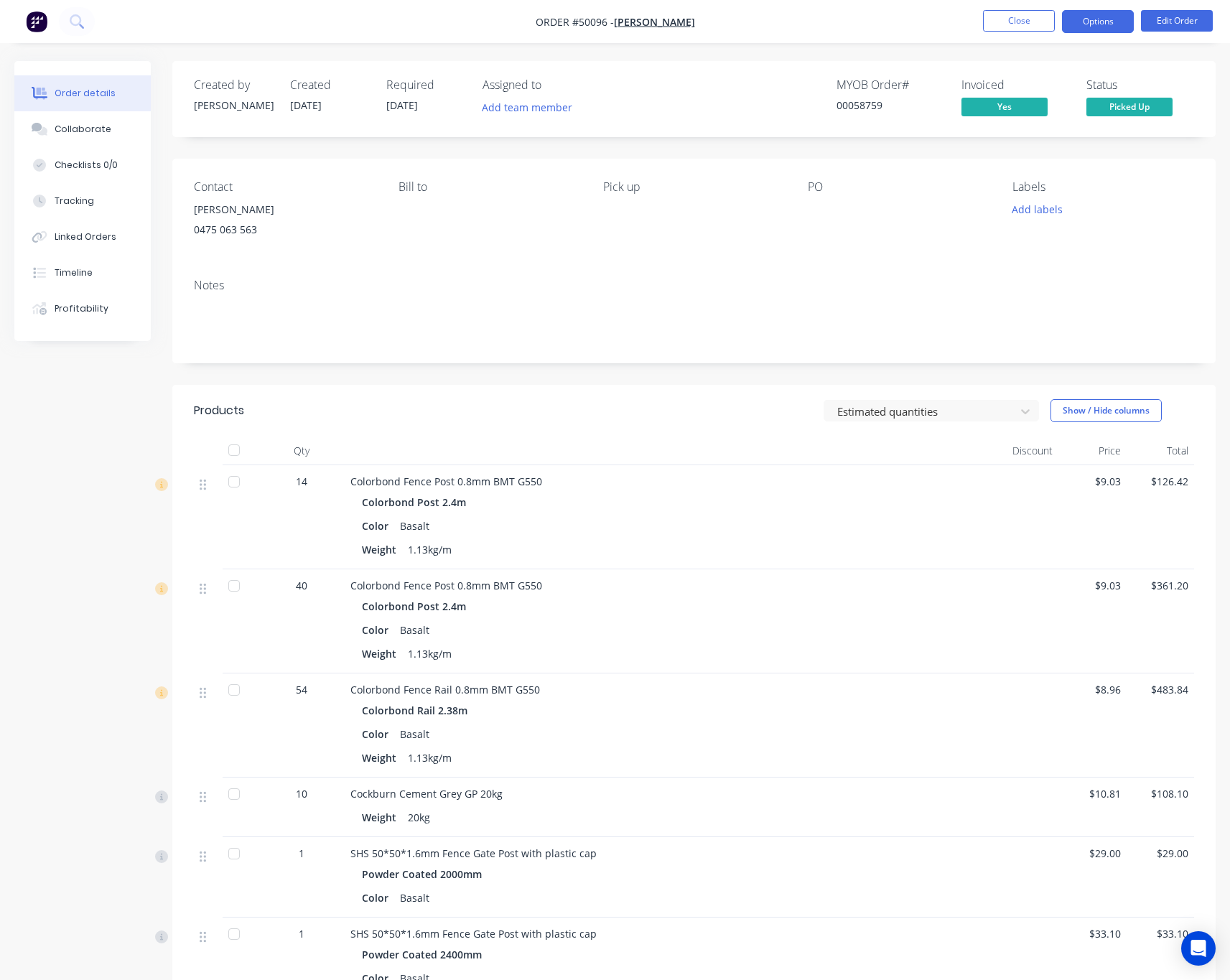
click at [1107, 20] on button "Options" at bounding box center [1098, 21] width 72 height 23
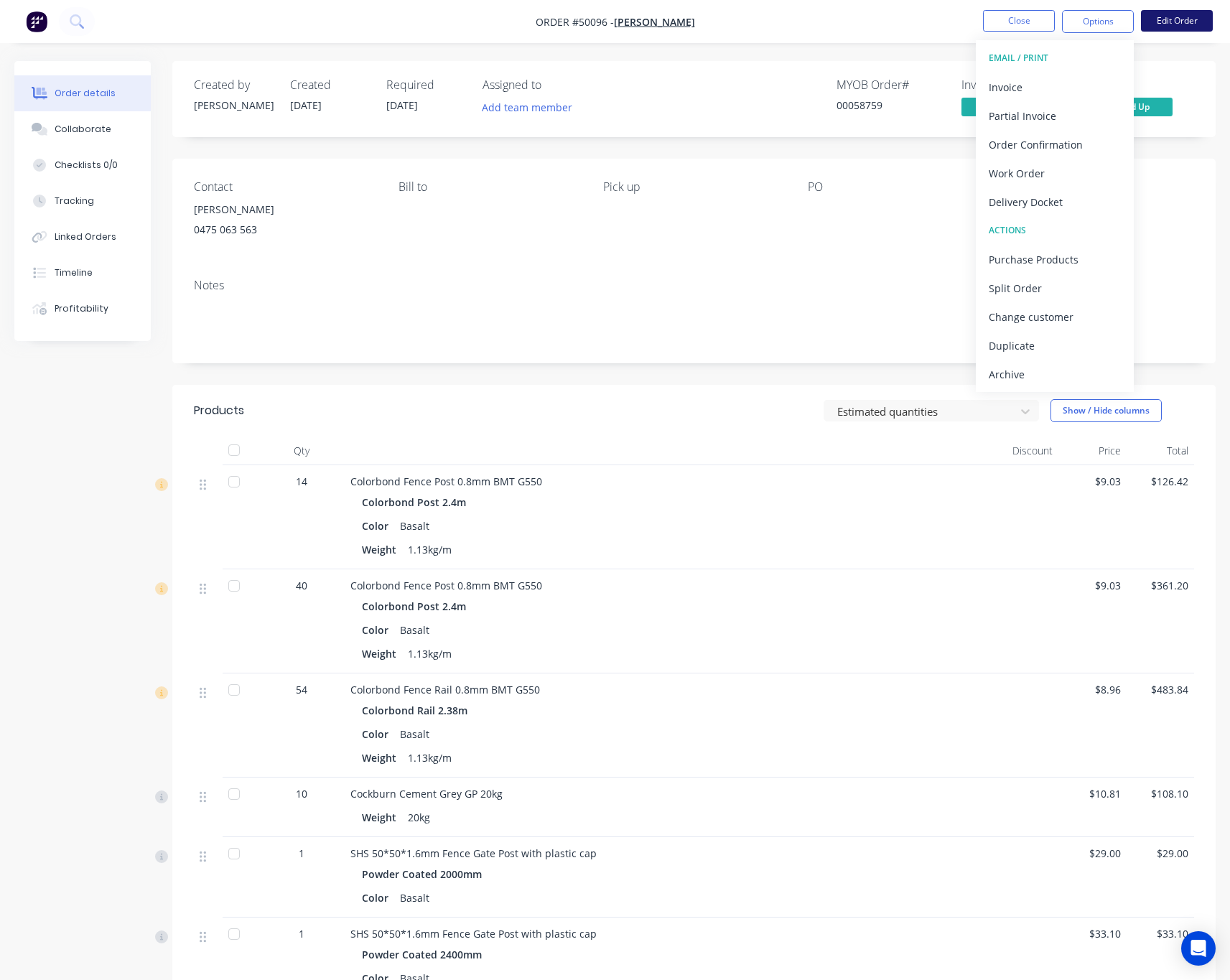
click at [1183, 18] on button "Edit Order" at bounding box center [1177, 20] width 72 height 21
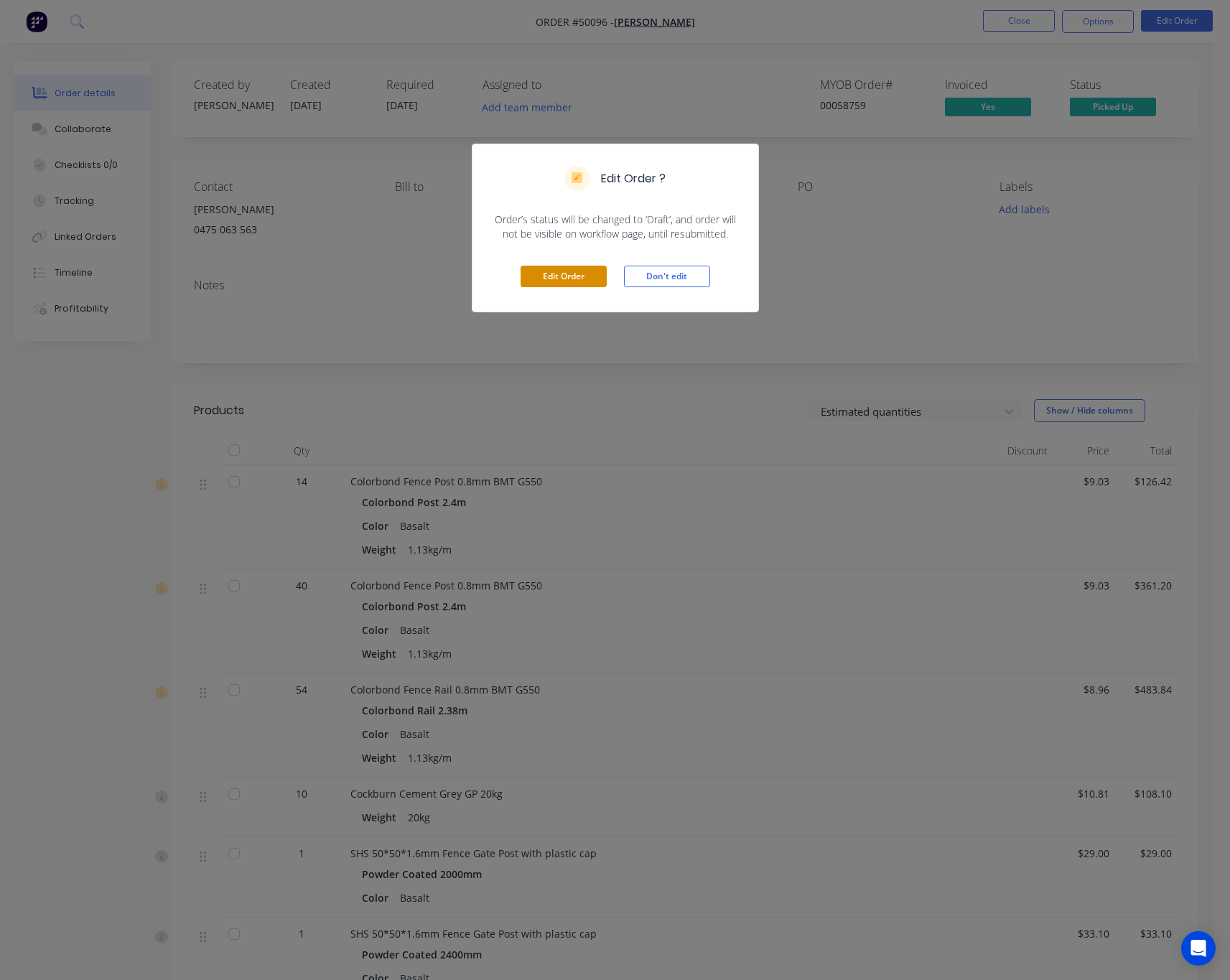
click at [575, 272] on button "Edit Order" at bounding box center [564, 276] width 86 height 21
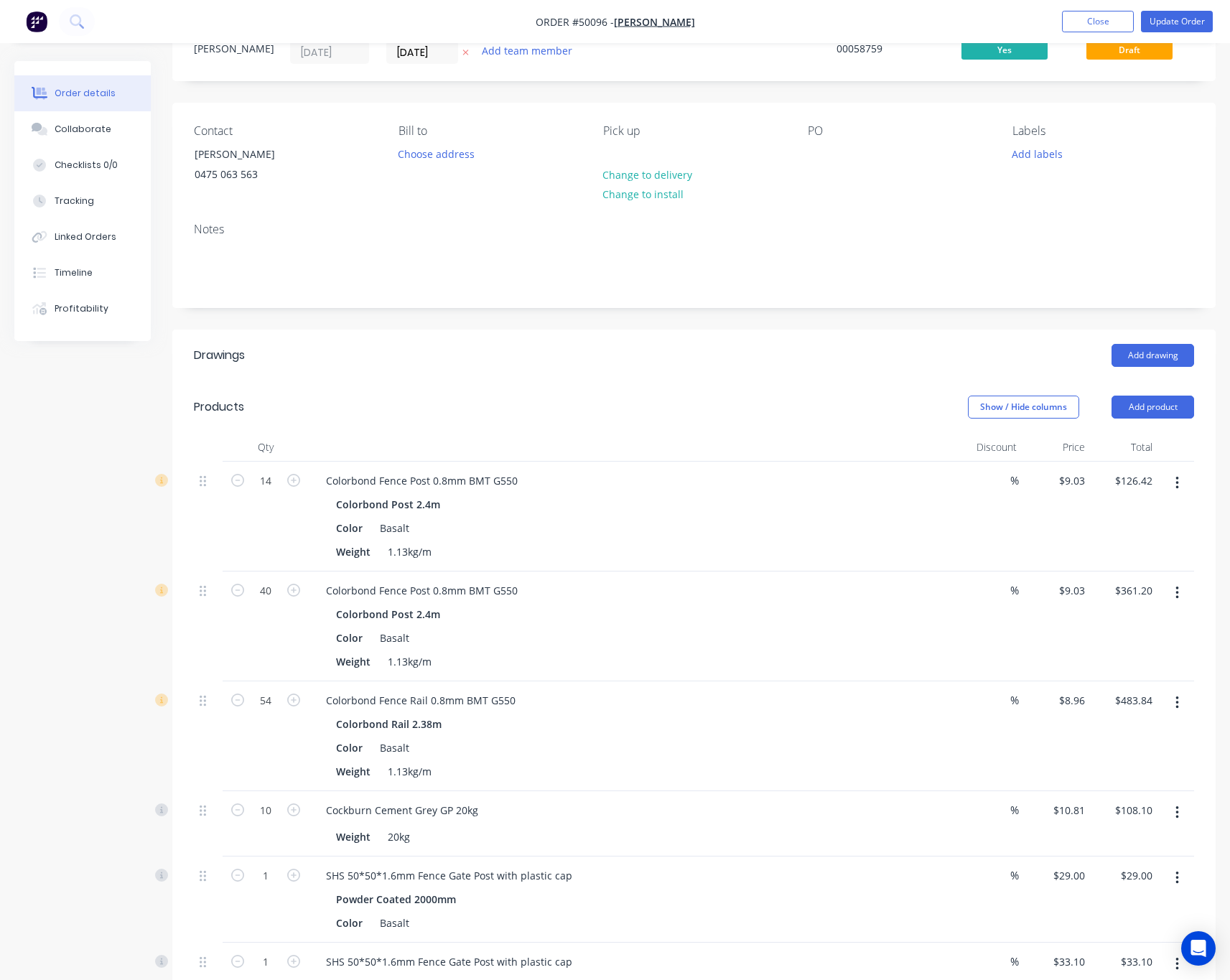
scroll to position [107, 0]
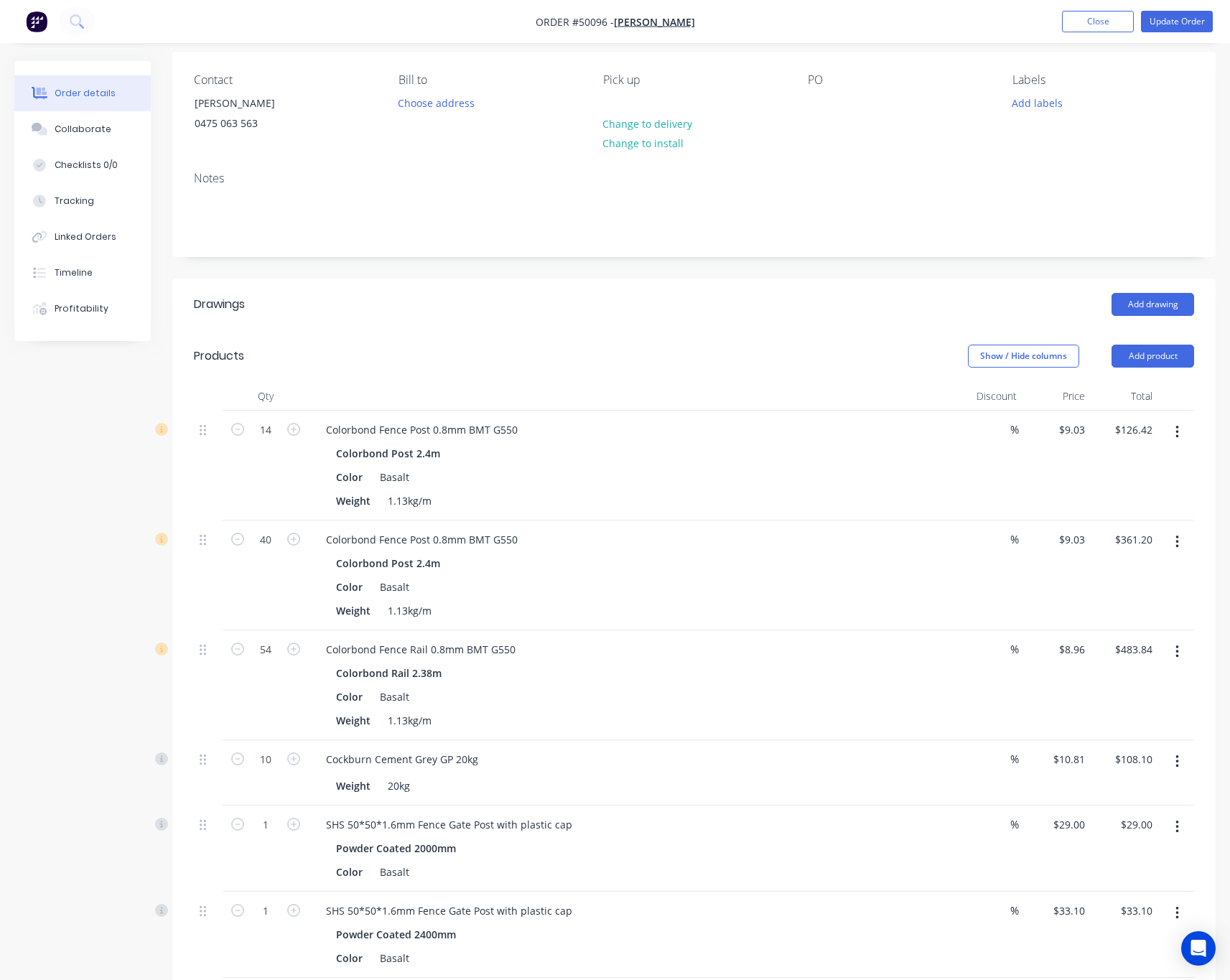
click at [1177, 548] on icon "button" at bounding box center [1177, 542] width 3 height 13
click at [1120, 584] on div "Edit" at bounding box center [1125, 579] width 110 height 21
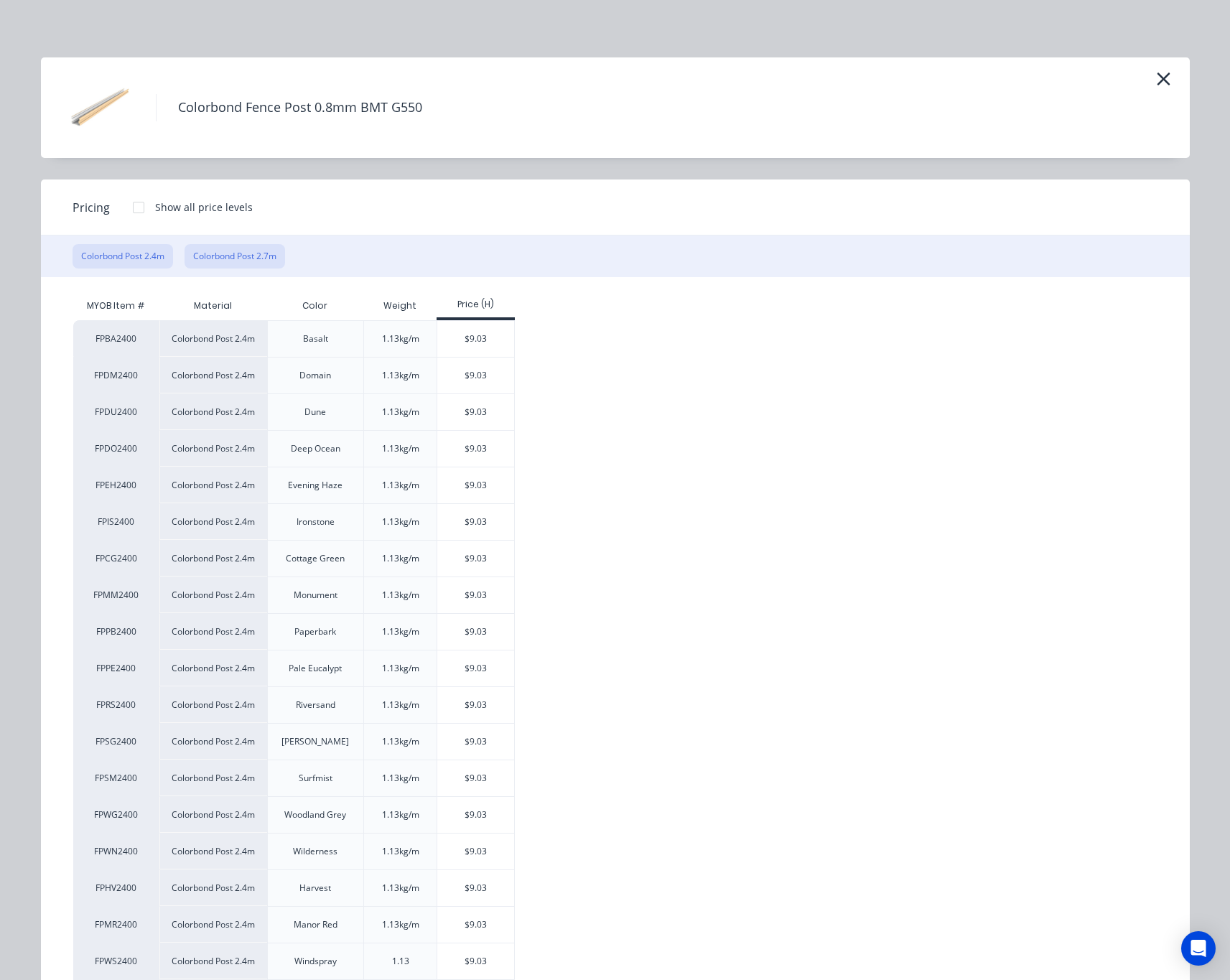
click at [239, 253] on button "Colorbond Post 2.7m" at bounding box center [235, 256] width 101 height 24
click at [459, 347] on div "$10.16" at bounding box center [475, 338] width 77 height 36
type input "$10.16"
type input "$406.40"
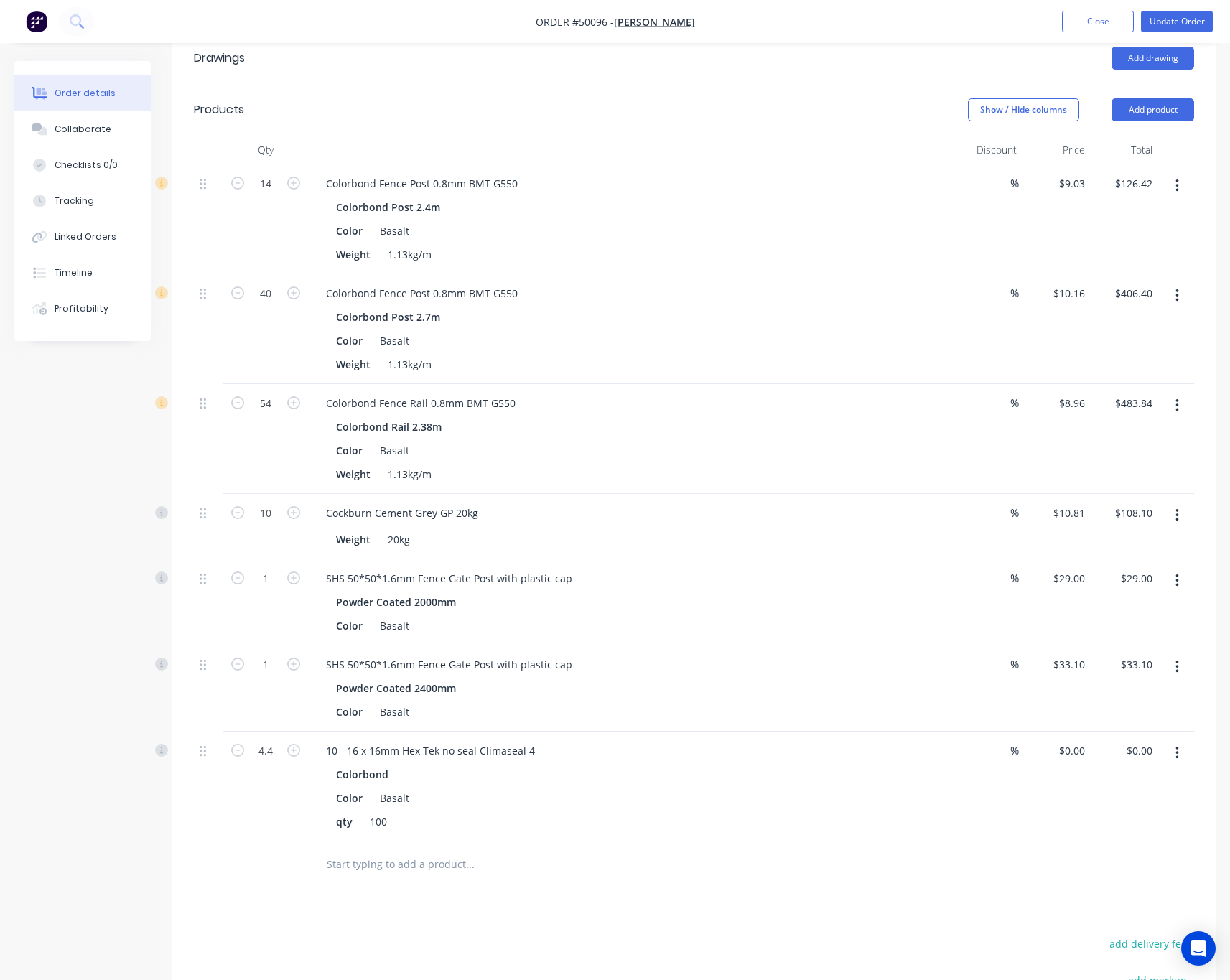
scroll to position [0, 0]
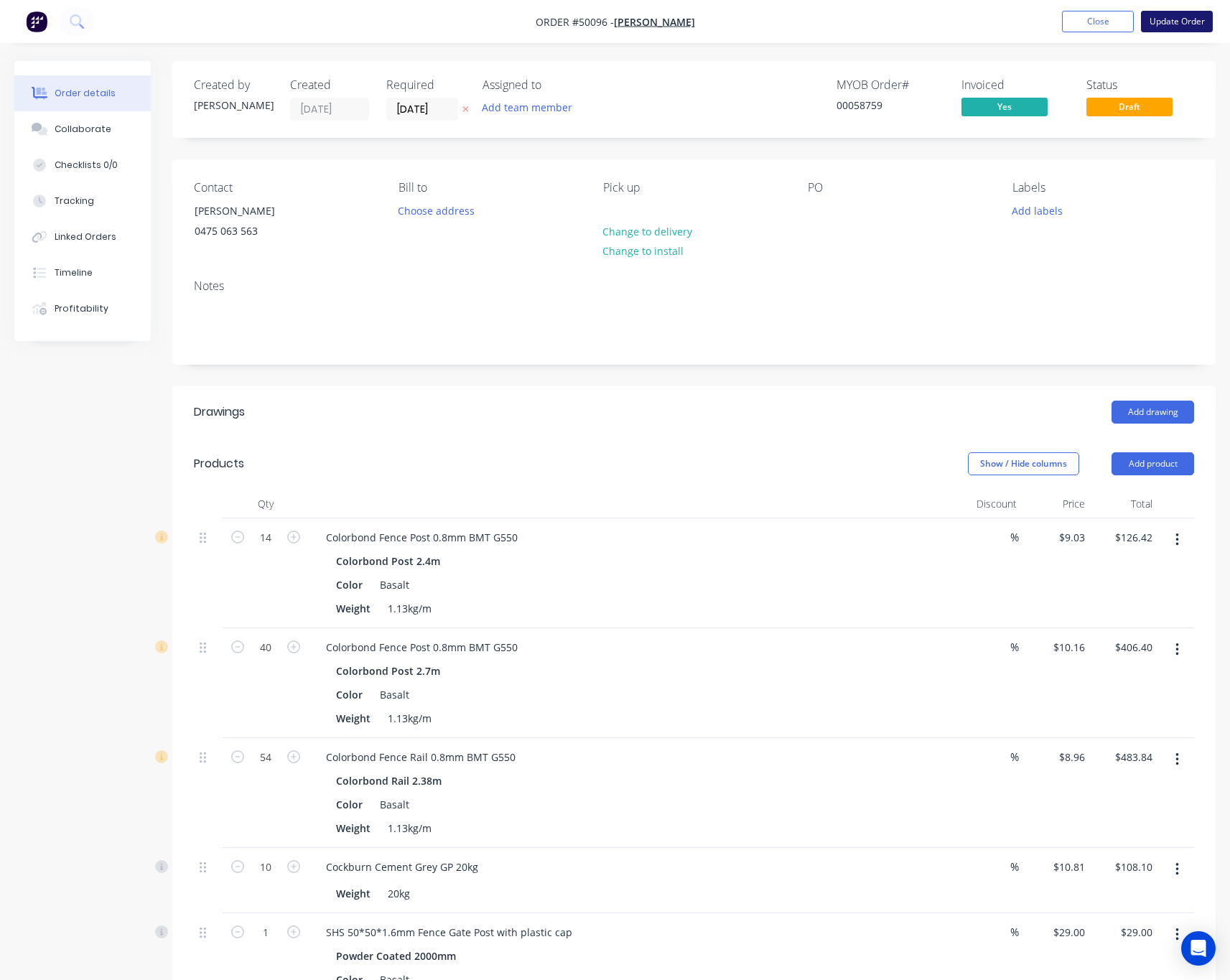
click at [1181, 28] on button "Update Order" at bounding box center [1177, 21] width 72 height 21
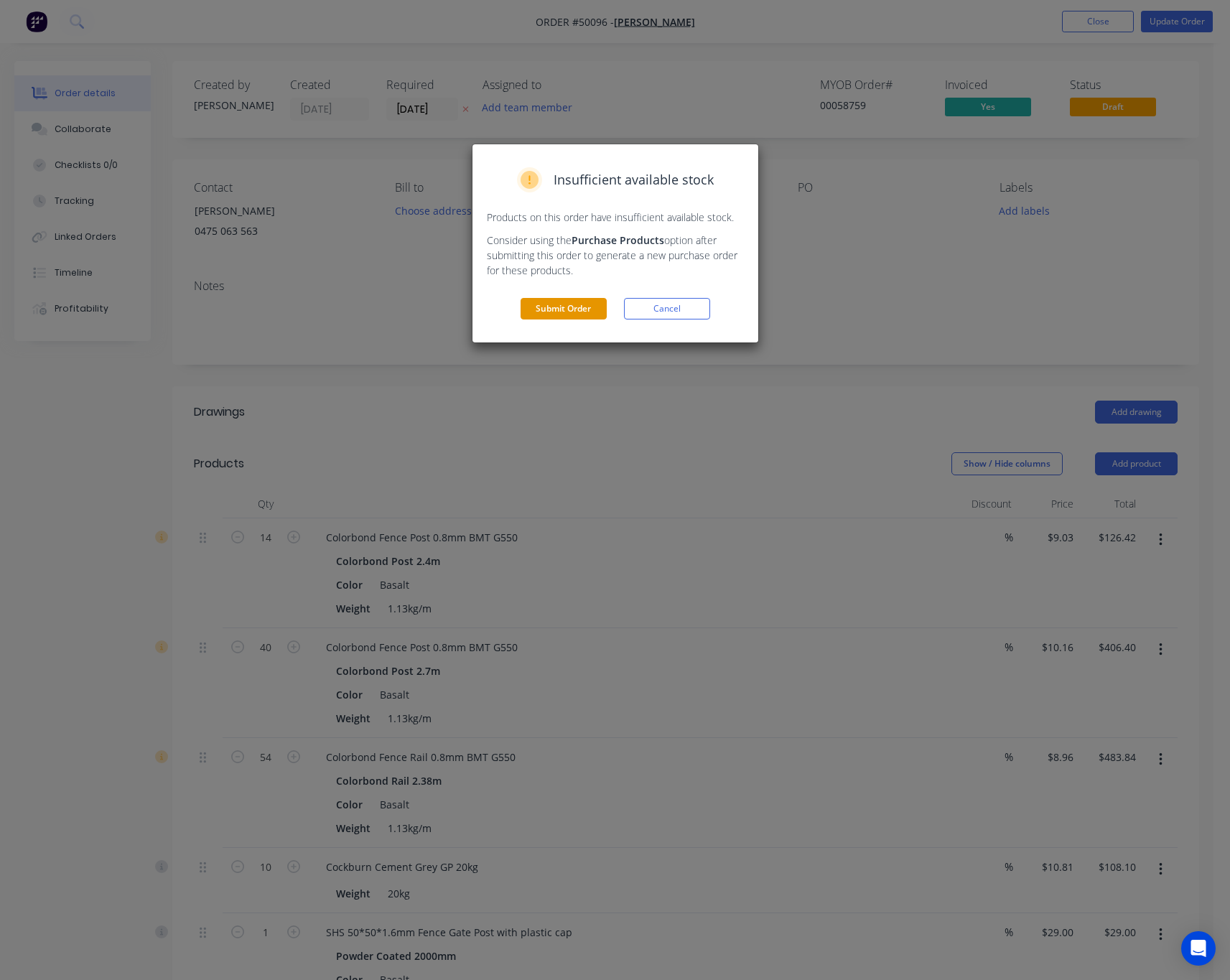
click at [577, 304] on button "Submit Order" at bounding box center [564, 308] width 86 height 21
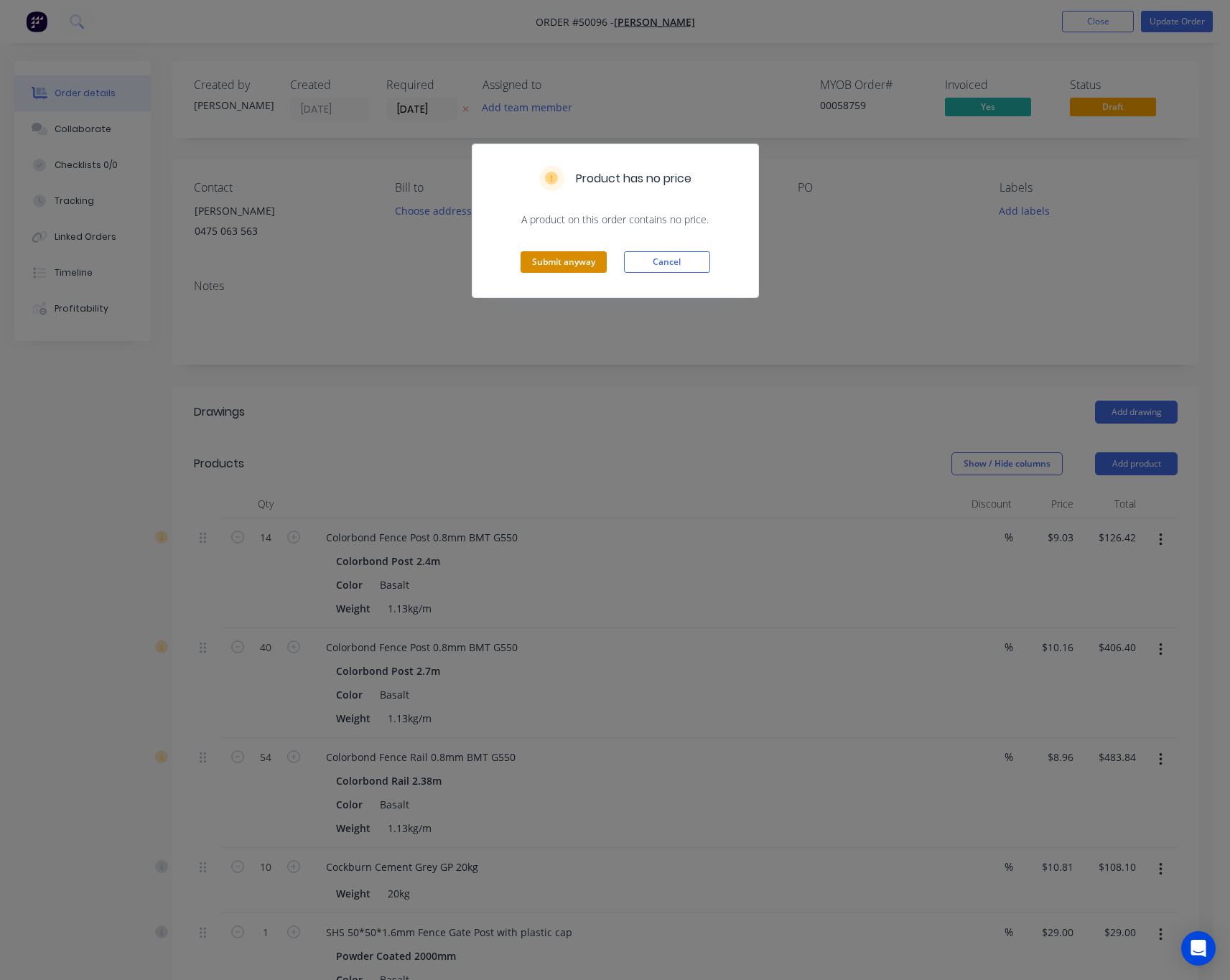
click at [579, 266] on button "Submit anyway" at bounding box center [564, 261] width 86 height 21
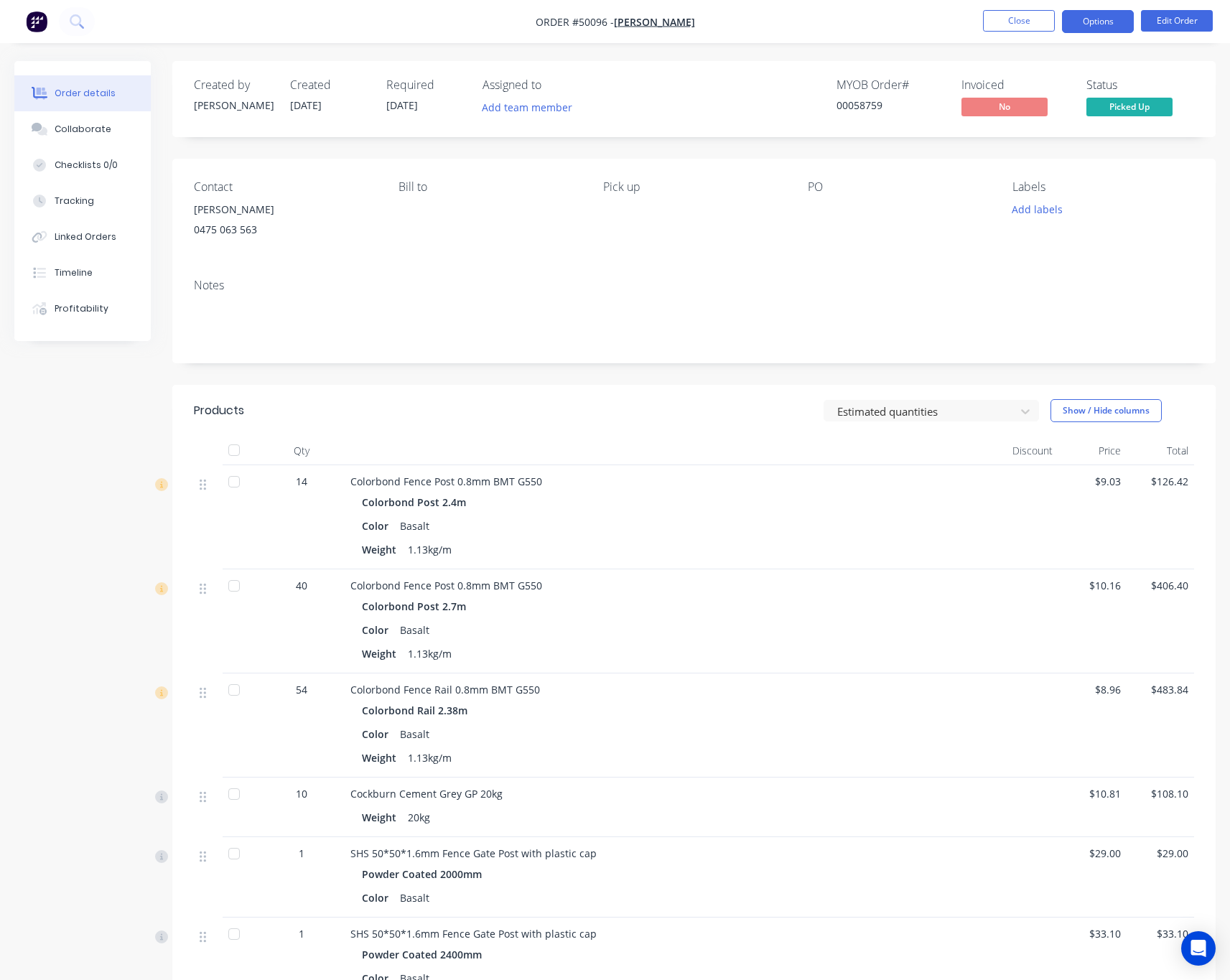
click at [1099, 23] on button "Options" at bounding box center [1098, 21] width 72 height 23
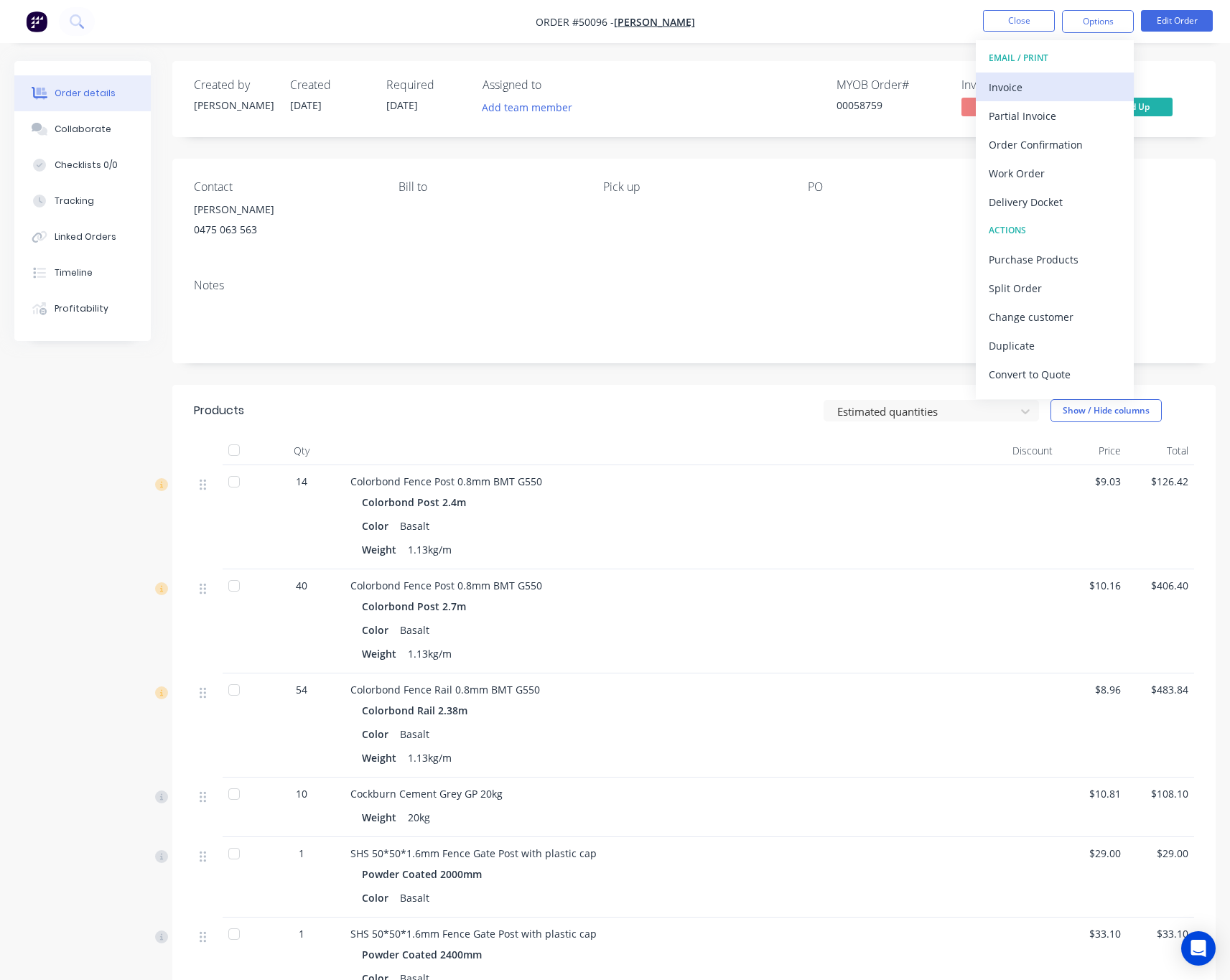
click at [1010, 84] on div "Invoice" at bounding box center [1054, 87] width 132 height 21
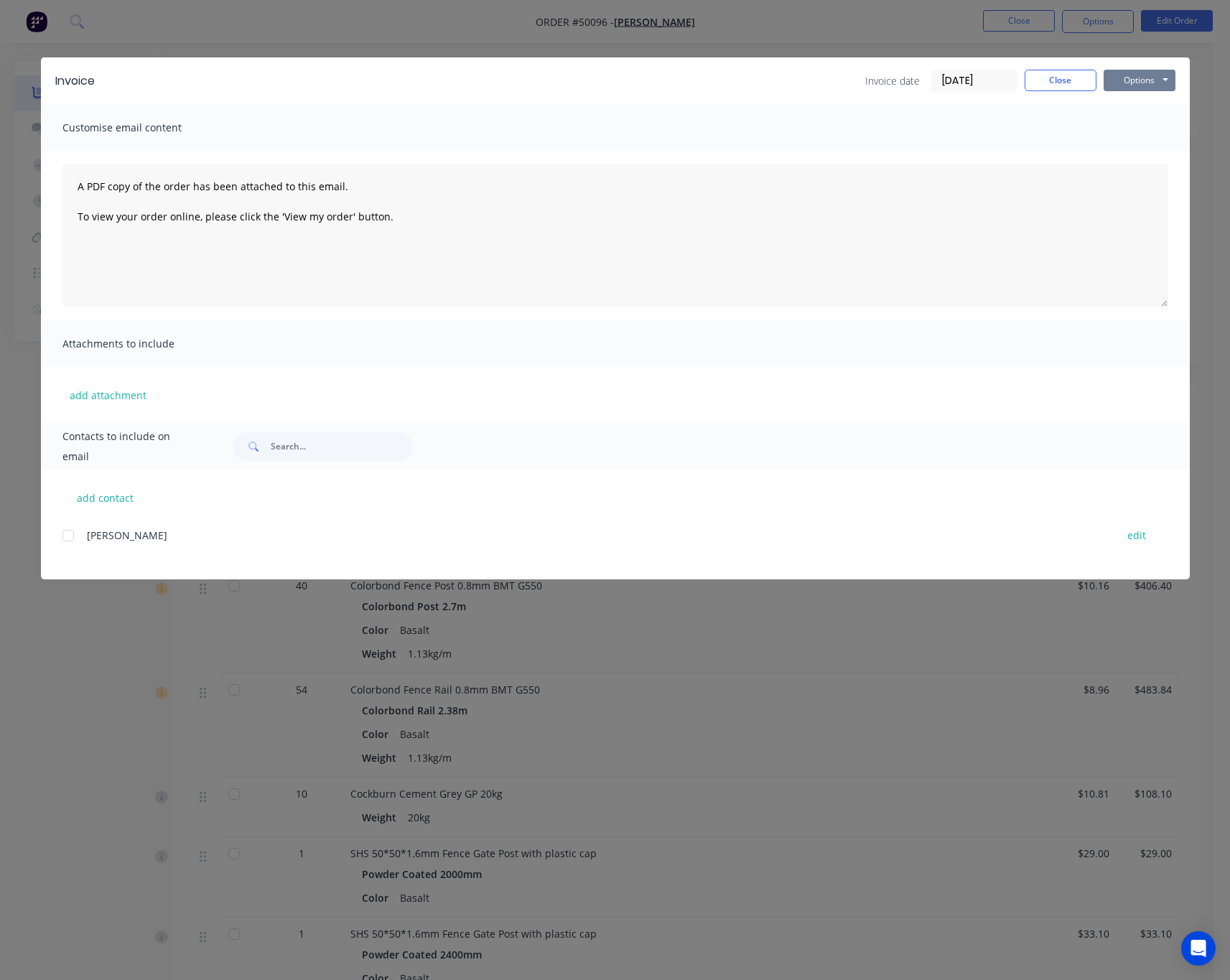
click at [1140, 78] on button "Options" at bounding box center [1139, 80] width 72 height 21
click at [1156, 126] on button "Print" at bounding box center [1150, 129] width 92 height 23
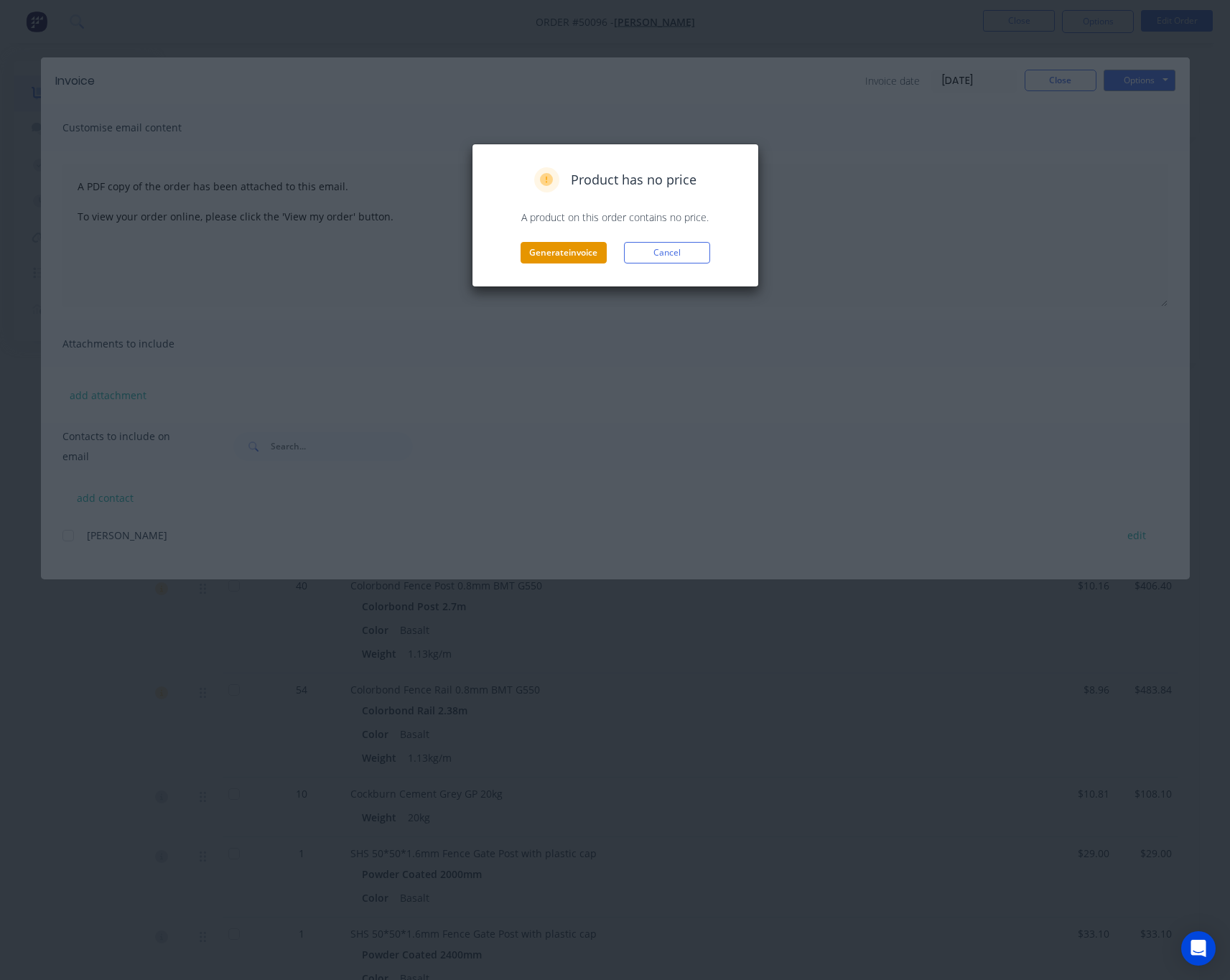
click at [569, 259] on button "Generate invoice" at bounding box center [564, 252] width 86 height 21
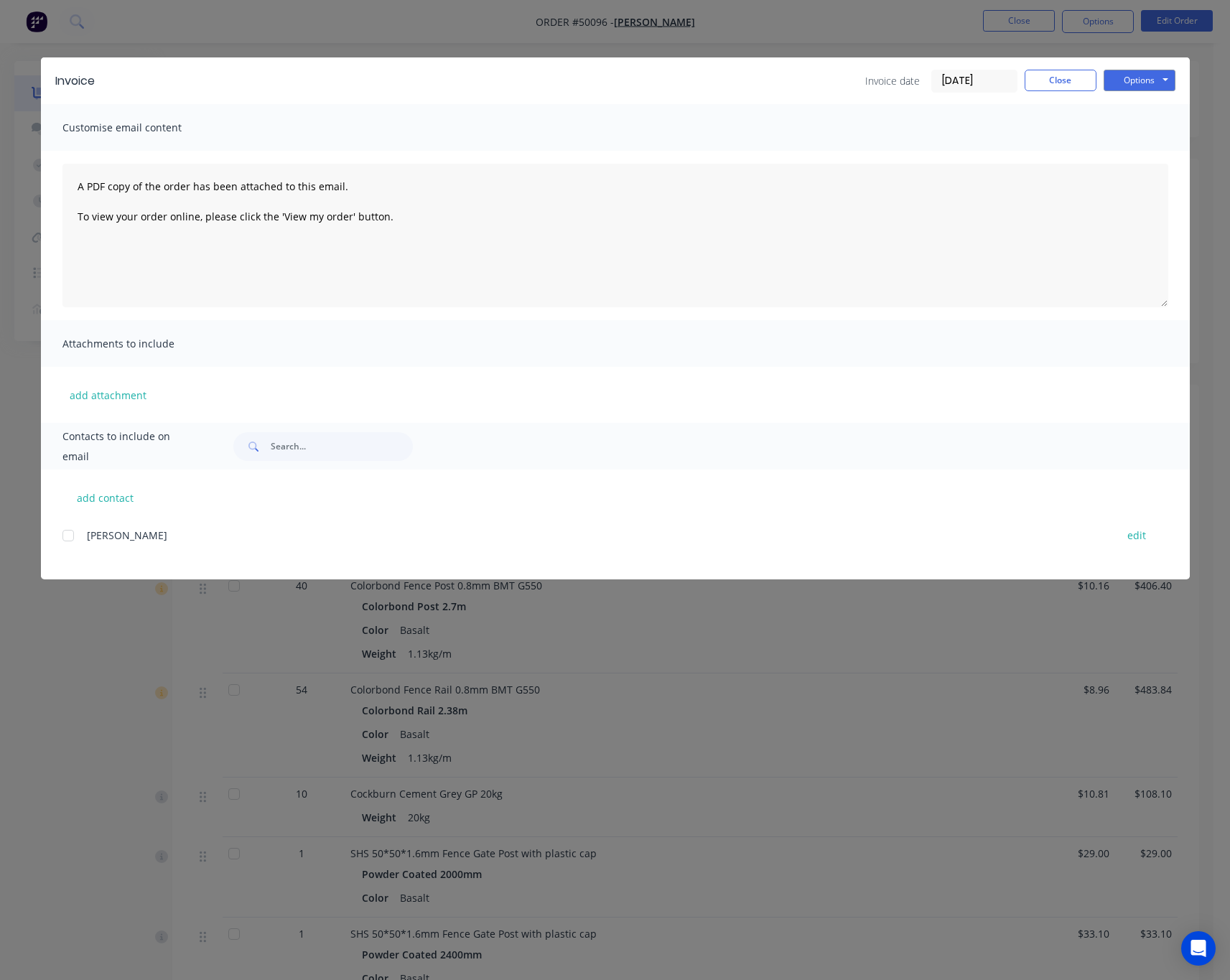
click at [904, 39] on div "Invoice Invoice date 07/10/25 Close Options Preview Print Email Customise email…" at bounding box center [615, 490] width 1230 height 980
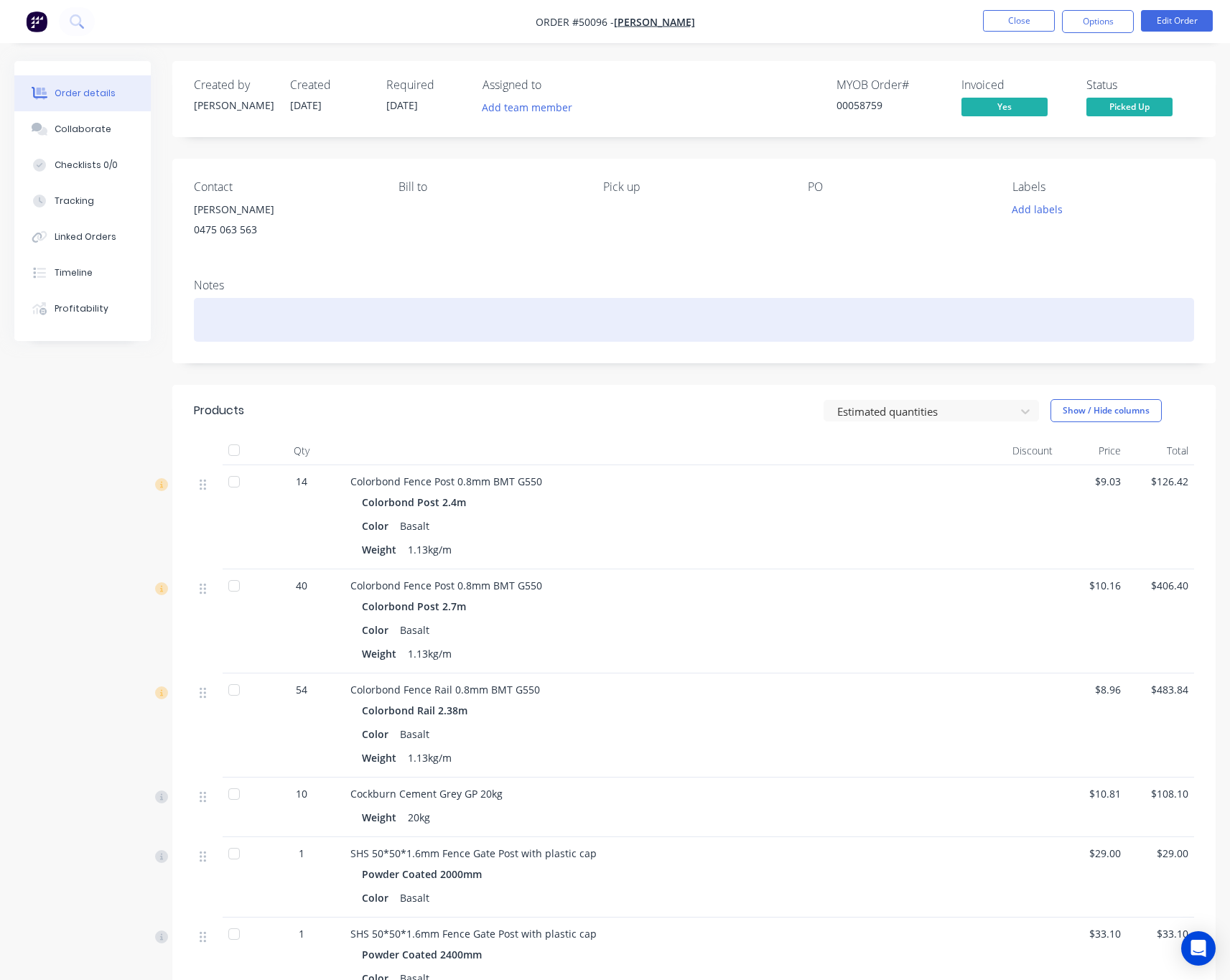
click at [278, 326] on div at bounding box center [693, 320] width 1000 height 44
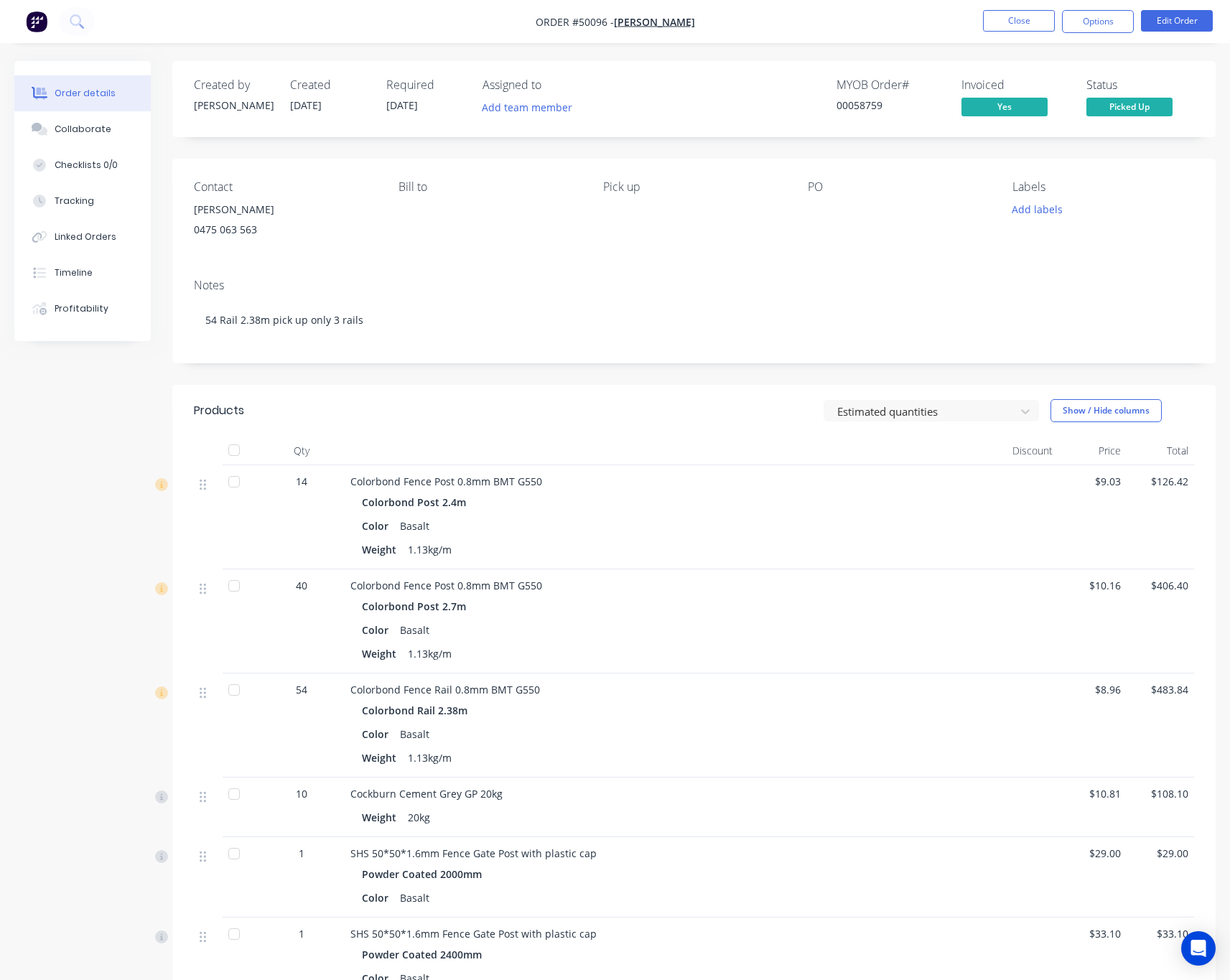
click at [420, 265] on div "Contact Jun Chen 0475 063 563 Bill to Pick up PO Labels Add labels" at bounding box center [694, 213] width 1043 height 108
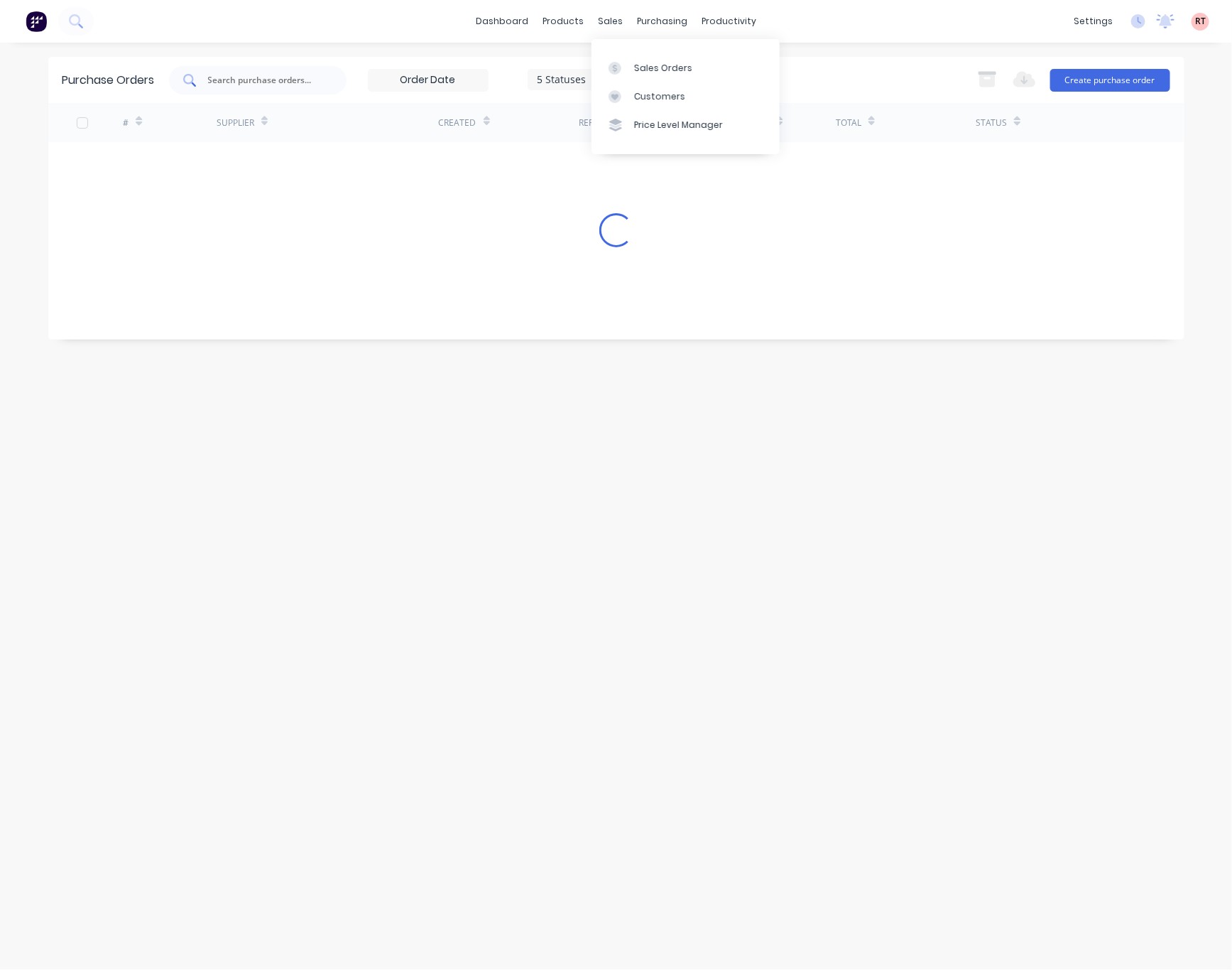
click at [284, 77] on input "text" at bounding box center [265, 80] width 118 height 14
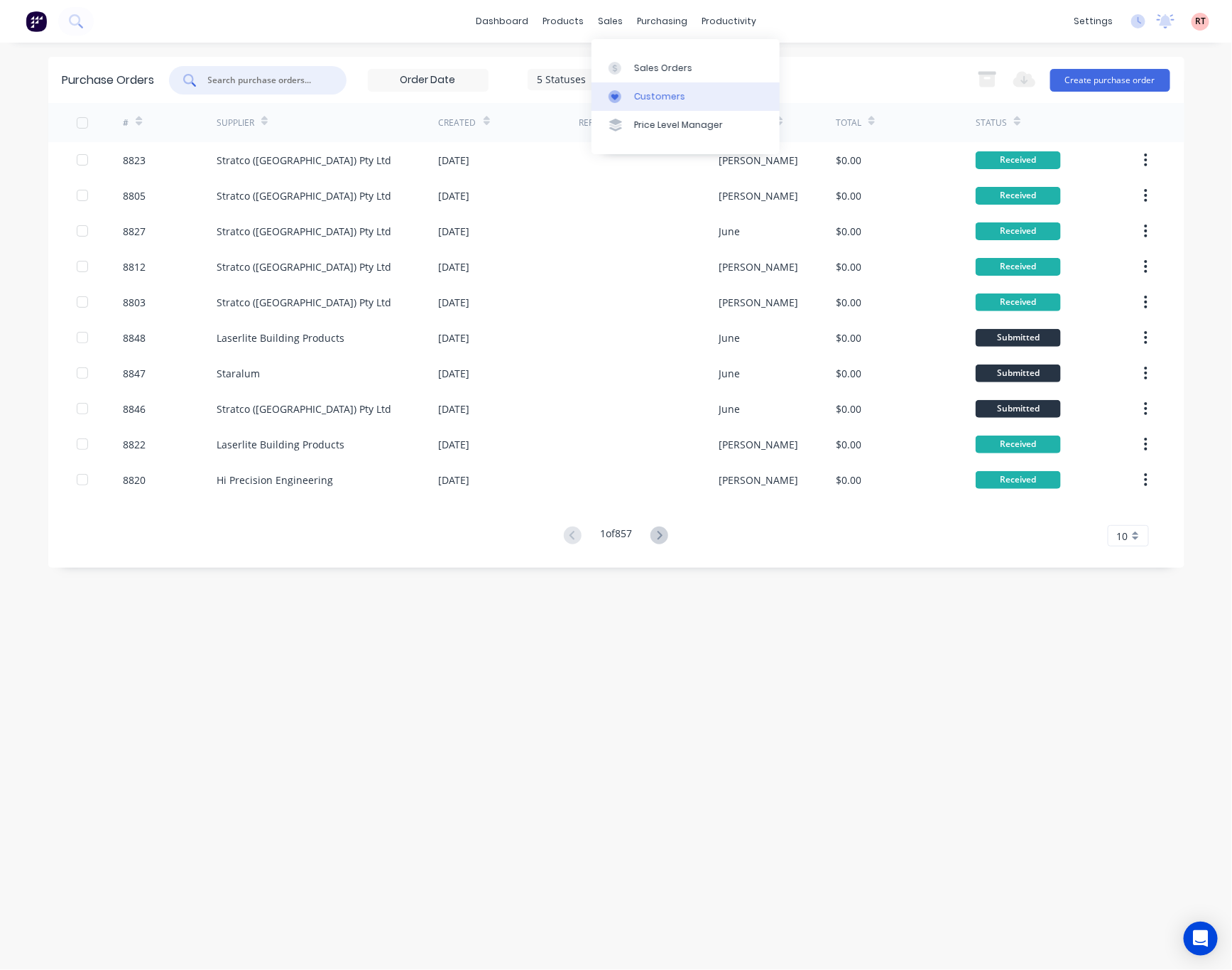
click at [611, 87] on link "Customers" at bounding box center [686, 96] width 188 height 28
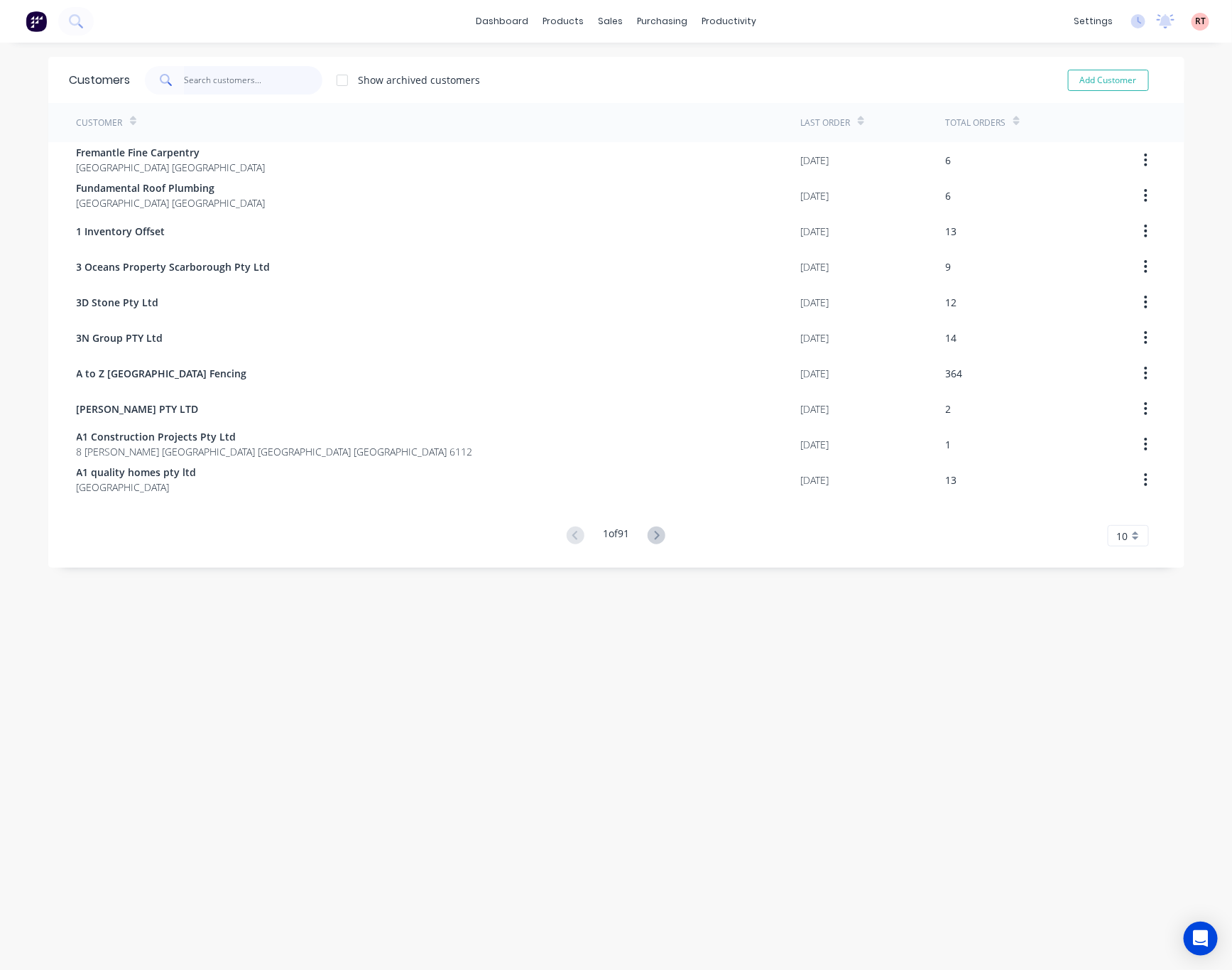
click at [303, 84] on input "text" at bounding box center [254, 80] width 139 height 28
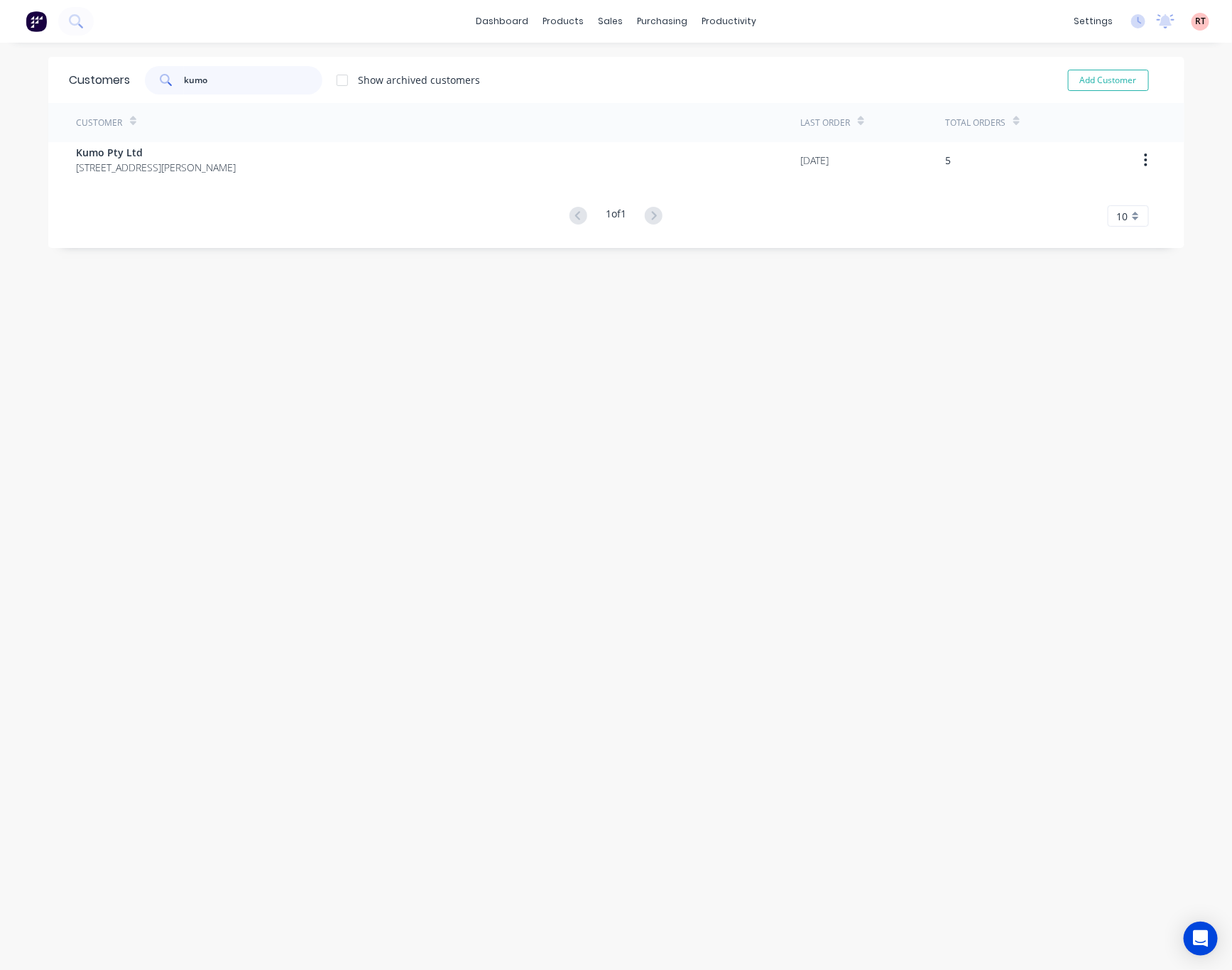
type input "kumo"
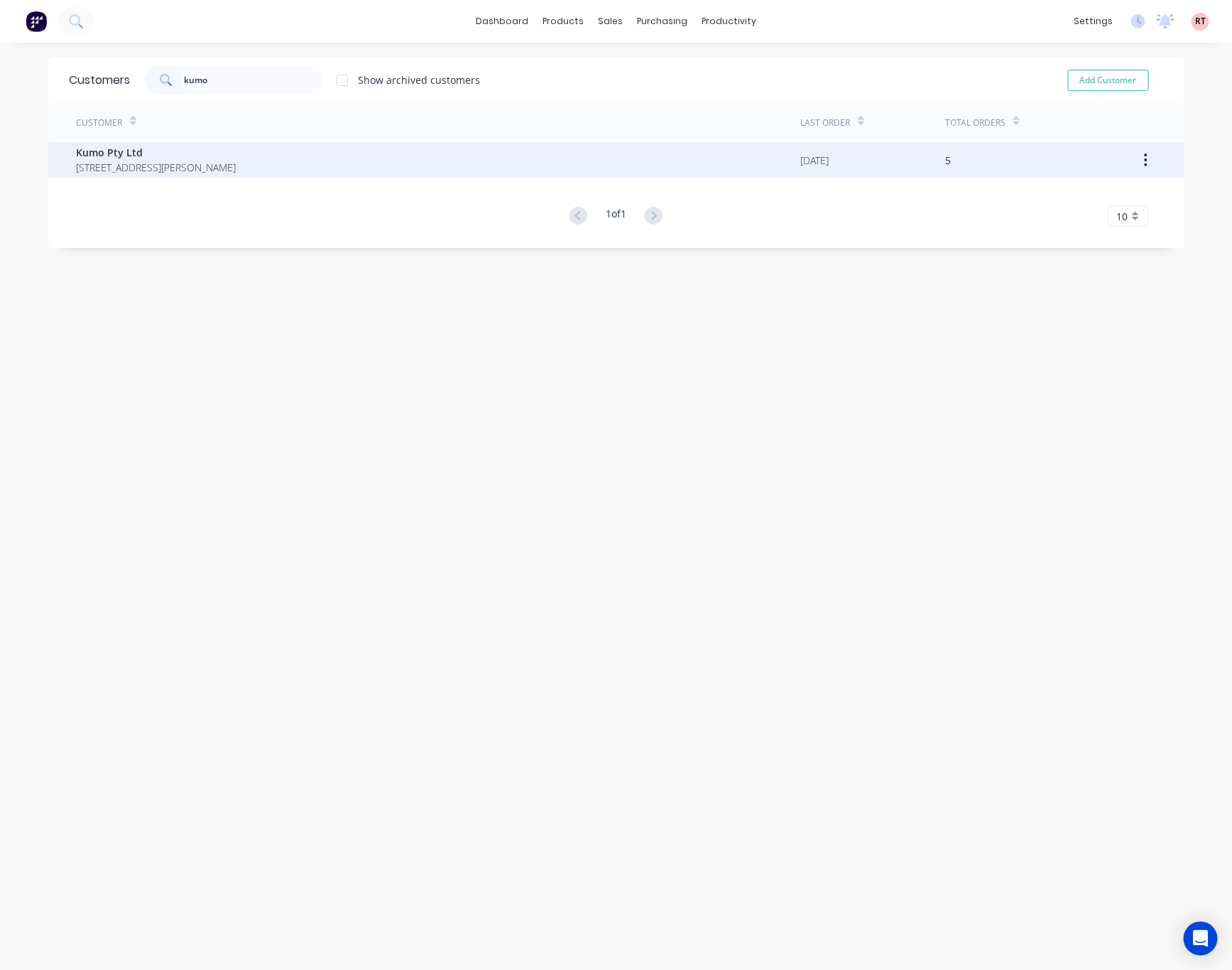
click at [388, 165] on div "Kumo Pty Ltd [STREET_ADDRESS][PERSON_NAME]" at bounding box center [439, 160] width 724 height 35
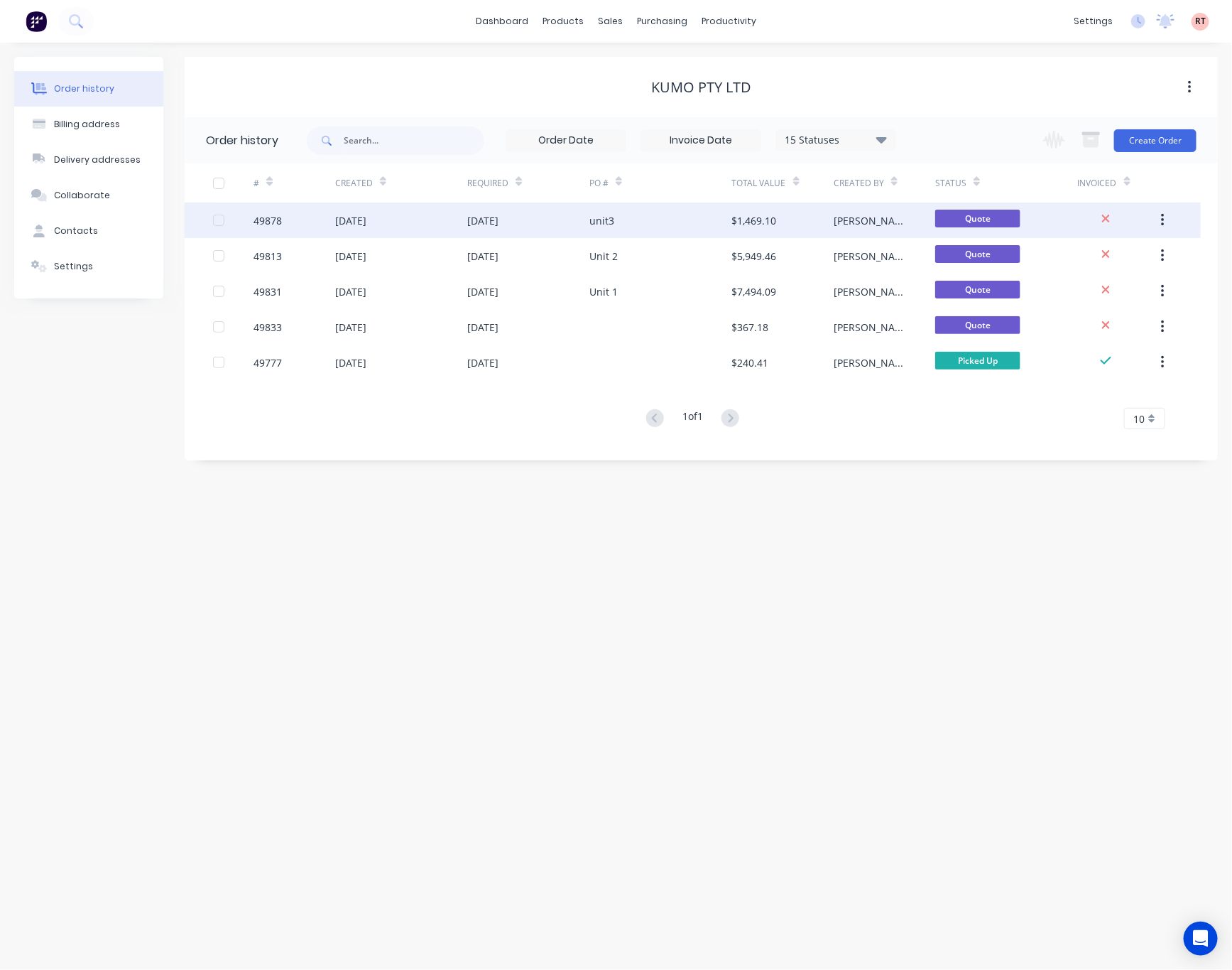
click at [680, 222] on div "unit3" at bounding box center [661, 220] width 143 height 35
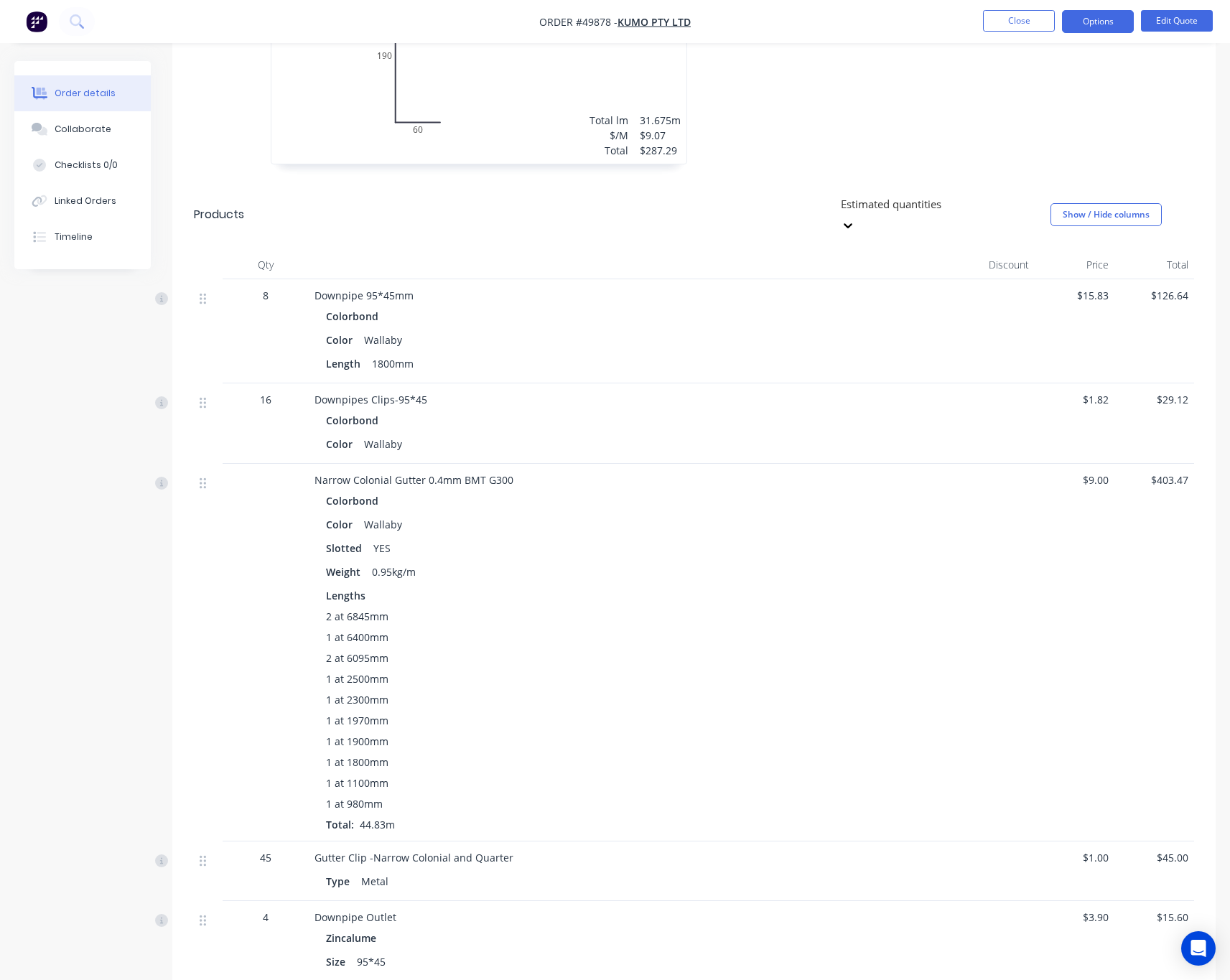
scroll to position [969, 0]
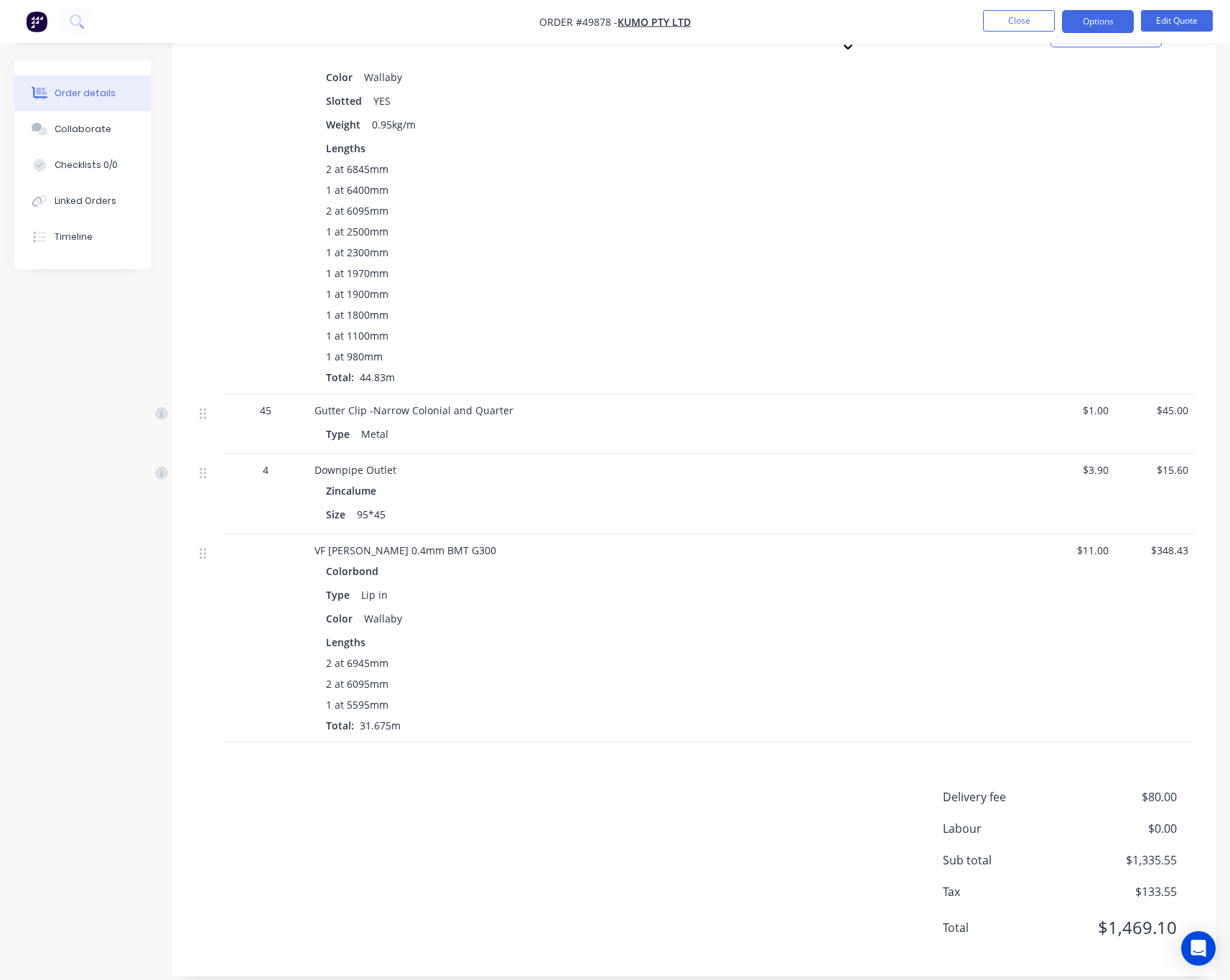
click at [630, 245] on div "1 at 2300mm" at bounding box center [631, 252] width 611 height 15
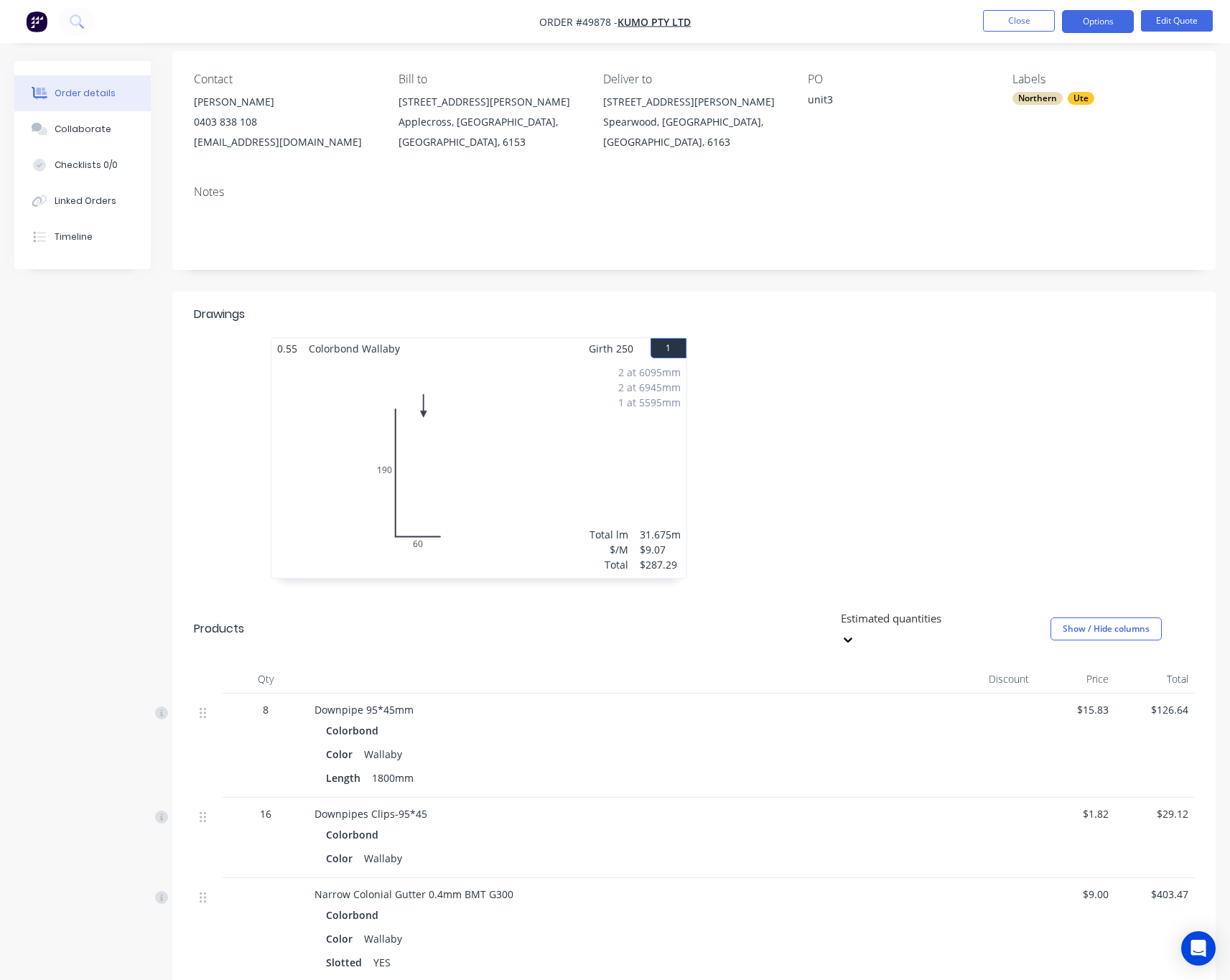
scroll to position [0, 0]
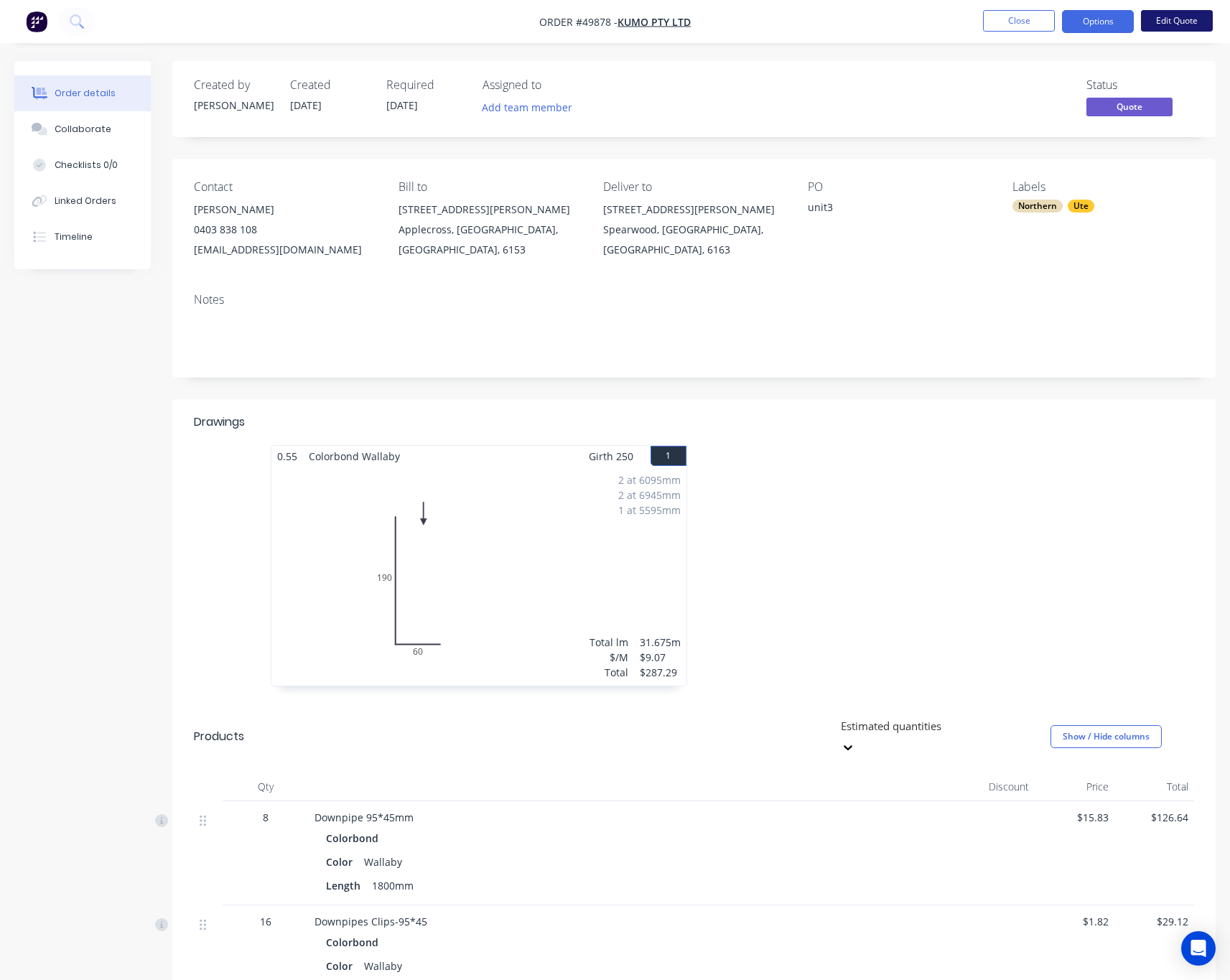
click at [1183, 24] on button "Edit Quote" at bounding box center [1177, 20] width 72 height 21
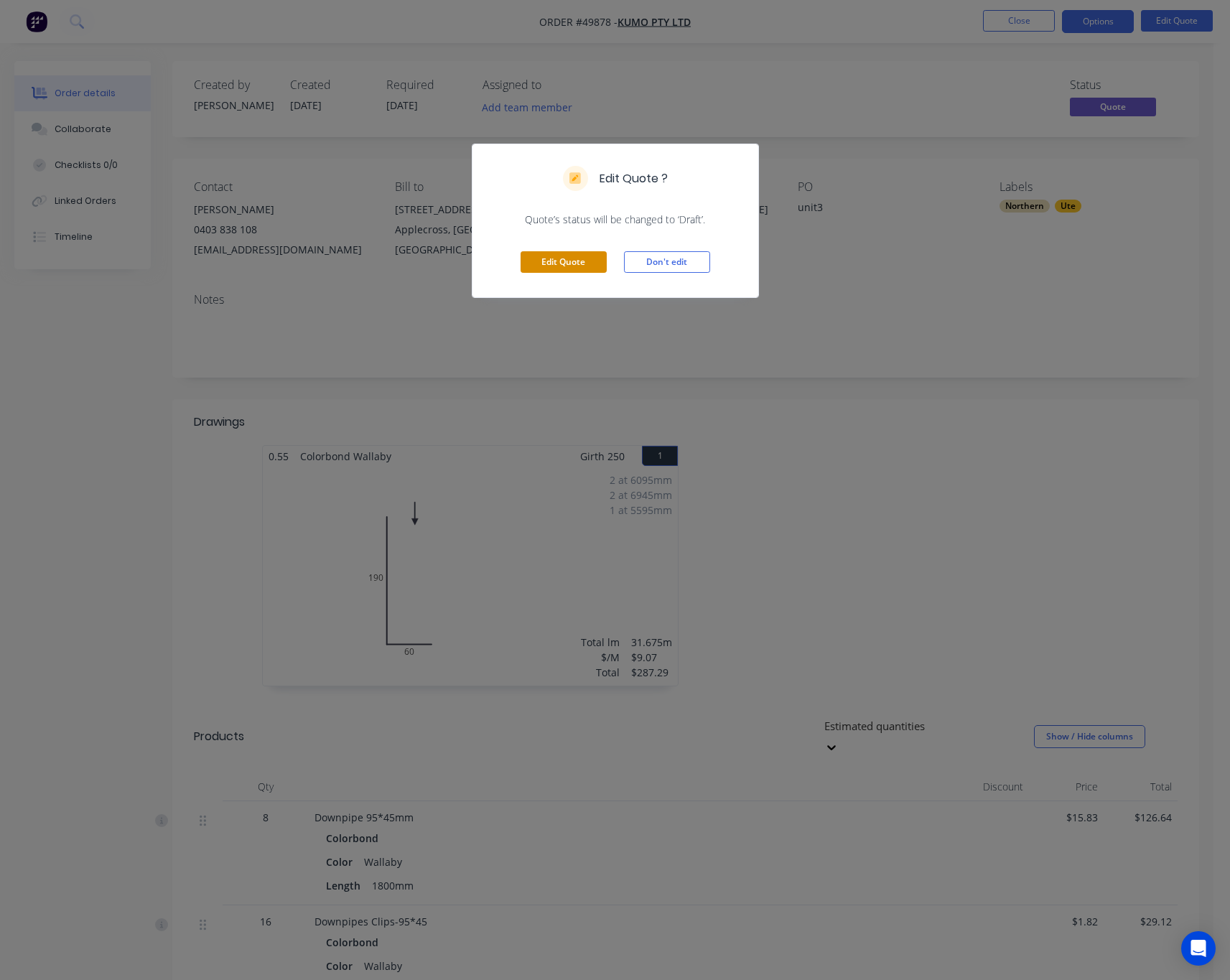
click at [567, 267] on button "Edit Quote" at bounding box center [564, 261] width 86 height 21
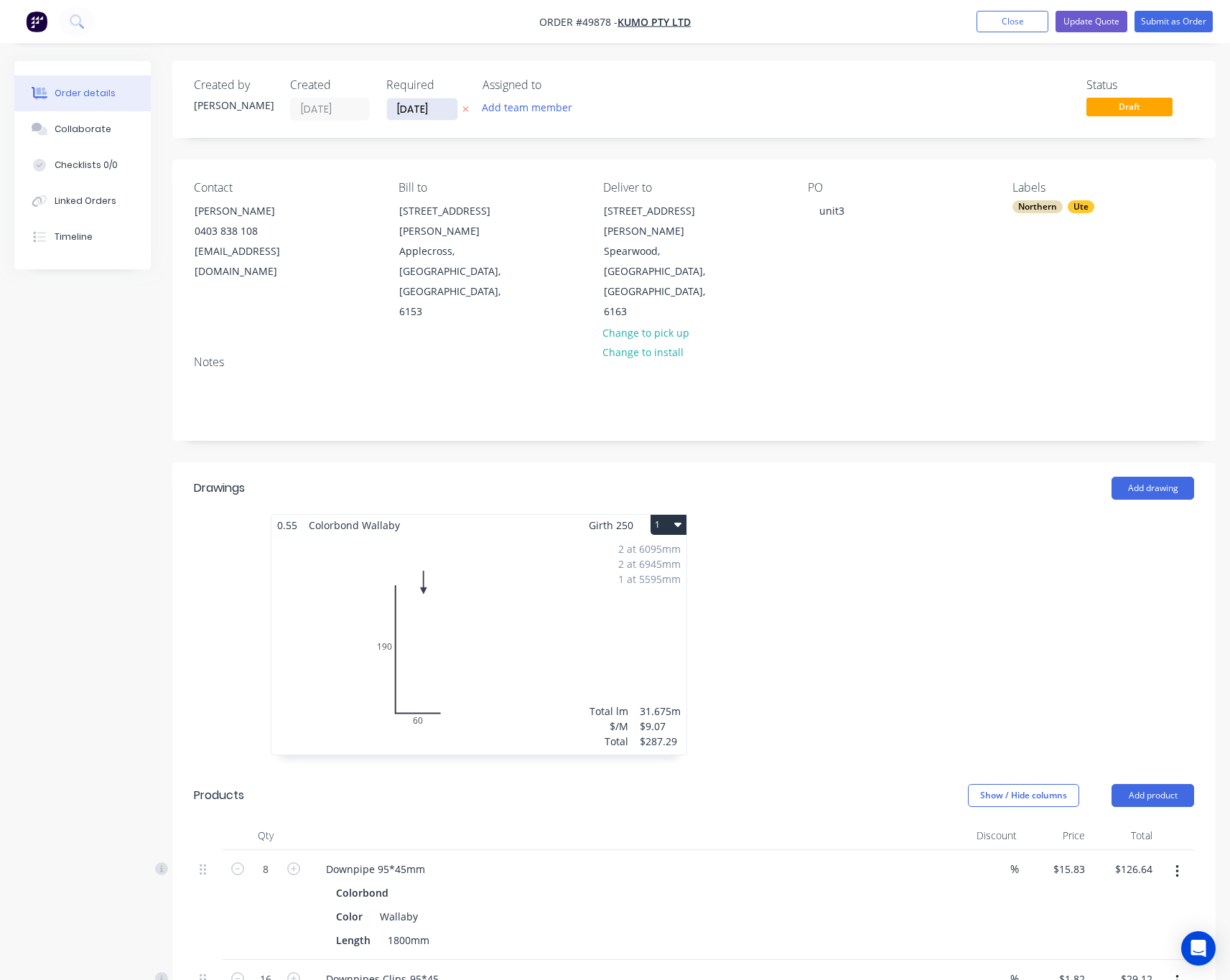
click at [435, 112] on input "[DATE]" at bounding box center [422, 109] width 70 height 21
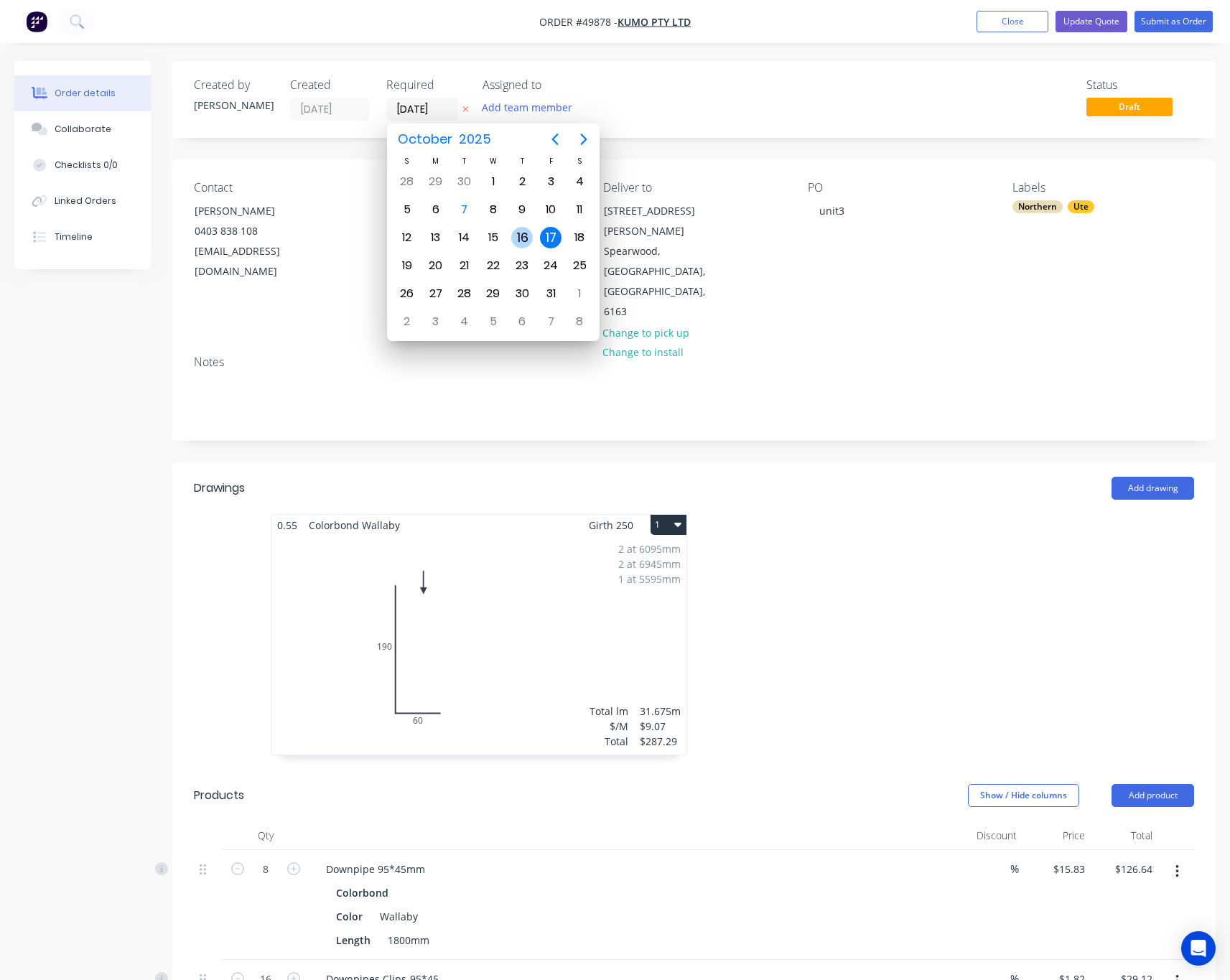
click at [519, 237] on div "16" at bounding box center [522, 237] width 21 height 21
type input "16/10/25"
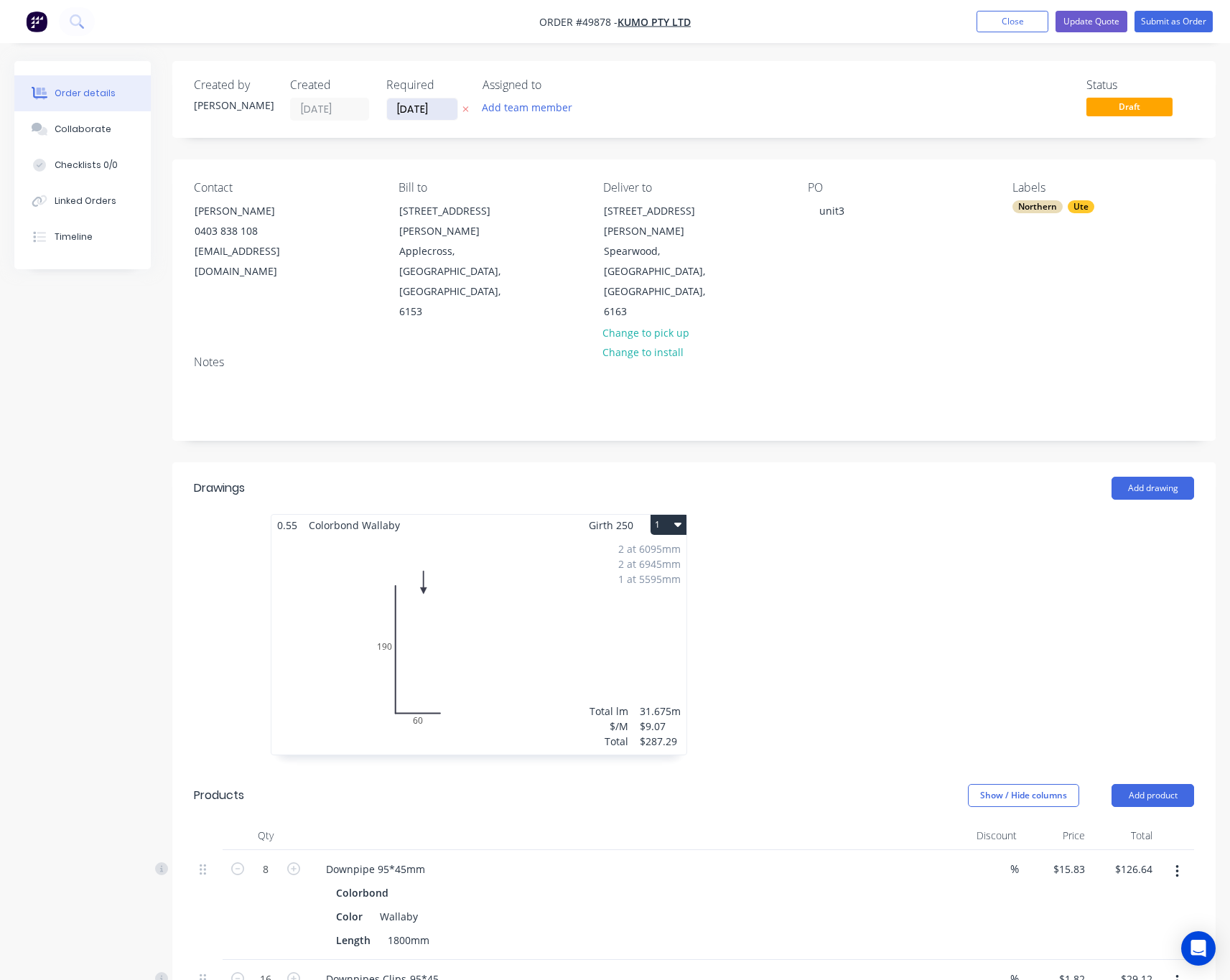
click at [432, 112] on input "16/10/25" at bounding box center [422, 109] width 70 height 21
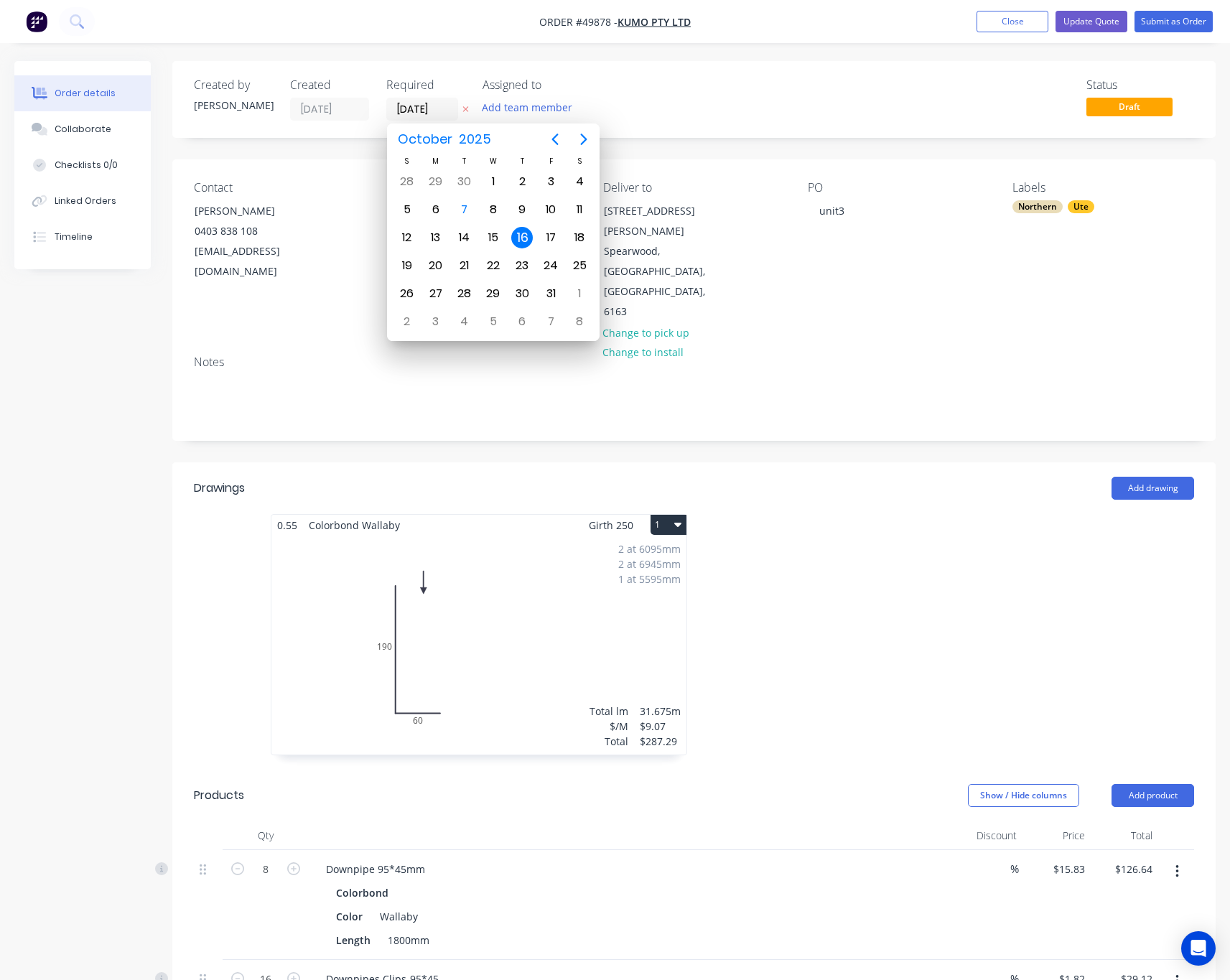
click at [524, 237] on div "16" at bounding box center [522, 237] width 21 height 21
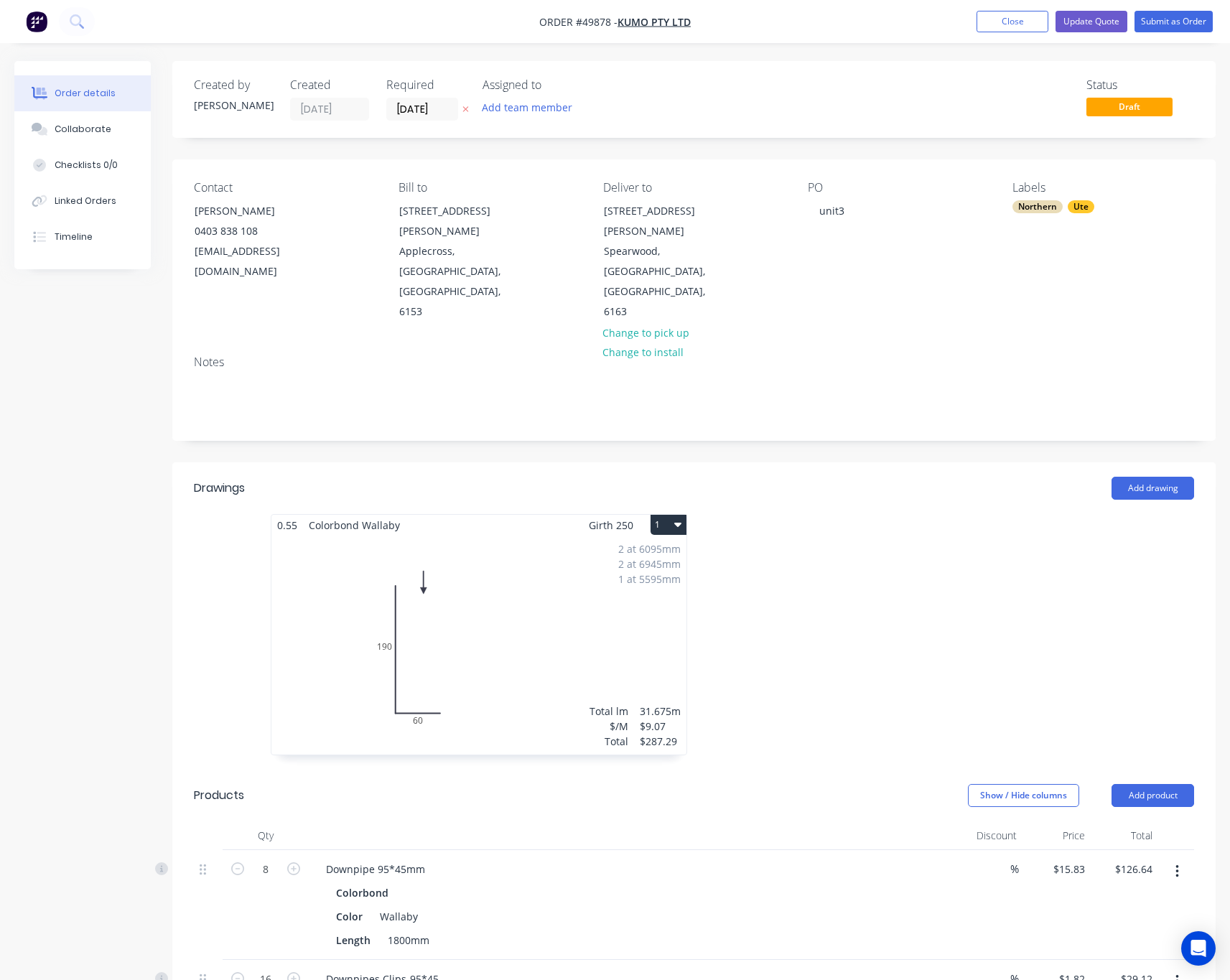
click at [817, 84] on div "Status Draft" at bounding box center [909, 99] width 568 height 42
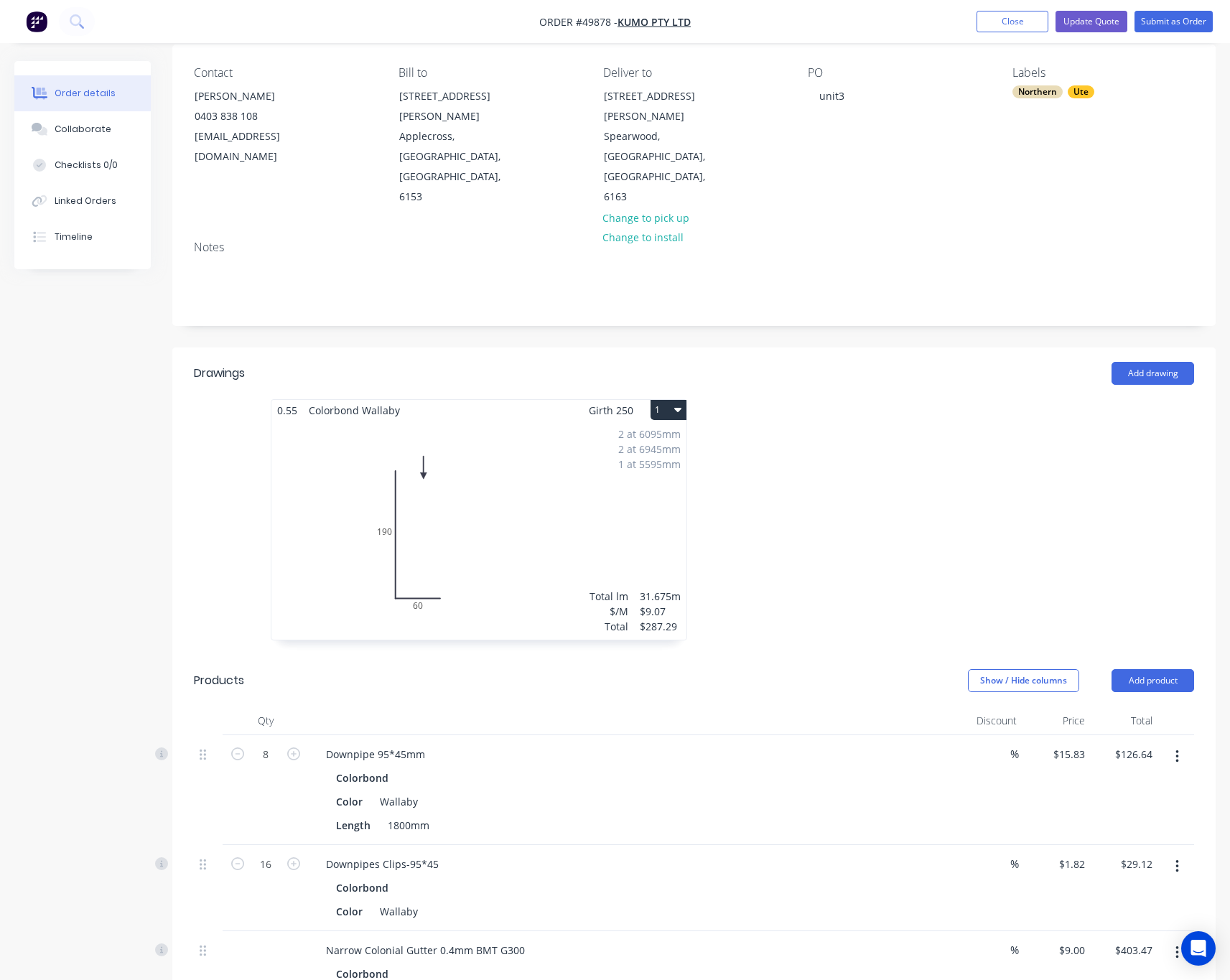
scroll to position [105, 0]
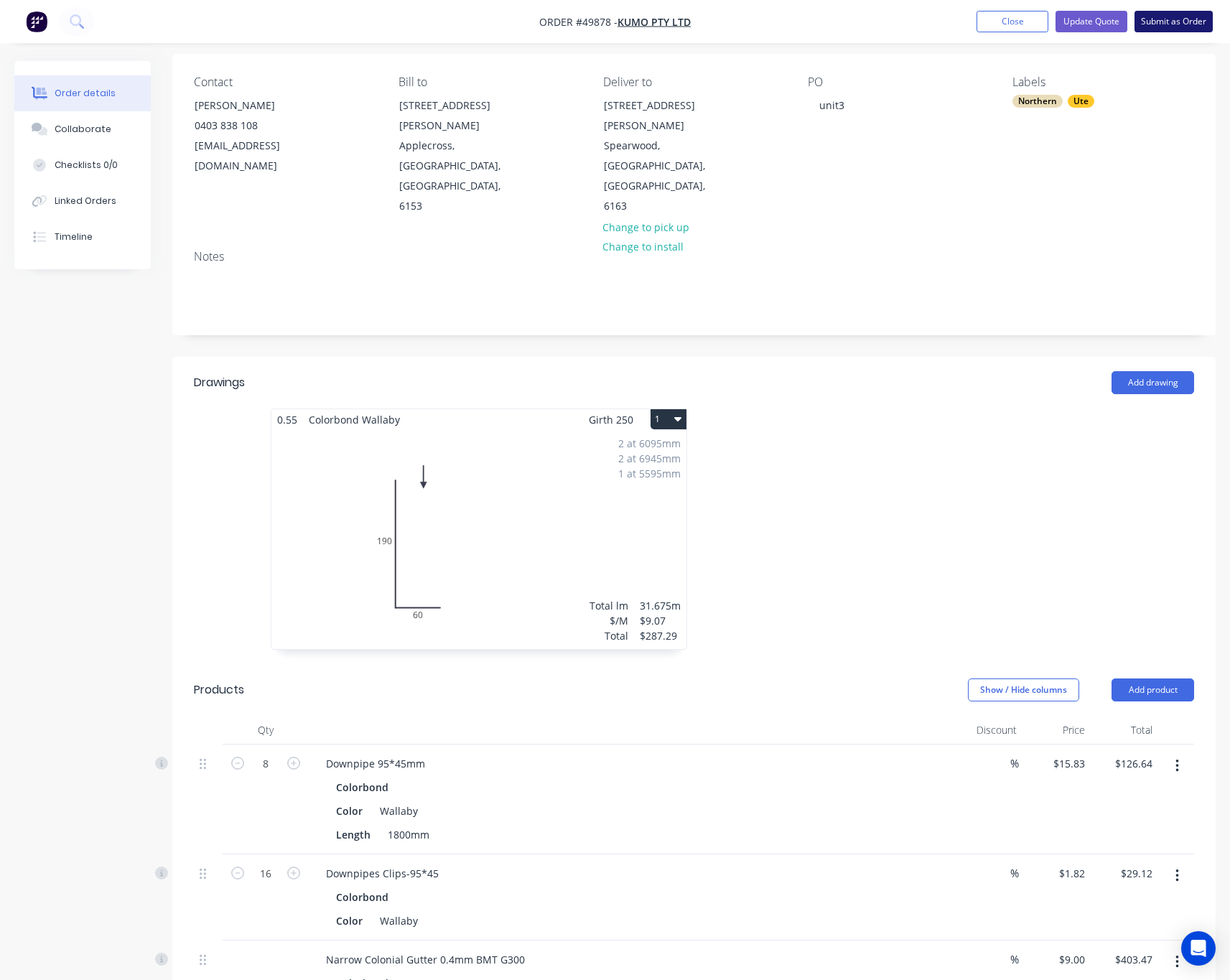
click at [1165, 24] on button "Submit as Order" at bounding box center [1173, 21] width 78 height 21
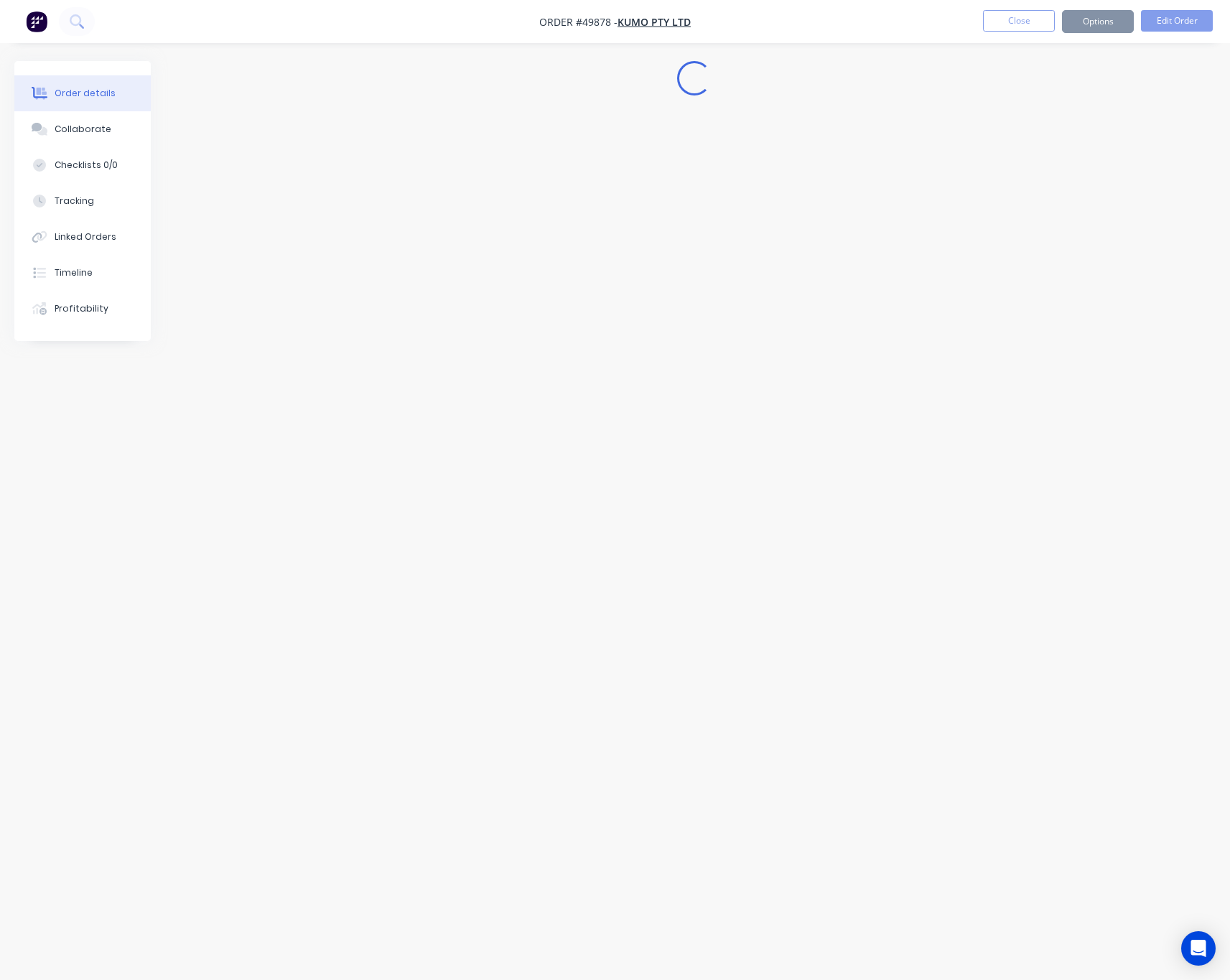
scroll to position [0, 0]
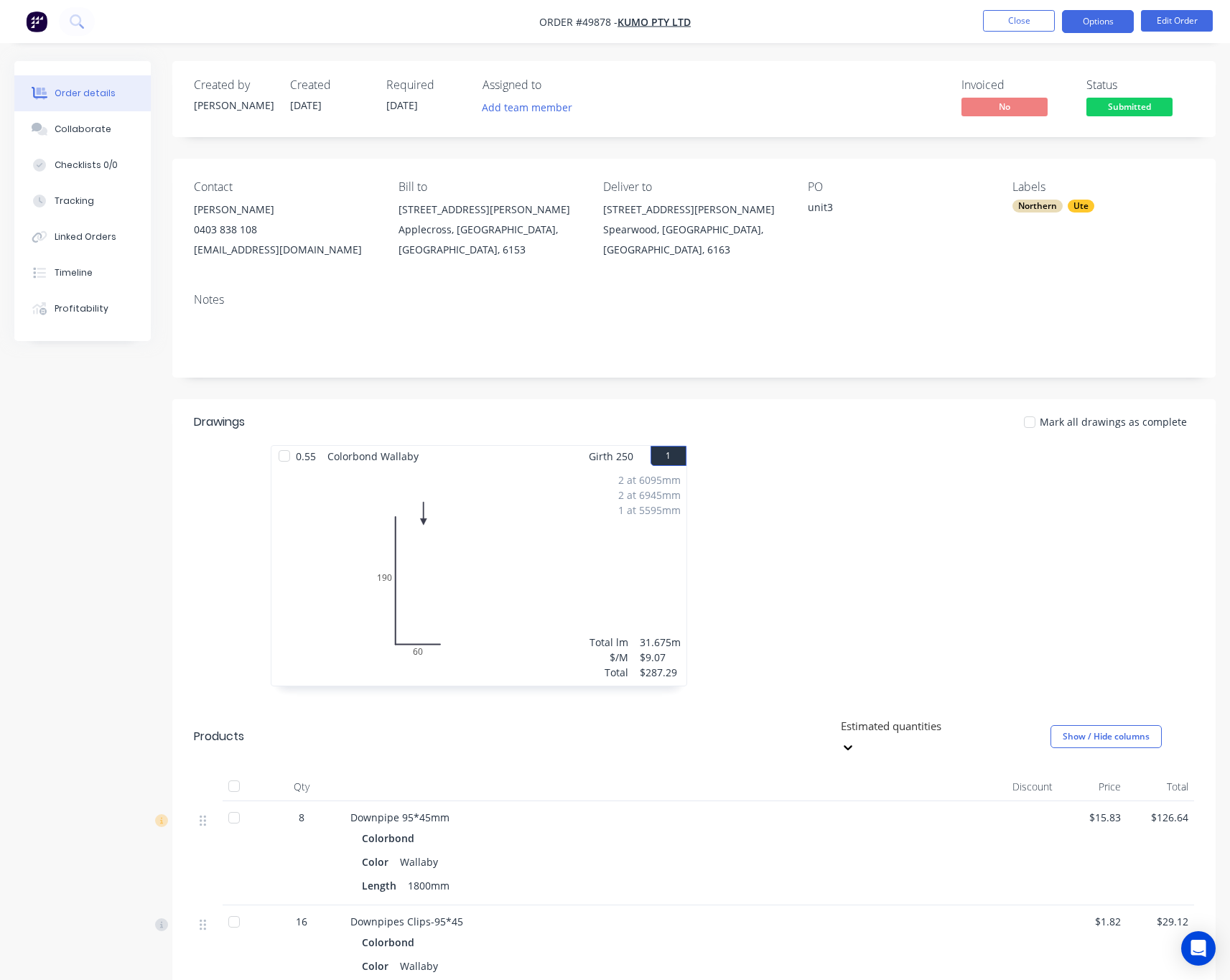
click at [1097, 24] on button "Options" at bounding box center [1098, 21] width 72 height 23
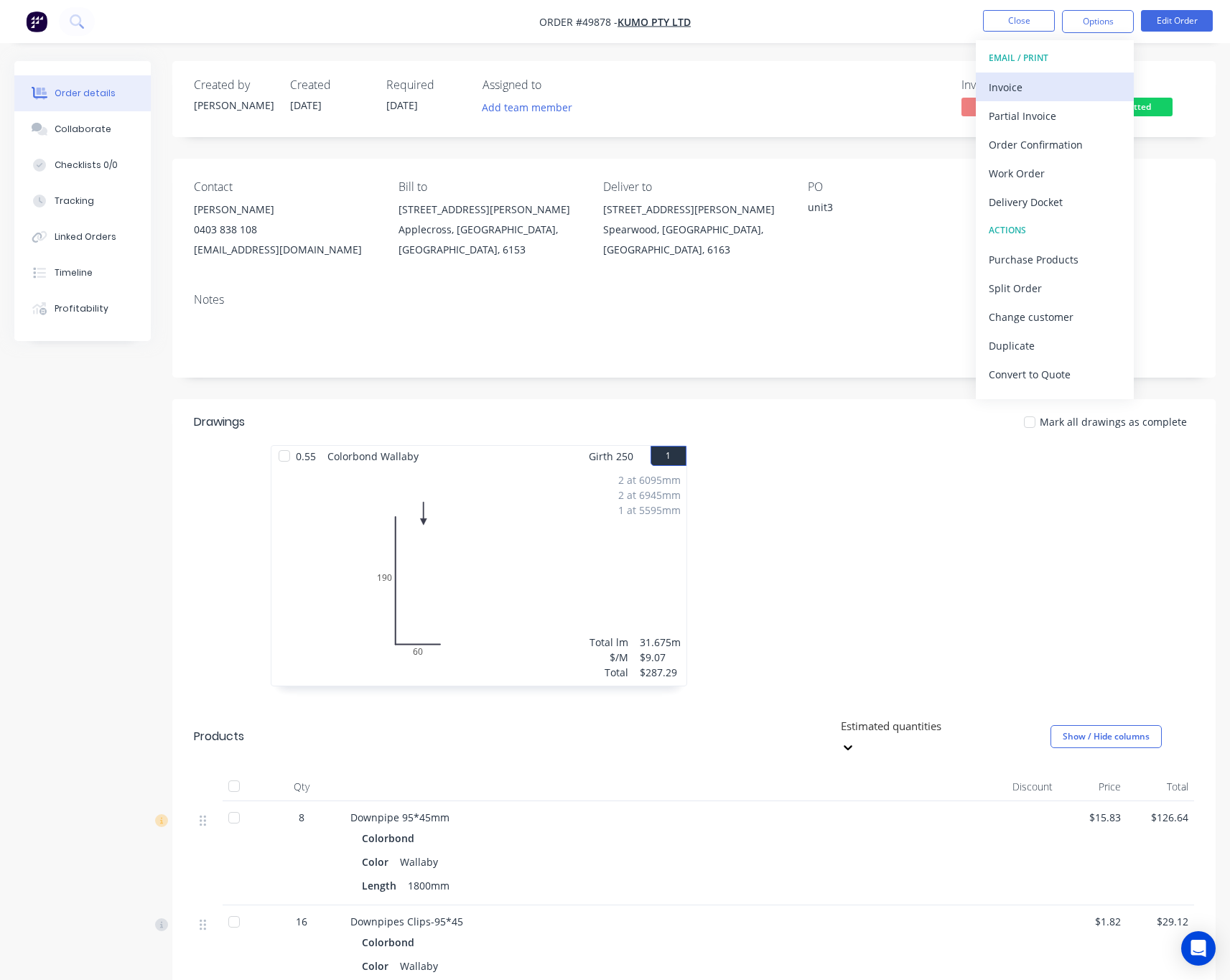
click at [1042, 95] on div "Invoice" at bounding box center [1054, 87] width 132 height 21
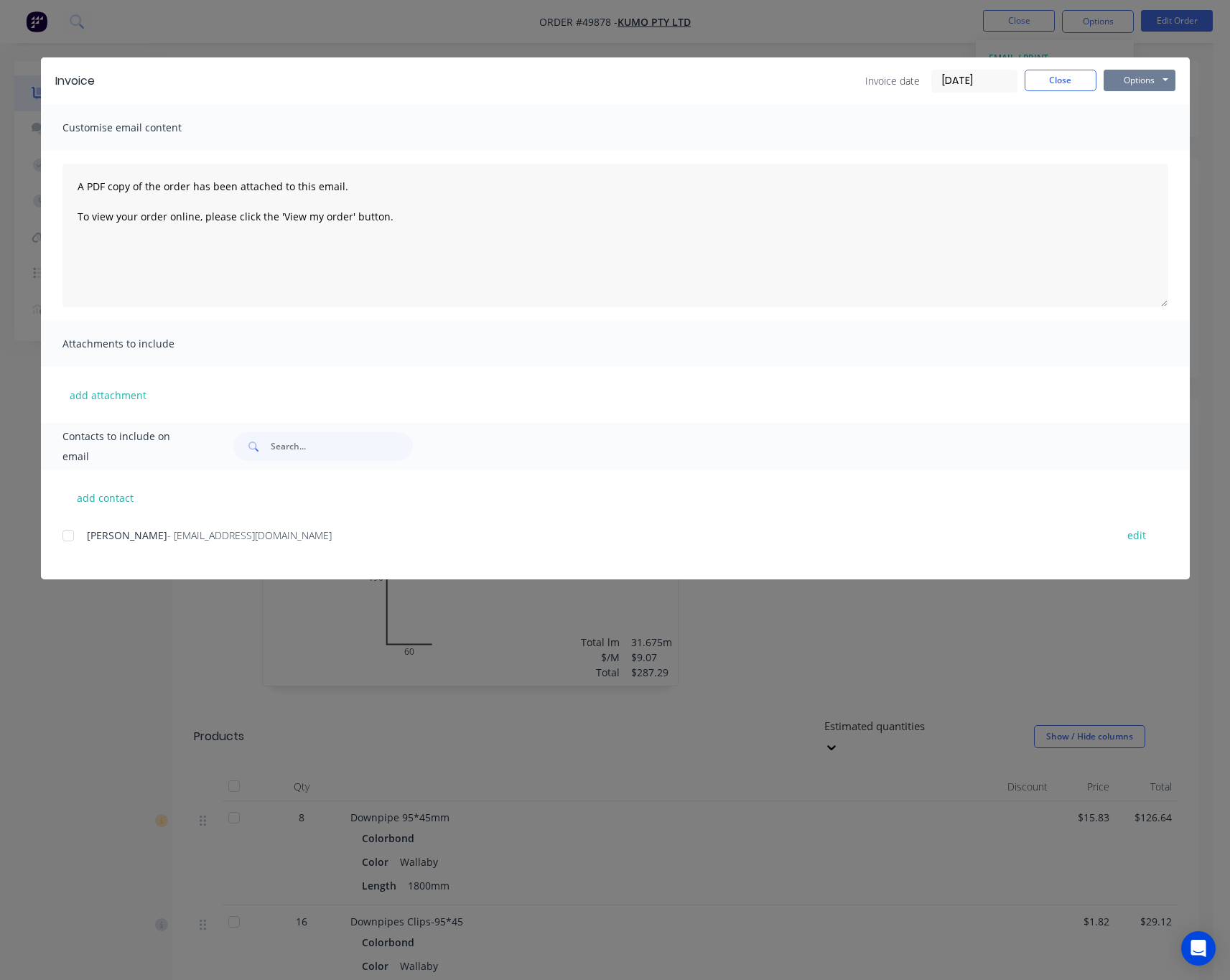
click at [1118, 80] on button "Options" at bounding box center [1139, 80] width 72 height 21
click at [1128, 125] on button "Print" at bounding box center [1150, 129] width 92 height 23
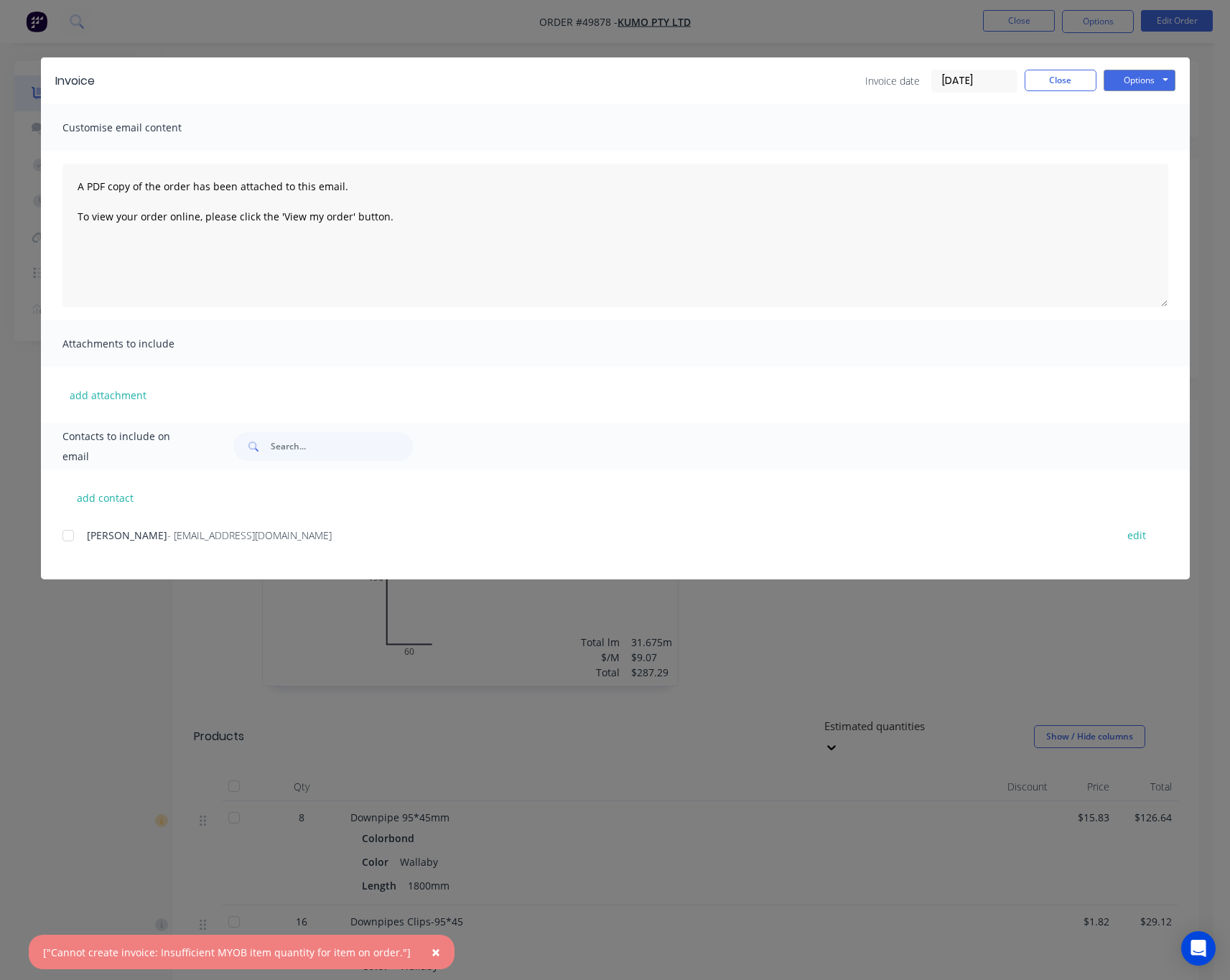
click at [69, 537] on div at bounding box center [68, 535] width 28 height 28
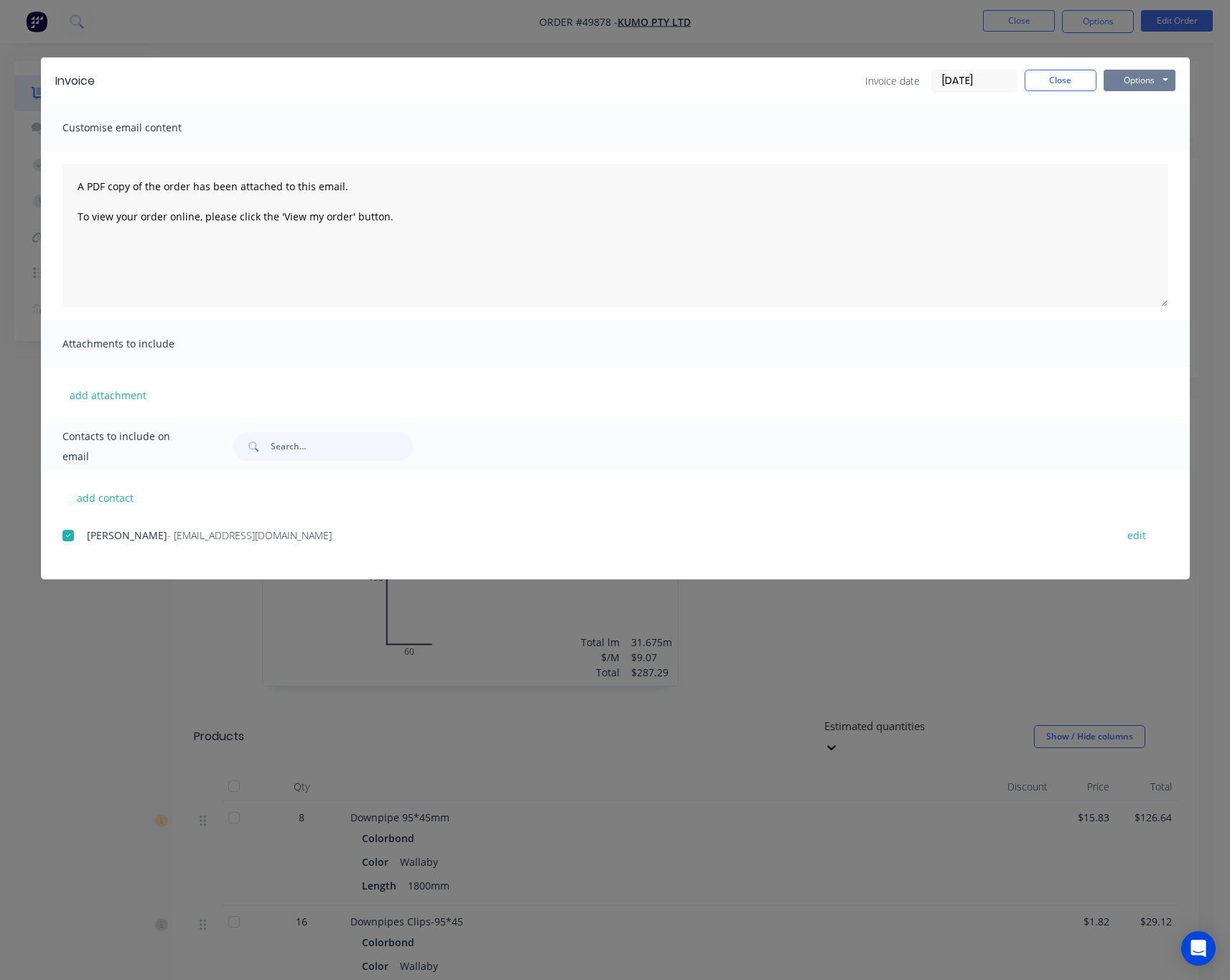
click at [1138, 76] on button "Options" at bounding box center [1139, 80] width 72 height 21
click at [1156, 131] on button "Print" at bounding box center [1150, 129] width 92 height 23
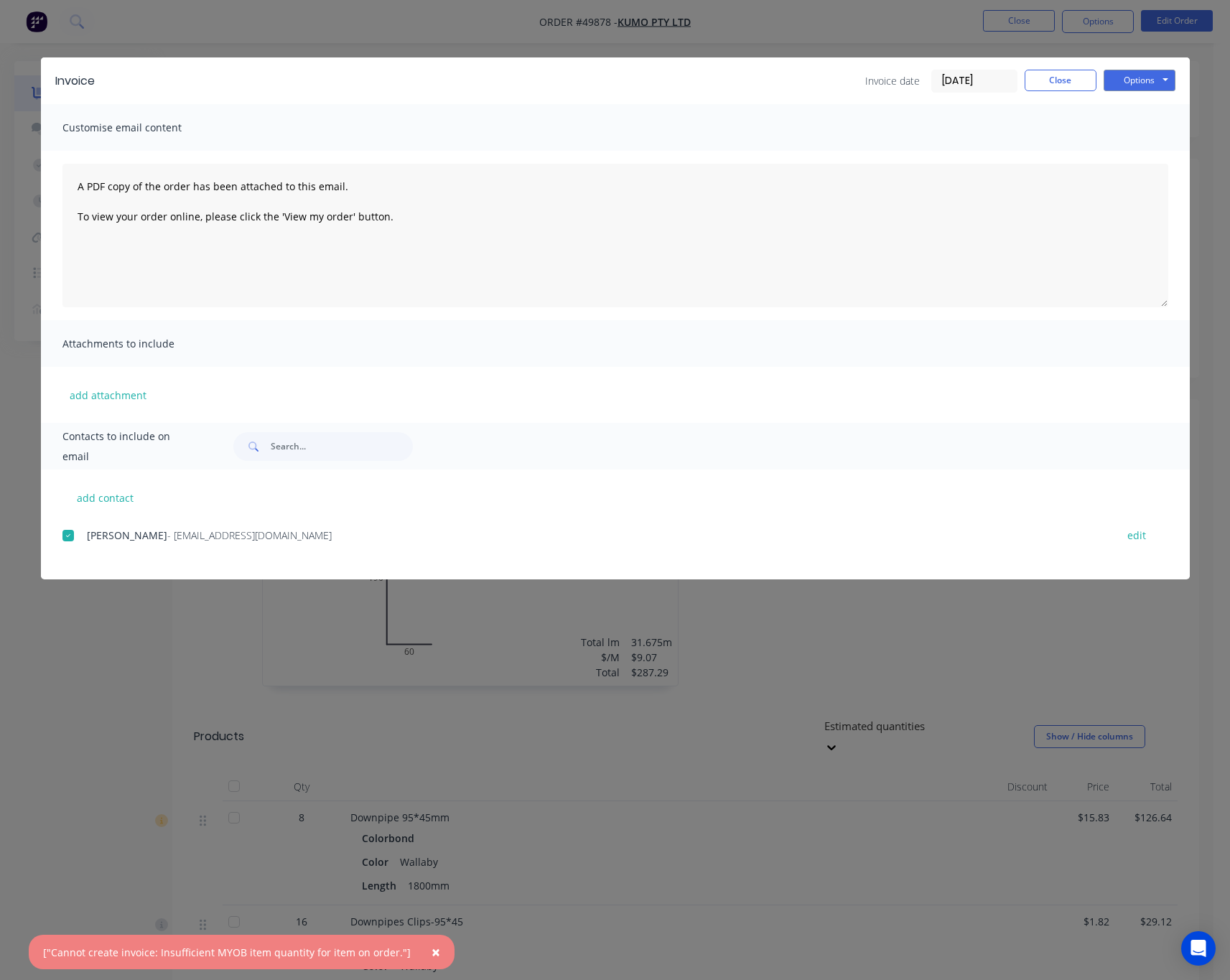
click at [117, 631] on div "Invoice Invoice date 07/10/25 Close Options Preview Print Email Customise email…" at bounding box center [615, 490] width 1230 height 980
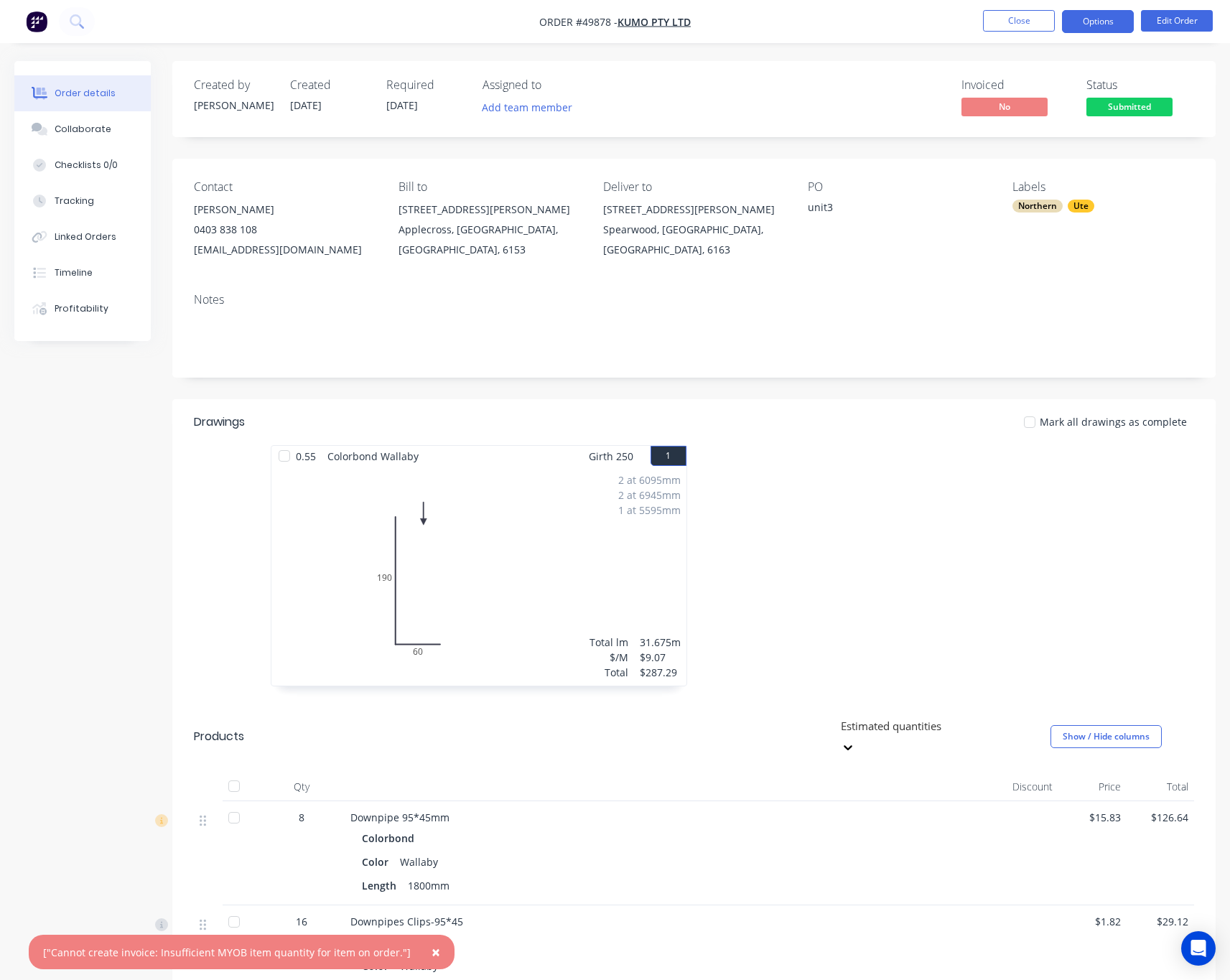
click at [1088, 15] on button "Options" at bounding box center [1098, 21] width 72 height 23
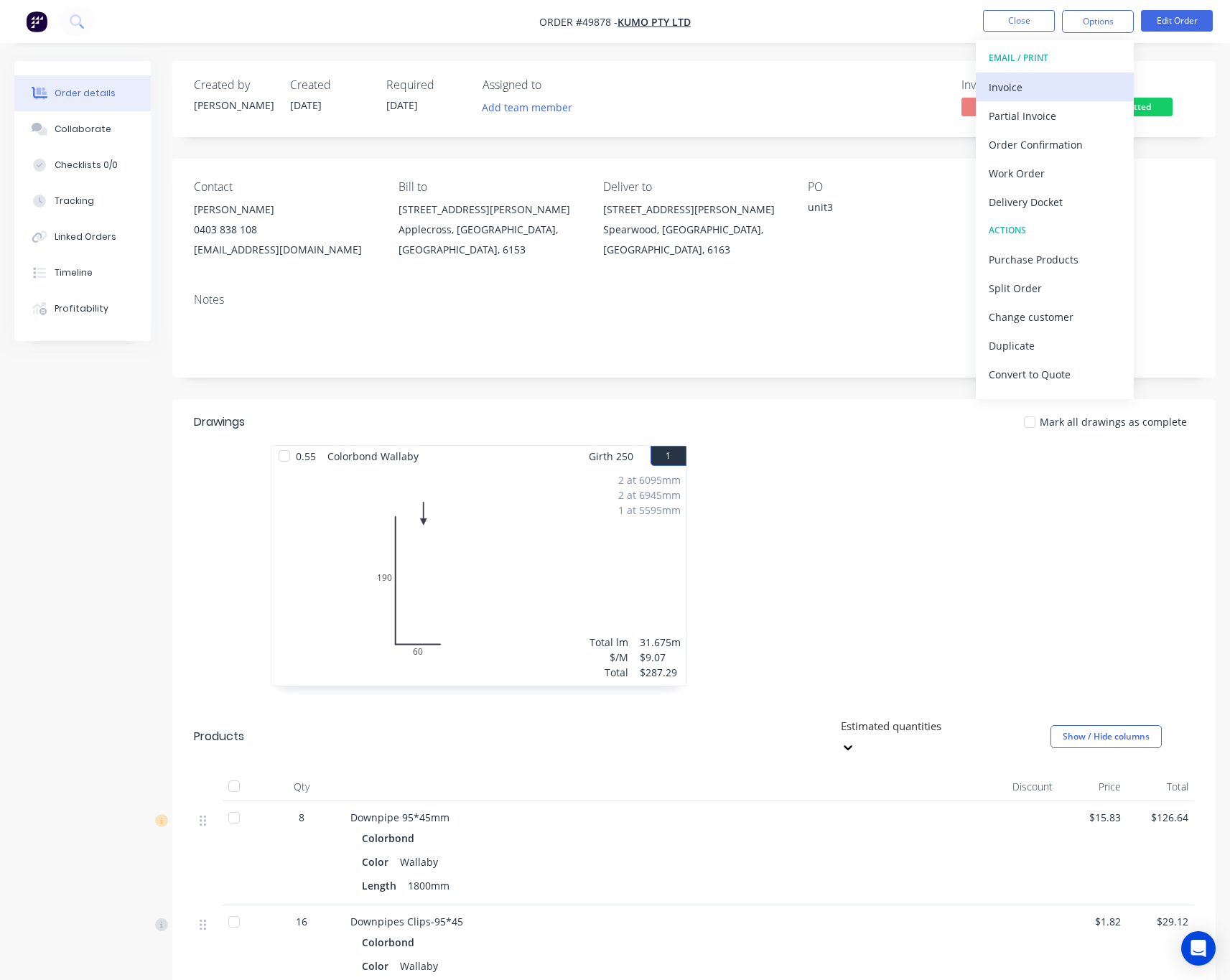
click at [1070, 84] on div "Invoice" at bounding box center [1054, 87] width 132 height 21
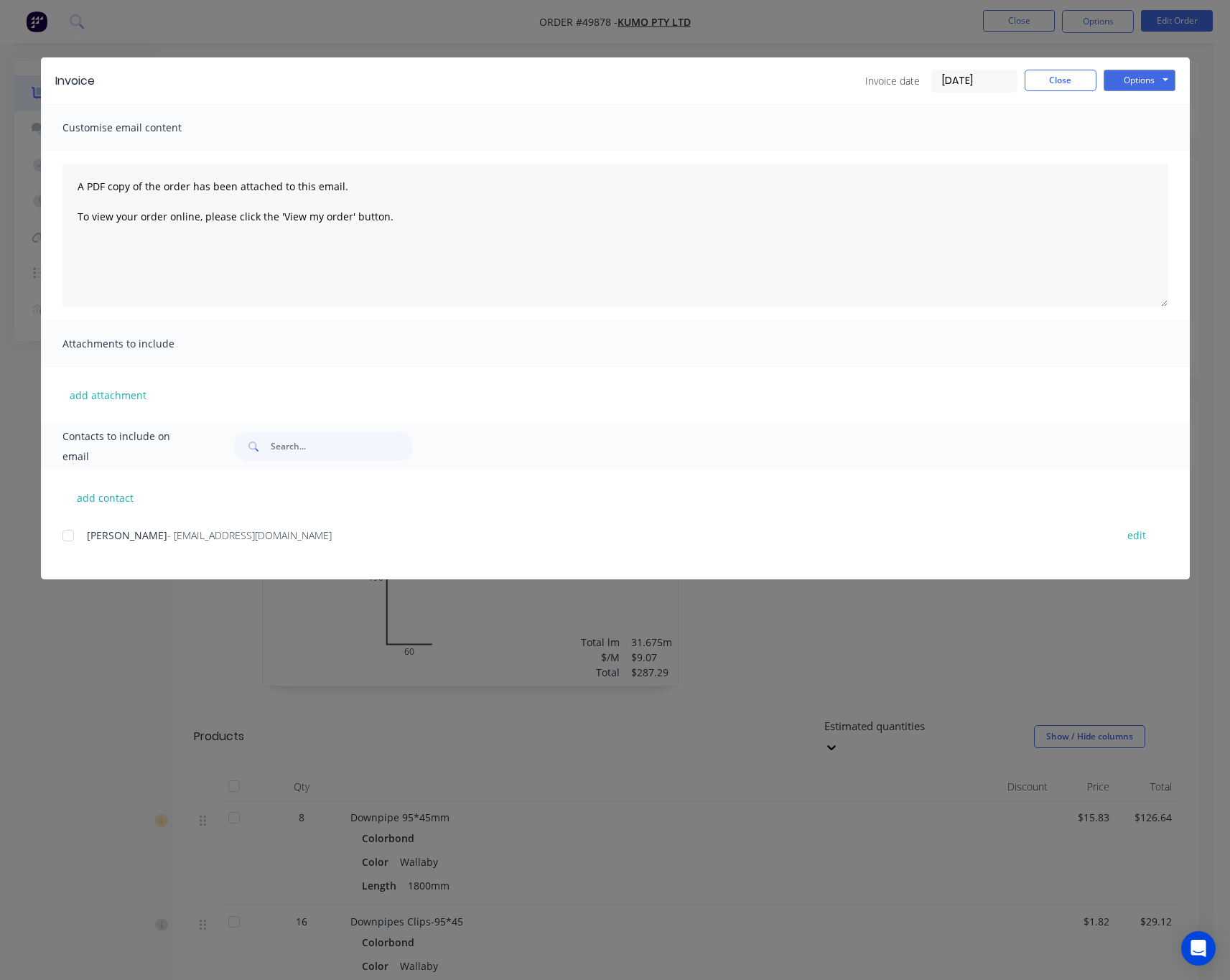
click at [66, 529] on div at bounding box center [68, 535] width 28 height 28
click at [1158, 75] on button "Options" at bounding box center [1139, 80] width 72 height 21
click at [1147, 151] on button "Email" at bounding box center [1150, 153] width 92 height 23
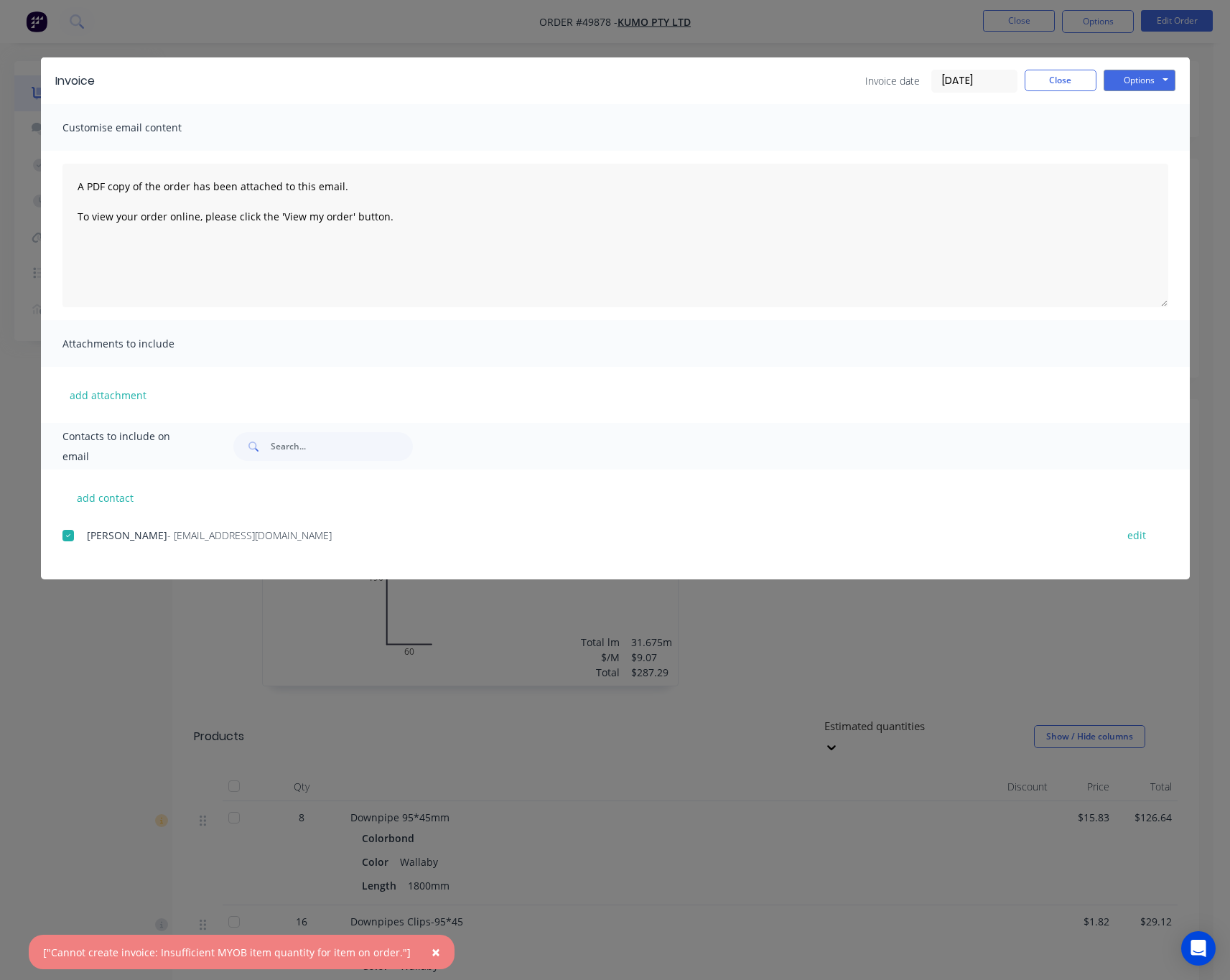
click at [91, 689] on div "Invoice Invoice date 07/10/25 Close Options Preview Print Email Customise email…" at bounding box center [615, 490] width 1230 height 980
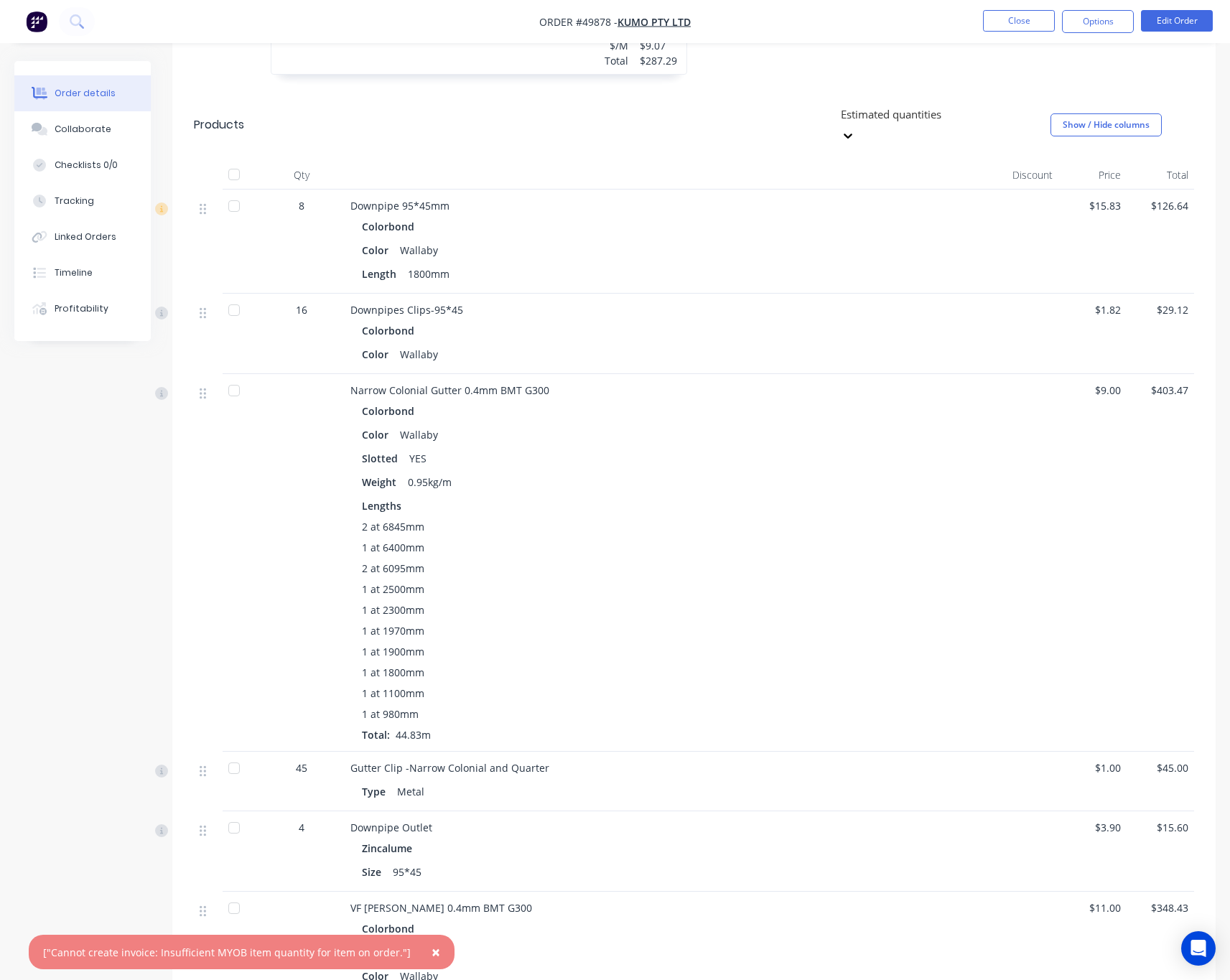
scroll to position [969, 0]
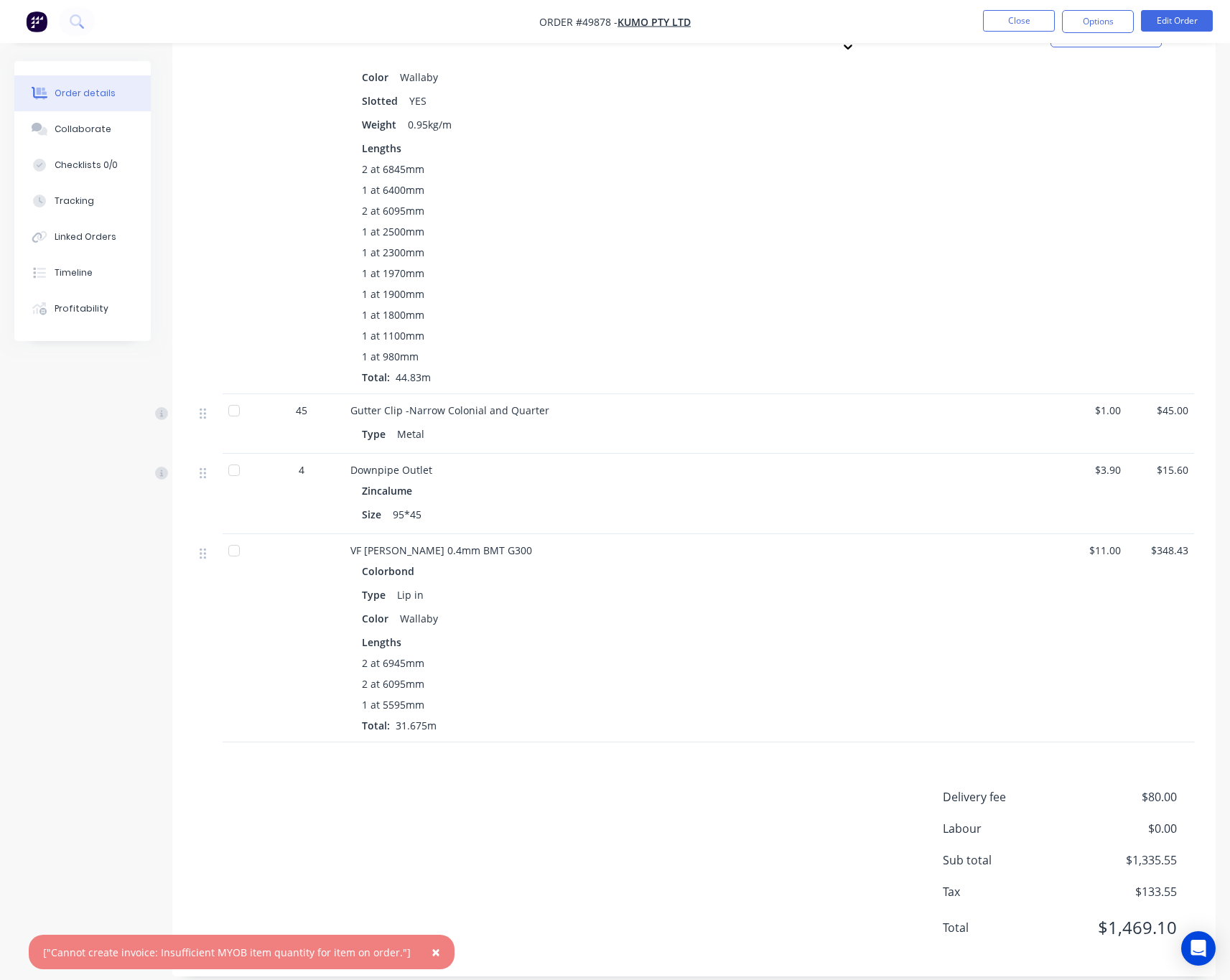
click at [527, 789] on div "Delivery fee $80.00 Labour $0.00 Sub total $1,335.55 Tax $133.55 Total $1,469.10" at bounding box center [693, 871] width 1000 height 166
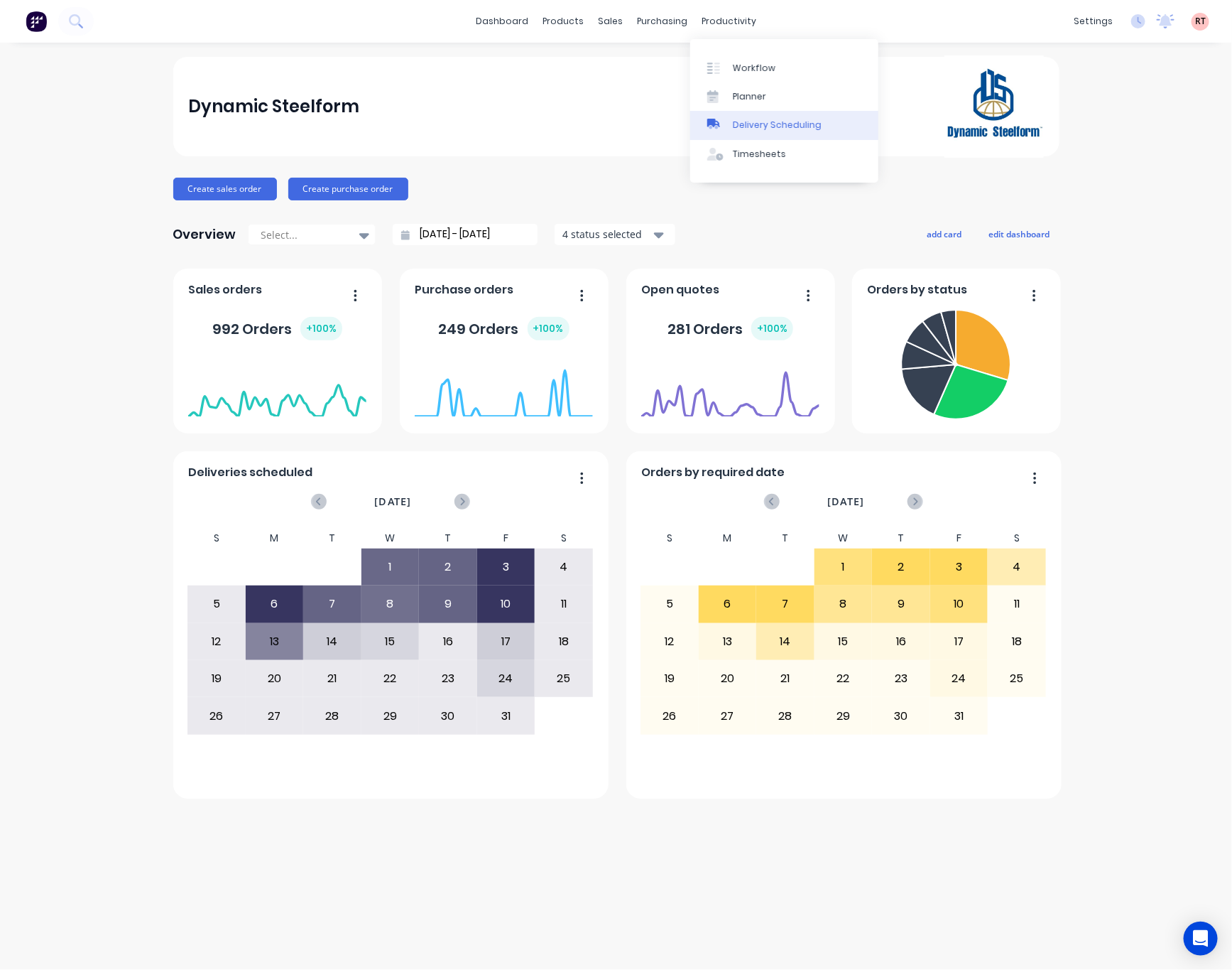
click at [798, 124] on div "Delivery Scheduling" at bounding box center [777, 125] width 89 height 13
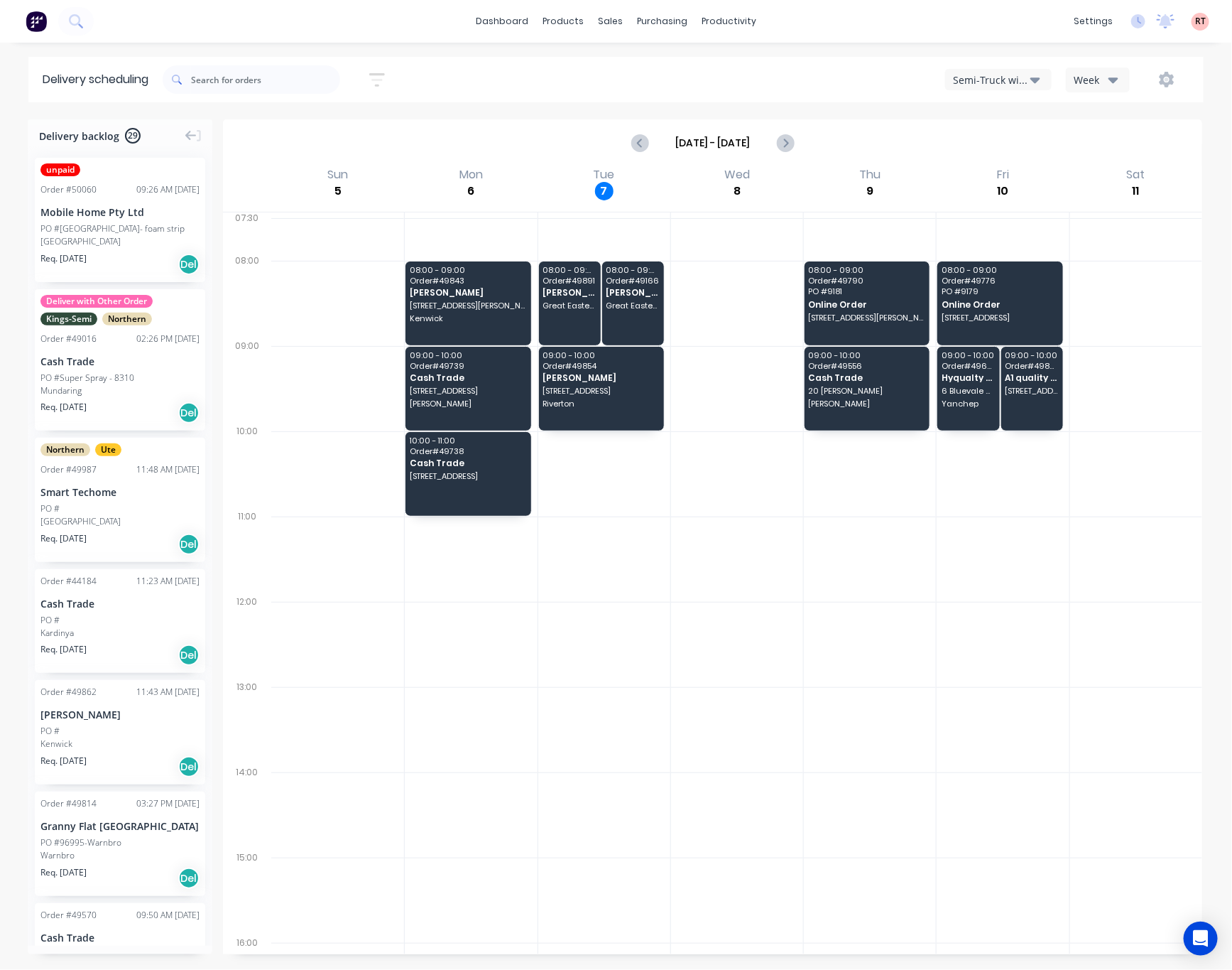
click at [964, 87] on button "Semi-Truck with Hiab" at bounding box center [998, 79] width 106 height 21
click at [1013, 168] on div "Utes Delivery" at bounding box center [1016, 172] width 141 height 28
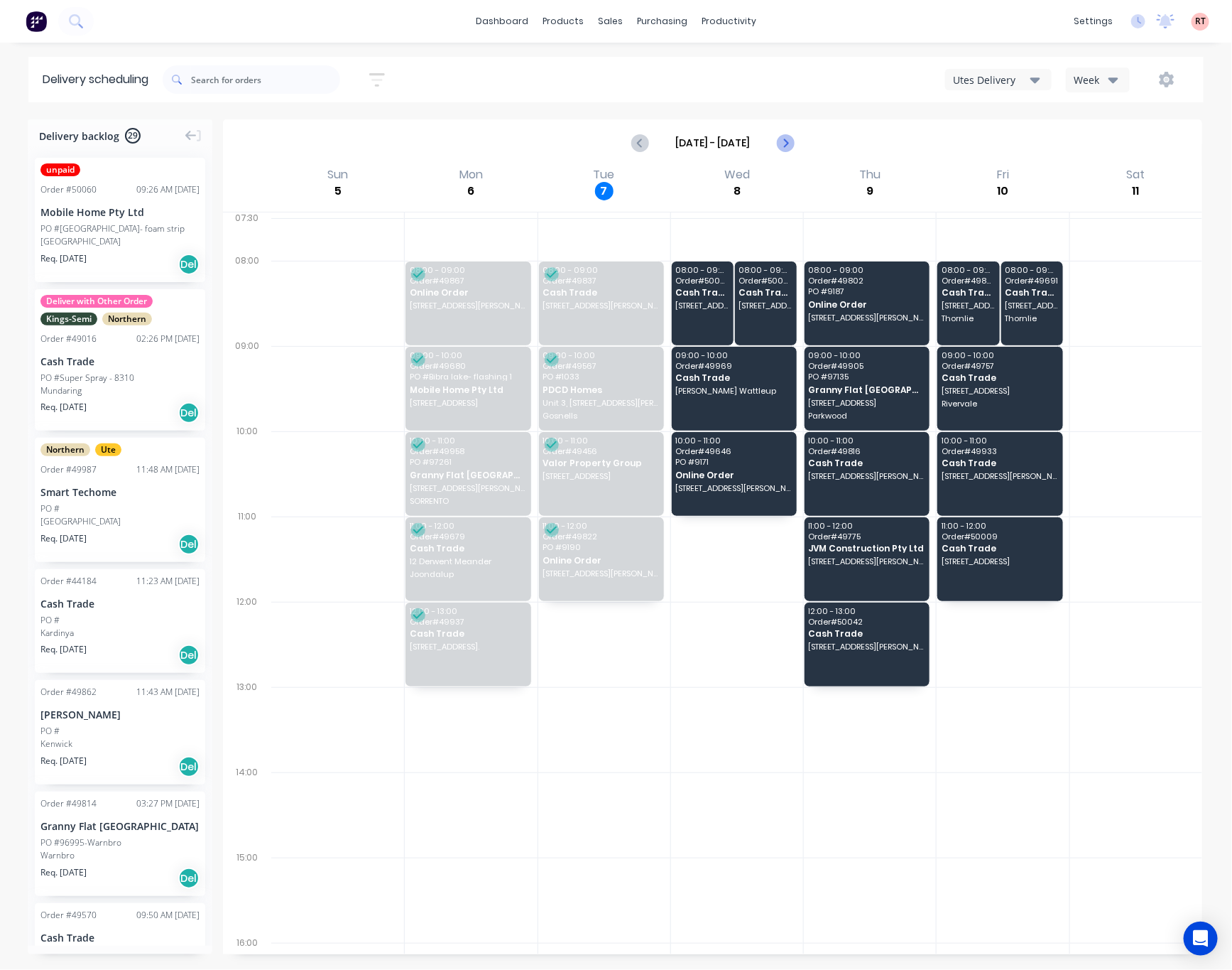
click at [784, 144] on icon "Next page" at bounding box center [785, 143] width 17 height 17
type input "[DATE] - [DATE]"
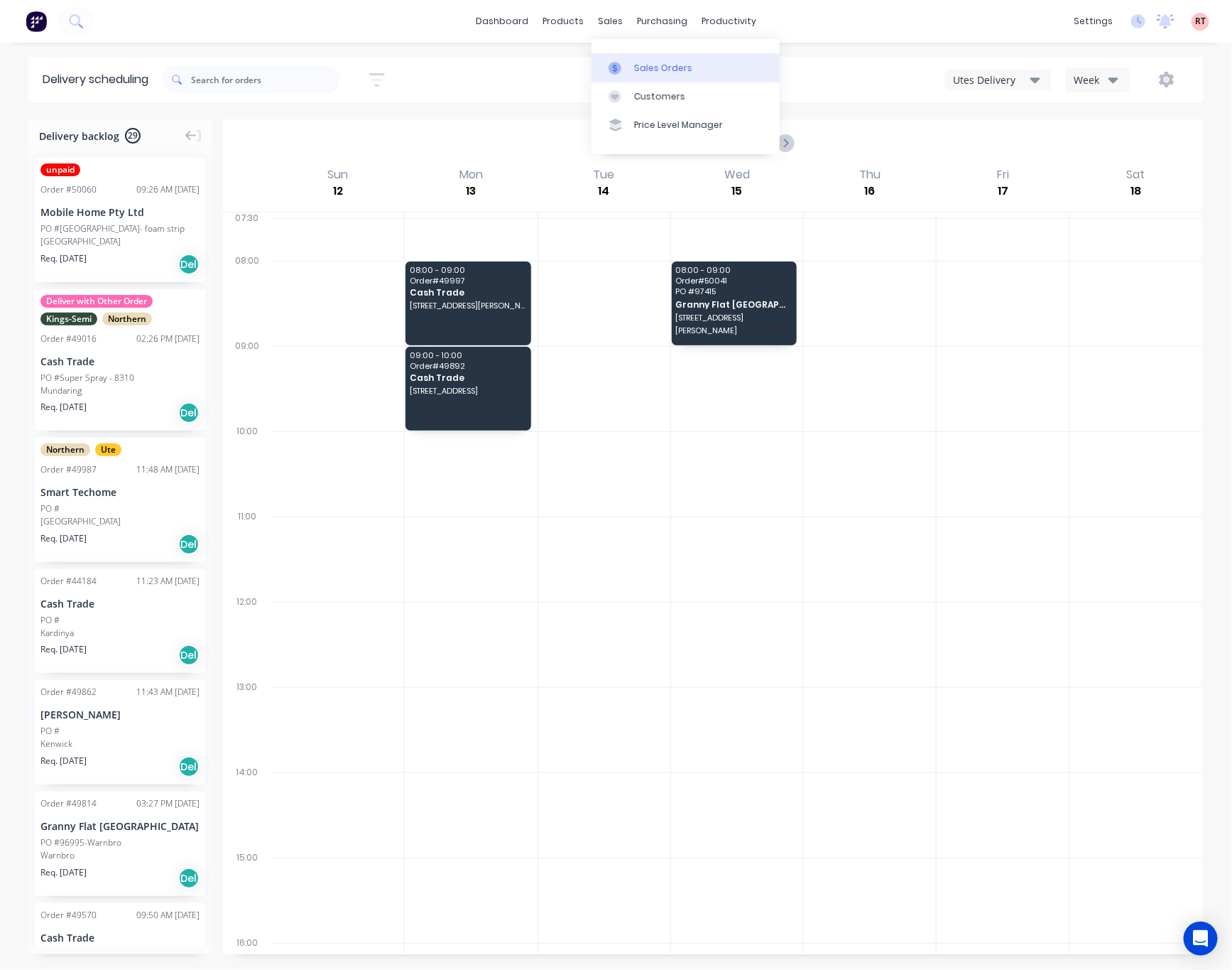
click at [665, 66] on div "Sales Orders" at bounding box center [663, 69] width 59 height 13
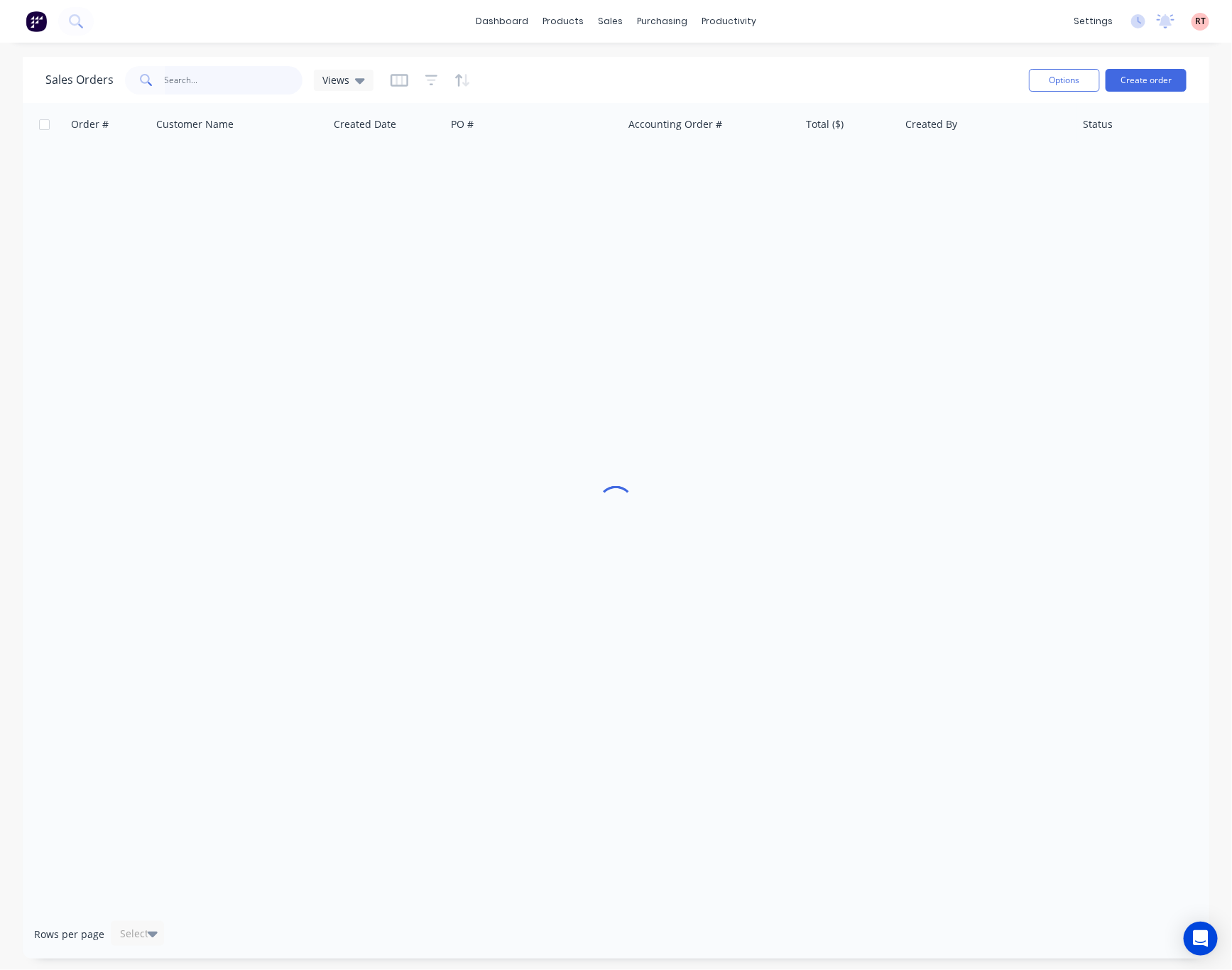
click at [246, 87] on input "text" at bounding box center [234, 80] width 139 height 28
type input "48561"
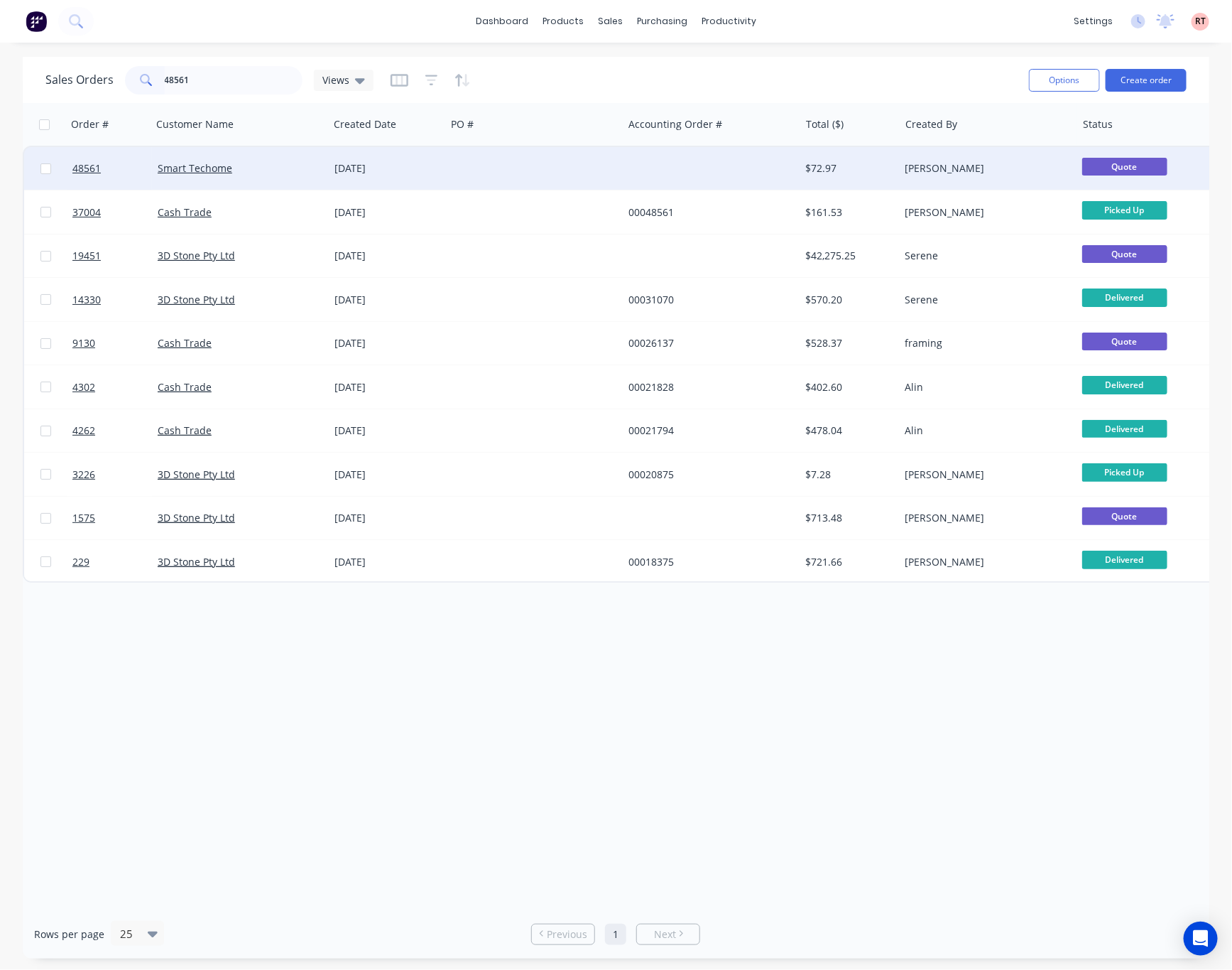
click at [555, 169] on div at bounding box center [534, 168] width 177 height 43
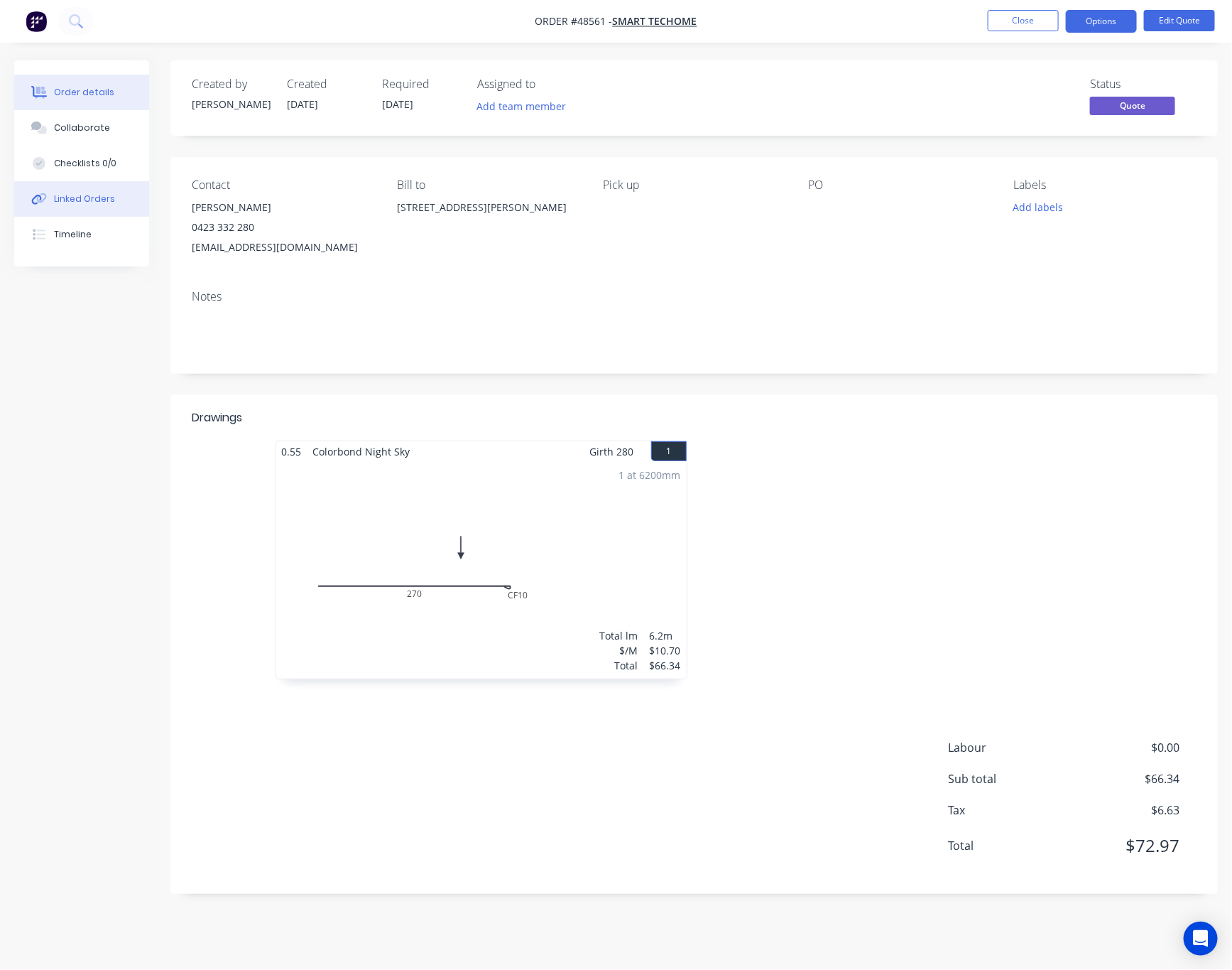
click at [77, 200] on div "Linked Orders" at bounding box center [85, 199] width 61 height 13
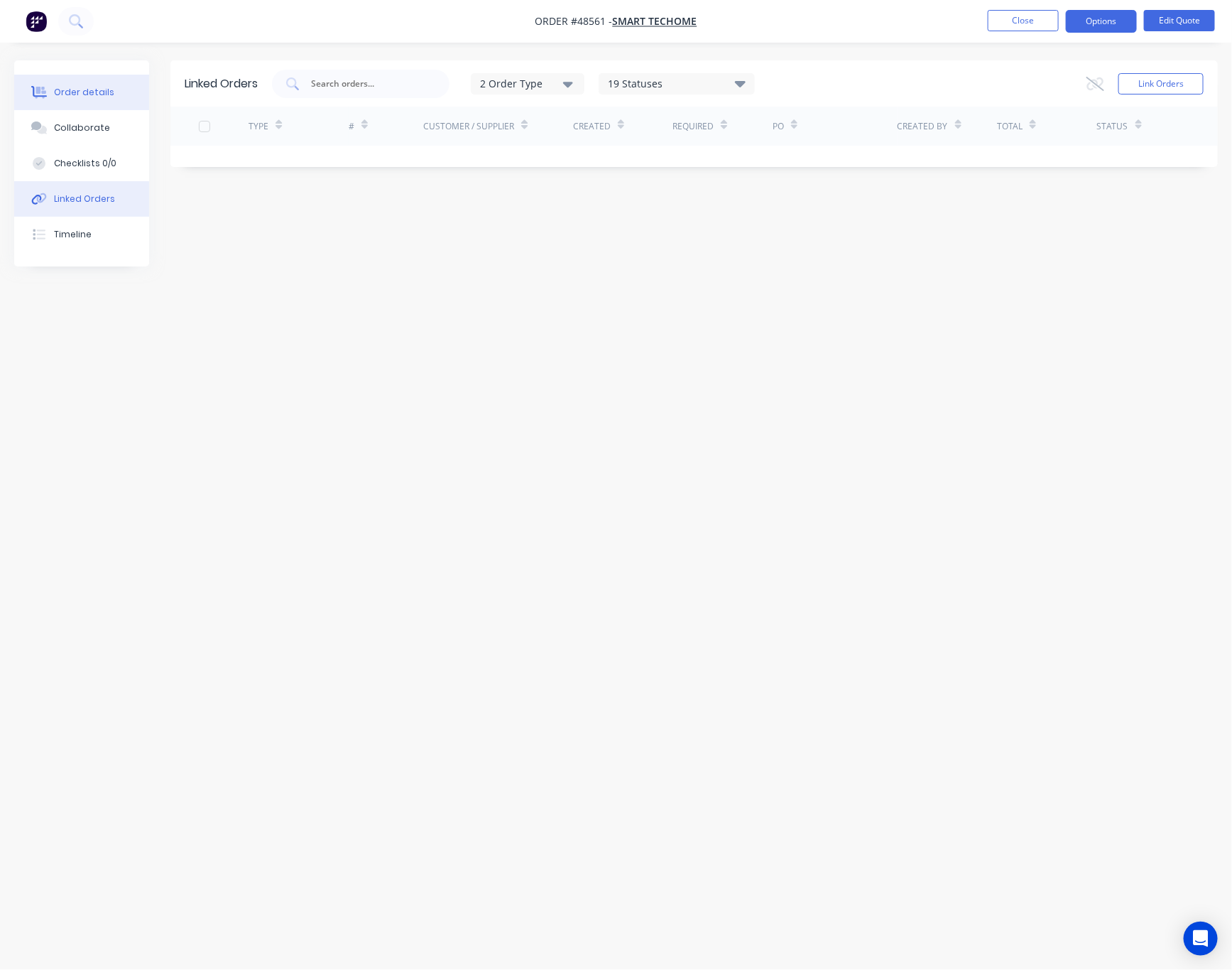
click at [69, 88] on div "Order details" at bounding box center [85, 93] width 61 height 13
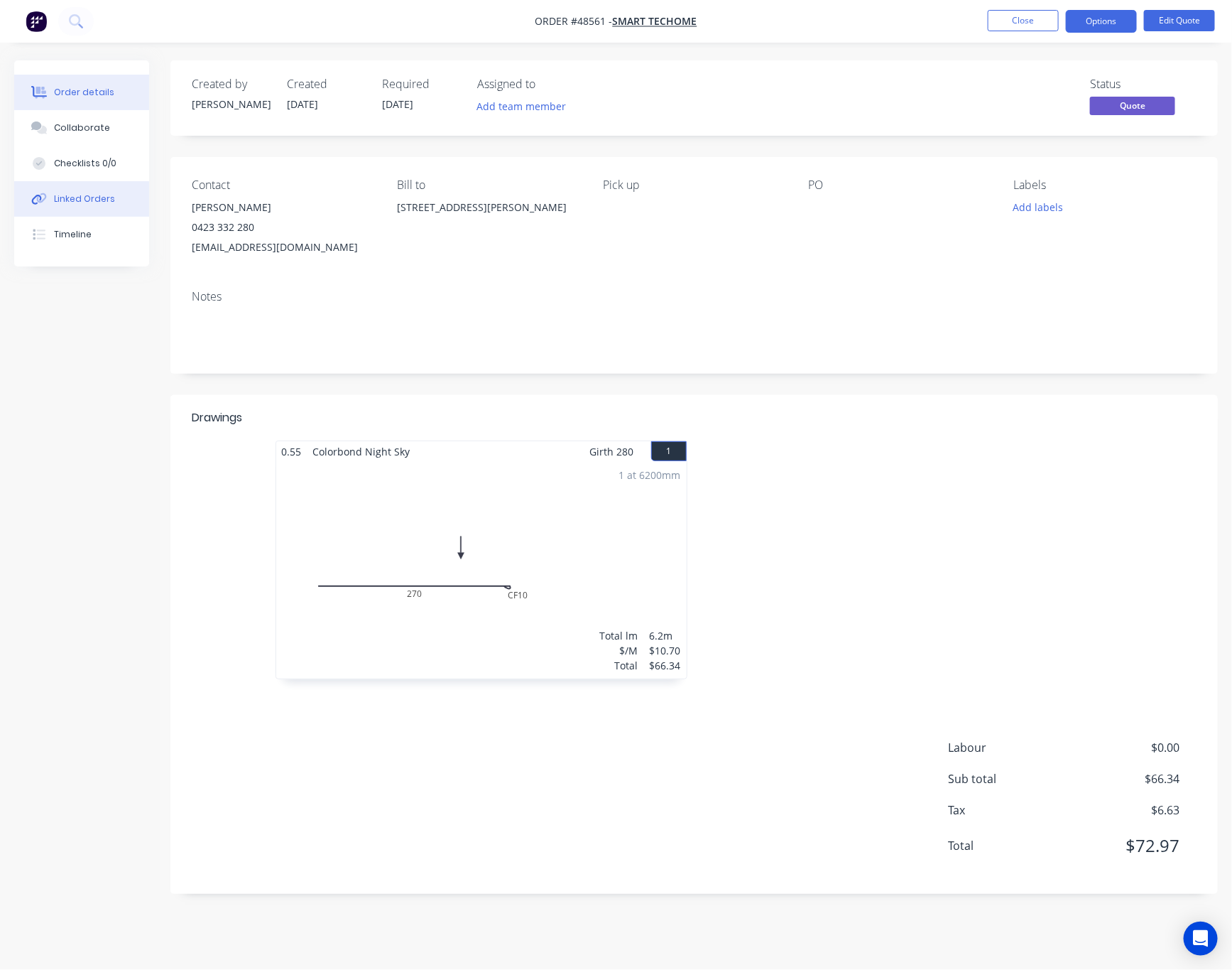
click at [103, 209] on button "Linked Orders" at bounding box center [82, 199] width 135 height 35
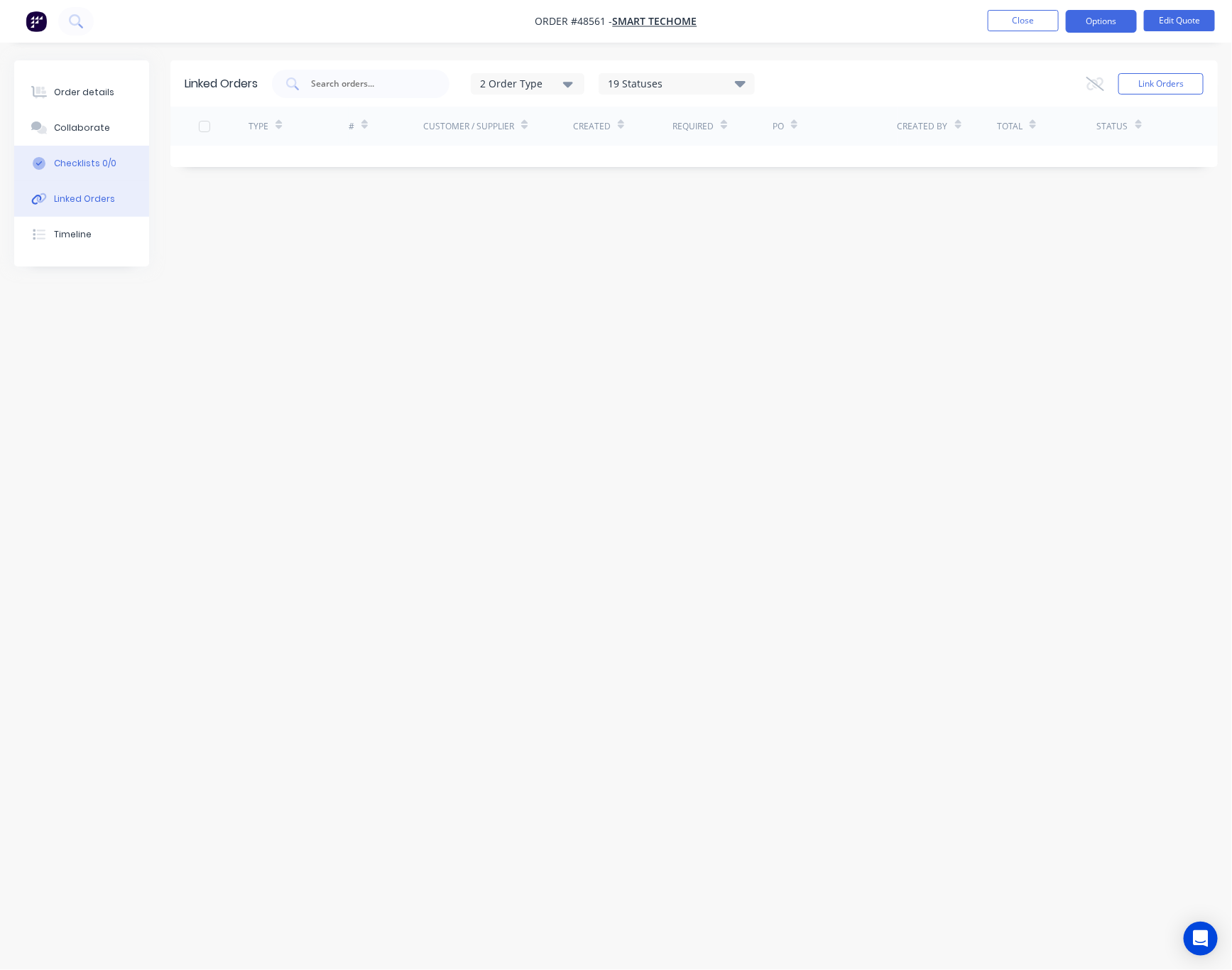
drag, startPoint x: 94, startPoint y: 140, endPoint x: 103, endPoint y: 160, distance: 21.9
click at [95, 145] on div "Order details Collaborate Checklists 0/0 Linked Orders Timeline" at bounding box center [82, 163] width 135 height 206
click at [103, 160] on div "Checklists 0/0" at bounding box center [85, 163] width 62 height 13
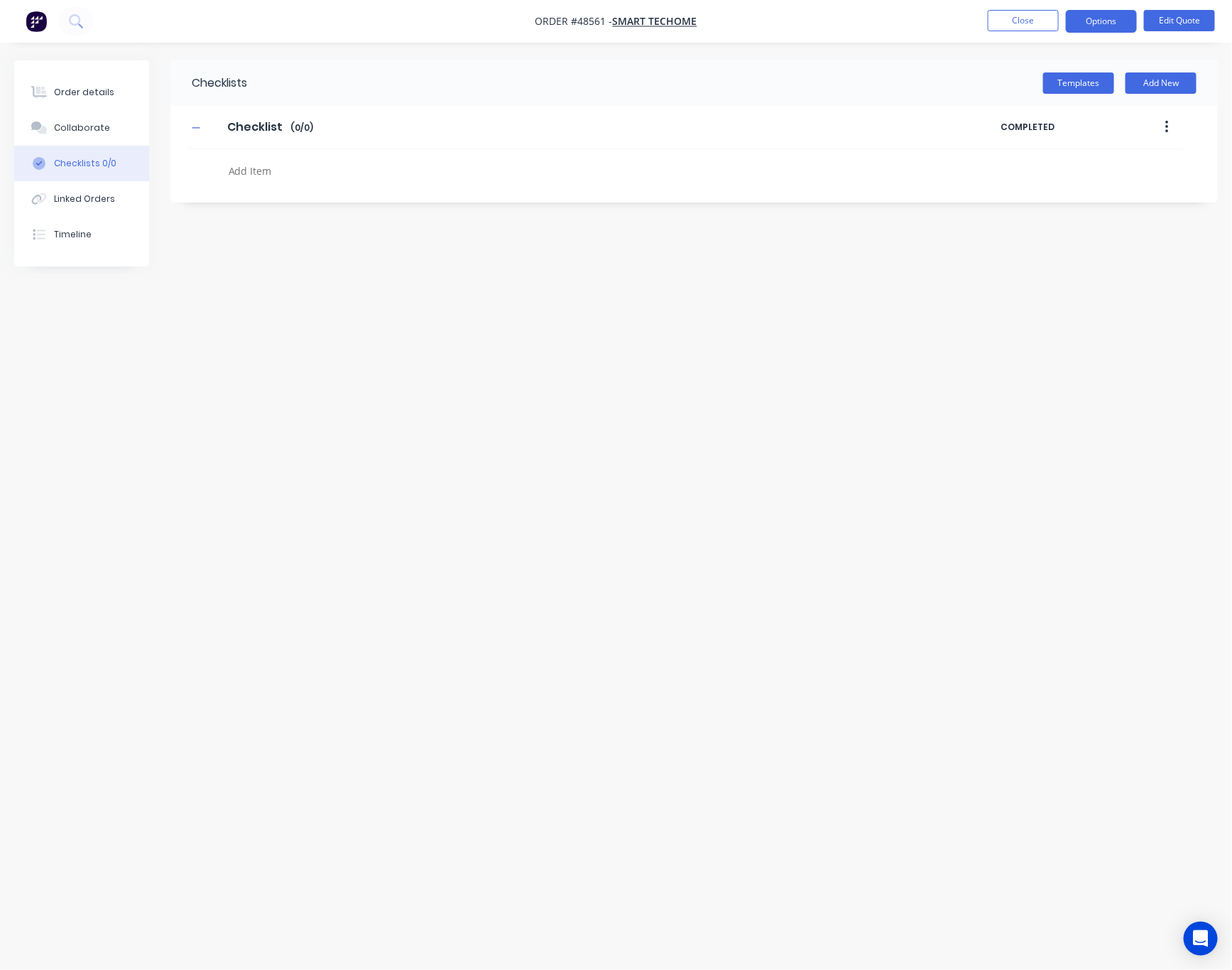
click at [131, 286] on div "Checklists Templates Add New Checklist Checklist Enter Checklist name ( 0 / 0 )…" at bounding box center [616, 458] width 1204 height 795
click at [113, 235] on button "Timeline" at bounding box center [82, 234] width 135 height 35
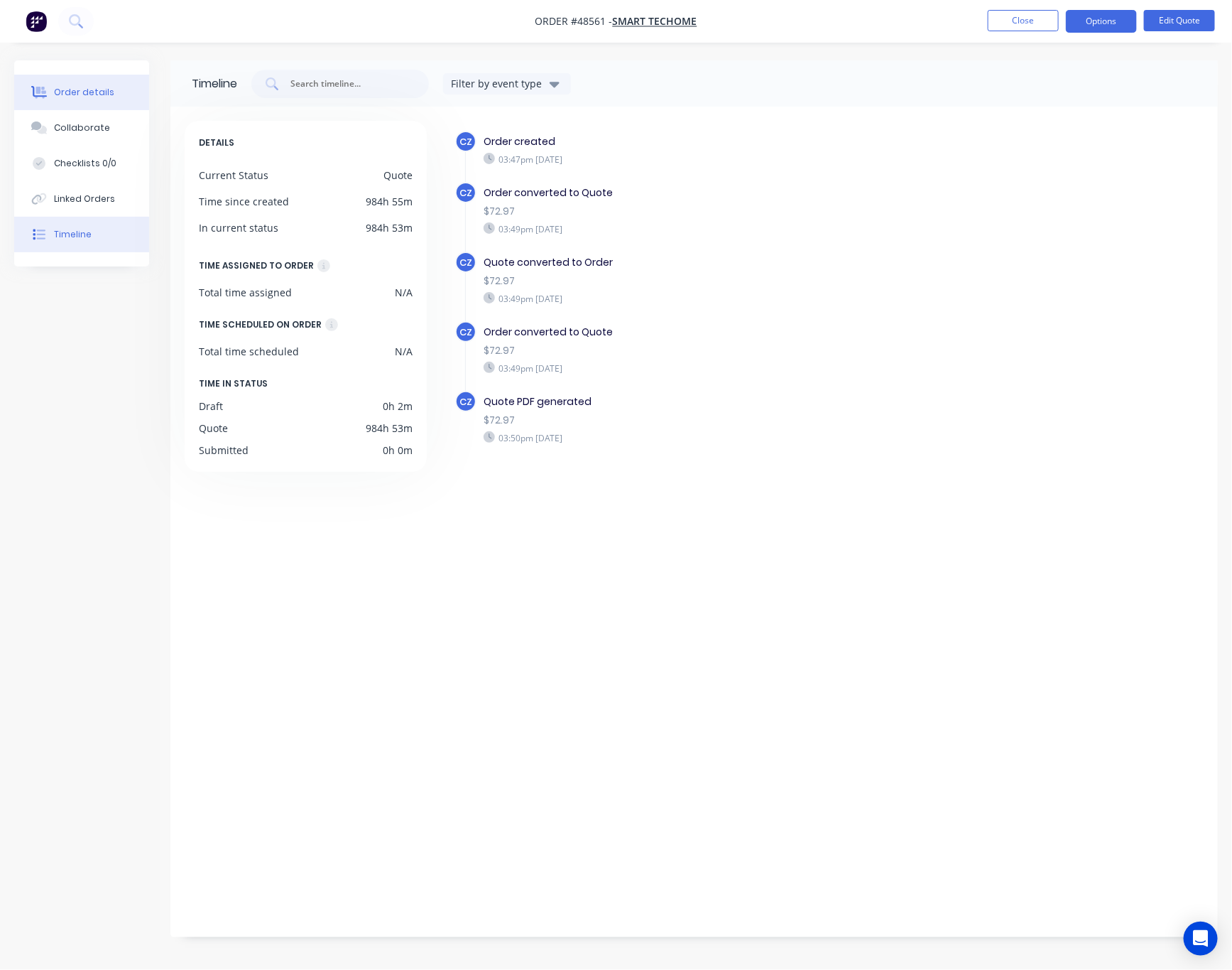
click at [94, 84] on button "Order details" at bounding box center [82, 92] width 135 height 35
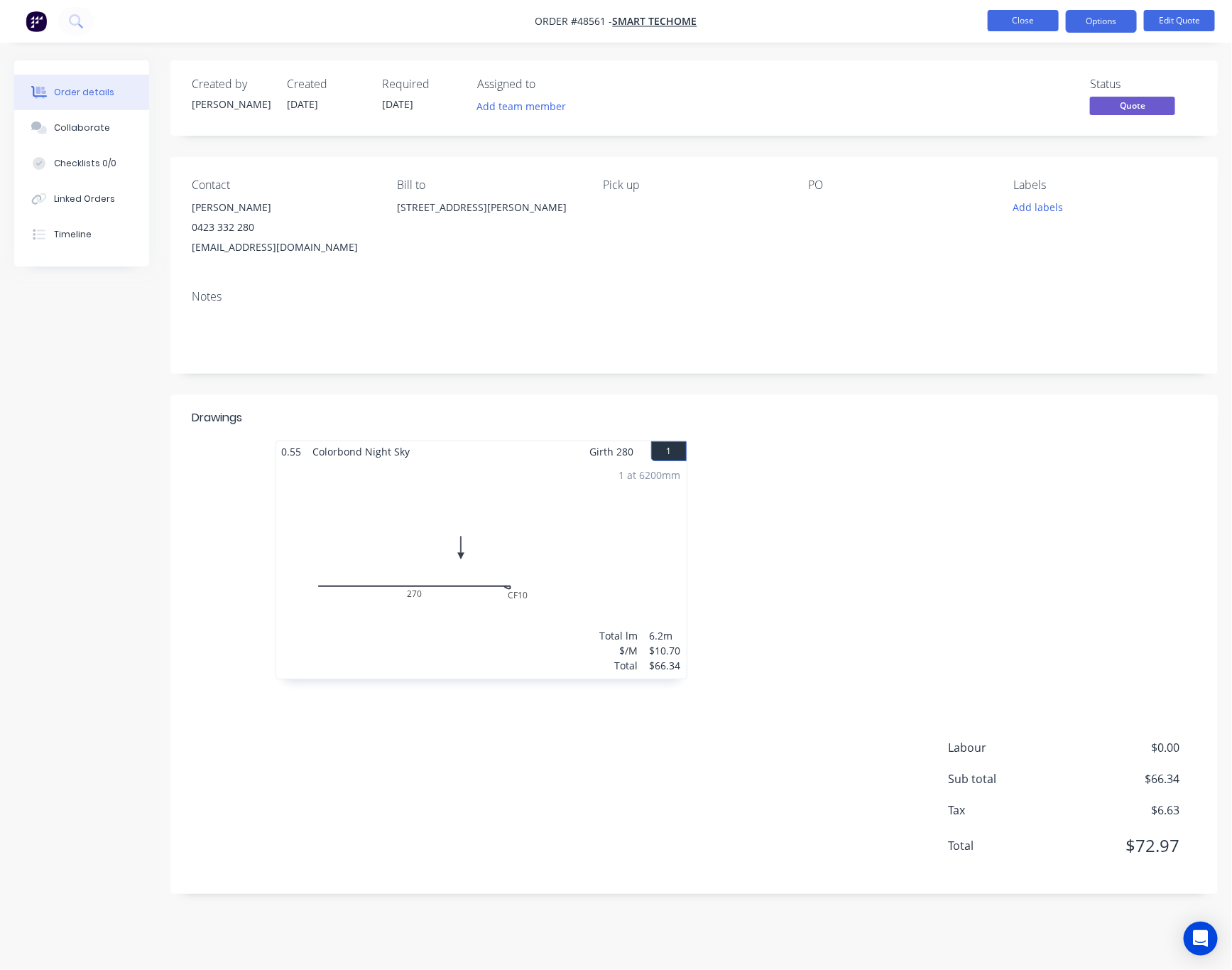
click at [1025, 12] on button "Close" at bounding box center [1023, 20] width 71 height 21
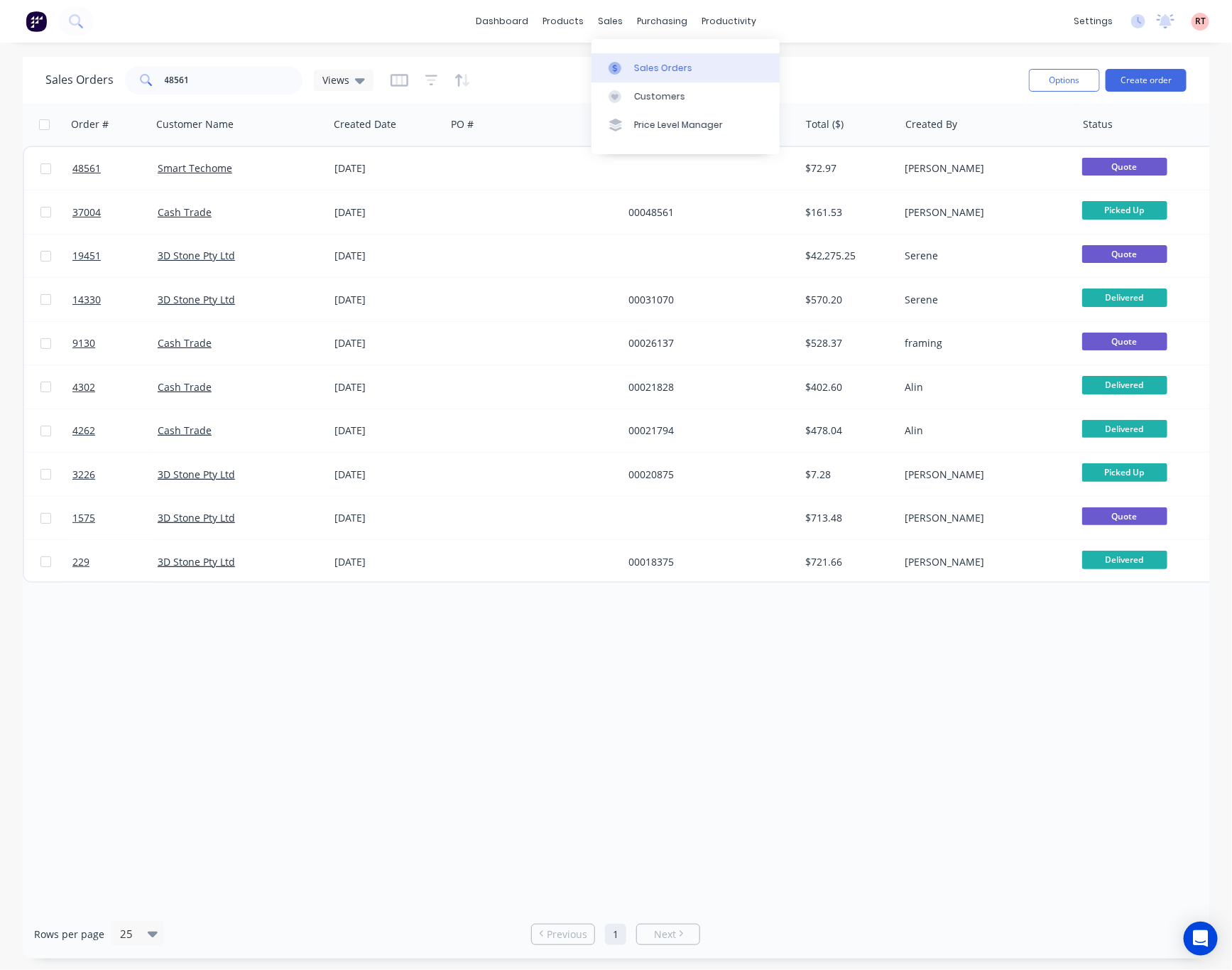
click at [641, 62] on div "Sales Orders" at bounding box center [663, 69] width 59 height 13
click at [680, 62] on div "Sales Orders" at bounding box center [663, 69] width 59 height 13
drag, startPoint x: 260, startPoint y: 75, endPoint x: 184, endPoint y: 84, distance: 76.5
click at [184, 84] on input "48561" at bounding box center [234, 80] width 139 height 28
type input "4"
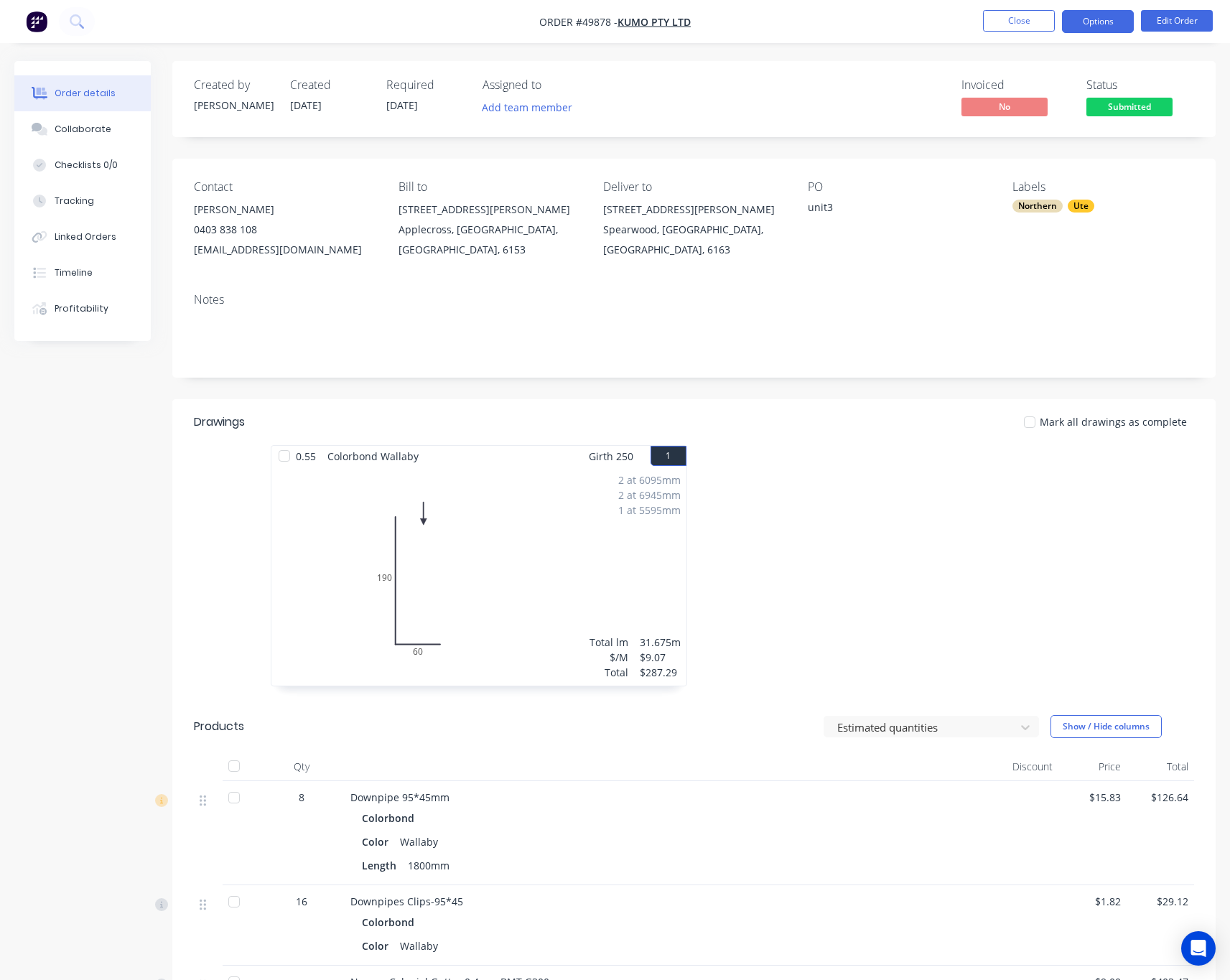
click at [1111, 9] on nav "Order #49878 - Kumo Pty Ltd Close Options Edit Order" at bounding box center [615, 21] width 1230 height 43
click at [1068, 33] on nav "Order #49878 - Kumo Pty Ltd Close Options Edit Order" at bounding box center [615, 21] width 1230 height 43
click at [1082, 21] on button "Options" at bounding box center [1098, 21] width 72 height 23
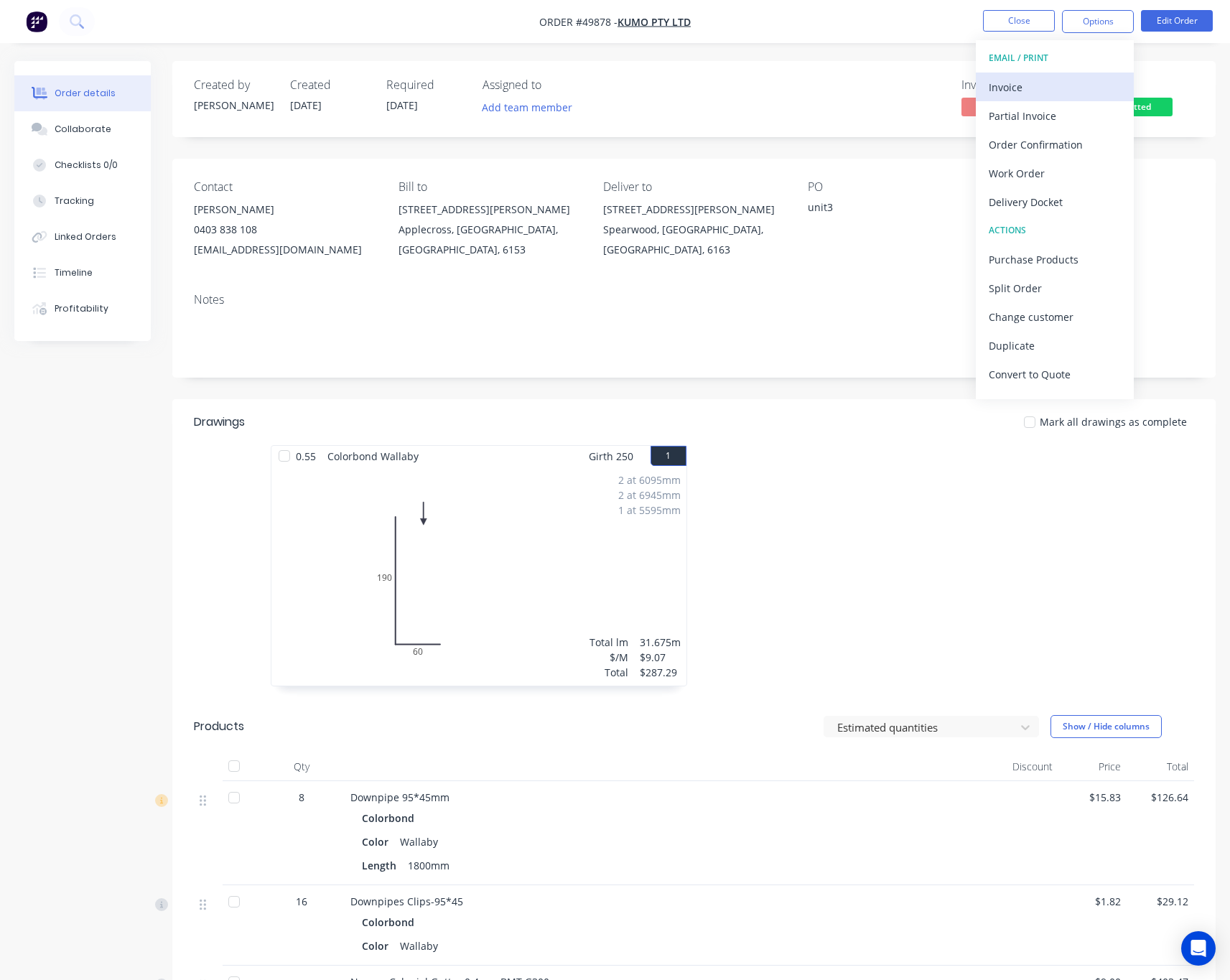
click at [1074, 91] on div "Invoice" at bounding box center [1054, 87] width 132 height 21
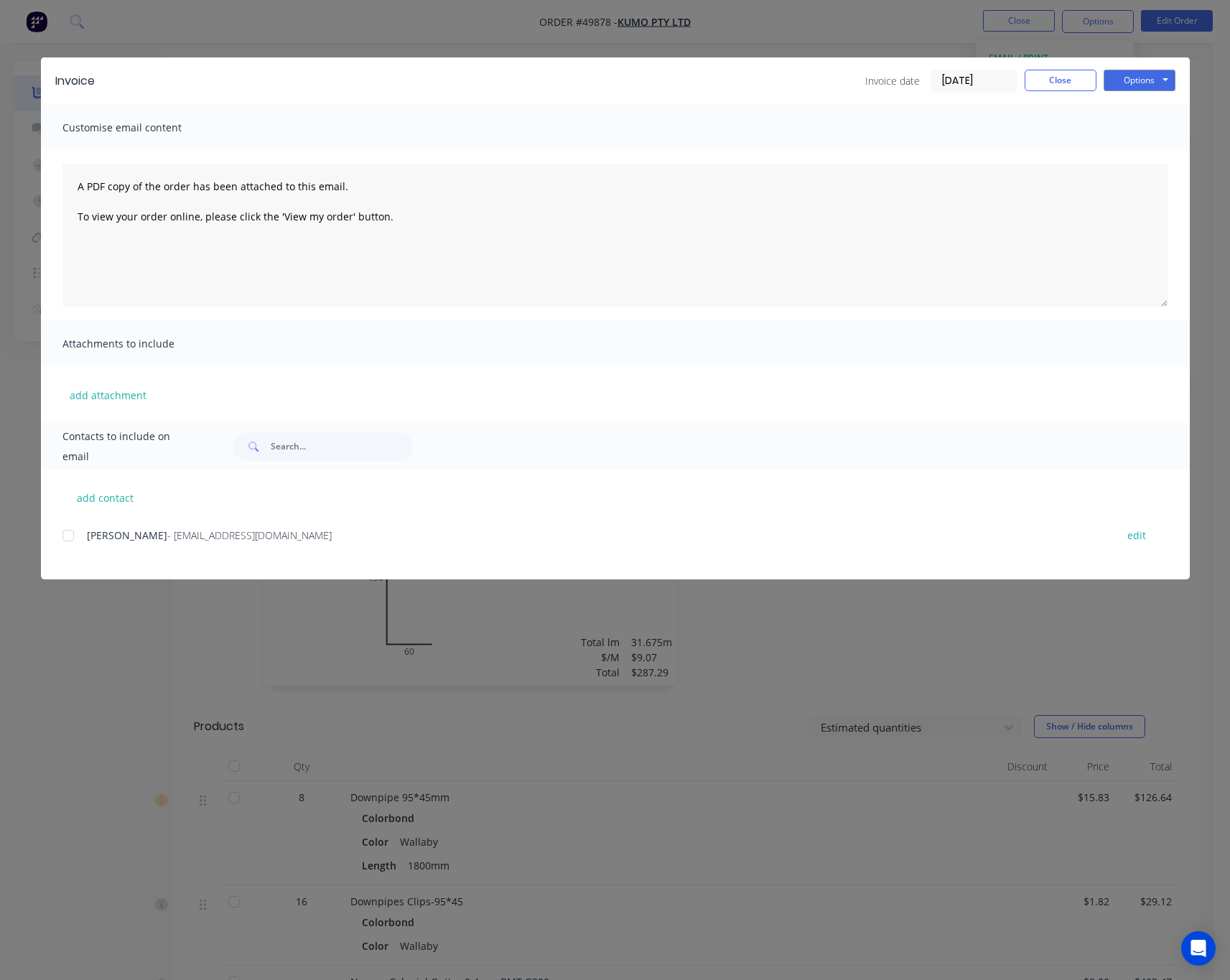
click at [66, 534] on div at bounding box center [68, 535] width 28 height 28
click at [1168, 84] on button "Options" at bounding box center [1139, 80] width 72 height 21
click at [1163, 151] on button "Email" at bounding box center [1150, 153] width 92 height 23
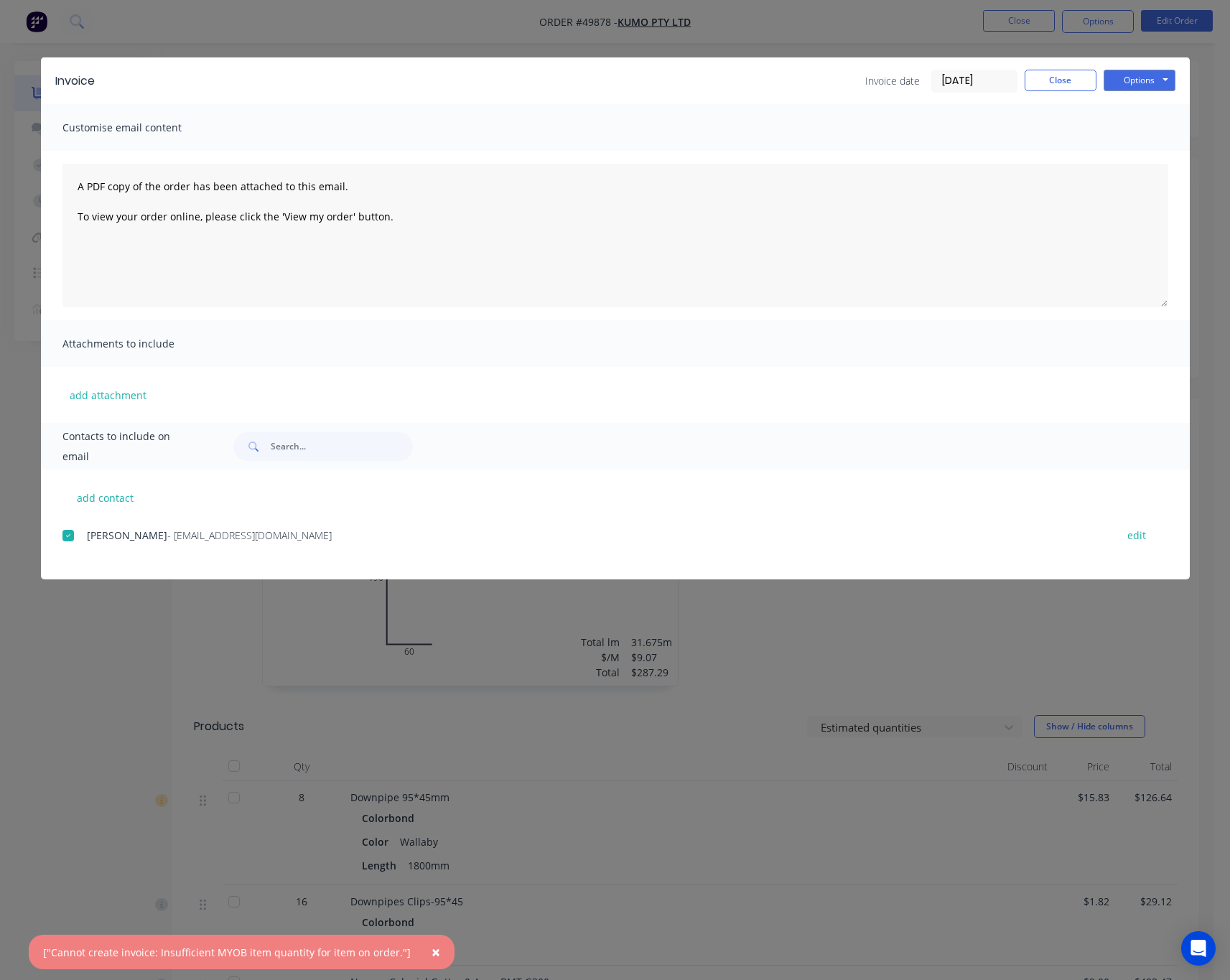
click at [146, 748] on div "Invoice Invoice date 07/10/25 Close Options Preview Print Email Customise email…" at bounding box center [615, 490] width 1230 height 980
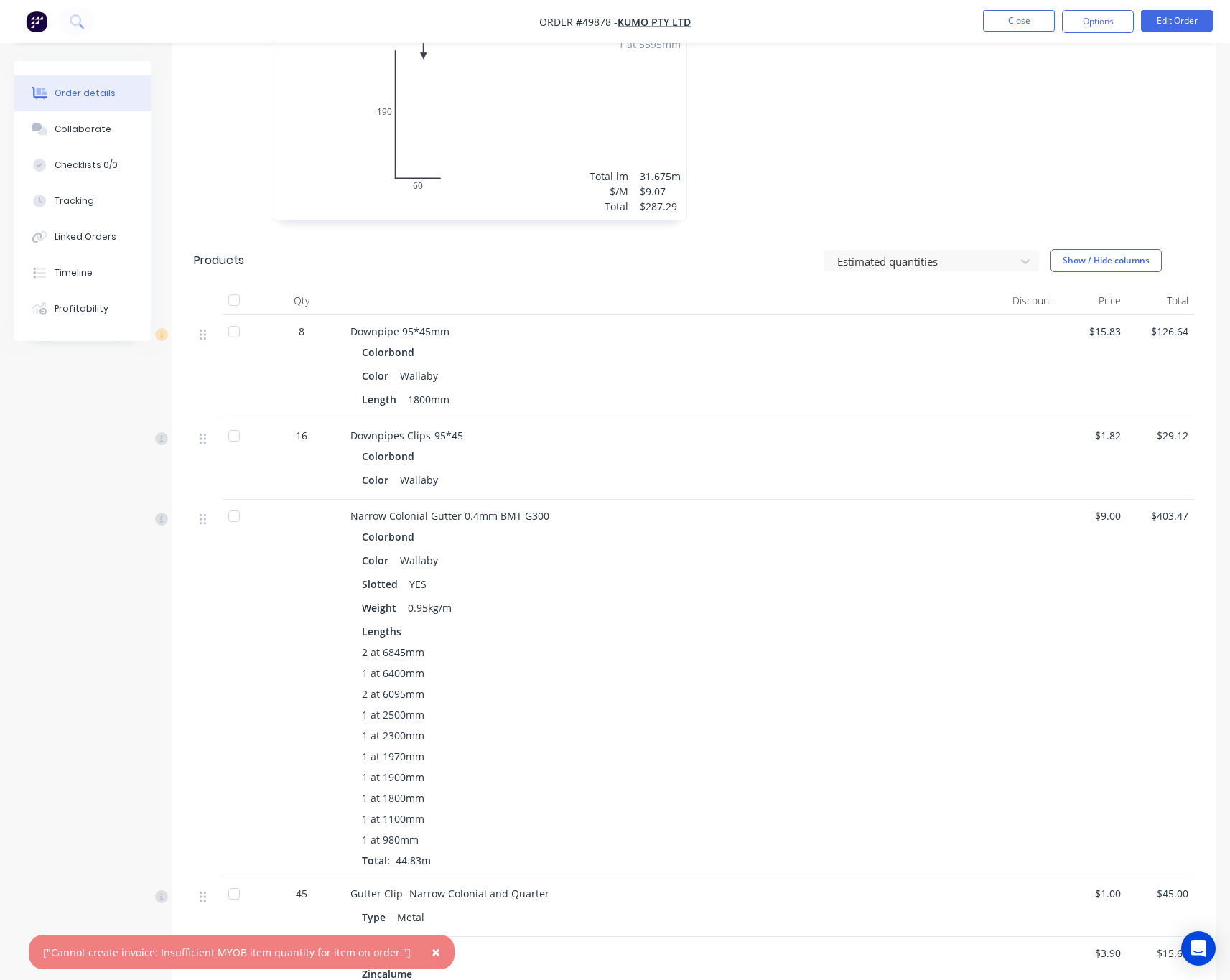
scroll to position [969, 0]
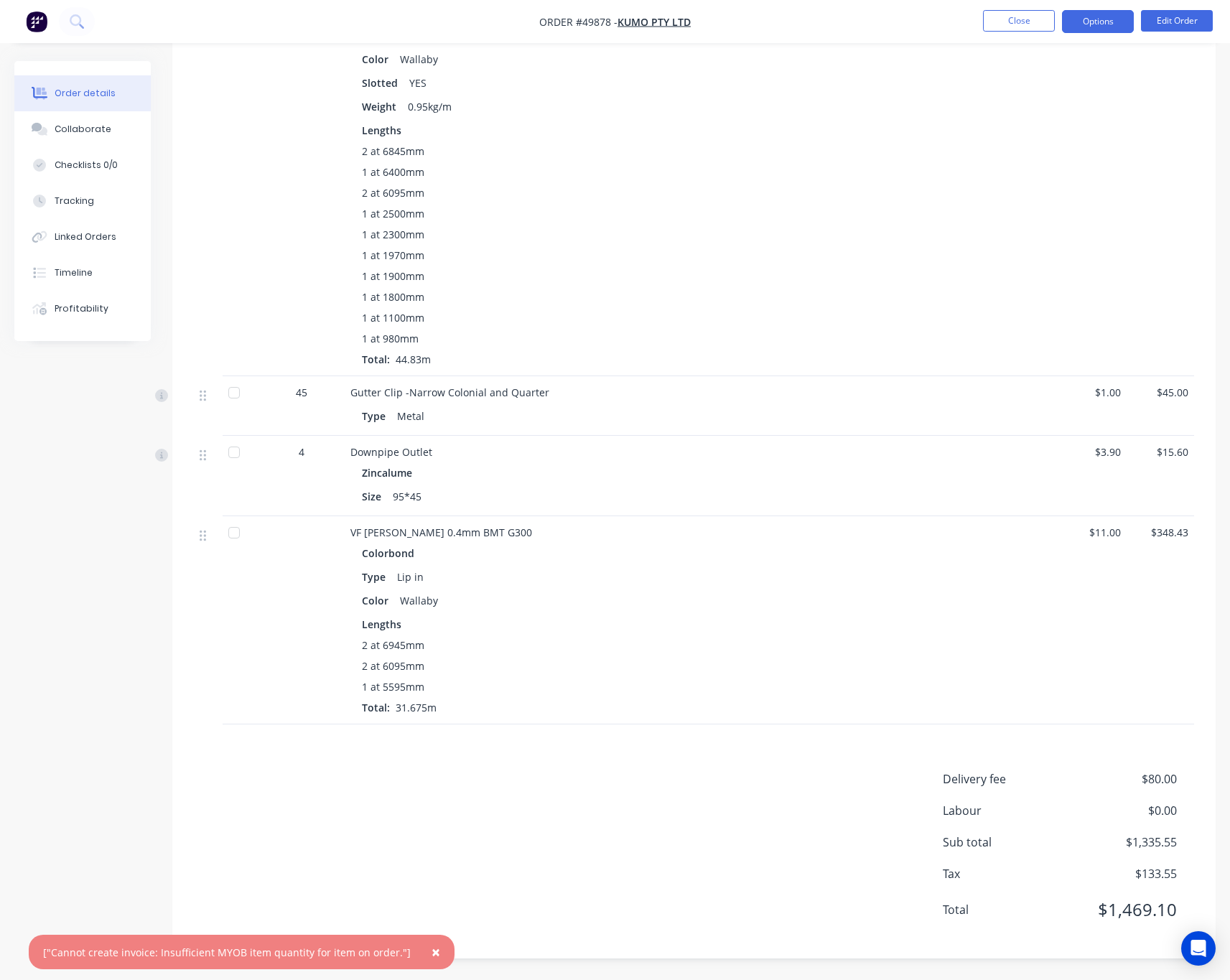
click at [1084, 24] on button "Options" at bounding box center [1098, 21] width 72 height 23
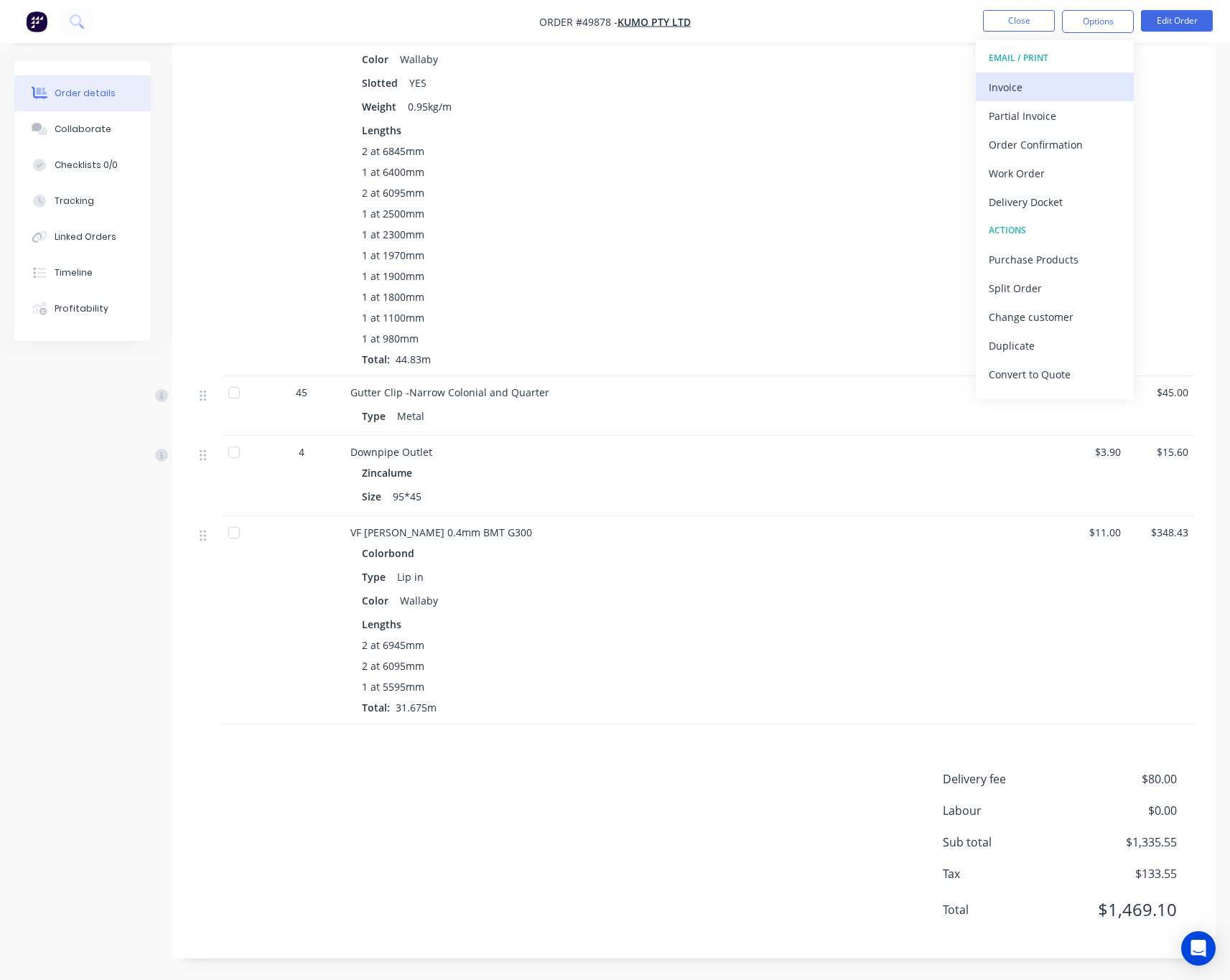
click at [1061, 78] on div "Invoice" at bounding box center [1054, 87] width 132 height 21
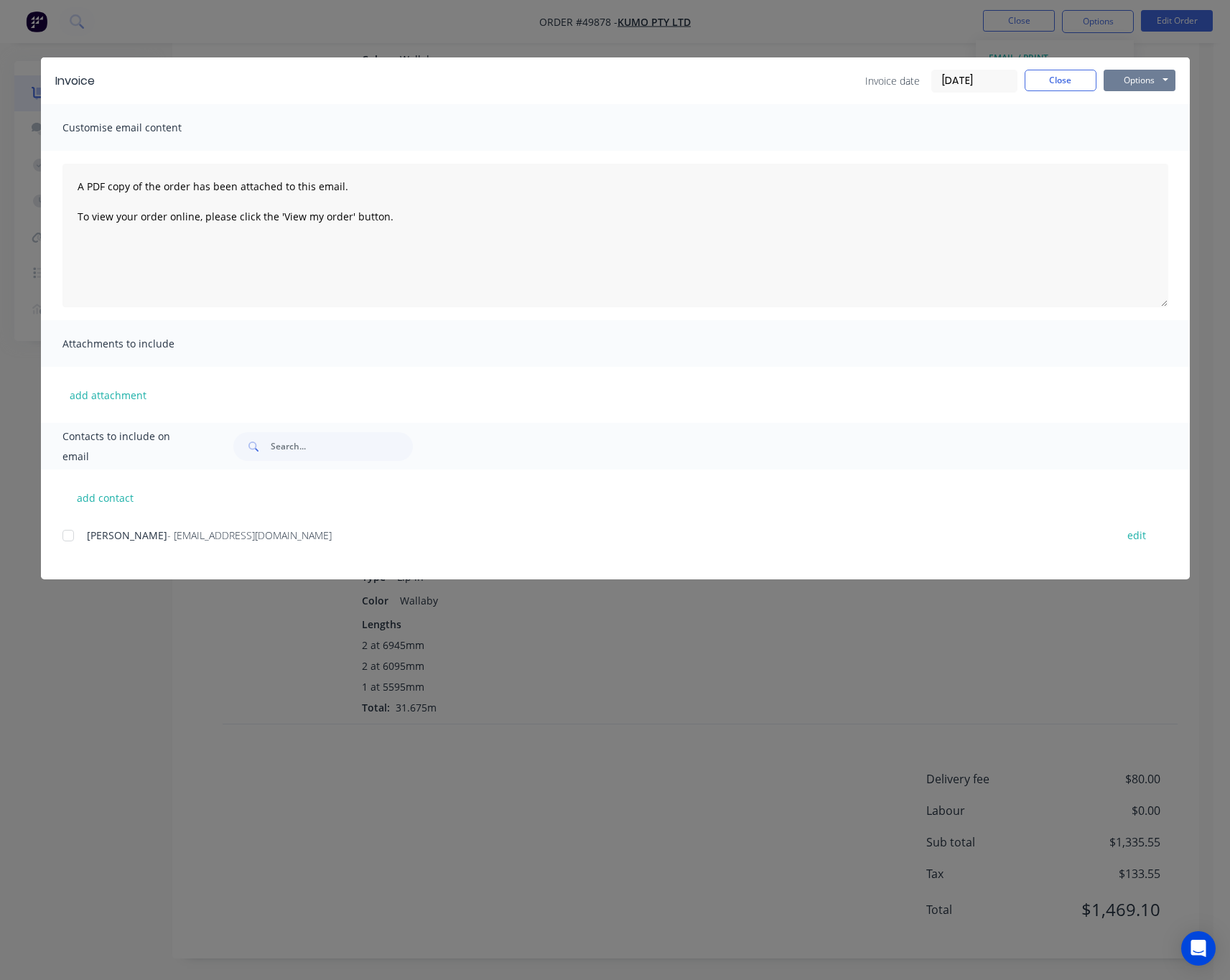
click at [1142, 85] on button "Options" at bounding box center [1139, 80] width 72 height 21
click at [69, 537] on div at bounding box center [68, 535] width 28 height 28
click at [1161, 80] on button "Options" at bounding box center [1139, 80] width 72 height 21
click at [1155, 147] on button "Email" at bounding box center [1150, 153] width 92 height 23
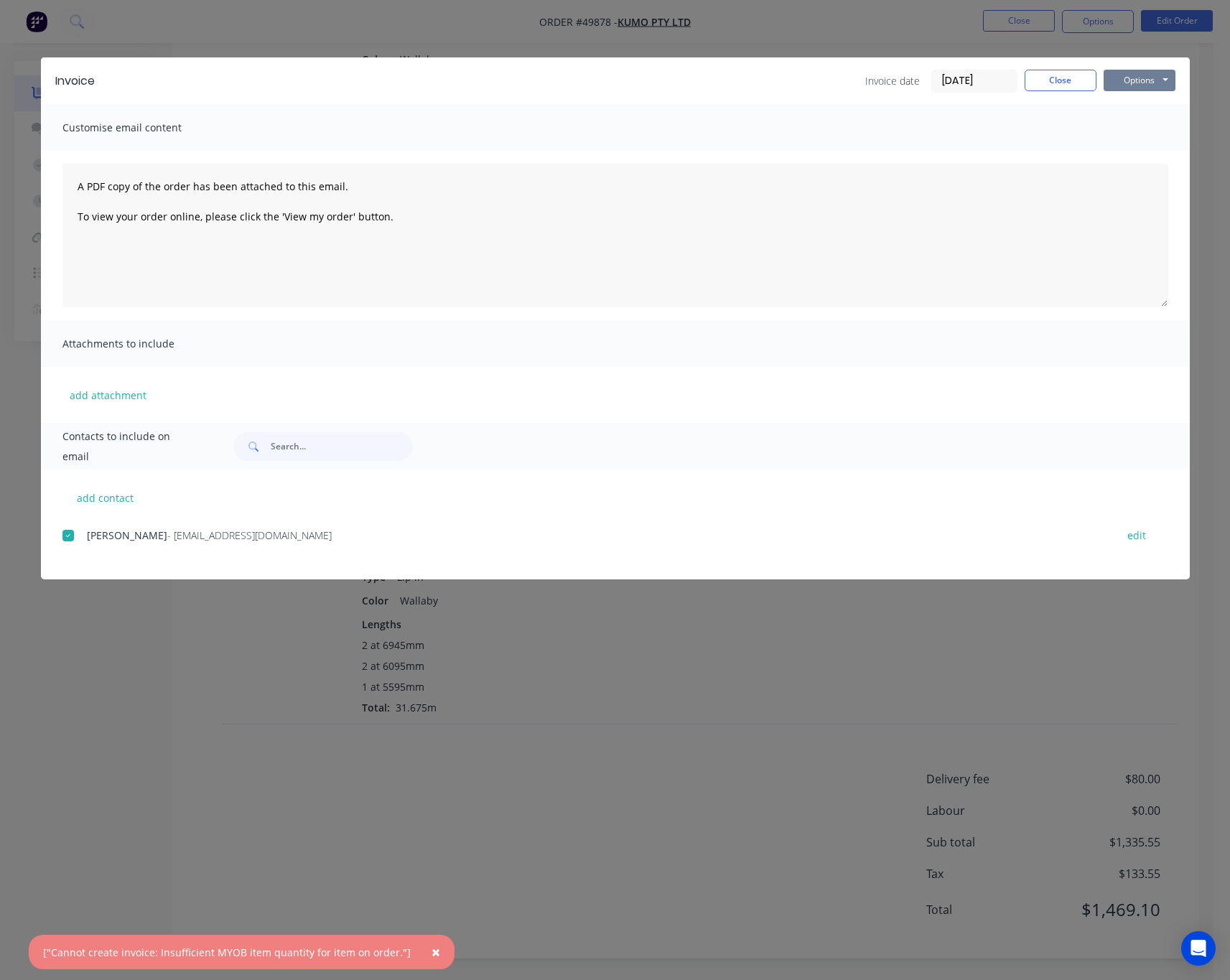
click at [1144, 85] on button "Options" at bounding box center [1139, 80] width 72 height 21
click at [1150, 125] on button "Print" at bounding box center [1150, 129] width 92 height 23
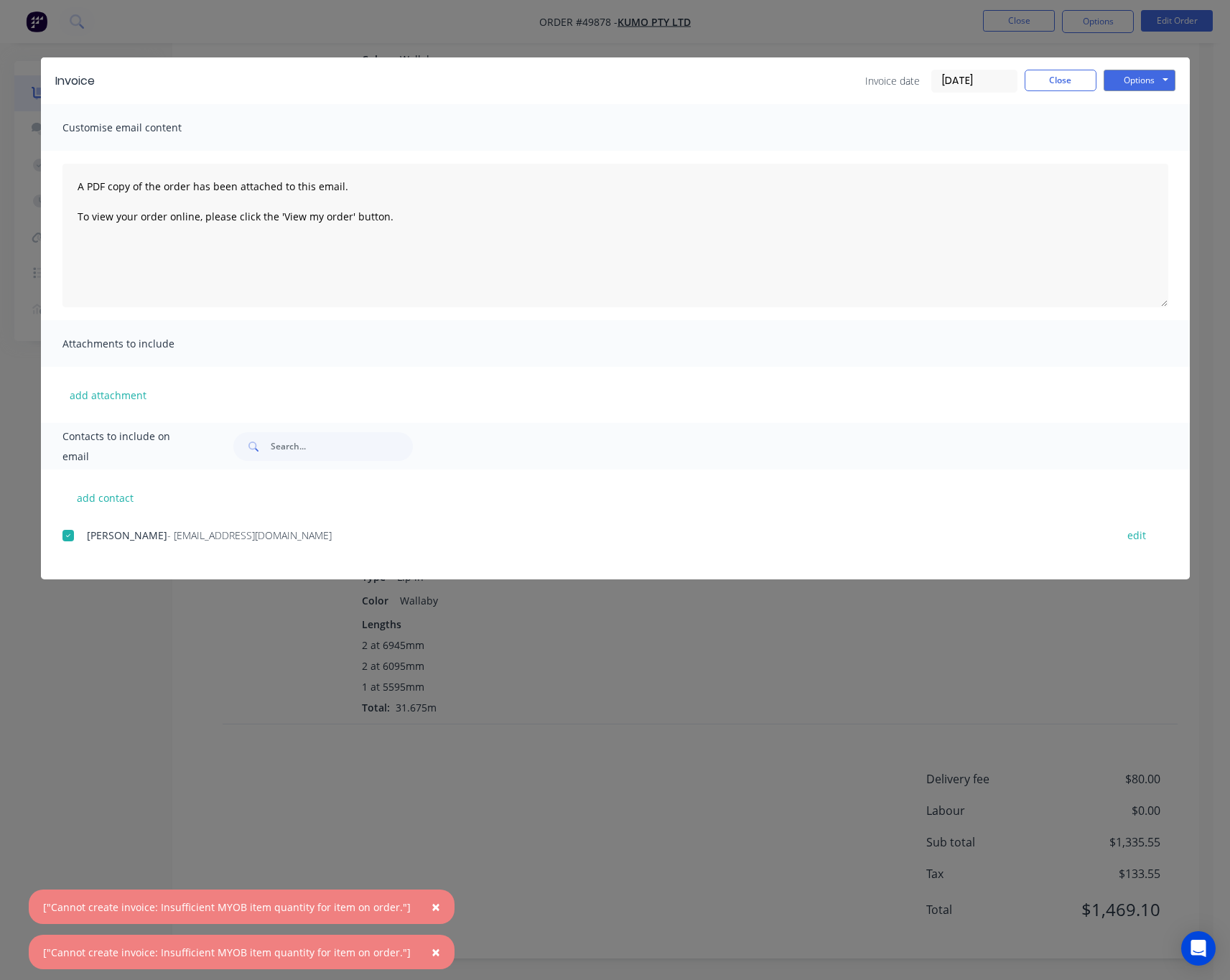
click at [95, 781] on div "Invoice Invoice date 07/10/25 Close Options Preview Print Email Customise email…" at bounding box center [615, 490] width 1230 height 980
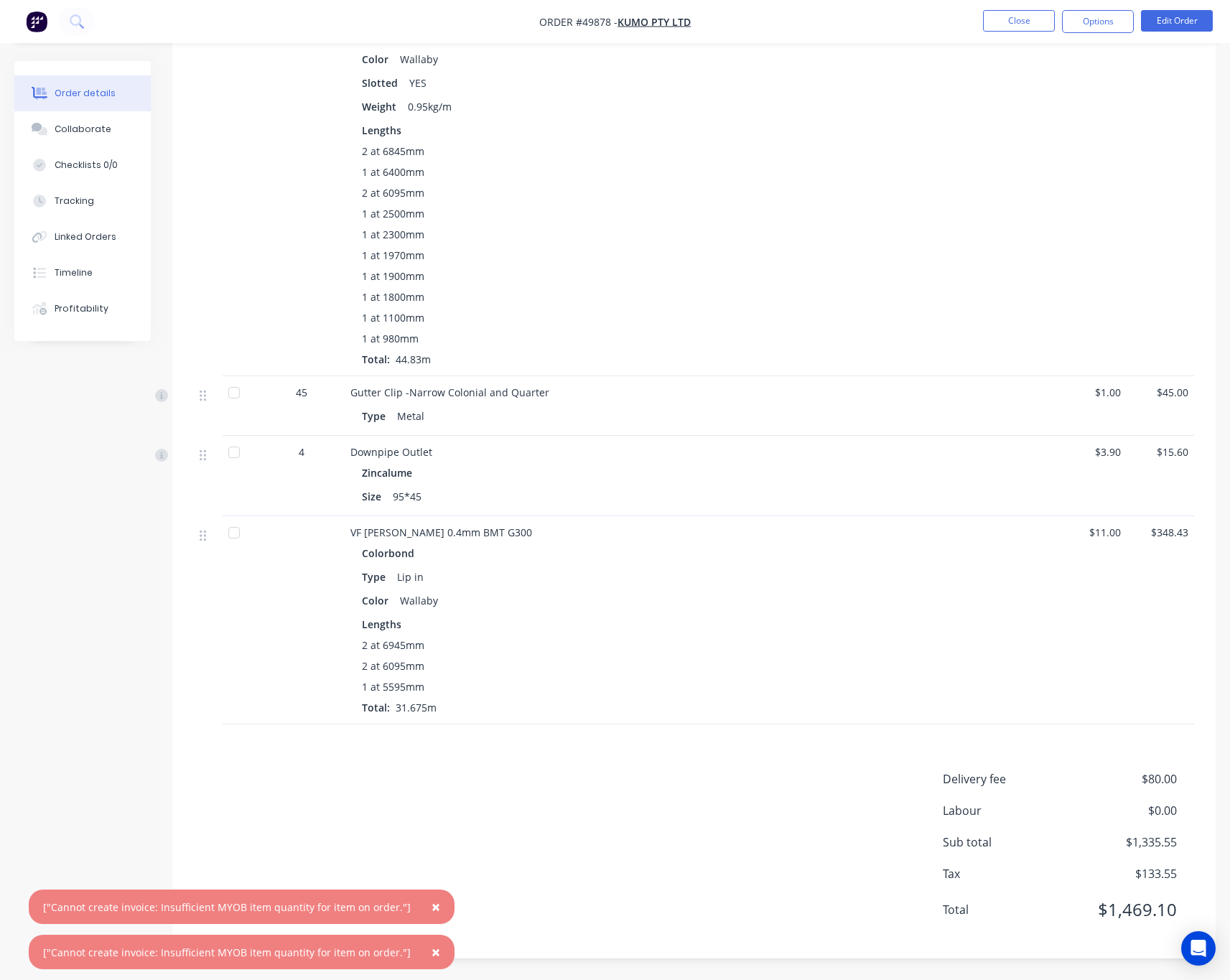
click at [106, 772] on div "Created by Rachel Created 07/10/25 Required 16/10/25 Assigned to Add team membe…" at bounding box center [615, 37] width 1201 height 1886
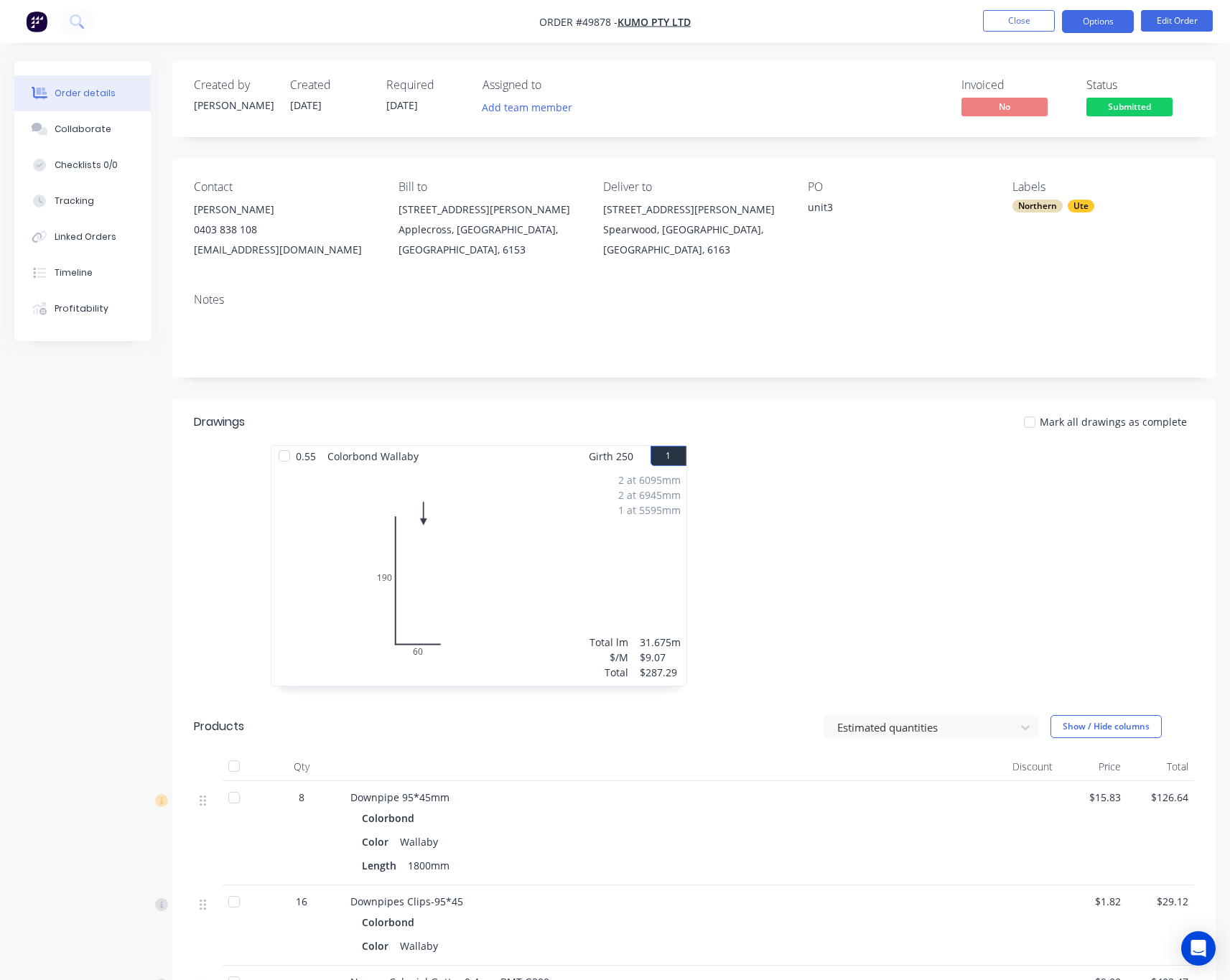
click at [1105, 24] on button "Options" at bounding box center [1098, 21] width 72 height 23
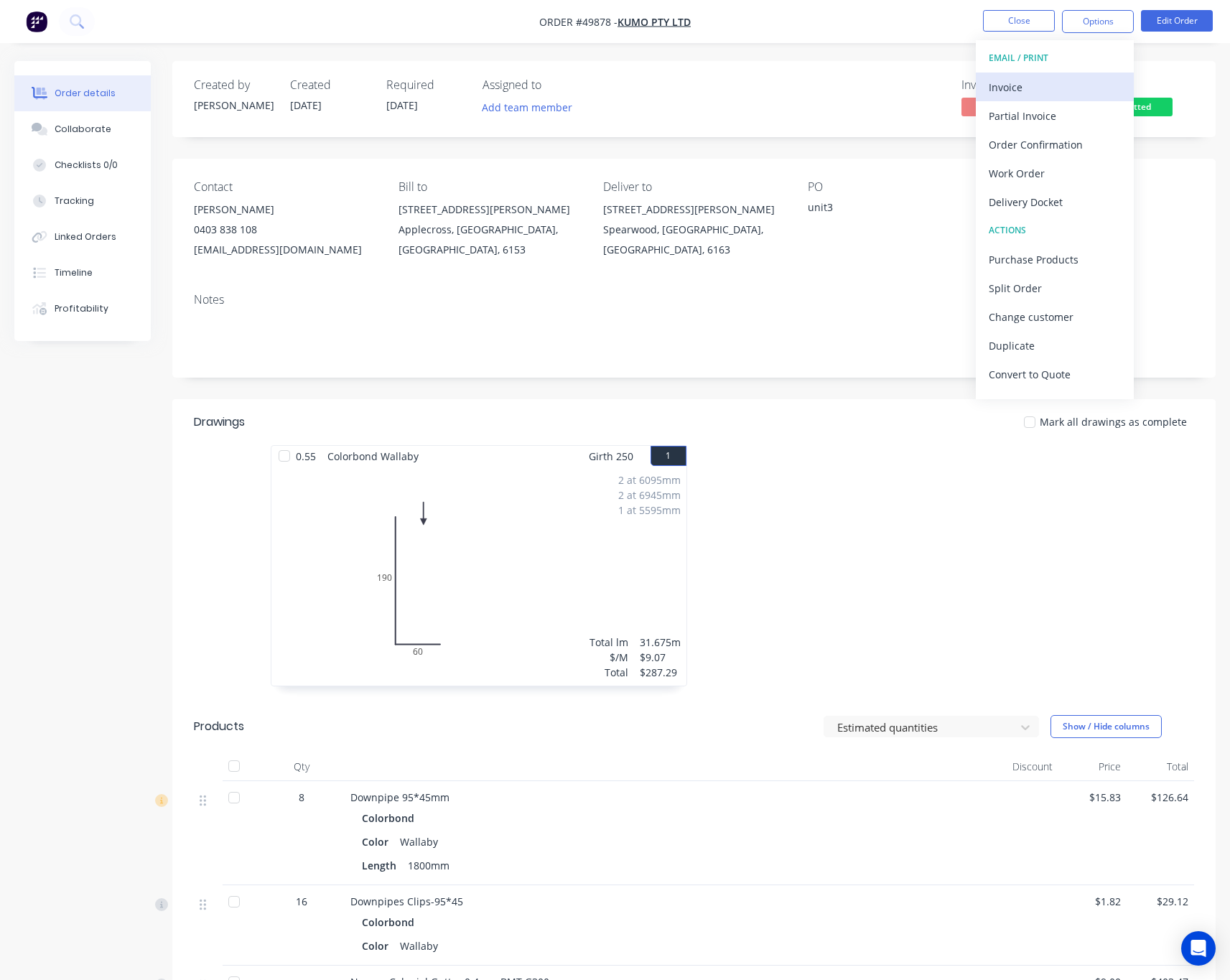
click at [1062, 93] on div "Invoice" at bounding box center [1054, 87] width 132 height 21
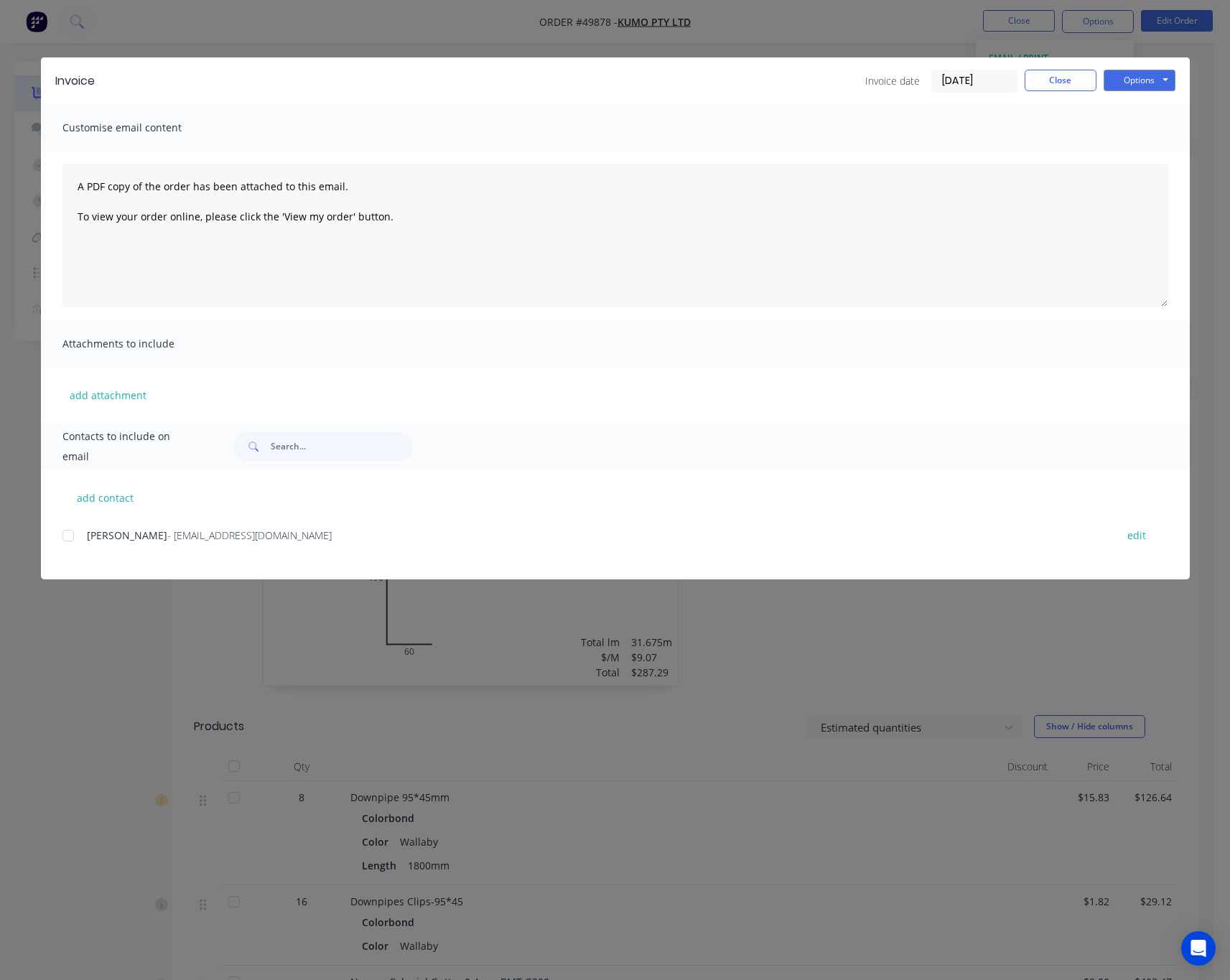
click at [69, 535] on div at bounding box center [68, 535] width 28 height 28
click at [104, 647] on div "Invoice Invoice date 07/10/25 Close Options Preview Print Email Customise email…" at bounding box center [615, 490] width 1230 height 980
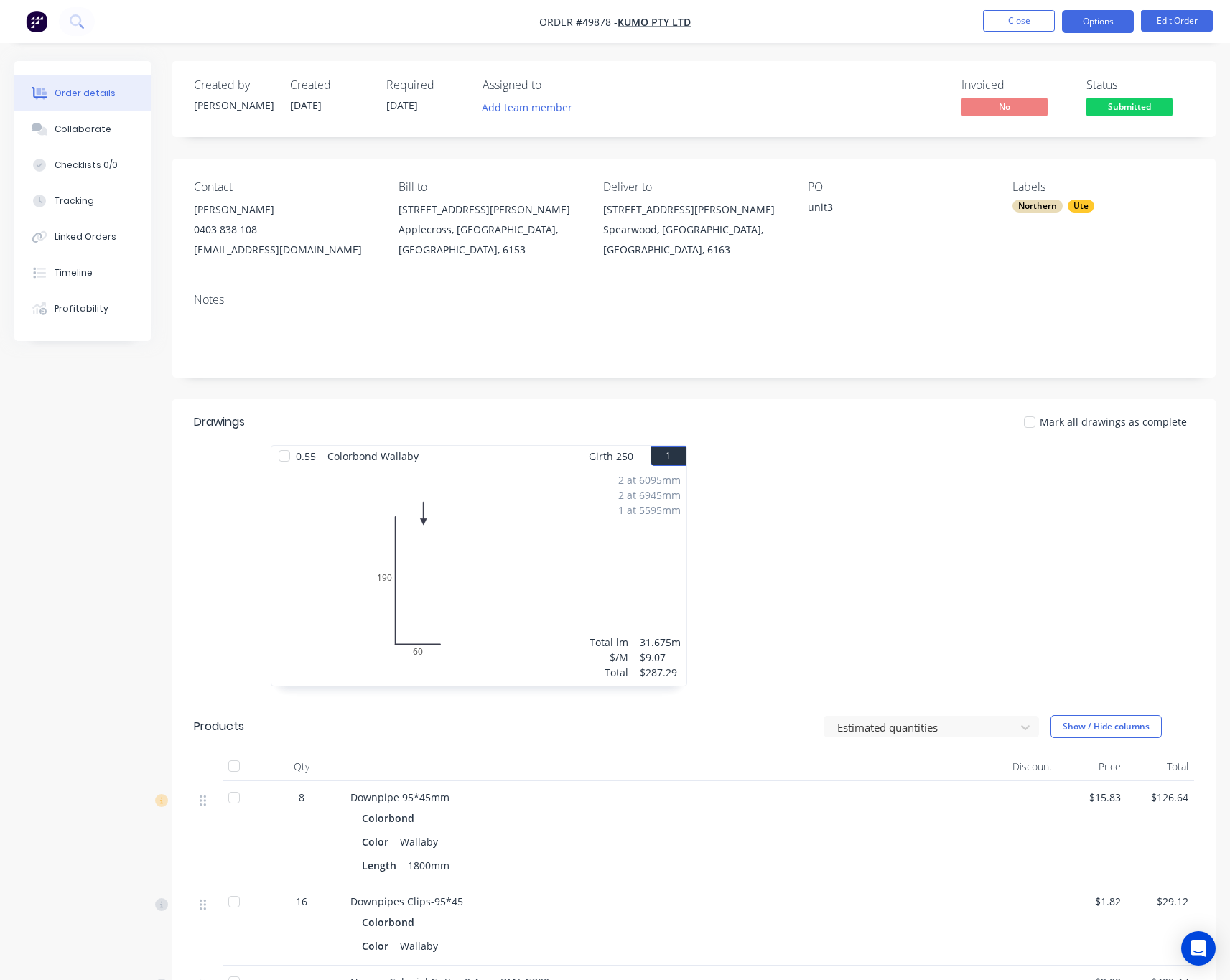
click at [1101, 16] on button "Options" at bounding box center [1098, 21] width 72 height 23
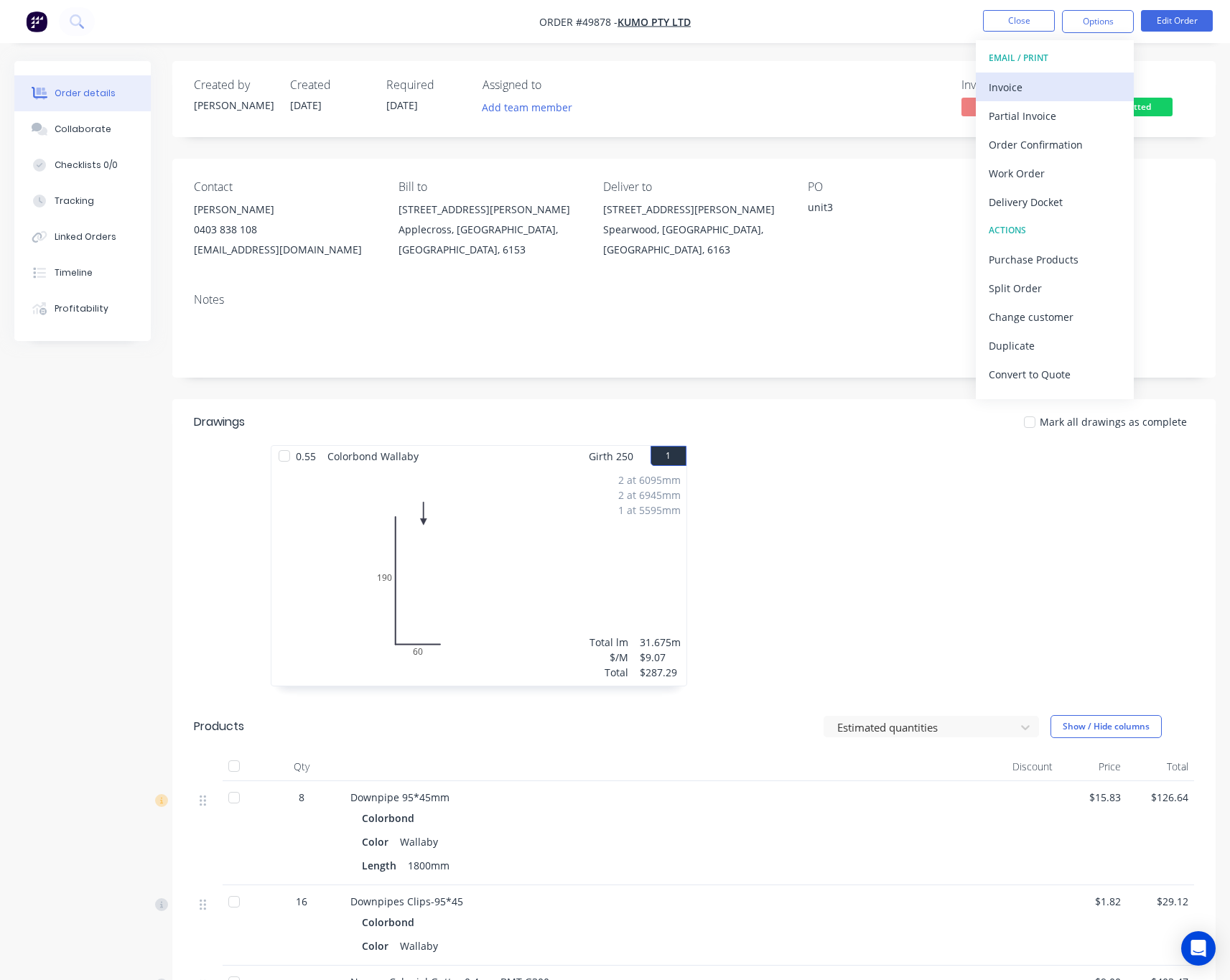
click at [1055, 91] on div "Invoice" at bounding box center [1054, 87] width 132 height 21
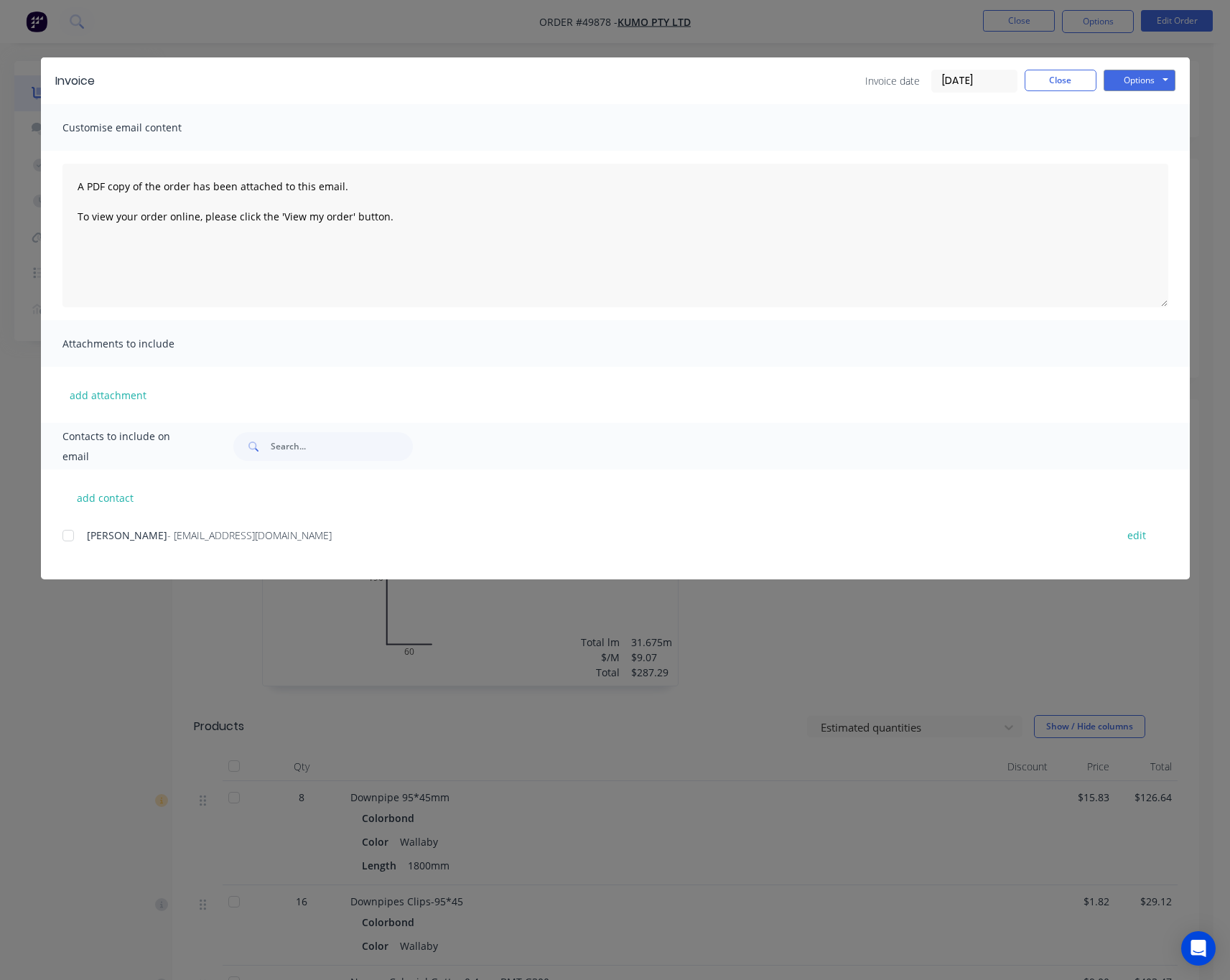
click at [67, 529] on div at bounding box center [68, 535] width 28 height 28
click at [1139, 76] on button "Options" at bounding box center [1139, 80] width 72 height 21
click at [1150, 151] on button "Email" at bounding box center [1150, 153] width 92 height 23
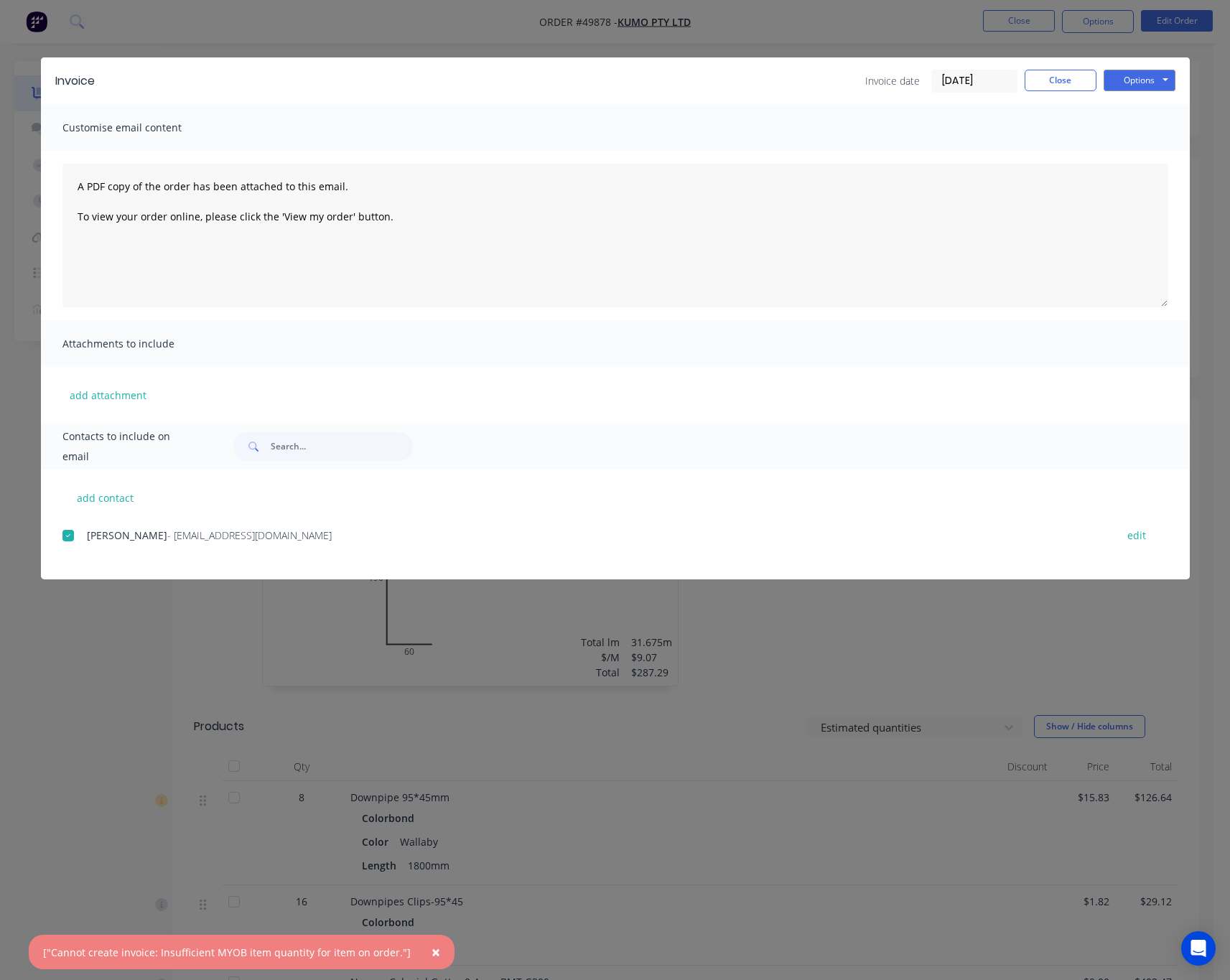
click at [119, 664] on div "Invoice Invoice date 07/10/25 Close Options Preview Print Email Customise email…" at bounding box center [615, 490] width 1230 height 980
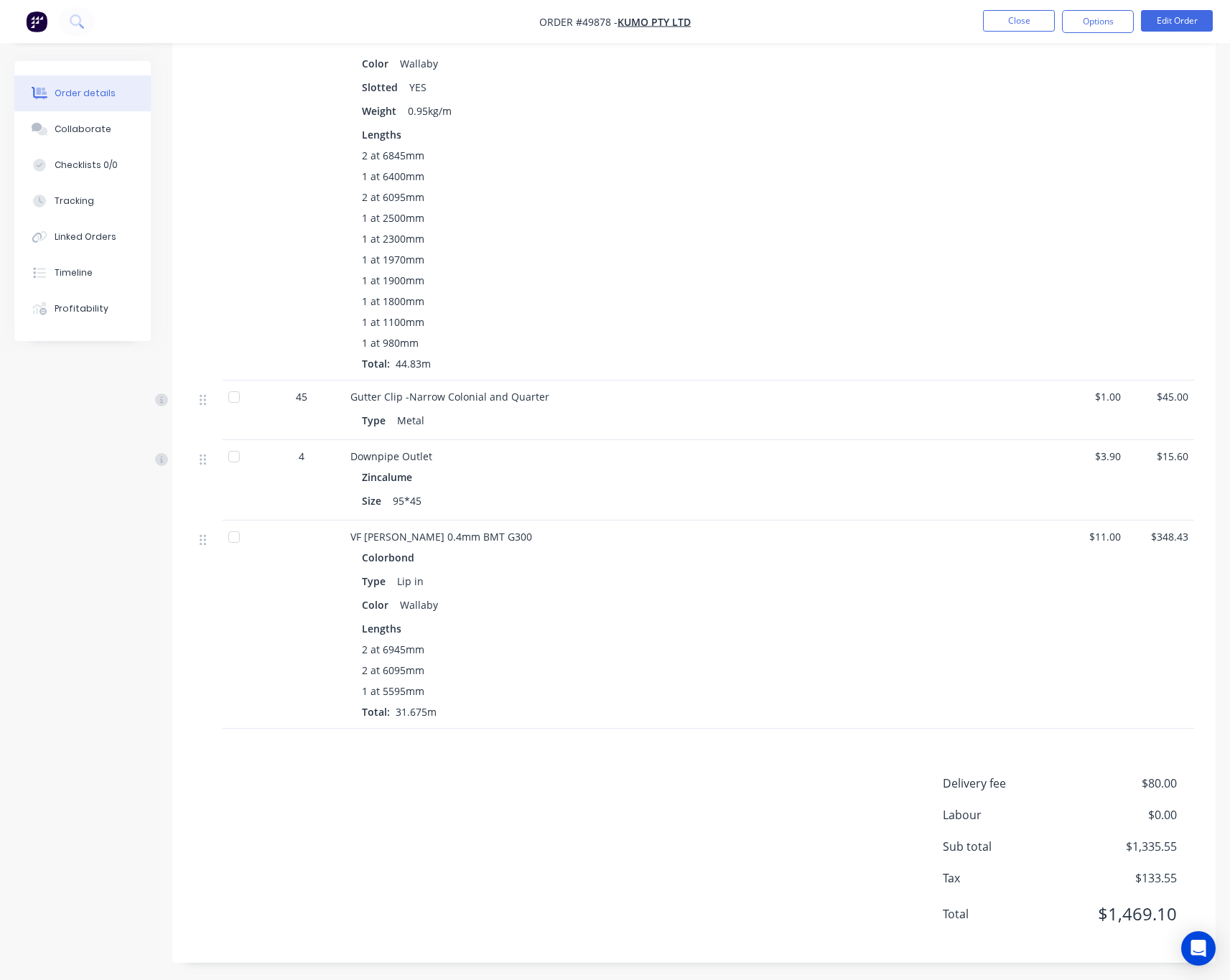
scroll to position [969, 0]
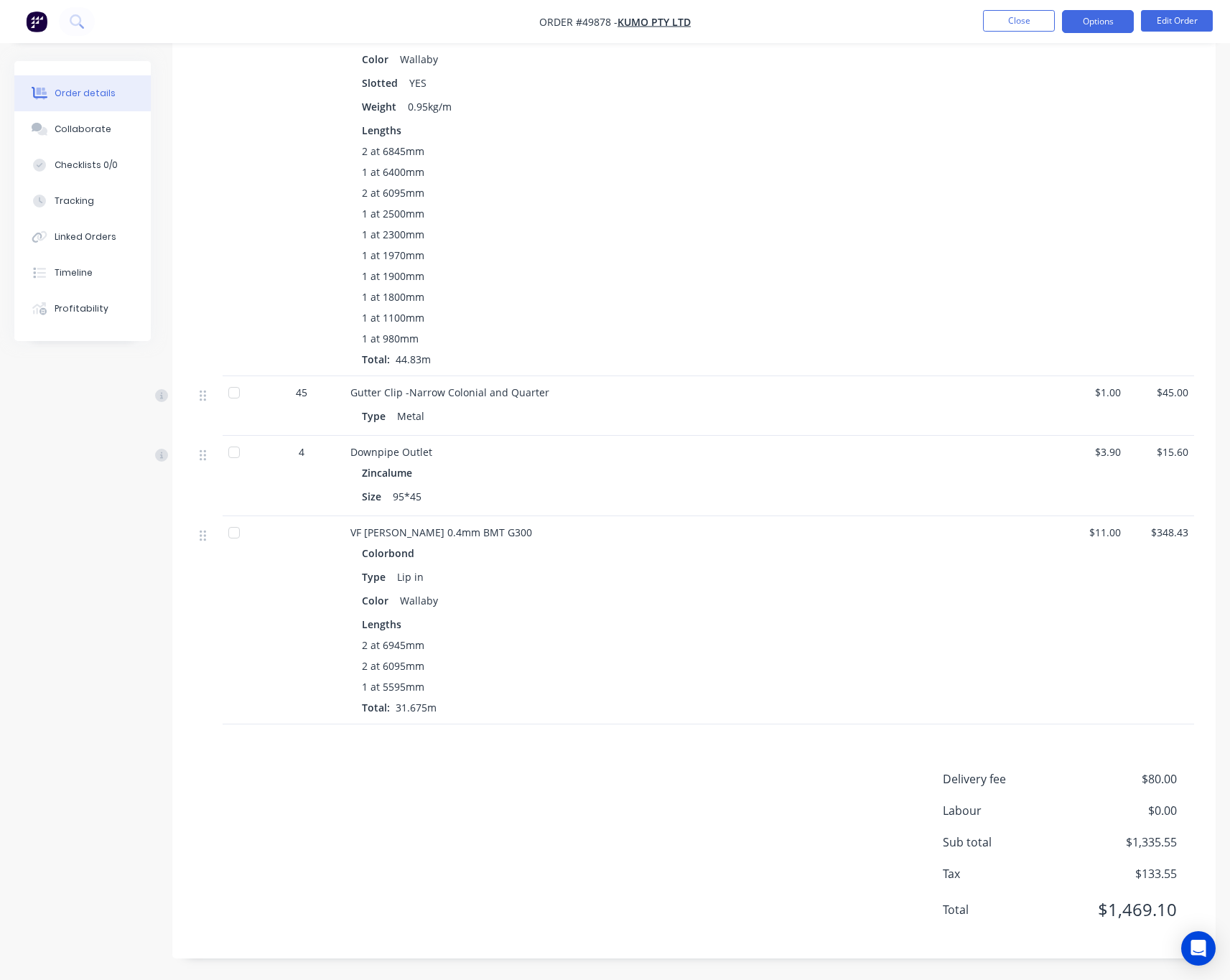
click at [1097, 30] on button "Options" at bounding box center [1098, 21] width 72 height 23
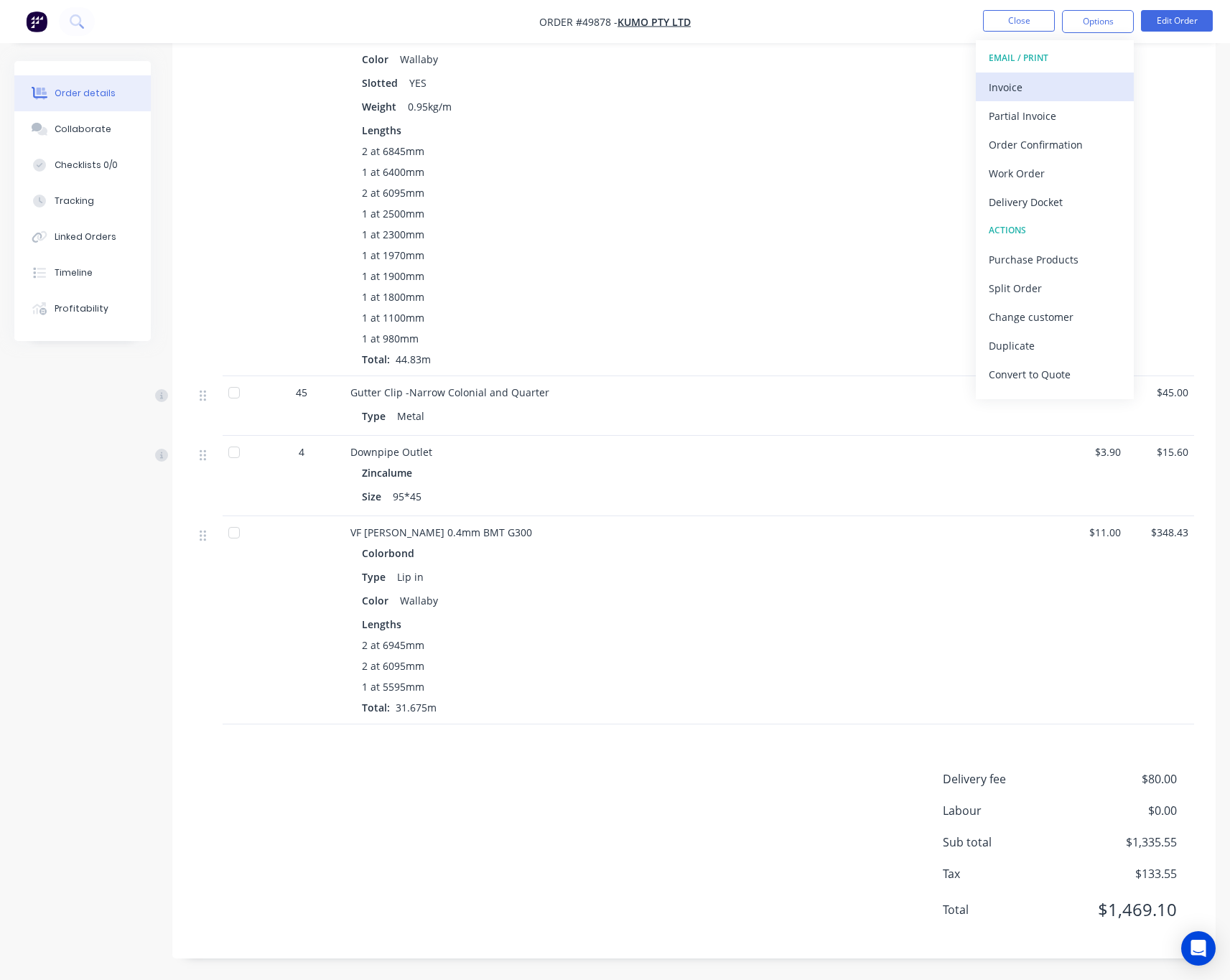
click at [1074, 80] on div "Invoice" at bounding box center [1054, 87] width 132 height 21
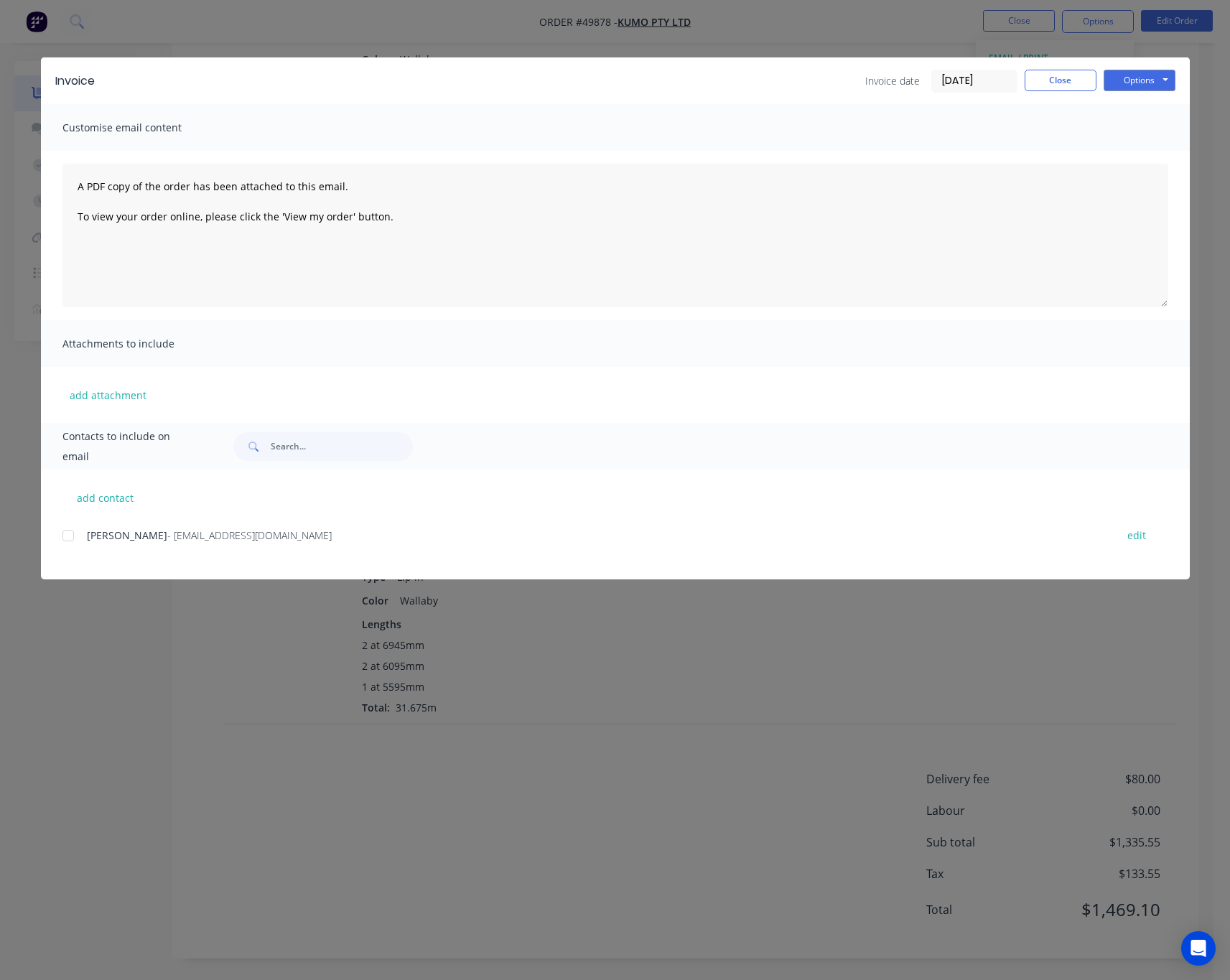
click at [69, 528] on div at bounding box center [68, 535] width 28 height 28
click at [1129, 66] on div "Invoice Invoice date 07/10/25 Close Options Preview Print Email" at bounding box center [615, 81] width 1149 height 47
click at [1124, 74] on button "Options" at bounding box center [1139, 80] width 72 height 21
click at [1131, 123] on button "Print" at bounding box center [1150, 129] width 92 height 23
click at [1051, 82] on button "Close" at bounding box center [1060, 80] width 72 height 21
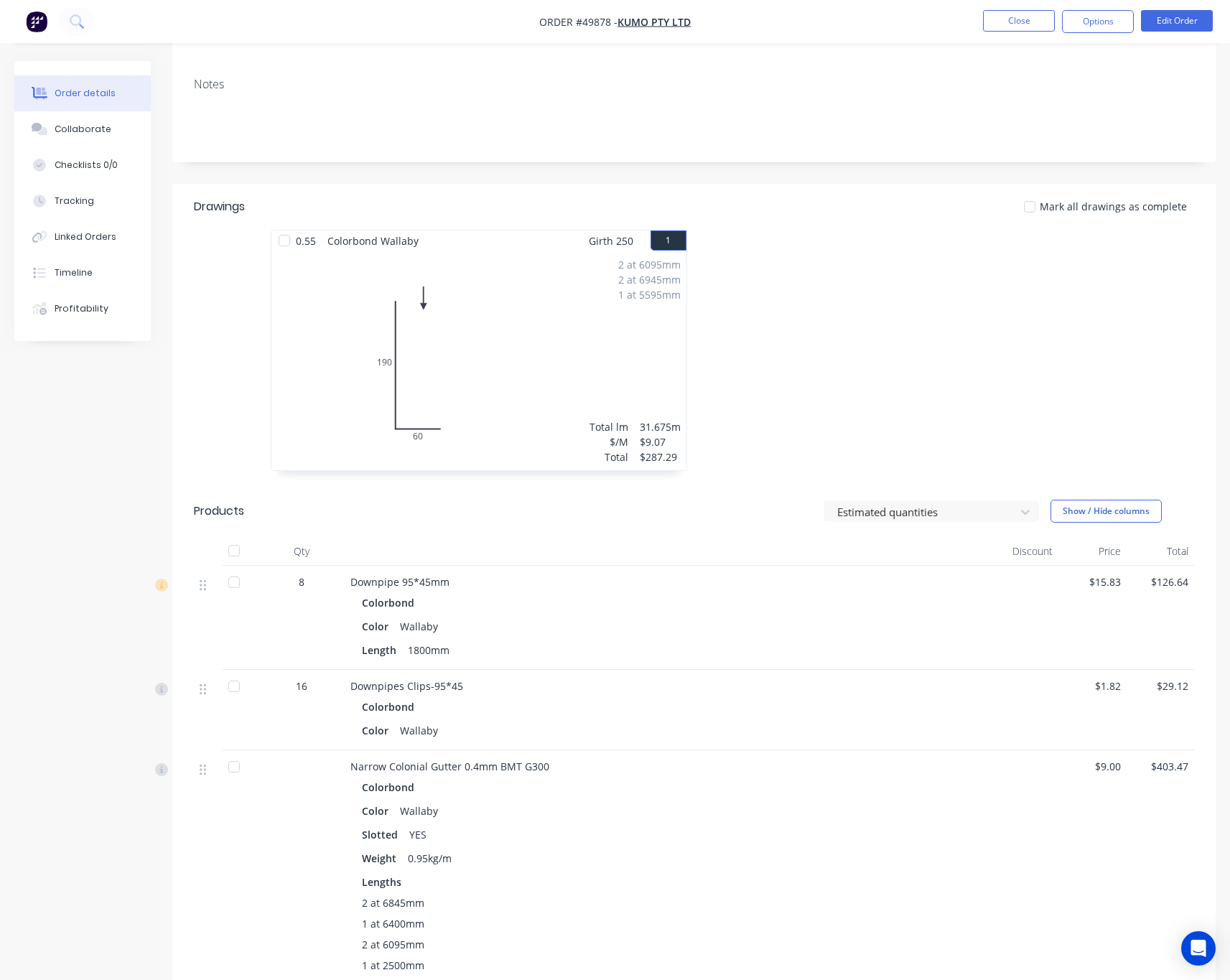
scroll to position [431, 0]
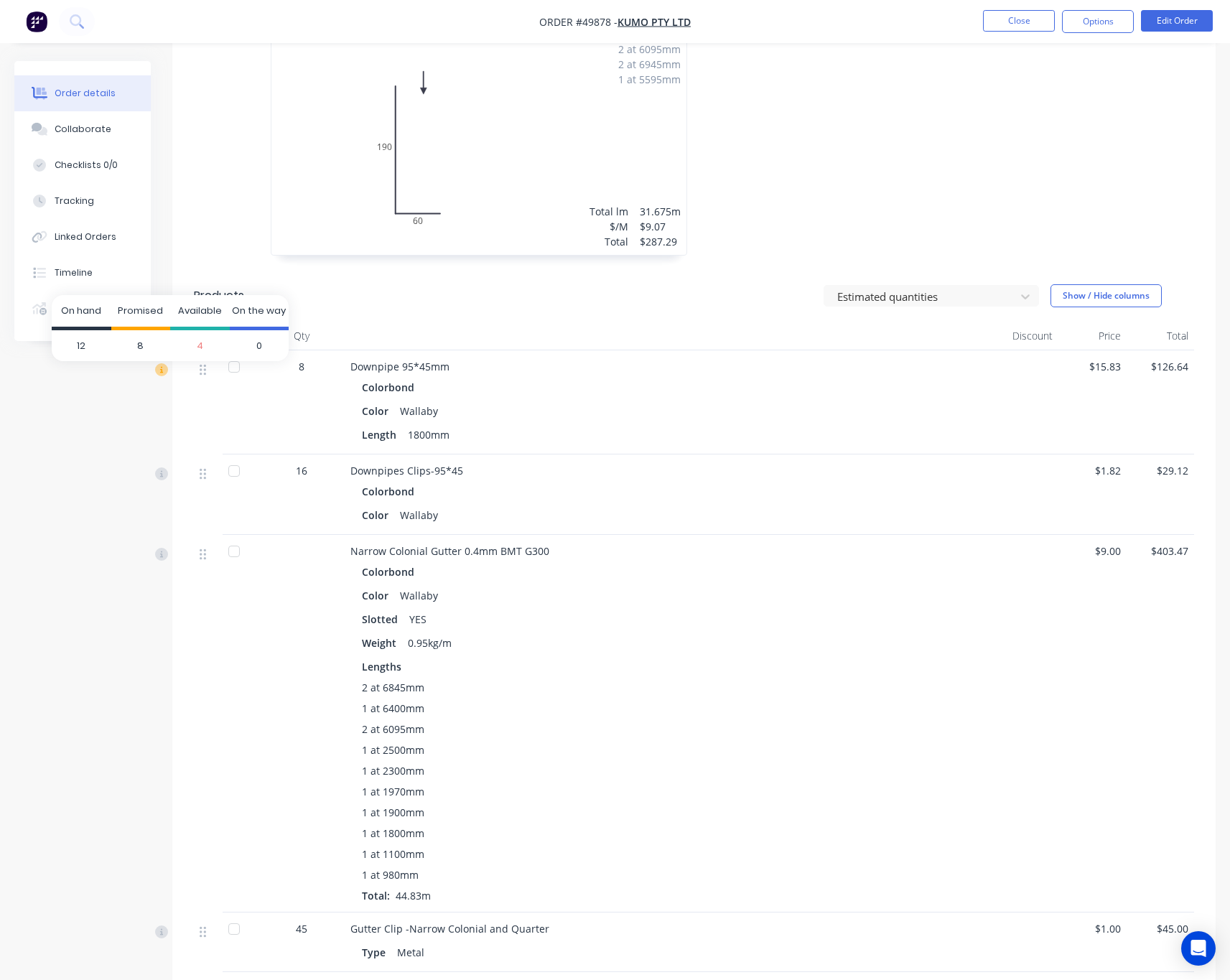
click at [162, 372] on icon at bounding box center [161, 370] width 13 height 13
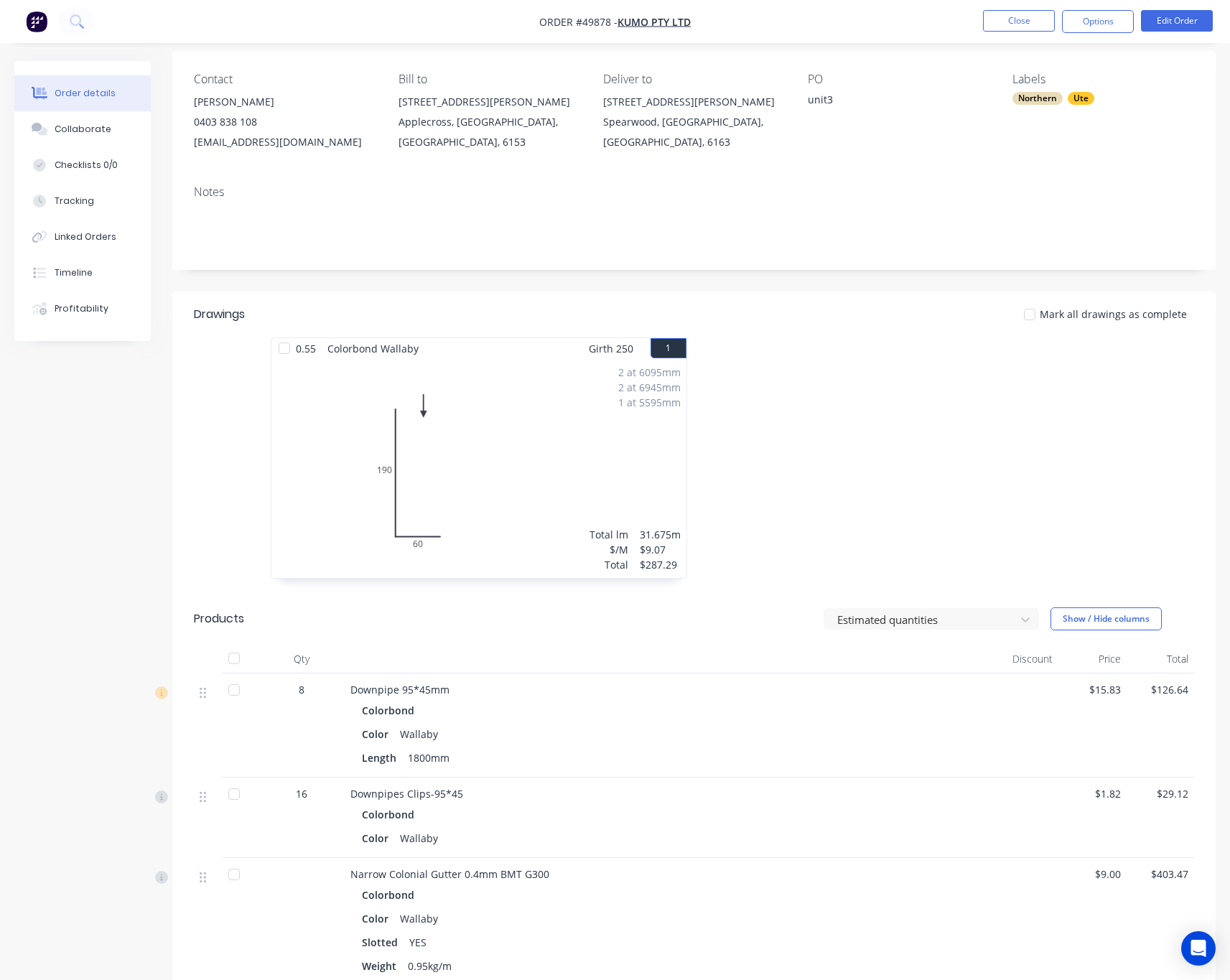
scroll to position [215, 0]
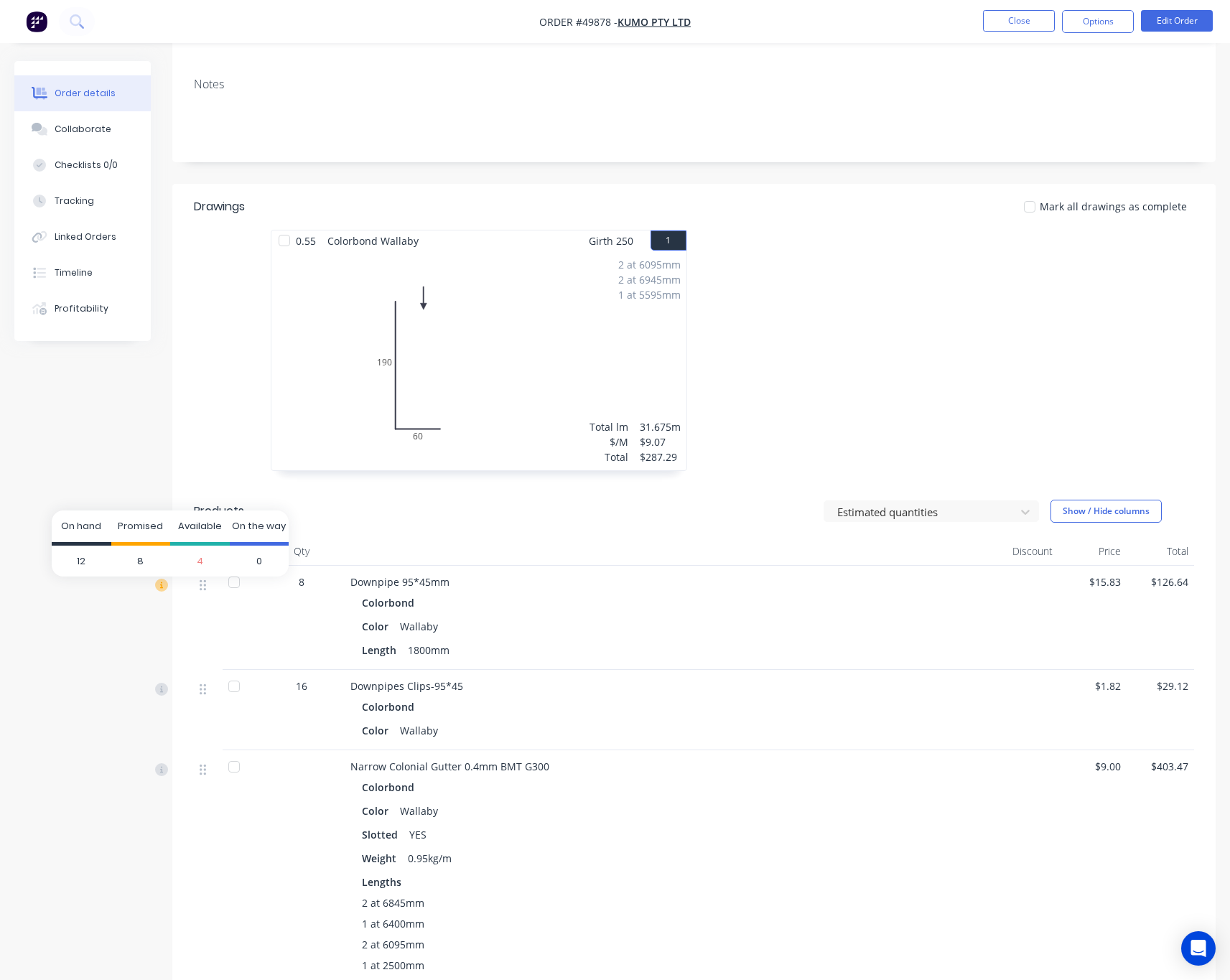
click at [164, 590] on icon at bounding box center [161, 585] width 13 height 13
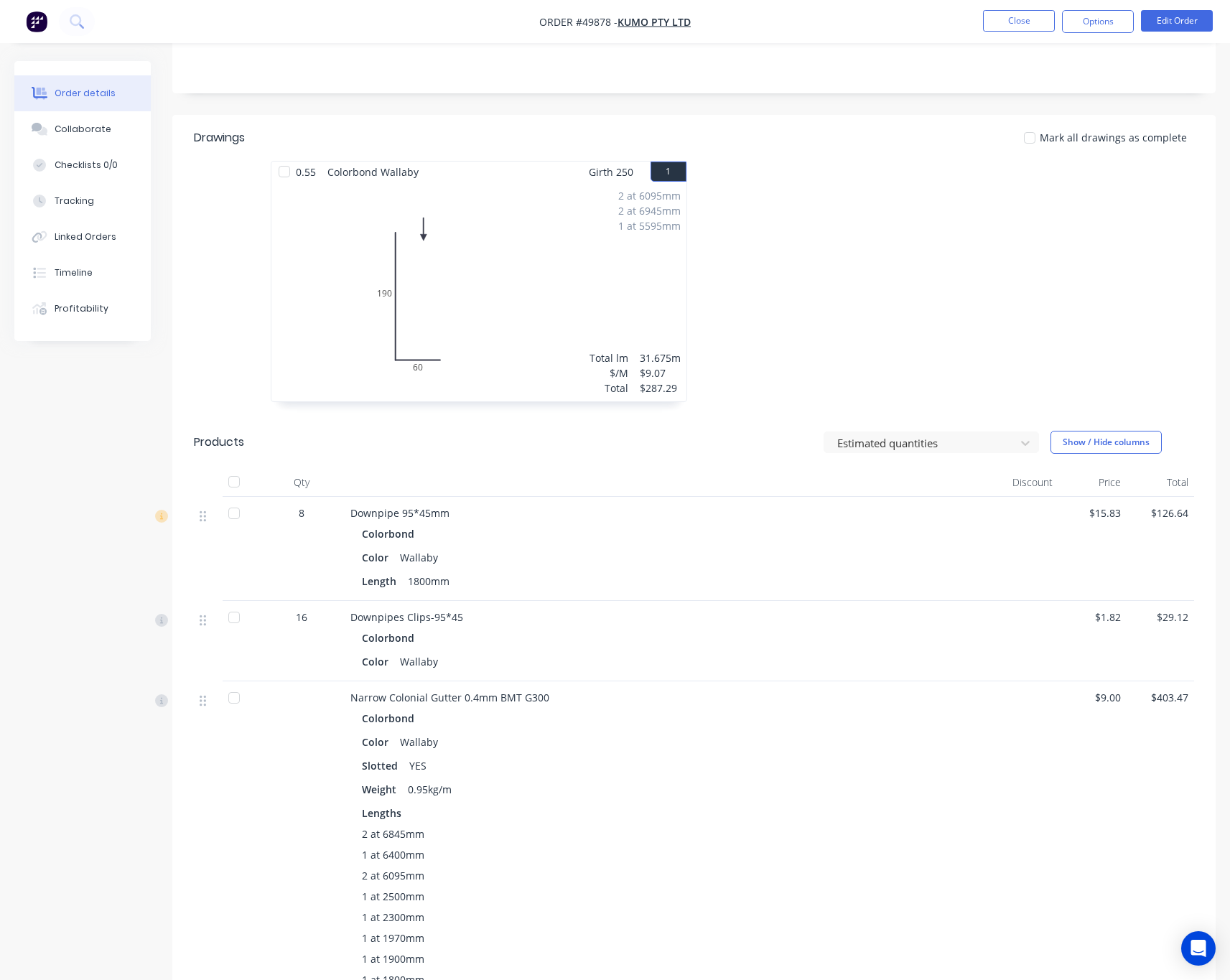
scroll to position [323, 0]
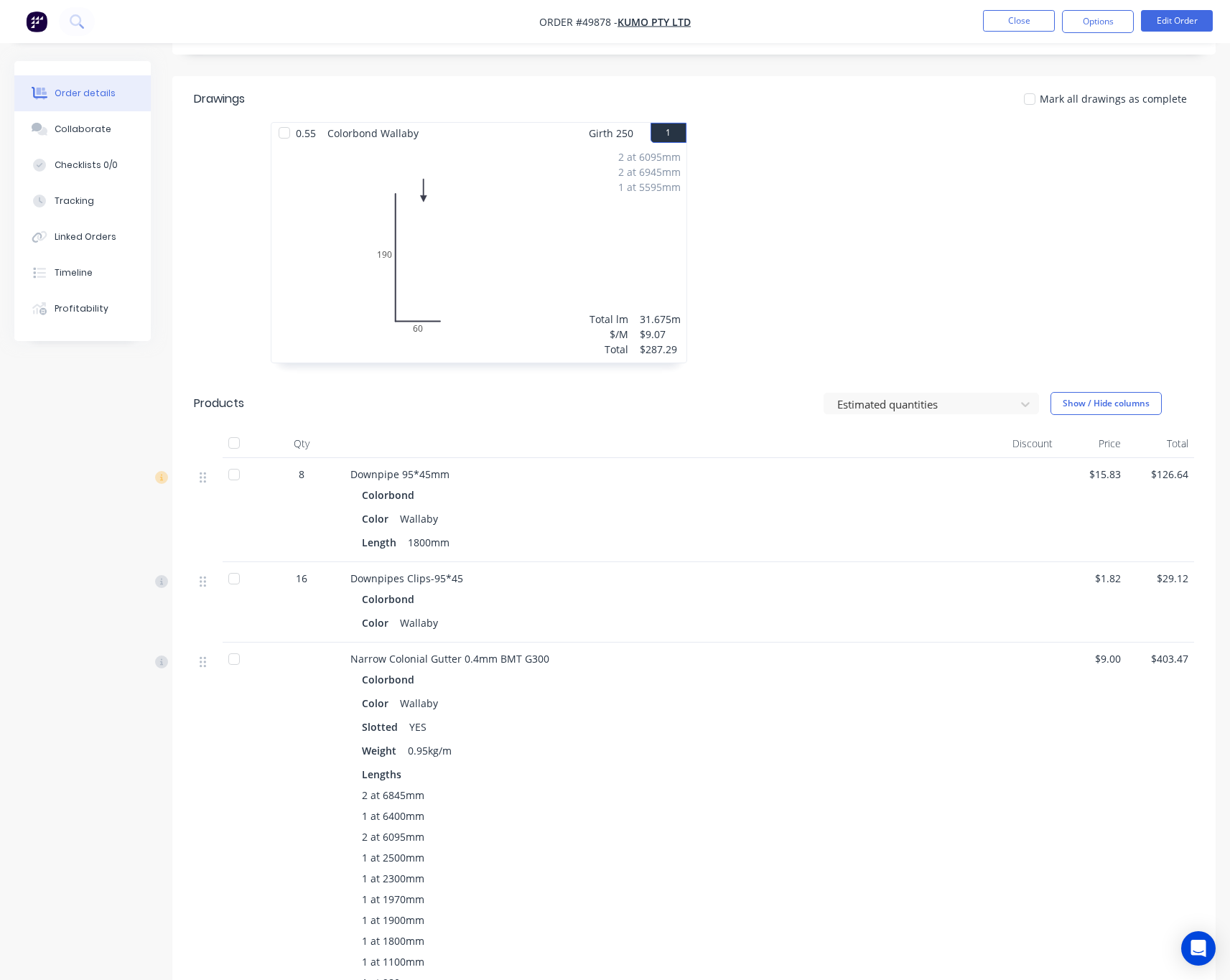
click at [763, 63] on div "Created by Rachel Created 07/10/25 Required 16/10/25 Assigned to Add team membe…" at bounding box center [694, 670] width 1043 height 1864
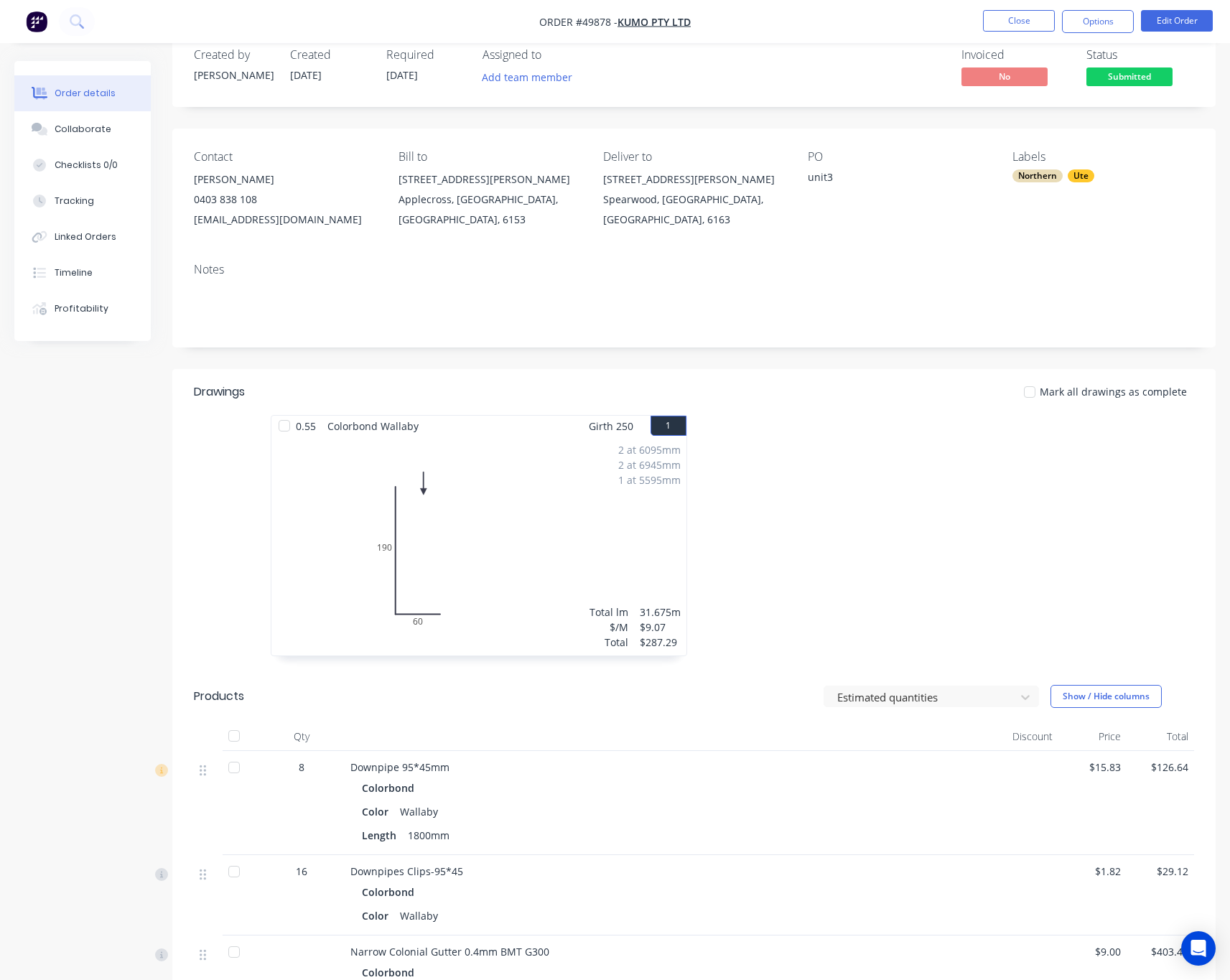
scroll to position [0, 0]
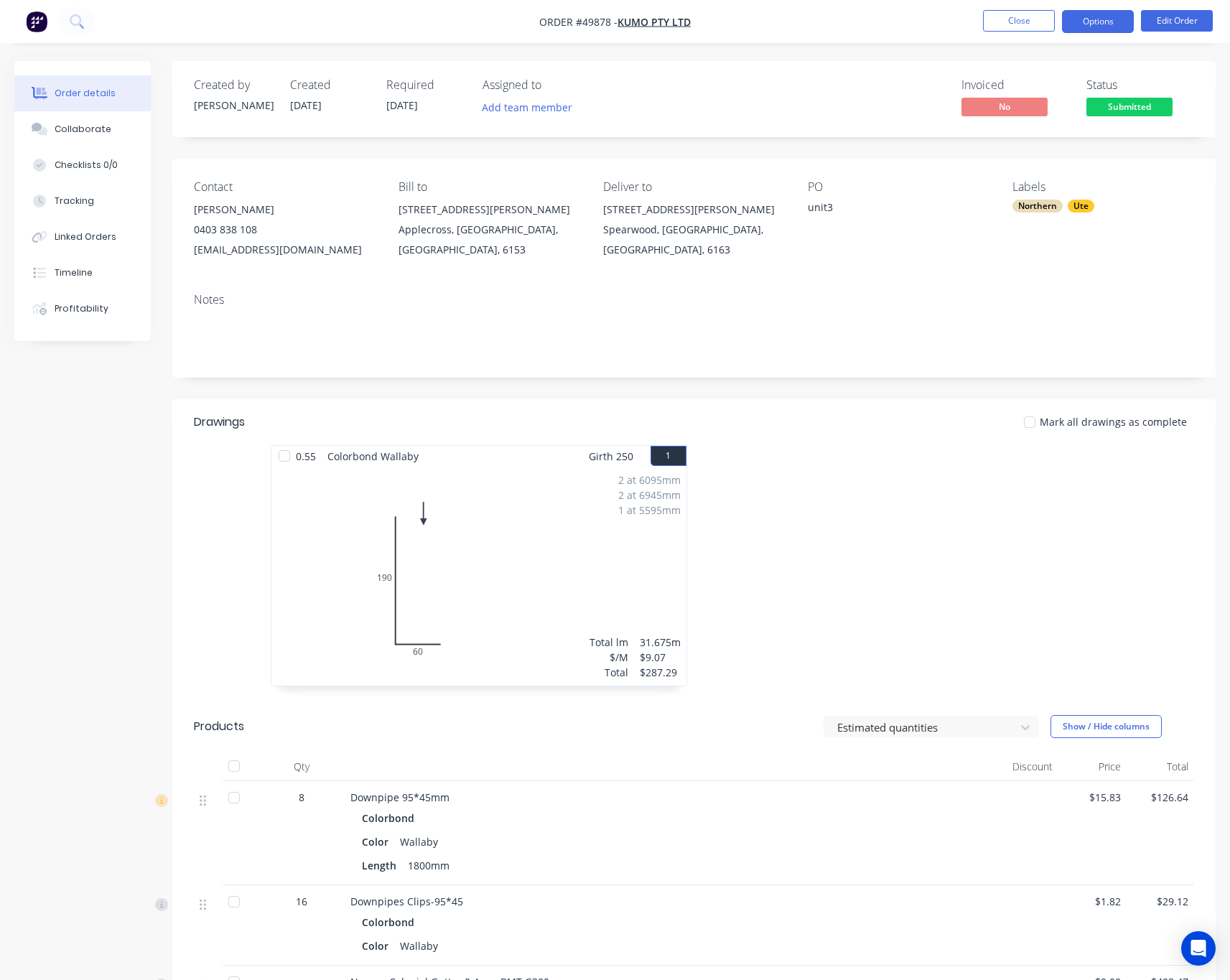
click at [1094, 24] on button "Options" at bounding box center [1098, 21] width 72 height 23
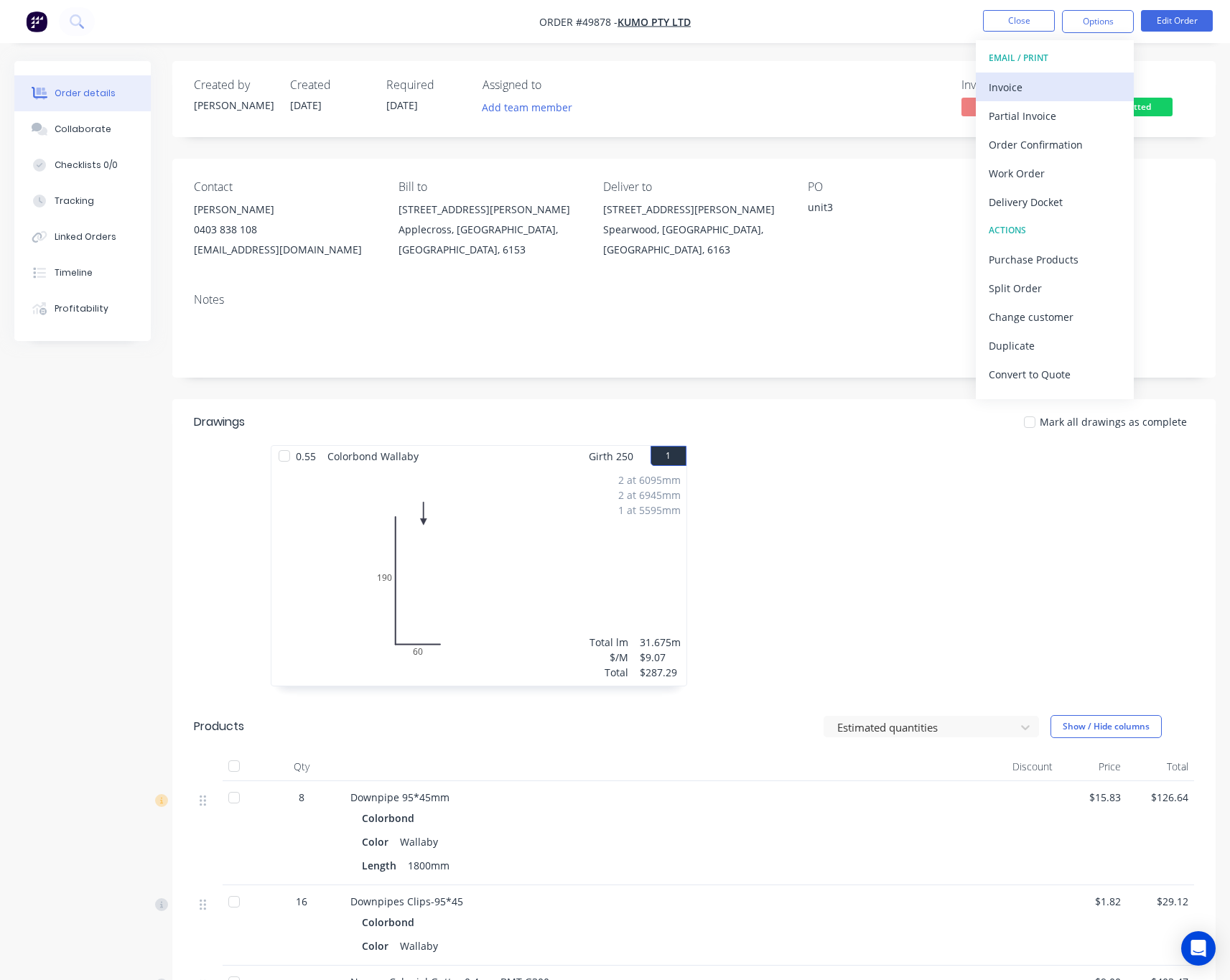
click at [1060, 77] on div "Invoice" at bounding box center [1054, 87] width 132 height 21
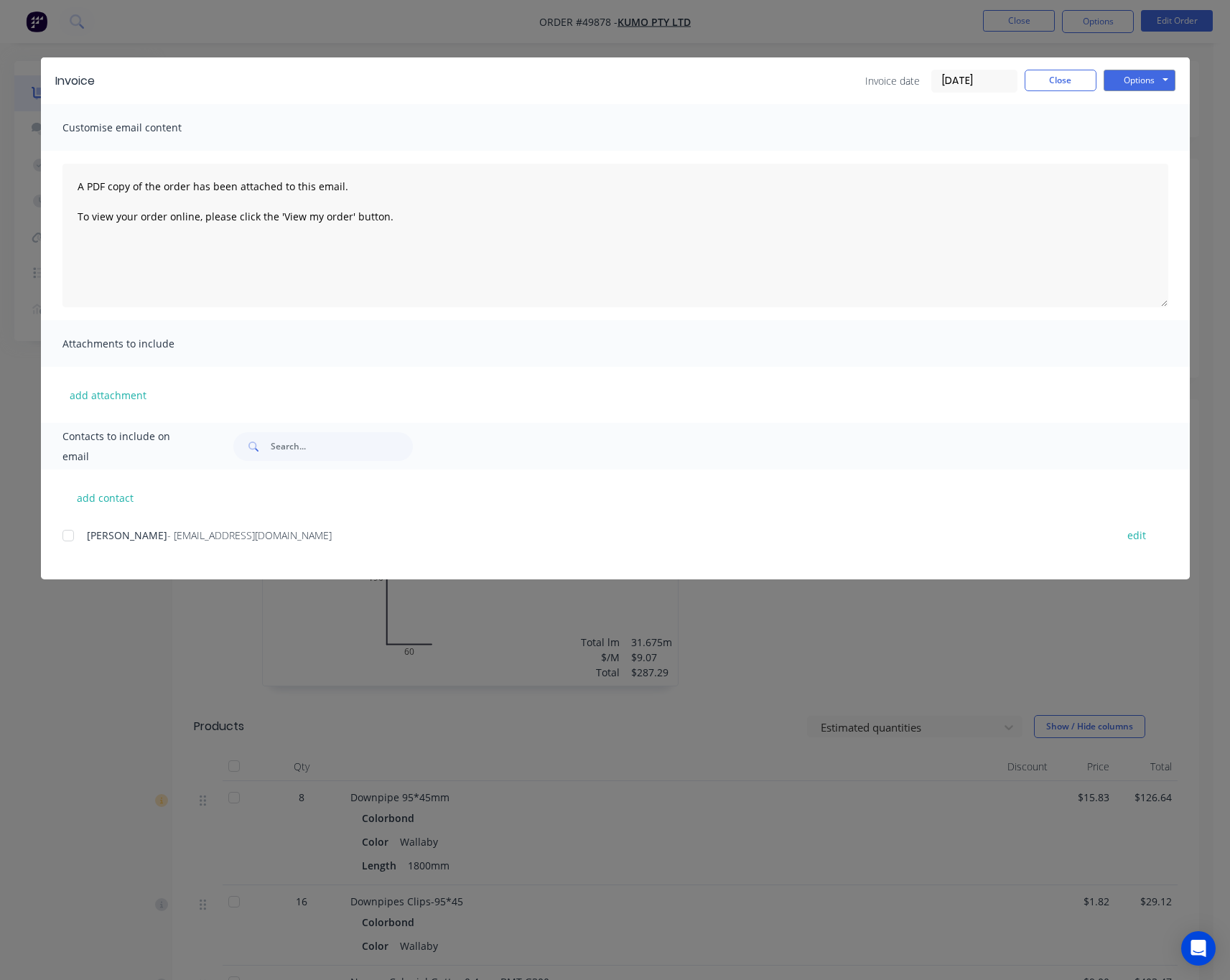
click at [73, 534] on div at bounding box center [68, 535] width 28 height 28
click at [1129, 72] on button "Options" at bounding box center [1139, 80] width 72 height 21
click at [883, 26] on div "Invoice Invoice date 07/10/25 Close Options Preview Print Email Customise email…" at bounding box center [615, 490] width 1230 height 980
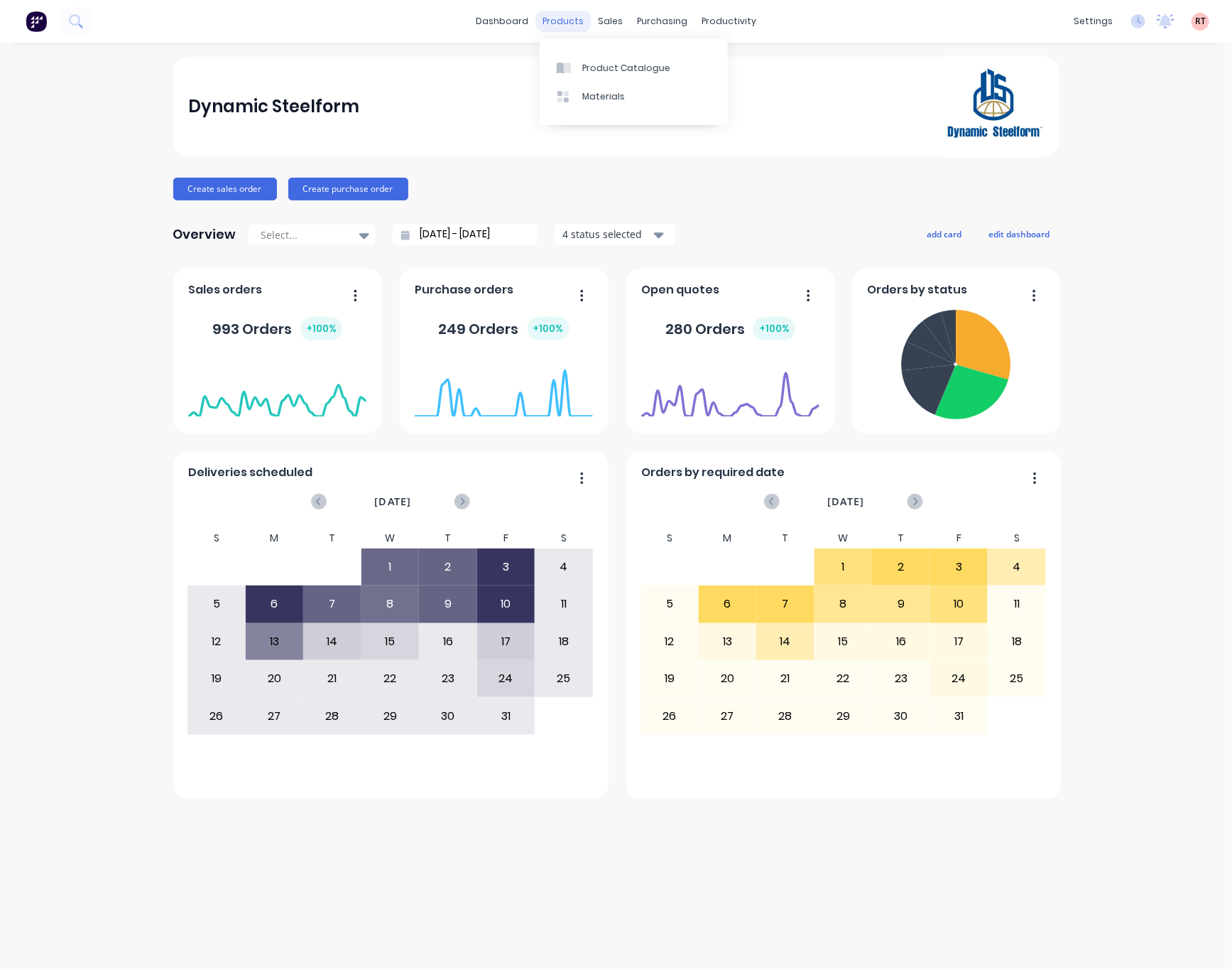
click at [567, 15] on div "products" at bounding box center [563, 21] width 56 height 21
click at [587, 58] on link "Product Catalogue" at bounding box center [634, 67] width 188 height 28
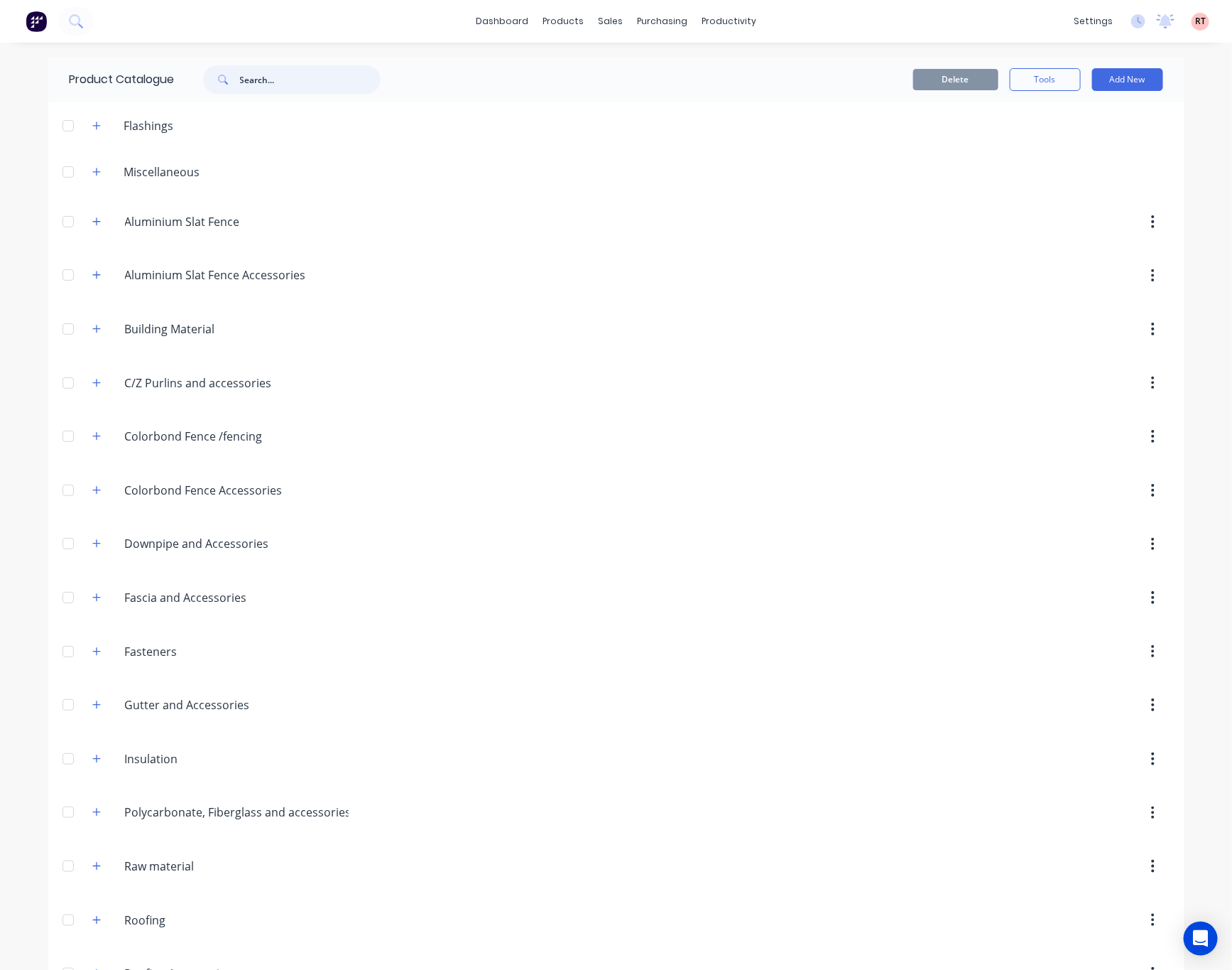
click at [248, 77] on input "text" at bounding box center [310, 79] width 141 height 28
type input "gutter"
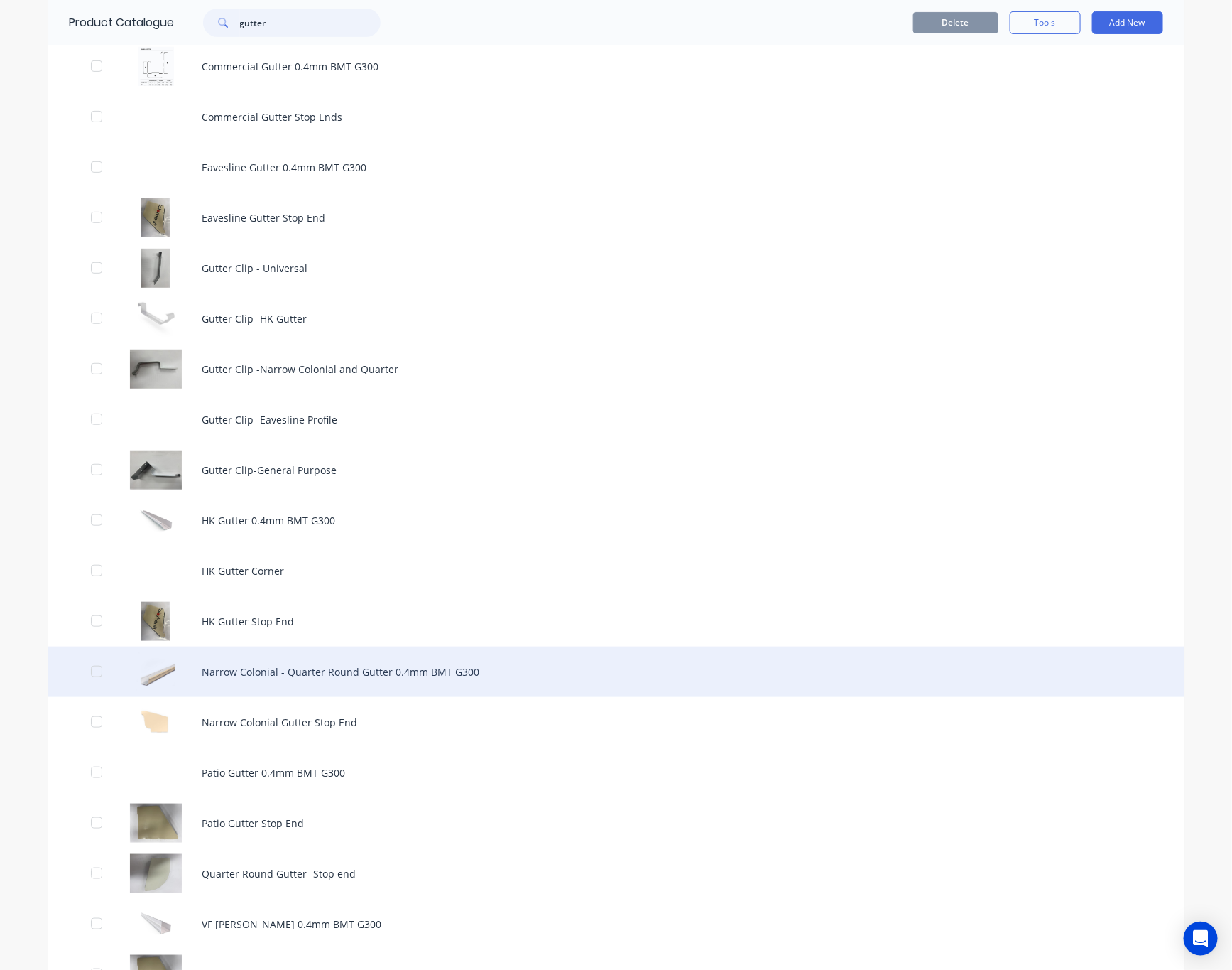
scroll to position [213, 0]
click at [434, 680] on div "Narrow Colonial - Quarter Round Gutter 0.4mm BMT G300" at bounding box center [616, 670] width 1137 height 51
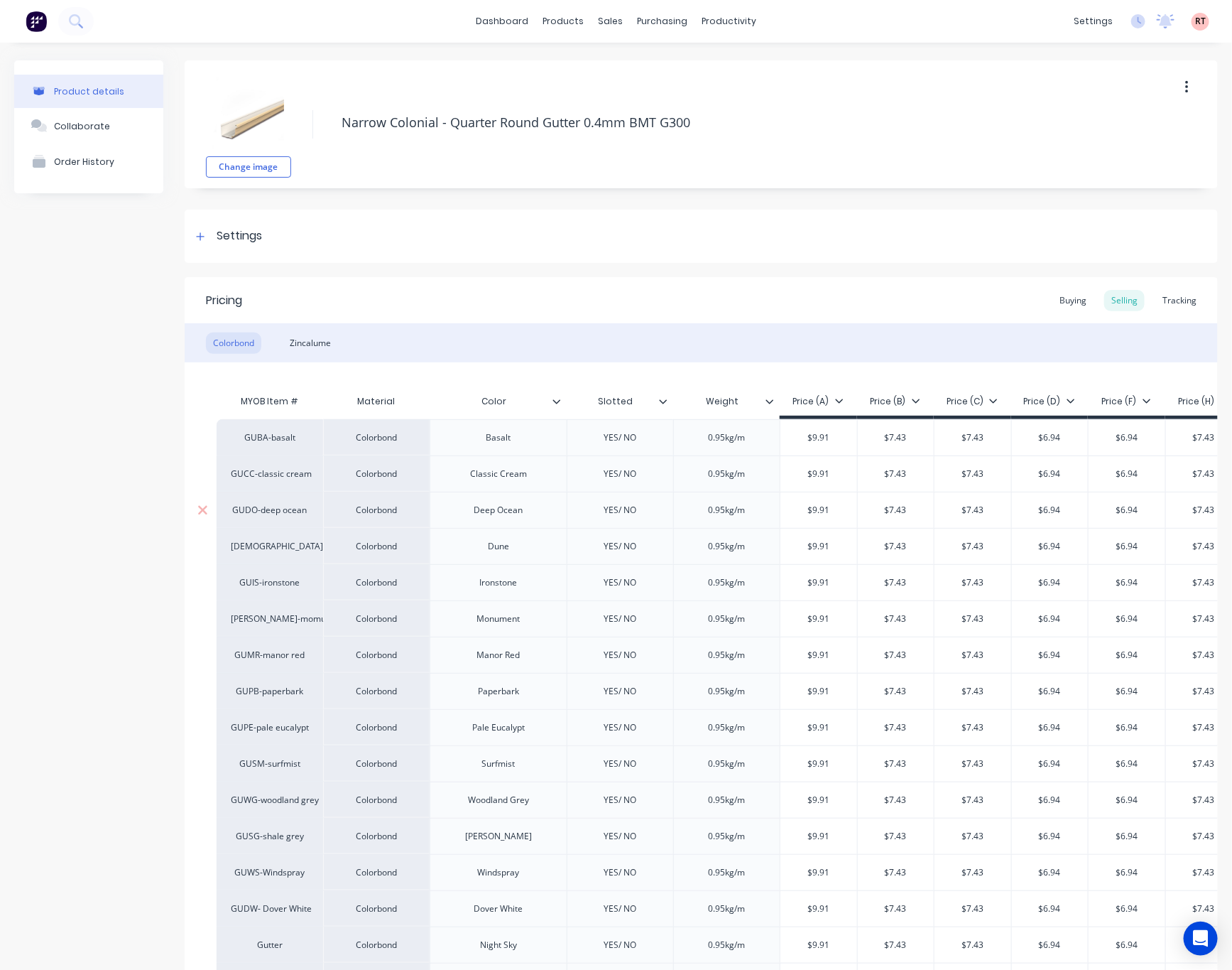
type textarea "x"
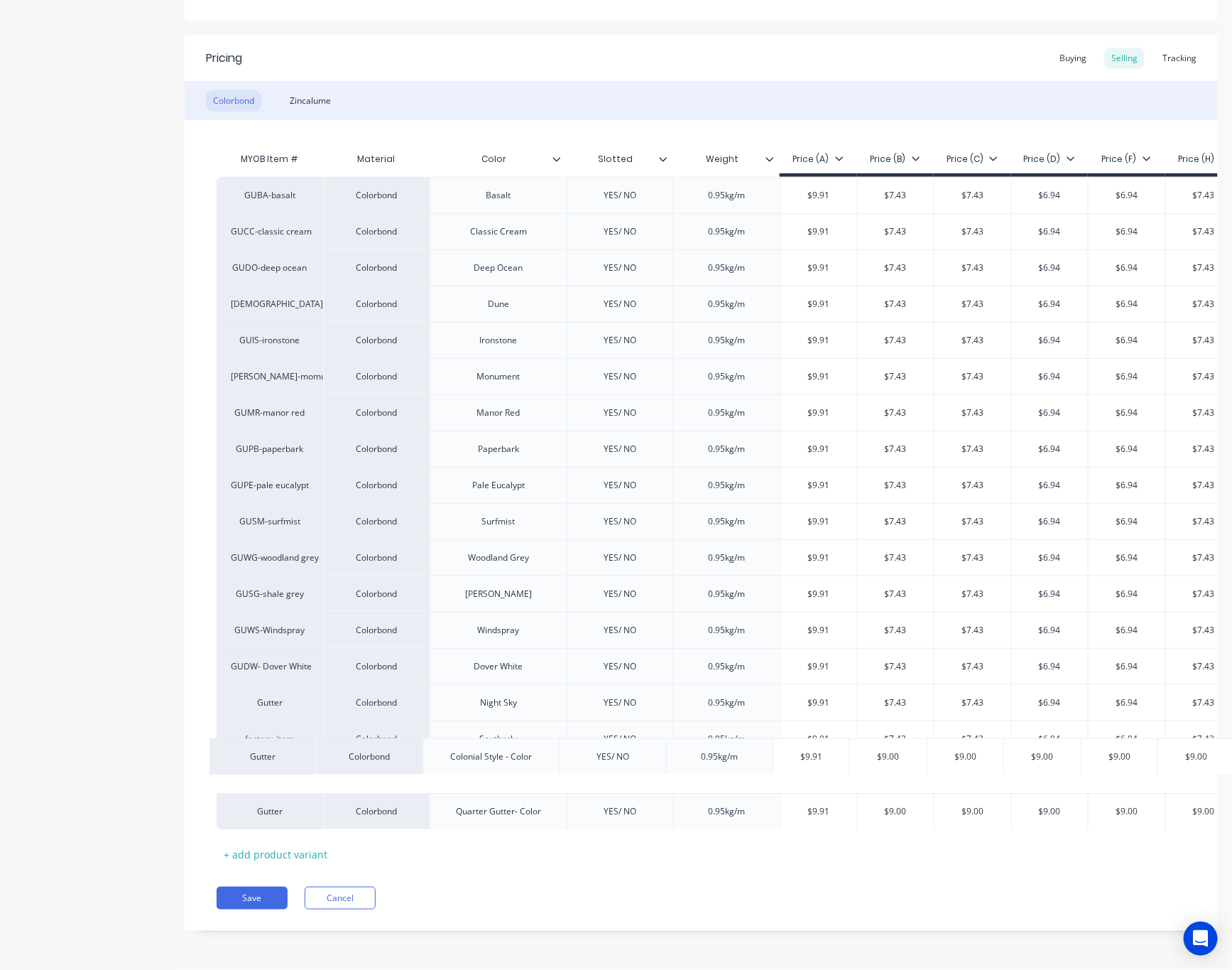
scroll to position [265, 0]
drag, startPoint x: 294, startPoint y: 765, endPoint x: 284, endPoint y: 765, distance: 10.0
click at [284, 765] on div "GUBA-basalt Colorbond Basalt YES/ NO 0.95kg/m $9.91 $7.43 $7.43 $6.94 $6.94 $7.…" at bounding box center [702, 503] width 970 height 652
click at [288, 768] on div "Gutter" at bounding box center [270, 774] width 78 height 13
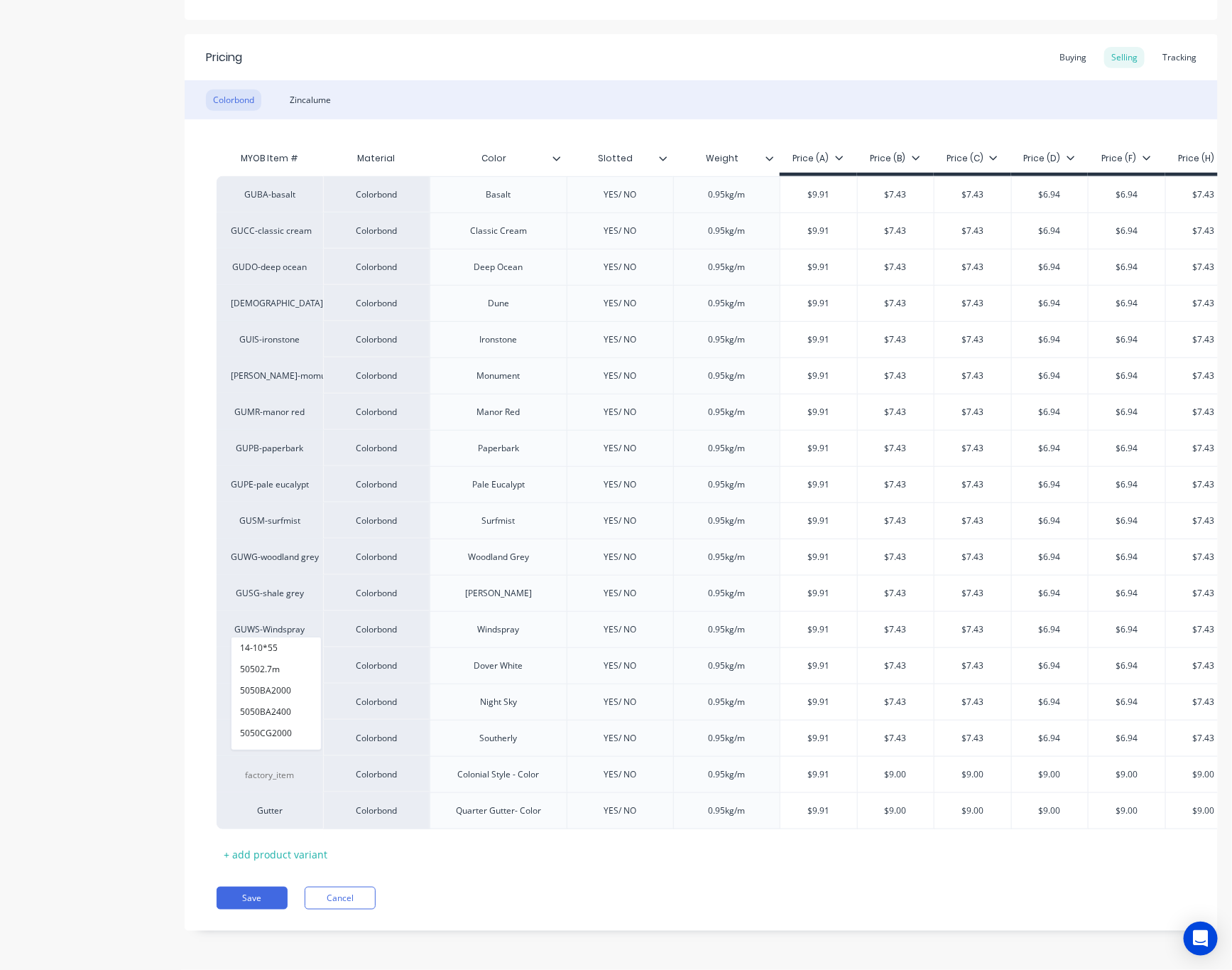
click at [608, 924] on div "Pricing Buying Selling Tracking Colorbond Zincalume MYOB Item # Material Color …" at bounding box center [702, 482] width 1033 height 896
click at [712, 80] on div "Colorbond Zincalume" at bounding box center [702, 100] width 1033 height 39
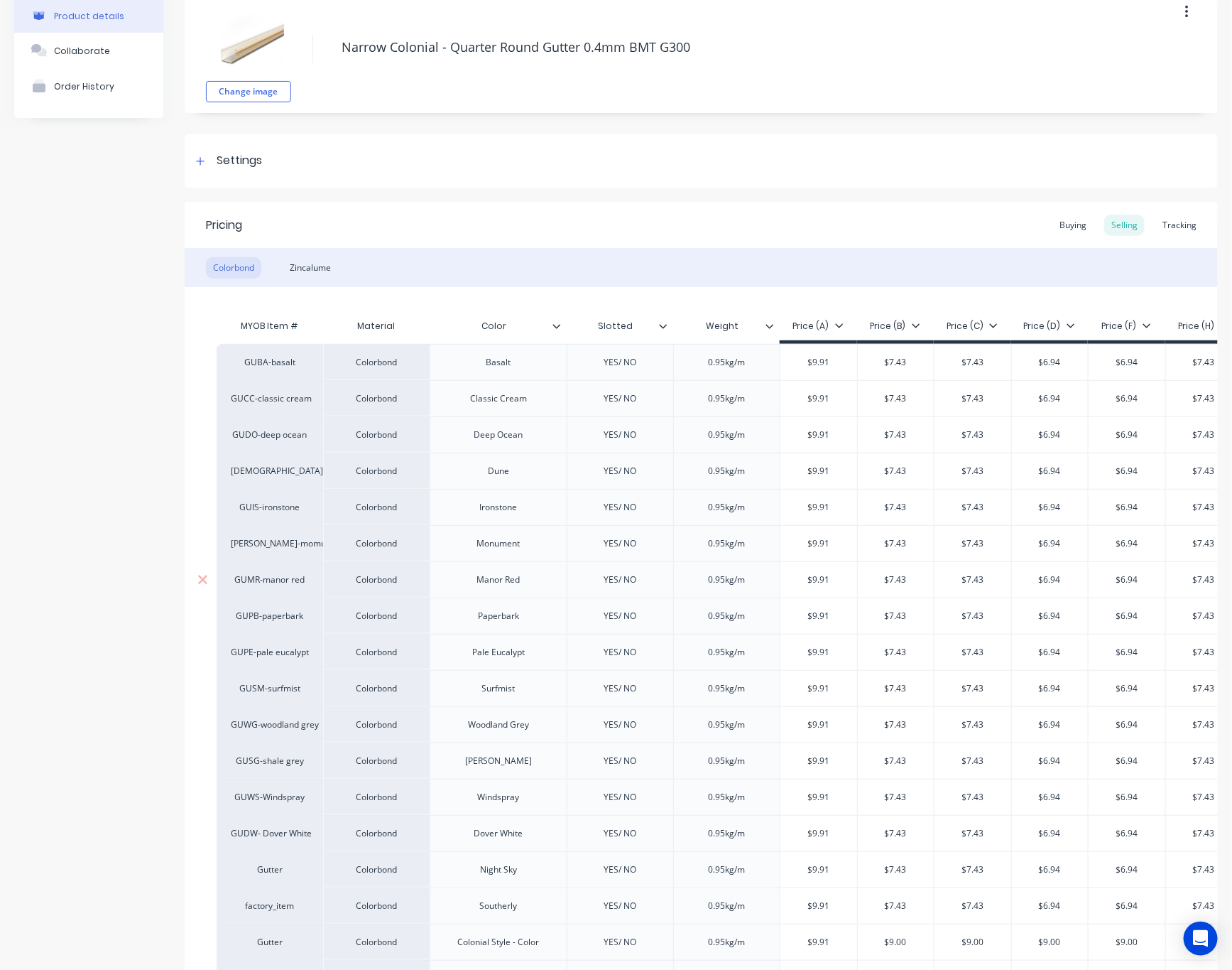
scroll to position [0, 0]
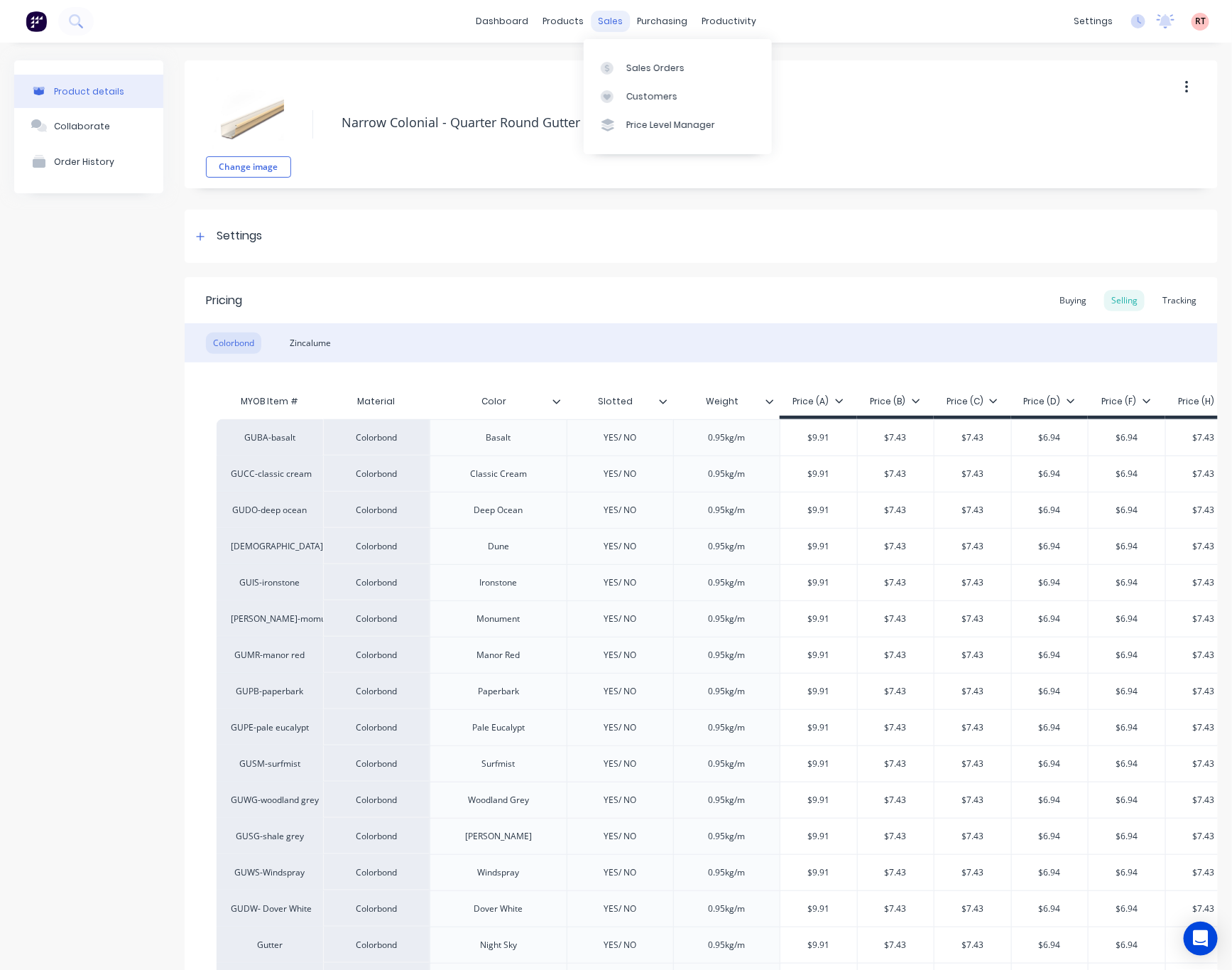
click at [603, 21] on div "sales" at bounding box center [611, 21] width 39 height 21
click at [550, 20] on div "products" at bounding box center [563, 21] width 56 height 21
click at [586, 62] on div "Product Catalogue" at bounding box center [619, 69] width 88 height 13
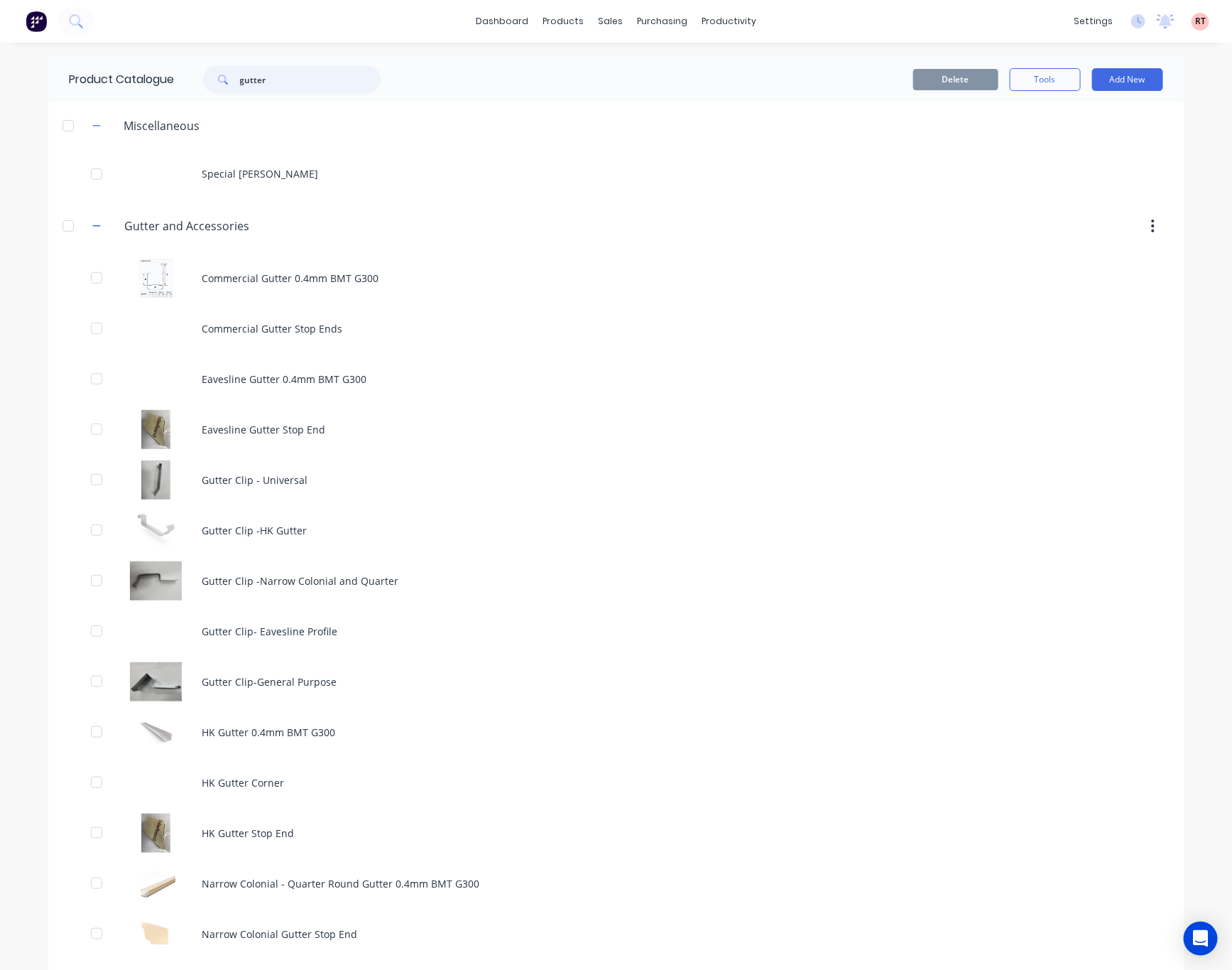
drag, startPoint x: 279, startPoint y: 81, endPoint x: 98, endPoint y: 85, distance: 181.0
click at [126, 90] on div "Product Catalogue gutter" at bounding box center [232, 80] width 368 height 46
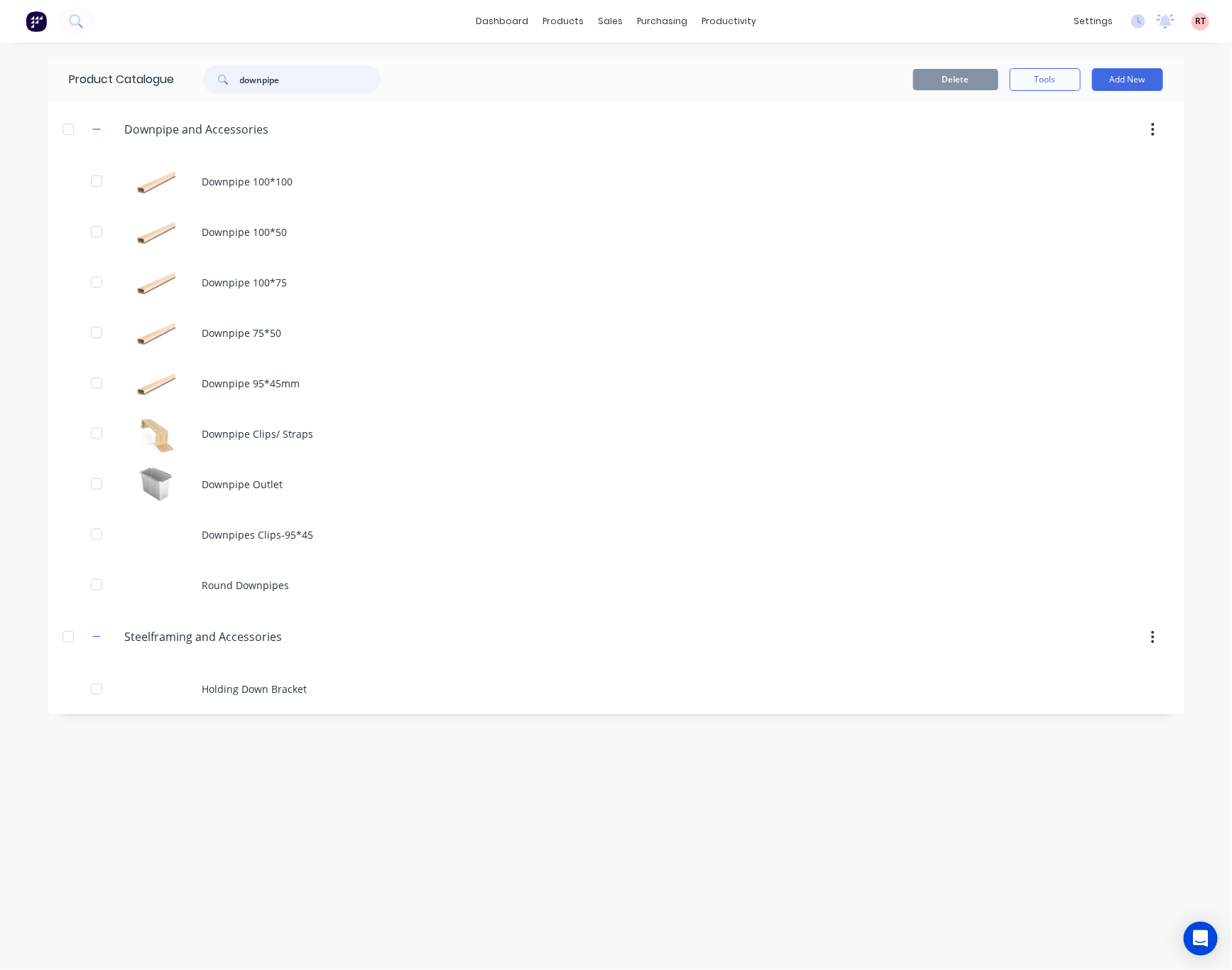
type input "downpipe"
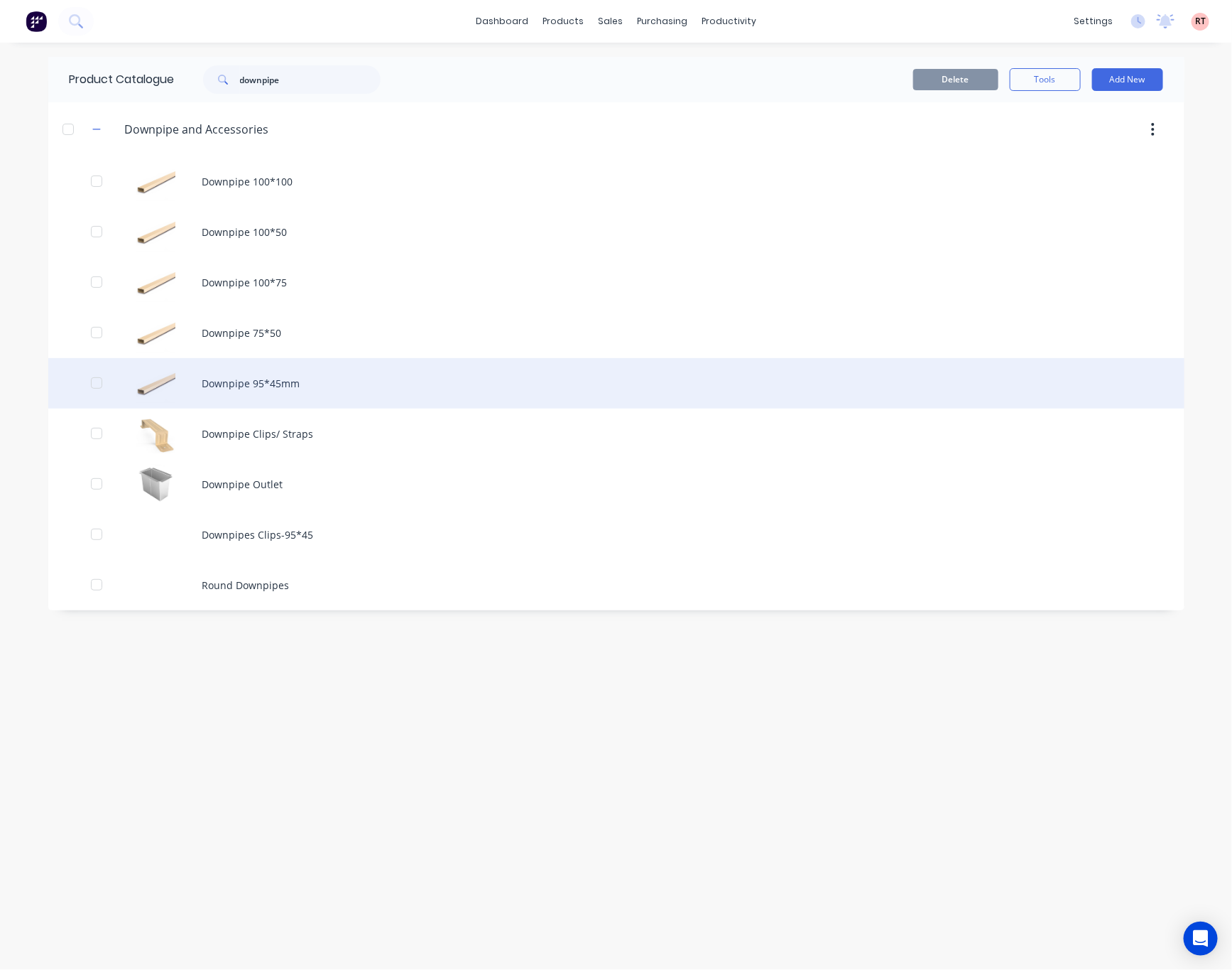
click at [387, 378] on div "Downpipe 95*45mm" at bounding box center [616, 383] width 1137 height 51
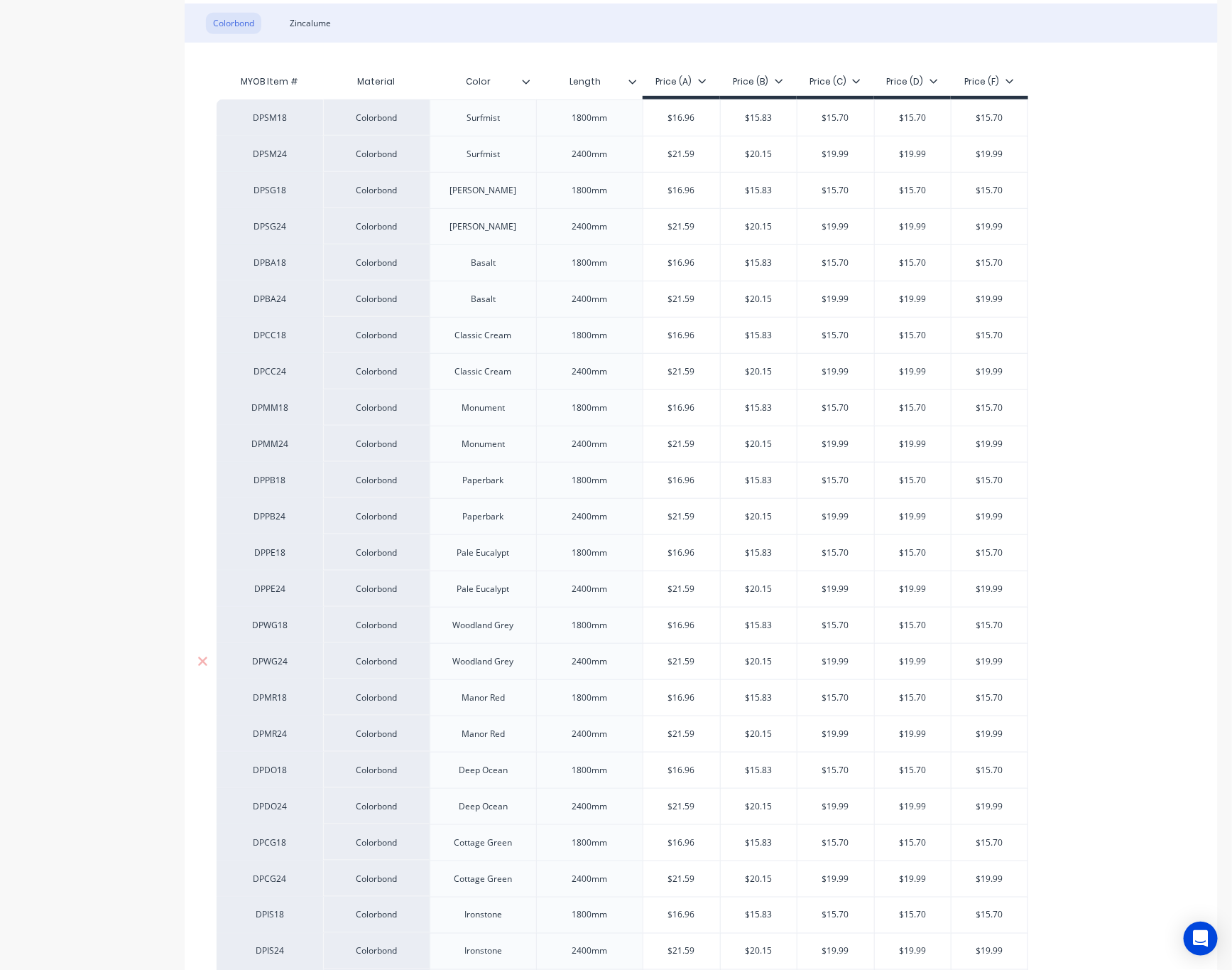
type textarea "x"
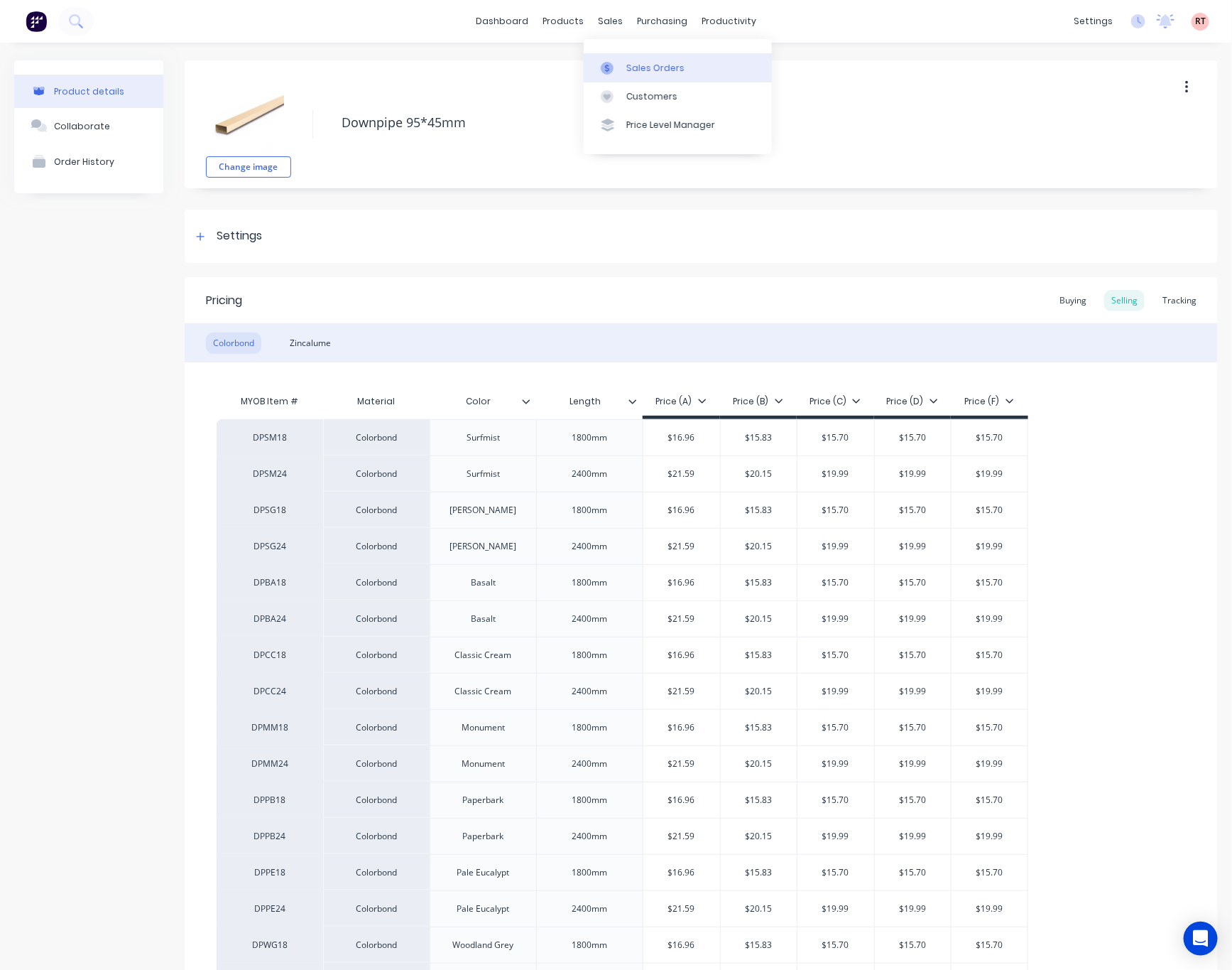
click at [642, 69] on div "Sales Orders" at bounding box center [655, 69] width 59 height 13
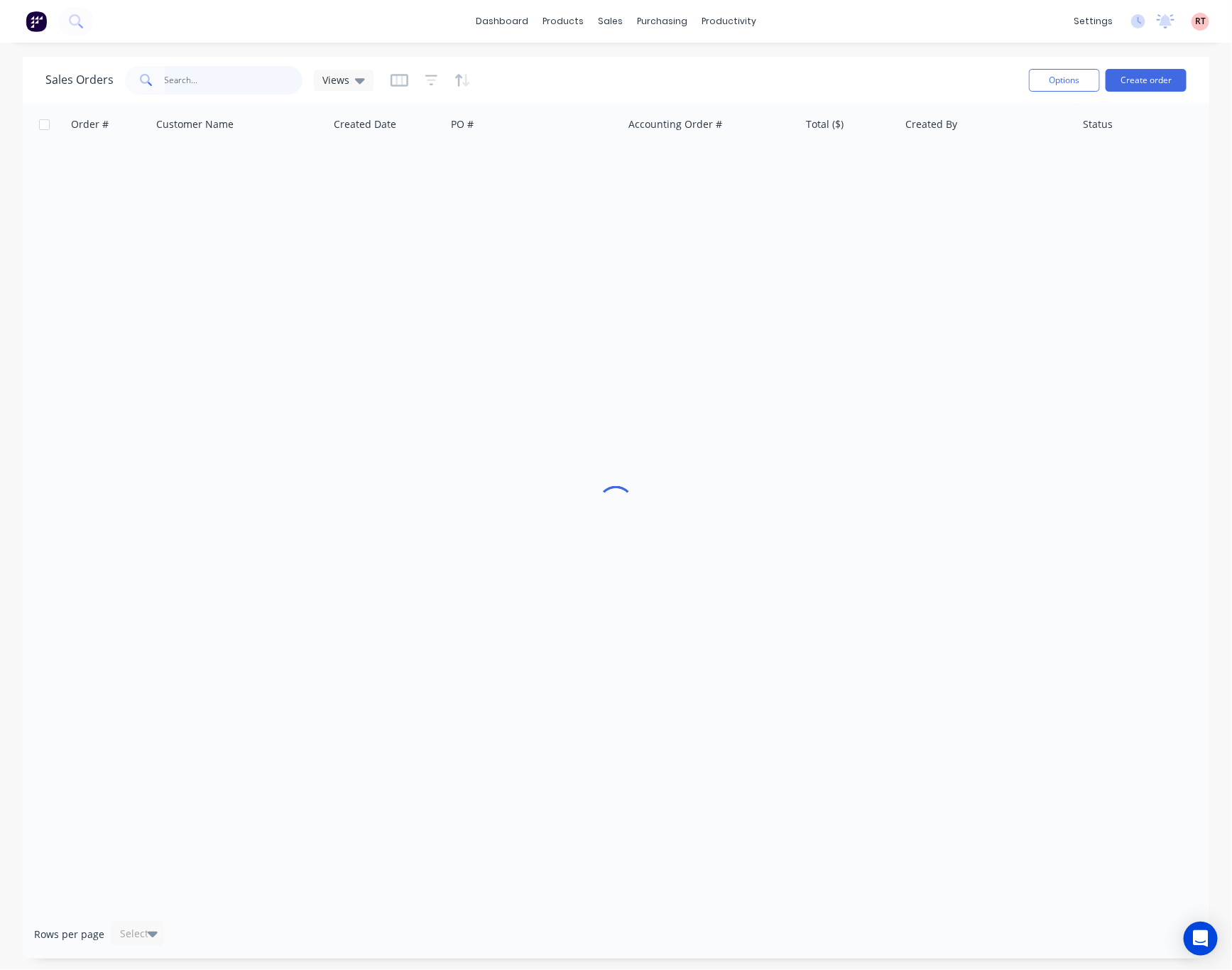
click at [256, 79] on input "text" at bounding box center [234, 80] width 139 height 28
type input "418262580"
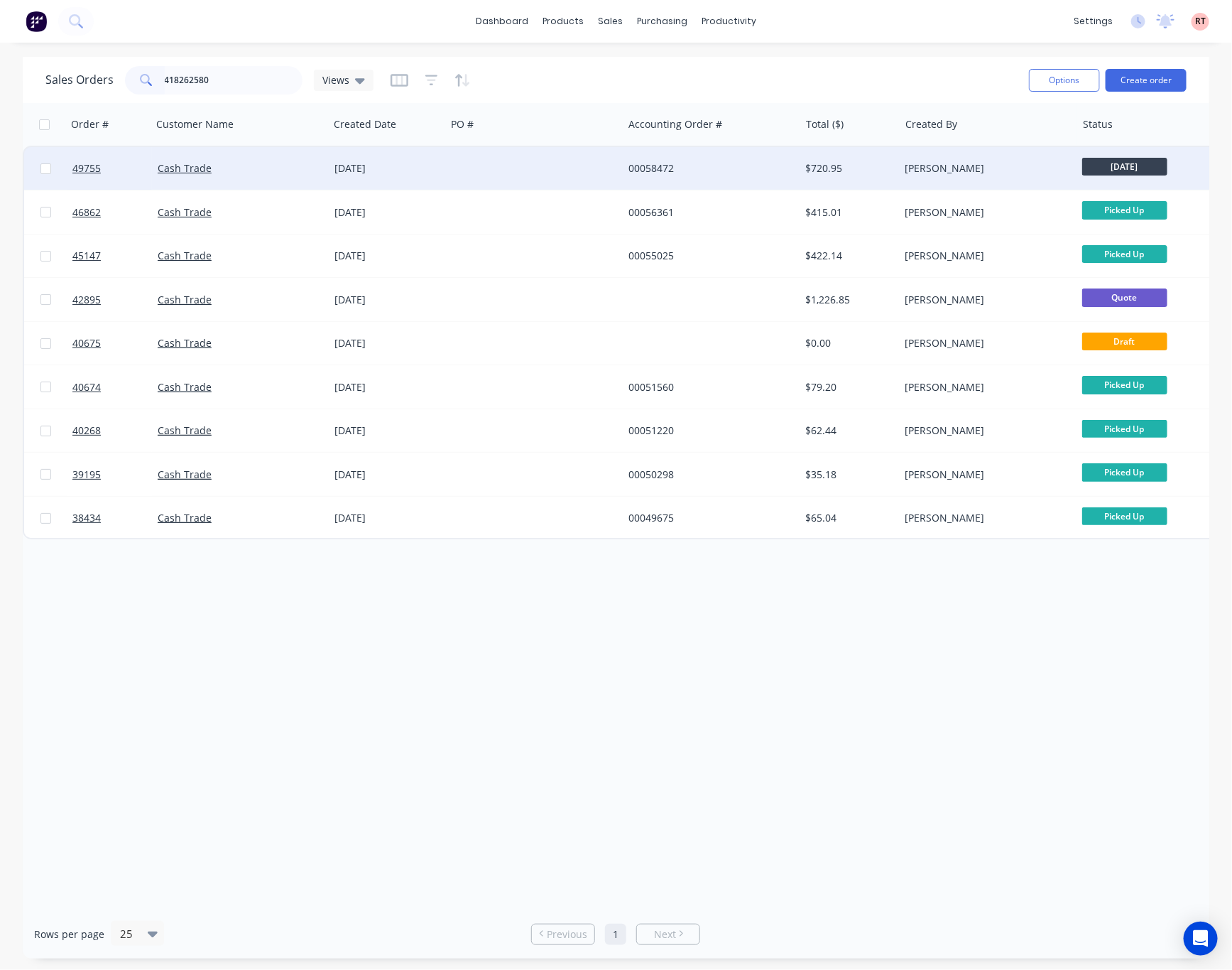
click at [530, 164] on div at bounding box center [534, 168] width 177 height 43
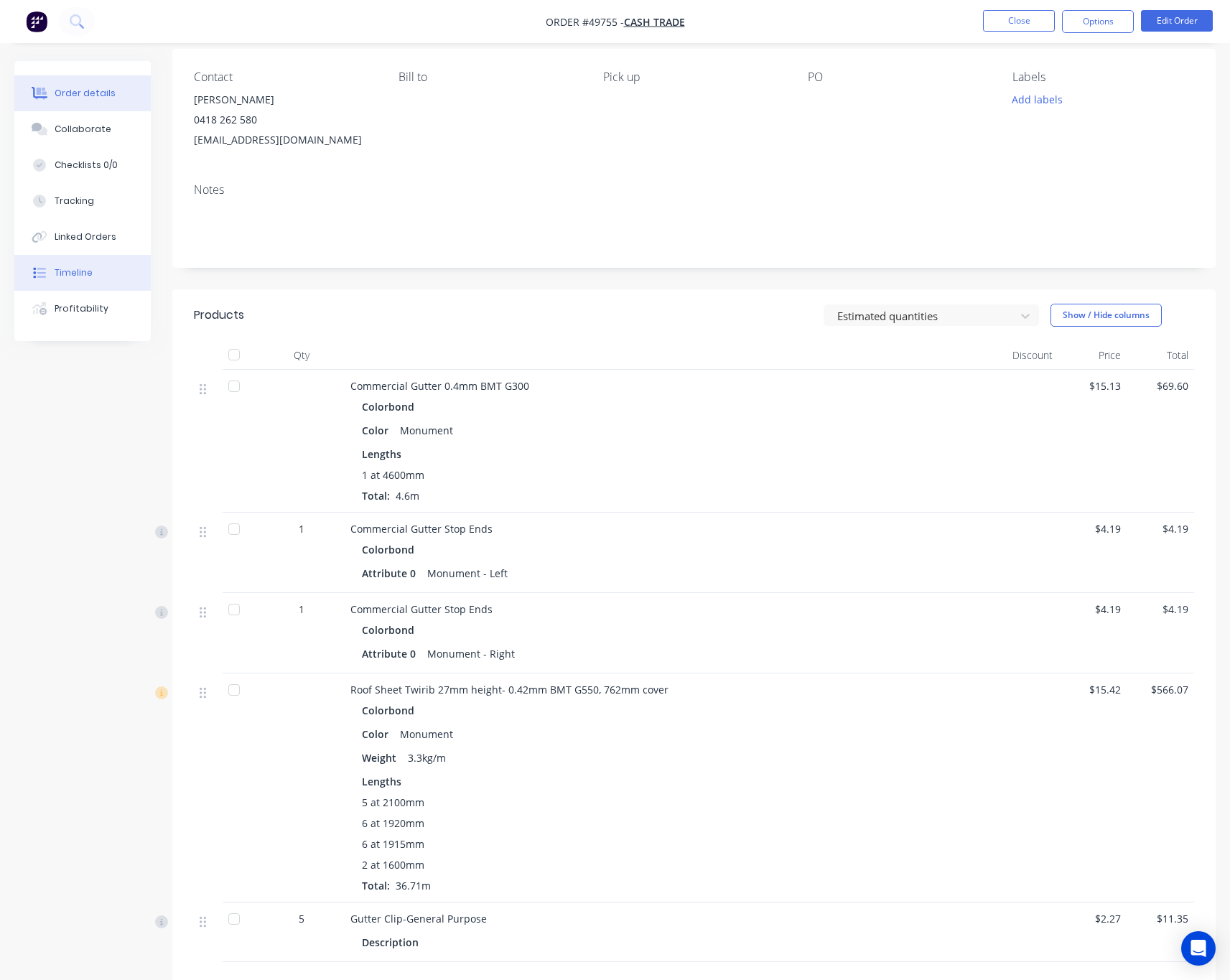
scroll to position [215, 0]
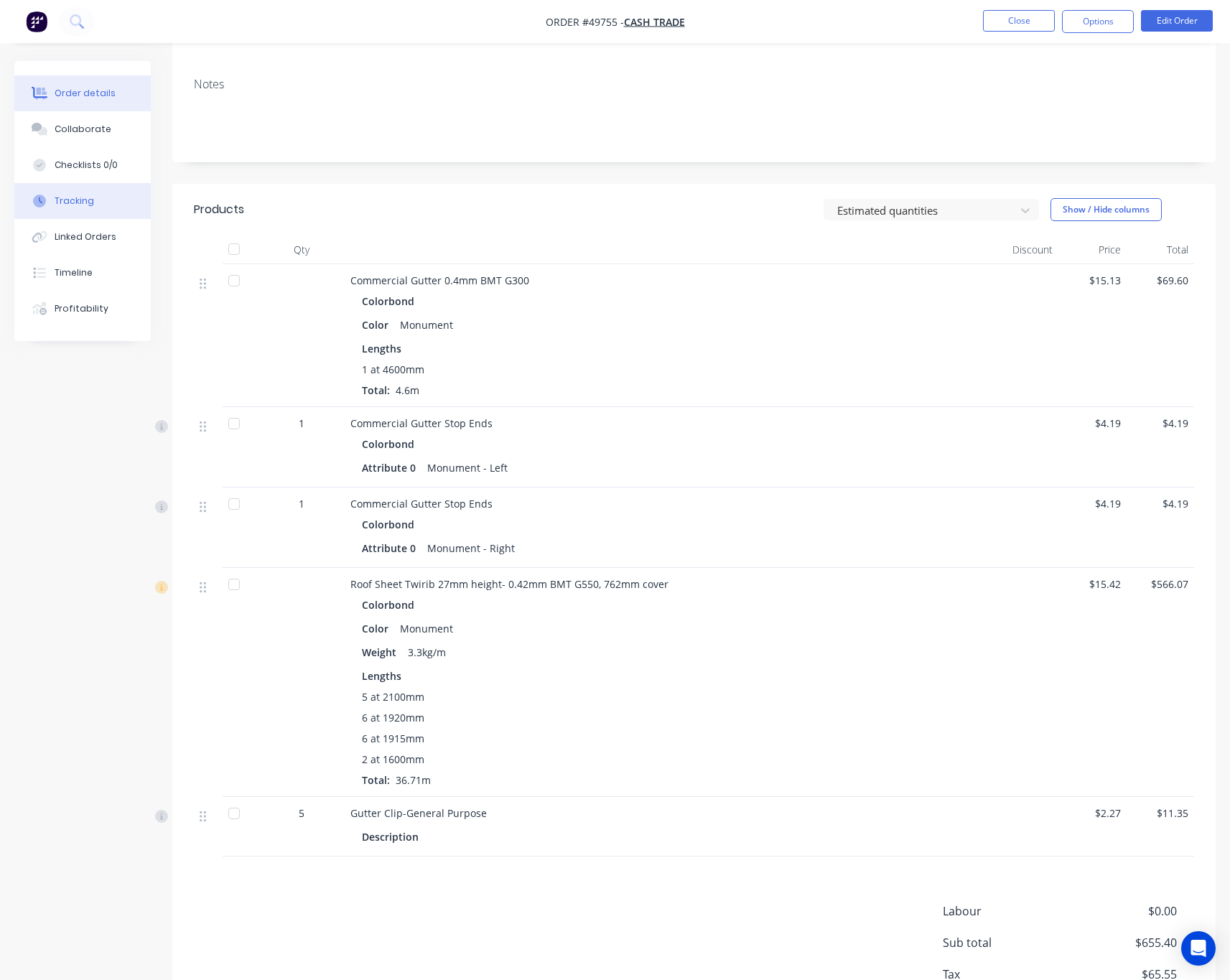
click at [65, 200] on div "Tracking" at bounding box center [75, 201] width 39 height 13
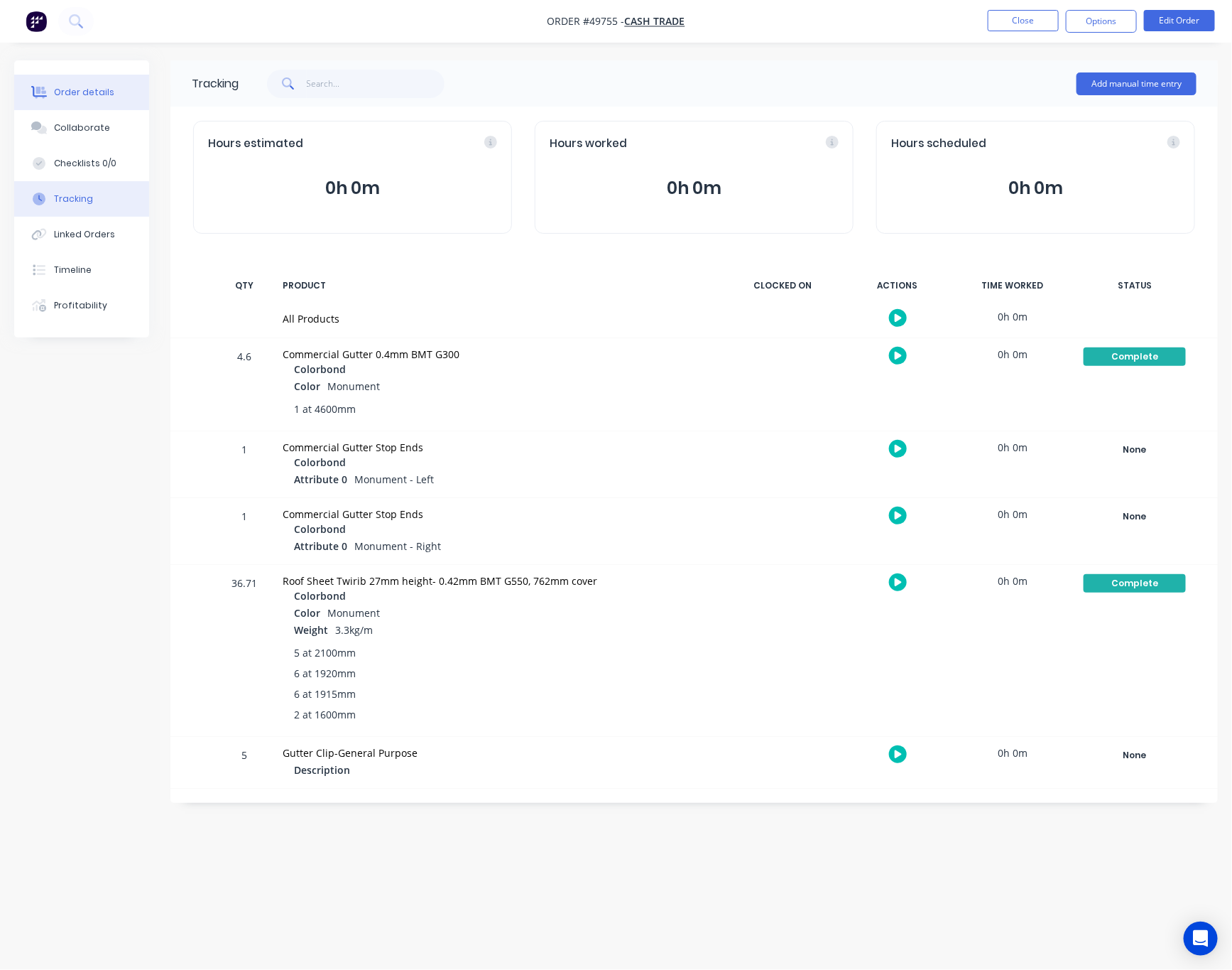
click at [99, 94] on div "Order details" at bounding box center [85, 93] width 61 height 13
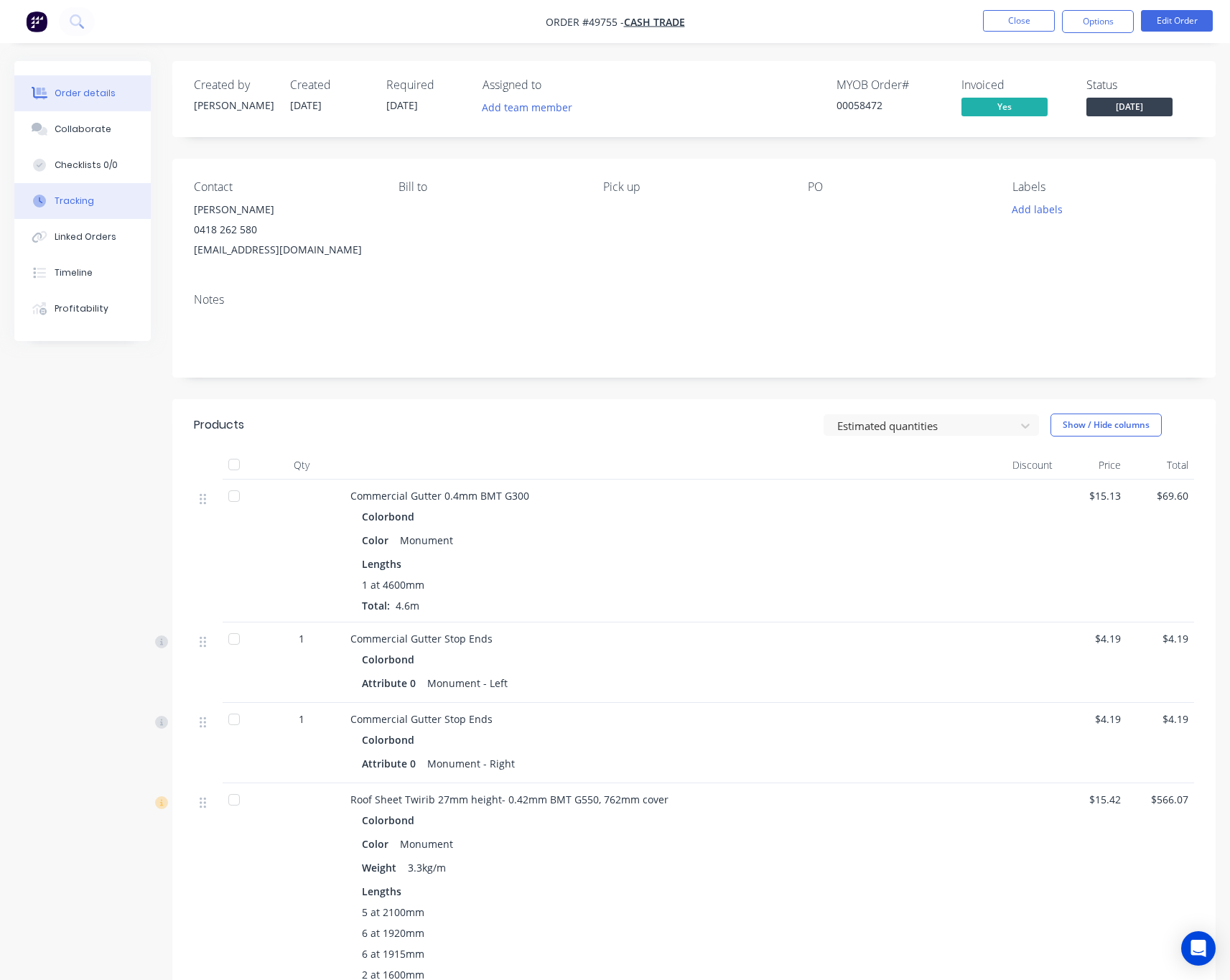
click at [83, 201] on div "Tracking" at bounding box center [75, 201] width 39 height 13
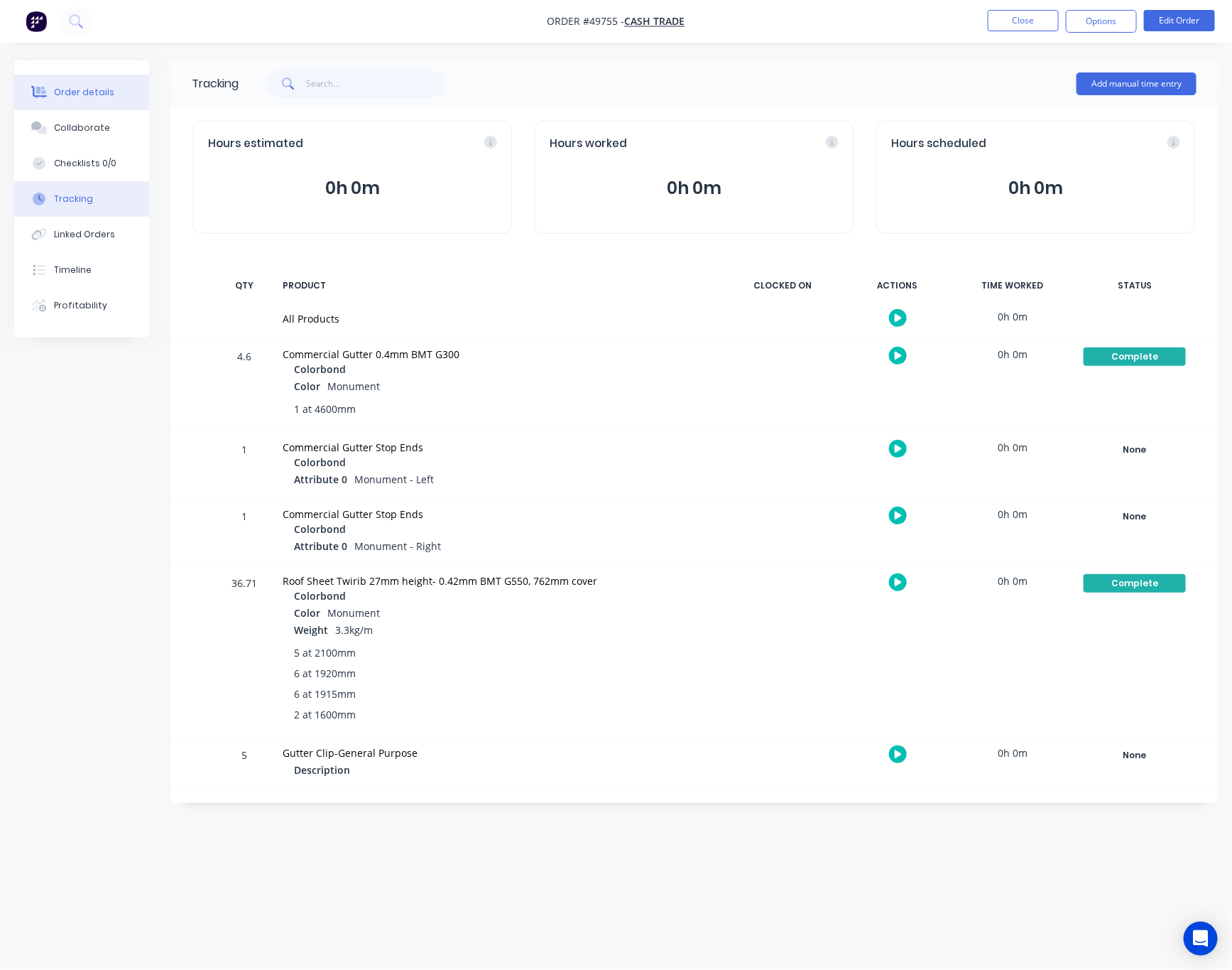
click at [103, 103] on button "Order details" at bounding box center [82, 92] width 135 height 35
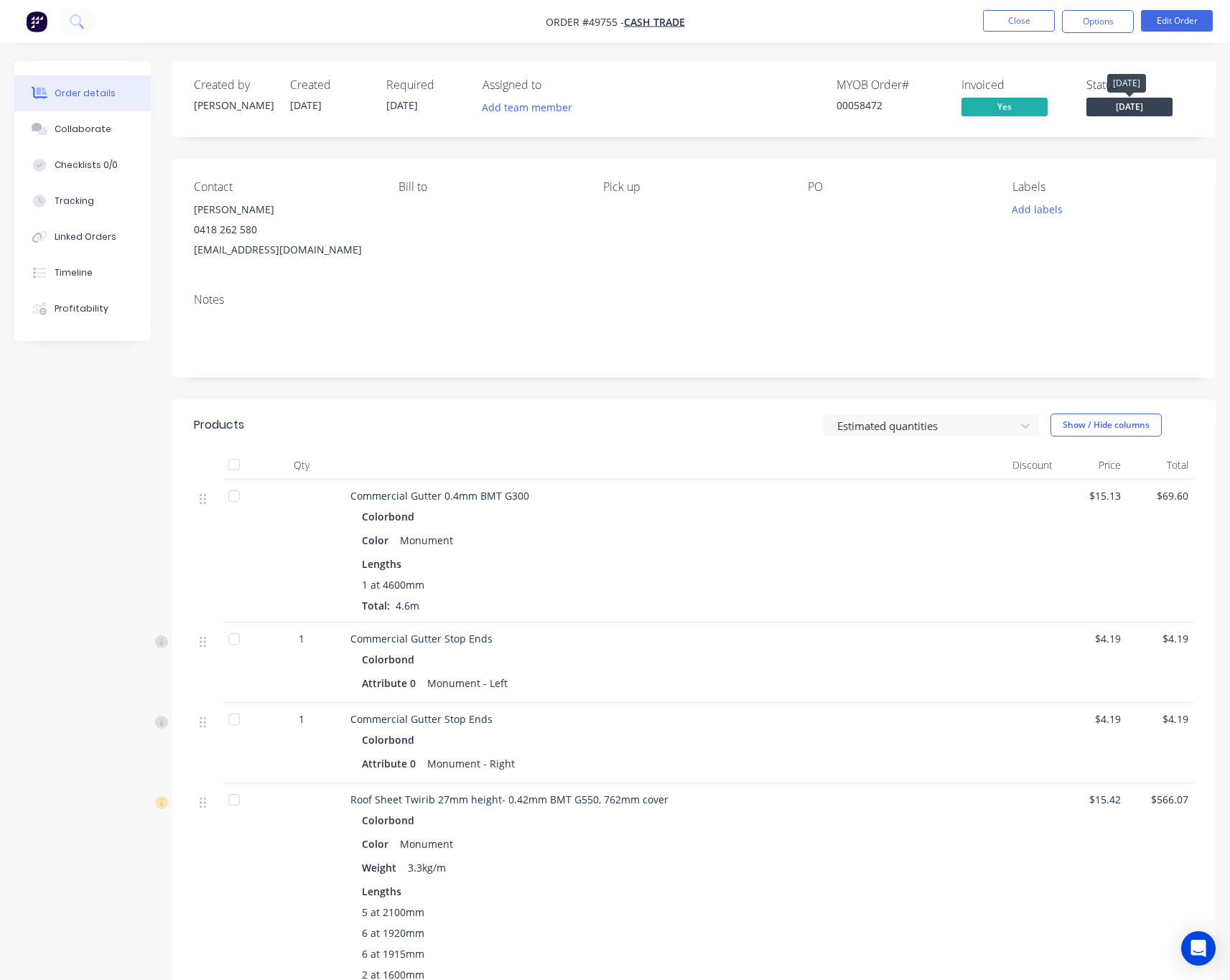
click at [1129, 108] on span "[DATE]" at bounding box center [1129, 107] width 86 height 18
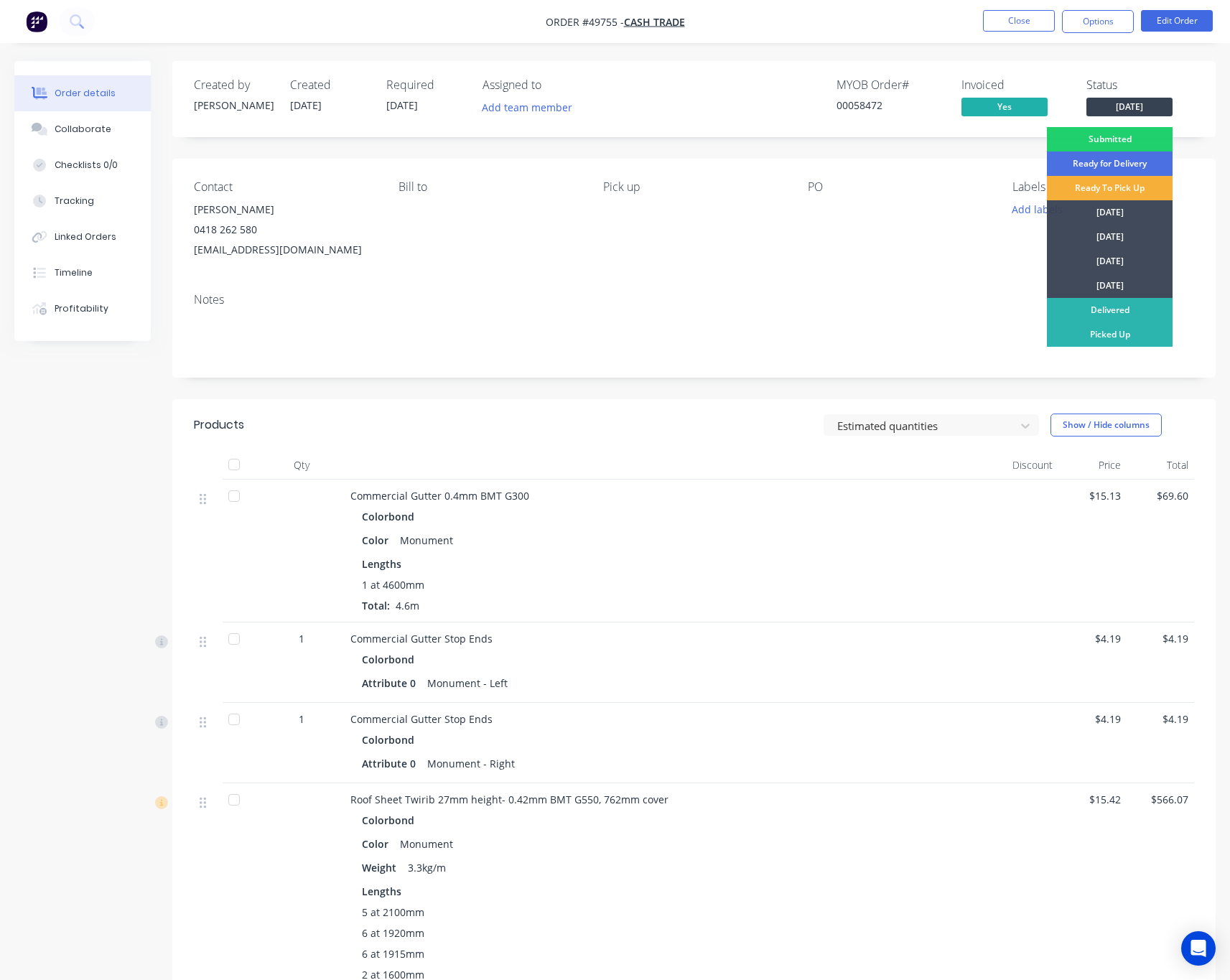
click at [1066, 186] on div "Ready To Pick Up" at bounding box center [1109, 188] width 126 height 24
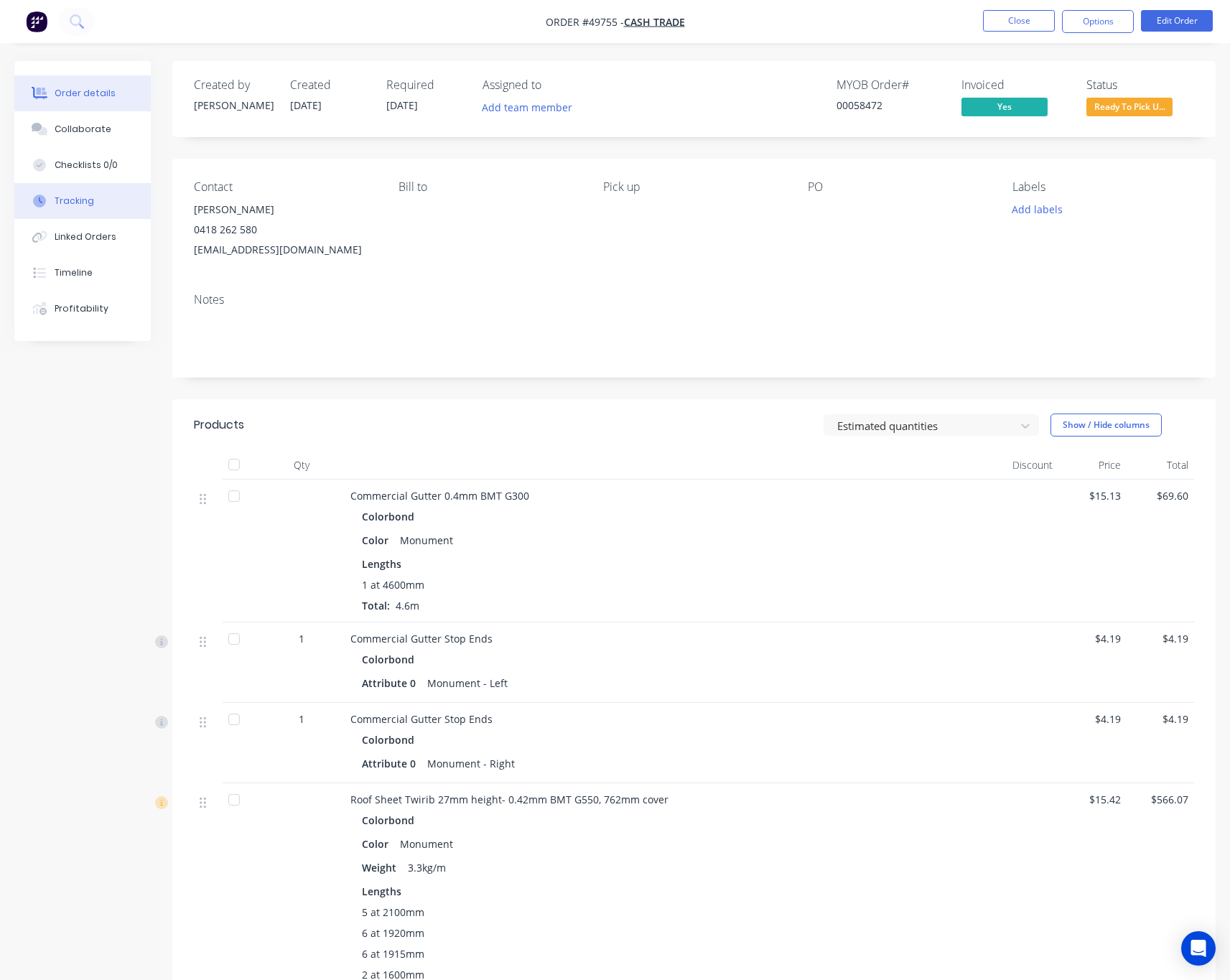
click at [91, 194] on button "Tracking" at bounding box center [83, 201] width 137 height 36
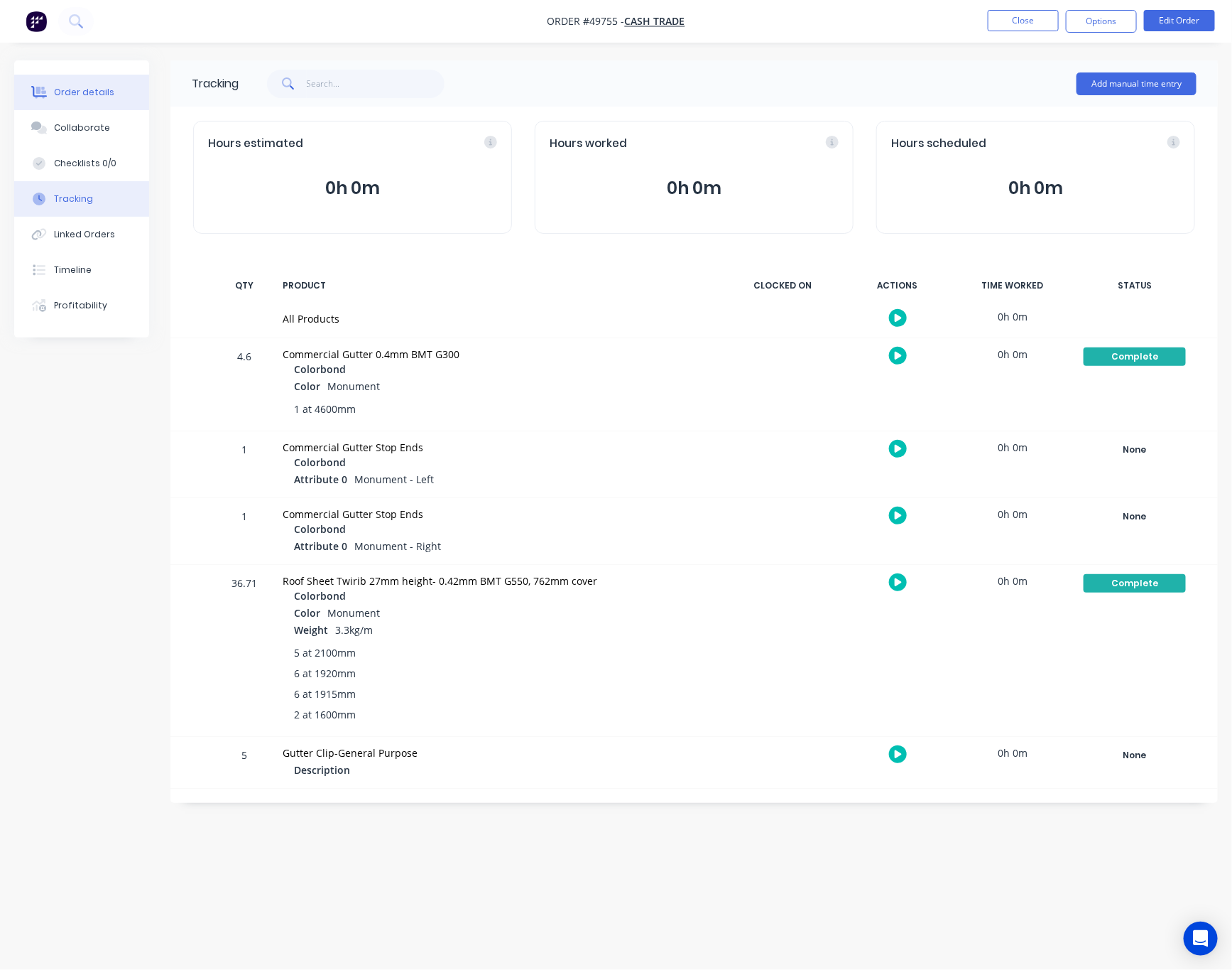
click at [90, 95] on div "Order details" at bounding box center [85, 93] width 61 height 13
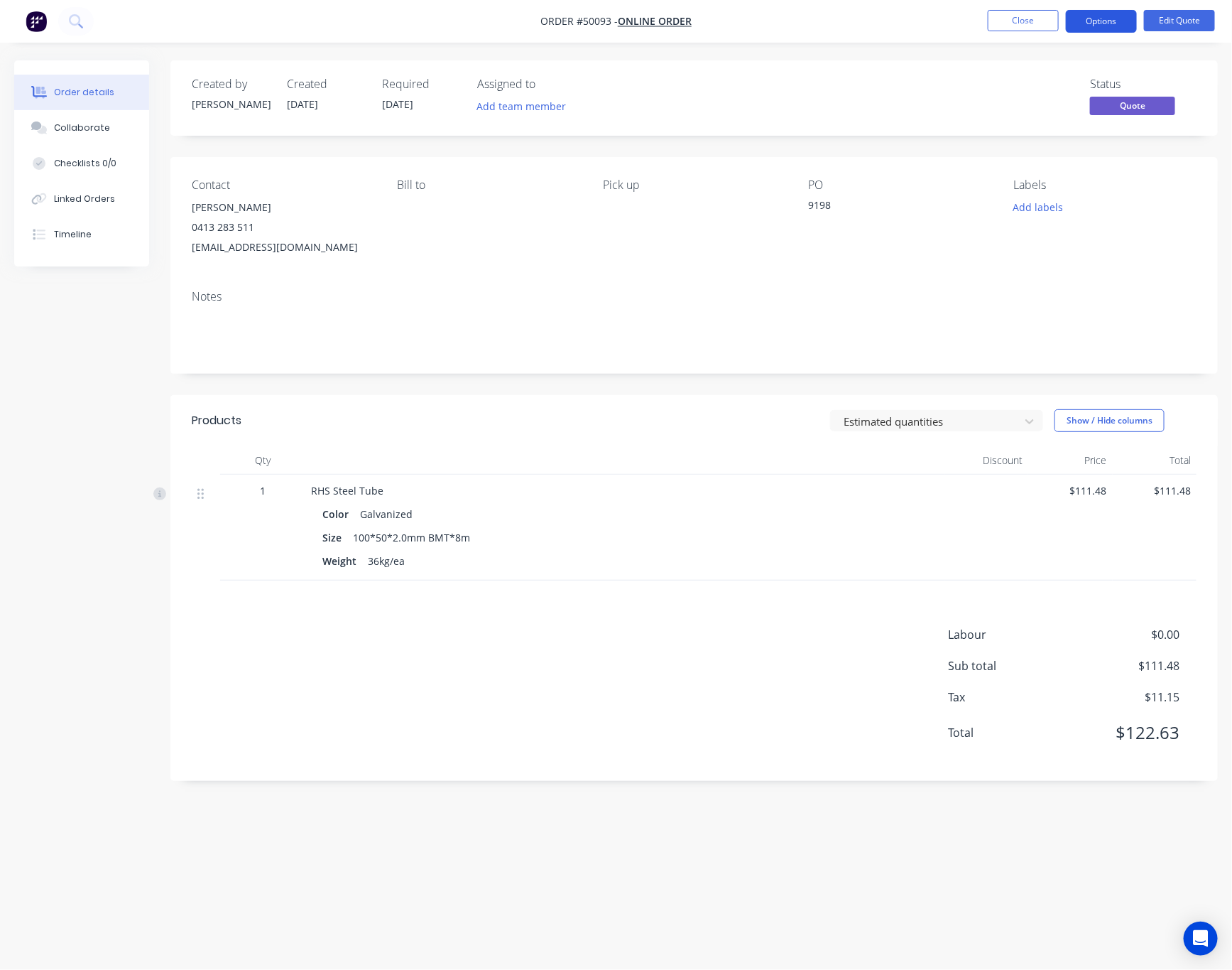
click at [1099, 21] on button "Options" at bounding box center [1101, 21] width 71 height 22
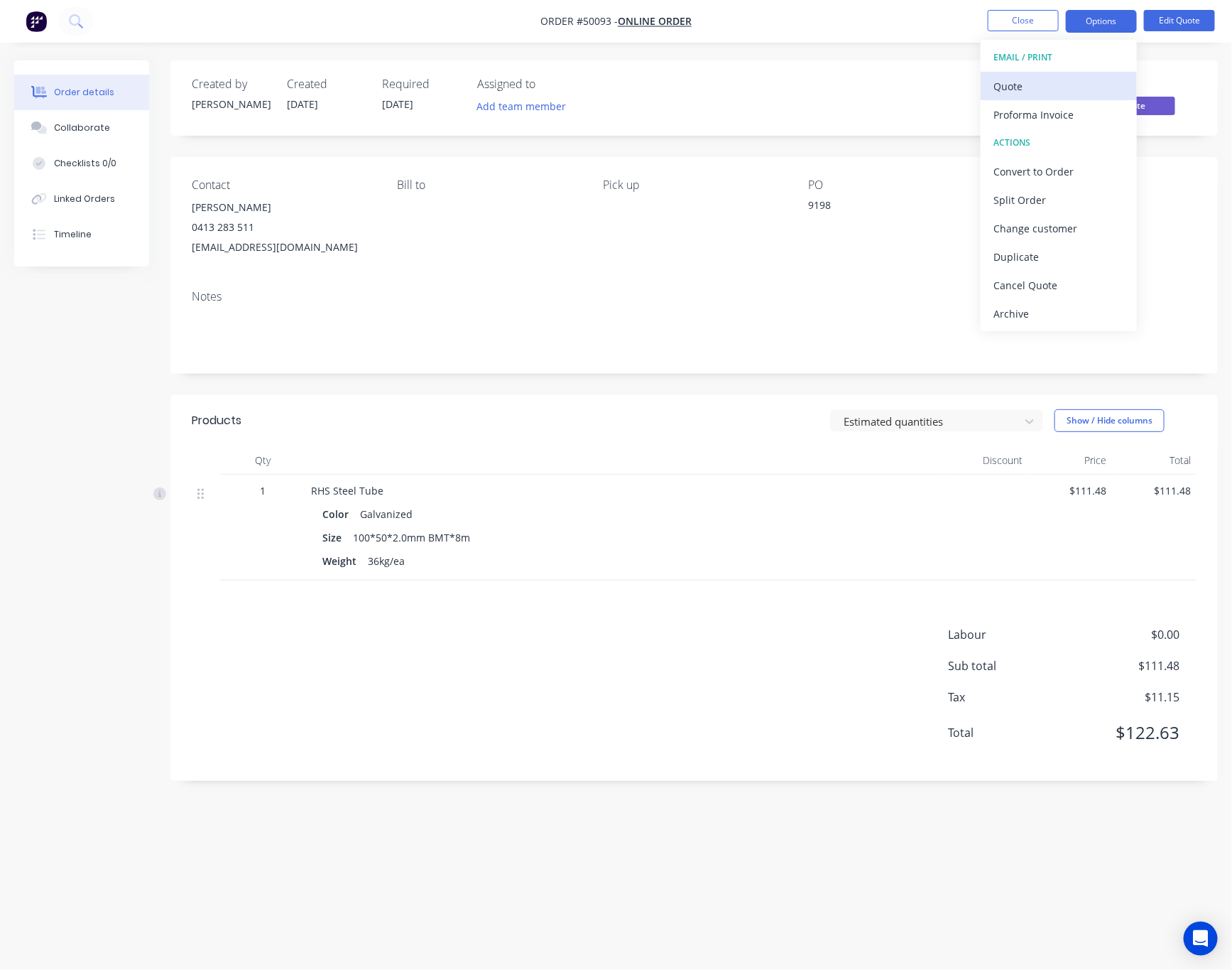
click at [1066, 81] on div "Quote" at bounding box center [1059, 86] width 131 height 21
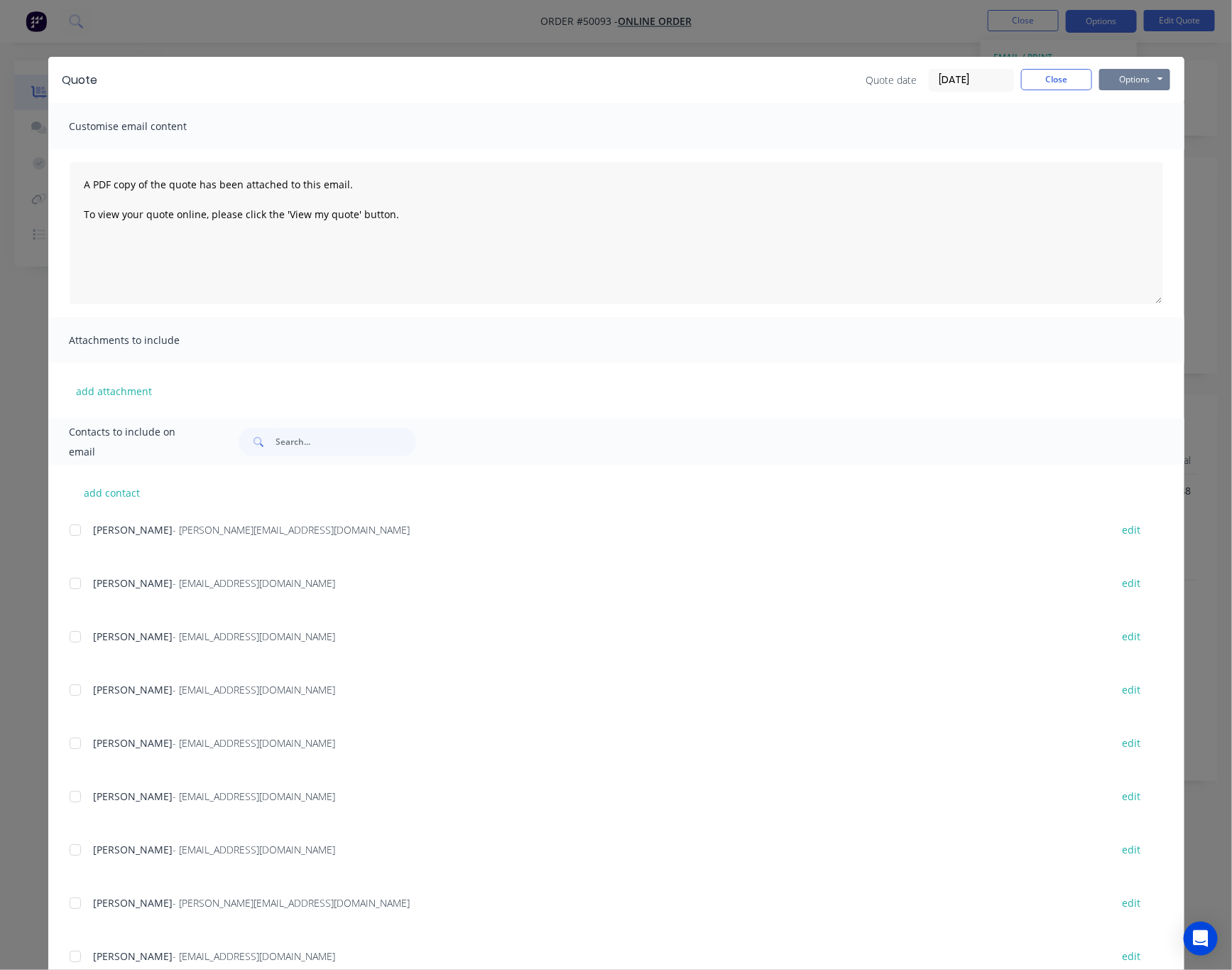
click at [1134, 92] on div "Quote Quote date [DATE] Close Options Preview Print Email" at bounding box center [616, 80] width 1137 height 46
click at [1142, 72] on button "Options" at bounding box center [1134, 79] width 71 height 21
click at [1148, 124] on button "Print" at bounding box center [1145, 128] width 91 height 23
click at [742, 18] on div "Quote Quote date [DATE] Close Options Preview Print Email Customise email conte…" at bounding box center [616, 485] width 1232 height 970
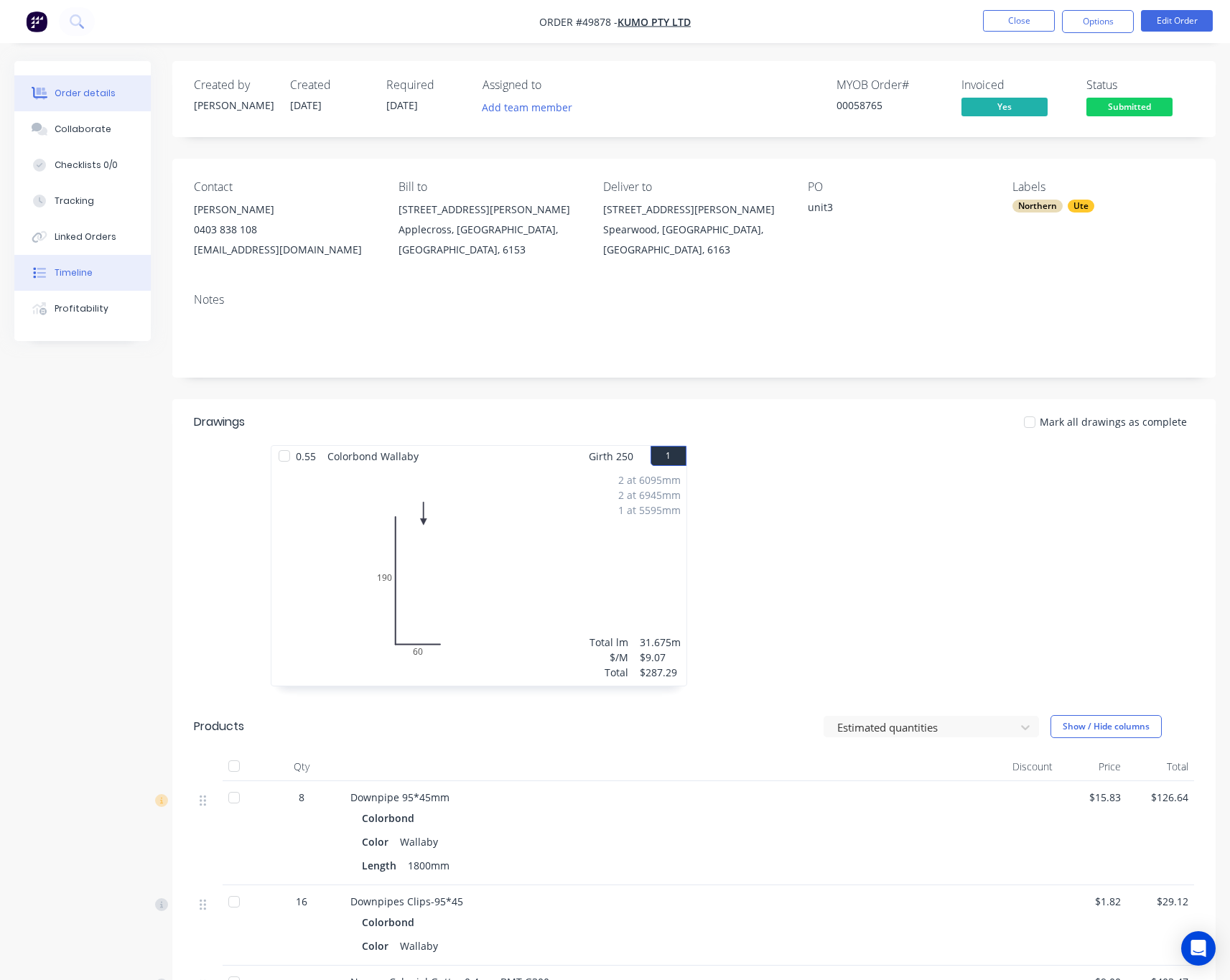
click at [87, 272] on div "Timeline" at bounding box center [74, 273] width 38 height 13
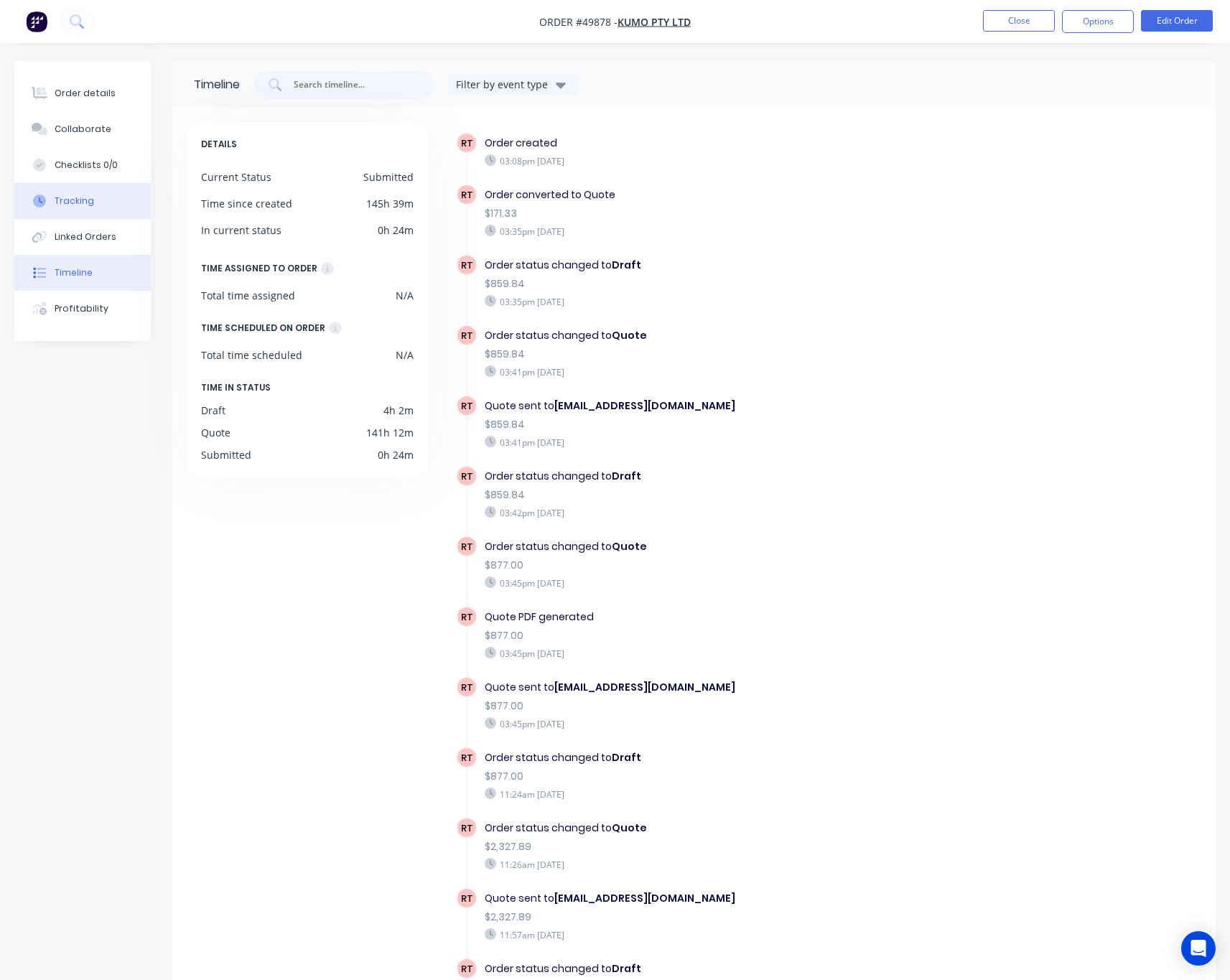
click at [88, 183] on button "Tracking" at bounding box center [83, 201] width 137 height 36
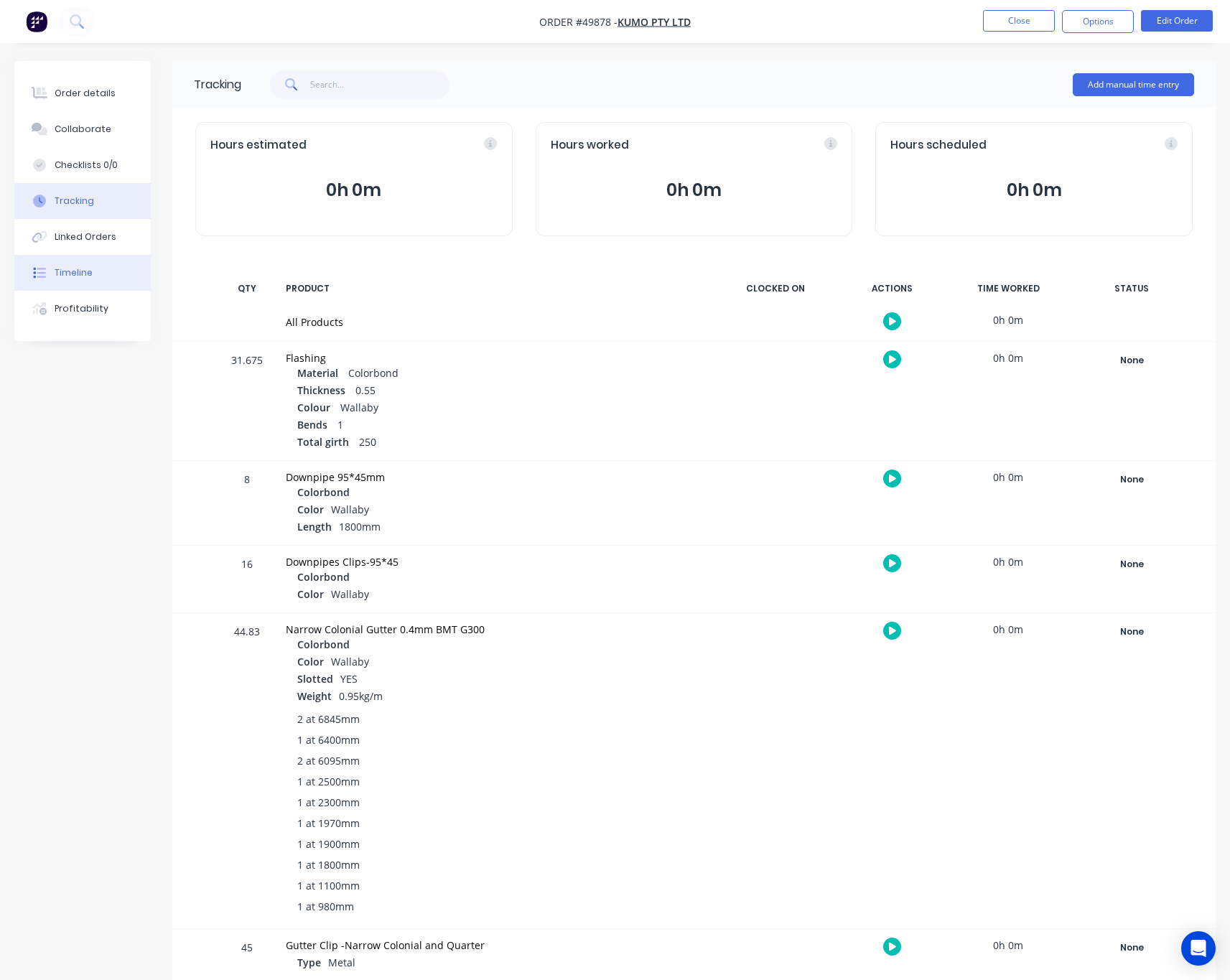
click at [80, 270] on div "Timeline" at bounding box center [74, 273] width 38 height 13
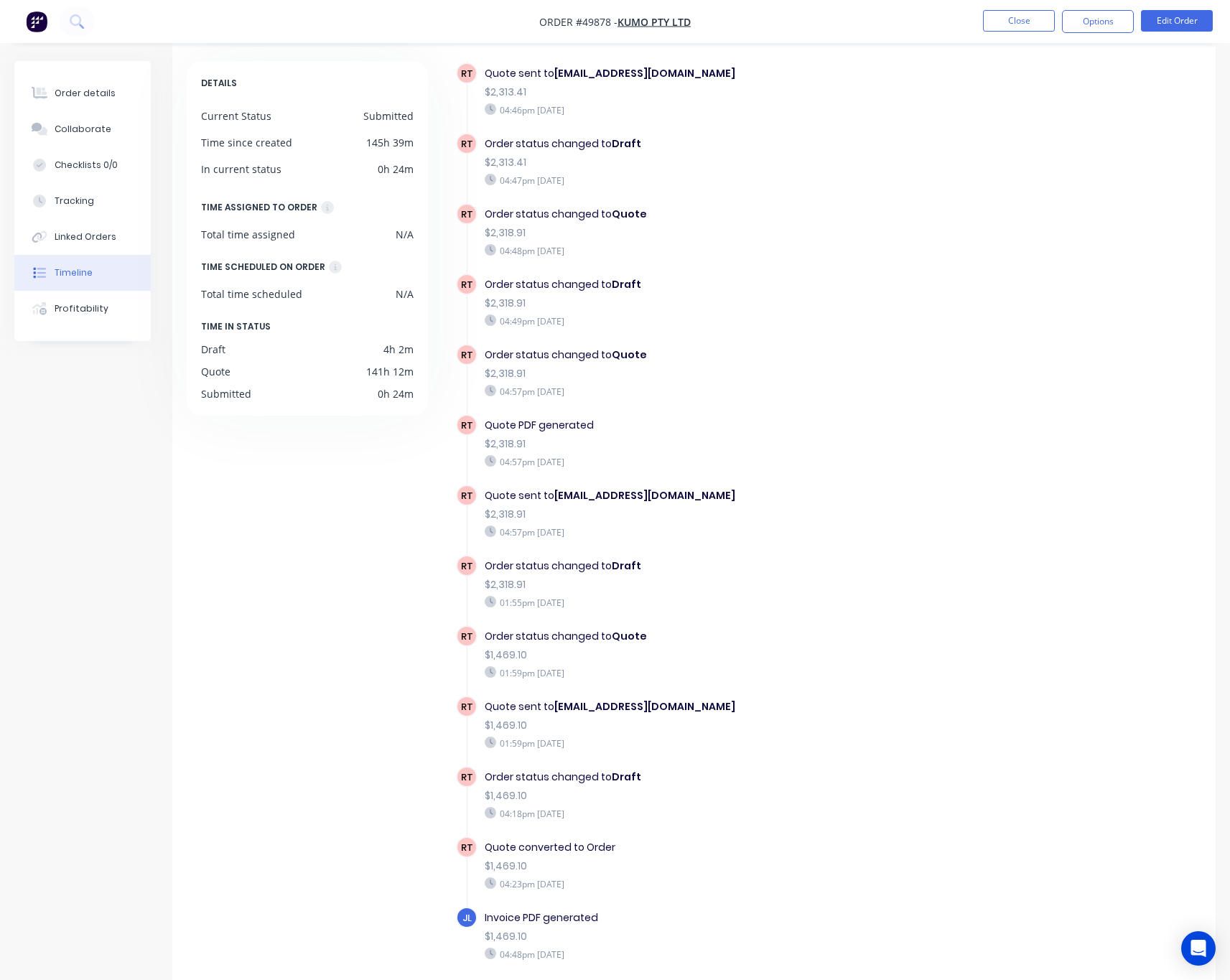
scroll to position [95, 0]
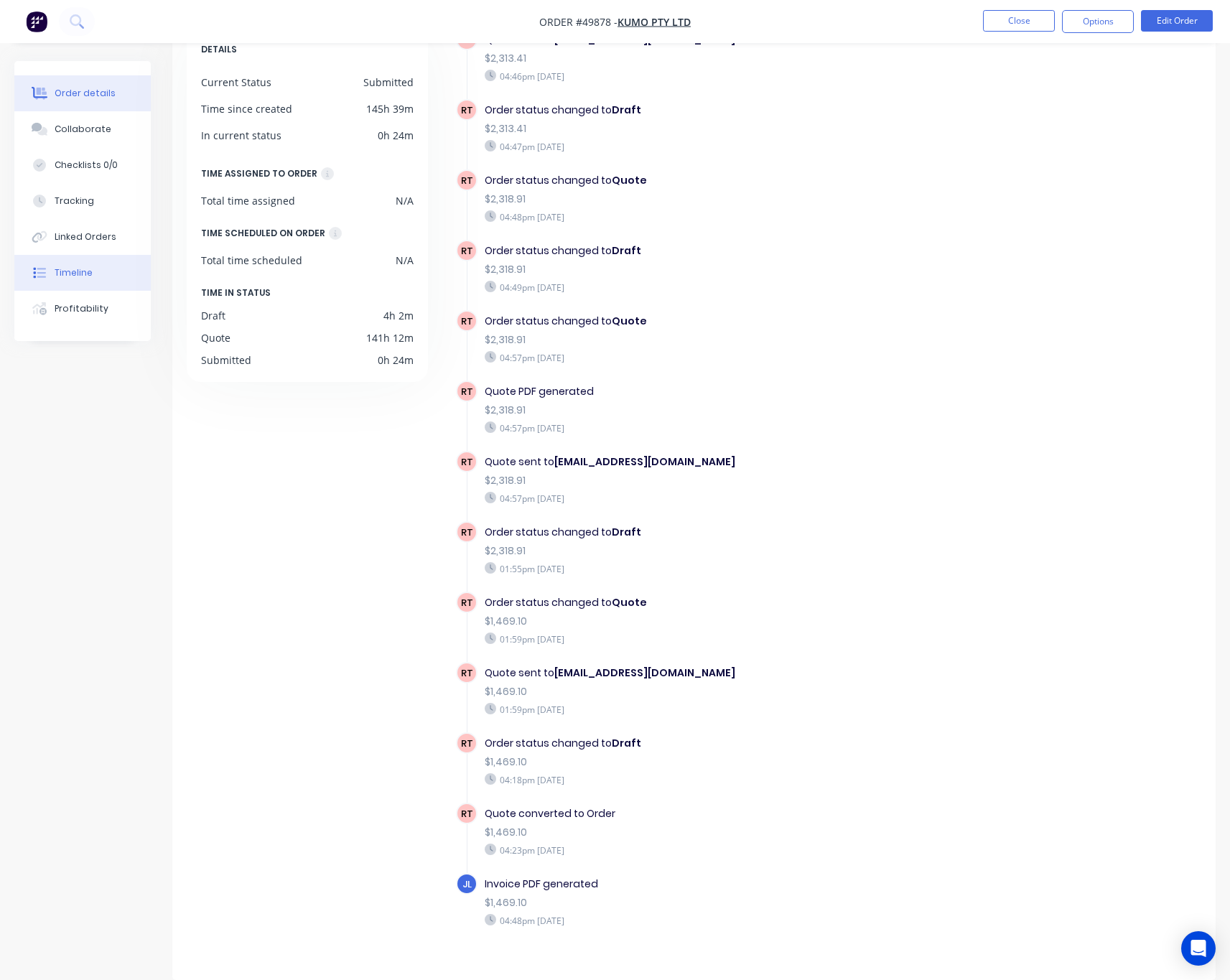
click at [88, 105] on button "Order details" at bounding box center [83, 93] width 137 height 36
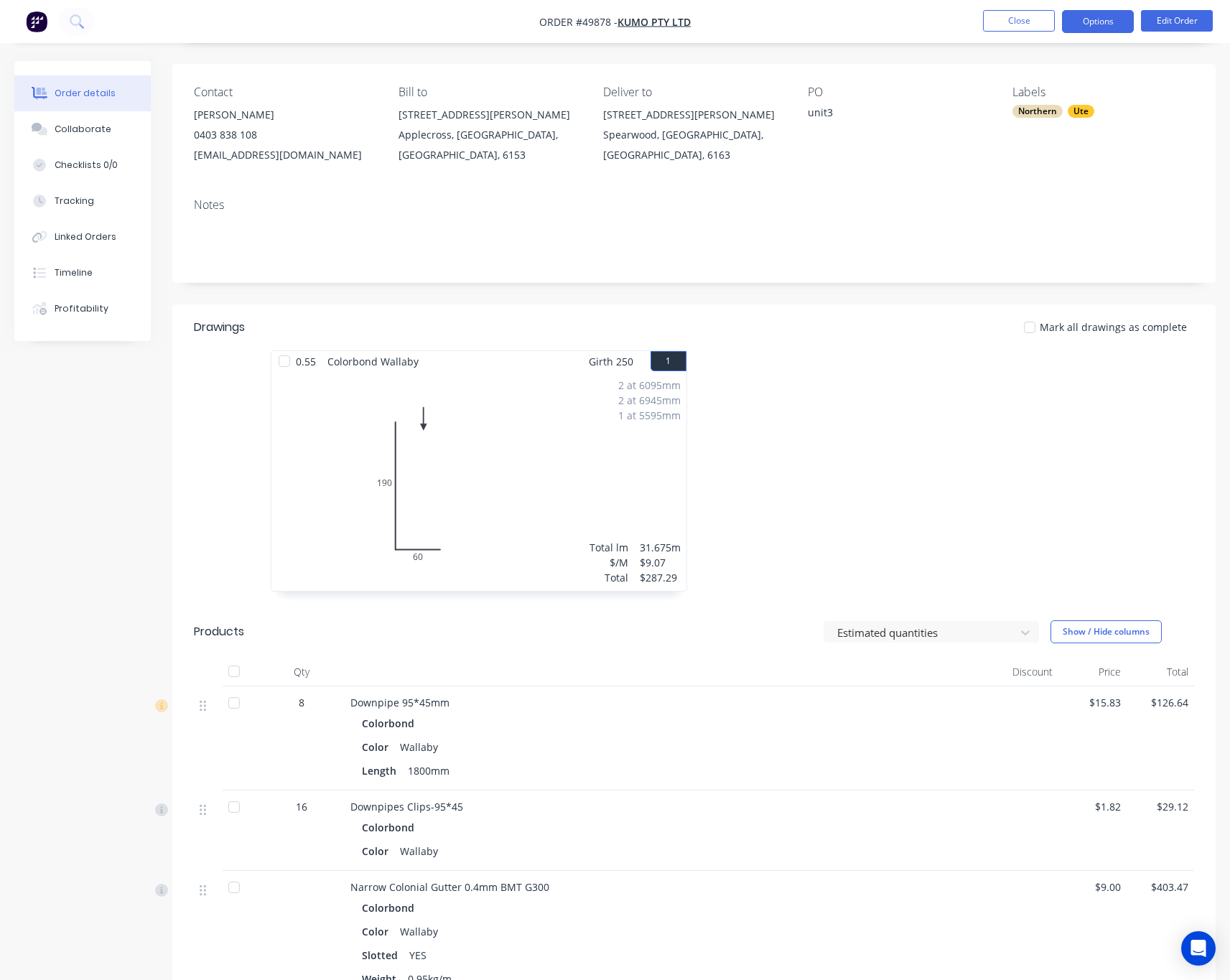
click at [1090, 18] on button "Options" at bounding box center [1098, 21] width 72 height 23
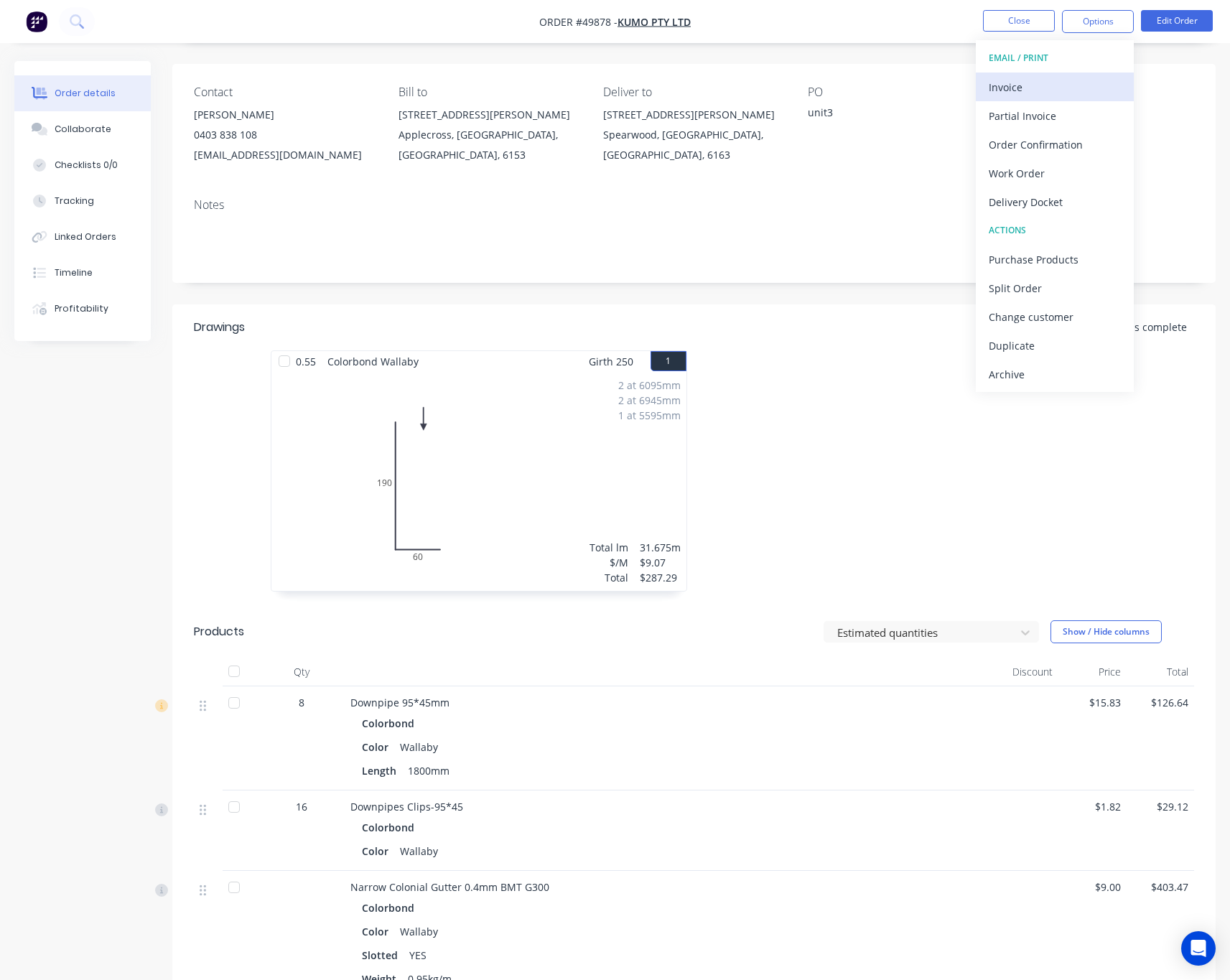
click at [1047, 91] on div "Invoice" at bounding box center [1054, 87] width 132 height 21
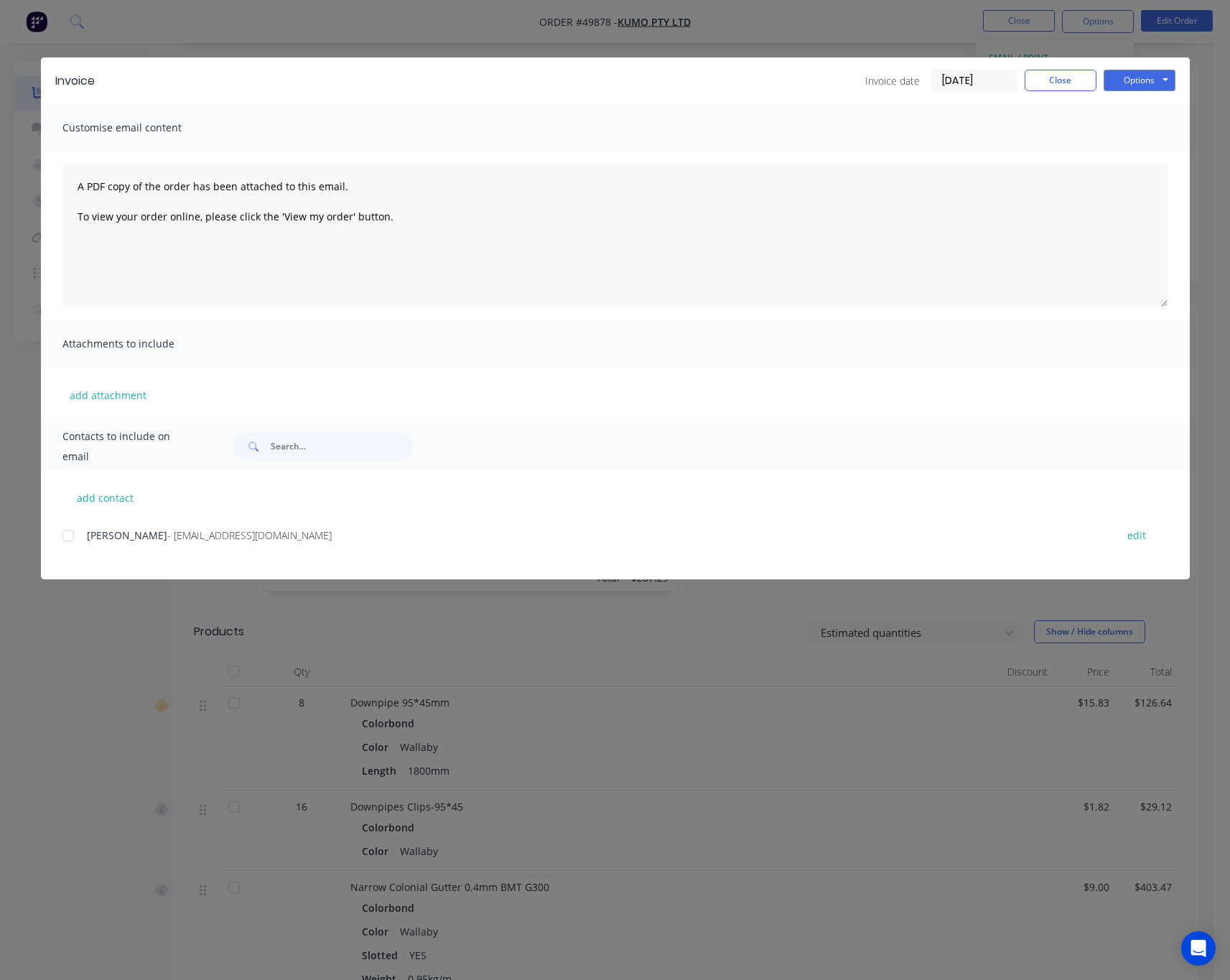
click at [66, 537] on div at bounding box center [68, 535] width 28 height 28
click at [1153, 75] on button "Options" at bounding box center [1139, 80] width 72 height 21
click at [1146, 150] on button "Email" at bounding box center [1150, 153] width 92 height 23
click at [108, 632] on div "Invoice Invoice date 07/10/25 Close Options Preview Print Email Customise email…" at bounding box center [615, 490] width 1230 height 980
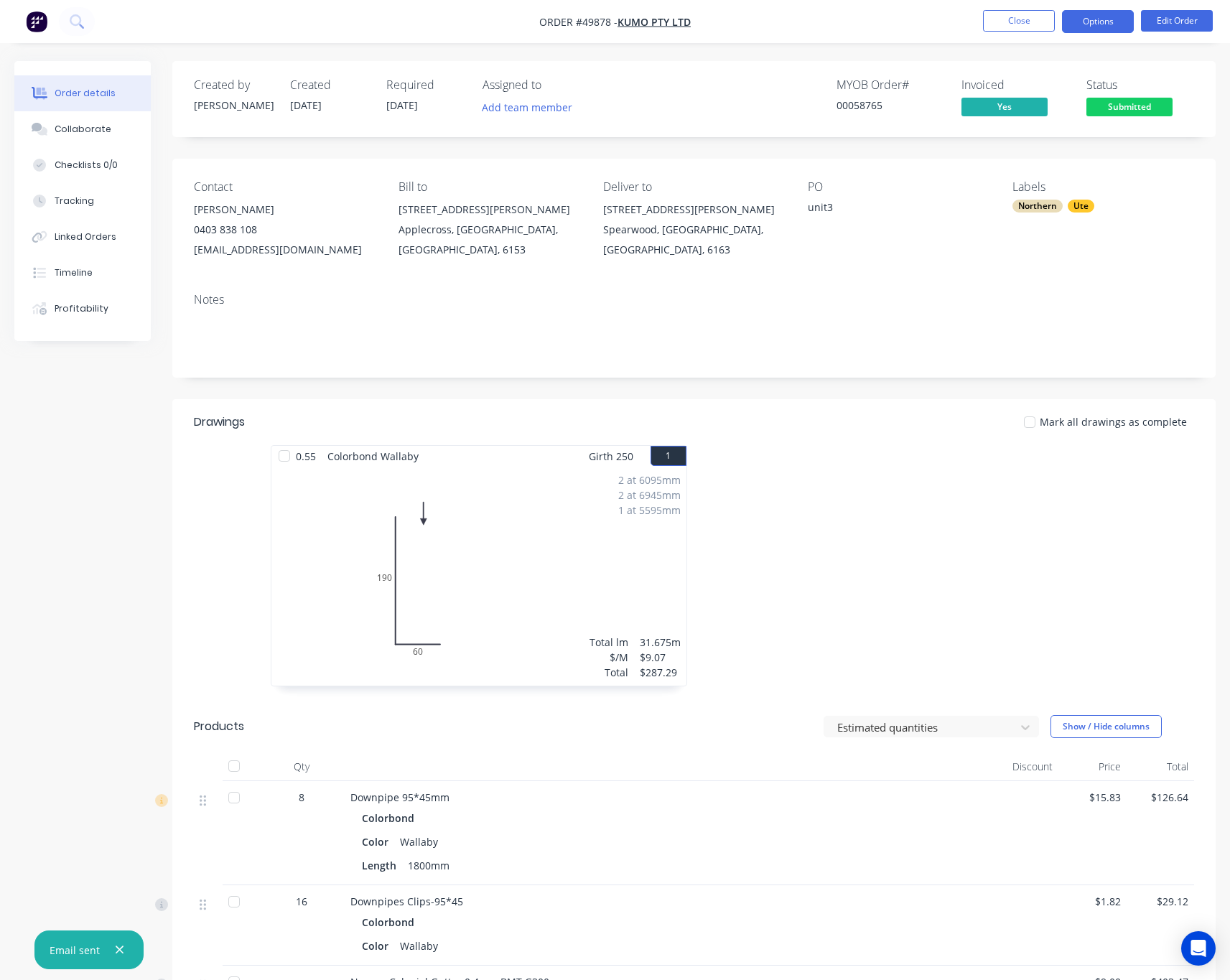
click at [1109, 21] on button "Options" at bounding box center [1098, 21] width 72 height 23
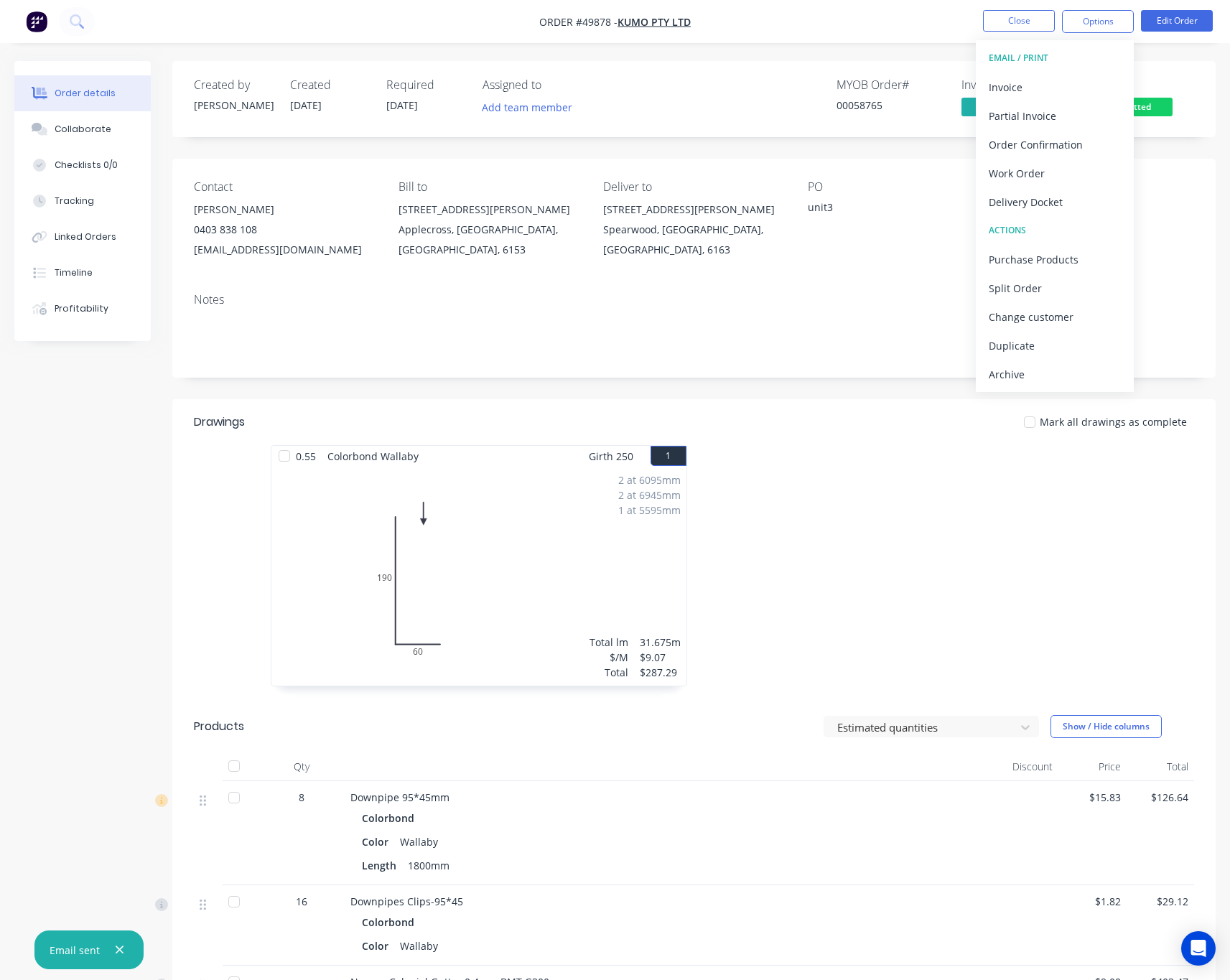
click at [1167, 59] on div "Order details Collaborate Checklists 0/0 Tracking Linked Orders Timeline Profit…" at bounding box center [615, 973] width 1230 height 1946
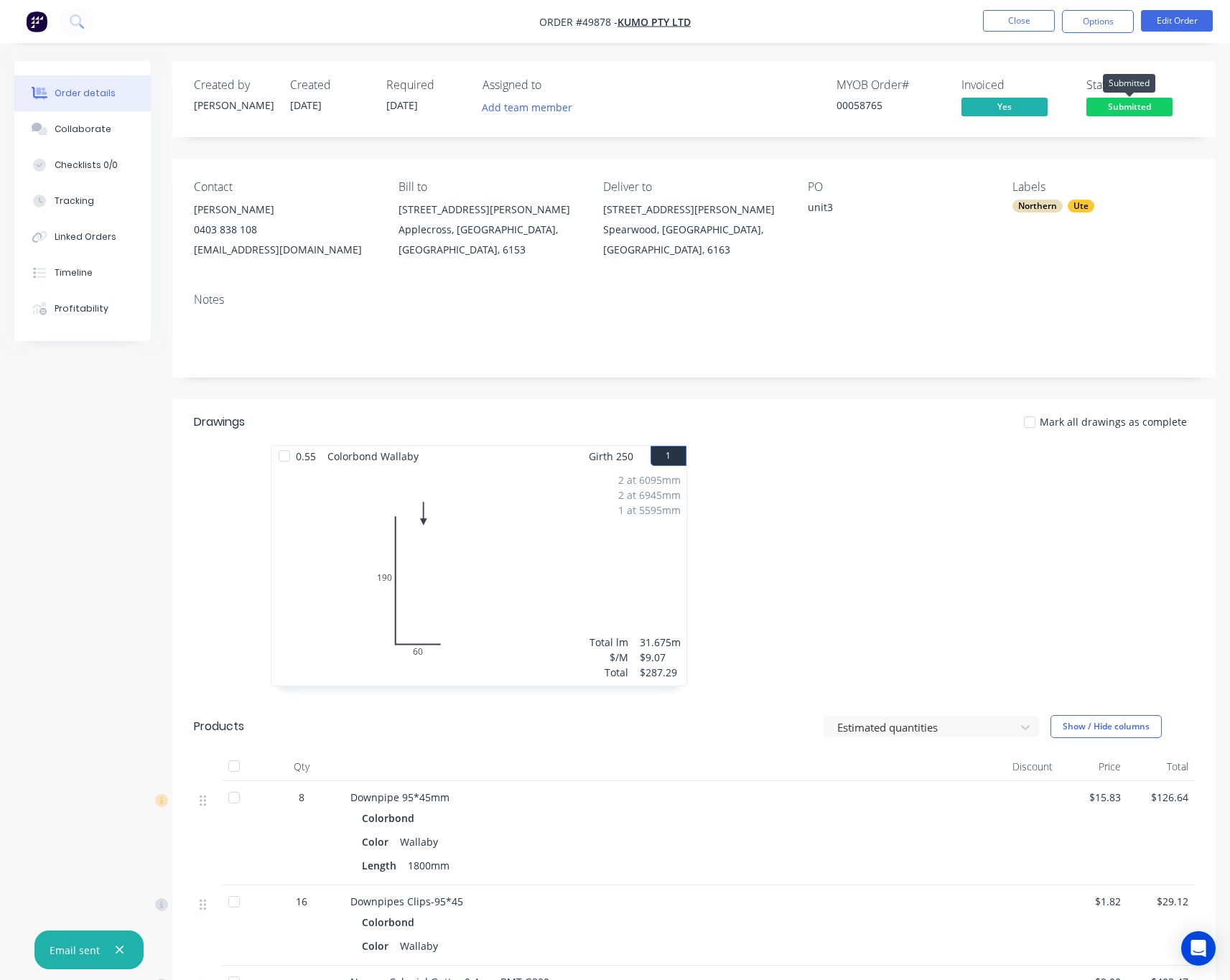
click at [1126, 106] on span "Submitted" at bounding box center [1129, 107] width 86 height 18
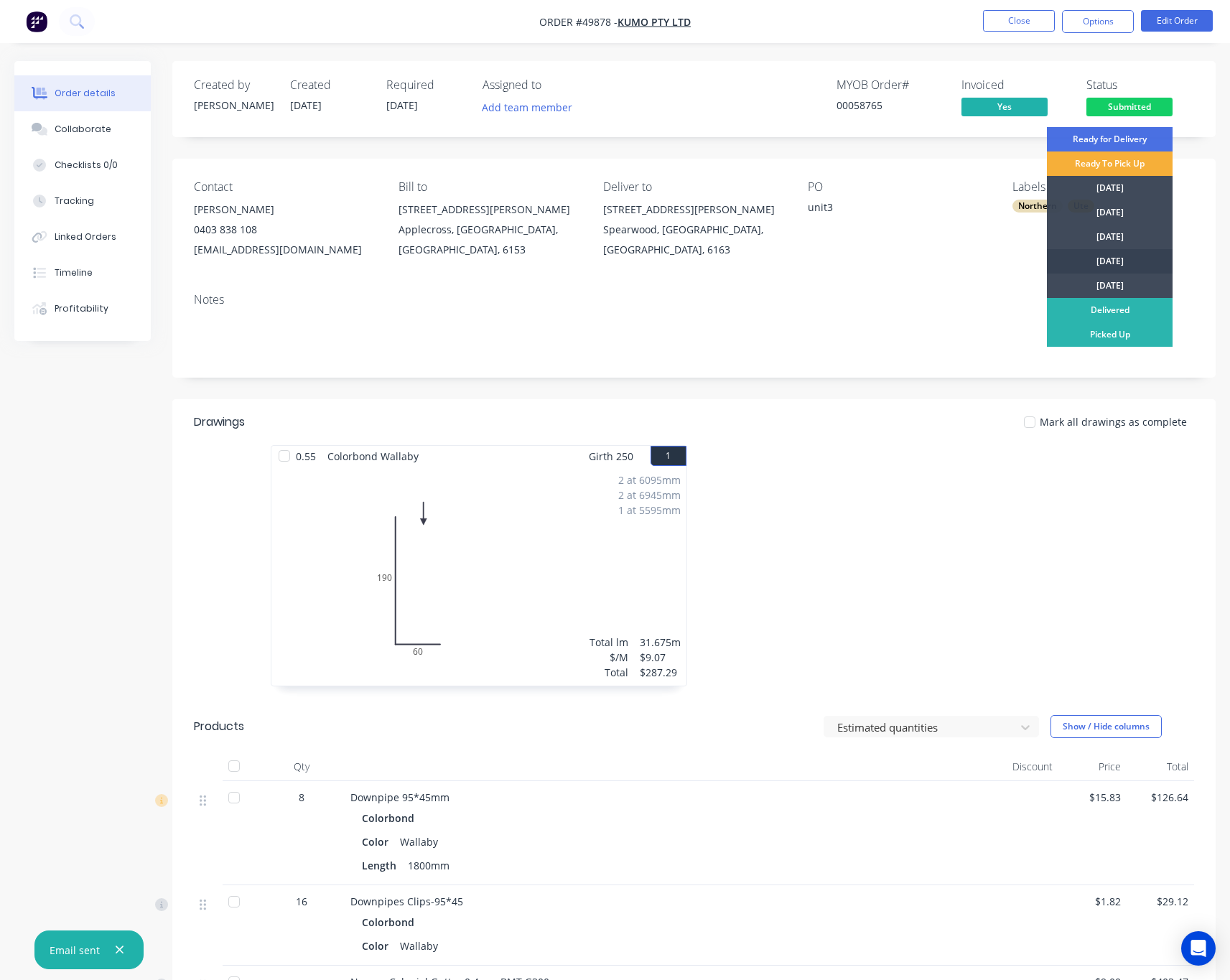
click at [1138, 263] on div "[DATE]" at bounding box center [1109, 261] width 126 height 24
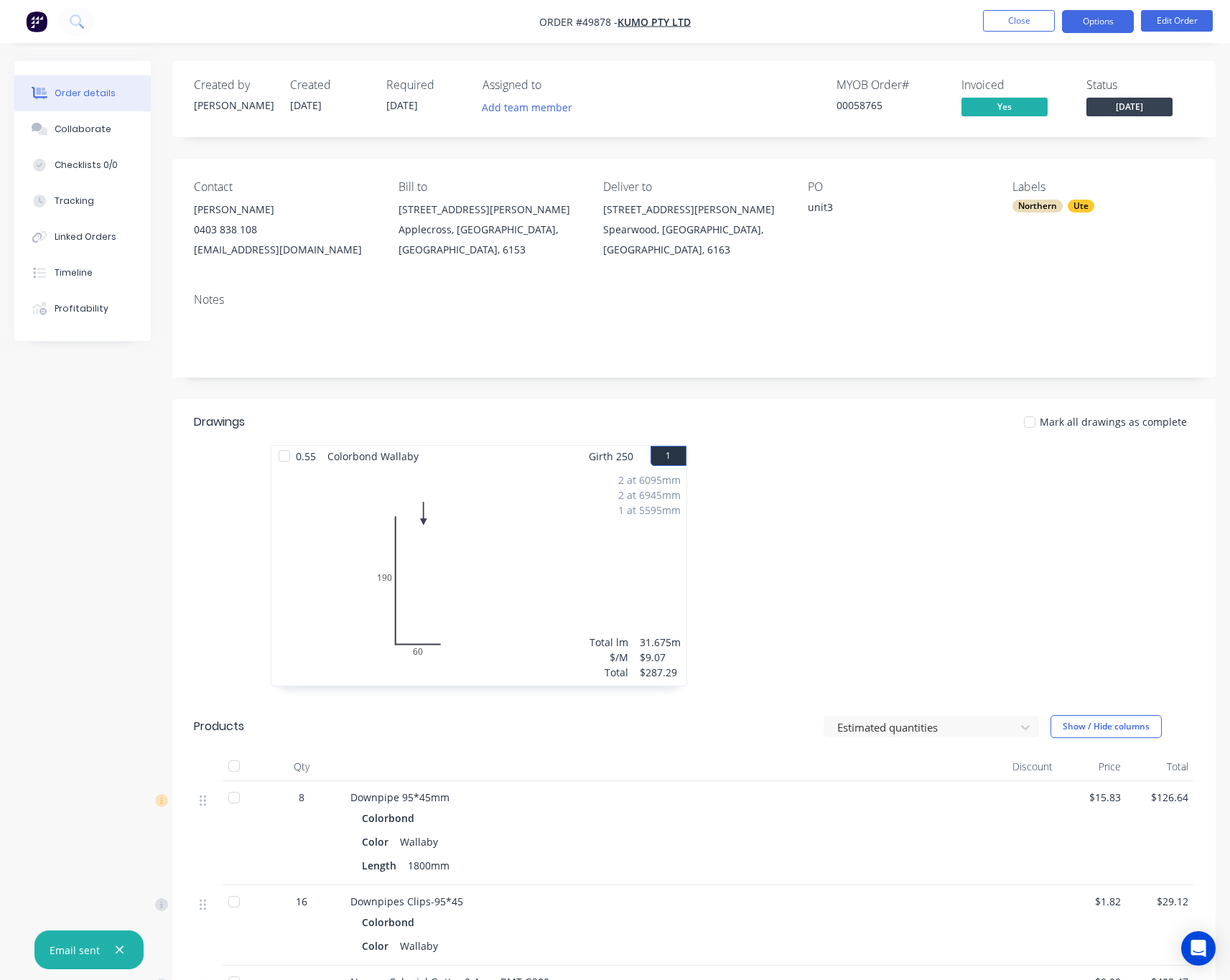
click at [1096, 24] on button "Options" at bounding box center [1098, 21] width 72 height 23
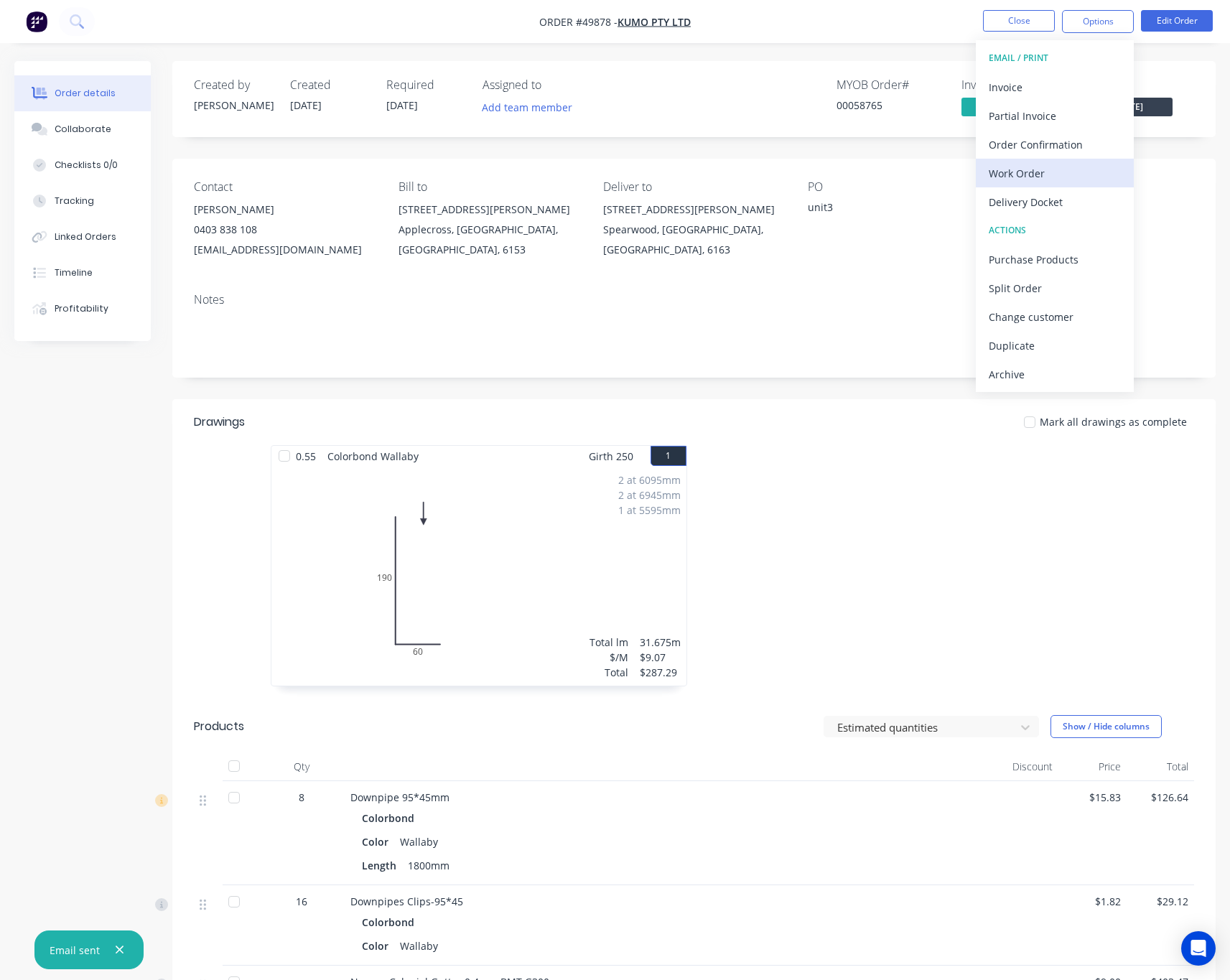
click at [1069, 175] on div "Work Order" at bounding box center [1054, 173] width 132 height 21
click at [1075, 175] on div "Custom" at bounding box center [1054, 173] width 132 height 21
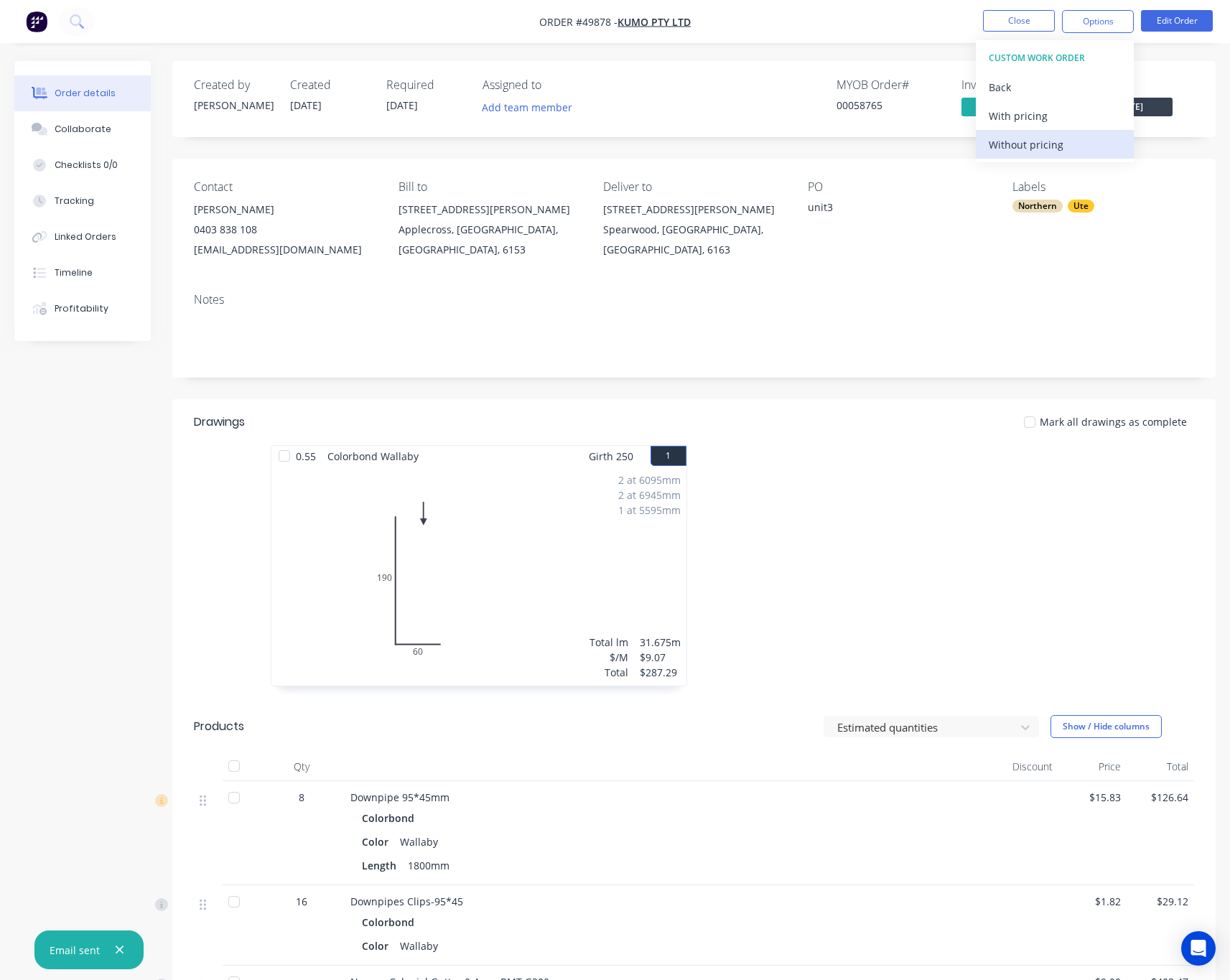
click at [1074, 145] on div "Without pricing" at bounding box center [1054, 145] width 132 height 21
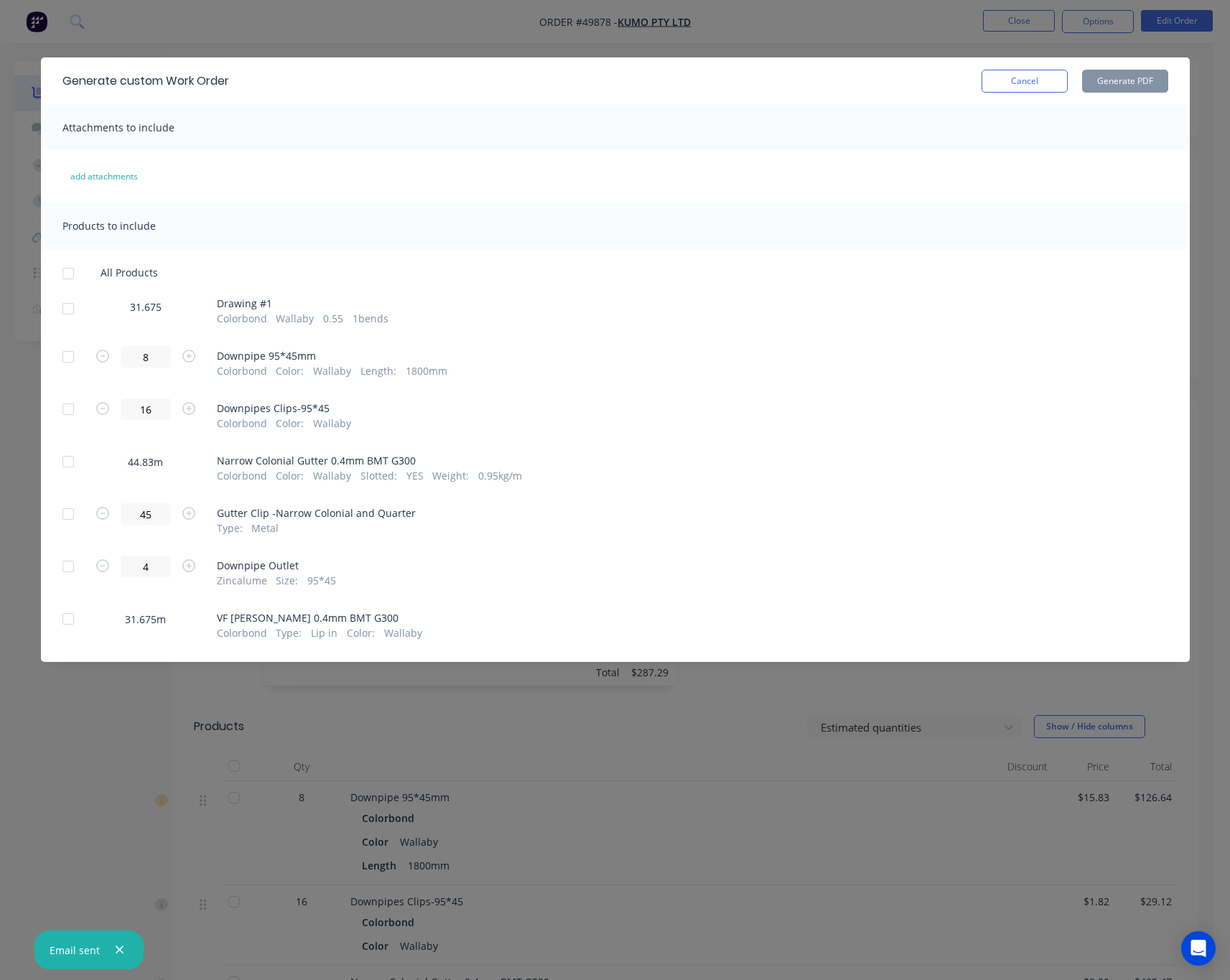
click at [67, 310] on div at bounding box center [68, 308] width 28 height 28
click at [1109, 73] on button "Generate PDF" at bounding box center [1125, 80] width 86 height 23
click at [67, 456] on div at bounding box center [68, 461] width 28 height 28
click at [65, 462] on div at bounding box center [68, 461] width 28 height 28
click at [86, 697] on div "Generate custom Work Order Cancel Generate PDF Attachments to include add attac…" at bounding box center [615, 490] width 1230 height 980
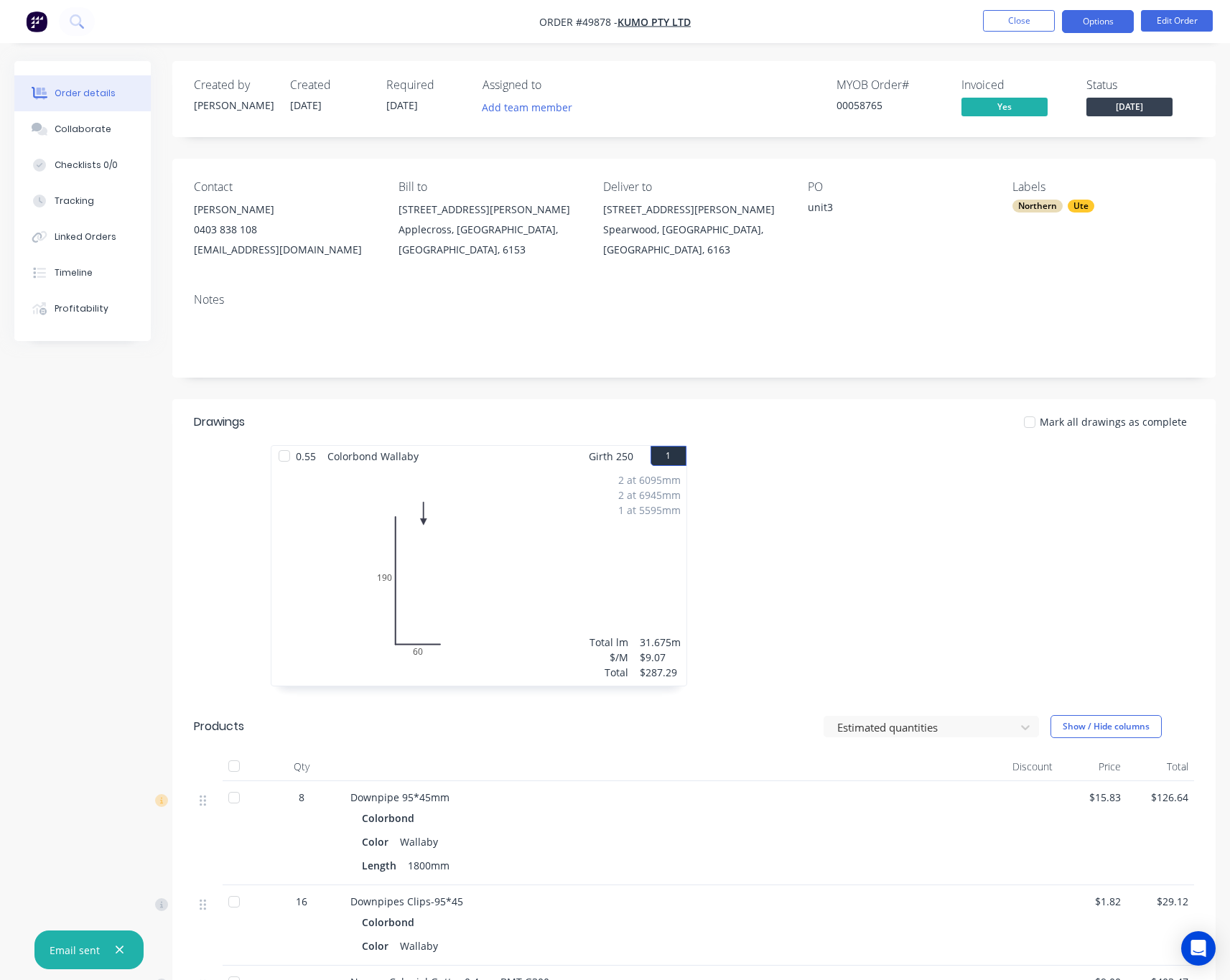
click at [1090, 18] on button "Options" at bounding box center [1098, 21] width 72 height 23
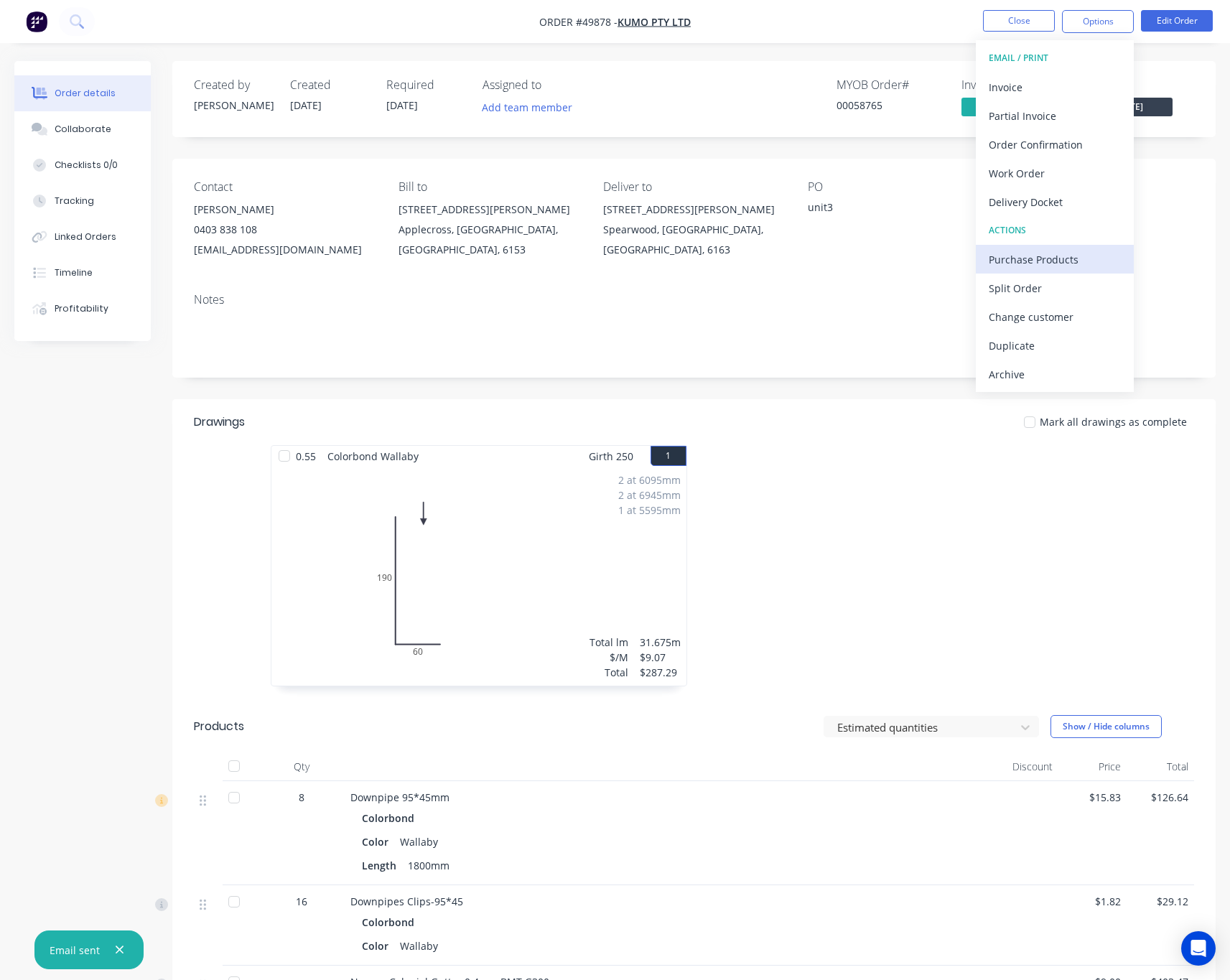
click at [1058, 255] on div "Purchase Products" at bounding box center [1054, 259] width 132 height 21
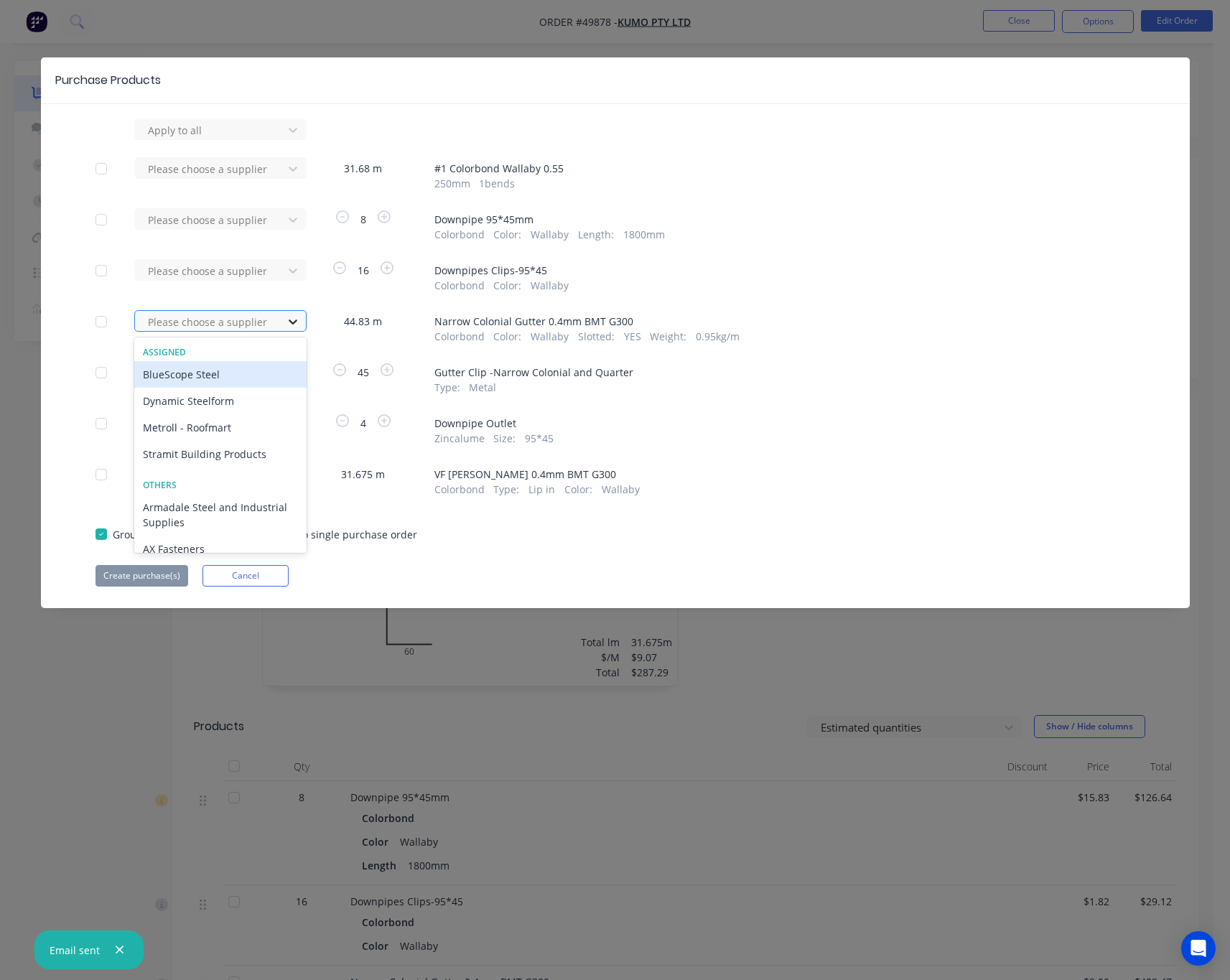
click at [287, 321] on icon at bounding box center [293, 321] width 15 height 15
type input "str"
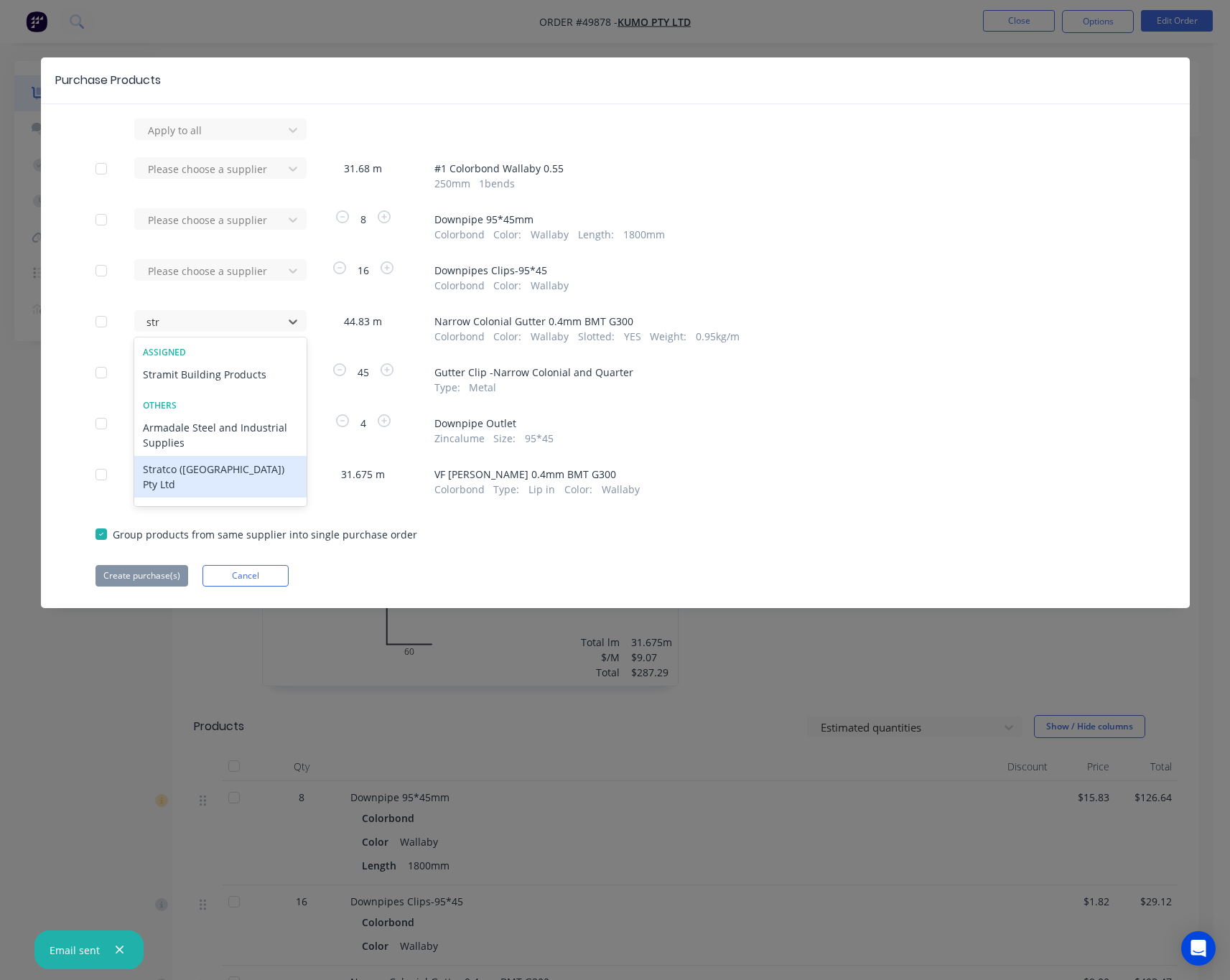
click at [239, 472] on div "Stratco (WA) Pty Ltd" at bounding box center [221, 476] width 172 height 42
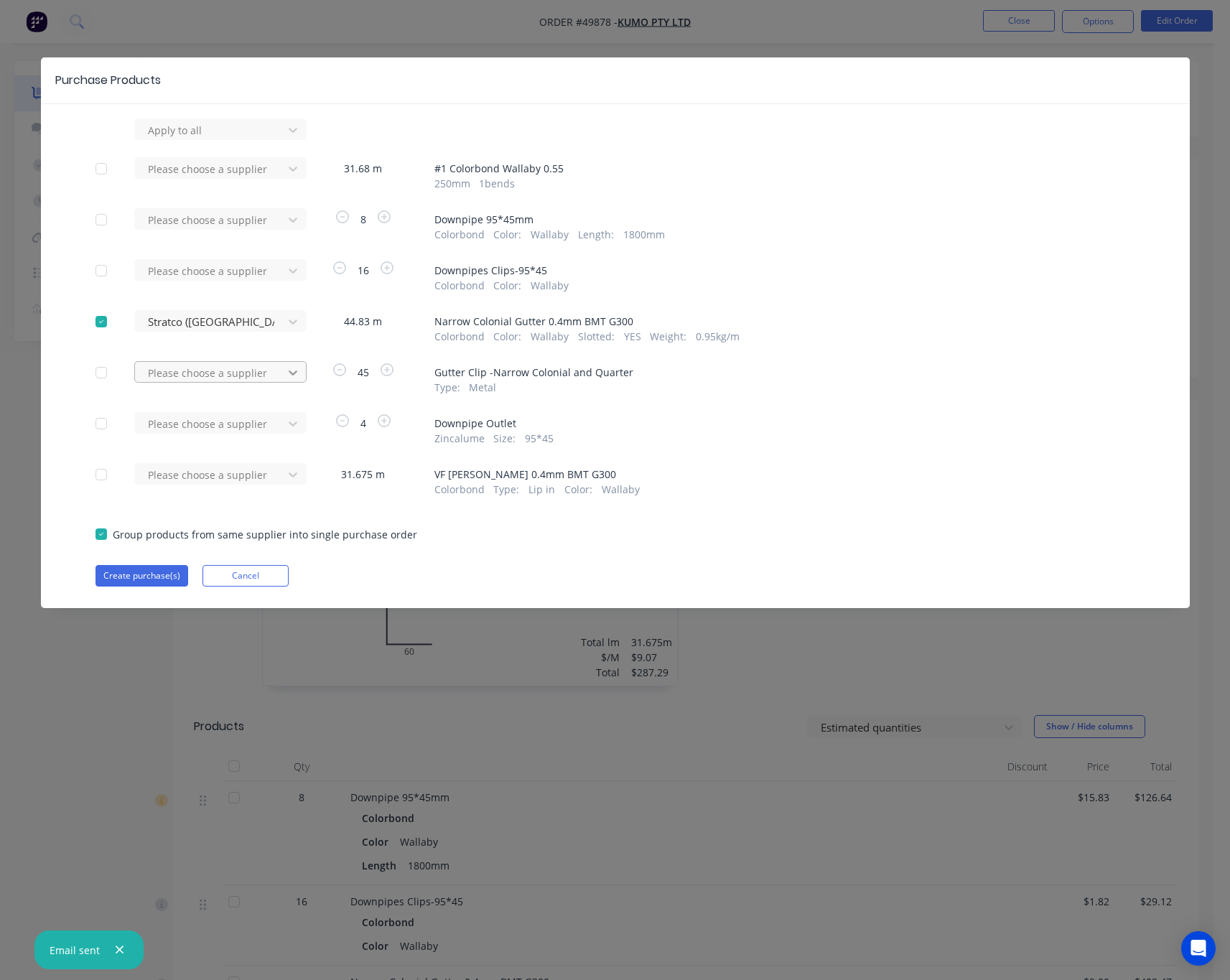
click at [291, 371] on icon at bounding box center [293, 372] width 15 height 15
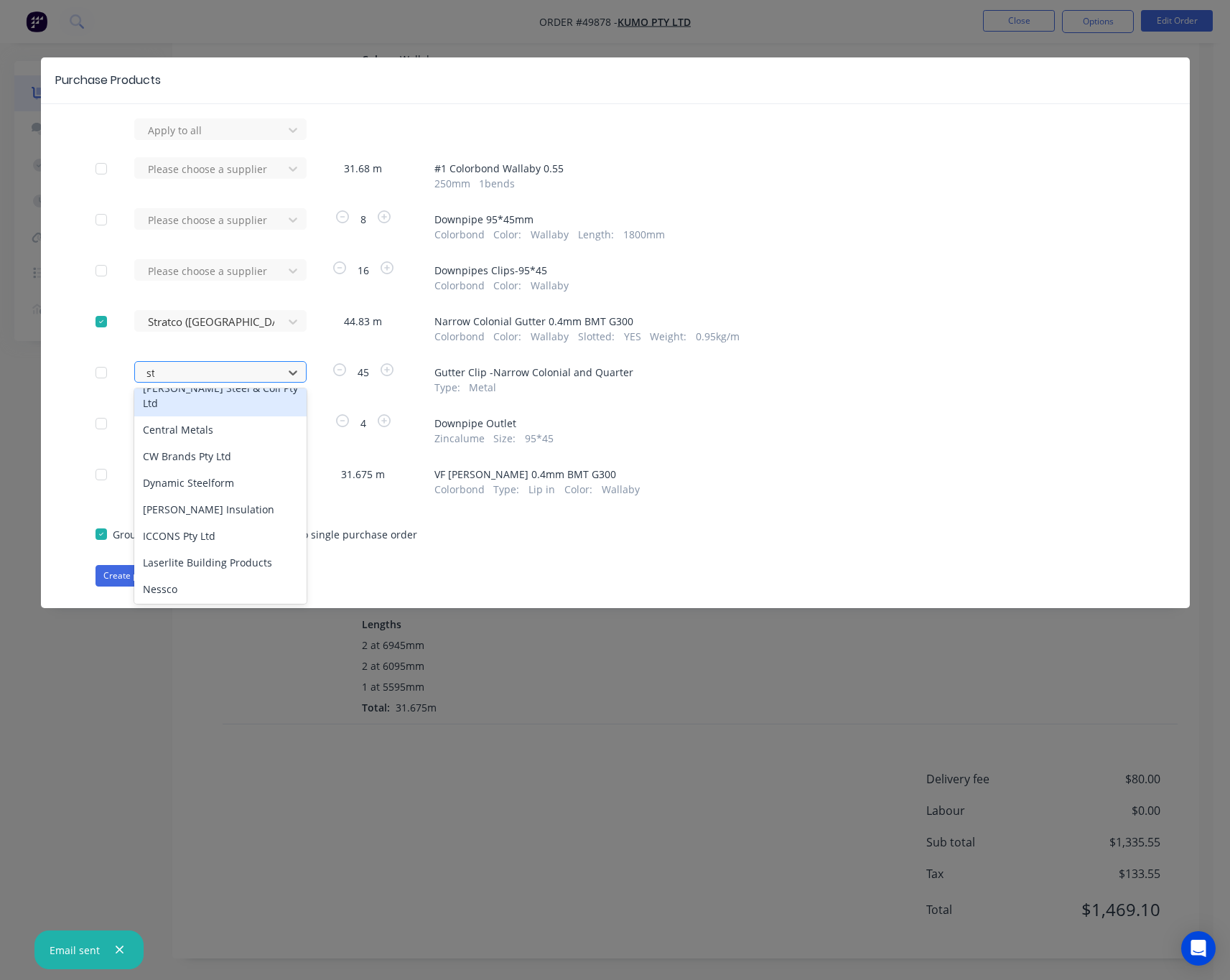
scroll to position [239, 0]
type input "str"
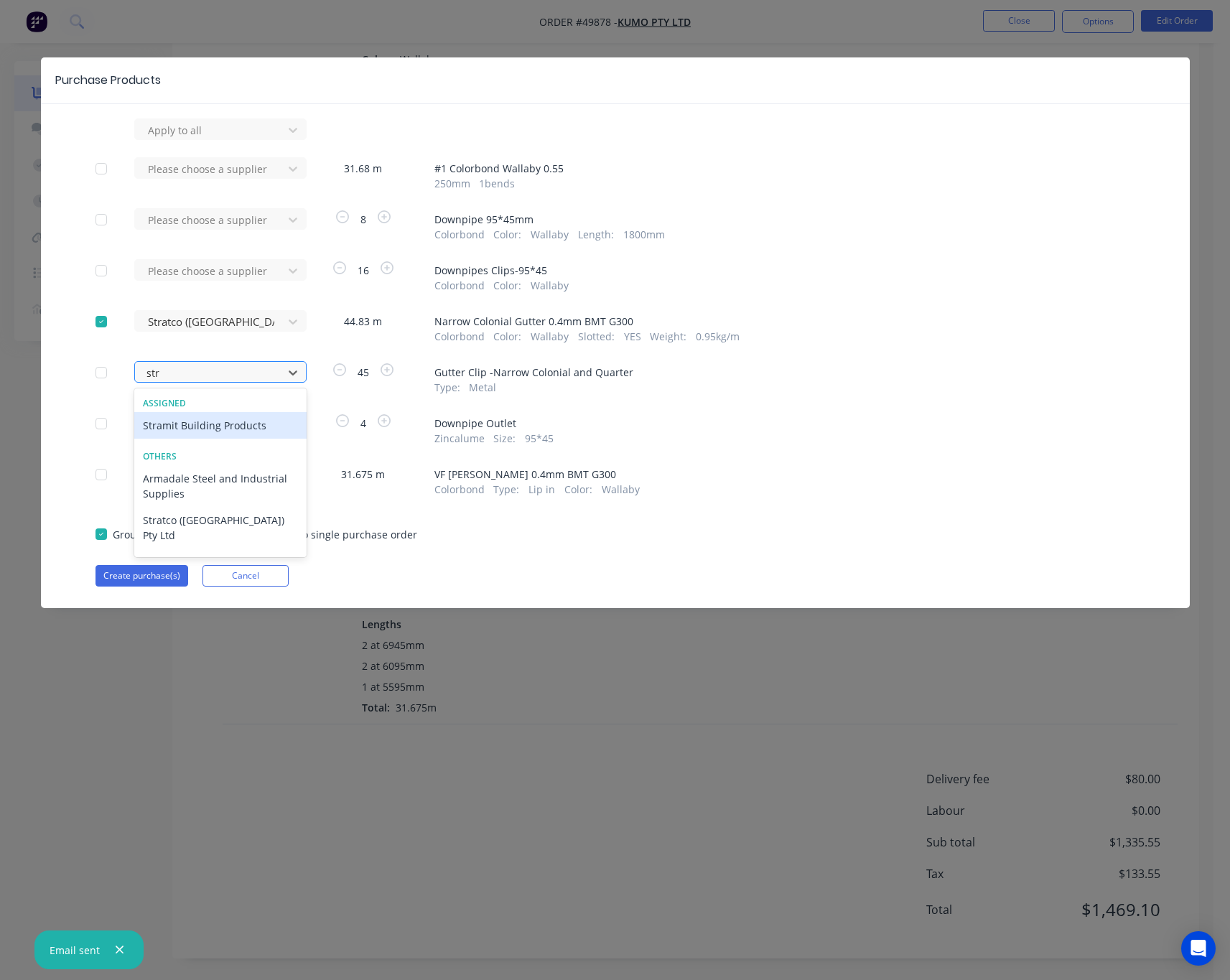
scroll to position [0, 0]
click at [227, 525] on div "Stratco (WA) Pty Ltd" at bounding box center [221, 527] width 172 height 42
click at [102, 478] on div at bounding box center [101, 474] width 28 height 28
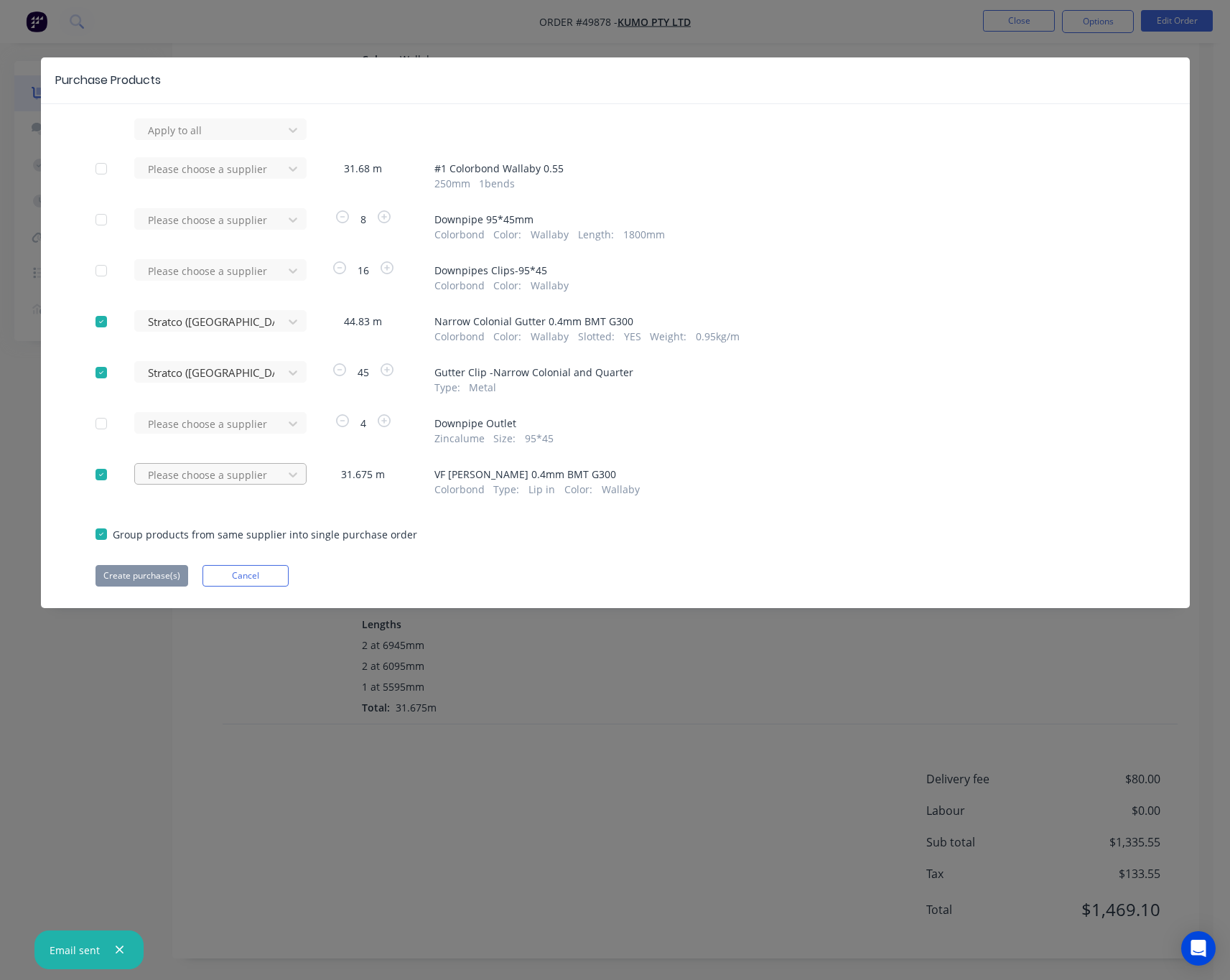
click at [171, 478] on div at bounding box center [210, 475] width 129 height 18
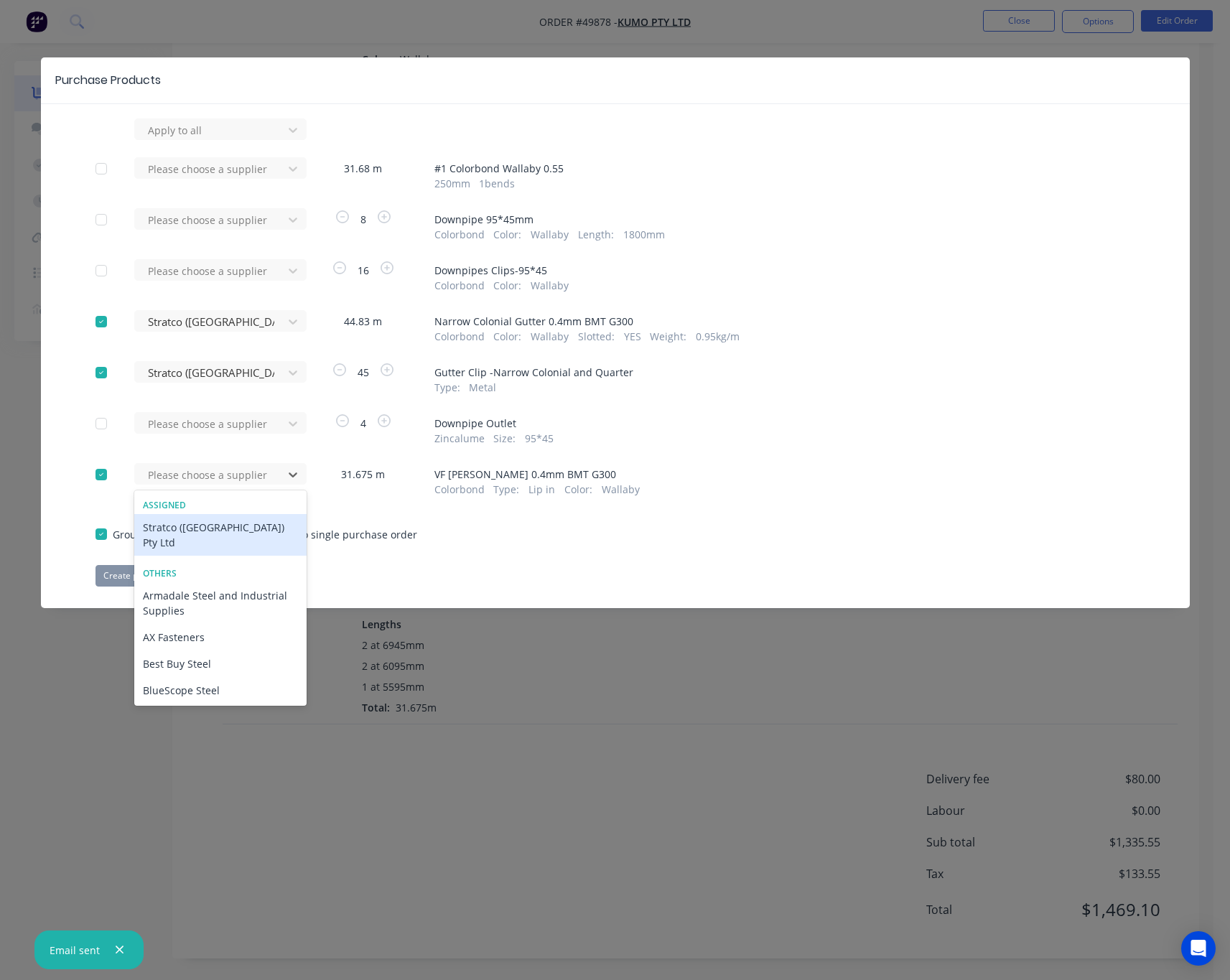
click at [234, 528] on div "Stratco (WA) Pty Ltd" at bounding box center [221, 535] width 172 height 42
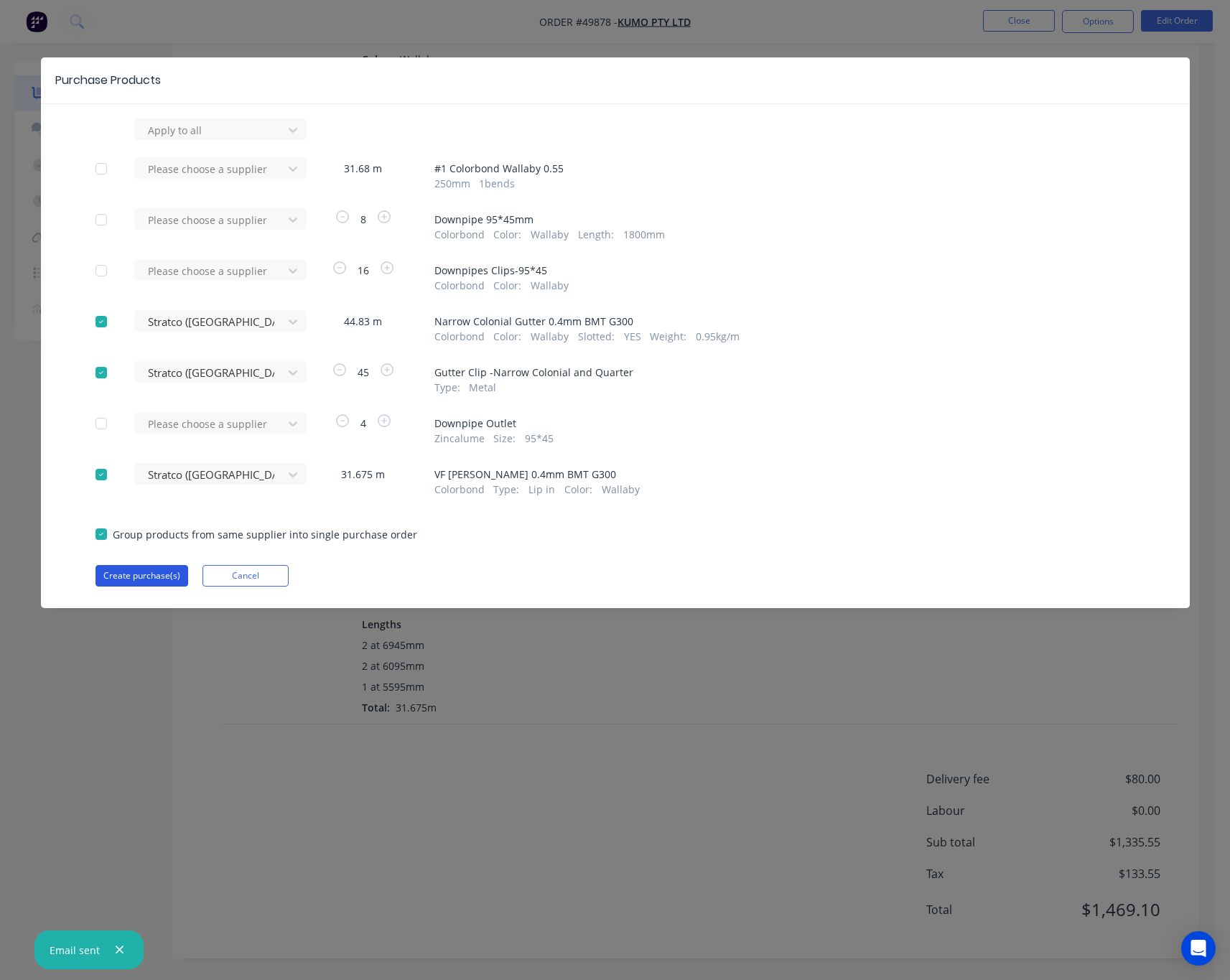
click at [153, 569] on button "Create purchase(s)" at bounding box center [142, 575] width 93 height 21
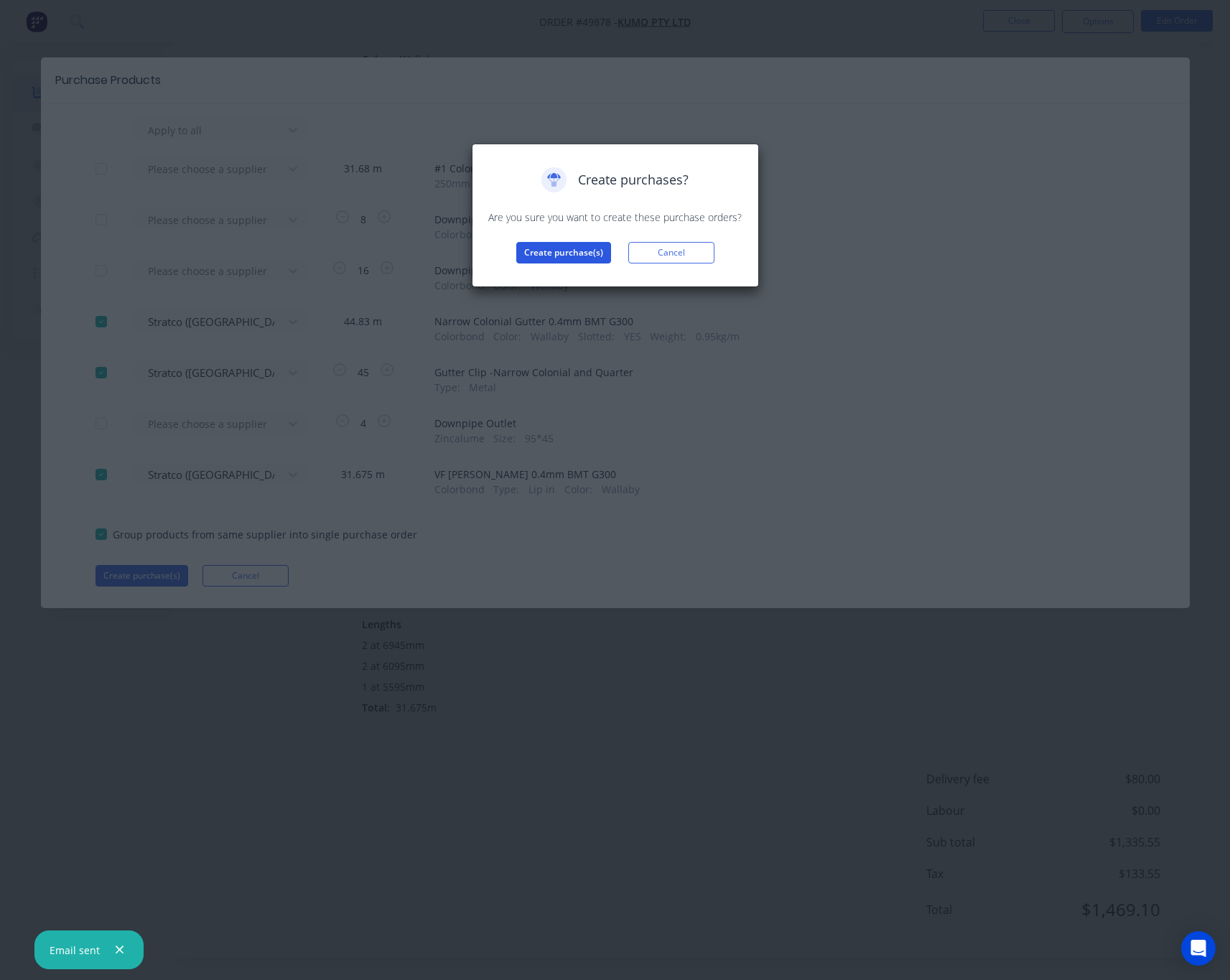
click at [546, 256] on button "Create purchase(s)" at bounding box center [564, 252] width 95 height 21
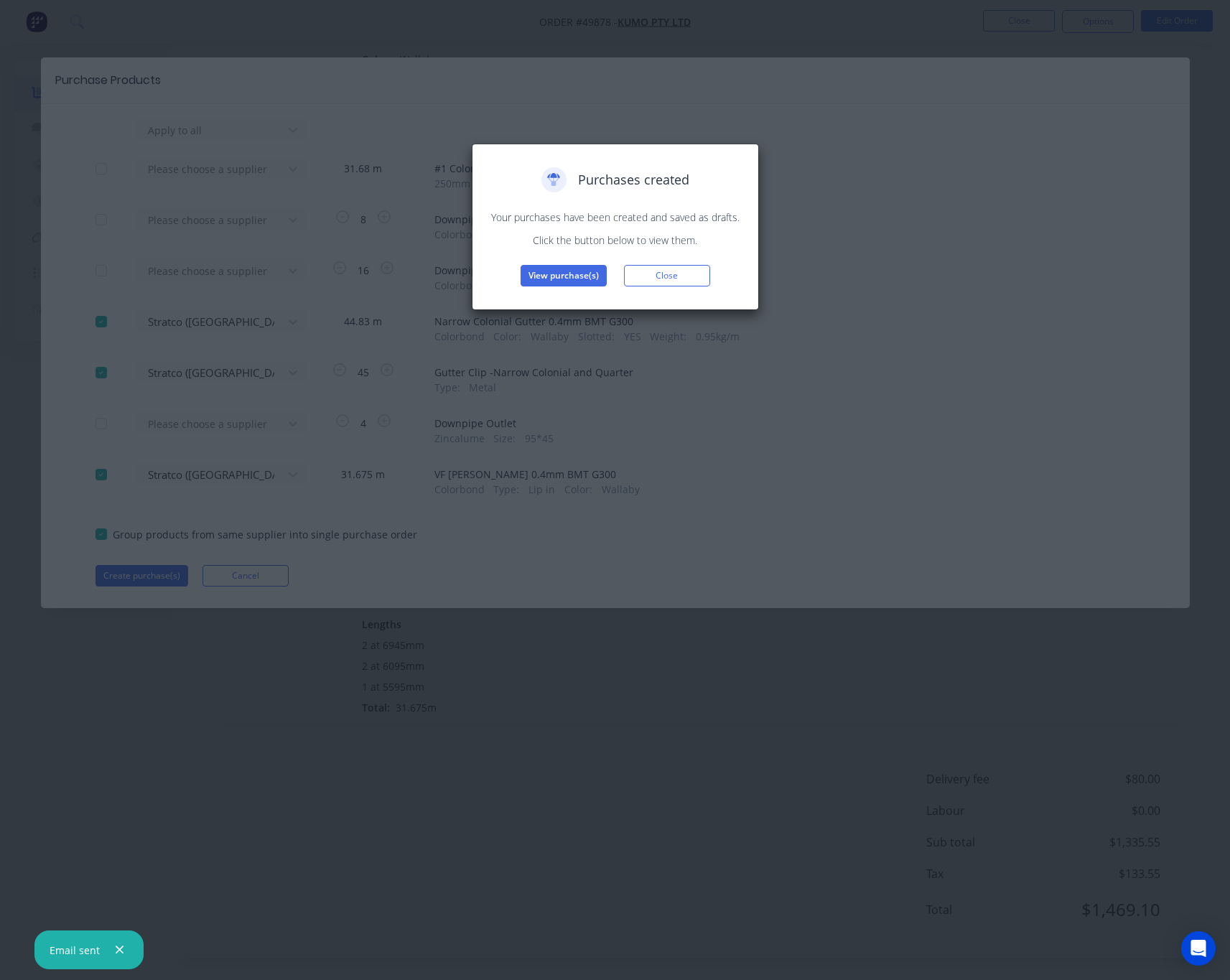
click at [566, 264] on div "Purchases created Your purchases have been created and saved as drafts. Click t…" at bounding box center [615, 226] width 257 height 119
click at [568, 274] on button "View purchase(s)" at bounding box center [564, 275] width 86 height 21
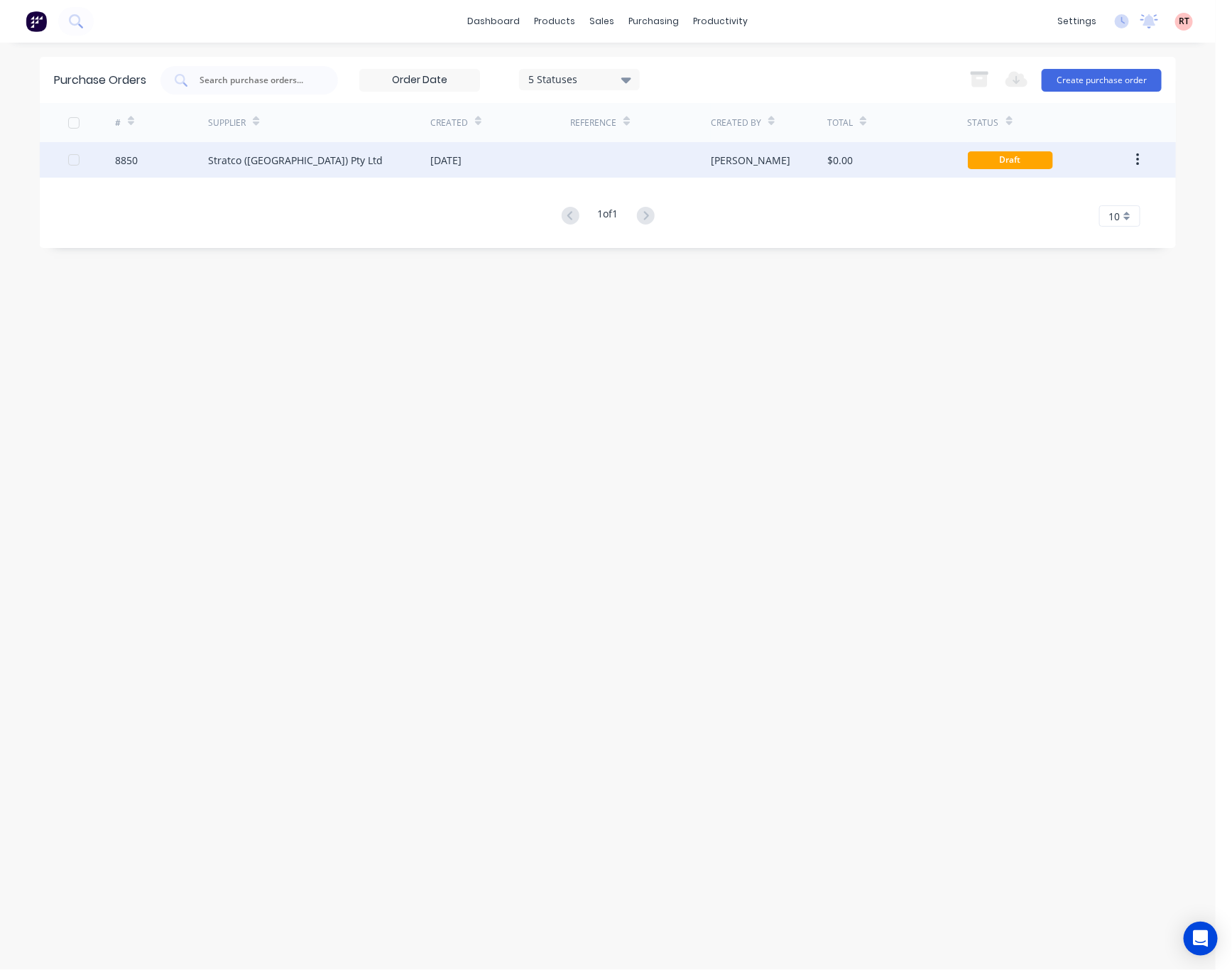
click at [856, 158] on div "$0.00" at bounding box center [897, 160] width 140 height 35
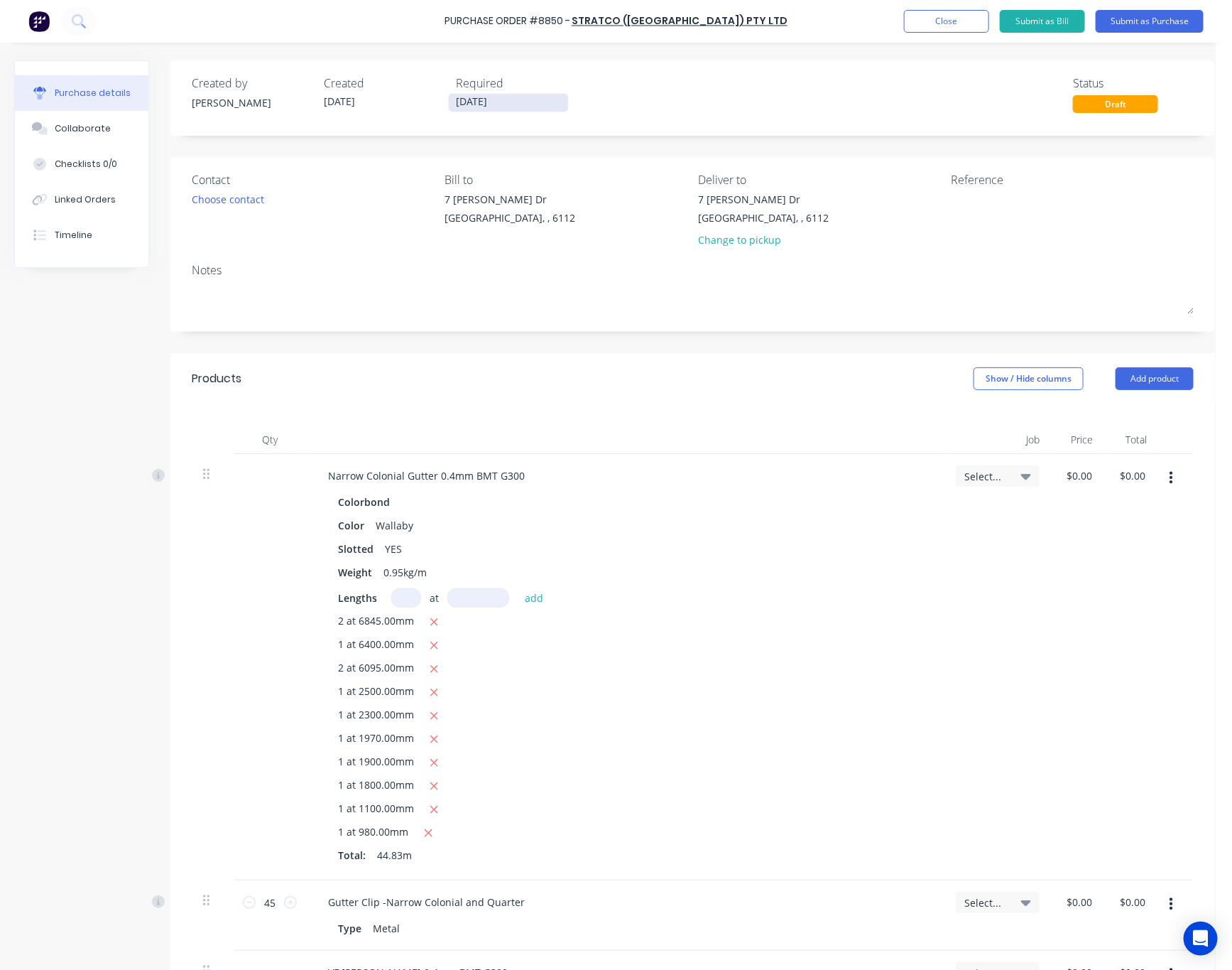
click at [491, 96] on input "07/10/25" at bounding box center [508, 103] width 119 height 18
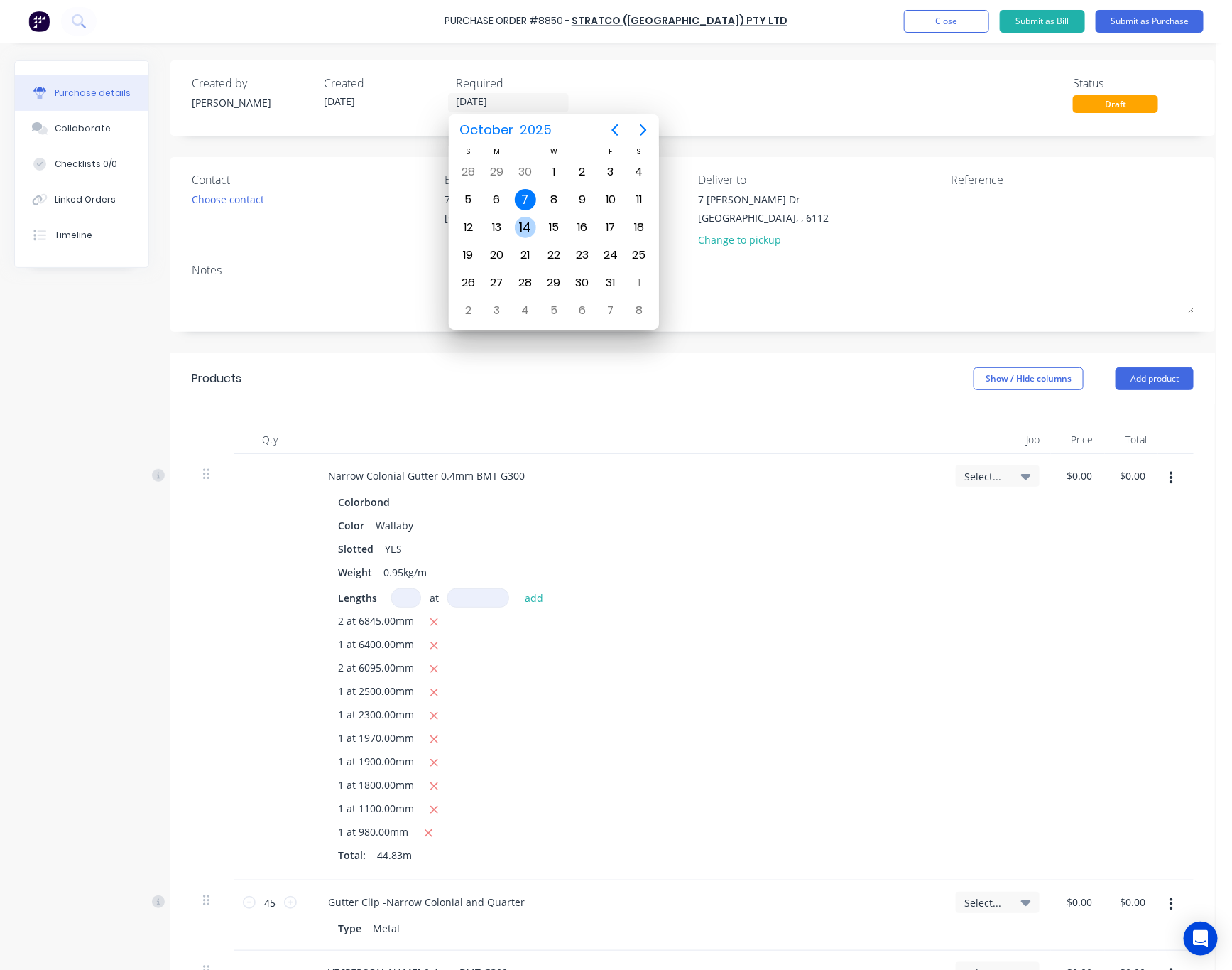
click at [527, 227] on div "14" at bounding box center [525, 227] width 21 height 21
type input "14/10/25"
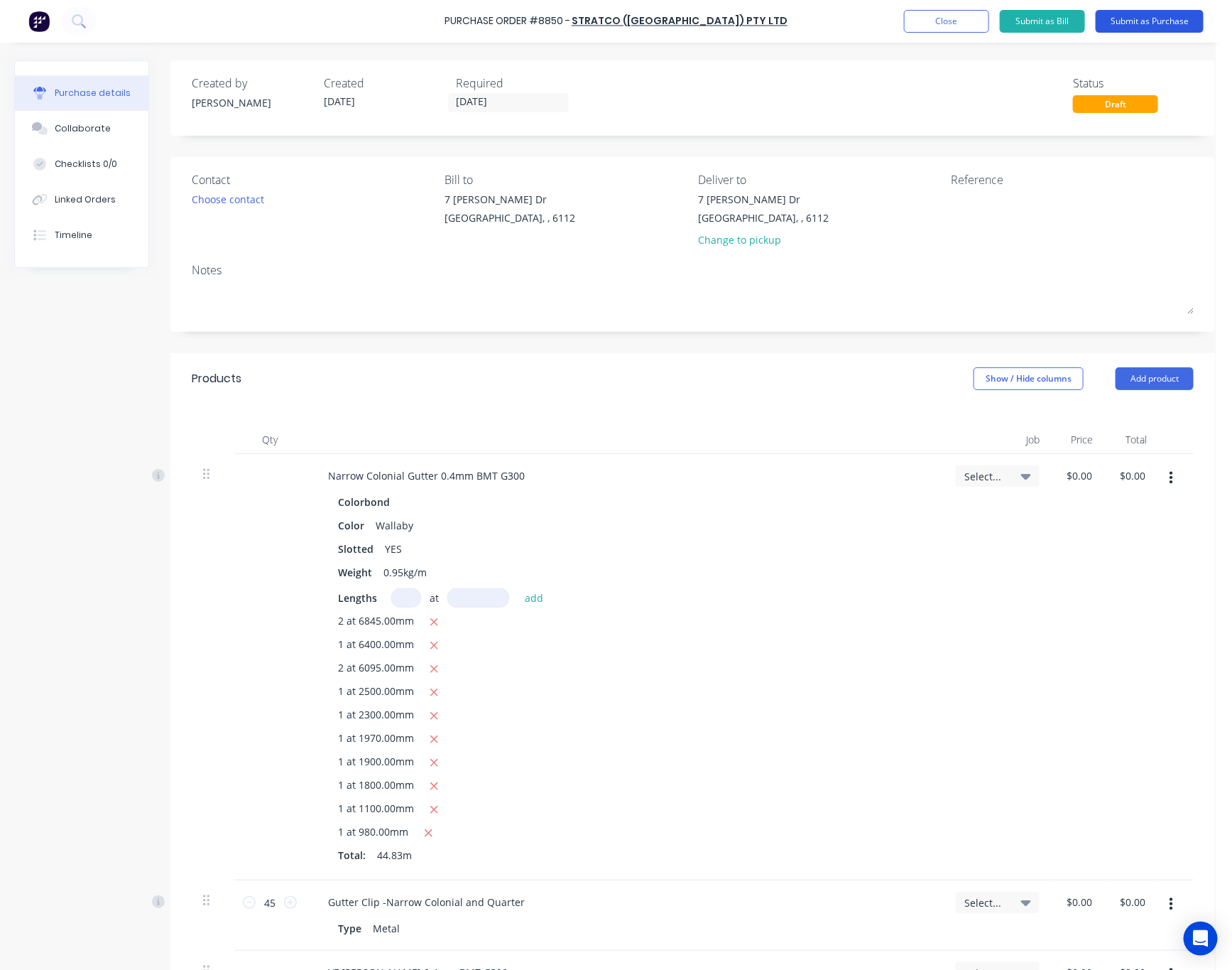
click at [1159, 20] on button "Submit as Purchase" at bounding box center [1149, 21] width 108 height 22
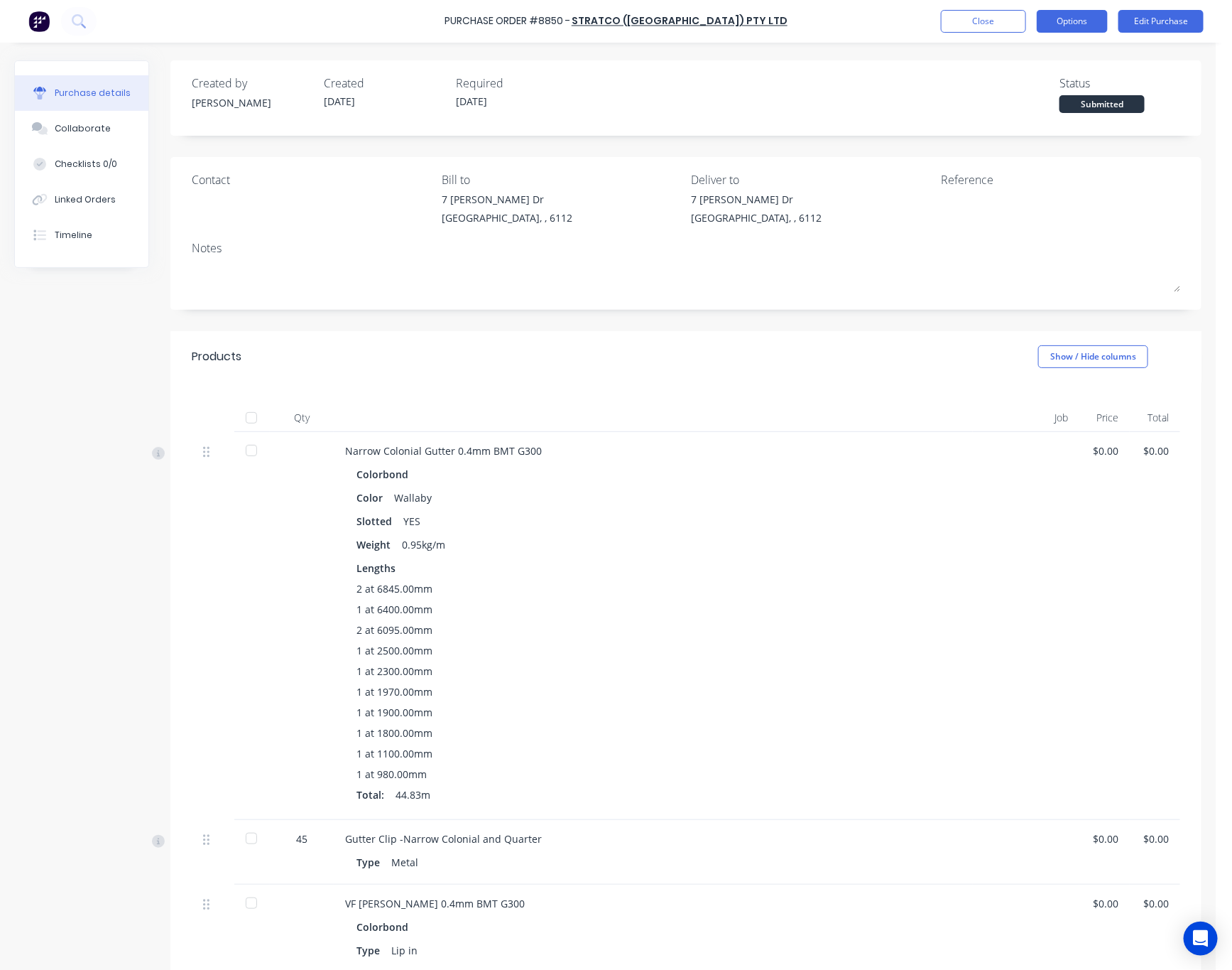
click at [1057, 12] on button "Options" at bounding box center [1072, 21] width 71 height 22
click at [1065, 52] on div "Print / Email" at bounding box center [1040, 58] width 109 height 21
click at [1068, 115] on div "Without pricing" at bounding box center [1040, 114] width 109 height 21
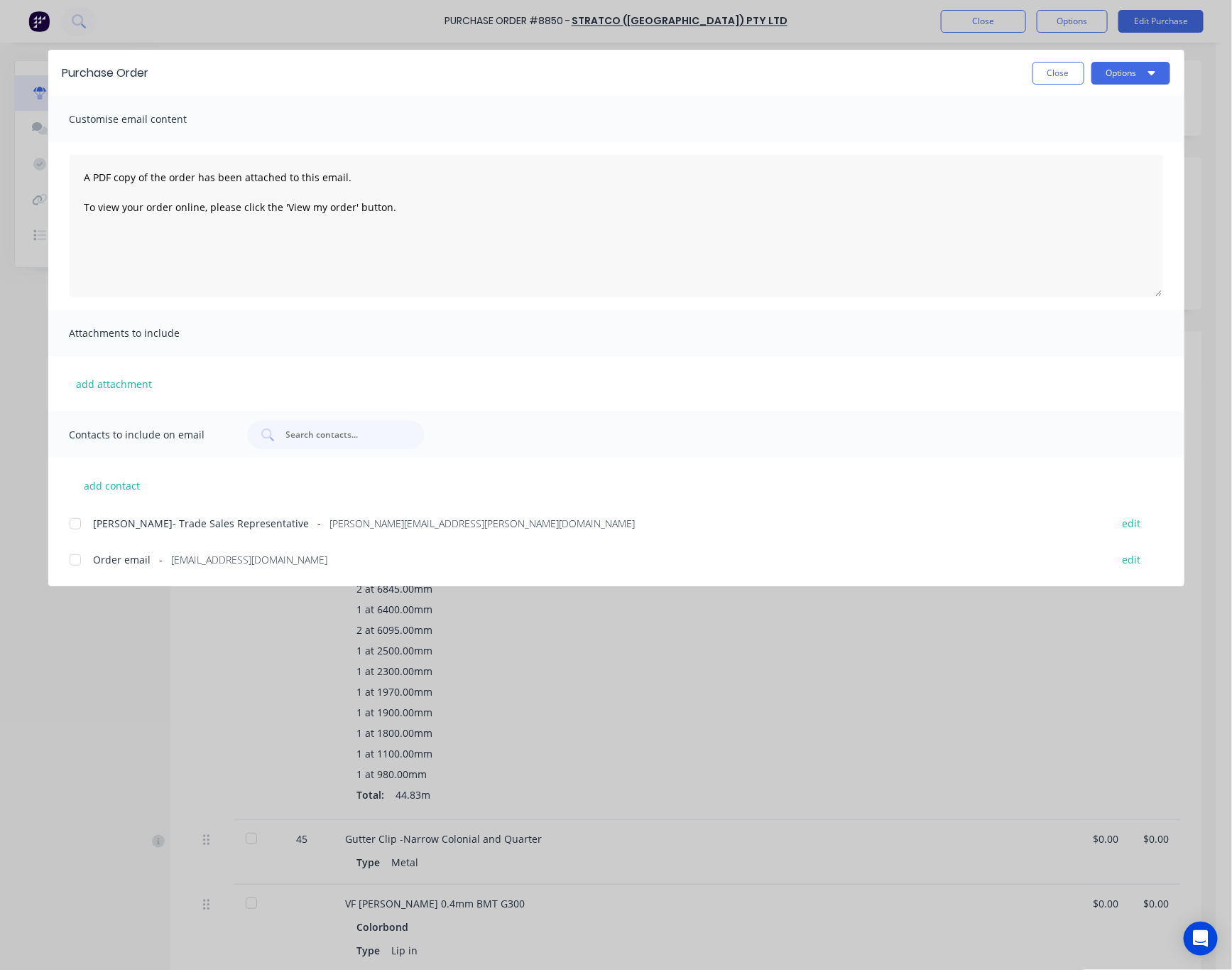
click at [69, 560] on div at bounding box center [75, 559] width 28 height 28
click at [1142, 74] on button "Options" at bounding box center [1131, 73] width 79 height 22
click at [1116, 169] on div "Email" at bounding box center [1103, 166] width 109 height 21
click at [131, 753] on div "Purchase Order Close Options Customise email content A PDF copy of the order ha…" at bounding box center [616, 485] width 1232 height 970
click at [830, 26] on div "Purchase Order Close Options Customise email content A PDF copy of the order ha…" at bounding box center [616, 485] width 1232 height 970
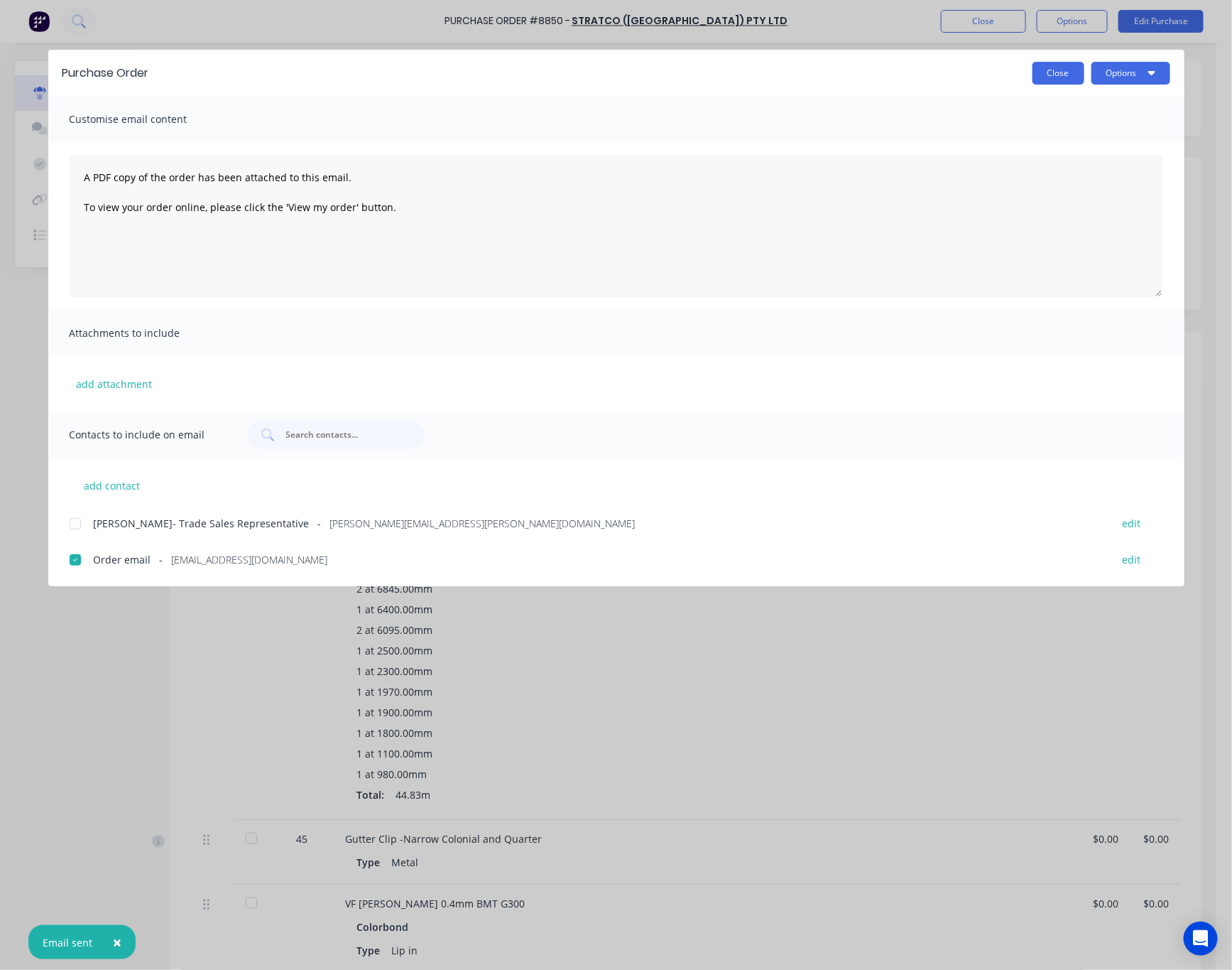
click at [1059, 71] on button "Close" at bounding box center [1059, 73] width 52 height 22
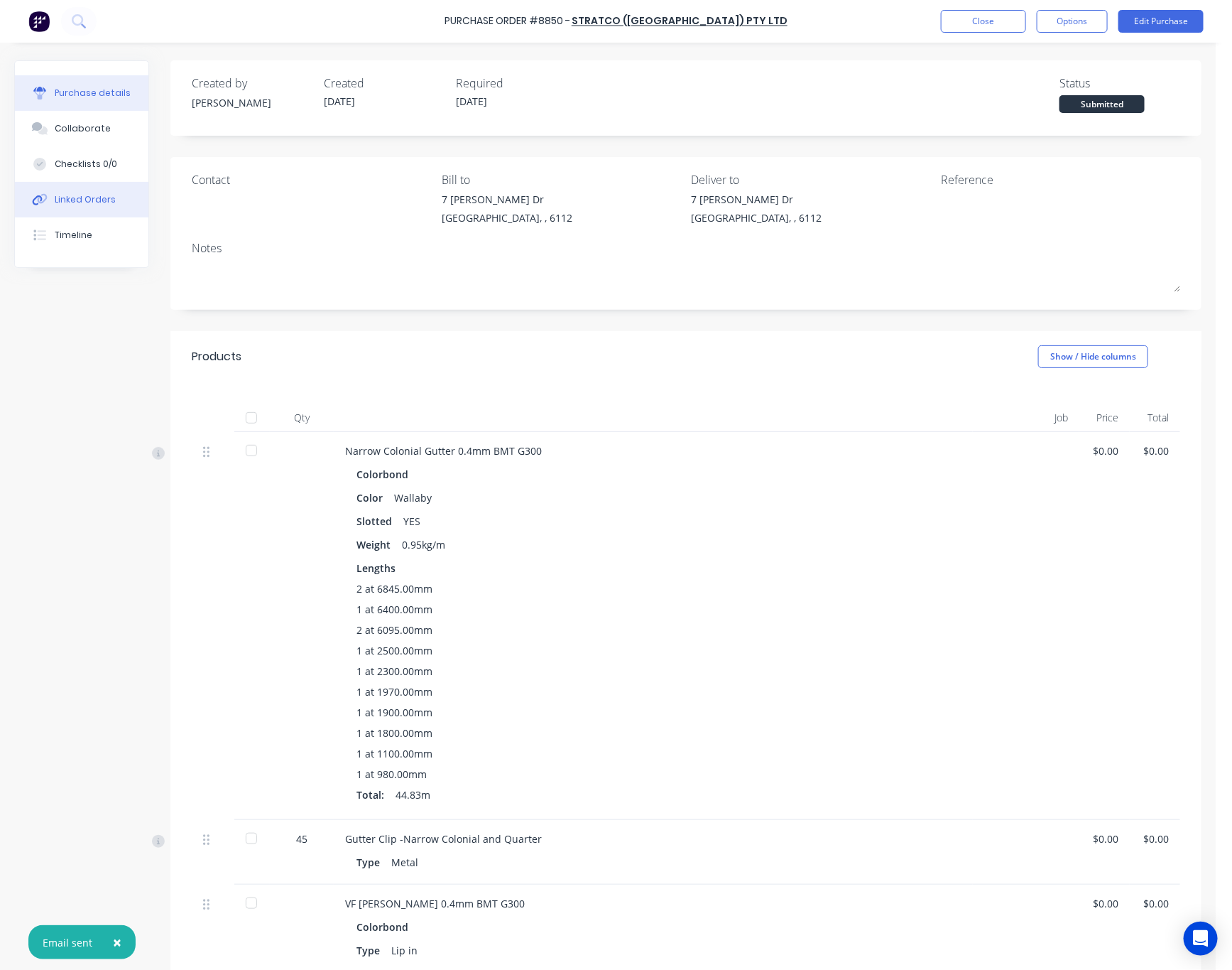
click at [100, 199] on div "Linked Orders" at bounding box center [85, 199] width 61 height 13
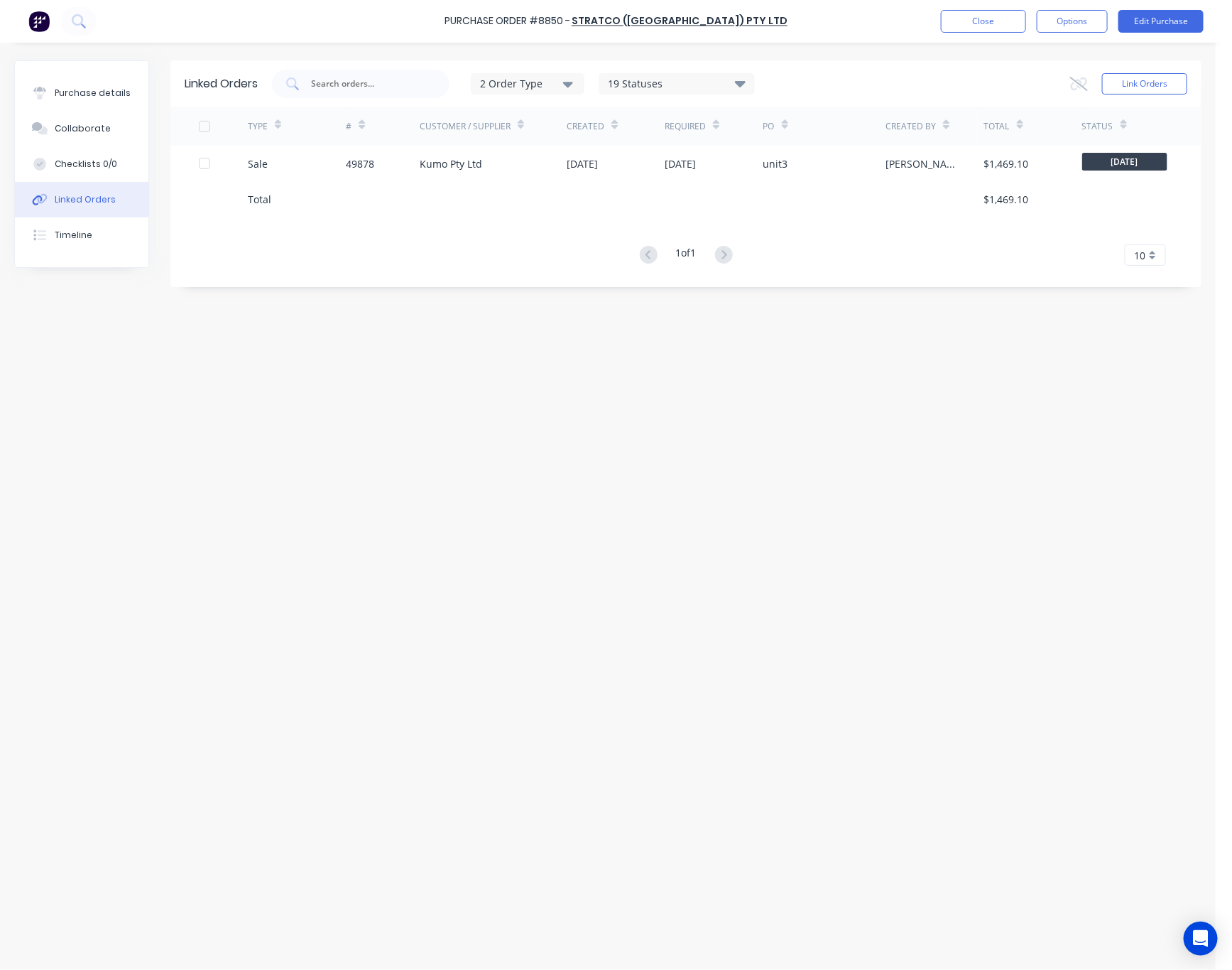
click at [531, 182] on div at bounding box center [493, 199] width 147 height 35
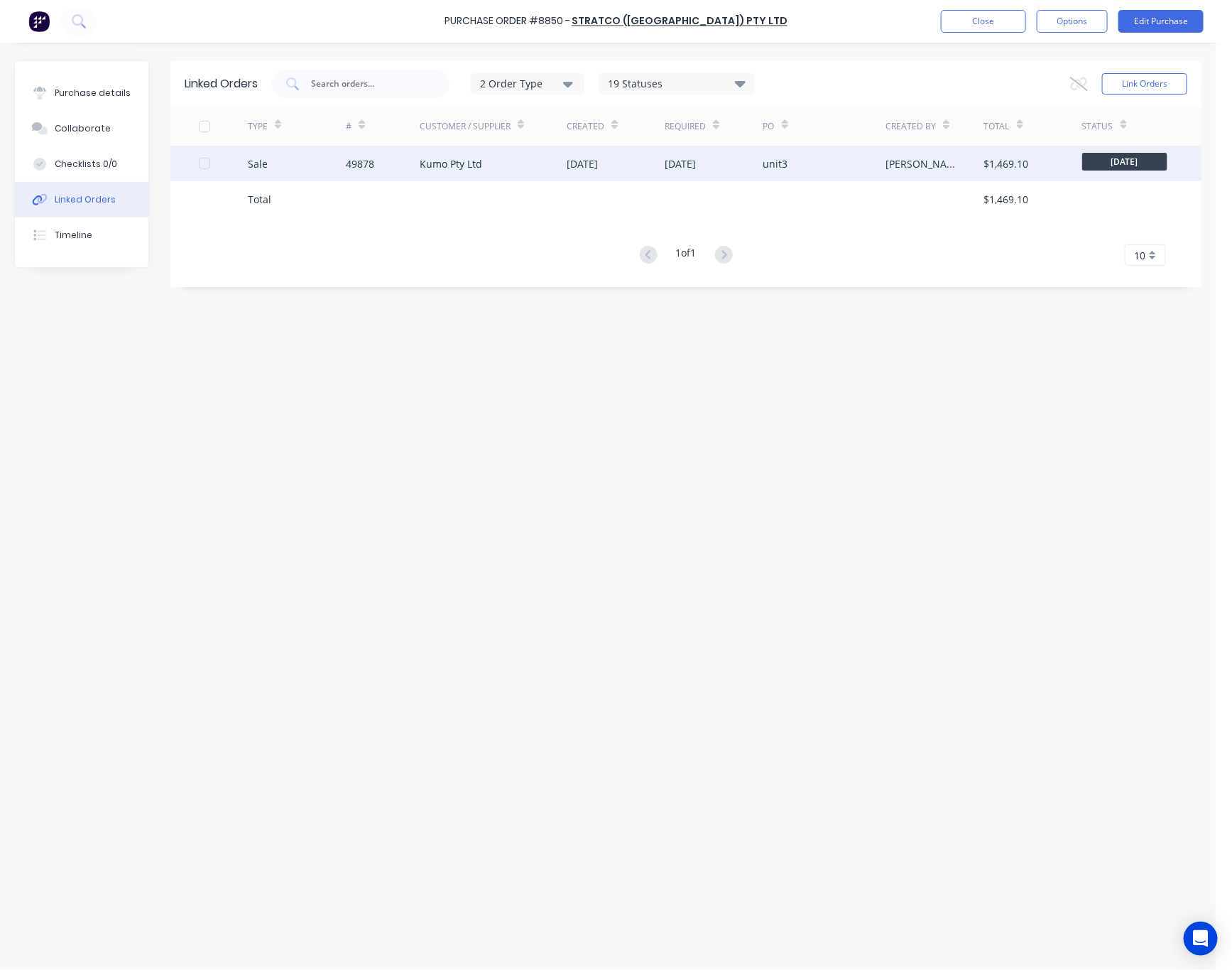
click at [531, 165] on div "Kumo Pty Ltd" at bounding box center [493, 163] width 147 height 35
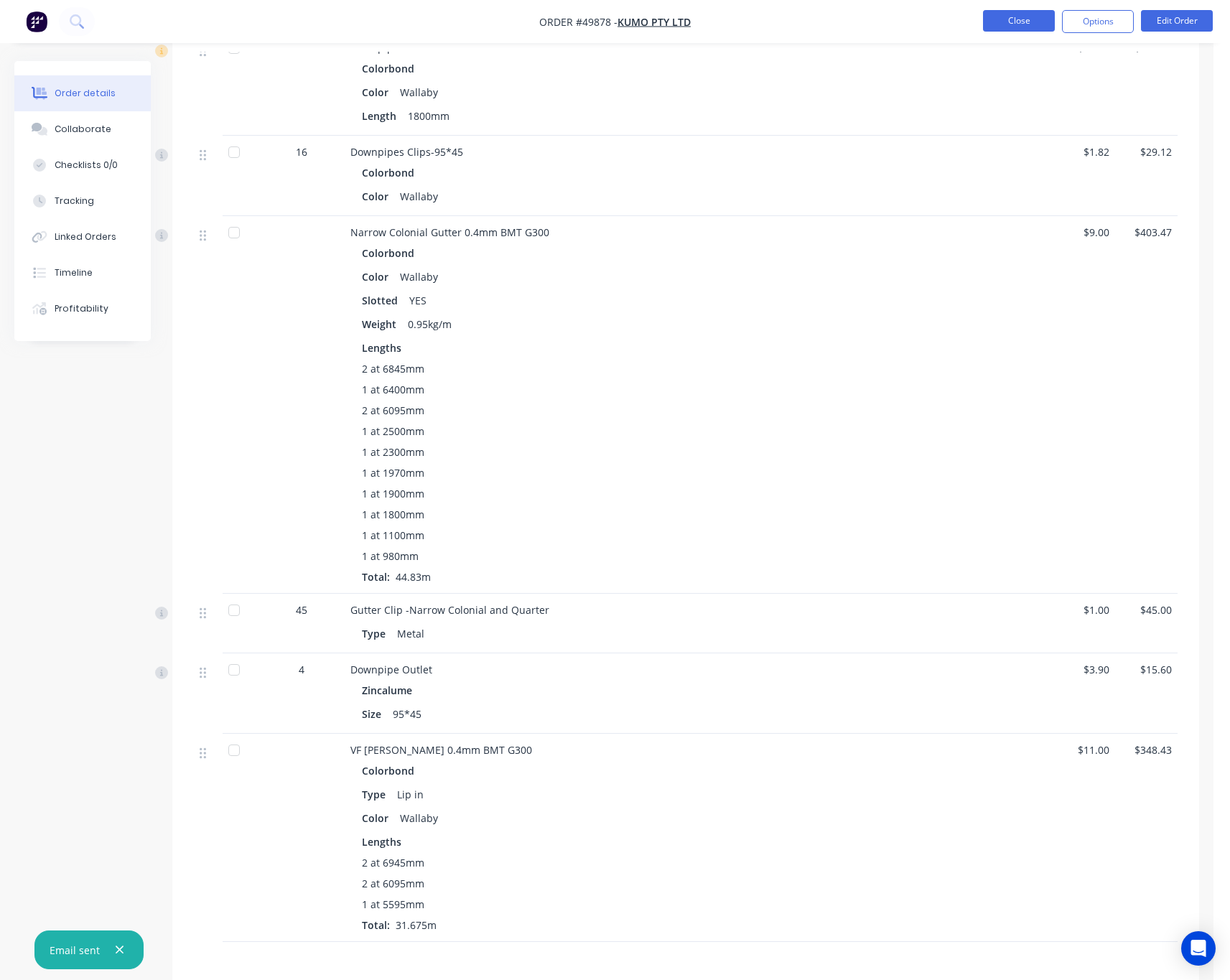
scroll to position [107, 0]
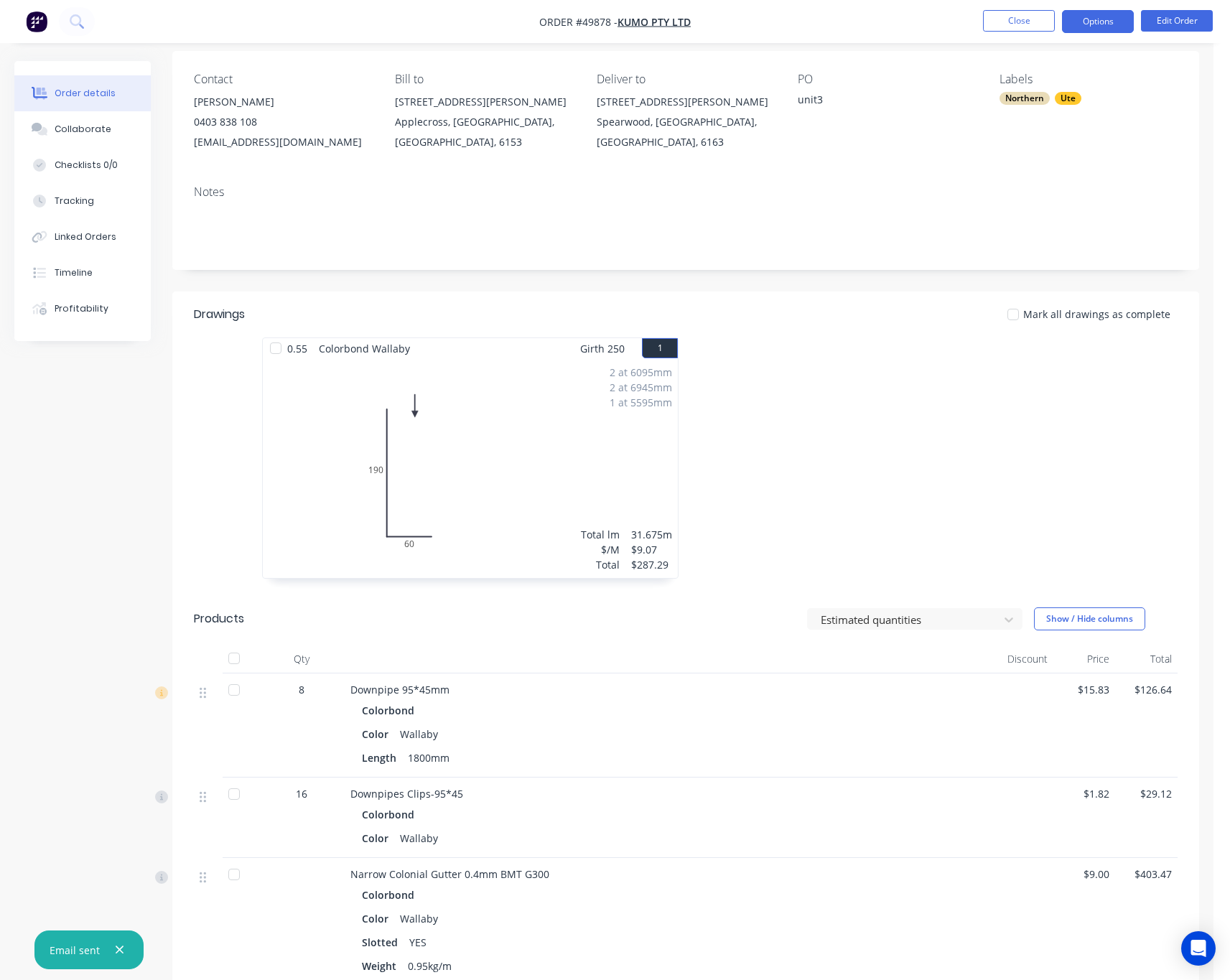
click at [1114, 16] on button "Options" at bounding box center [1098, 21] width 72 height 23
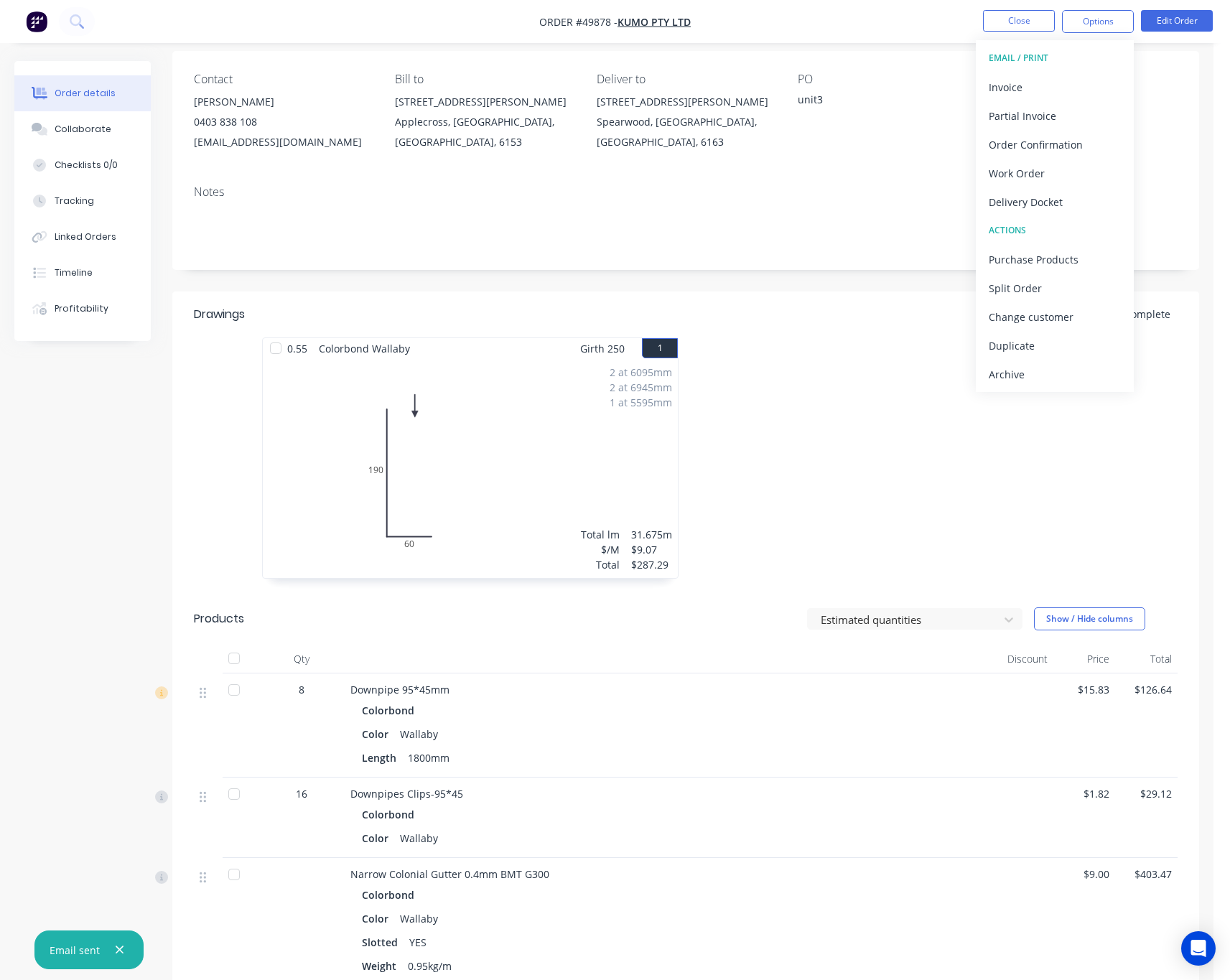
click at [1090, 201] on div "Delivery Docket" at bounding box center [1054, 202] width 132 height 21
click at [1074, 143] on div "Without pricing" at bounding box center [1054, 145] width 132 height 21
click at [102, 211] on button "Tracking" at bounding box center [83, 201] width 137 height 36
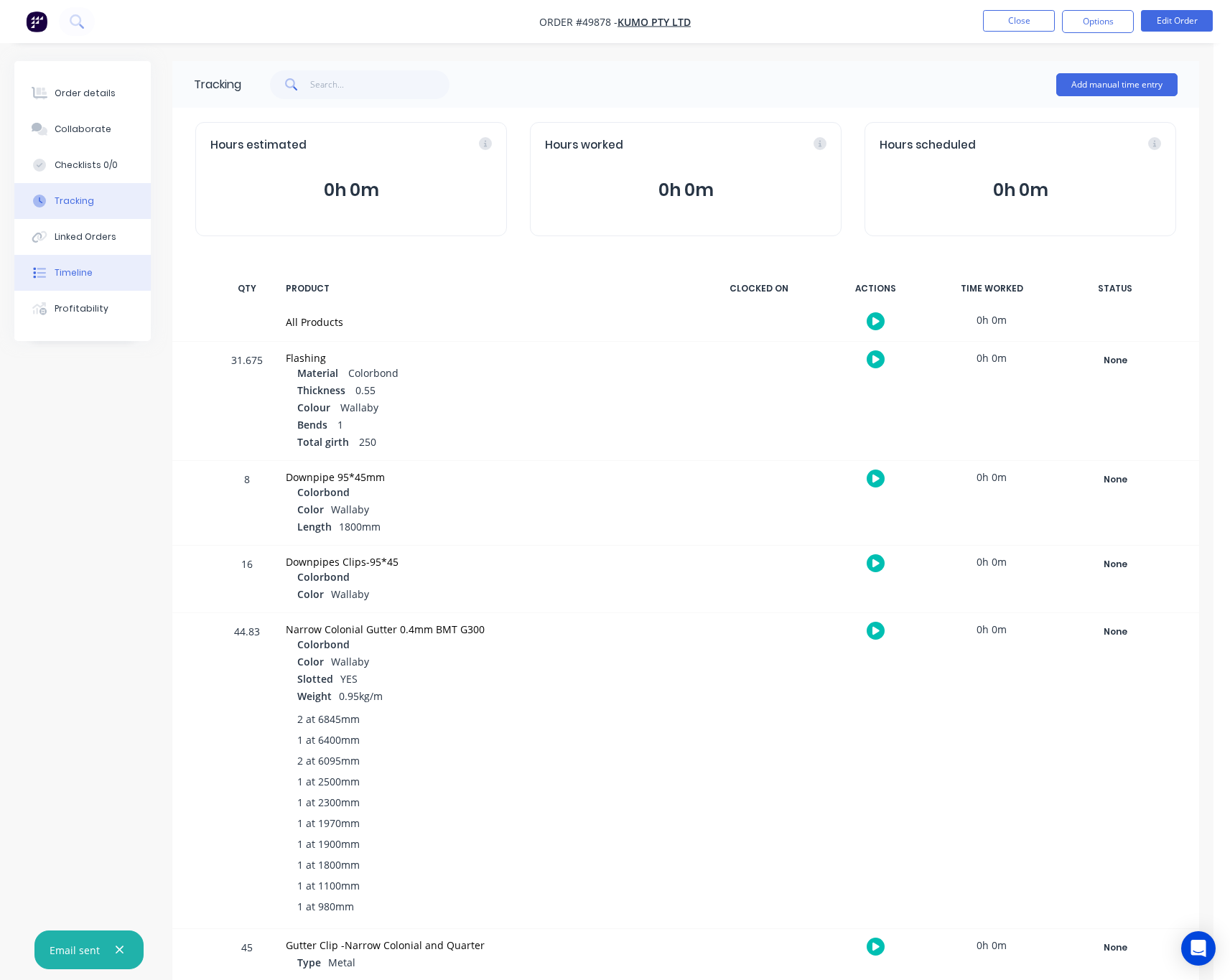
click at [85, 268] on div "Timeline" at bounding box center [74, 273] width 38 height 13
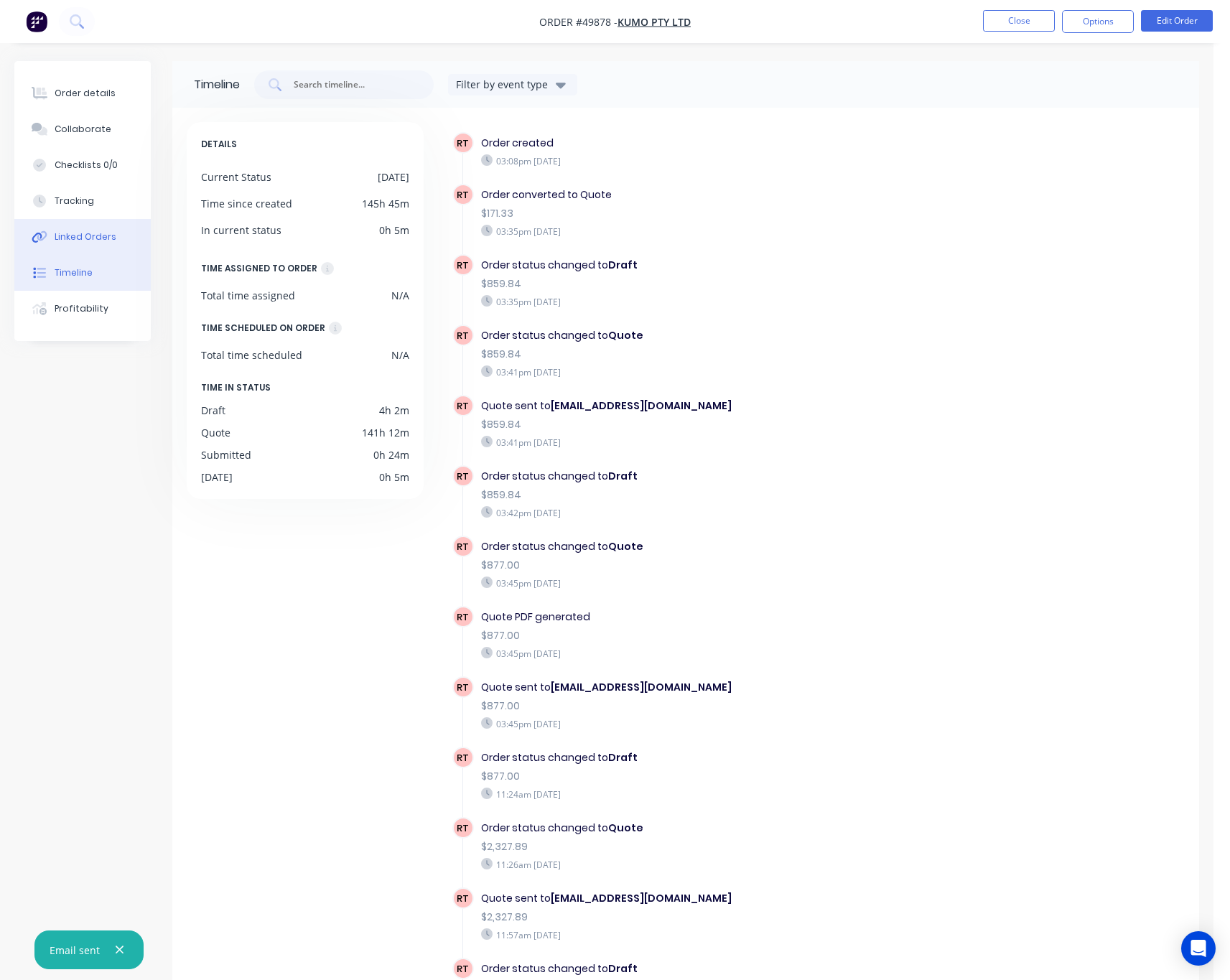
click at [112, 231] on div "Linked Orders" at bounding box center [85, 237] width 62 height 13
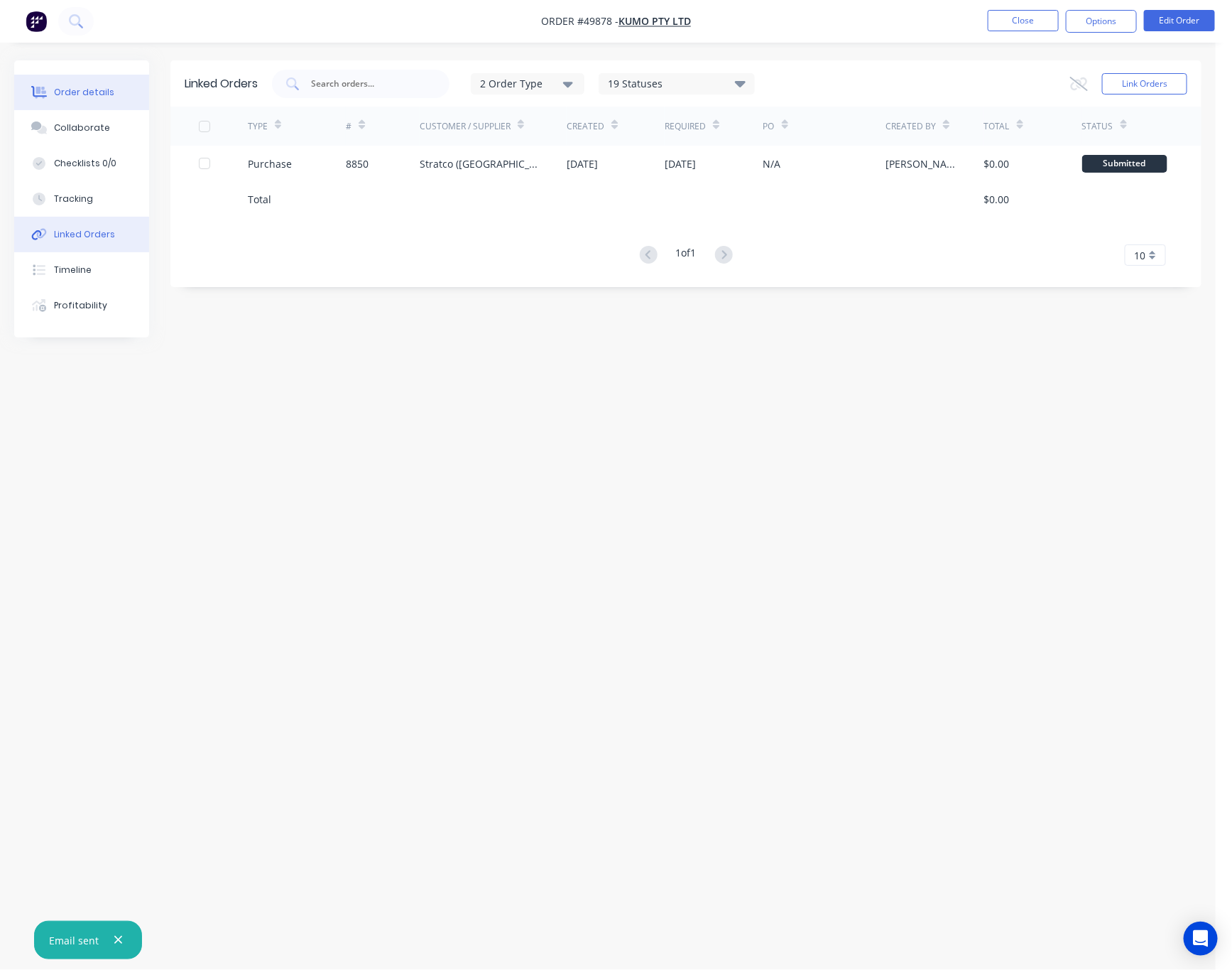
click at [100, 94] on div "Order details" at bounding box center [85, 93] width 61 height 13
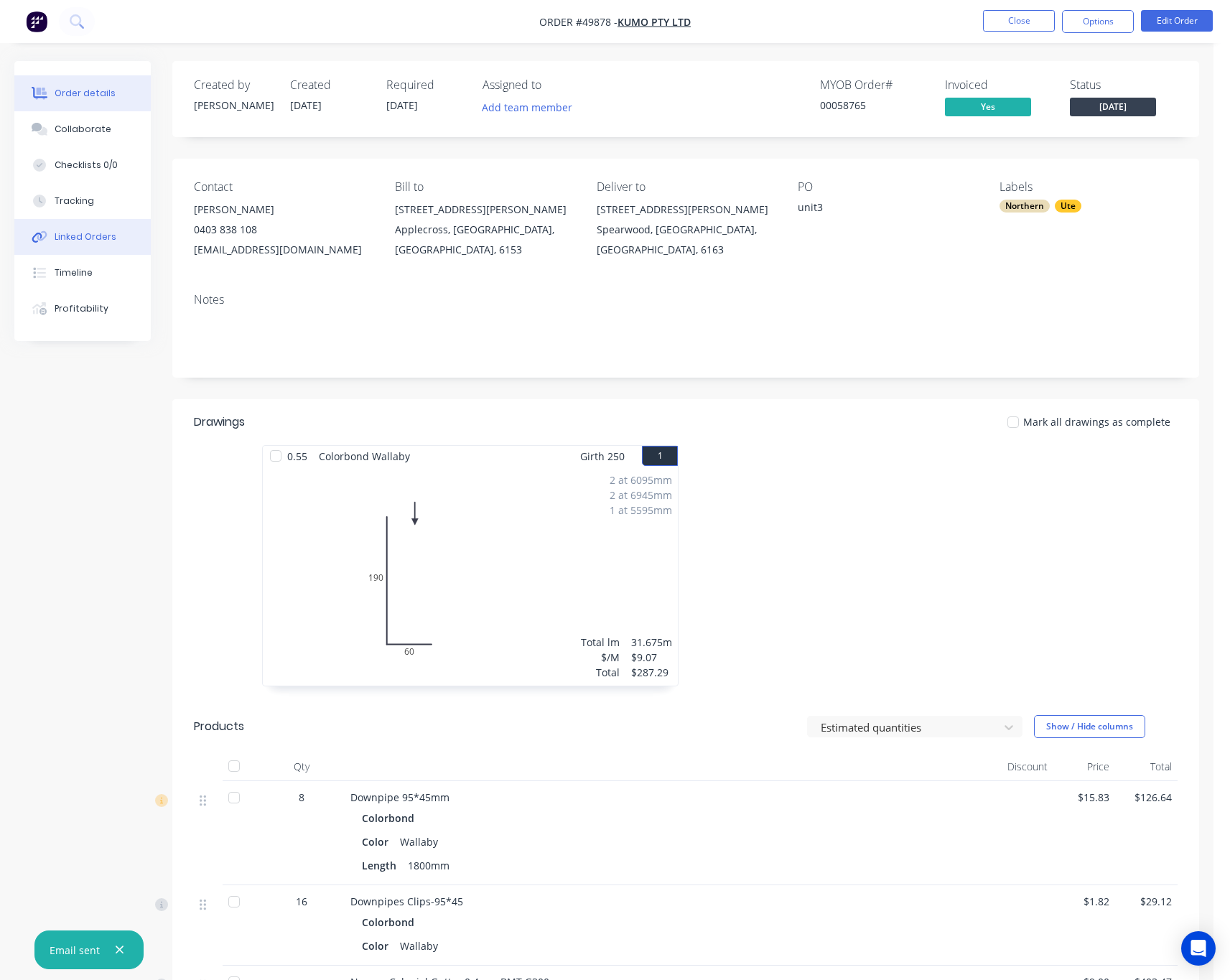
click at [110, 242] on div "Linked Orders" at bounding box center [85, 237] width 62 height 13
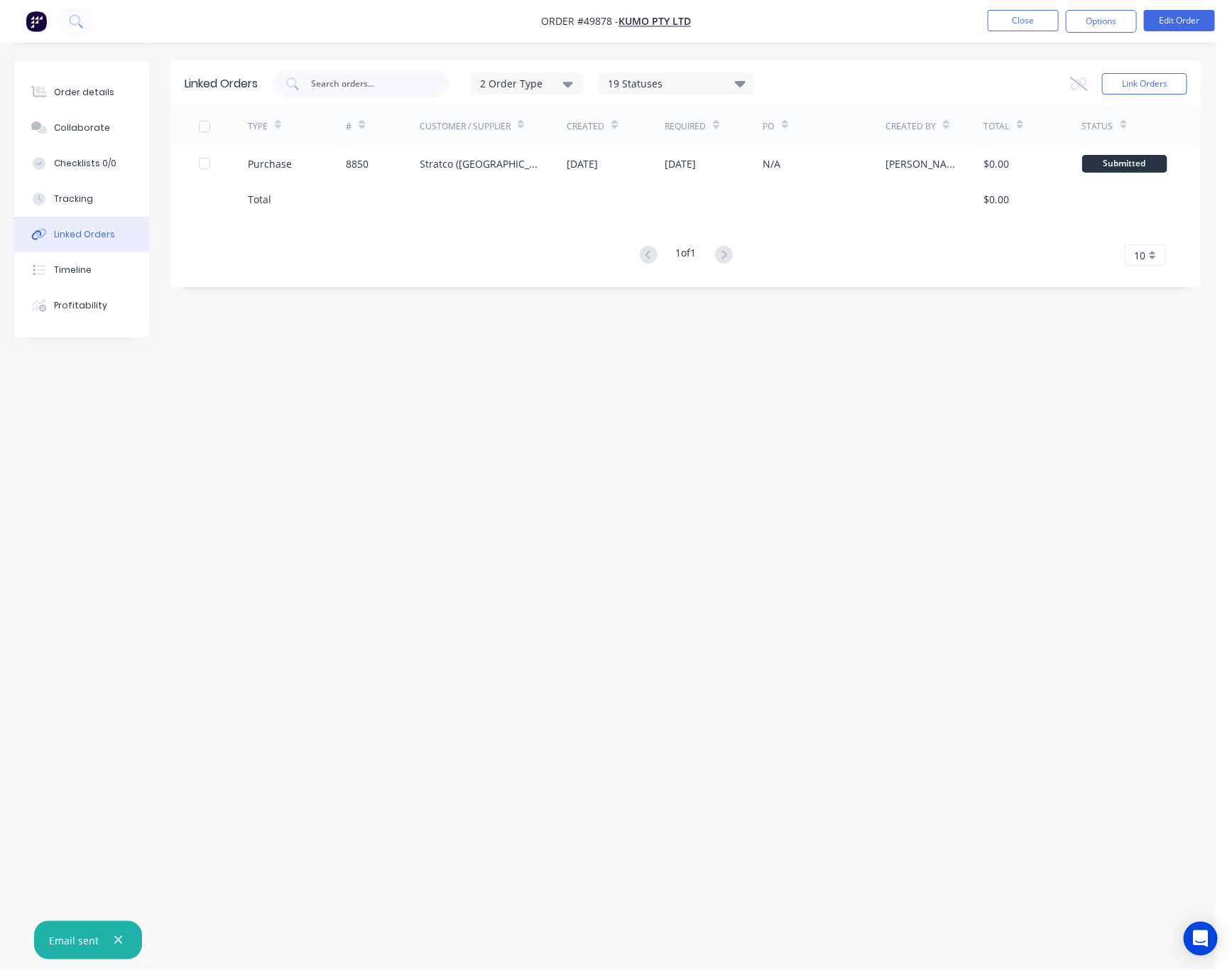
click at [897, 617] on div "Linked Orders 2 Order Type 19 Statuses Sales Order Status All Archived Draft Qu…" at bounding box center [608, 458] width 1187 height 795
drag, startPoint x: 816, startPoint y: 443, endPoint x: 802, endPoint y: 431, distance: 18.4
click at [816, 442] on div "Linked Orders 2 Order Type 19 Statuses Sales Order Status All Archived Draft Qu…" at bounding box center [608, 458] width 1187 height 795
click at [69, 94] on div "Order details" at bounding box center [85, 93] width 61 height 13
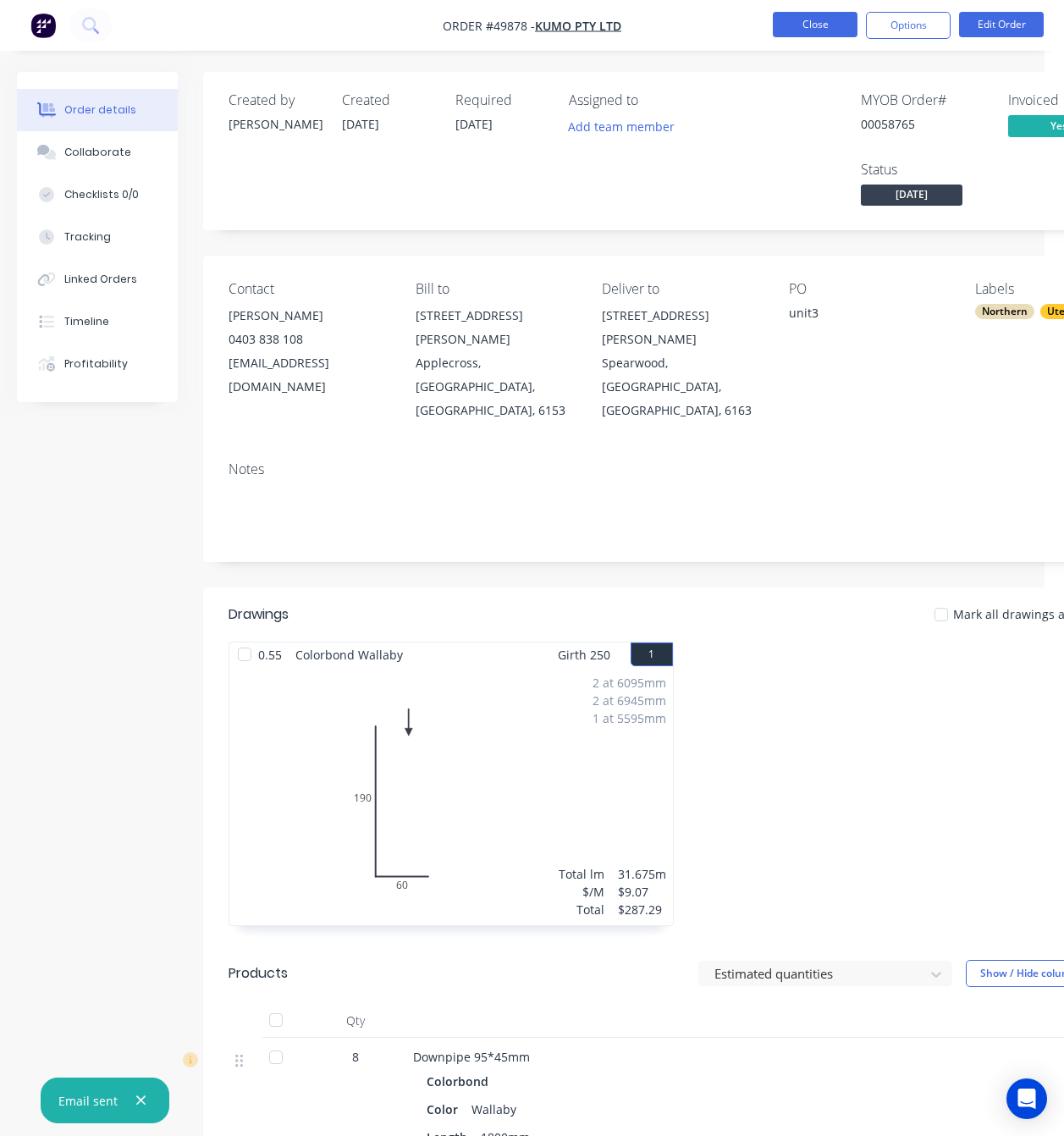
click at [800, 26] on button "Close" at bounding box center [815, 24] width 84 height 25
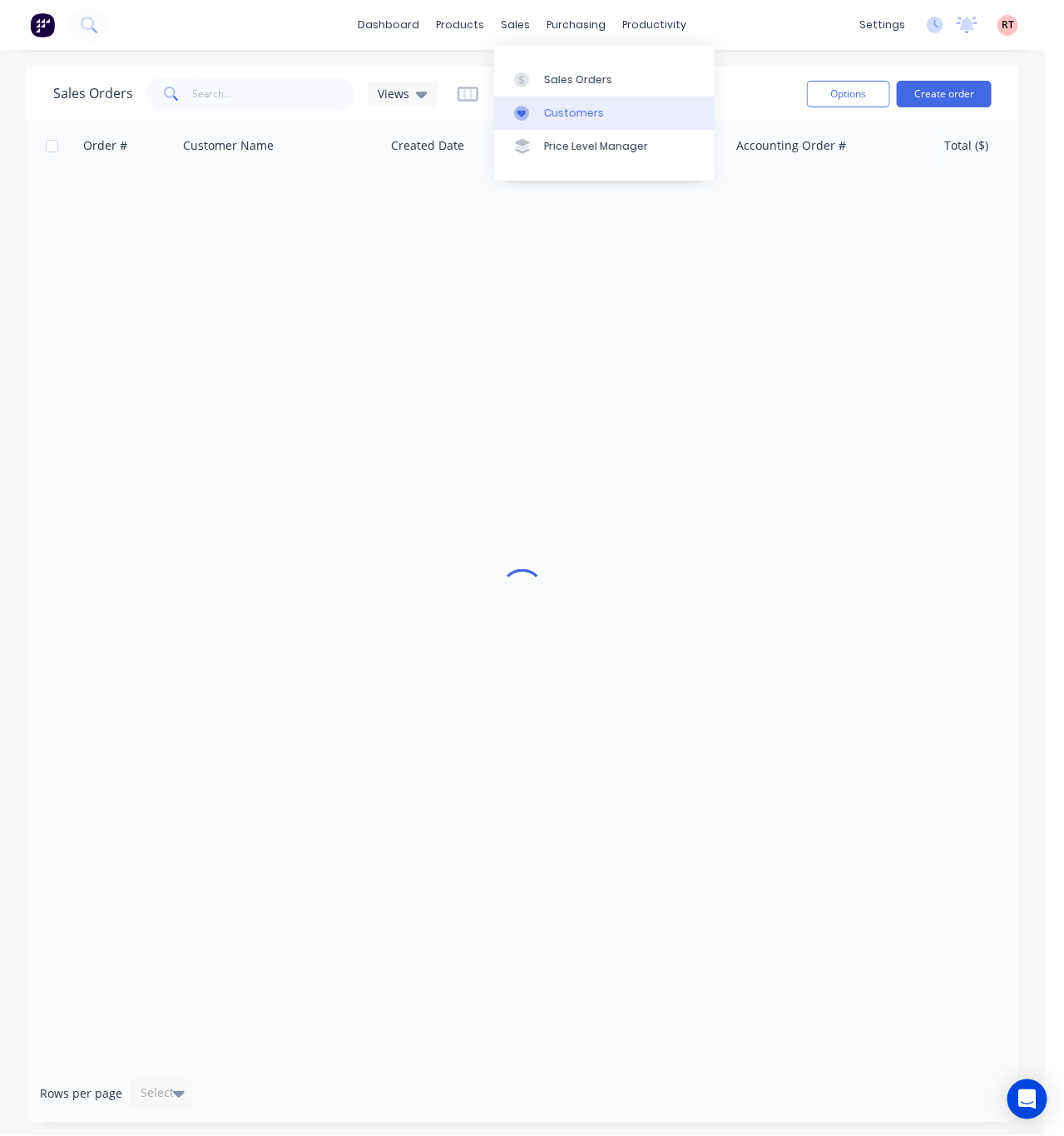
click at [532, 111] on div at bounding box center [526, 113] width 25 height 15
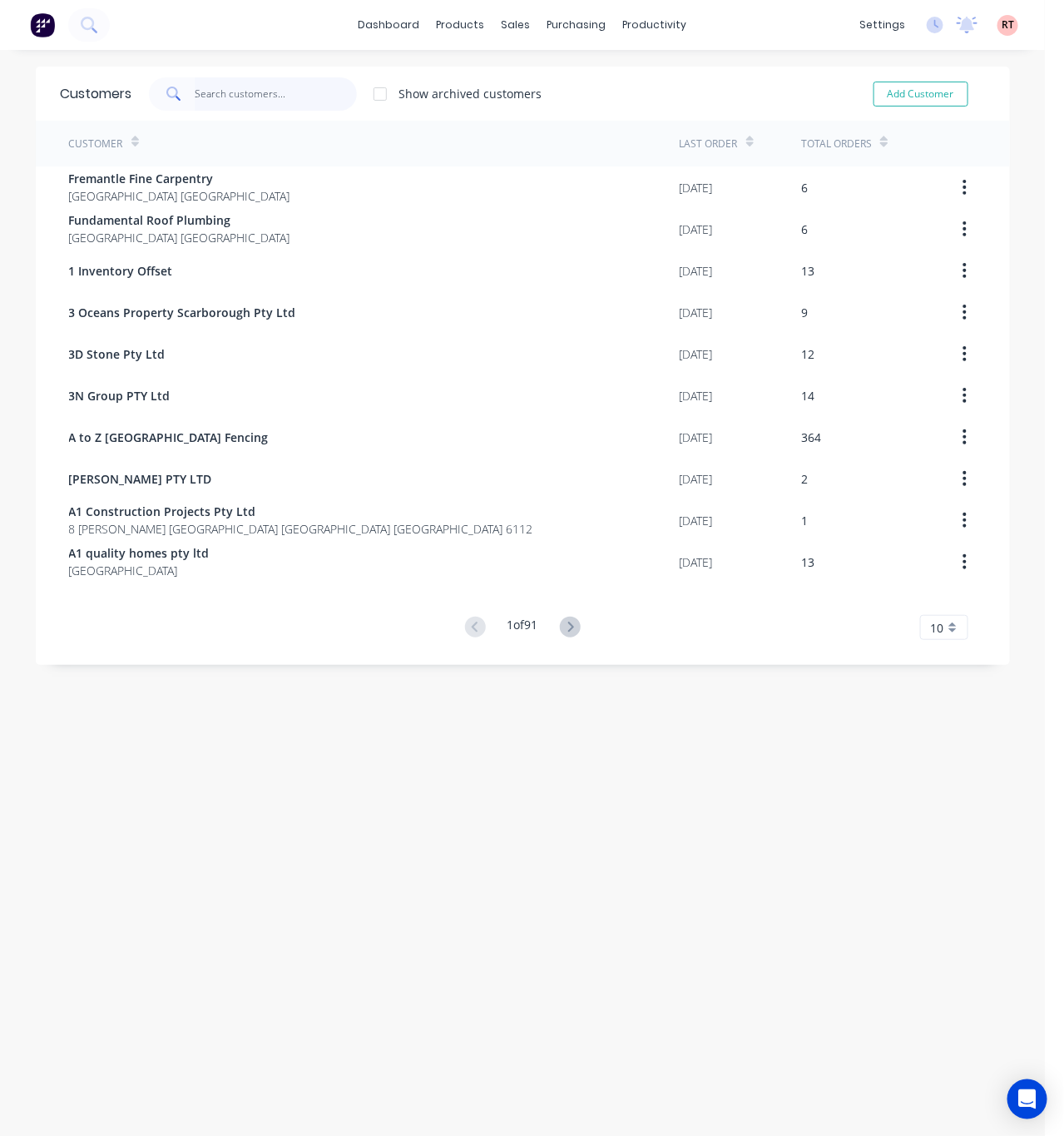
click at [292, 85] on input "text" at bounding box center [276, 93] width 163 height 33
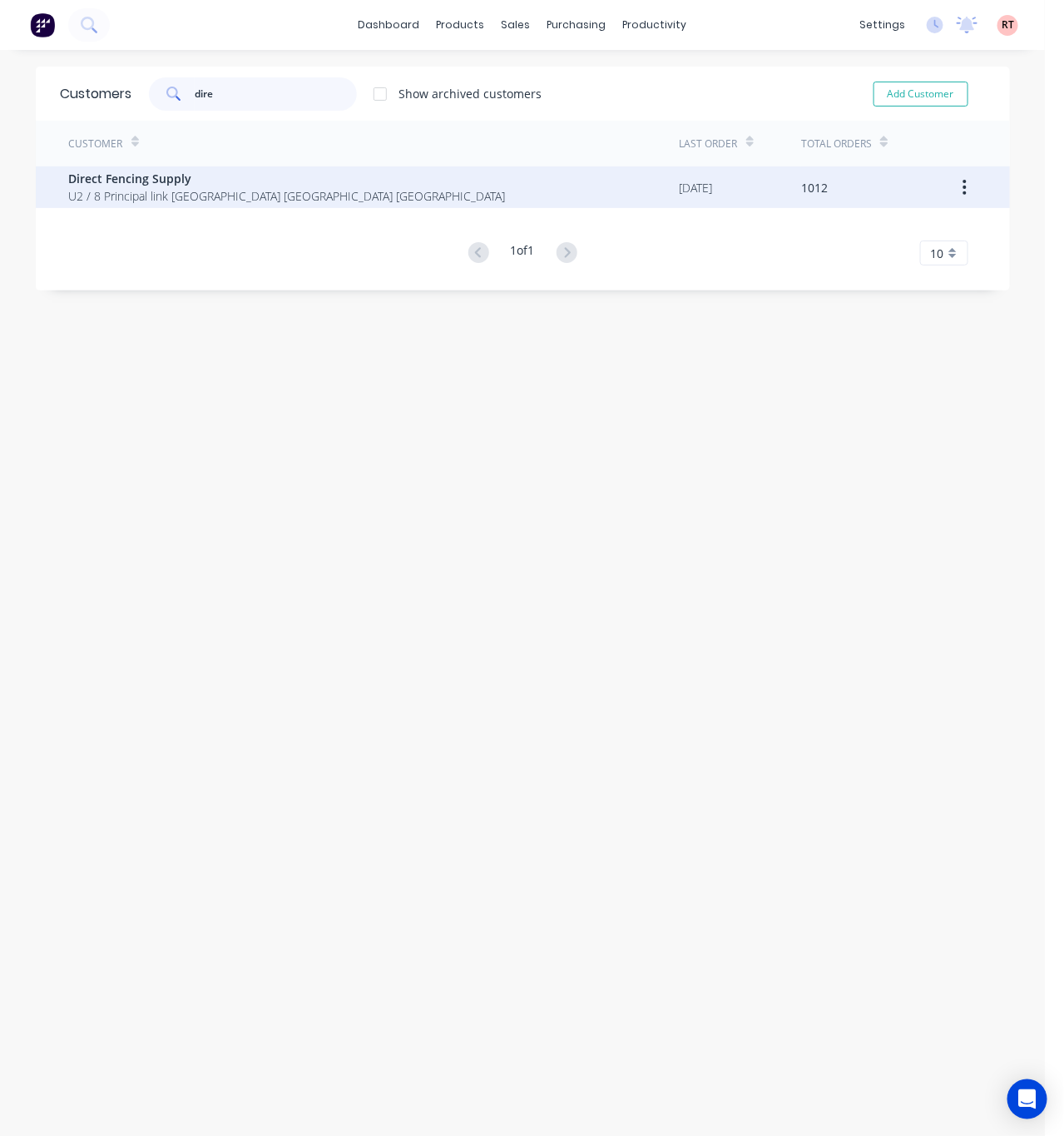
type input "dire"
click at [325, 190] on span "U2 / 8 Principal link Malaga Western Australia Australia" at bounding box center [288, 196] width 437 height 18
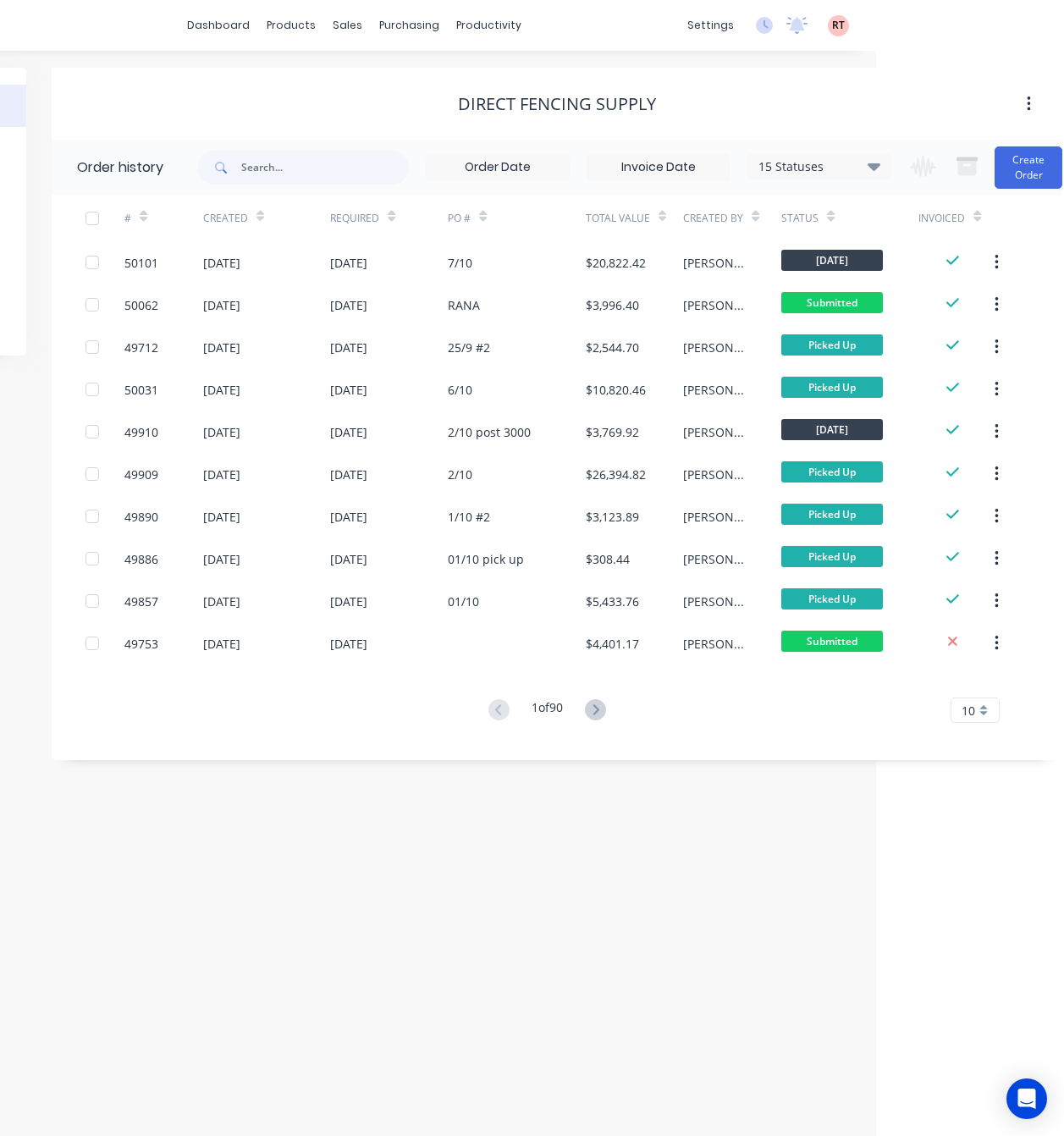
scroll to position [0, 180]
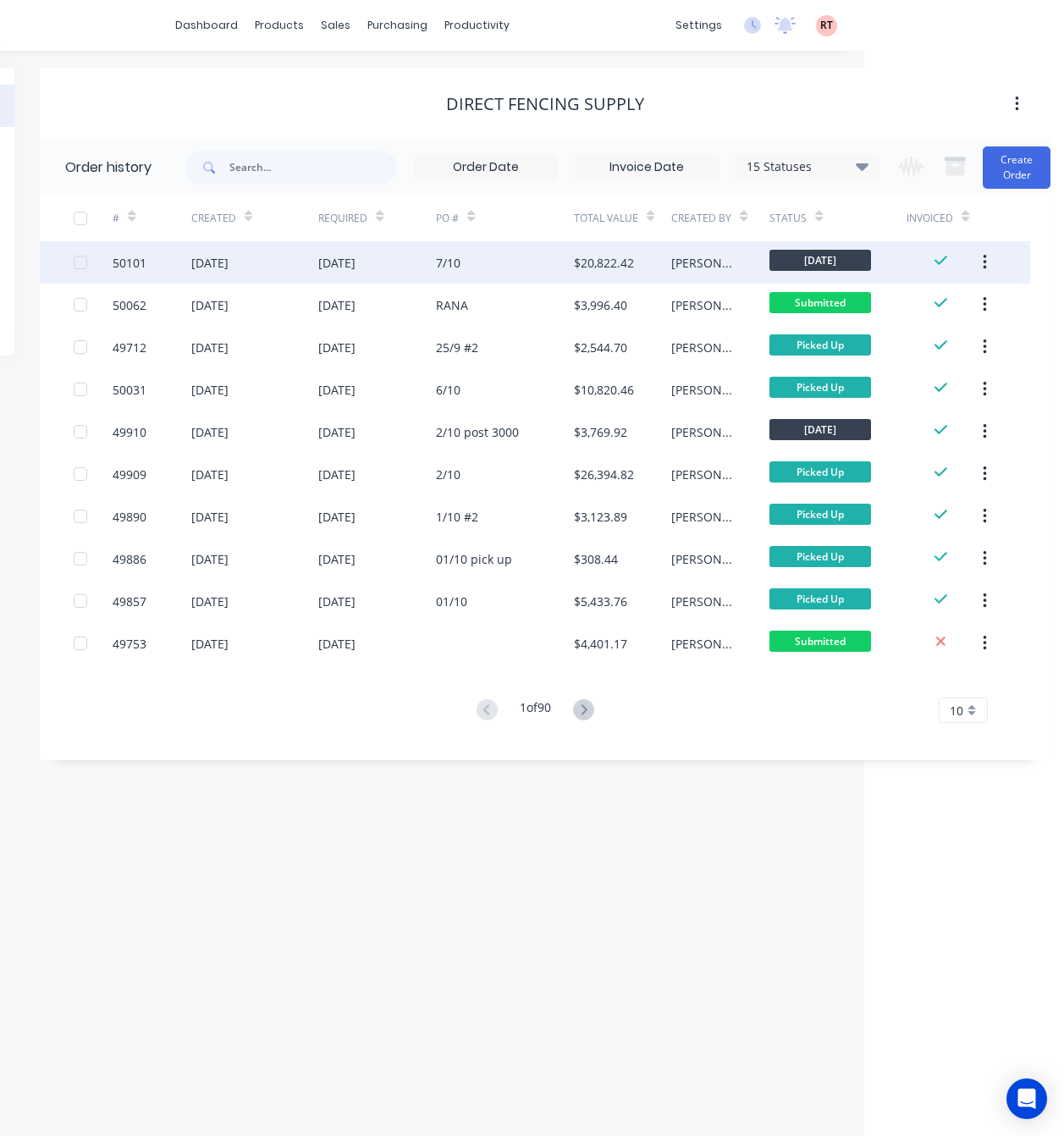
click at [531, 259] on div "7/10" at bounding box center [504, 262] width 137 height 42
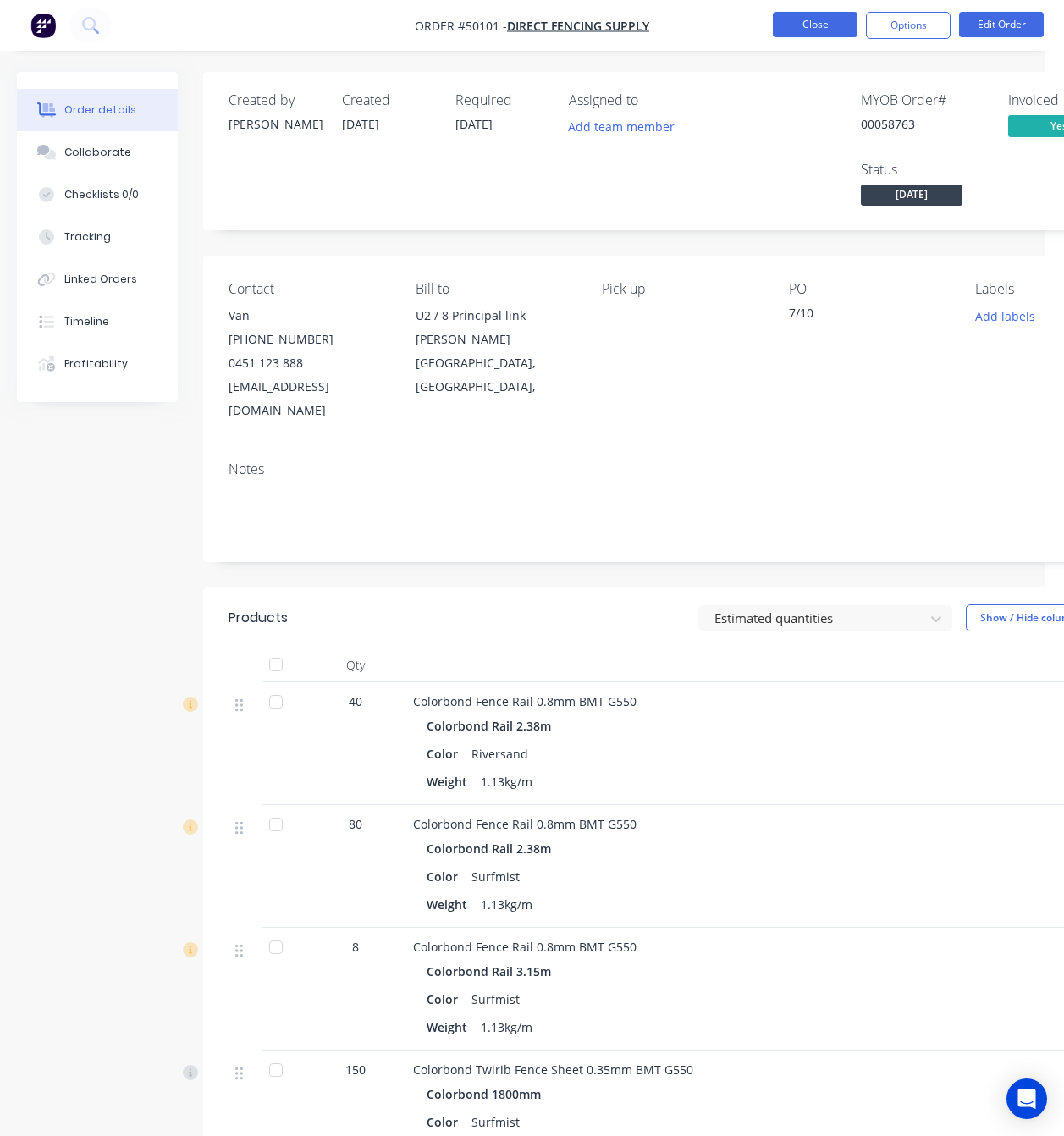
click at [823, 19] on button "Close" at bounding box center [815, 24] width 84 height 25
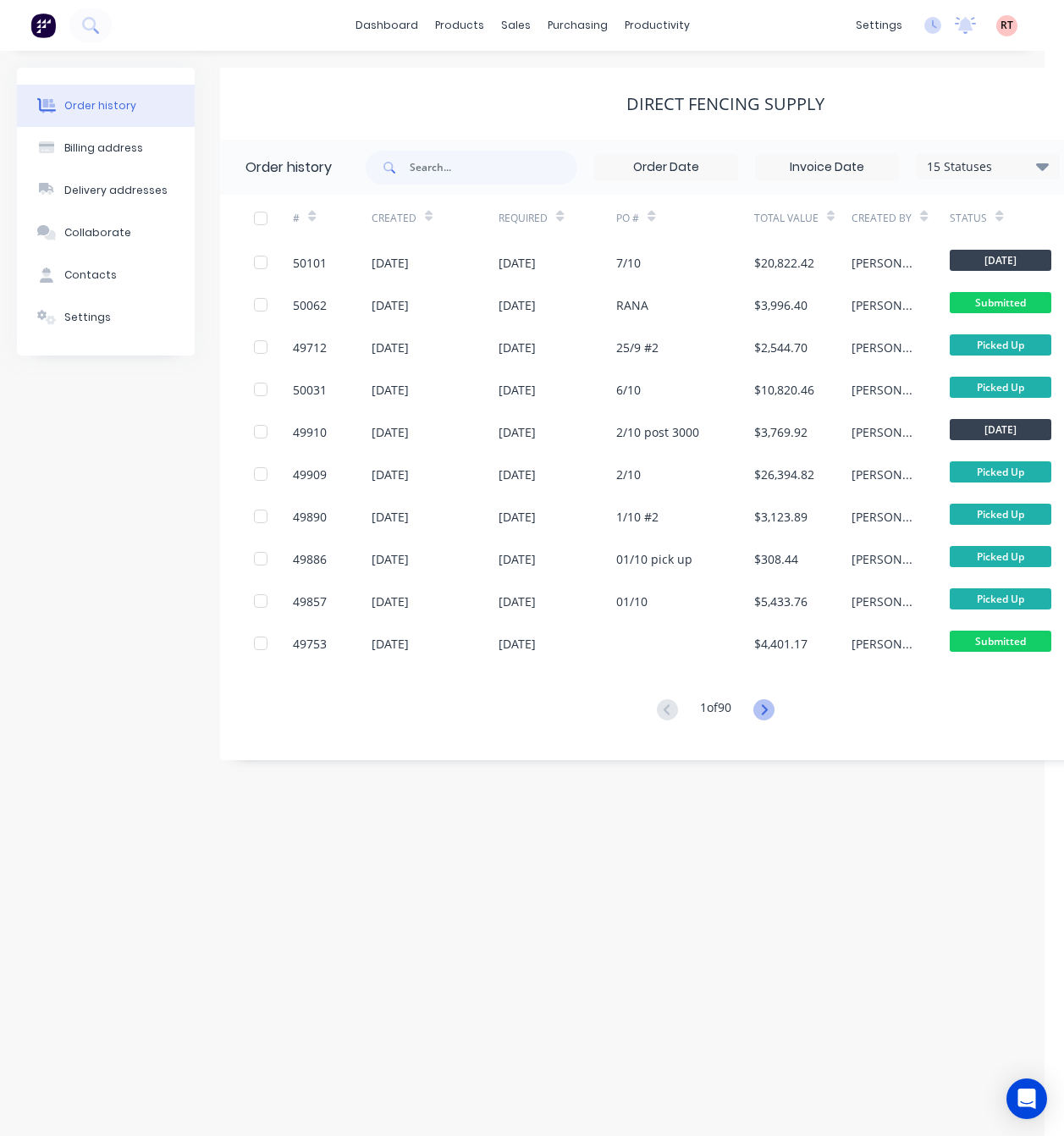
click at [772, 711] on icon at bounding box center [764, 710] width 22 height 22
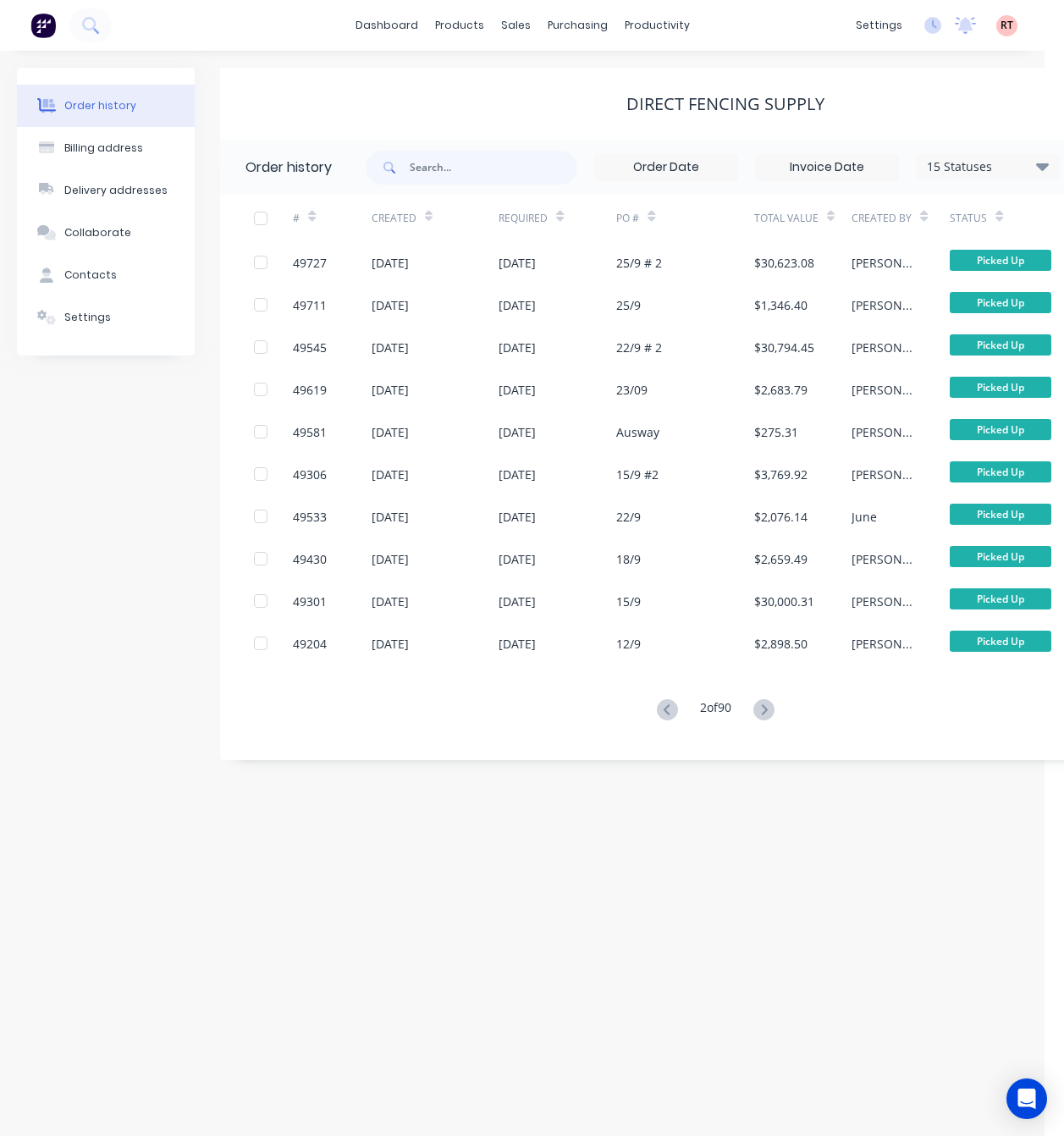
click at [772, 711] on icon at bounding box center [764, 710] width 22 height 22
click at [671, 712] on icon at bounding box center [668, 710] width 22 height 22
click at [760, 706] on icon at bounding box center [764, 710] width 22 height 22
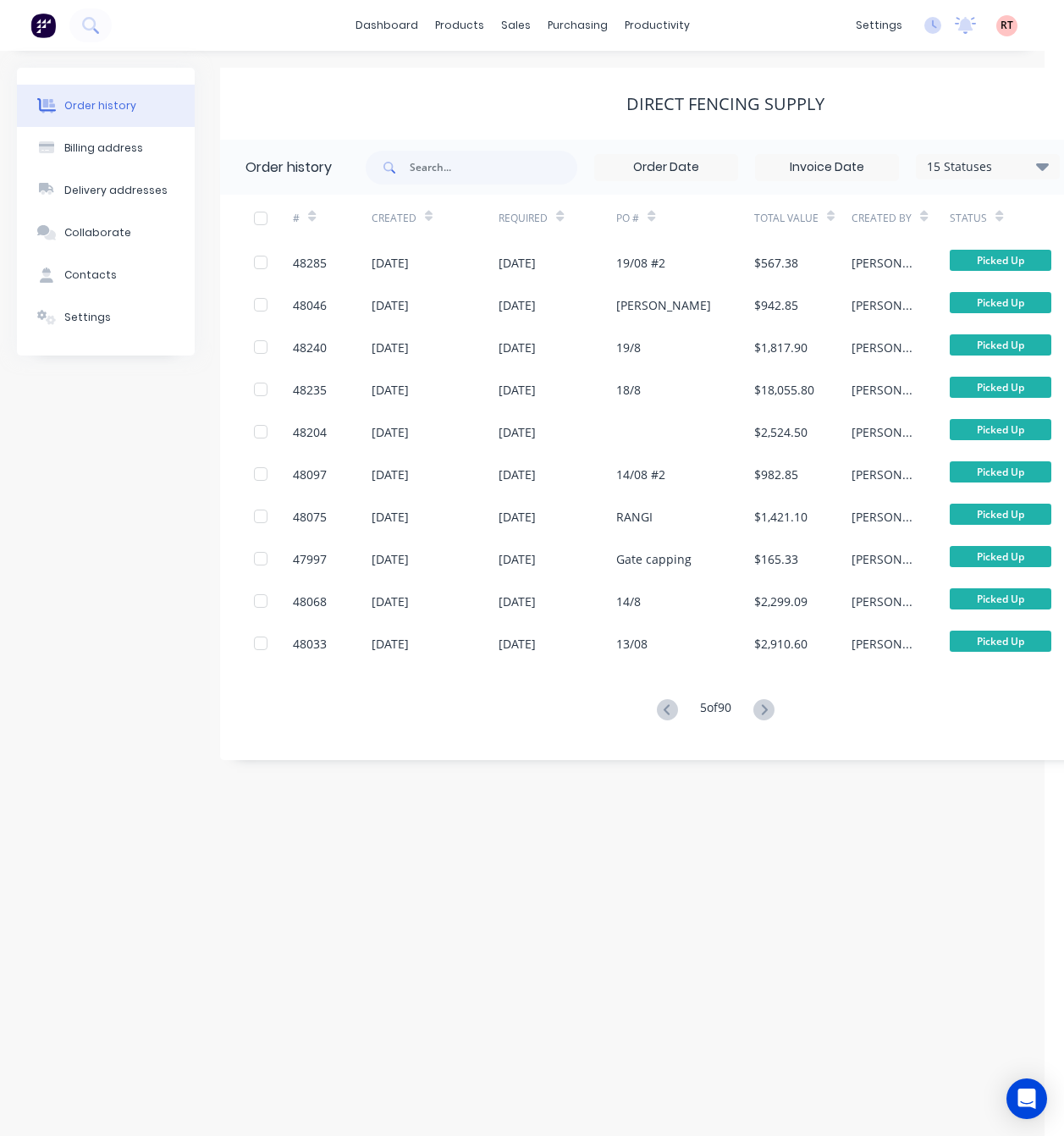
click at [760, 706] on icon at bounding box center [764, 710] width 22 height 22
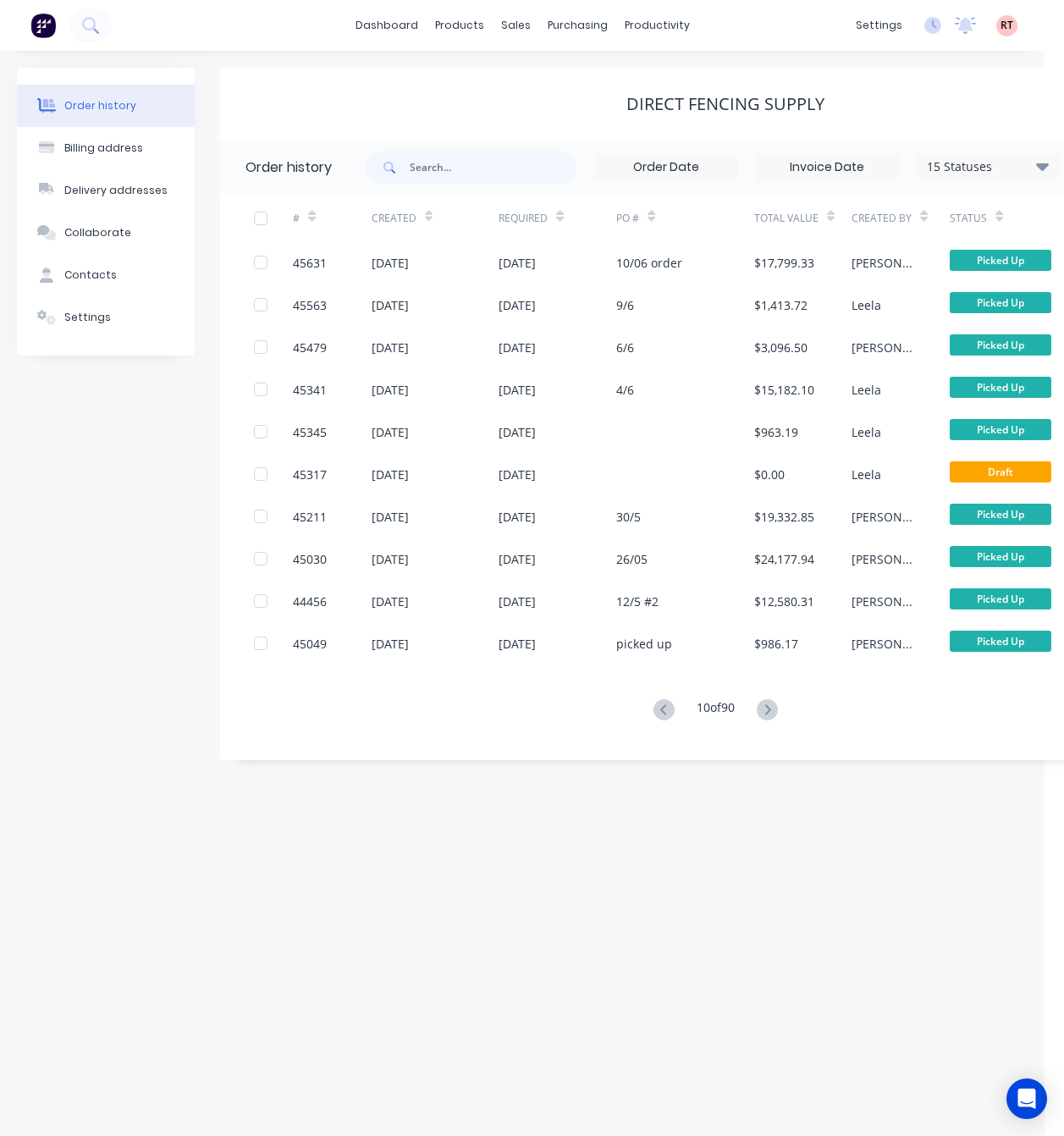
click at [760, 706] on icon at bounding box center [768, 710] width 22 height 22
click at [656, 710] on icon at bounding box center [664, 710] width 22 height 22
click at [783, 709] on button at bounding box center [768, 711] width 31 height 25
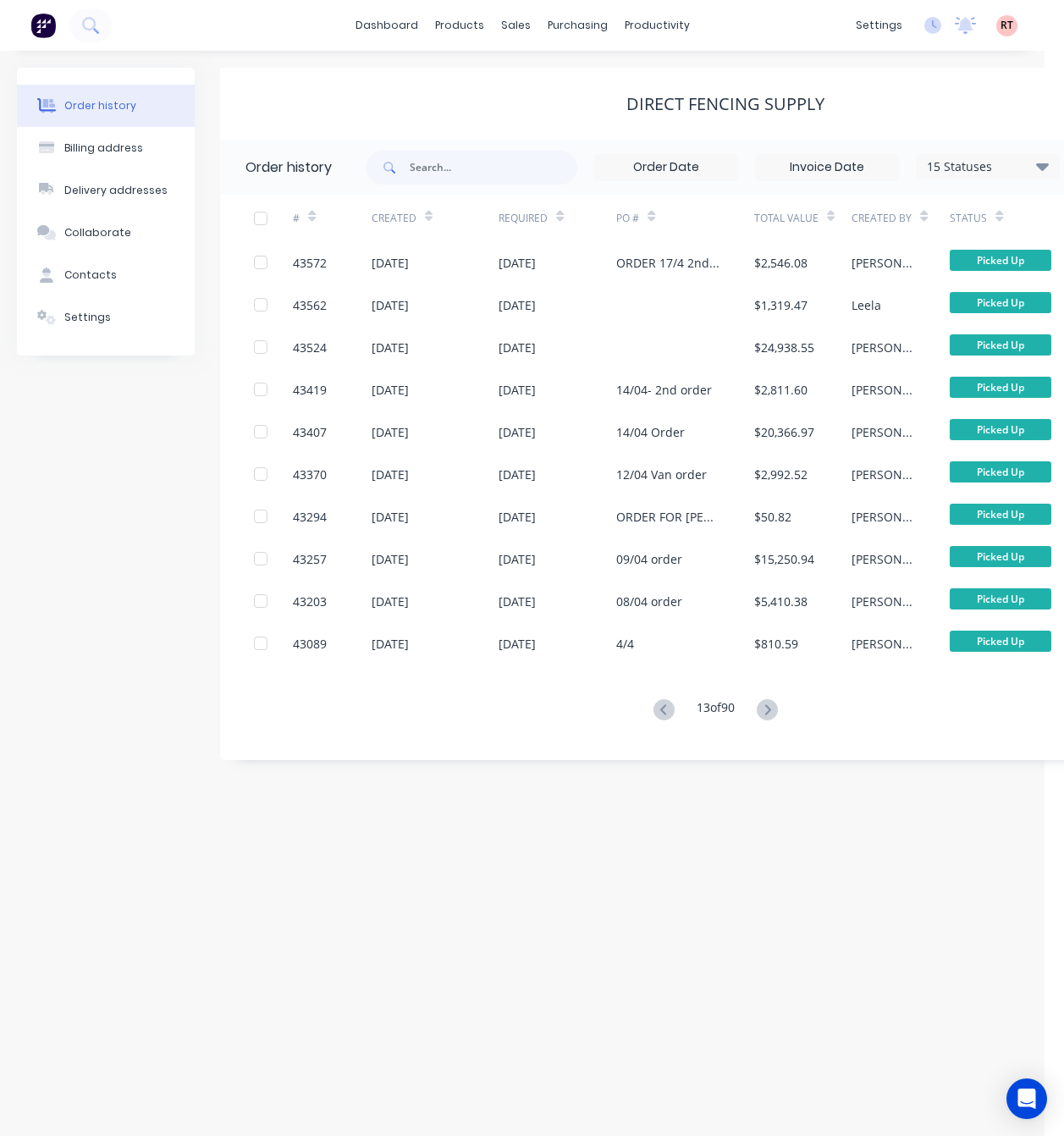
click at [783, 709] on button at bounding box center [768, 711] width 31 height 25
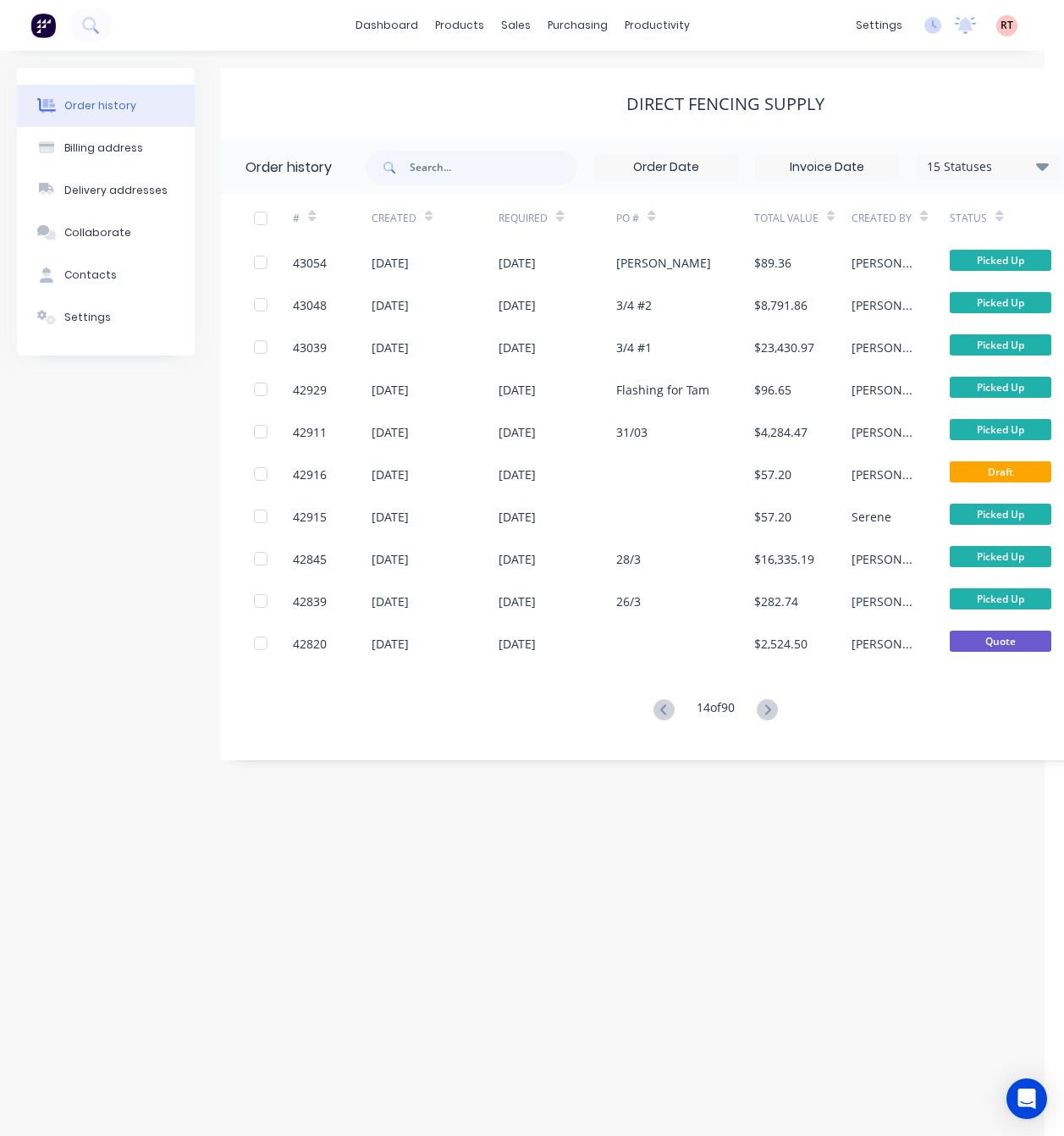
click at [783, 709] on button at bounding box center [768, 711] width 31 height 25
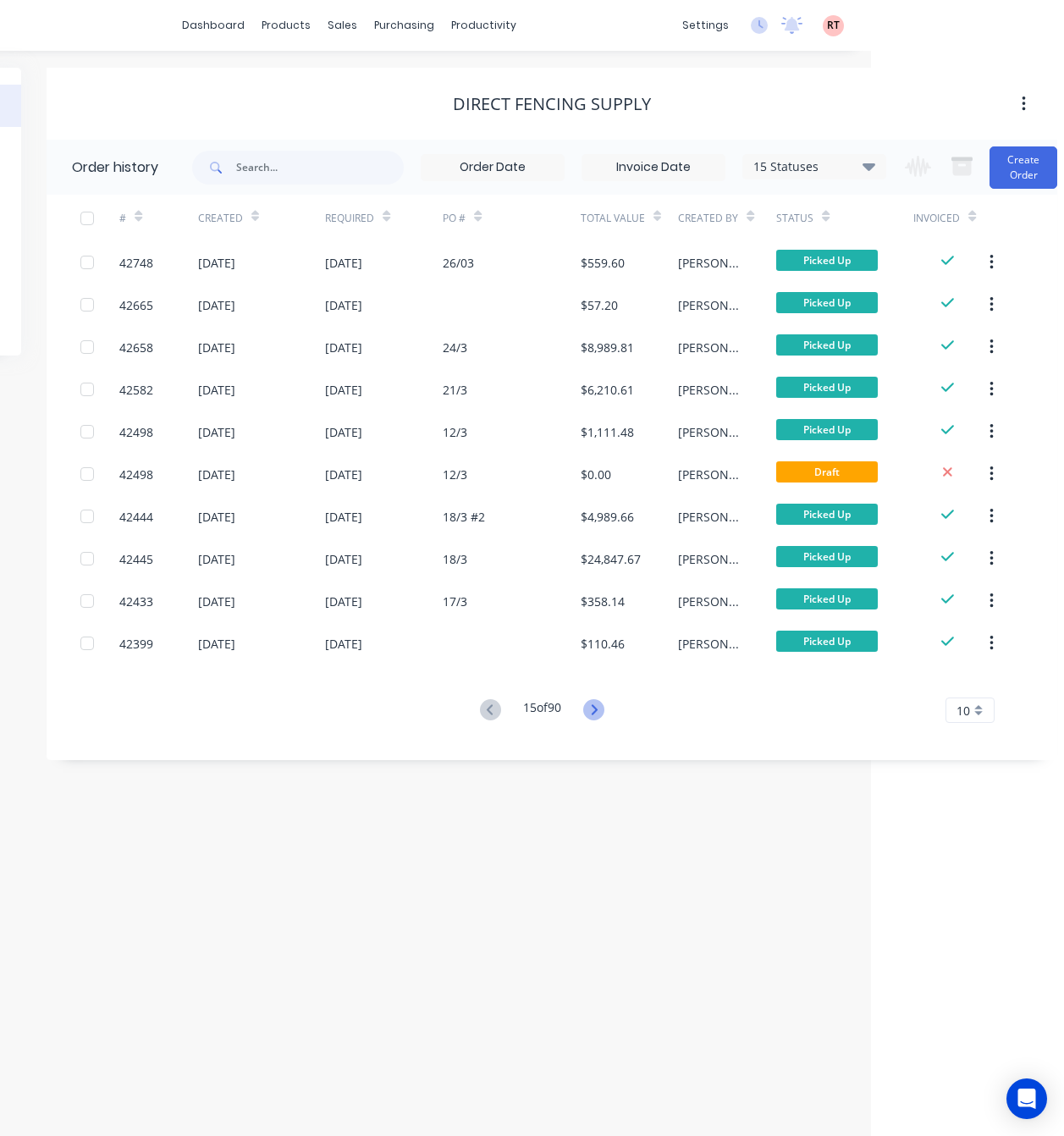
click at [605, 707] on icon at bounding box center [594, 710] width 22 height 22
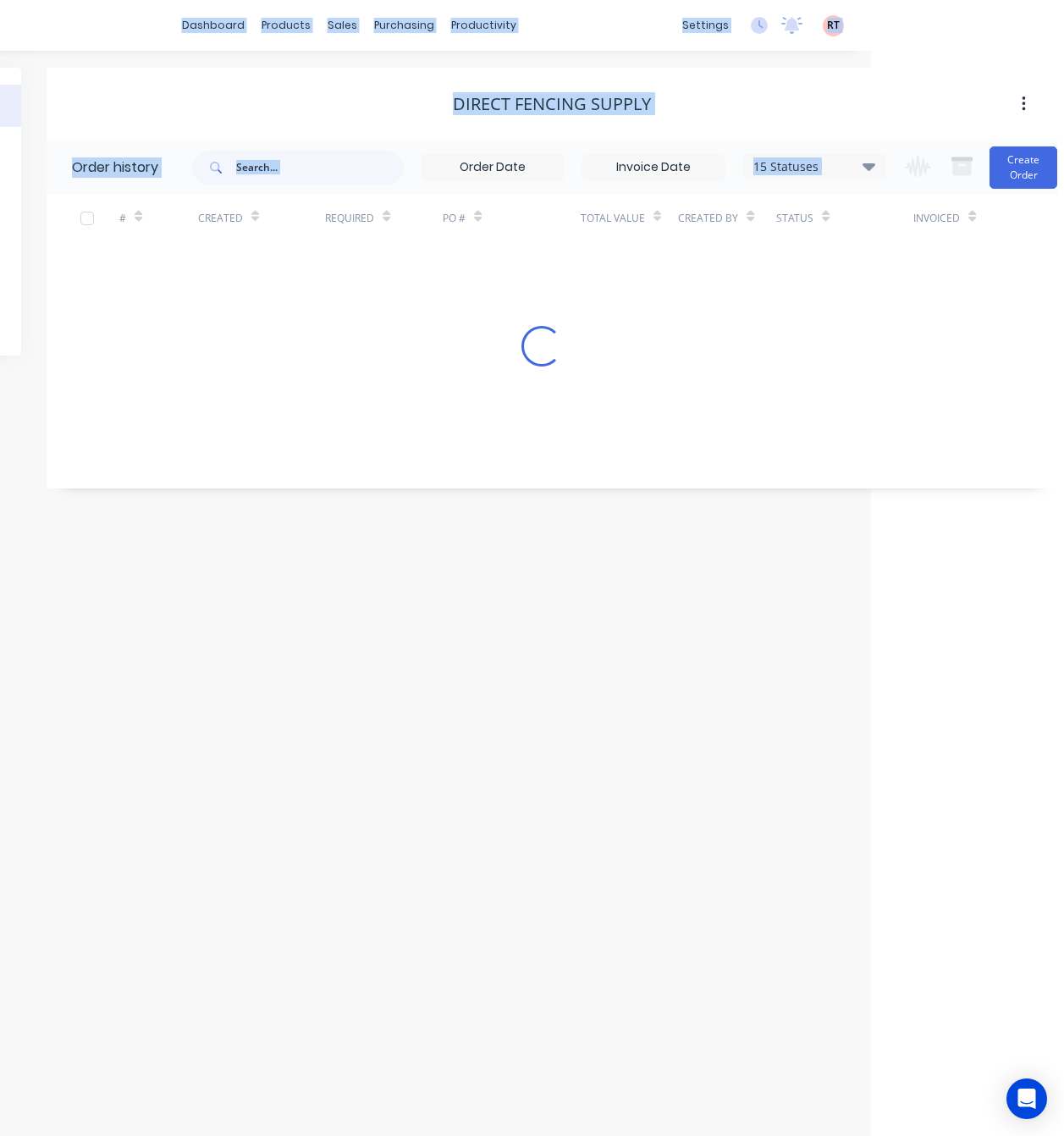
click at [605, 707] on div "Order history Billing address Delivery addresses Collaborate Contacts Settings …" at bounding box center [349, 593] width 1045 height 1085
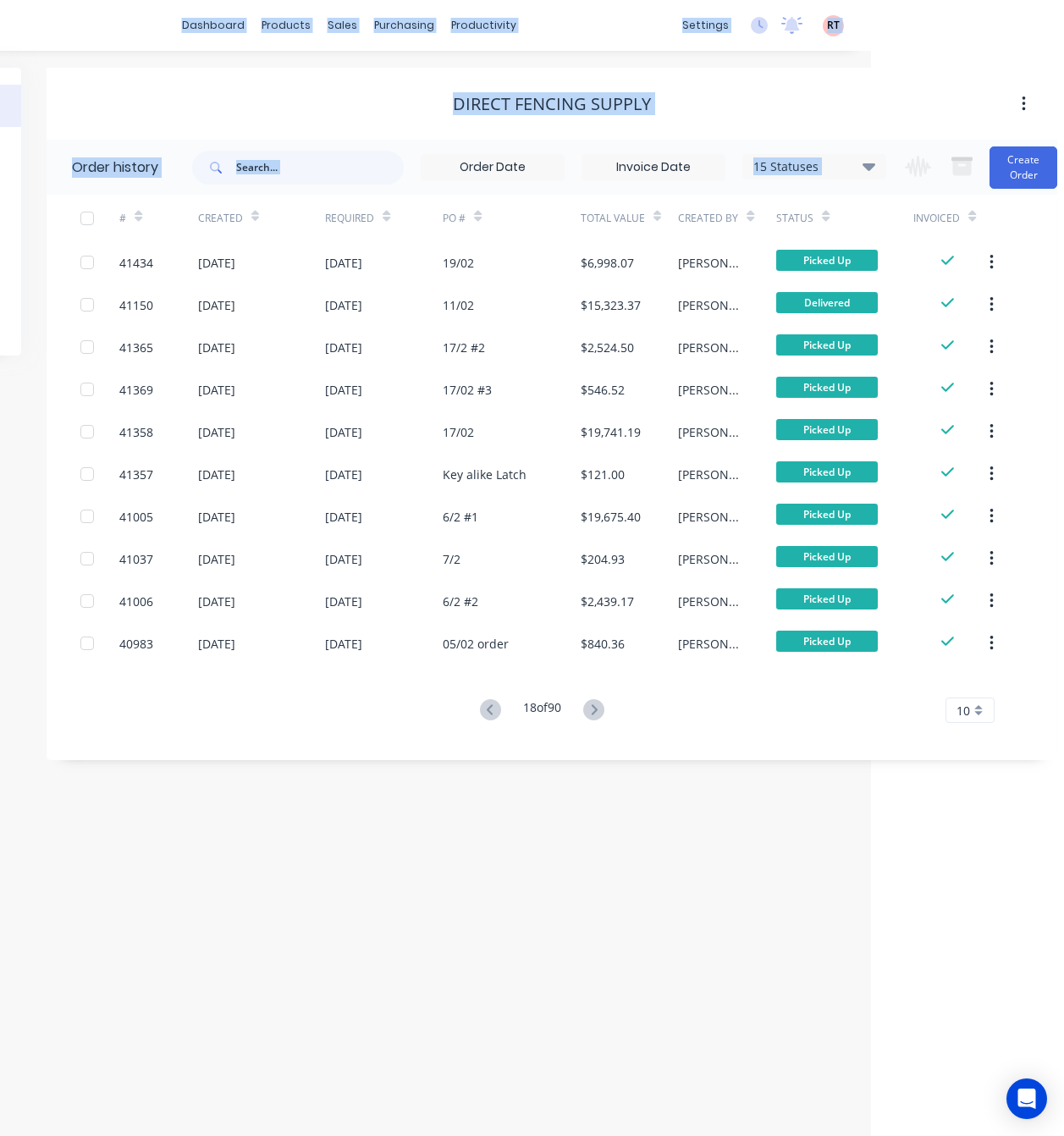
click at [605, 707] on icon at bounding box center [594, 710] width 22 height 22
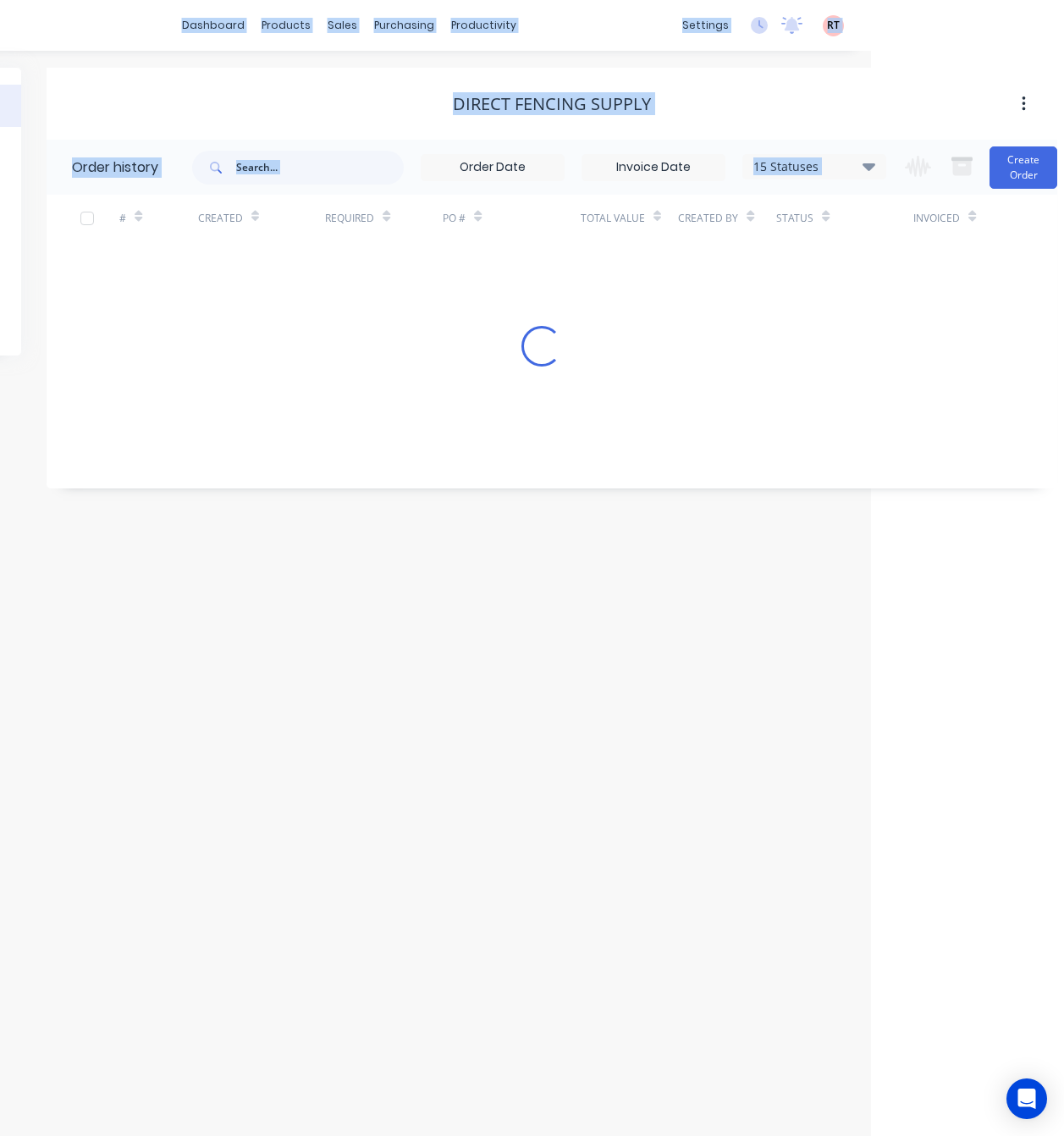
click at [605, 707] on div "Order history Billing address Delivery addresses Collaborate Contacts Settings …" at bounding box center [349, 593] width 1045 height 1085
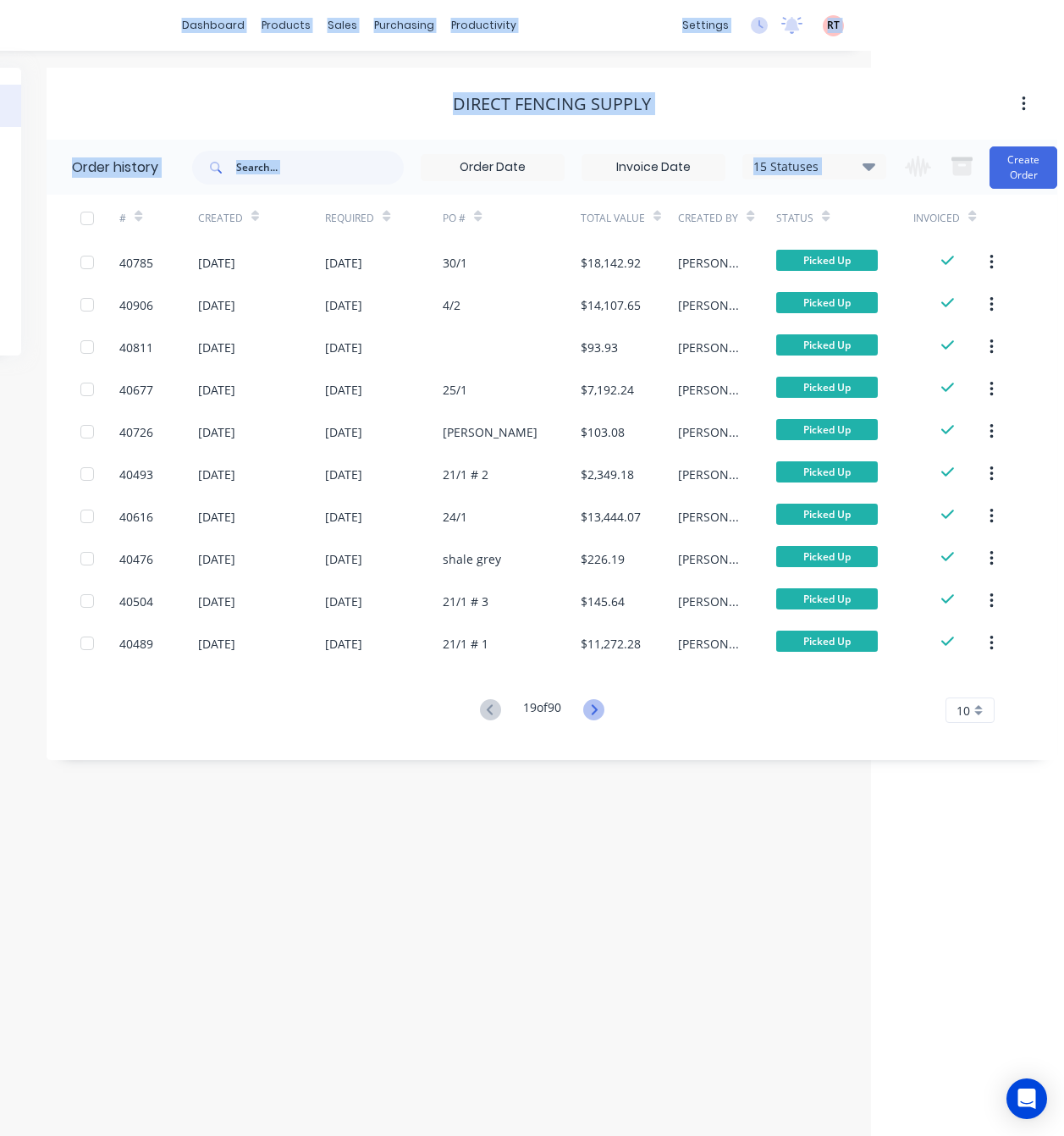
click at [602, 709] on icon at bounding box center [594, 710] width 22 height 22
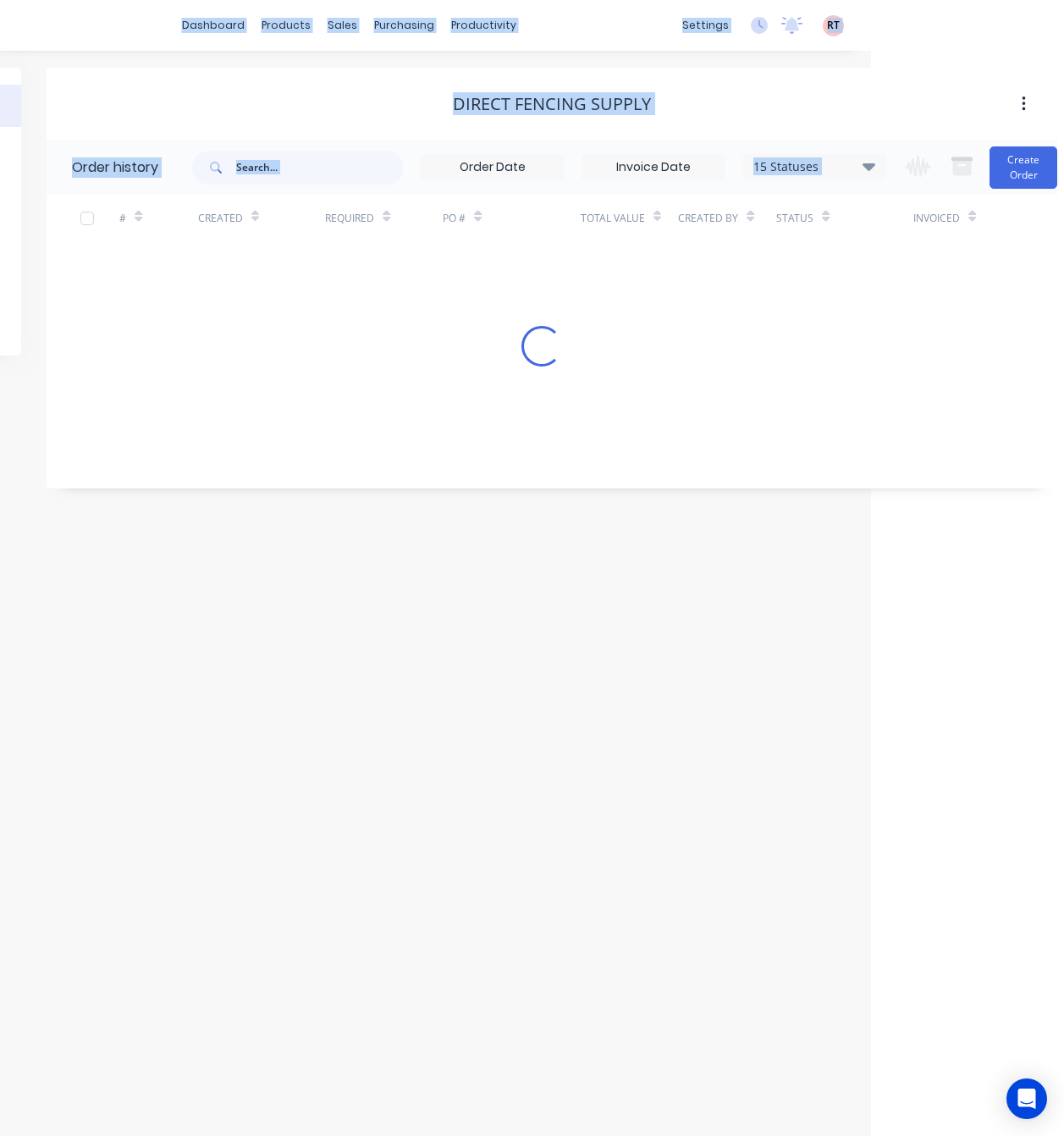
click at [602, 709] on div "Order history Billing address Delivery addresses Collaborate Contacts Settings …" at bounding box center [349, 593] width 1045 height 1085
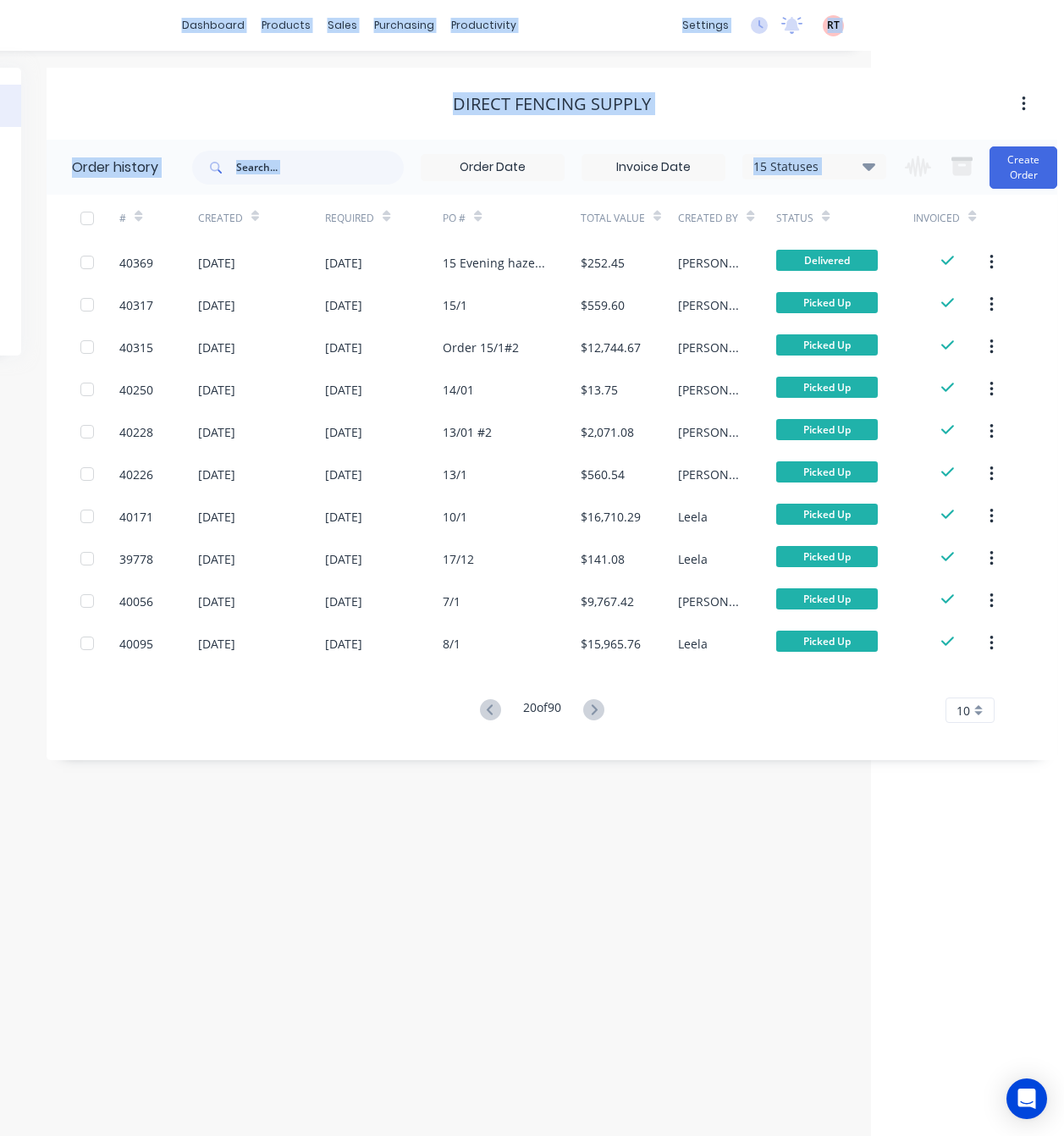
click at [602, 709] on icon at bounding box center [594, 710] width 22 height 22
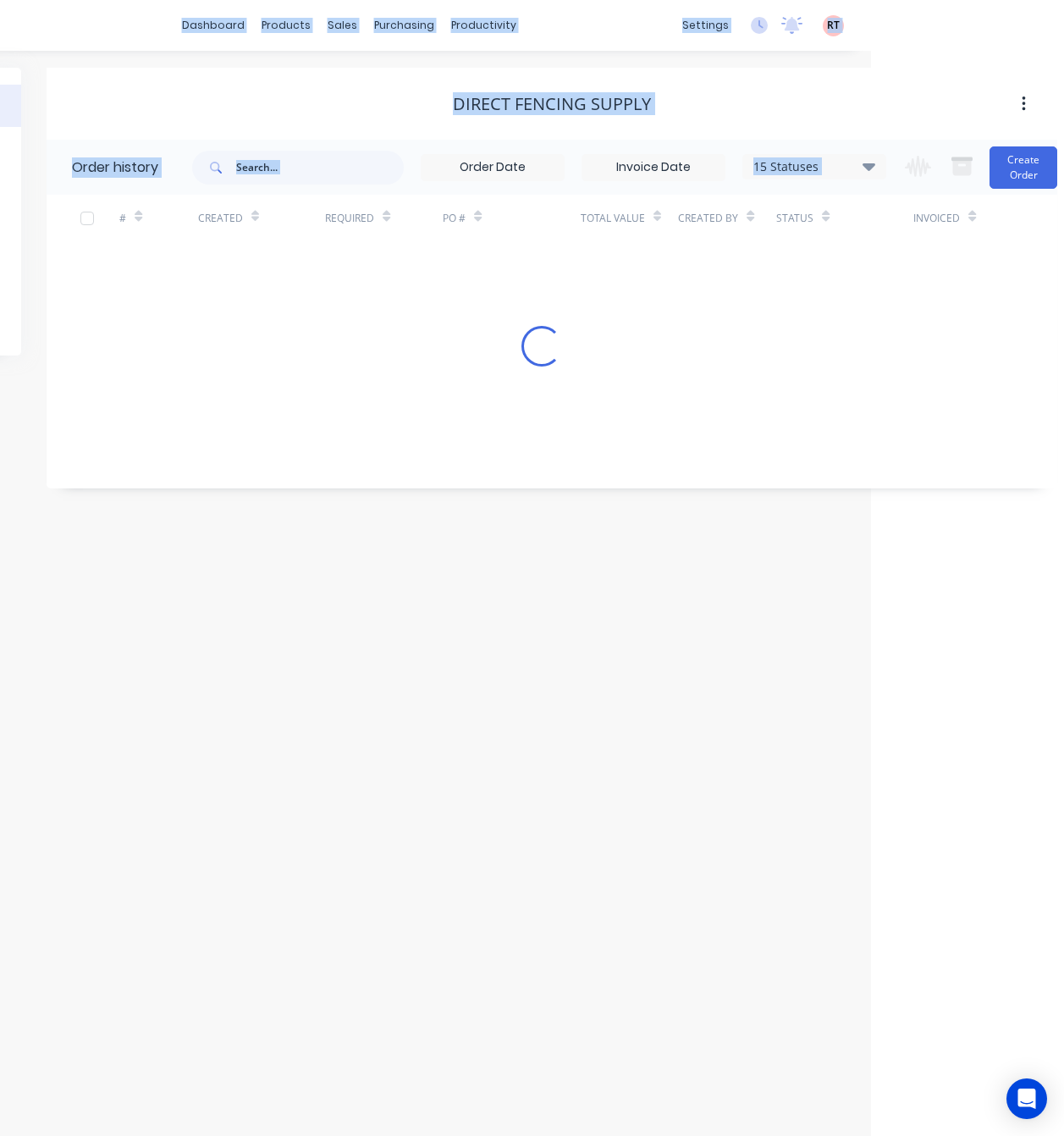
click at [602, 709] on div "Order history Billing address Delivery addresses Collaborate Contacts Settings …" at bounding box center [349, 593] width 1045 height 1085
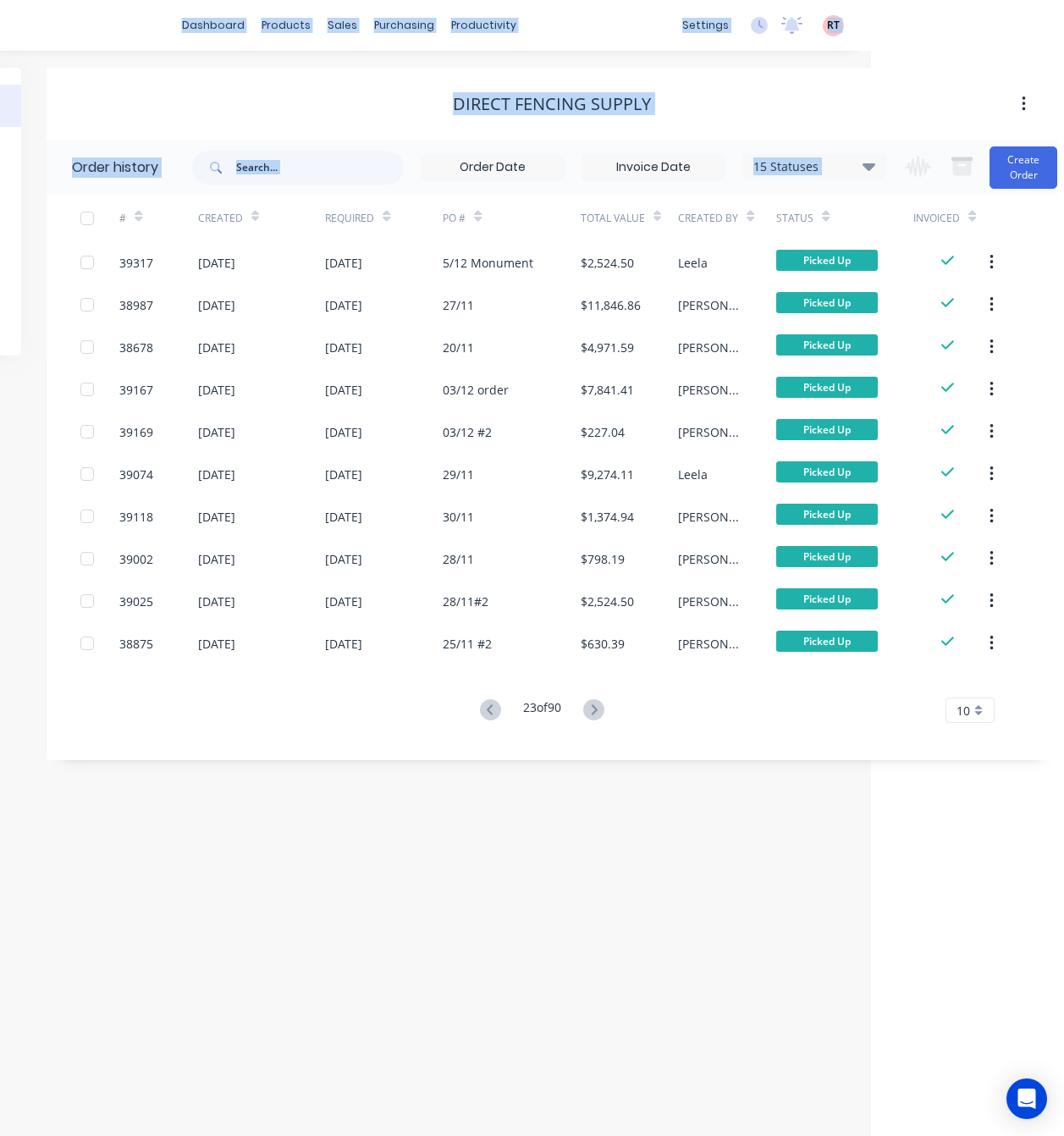
click at [602, 709] on icon at bounding box center [594, 710] width 22 height 22
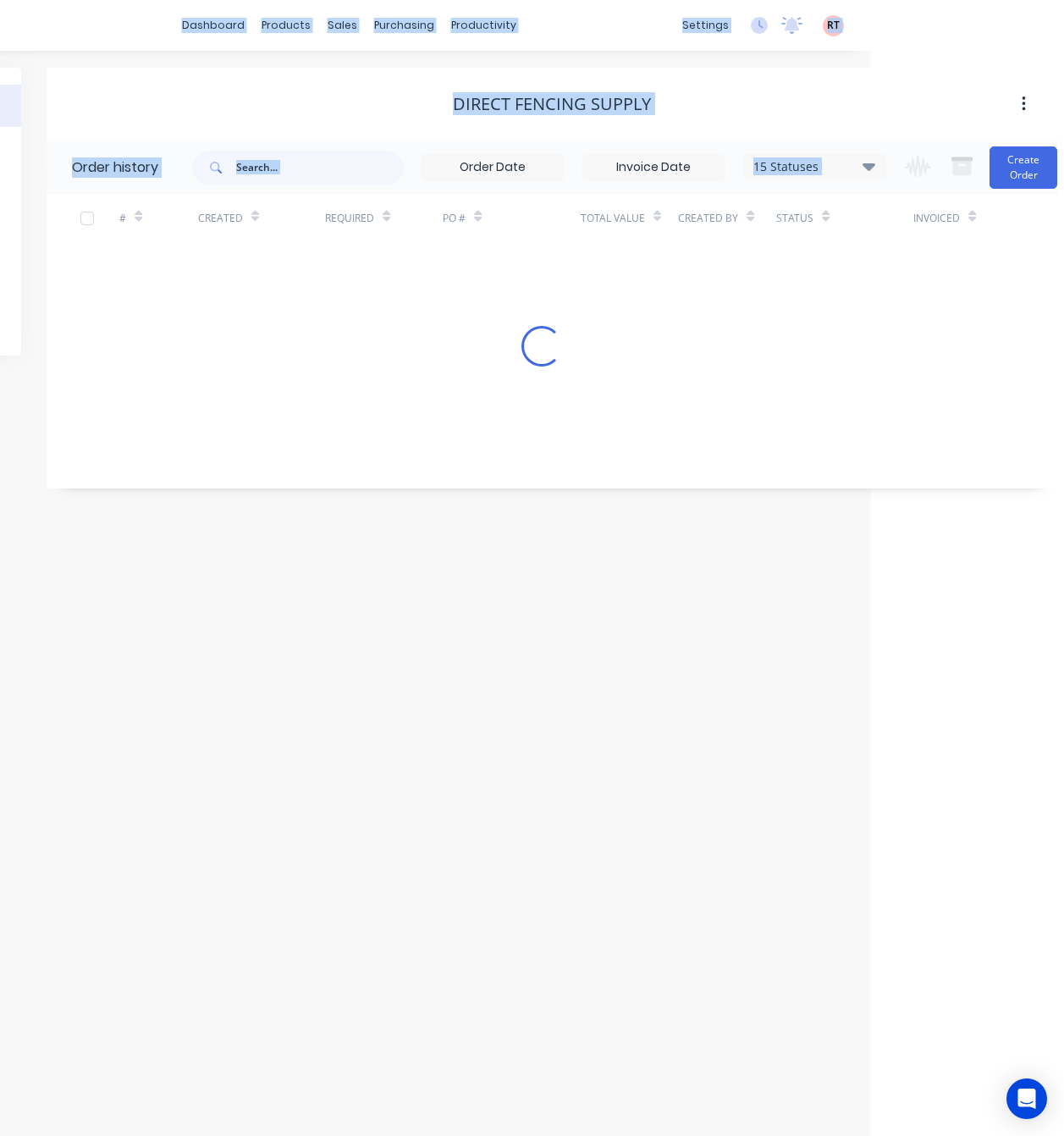
click at [602, 709] on div "Order history Billing address Delivery addresses Collaborate Contacts Settings …" at bounding box center [349, 593] width 1045 height 1085
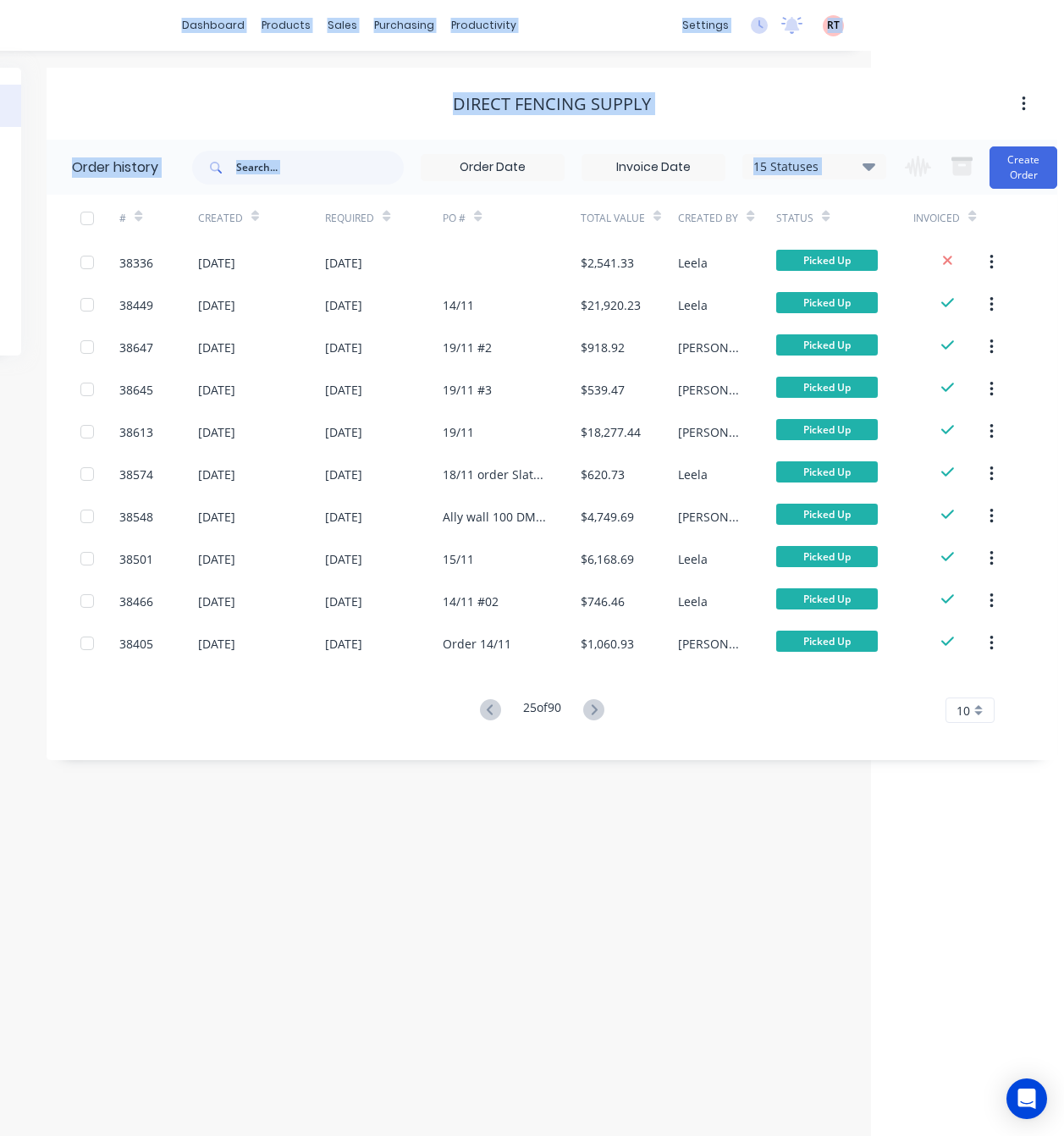
click at [602, 709] on icon at bounding box center [594, 710] width 22 height 22
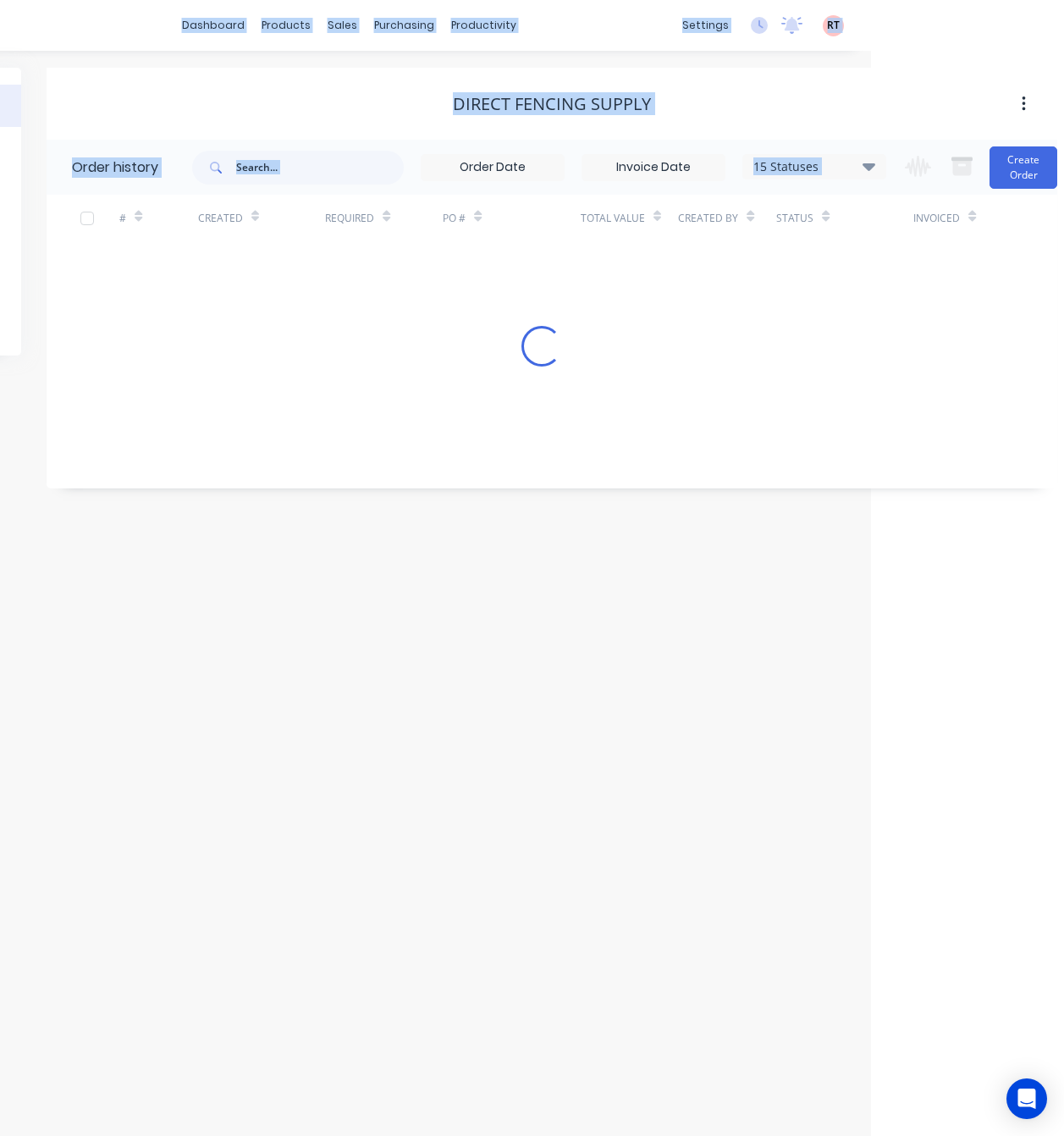
click at [602, 709] on div "Order history Billing address Delivery addresses Collaborate Contacts Settings …" at bounding box center [349, 593] width 1045 height 1085
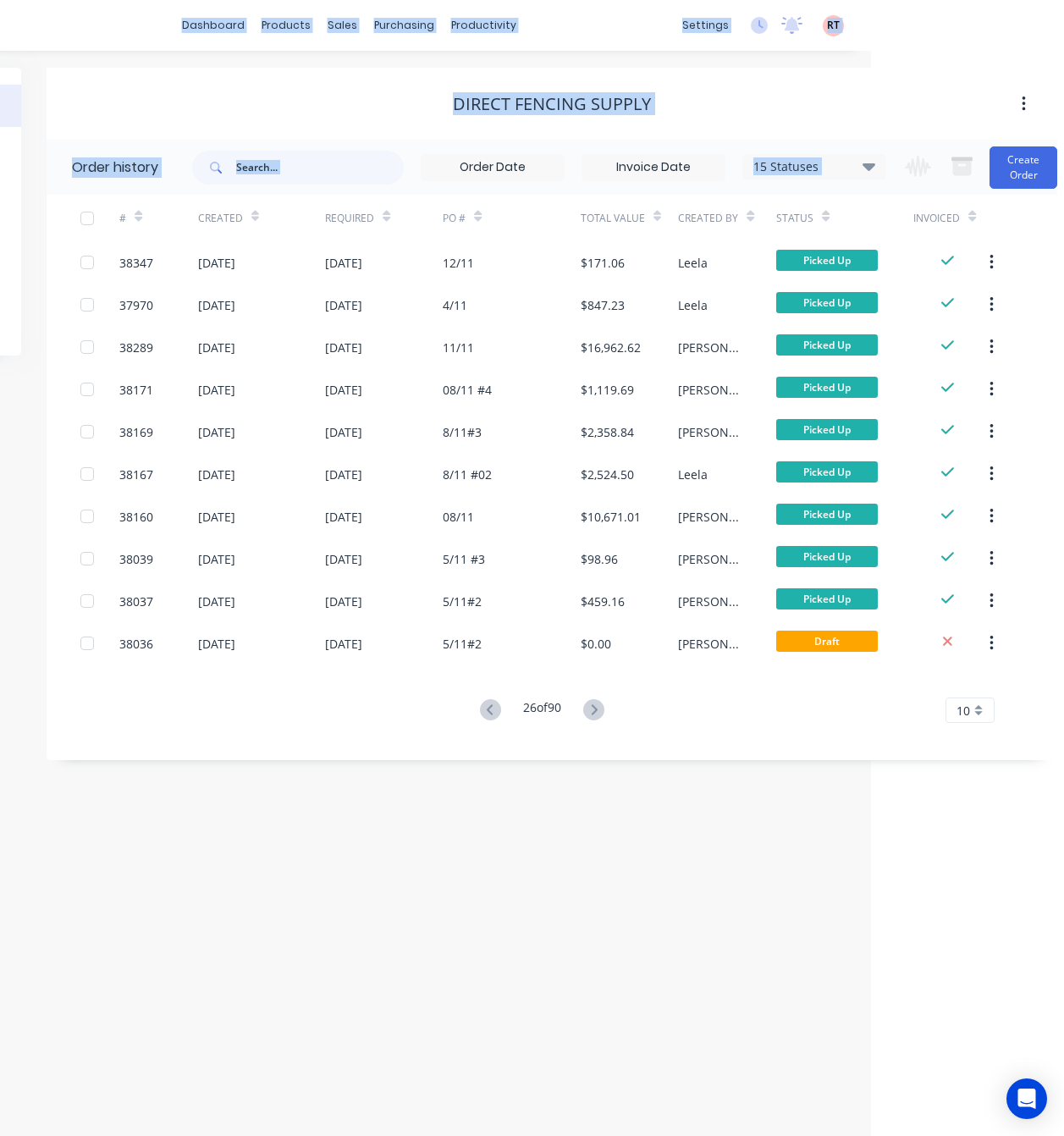
click at [602, 709] on icon at bounding box center [594, 710] width 22 height 22
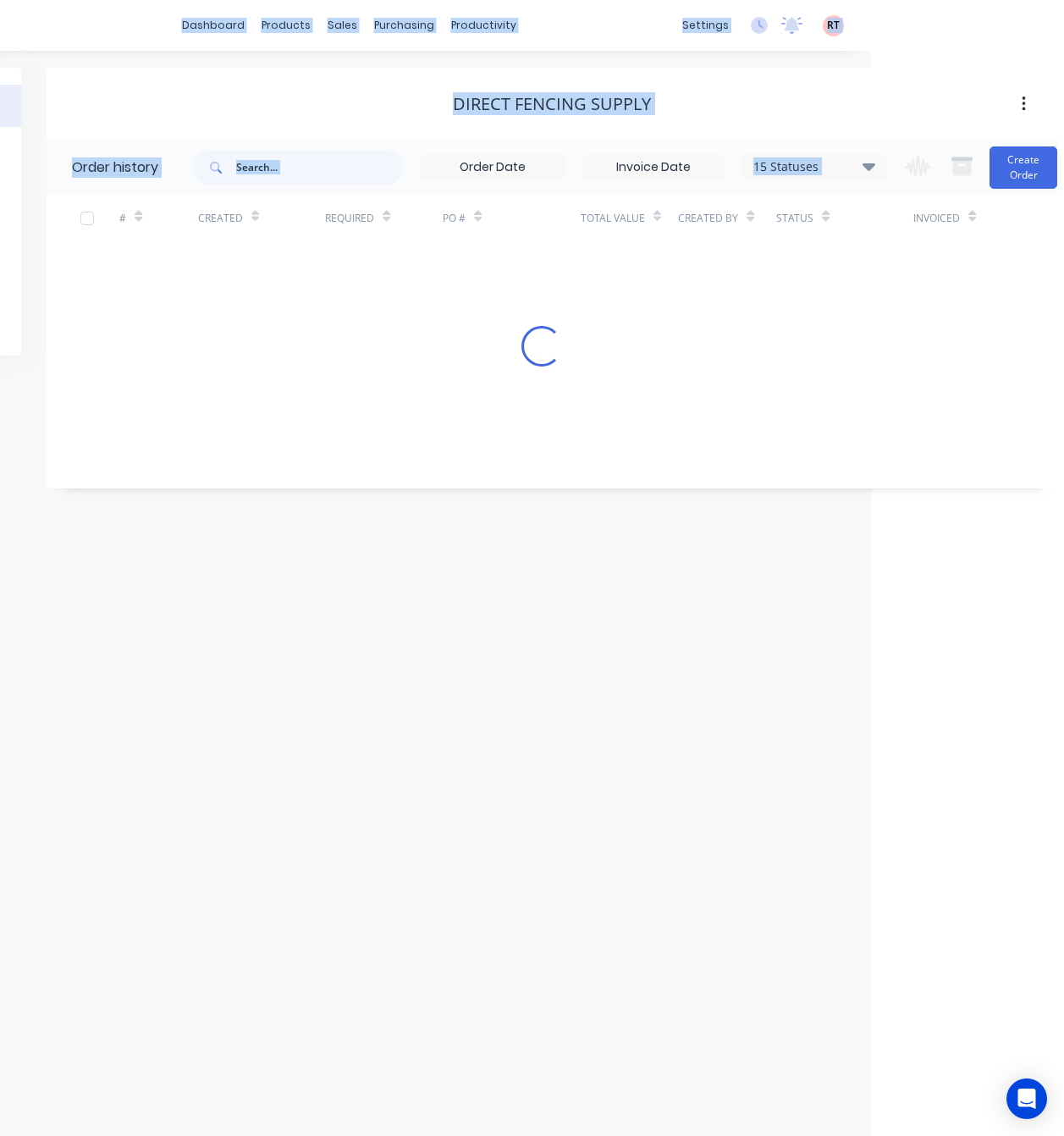
click at [602, 709] on div "Order history Billing address Delivery addresses Collaborate Contacts Settings …" at bounding box center [349, 593] width 1045 height 1085
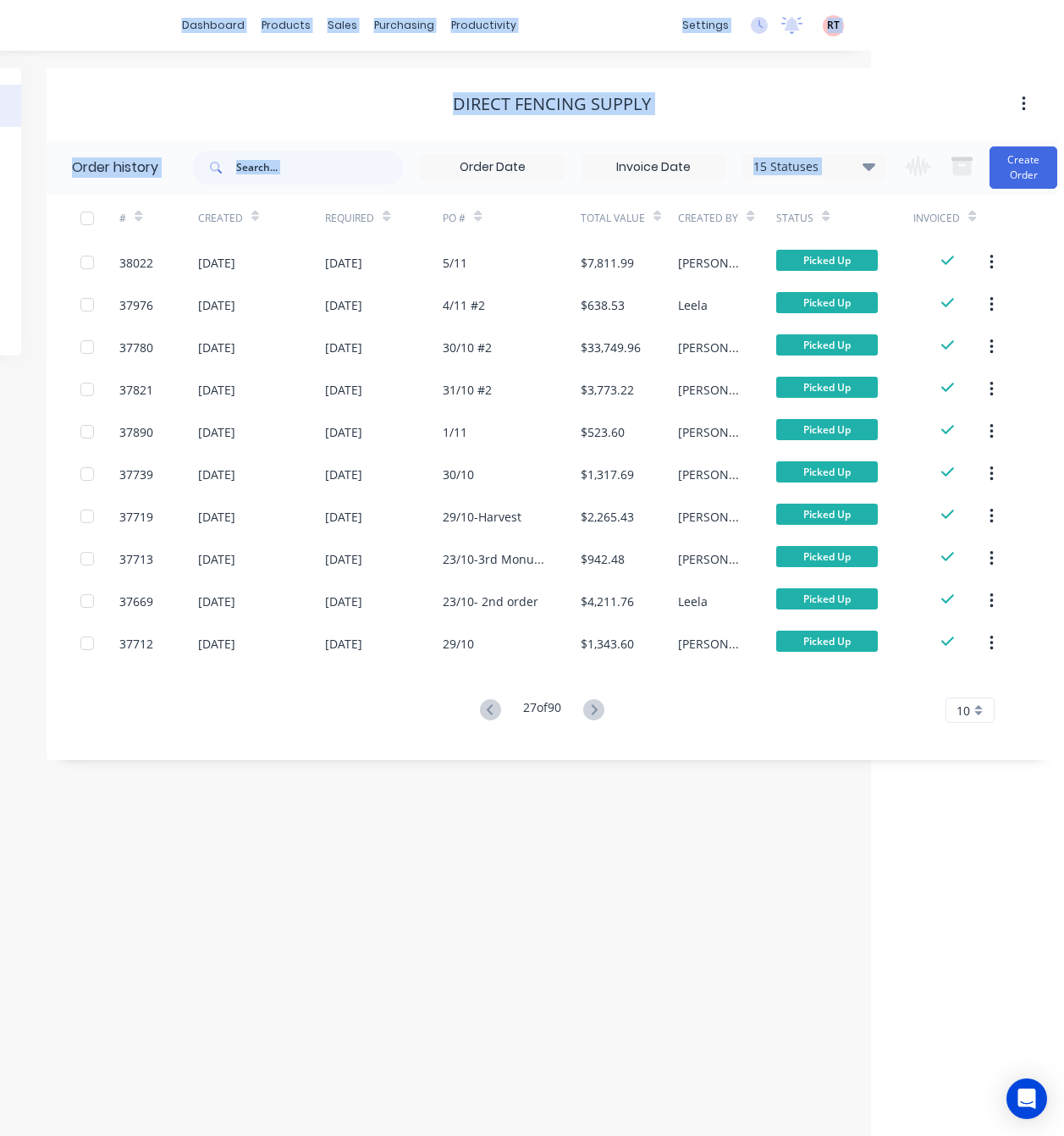
click at [602, 709] on icon at bounding box center [594, 710] width 22 height 22
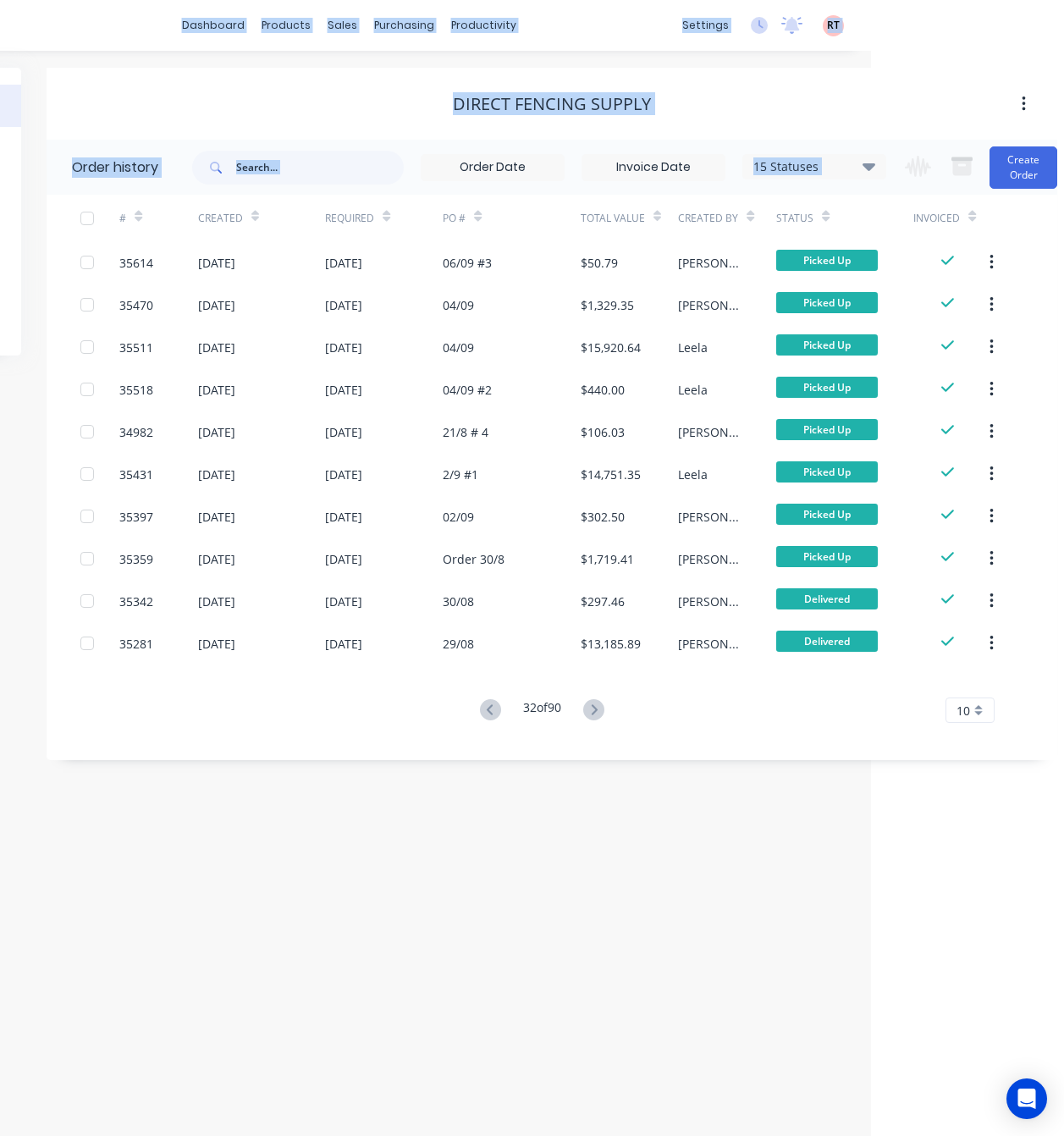
click at [602, 709] on icon at bounding box center [594, 710] width 22 height 22
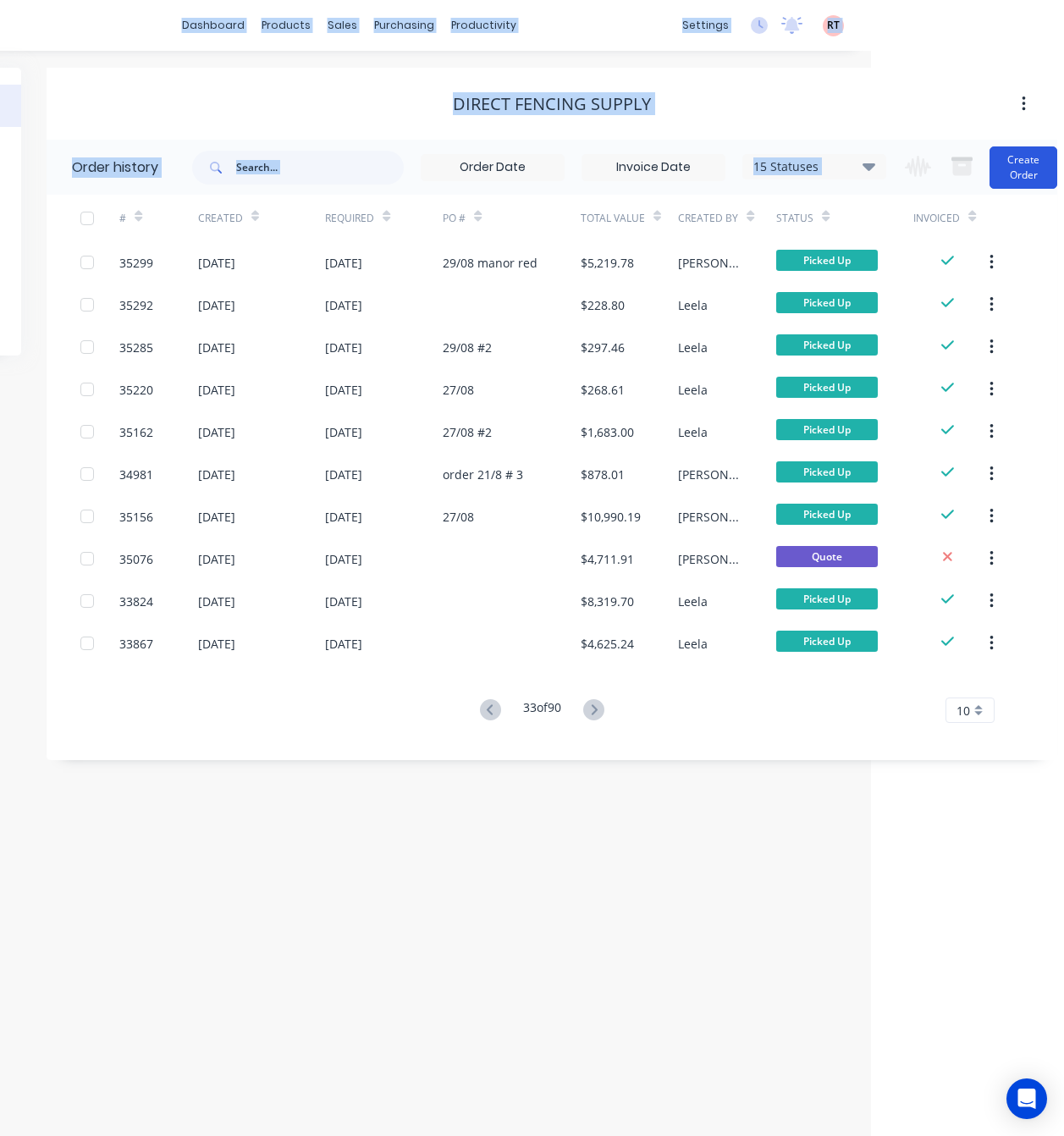
click at [1018, 173] on button "Create Order" at bounding box center [1024, 167] width 68 height 42
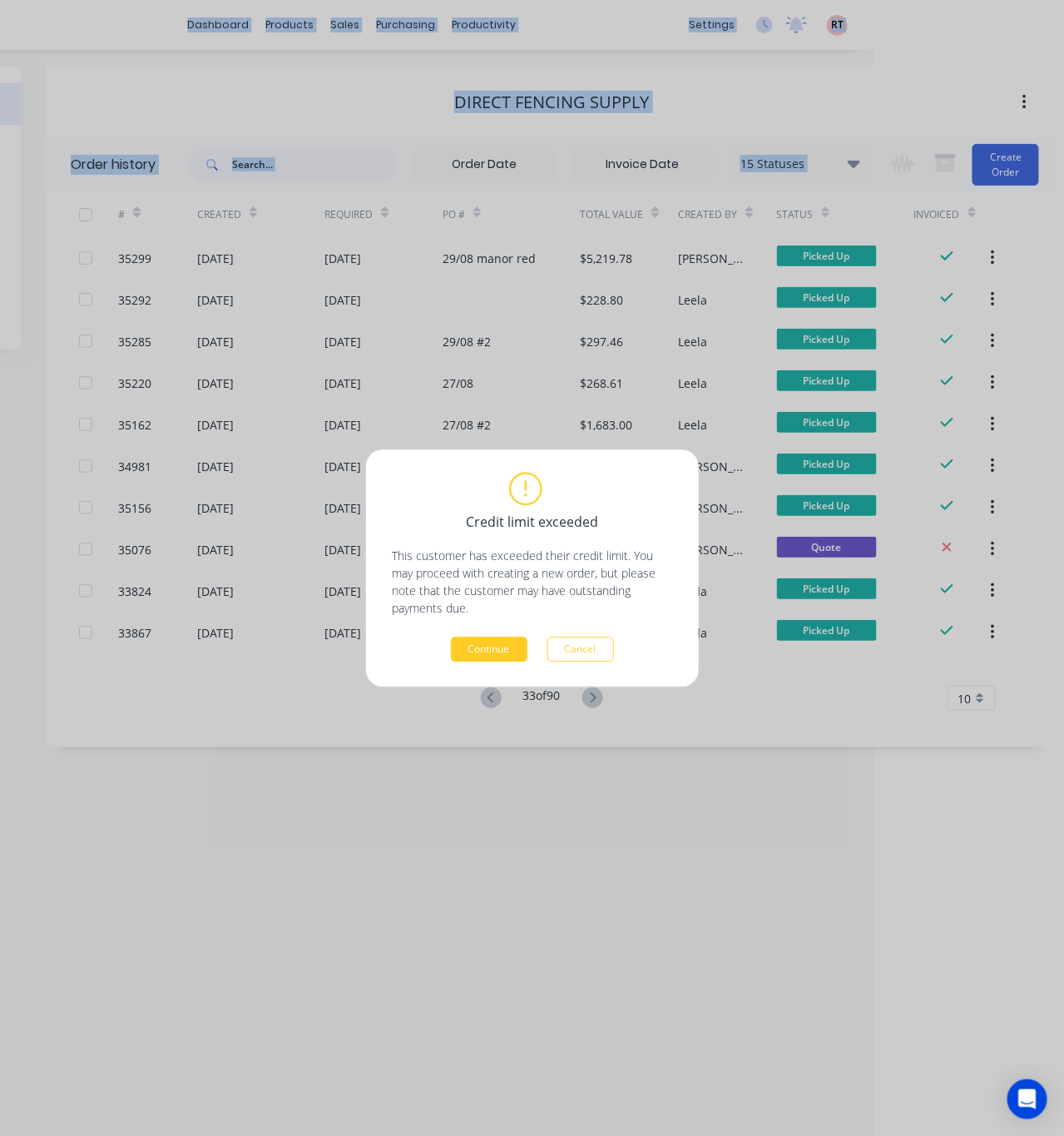
click at [498, 647] on button "Continue" at bounding box center [489, 648] width 76 height 25
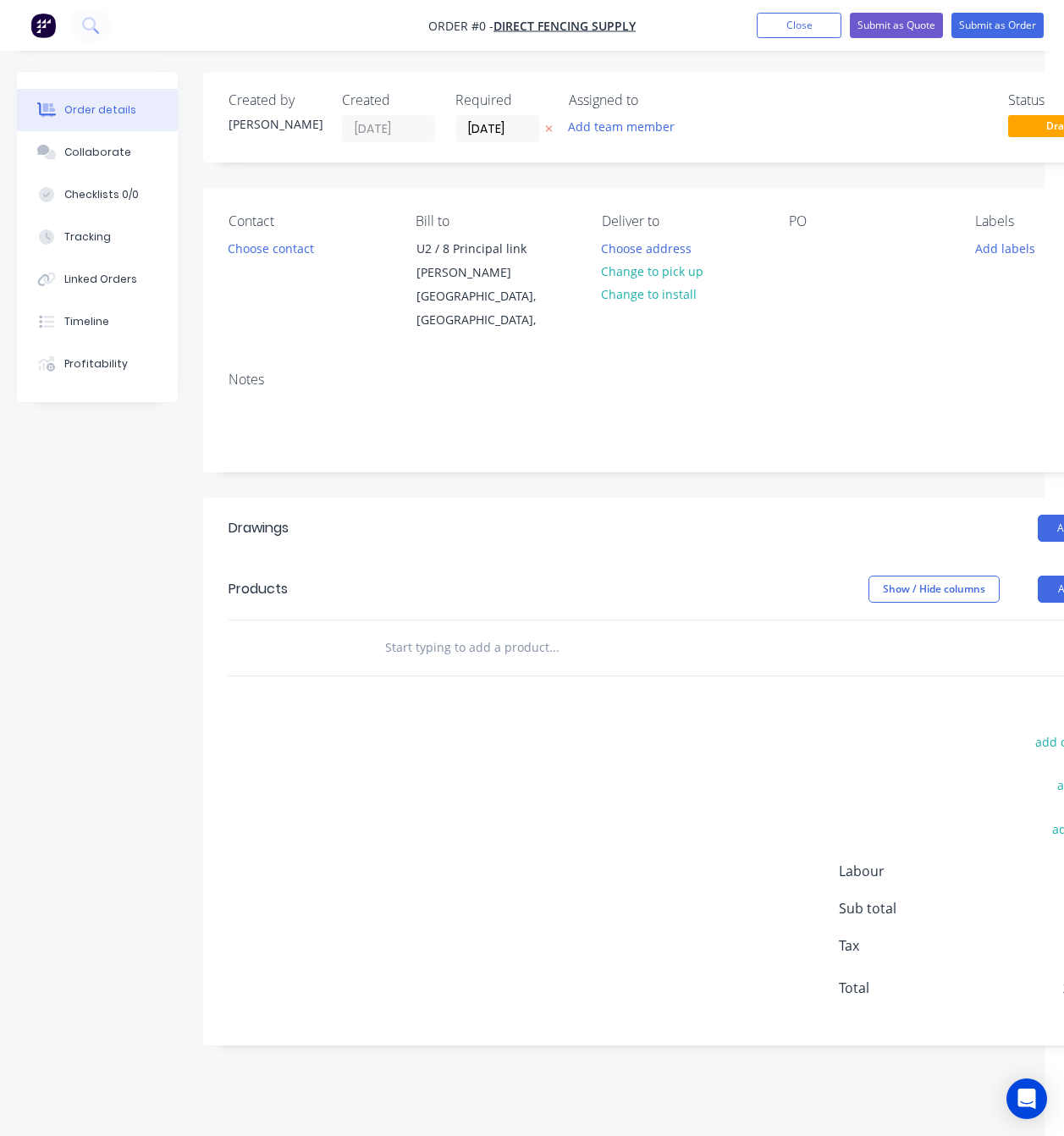
click at [78, 475] on div "Created by Rachel Created 07/10/25 Required 07/10/25 Assigned to Add team membe…" at bounding box center [589, 572] width 1144 height 999
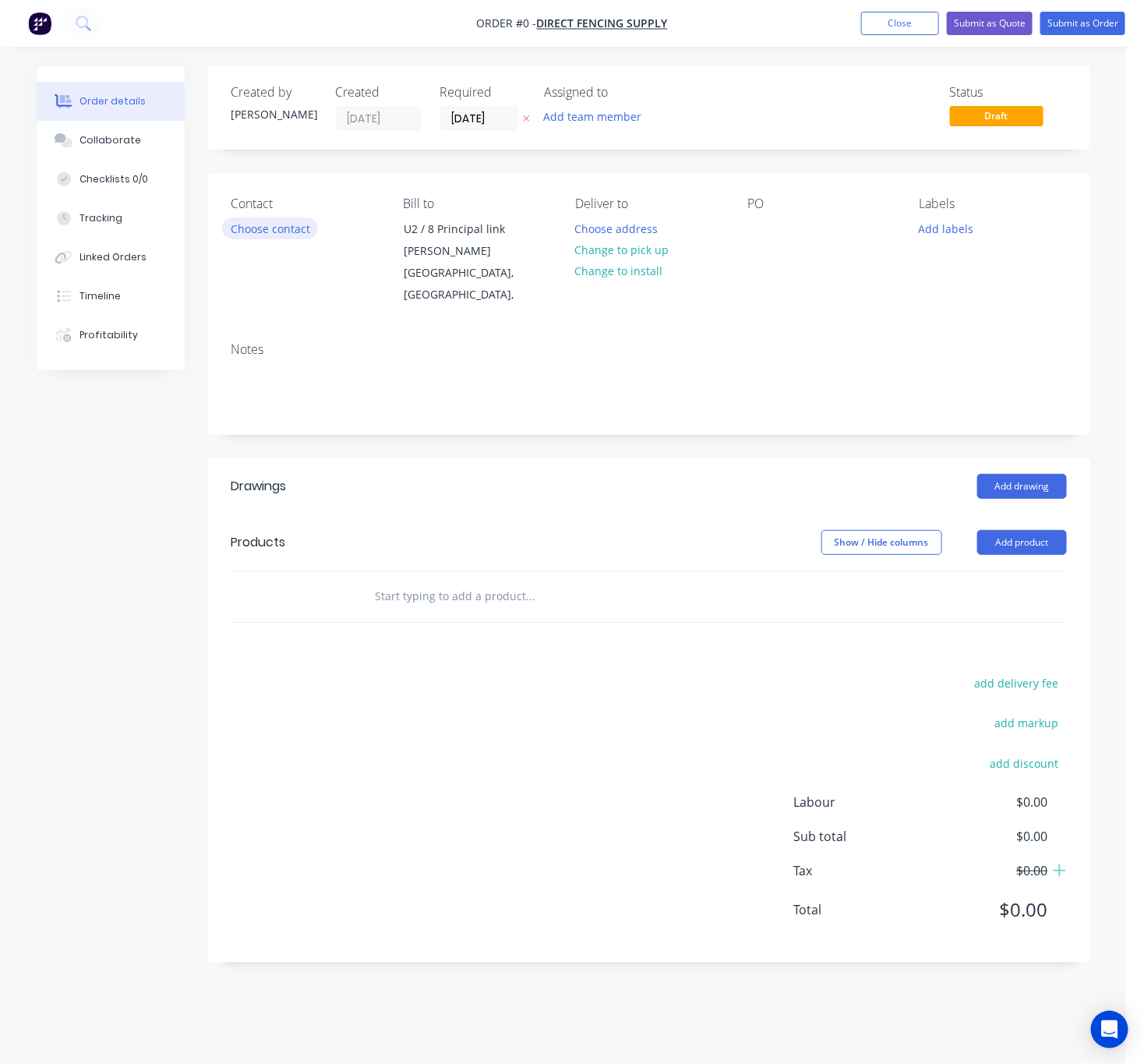
click at [262, 220] on button "Choose contact" at bounding box center [270, 228] width 96 height 21
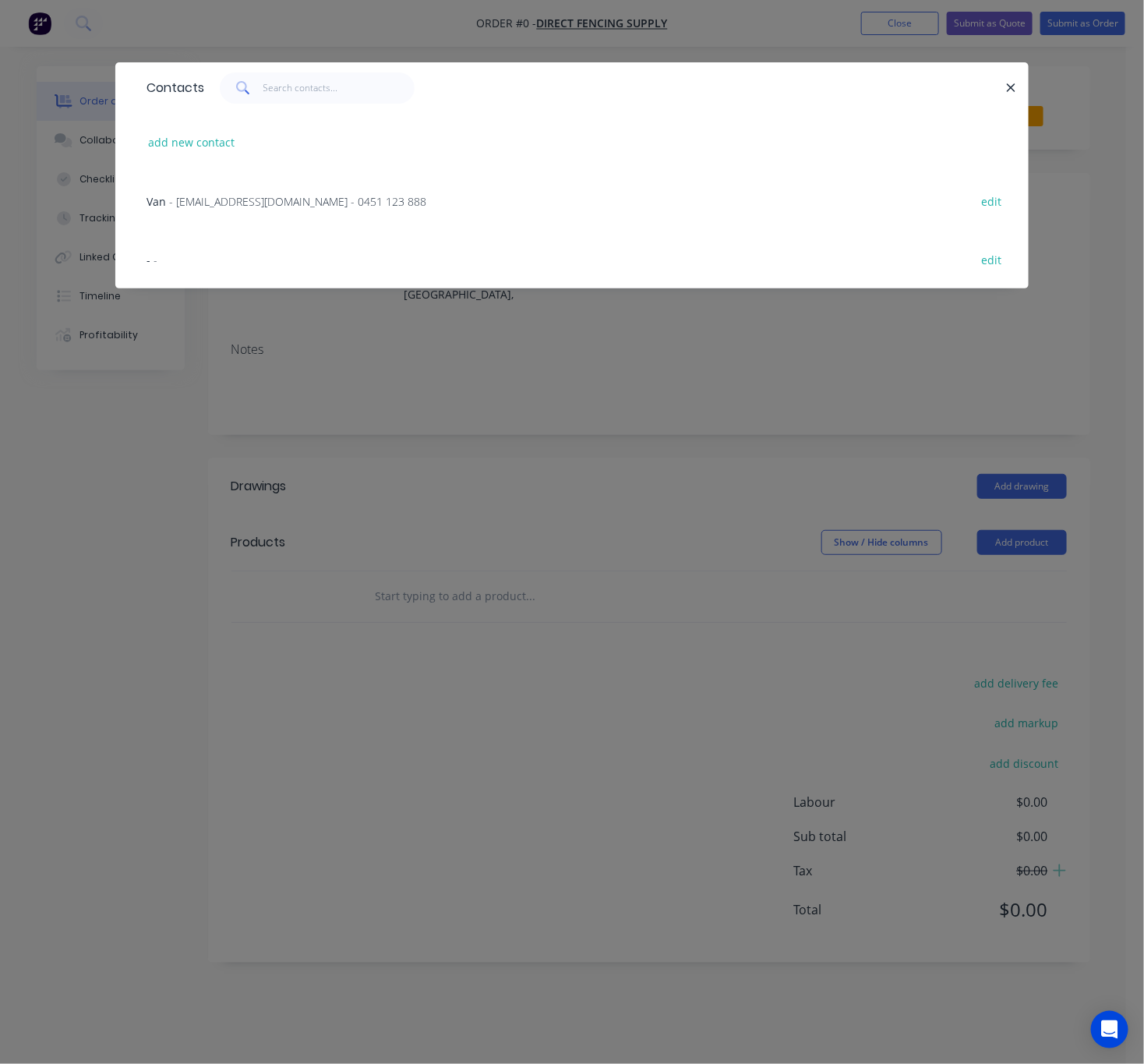
click at [246, 204] on span "- sales@directfencingsupply.com.au - 0451 123 888" at bounding box center [297, 201] width 257 height 15
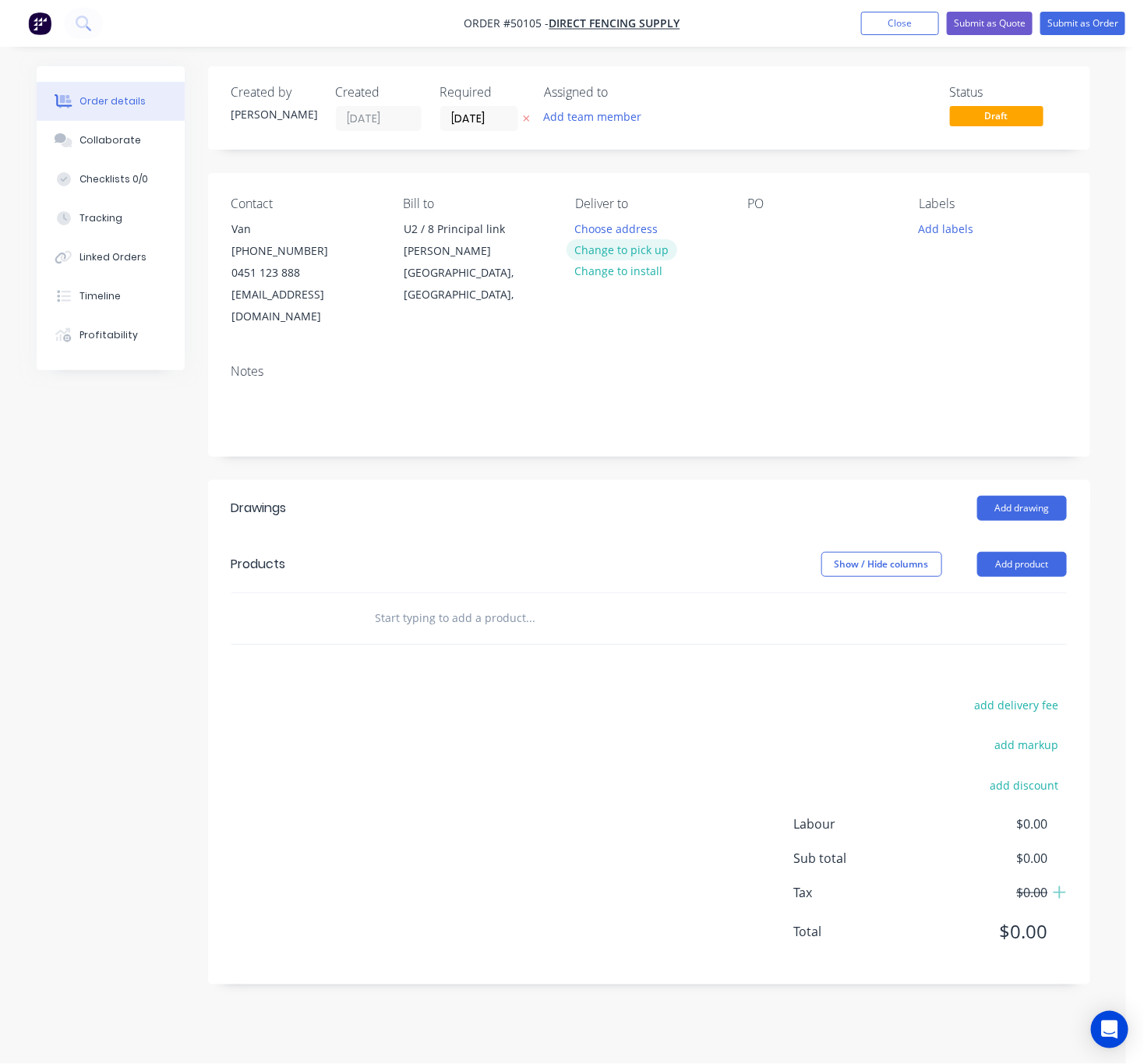
click at [632, 249] on button "Change to pick up" at bounding box center [622, 250] width 111 height 21
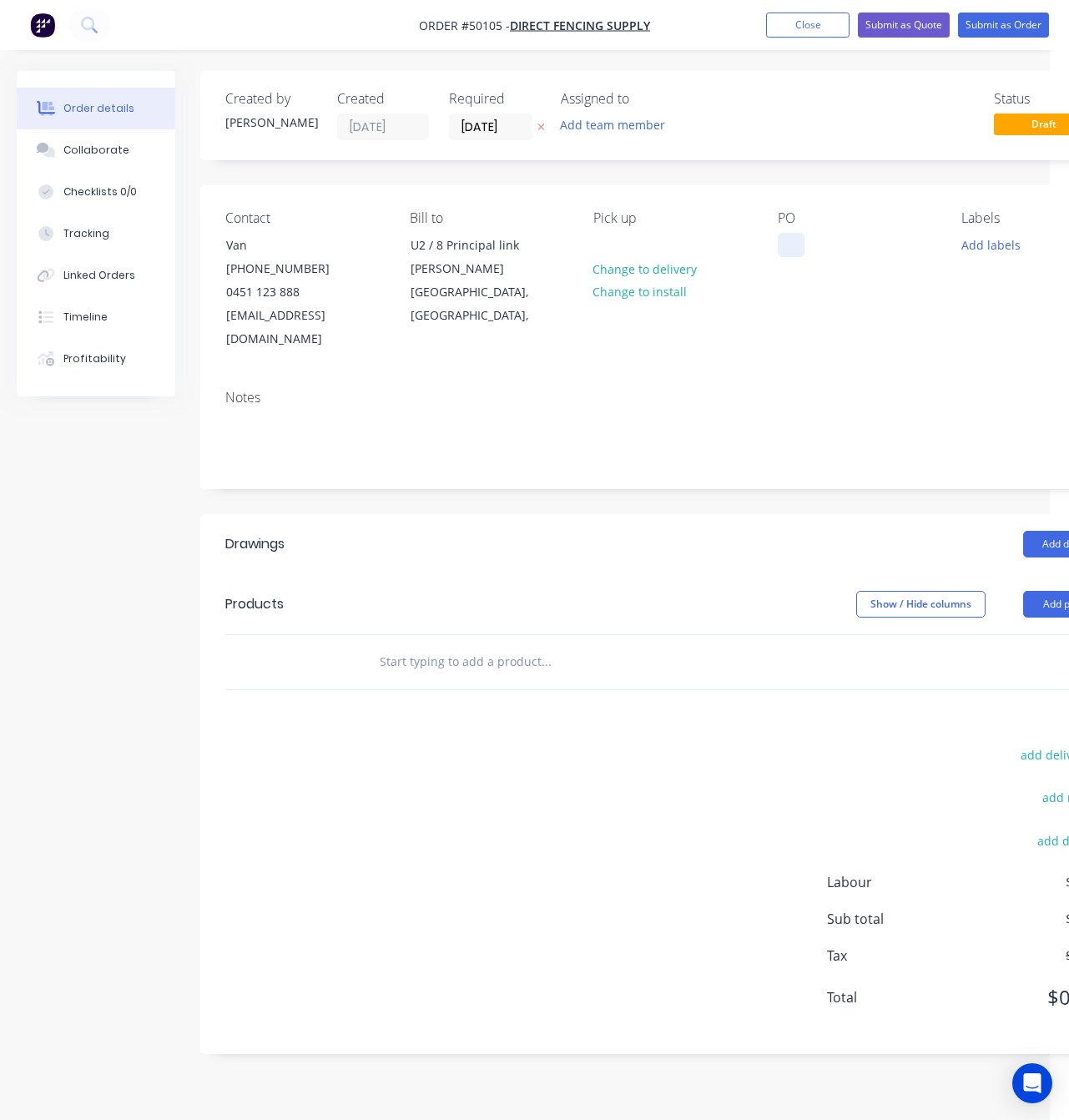
click at [786, 241] on div at bounding box center [790, 245] width 26 height 25
click at [1037, 591] on button "Add product" at bounding box center [1071, 604] width 96 height 26
click at [1012, 634] on div "Product catalogue" at bounding box center [1039, 646] width 128 height 25
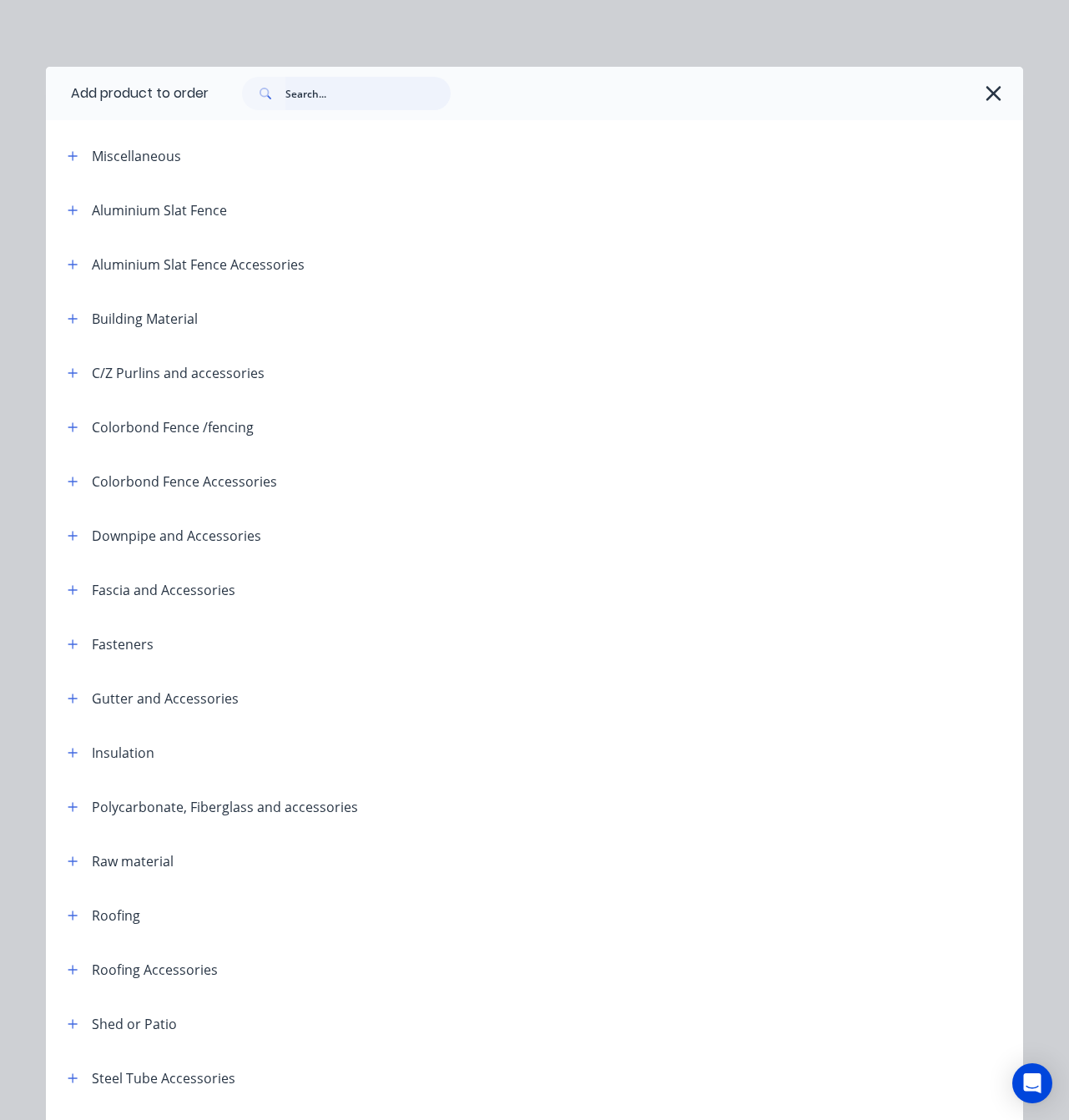
click at [325, 93] on input "text" at bounding box center [368, 93] width 166 height 33
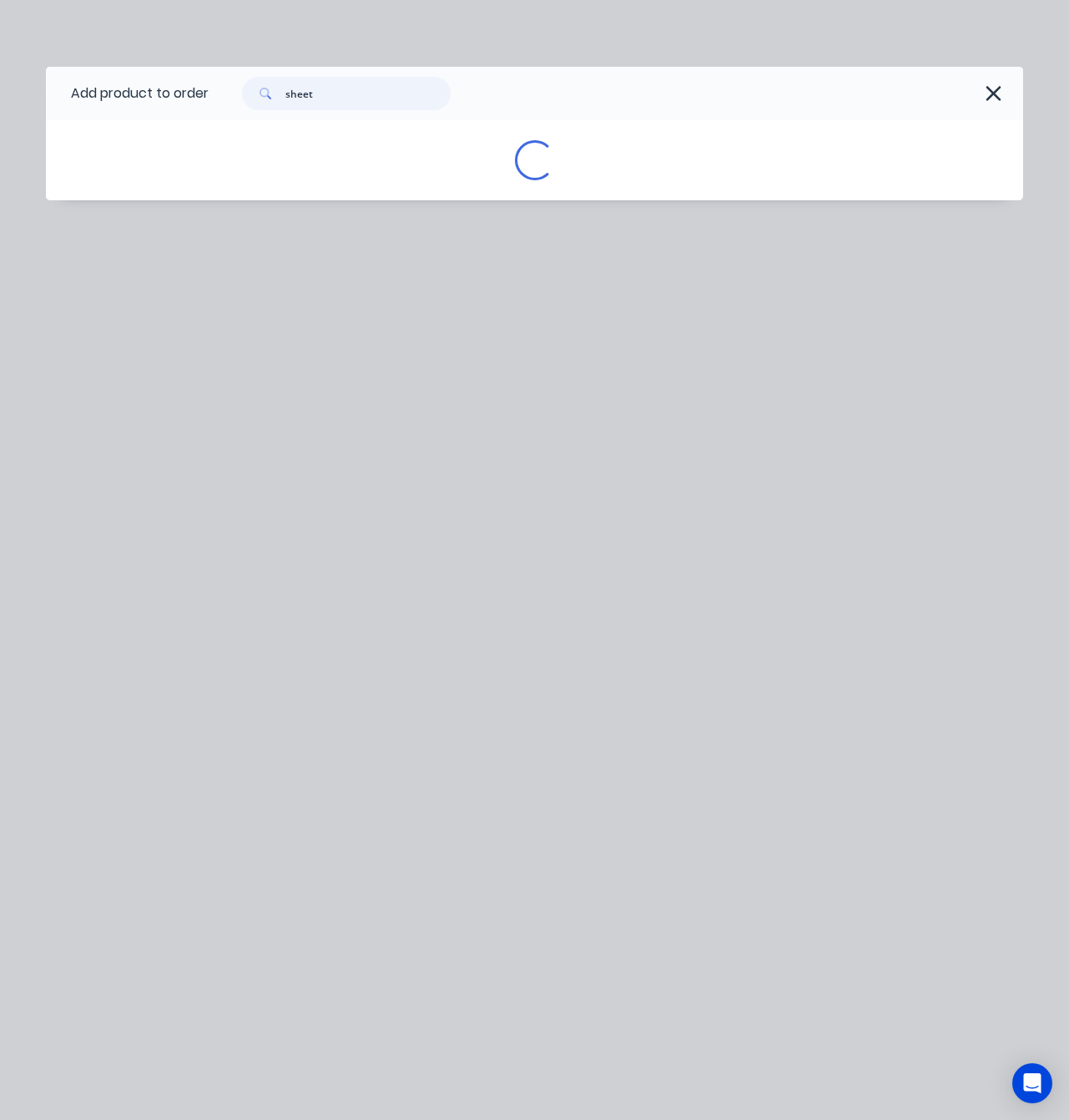
type input "sheet"
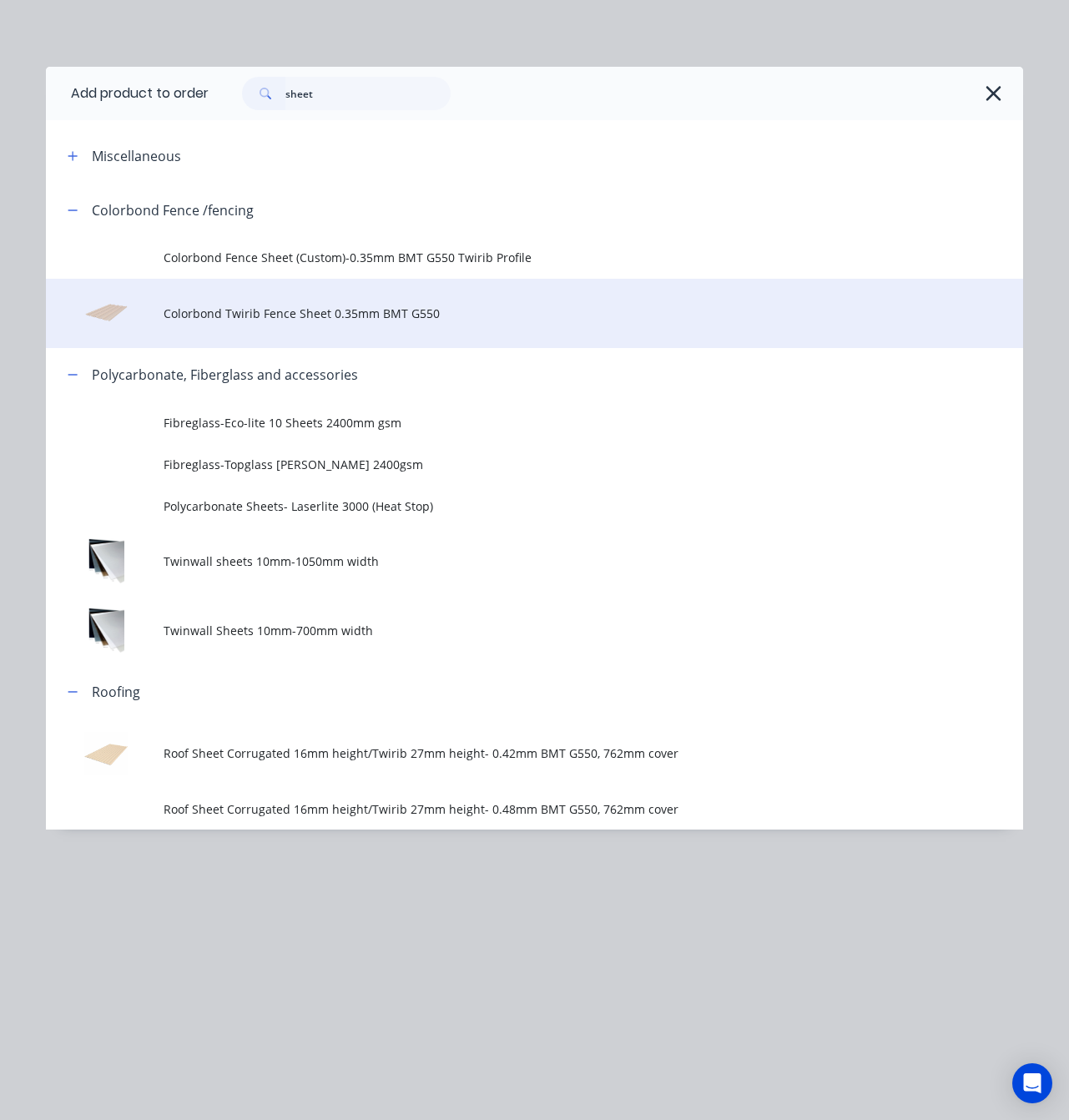
click at [501, 305] on span "Colorbond Twirib Fence Sheet 0.35mm BMT G550" at bounding box center [508, 313] width 688 height 18
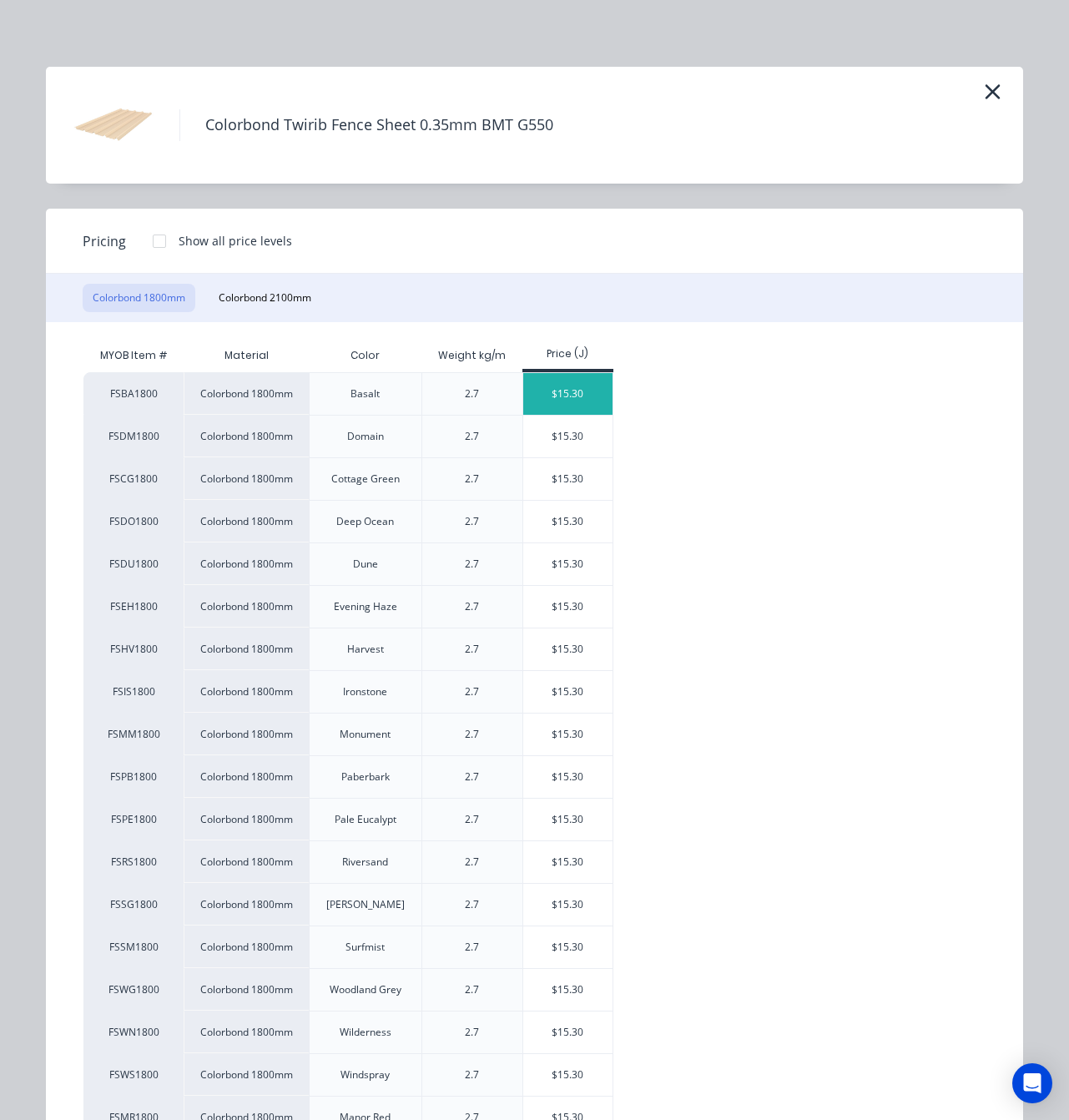
click at [571, 389] on div "$15.30" at bounding box center [567, 393] width 89 height 42
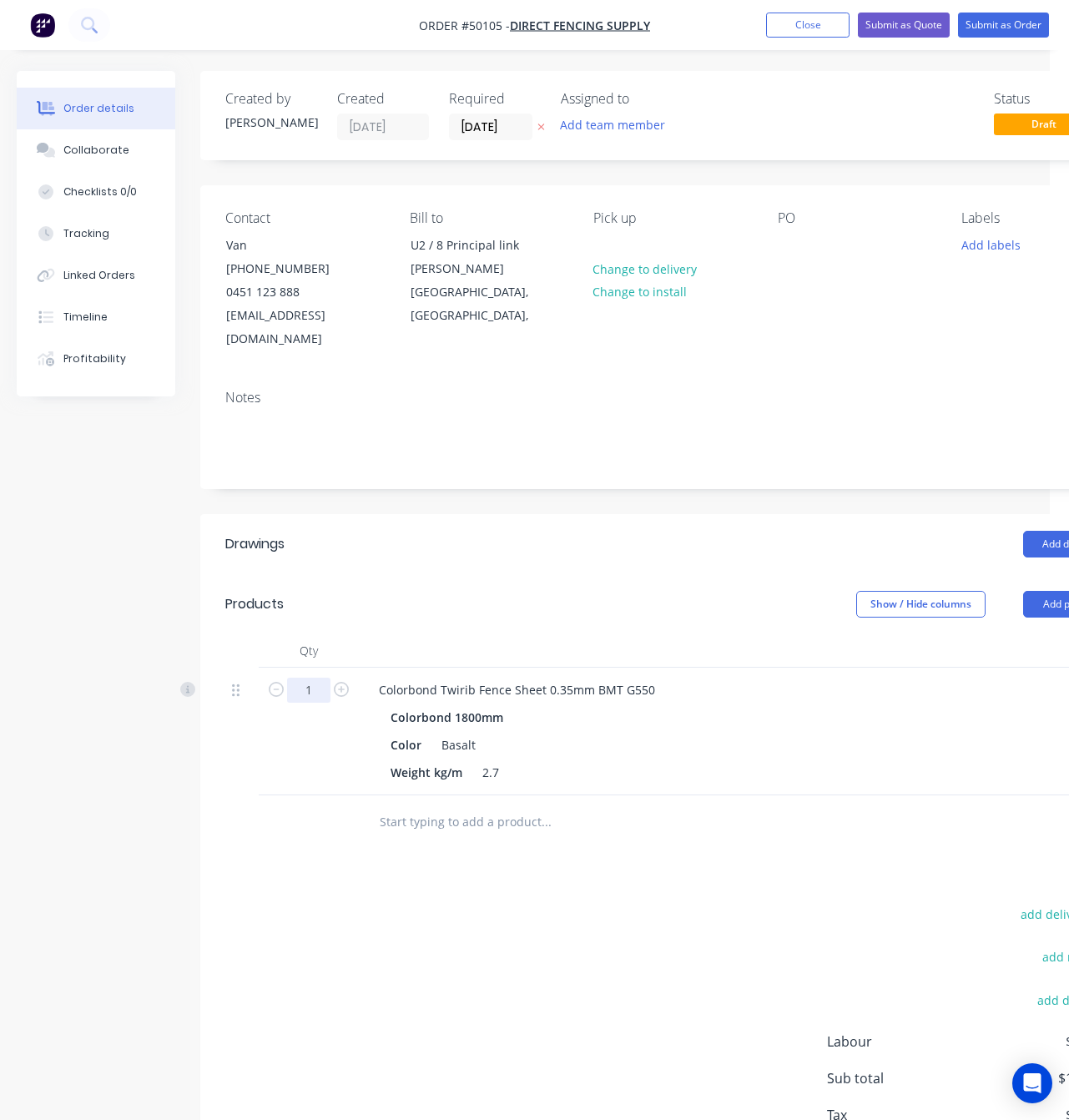
click at [312, 678] on input "1" at bounding box center [308, 689] width 43 height 25
click at [678, 872] on div "Drawings Add drawing Products Show / Hide columns Add product Qty Discount Pric…" at bounding box center [672, 864] width 944 height 700
click at [1043, 591] on button "Add product" at bounding box center [1071, 604] width 96 height 26
click at [1024, 634] on div "Product catalogue" at bounding box center [1039, 646] width 128 height 25
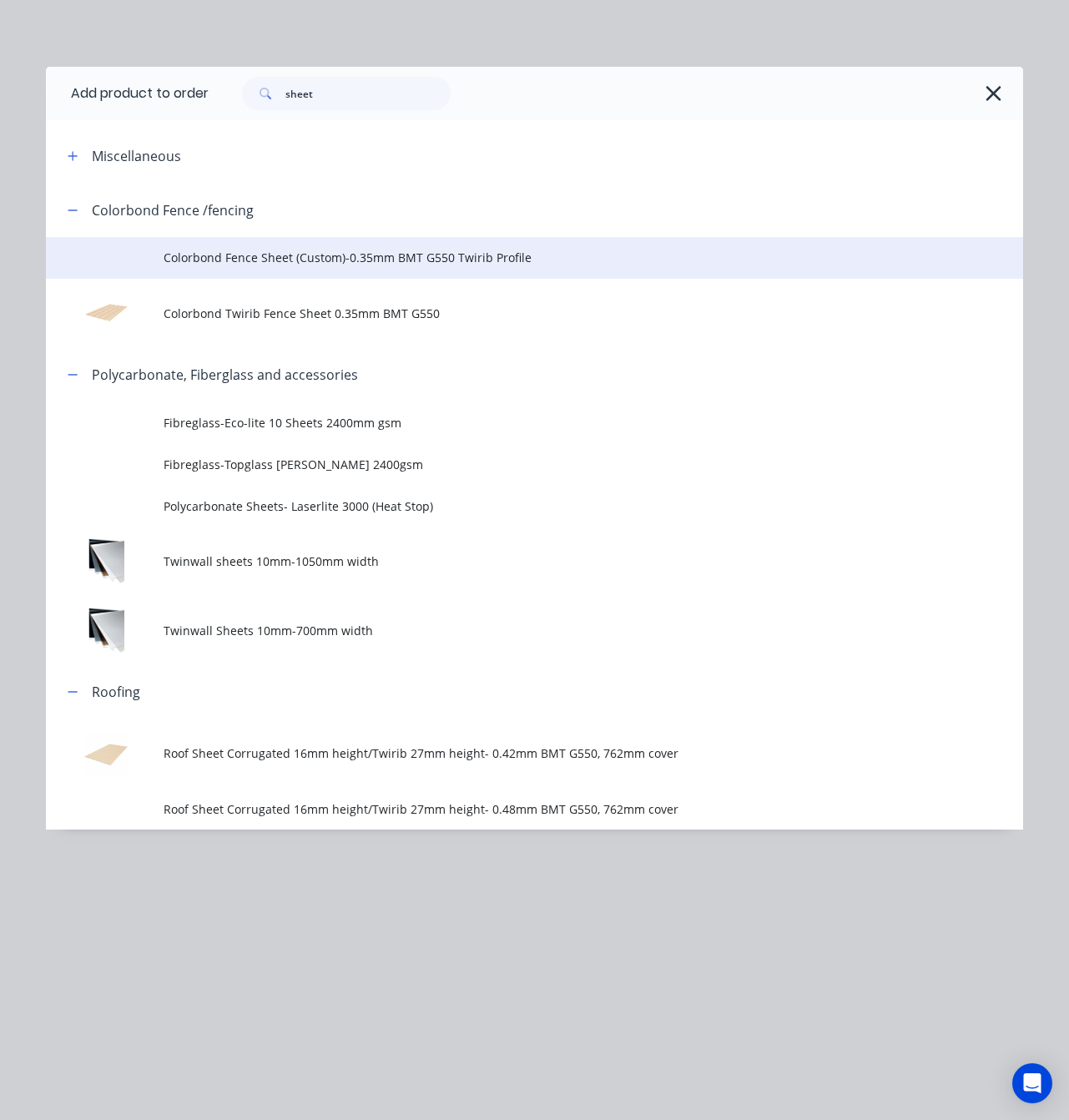
click at [489, 268] on td "Colorbond Fence Sheet (Custom)-0.35mm BMT G550 Twirib Profile" at bounding box center [594, 257] width 859 height 42
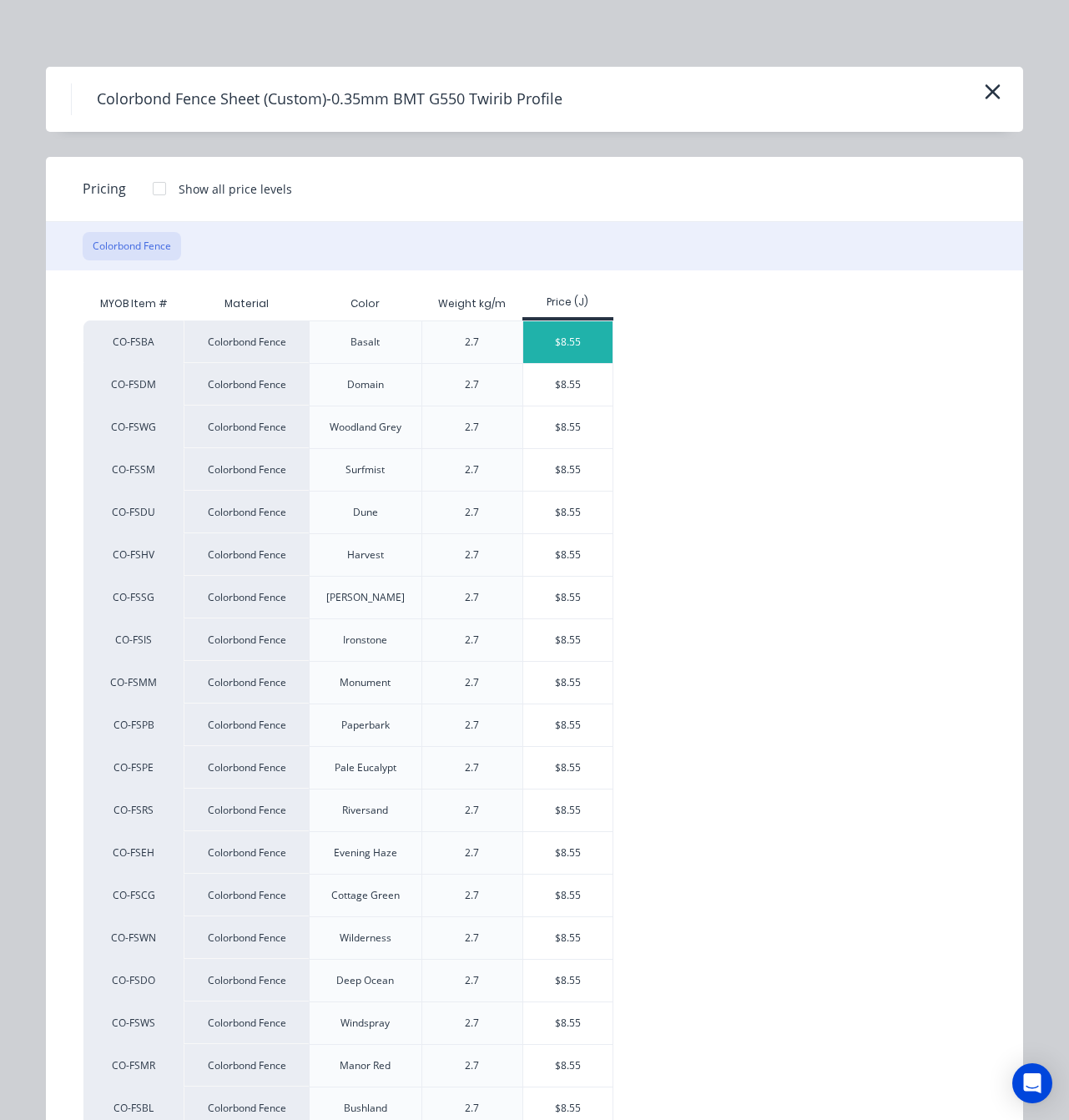
click at [561, 329] on div "$8.55" at bounding box center [567, 341] width 89 height 42
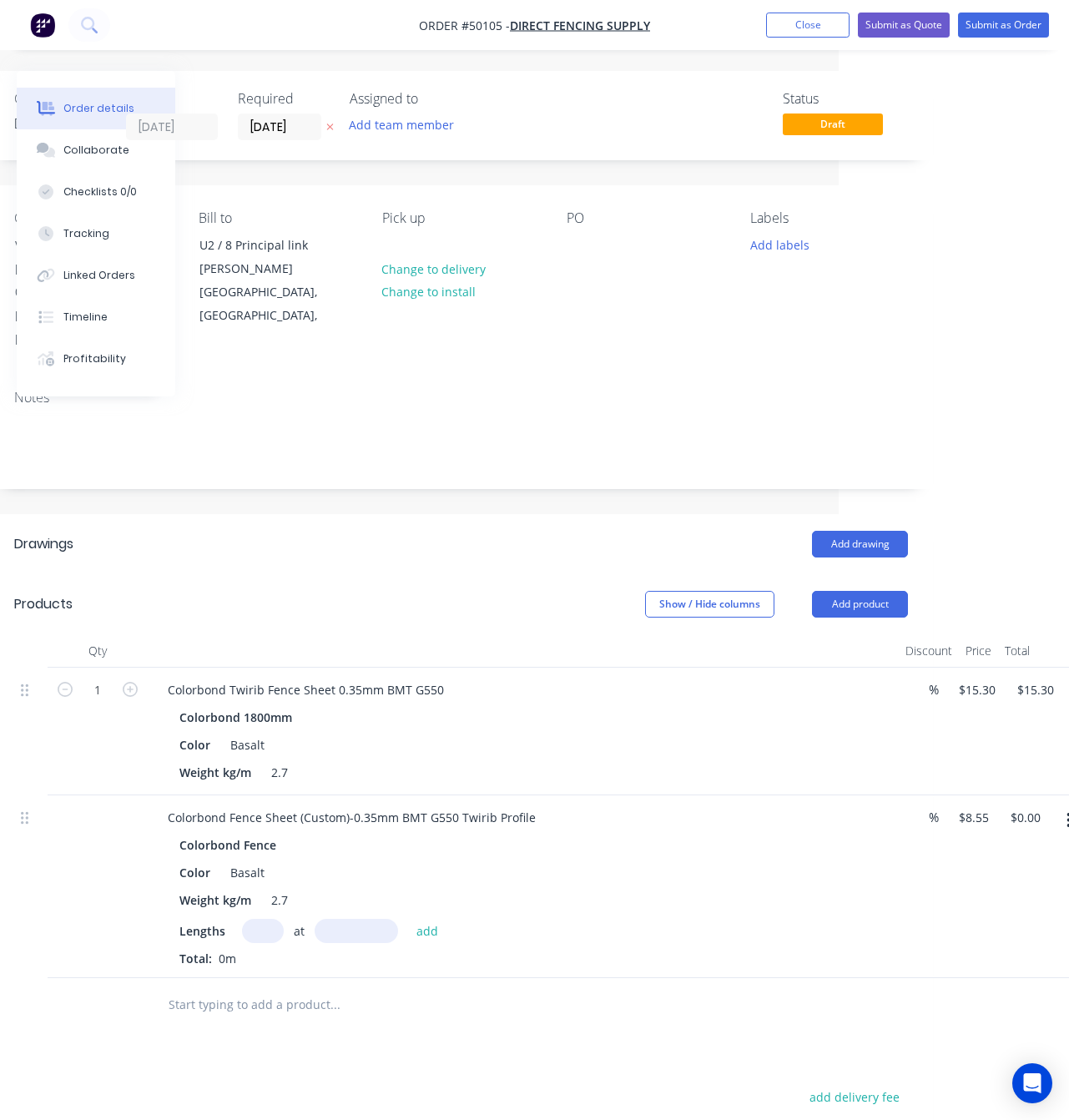
scroll to position [0, 244]
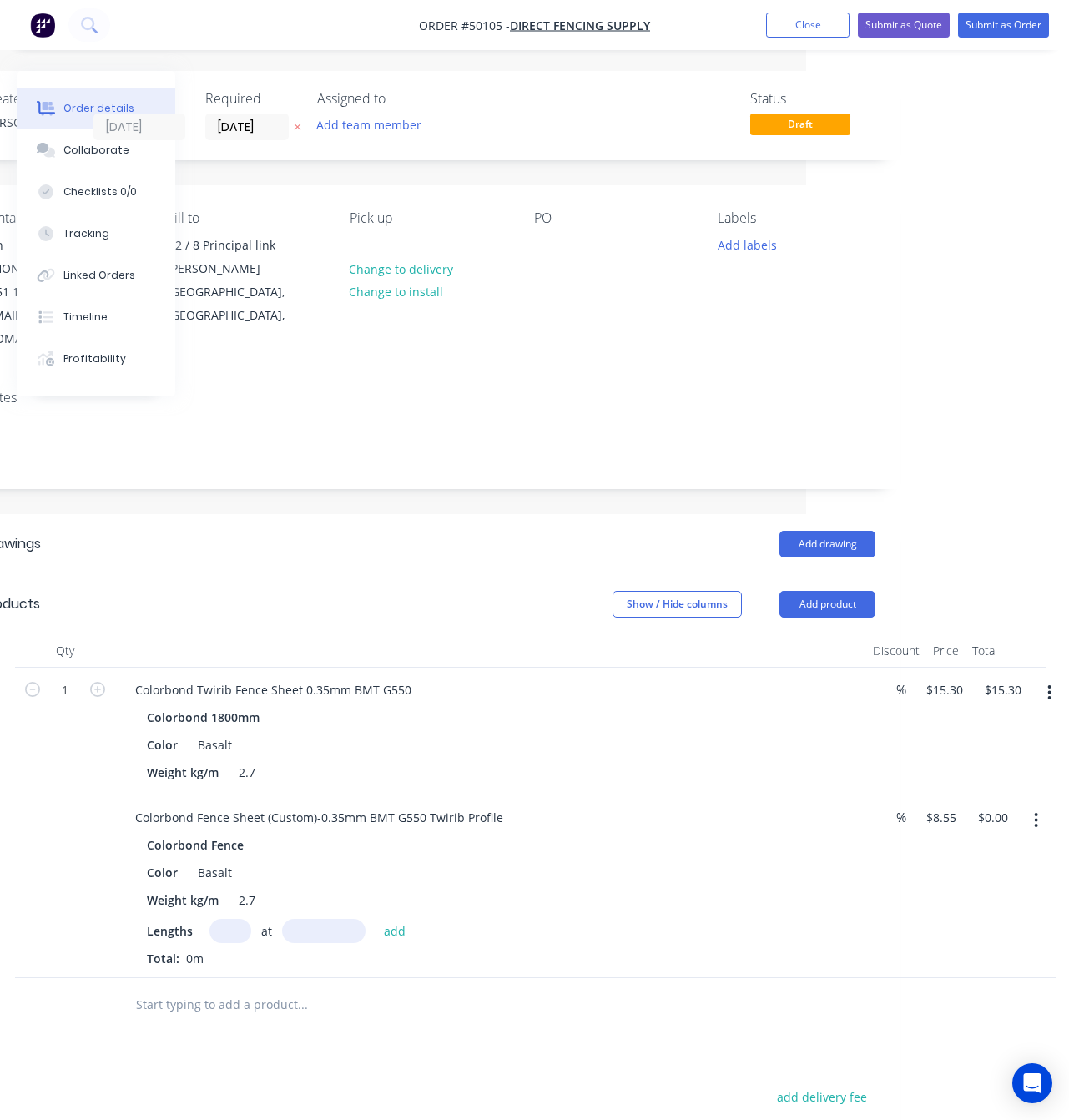
click at [1043, 678] on button "button" at bounding box center [1049, 692] width 39 height 30
click at [1001, 825] on div "Delete" at bounding box center [990, 836] width 128 height 25
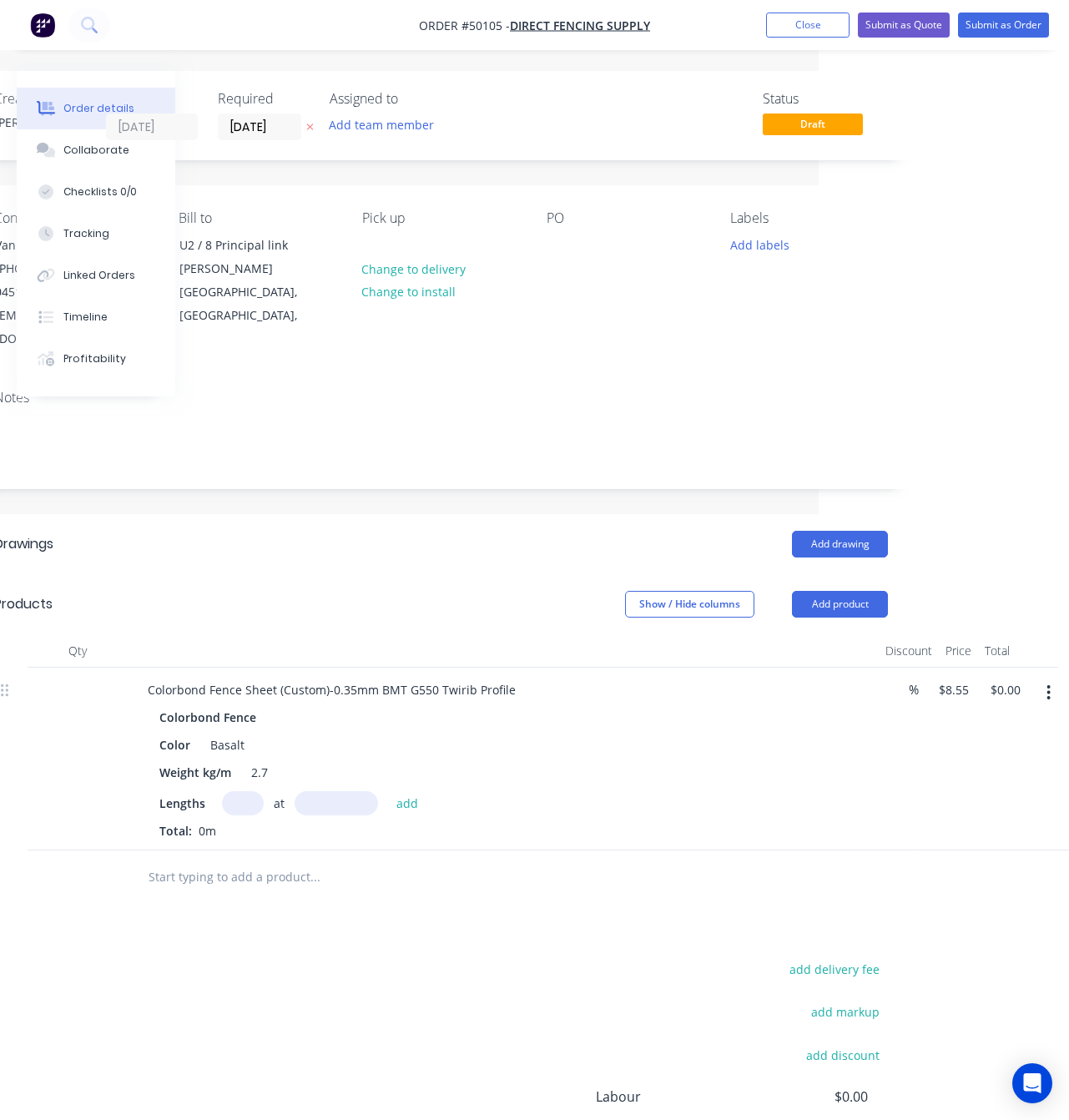
scroll to position [0, 0]
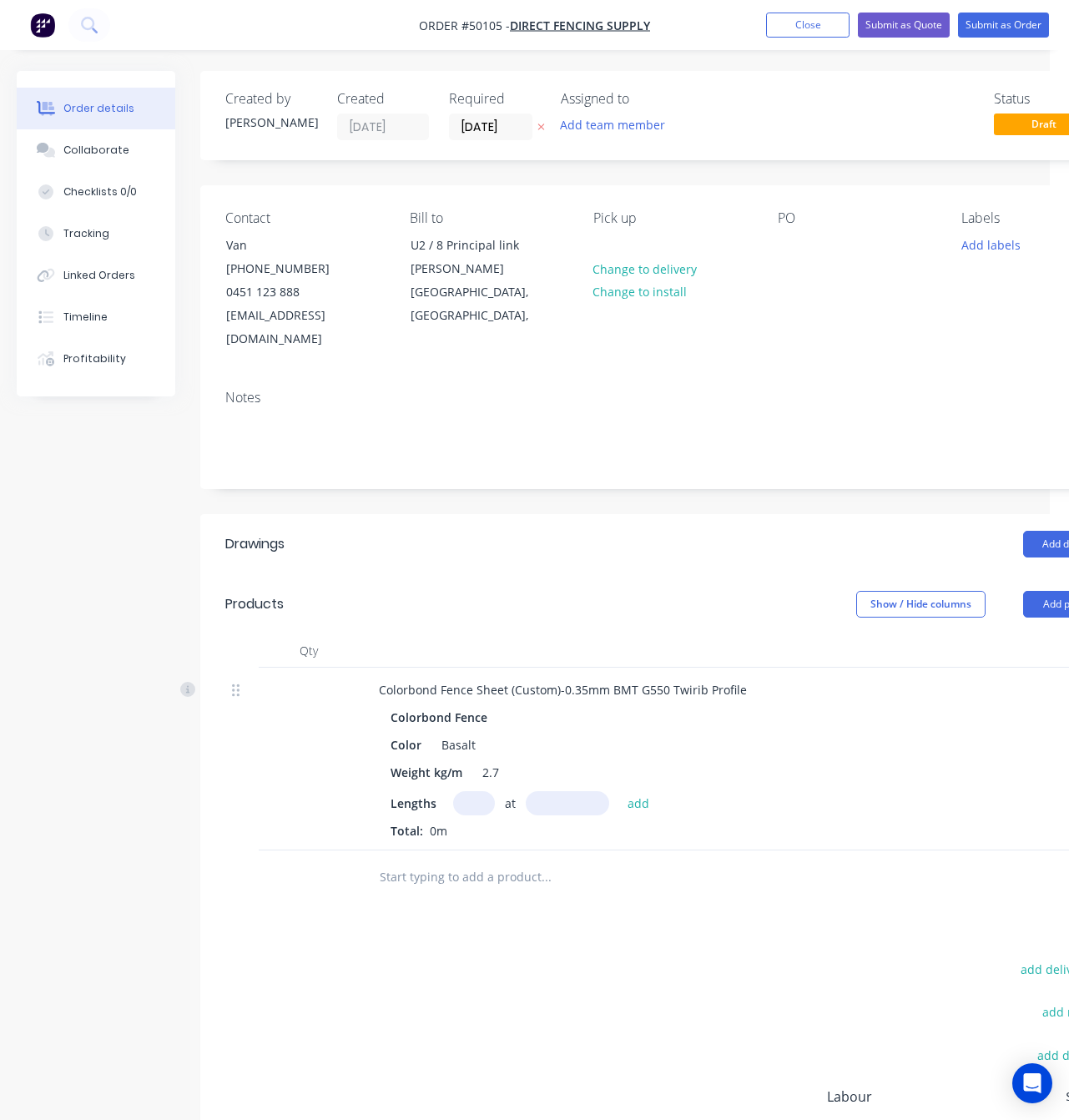
click at [476, 791] on input "text" at bounding box center [474, 803] width 42 height 25
type input "10"
click at [538, 791] on input "text" at bounding box center [567, 803] width 83 height 25
type input "3000"
click at [619, 791] on button "add" at bounding box center [639, 802] width 39 height 23
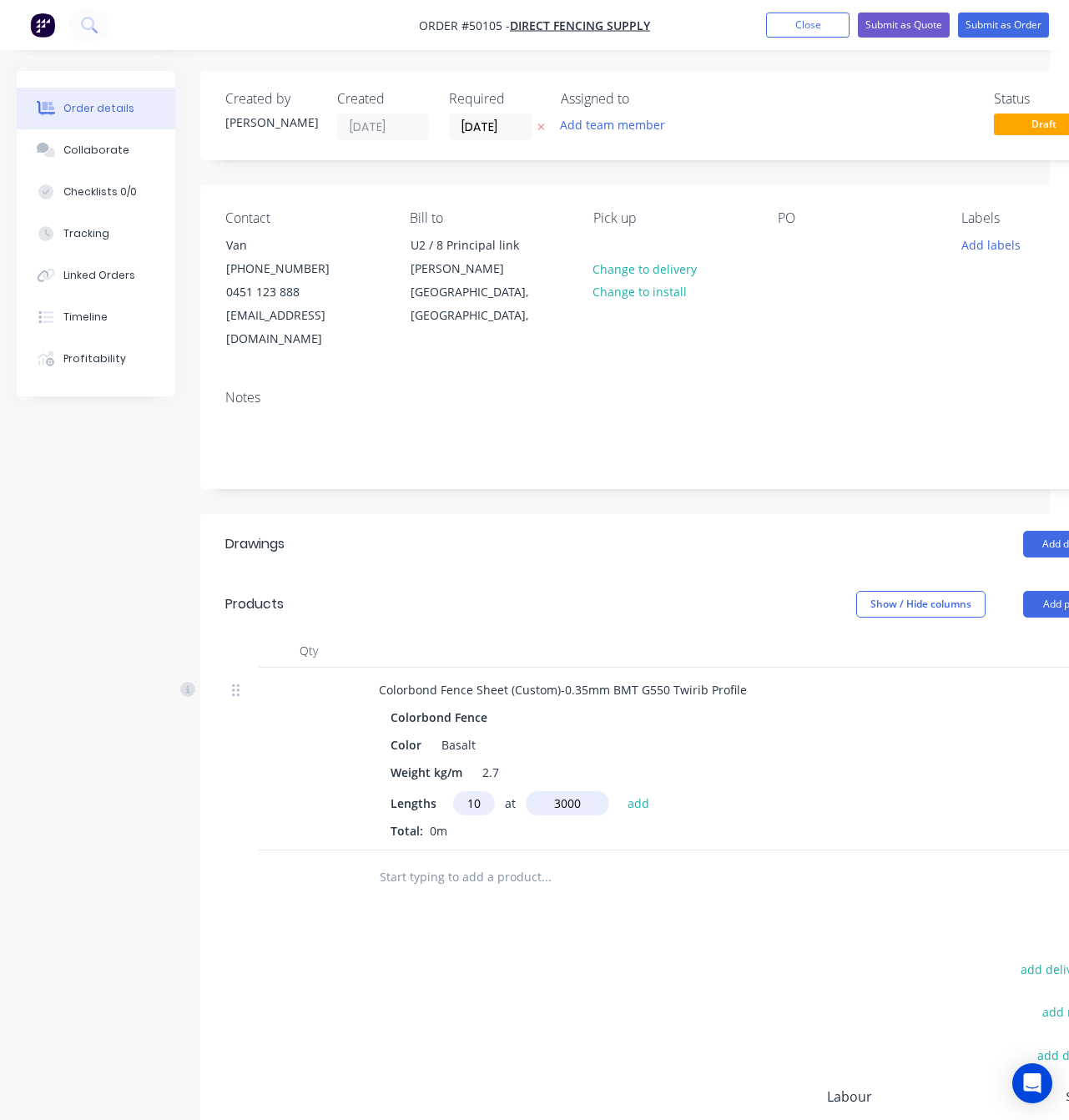
type input "$256.50"
click at [623, 25] on span "Direct Fencing Supply" at bounding box center [580, 25] width 140 height 16
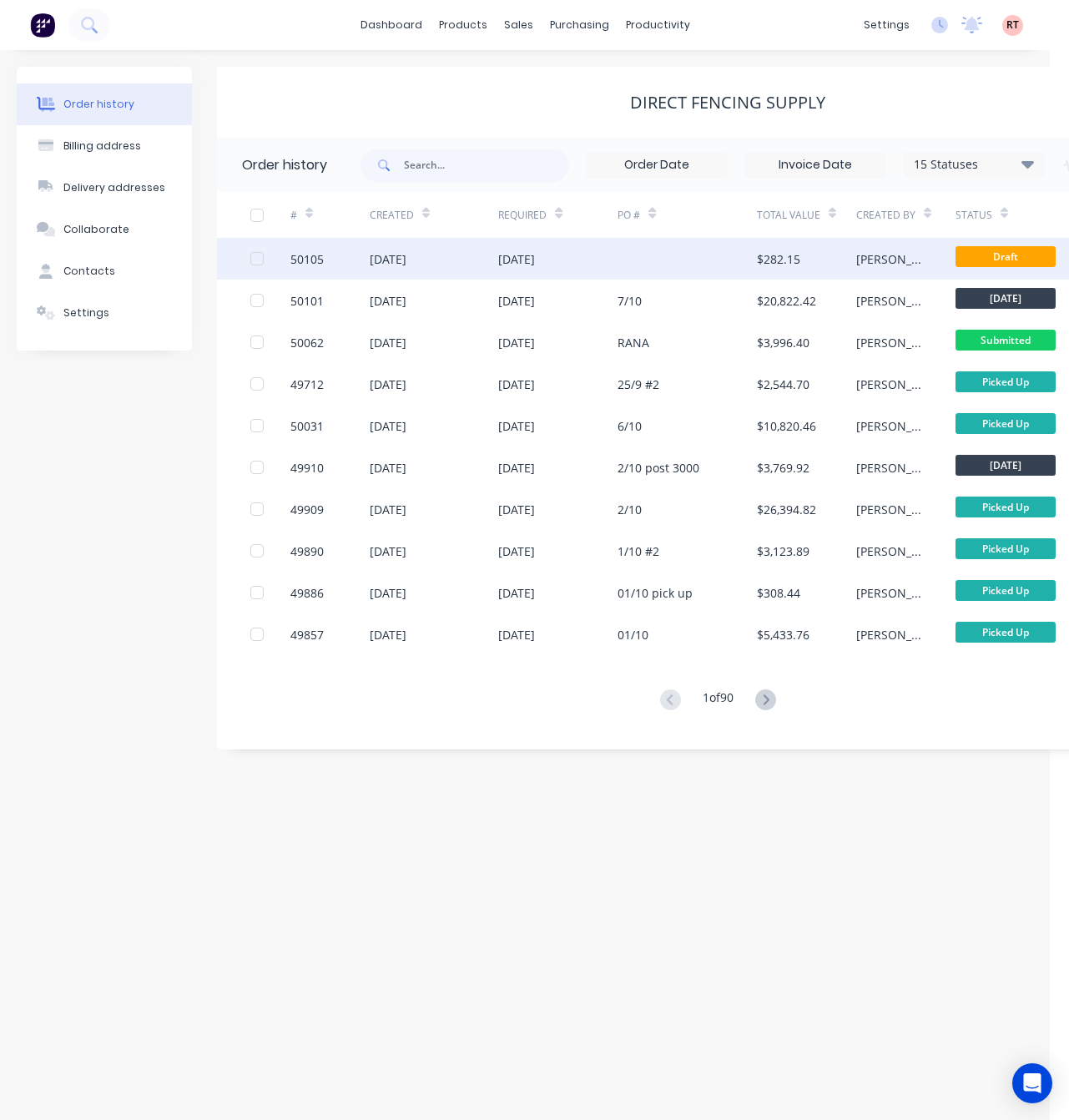
click at [604, 273] on div "07 Oct 2025" at bounding box center [558, 258] width 120 height 42
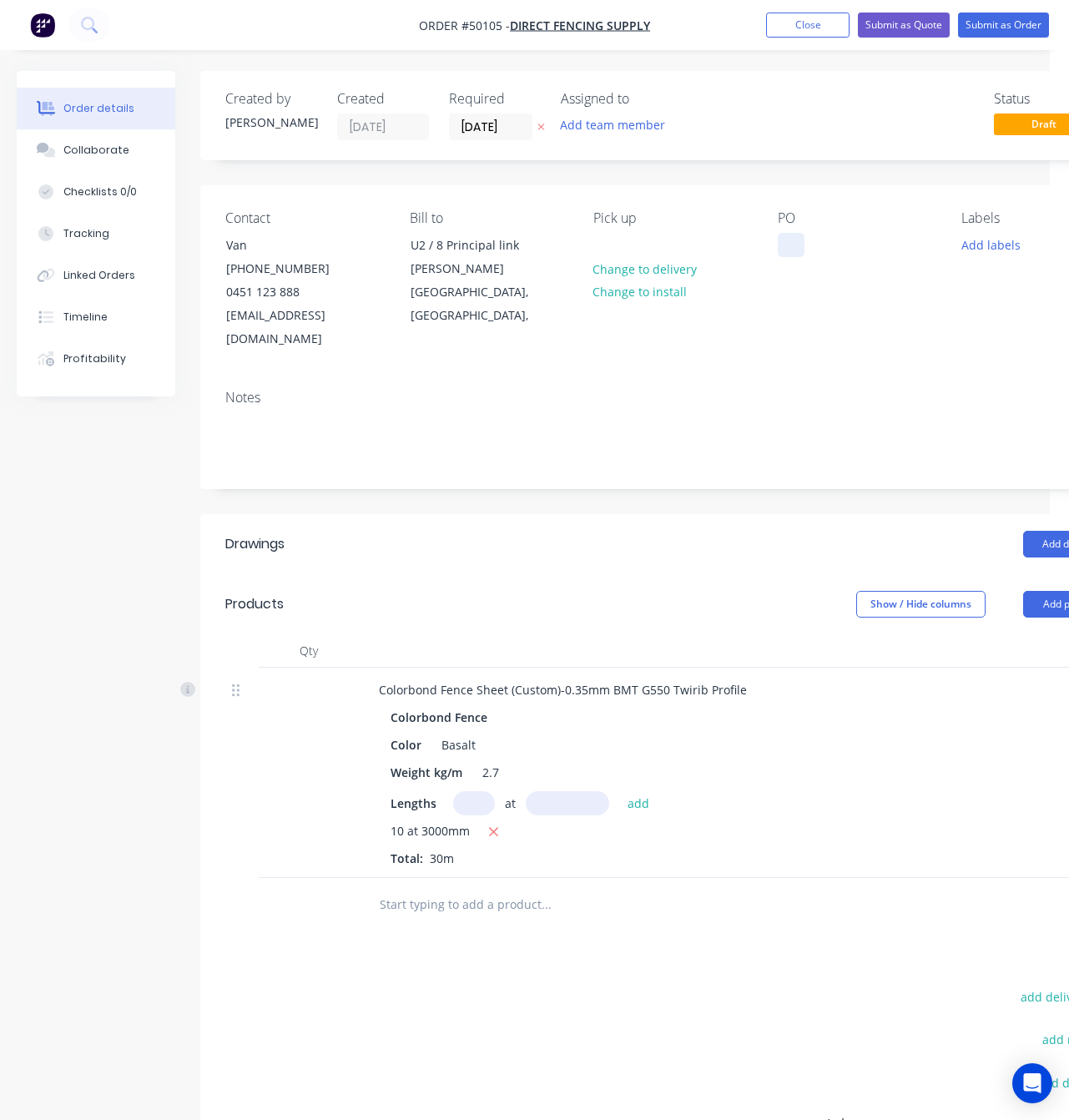
click at [799, 243] on div at bounding box center [790, 245] width 26 height 25
click at [993, 27] on button "Submit as Order" at bounding box center [1003, 25] width 91 height 25
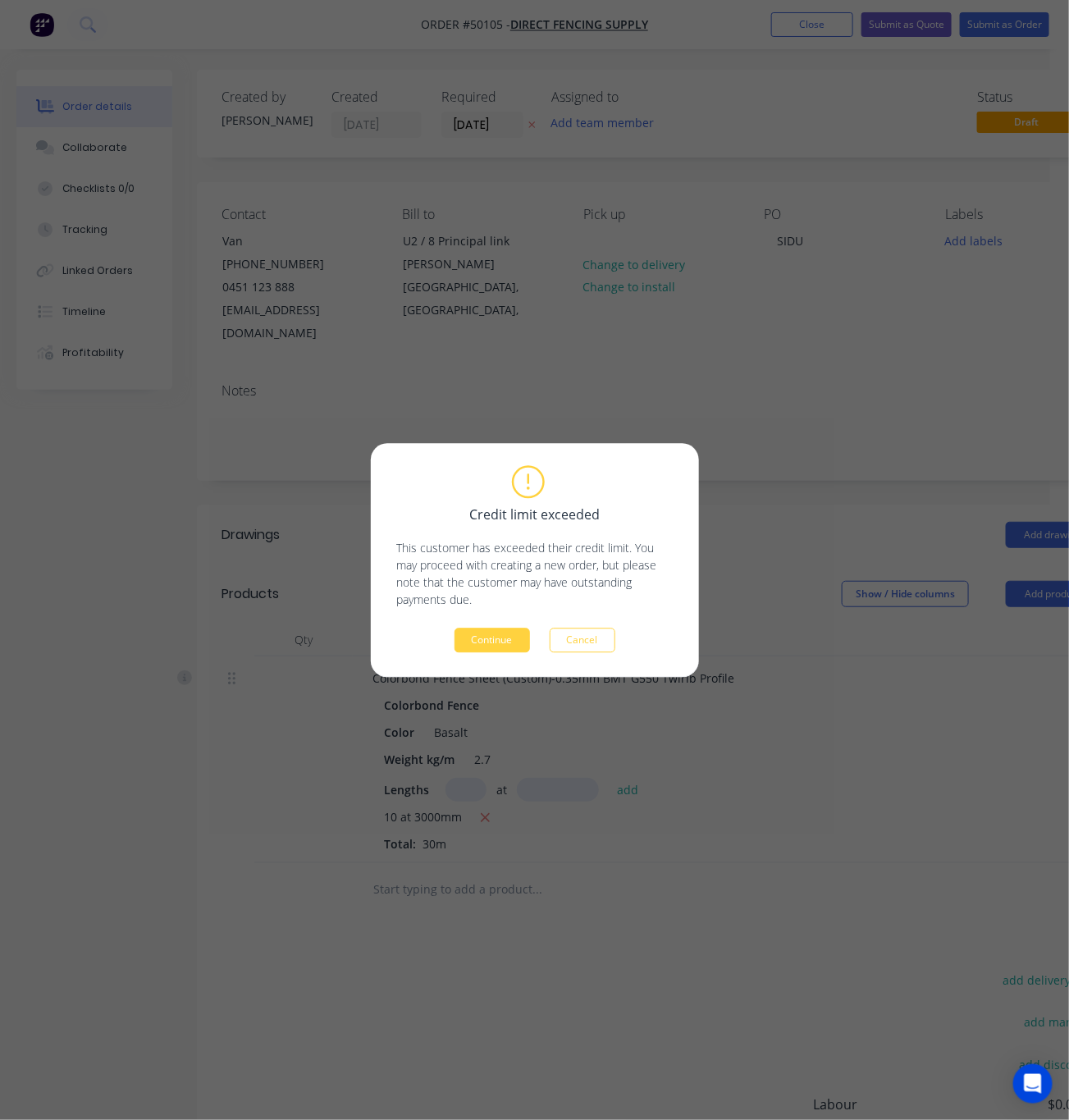
click at [502, 641] on button "Continue" at bounding box center [492, 639] width 75 height 24
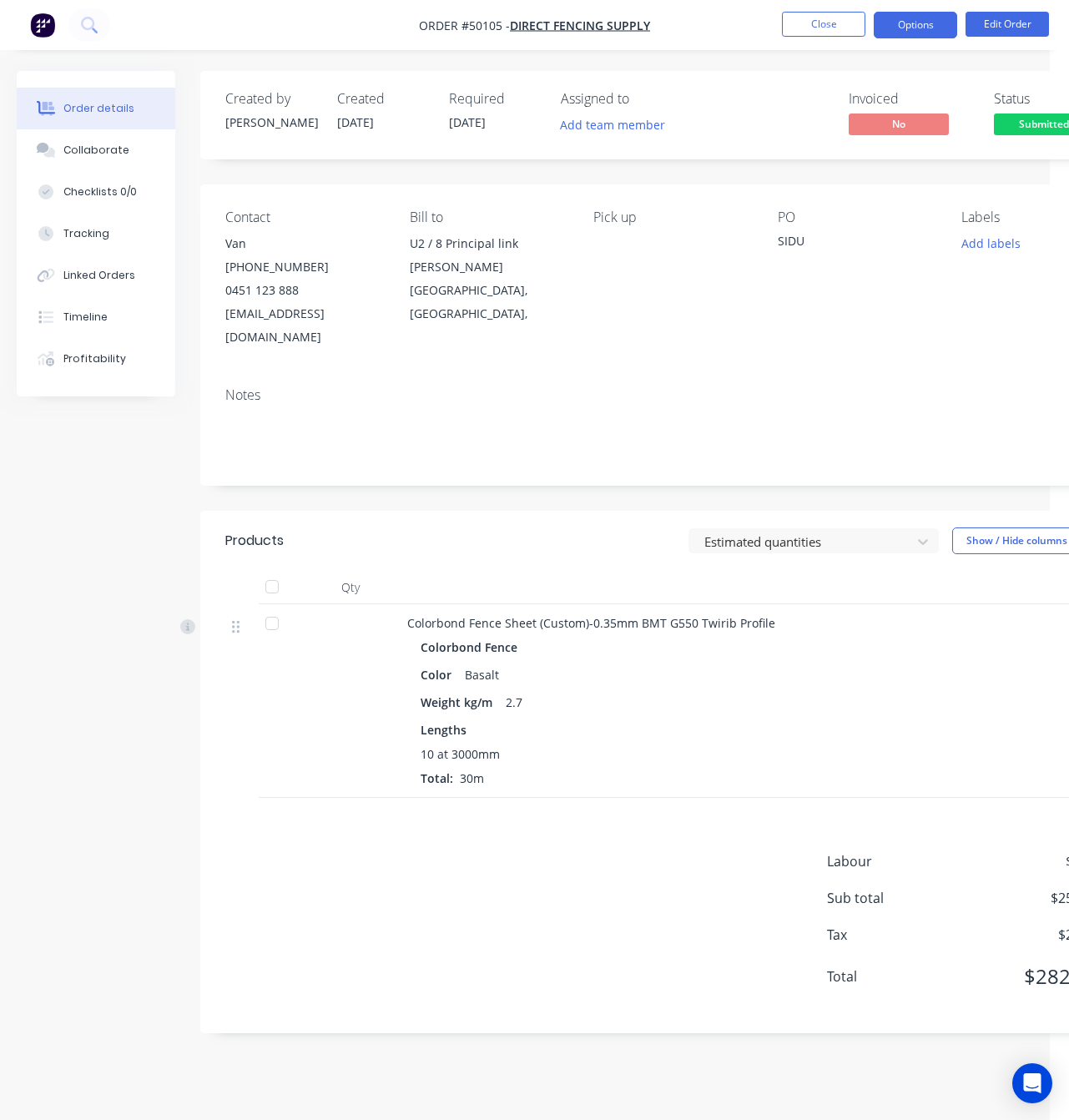
click at [926, 25] on button "Options" at bounding box center [915, 25] width 83 height 26
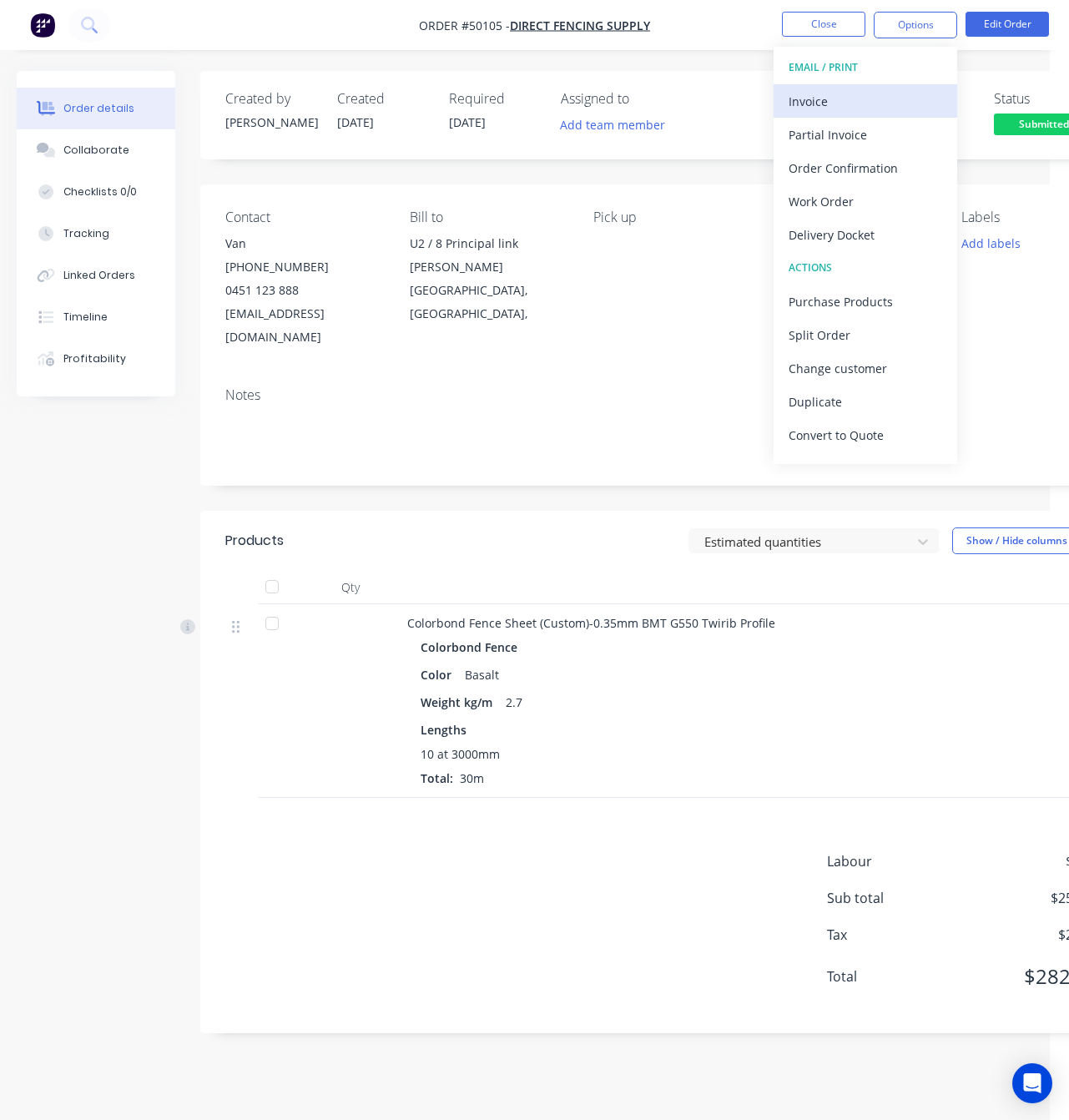
click at [861, 105] on div "Invoice" at bounding box center [865, 101] width 154 height 25
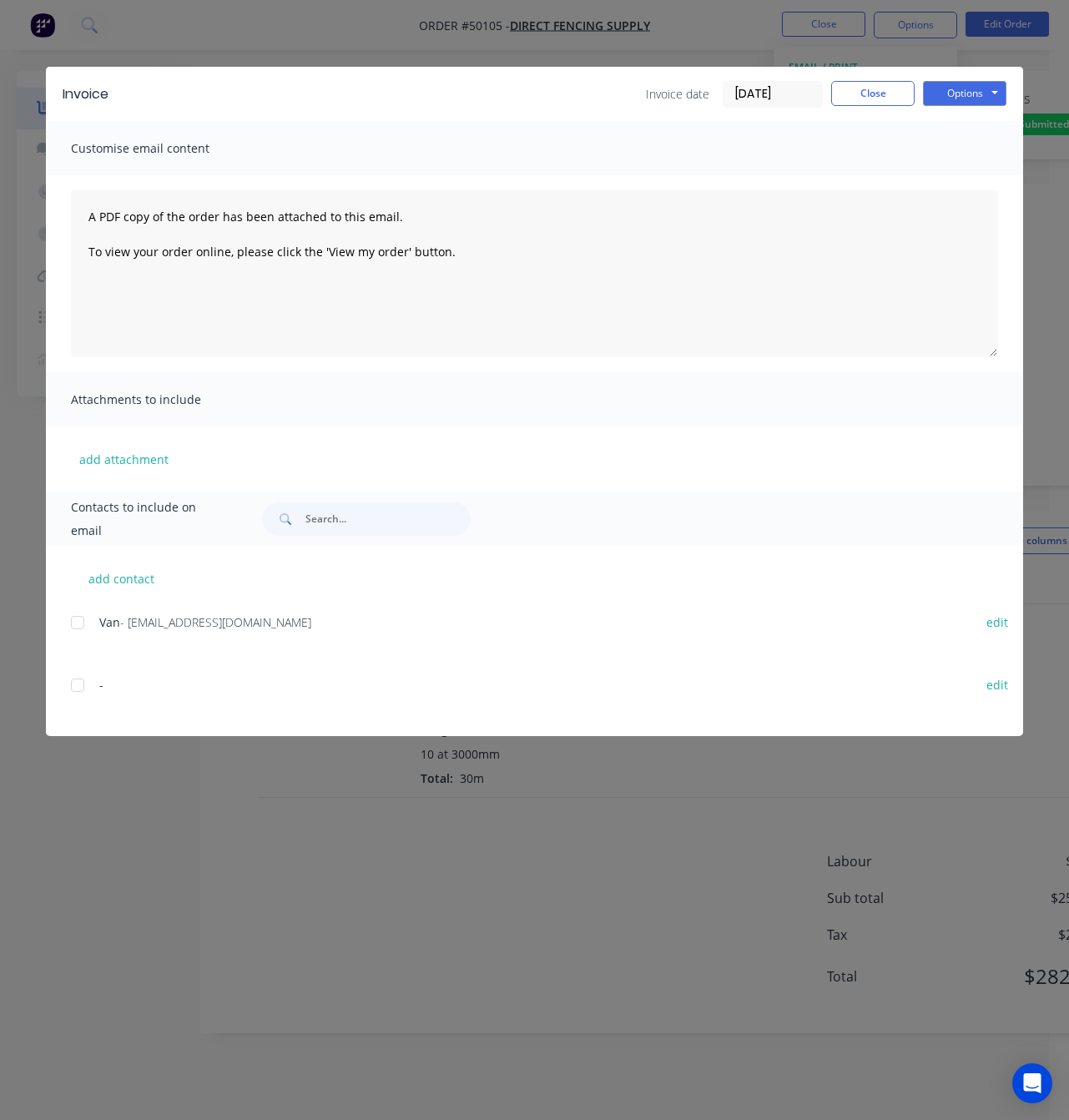
click at [76, 619] on div at bounding box center [77, 622] width 33 height 33
click at [993, 93] on button "Options" at bounding box center [965, 93] width 83 height 25
click at [974, 180] on button "Email" at bounding box center [976, 178] width 107 height 27
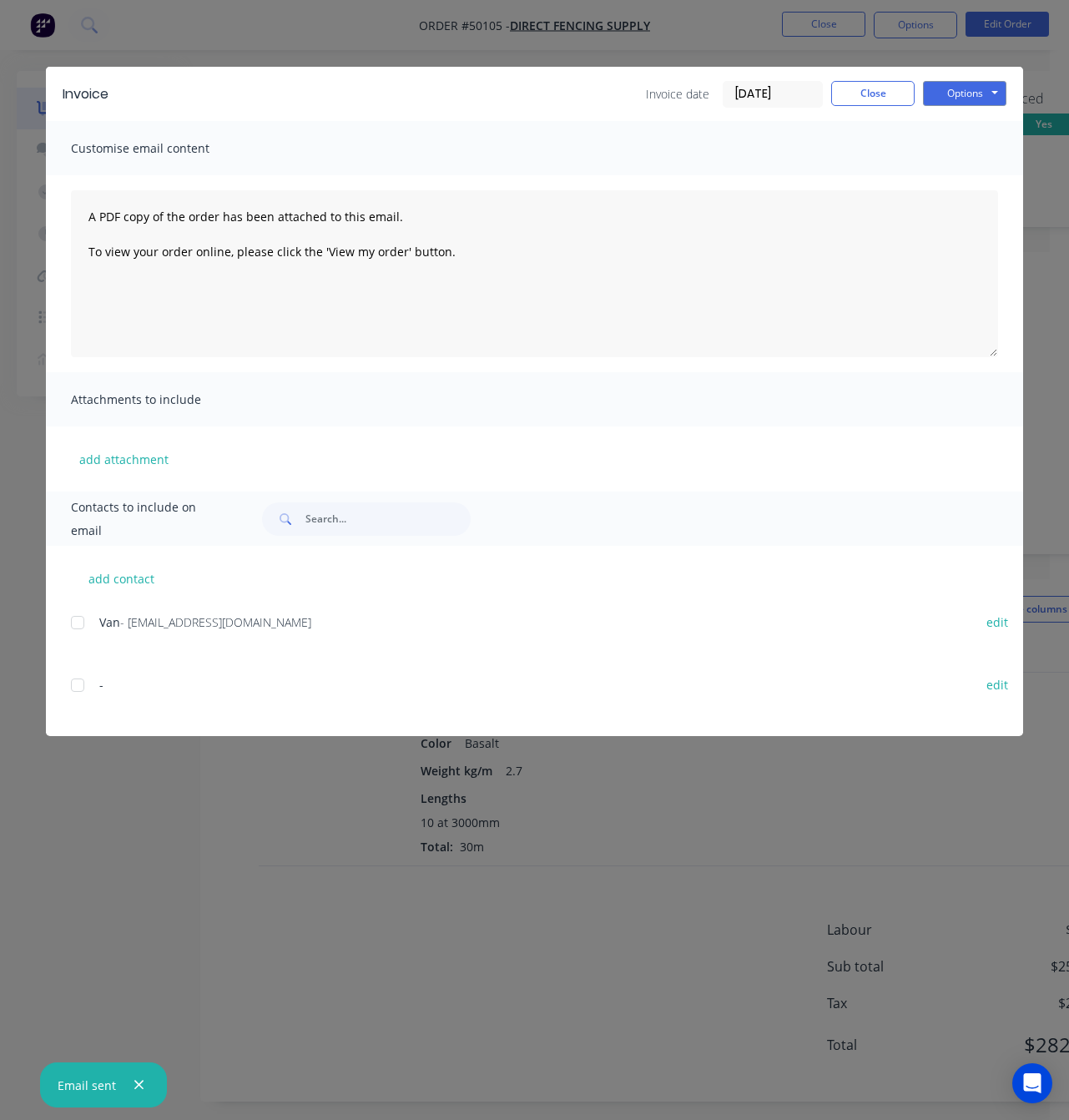
click at [245, 932] on div "Invoice Invoice date 07/10/25 Close Options Preview Print Email Customise email…" at bounding box center [534, 560] width 1069 height 1120
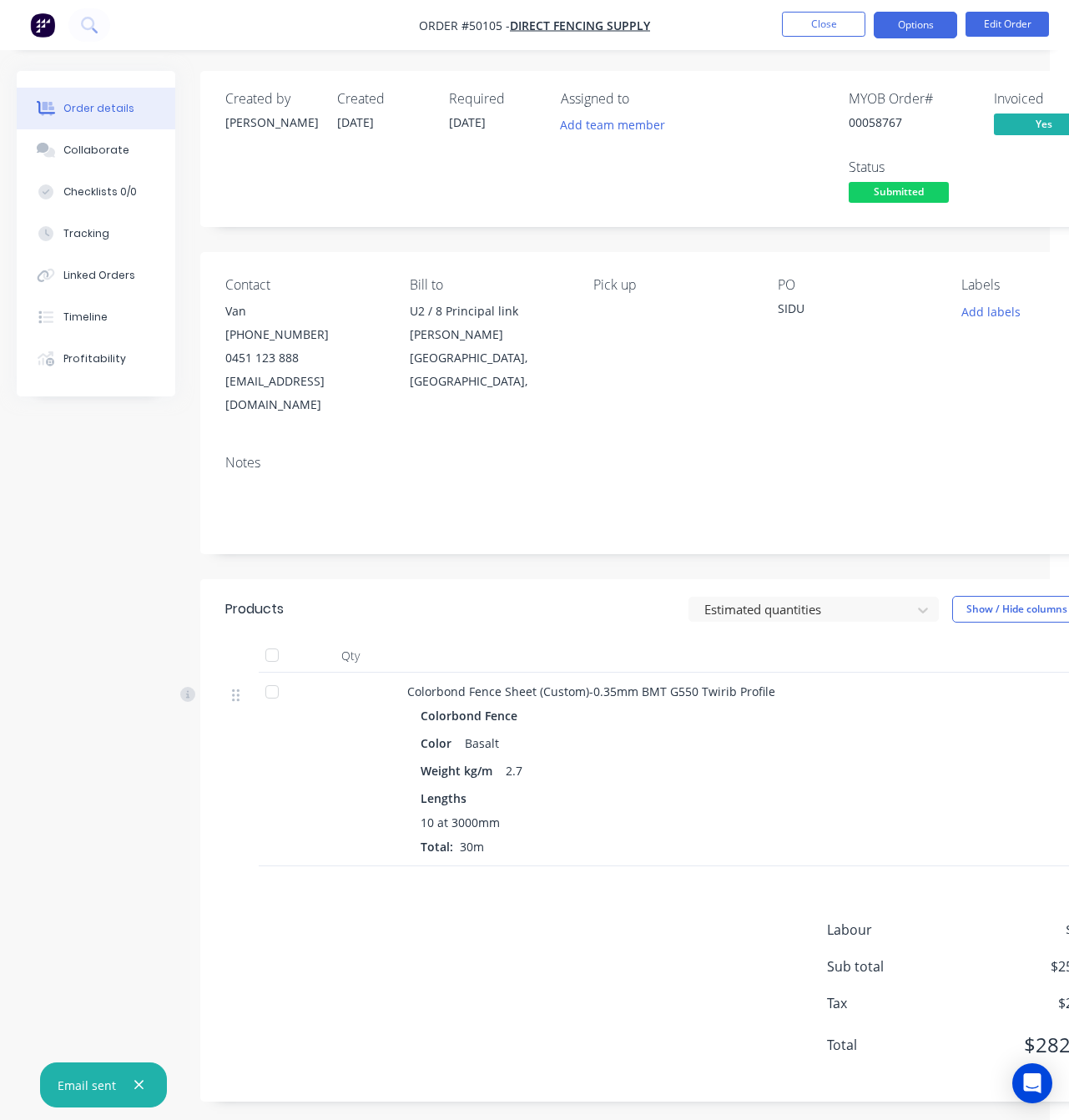
click at [921, 25] on button "Options" at bounding box center [915, 25] width 83 height 26
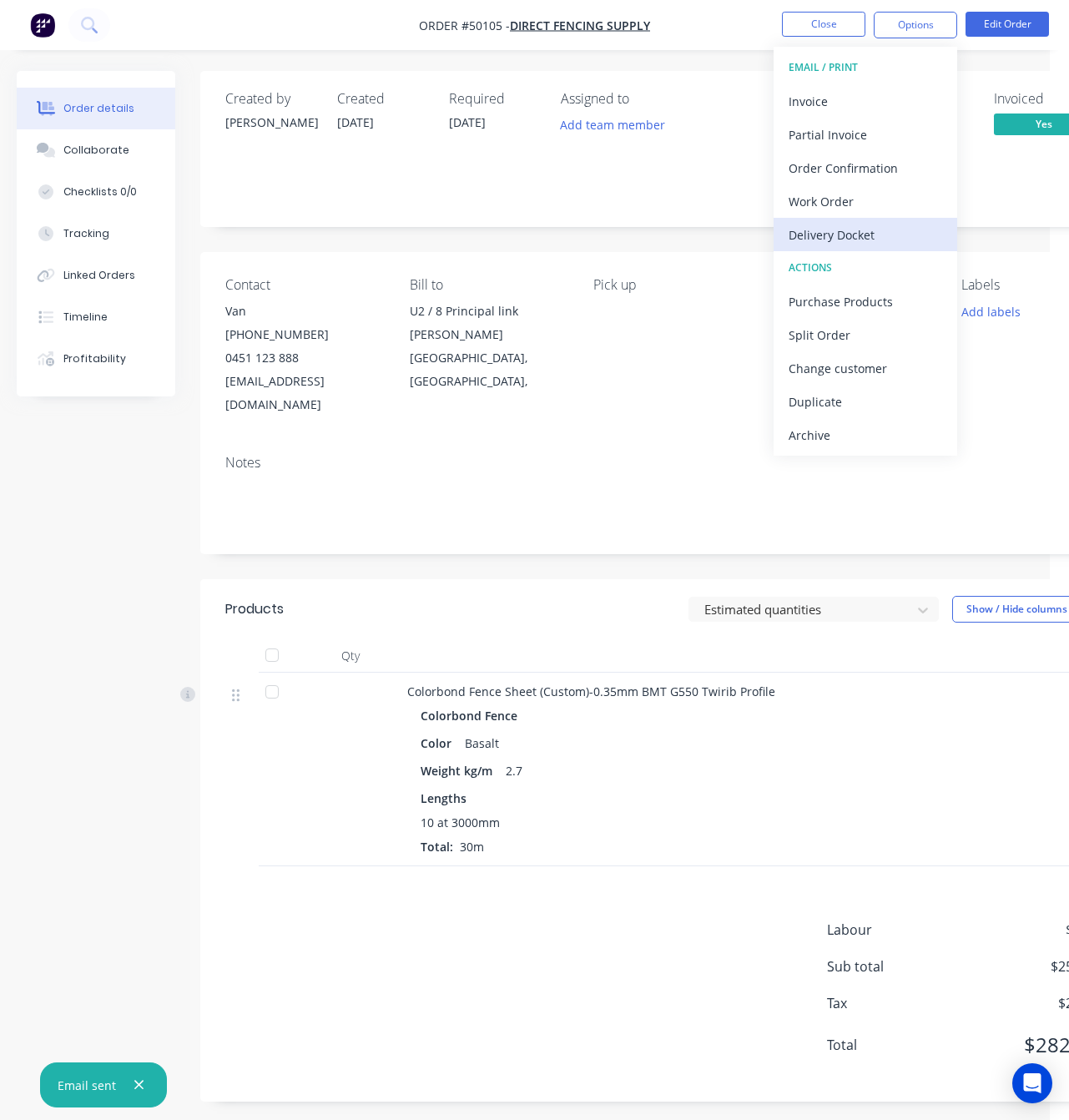
click at [890, 228] on div "Delivery Docket" at bounding box center [865, 234] width 154 height 25
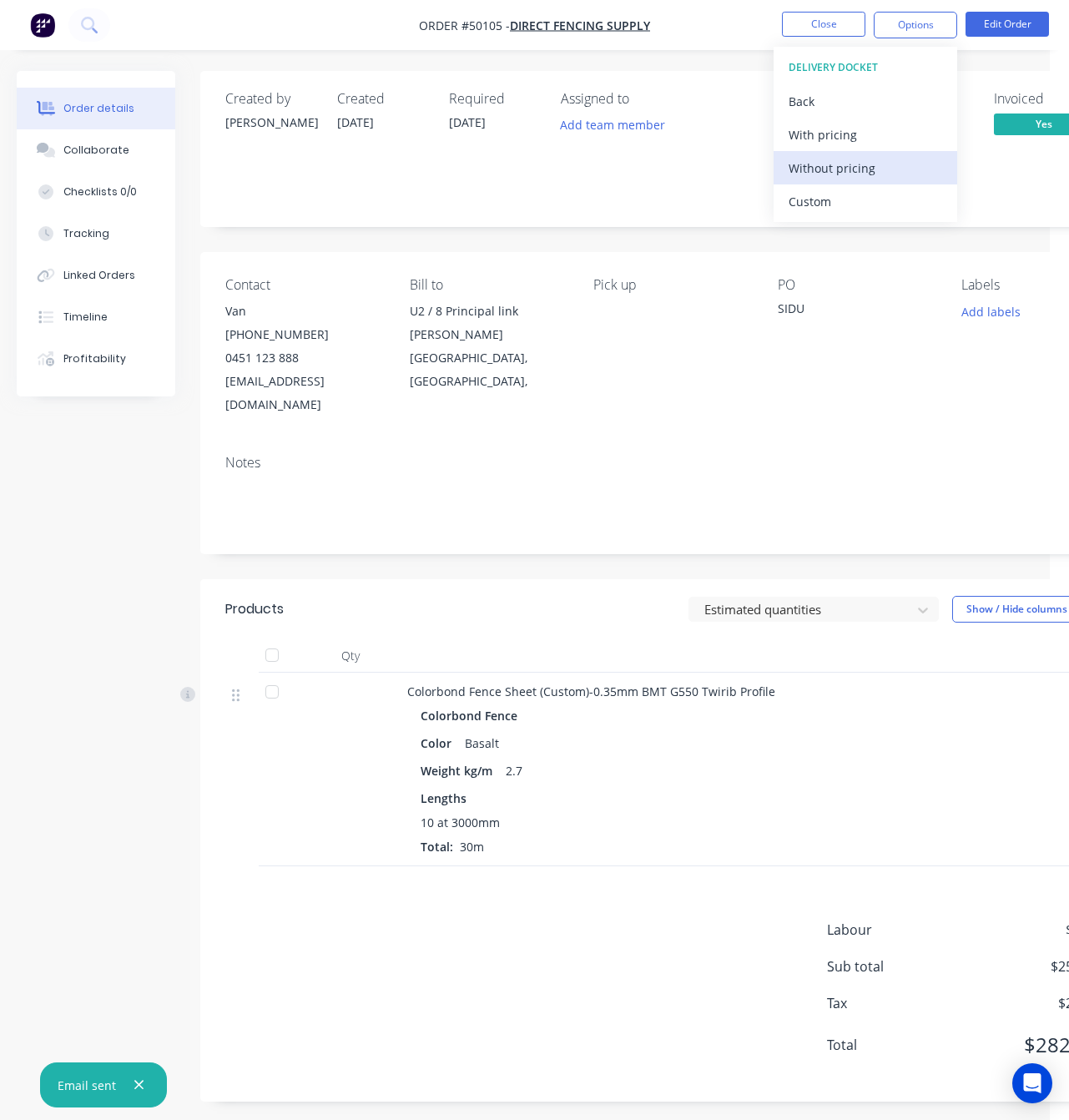
click at [890, 170] on div "Without pricing" at bounding box center [865, 168] width 154 height 25
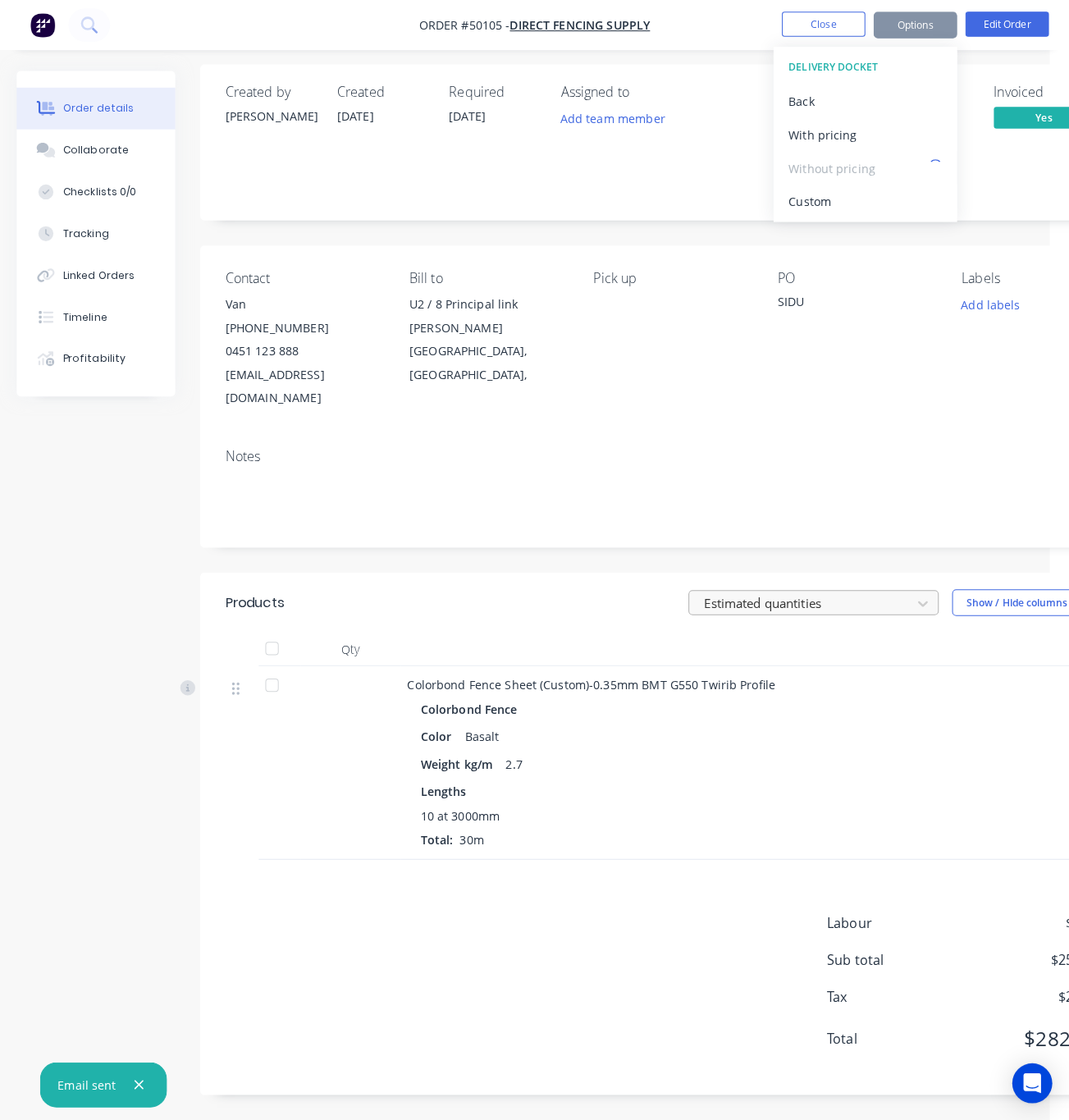
scroll to position [18, 0]
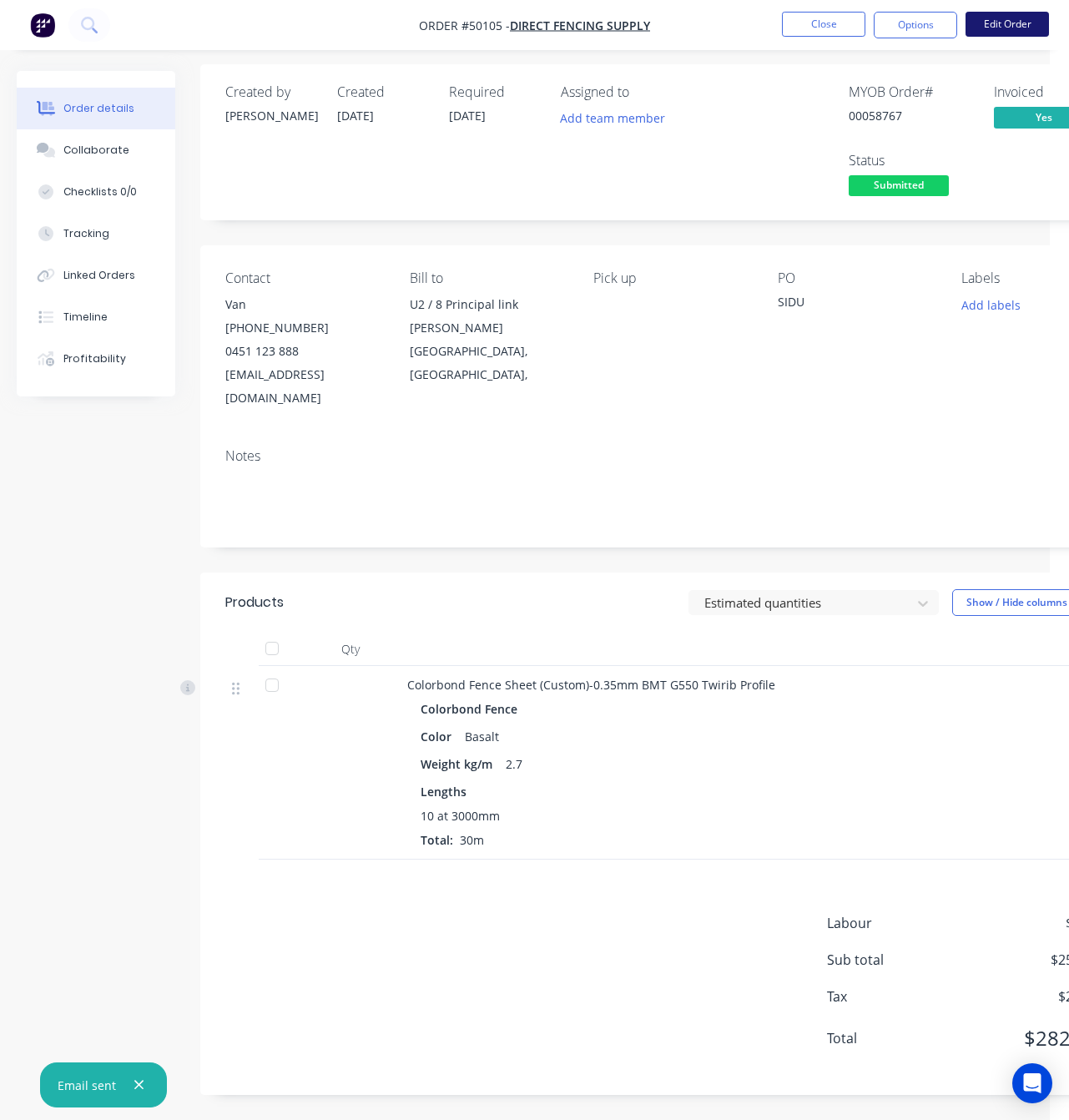
click at [982, 20] on button "Edit Order" at bounding box center [1007, 24] width 83 height 25
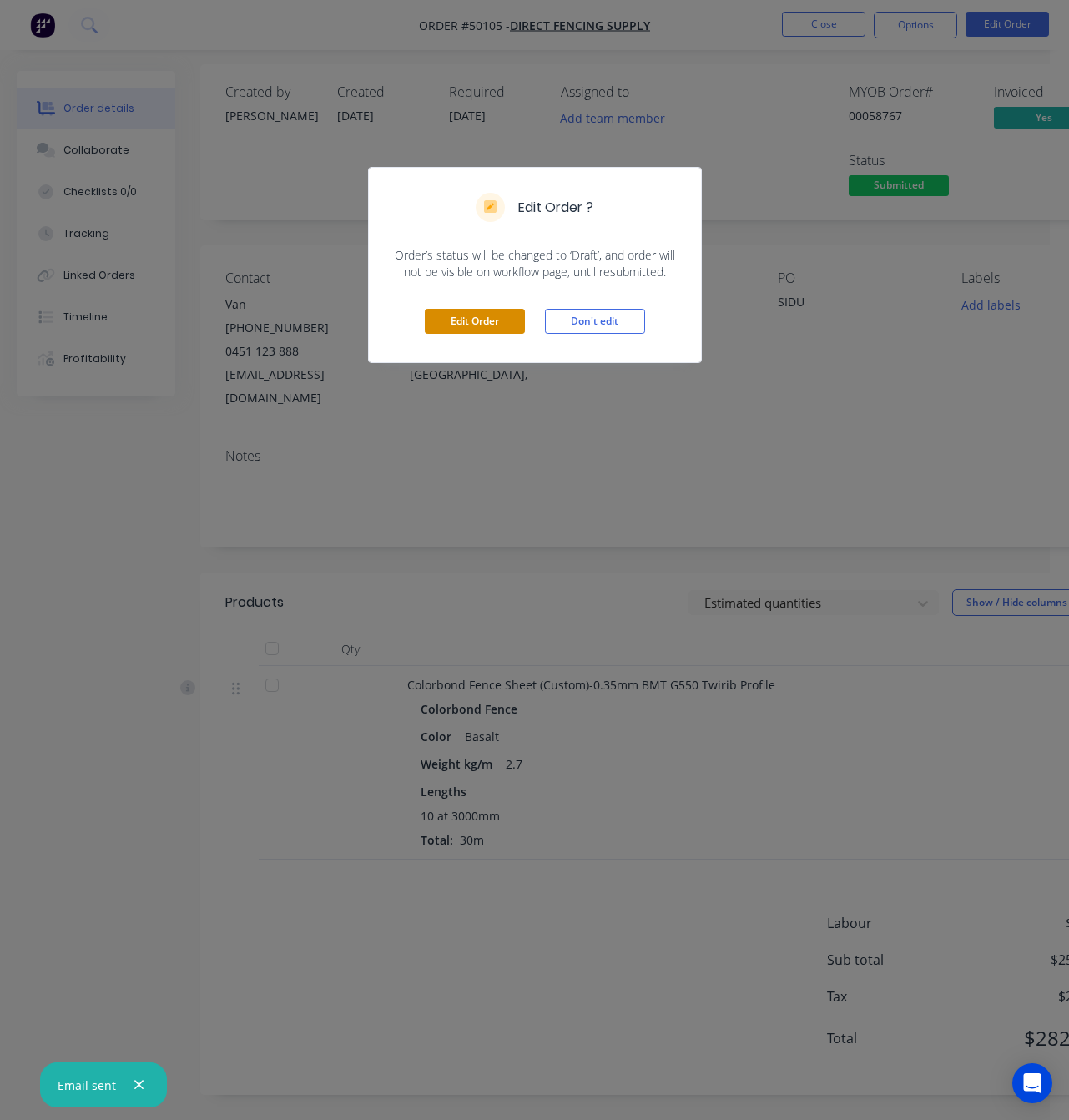
click at [470, 320] on button "Edit Order" at bounding box center [475, 321] width 100 height 25
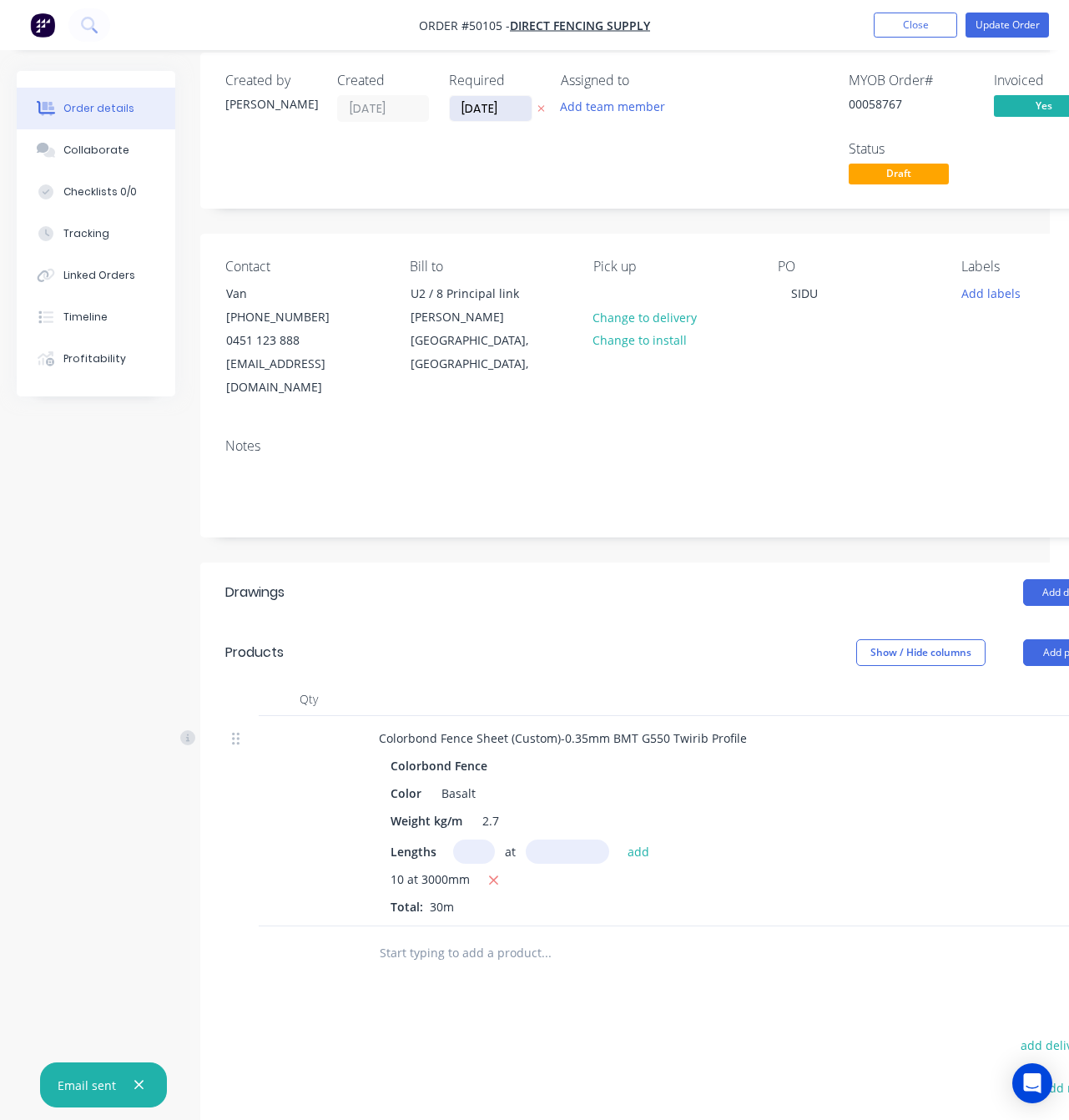
click at [486, 106] on input "07/10/25" at bounding box center [491, 108] width 82 height 25
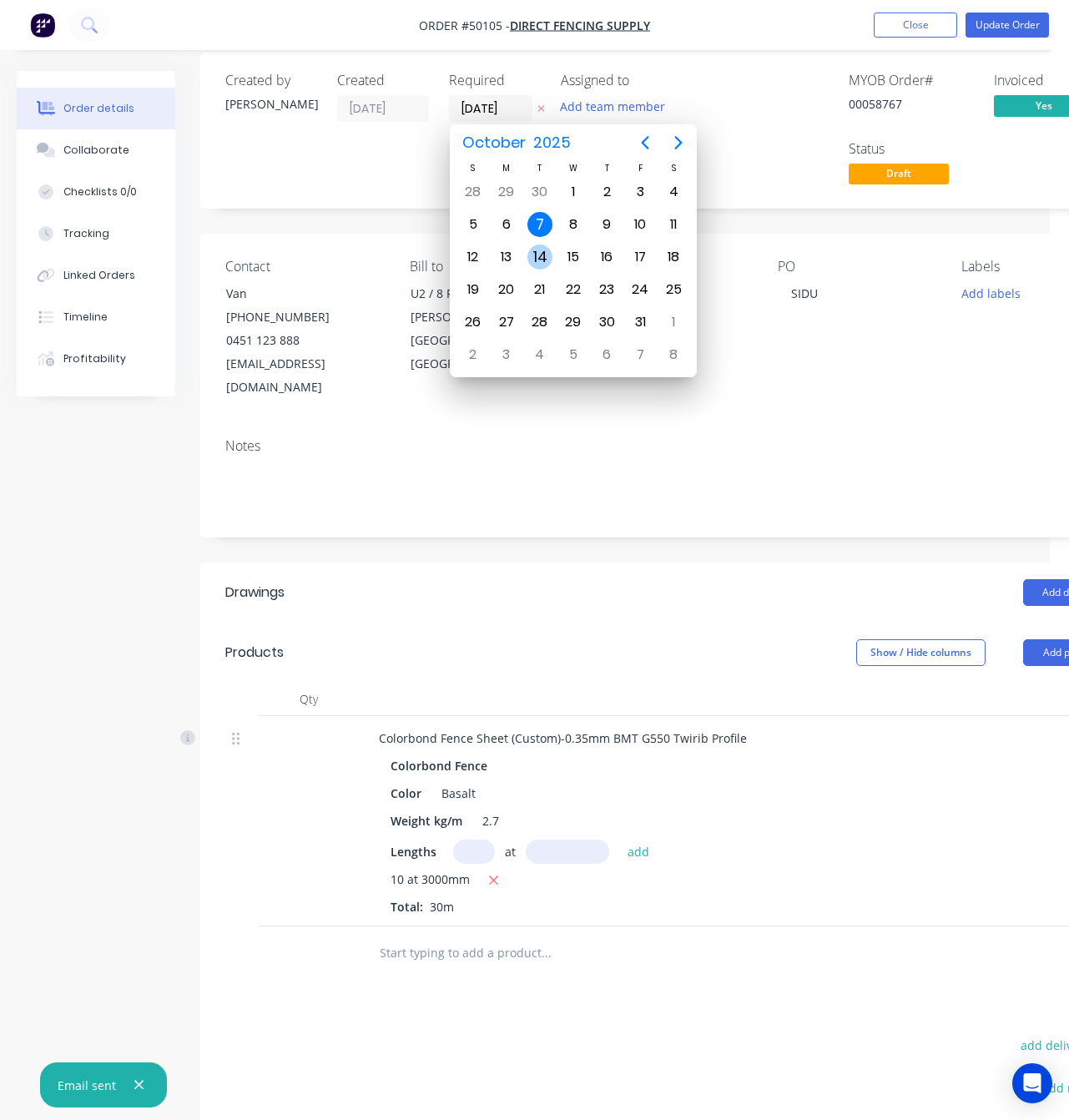
click at [537, 253] on div "14" at bounding box center [539, 256] width 25 height 25
type input "14/10/25"
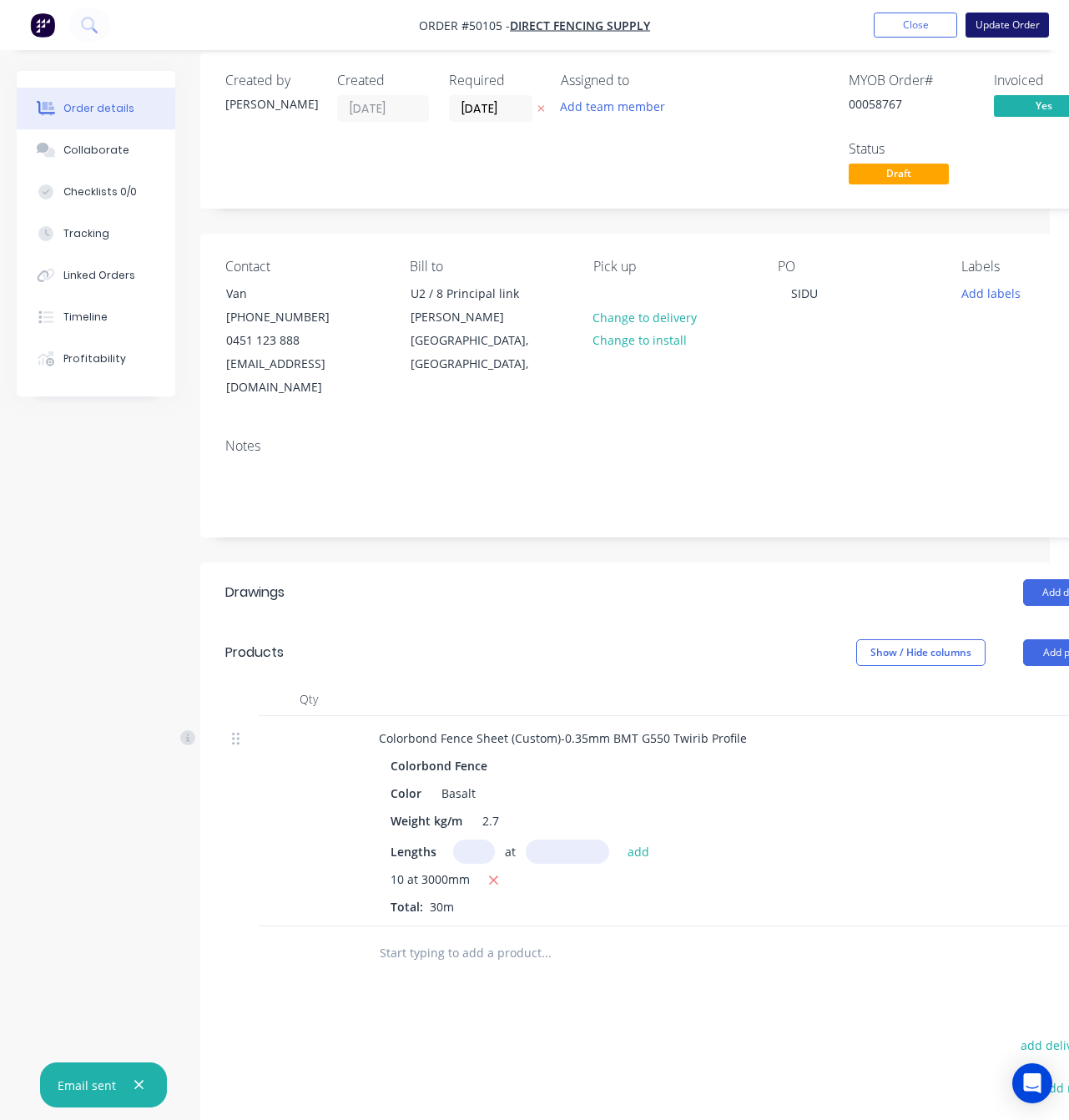
click at [1009, 24] on button "Update Order" at bounding box center [1007, 25] width 83 height 25
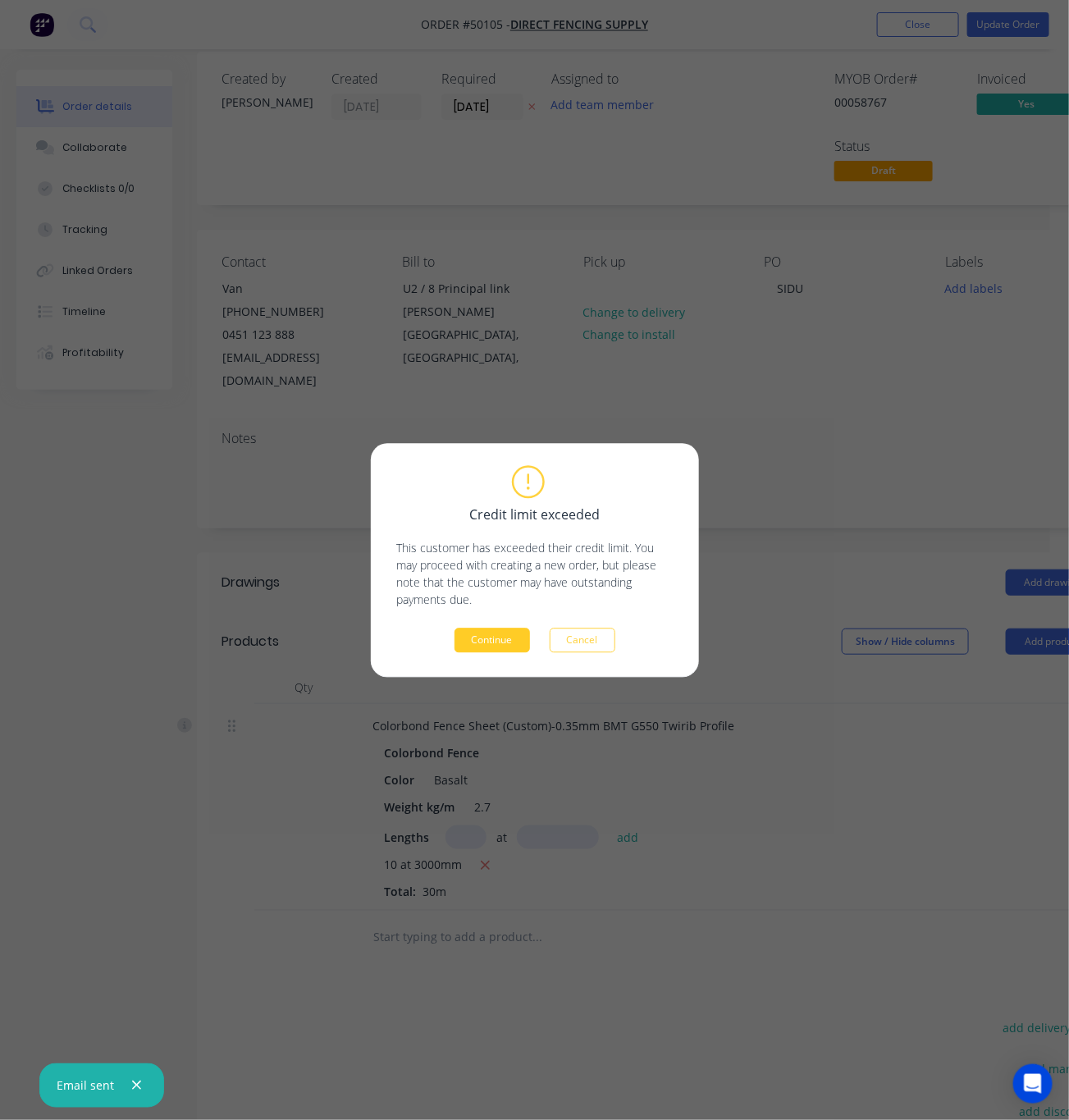
click at [507, 630] on button "Continue" at bounding box center [492, 639] width 75 height 24
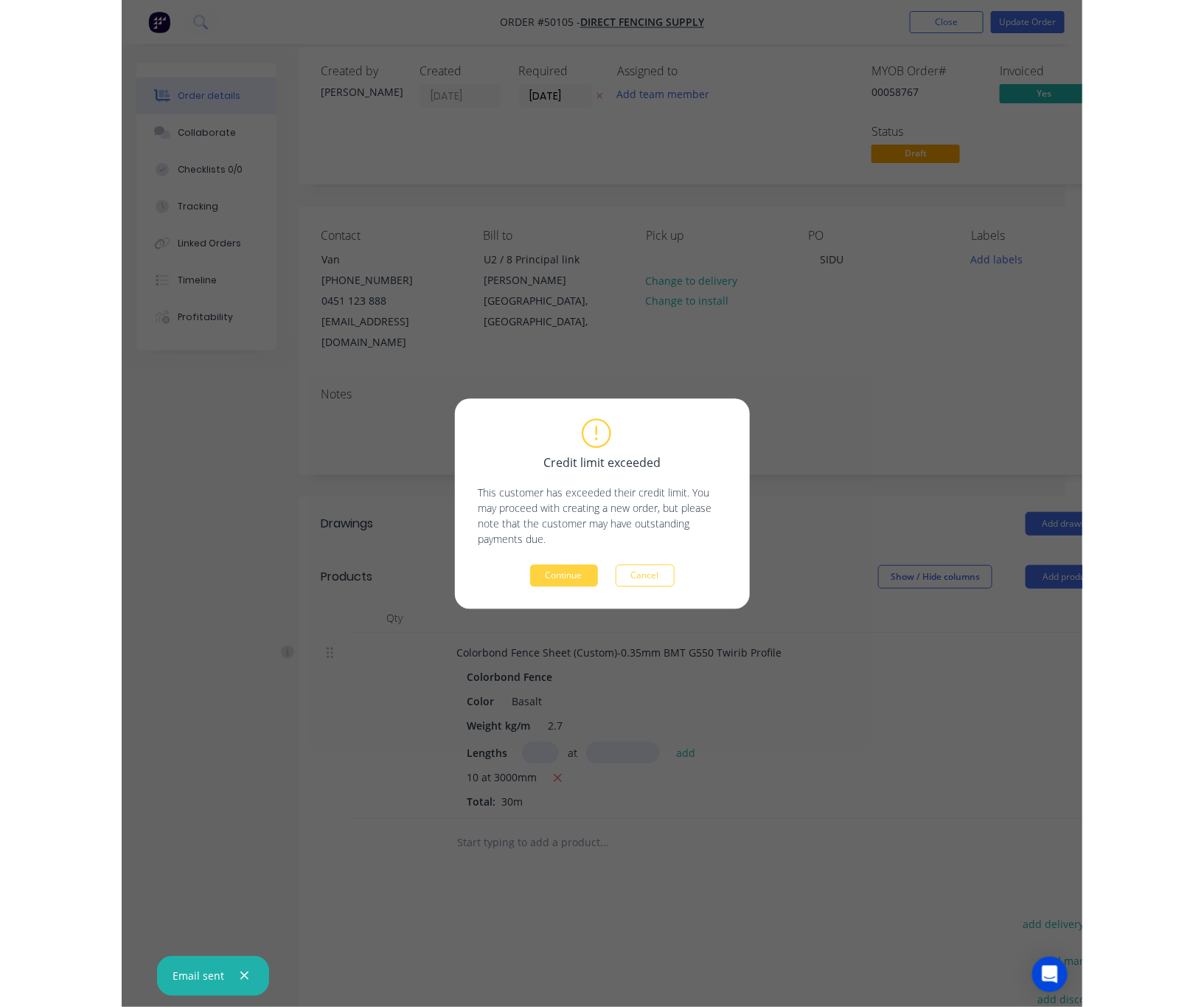
scroll to position [0, 0]
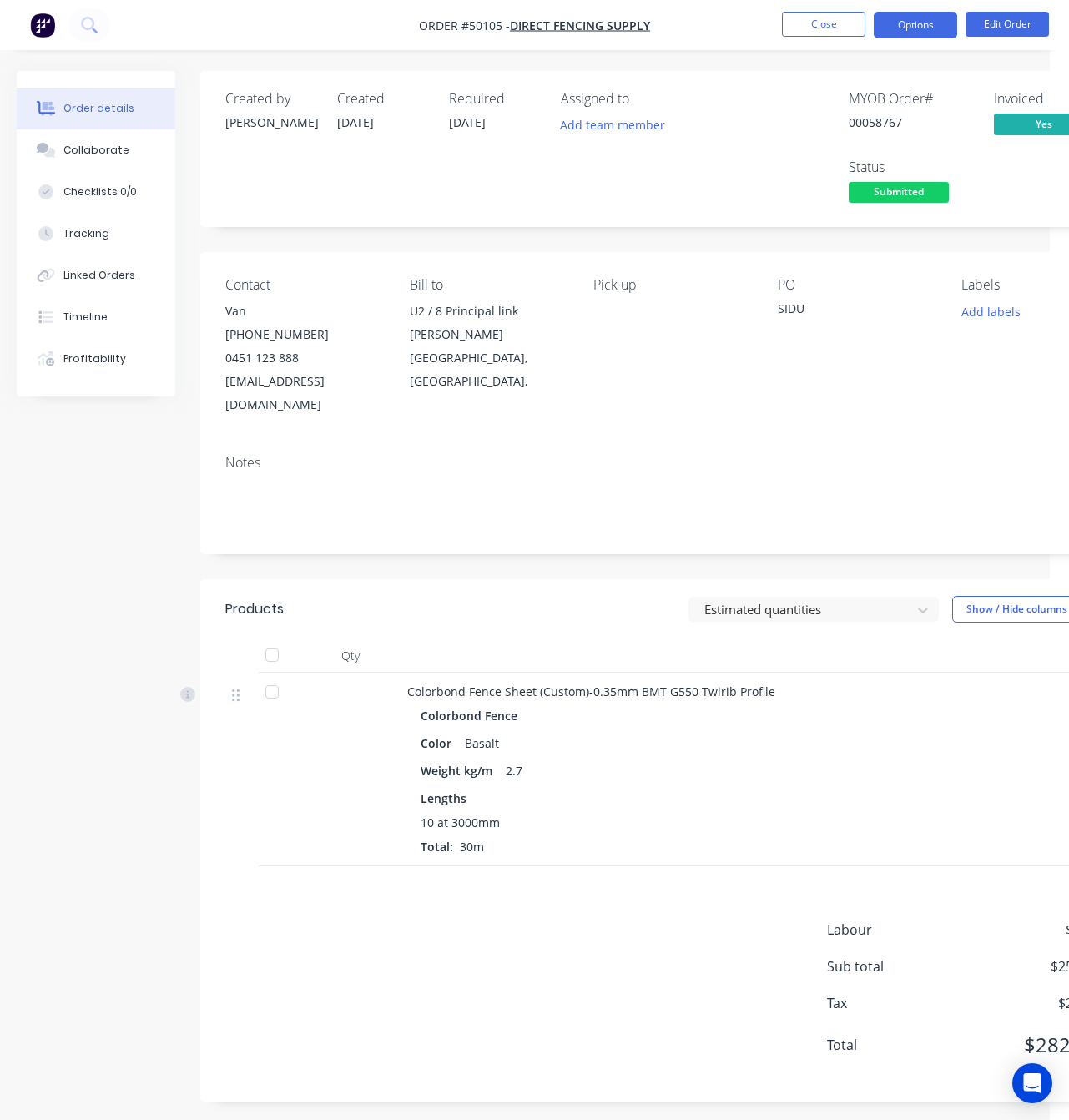
click at [901, 32] on button "Options" at bounding box center [915, 25] width 83 height 26
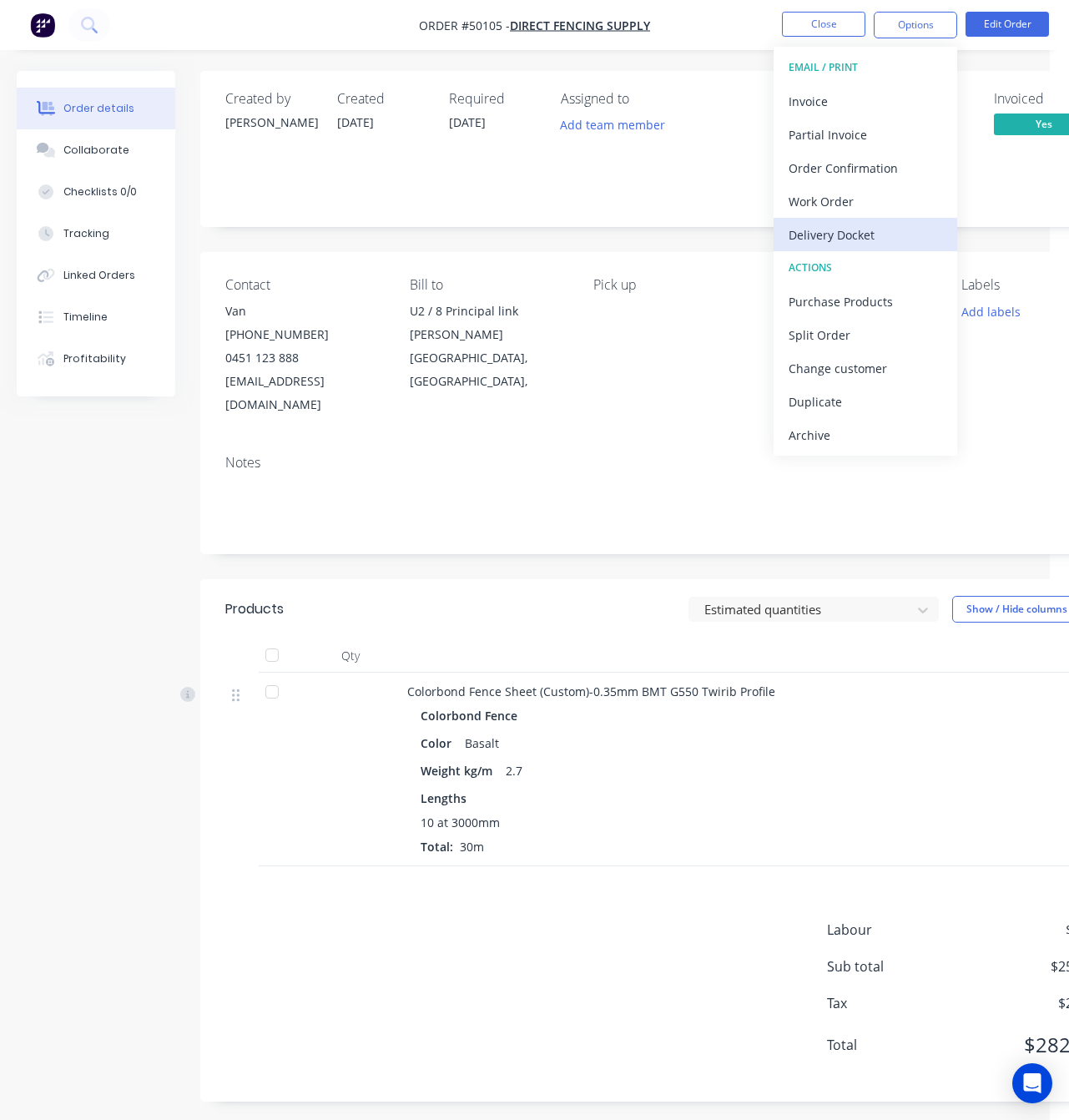
click at [885, 233] on div "Delivery Docket" at bounding box center [865, 234] width 154 height 25
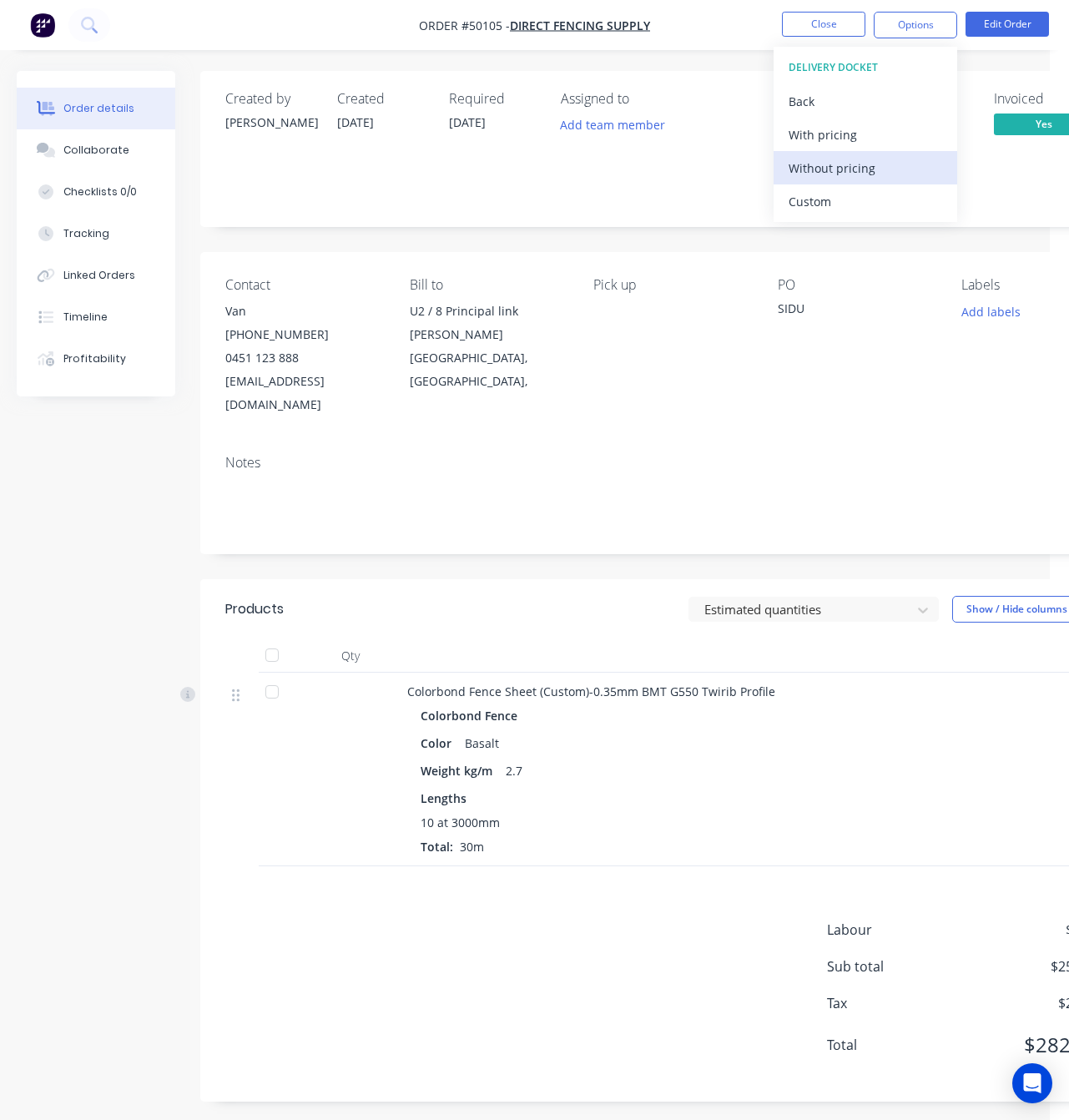
click at [885, 168] on div "Without pricing" at bounding box center [865, 168] width 154 height 25
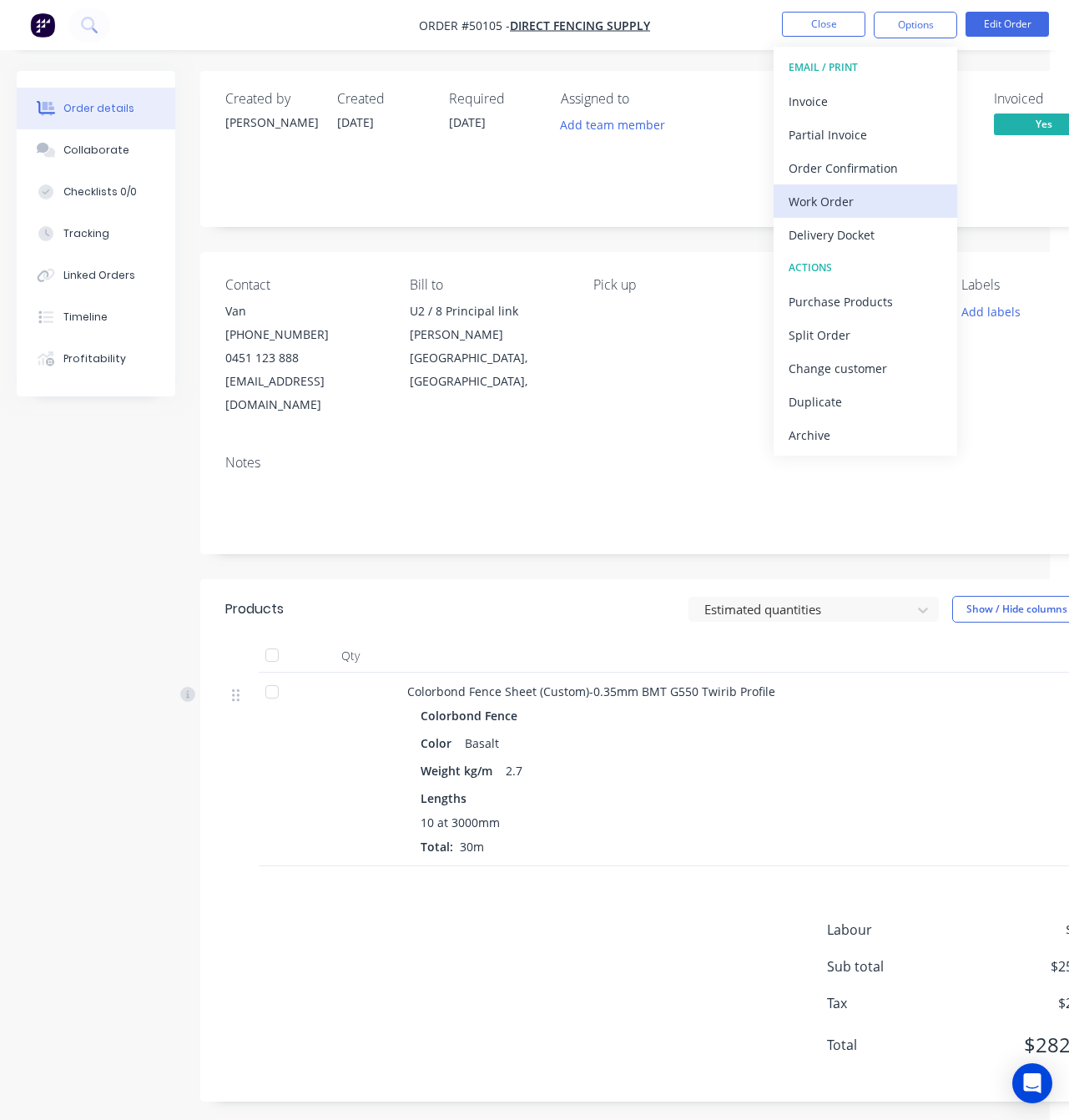
click at [872, 196] on div "Work Order" at bounding box center [865, 201] width 154 height 25
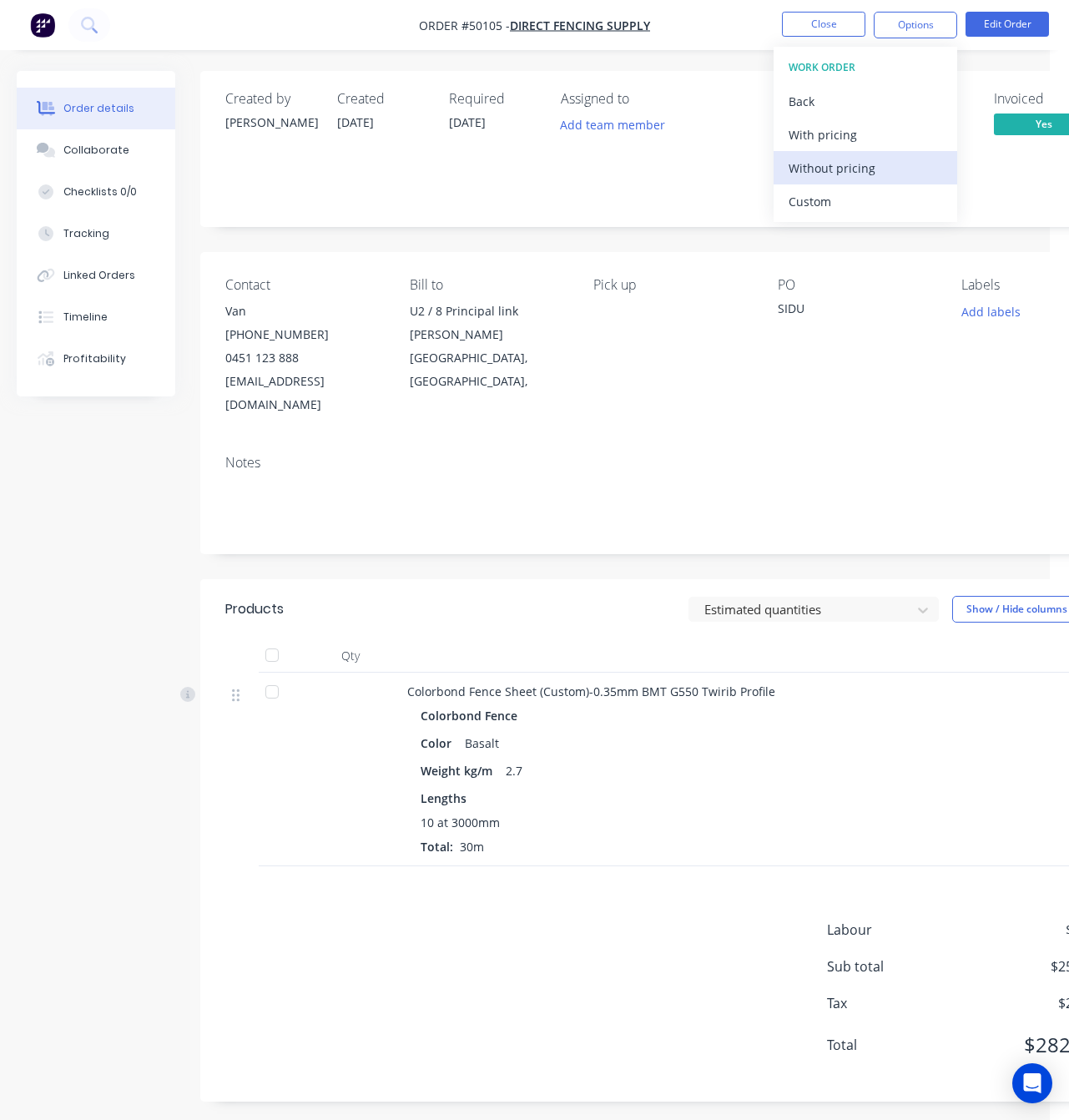
click at [885, 170] on div "Without pricing" at bounding box center [865, 168] width 154 height 25
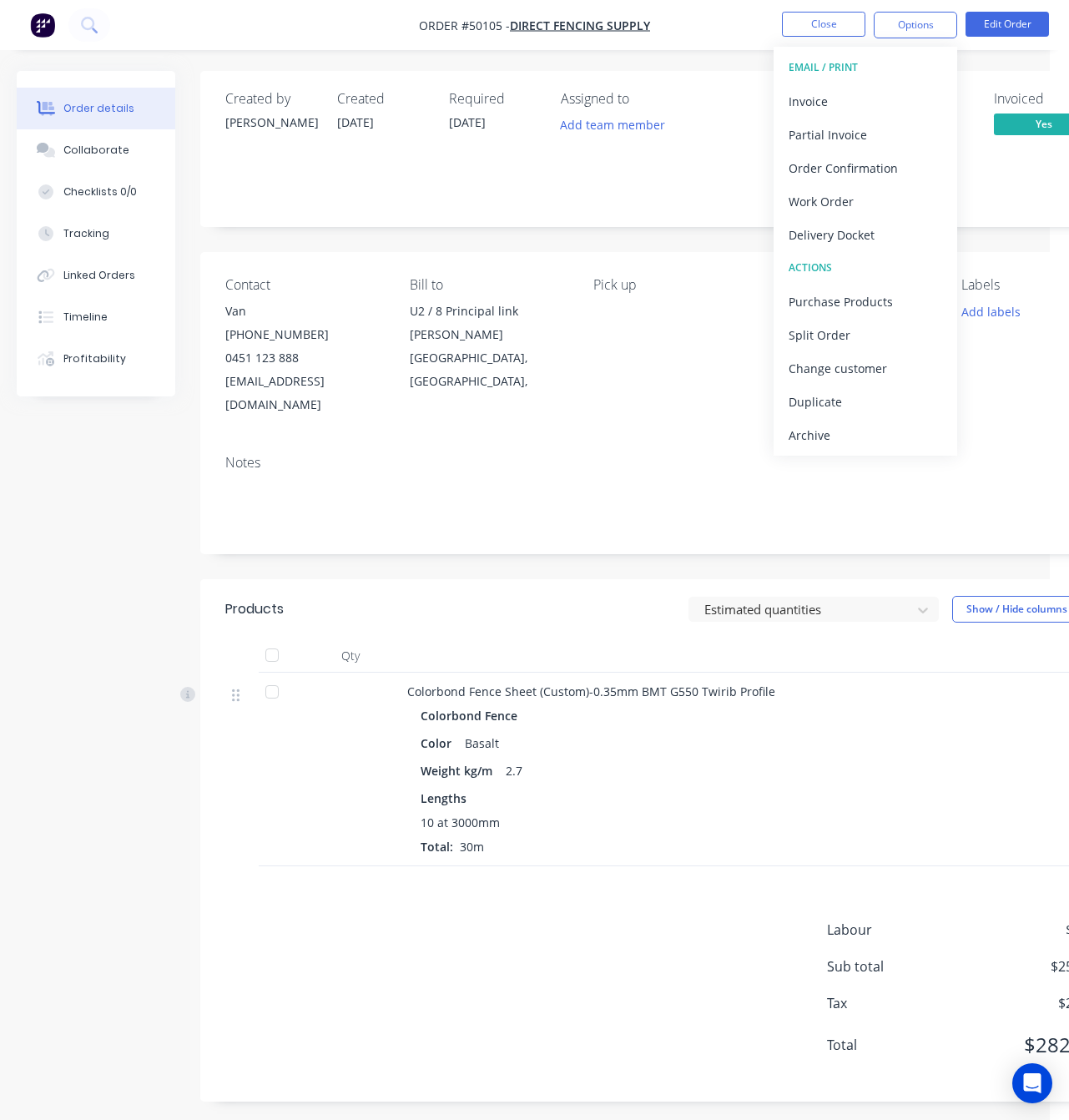
click at [729, 66] on div "Order details Collaborate Checklists 0/0 Tracking Linked Orders Timeline Profit…" at bounding box center [525, 563] width 1049 height 1127
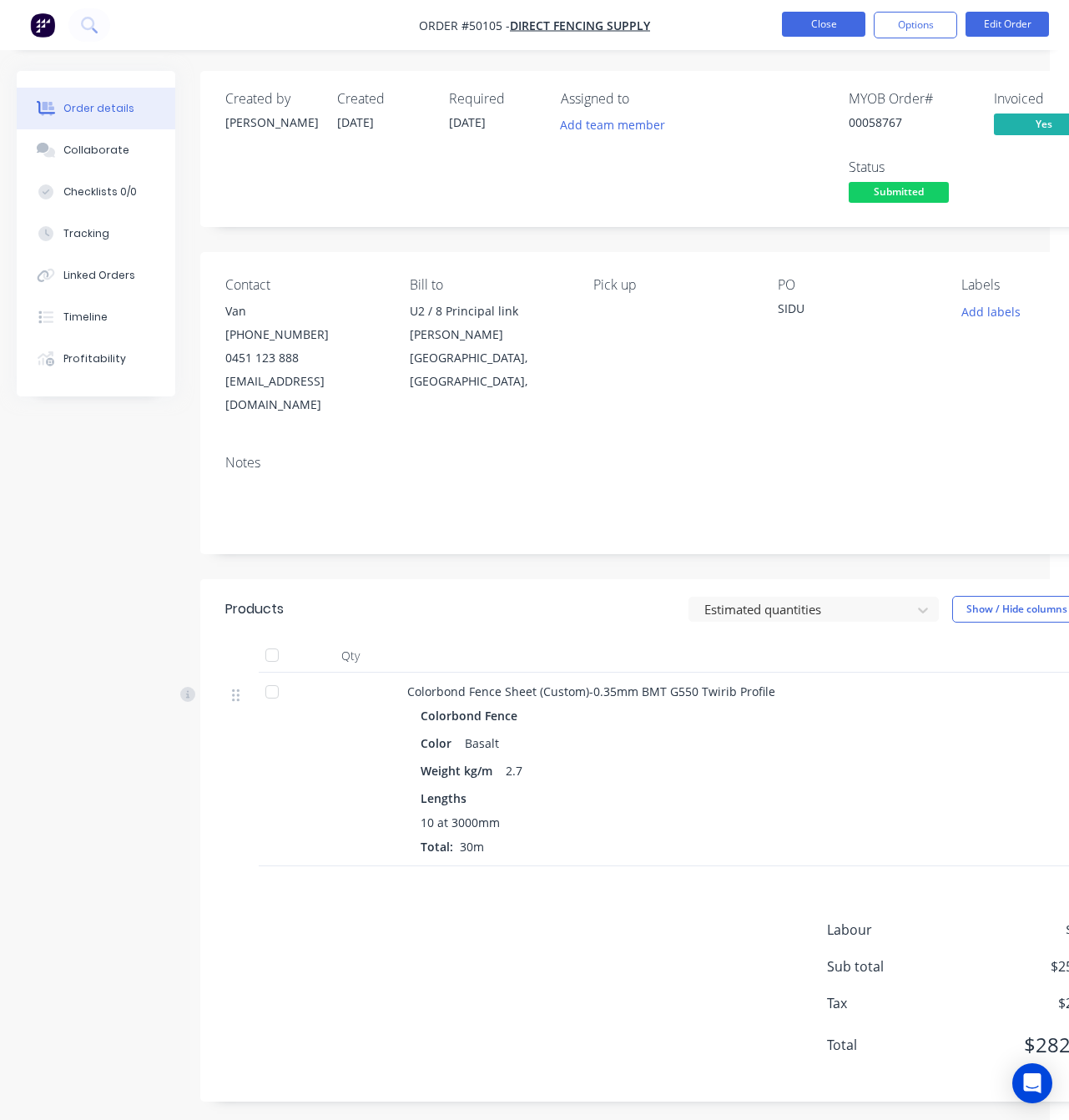
click at [834, 32] on button "Close" at bounding box center [824, 24] width 83 height 25
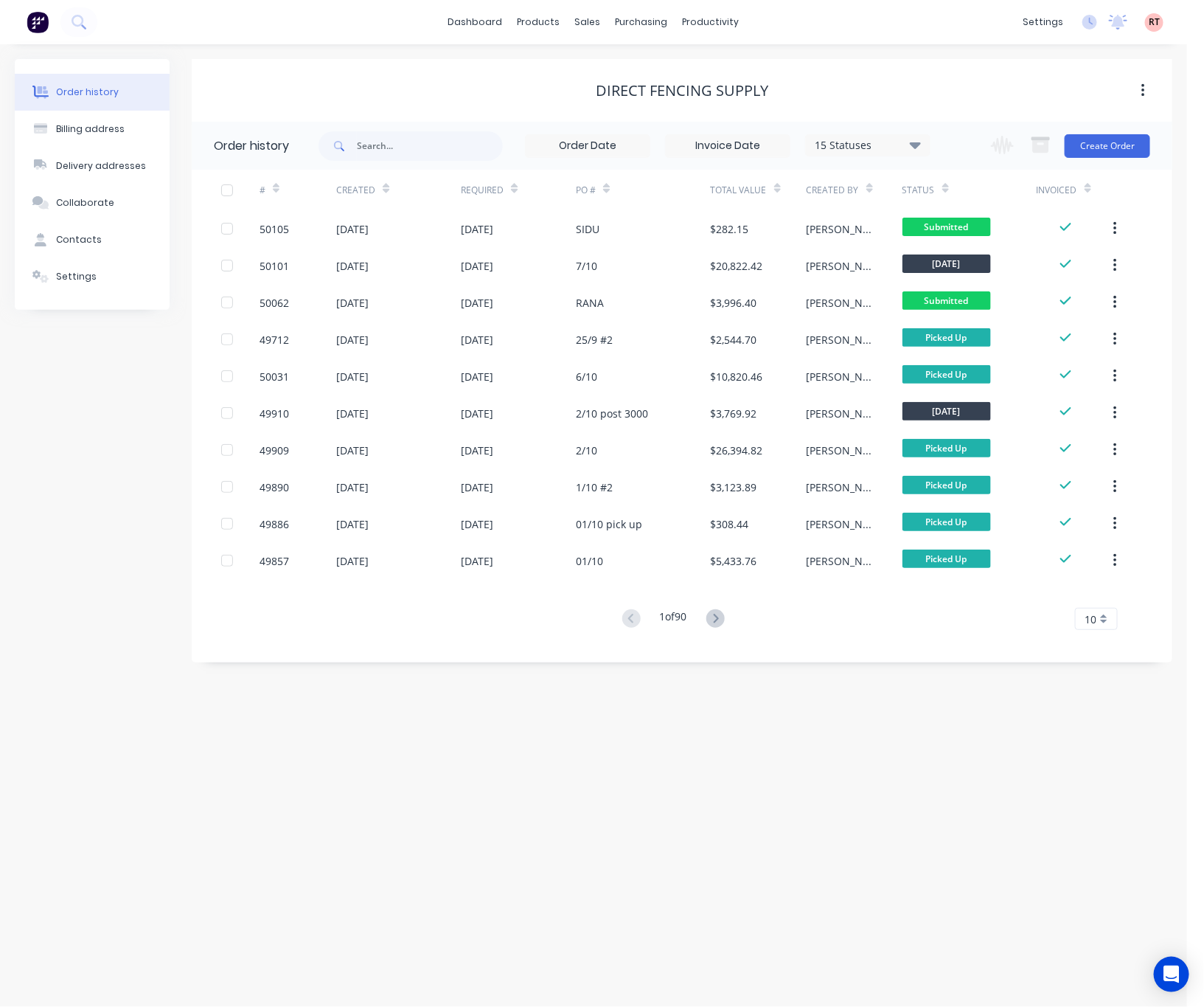
click at [729, 621] on button at bounding box center [716, 619] width 27 height 22
click at [724, 621] on icon at bounding box center [716, 618] width 19 height 19
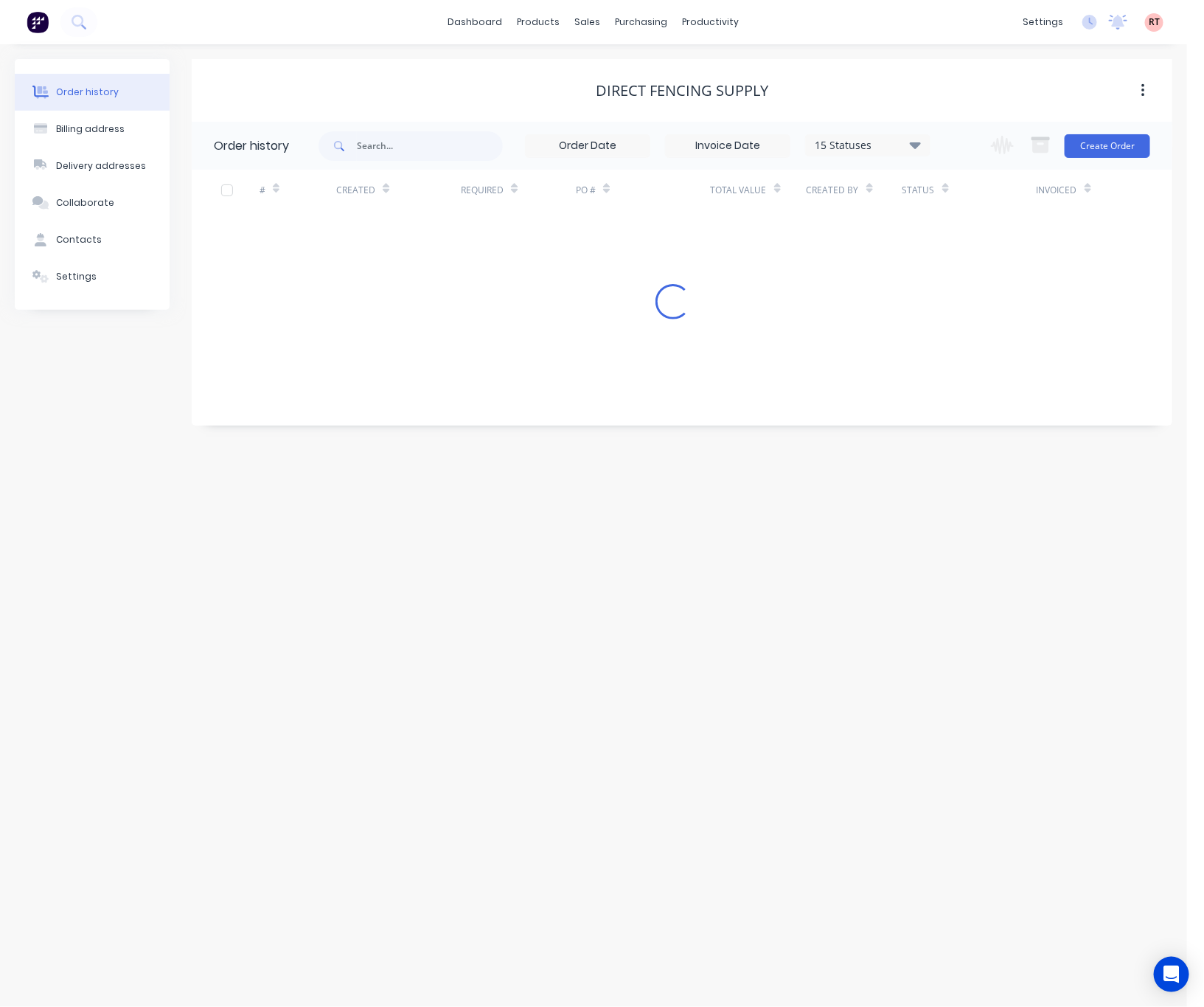
click at [724, 621] on div "Order history Billing address Delivery addresses Collaborate Contacts Settings …" at bounding box center [593, 525] width 1187 height 963
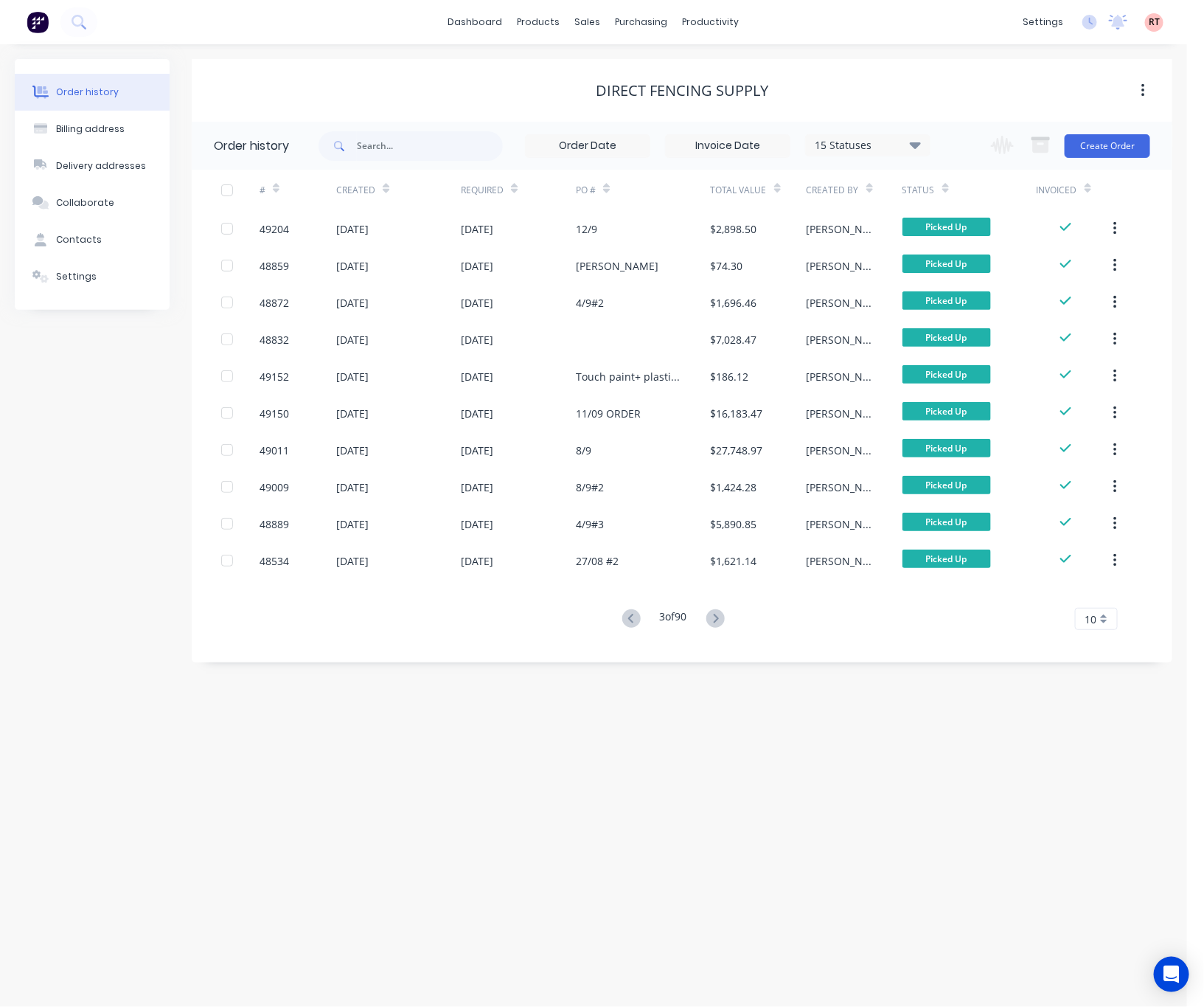
click at [724, 621] on icon at bounding box center [716, 618] width 19 height 19
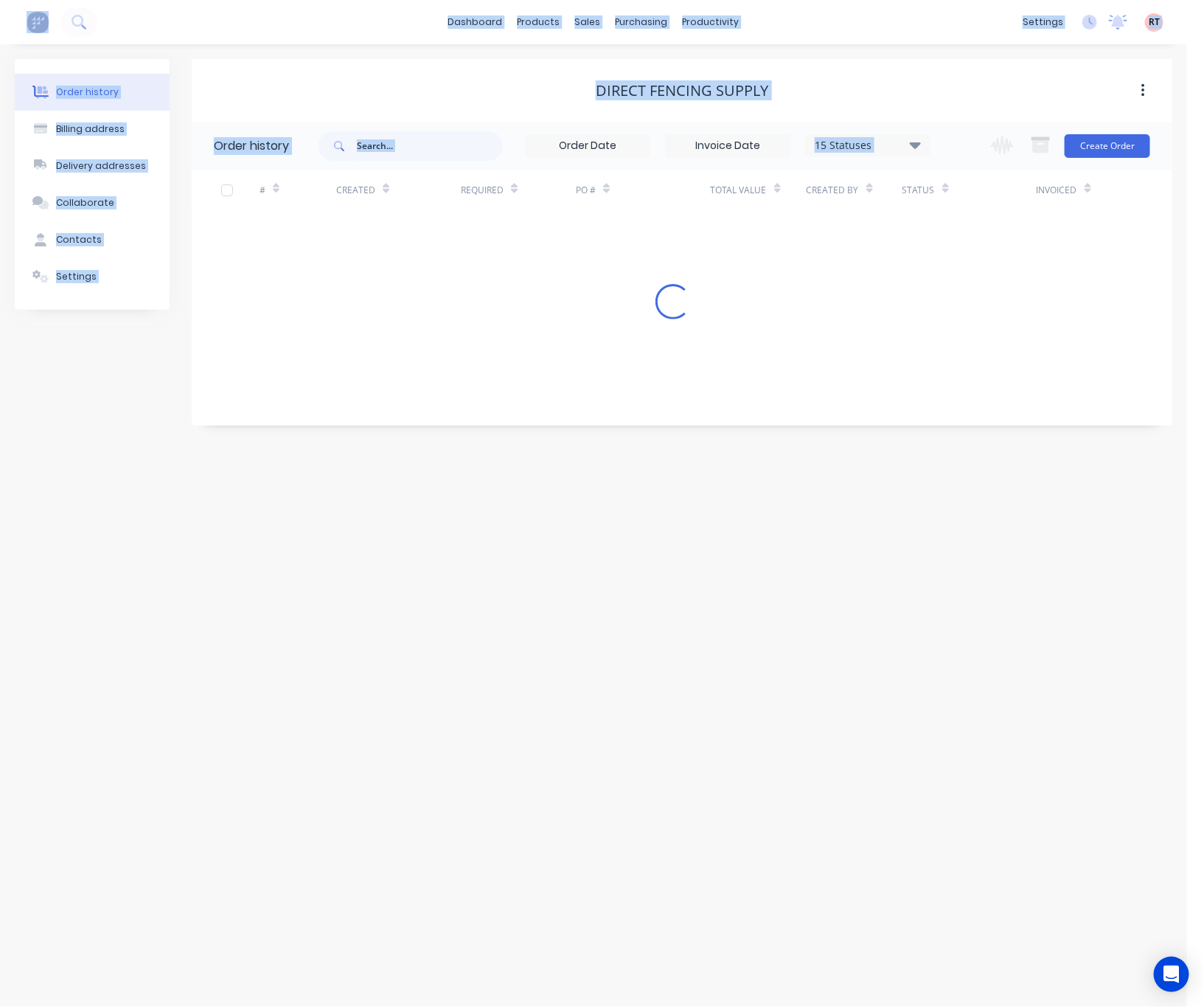
click at [724, 621] on div "Order history Billing address Delivery addresses Collaborate Contacts Settings …" at bounding box center [593, 525] width 1187 height 963
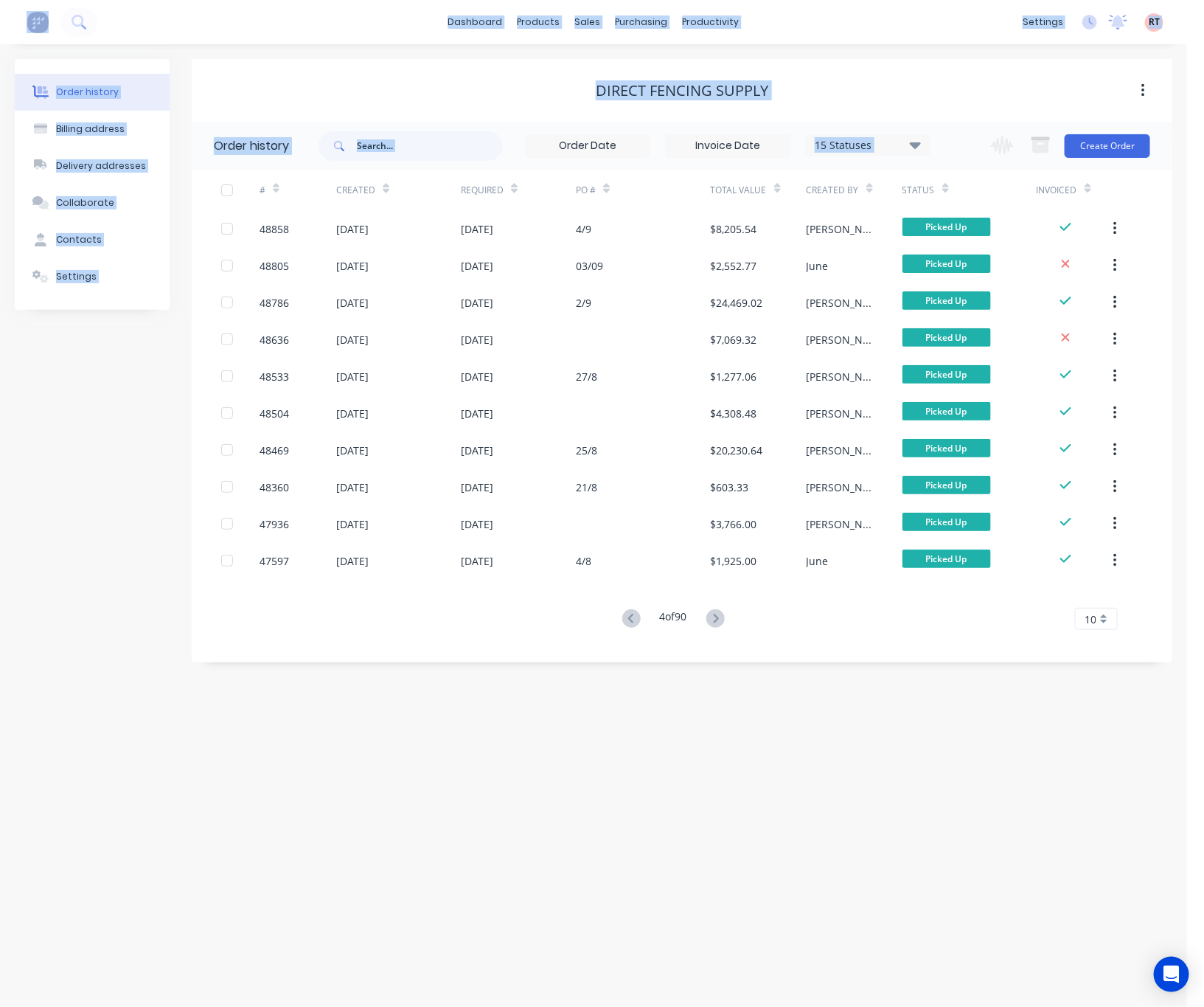
click at [724, 621] on icon at bounding box center [716, 618] width 19 height 19
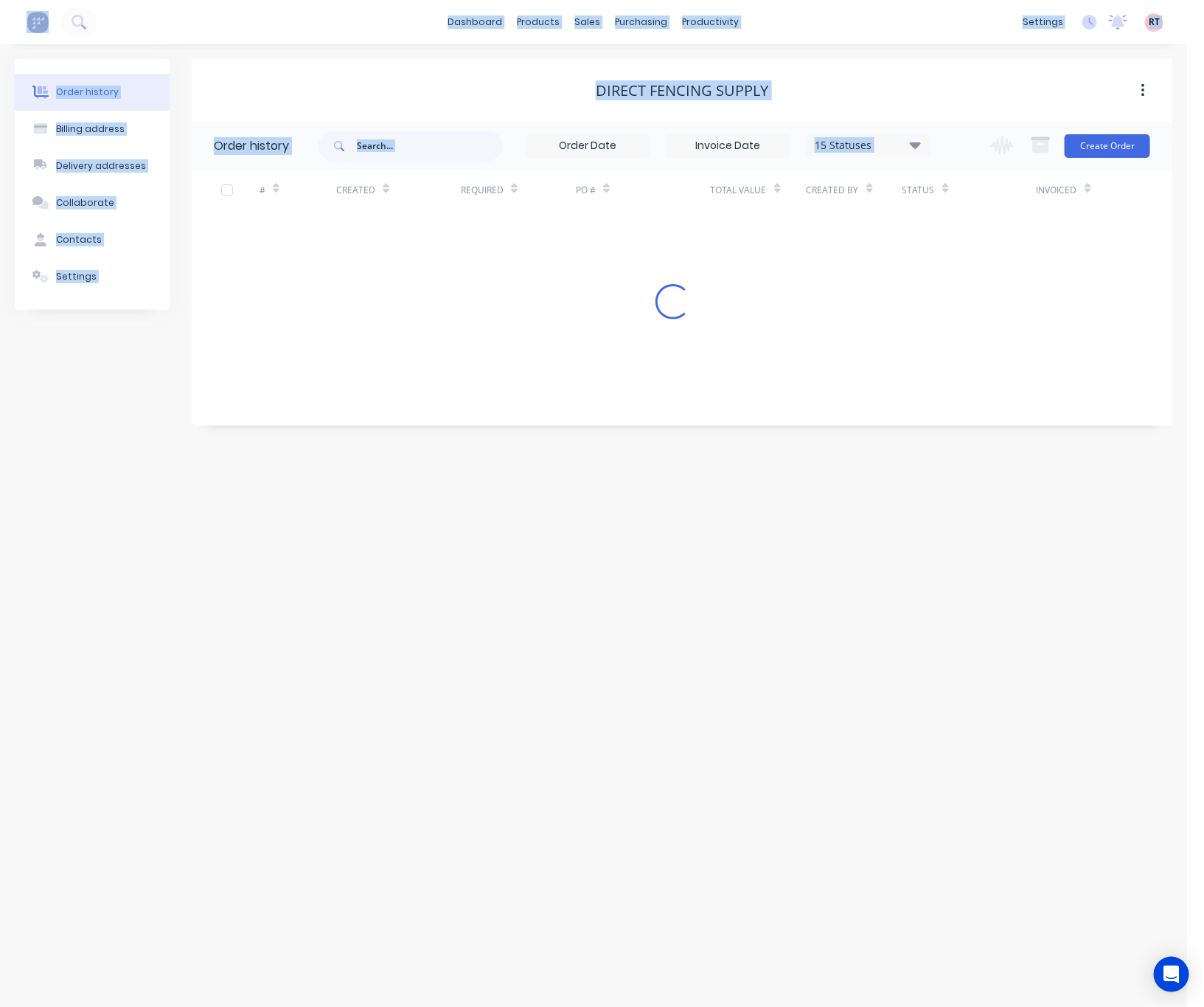
click at [724, 621] on div "Order history Billing address Delivery addresses Collaborate Contacts Settings …" at bounding box center [593, 525] width 1187 height 963
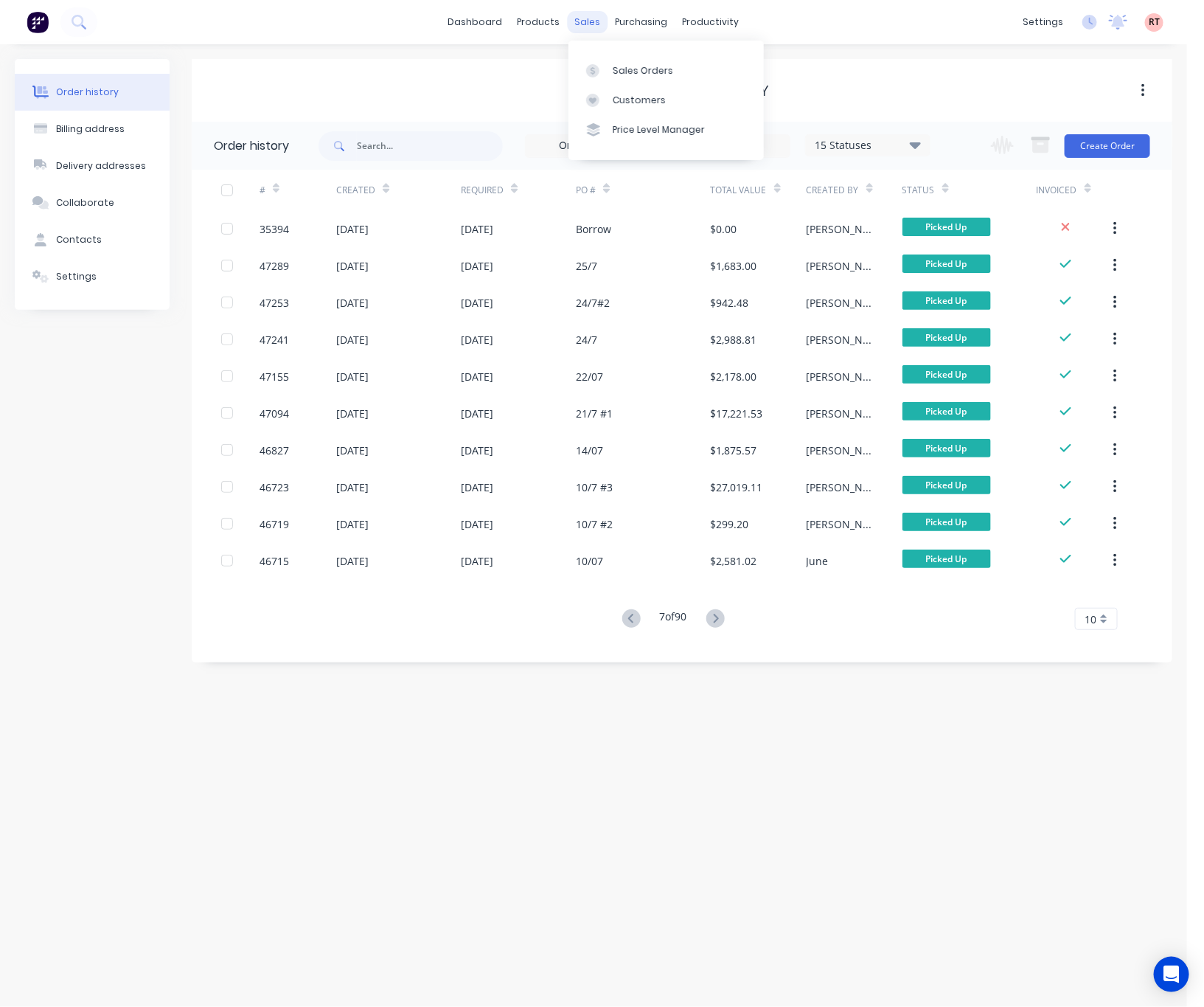
click at [572, 20] on div "sales" at bounding box center [588, 22] width 41 height 22
click at [650, 71] on div "Sales Orders" at bounding box center [643, 71] width 61 height 14
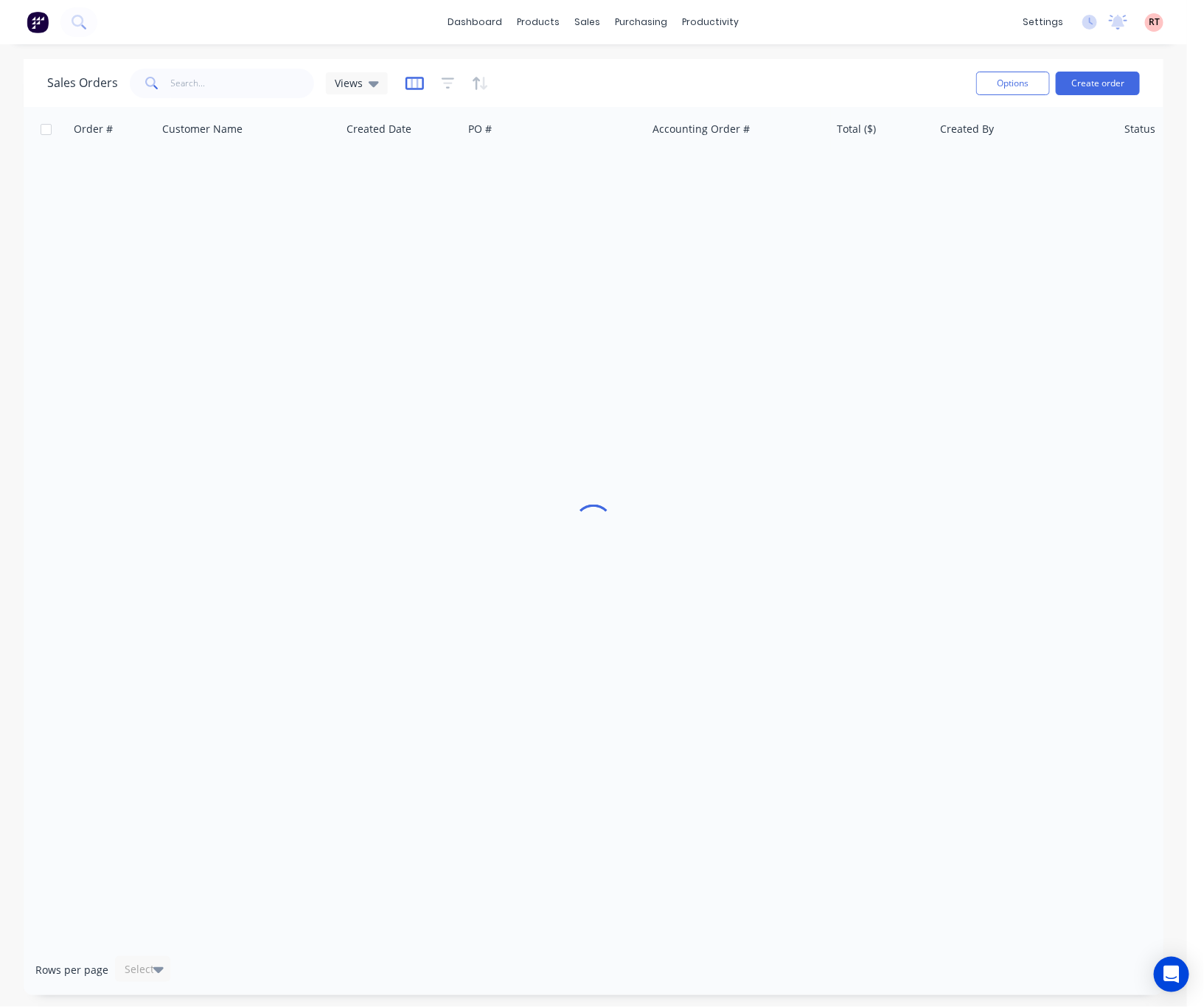
click at [406, 82] on icon "button" at bounding box center [415, 83] width 19 height 15
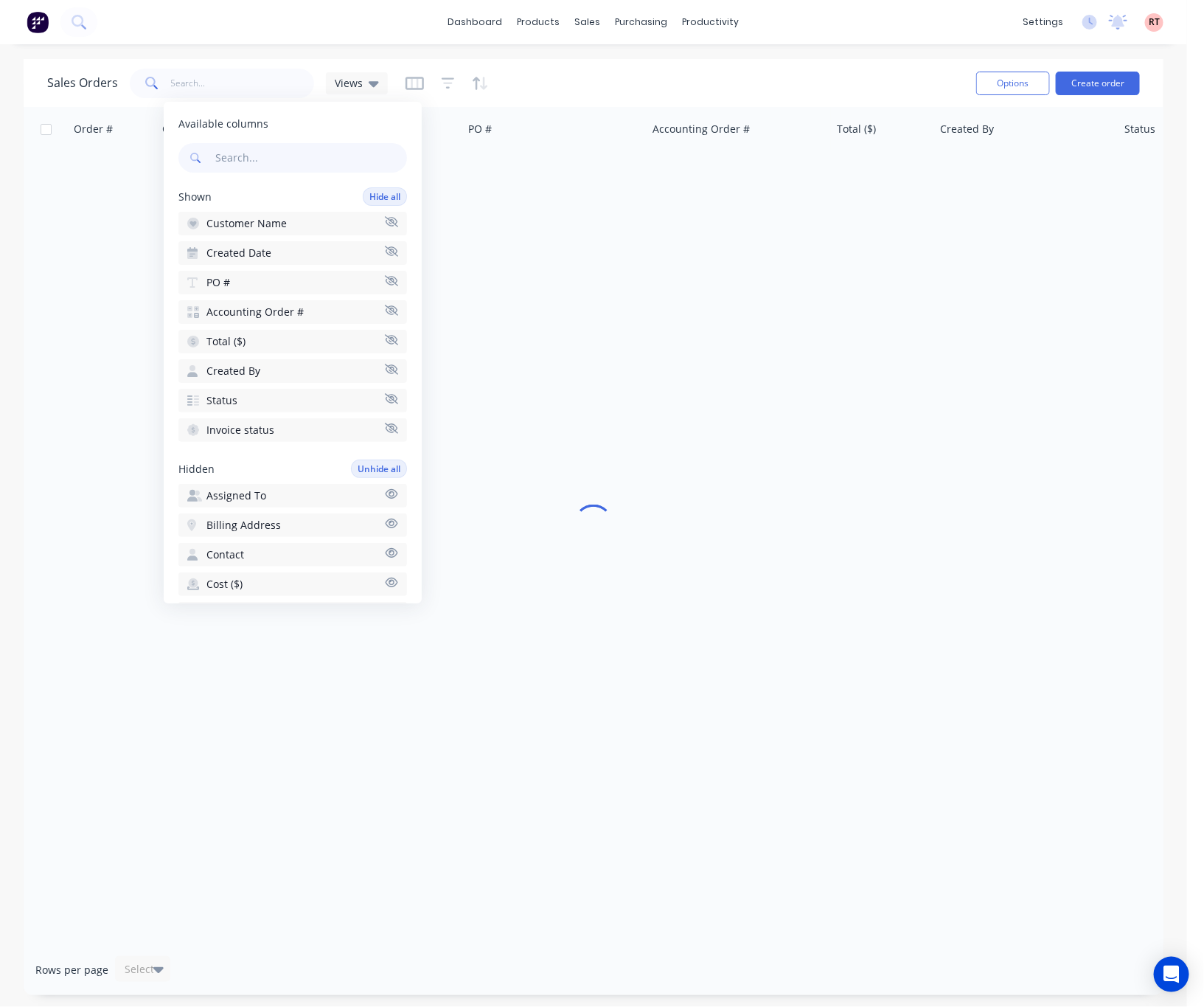
click at [453, 80] on div at bounding box center [447, 83] width 83 height 23
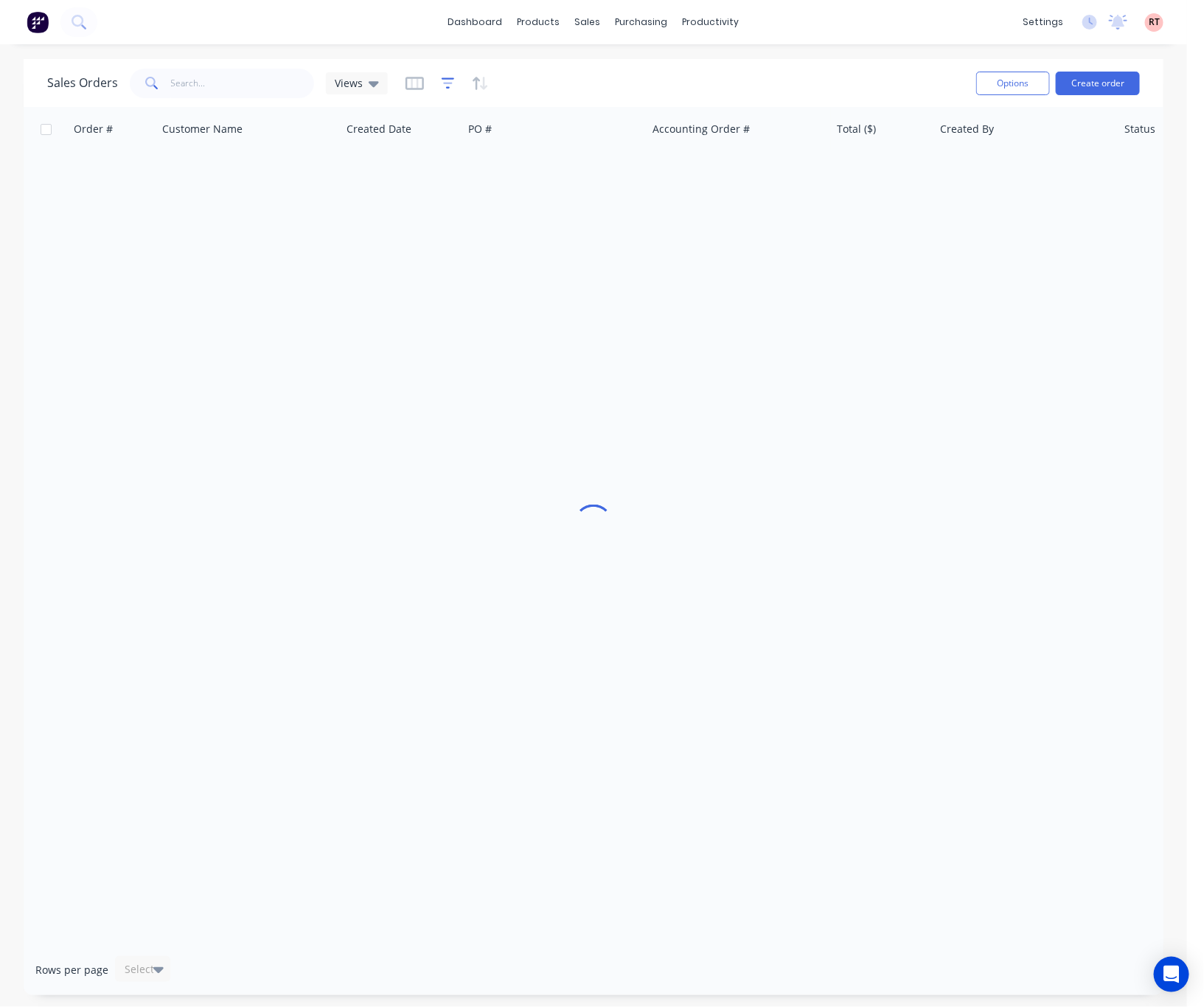
click at [447, 84] on icon "button" at bounding box center [449, 83] width 14 height 15
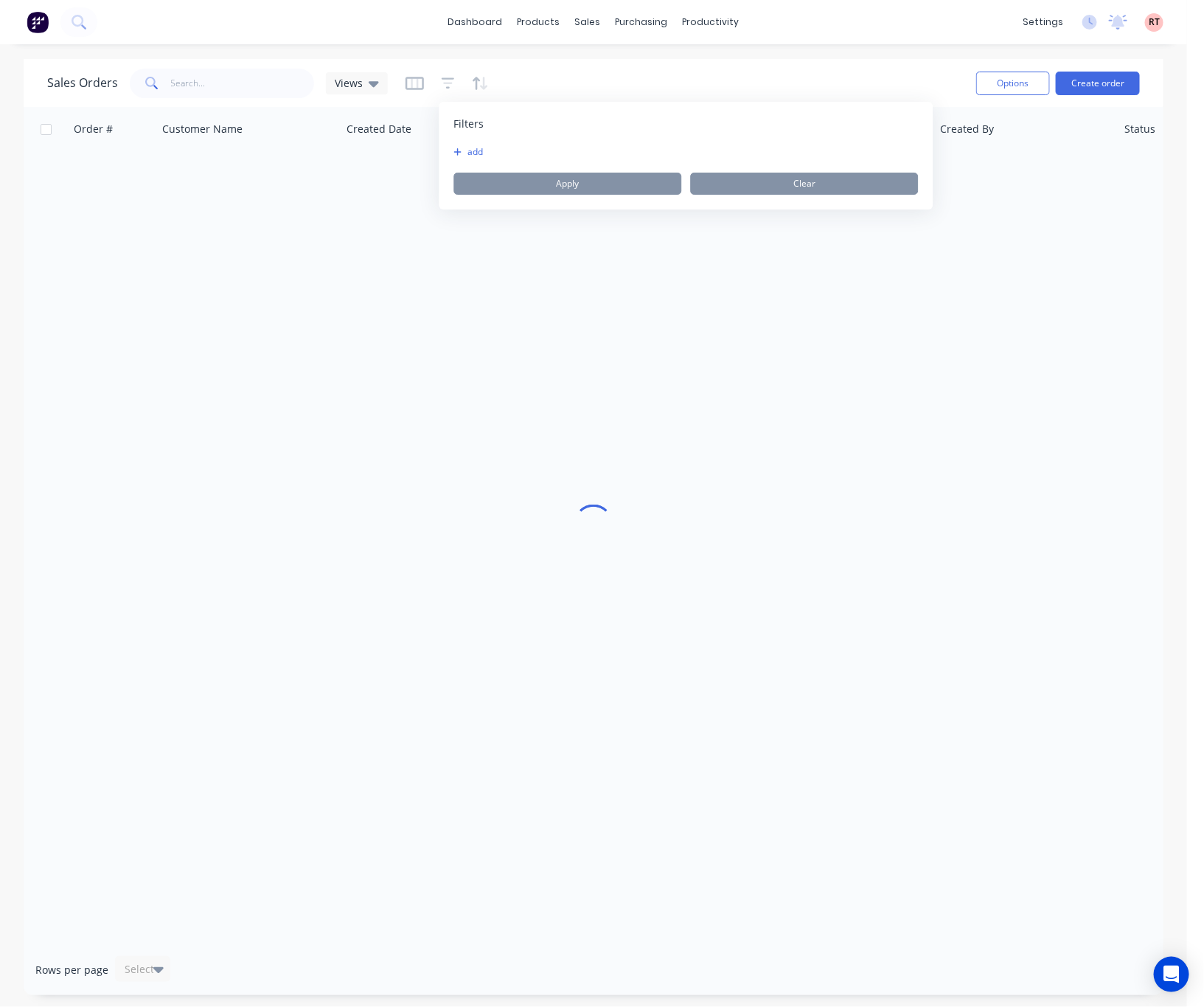
click at [480, 149] on button "add" at bounding box center [472, 152] width 37 height 12
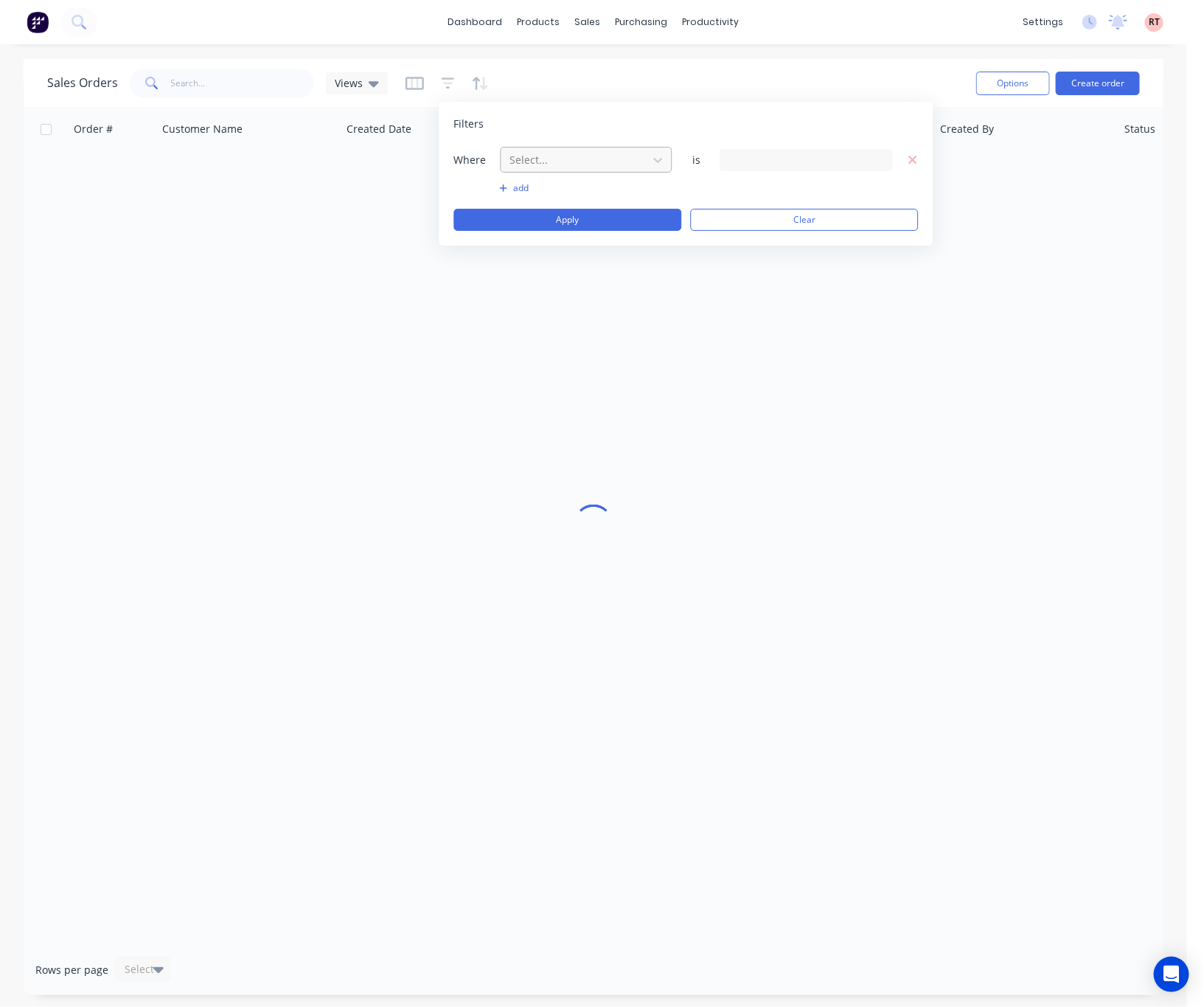
click at [551, 161] on div at bounding box center [575, 159] width 132 height 19
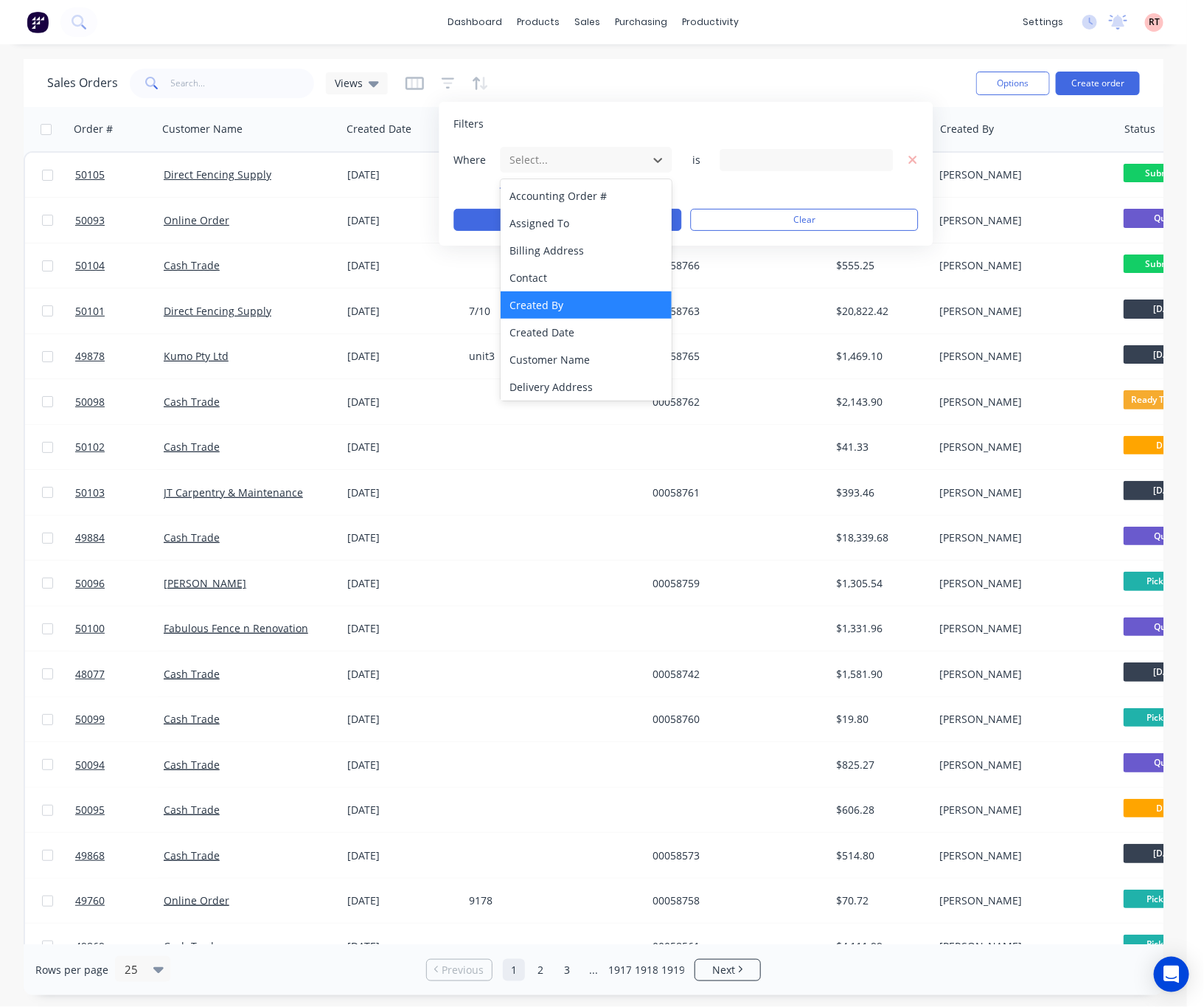
click at [582, 306] on div "Created By" at bounding box center [586, 305] width 171 height 27
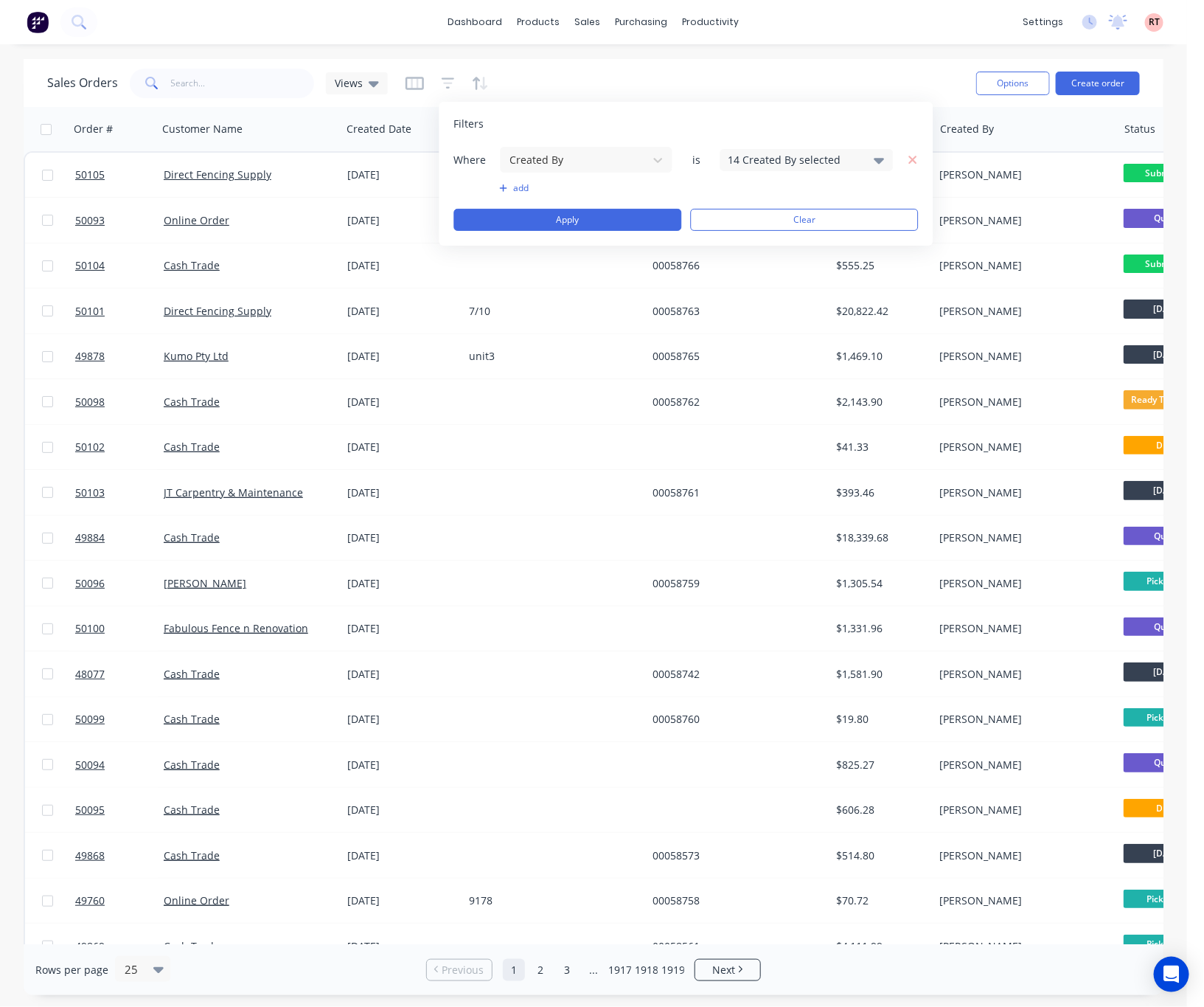
click at [784, 158] on div "14 Created By selected" at bounding box center [795, 159] width 134 height 16
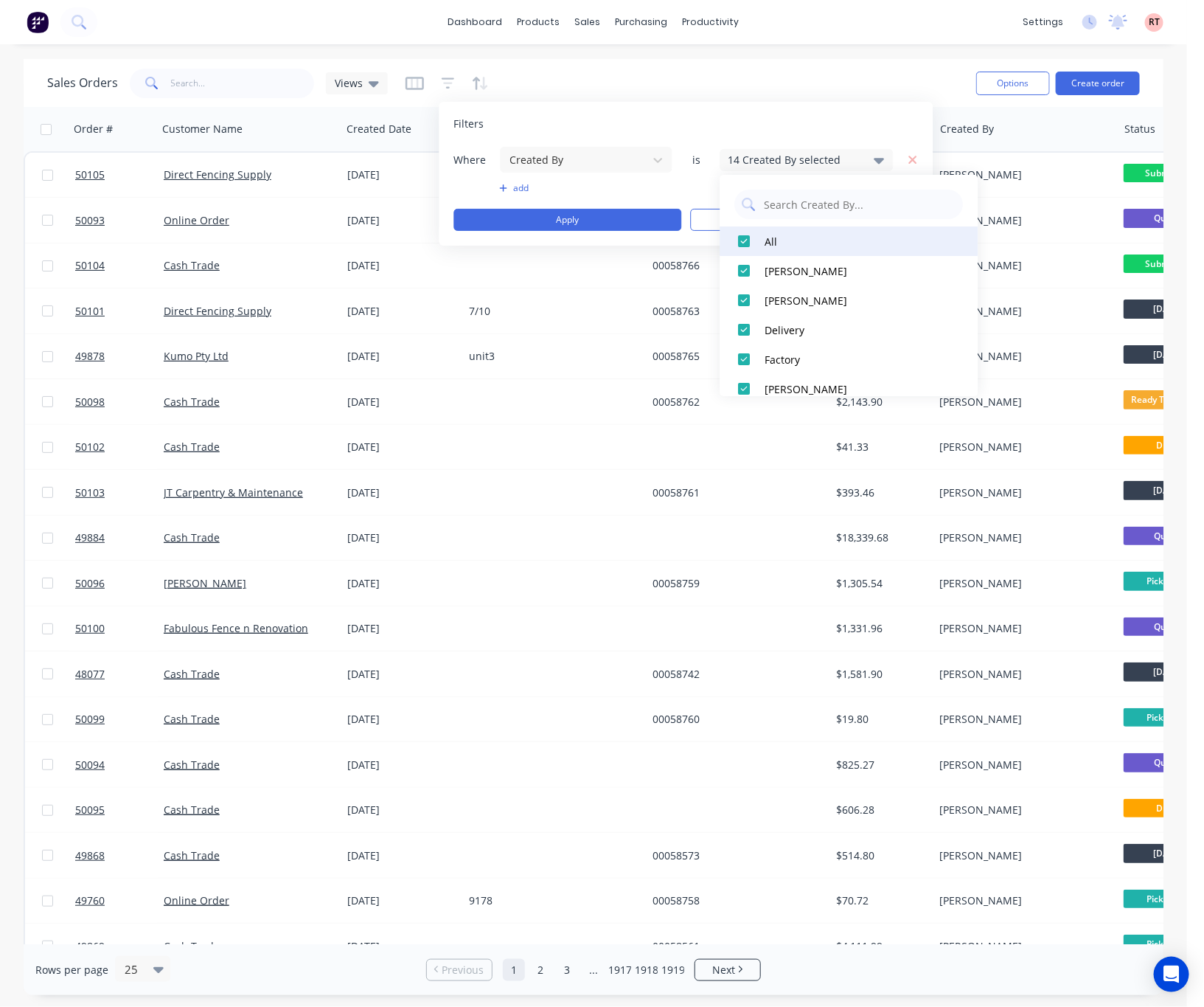
click at [742, 235] on div at bounding box center [744, 241] width 29 height 29
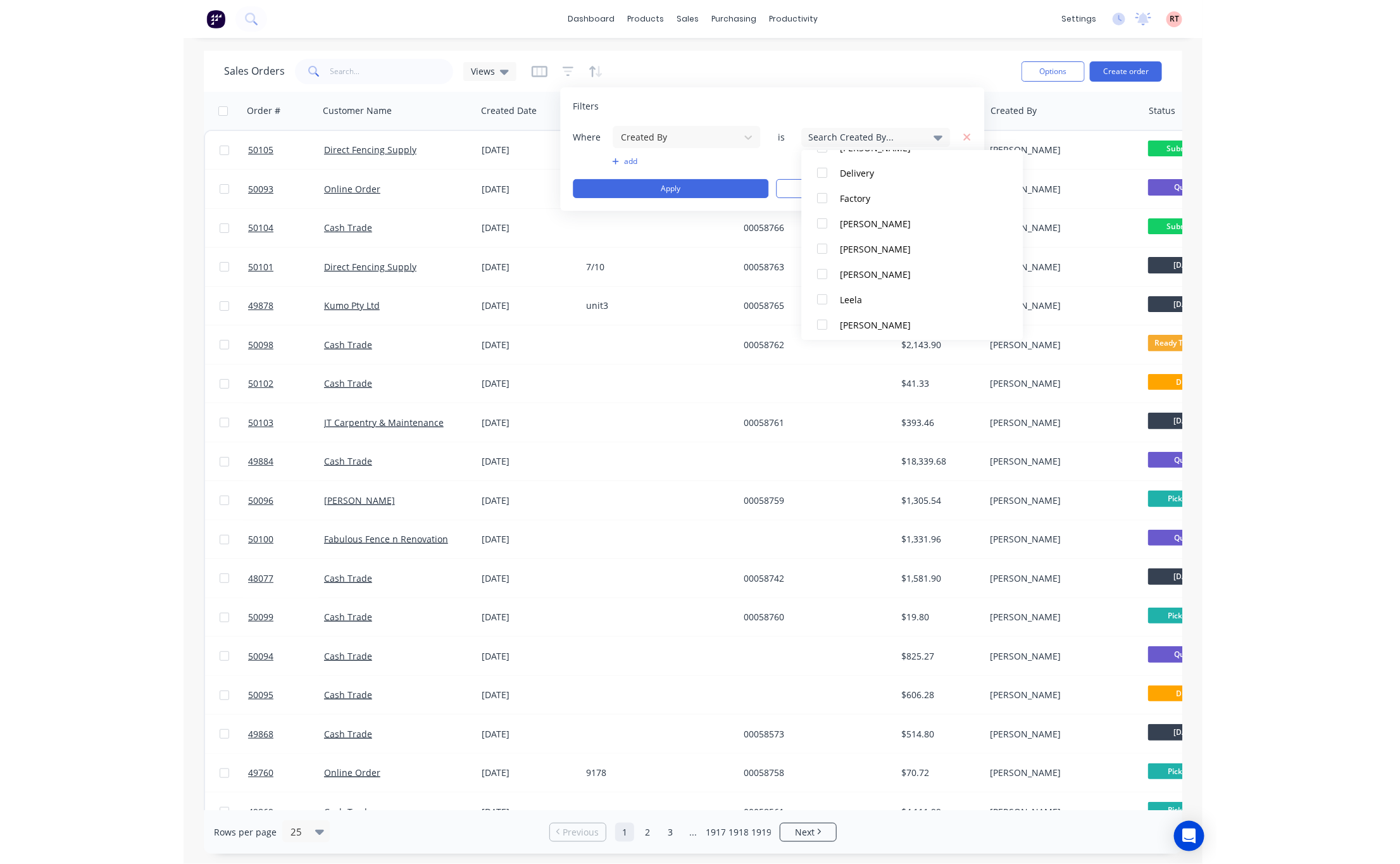
scroll to position [239, 0]
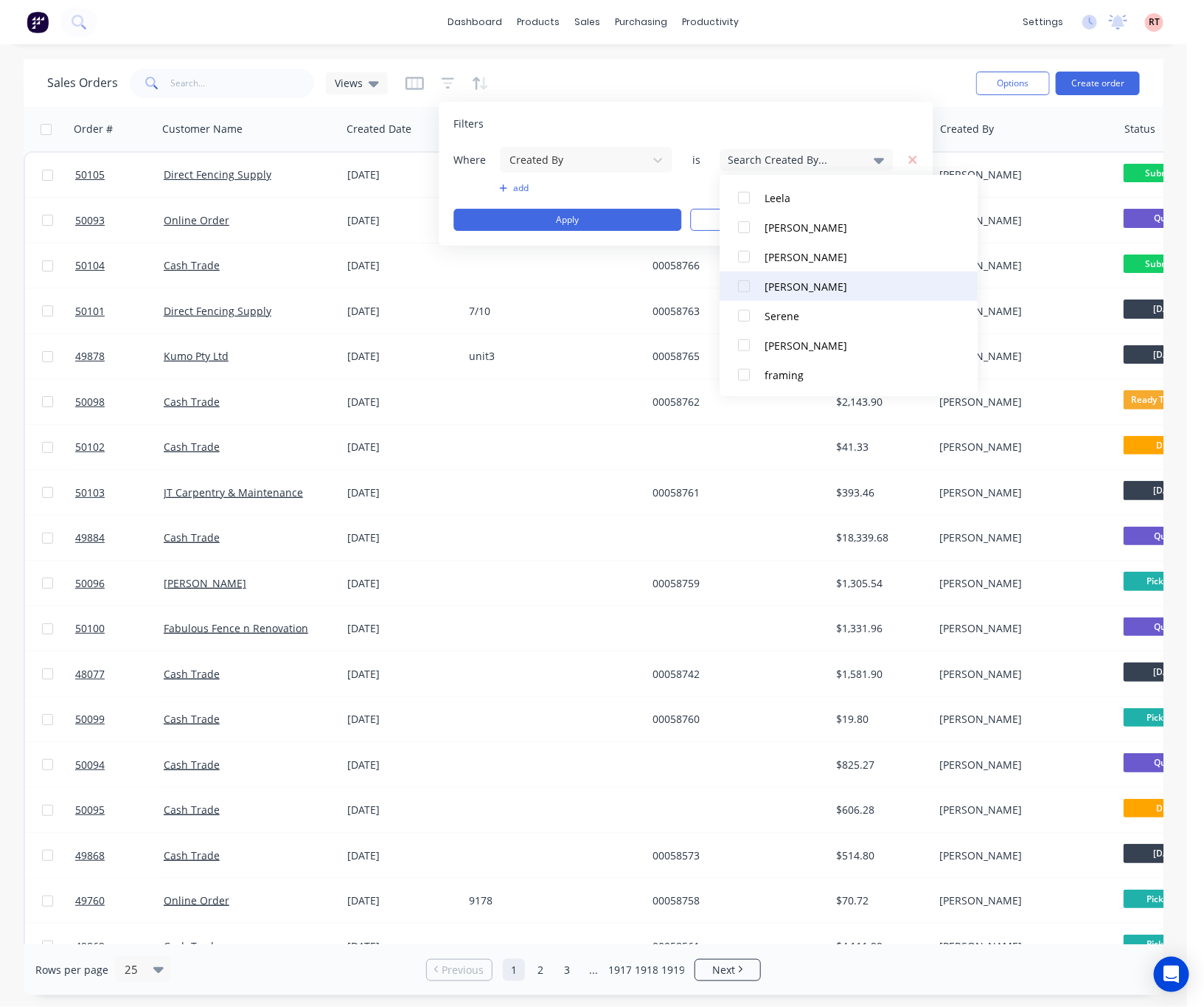
click at [744, 288] on div at bounding box center [744, 286] width 29 height 29
click at [604, 218] on button "Apply" at bounding box center [568, 219] width 228 height 22
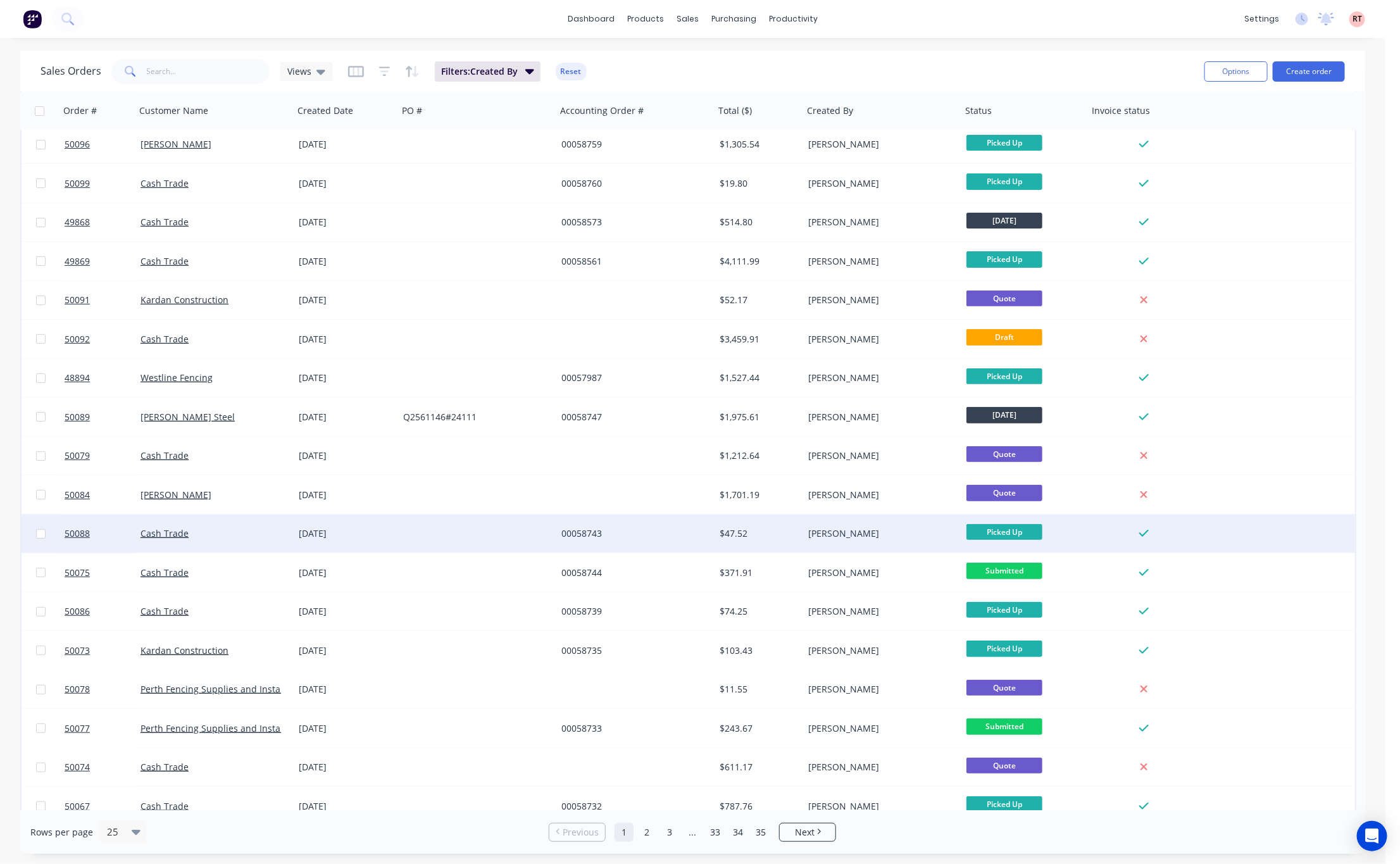
scroll to position [292, 0]
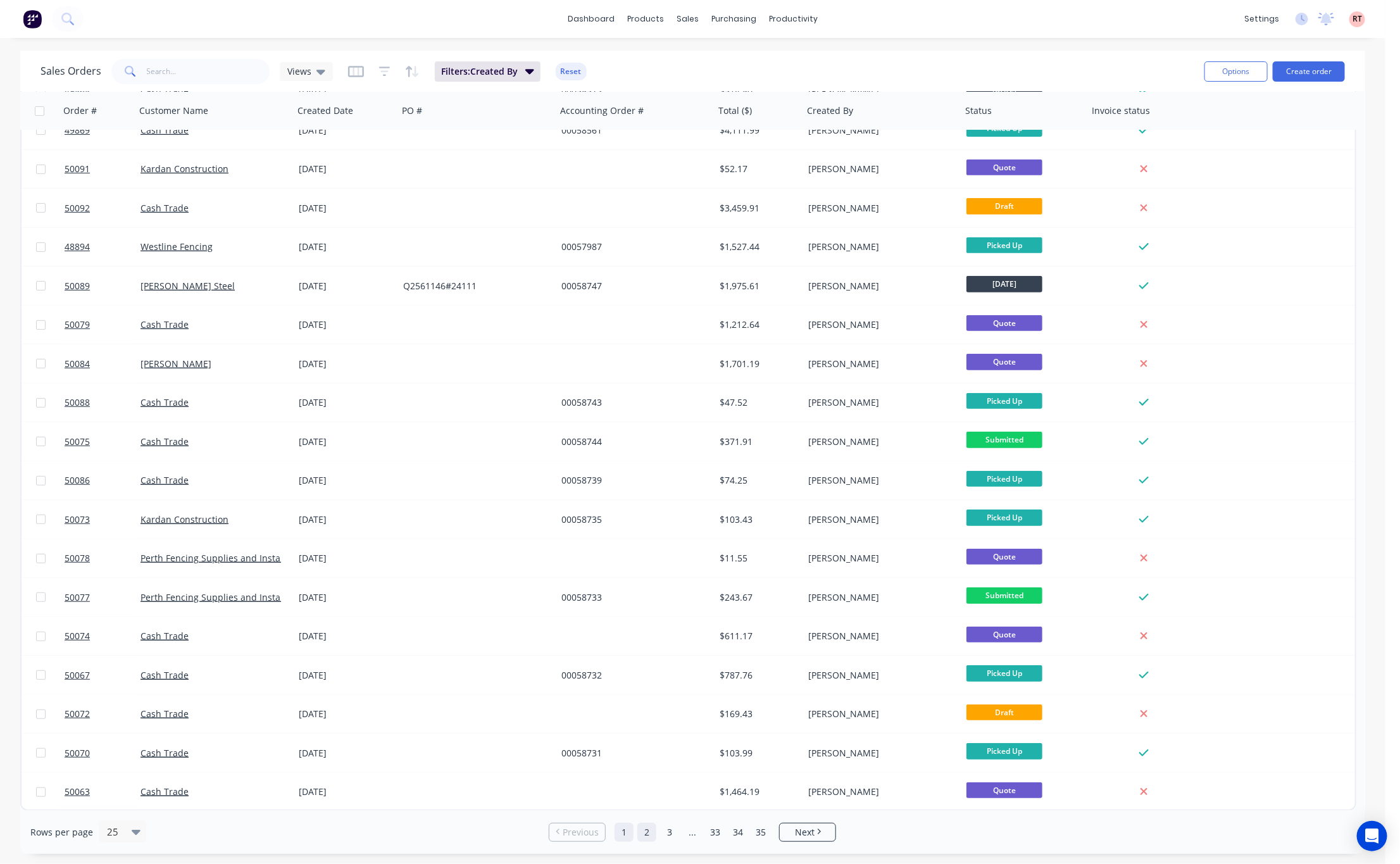
click at [652, 836] on link "2" at bounding box center [647, 832] width 19 height 19
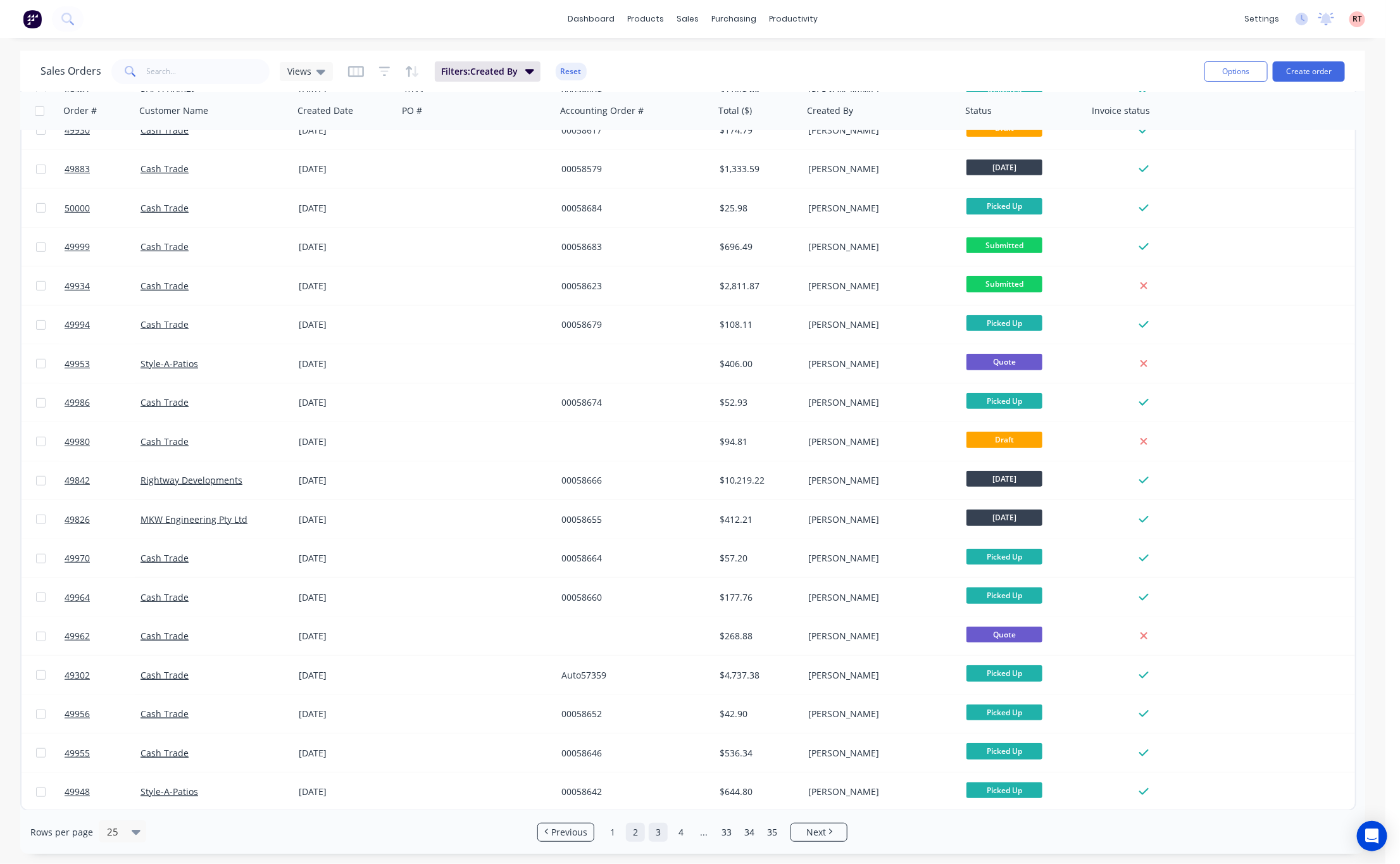
click at [656, 834] on link "3" at bounding box center [657, 832] width 19 height 19
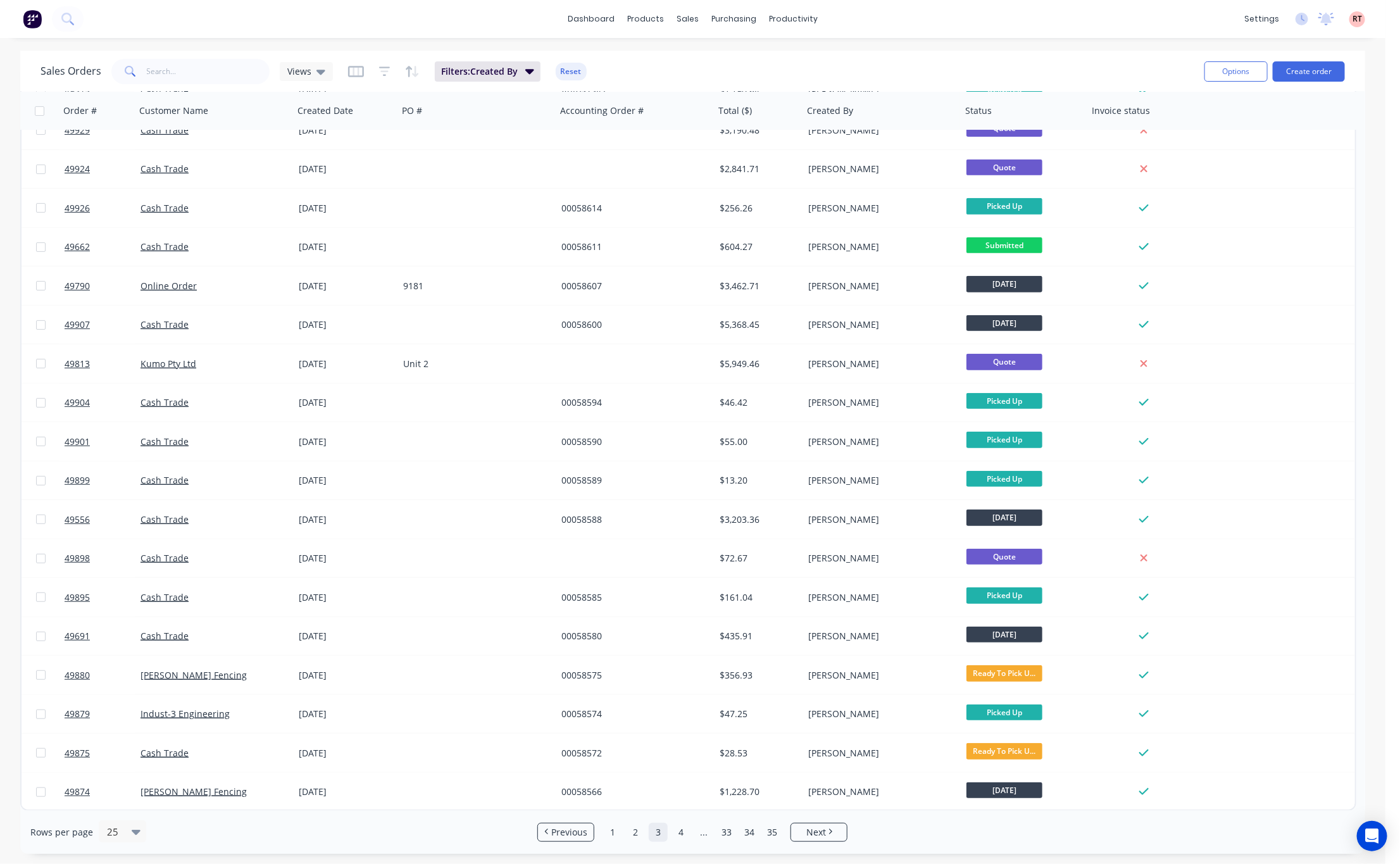
click at [691, 833] on ul "Previous 1 2 3 4 ... 33 34 35 Next" at bounding box center [692, 832] width 320 height 19
click at [684, 833] on link "4" at bounding box center [681, 832] width 19 height 19
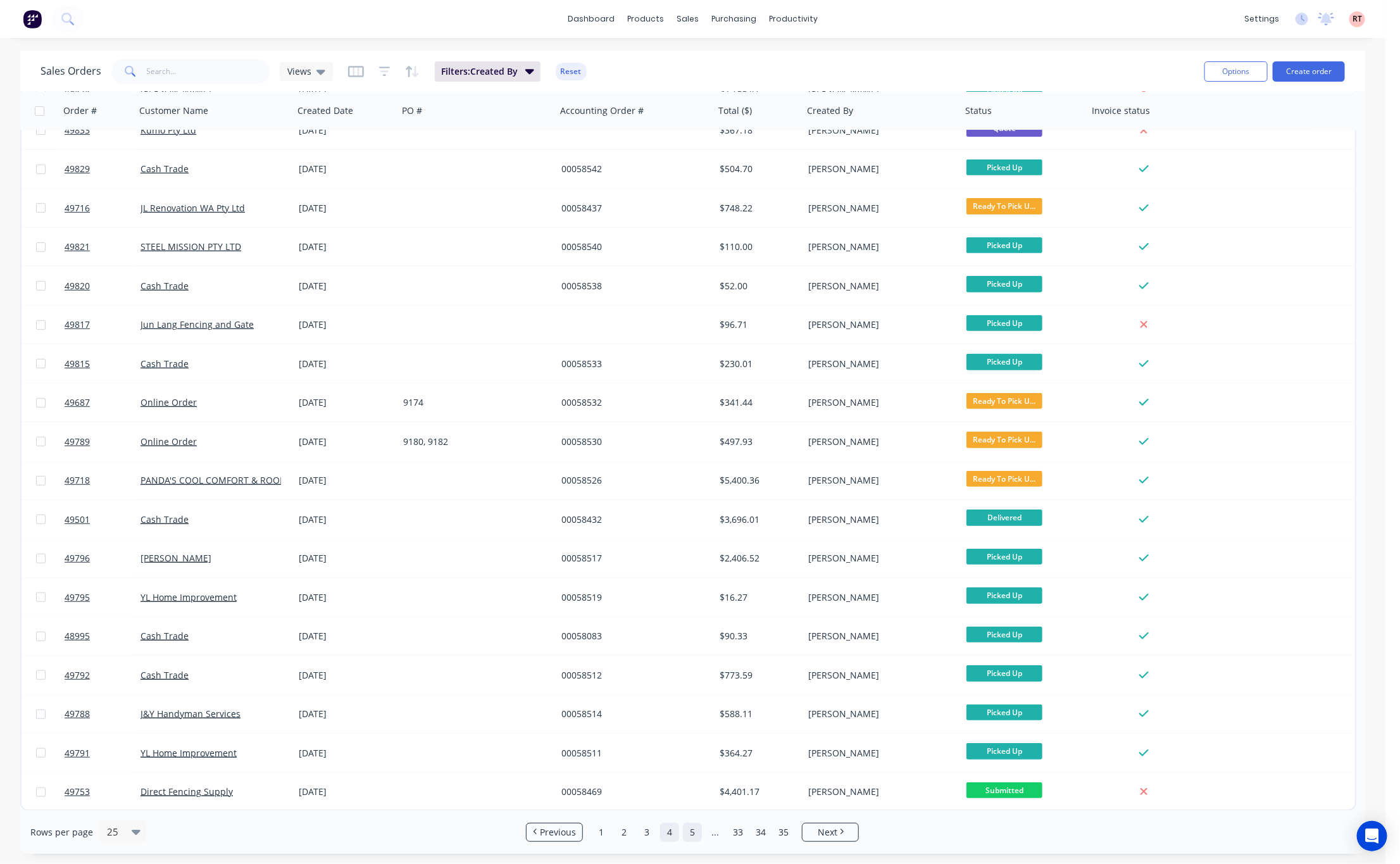
click at [695, 829] on link "5" at bounding box center [692, 832] width 19 height 19
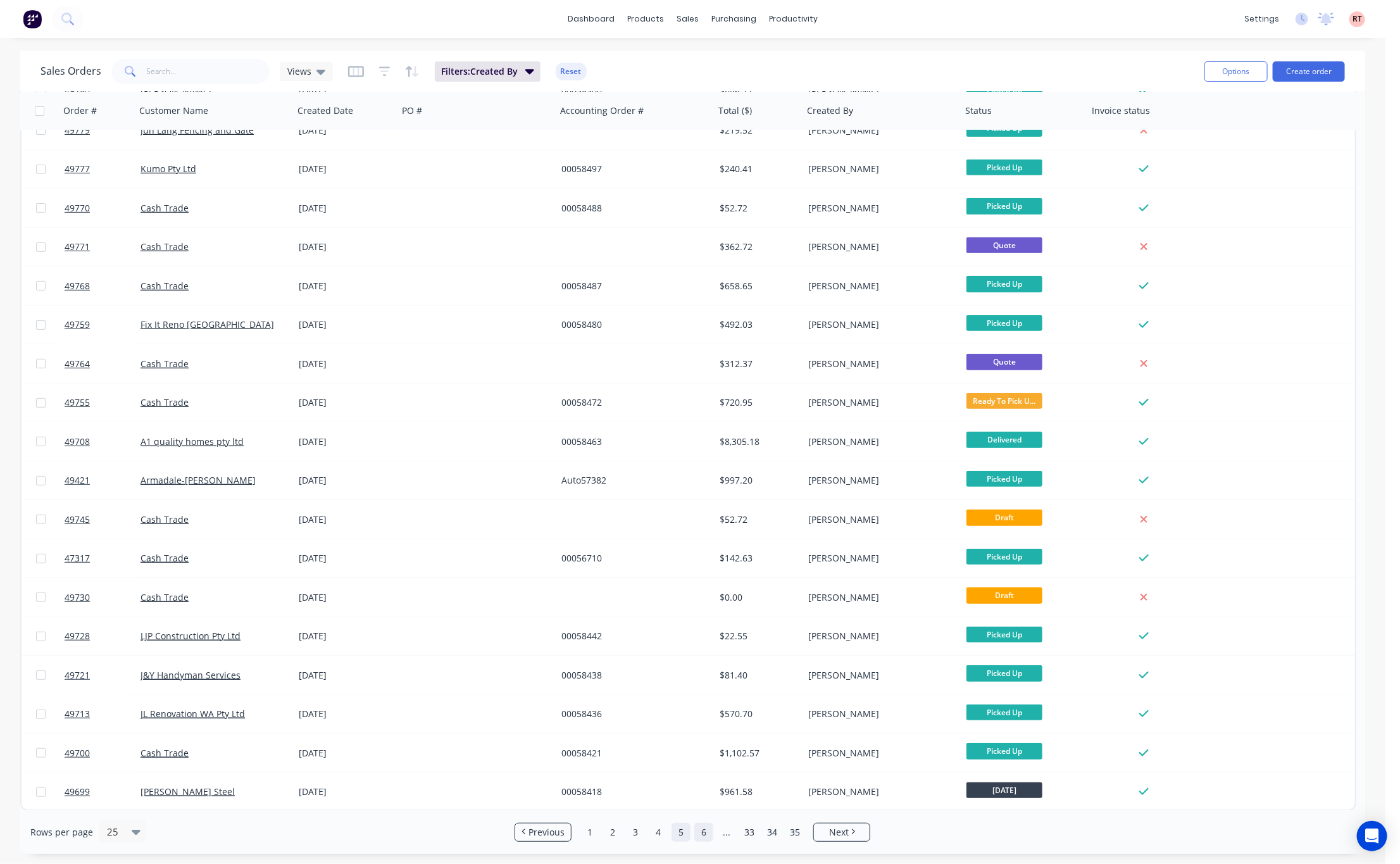
click at [706, 830] on link "6" at bounding box center [703, 832] width 19 height 19
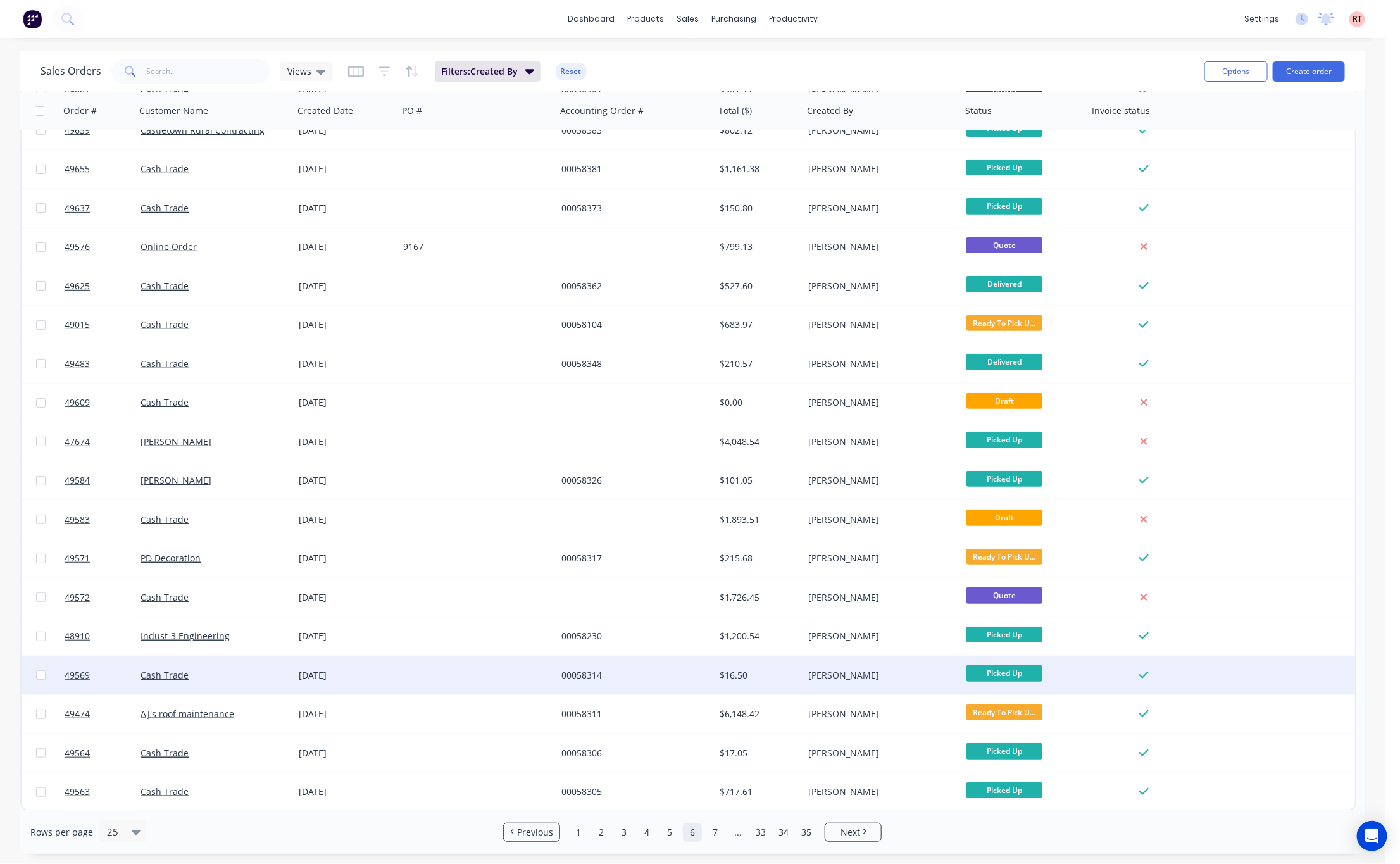
scroll to position [0, 0]
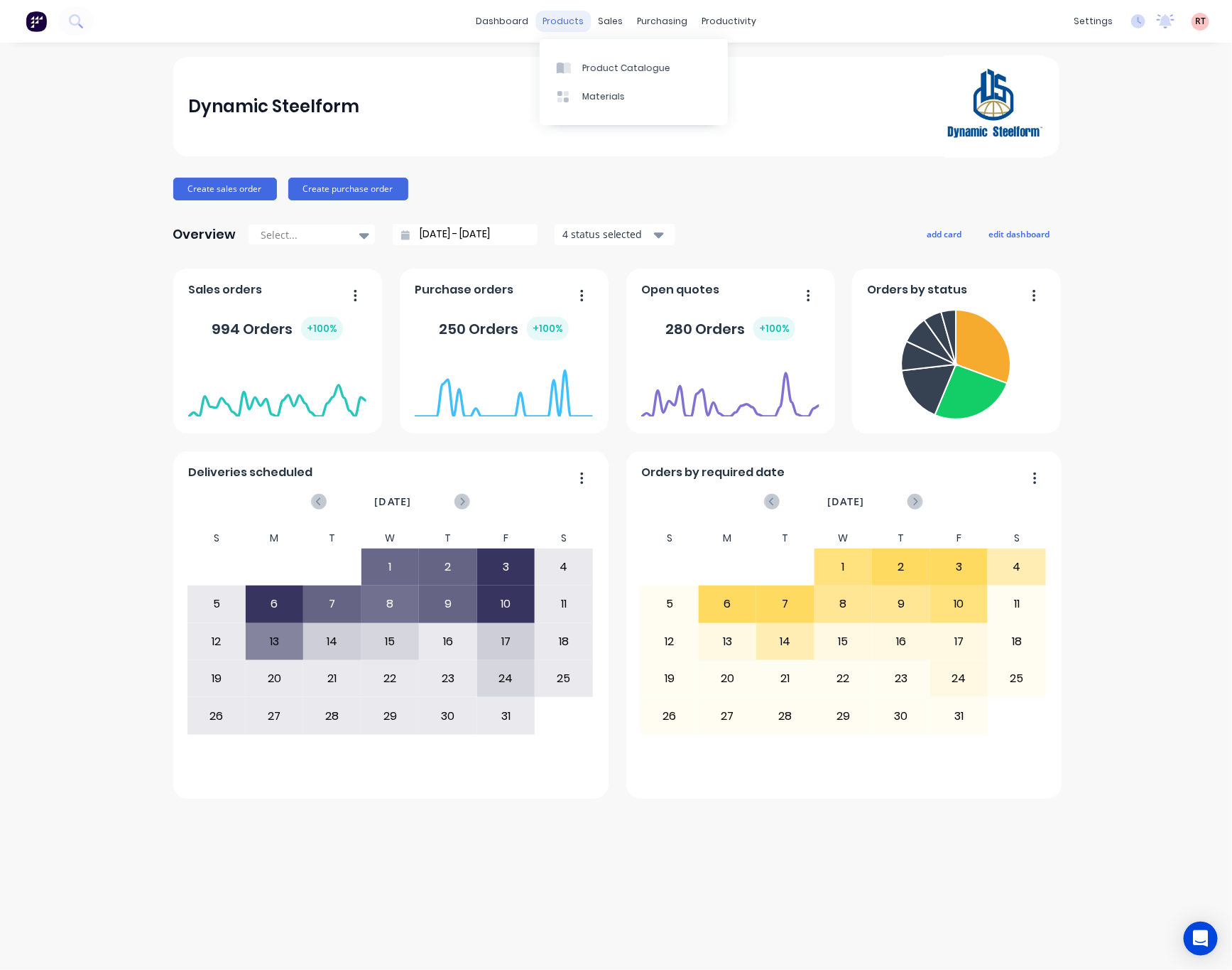
click at [556, 17] on div "products" at bounding box center [563, 21] width 56 height 21
click at [600, 64] on div "Product Catalogue" at bounding box center [626, 69] width 88 height 13
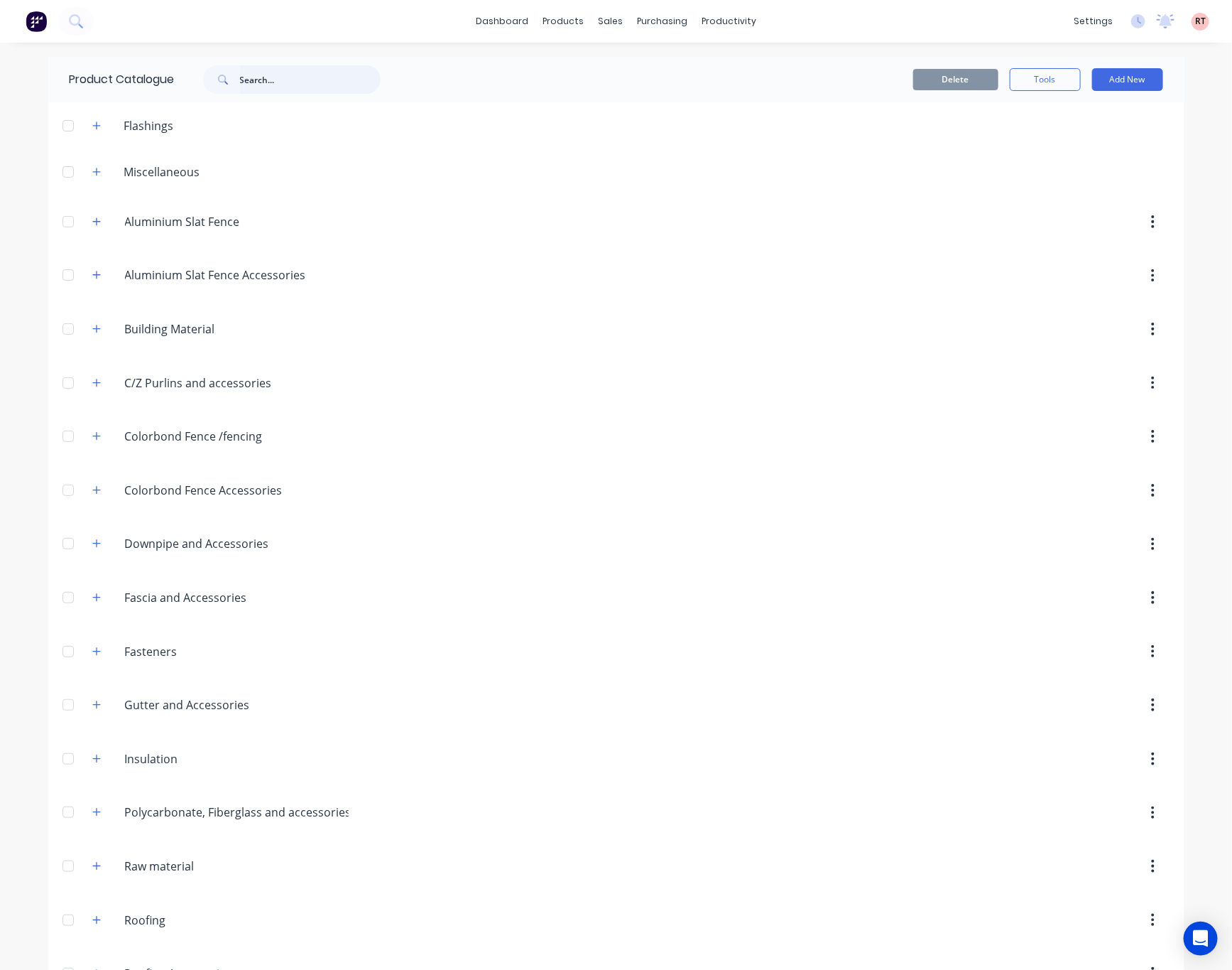
click at [265, 85] on input "text" at bounding box center [310, 79] width 141 height 28
type input "w"
type input "narrow"
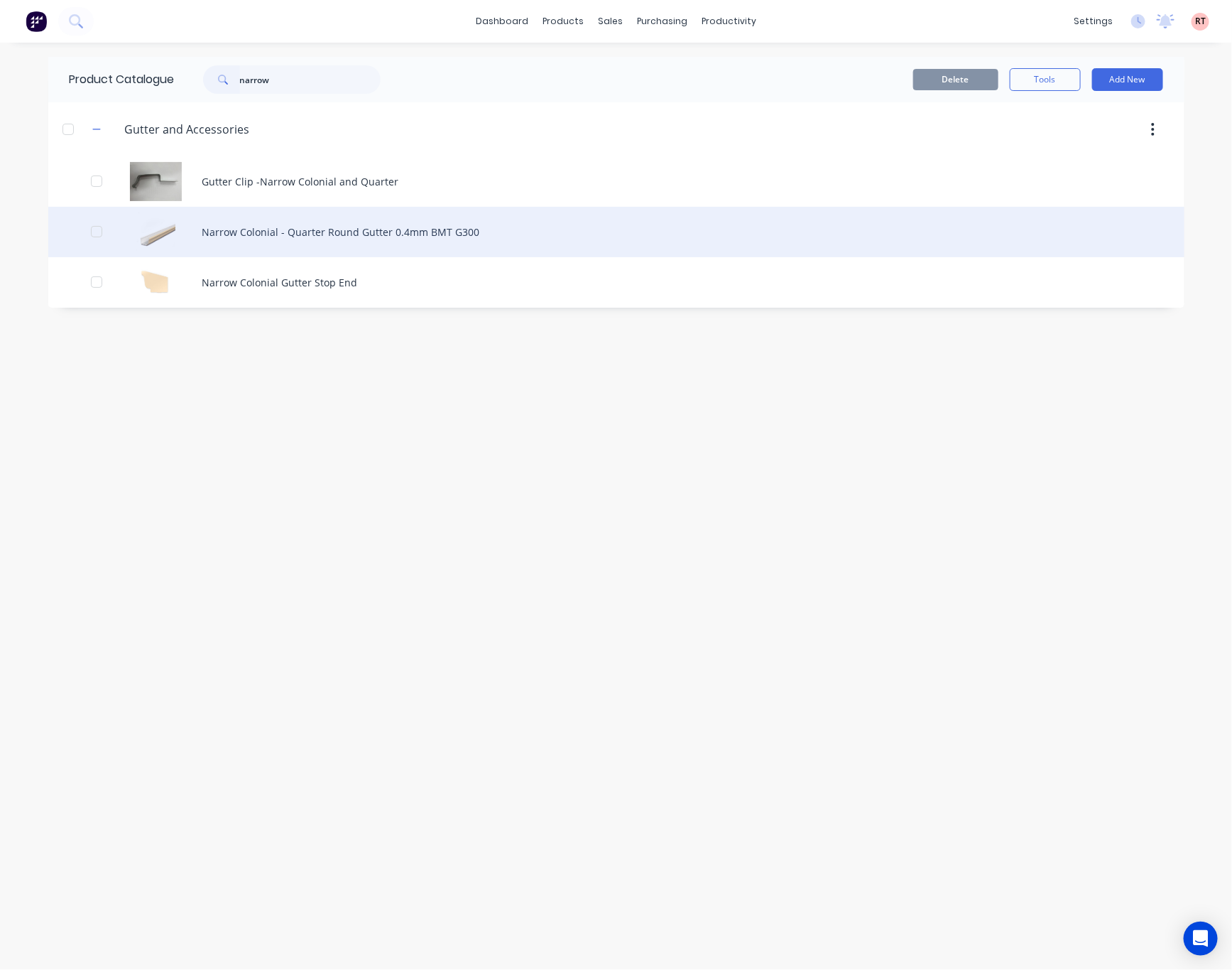
click at [469, 247] on div "Narrow Colonial - Quarter Round Gutter 0.4mm BMT G300" at bounding box center [616, 232] width 1137 height 51
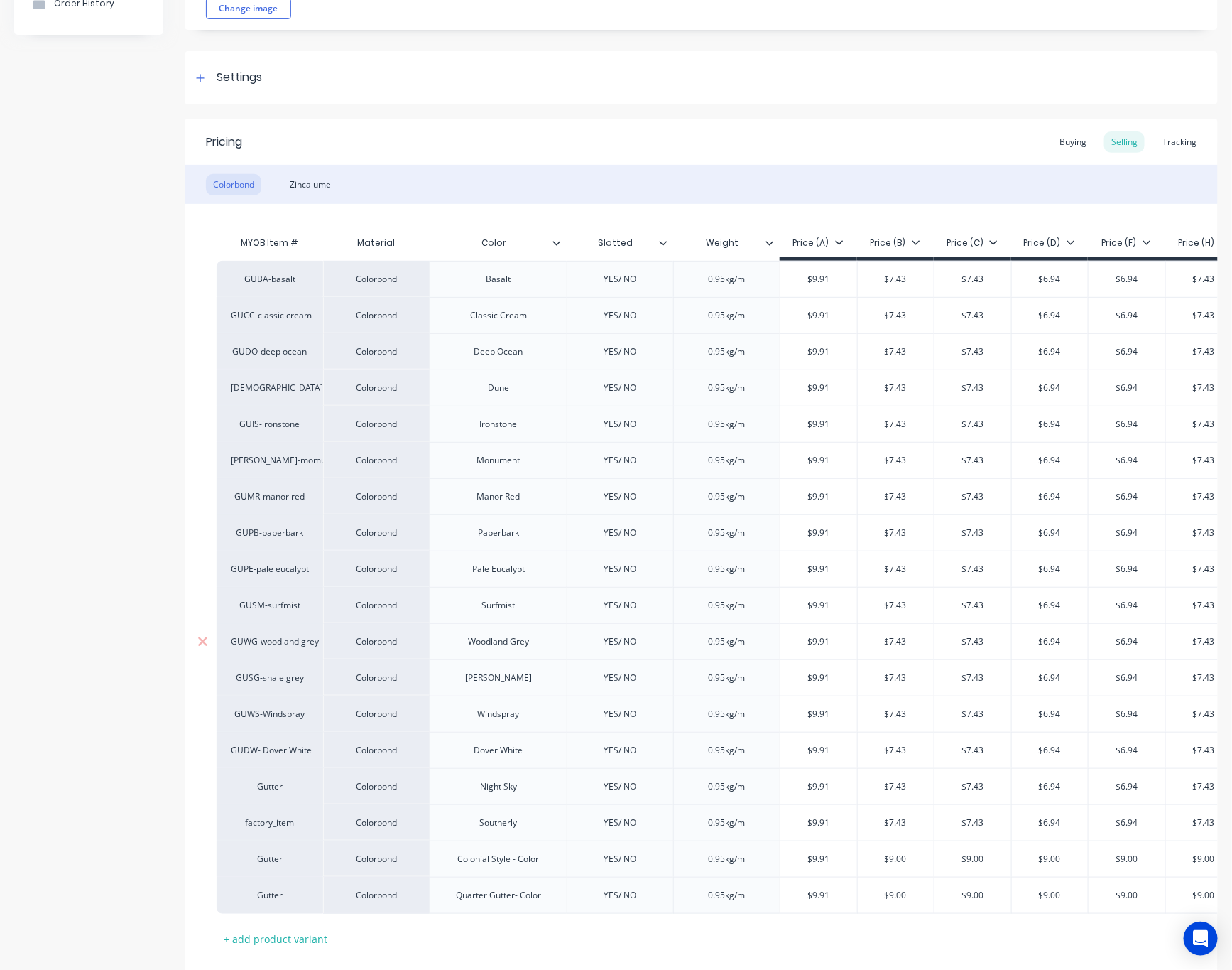
type textarea "x"
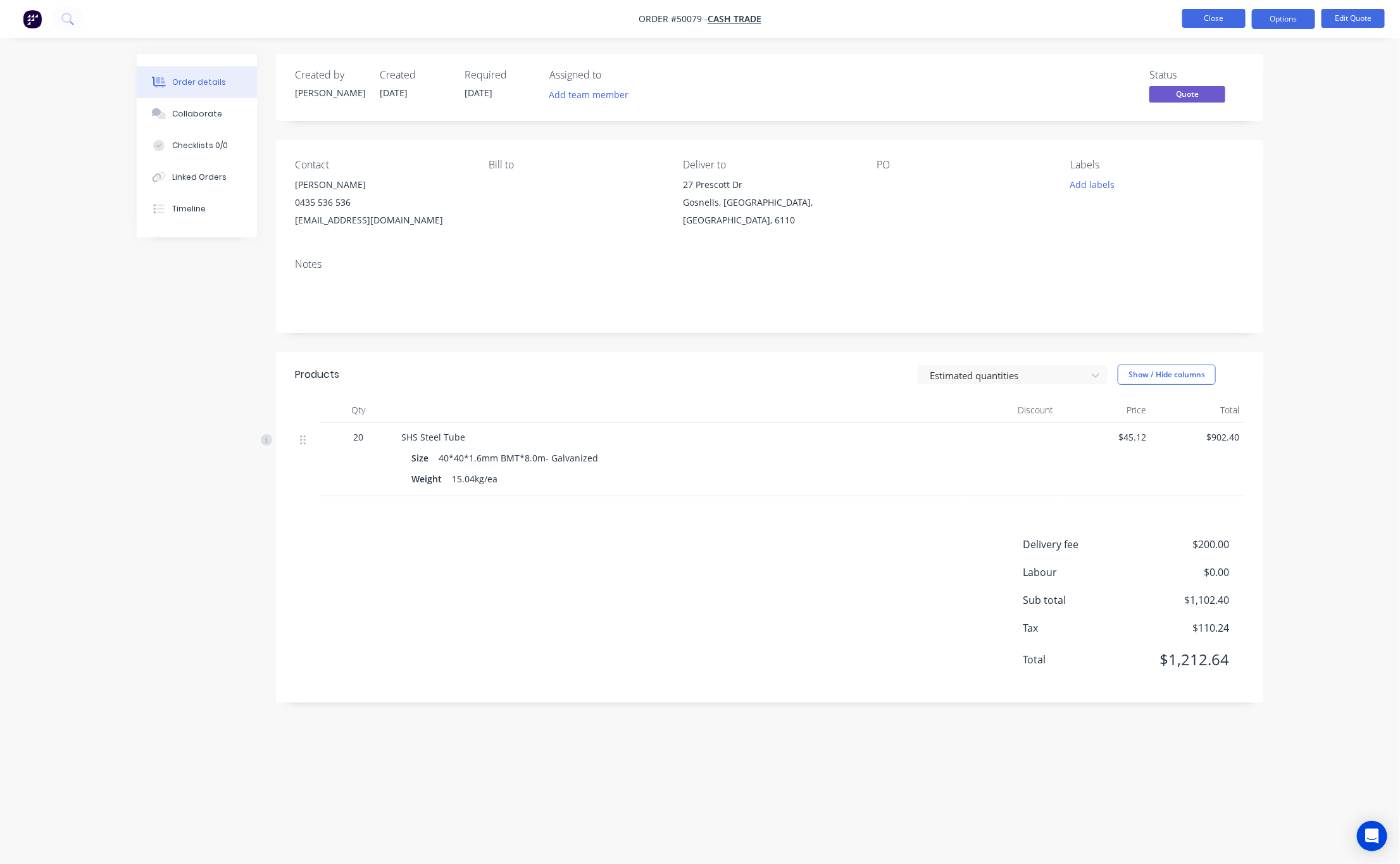
click at [1195, 21] on button "Close" at bounding box center [1214, 18] width 63 height 19
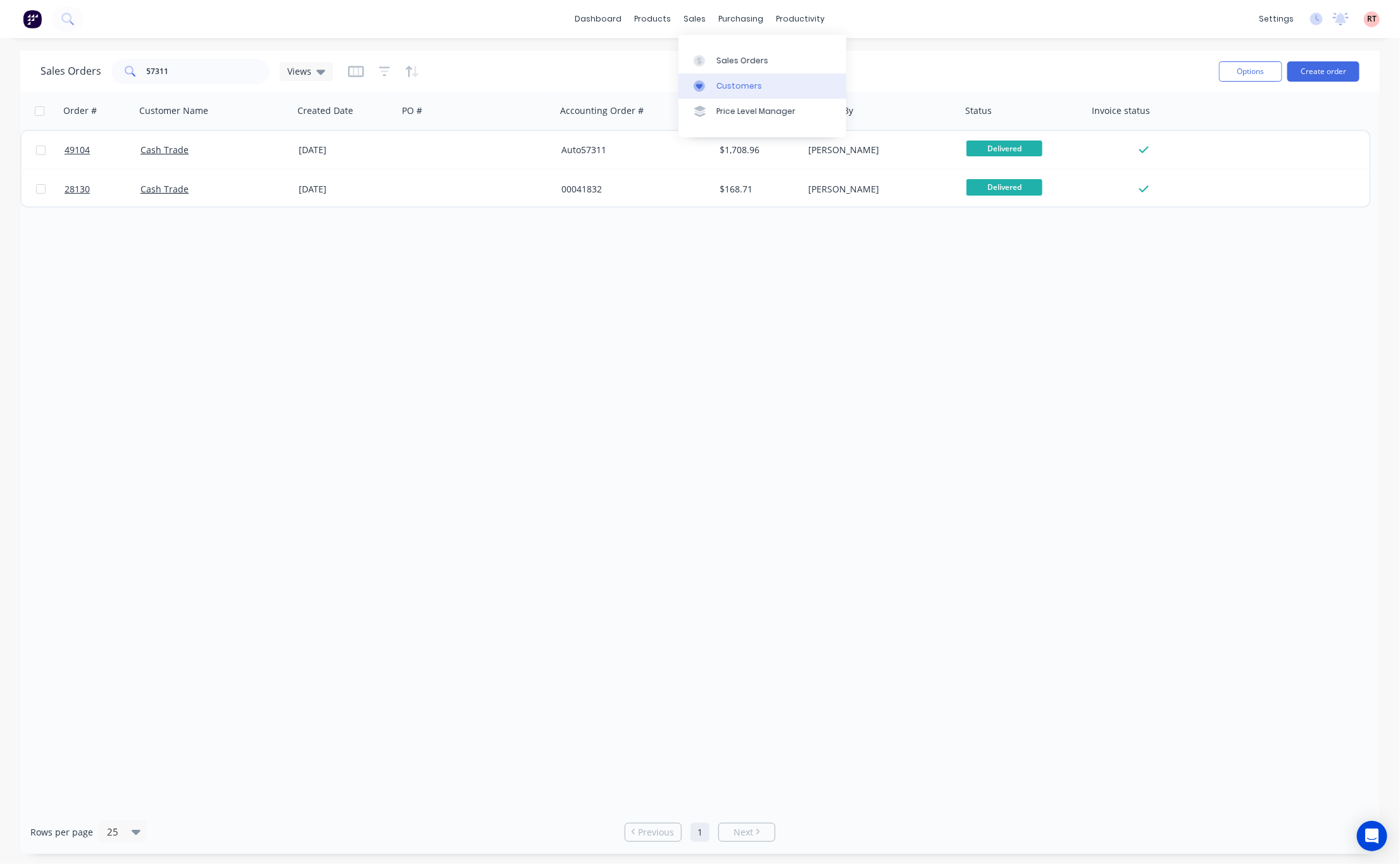
click at [765, 75] on link "Customers" at bounding box center [762, 86] width 167 height 25
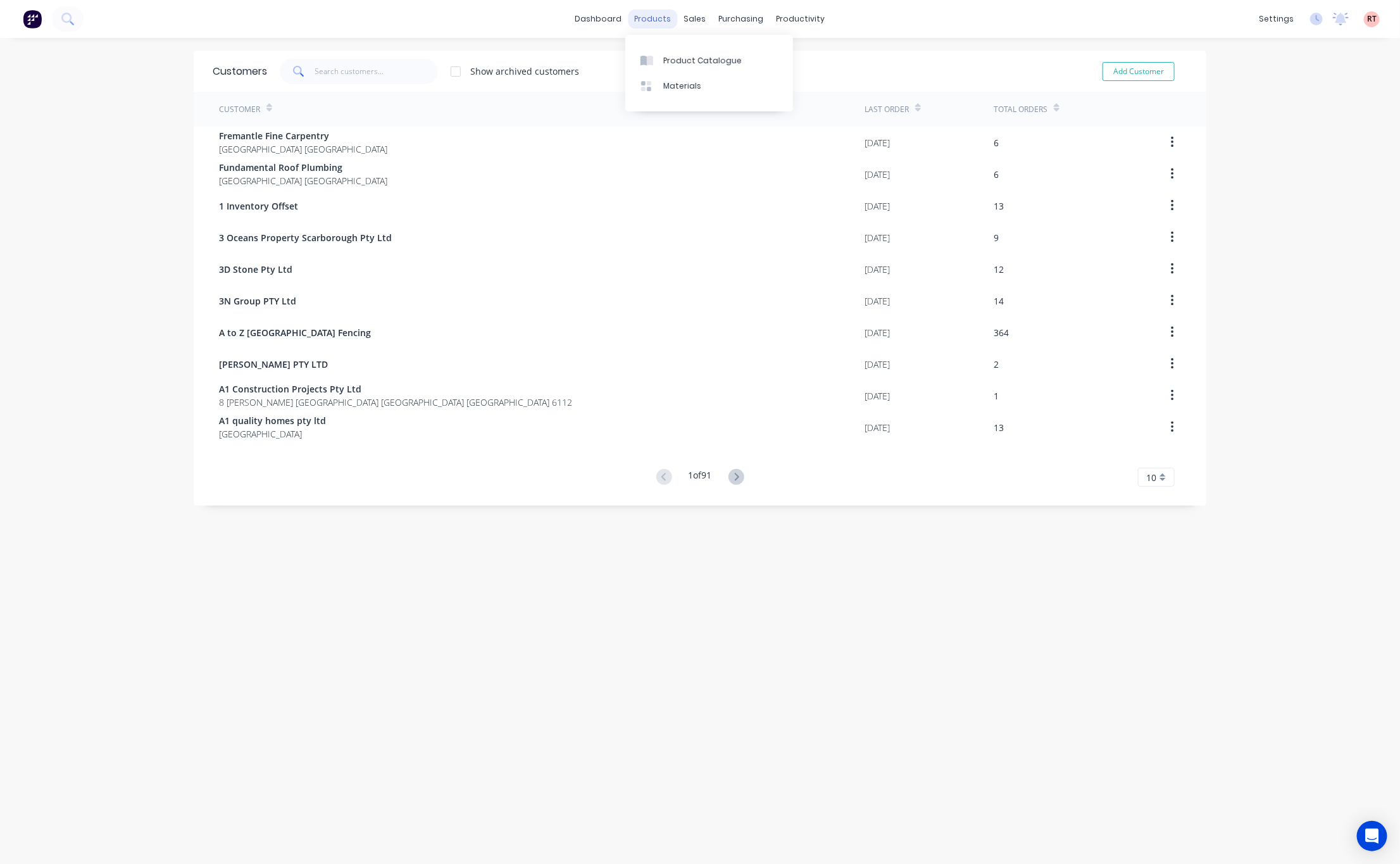
click at [654, 12] on div "products" at bounding box center [653, 19] width 50 height 19
click at [739, 59] on div "Sales Orders" at bounding box center [735, 61] width 52 height 12
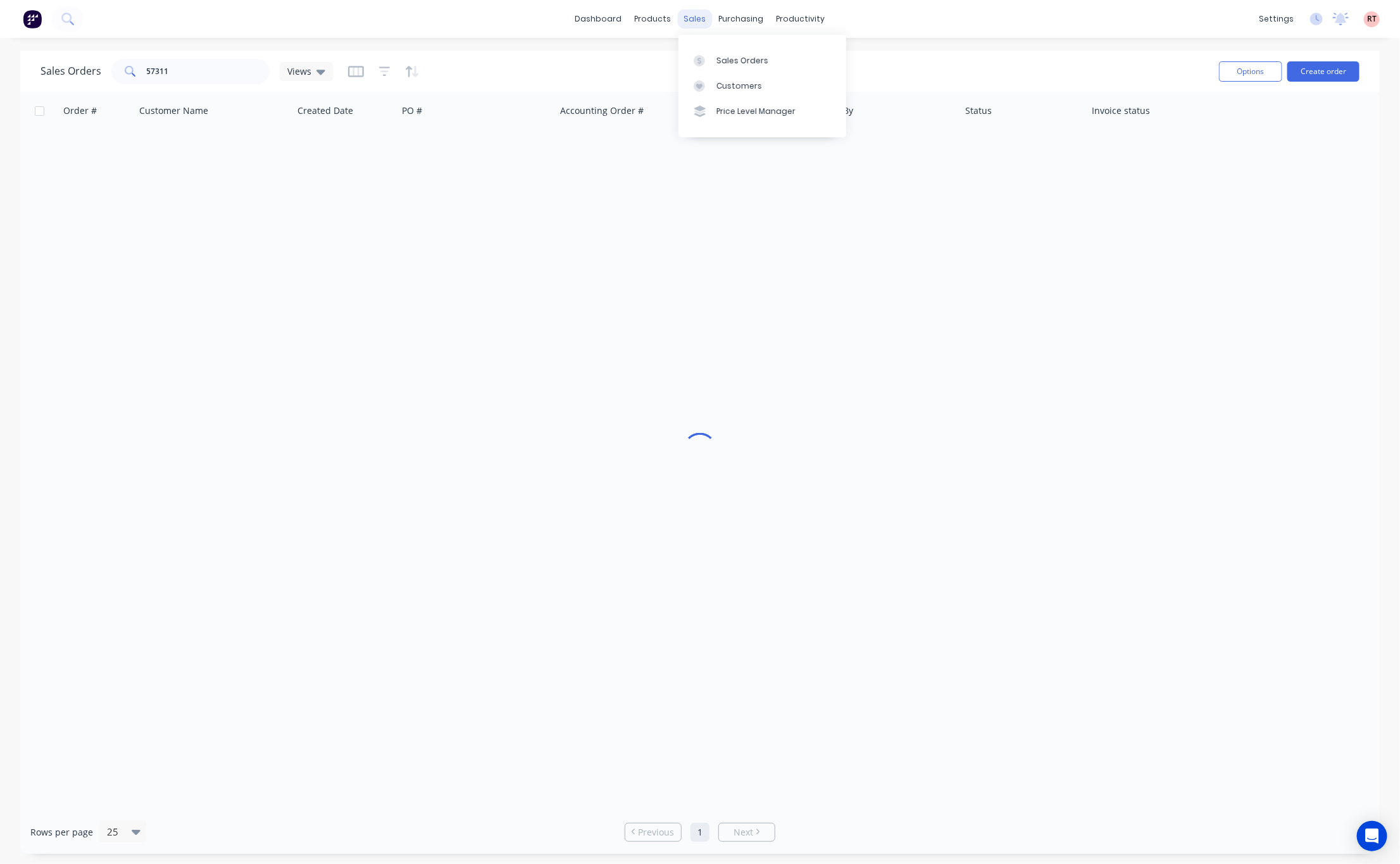
click at [695, 19] on div "sales" at bounding box center [695, 19] width 35 height 19
click at [649, 14] on div "products" at bounding box center [653, 19] width 50 height 19
click at [603, 21] on link "dashboard" at bounding box center [599, 19] width 59 height 19
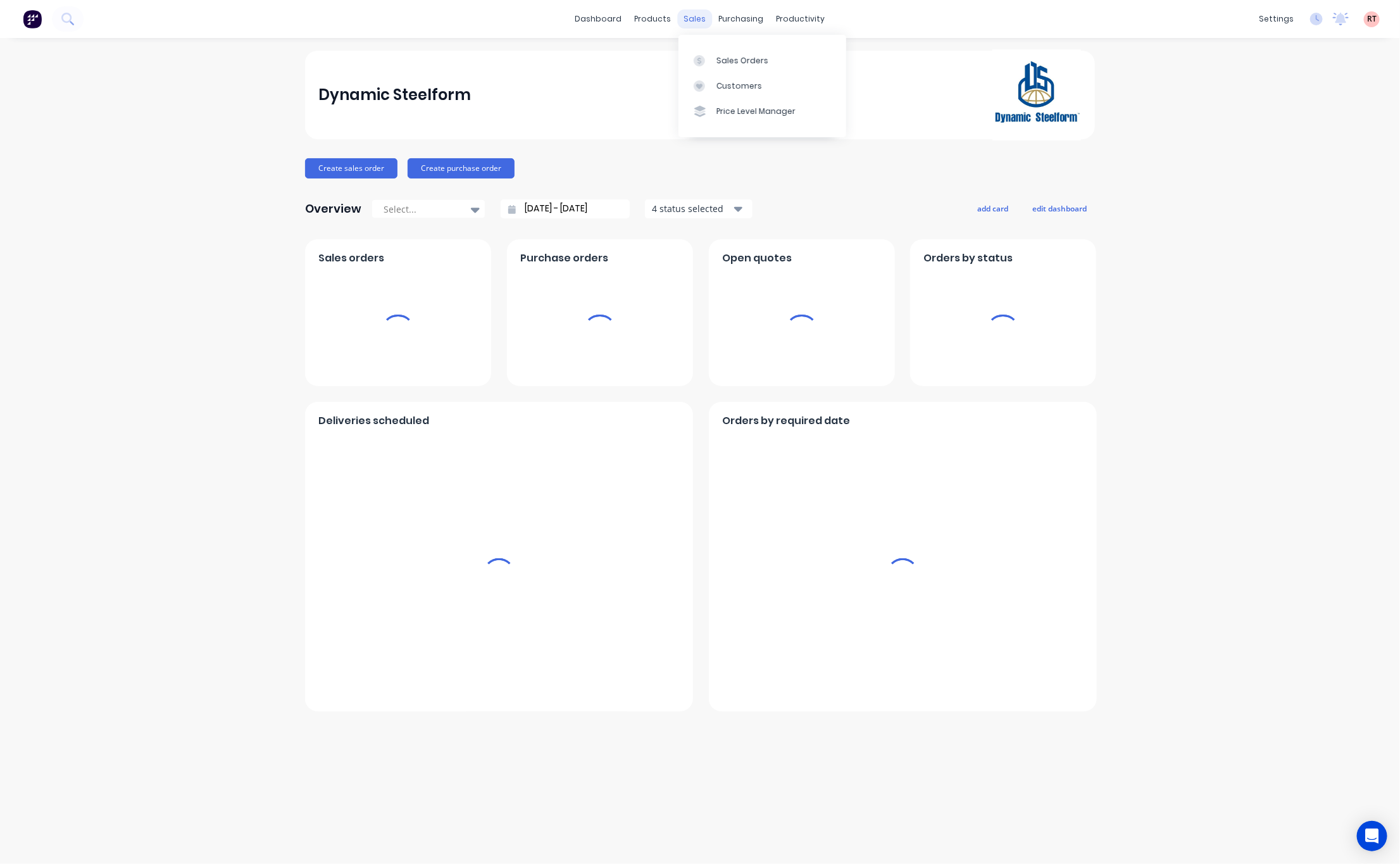
click at [689, 18] on div "sales" at bounding box center [695, 19] width 35 height 19
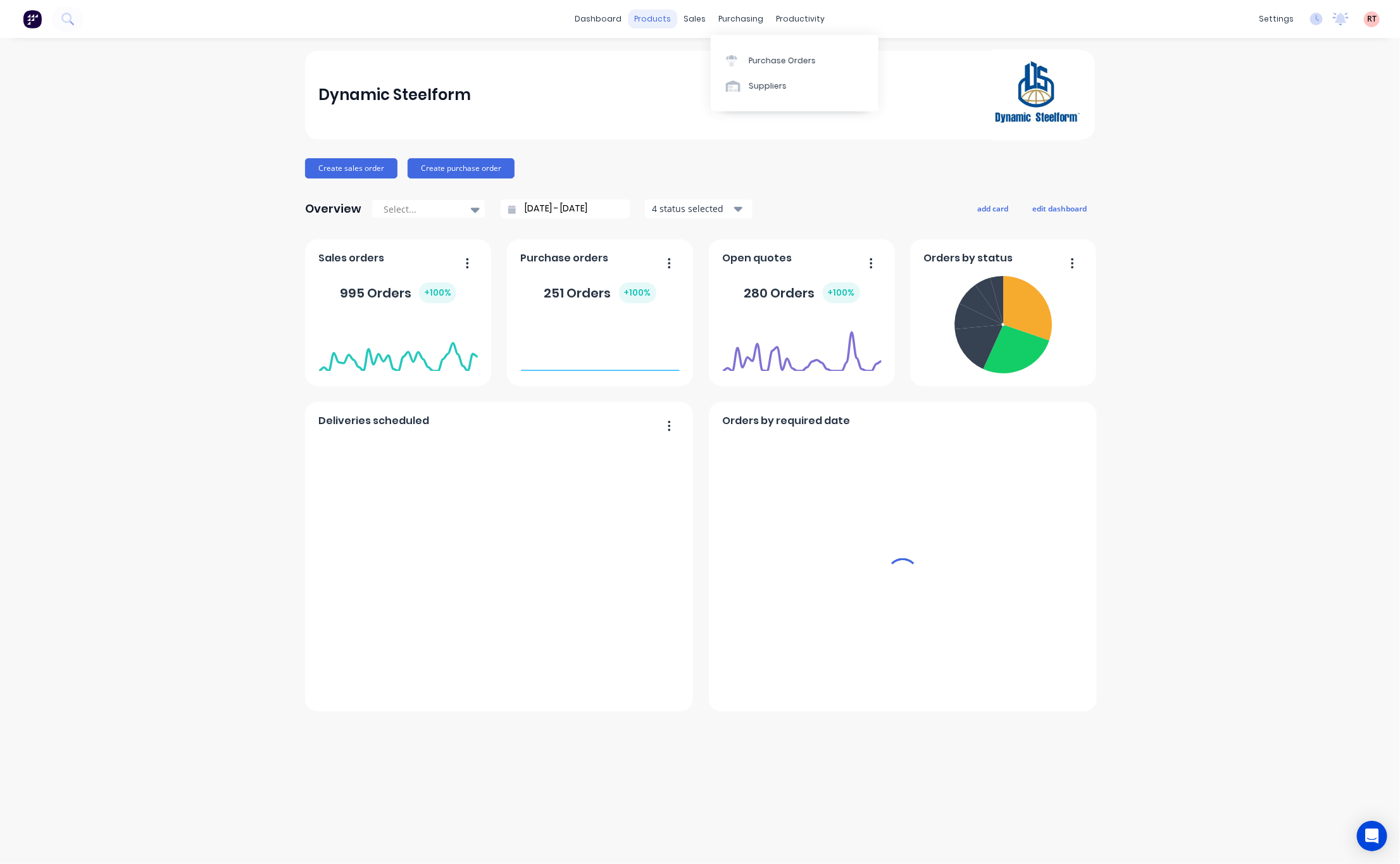
click at [587, 18] on link "dashboard" at bounding box center [599, 19] width 59 height 19
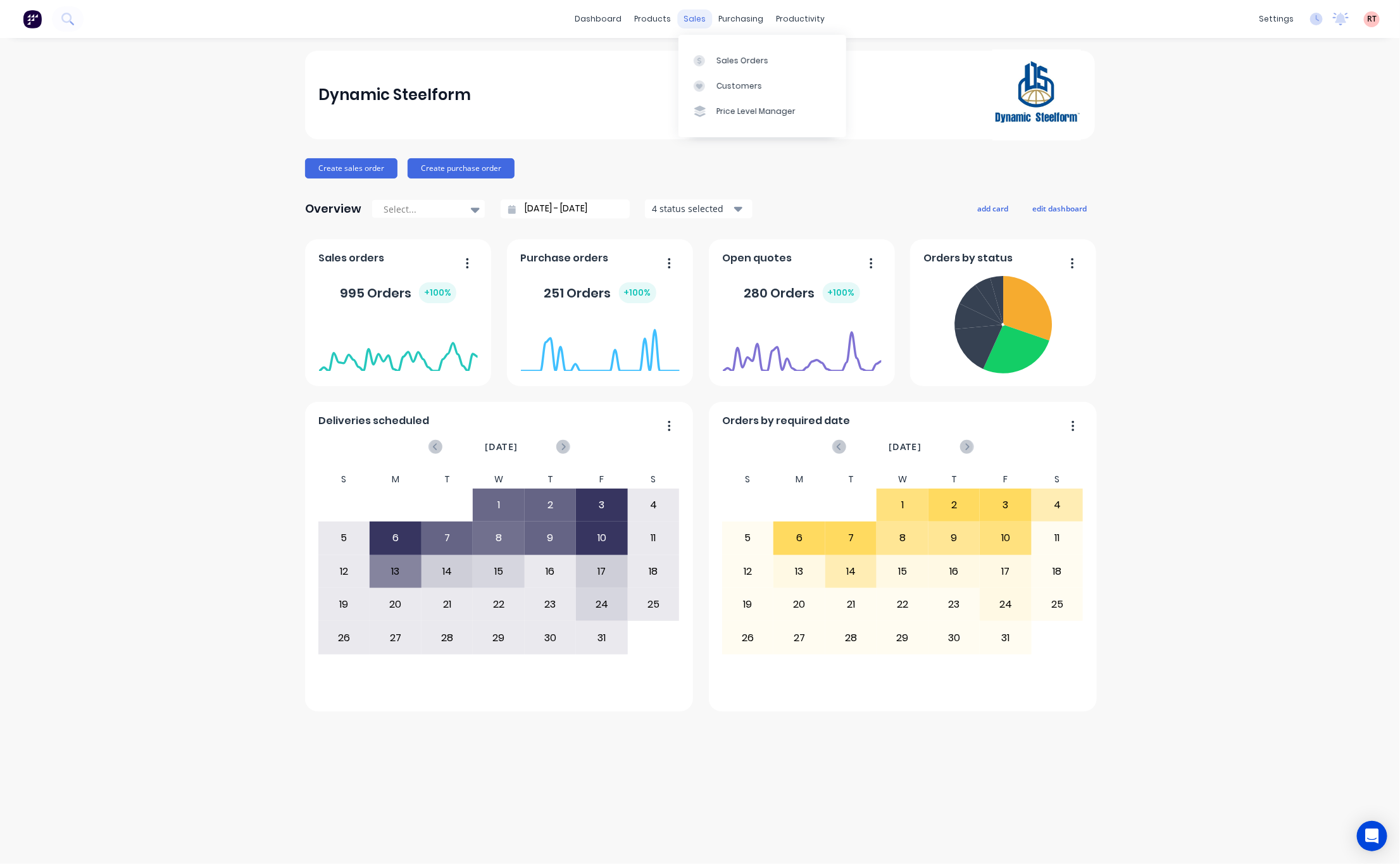
click at [691, 14] on div "sales" at bounding box center [695, 19] width 35 height 19
click at [650, 19] on div "products" at bounding box center [653, 19] width 50 height 19
click at [904, 21] on div "dashboard products sales purchasing productivity dashboard products Product Cat…" at bounding box center [700, 19] width 1400 height 38
click at [739, 86] on div "Customers" at bounding box center [739, 86] width 46 height 12
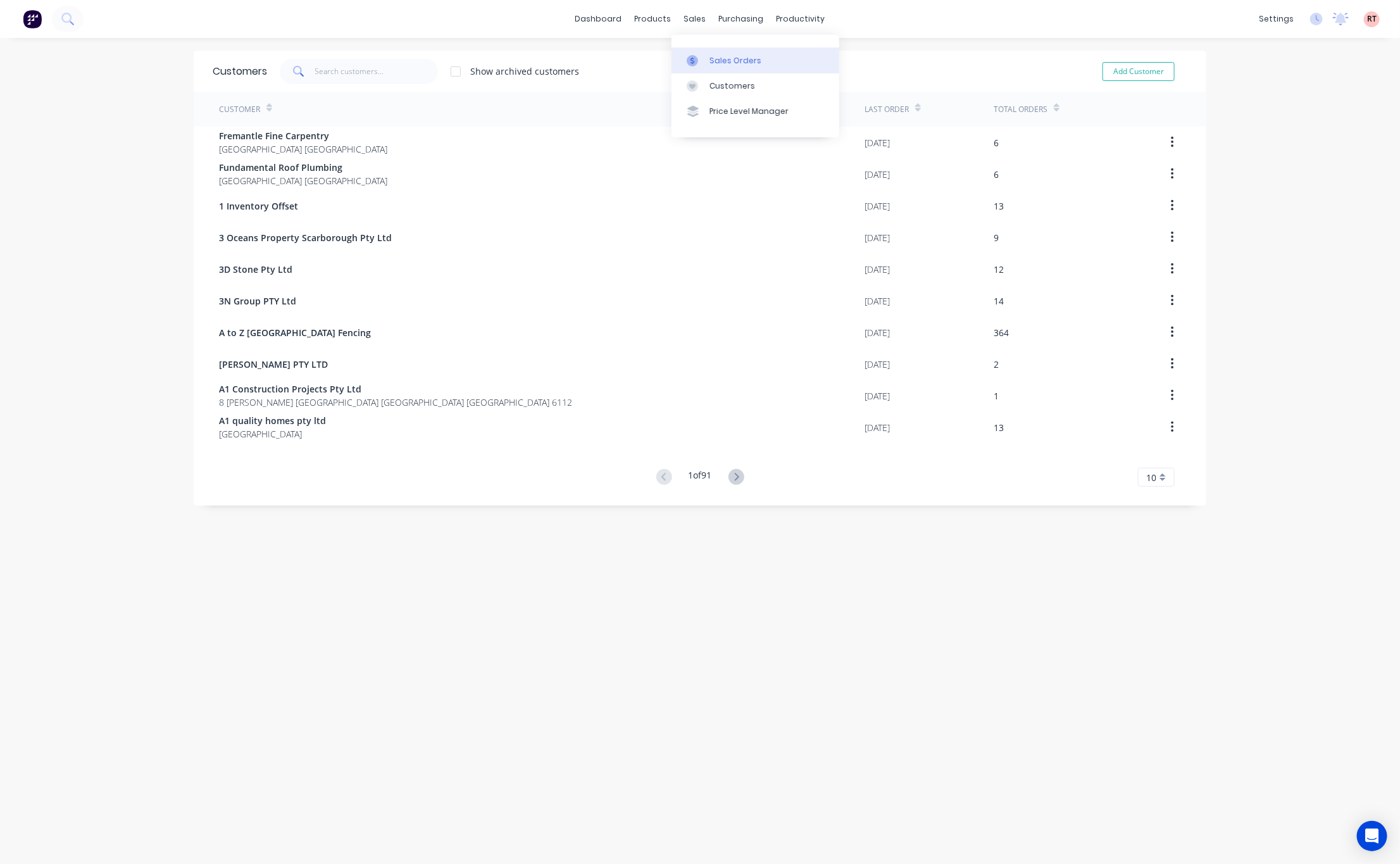
click at [709, 53] on link "Sales Orders" at bounding box center [755, 60] width 167 height 25
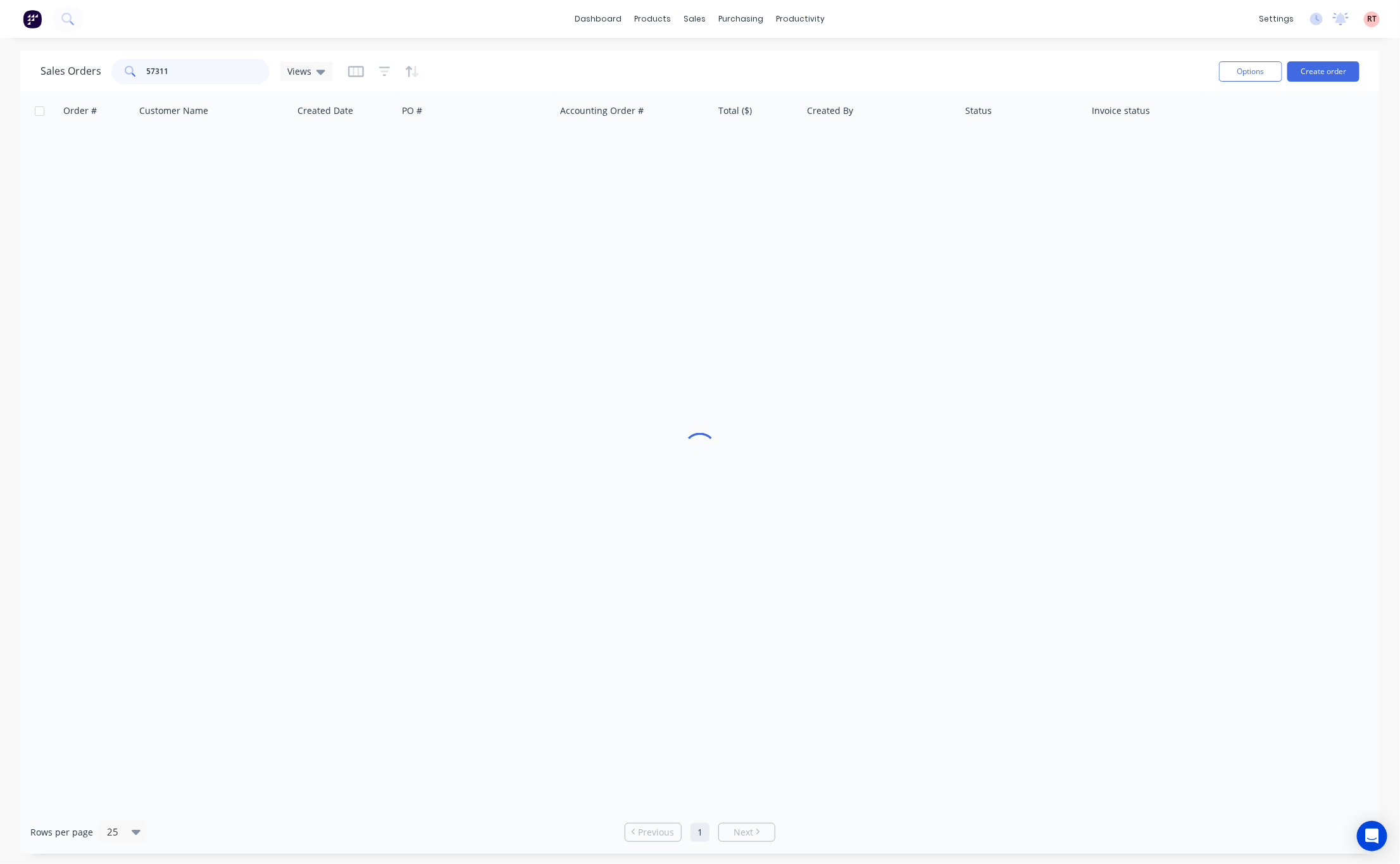
drag, startPoint x: 232, startPoint y: 70, endPoint x: 54, endPoint y: 82, distance: 178.4
click at [63, 82] on div "Sales Orders 57311 Views" at bounding box center [187, 71] width 292 height 25
click at [379, 74] on icon "button" at bounding box center [385, 71] width 12 height 13
click at [402, 131] on button "add" at bounding box center [405, 131] width 32 height 10
click at [509, 140] on div at bounding box center [493, 136] width 113 height 16
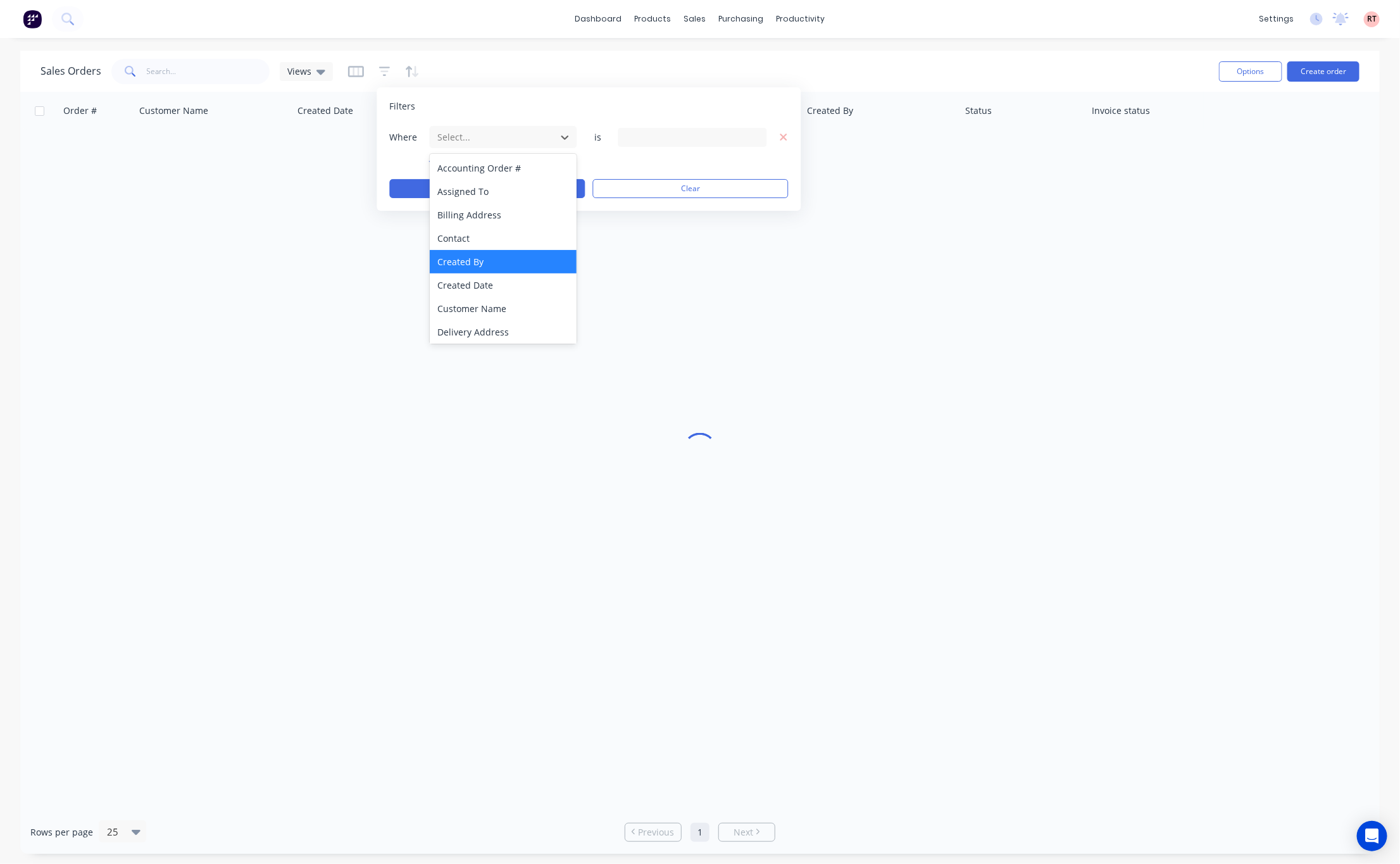
click at [515, 259] on div "Created By" at bounding box center [503, 261] width 147 height 23
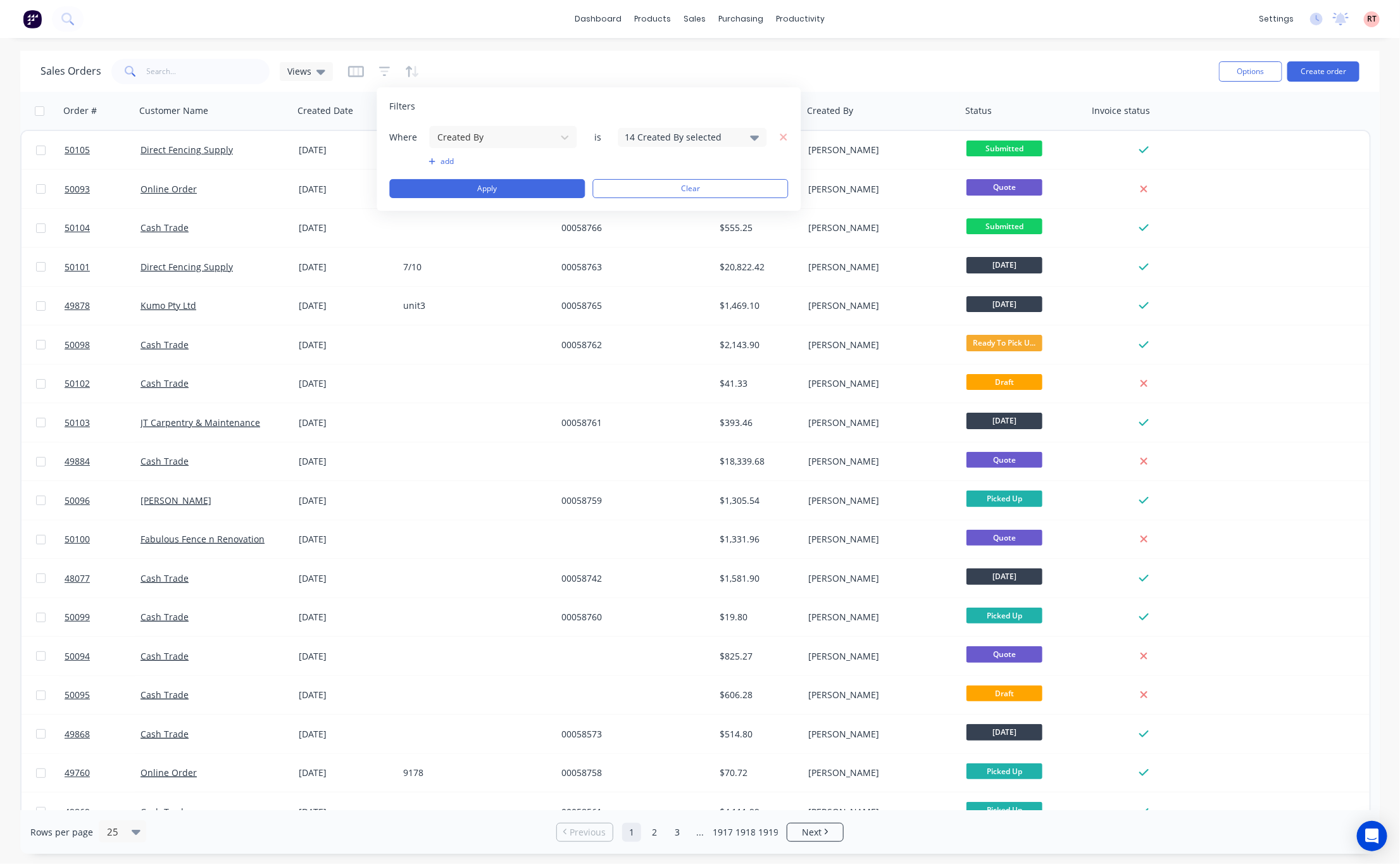
click at [672, 138] on div "14 Created By selected" at bounding box center [683, 136] width 115 height 14
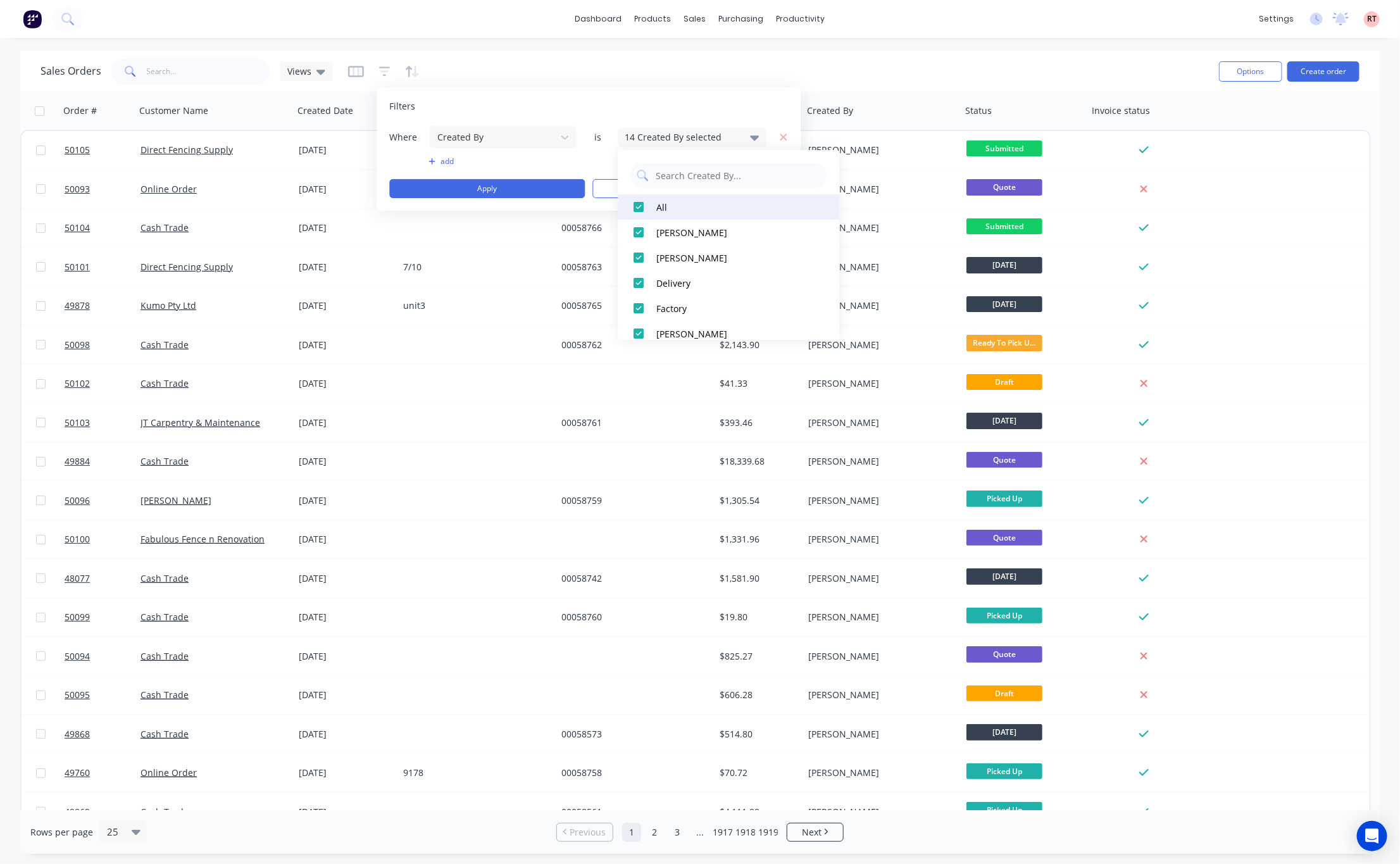
click at [637, 207] on div at bounding box center [639, 207] width 25 height 25
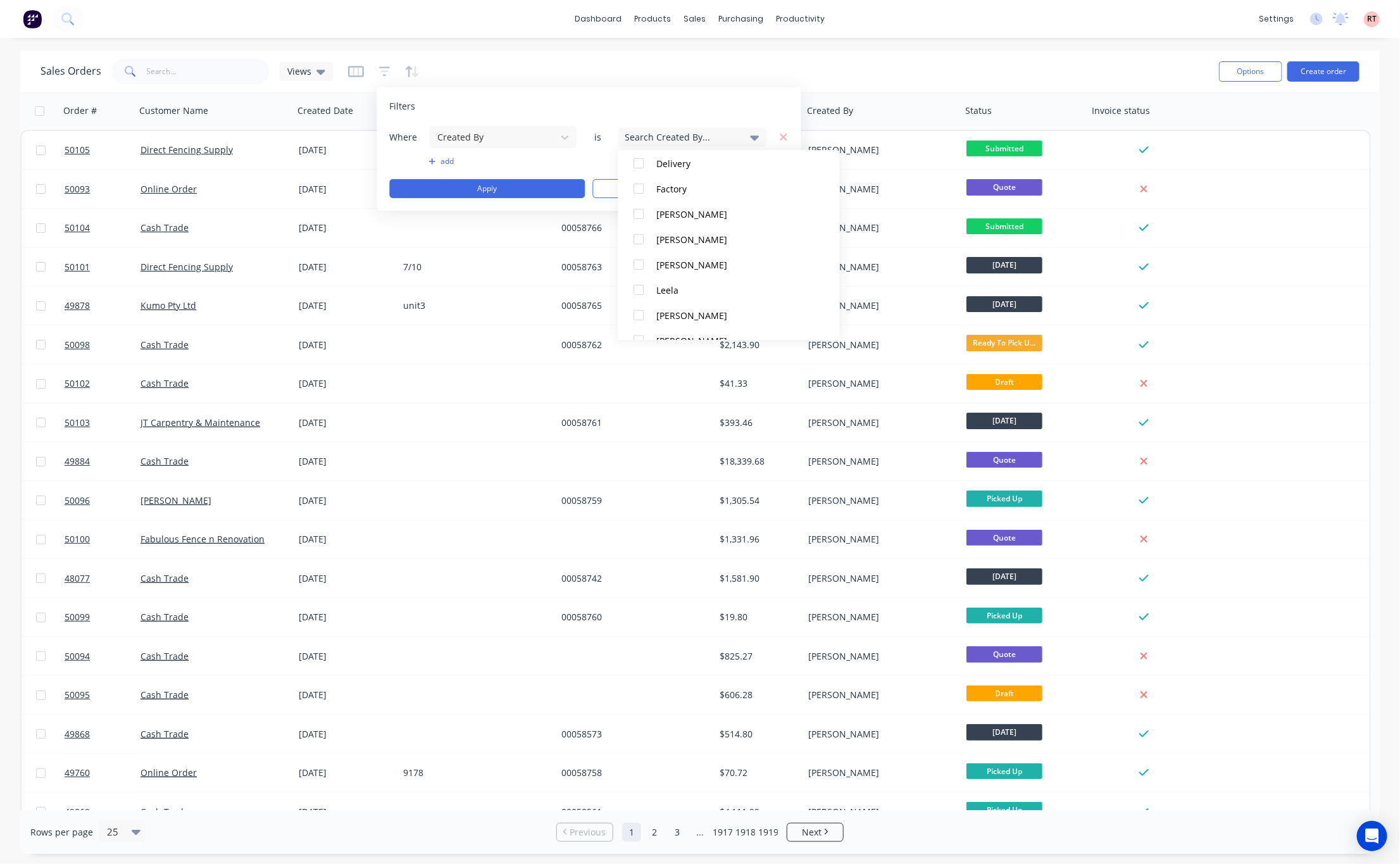
scroll to position [239, 0]
click at [634, 245] on div at bounding box center [639, 245] width 25 height 25
click at [522, 189] on button "Apply" at bounding box center [487, 188] width 196 height 19
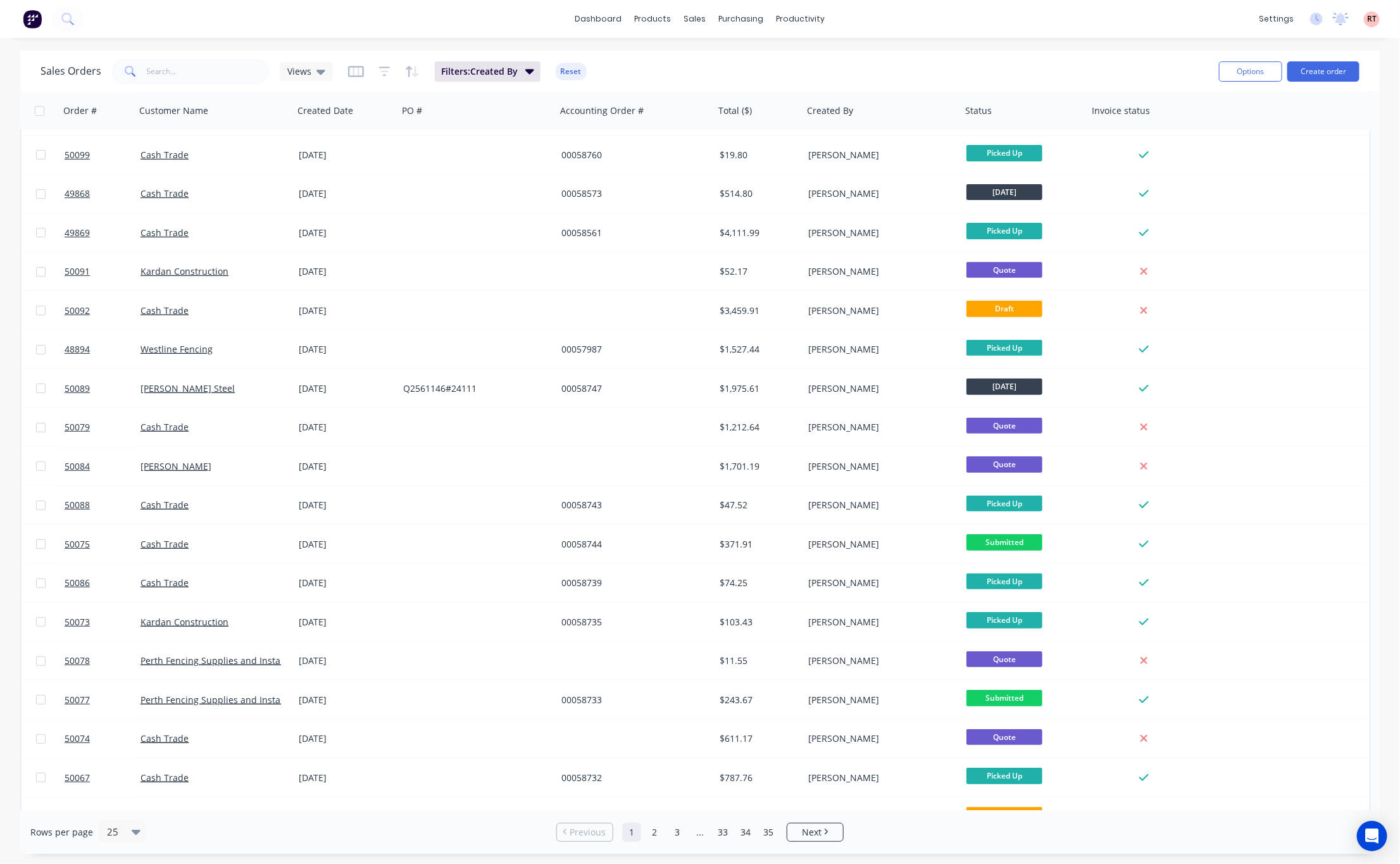
scroll to position [292, 0]
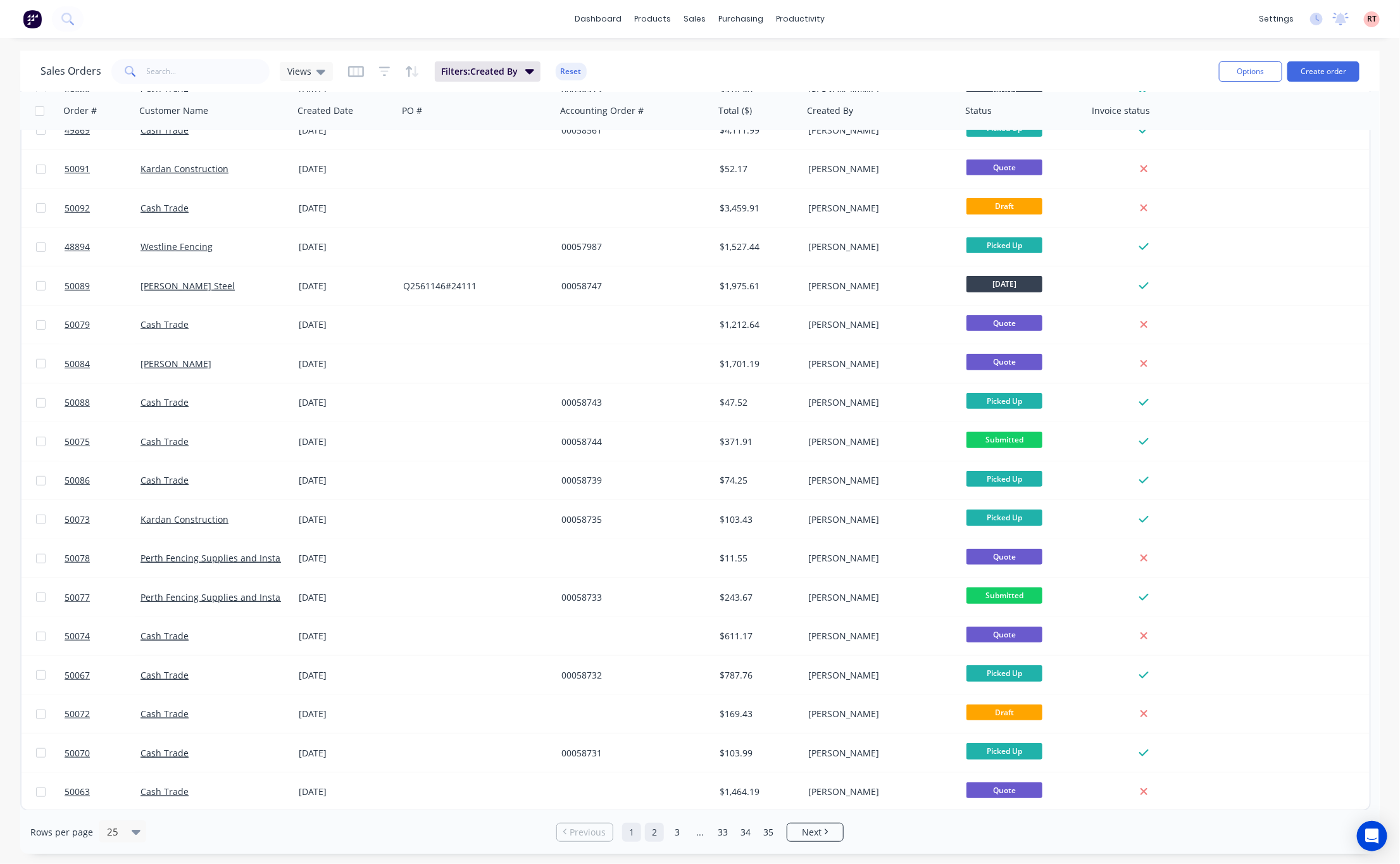
click at [659, 827] on link "2" at bounding box center [654, 832] width 19 height 19
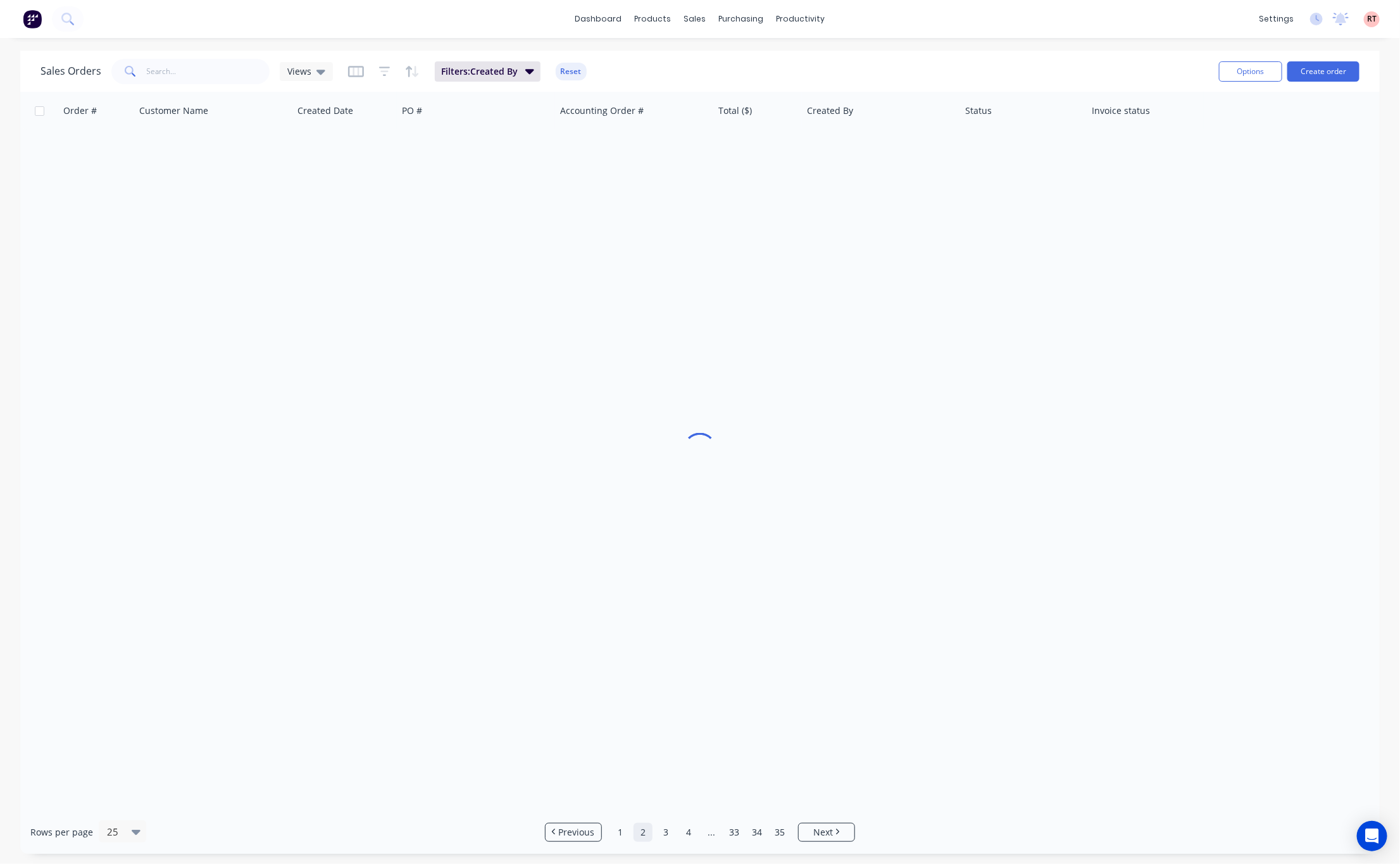
scroll to position [0, 0]
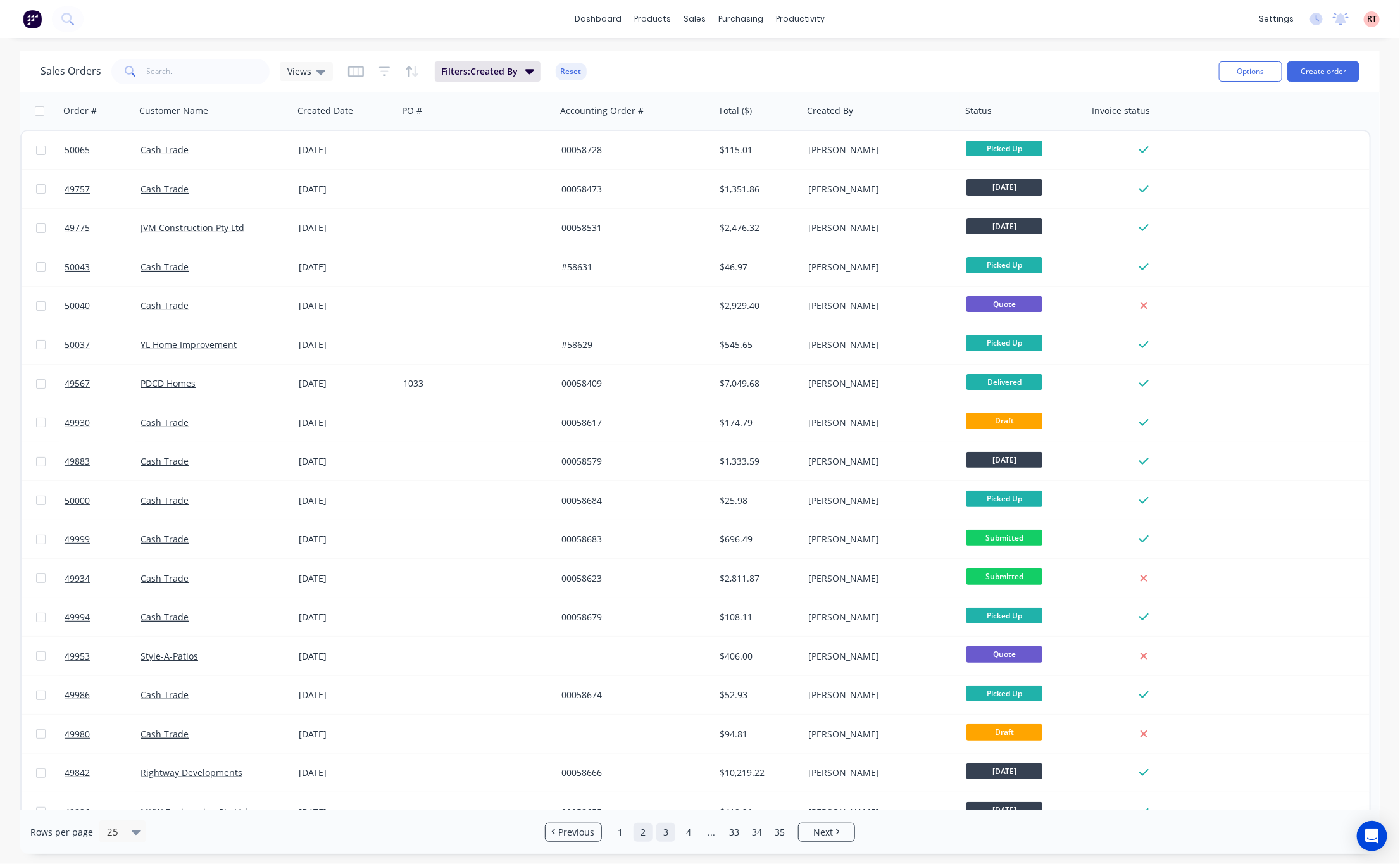
click at [672, 832] on link "3" at bounding box center [665, 832] width 19 height 19
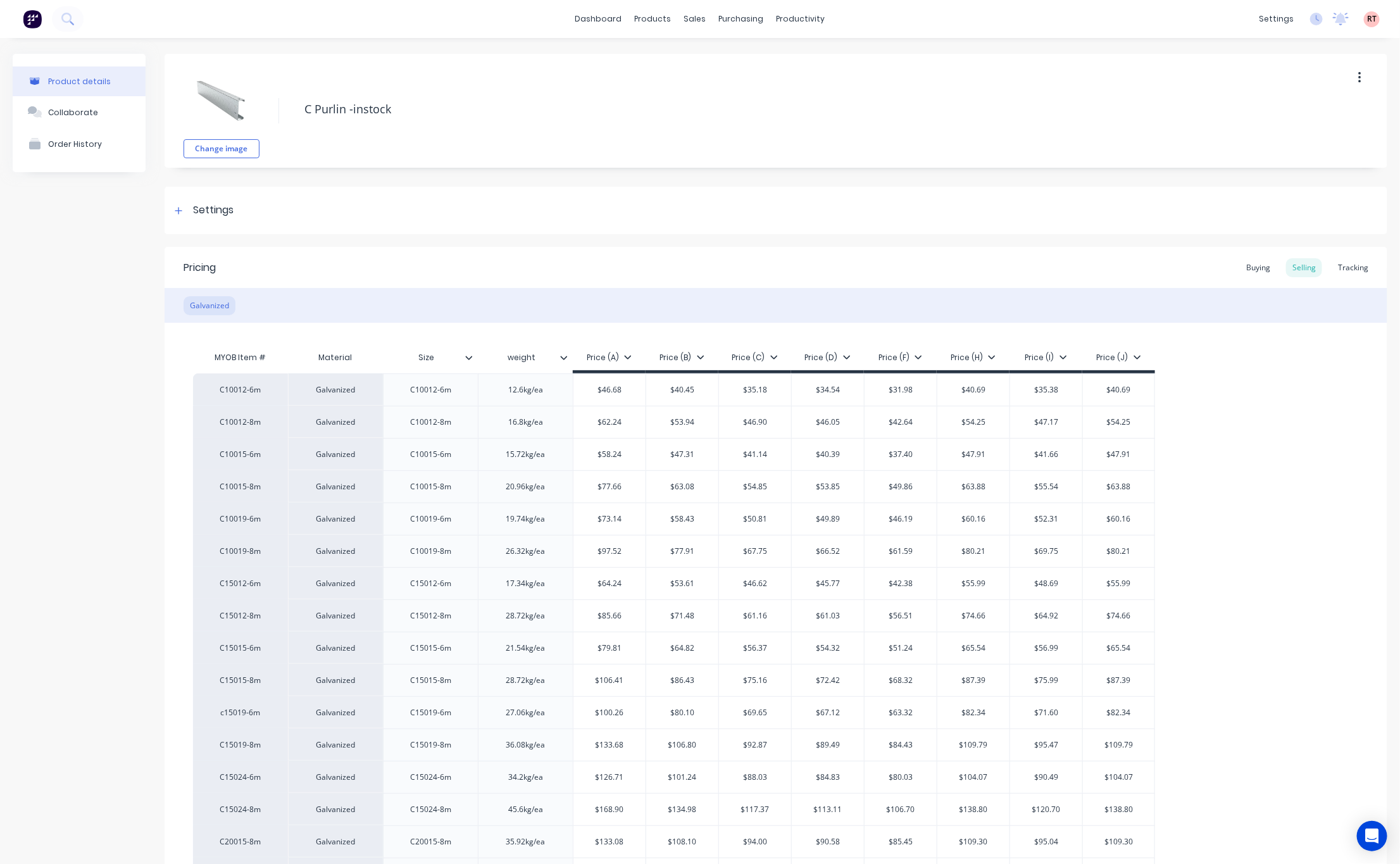
scroll to position [190, 0]
